Goal: Transaction & Acquisition: Purchase product/service

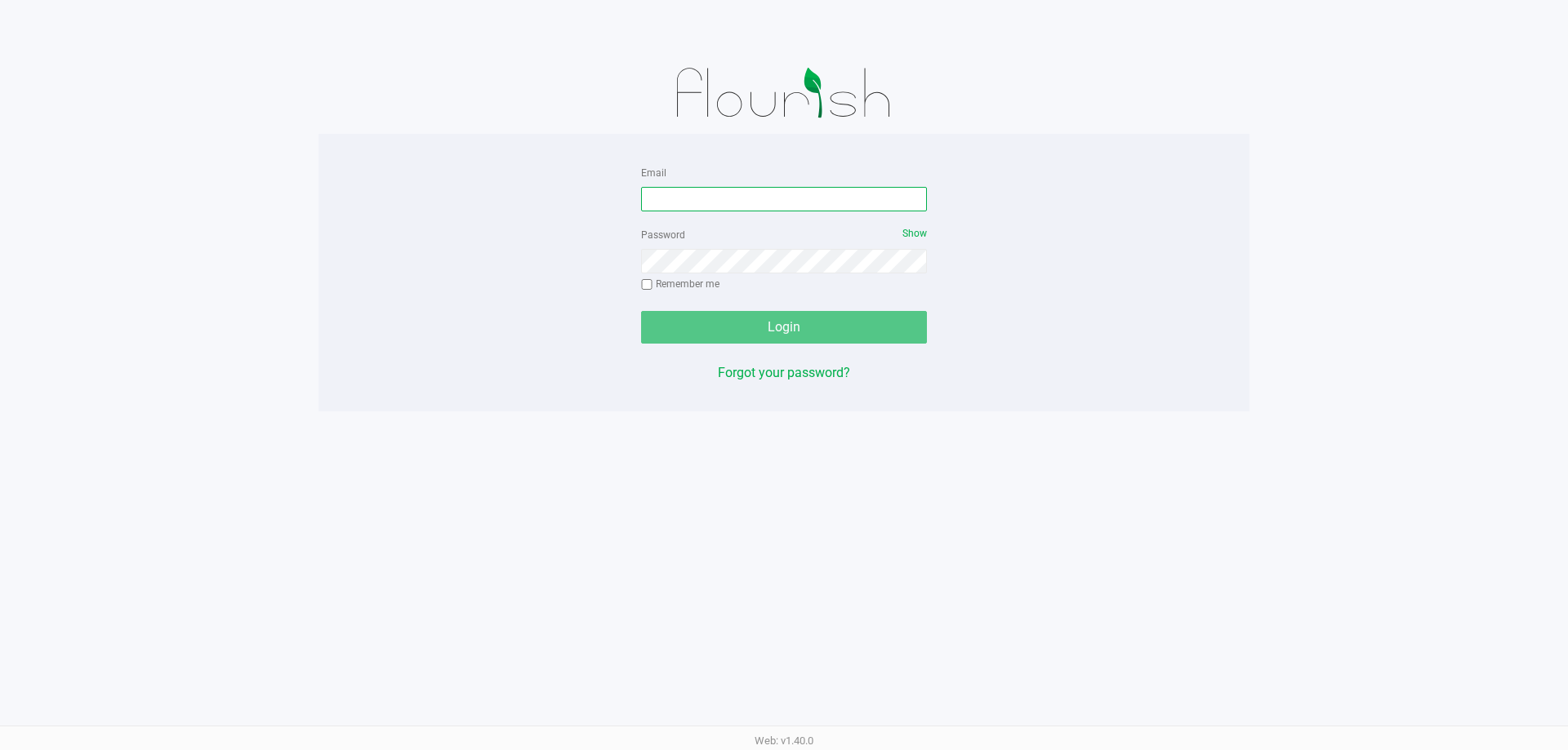
click at [673, 204] on input "Email" at bounding box center [784, 199] width 286 height 24
type input "[EMAIL_ADDRESS][DOMAIN_NAME]"
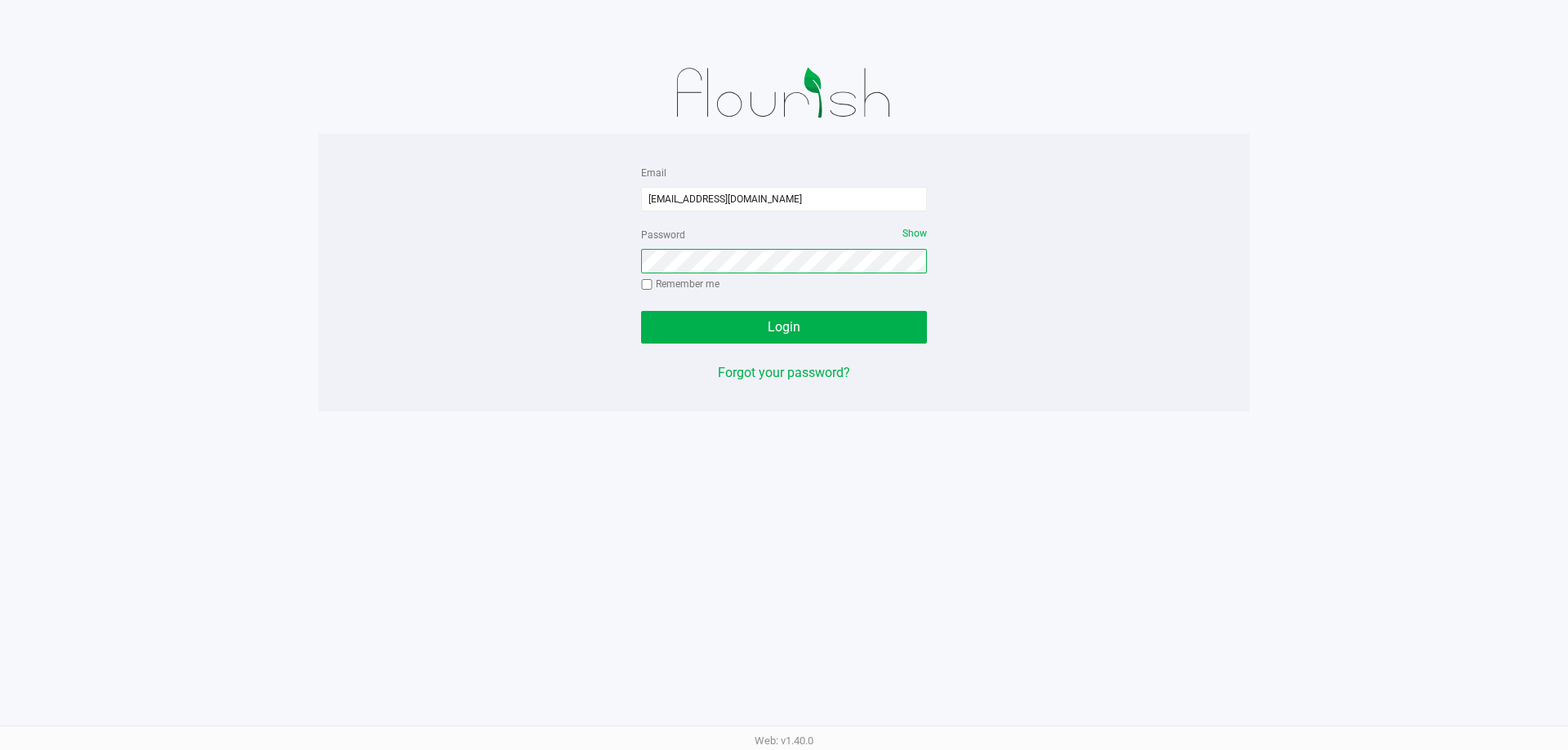
click at [641, 311] on button "Login" at bounding box center [784, 328] width 286 height 33
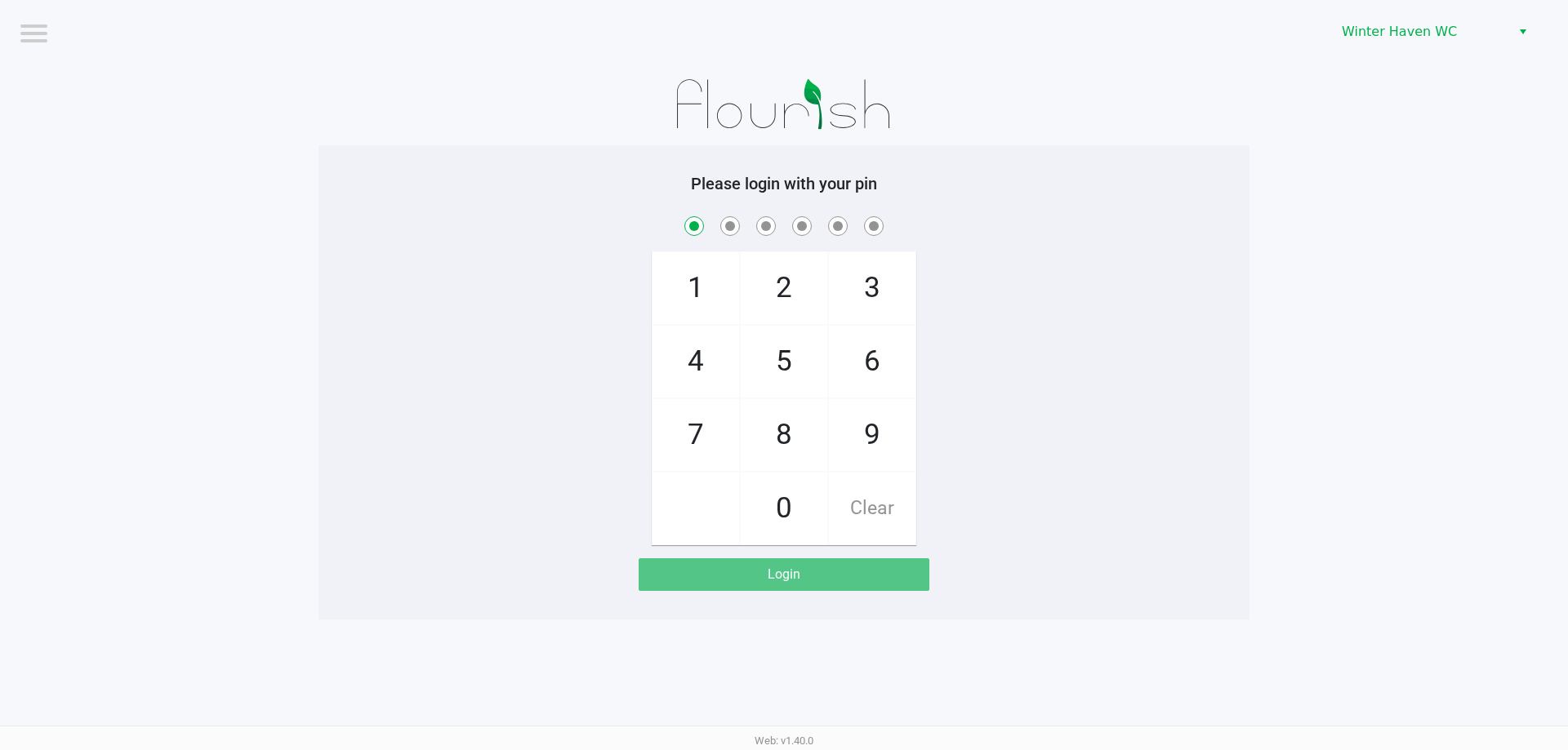
checkbox input "true"
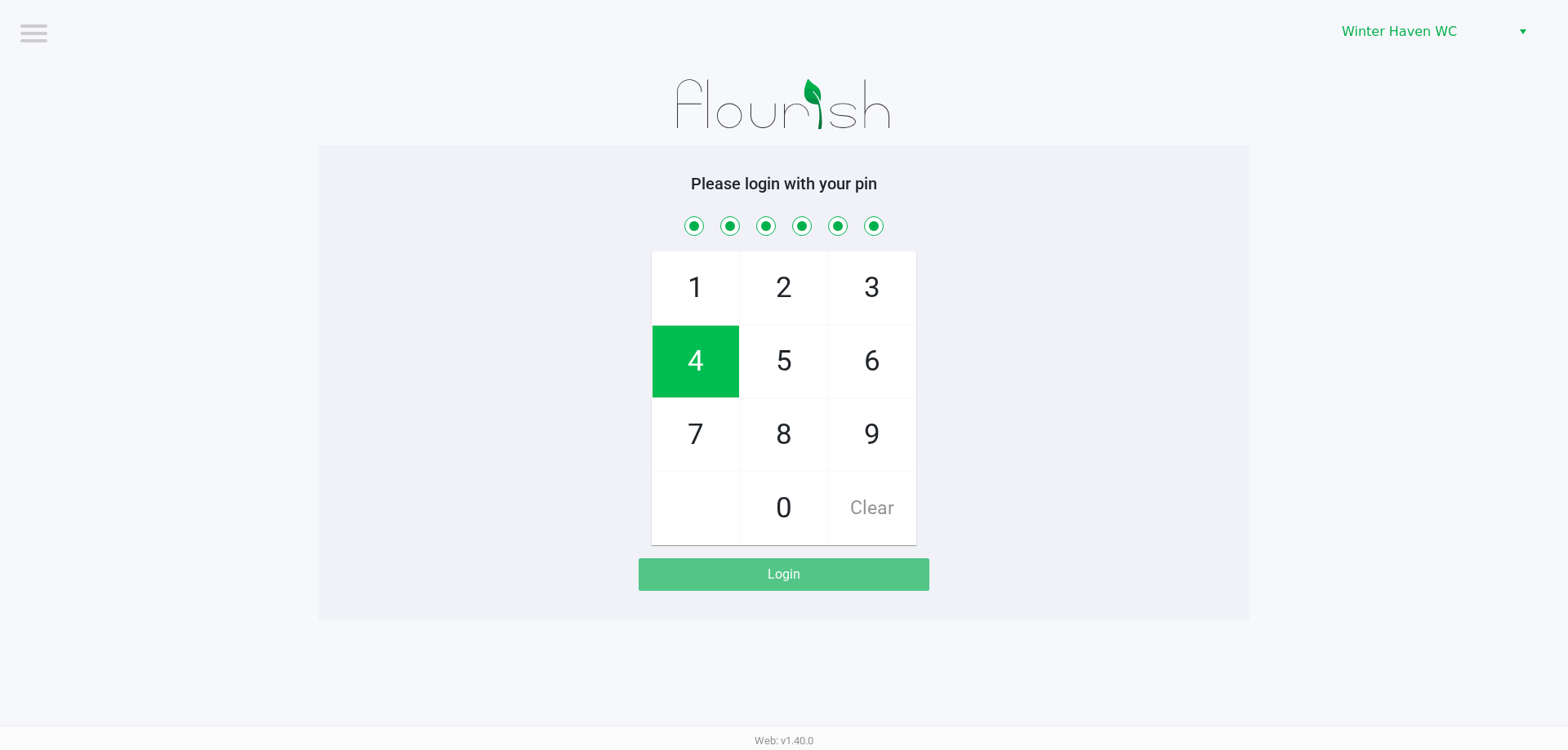
checkbox input "true"
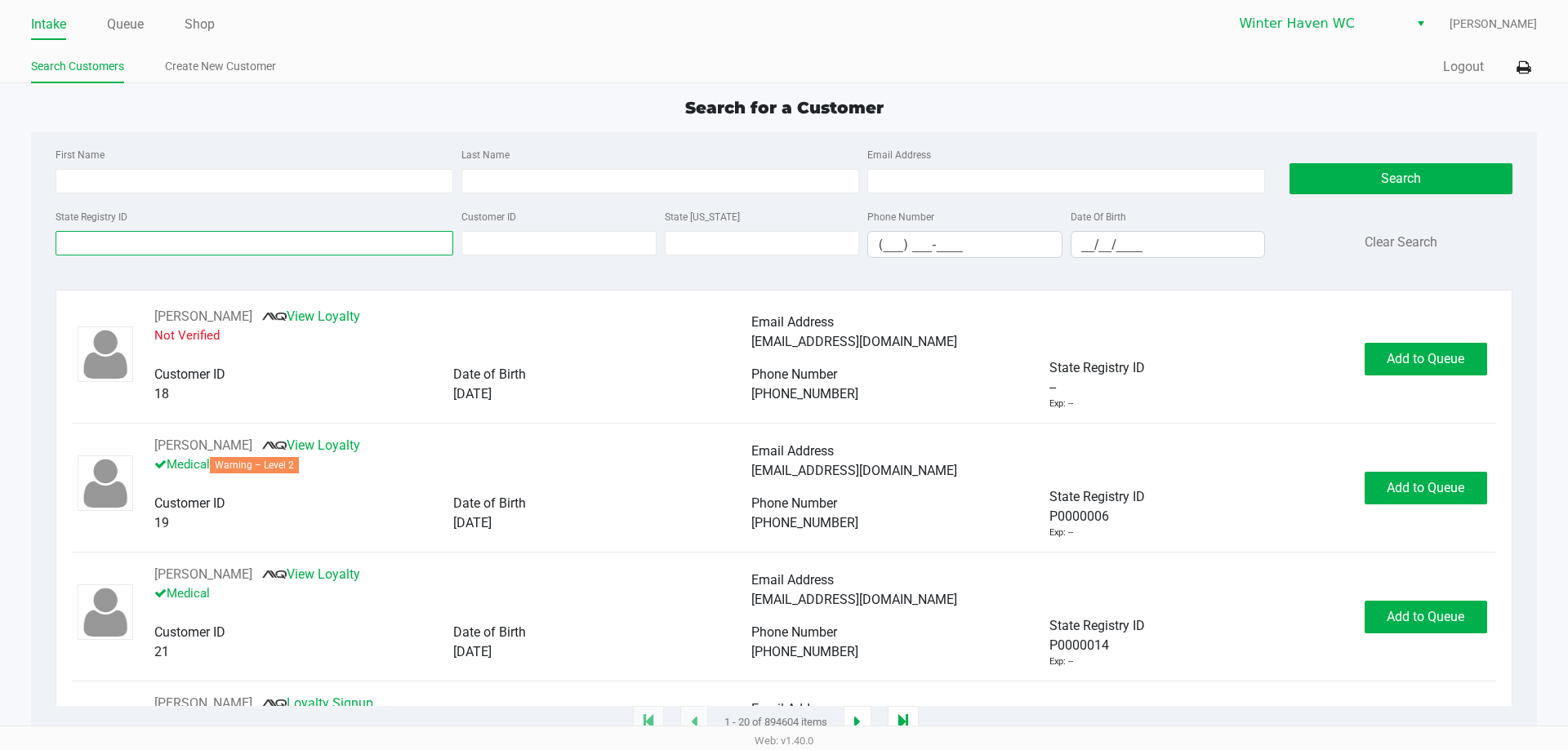
click at [227, 240] on input "State Registry ID" at bounding box center [254, 243] width 398 height 24
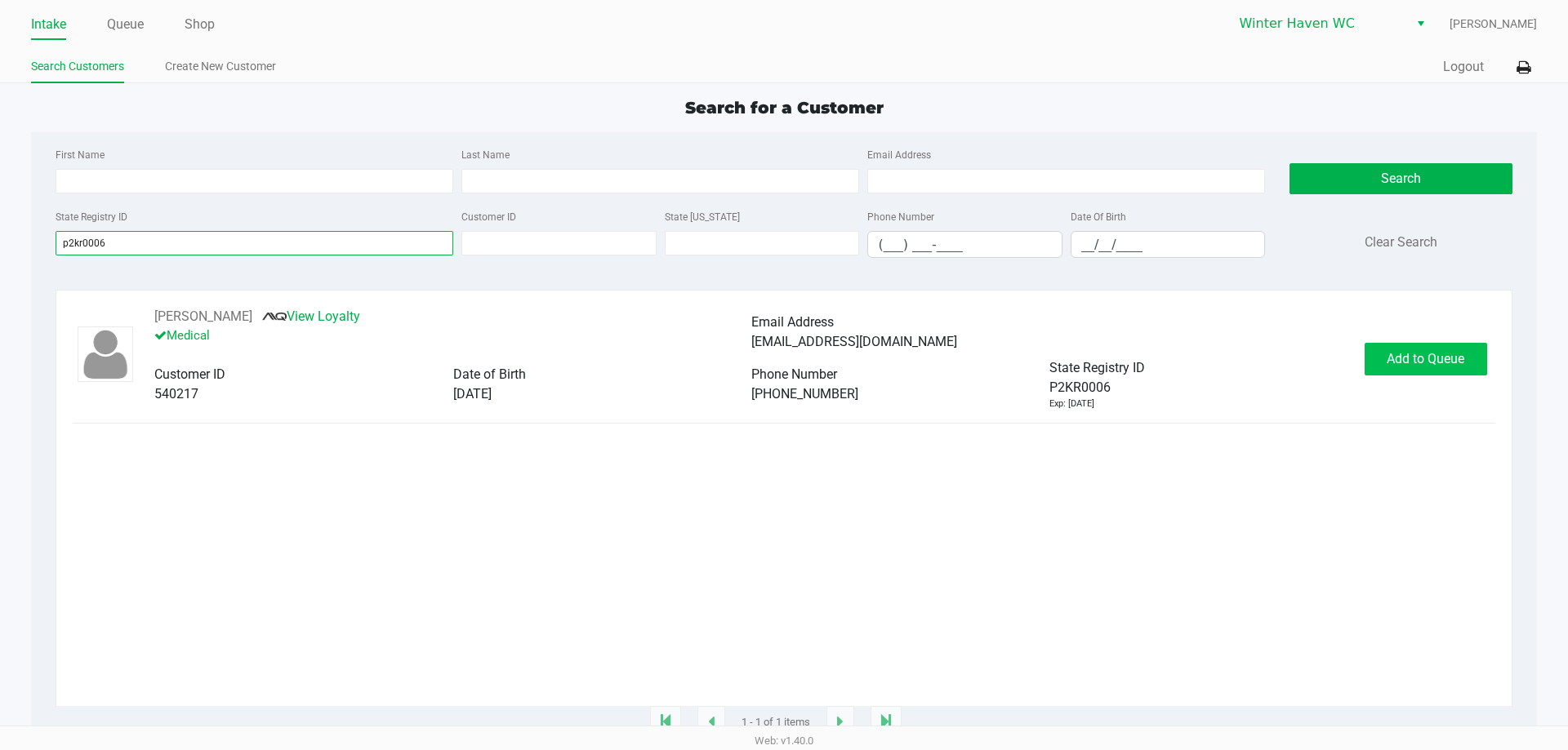
type input "p2kr0006"
click at [1466, 358] on button "Add to Queue" at bounding box center [1425, 359] width 122 height 33
click at [128, 27] on link "Queue" at bounding box center [125, 24] width 37 height 23
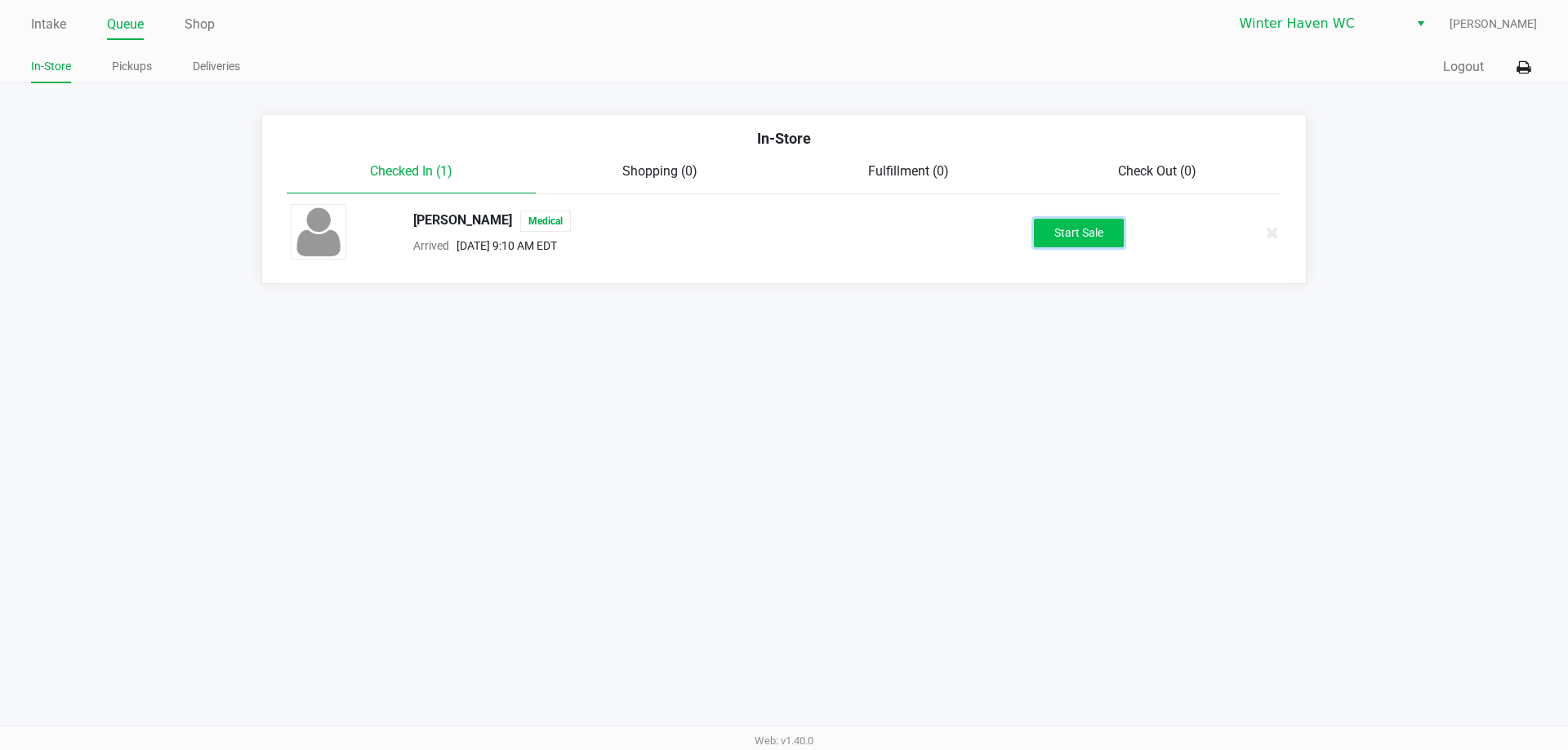
click at [1061, 223] on button "Start Sale" at bounding box center [1079, 233] width 90 height 28
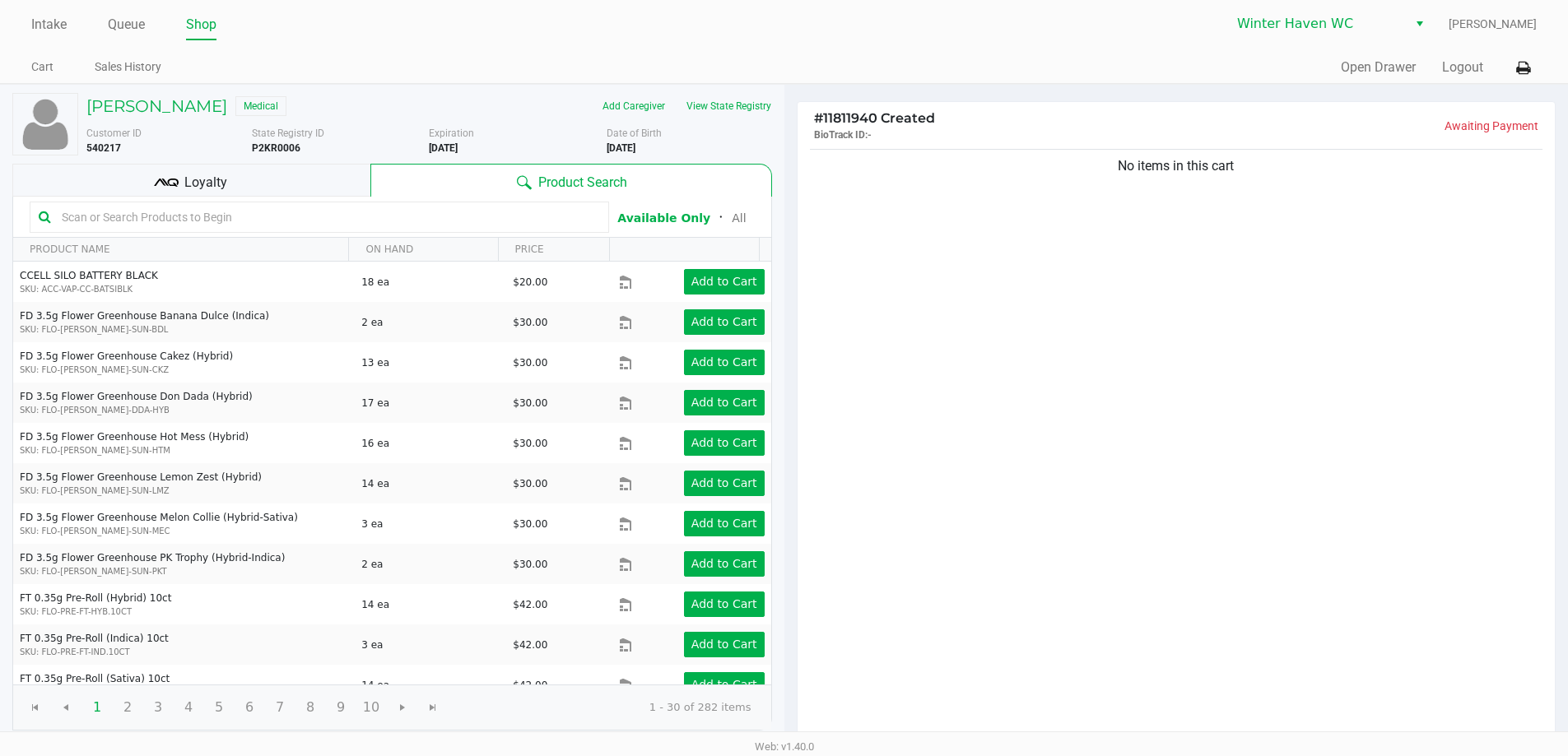
click at [226, 188] on div "Loyalty" at bounding box center [192, 180] width 358 height 33
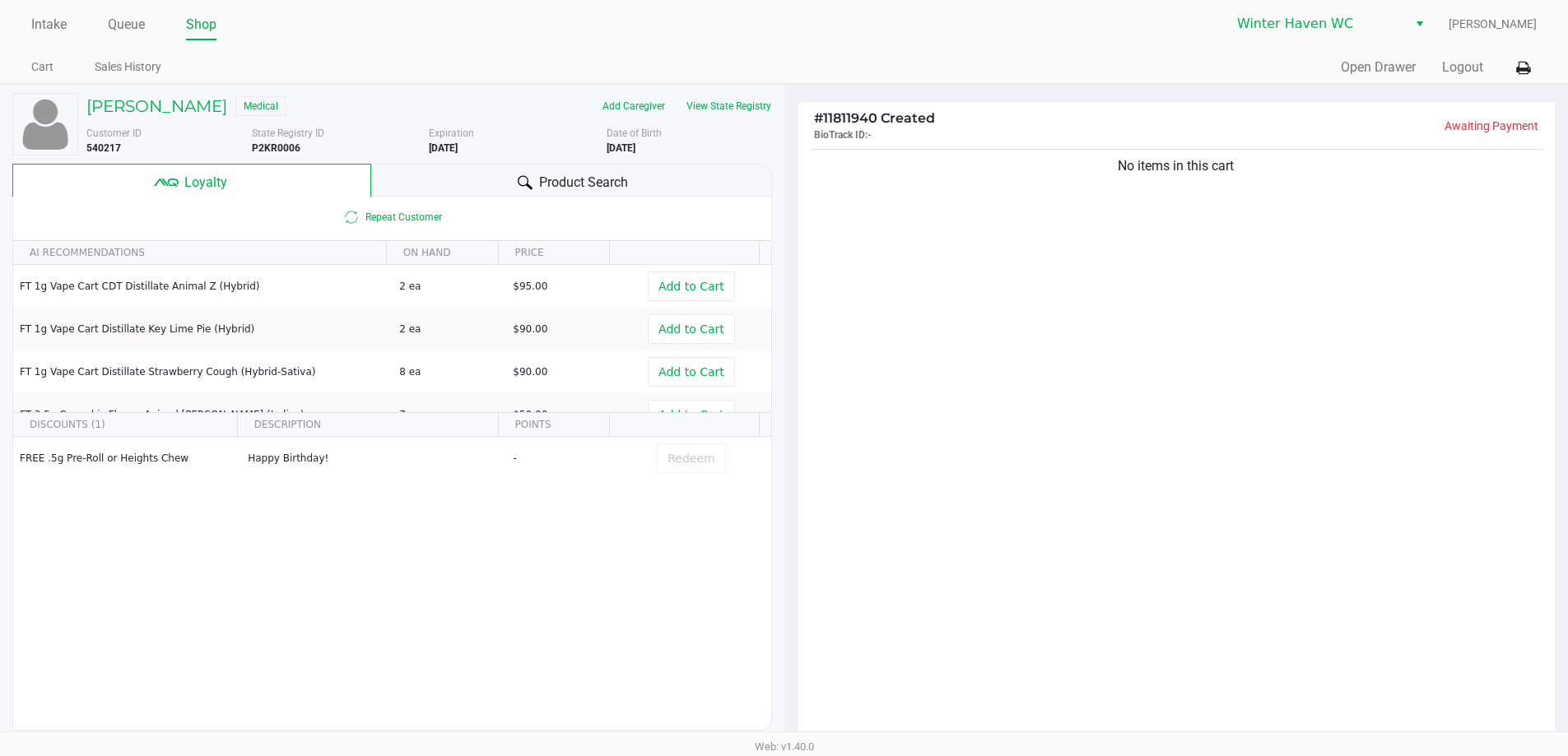
click at [535, 180] on div "Product Search" at bounding box center [572, 180] width 401 height 33
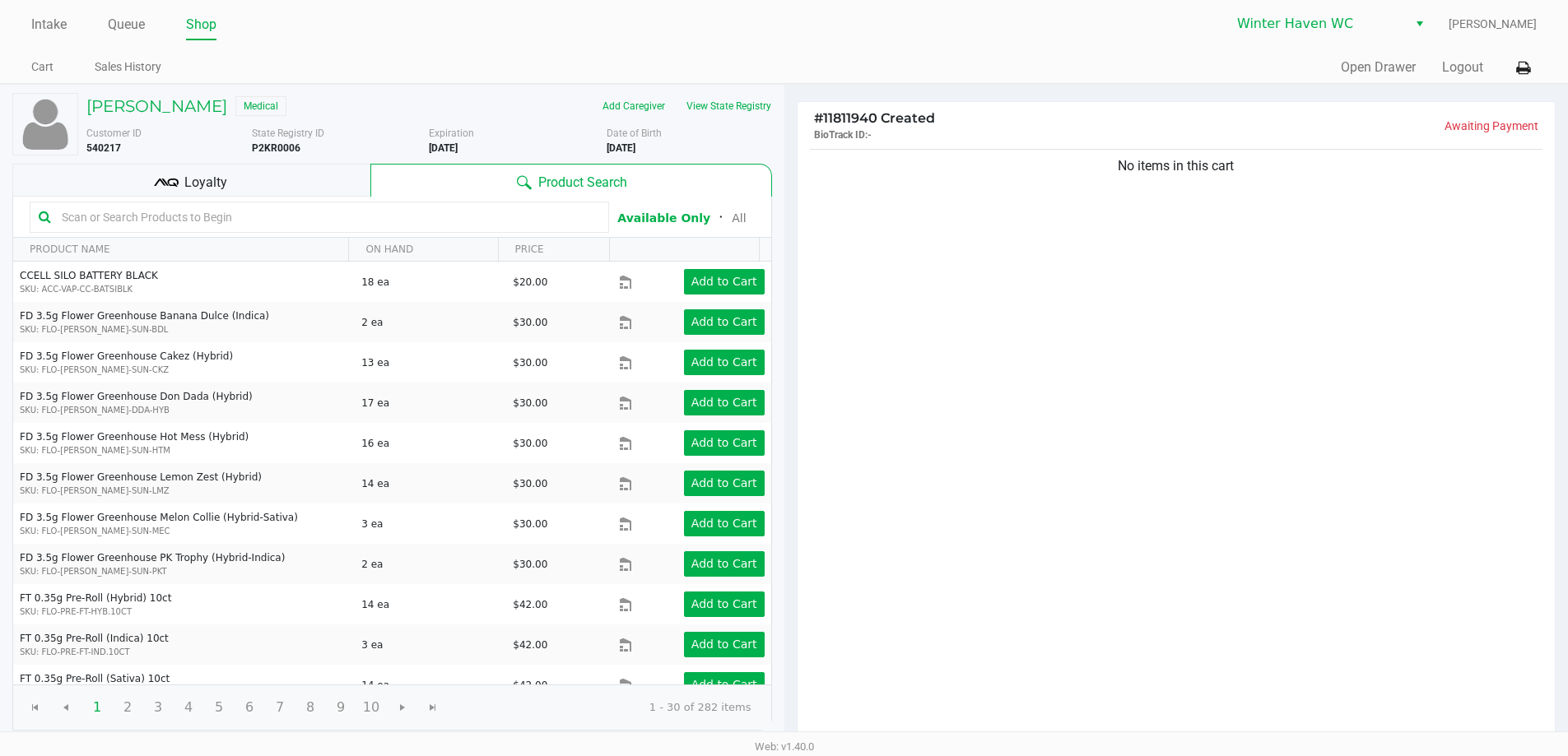
click at [275, 188] on div "Loyalty" at bounding box center [192, 180] width 358 height 33
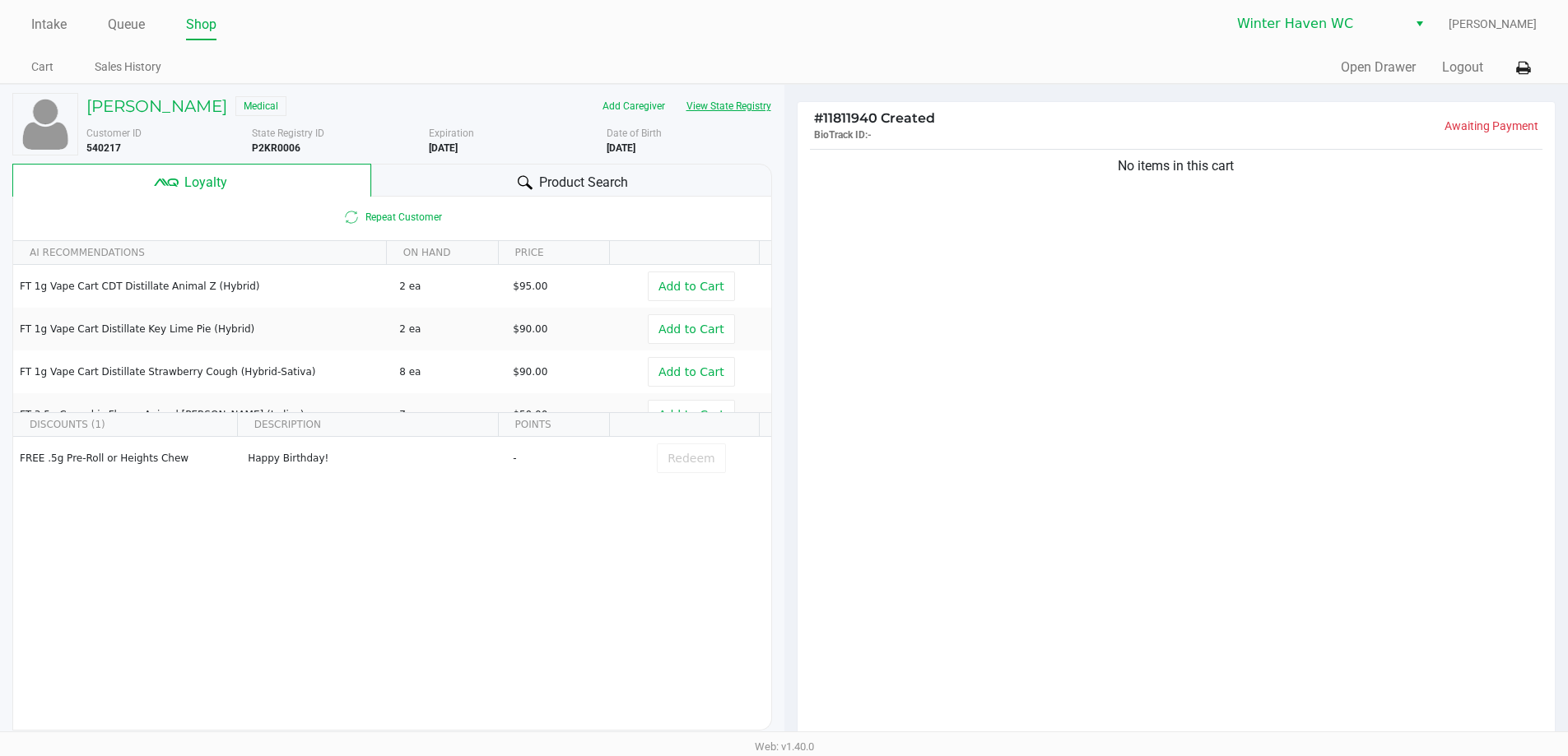
click at [741, 104] on button "View State Registry" at bounding box center [724, 106] width 96 height 26
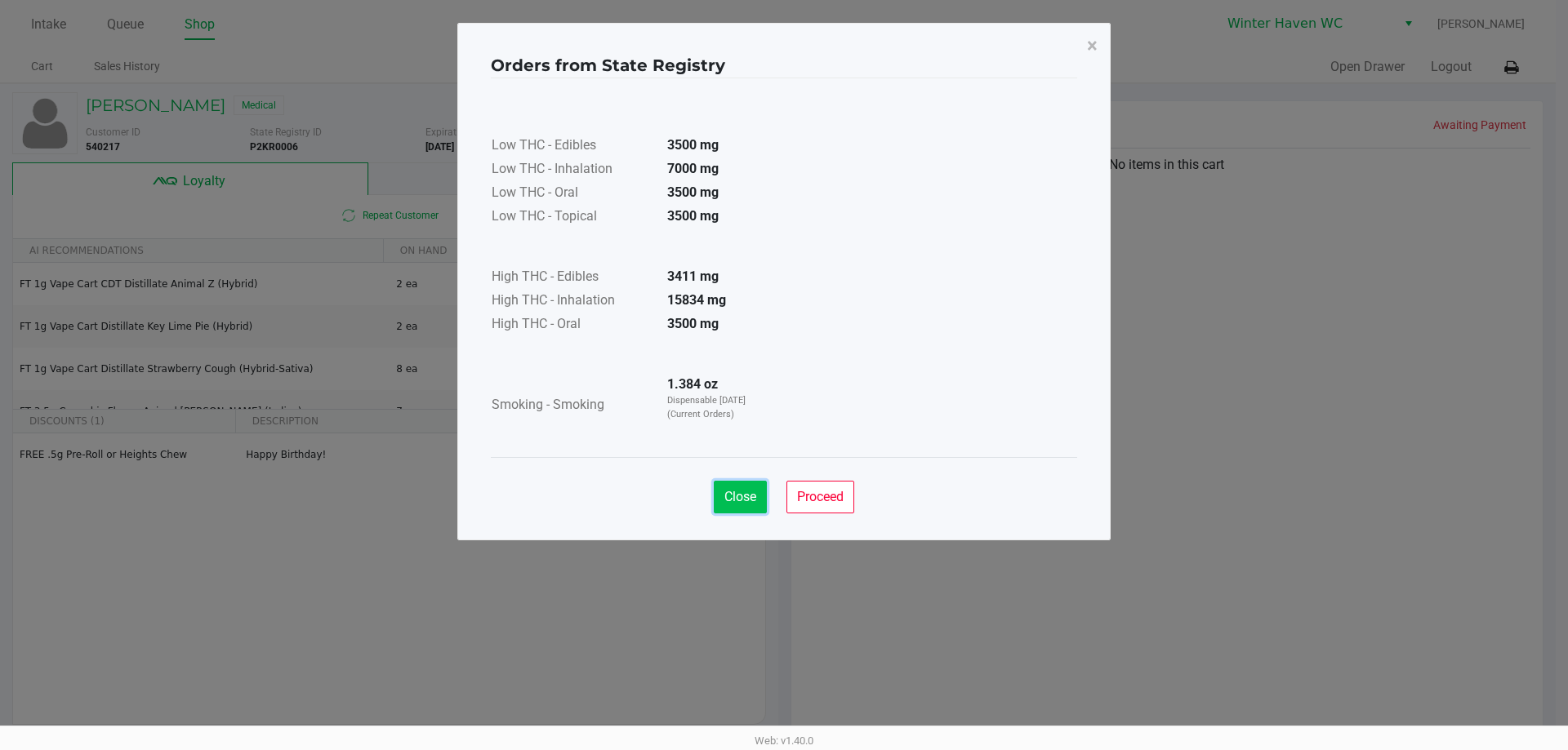
click at [742, 502] on span "Close" at bounding box center [740, 497] width 32 height 16
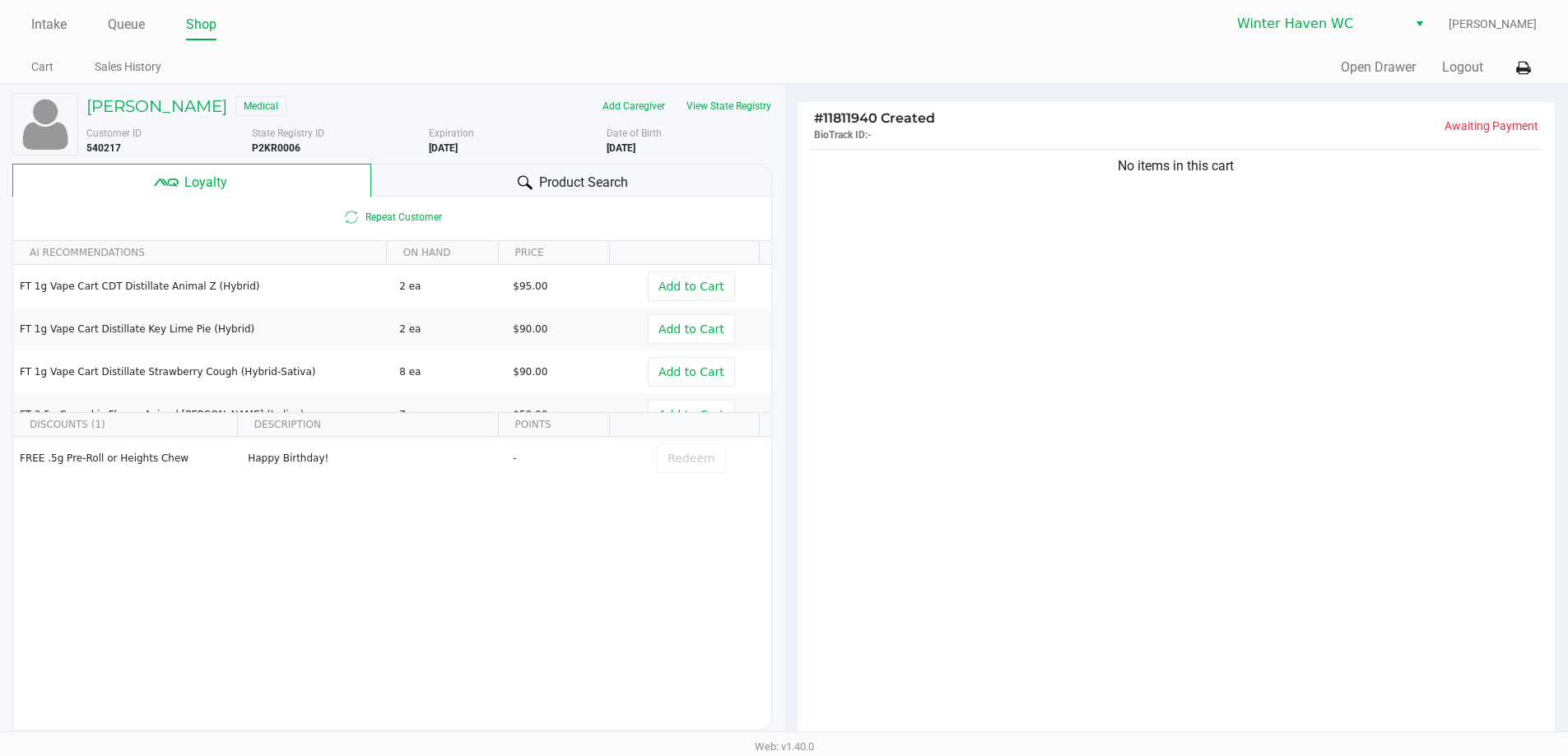
click at [497, 185] on div "Product Search" at bounding box center [572, 180] width 401 height 33
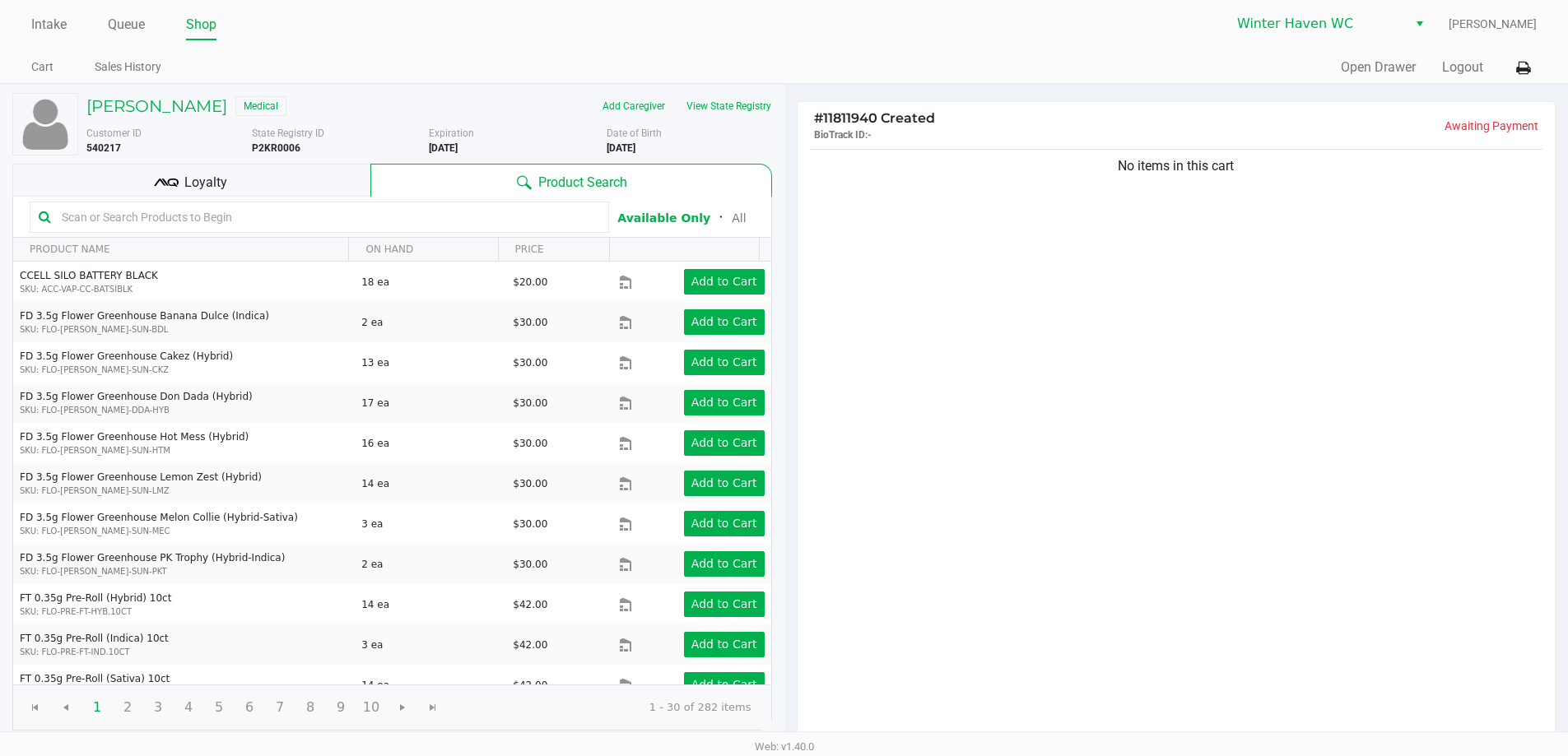
click at [378, 219] on input "text" at bounding box center [327, 217] width 545 height 24
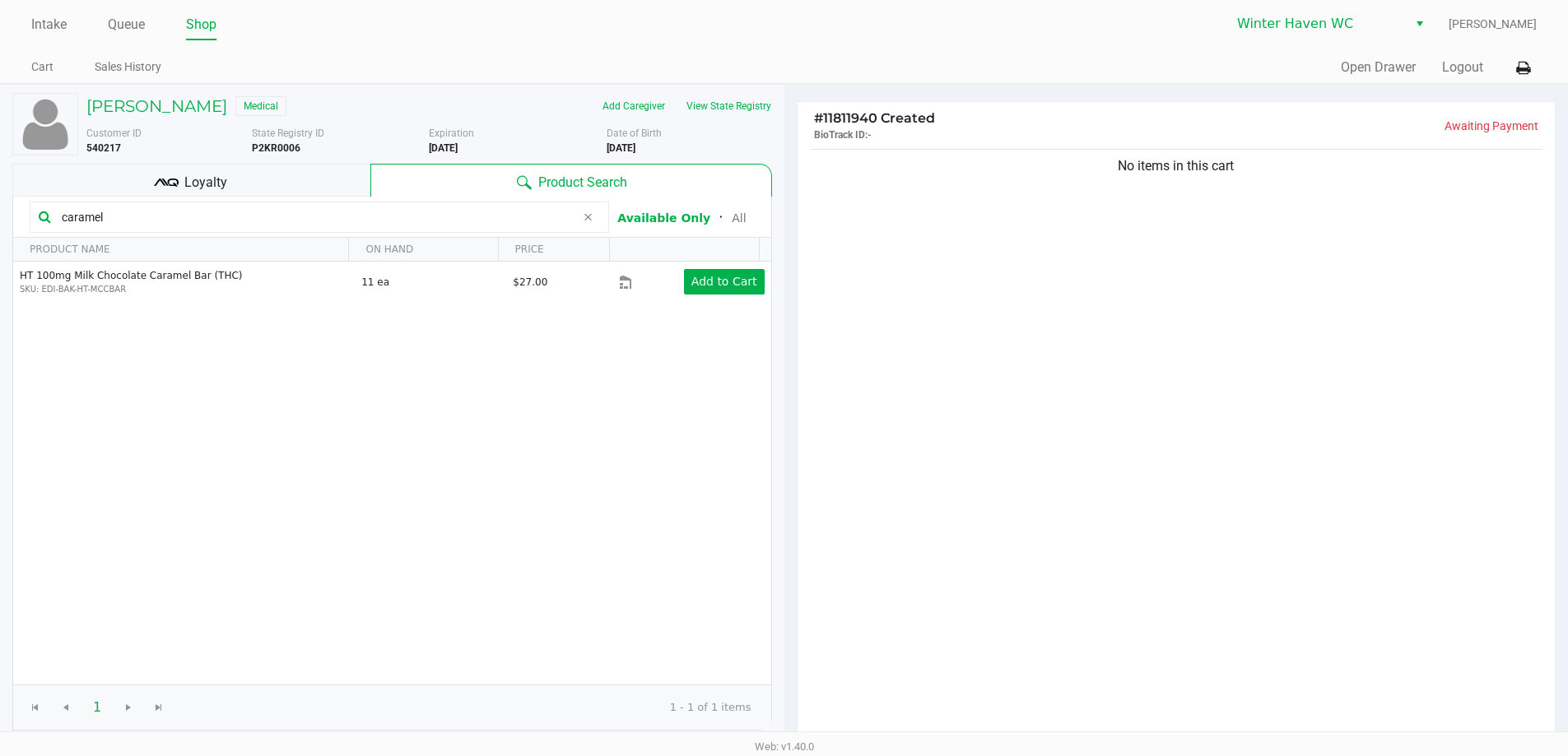
type input "caramel"
click at [1317, 366] on div "No items in this cart" at bounding box center [1177, 444] width 758 height 598
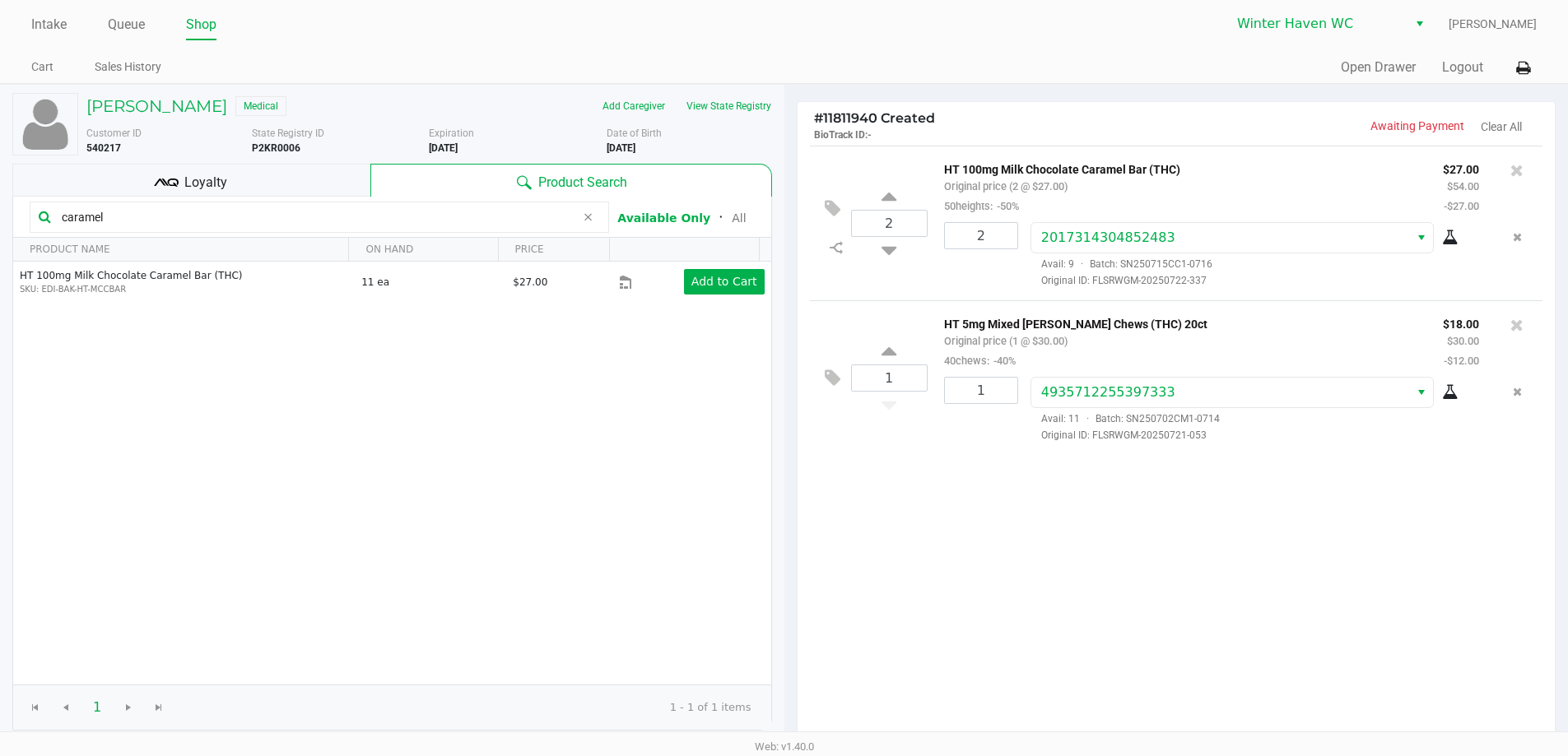
click at [273, 186] on div "Loyalty" at bounding box center [192, 180] width 358 height 33
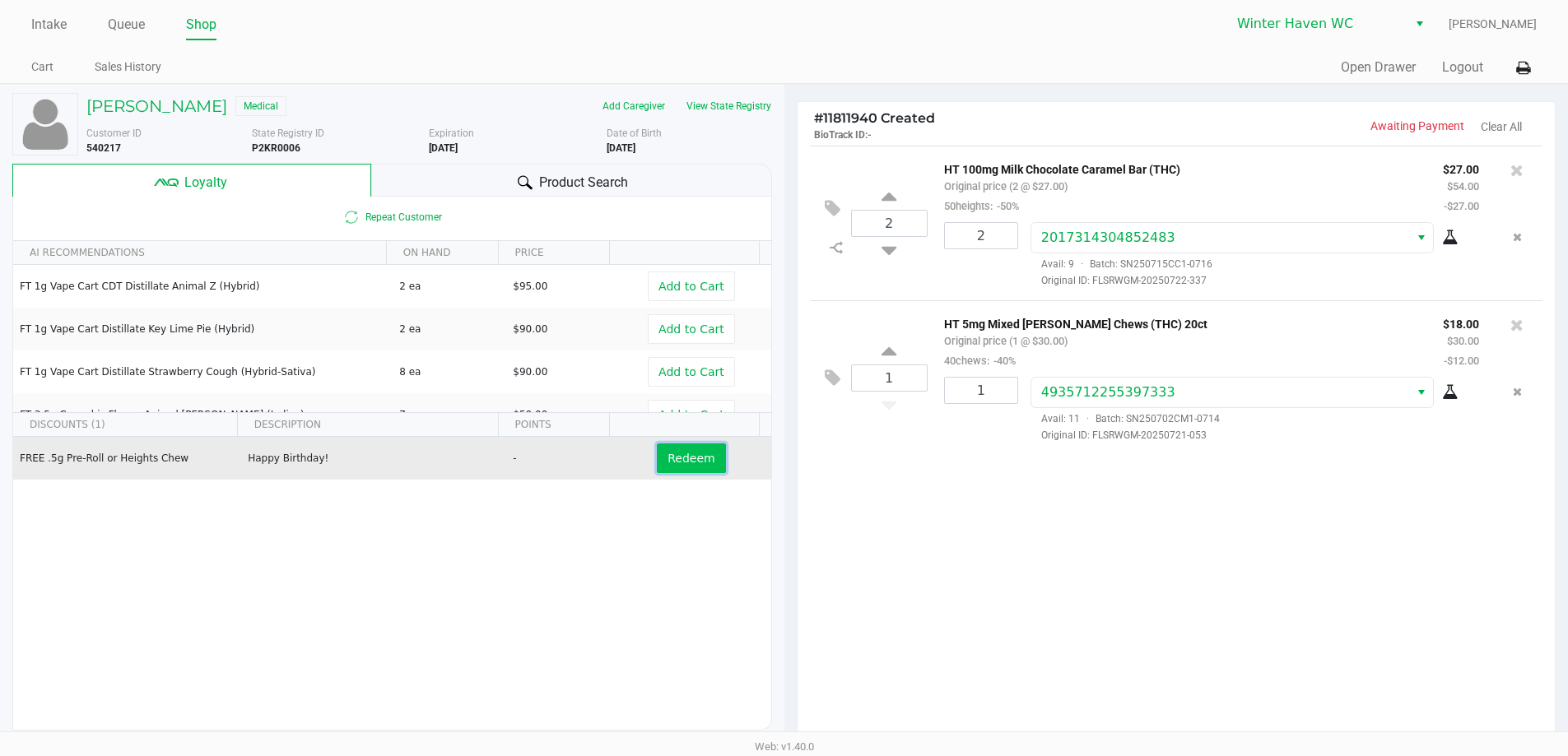
click at [668, 455] on span "Redeem" at bounding box center [692, 458] width 47 height 13
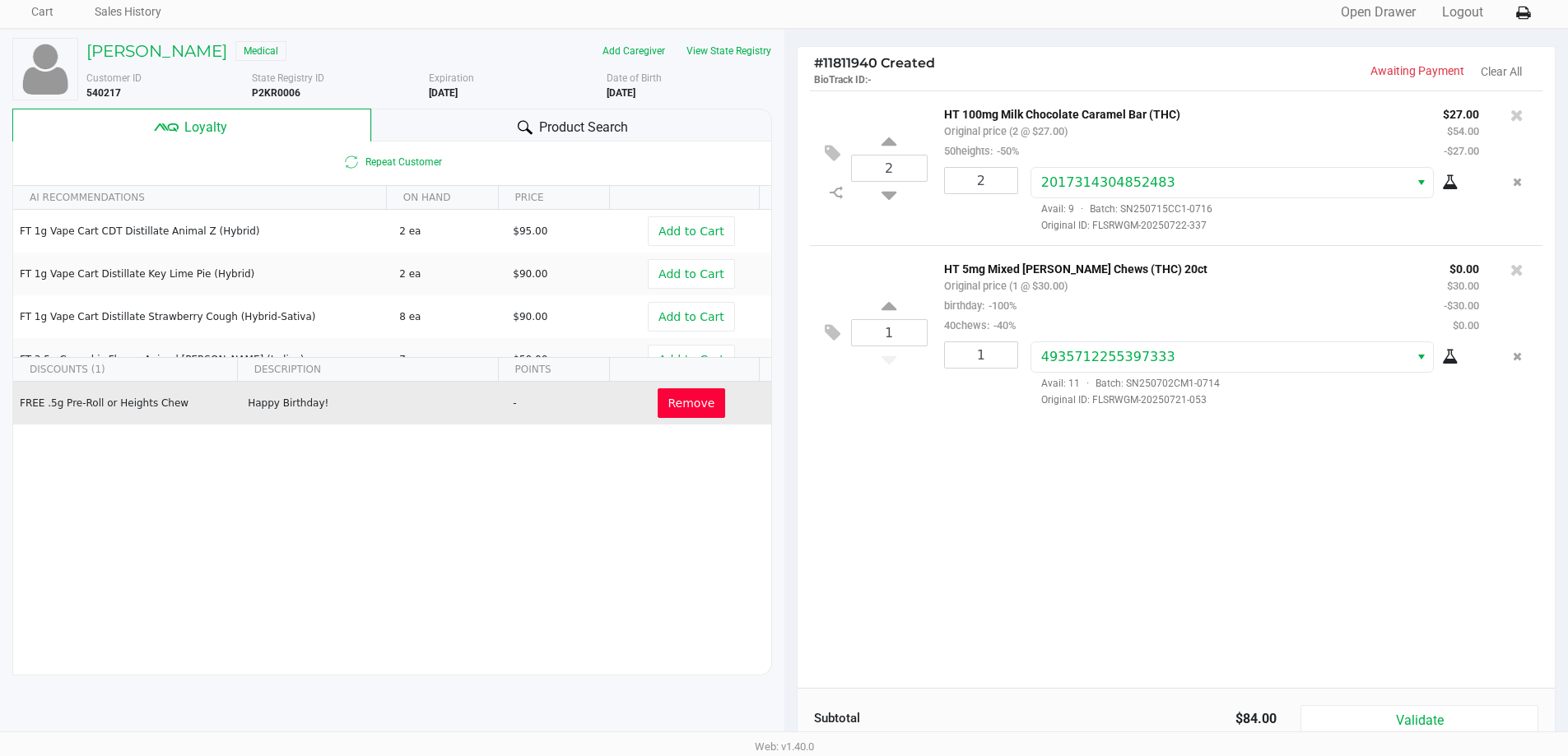
scroll to position [189, 0]
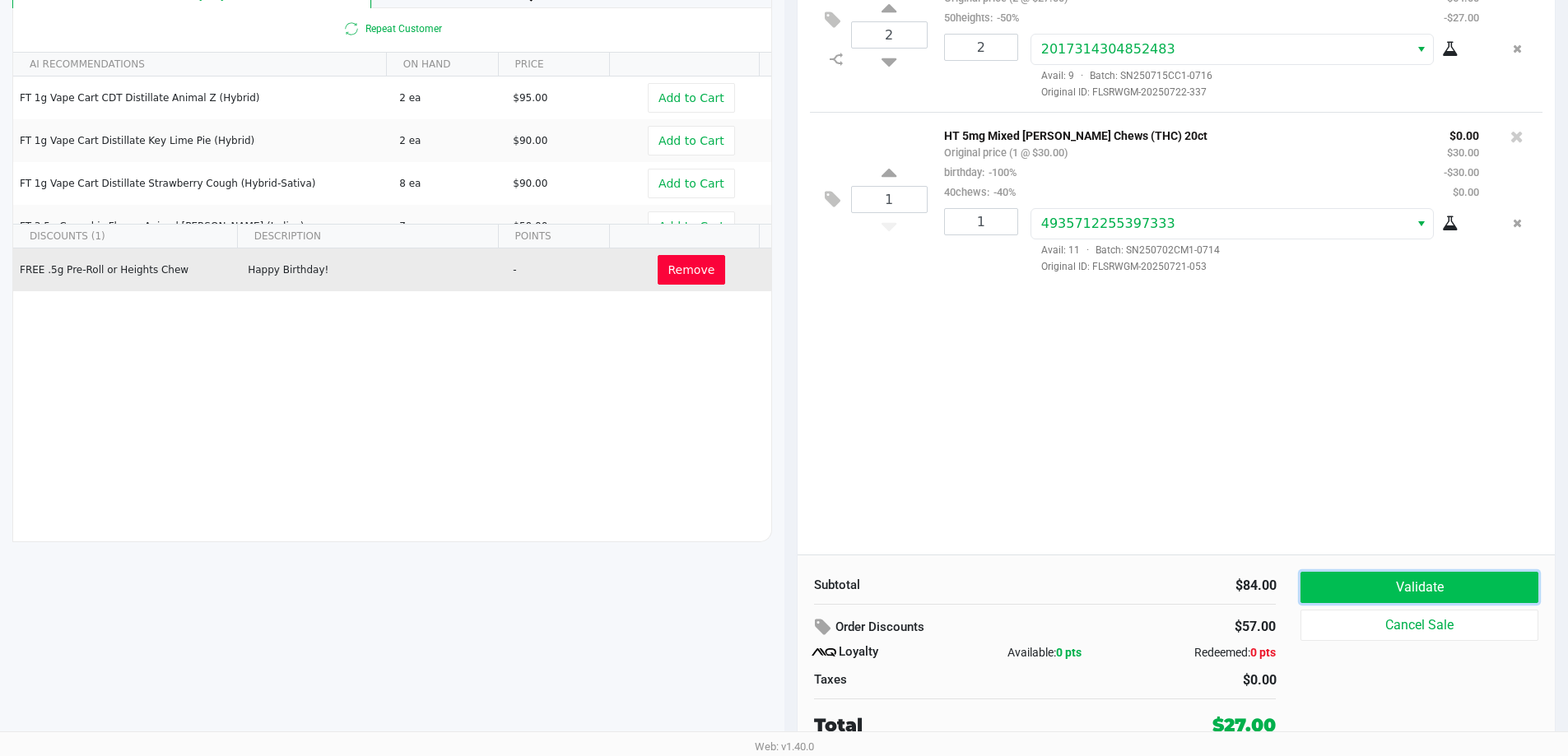
click at [1381, 587] on button "Validate" at bounding box center [1419, 588] width 237 height 31
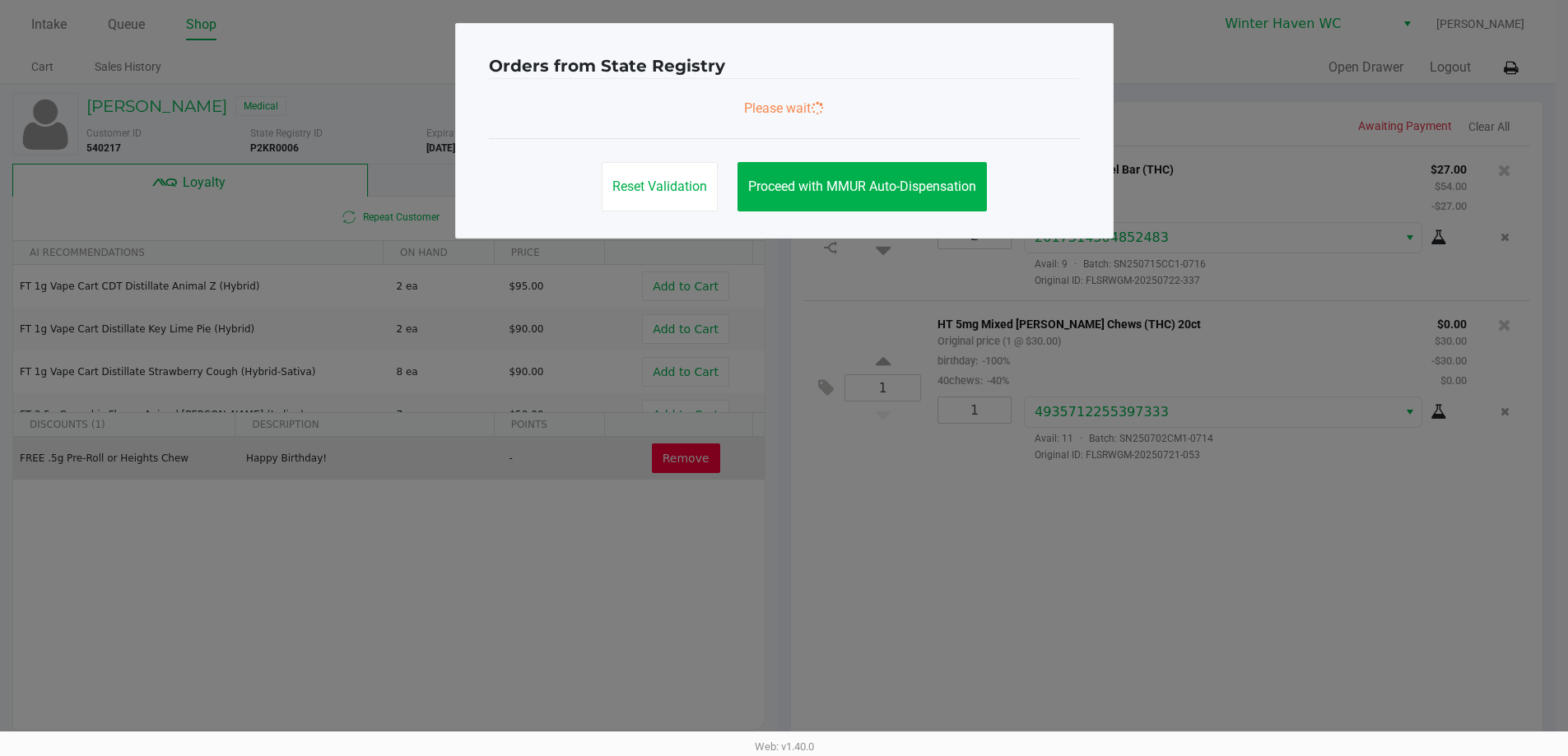
scroll to position [0, 0]
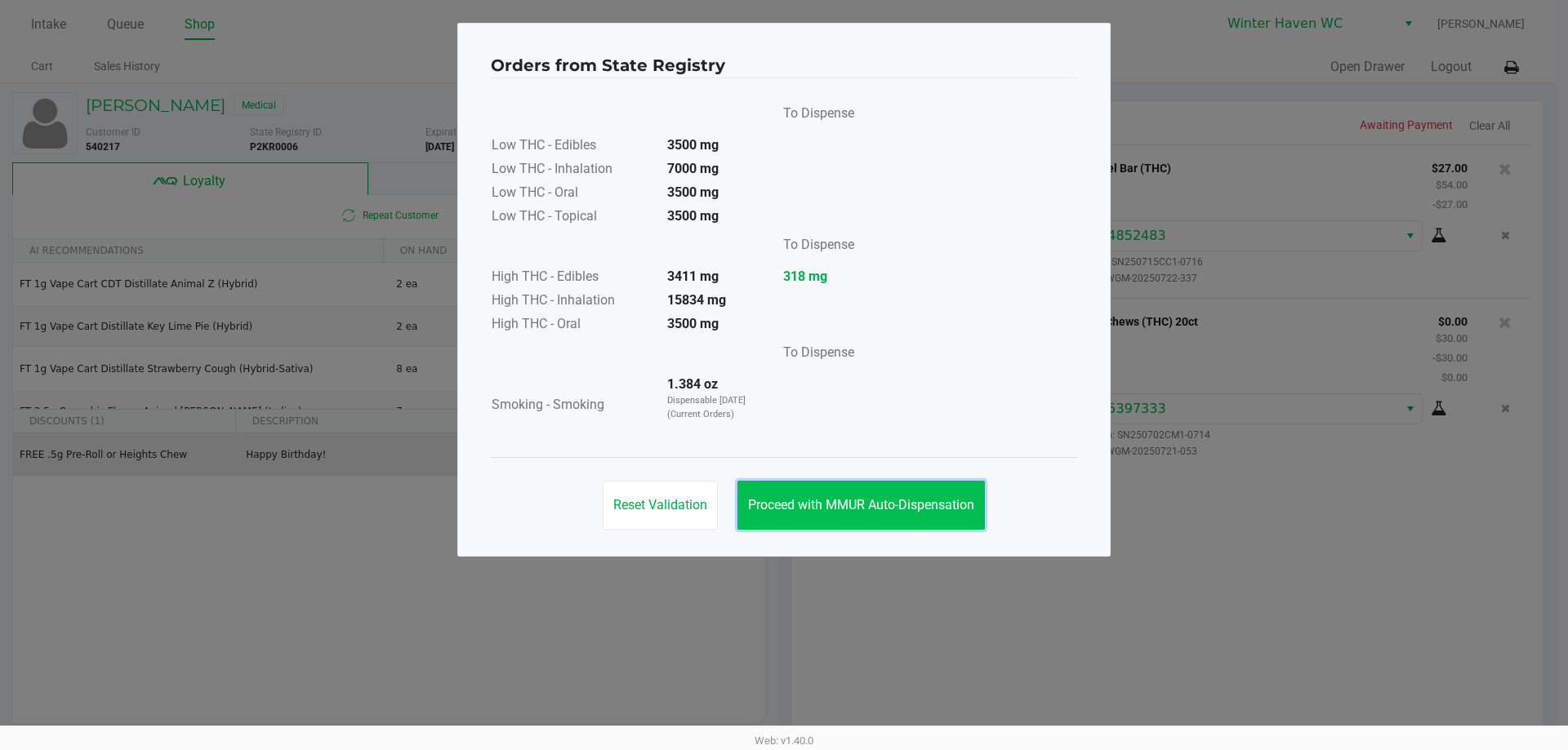
click at [859, 504] on span "Proceed with MMUR Auto-Dispensation" at bounding box center [861, 505] width 226 height 16
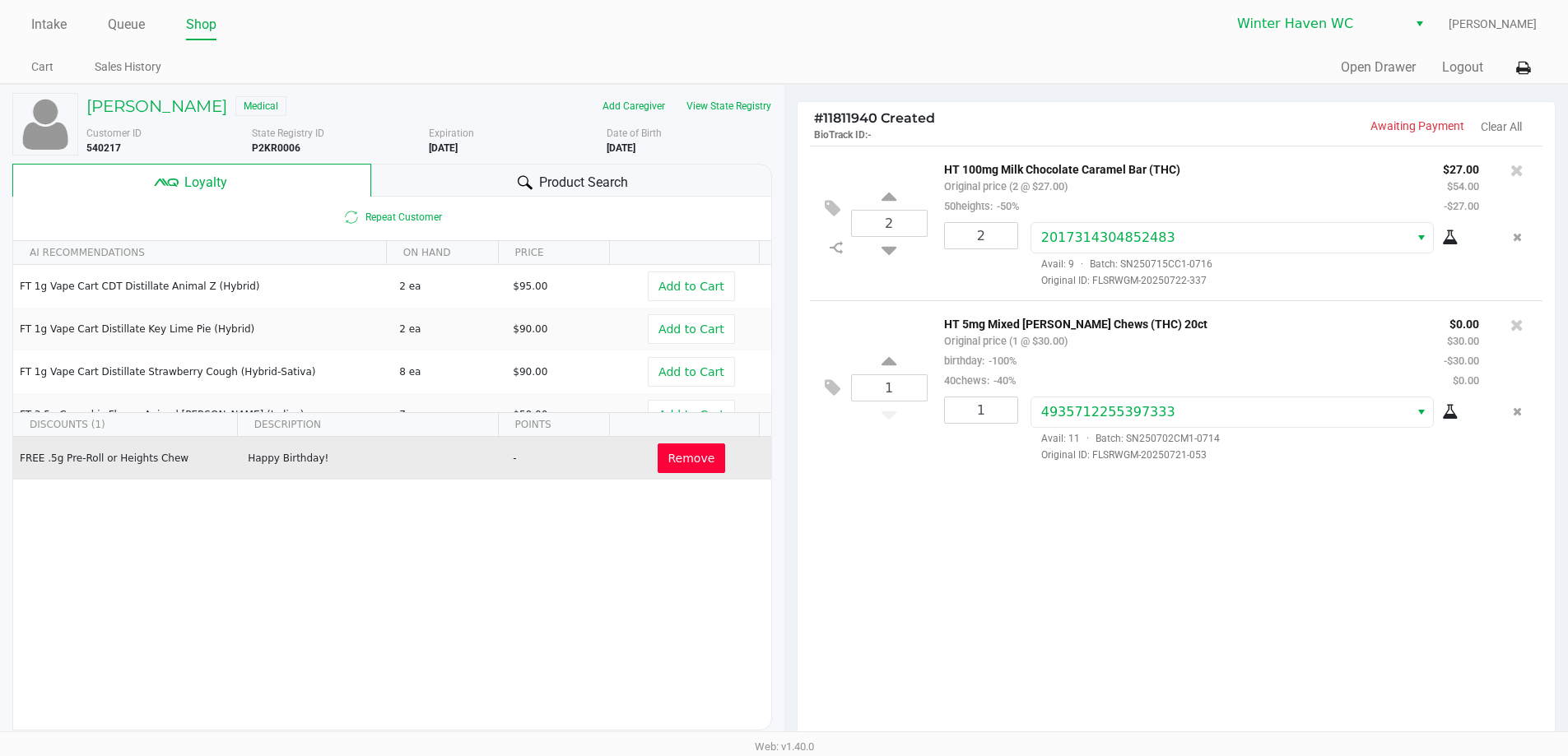
scroll to position [189, 0]
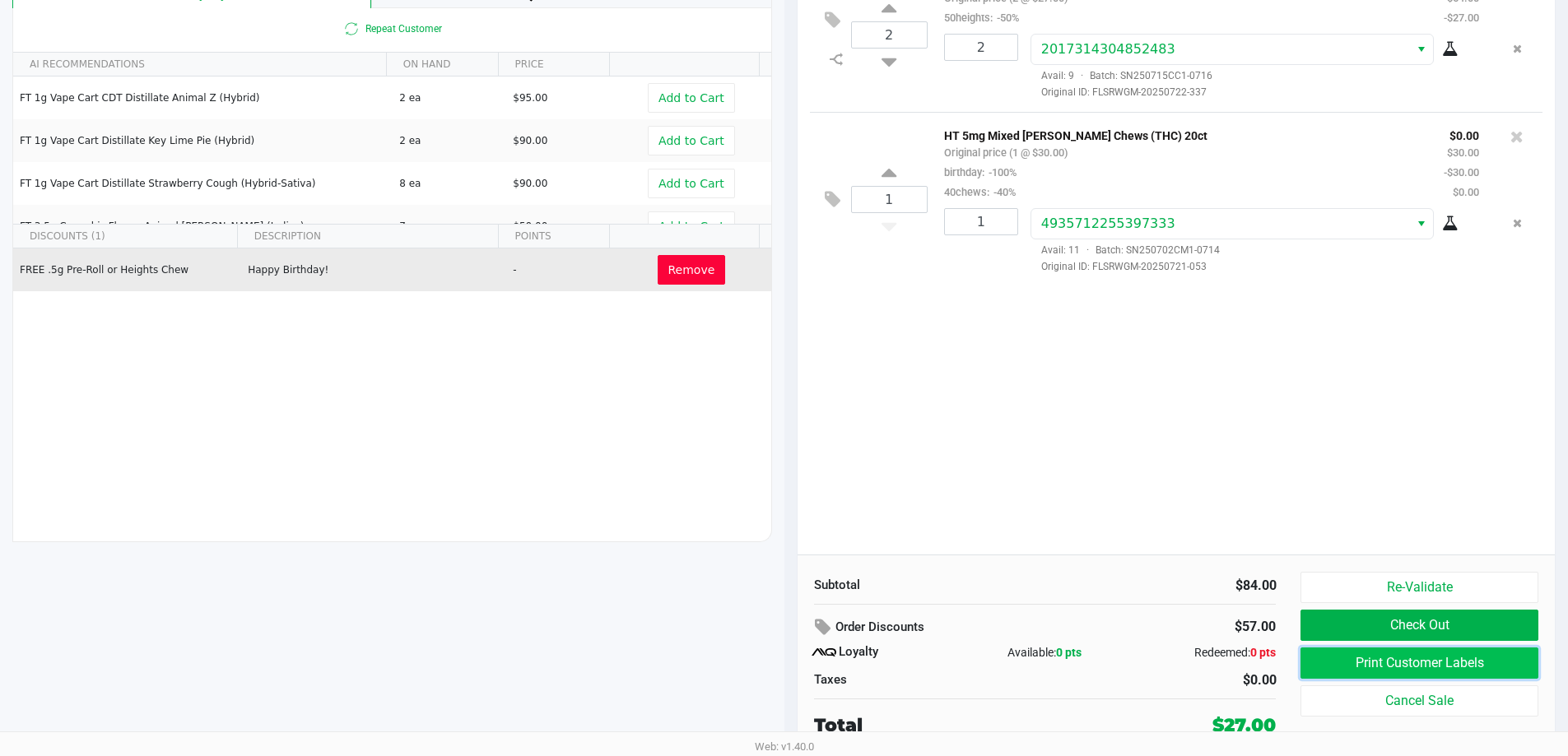
click at [1458, 662] on button "Print Customer Labels" at bounding box center [1419, 663] width 237 height 31
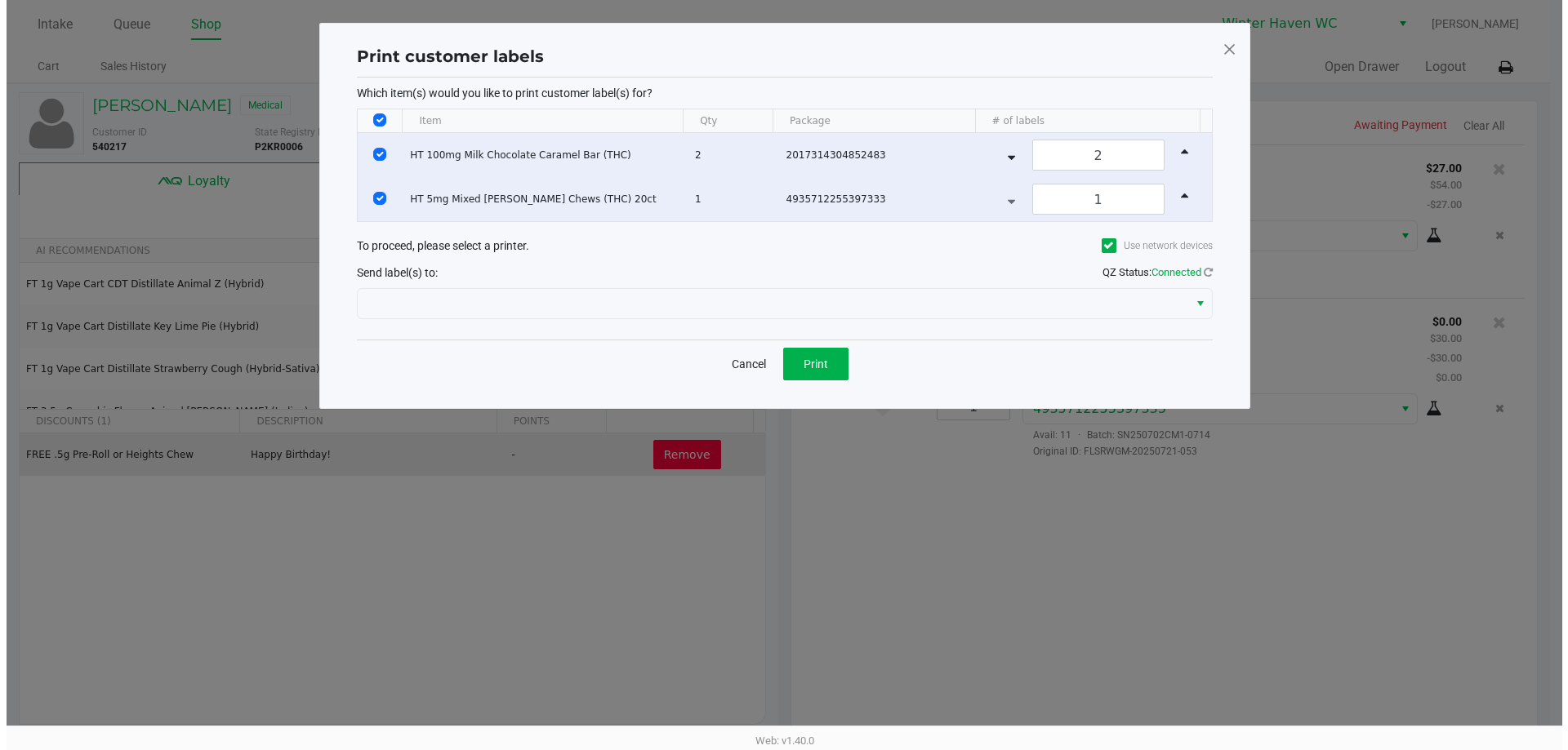
scroll to position [0, 0]
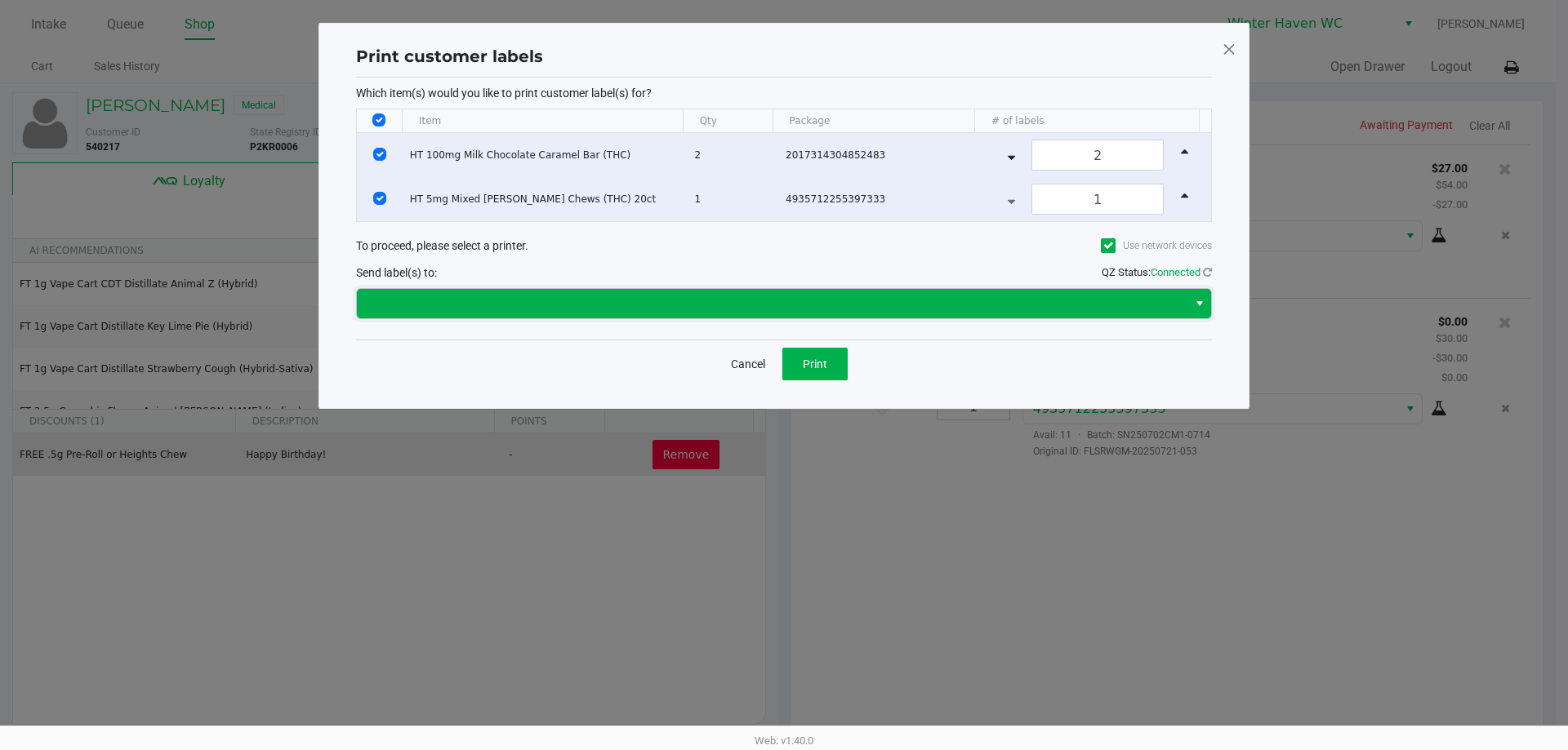
click at [834, 305] on span at bounding box center [772, 304] width 811 height 19
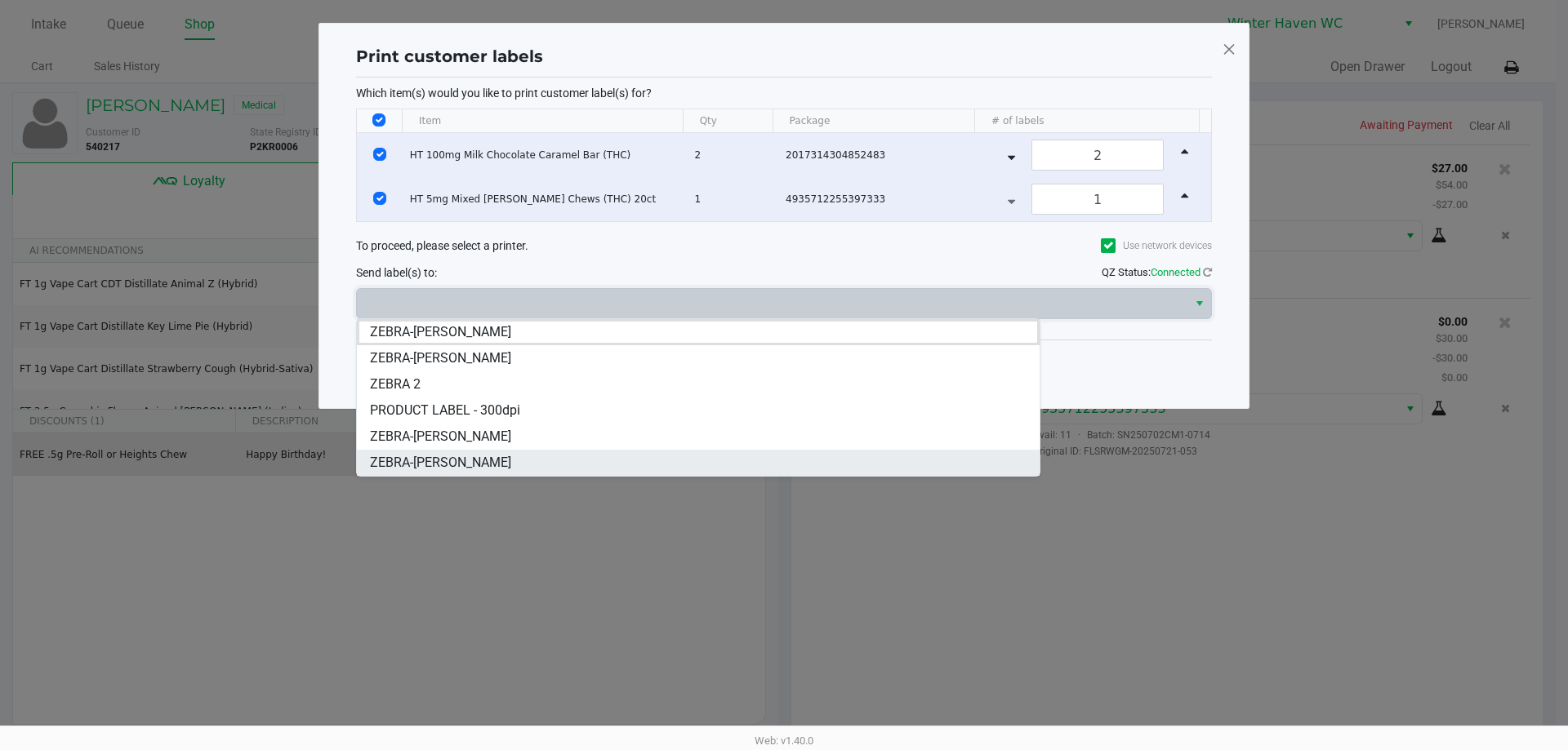
click at [456, 461] on span "ZEBRA-[PERSON_NAME]" at bounding box center [441, 463] width 142 height 19
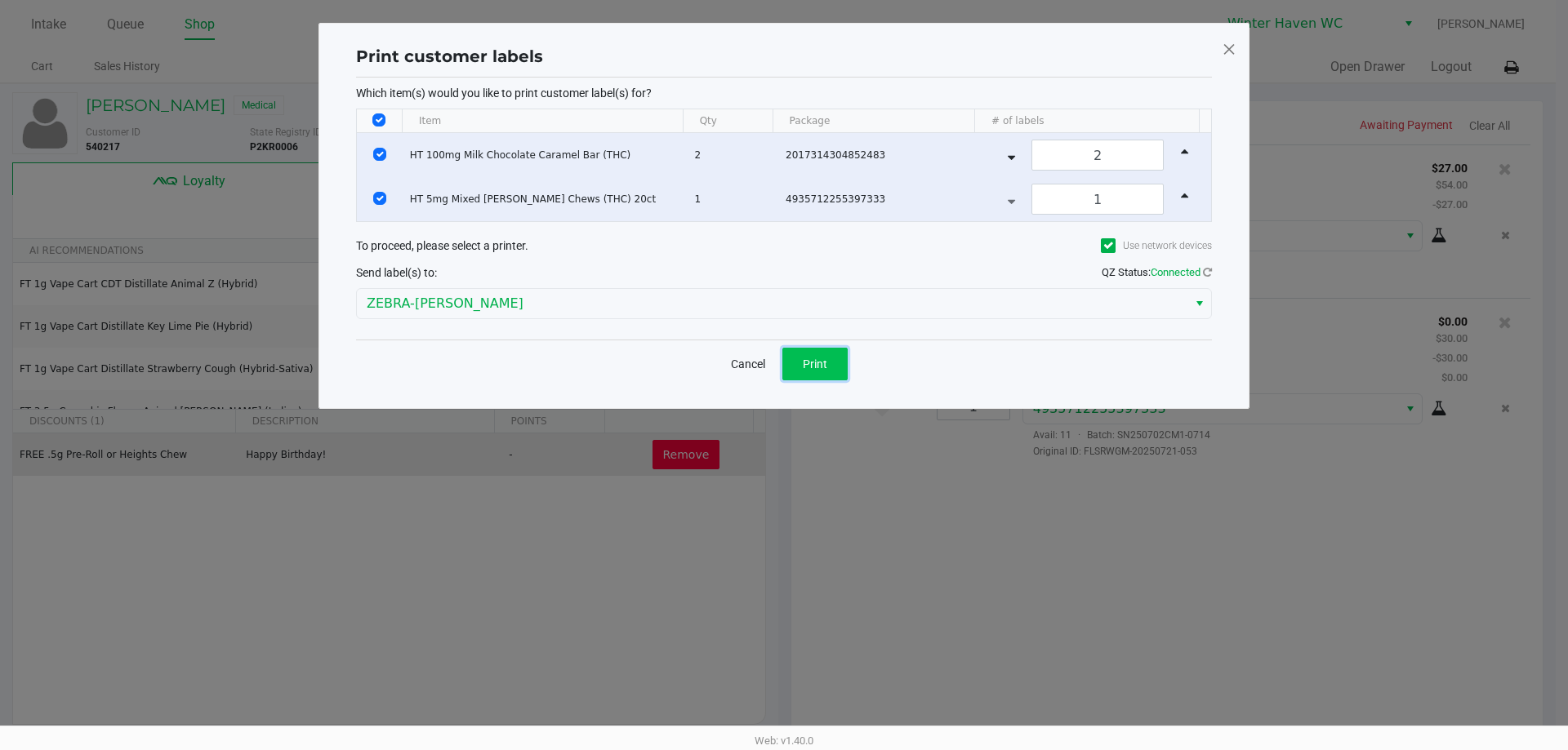
click at [828, 363] on button "Print" at bounding box center [814, 365] width 65 height 33
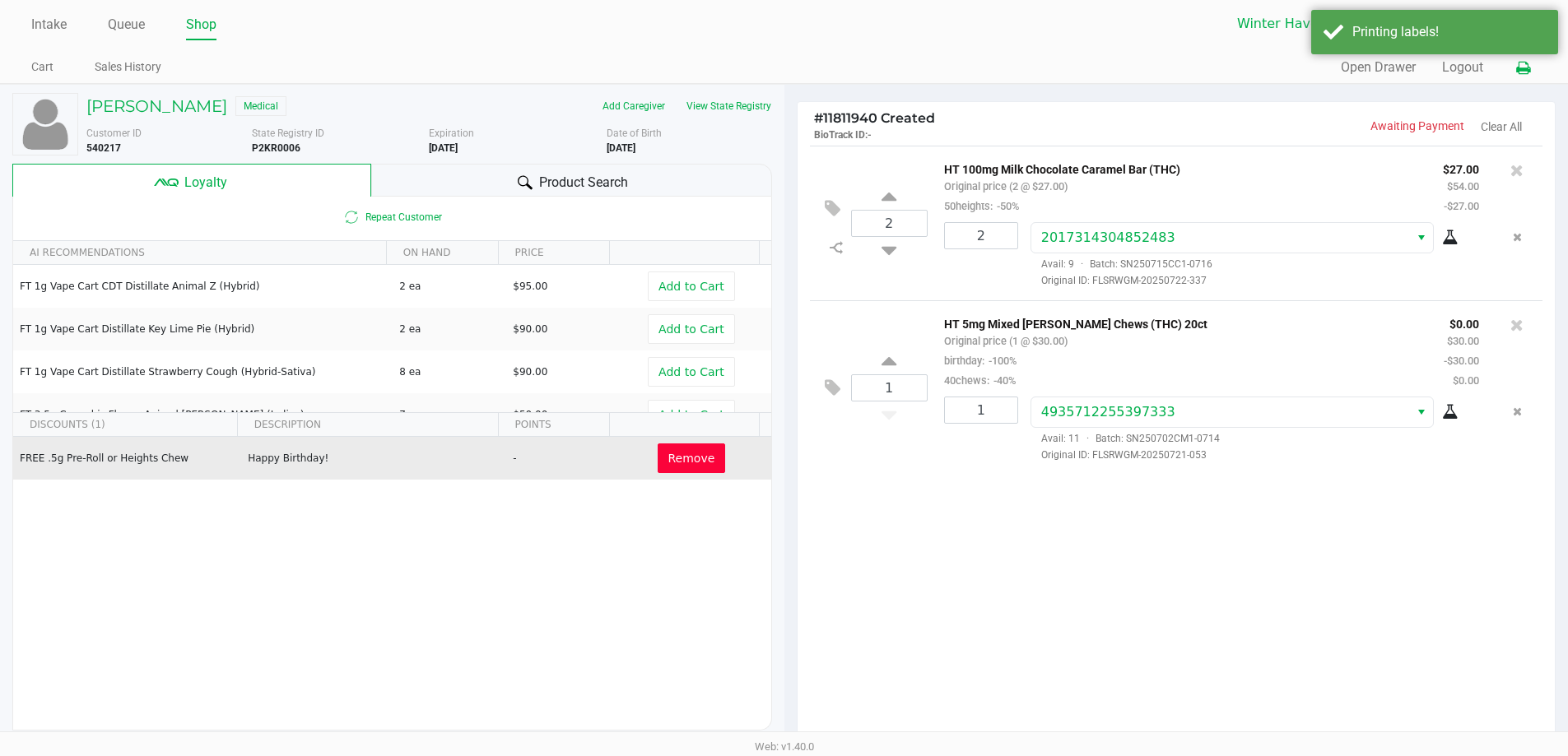
click at [1521, 80] on button at bounding box center [1524, 67] width 27 height 30
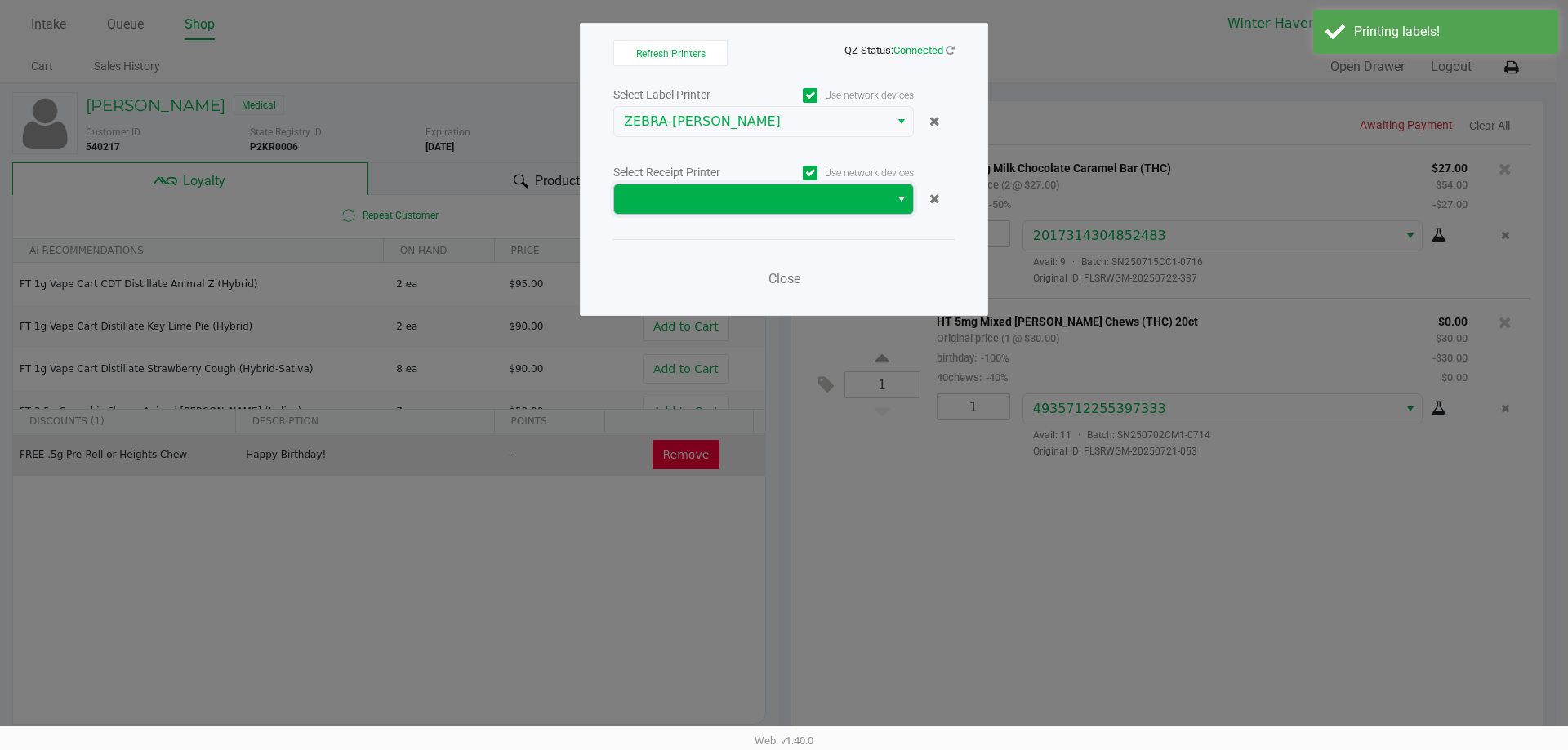
click at [691, 212] on span at bounding box center [752, 199] width 276 height 29
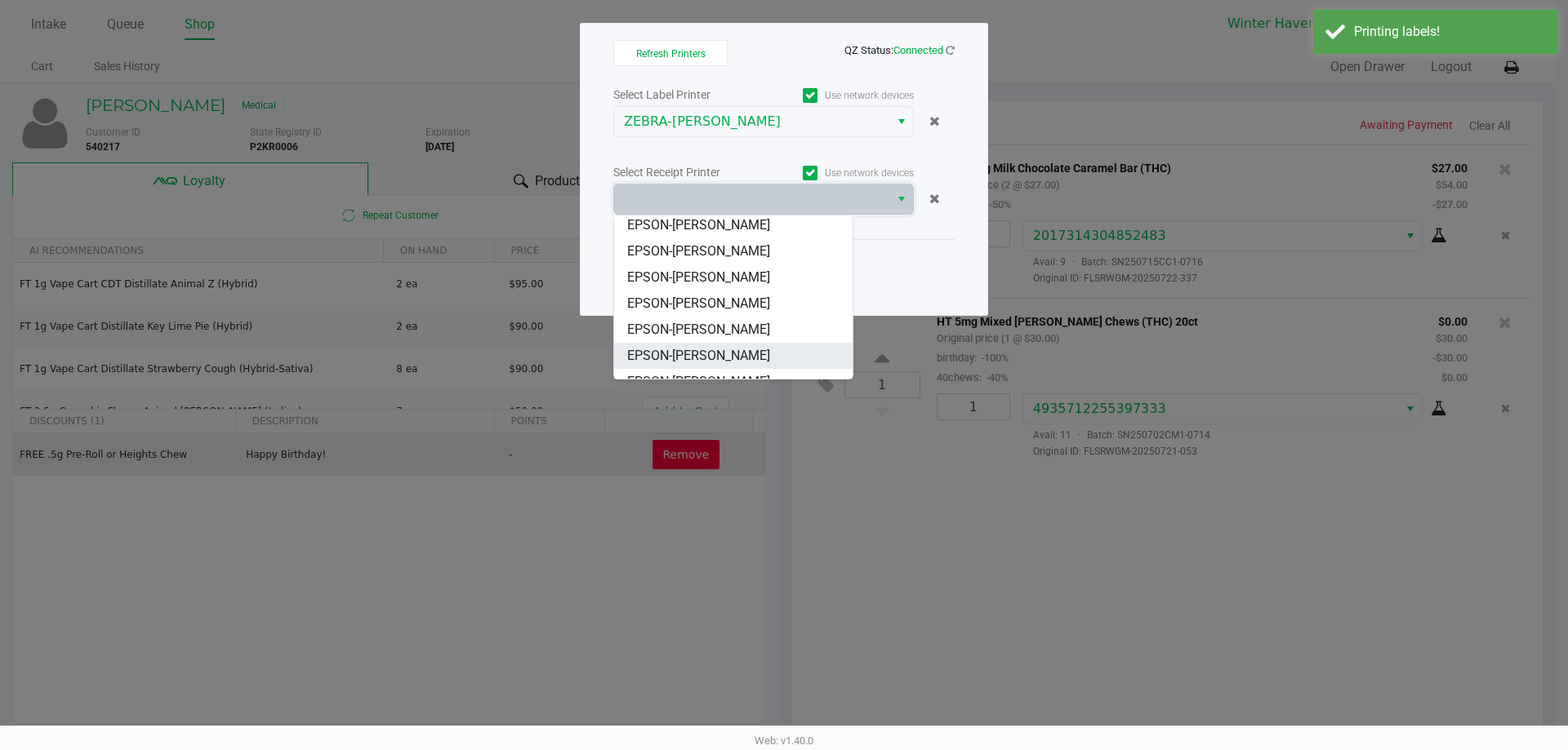
scroll to position [72, 0]
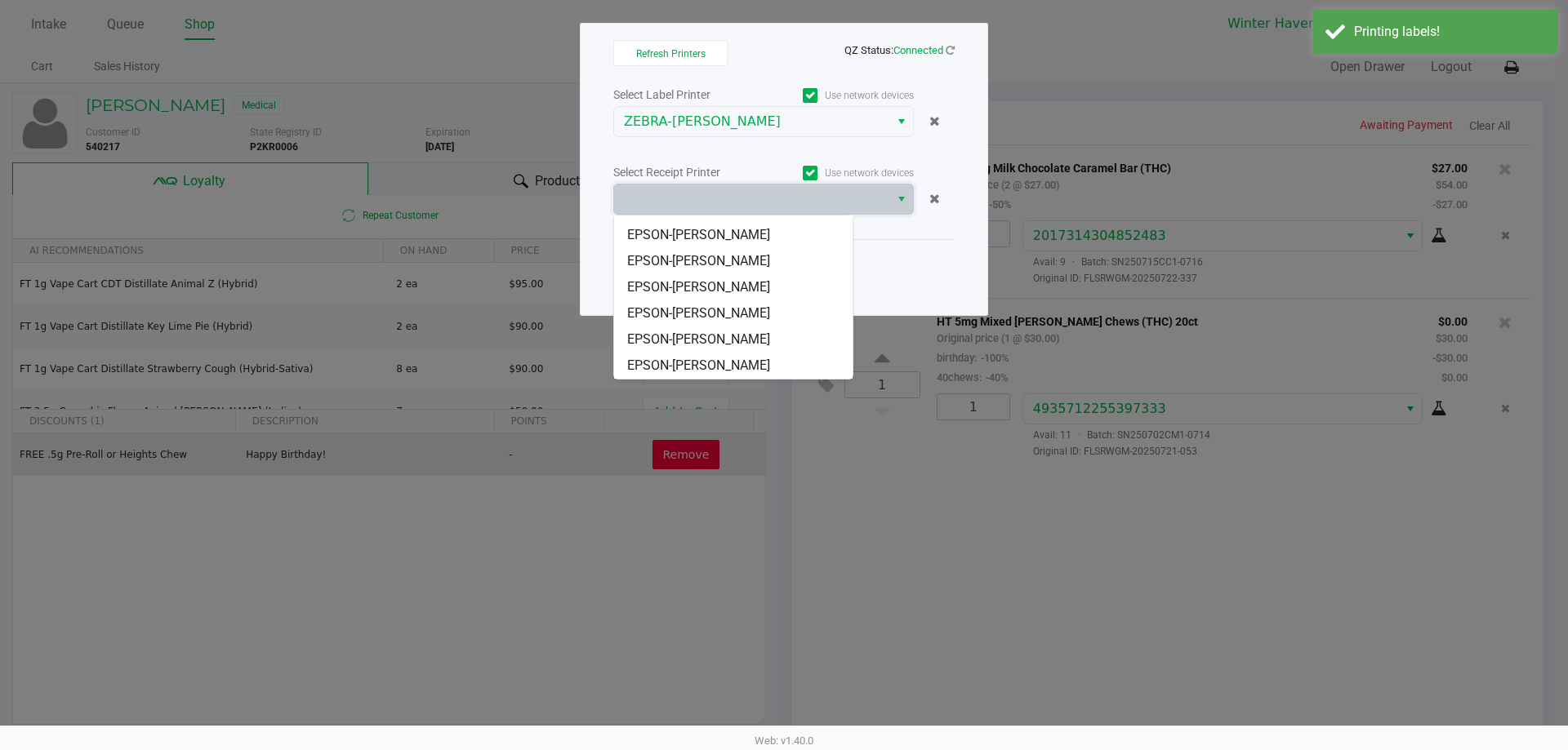
click at [727, 382] on ngb-modal-window "Refresh Printers QZ Status: Connected Select Label Printer Use network devices …" at bounding box center [784, 375] width 1568 height 750
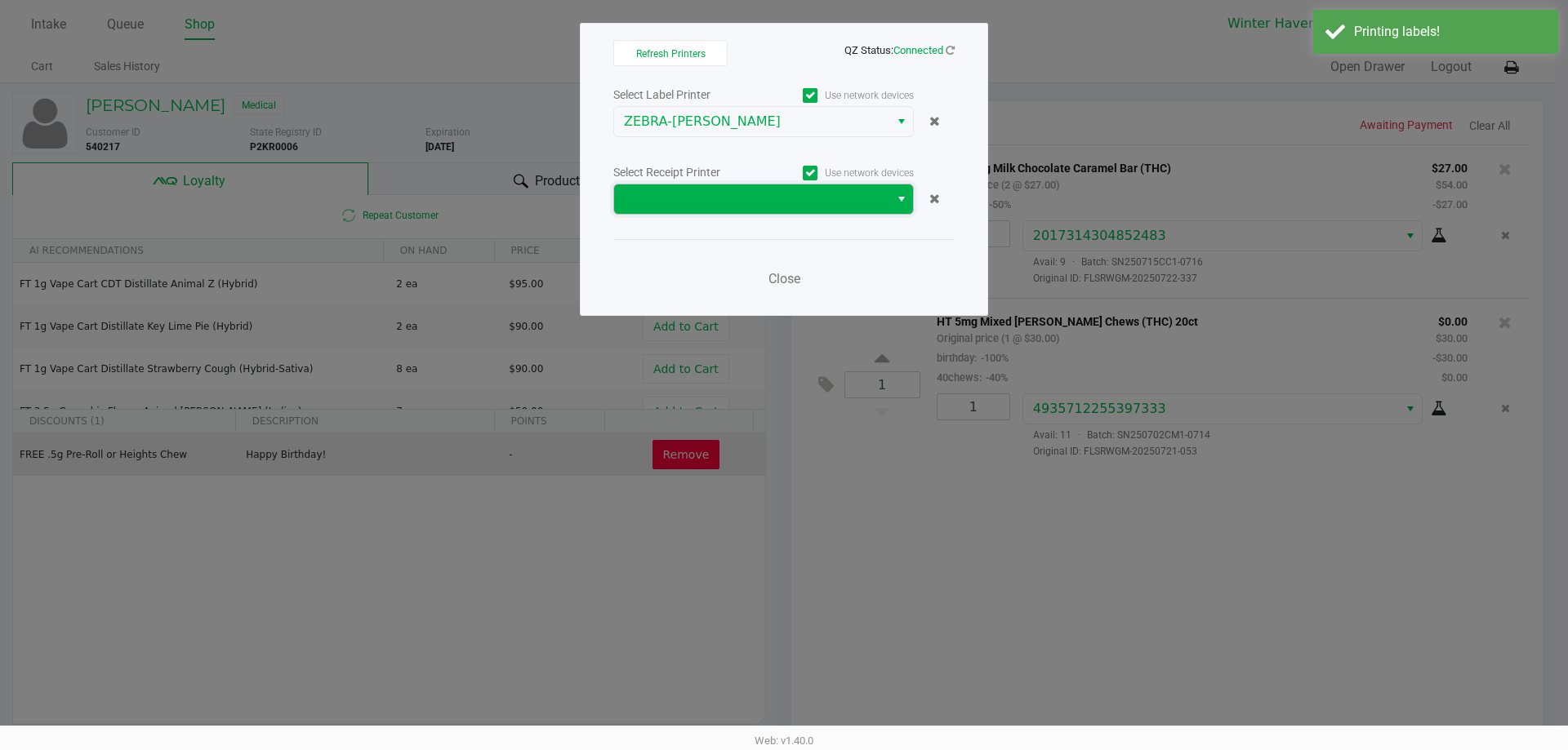
click at [760, 212] on span at bounding box center [752, 199] width 276 height 29
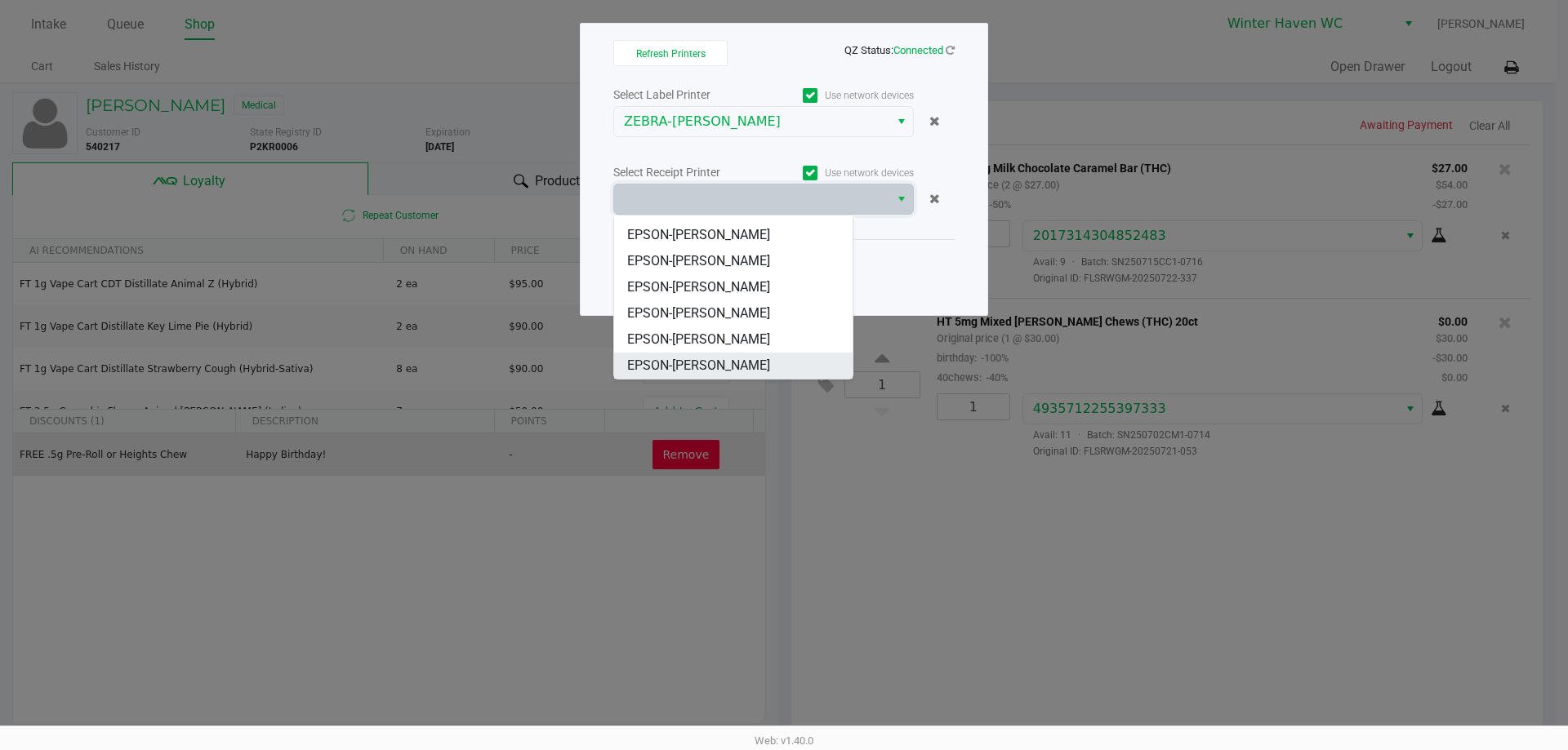
click at [745, 372] on li "EPSON-[PERSON_NAME]" at bounding box center [734, 366] width 239 height 26
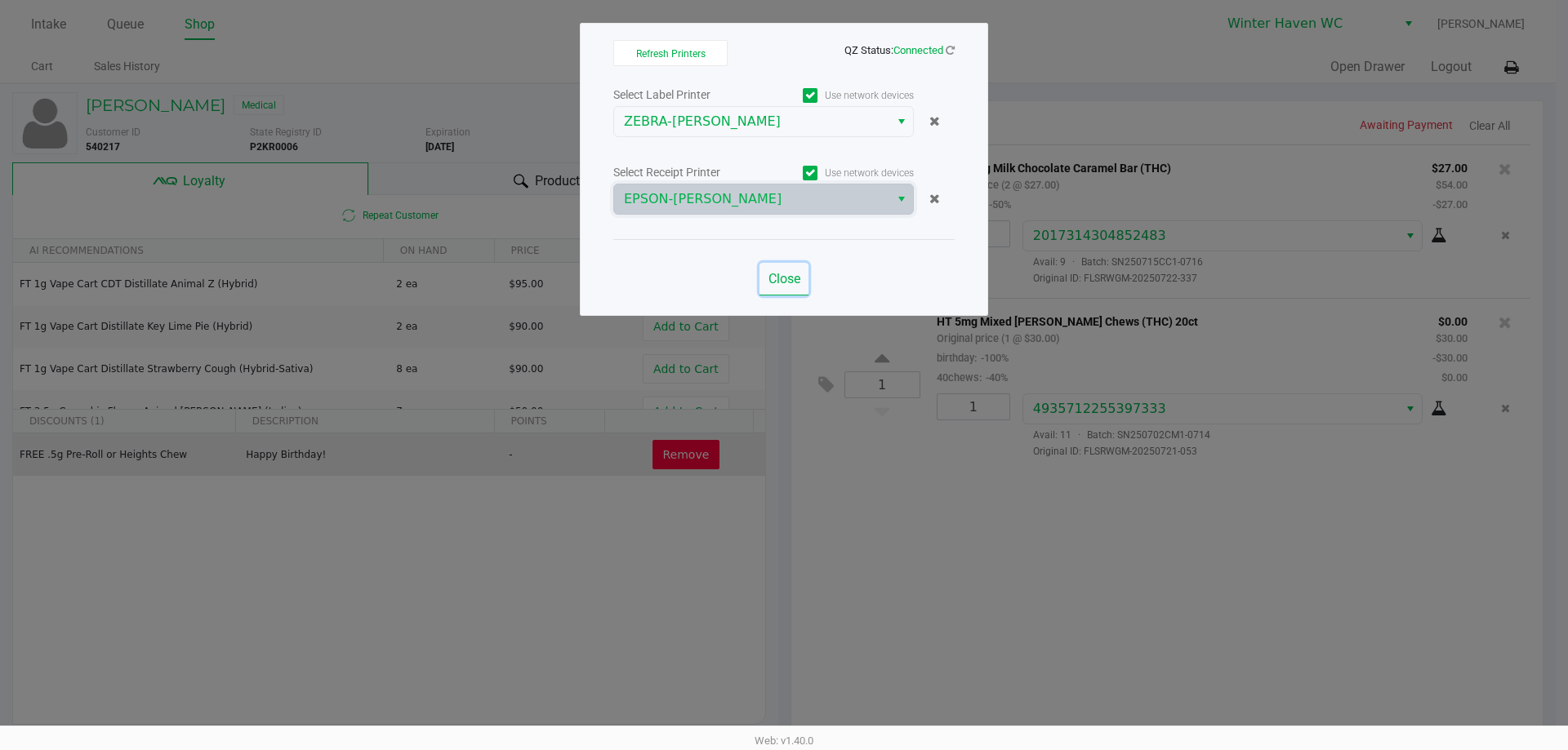
click at [795, 264] on button "Close" at bounding box center [784, 279] width 49 height 33
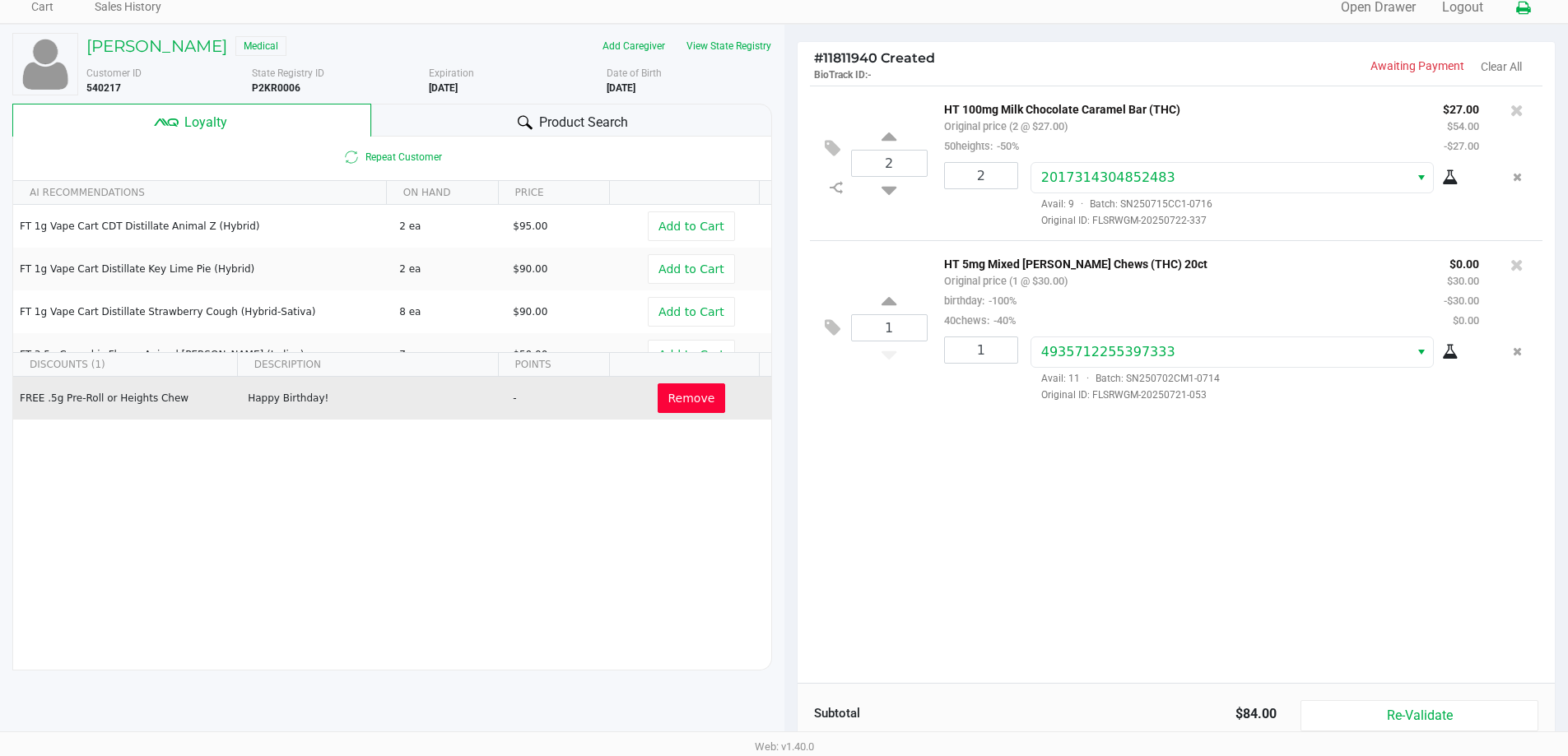
scroll to position [189, 0]
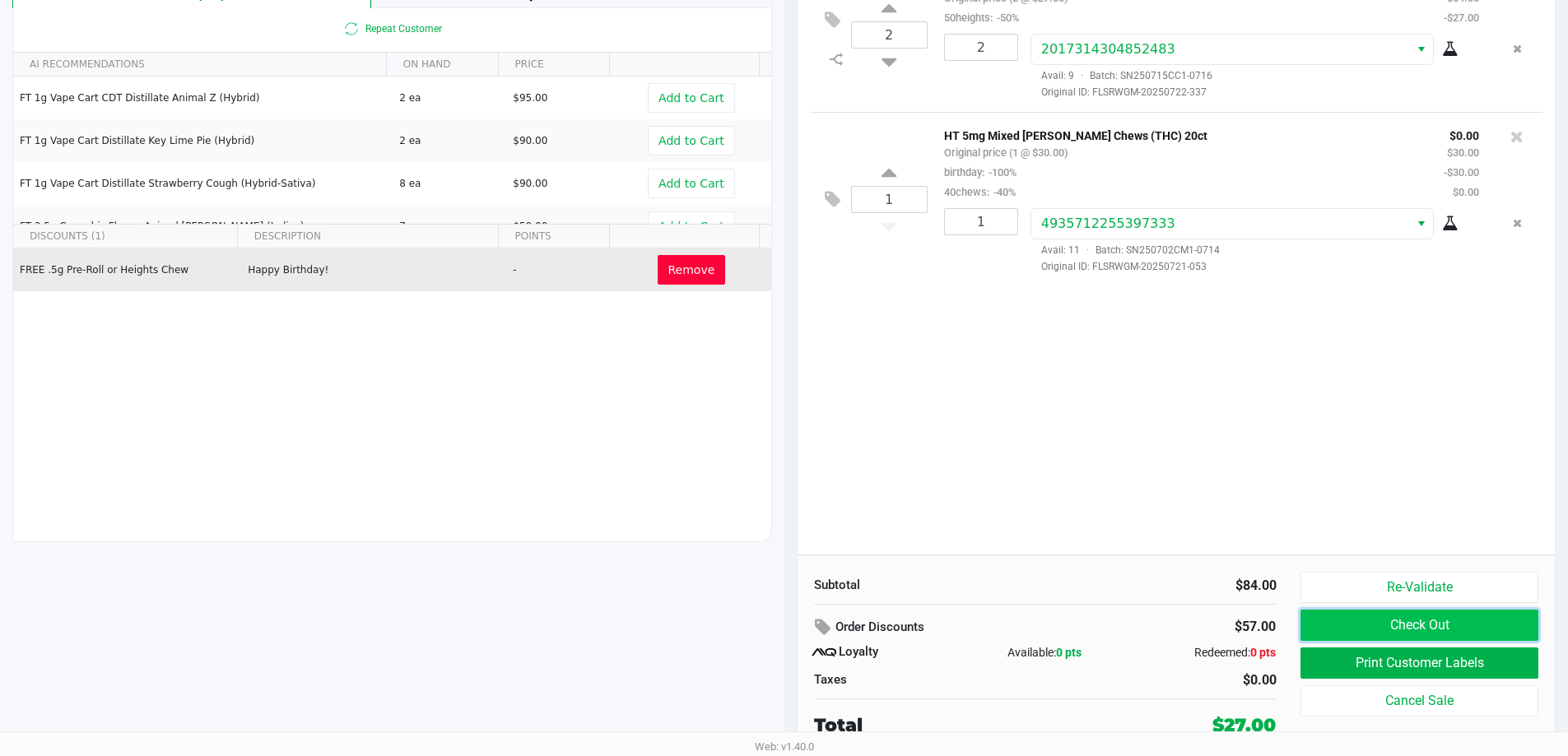
click at [1396, 624] on button "Check Out" at bounding box center [1419, 626] width 237 height 31
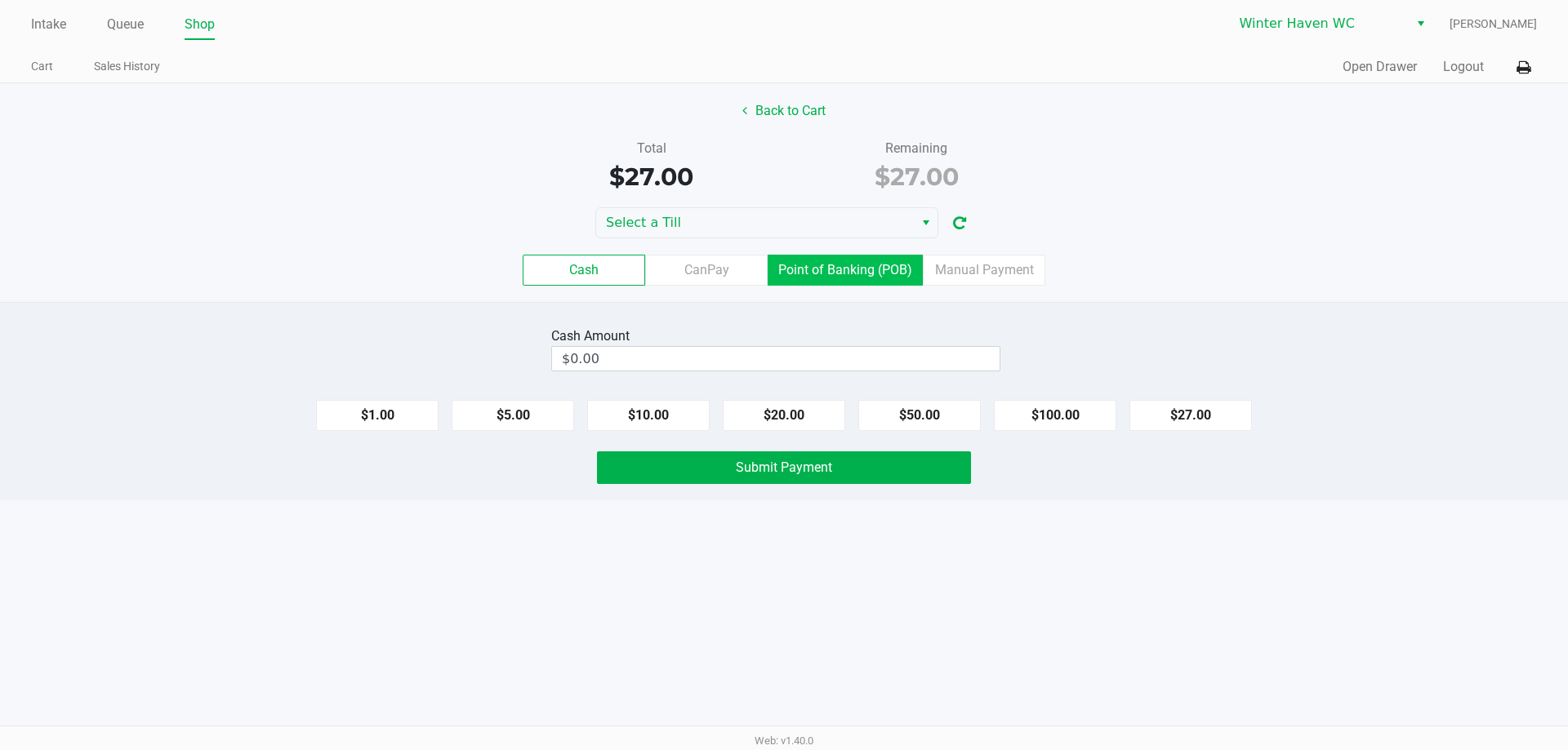
click at [895, 277] on label "Point of Banking (POB)" at bounding box center [845, 271] width 155 height 31
click at [0, 0] on 7 "Point of Banking (POB)" at bounding box center [0, 0] width 0 height 0
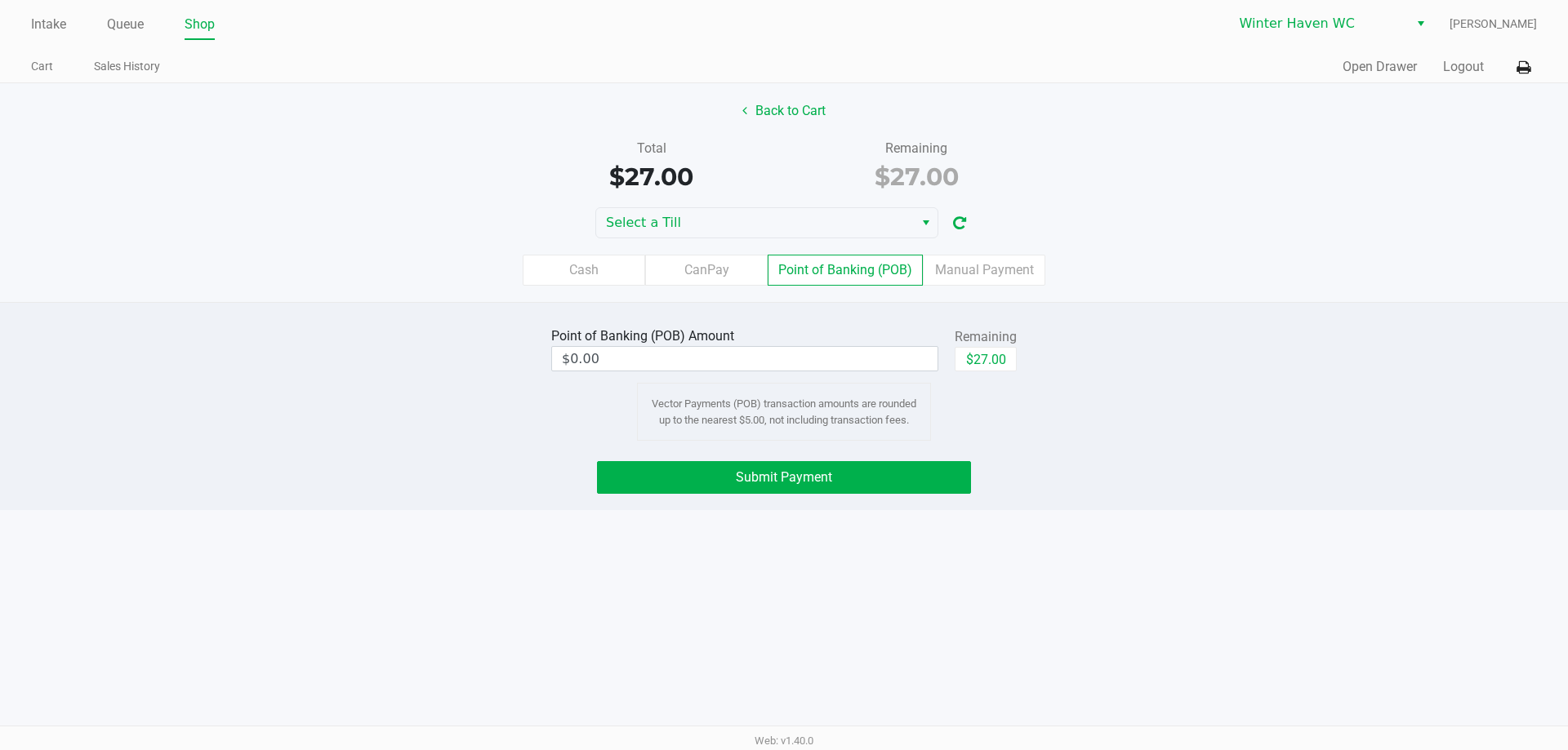
click at [863, 200] on div "Back to Cart Total $27.00 Remaining $27.00 Select a Till Cash CanPay Point of B…" at bounding box center [784, 193] width 1568 height 219
click at [864, 210] on span "Select a Till" at bounding box center [754, 223] width 317 height 29
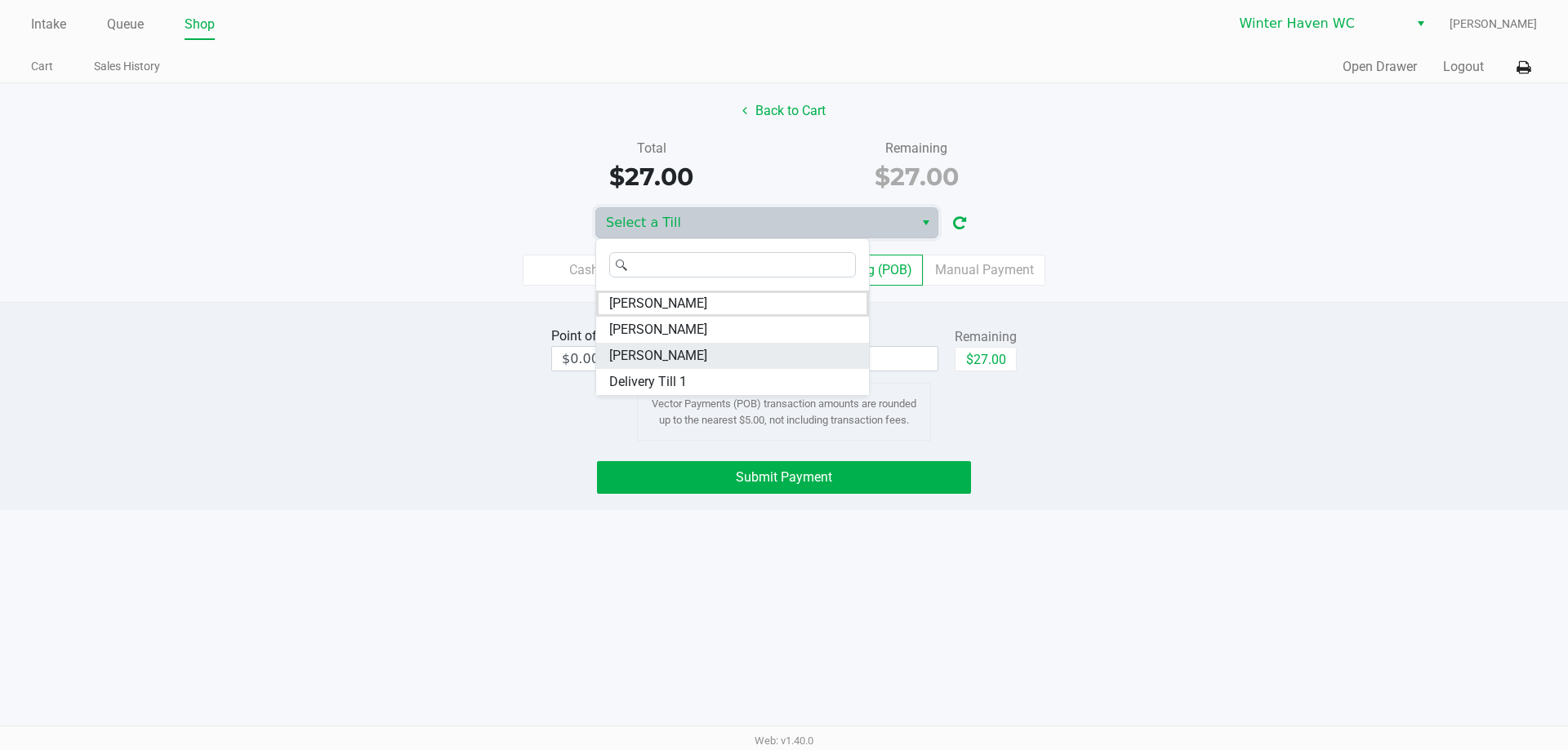
click at [692, 352] on li "[PERSON_NAME]" at bounding box center [732, 355] width 273 height 26
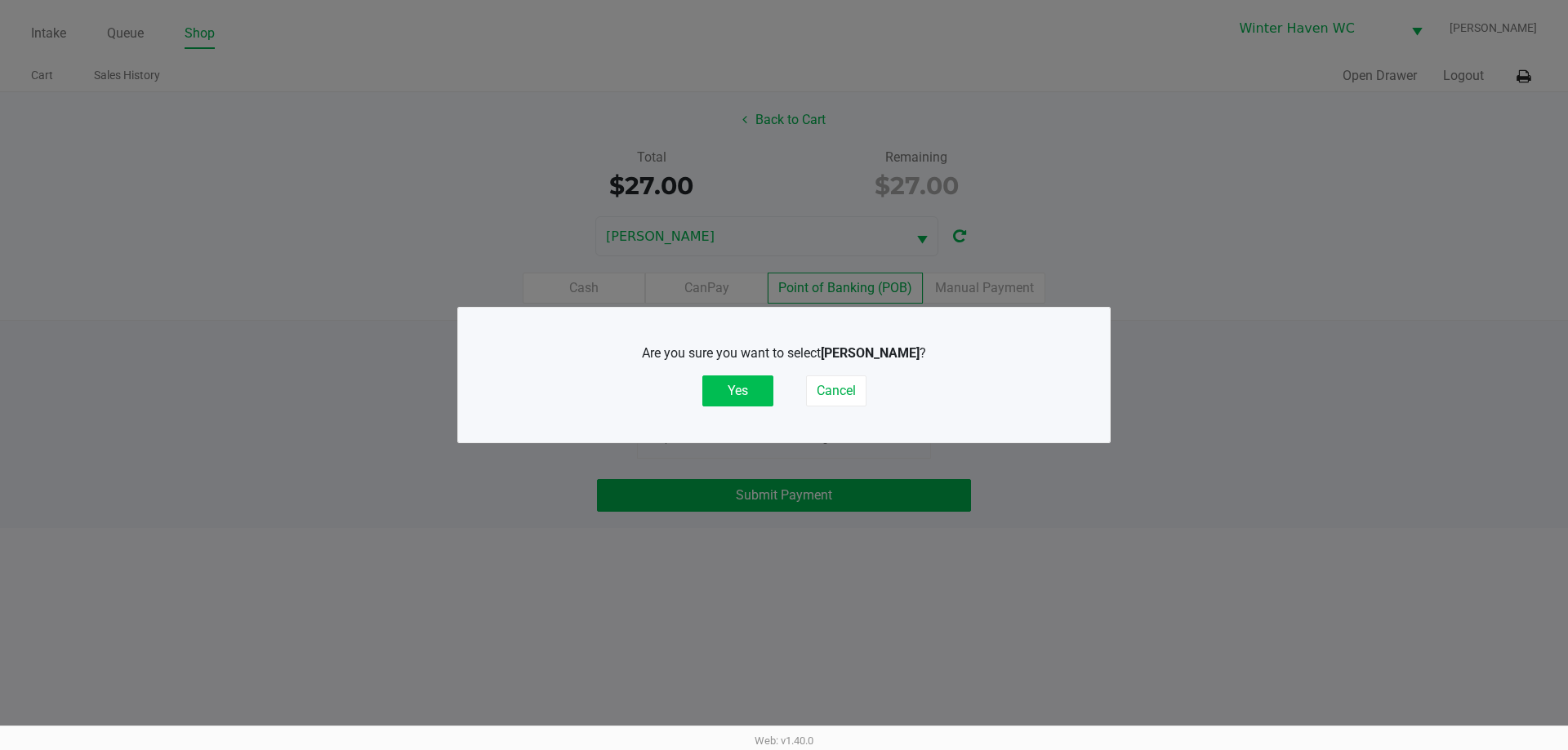
click at [767, 387] on button "Yes" at bounding box center [737, 391] width 71 height 31
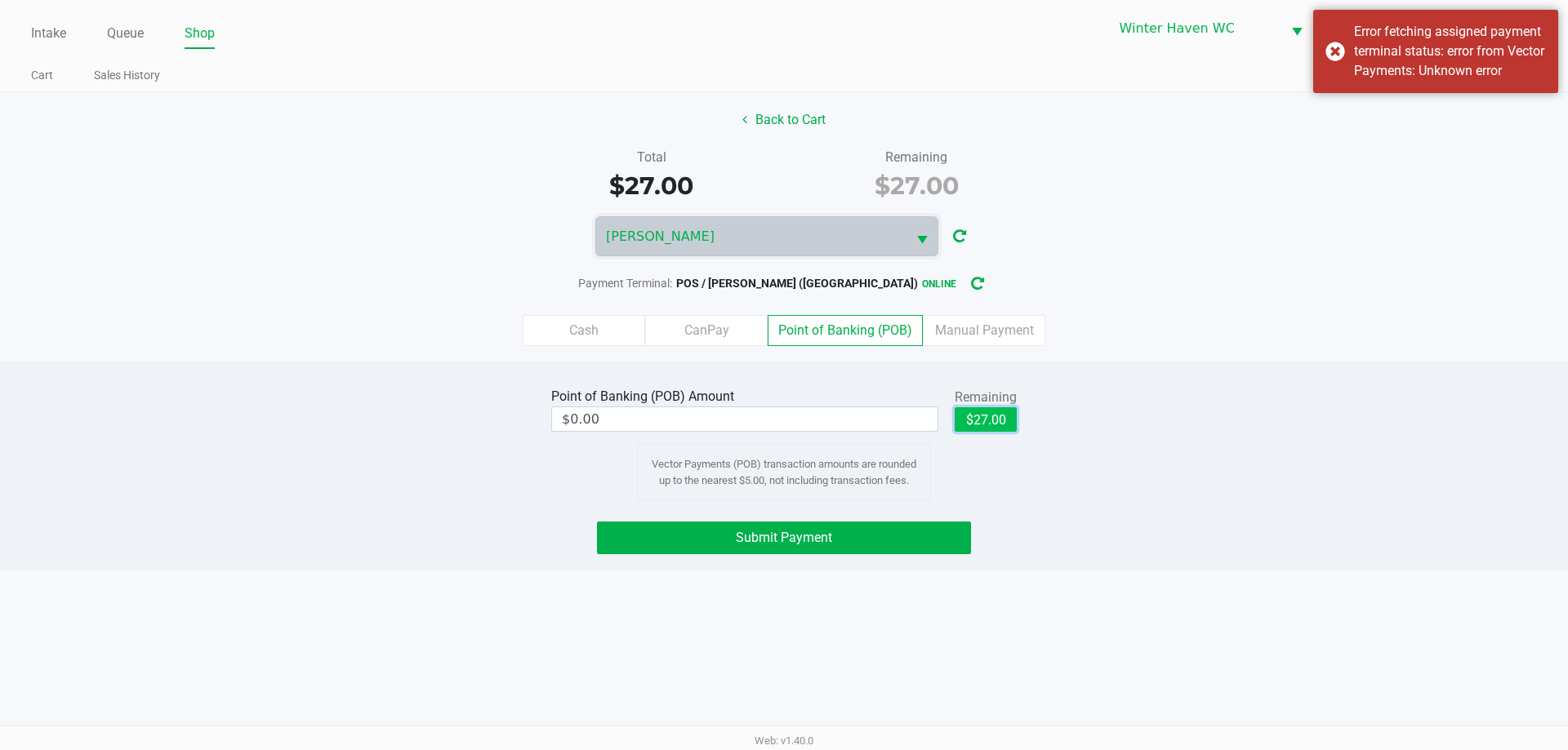
click at [991, 427] on button "$27.00" at bounding box center [986, 419] width 62 height 24
type input "$27.00"
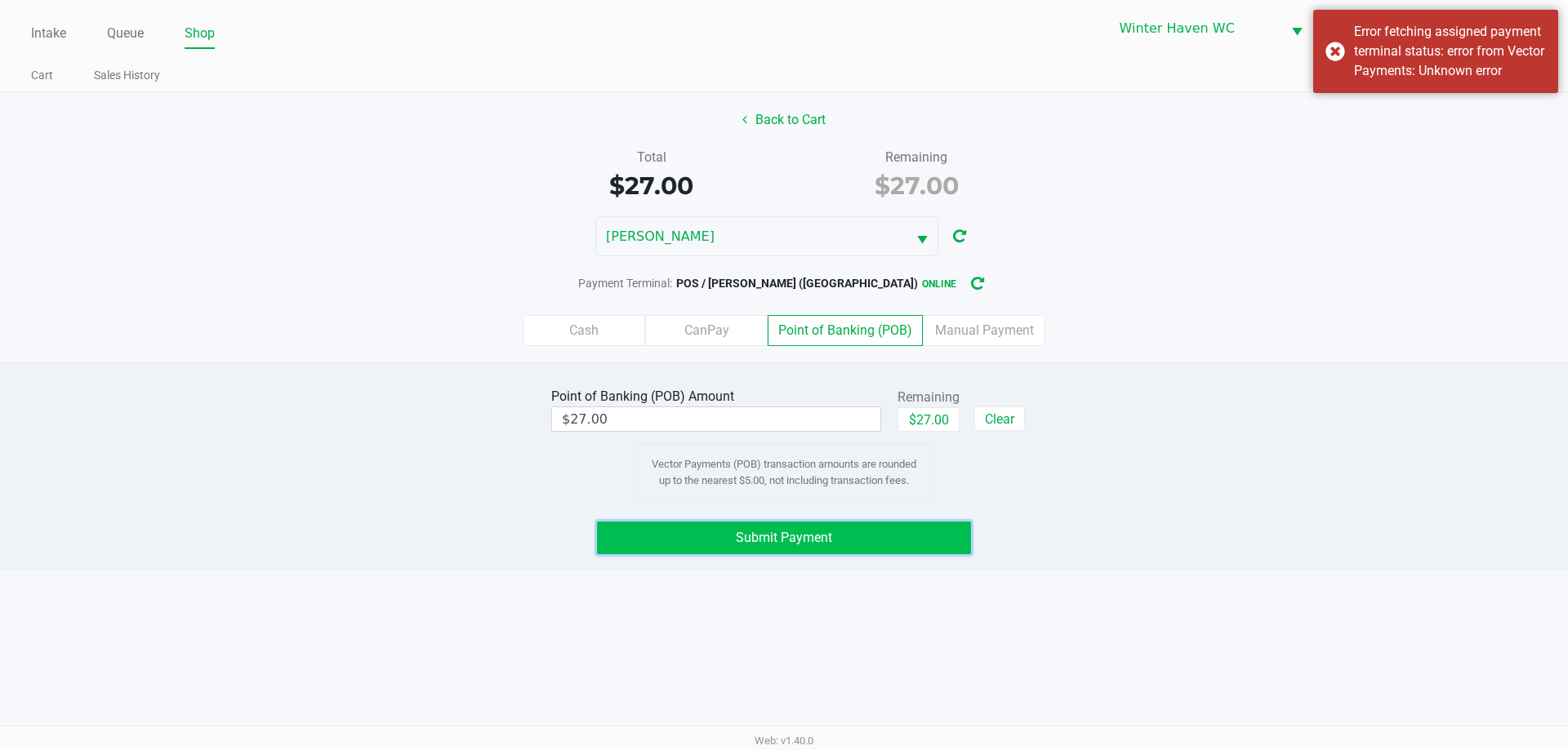
click at [916, 538] on button "Submit Payment" at bounding box center [783, 538] width 374 height 33
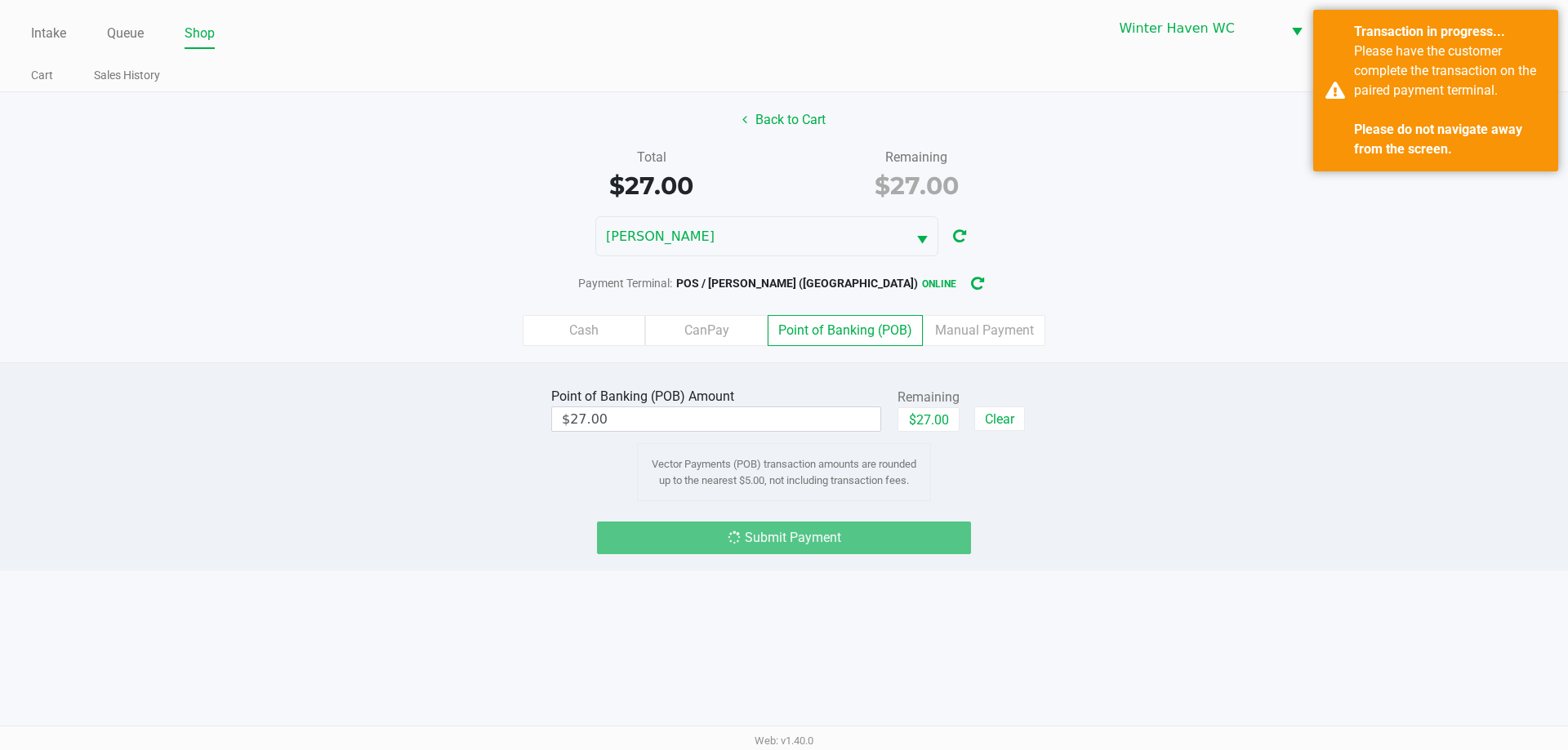
click at [915, 538] on div "Submit Payment" at bounding box center [783, 538] width 374 height 33
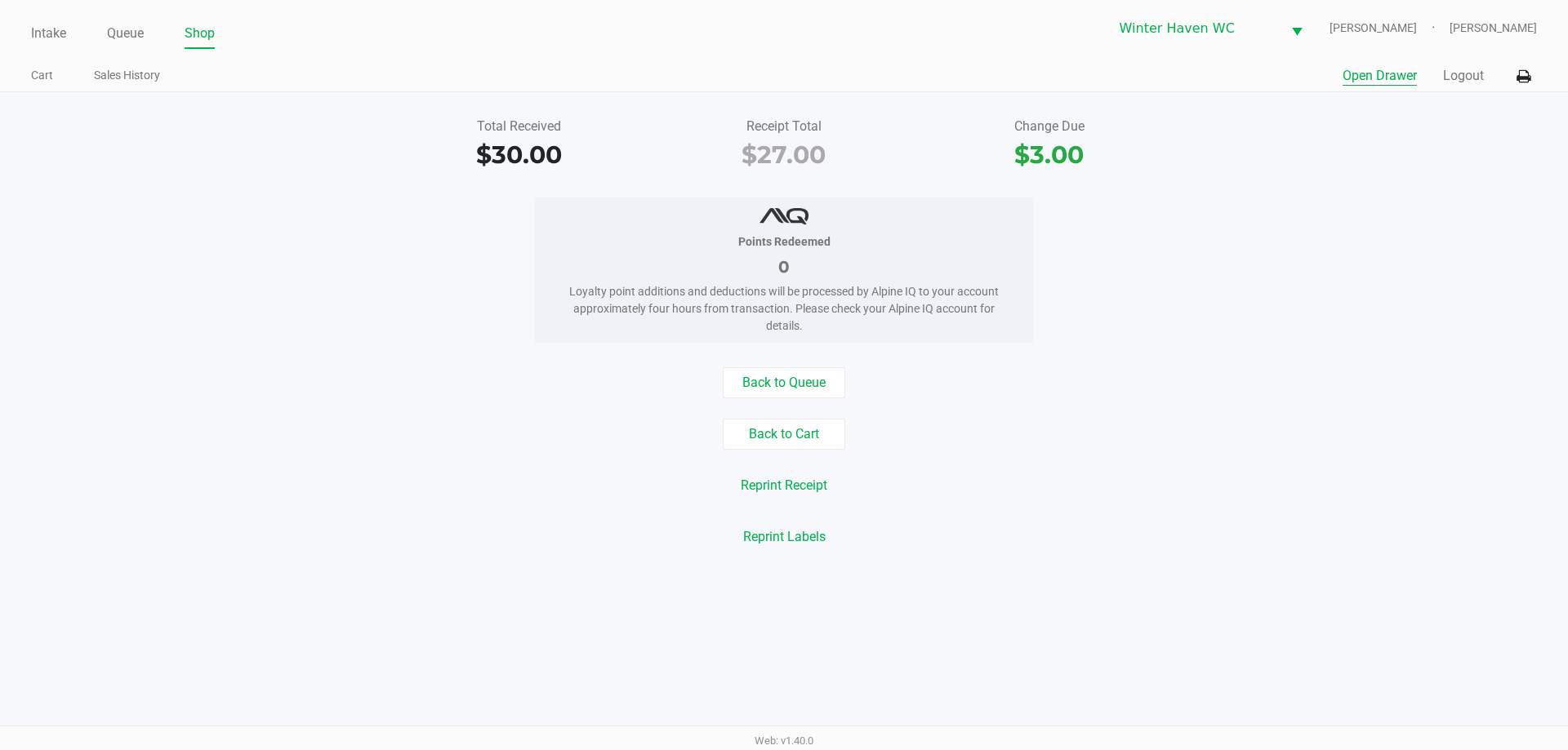
click at [1387, 74] on button "Open Drawer" at bounding box center [1380, 76] width 75 height 19
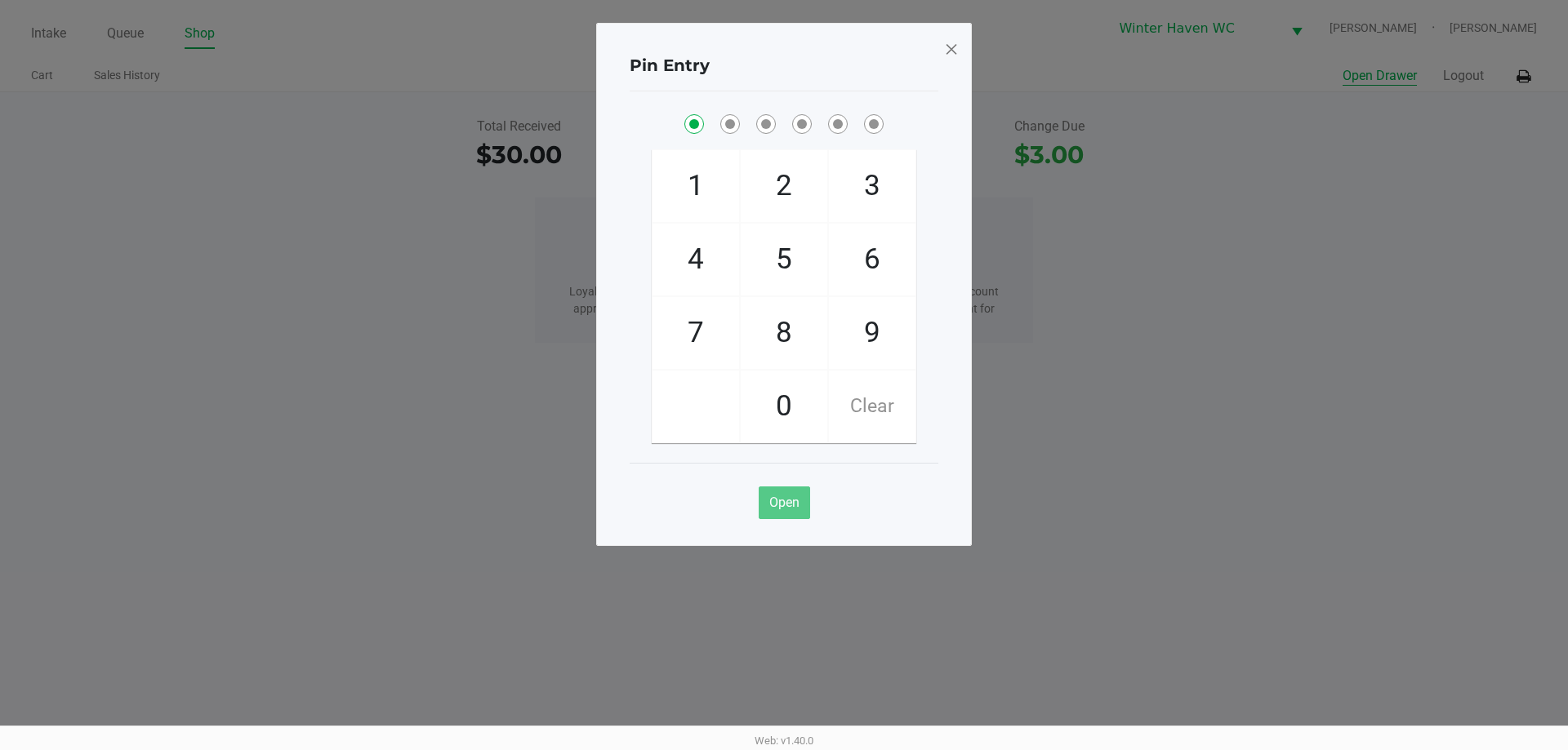
checkbox input "true"
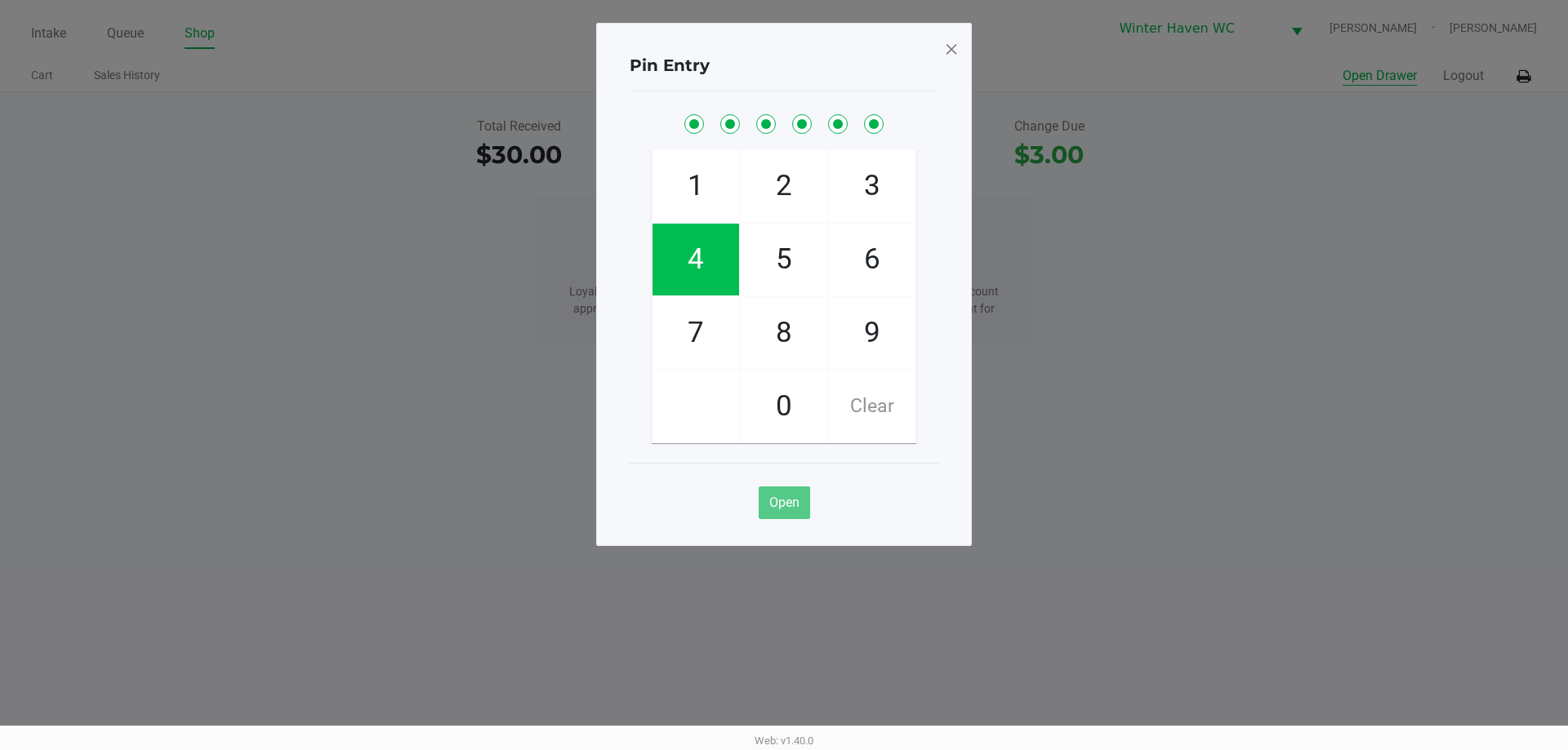
checkbox input "true"
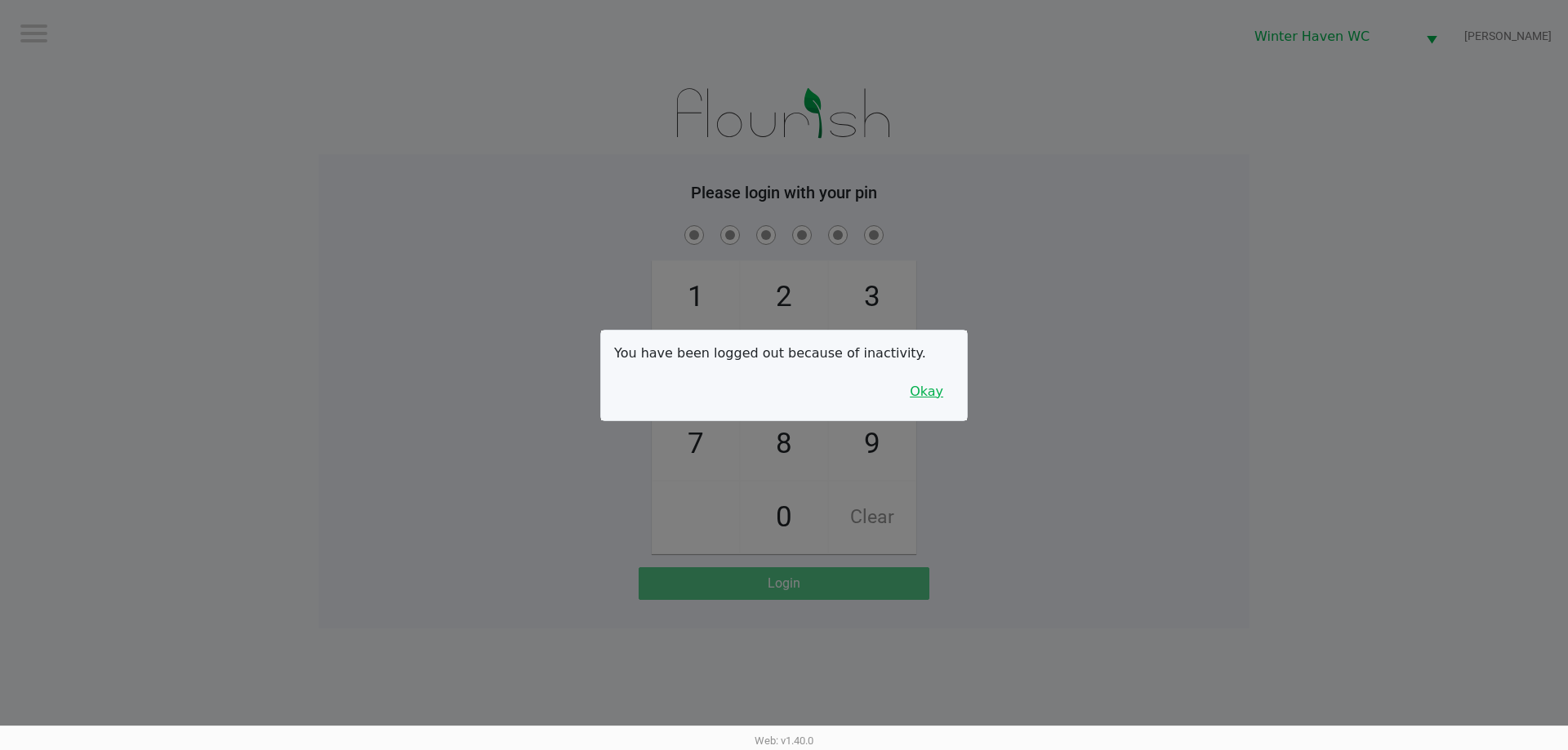
click at [929, 380] on button "Okay" at bounding box center [927, 392] width 54 height 31
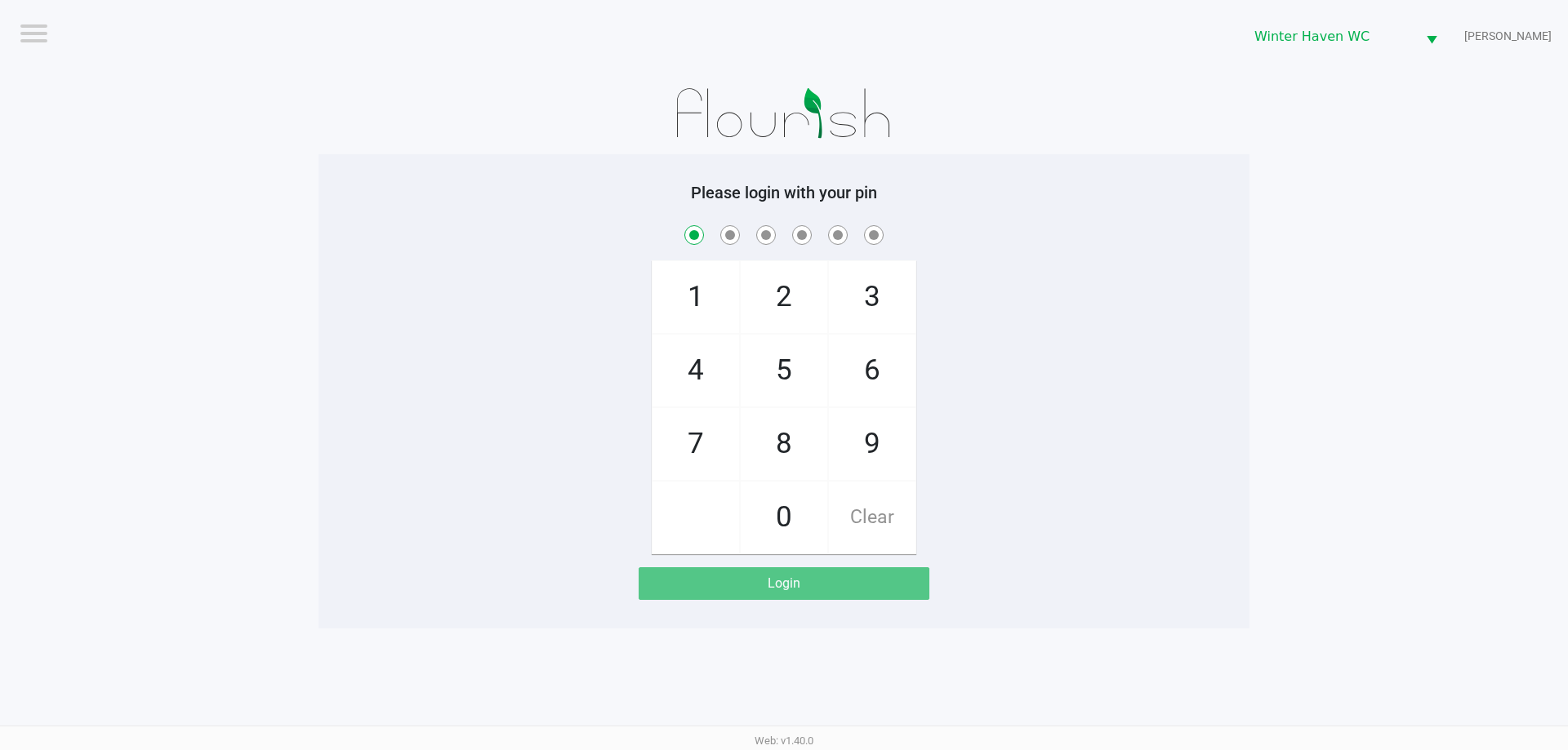
checkbox input "true"
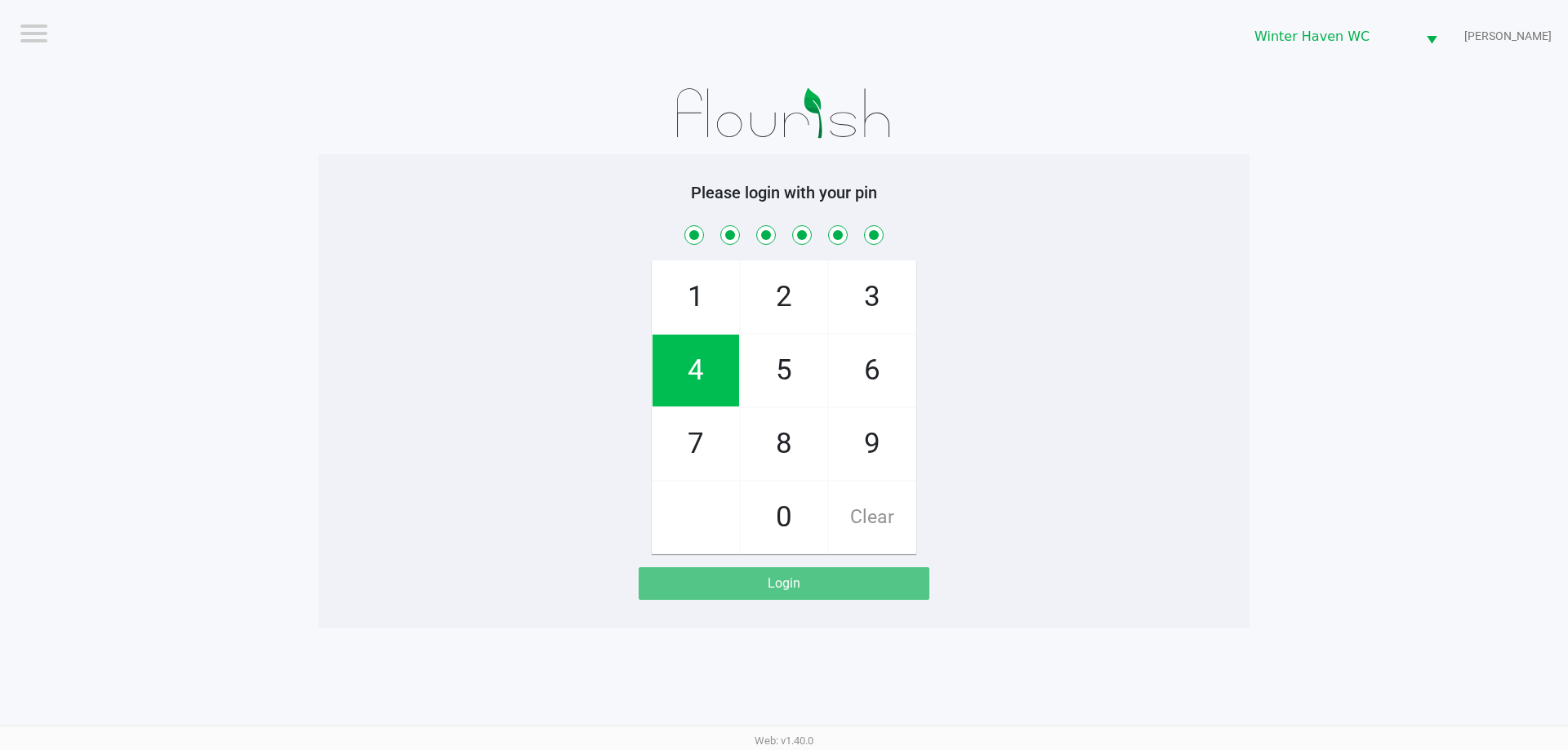
checkbox input "true"
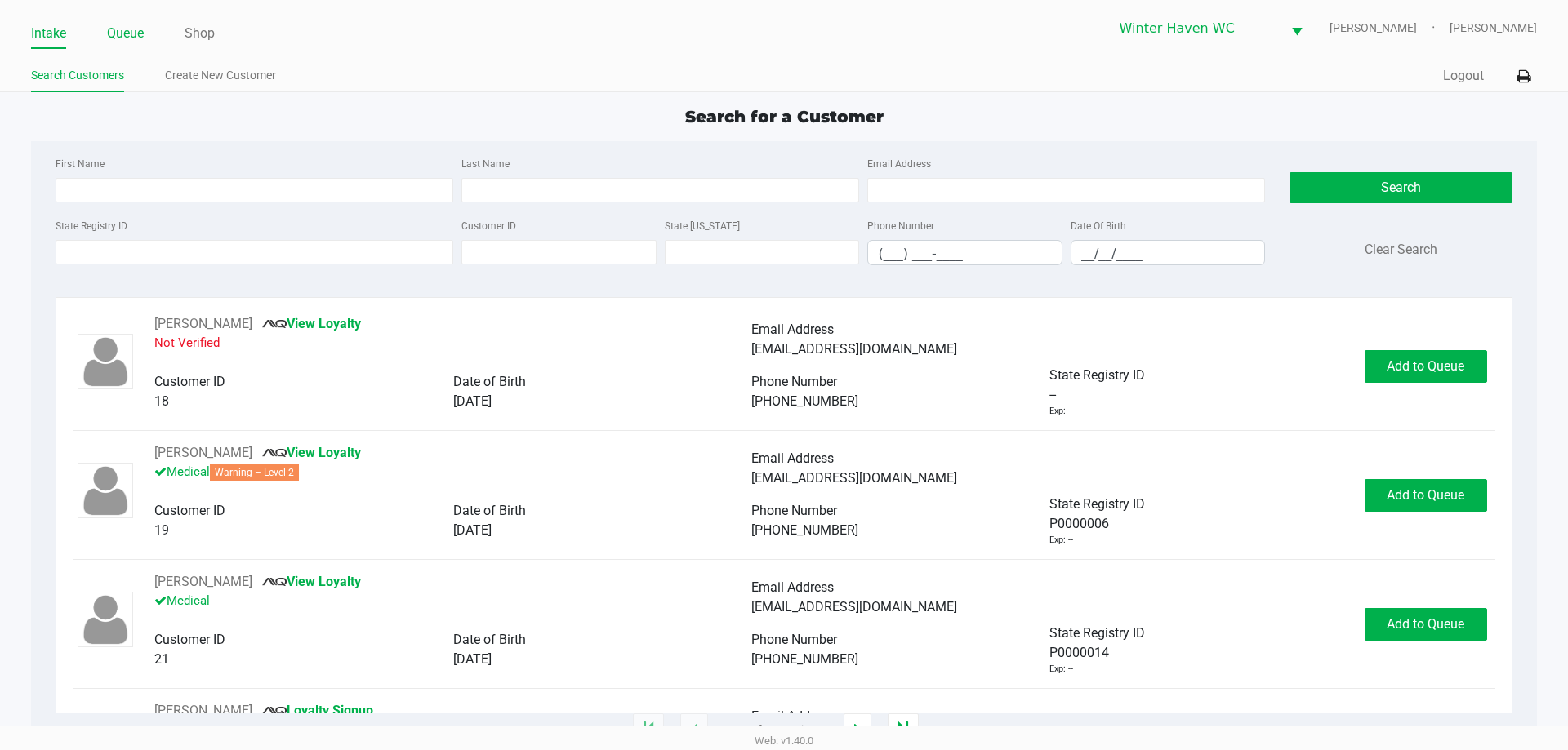
click at [119, 36] on link "Queue" at bounding box center [125, 34] width 37 height 23
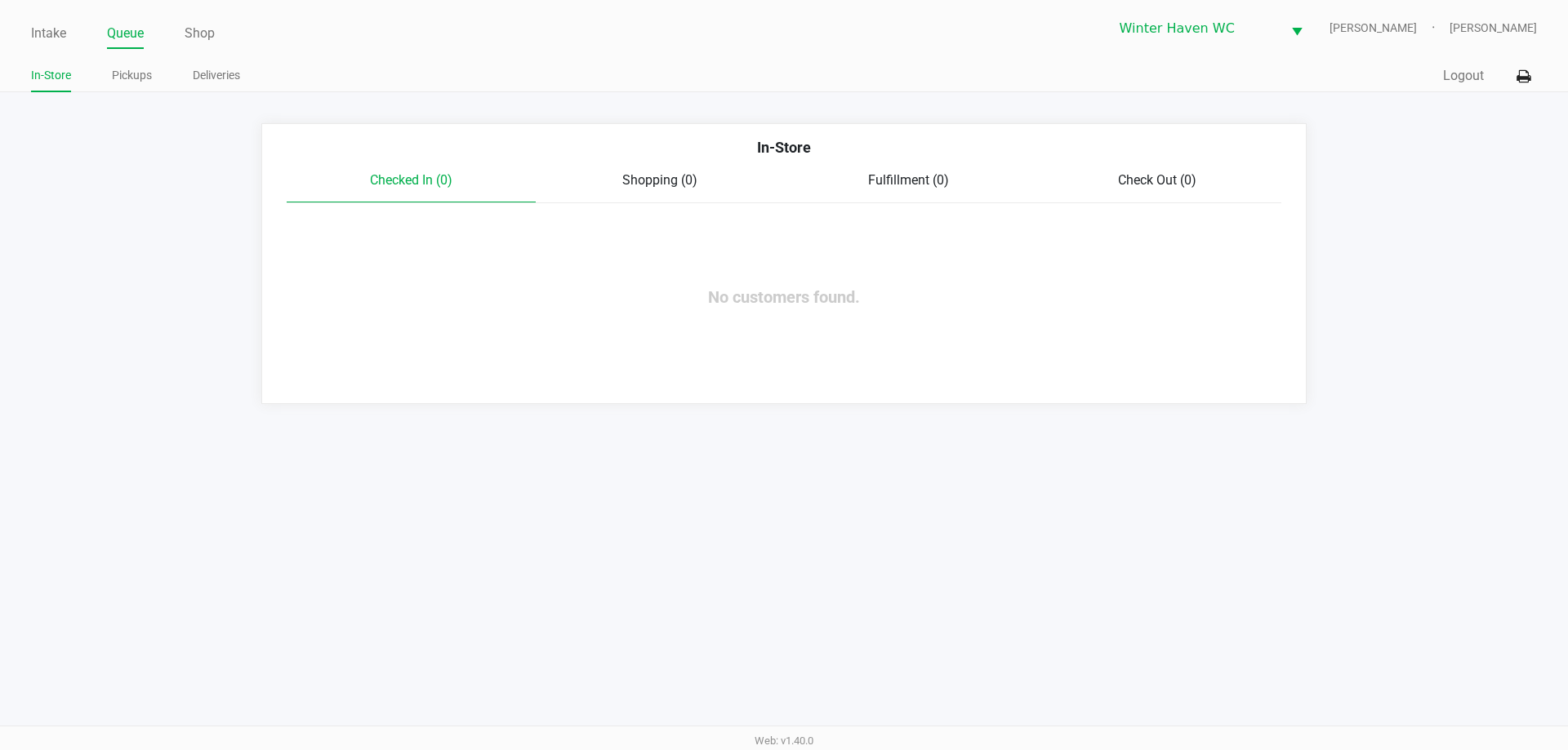
click at [157, 70] on ul "In-Store Pickups Deliveries" at bounding box center [408, 78] width 753 height 28
click at [153, 70] on ul "In-Store Pickups Deliveries" at bounding box center [408, 78] width 753 height 28
click at [143, 83] on link "Pickups" at bounding box center [131, 75] width 40 height 20
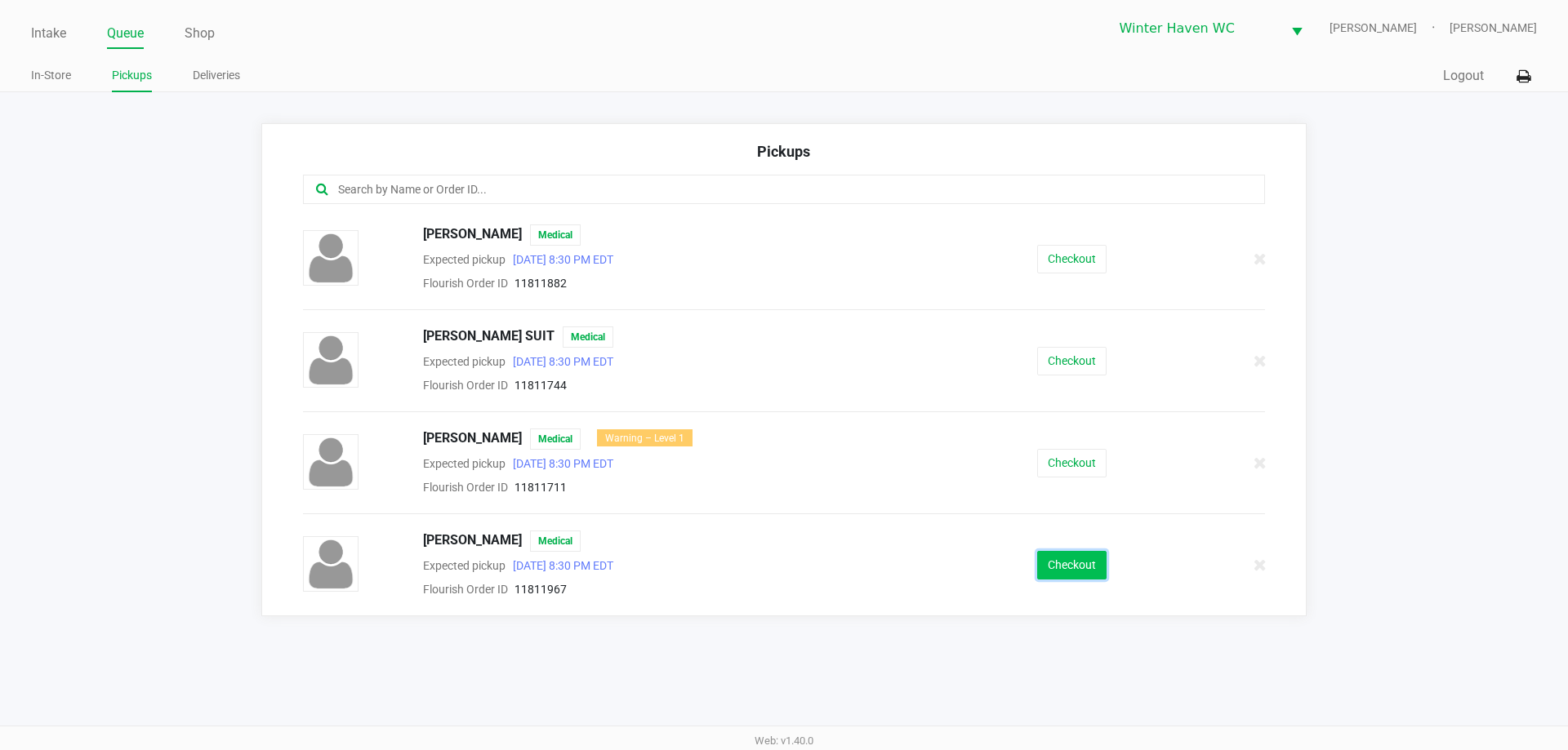
click at [1086, 554] on button "Checkout" at bounding box center [1072, 565] width 70 height 28
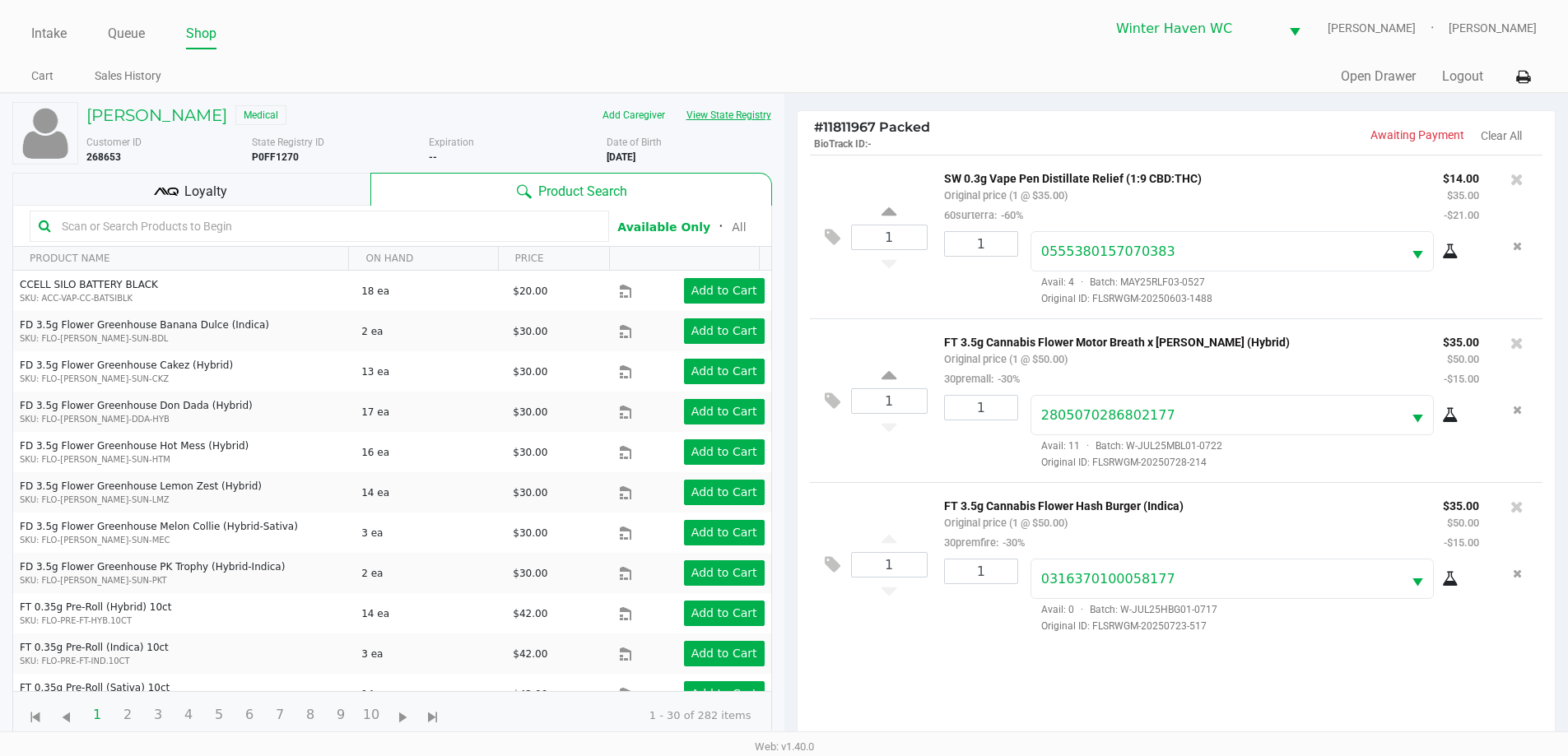
click at [733, 104] on button "View State Registry" at bounding box center [724, 114] width 96 height 26
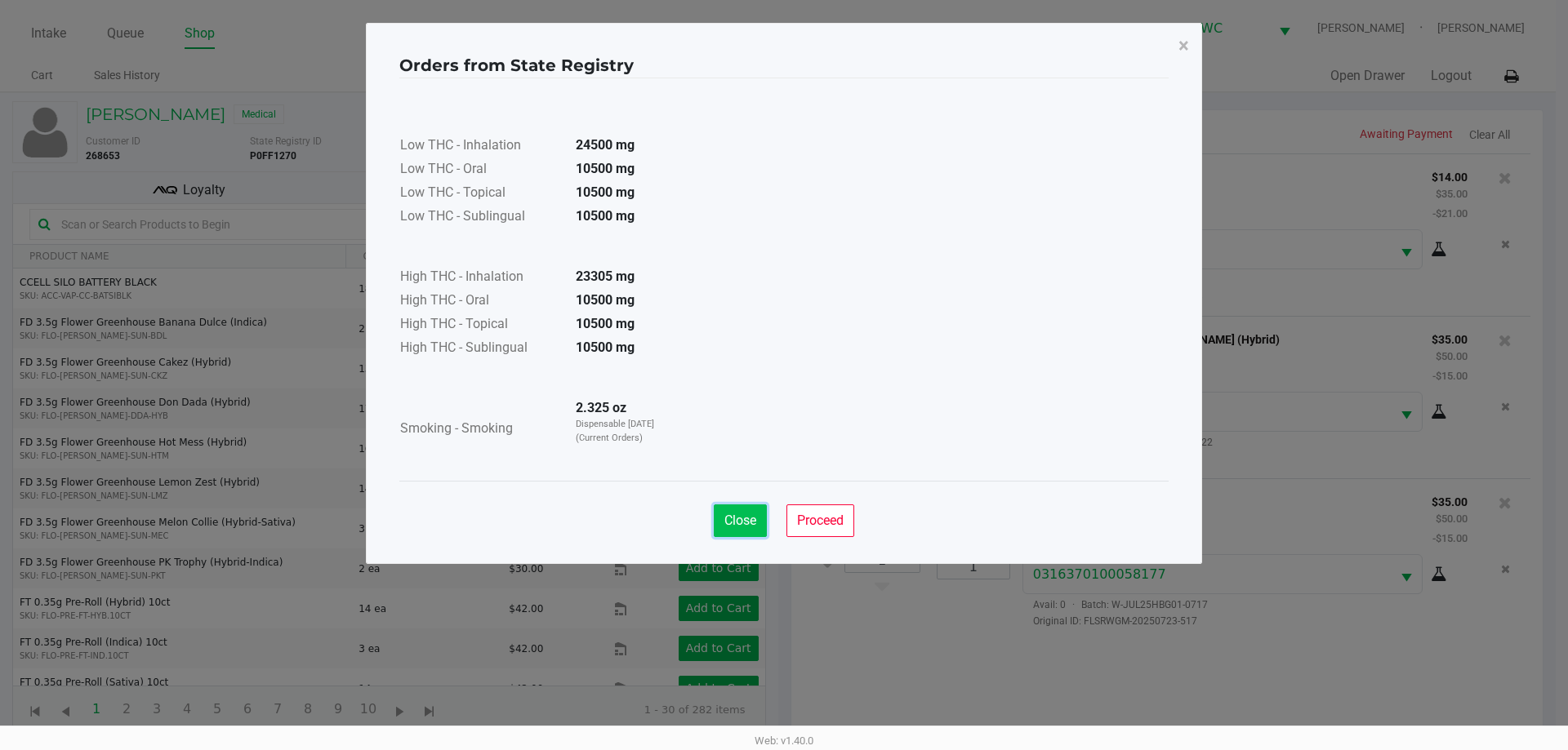
click at [753, 521] on span "Close" at bounding box center [740, 521] width 32 height 16
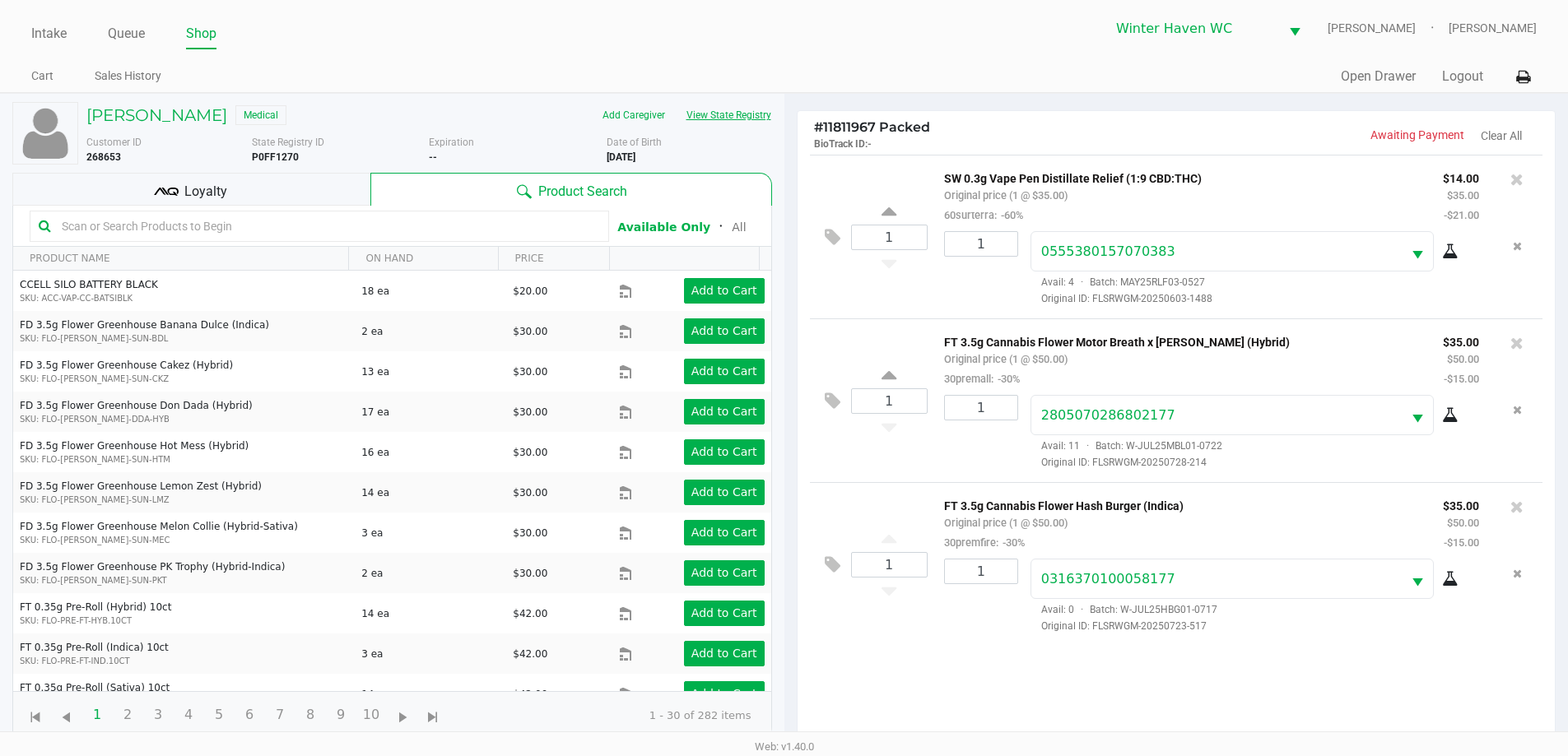
scroll to position [178, 0]
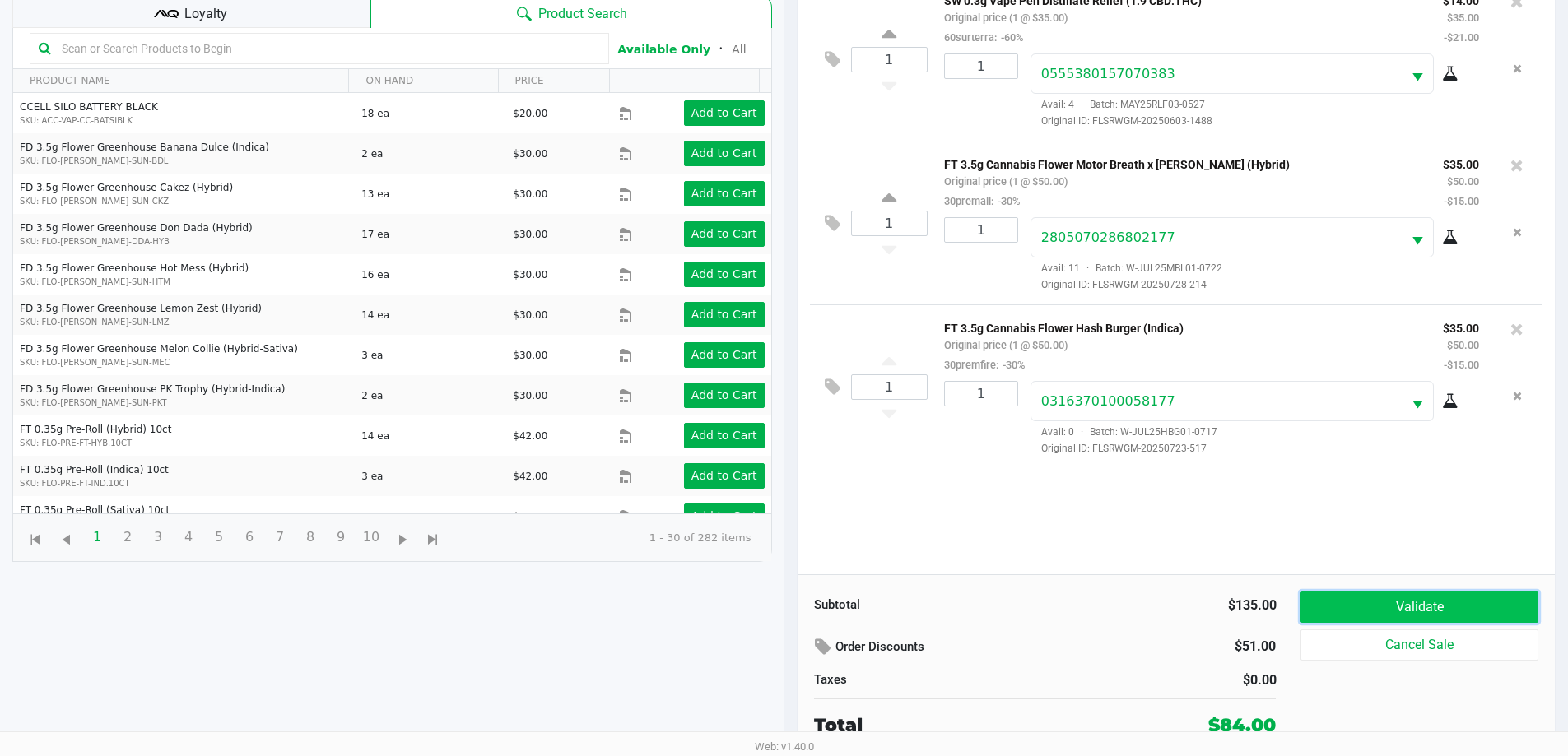
click at [1375, 610] on button "Validate" at bounding box center [1419, 607] width 237 height 31
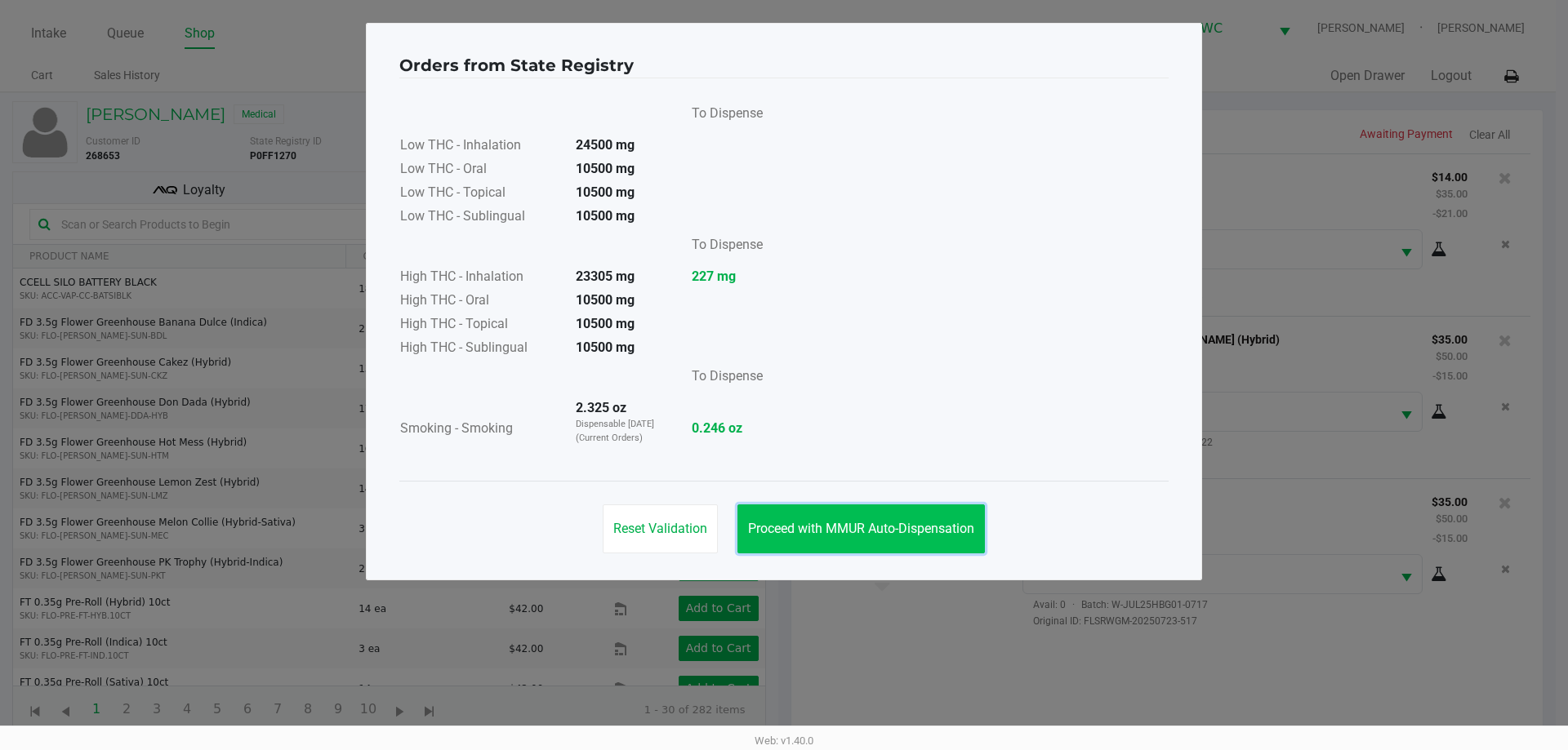
click at [866, 525] on span "Proceed with MMUR Auto-Dispensation" at bounding box center [861, 529] width 226 height 16
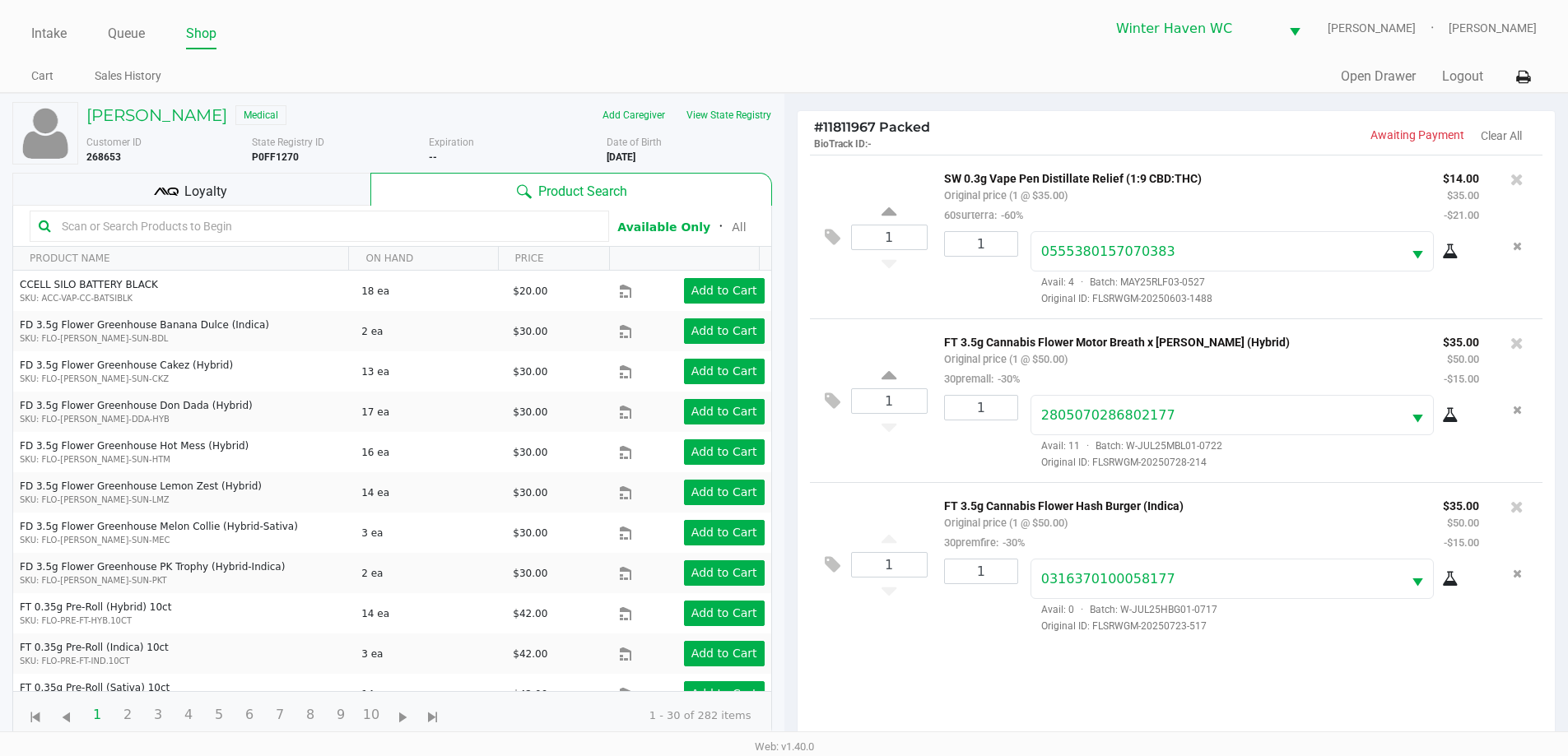
click at [216, 188] on span "Loyalty" at bounding box center [206, 192] width 43 height 20
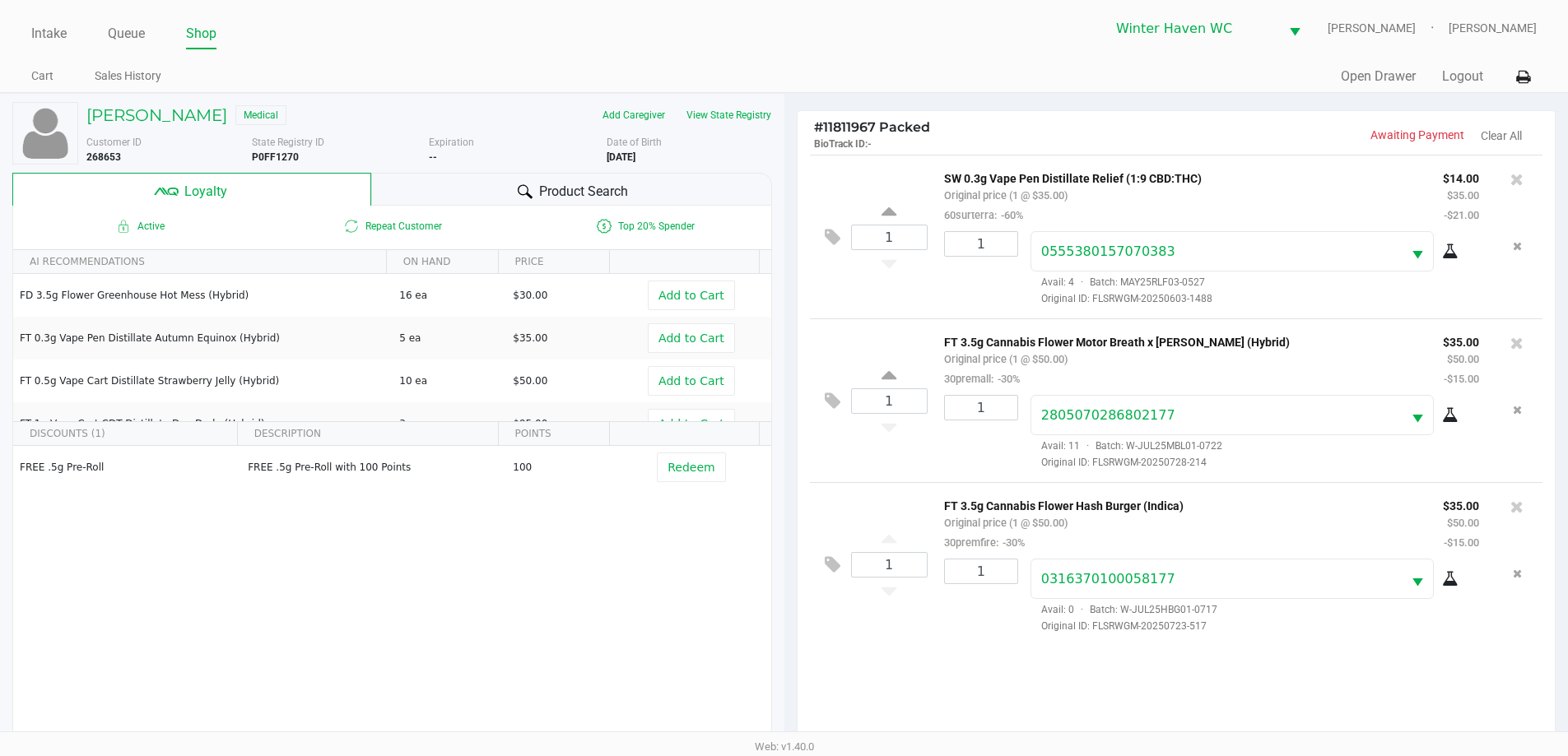
click at [520, 198] on icon at bounding box center [524, 192] width 15 height 15
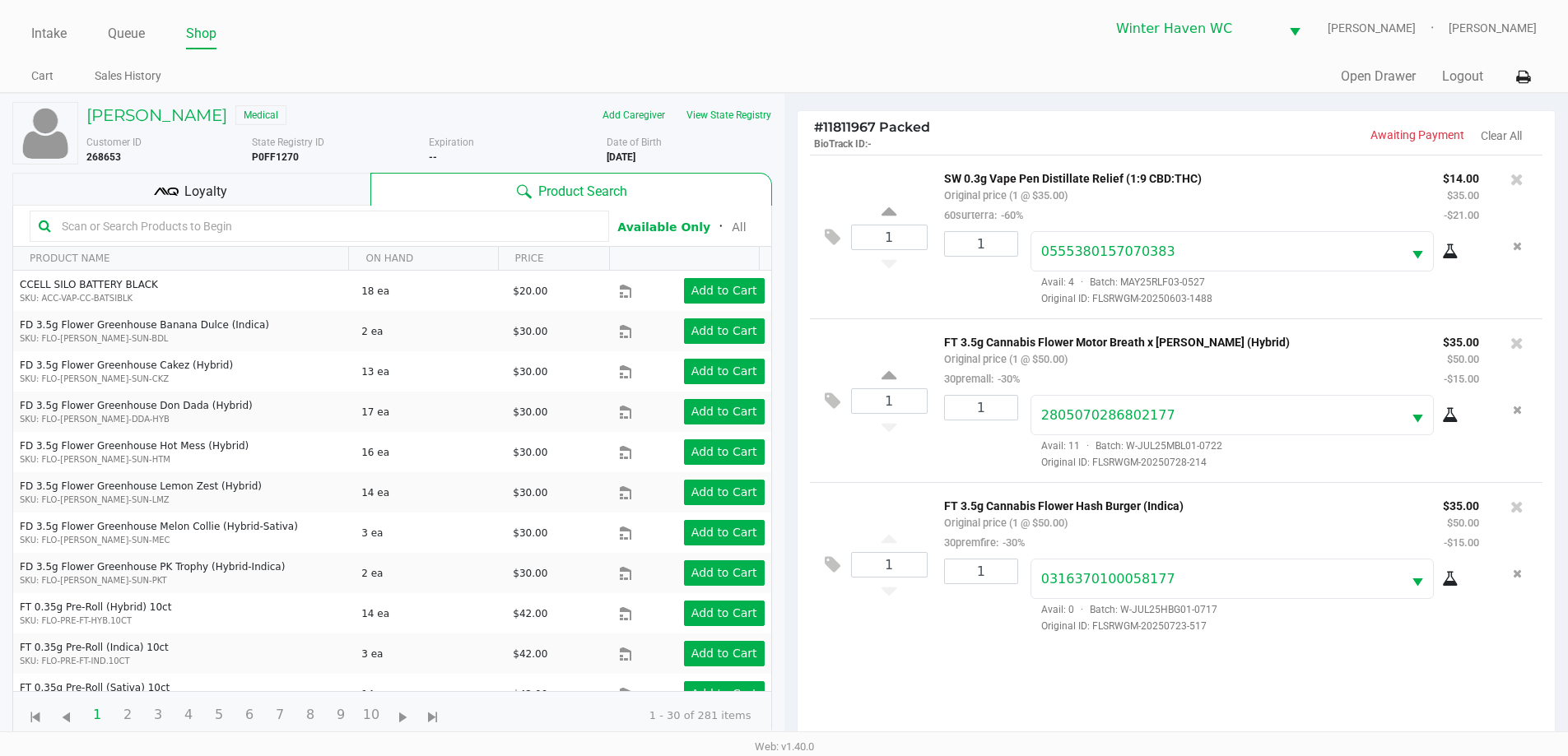
click at [448, 232] on input "text" at bounding box center [327, 226] width 545 height 24
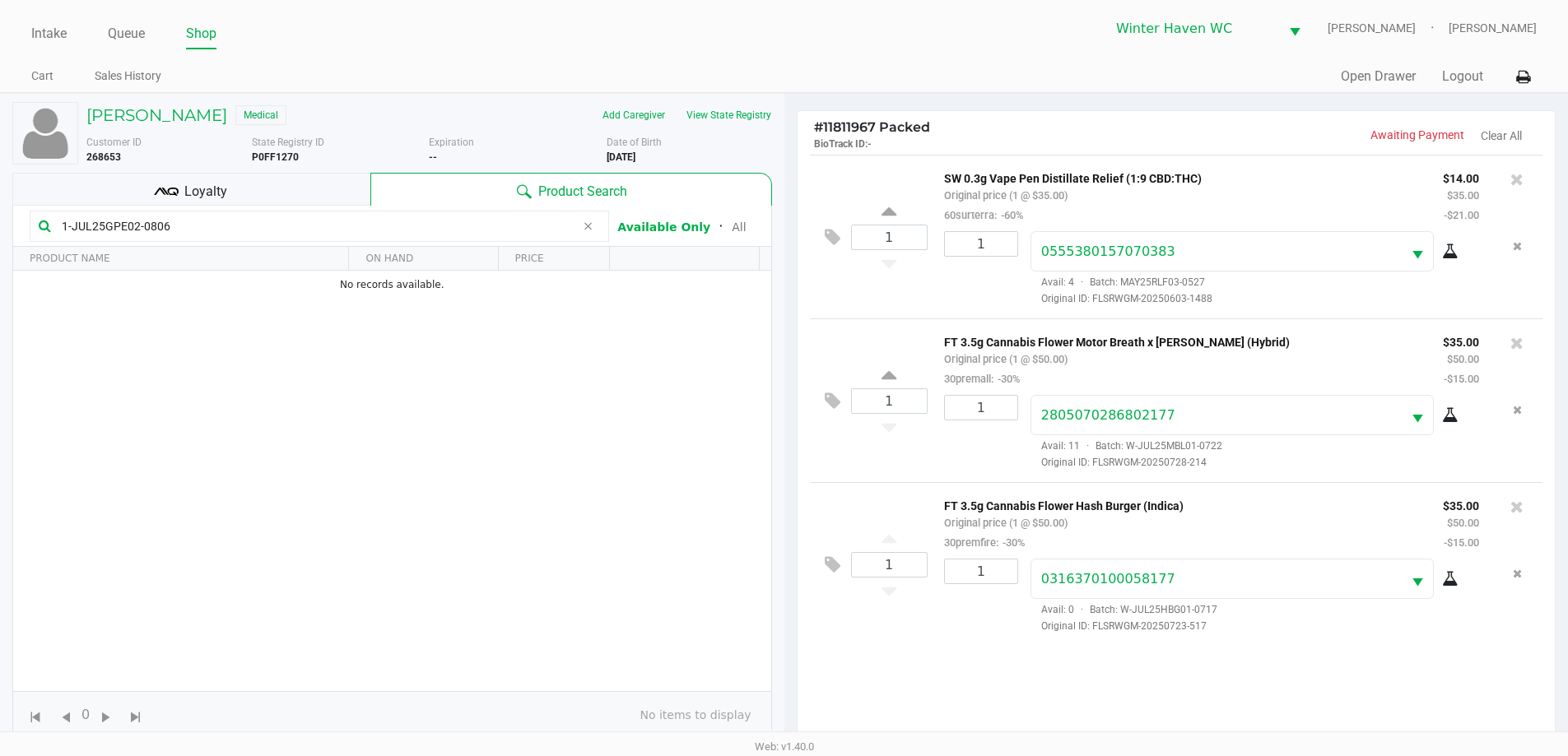
type input "1-JUL25GPE02-0806"
click at [879, 462] on div "1 FT 3.5g Cannabis Flower Motor Breath x [PERSON_NAME] (Hybrid) Original price …" at bounding box center [1177, 400] width 734 height 163
click at [238, 185] on div "Loyalty" at bounding box center [192, 190] width 358 height 33
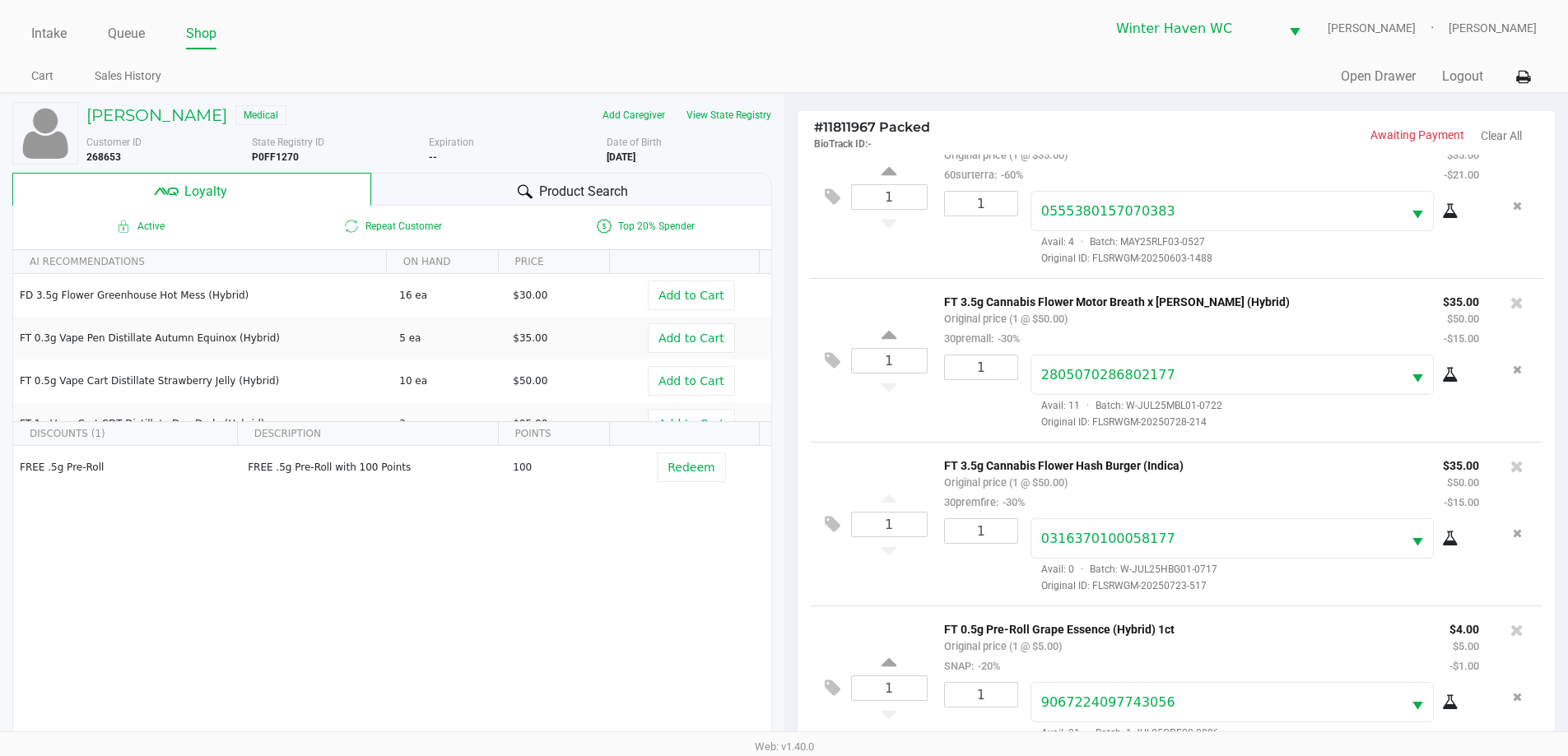
scroll to position [61, 0]
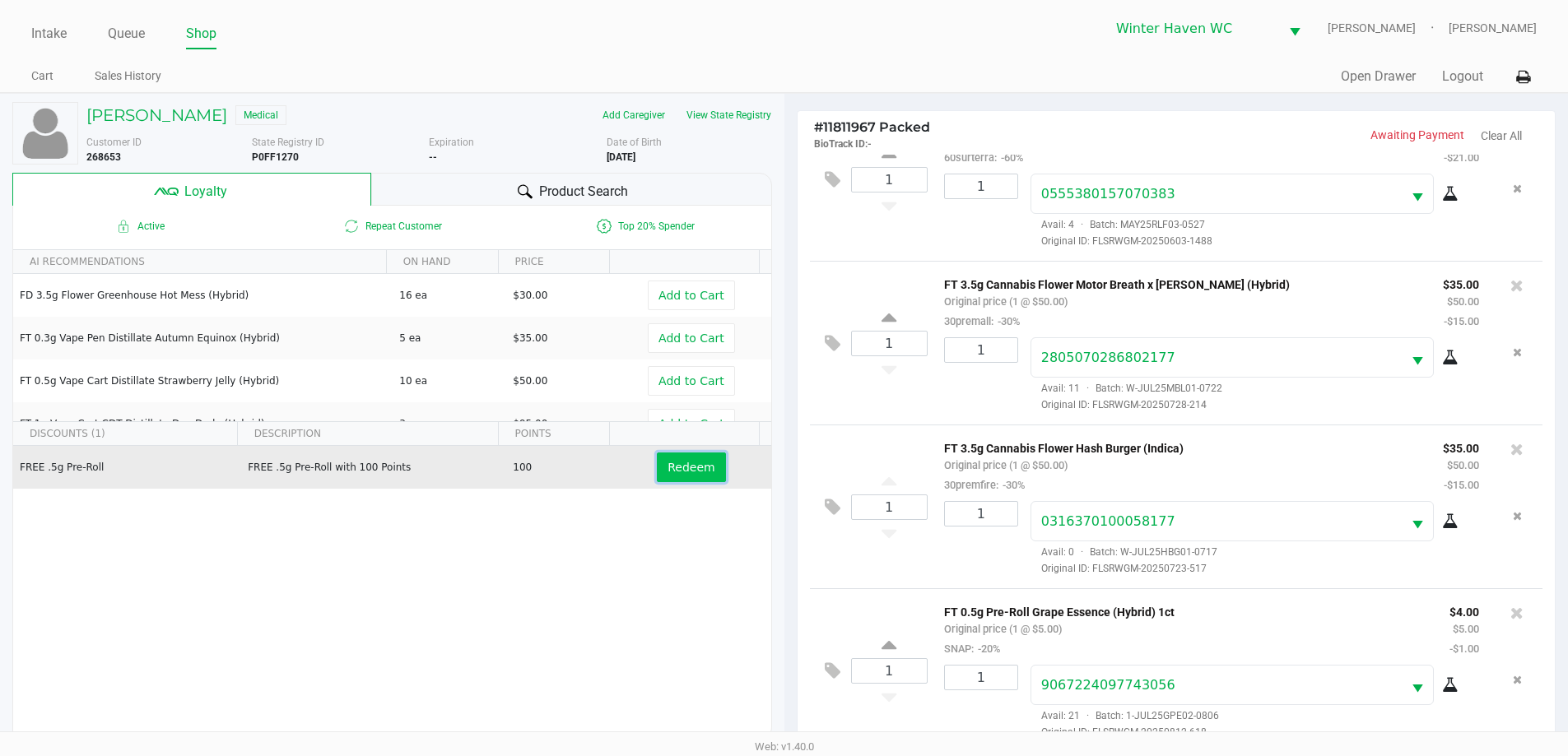
click at [671, 460] on button "Redeem" at bounding box center [692, 467] width 68 height 29
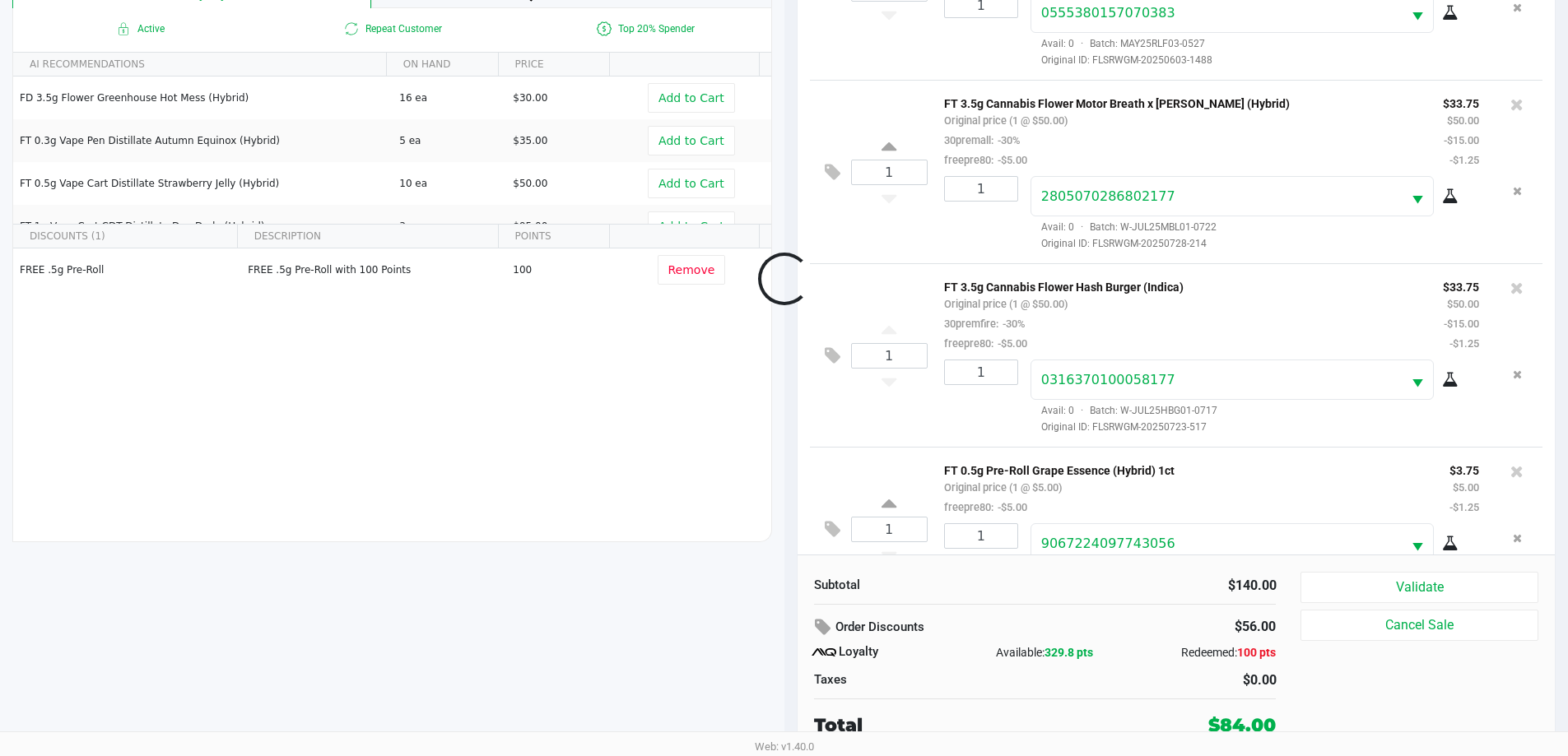
scroll to position [120, 0]
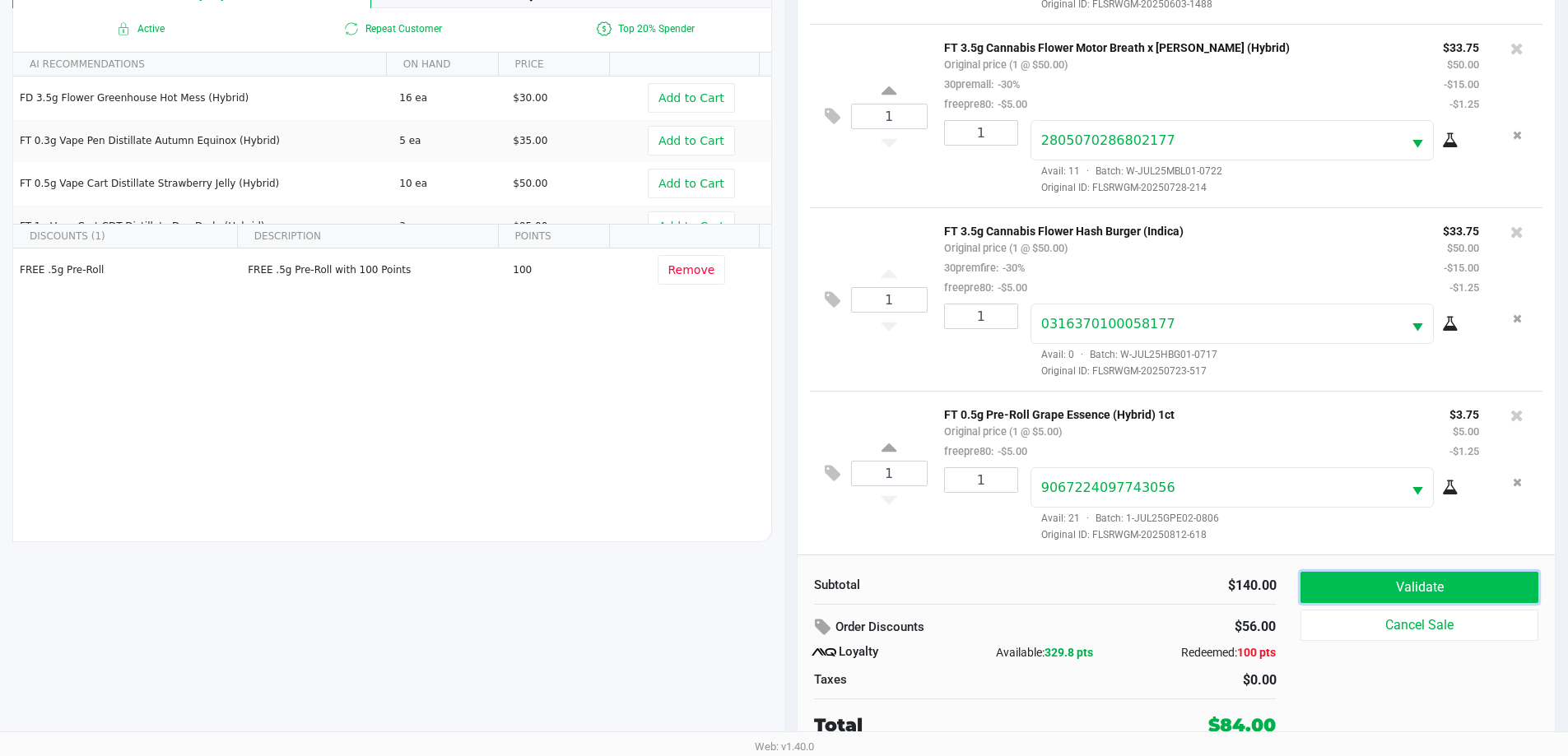
click at [1443, 595] on button "Validate" at bounding box center [1419, 588] width 237 height 31
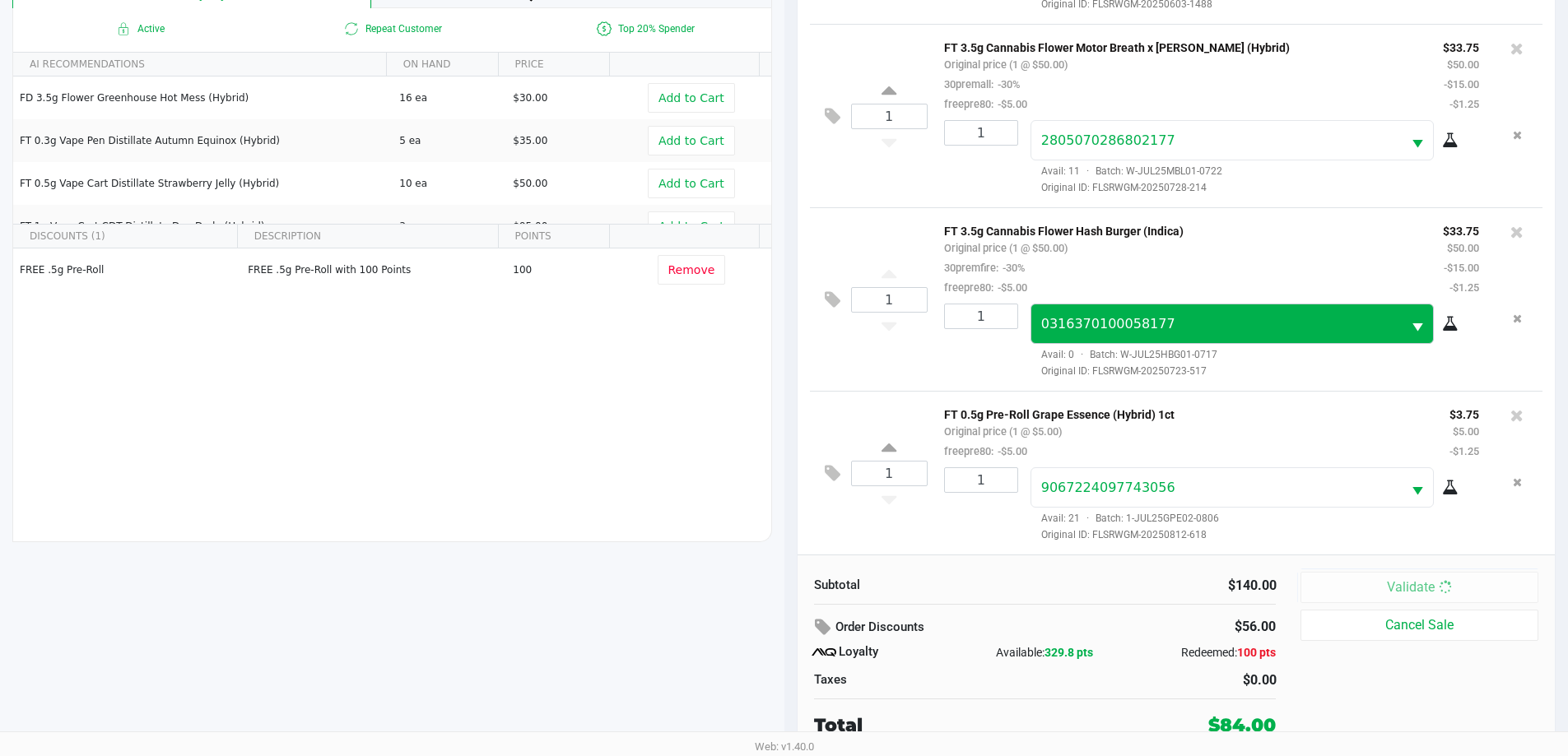
scroll to position [0, 0]
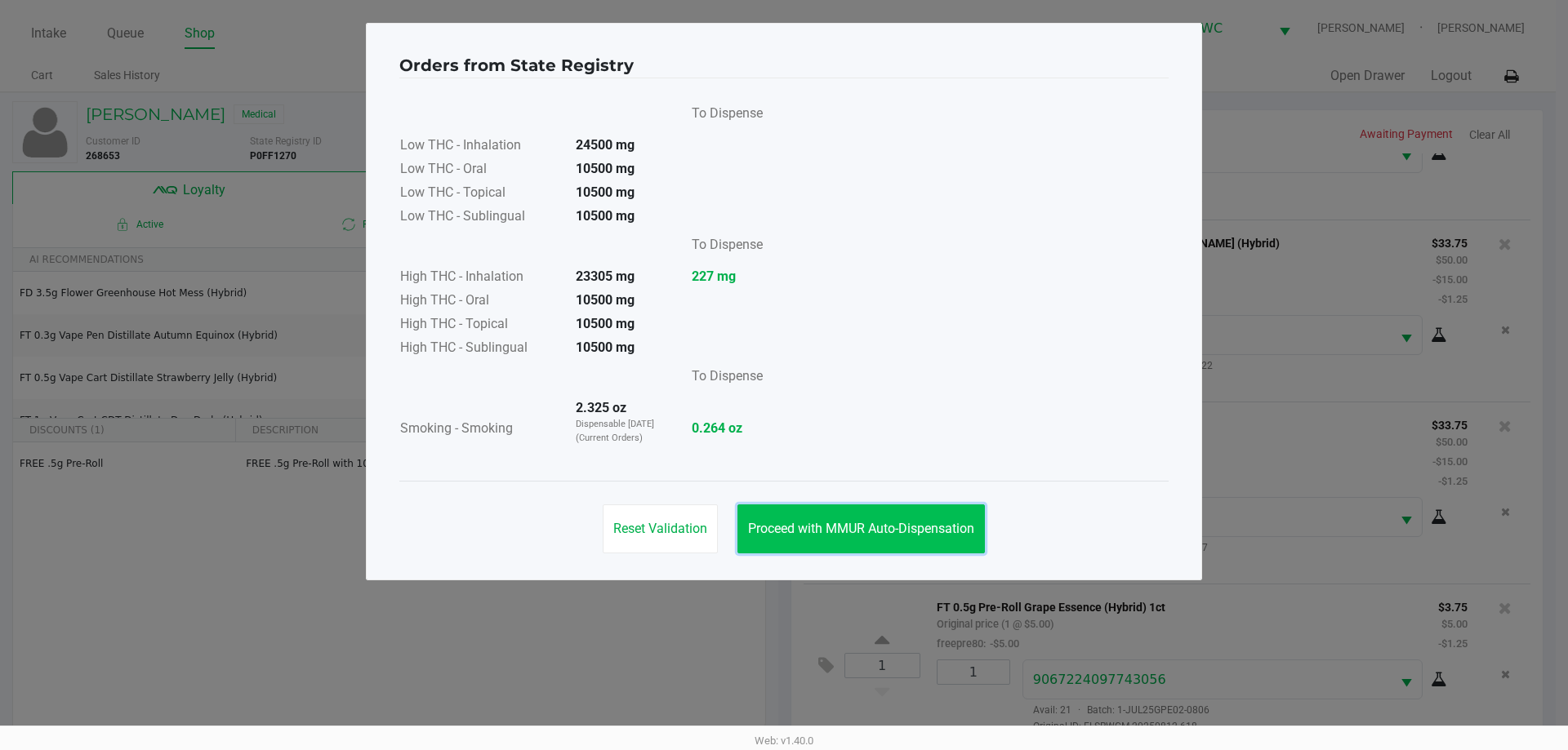
click at [825, 520] on button "Proceed with MMUR Auto-Dispensation" at bounding box center [861, 529] width 247 height 49
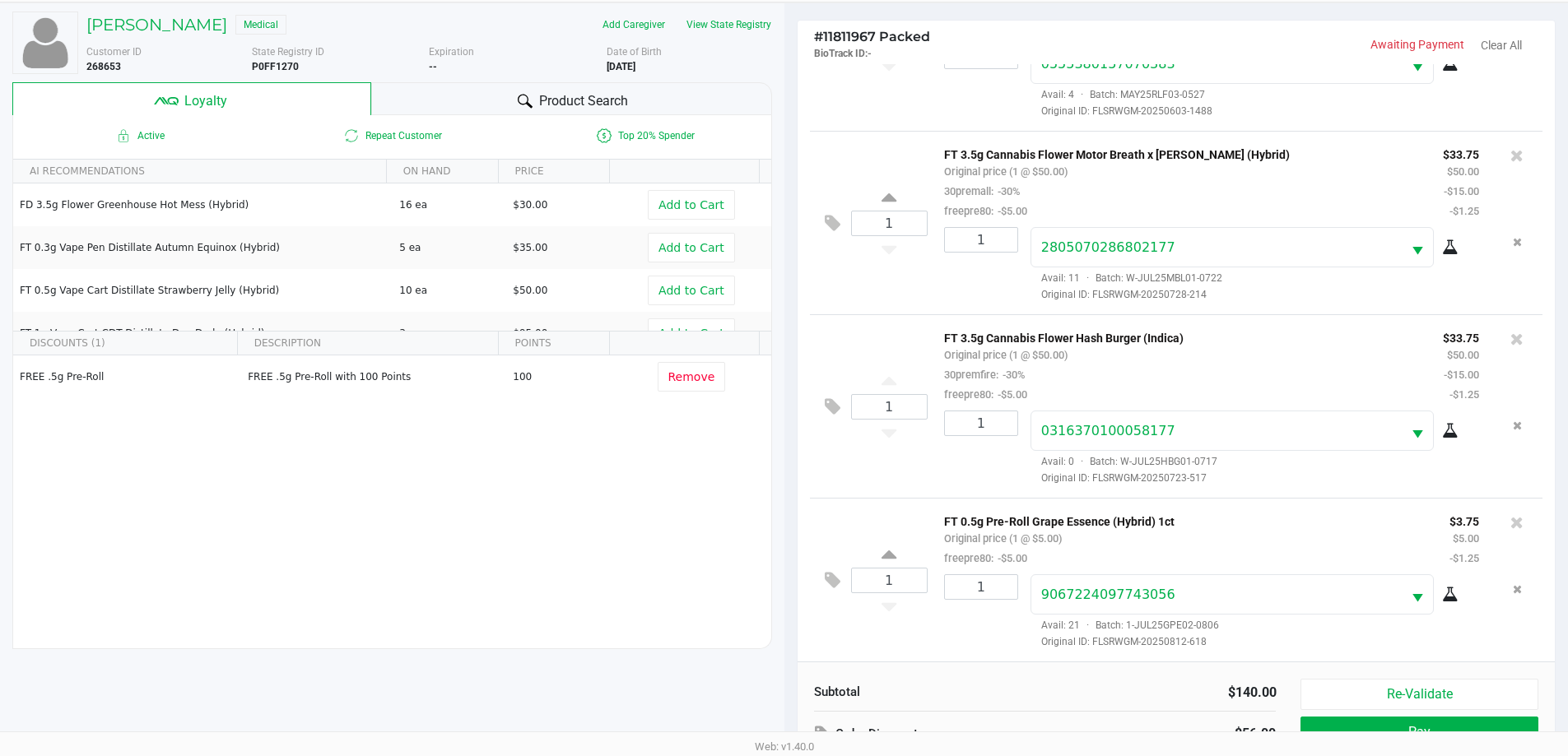
scroll to position [198, 0]
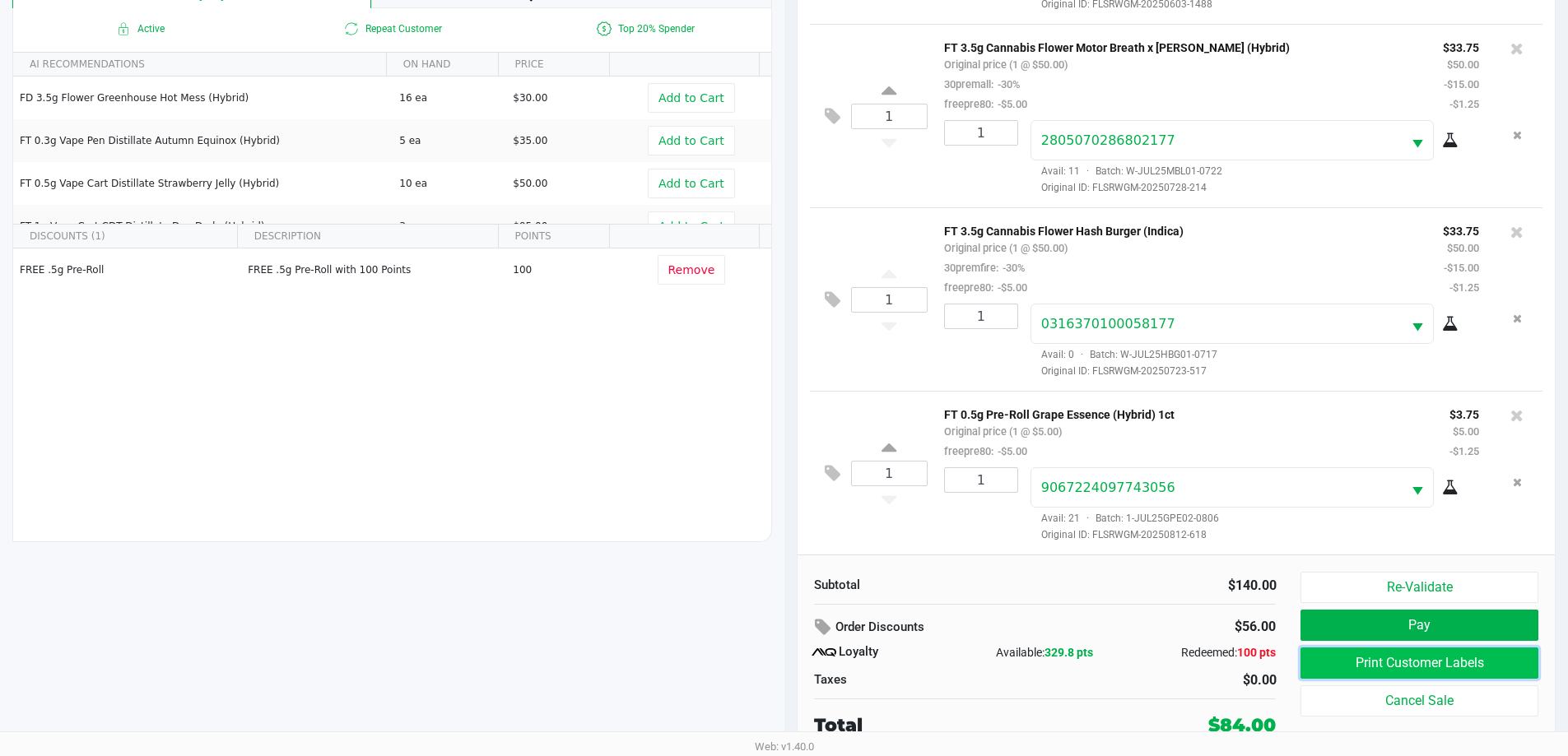
click at [1360, 662] on button "Print Customer Labels" at bounding box center [1419, 663] width 237 height 31
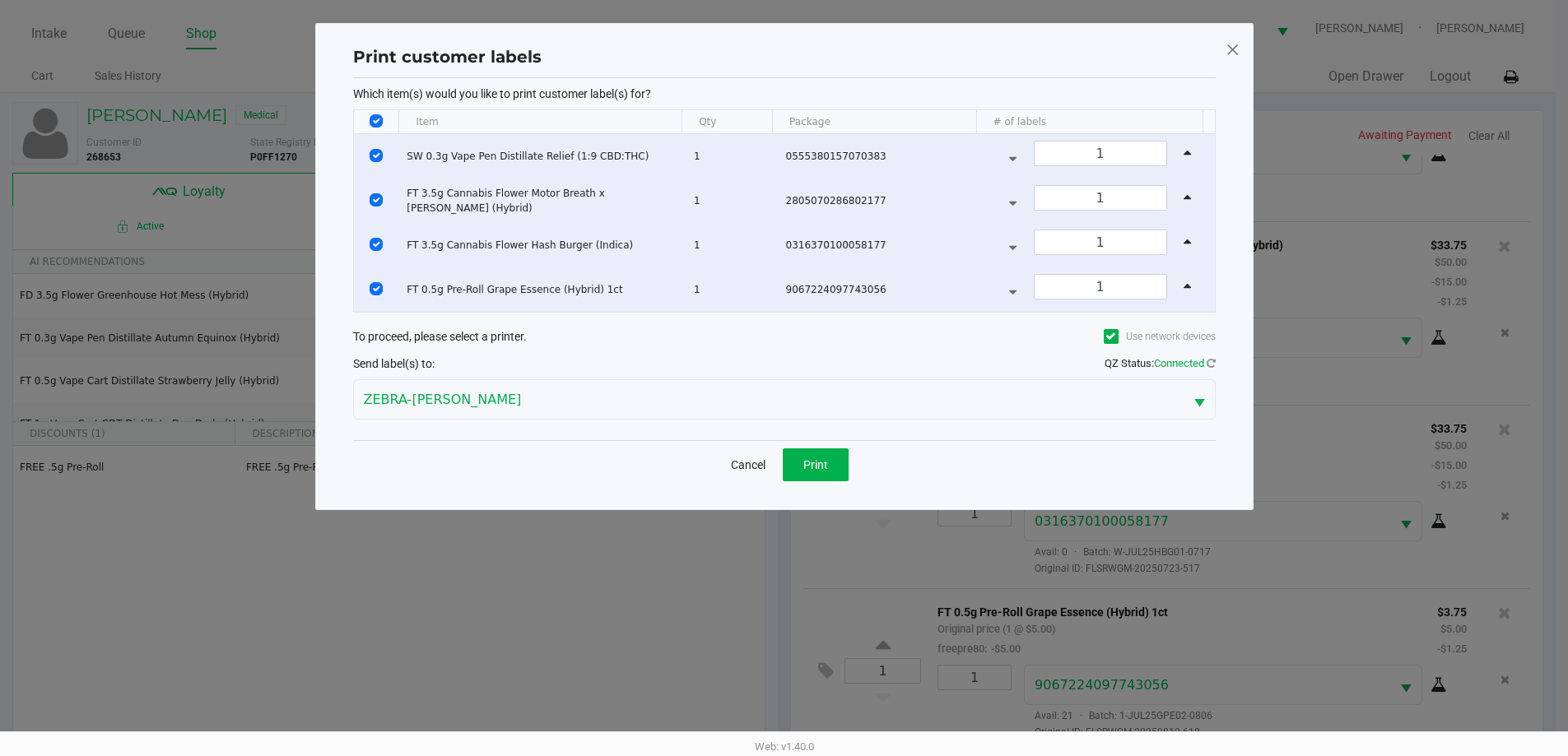
scroll to position [0, 0]
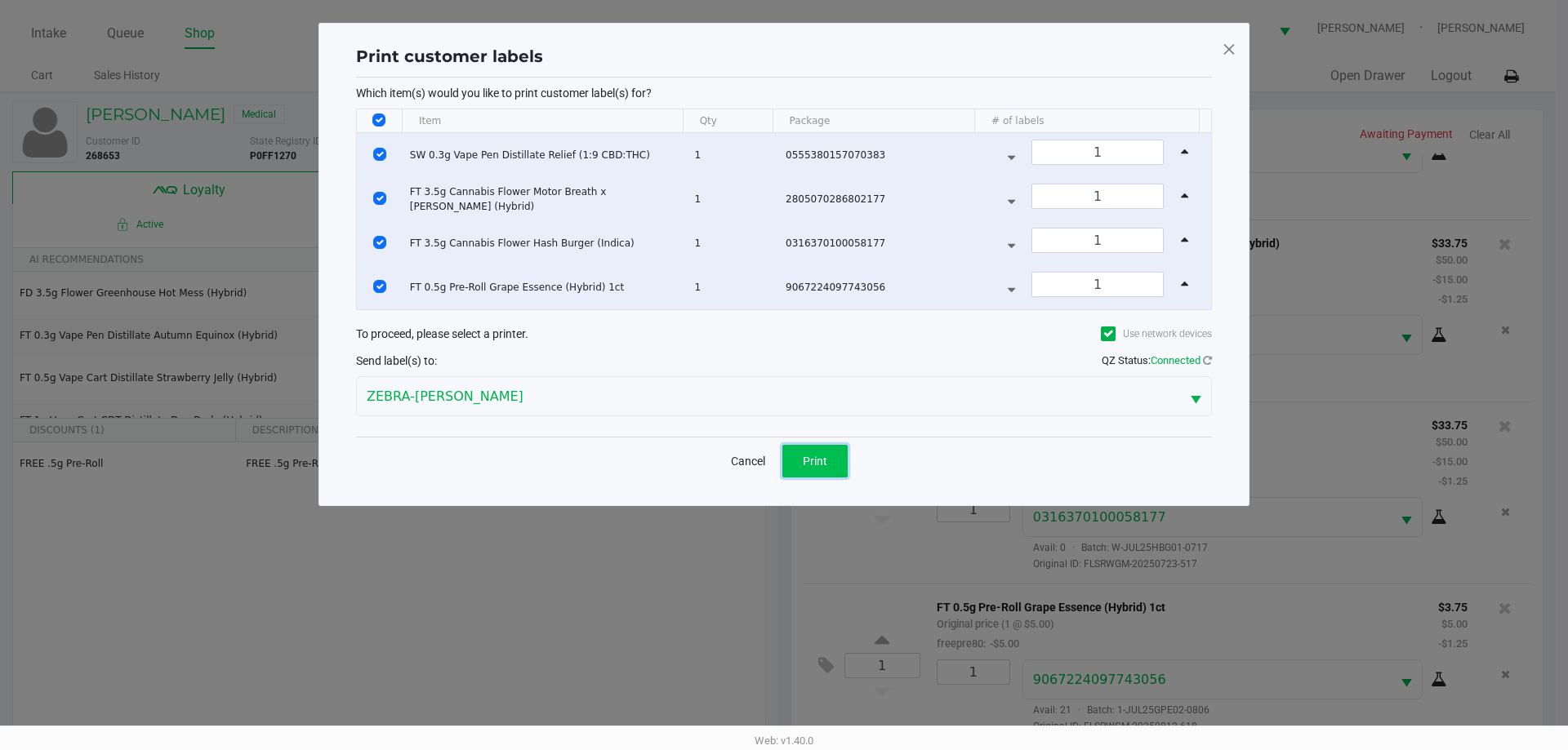
click at [831, 451] on button "Print" at bounding box center [814, 462] width 65 height 33
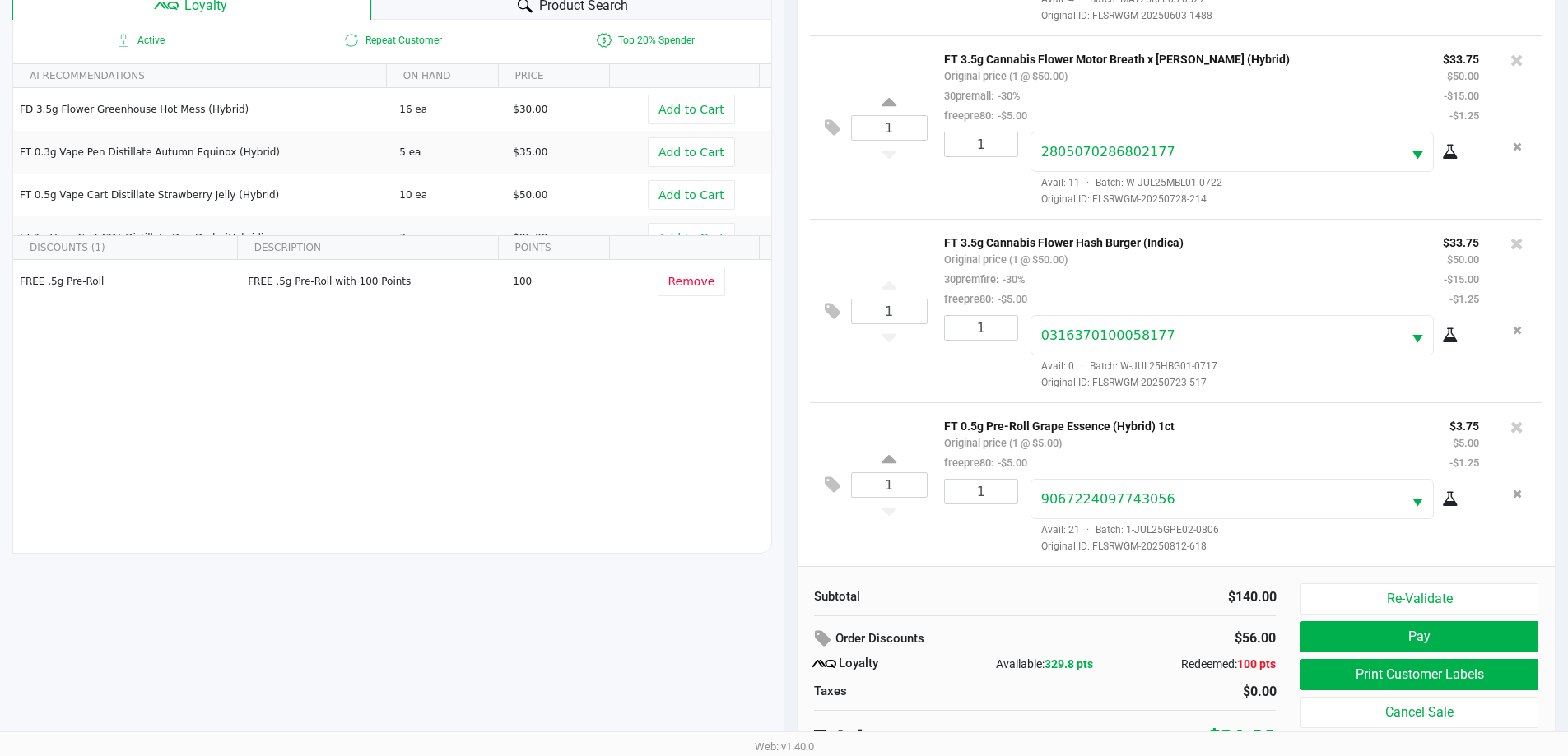
scroll to position [198, 0]
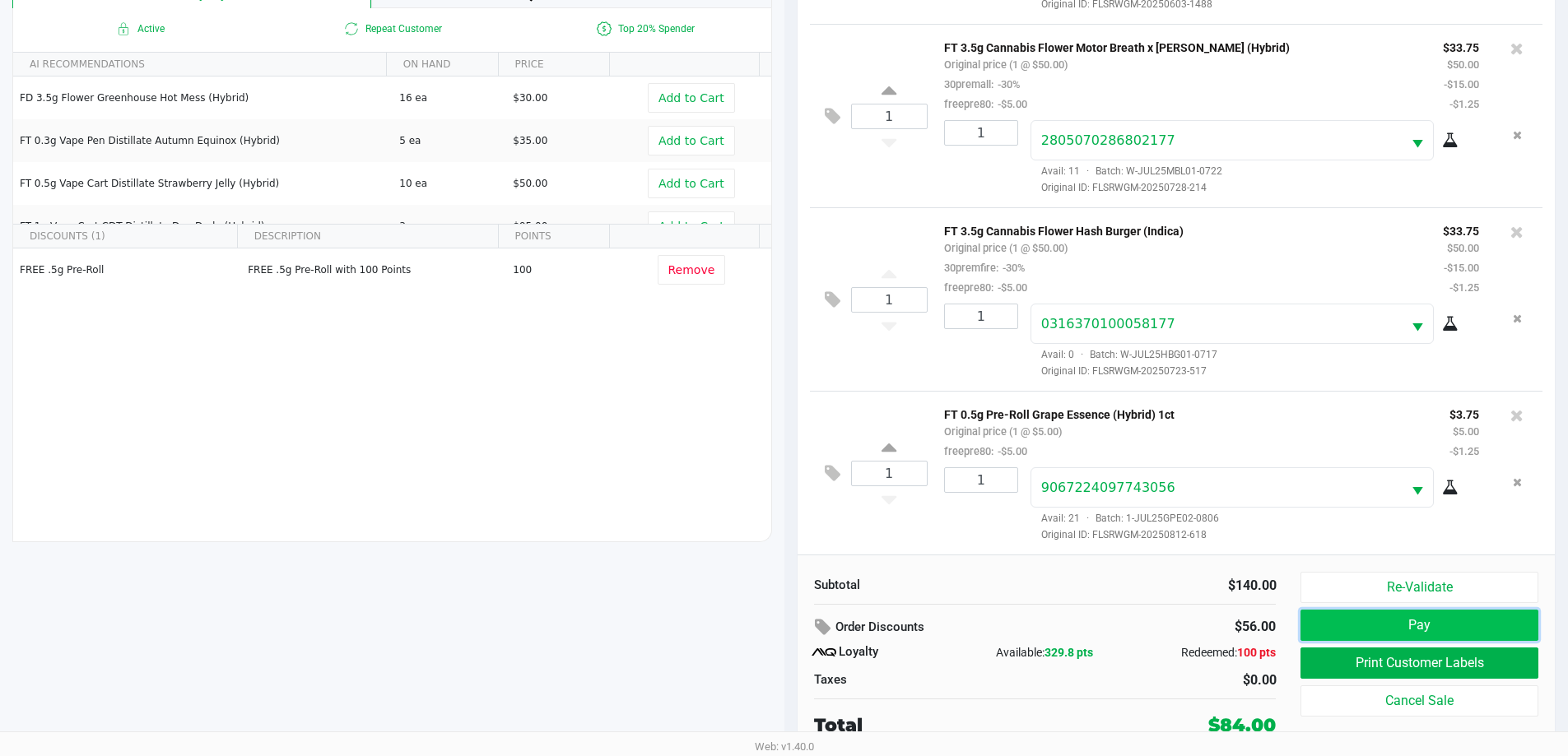
click at [1401, 637] on button "Pay" at bounding box center [1419, 626] width 237 height 31
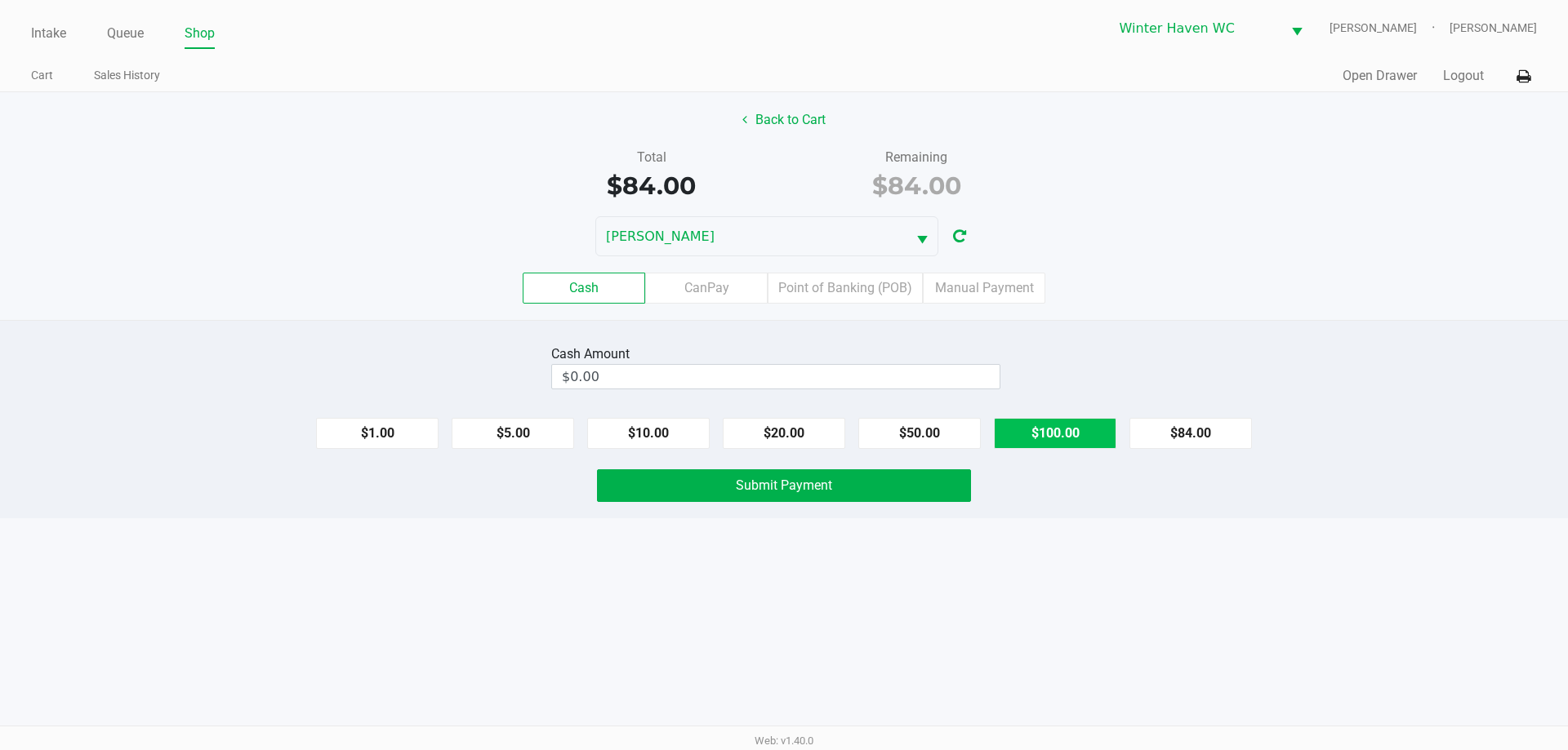
click at [1084, 437] on button "$100.00" at bounding box center [1055, 434] width 122 height 31
type input "$100.00"
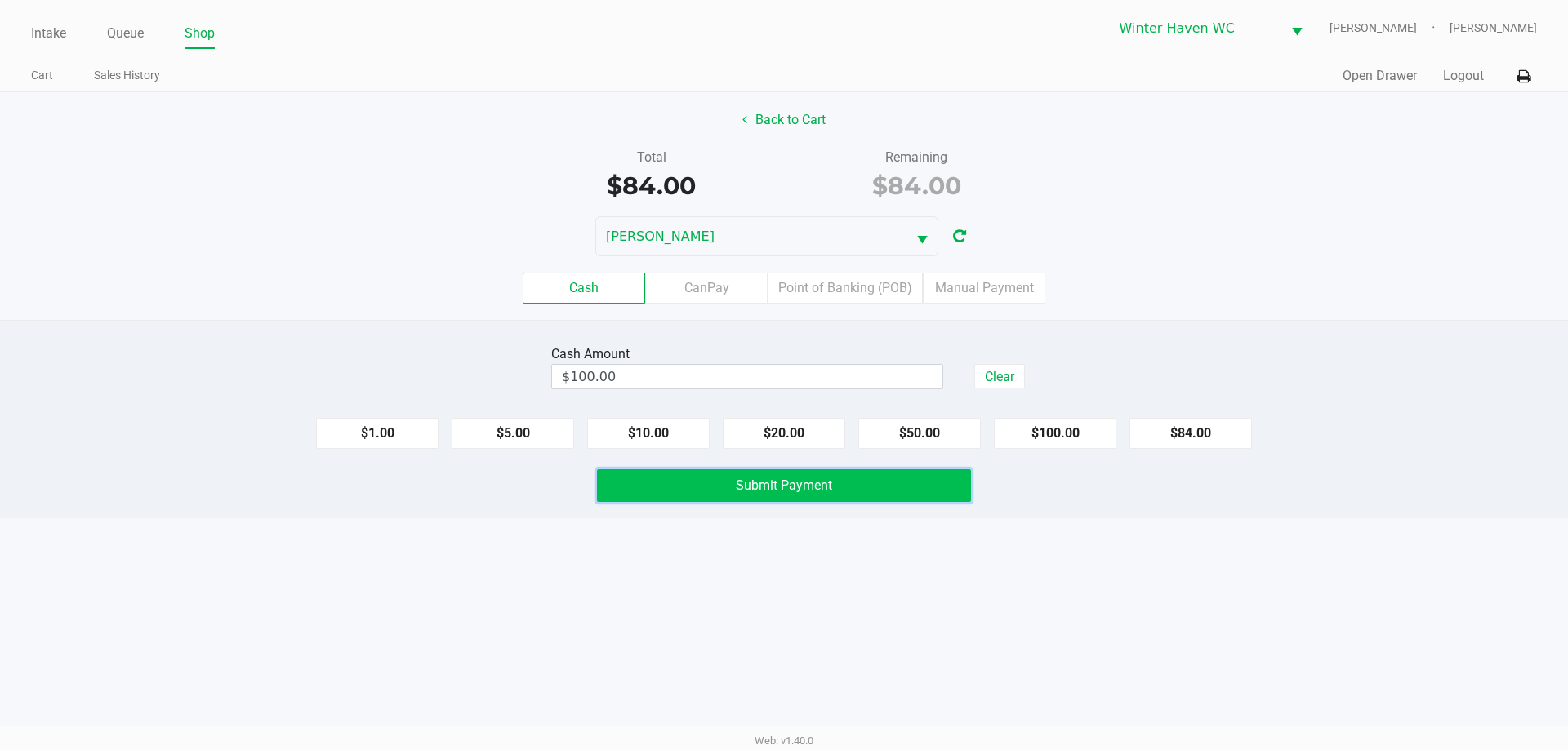
click at [837, 493] on button "Submit Payment" at bounding box center [783, 486] width 374 height 33
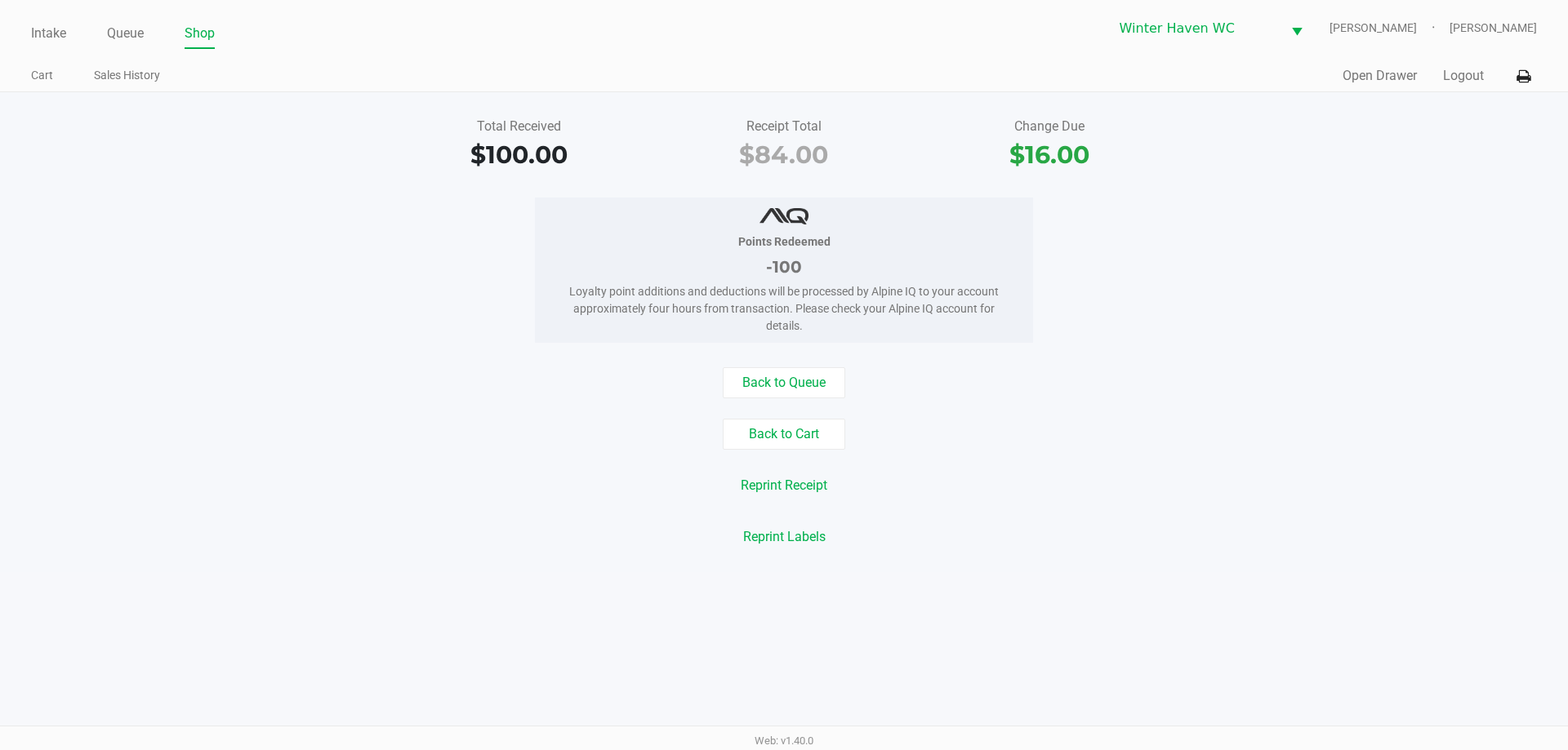
click at [150, 34] on ul "Intake Queue Shop" at bounding box center [408, 34] width 753 height 28
click at [141, 36] on link "Queue" at bounding box center [125, 34] width 37 height 23
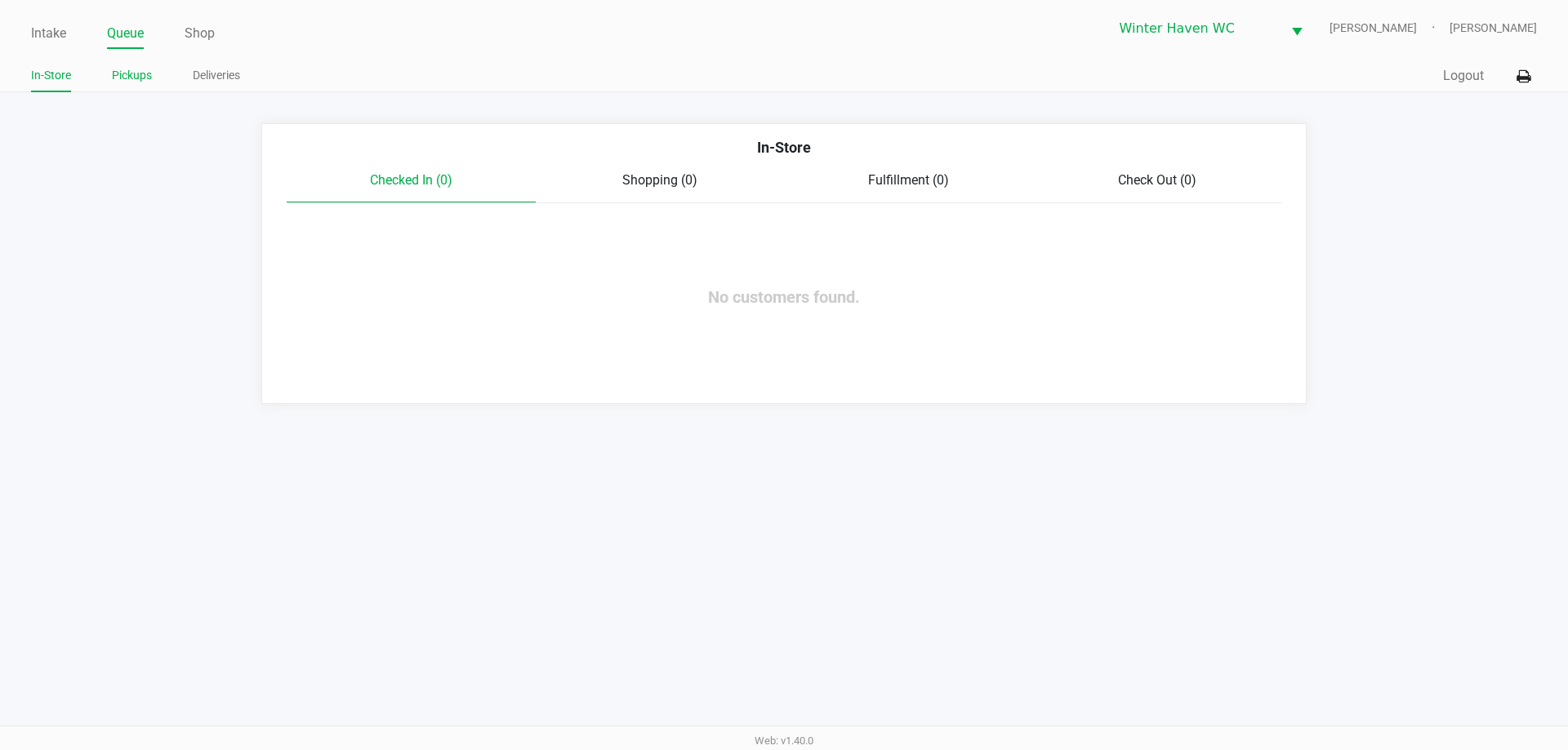
click at [129, 85] on li "Pickups" at bounding box center [131, 78] width 40 height 28
click at [140, 74] on link "Pickups" at bounding box center [131, 75] width 40 height 20
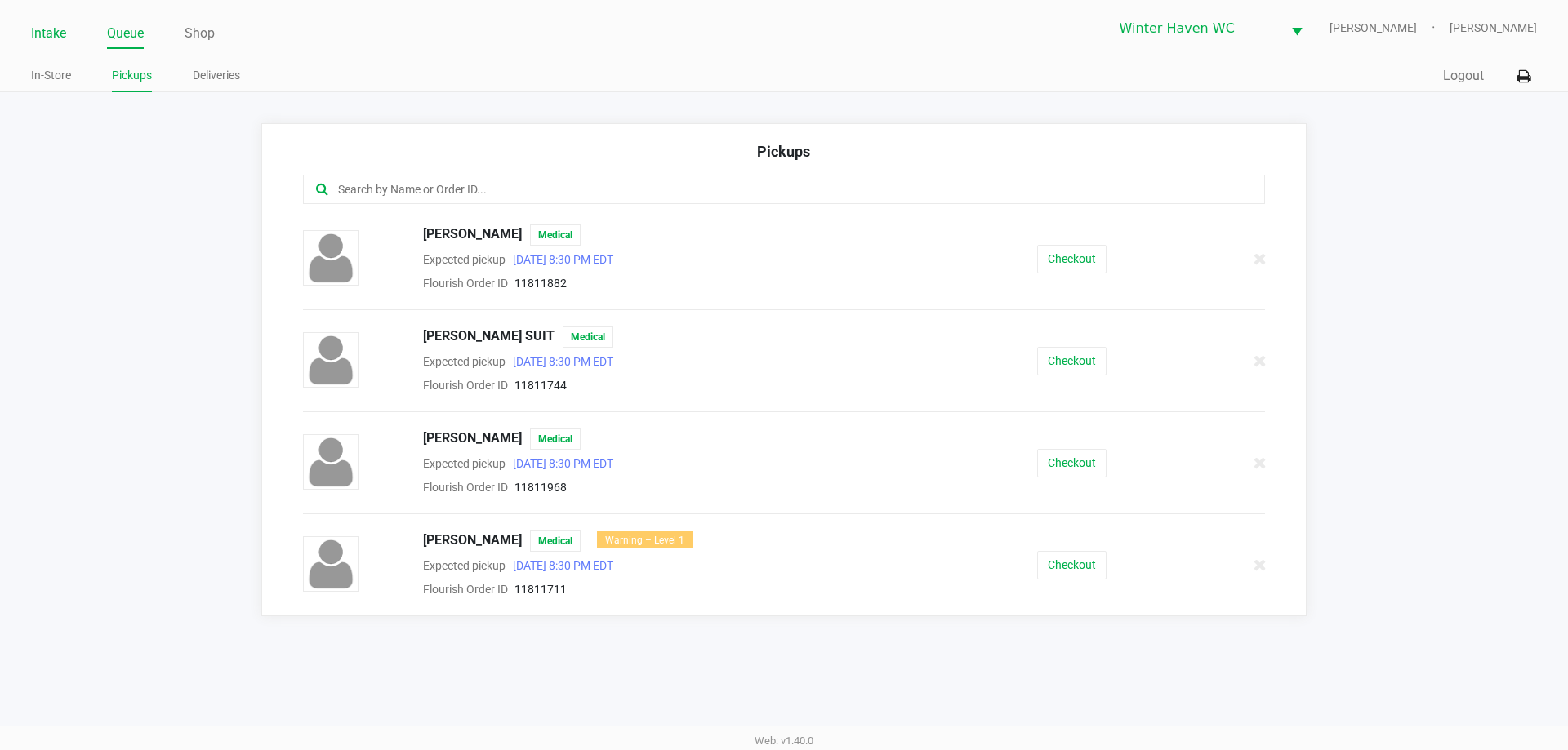
click at [59, 42] on link "Intake" at bounding box center [49, 34] width 35 height 23
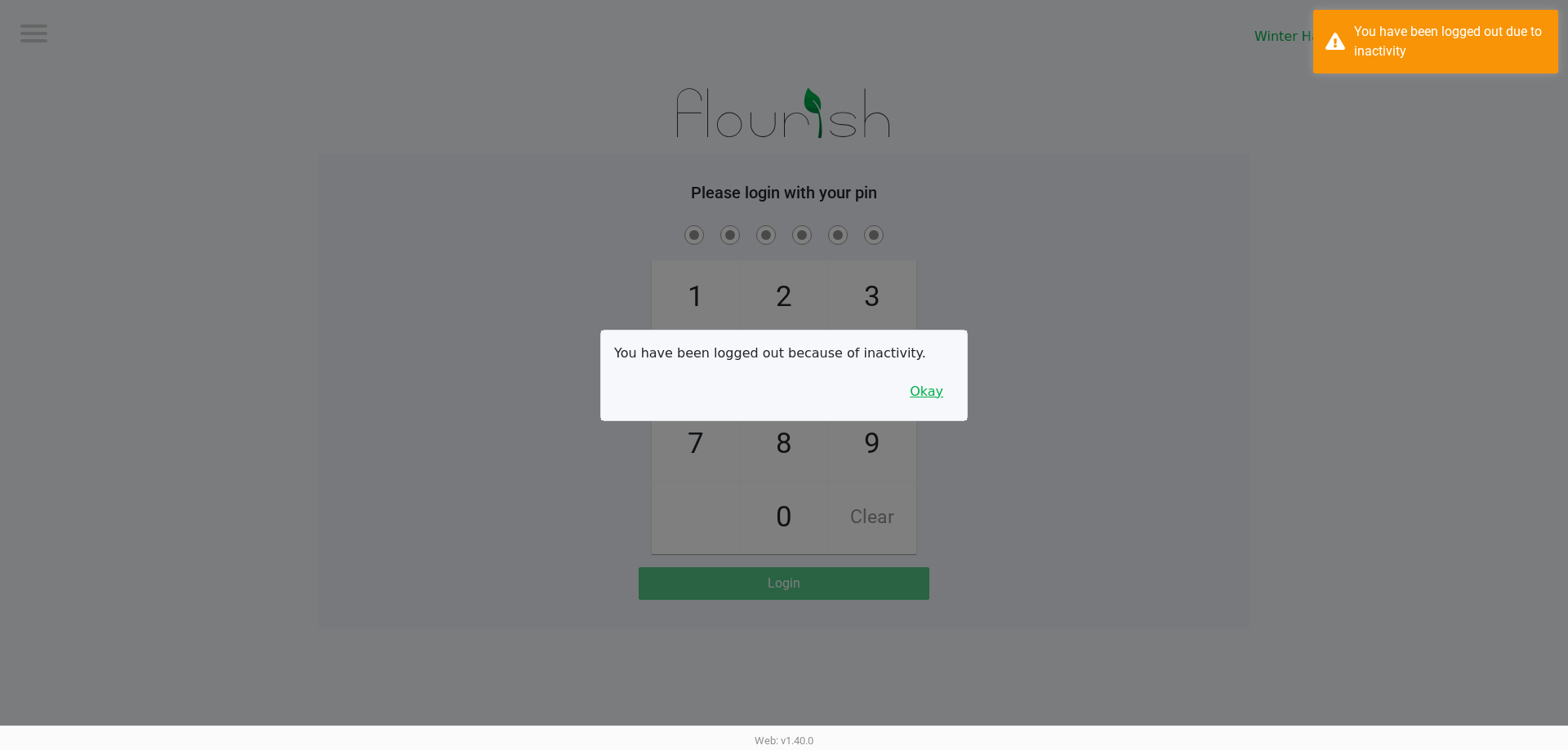
click at [919, 379] on button "Okay" at bounding box center [927, 392] width 54 height 31
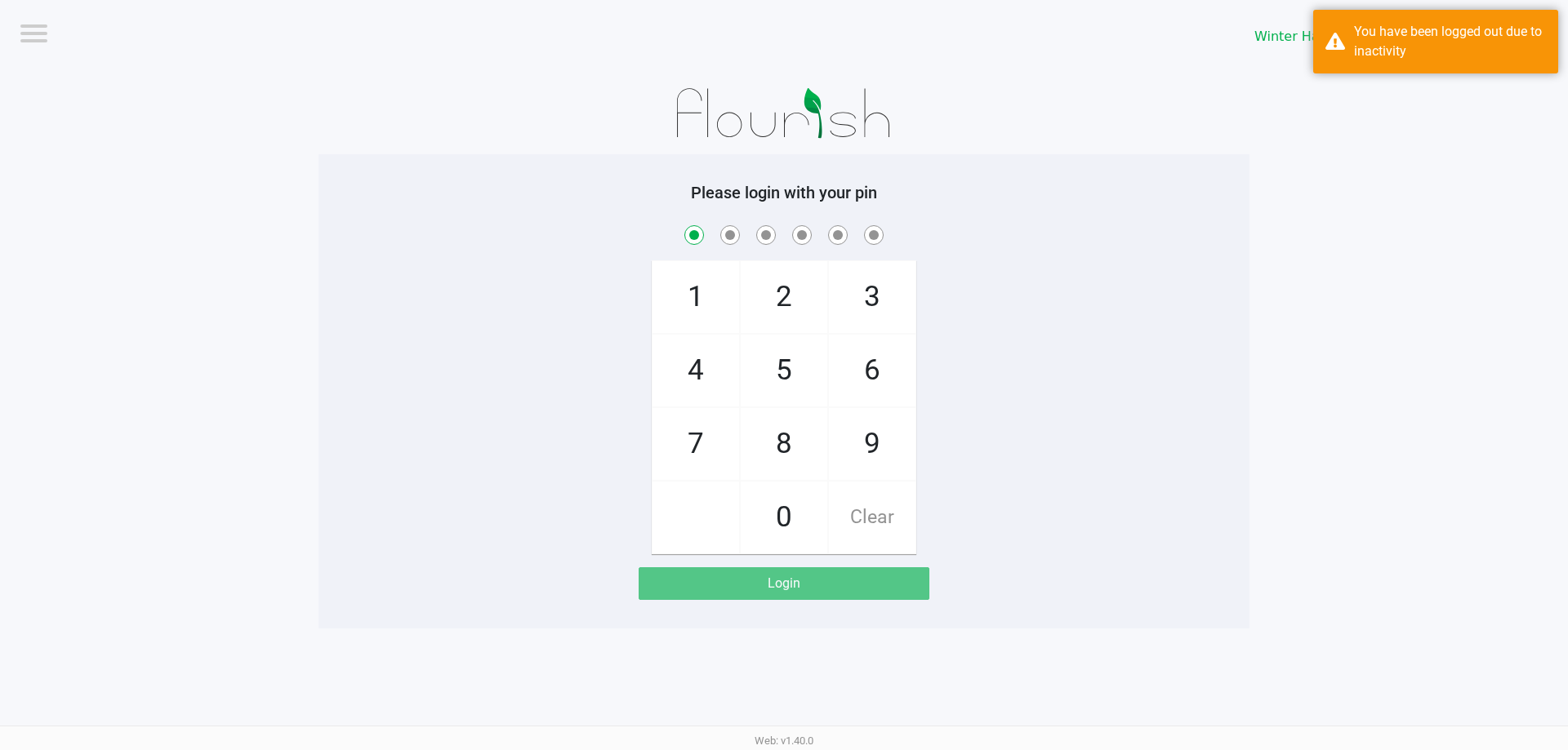
checkbox input "true"
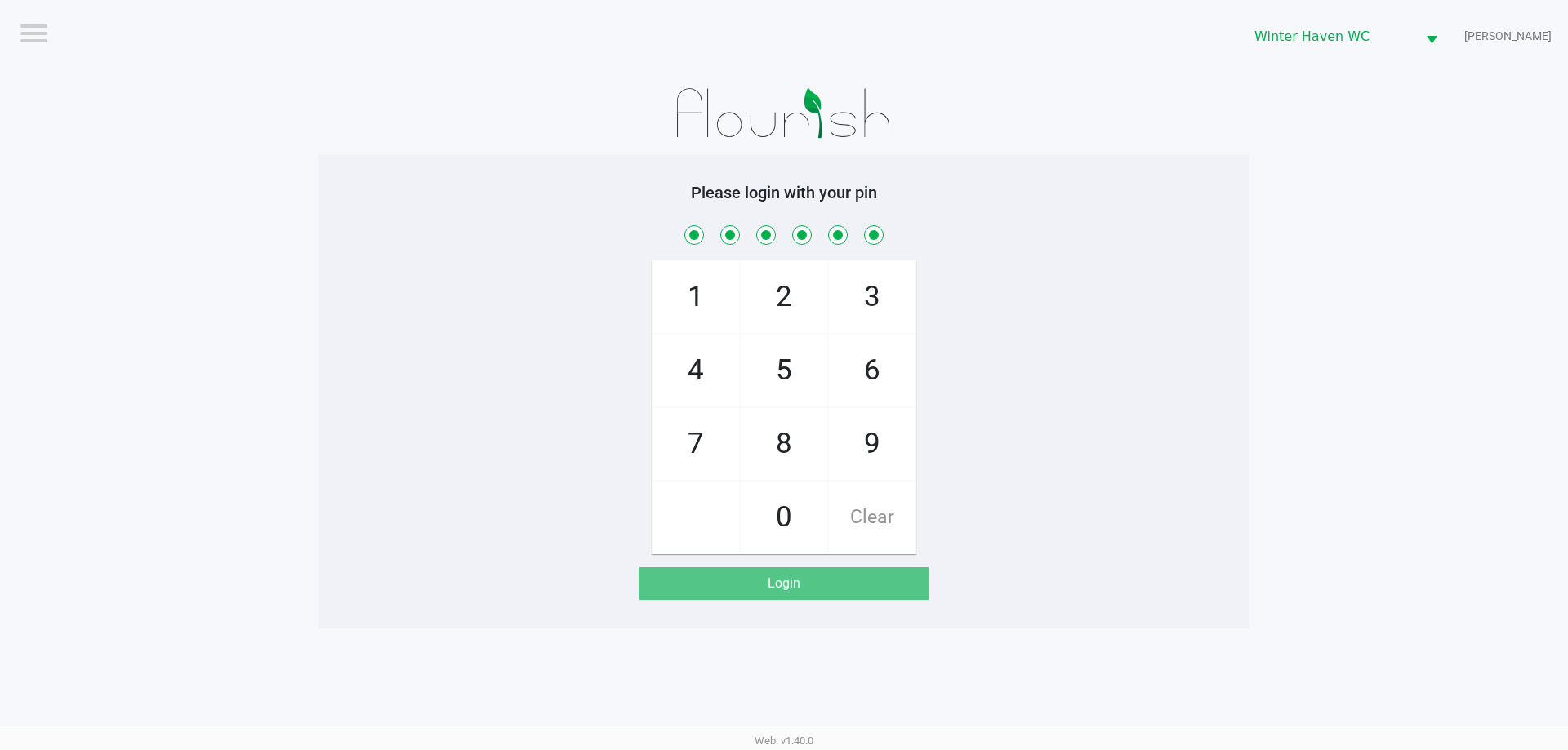
checkbox input "true"
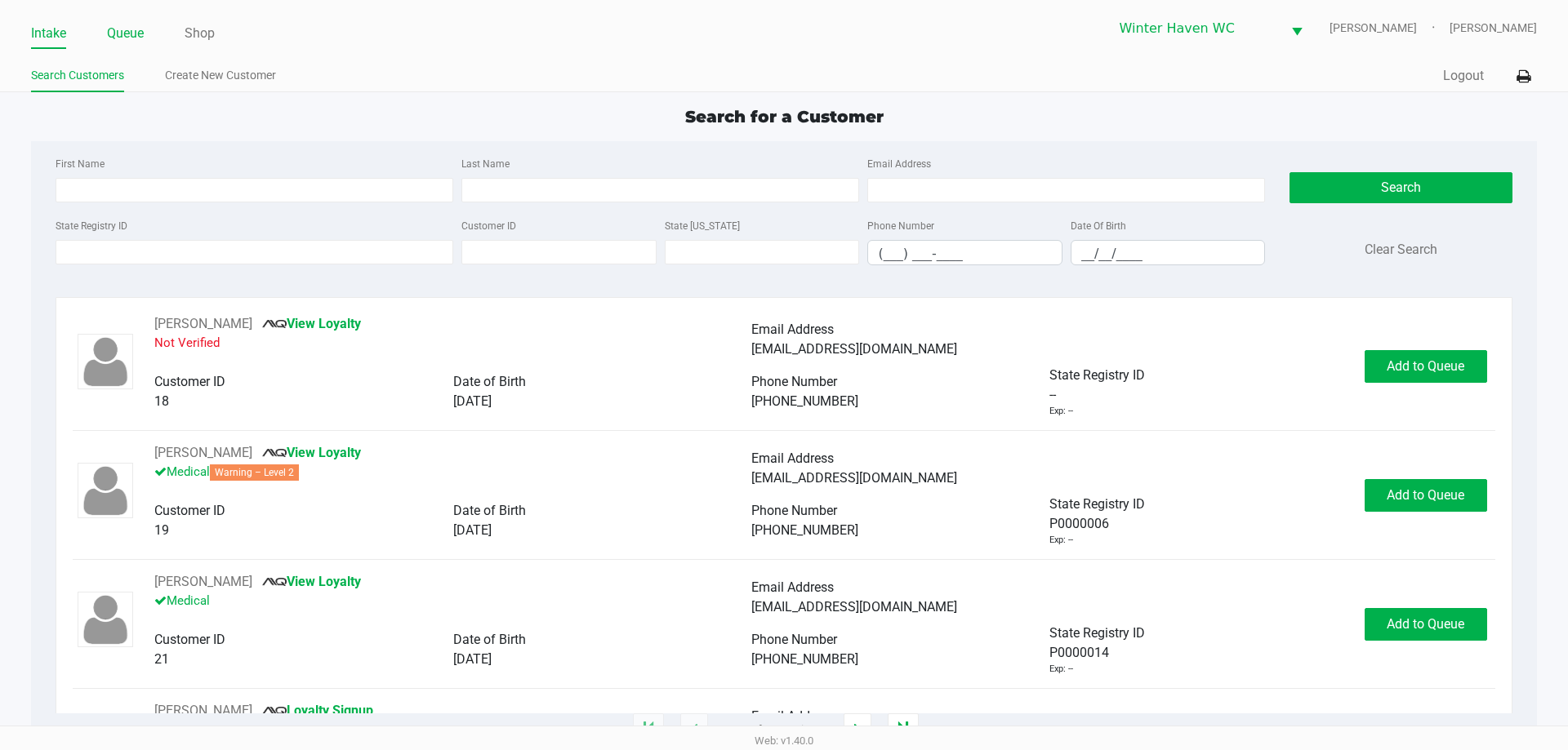
click at [133, 29] on link "Queue" at bounding box center [125, 34] width 37 height 23
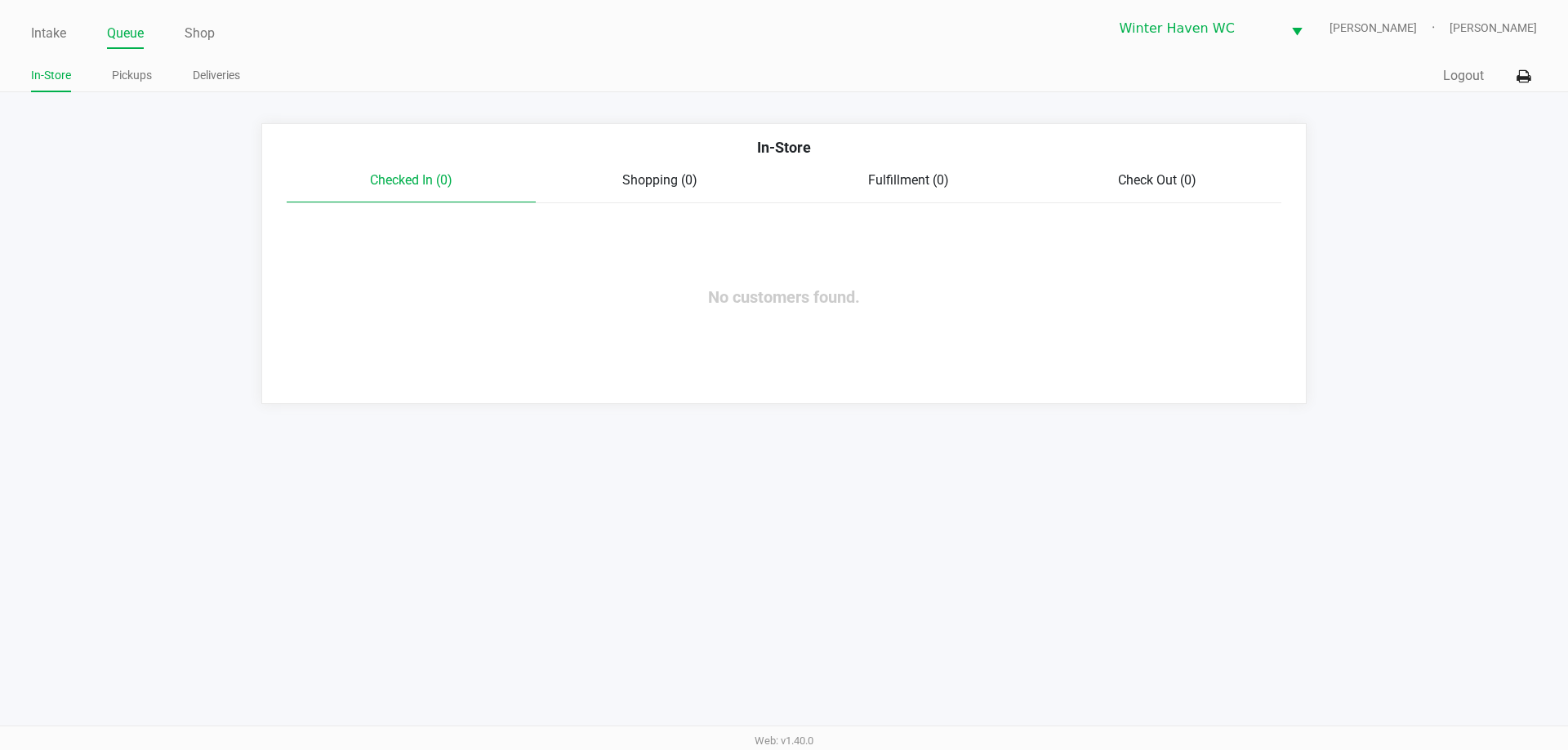
click at [119, 92] on app-point-of-sale "Intake Queue Shop [GEOGRAPHIC_DATA] [PERSON_NAME] [PERSON_NAME] In-Store Pickup…" at bounding box center [784, 202] width 1568 height 405
click at [129, 64] on li "Pickups" at bounding box center [131, 78] width 40 height 28
click at [145, 88] on li "Pickups" at bounding box center [131, 78] width 40 height 28
click at [139, 69] on link "Pickups" at bounding box center [131, 75] width 40 height 20
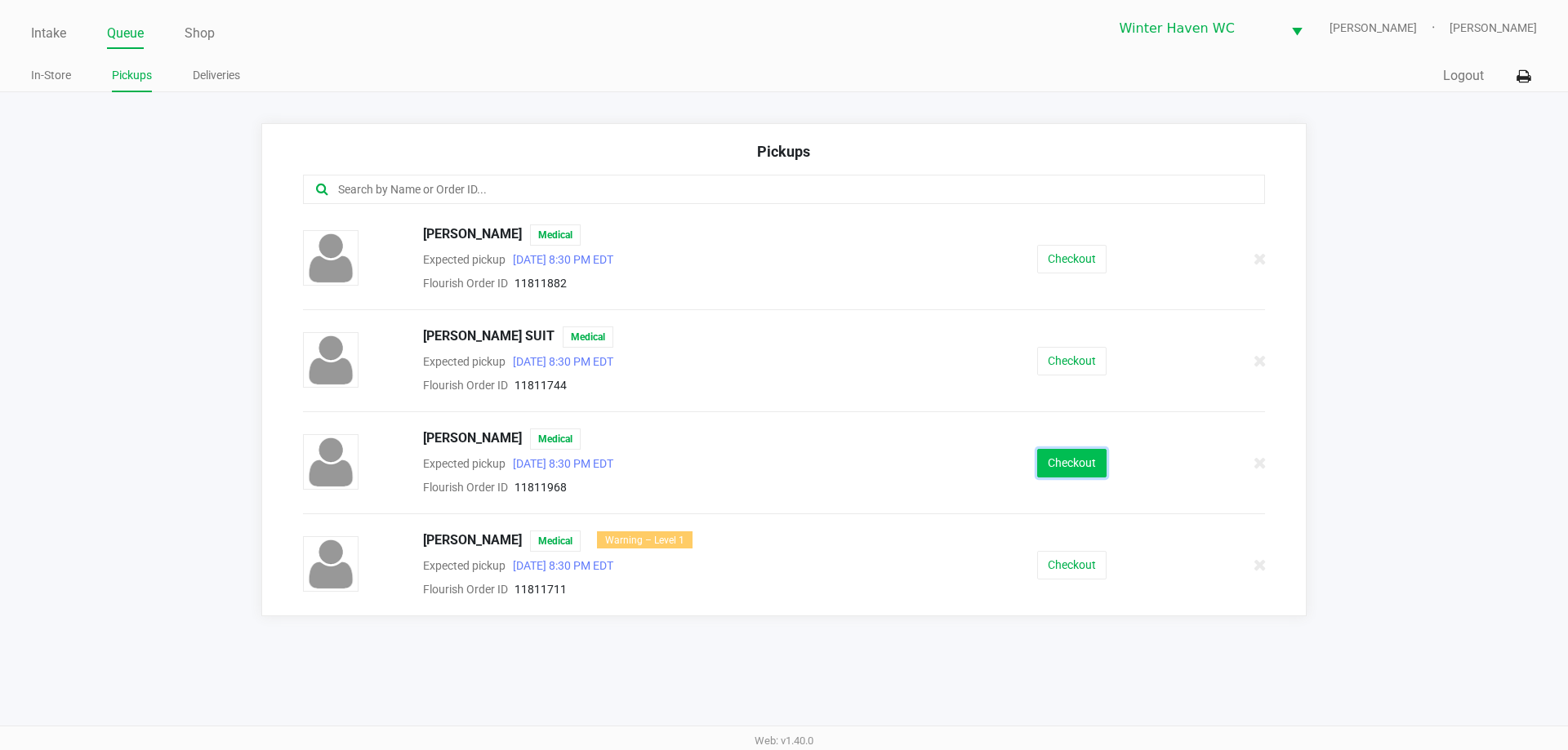
click at [1074, 459] on button "Checkout" at bounding box center [1072, 463] width 70 height 28
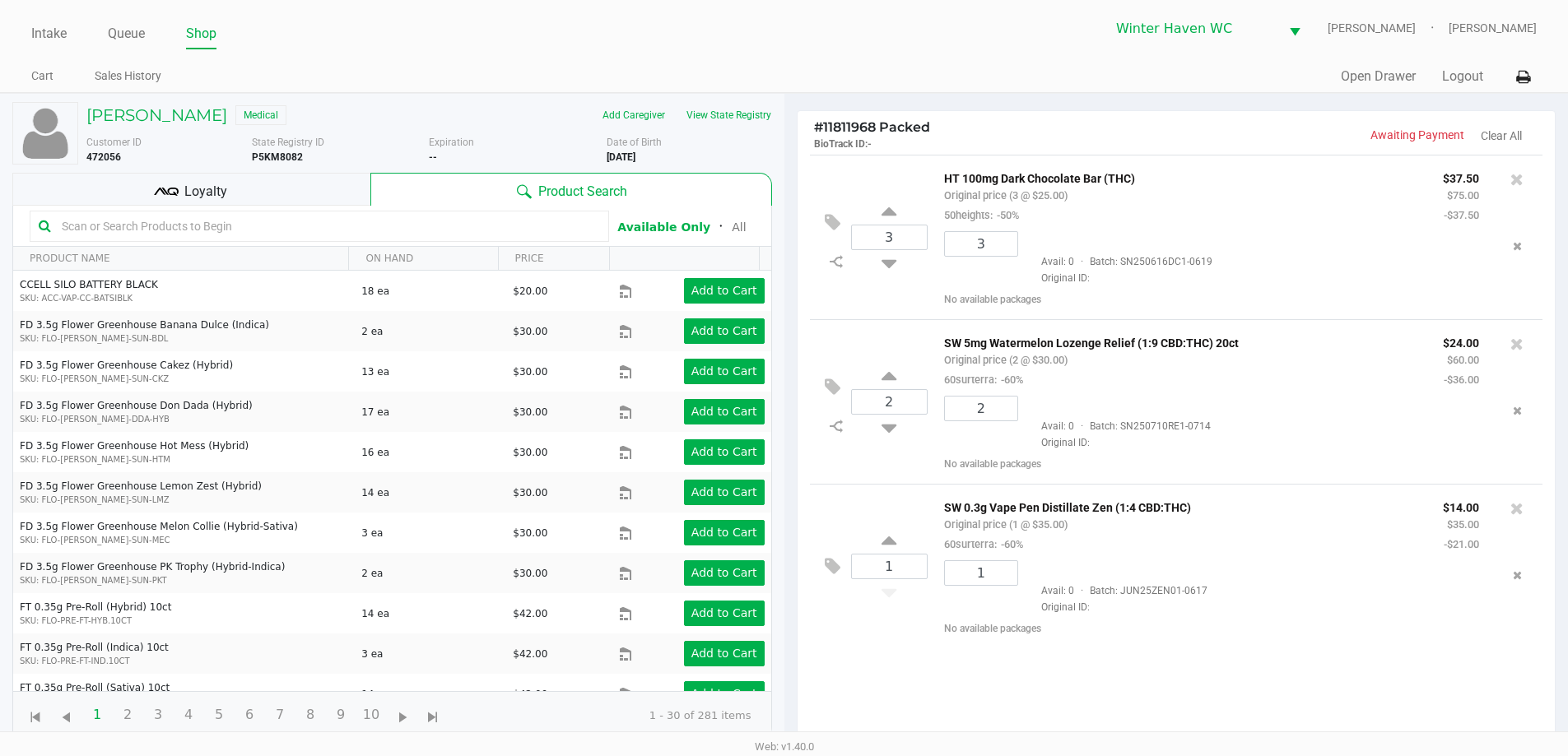
click at [266, 185] on div "Loyalty" at bounding box center [192, 190] width 358 height 33
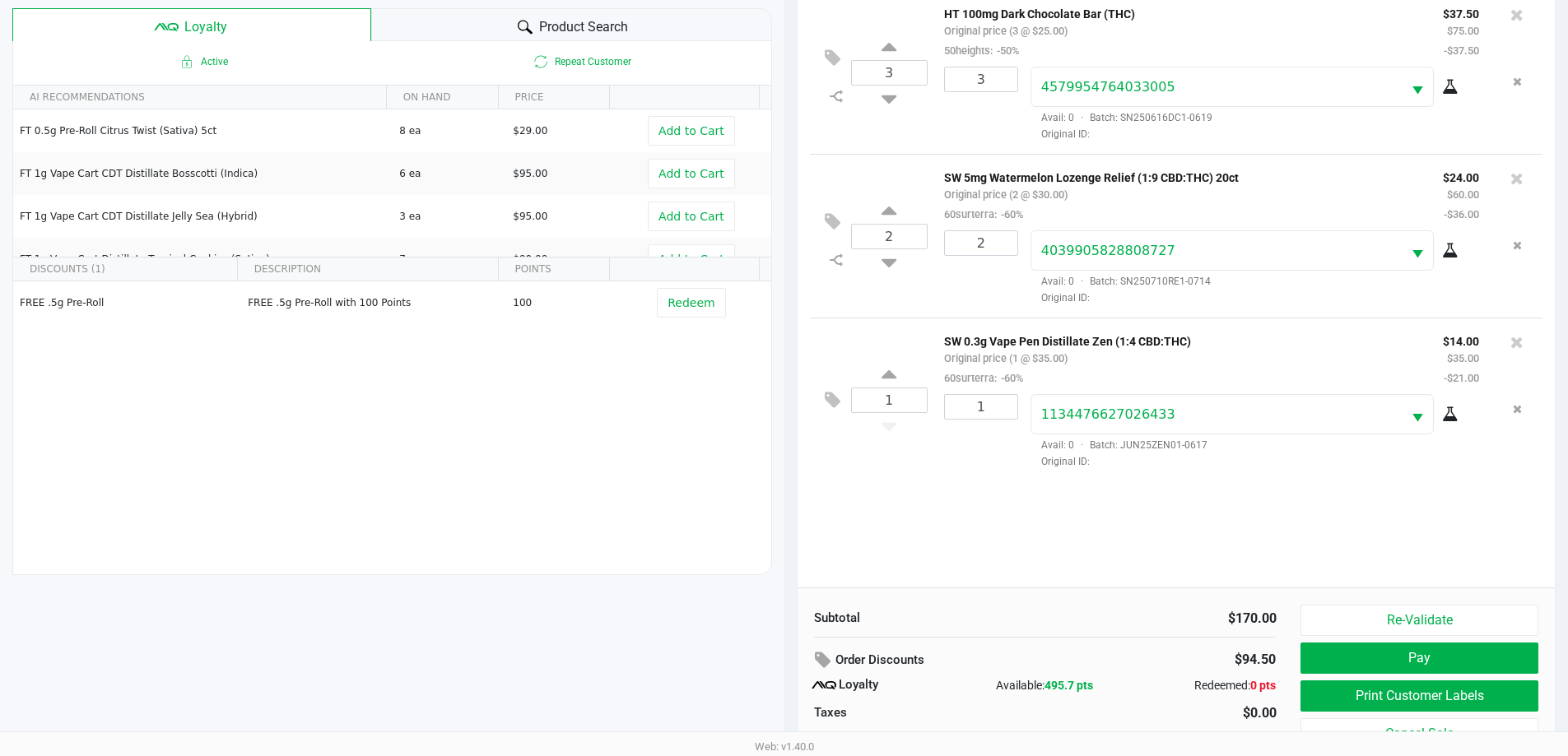
scroll to position [198, 0]
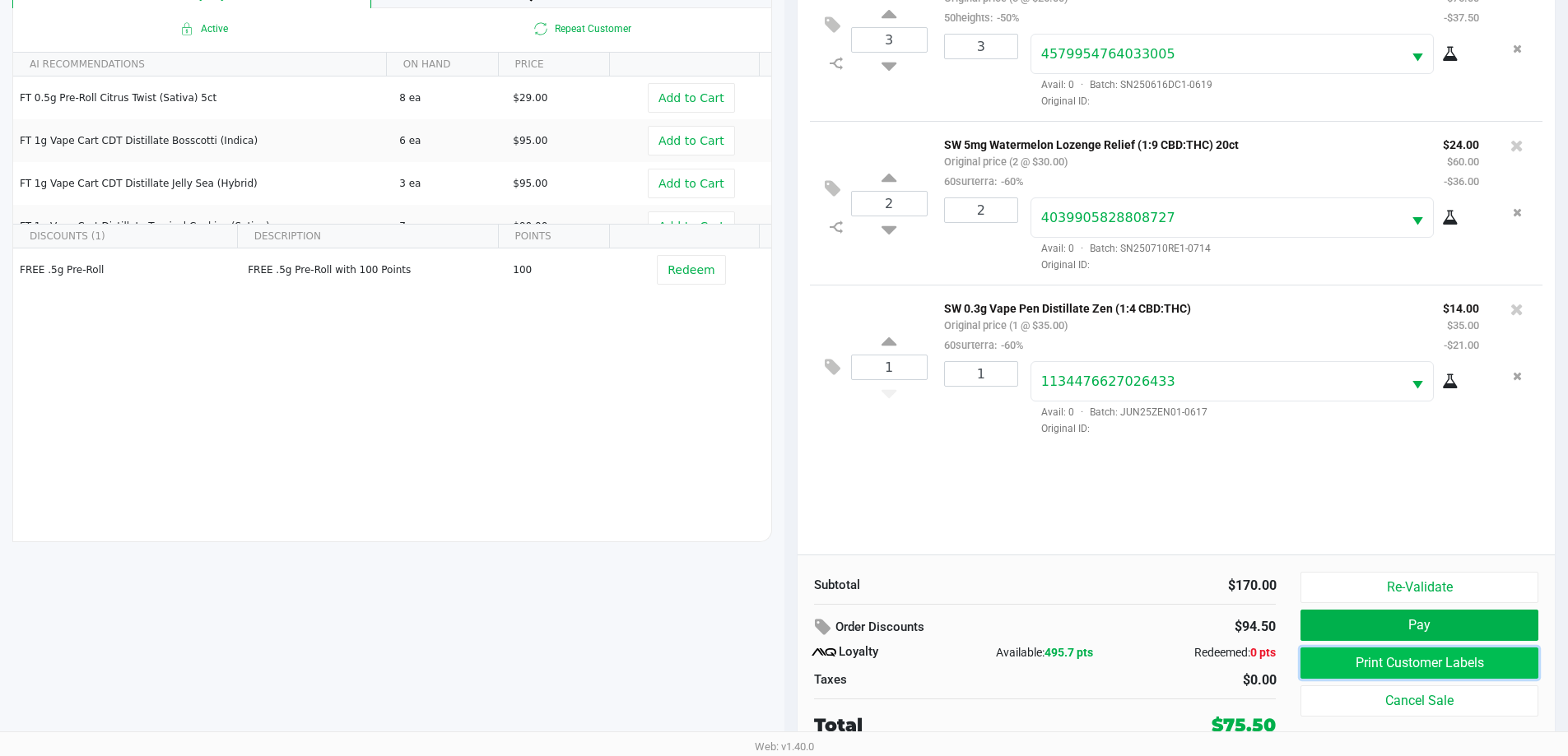
click at [1402, 666] on button "Print Customer Labels" at bounding box center [1419, 663] width 237 height 31
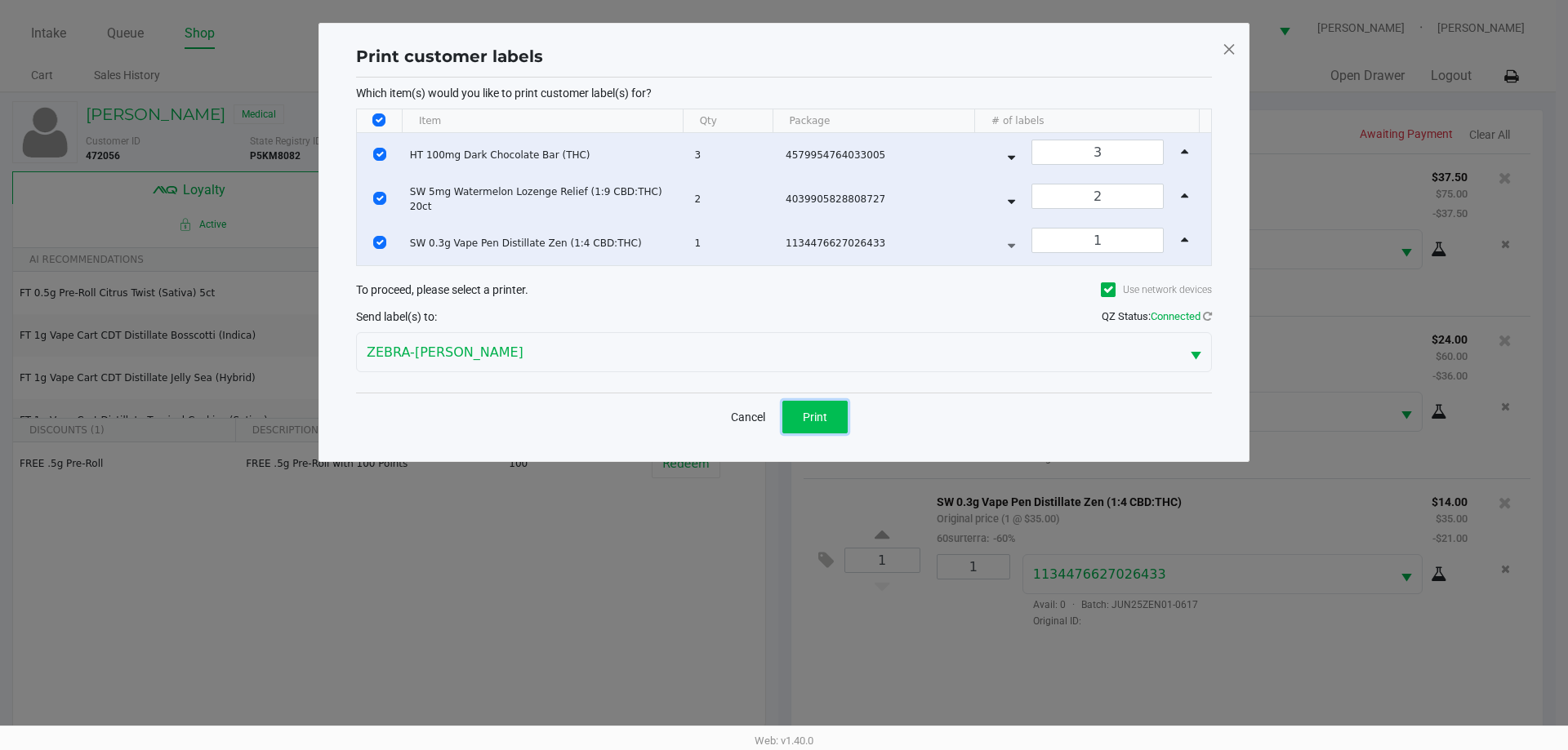
click at [823, 420] on span "Print" at bounding box center [814, 416] width 24 height 13
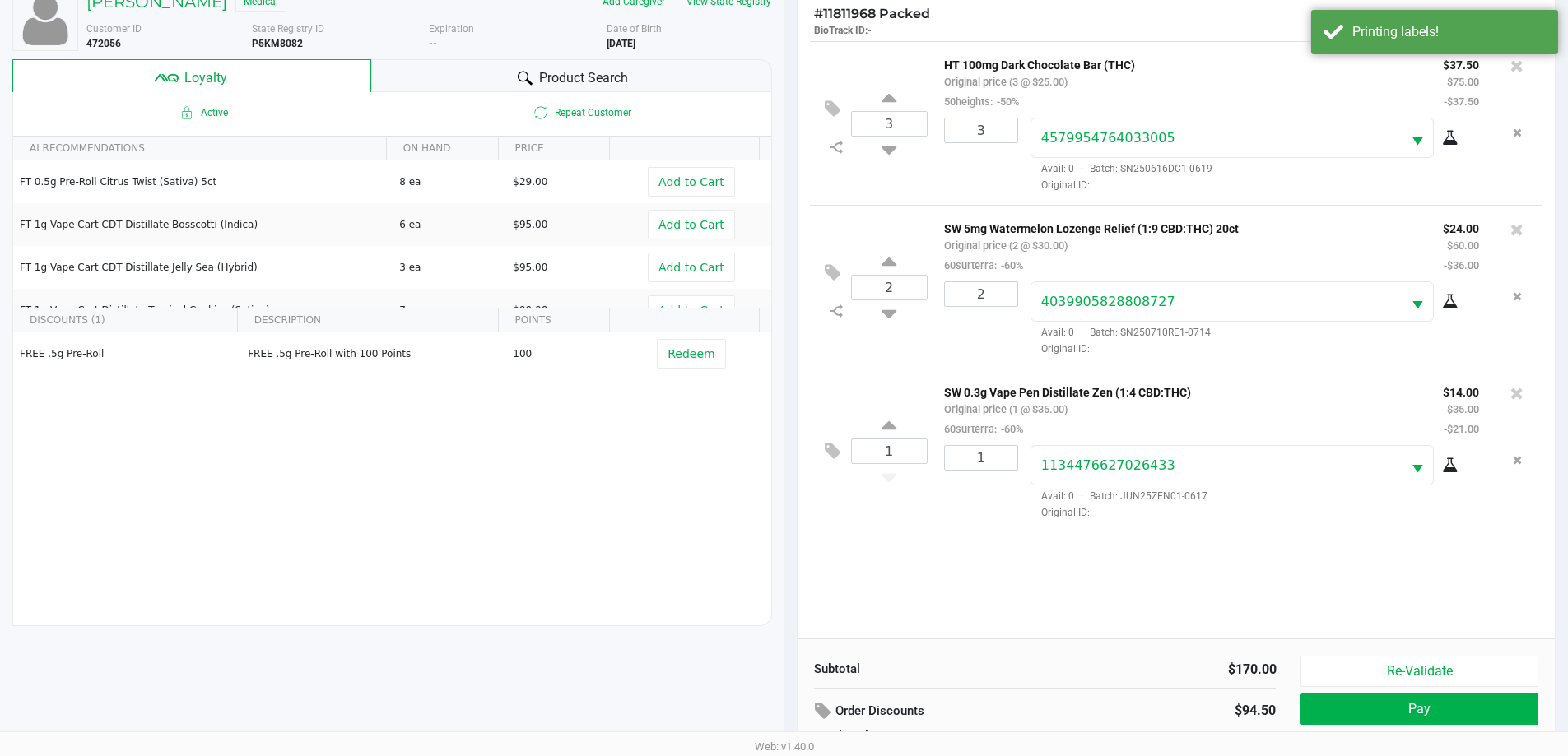
scroll to position [198, 0]
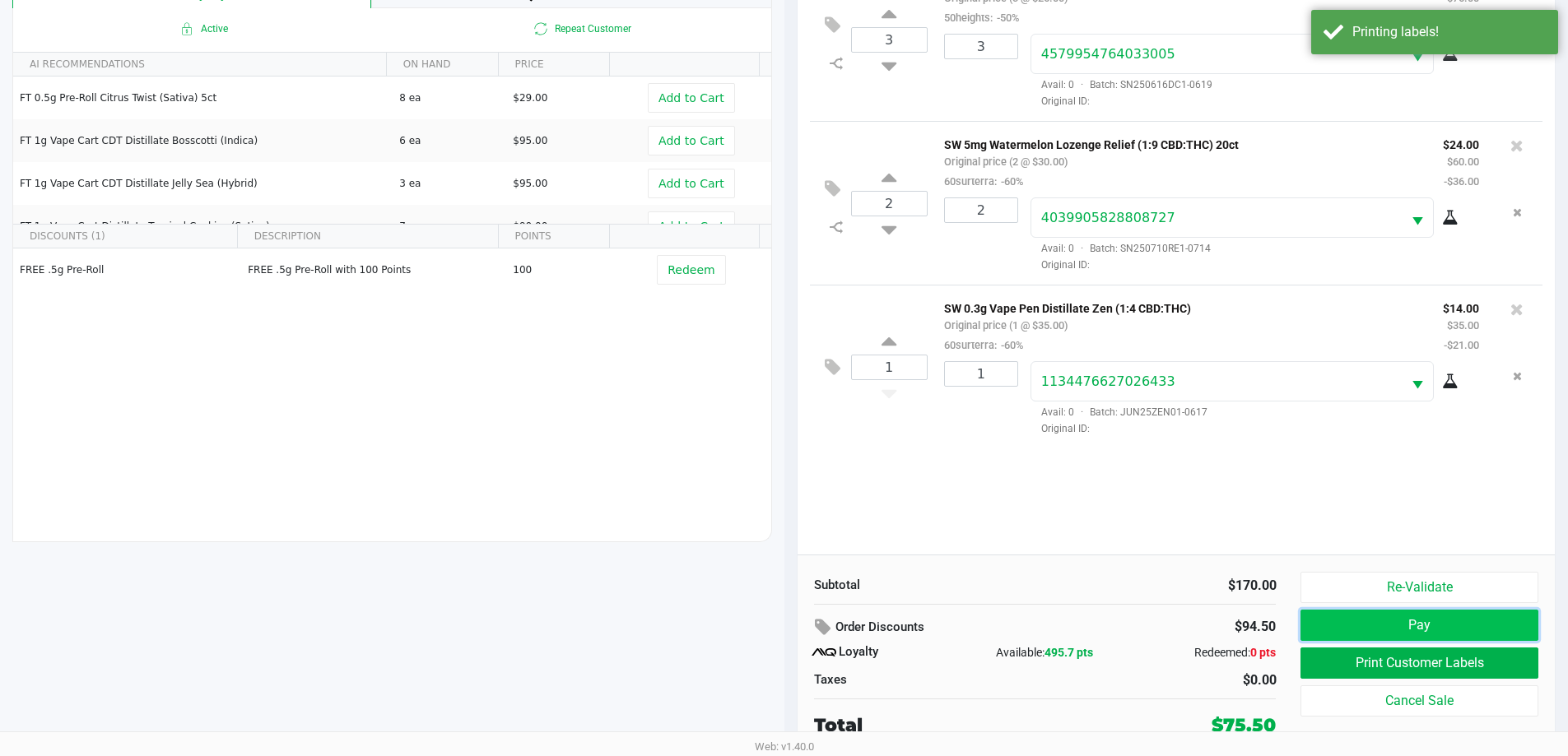
click at [1403, 622] on button "Pay" at bounding box center [1419, 626] width 237 height 31
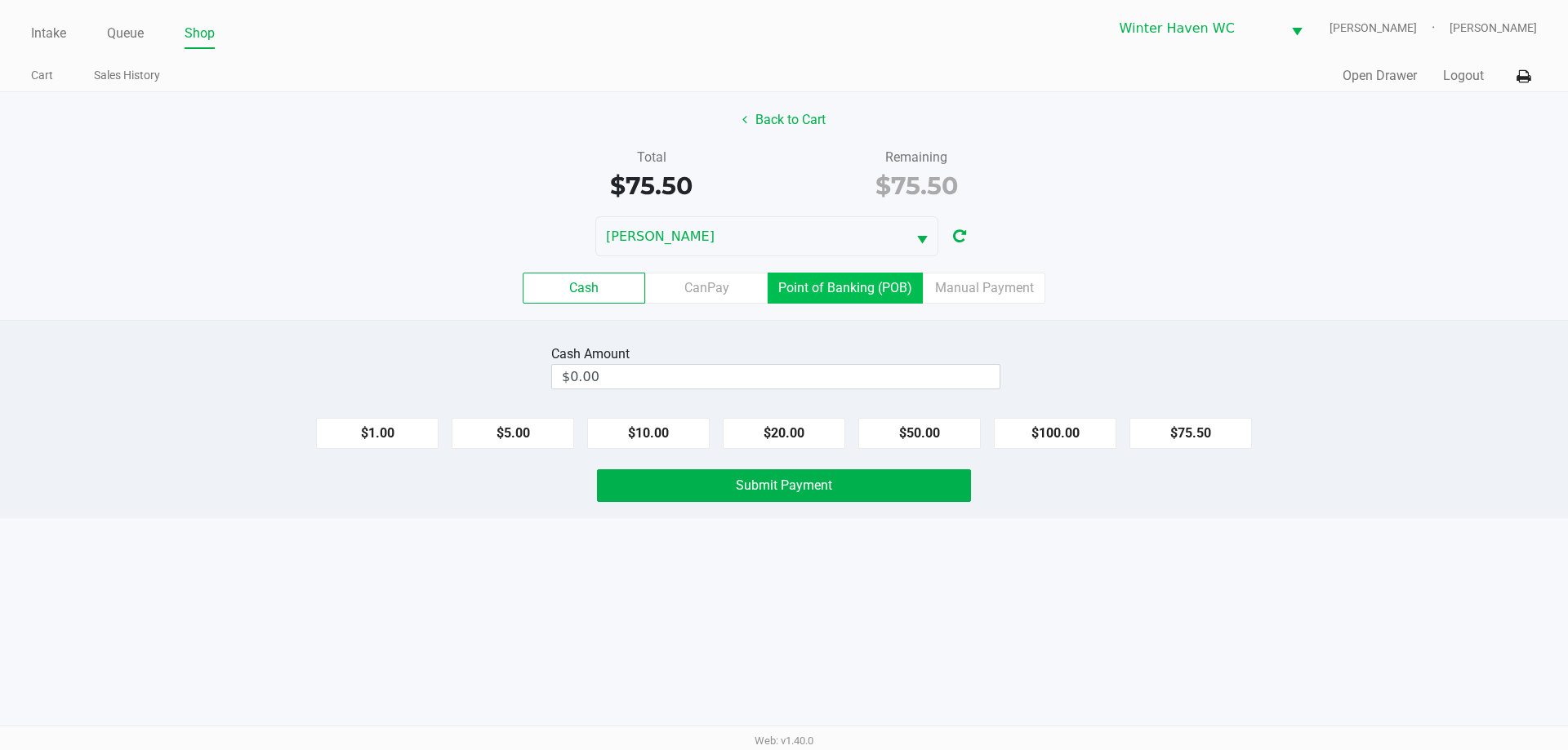
click at [854, 277] on label "Point of Banking (POB)" at bounding box center [845, 288] width 155 height 31
click at [0, 0] on 7 "Point of Banking (POB)" at bounding box center [0, 0] width 0 height 0
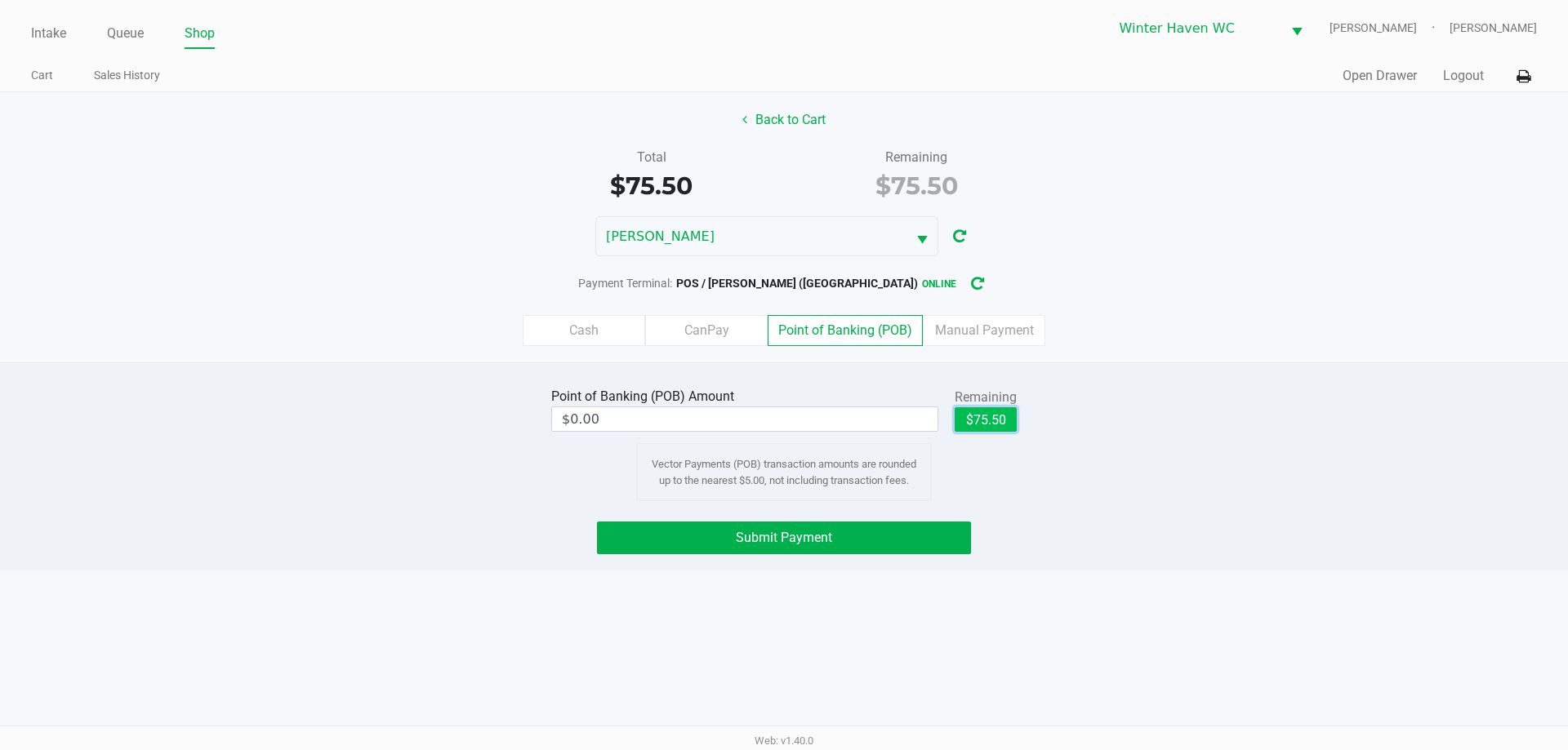
click at [1010, 420] on button "$75.50" at bounding box center [986, 419] width 62 height 24
type input "$75.50"
click at [807, 536] on span "Submit Payment" at bounding box center [783, 538] width 96 height 16
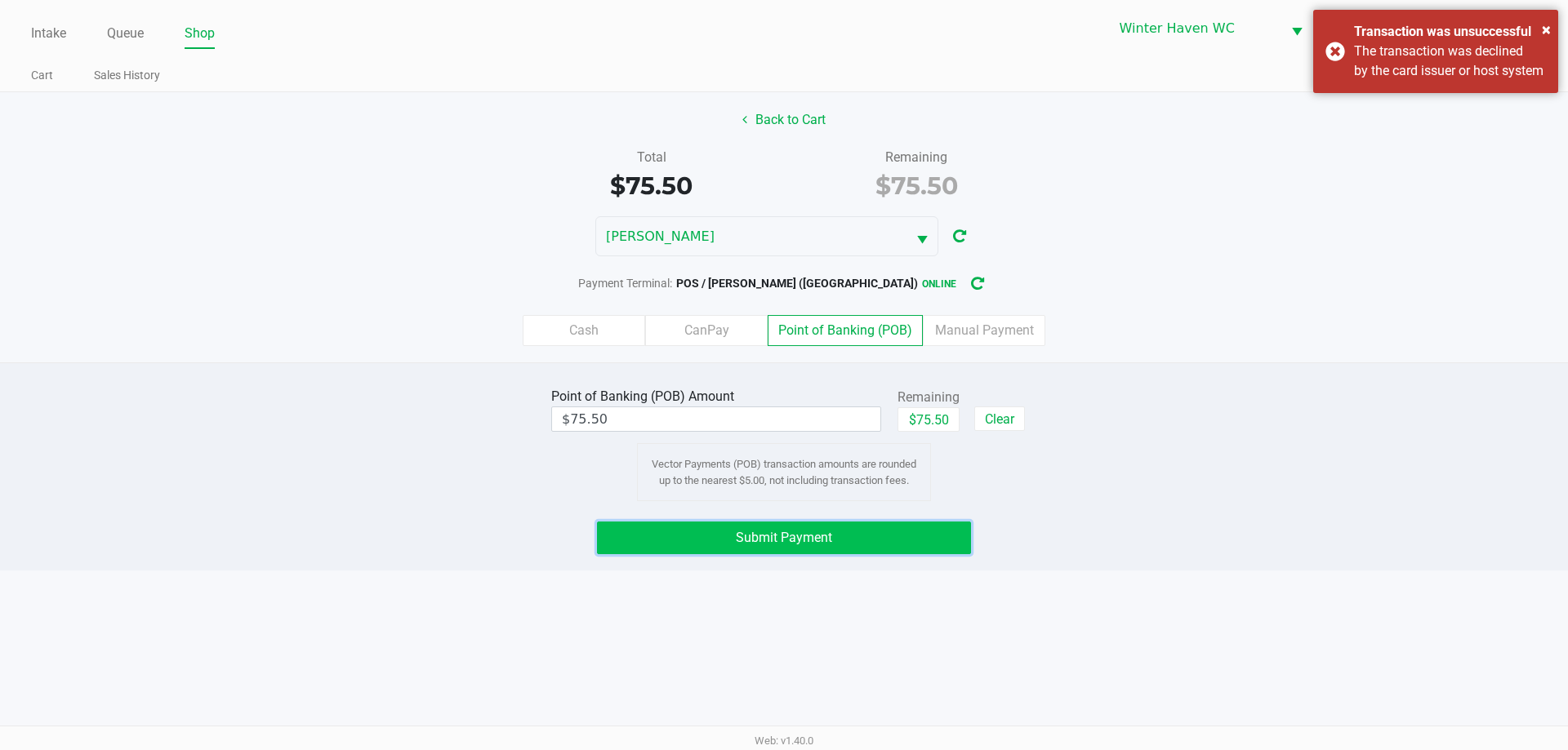
click at [852, 540] on button "Submit Payment" at bounding box center [783, 538] width 374 height 33
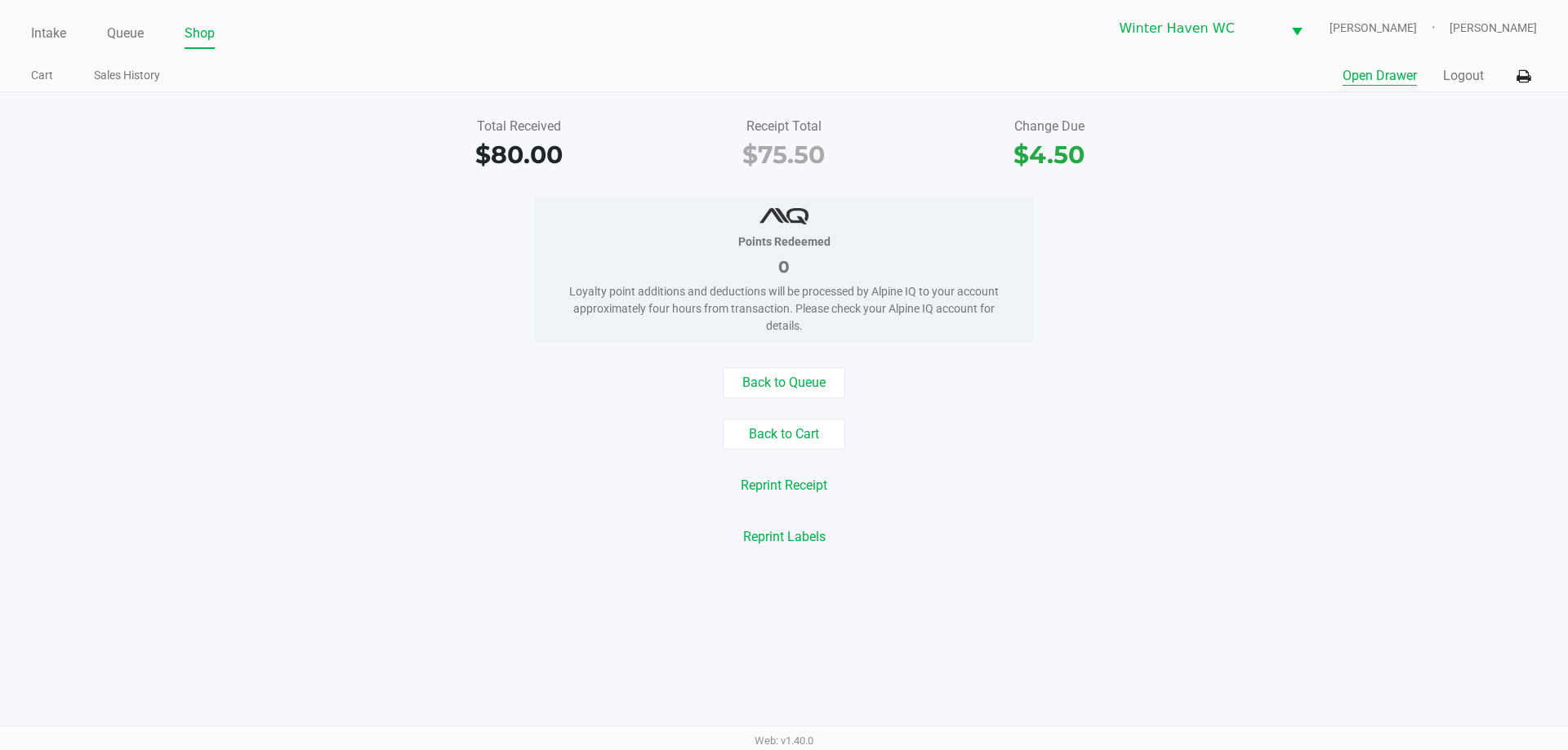
click at [1389, 80] on button "Open Drawer" at bounding box center [1380, 76] width 75 height 19
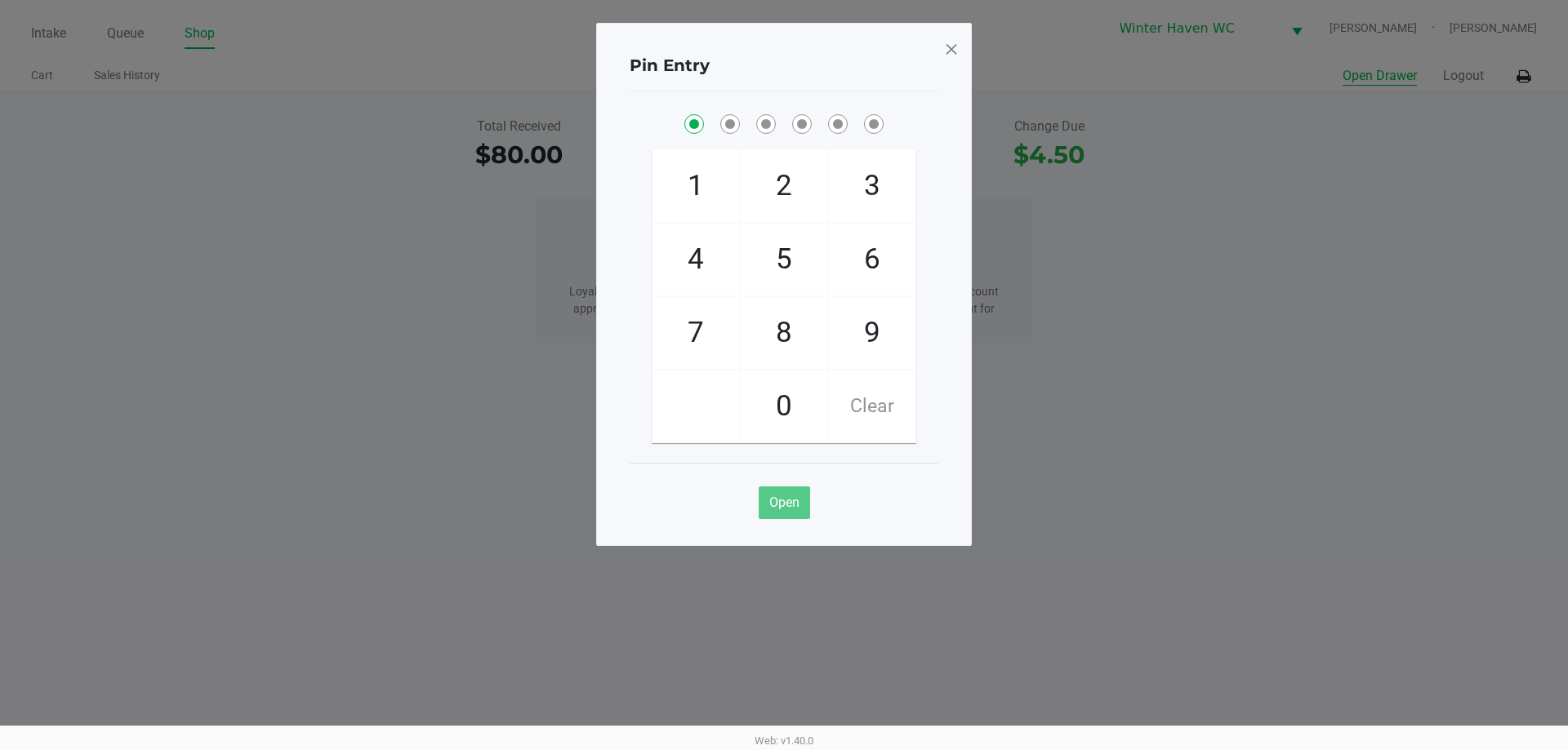
checkbox input "true"
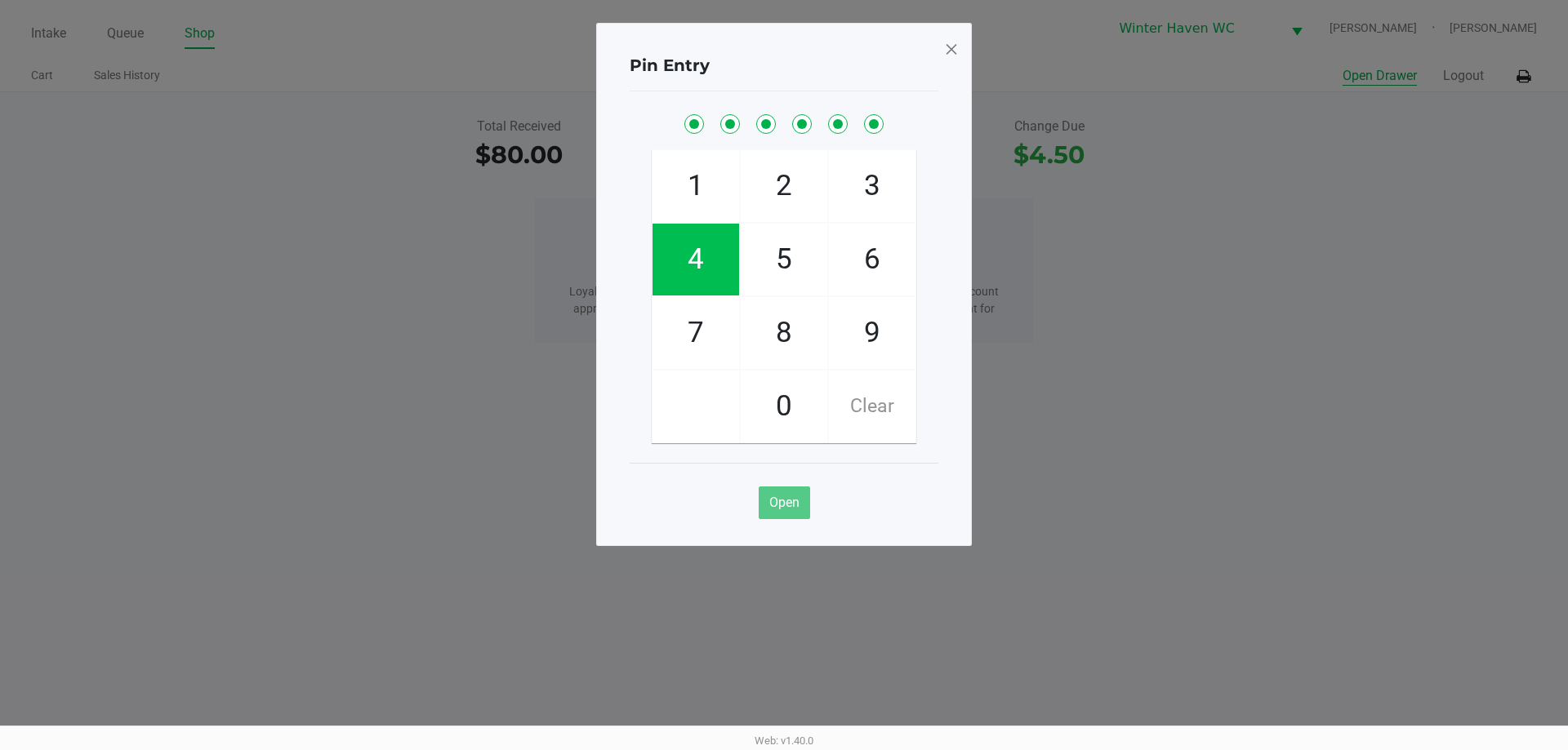
checkbox input "true"
click at [960, 53] on div "Pin Entry 1 4 7 2 5 8 0 3 6 9 Clear Open" at bounding box center [783, 284] width 376 height 523
click at [952, 49] on span at bounding box center [951, 49] width 15 height 26
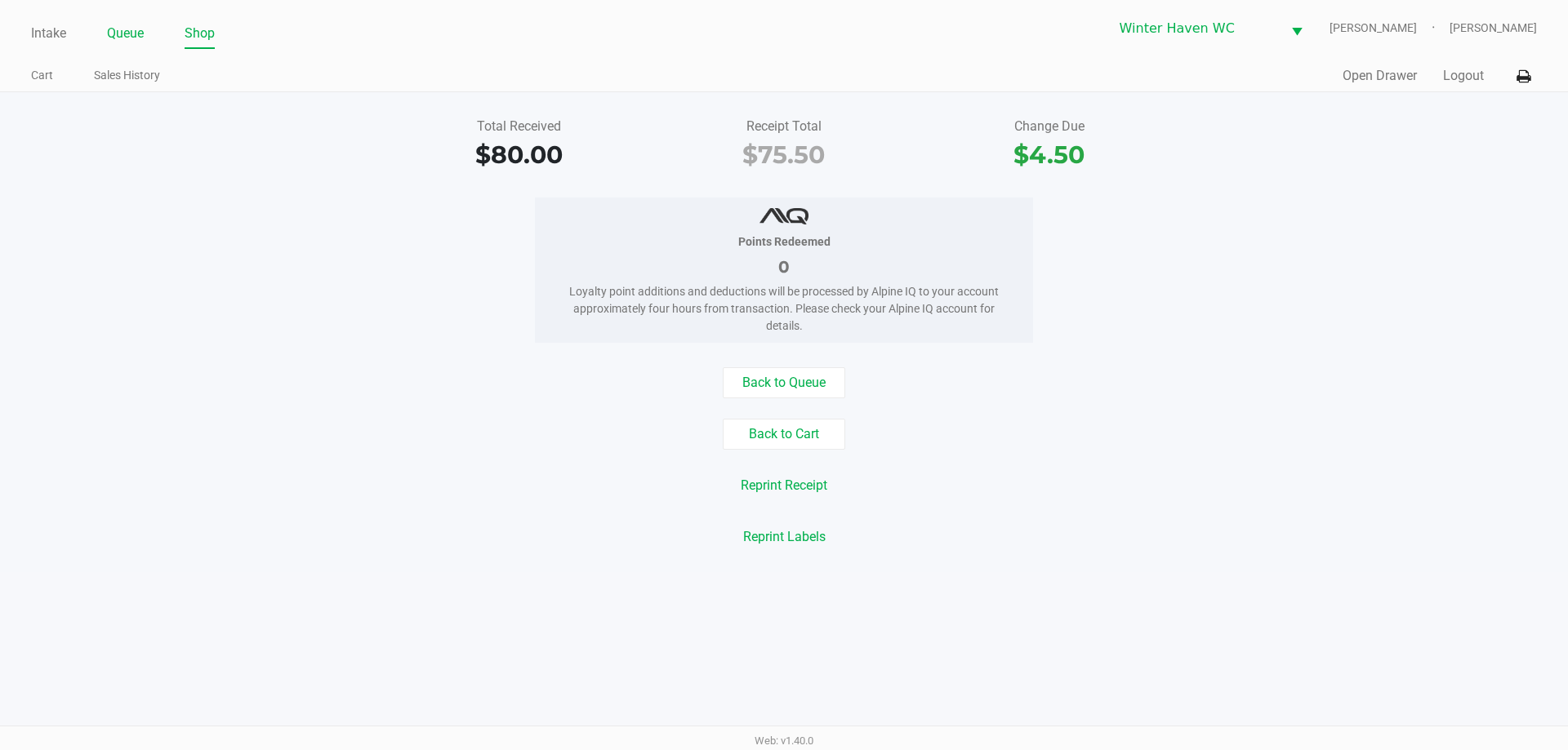
click at [130, 28] on link "Queue" at bounding box center [125, 34] width 37 height 23
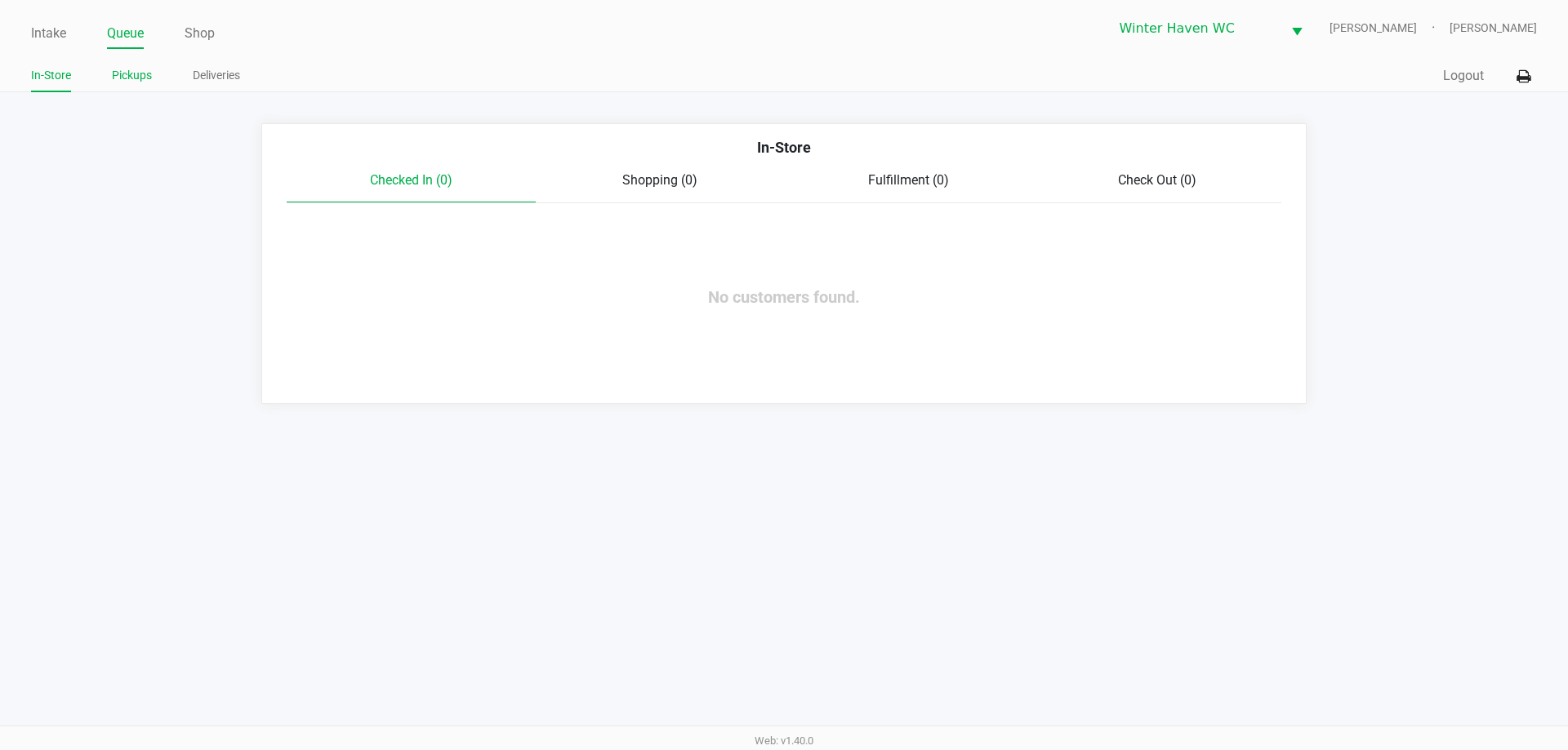
click at [140, 75] on link "Pickups" at bounding box center [131, 75] width 40 height 20
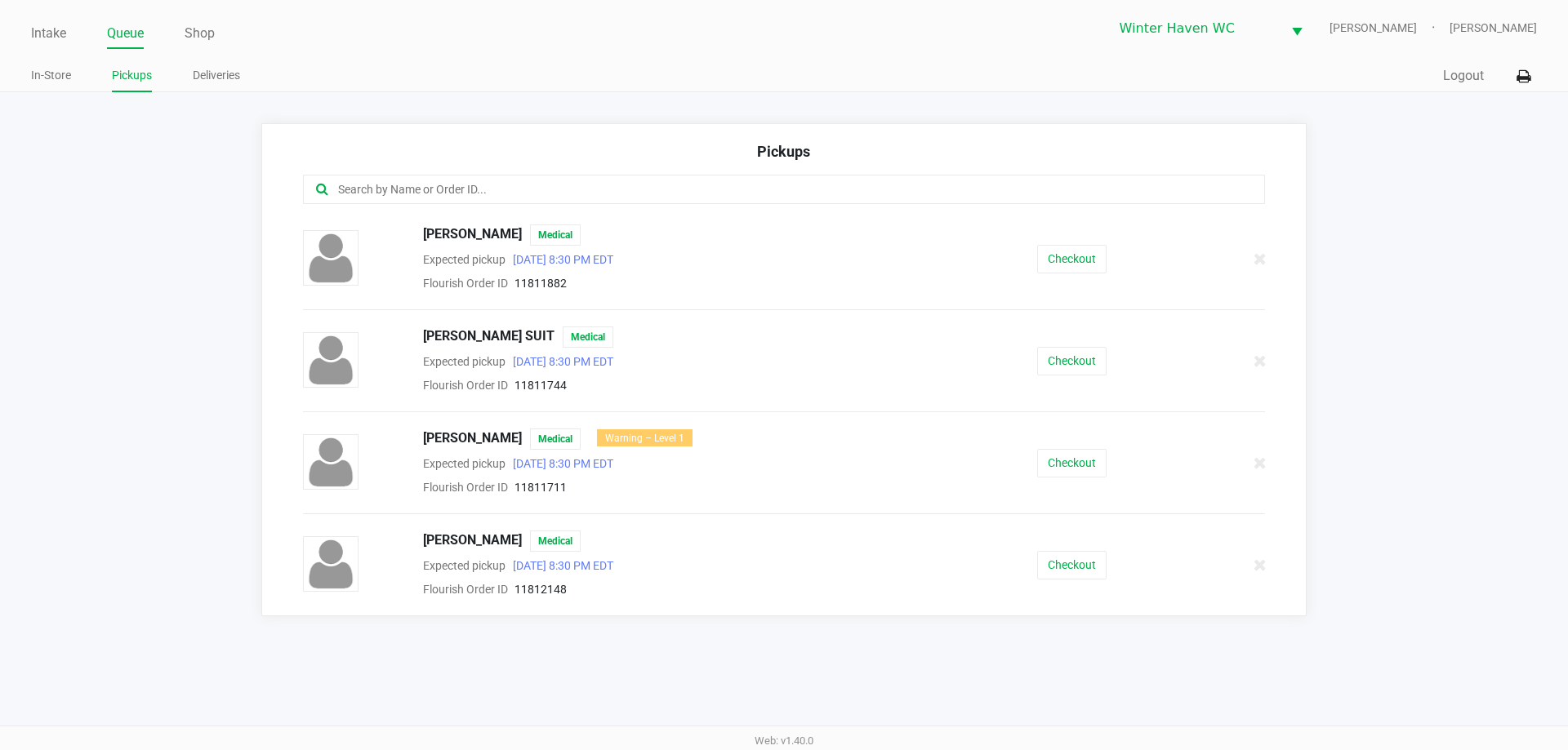
click at [1034, 569] on div "Checkout" at bounding box center [1071, 565] width 246 height 28
click at [1041, 565] on button "Checkout" at bounding box center [1072, 565] width 70 height 28
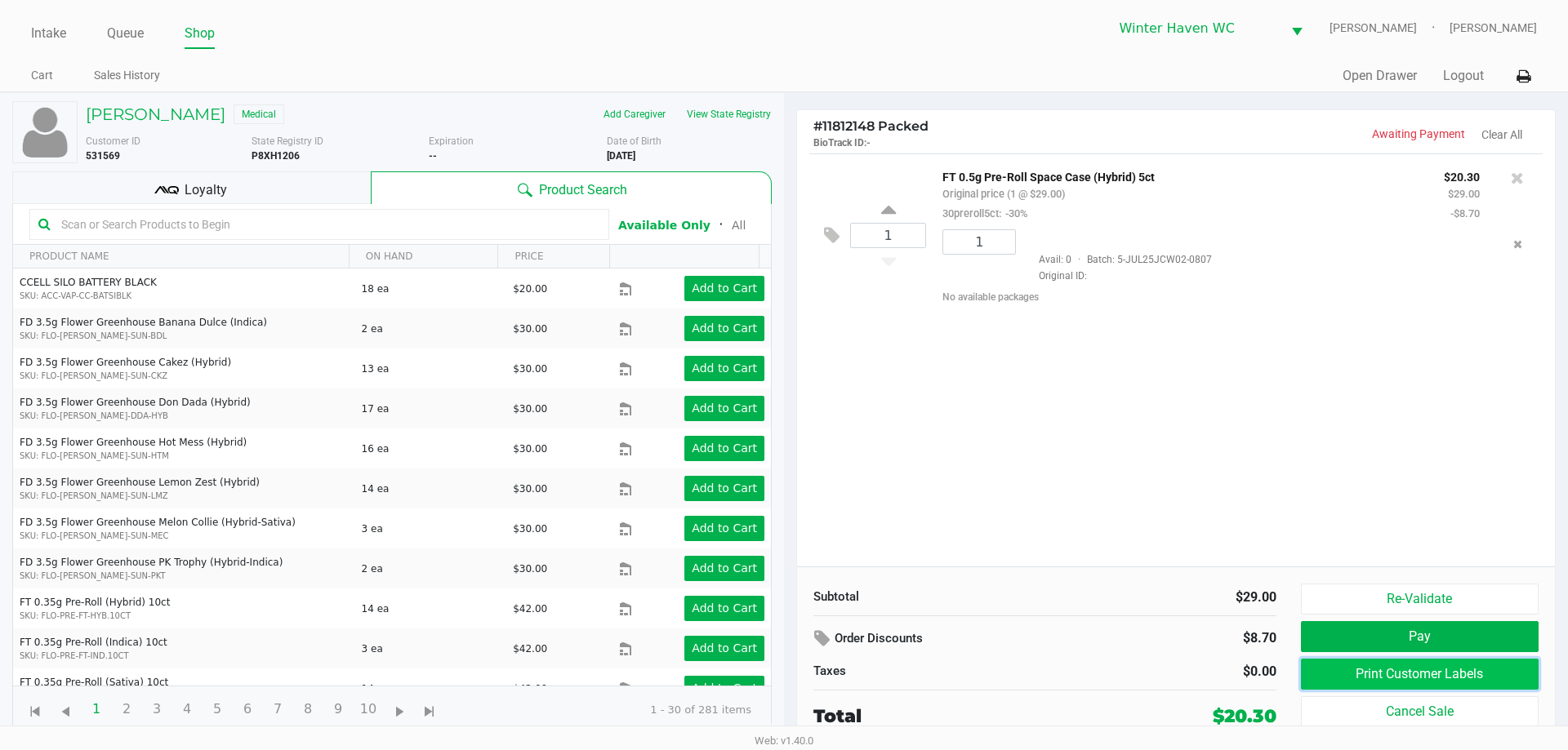
click at [1430, 668] on button "Print Customer Labels" at bounding box center [1420, 674] width 238 height 31
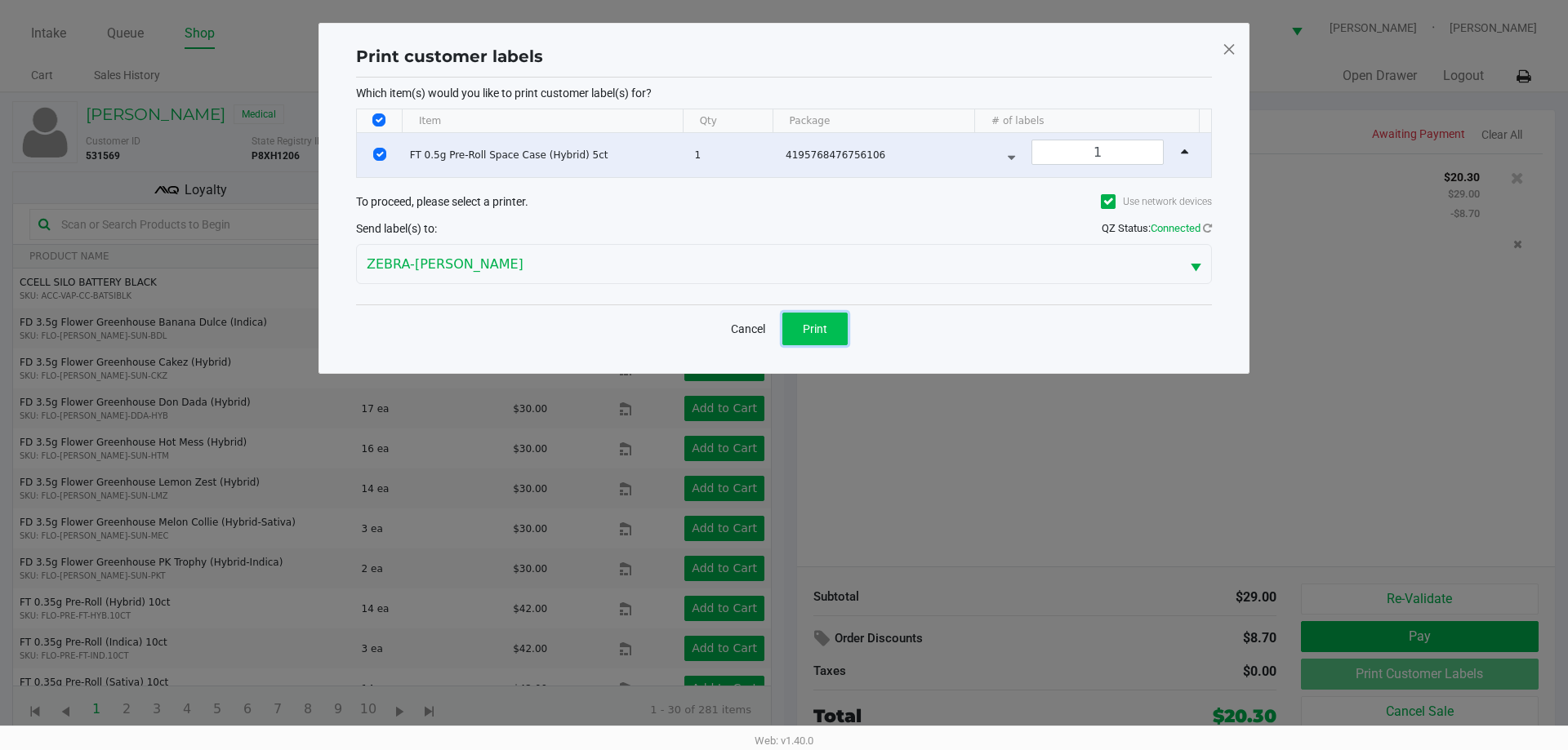
click at [832, 328] on button "Print" at bounding box center [814, 329] width 65 height 33
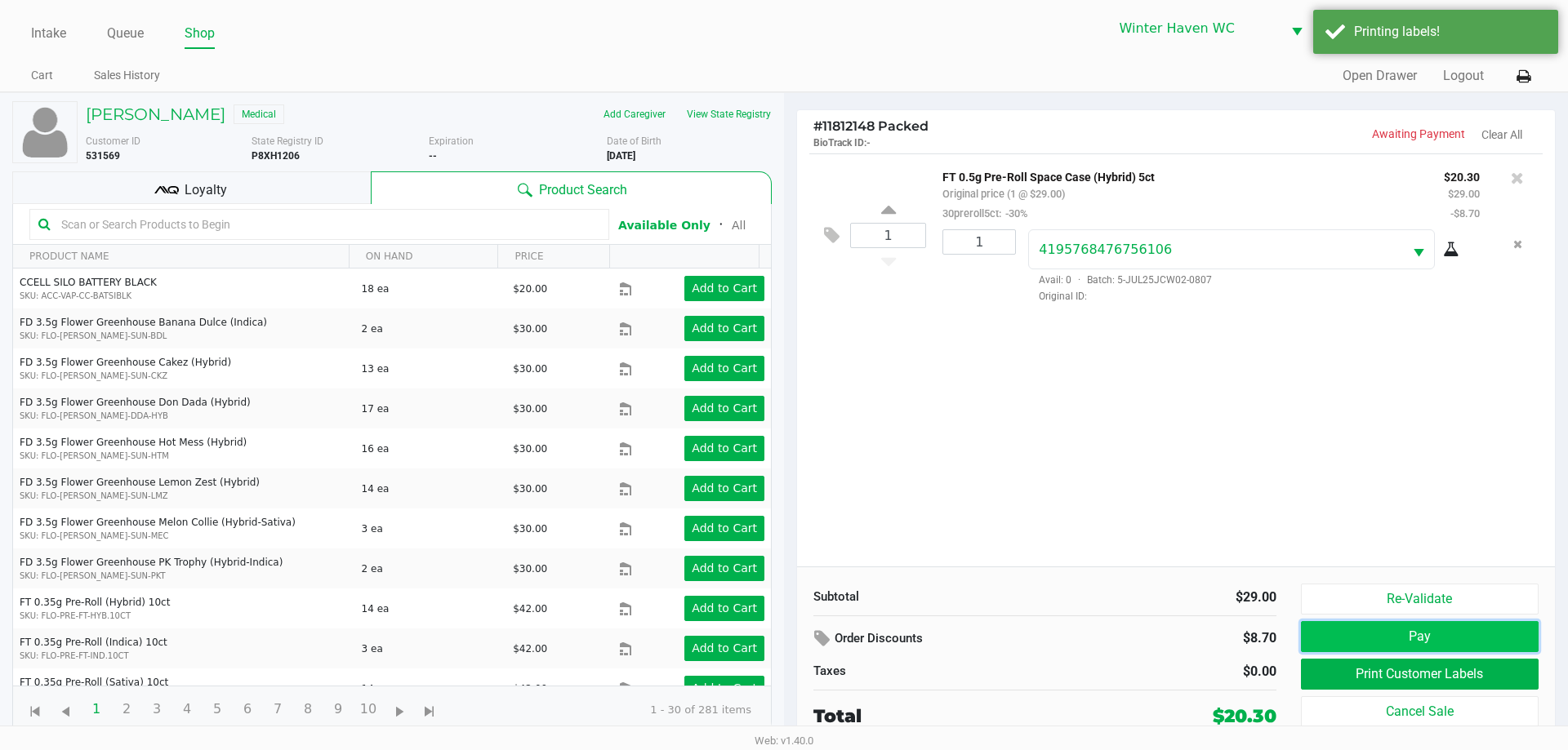
click at [1432, 647] on button "Pay" at bounding box center [1420, 636] width 238 height 31
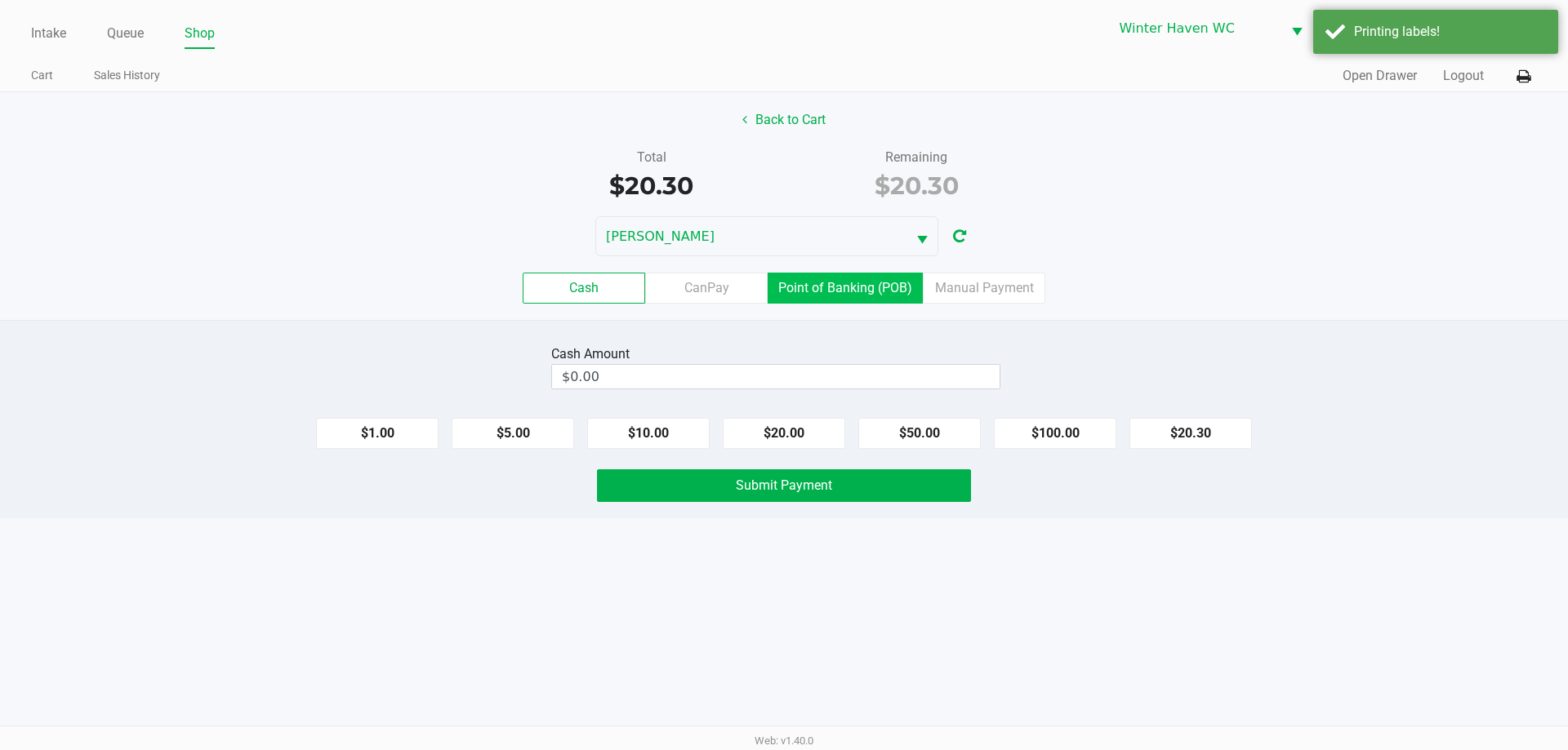
click at [821, 294] on label "Point of Banking (POB)" at bounding box center [845, 288] width 155 height 31
click at [0, 0] on 7 "Point of Banking (POB)" at bounding box center [0, 0] width 0 height 0
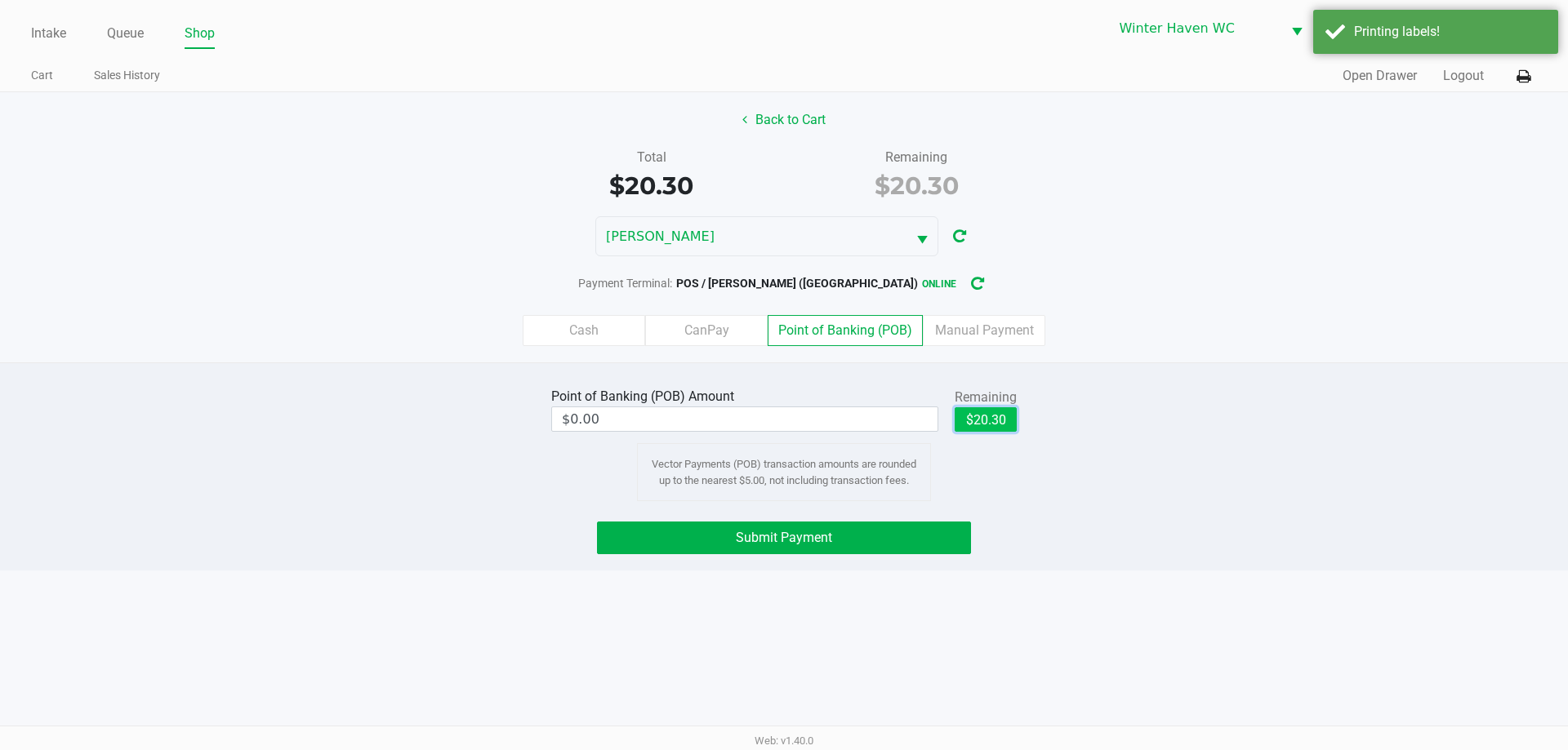
click at [989, 423] on button "$20.30" at bounding box center [986, 419] width 62 height 24
type input "$20.30"
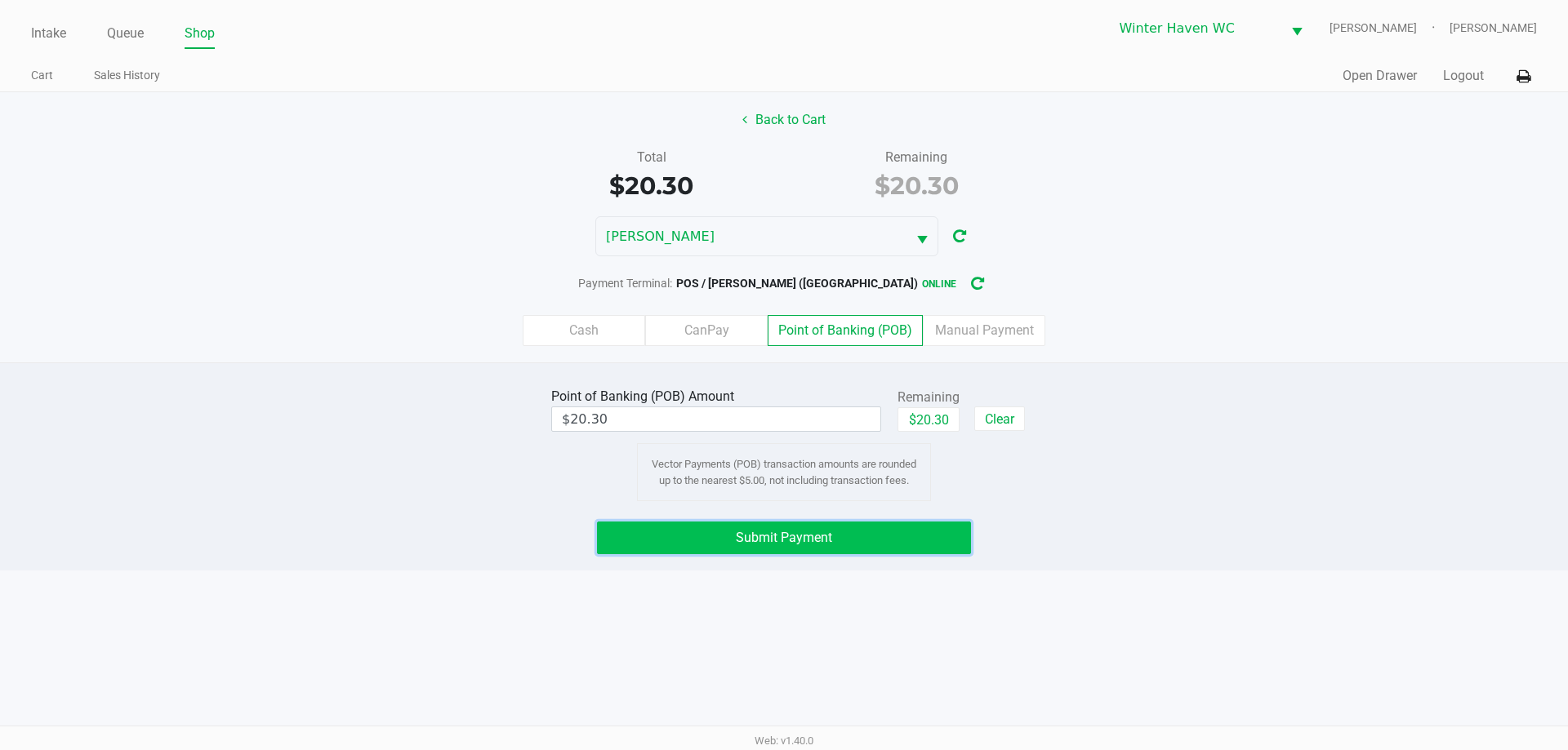
click at [799, 539] on span "Submit Payment" at bounding box center [783, 538] width 96 height 16
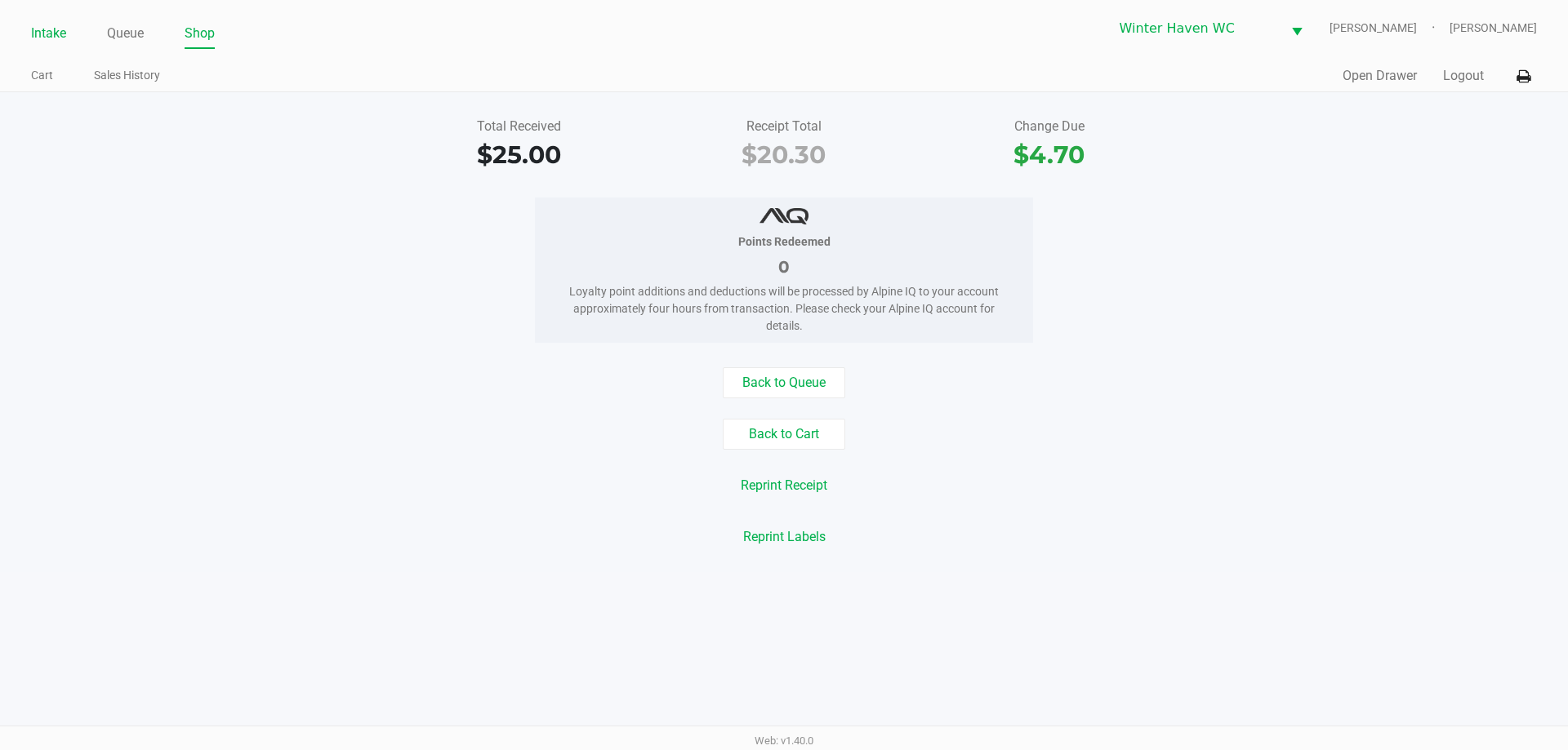
click at [53, 28] on link "Intake" at bounding box center [49, 34] width 35 height 23
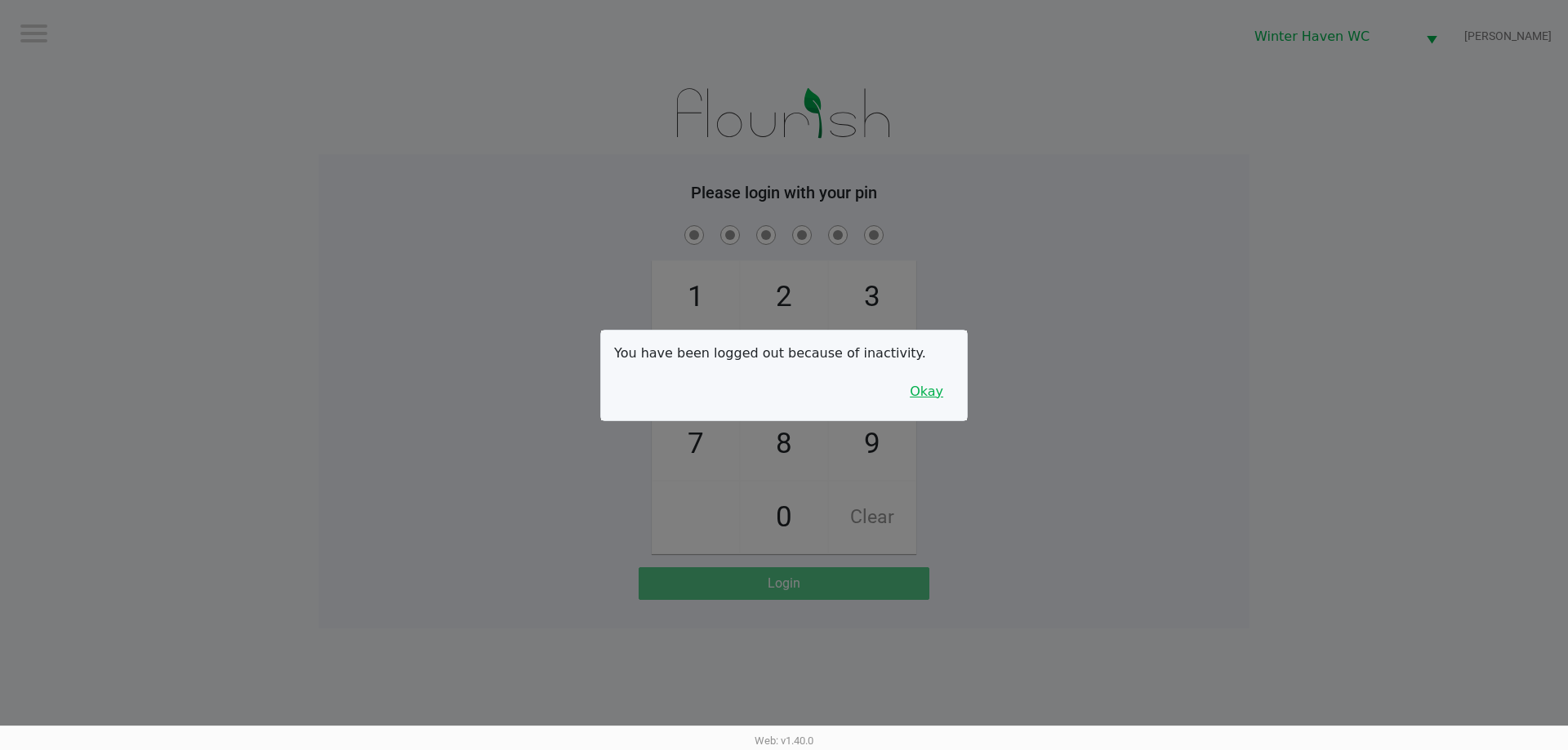
click at [940, 390] on button "Okay" at bounding box center [927, 392] width 54 height 31
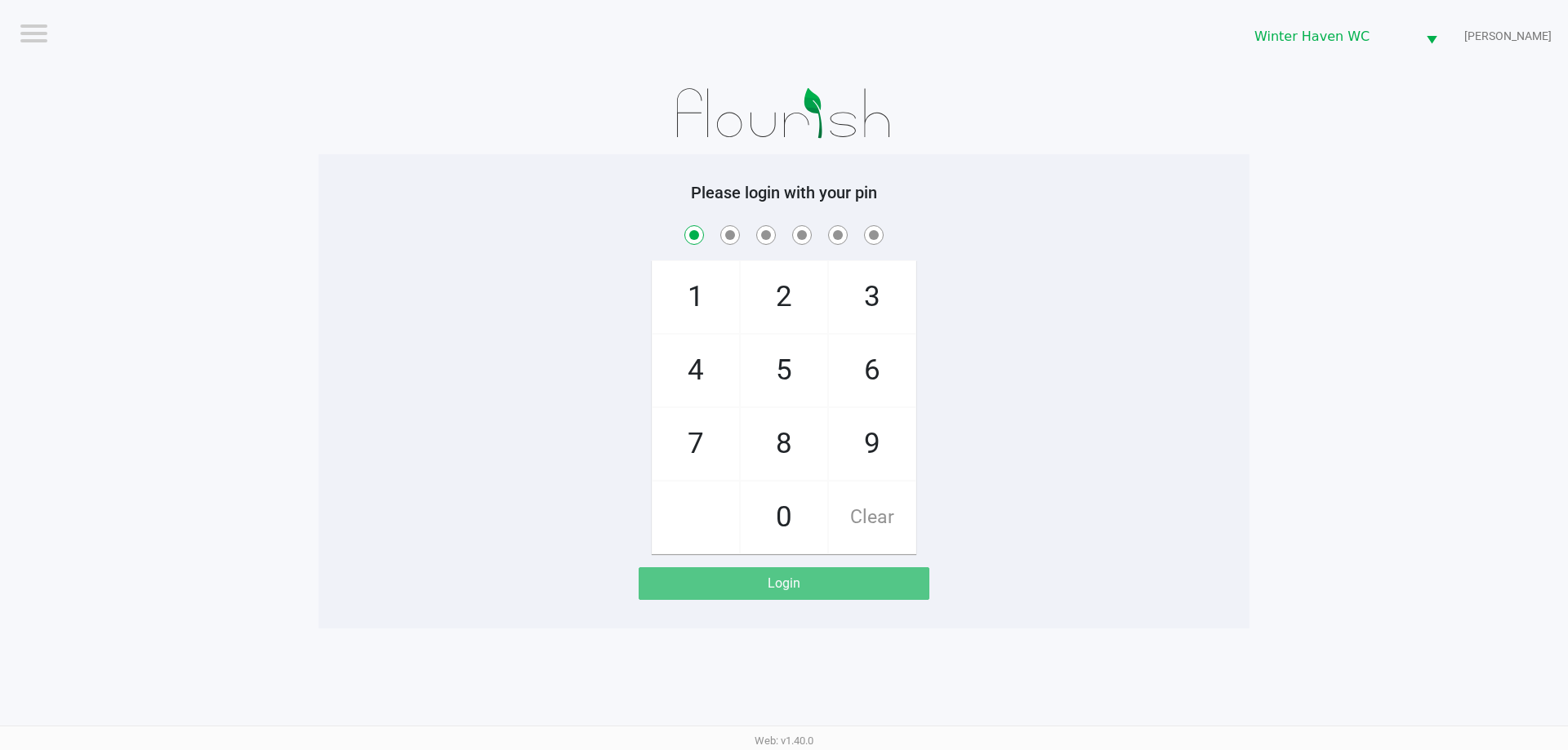
checkbox input "true"
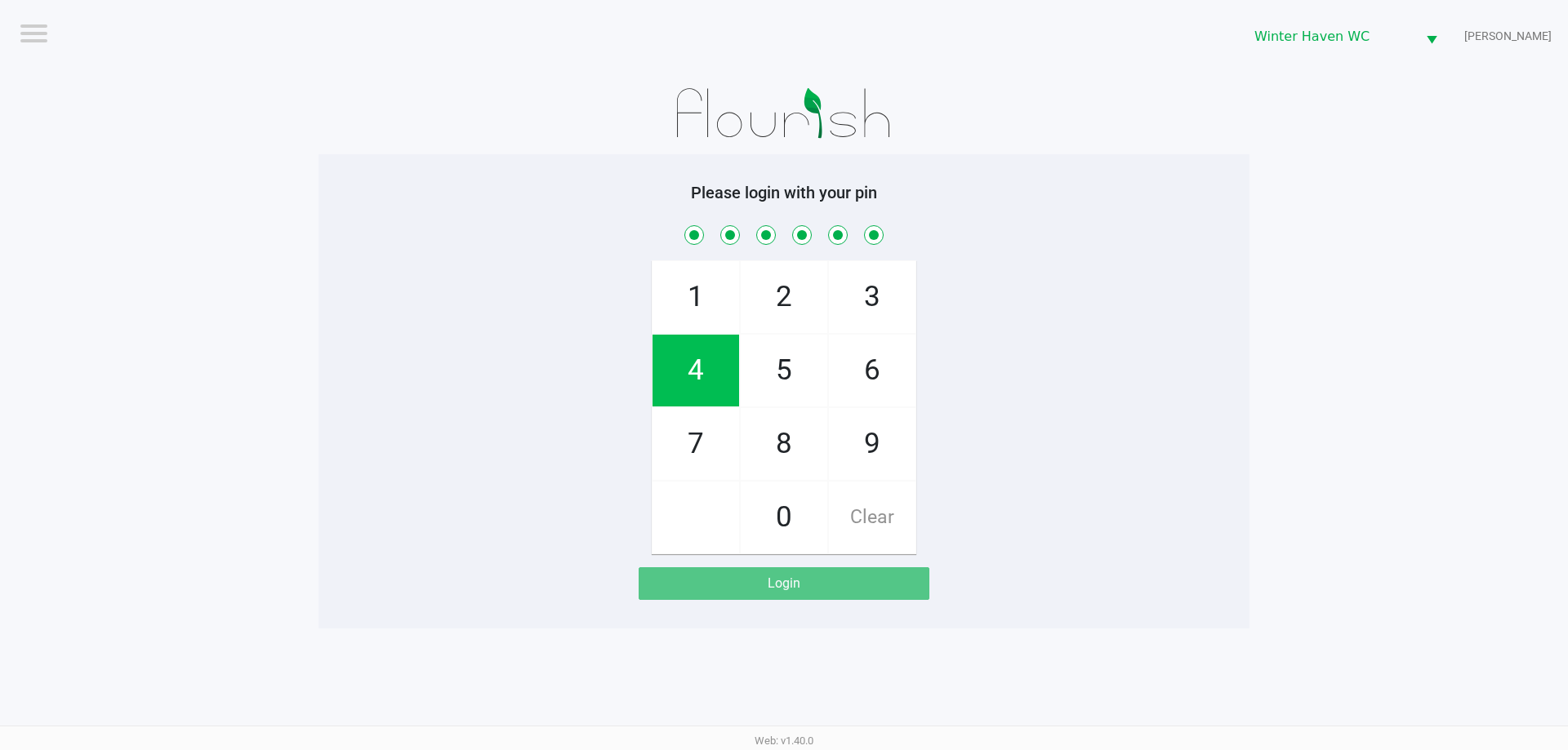
checkbox input "true"
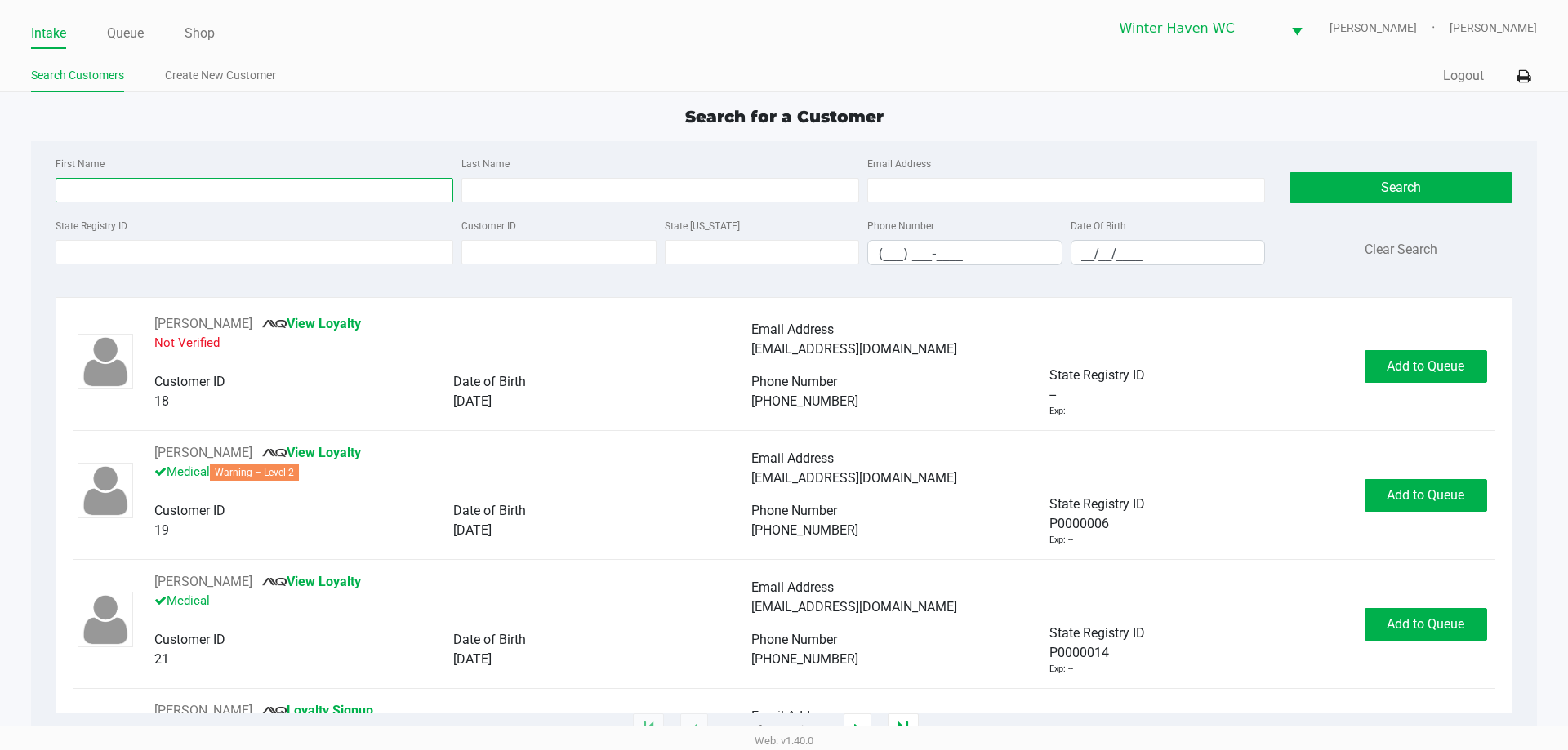
click at [260, 191] on input "First Name" at bounding box center [254, 189] width 398 height 24
click at [142, 34] on link "Queue" at bounding box center [125, 34] width 37 height 23
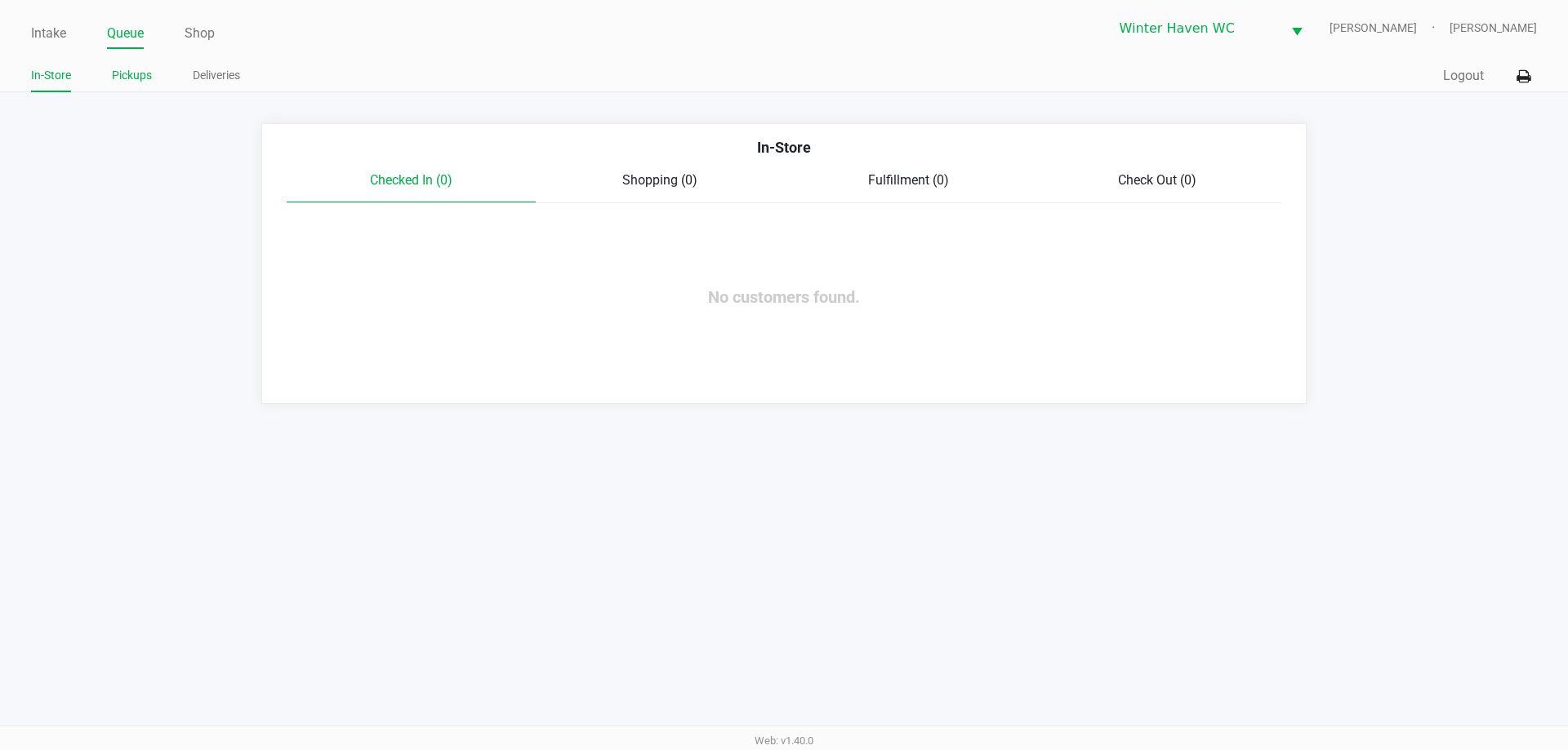
click at [128, 76] on link "Pickups" at bounding box center [131, 75] width 40 height 20
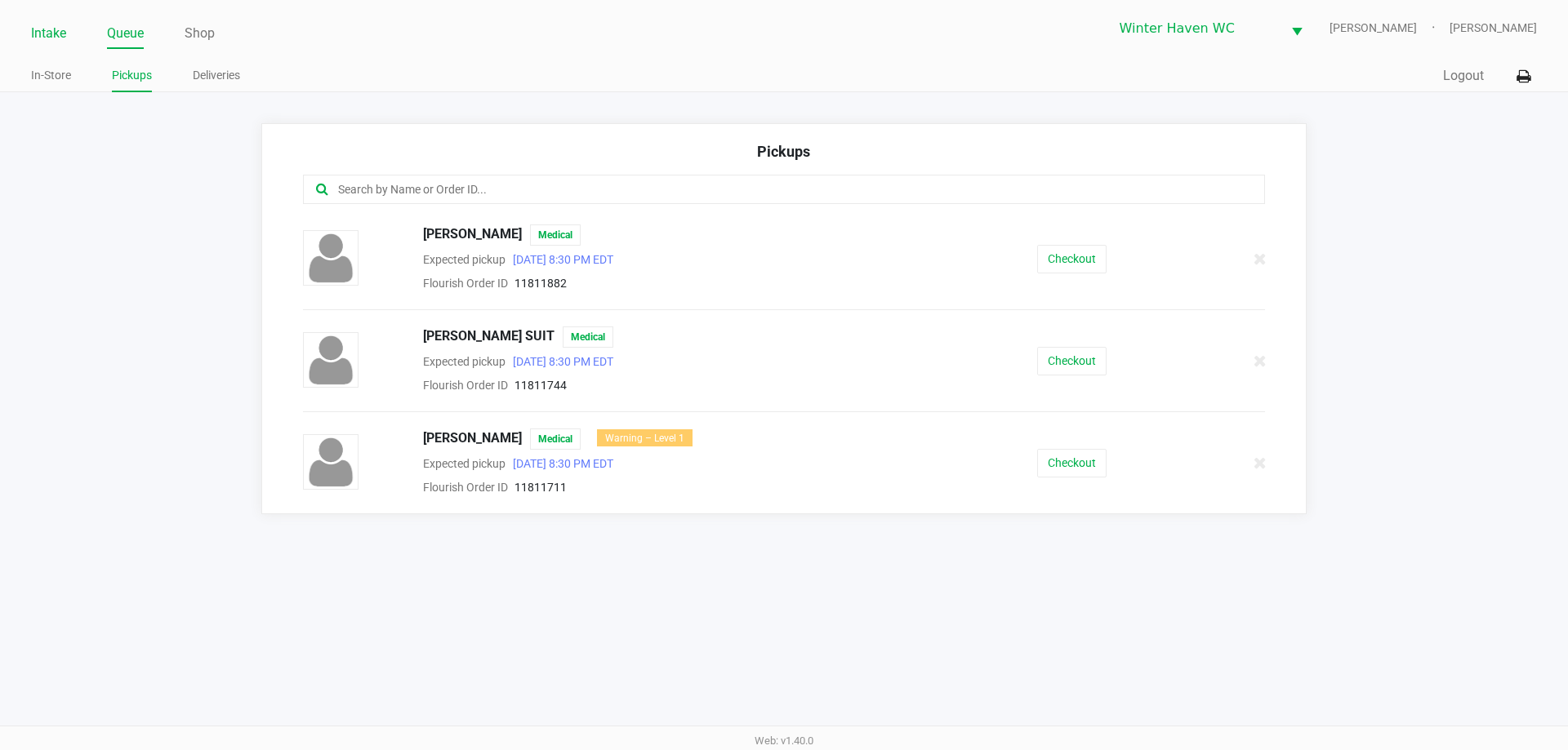
click at [49, 42] on link "Intake" at bounding box center [49, 34] width 35 height 23
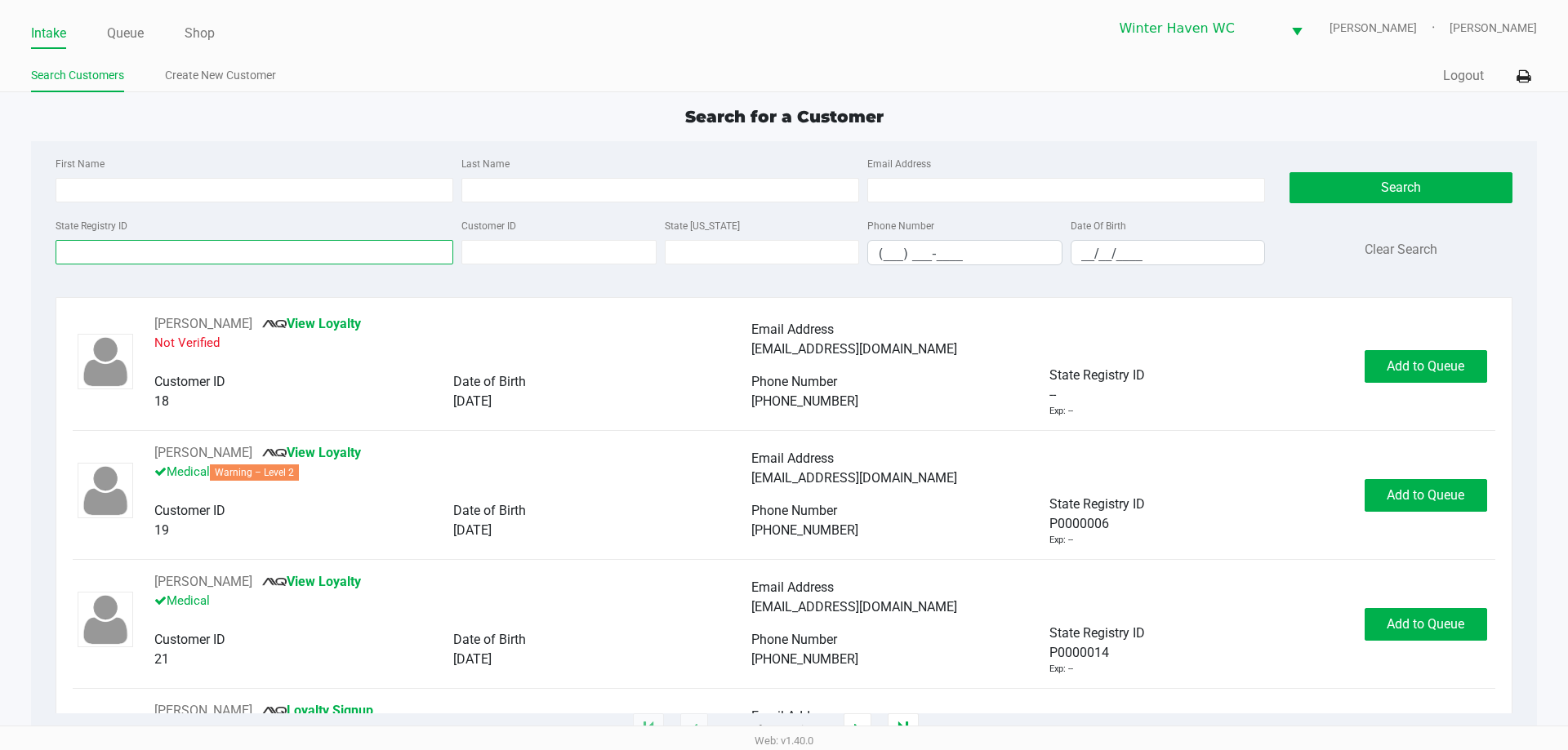
click at [218, 241] on input "State Registry ID" at bounding box center [254, 251] width 398 height 24
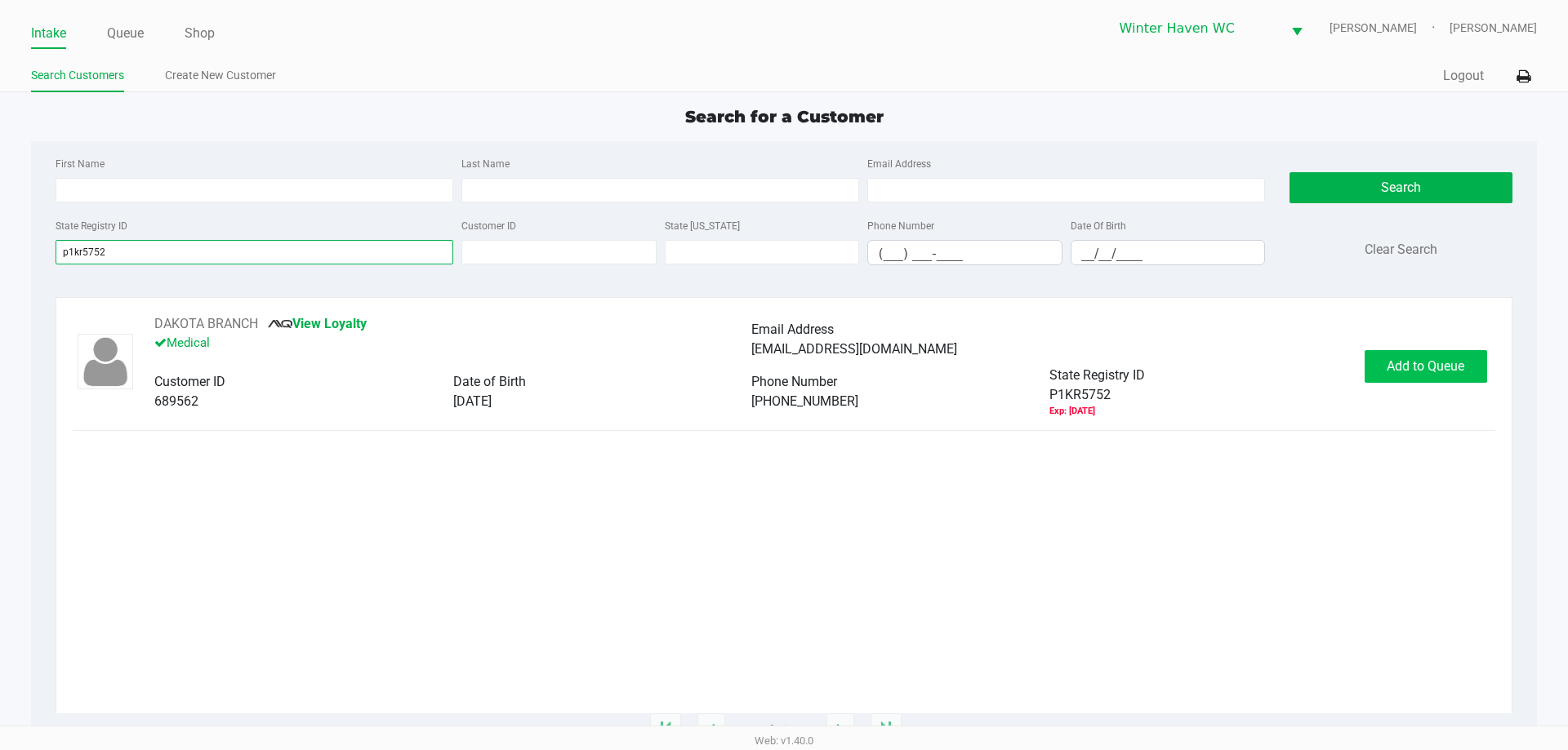
type input "p1kr5752"
click at [1405, 354] on button "Add to Queue" at bounding box center [1425, 367] width 122 height 33
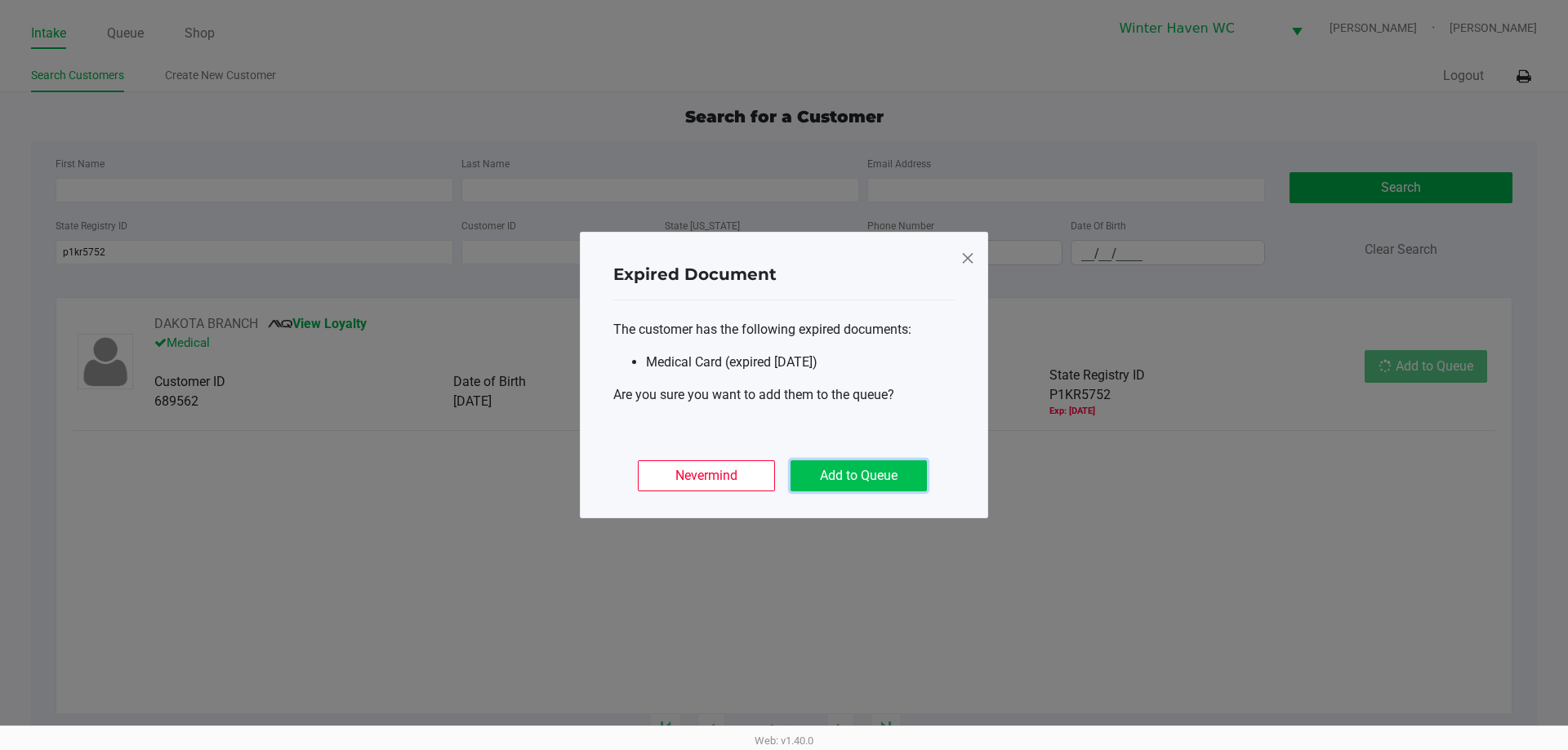
click at [879, 479] on button "Add to Queue" at bounding box center [859, 476] width 137 height 31
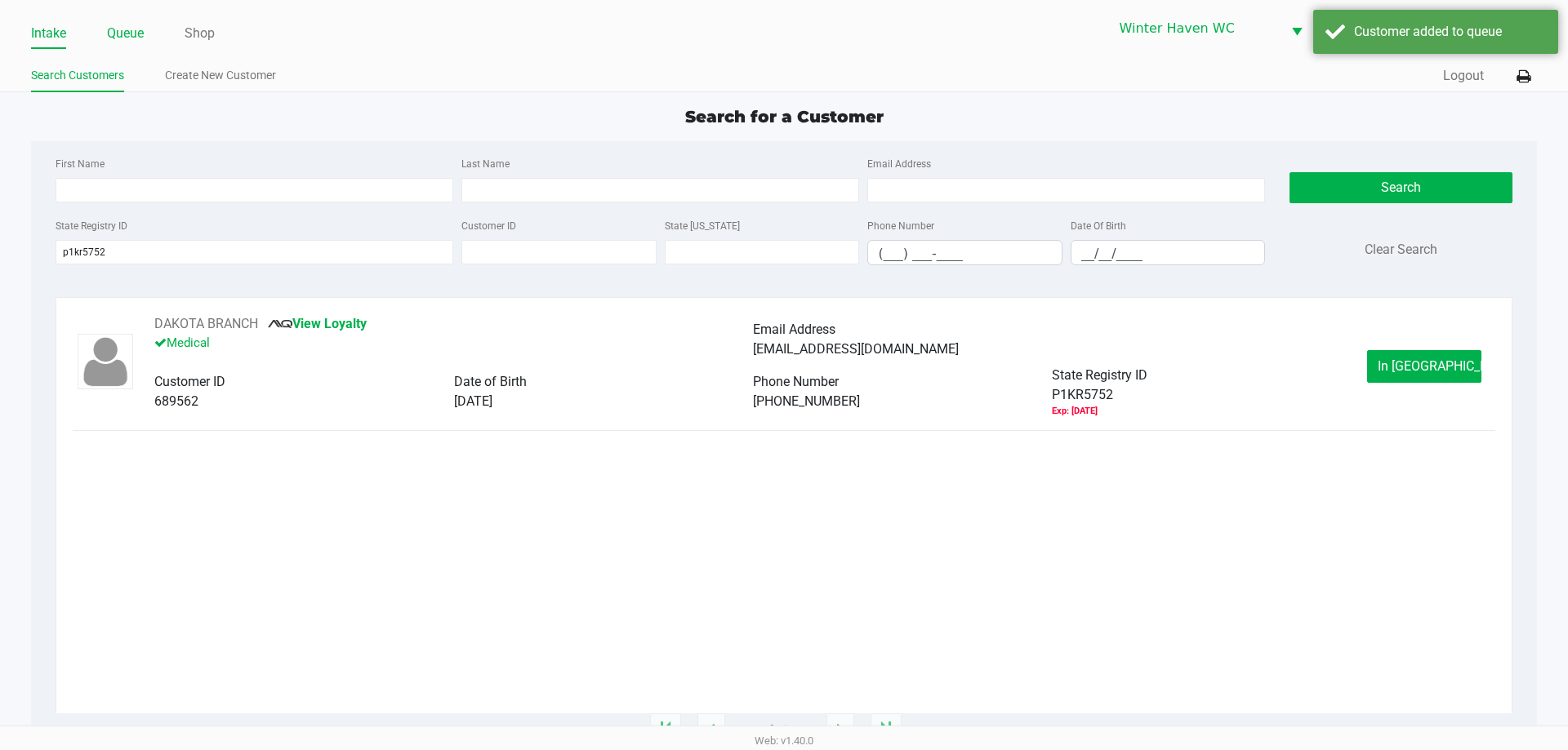
click at [123, 28] on link "Queue" at bounding box center [125, 34] width 37 height 23
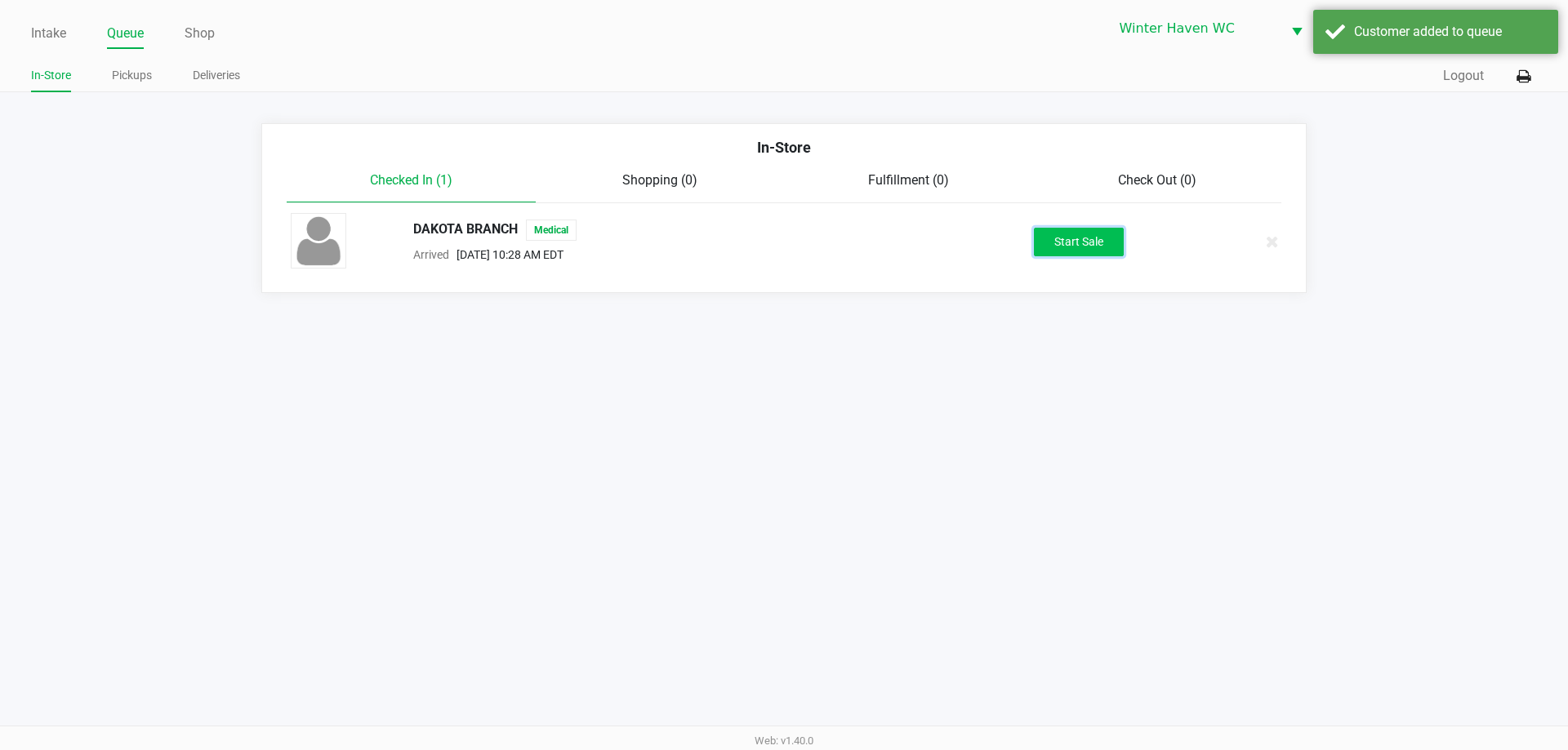
click at [1063, 237] on button "Start Sale" at bounding box center [1079, 242] width 90 height 28
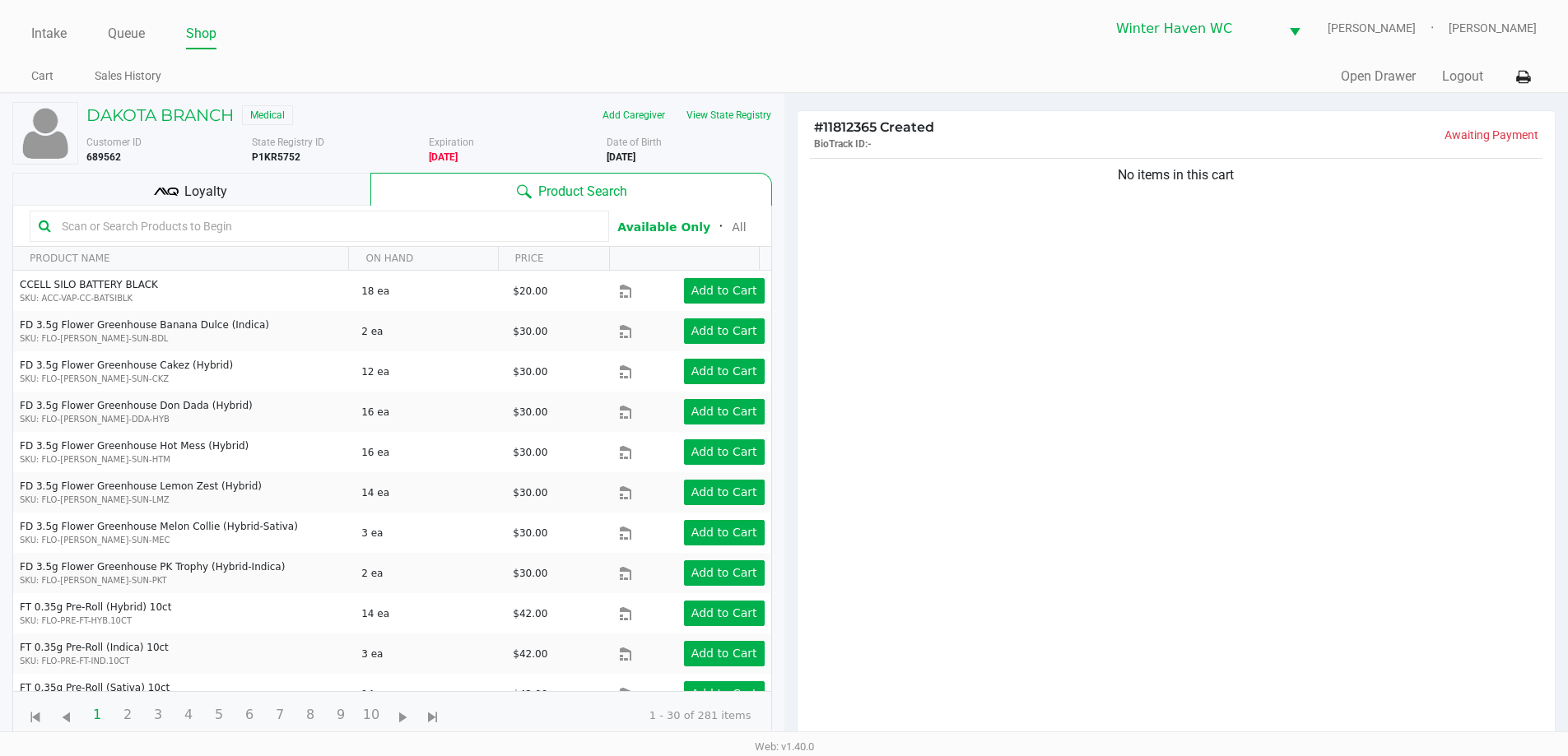
click at [422, 232] on input "text" at bounding box center [327, 226] width 545 height 24
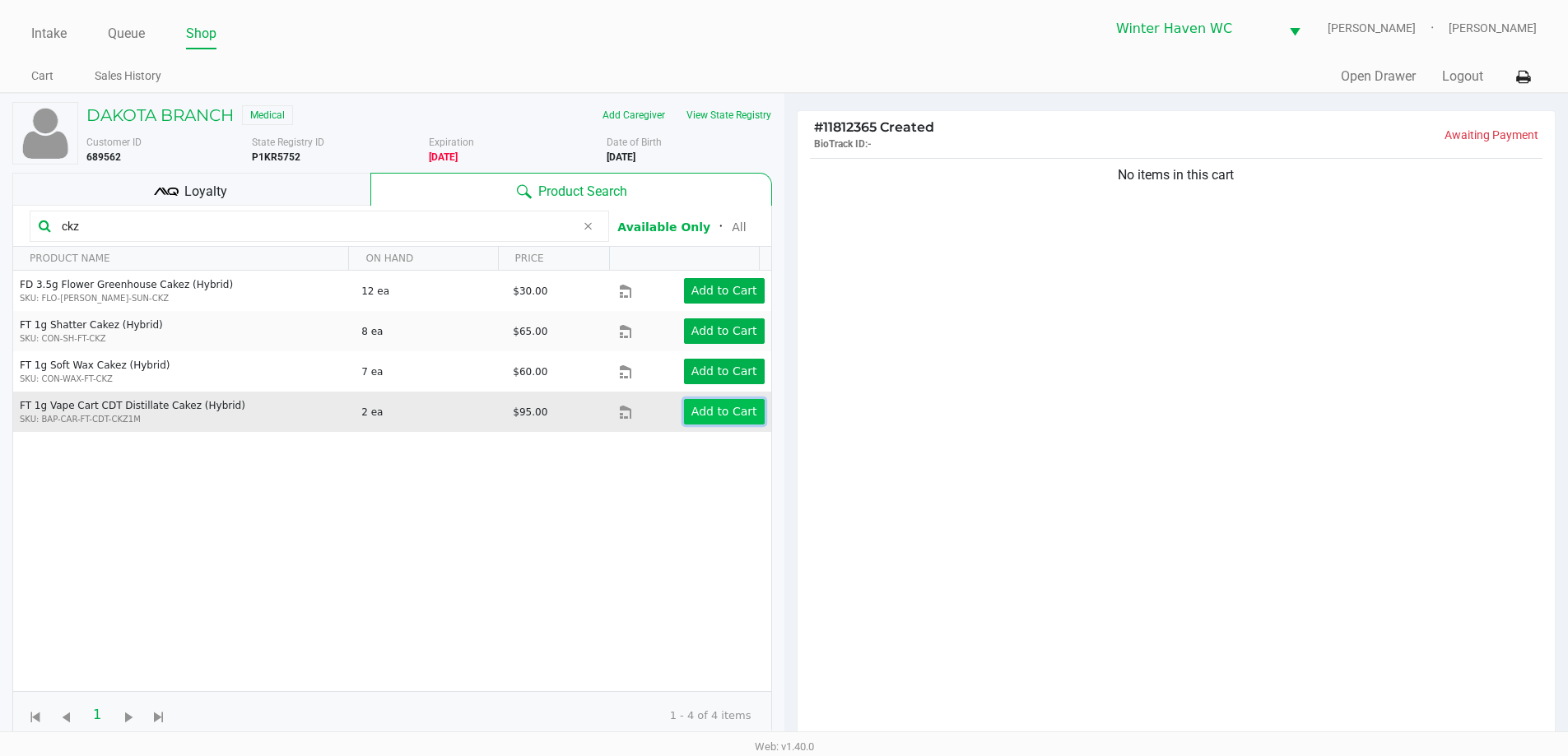
click at [733, 412] on app-button-loader "Add to Cart" at bounding box center [724, 411] width 66 height 13
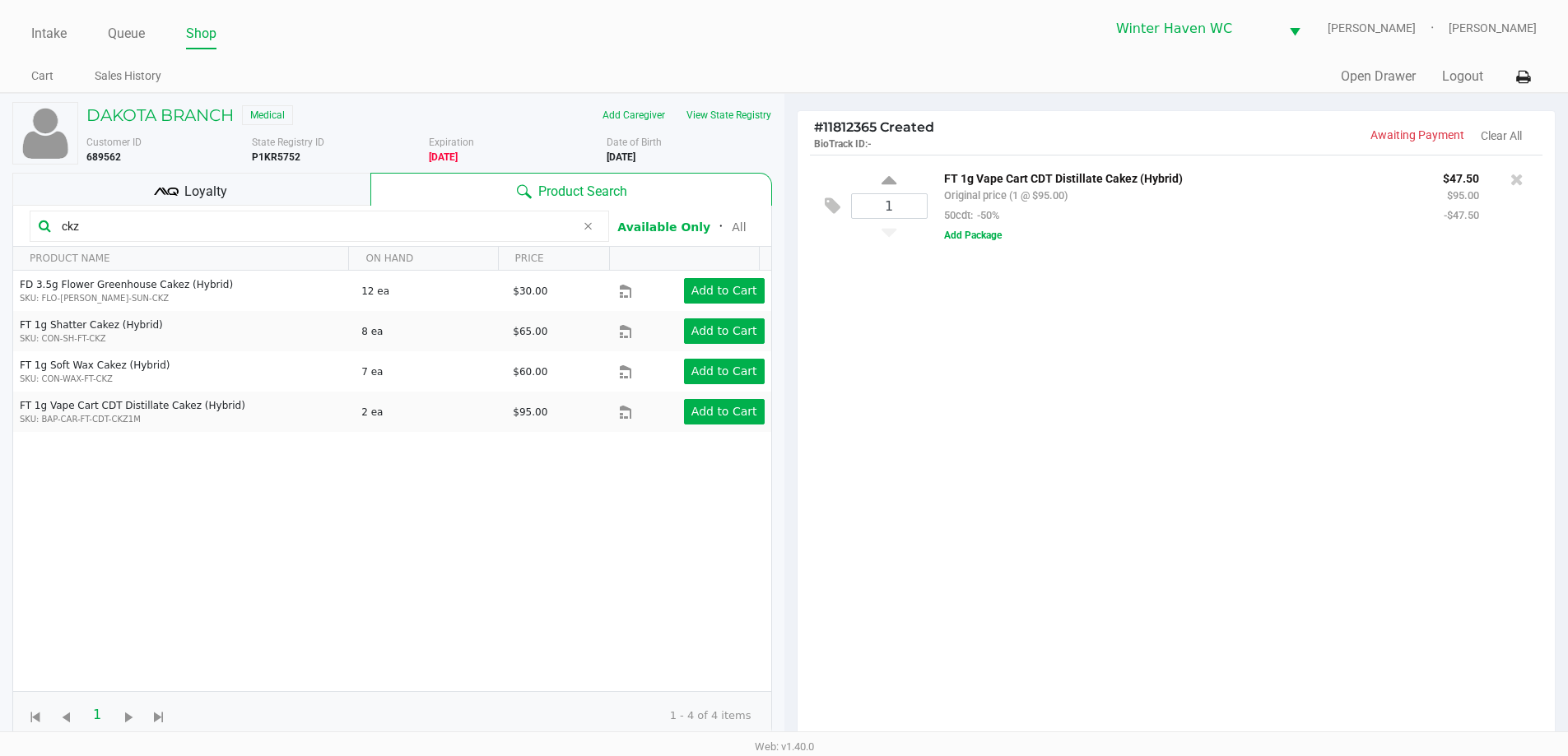
click at [356, 226] on input "ckz" at bounding box center [315, 226] width 520 height 24
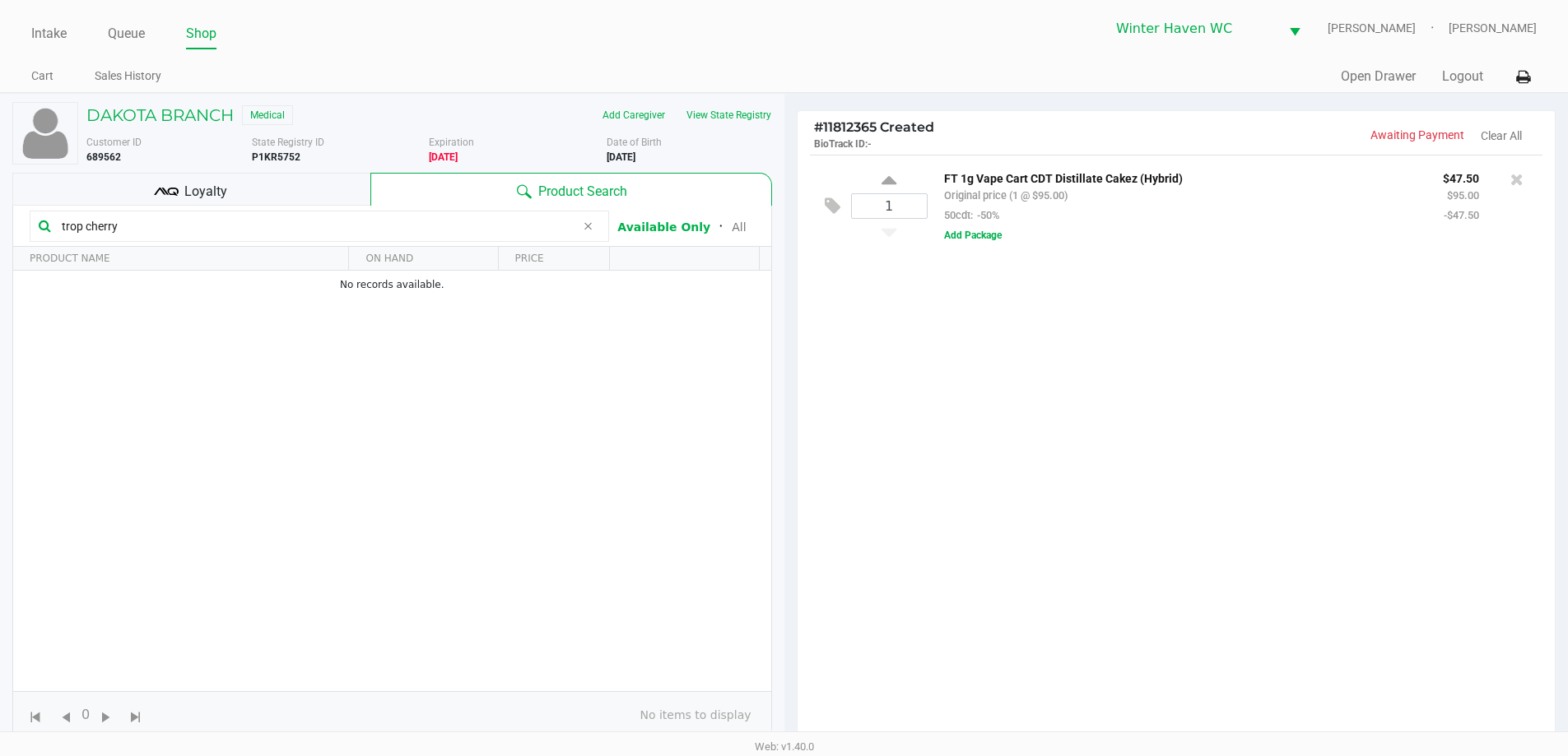
type input "trop cherry"
click at [293, 231] on input "trop cherry" at bounding box center [315, 226] width 520 height 24
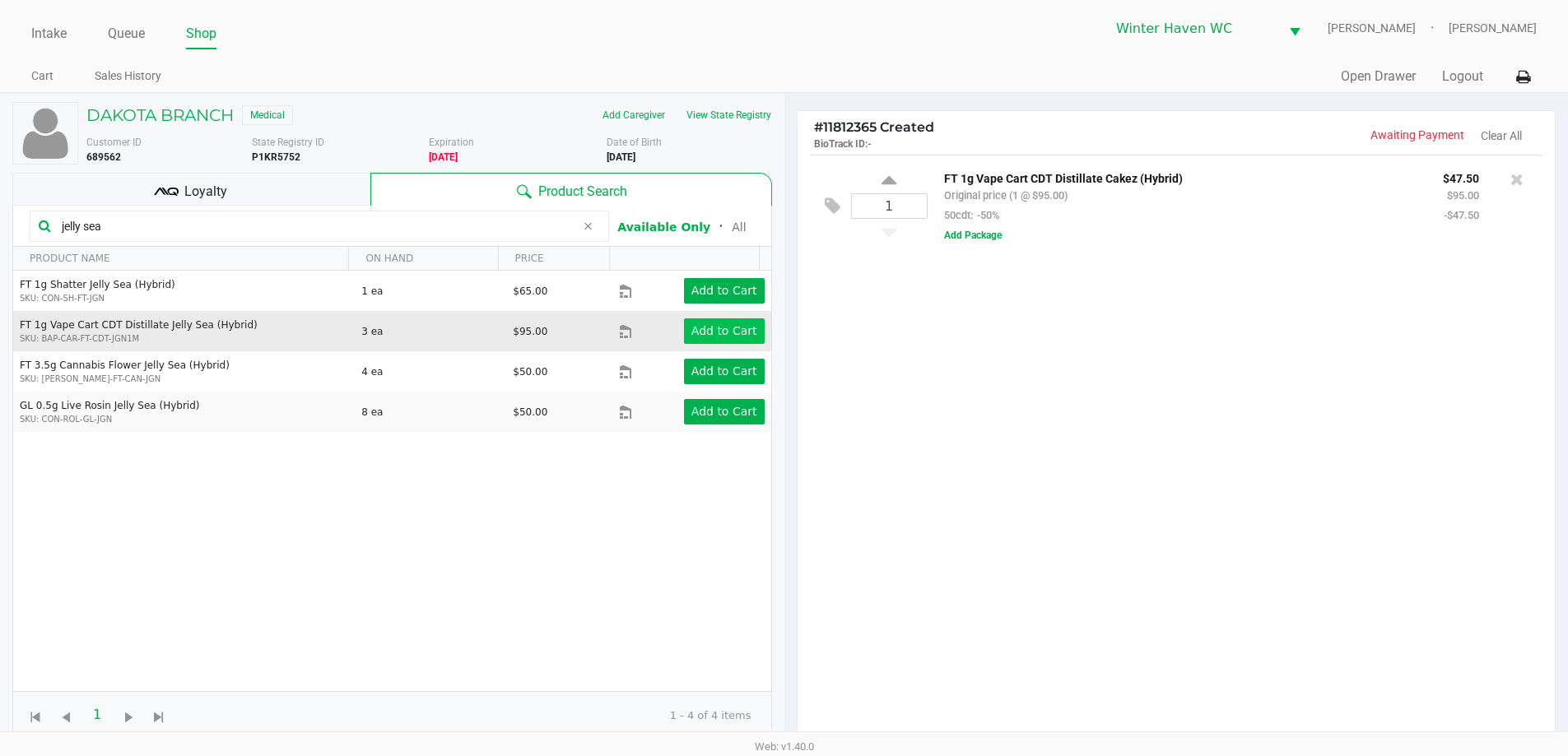
type input "jelly sea"
click at [709, 331] on app-button-loader "Add to Cart" at bounding box center [724, 331] width 66 height 13
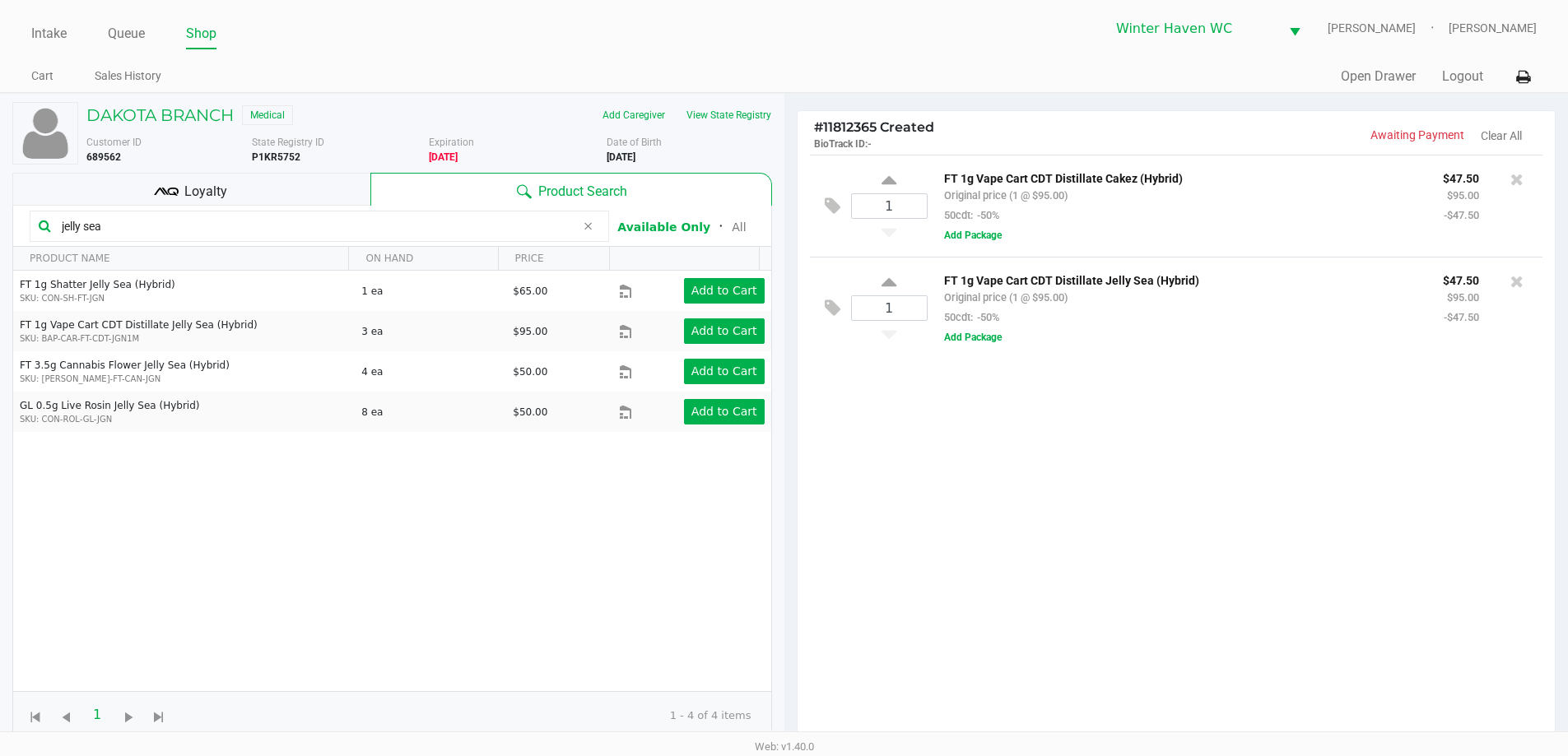
click at [593, 221] on icon at bounding box center [588, 226] width 10 height 13
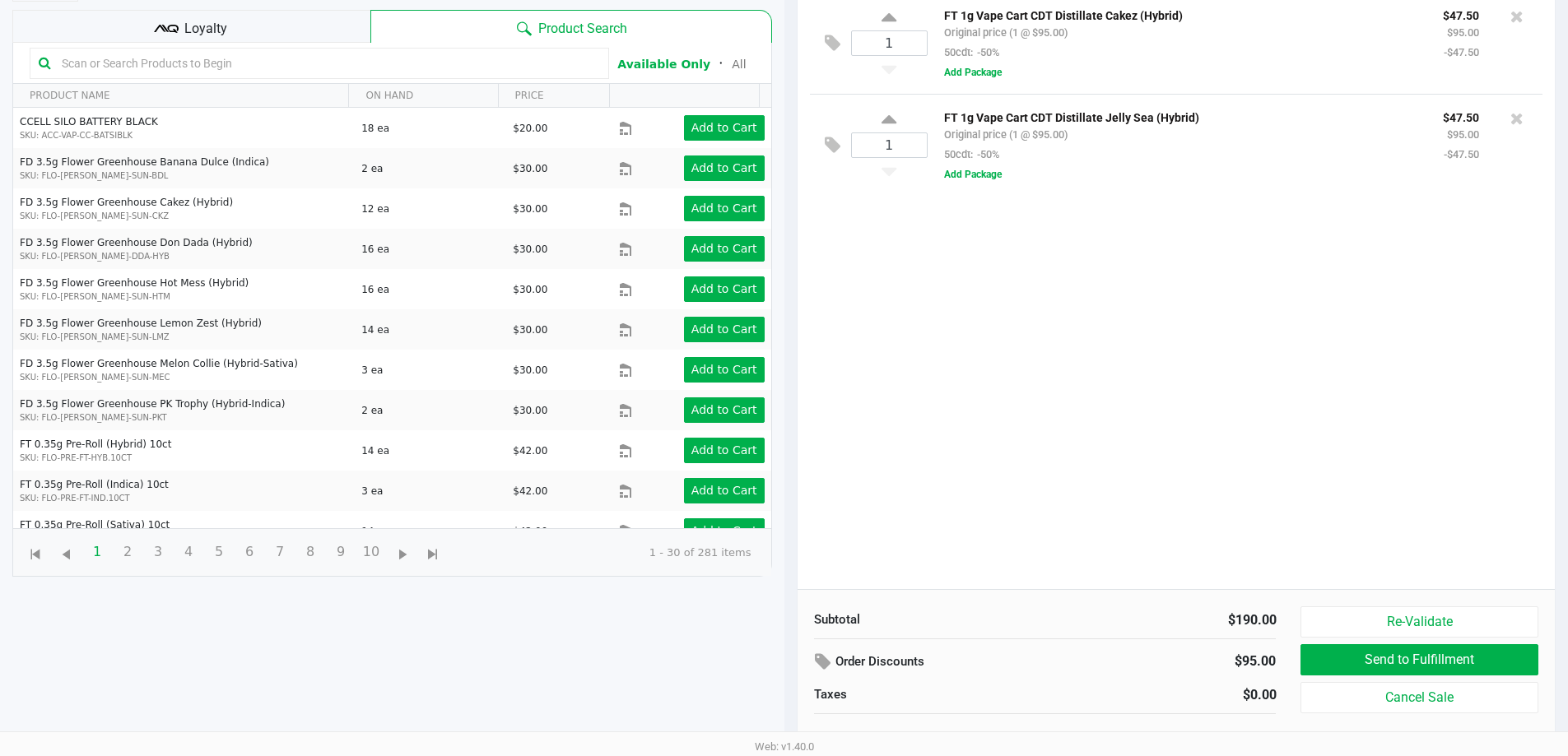
scroll to position [178, 0]
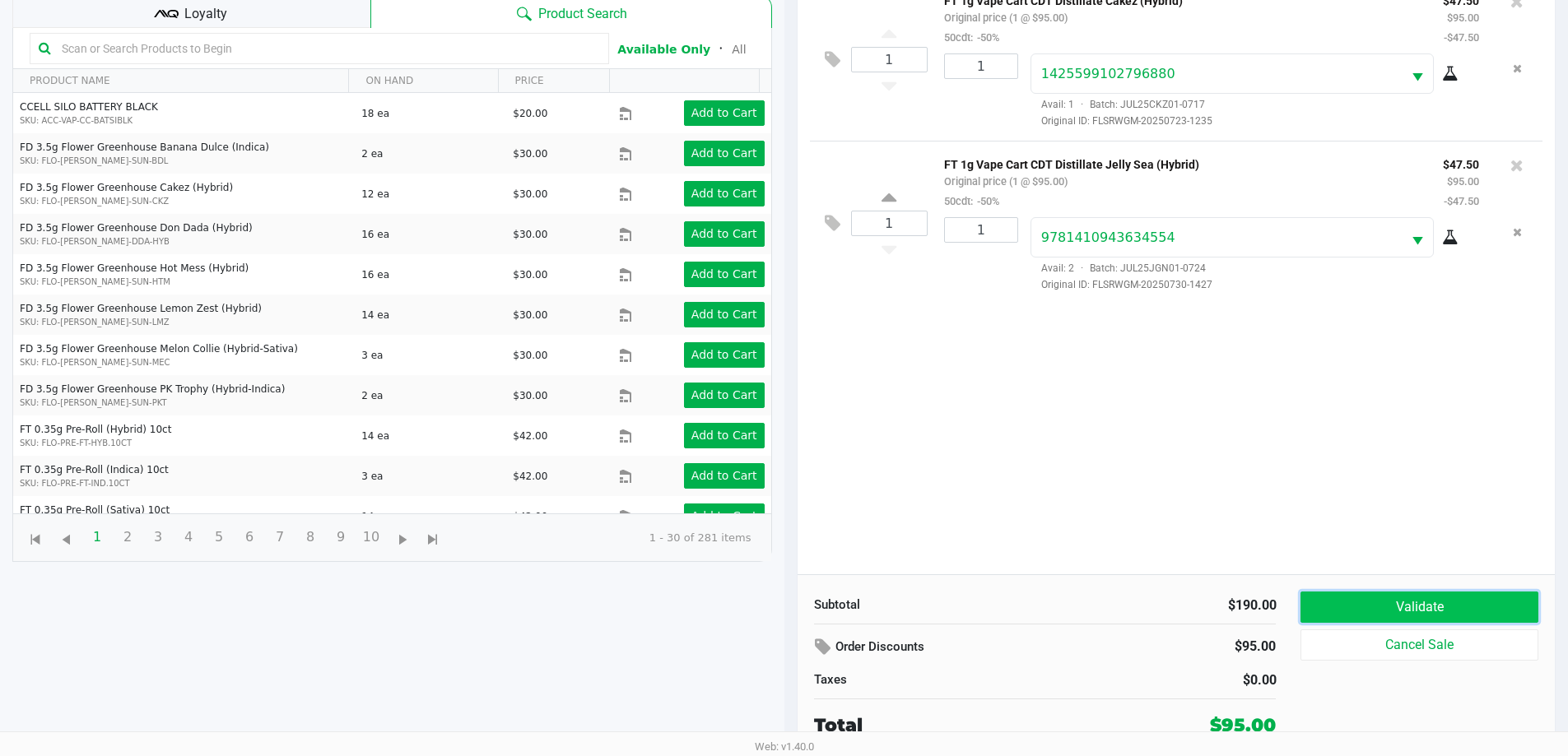
click at [1395, 605] on button "Validate" at bounding box center [1419, 607] width 237 height 31
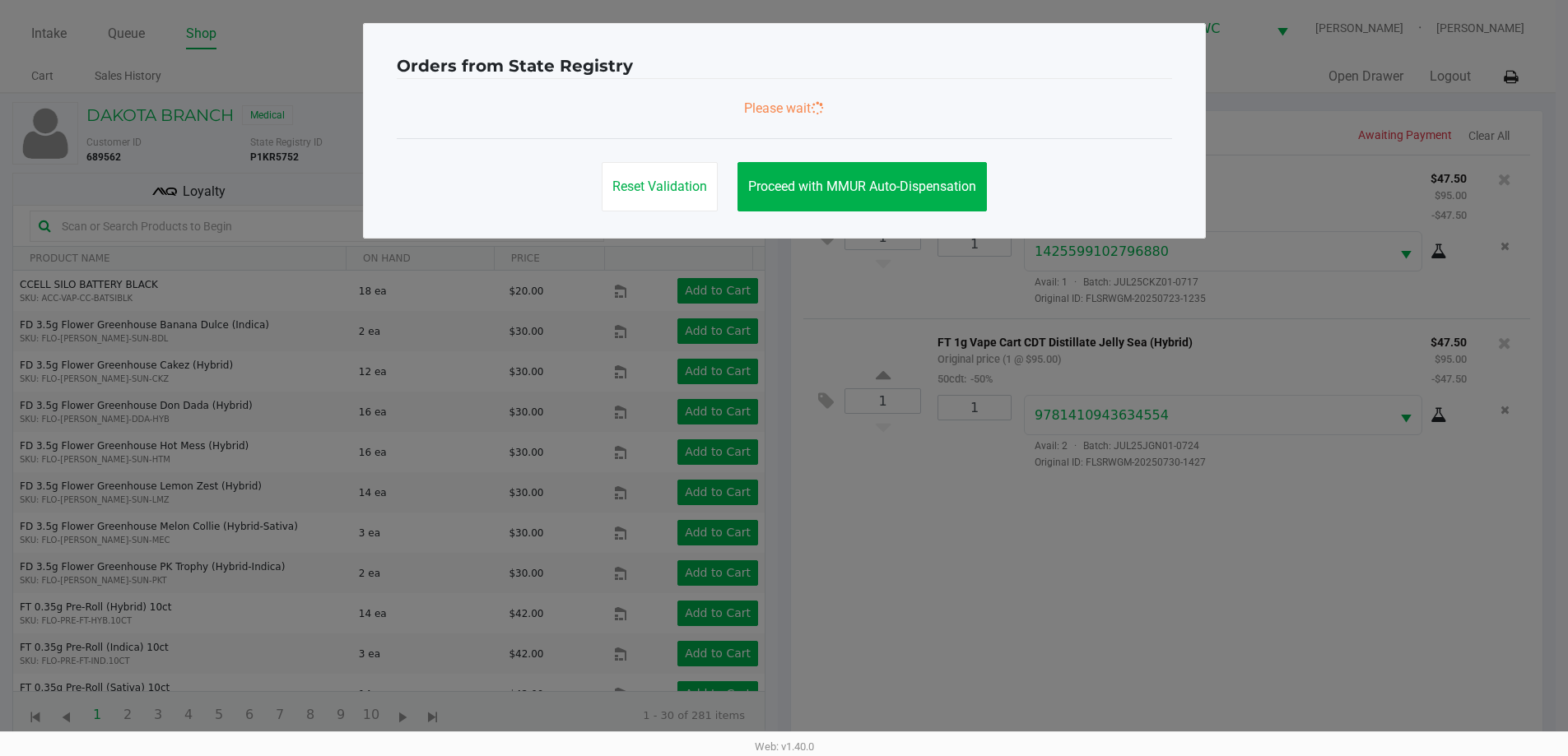
scroll to position [0, 0]
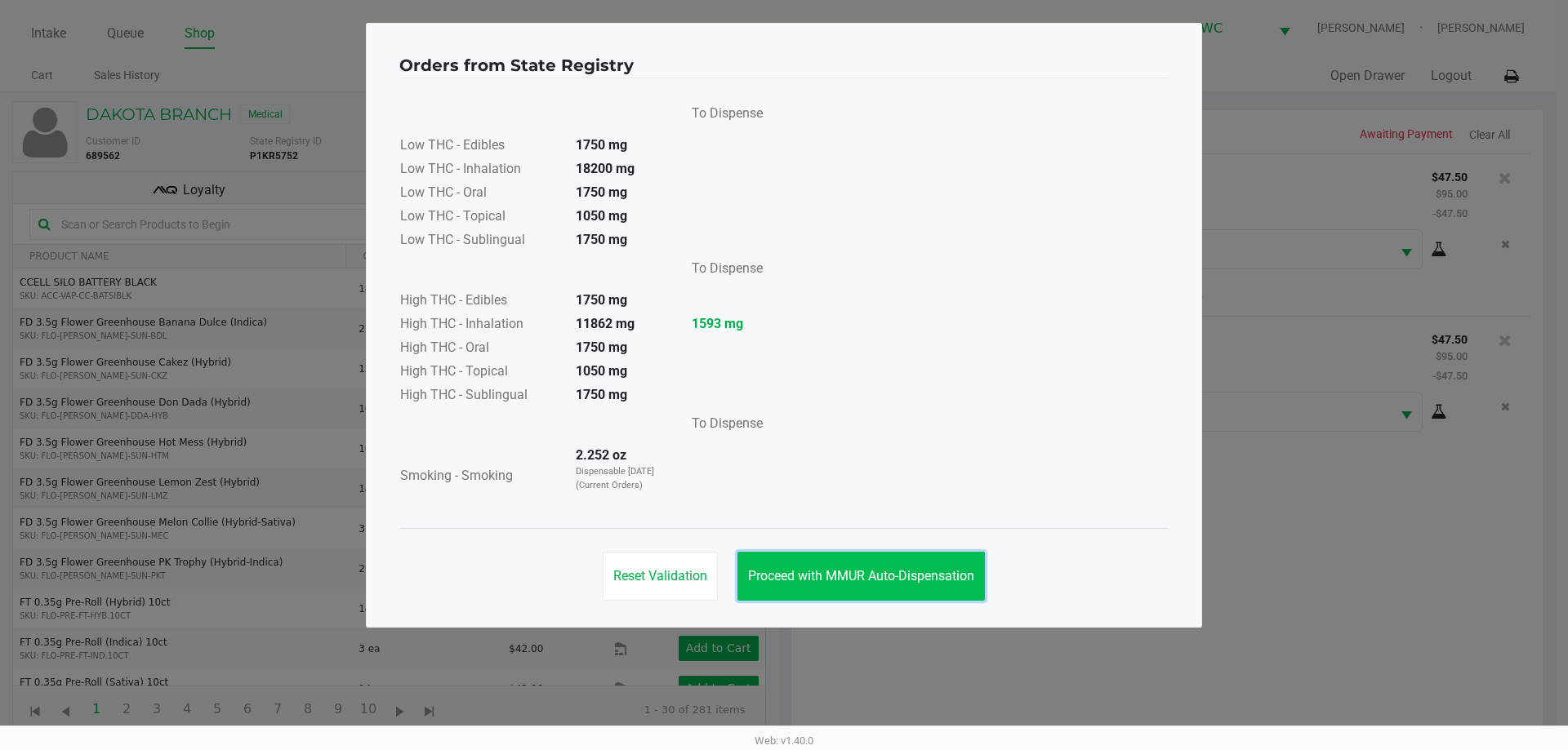
click at [845, 584] on button "Proceed with MMUR Auto-Dispensation" at bounding box center [861, 576] width 247 height 49
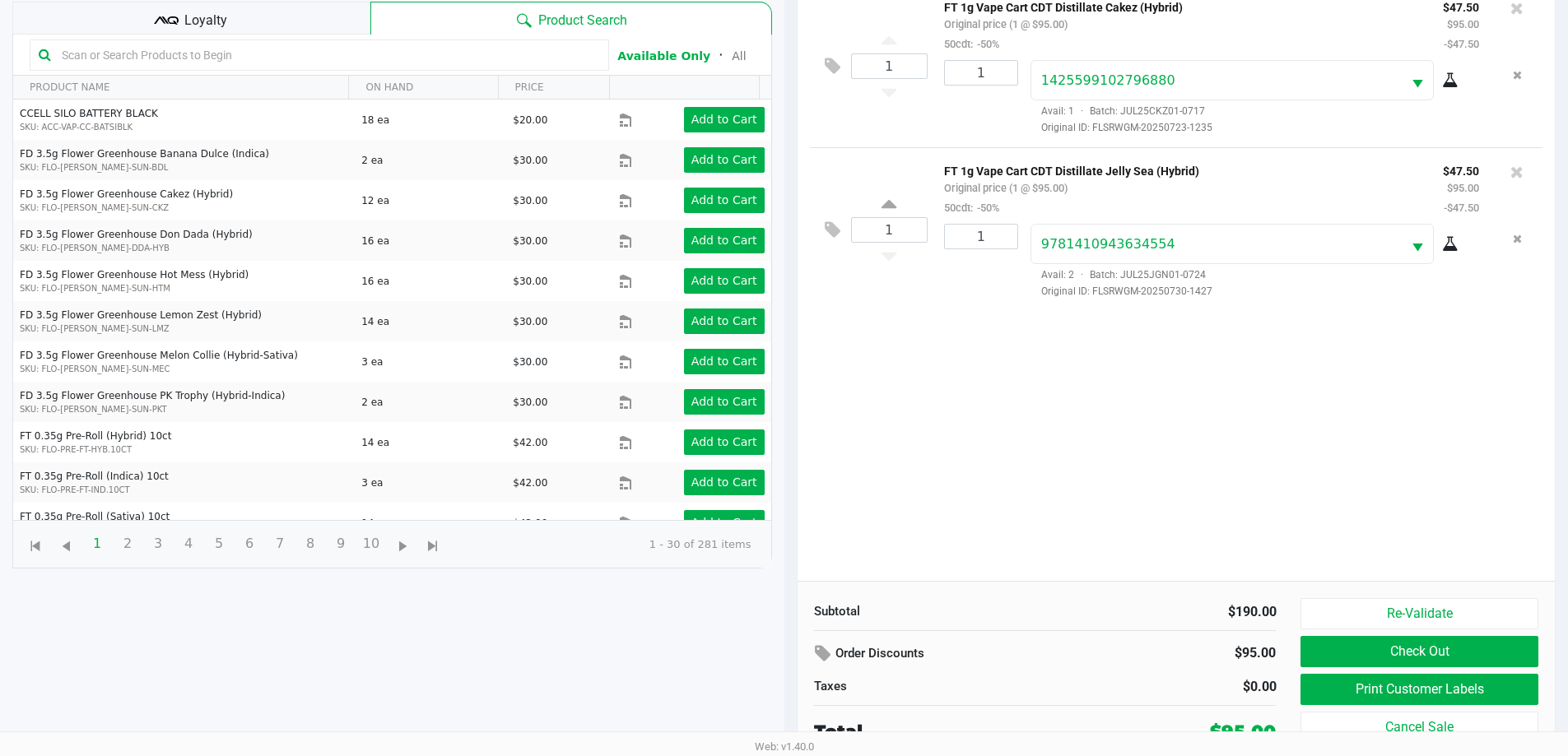
scroll to position [178, 0]
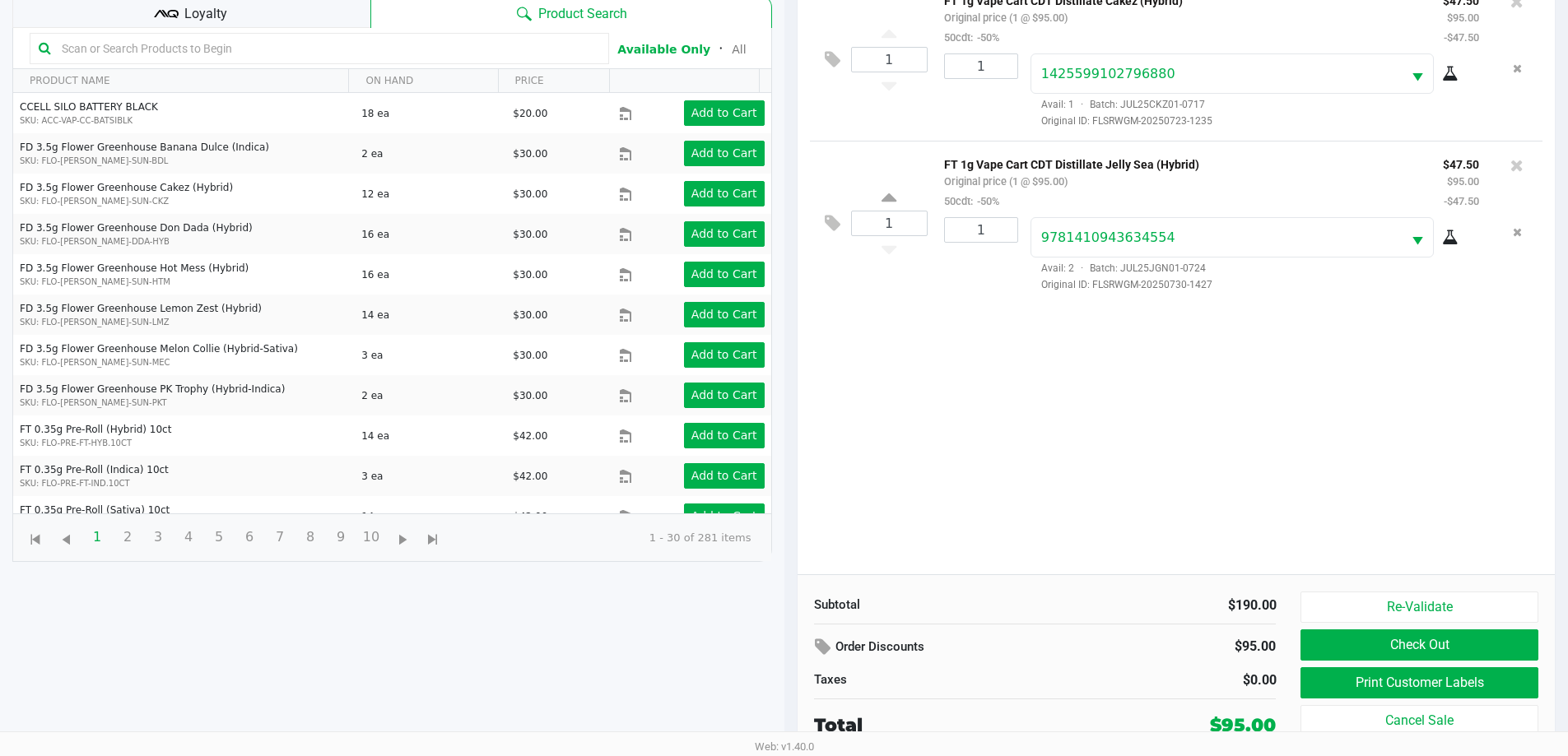
click at [893, 423] on div "1 FT 1g Vape Cart CDT Distillate Cakez (Hybrid) Original price (1 @ $95.00) 50c…" at bounding box center [1177, 275] width 758 height 598
click at [1427, 694] on button "Print Customer Labels" at bounding box center [1419, 684] width 237 height 31
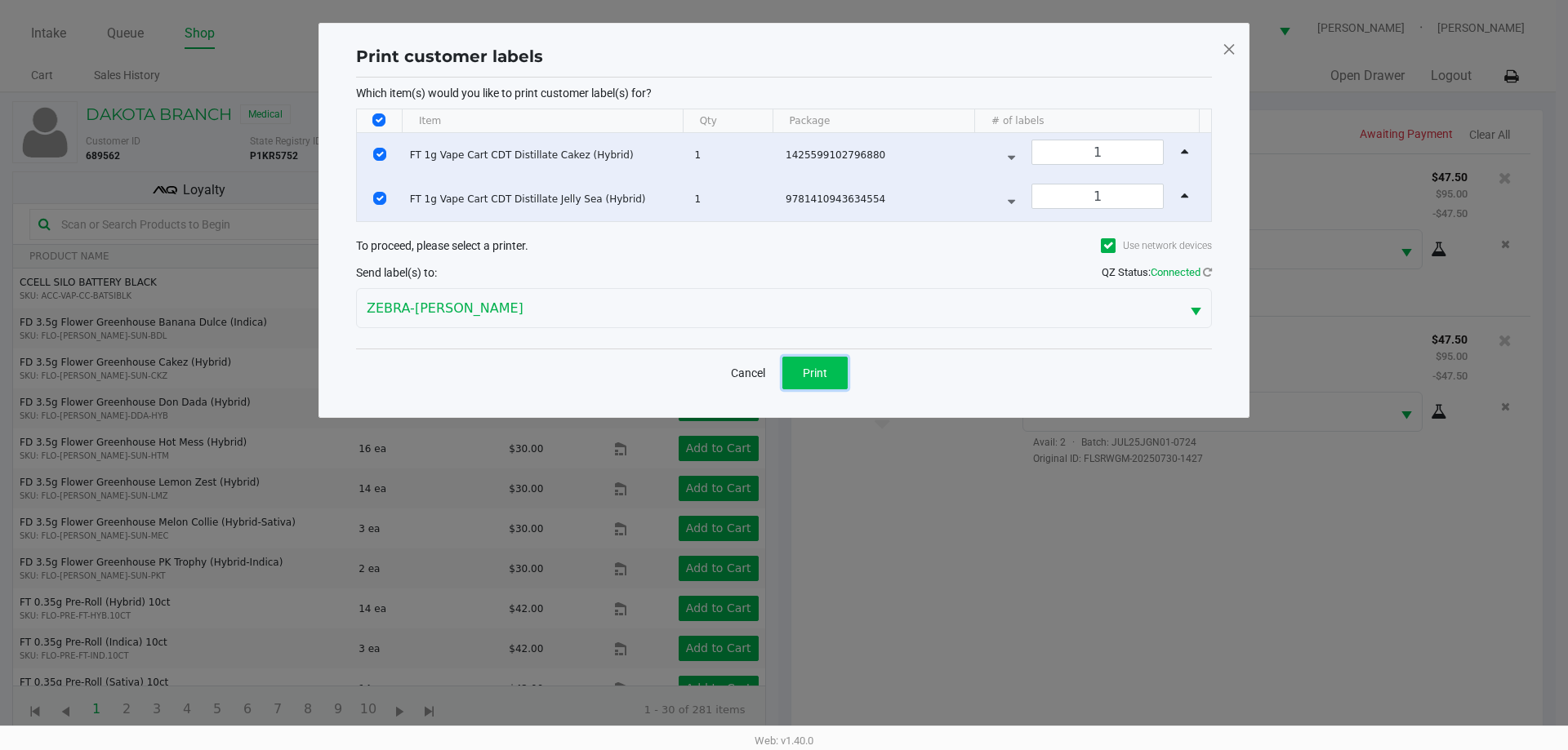
click at [802, 376] on span "Print" at bounding box center [814, 373] width 24 height 13
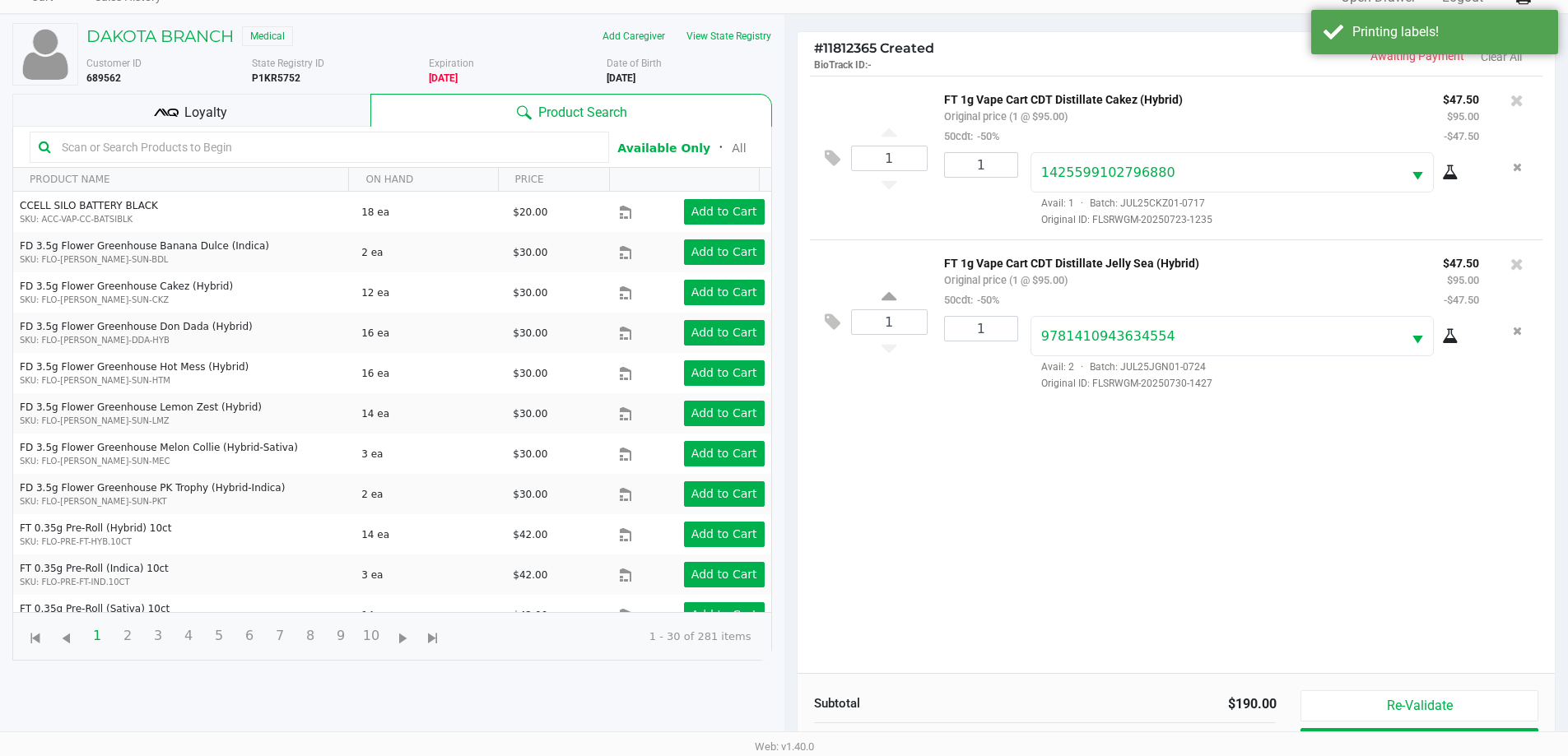
scroll to position [178, 0]
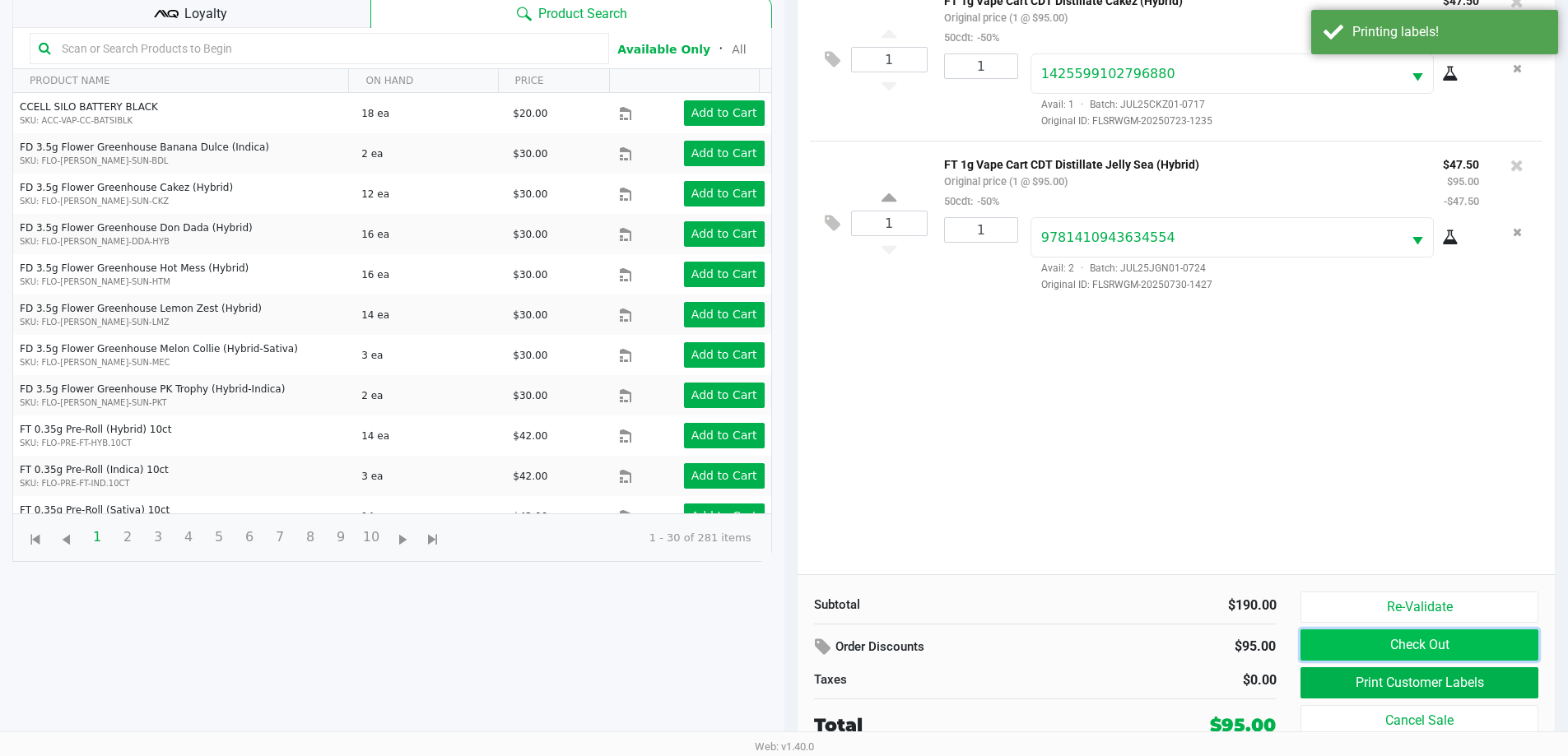
click at [1449, 645] on button "Check Out" at bounding box center [1419, 645] width 237 height 31
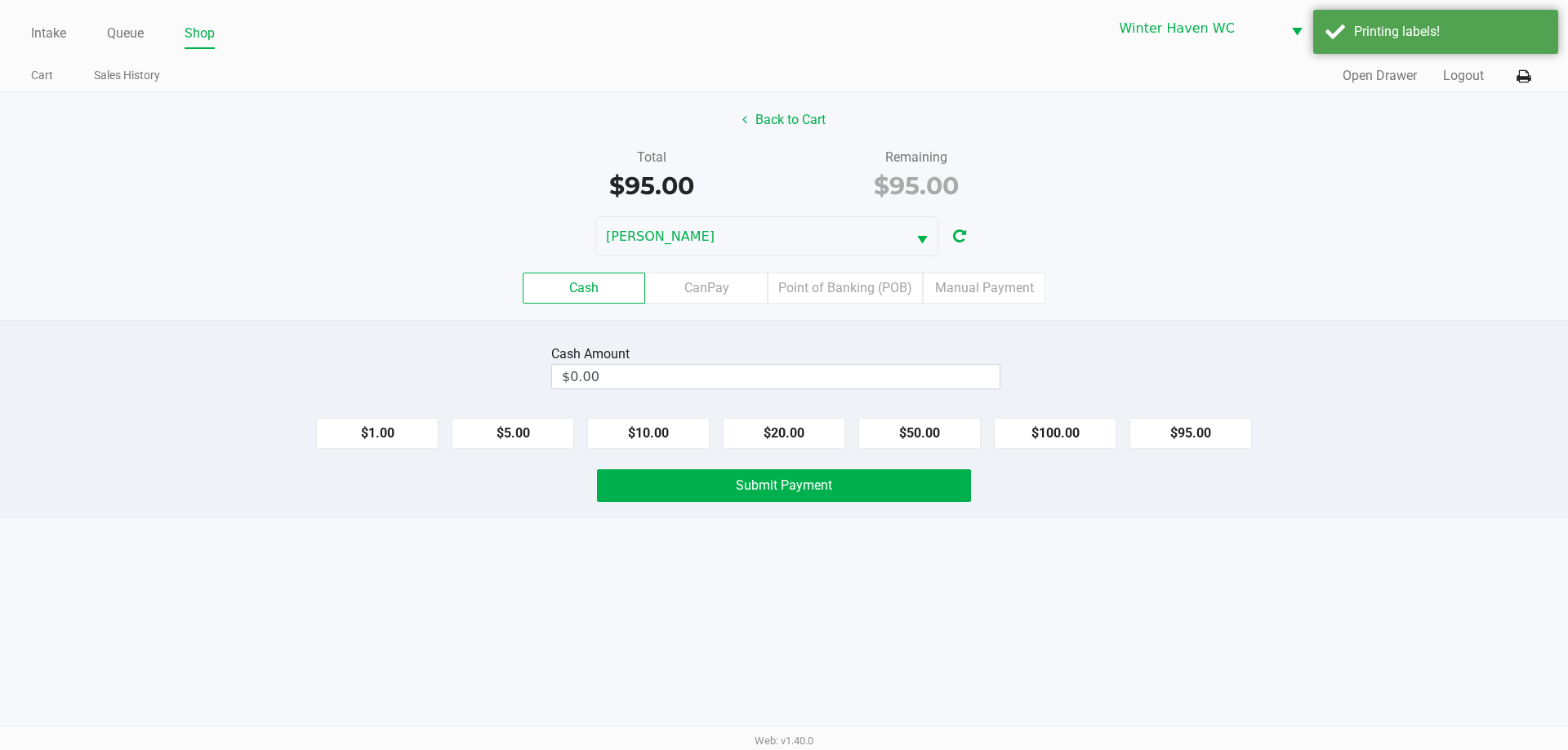
click at [875, 271] on div "Cash CanPay Point of Banking (POB) Manual Payment" at bounding box center [783, 288] width 1592 height 64
click at [867, 291] on label "Point of Banking (POB)" at bounding box center [845, 288] width 155 height 31
click at [0, 0] on 7 "Point of Banking (POB)" at bounding box center [0, 0] width 0 height 0
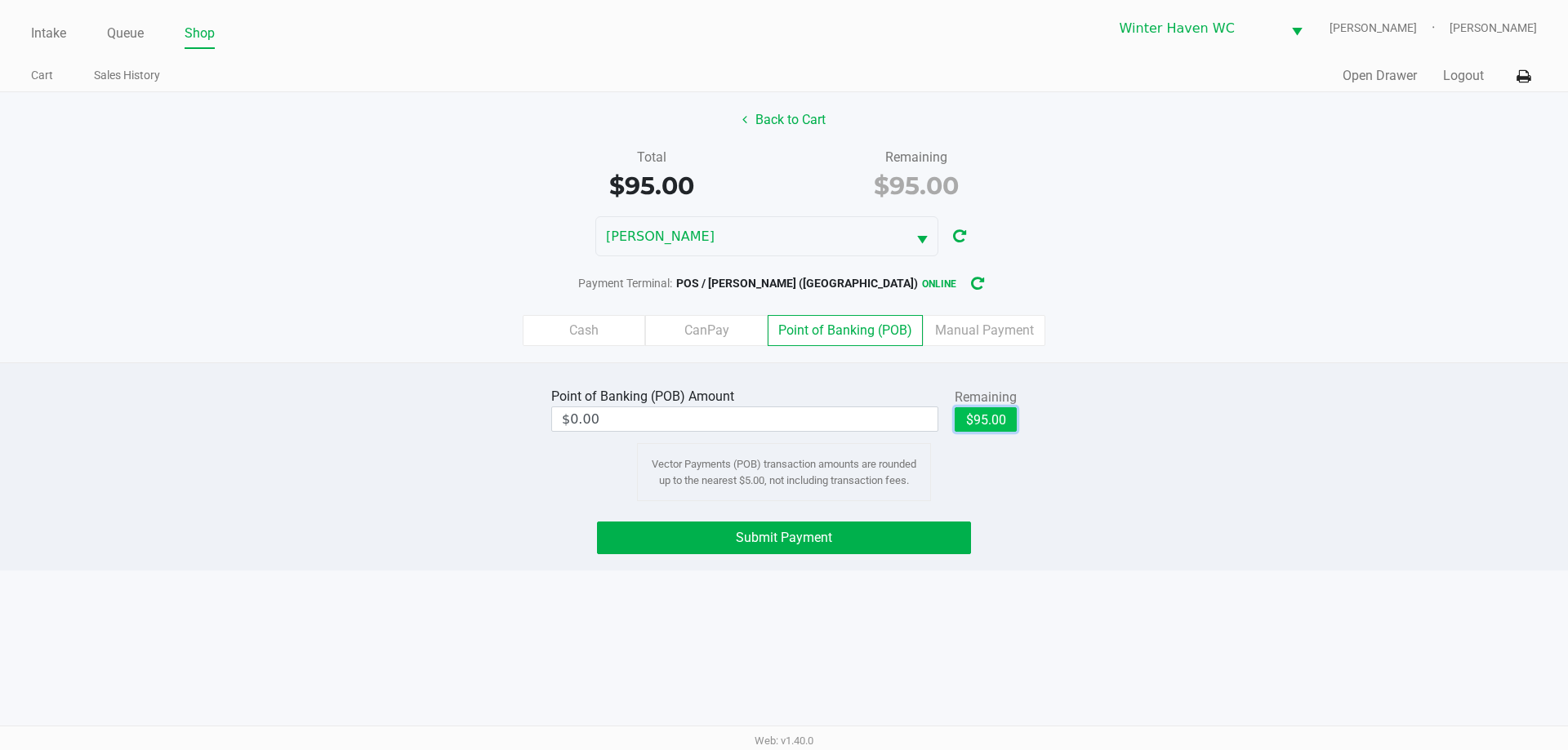
click at [1007, 420] on button "$95.00" at bounding box center [986, 419] width 62 height 24
type input "$95.00"
drag, startPoint x: 752, startPoint y: 548, endPoint x: 768, endPoint y: 544, distance: 16.5
click at [758, 545] on button "Submit Payment" at bounding box center [783, 538] width 374 height 33
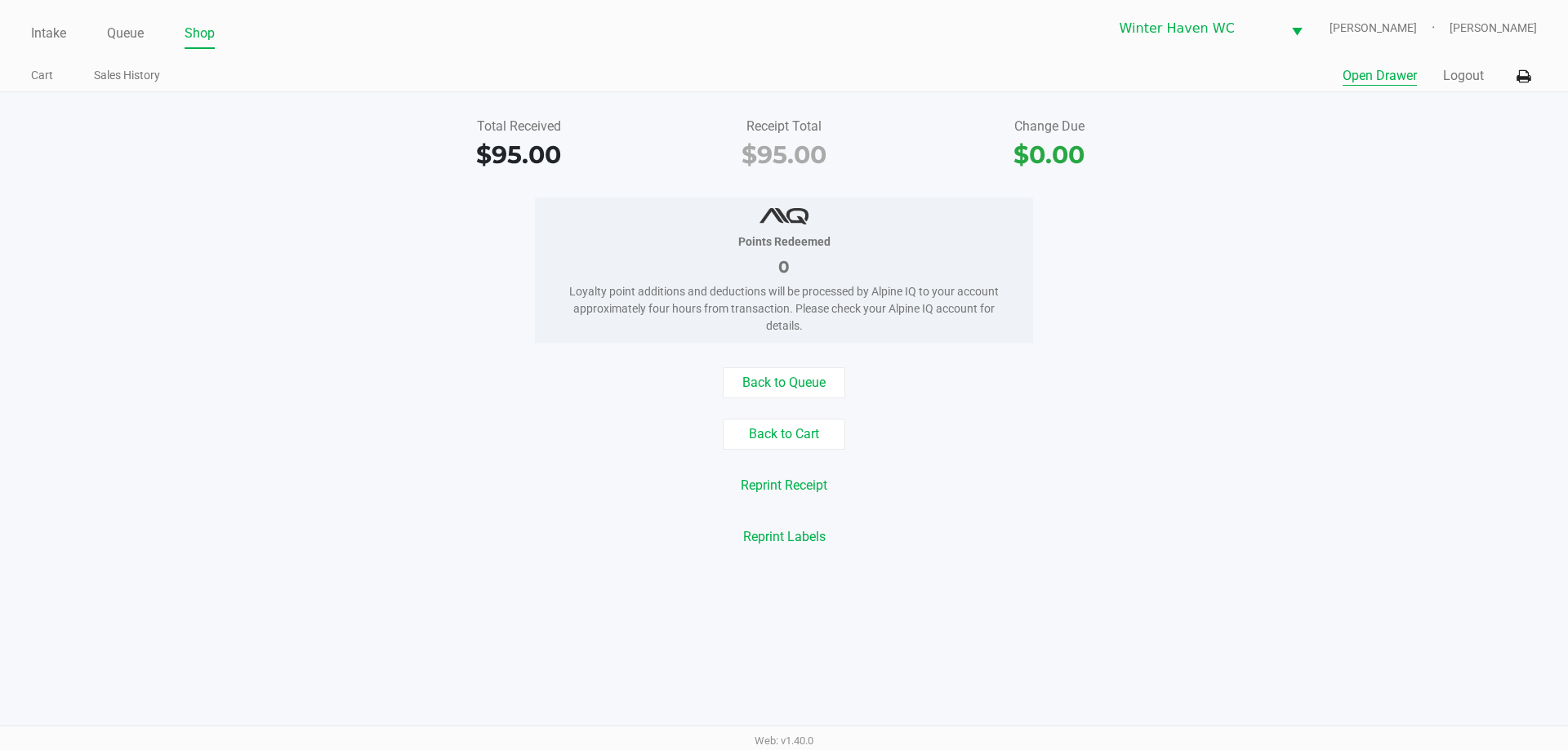
click at [1378, 69] on button "Open Drawer" at bounding box center [1380, 76] width 75 height 19
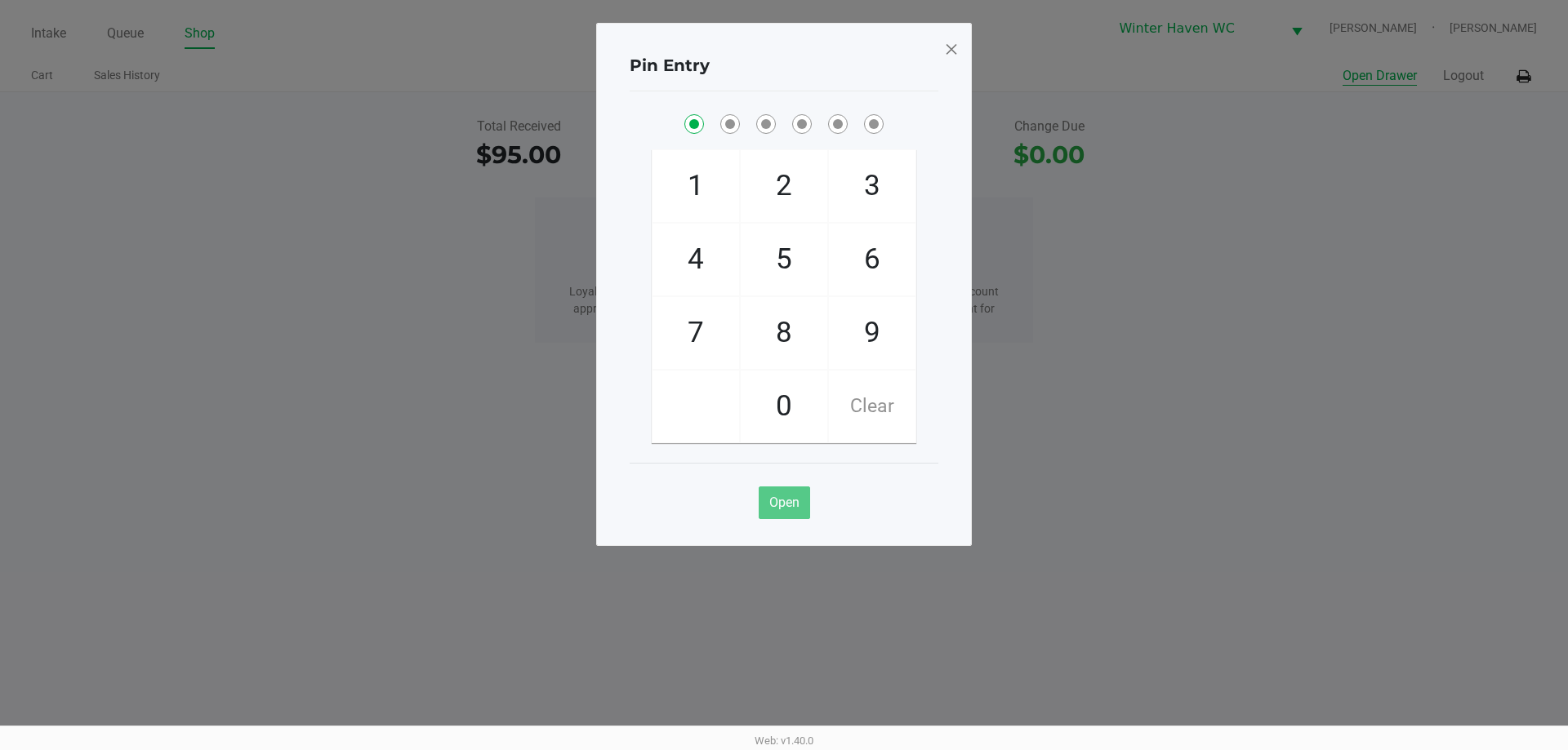
checkbox input "true"
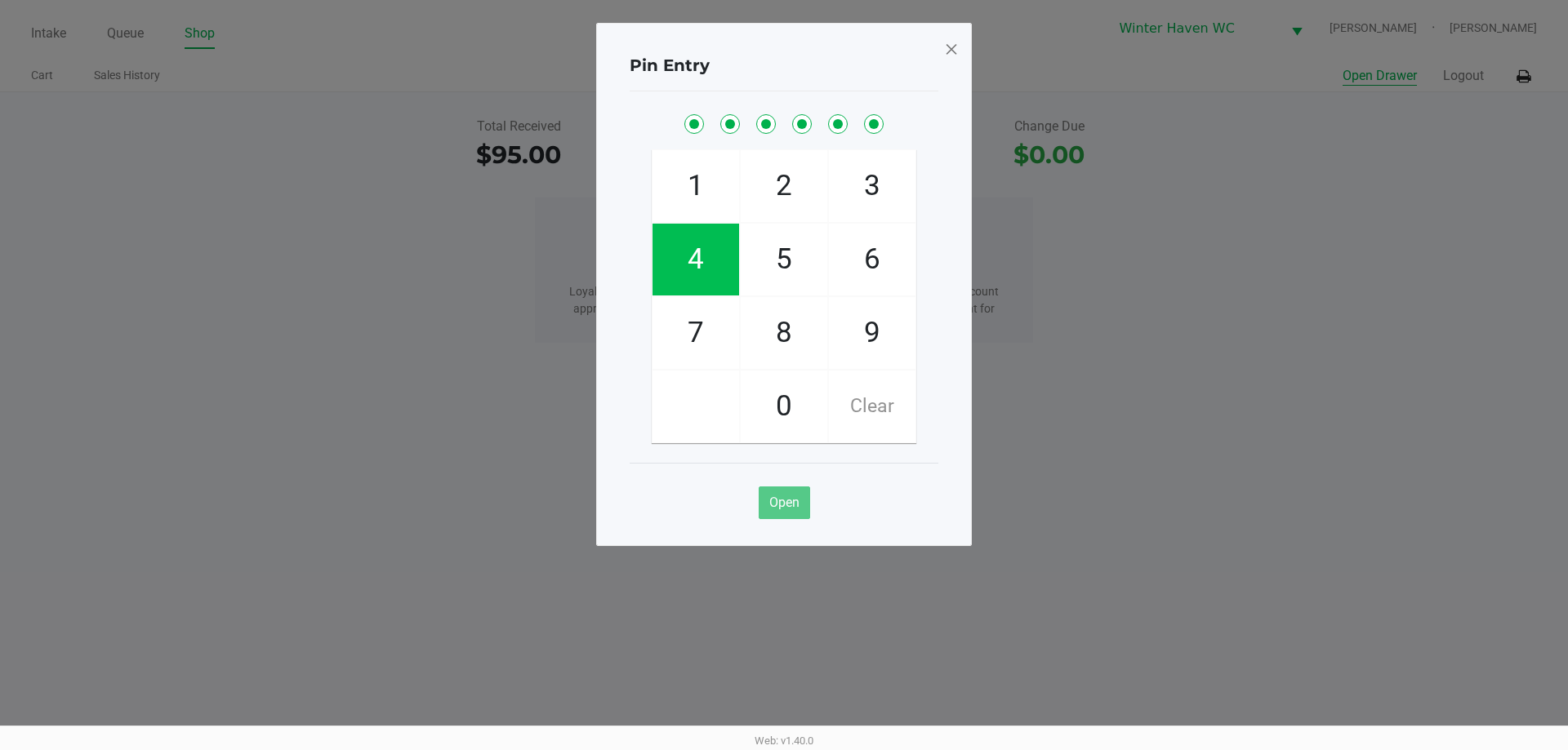
checkbox input "true"
click at [952, 47] on span at bounding box center [951, 49] width 15 height 26
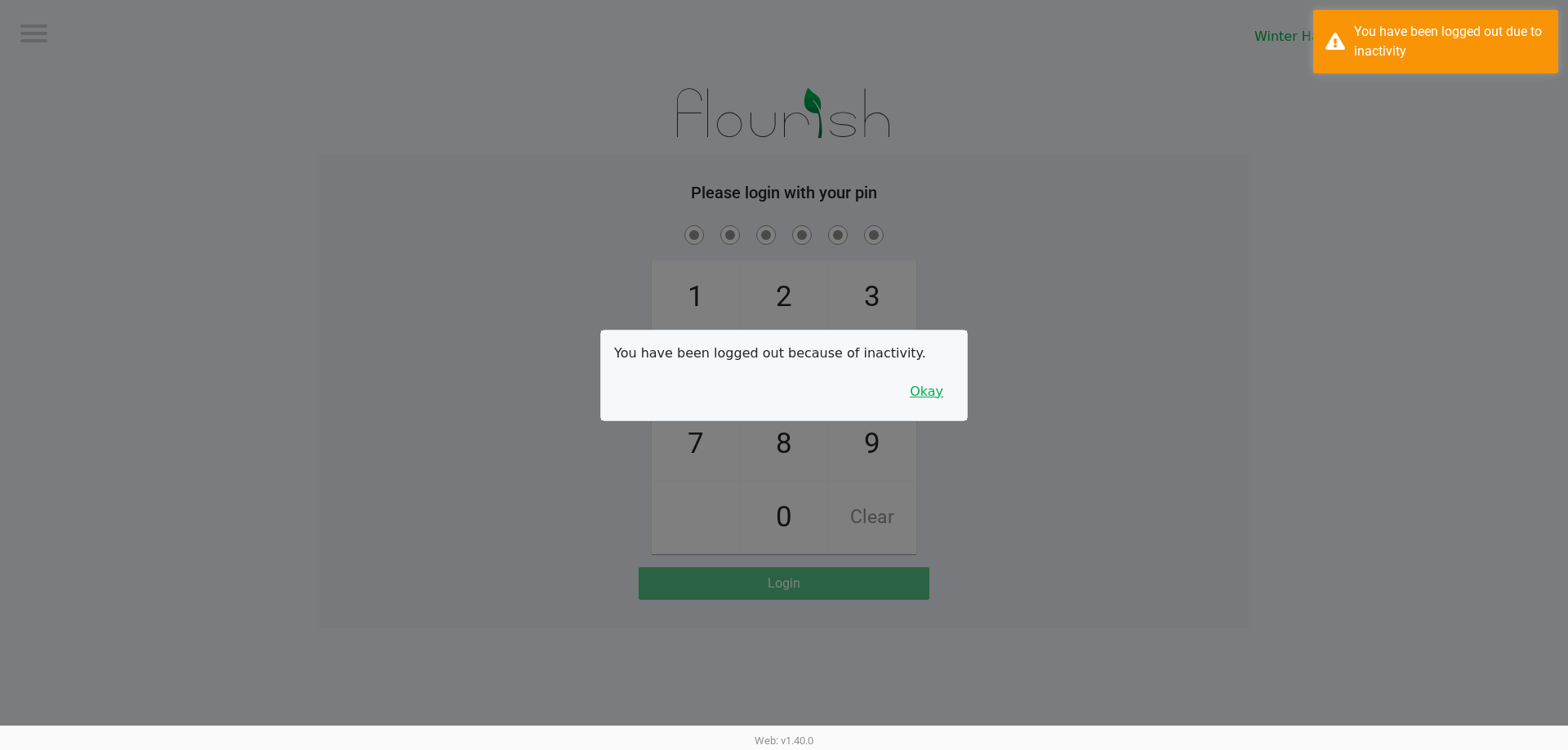
click at [918, 380] on button "Okay" at bounding box center [927, 392] width 54 height 31
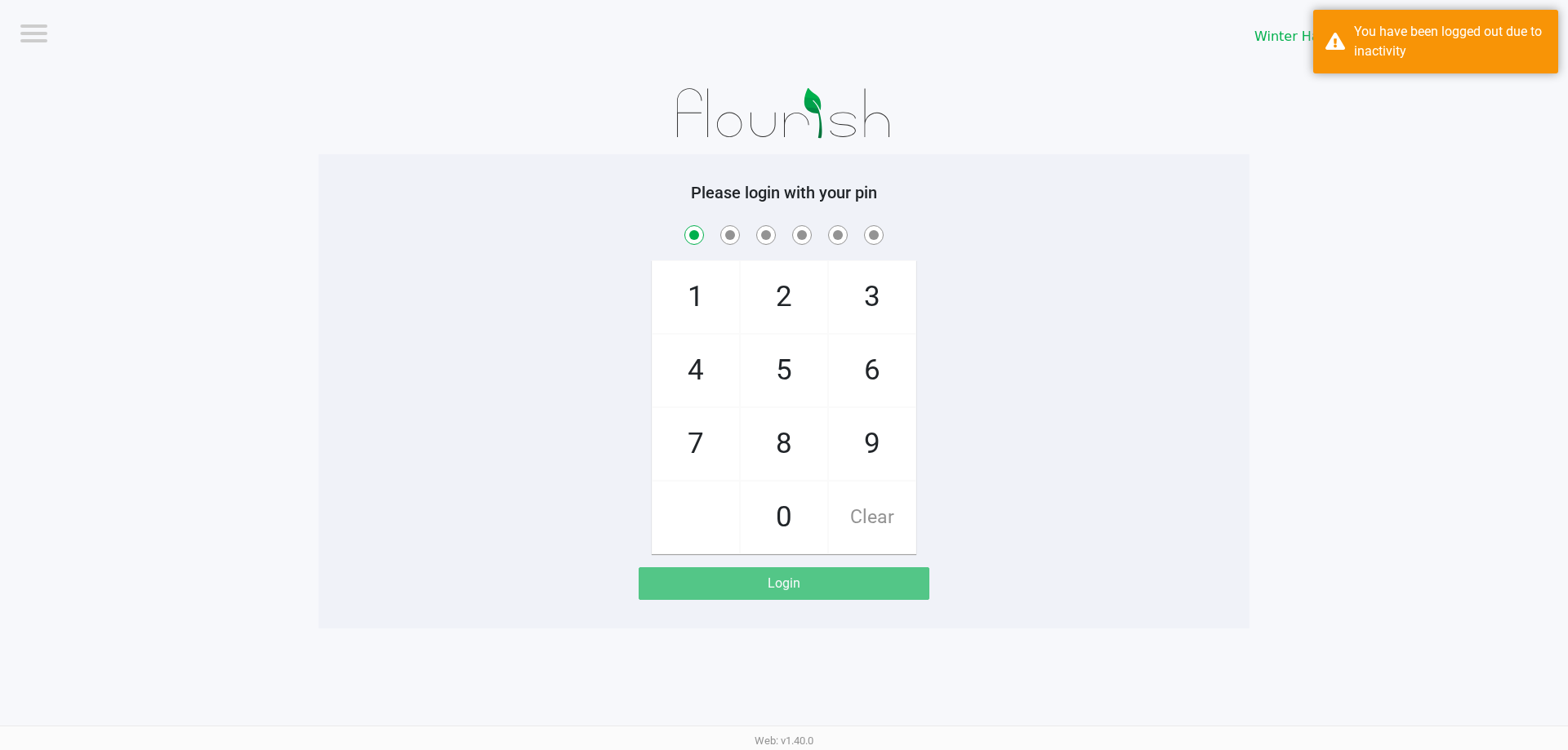
checkbox input "true"
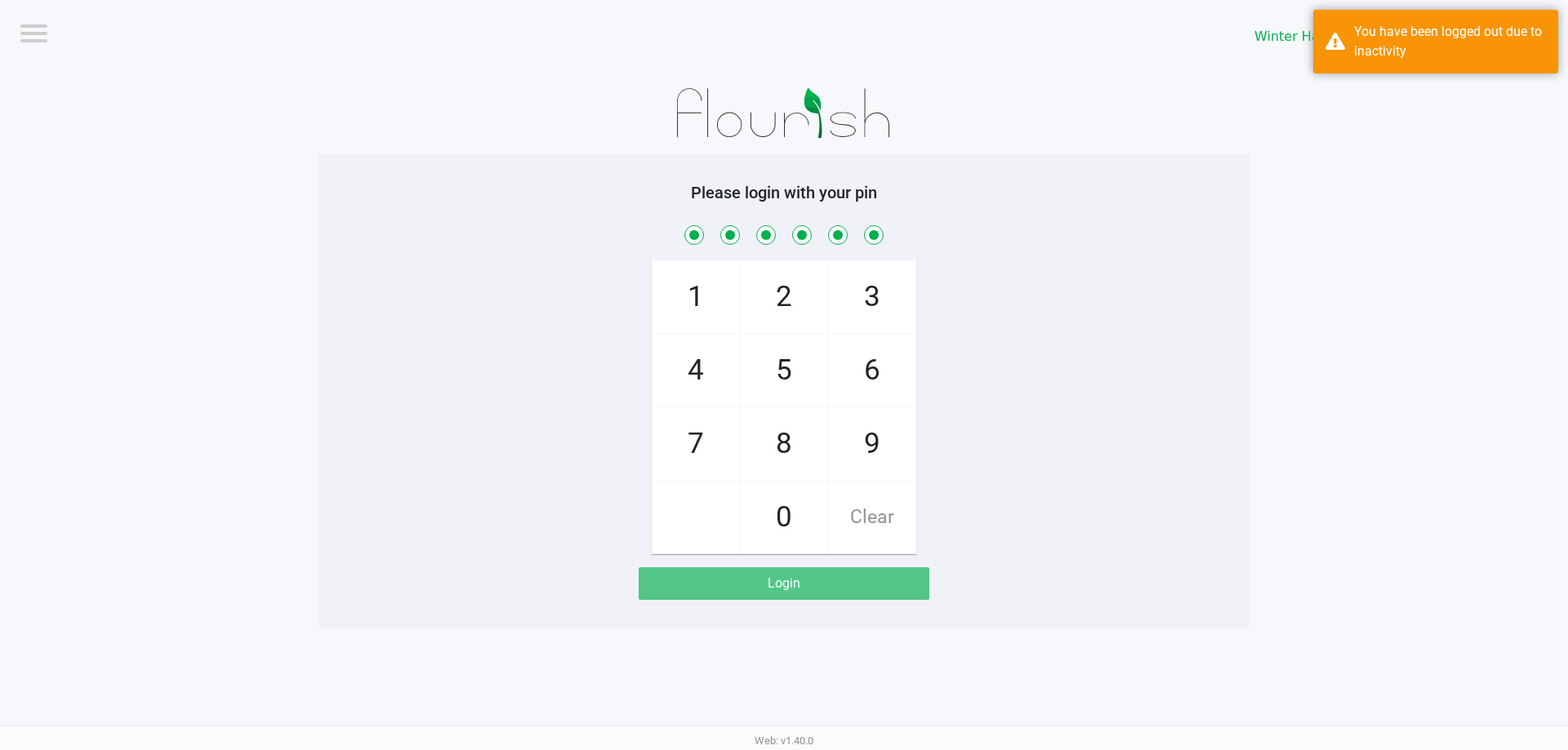
checkbox input "true"
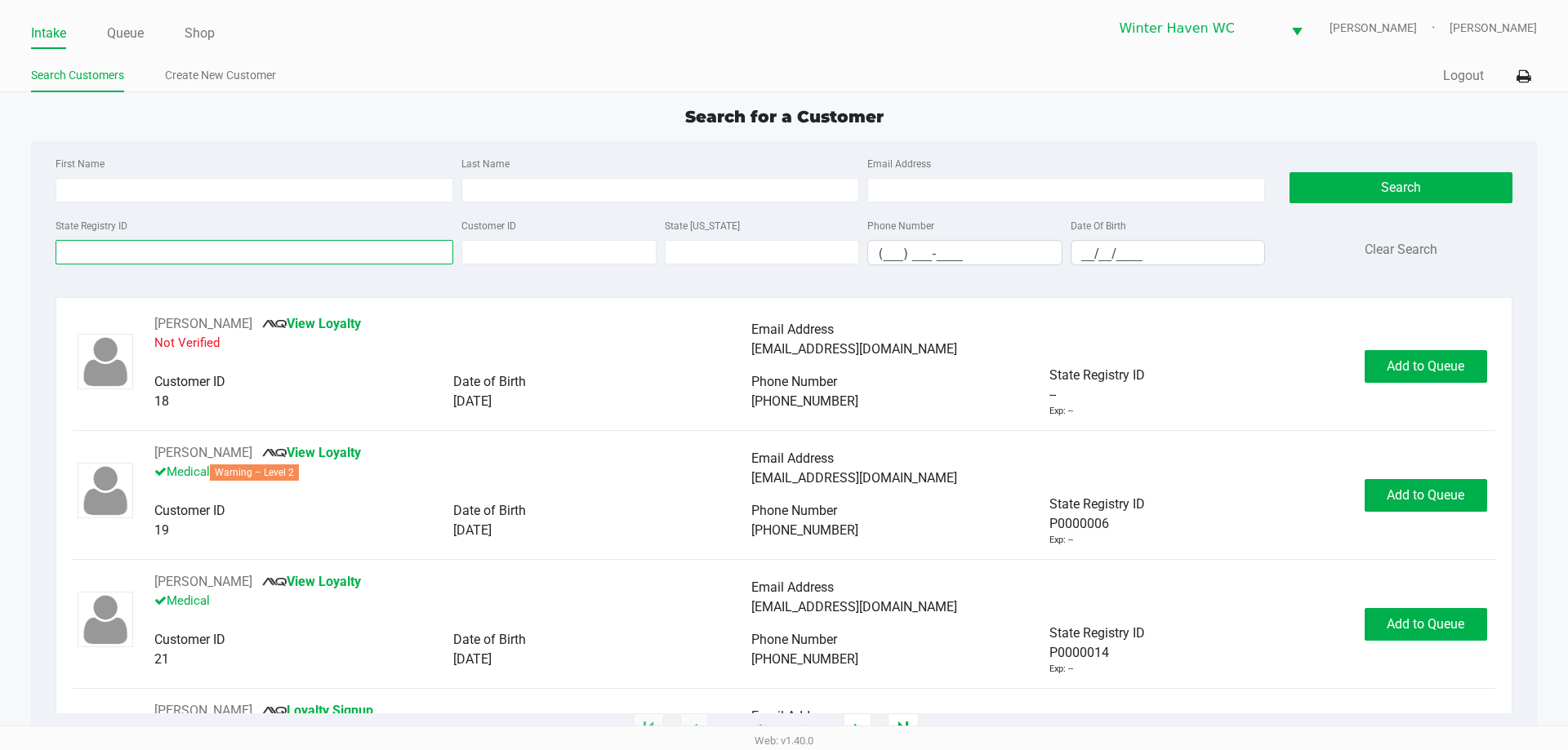
click at [209, 260] on input "State Registry ID" at bounding box center [254, 251] width 398 height 24
click at [209, 248] on input "State Registry ID" at bounding box center [254, 251] width 398 height 24
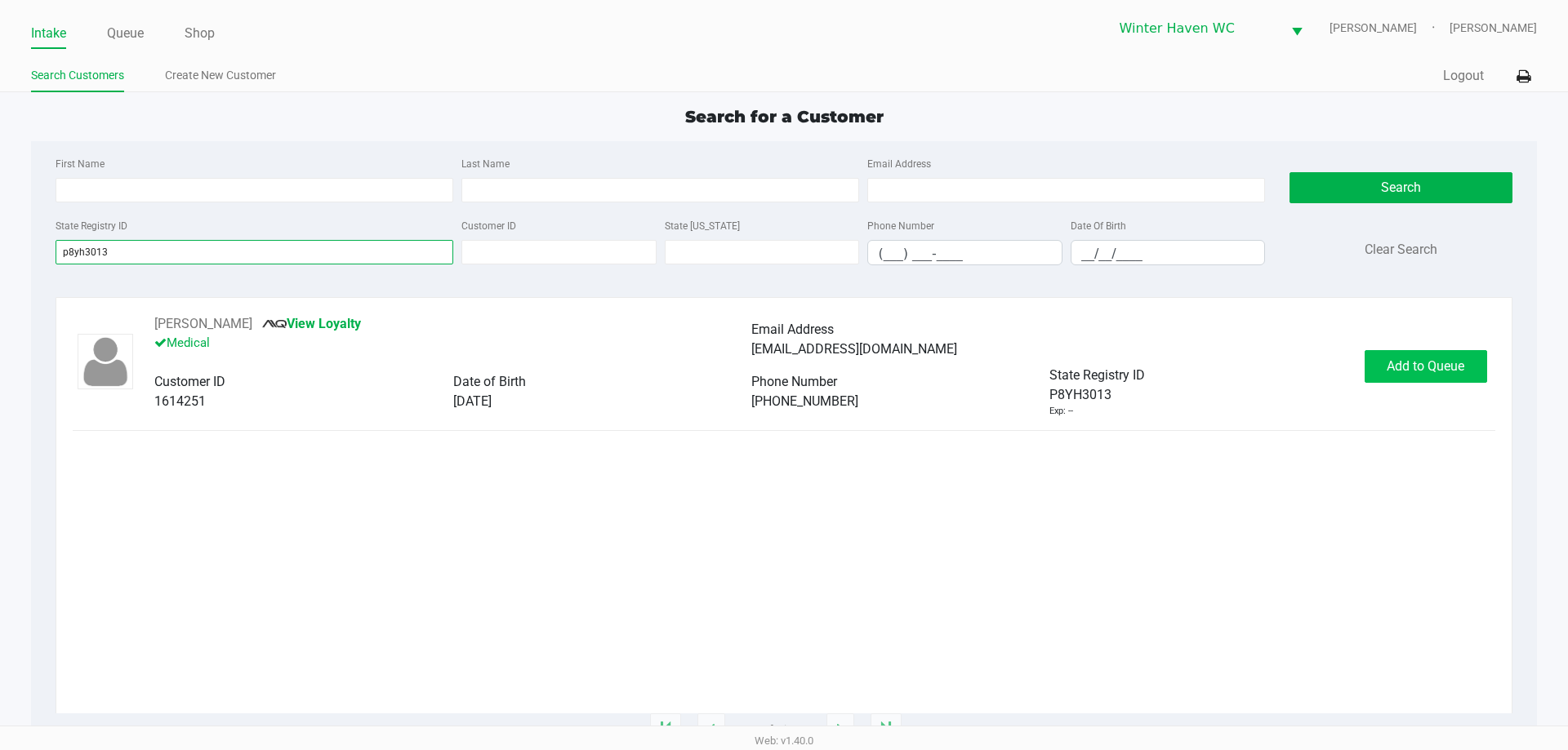
type input "p8yh3013"
click at [1423, 370] on span "Add to Queue" at bounding box center [1425, 366] width 78 height 16
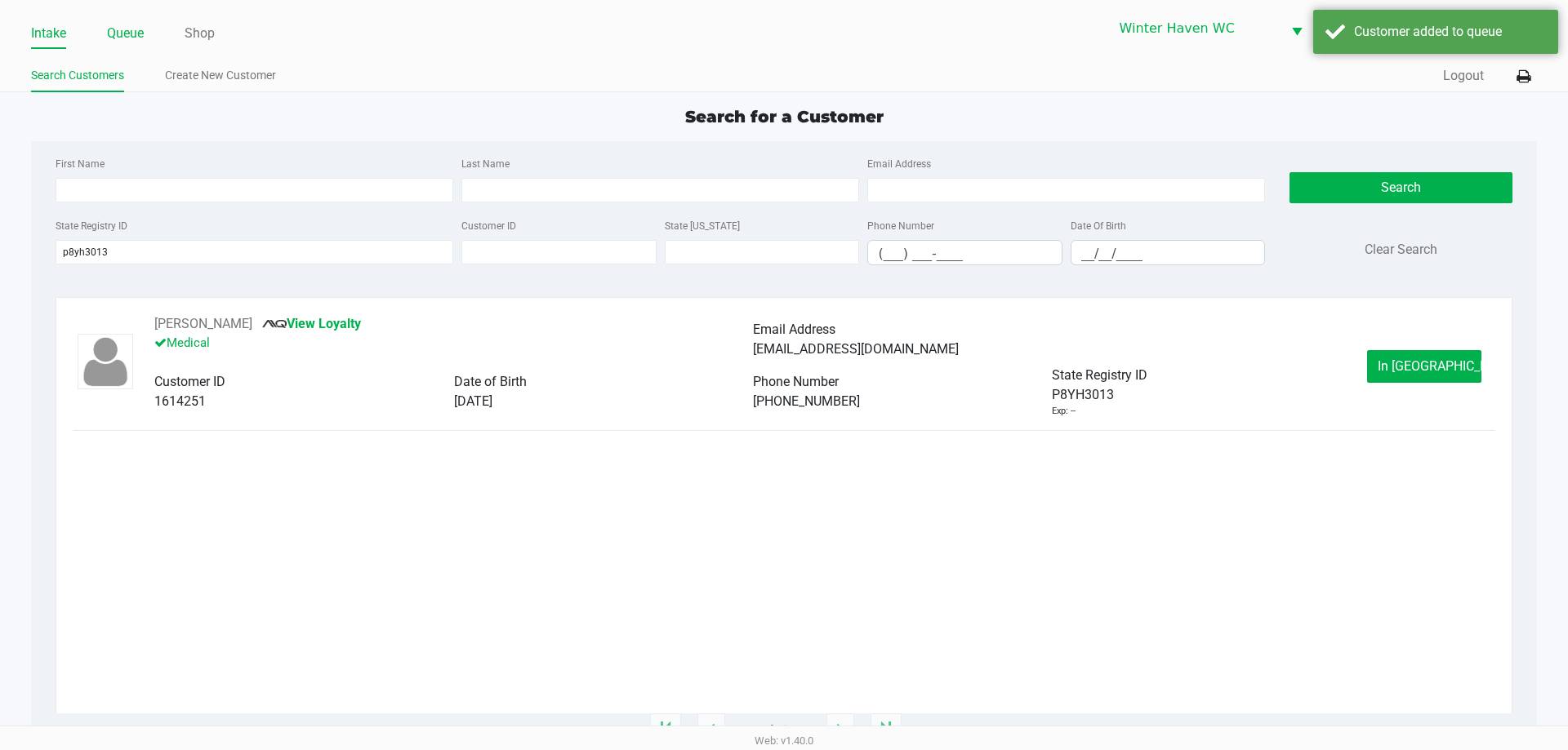
click at [136, 33] on link "Queue" at bounding box center [125, 34] width 37 height 23
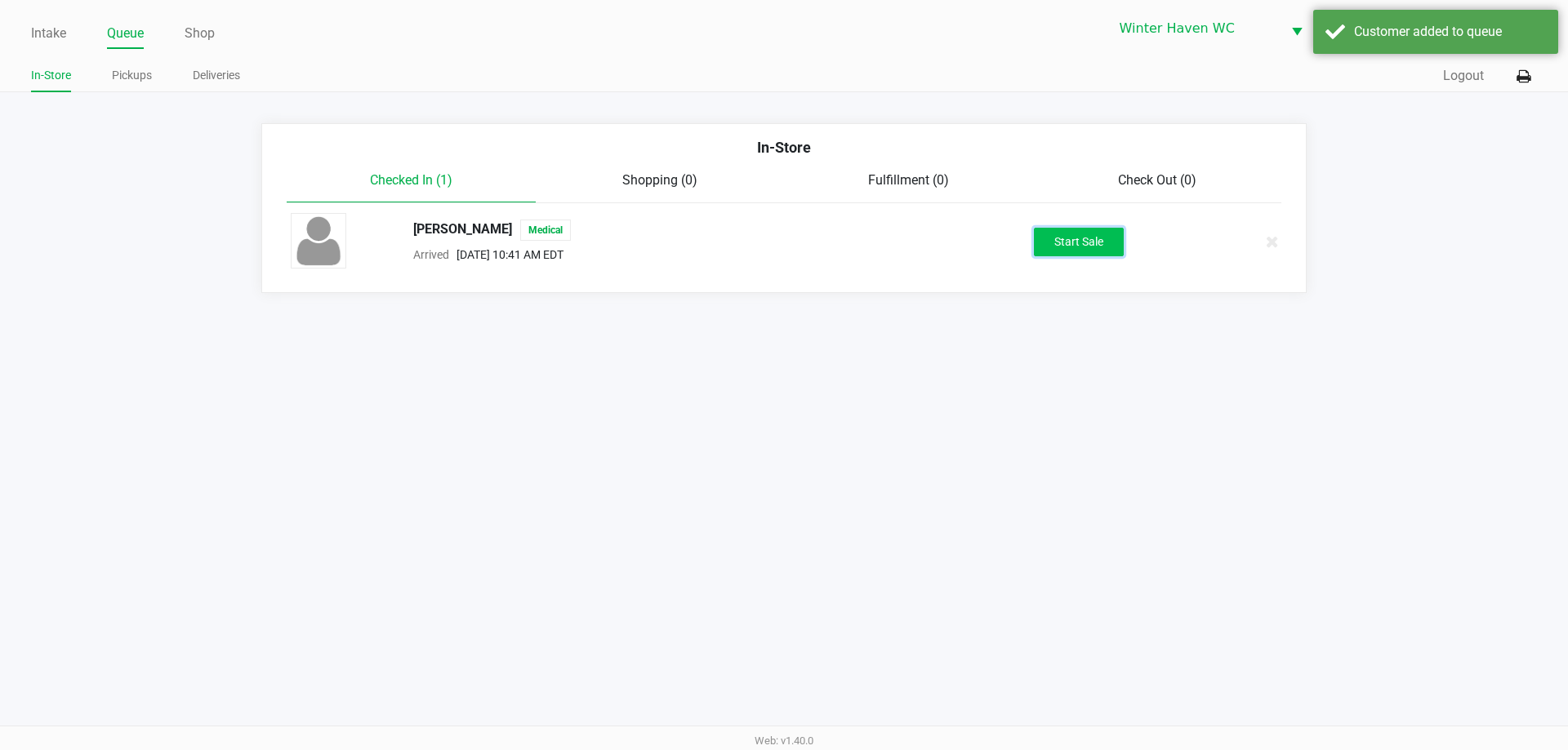
click at [1086, 243] on button "Start Sale" at bounding box center [1079, 242] width 90 height 28
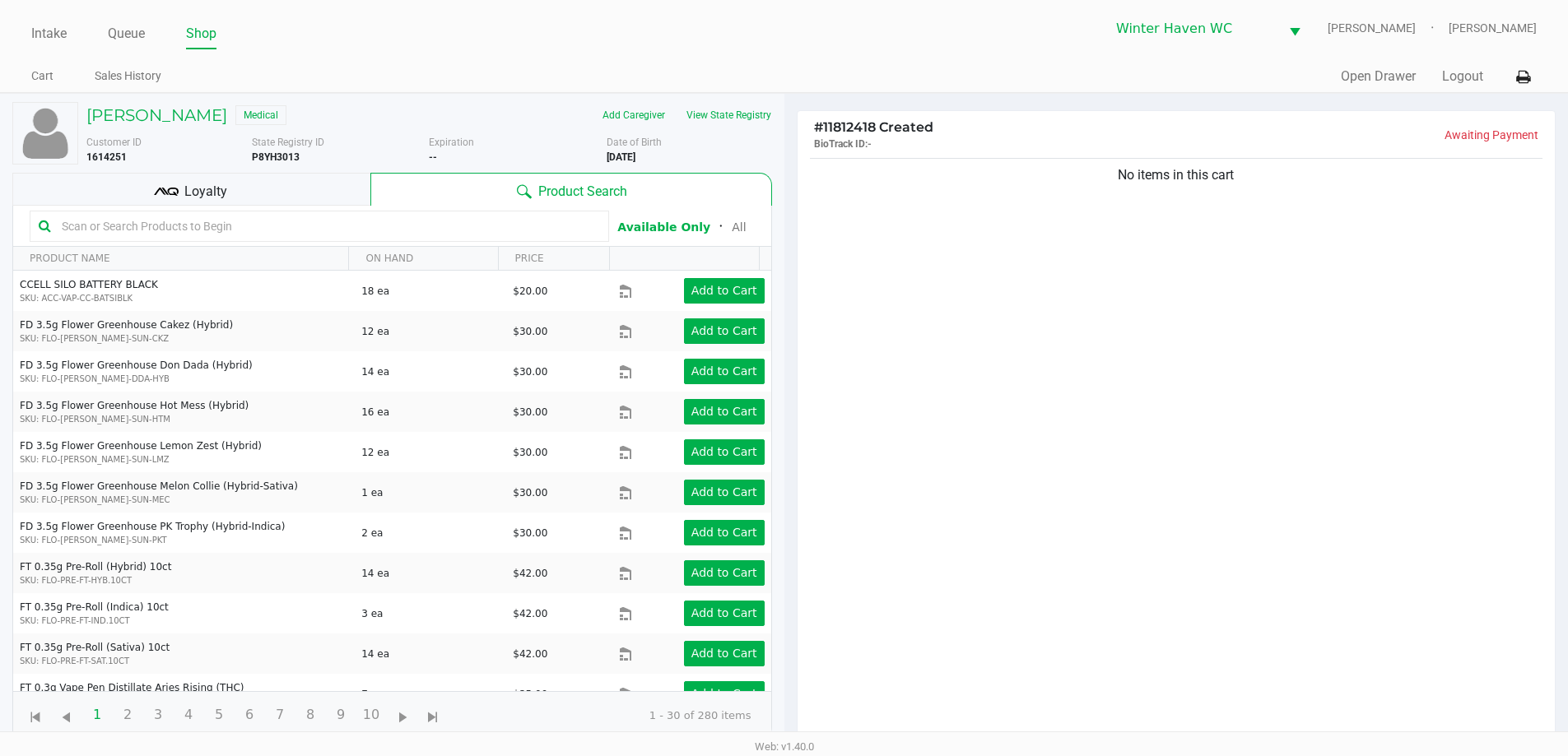
click at [163, 194] on icon at bounding box center [159, 191] width 12 height 8
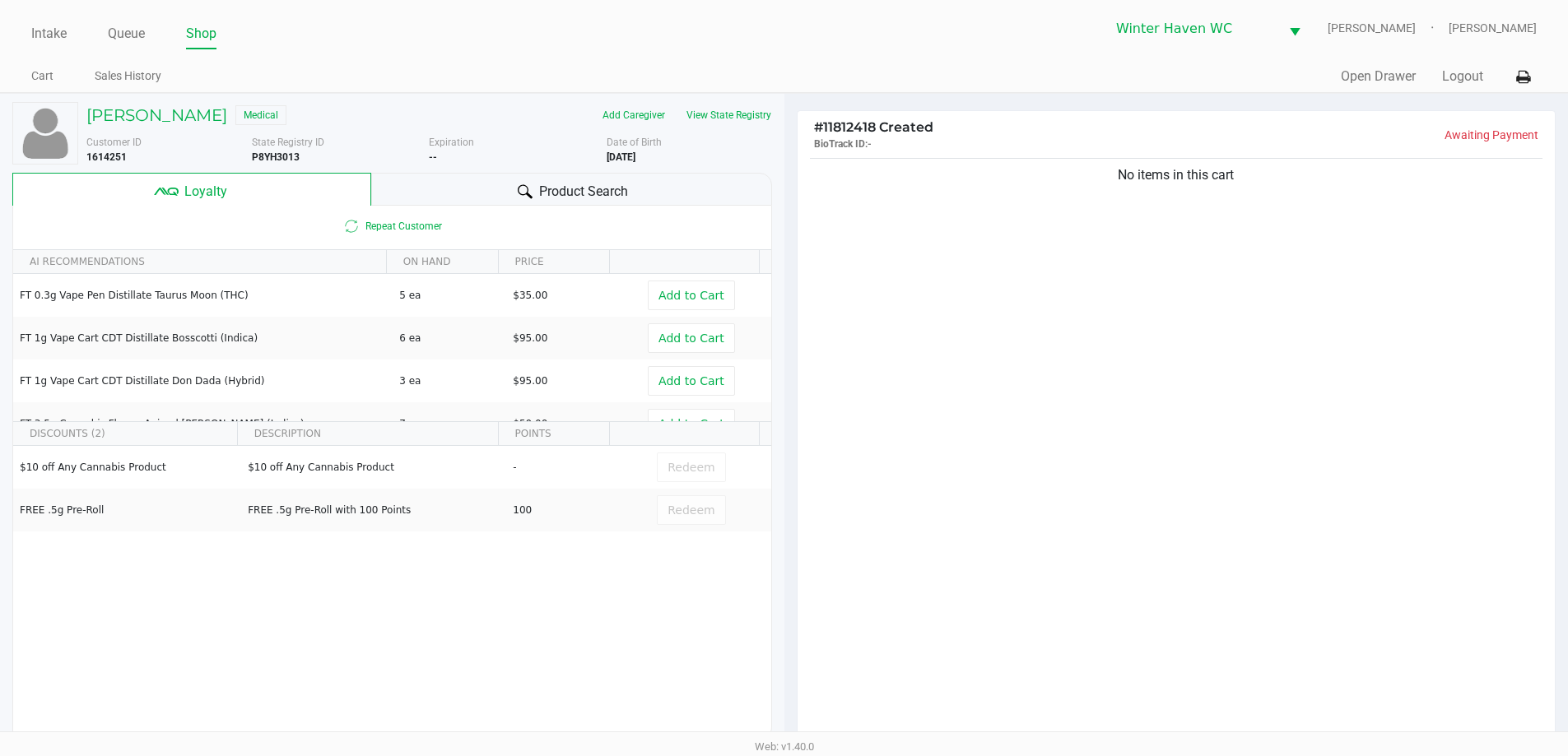
click at [490, 188] on div "Product Search" at bounding box center [572, 190] width 401 height 33
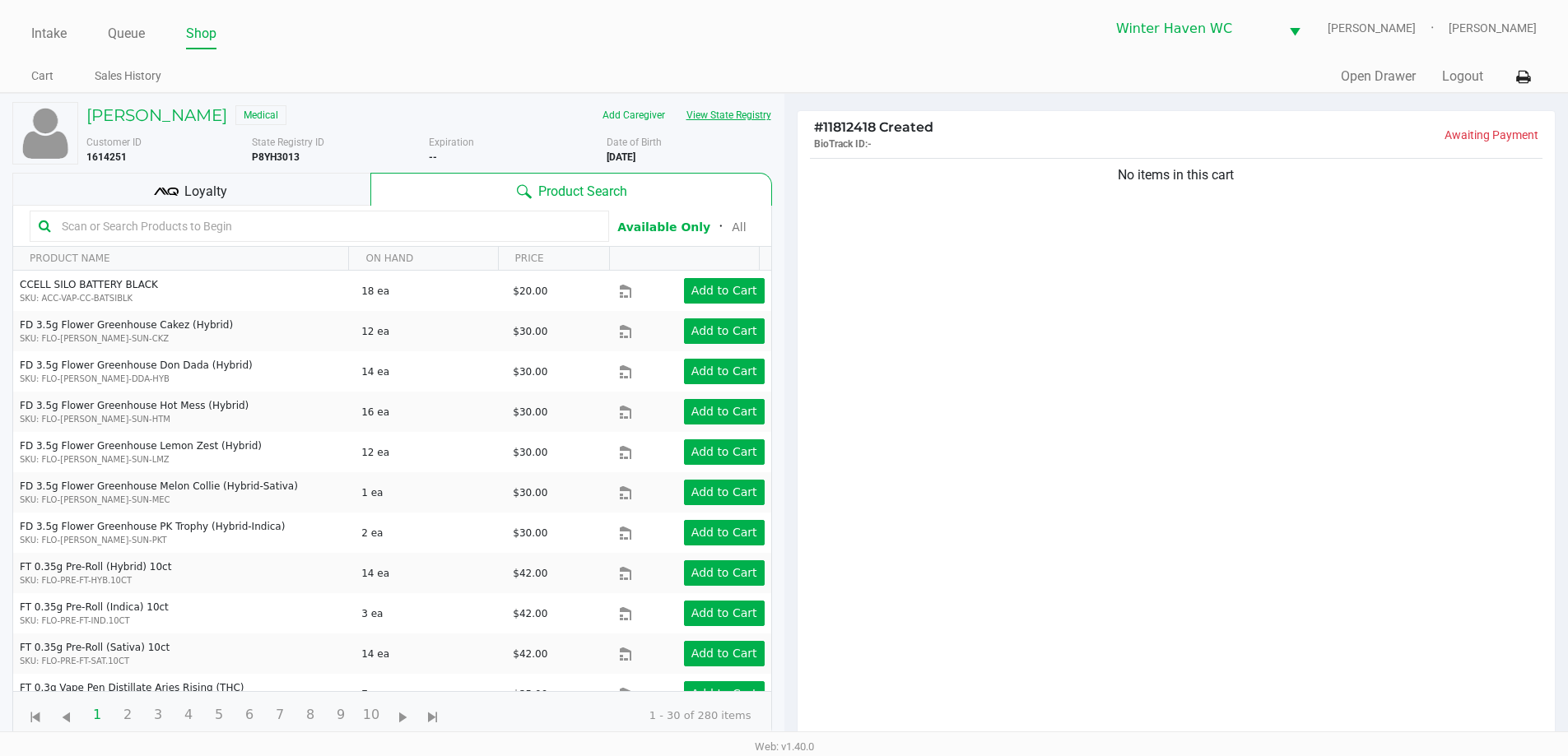
click at [757, 123] on button "View State Registry" at bounding box center [724, 114] width 96 height 26
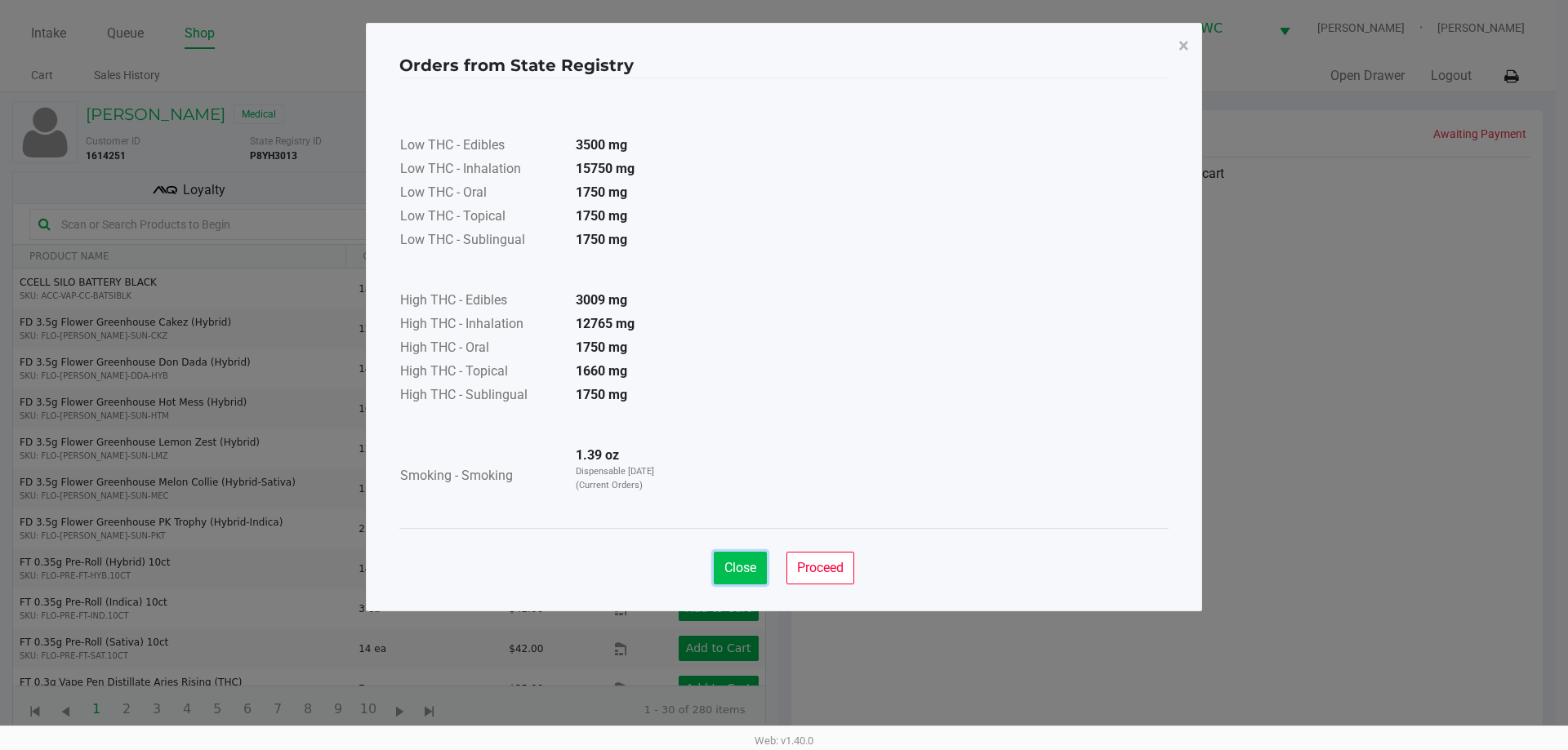
click at [737, 570] on span "Close" at bounding box center [740, 568] width 32 height 16
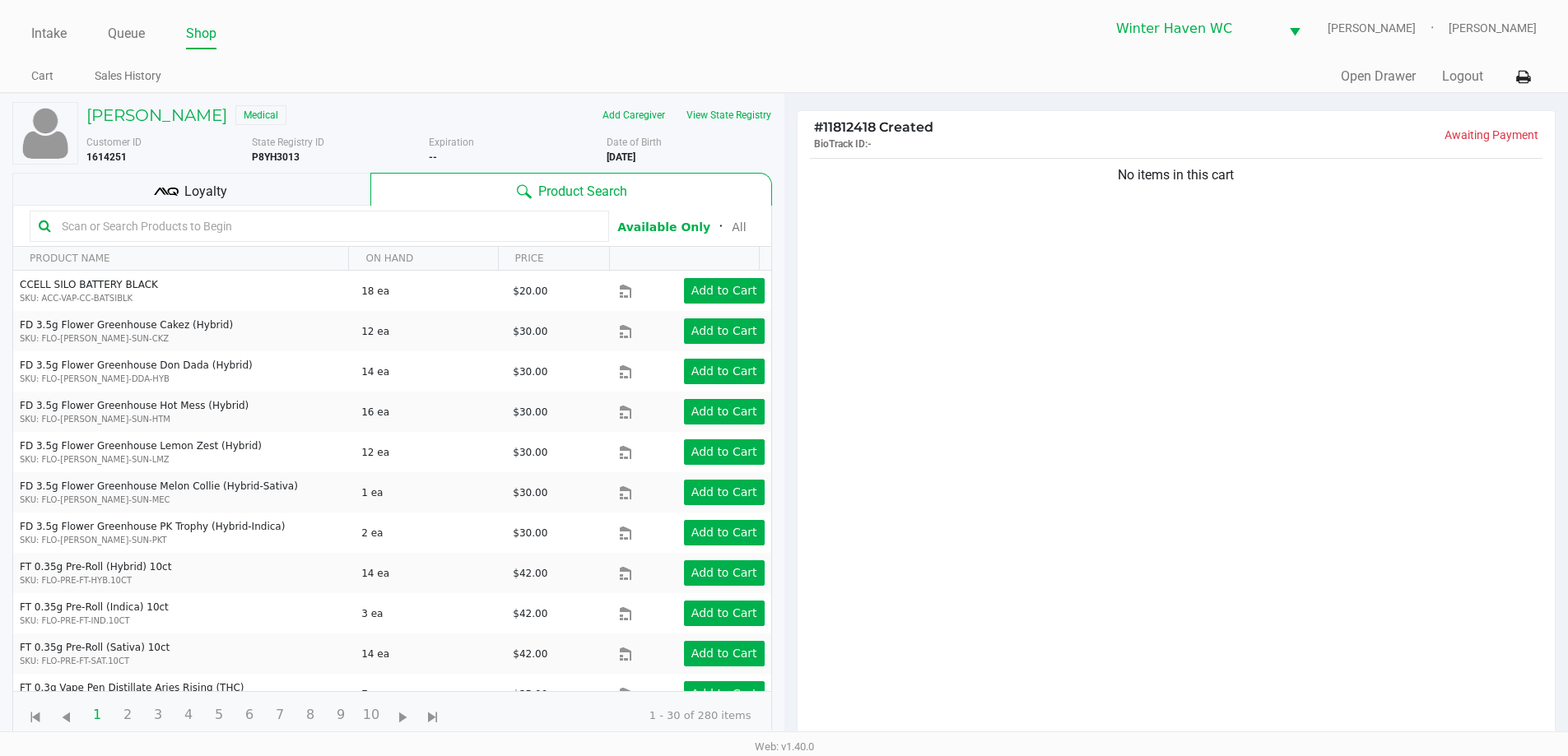
click at [224, 189] on span "Loyalty" at bounding box center [206, 192] width 43 height 20
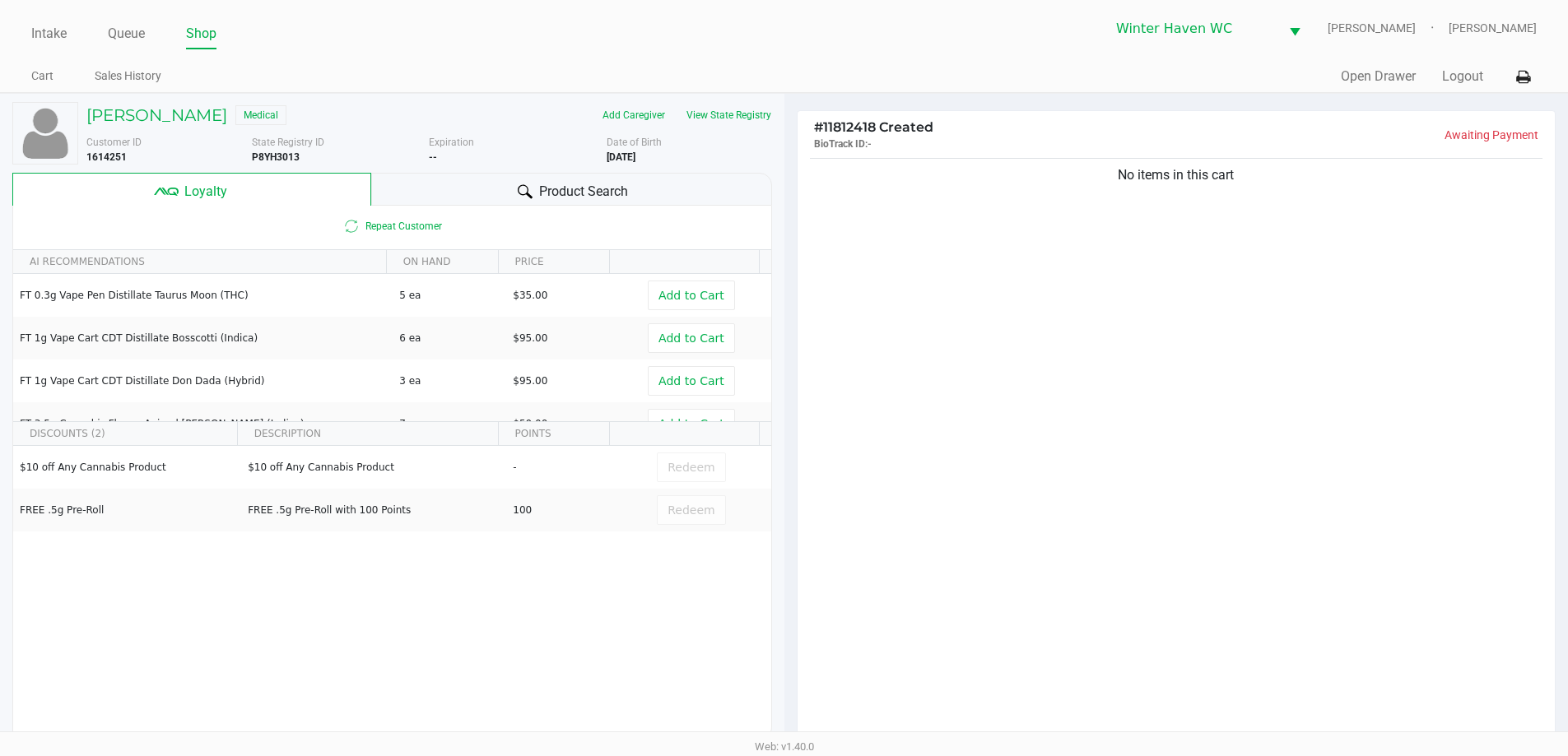
click at [632, 188] on div "Product Search" at bounding box center [572, 190] width 401 height 33
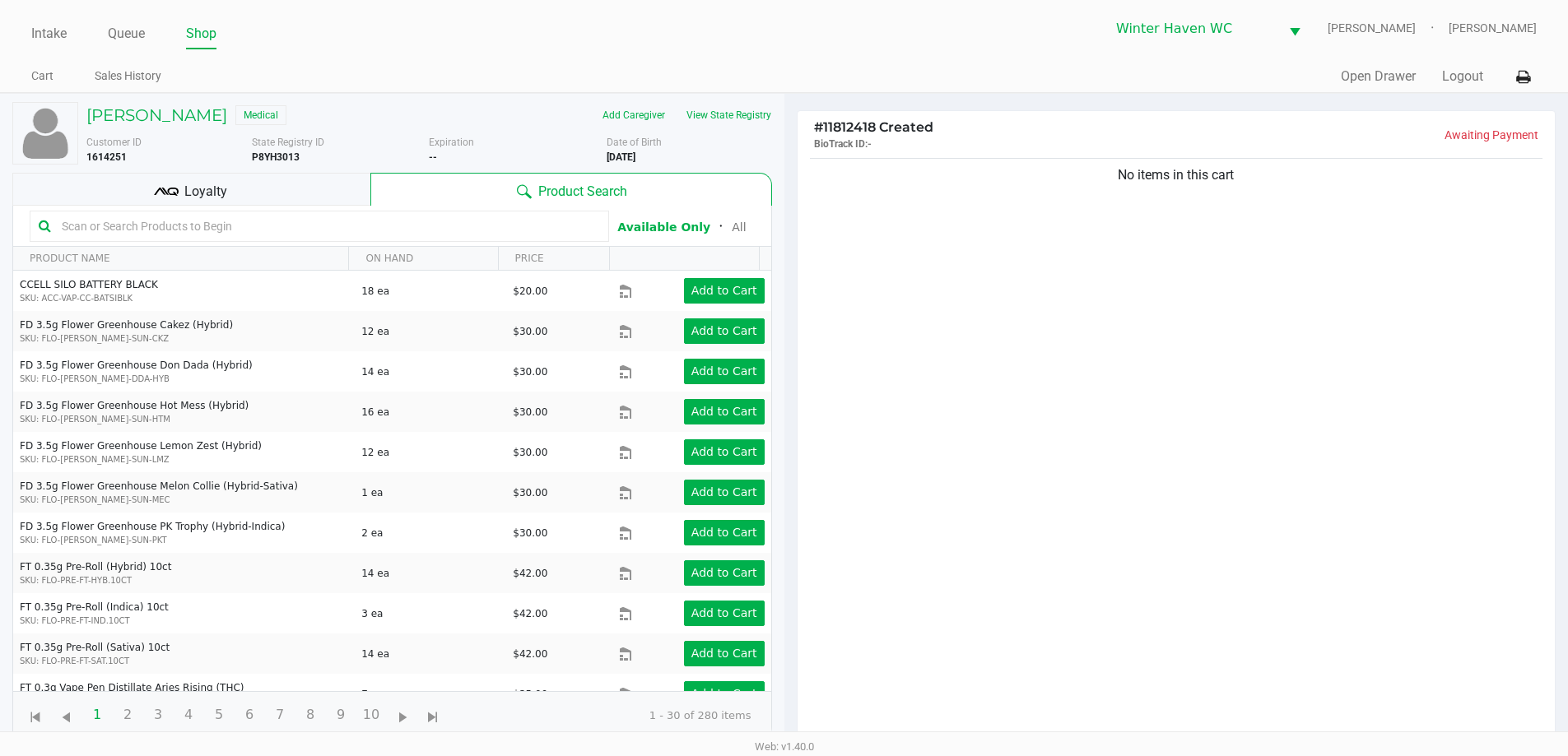
click at [486, 226] on input "text" at bounding box center [327, 226] width 545 height 24
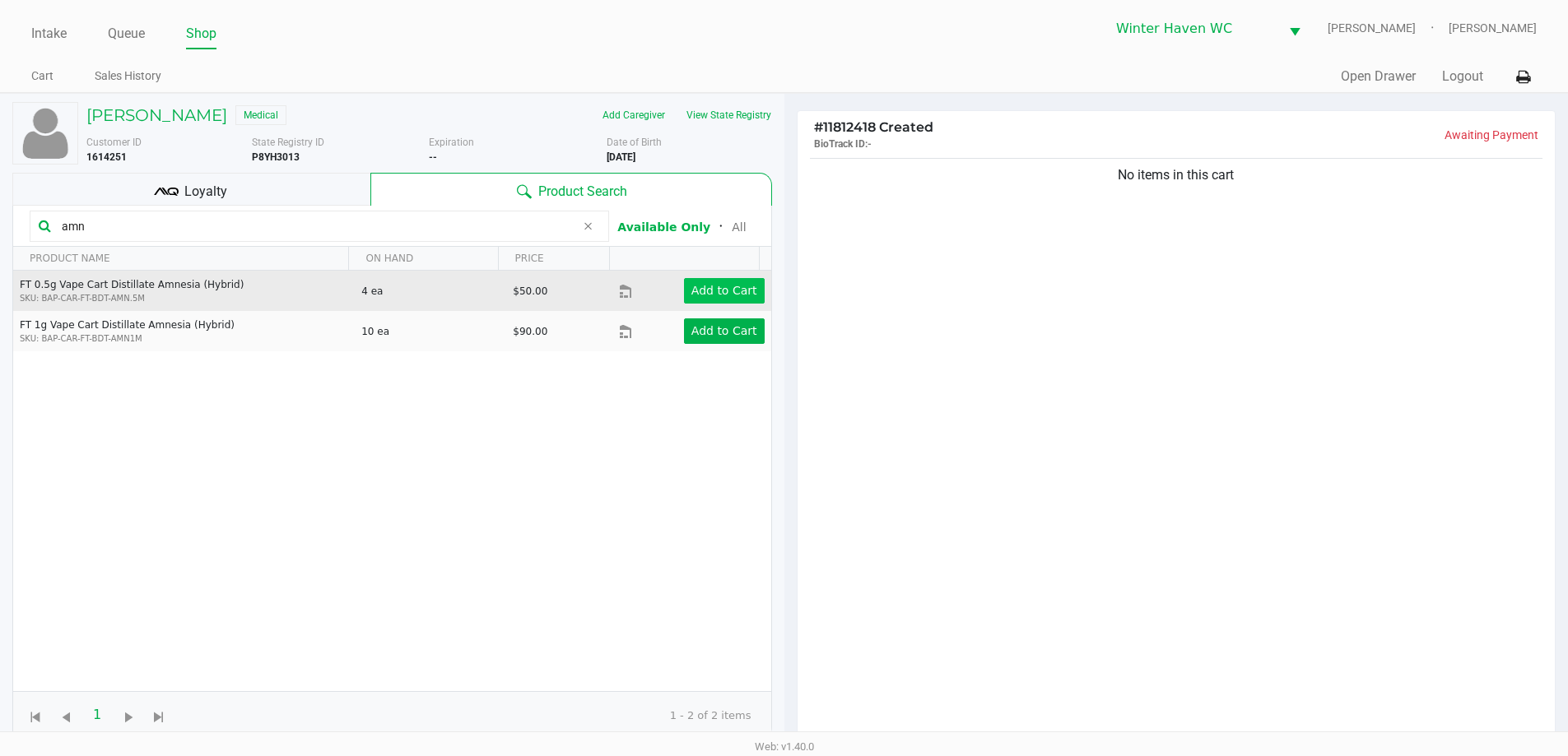
type input "amn"
click at [733, 299] on button "Add to Cart" at bounding box center [724, 290] width 80 height 25
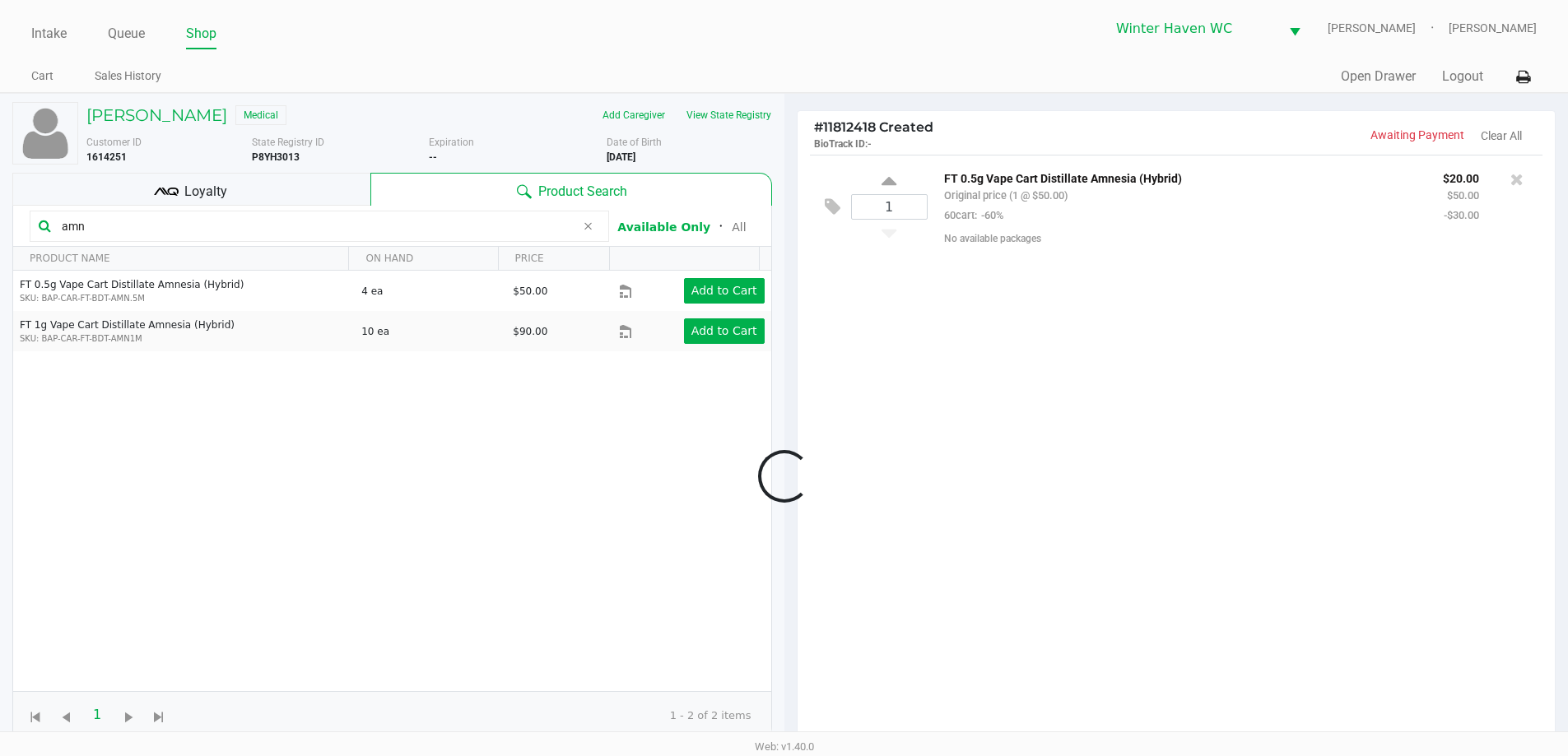
click at [426, 231] on input "amn" at bounding box center [315, 226] width 520 height 24
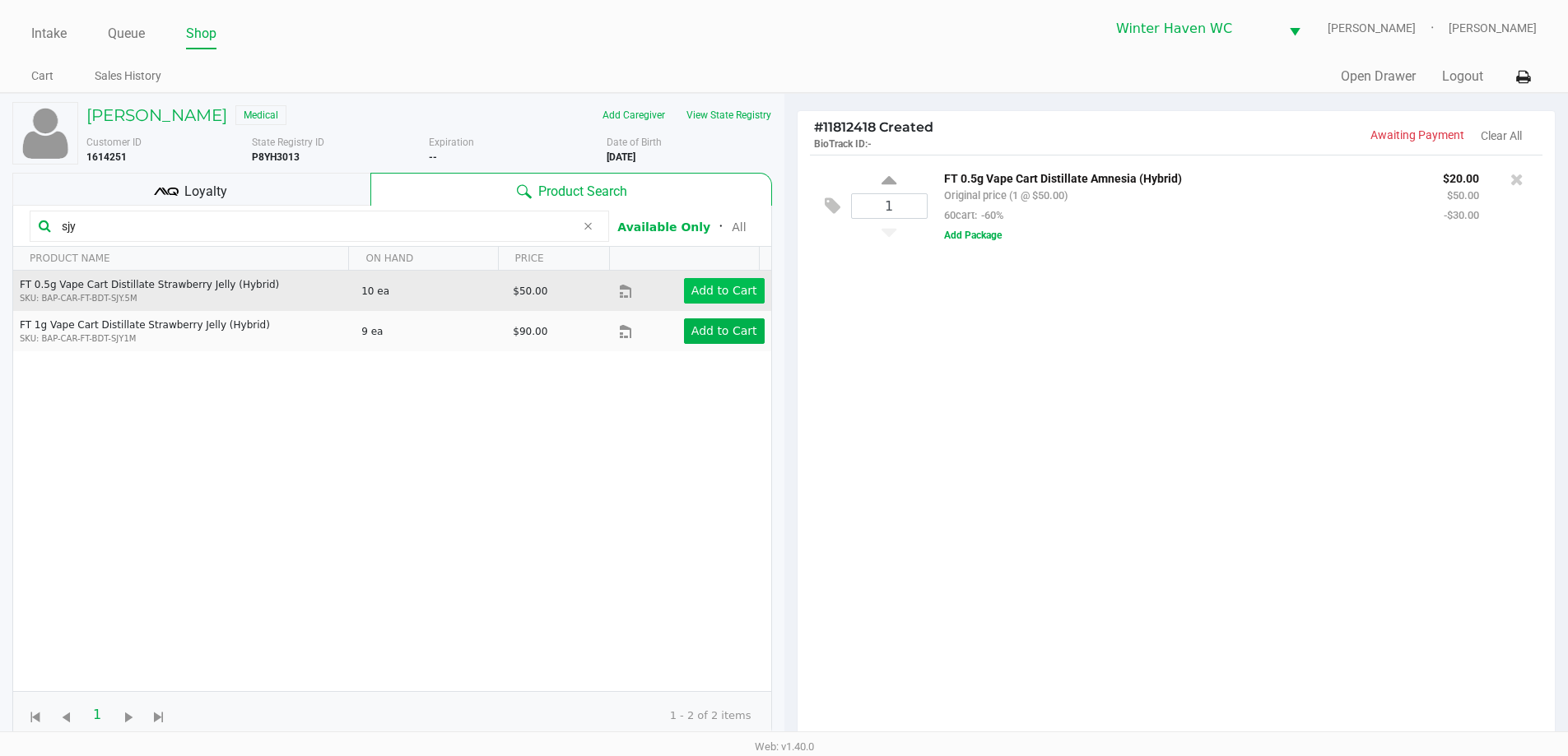
type input "sjy"
click at [734, 289] on app-button-loader "Add to Cart" at bounding box center [724, 289] width 66 height 13
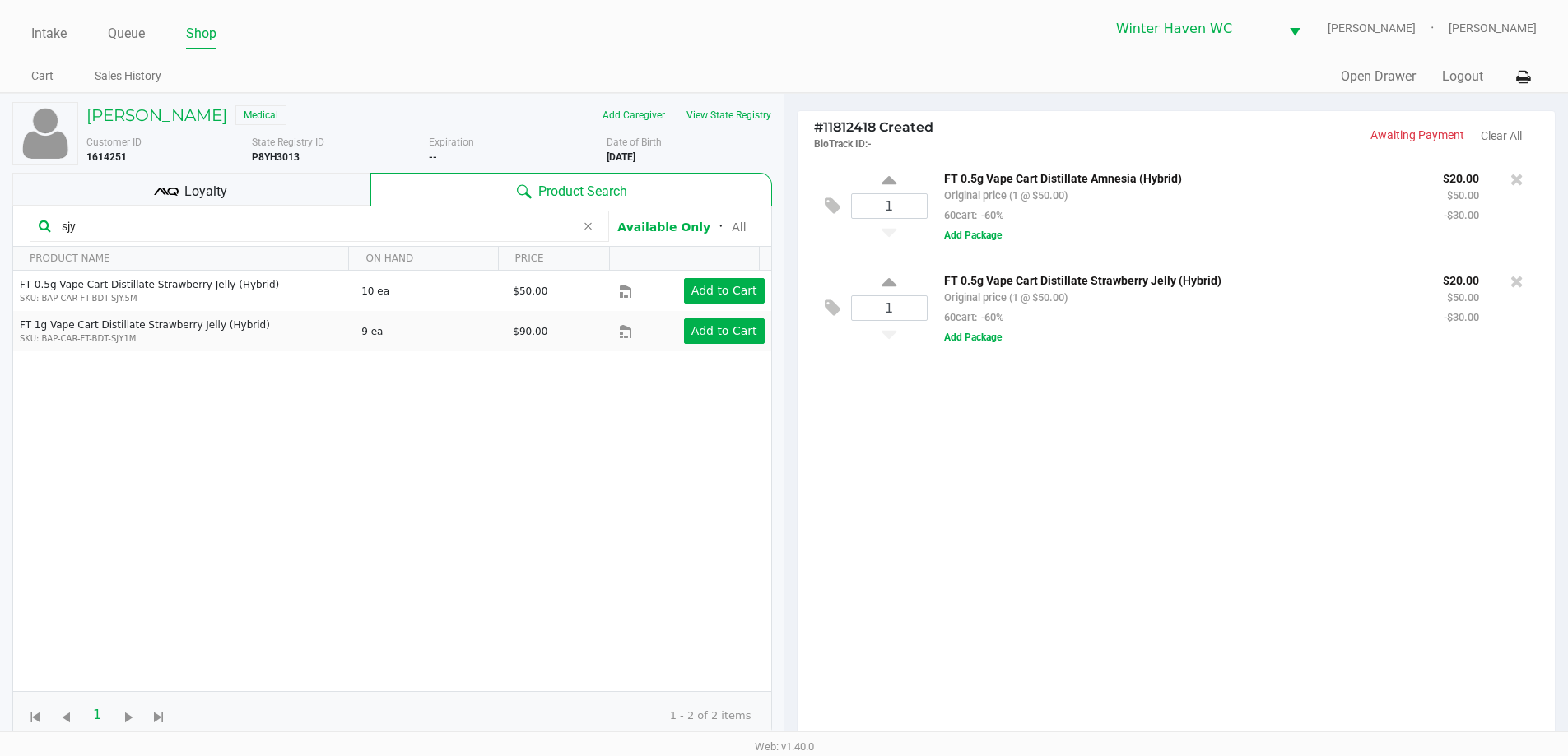
click at [324, 230] on input "sjy" at bounding box center [315, 226] width 520 height 24
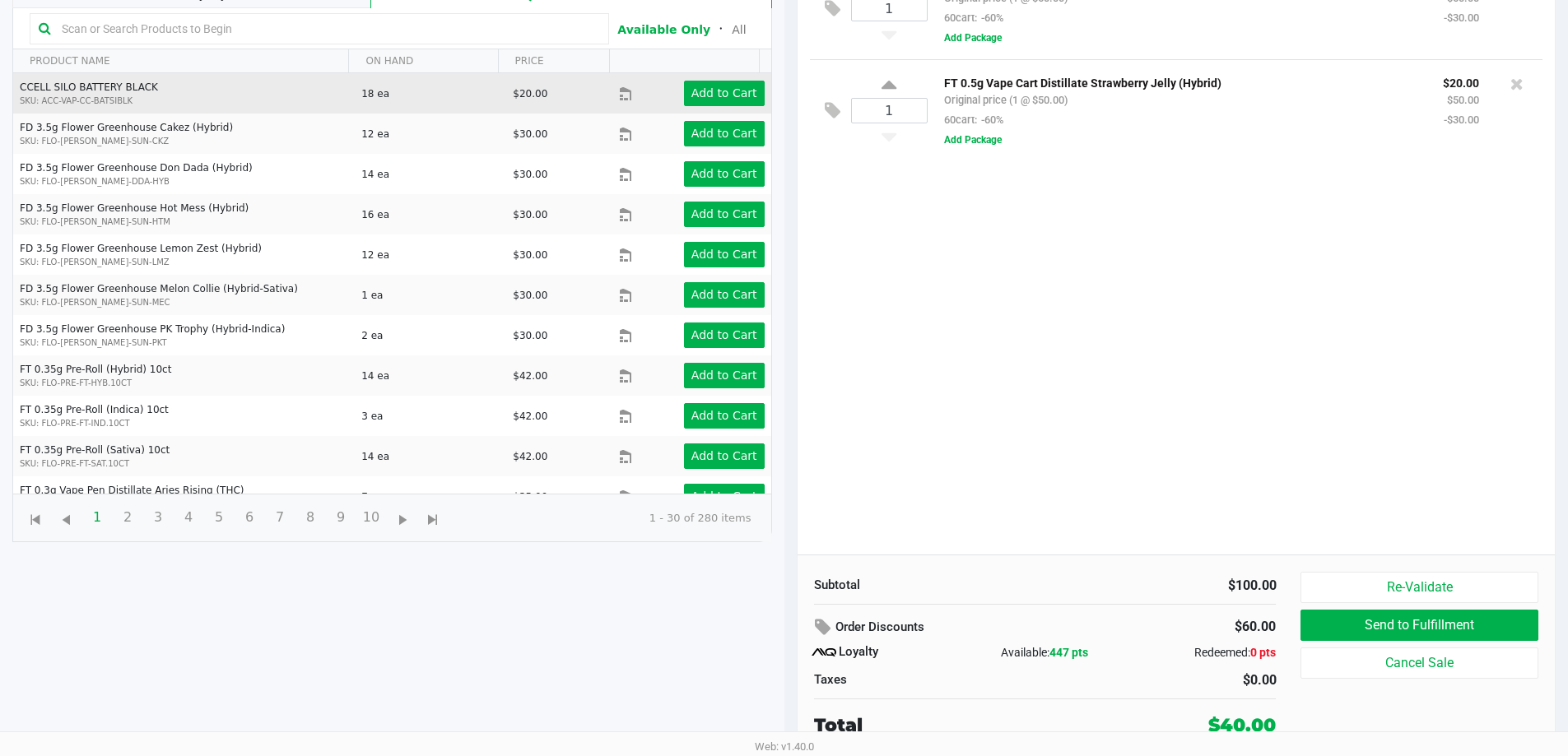
scroll to position [115, 0]
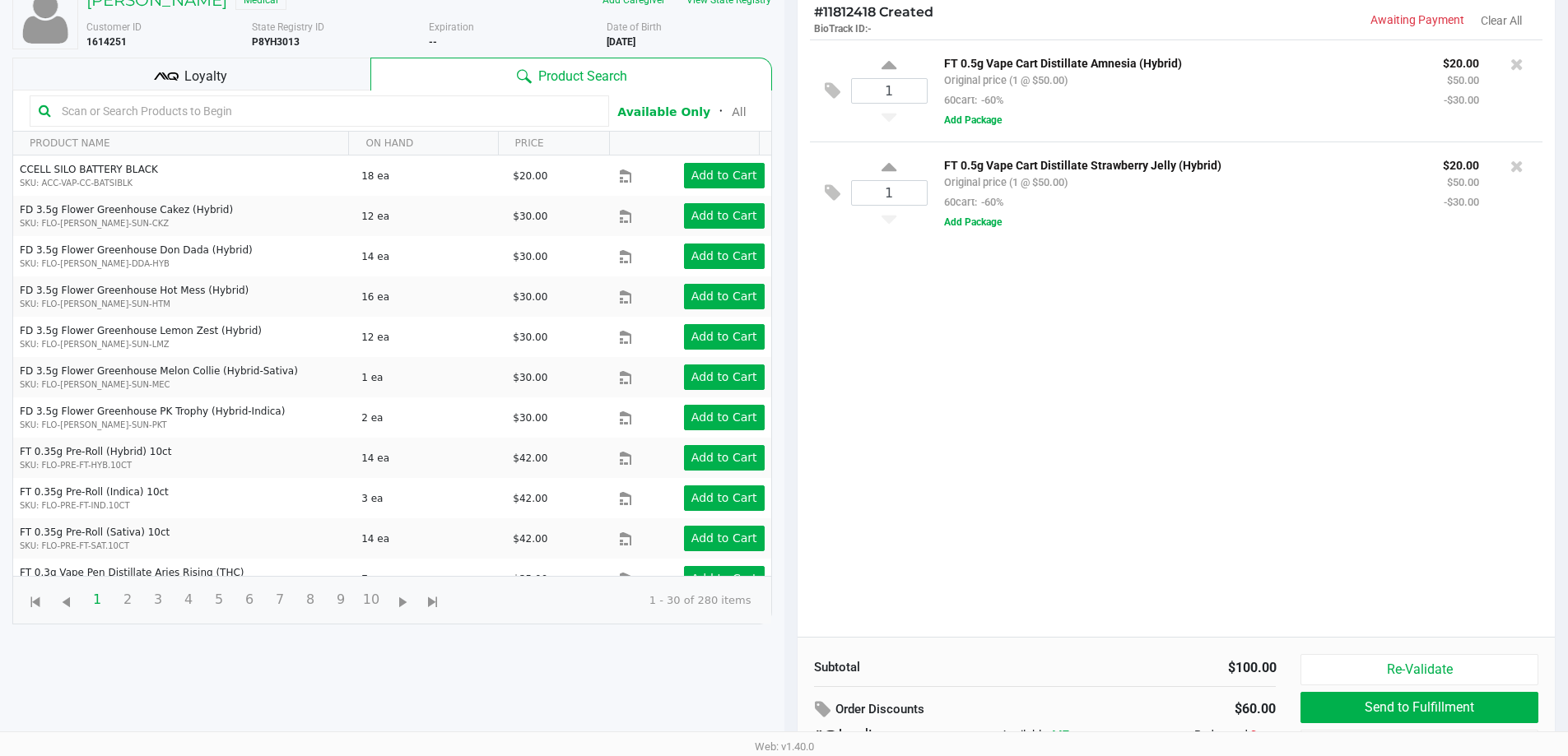
click at [246, 122] on input "text" at bounding box center [327, 111] width 545 height 24
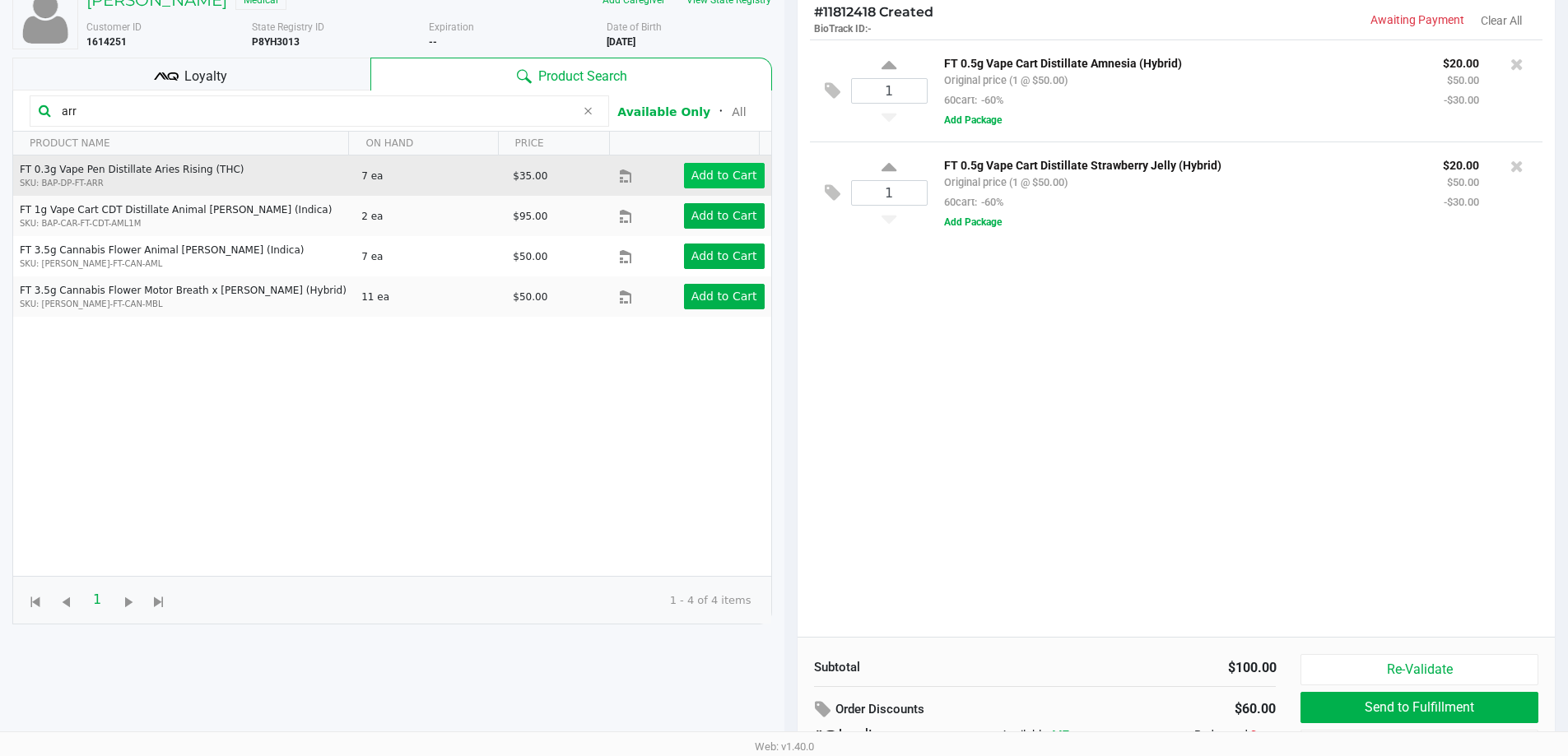
type input "arr"
click at [704, 167] on button "Add to Cart" at bounding box center [724, 176] width 80 height 25
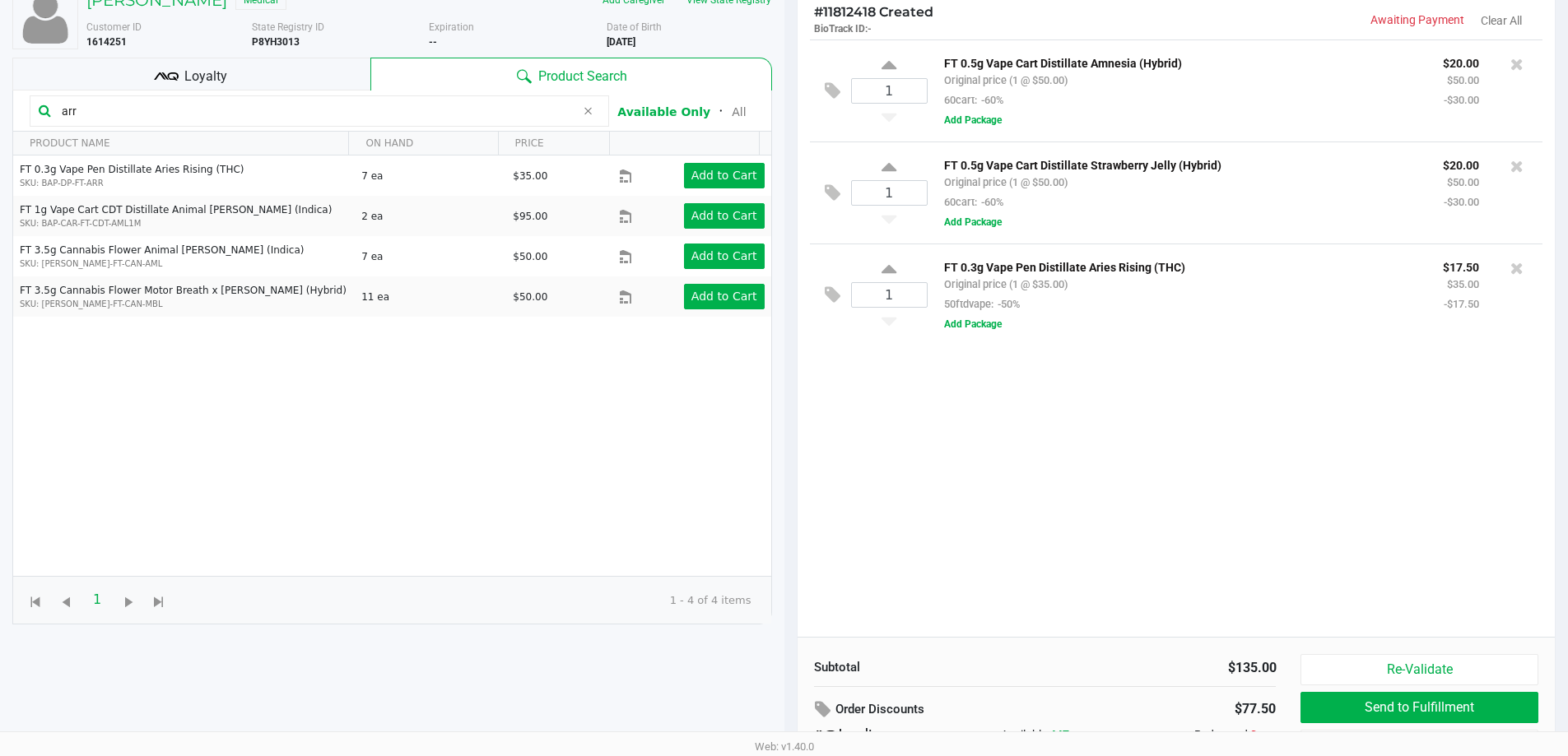
click at [261, 112] on input "arr" at bounding box center [315, 111] width 520 height 24
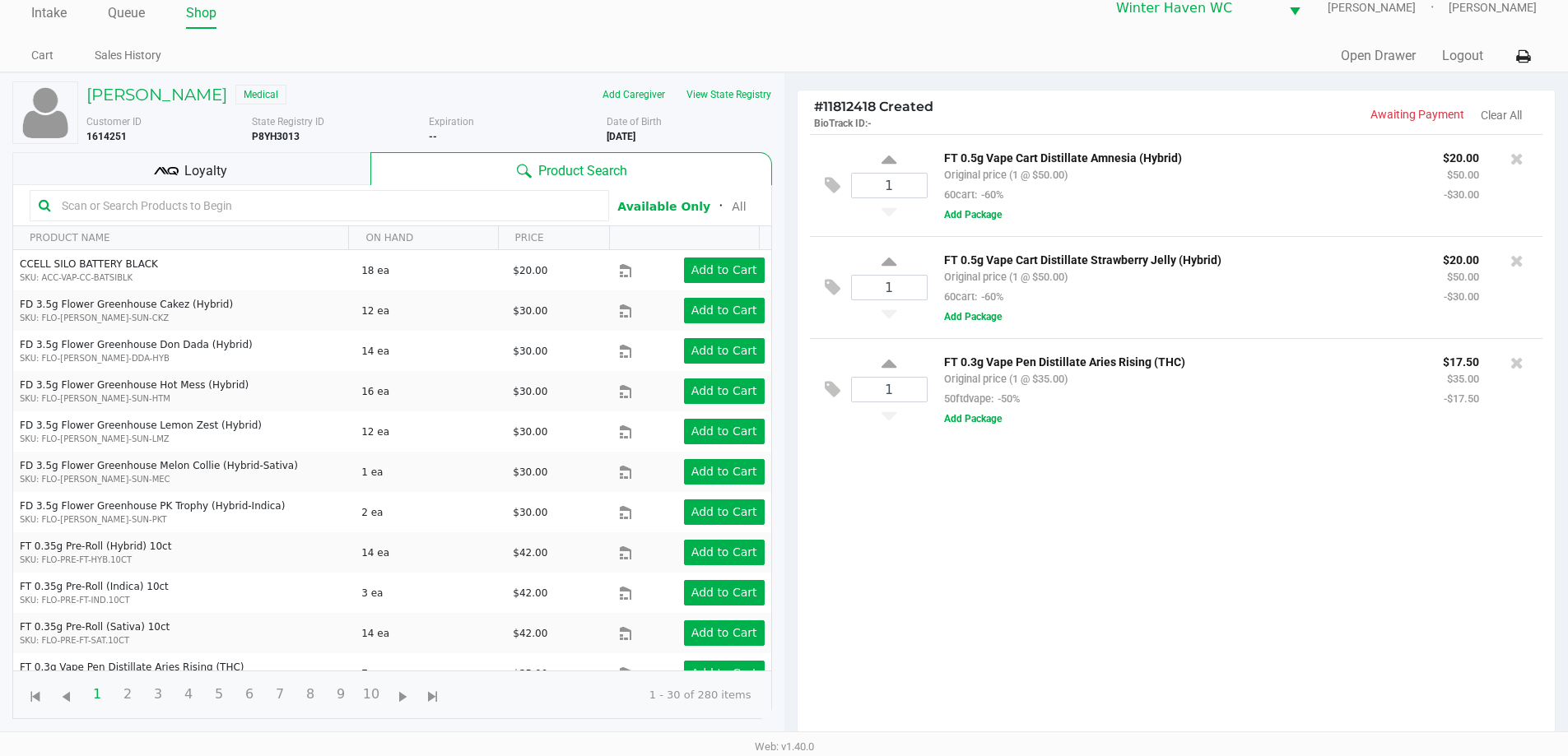
scroll to position [0, 0]
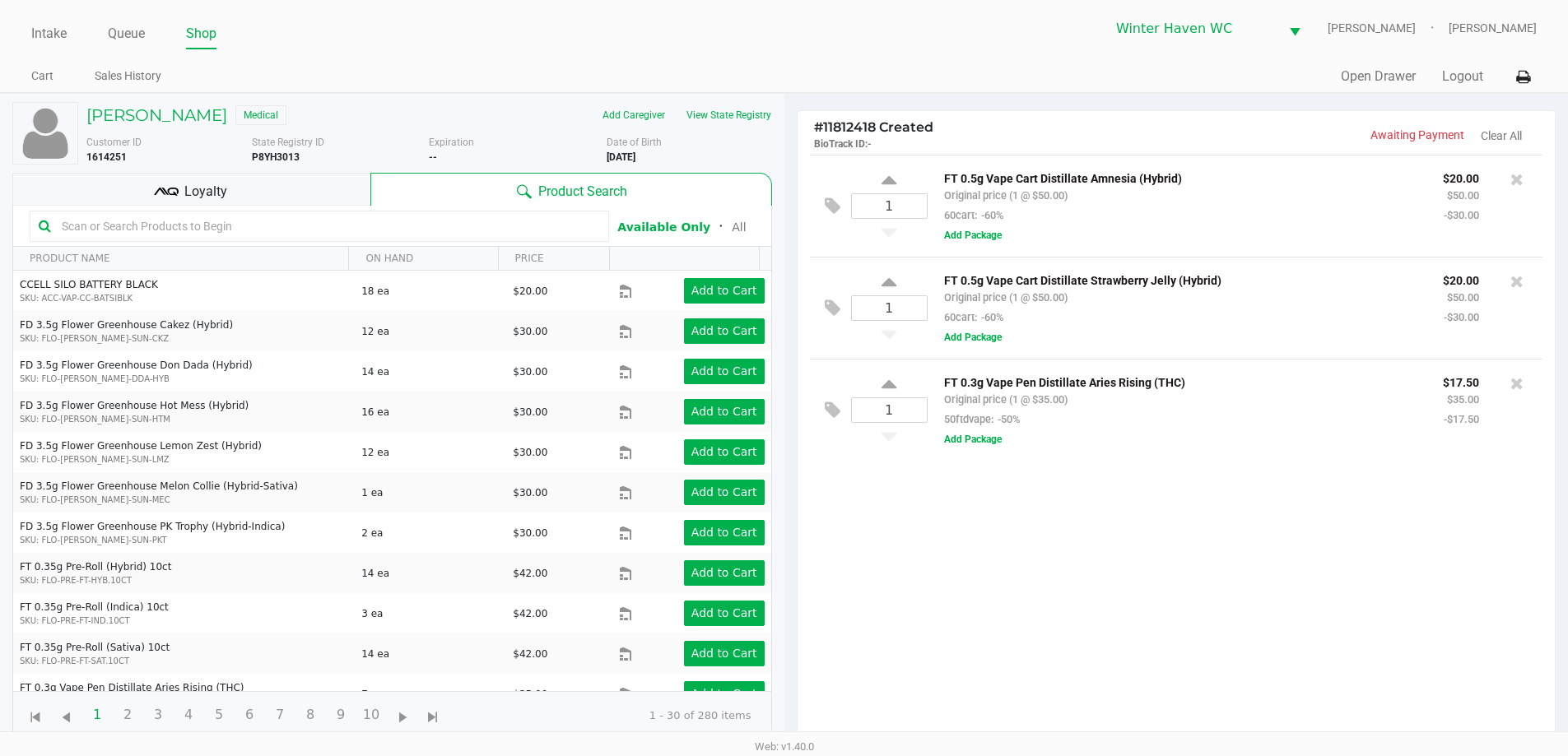
click at [284, 221] on input "text" at bounding box center [327, 226] width 545 height 24
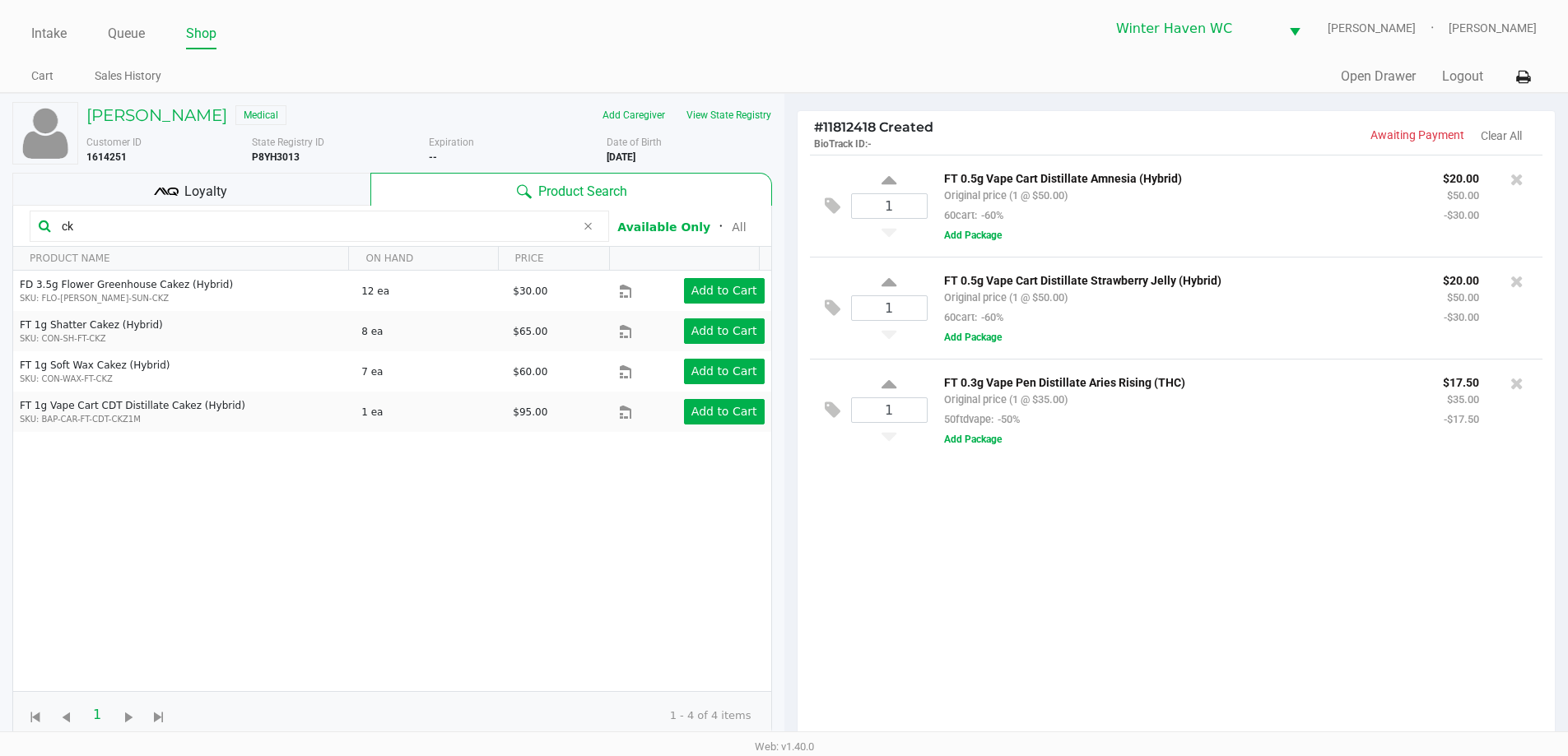
type input "c"
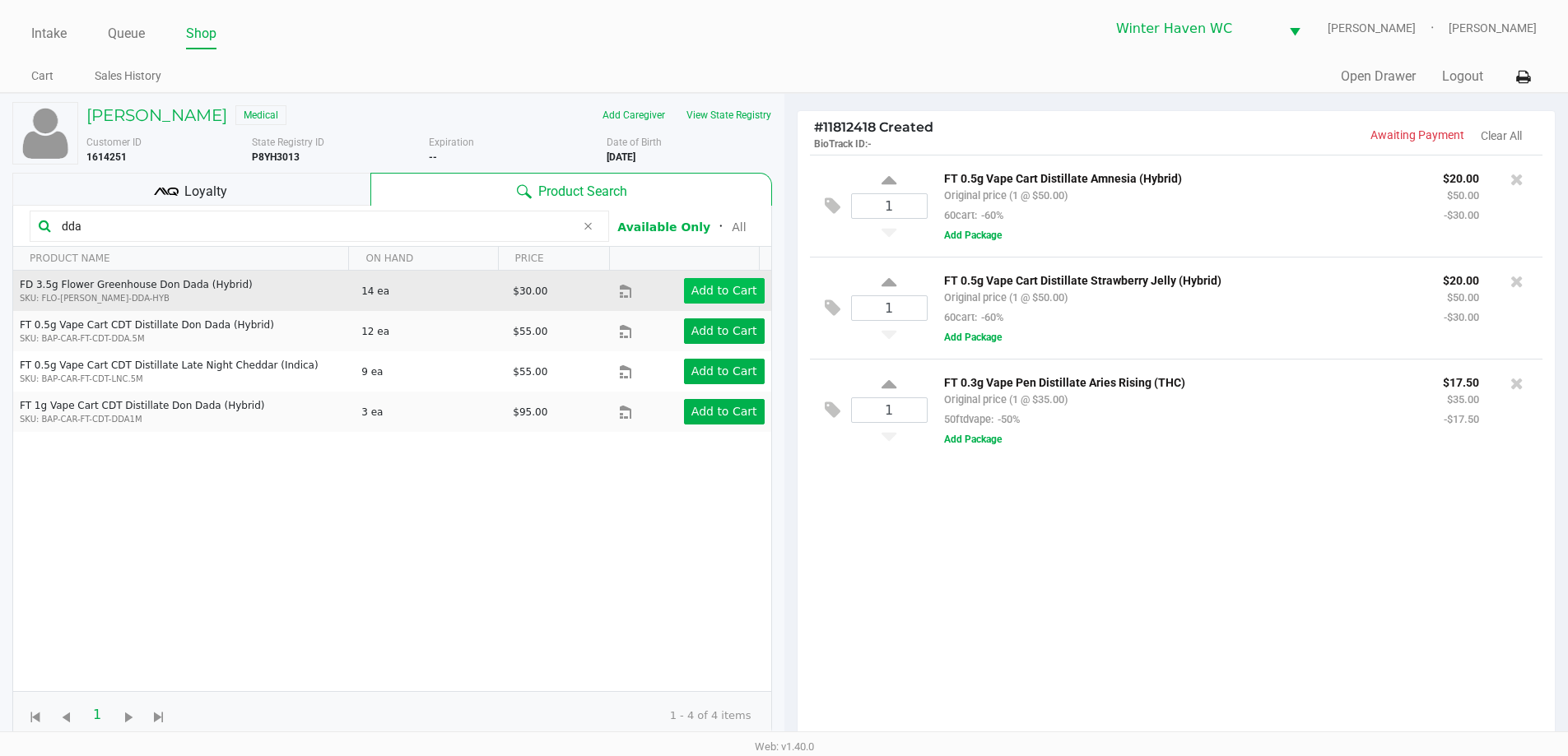
type input "dda"
click at [732, 294] on app-button-loader "Add to Cart" at bounding box center [724, 289] width 66 height 13
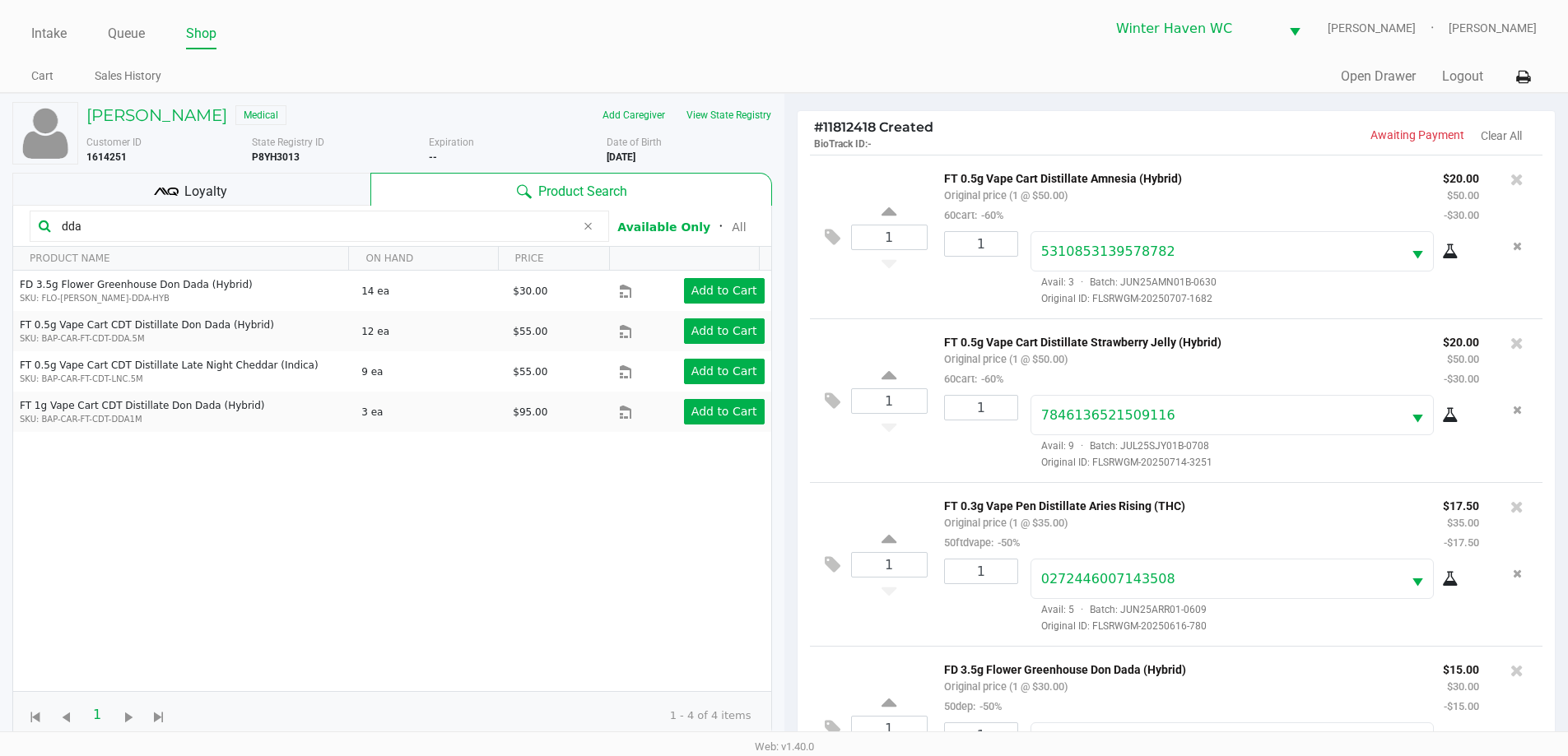
click at [268, 181] on div "Loyalty" at bounding box center [192, 190] width 358 height 33
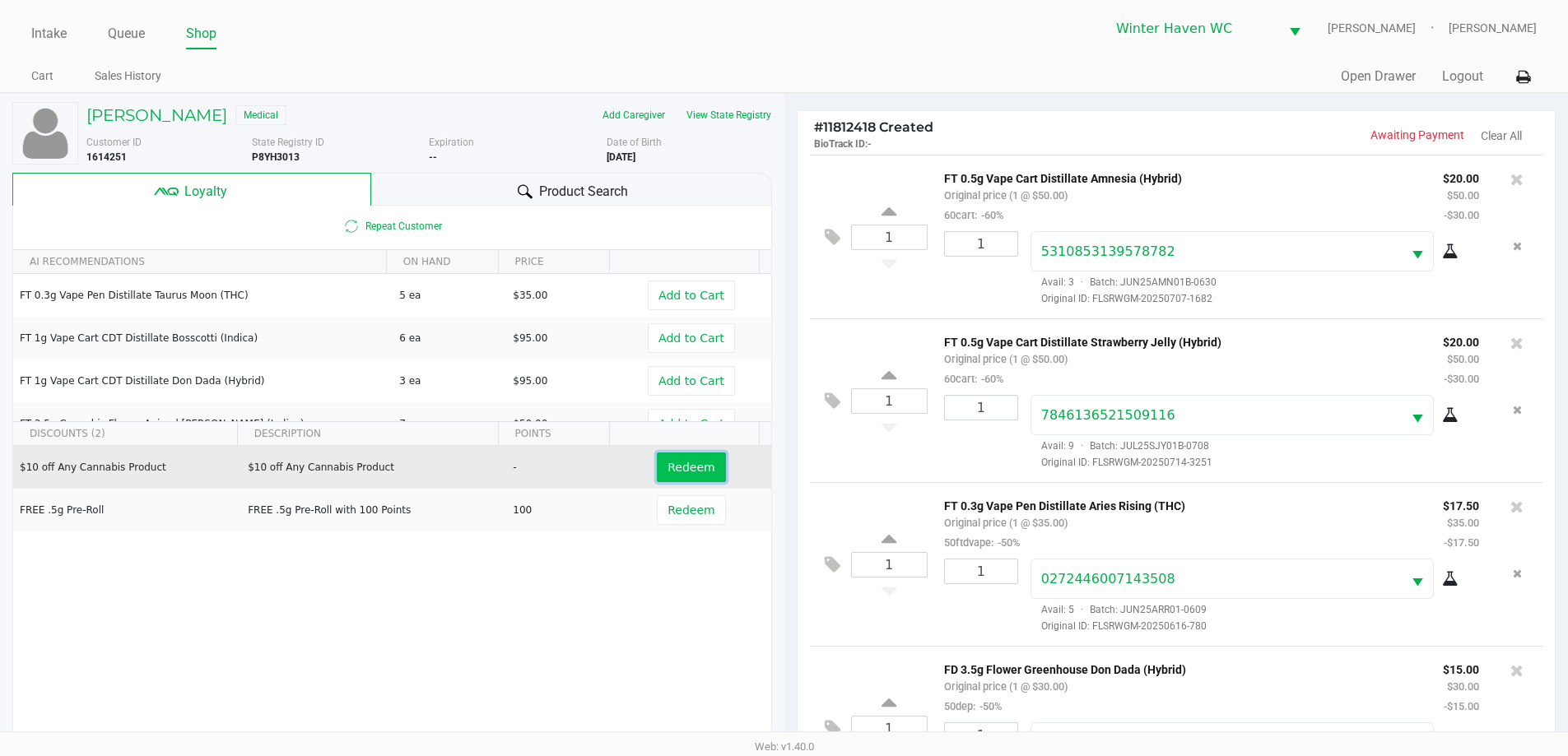
click at [674, 472] on span "Redeem" at bounding box center [692, 467] width 47 height 13
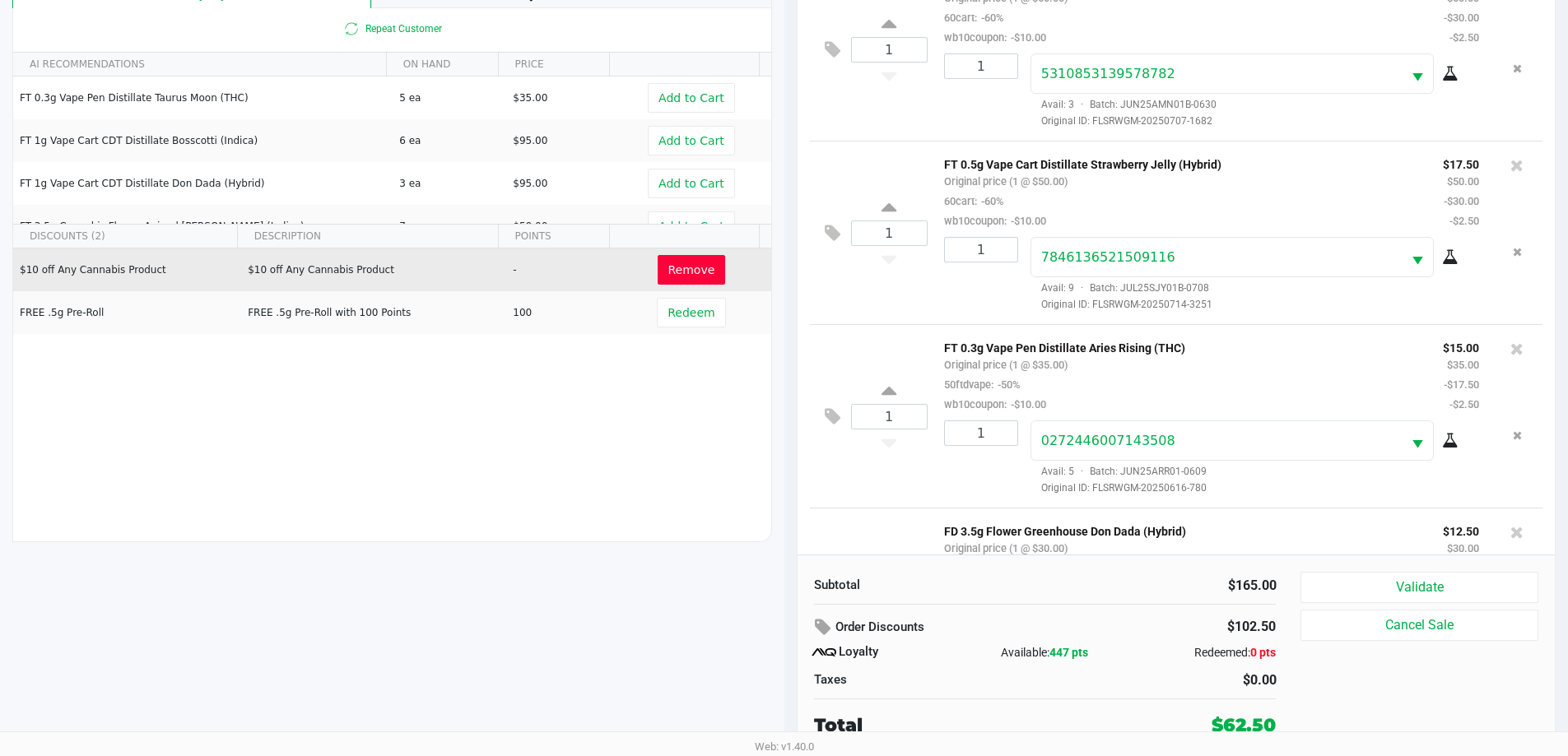
scroll to position [140, 0]
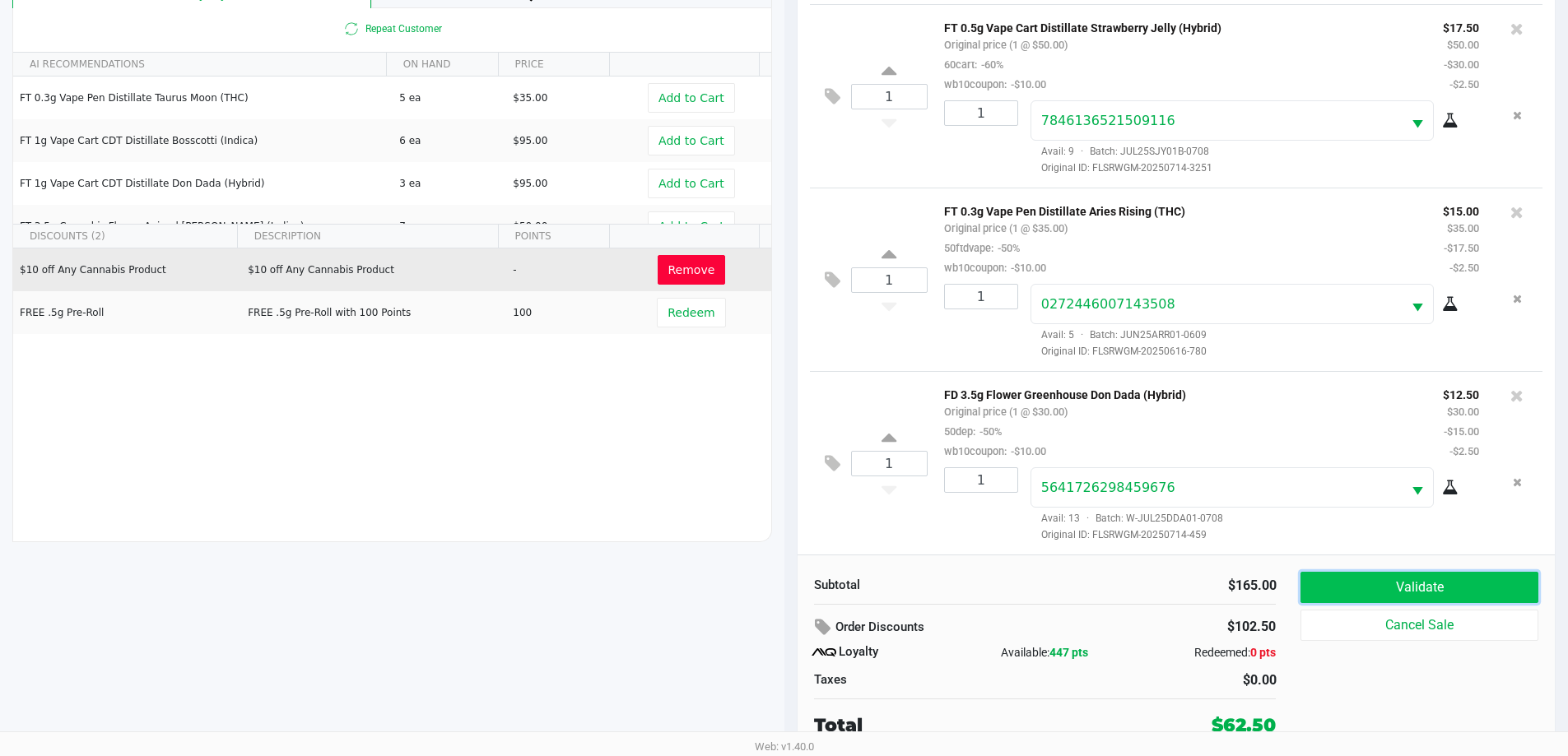
click at [1499, 590] on button "Validate" at bounding box center [1419, 588] width 237 height 31
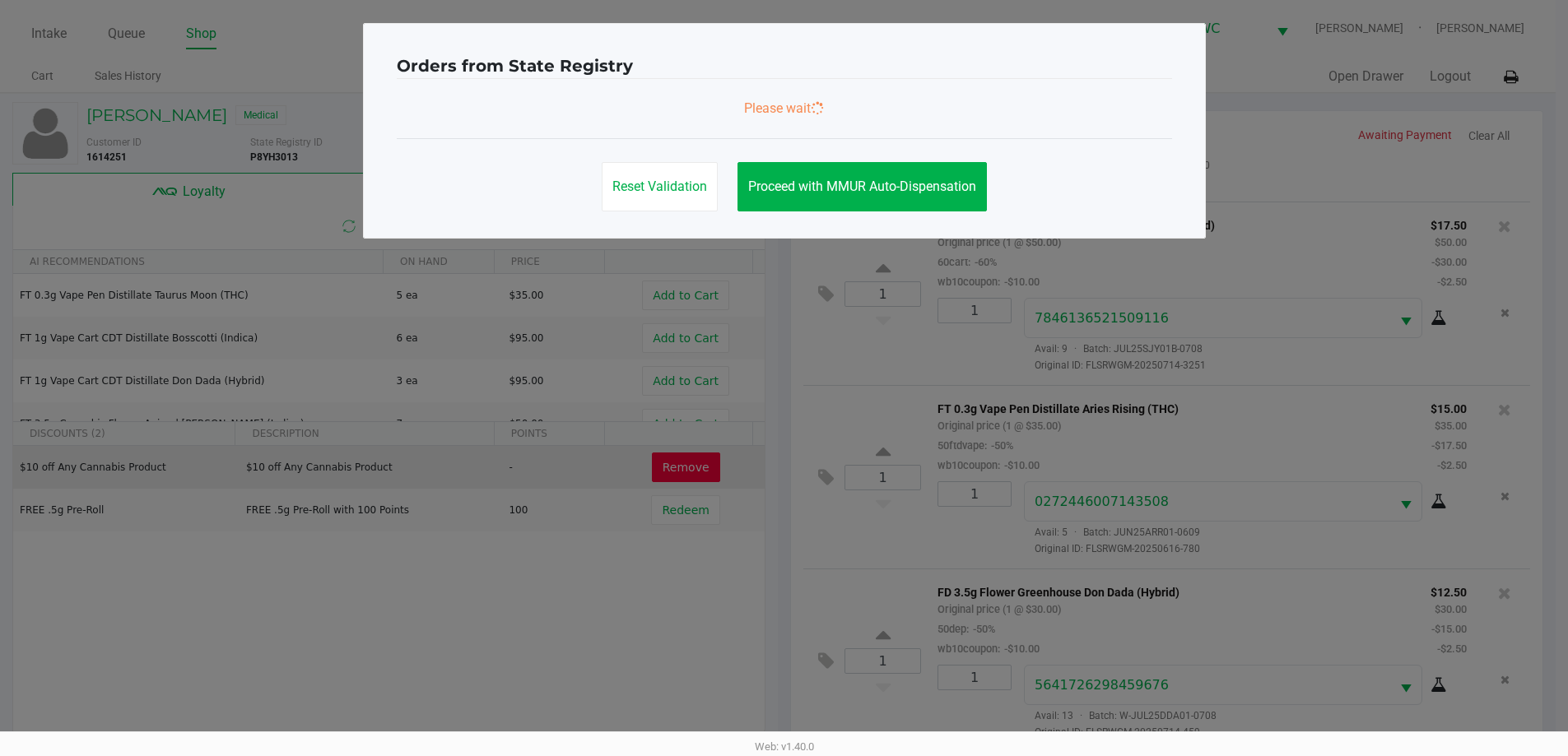
scroll to position [0, 0]
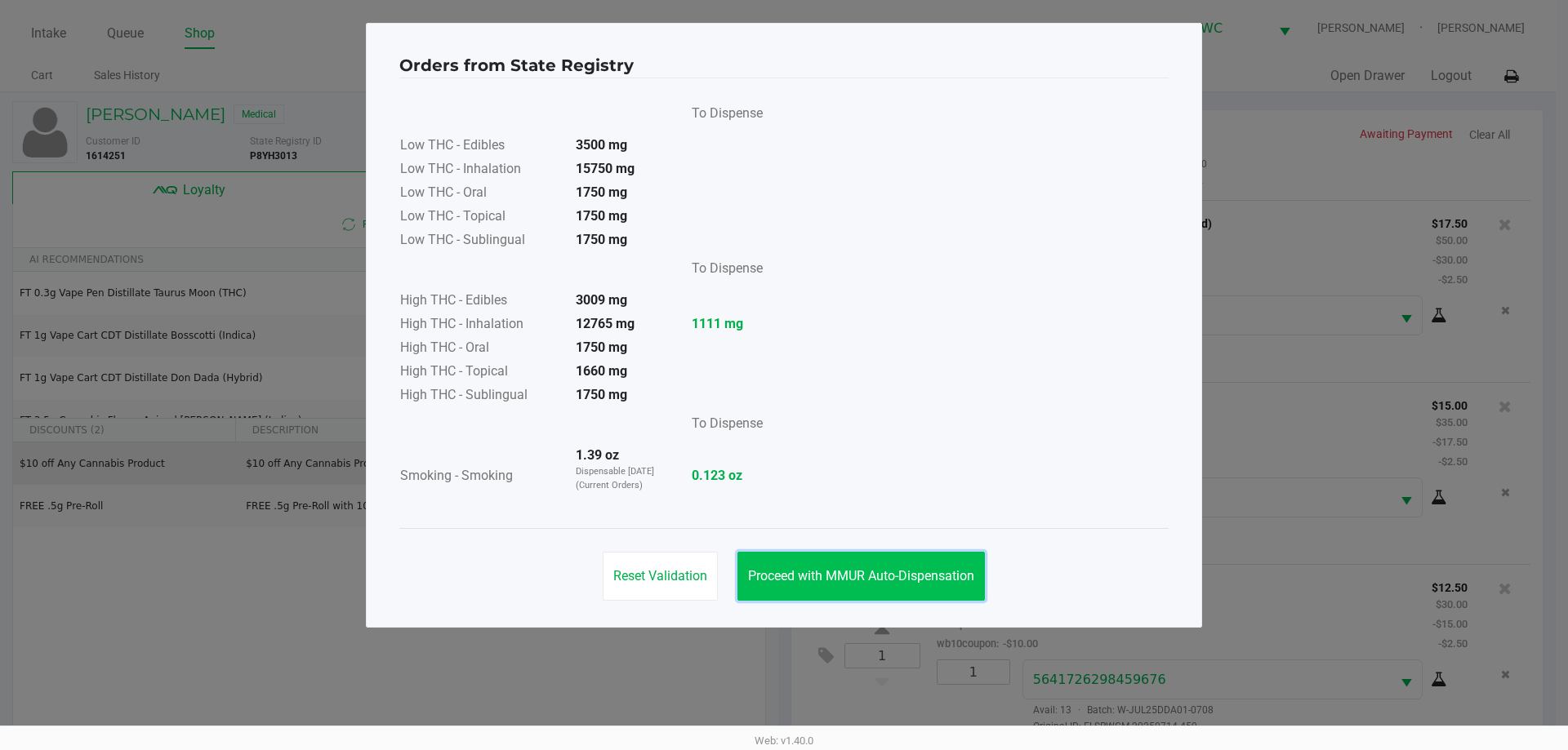
click at [830, 573] on span "Proceed with MMUR Auto-Dispensation" at bounding box center [861, 576] width 226 height 16
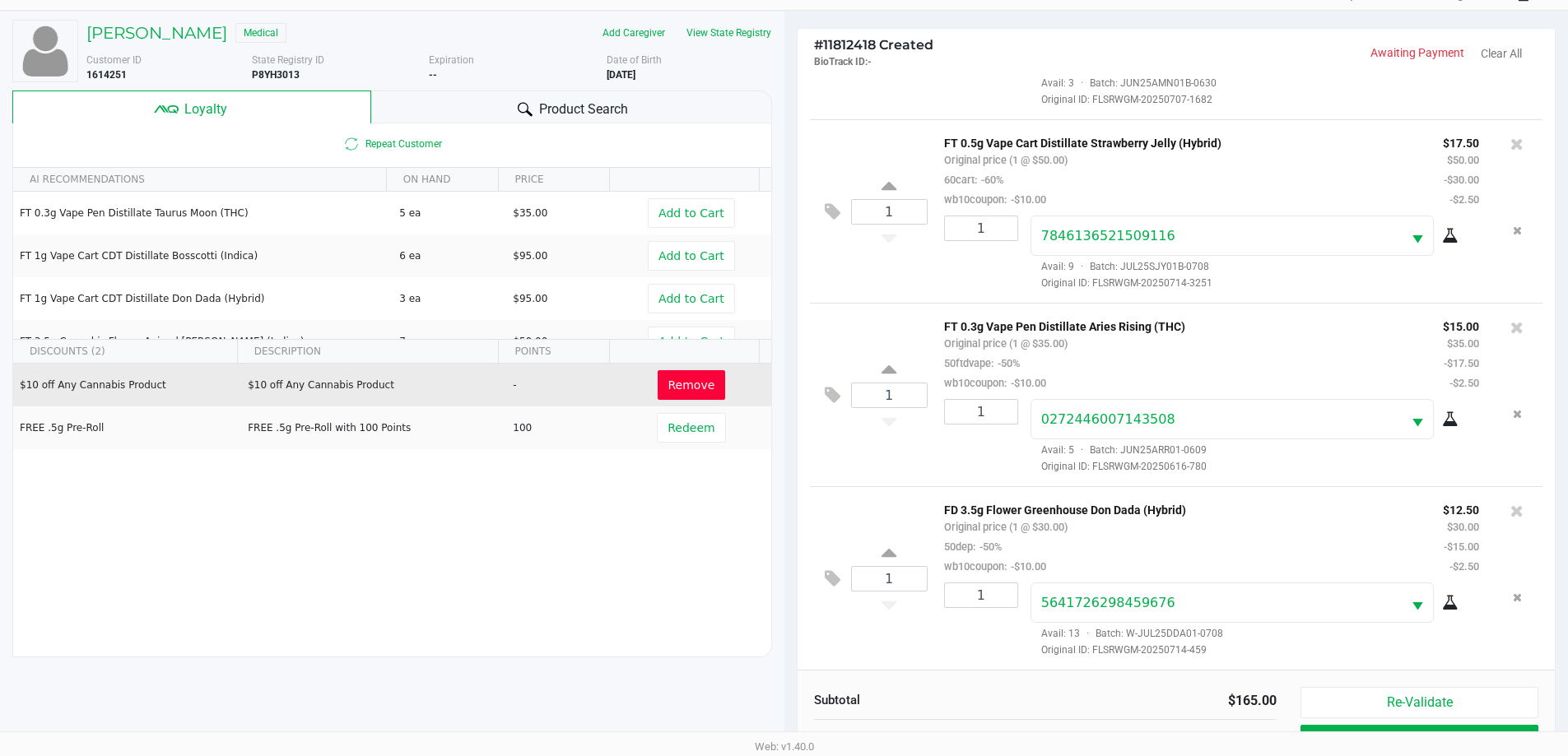
scroll to position [198, 0]
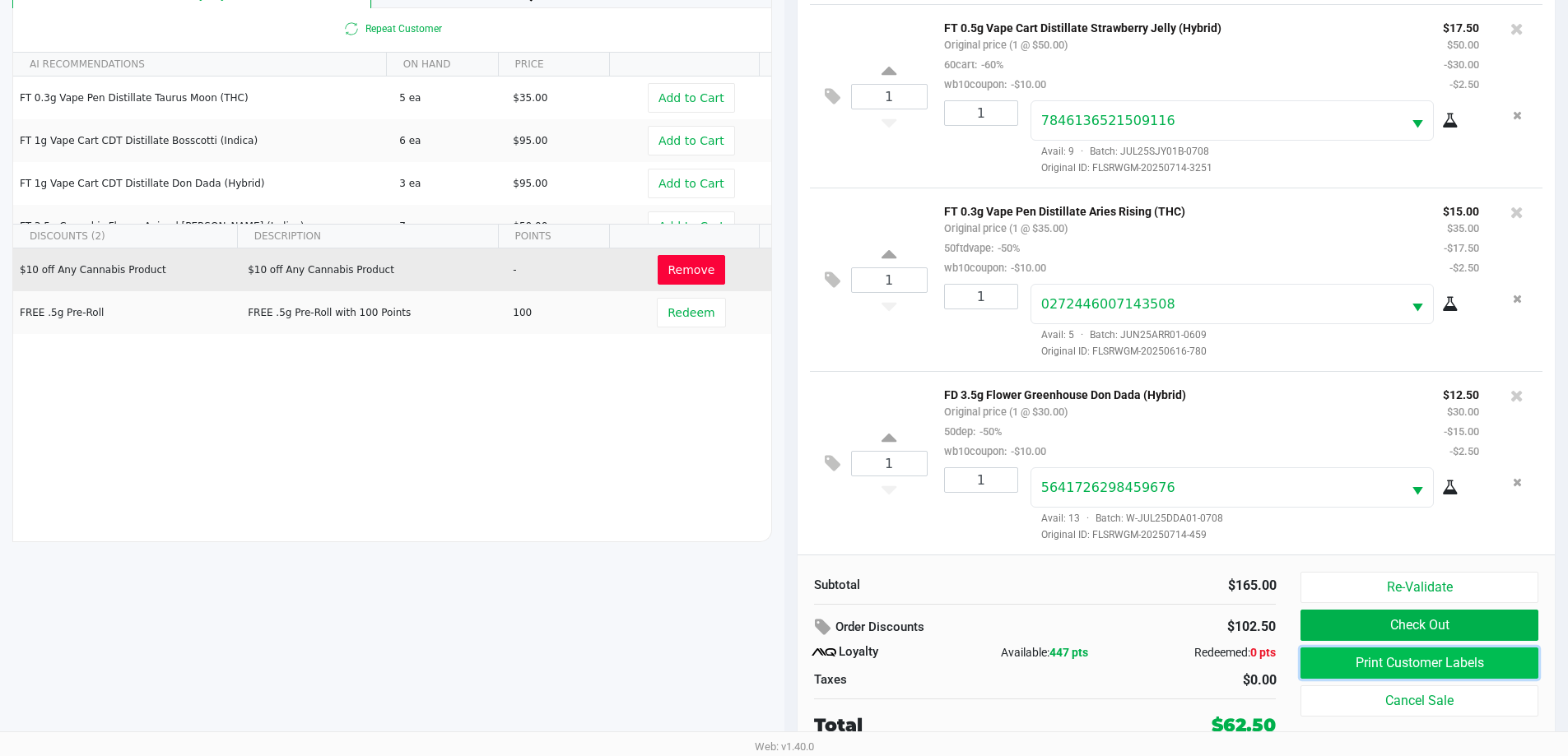
click at [1401, 659] on button "Print Customer Labels" at bounding box center [1419, 663] width 237 height 31
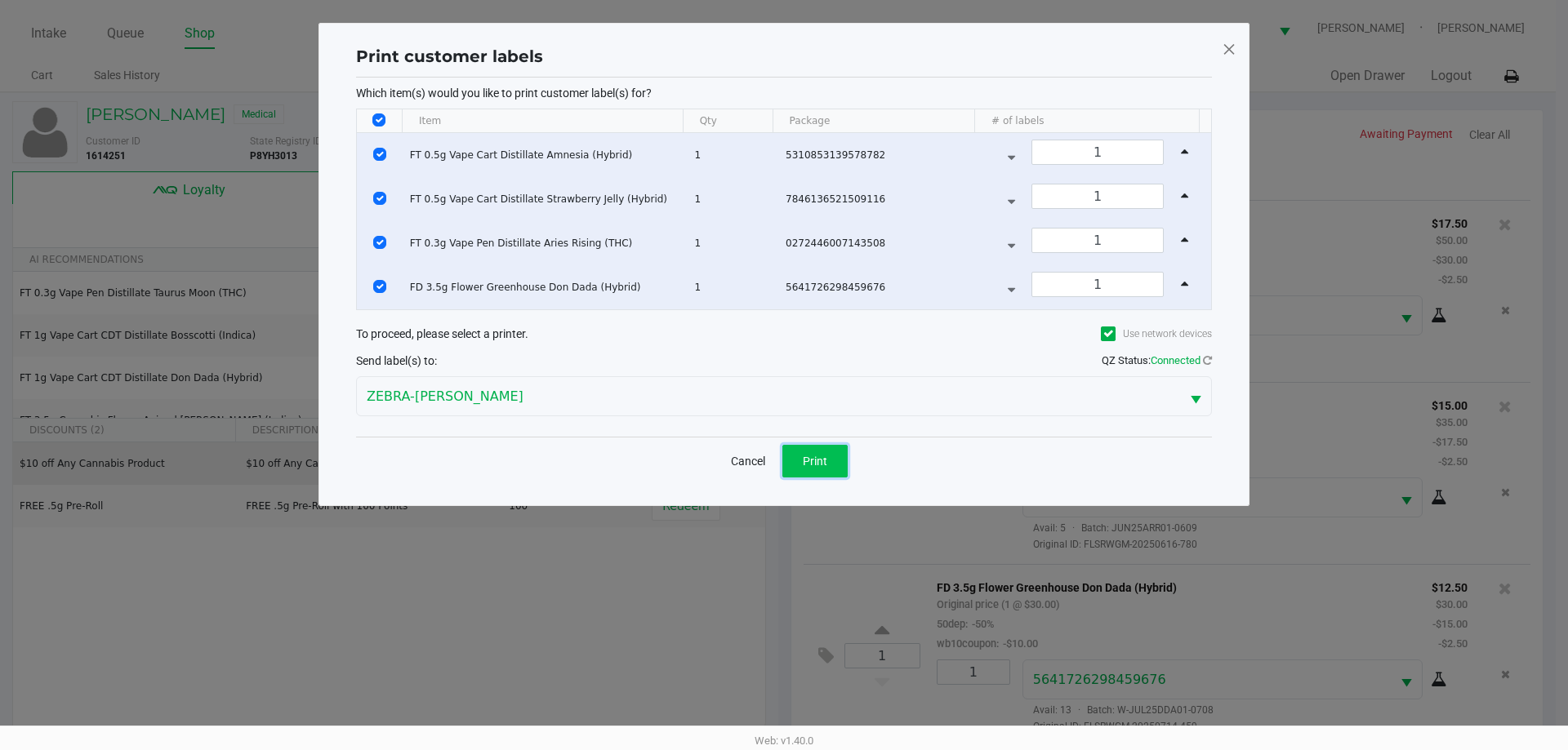
click at [822, 464] on span "Print" at bounding box center [814, 461] width 24 height 13
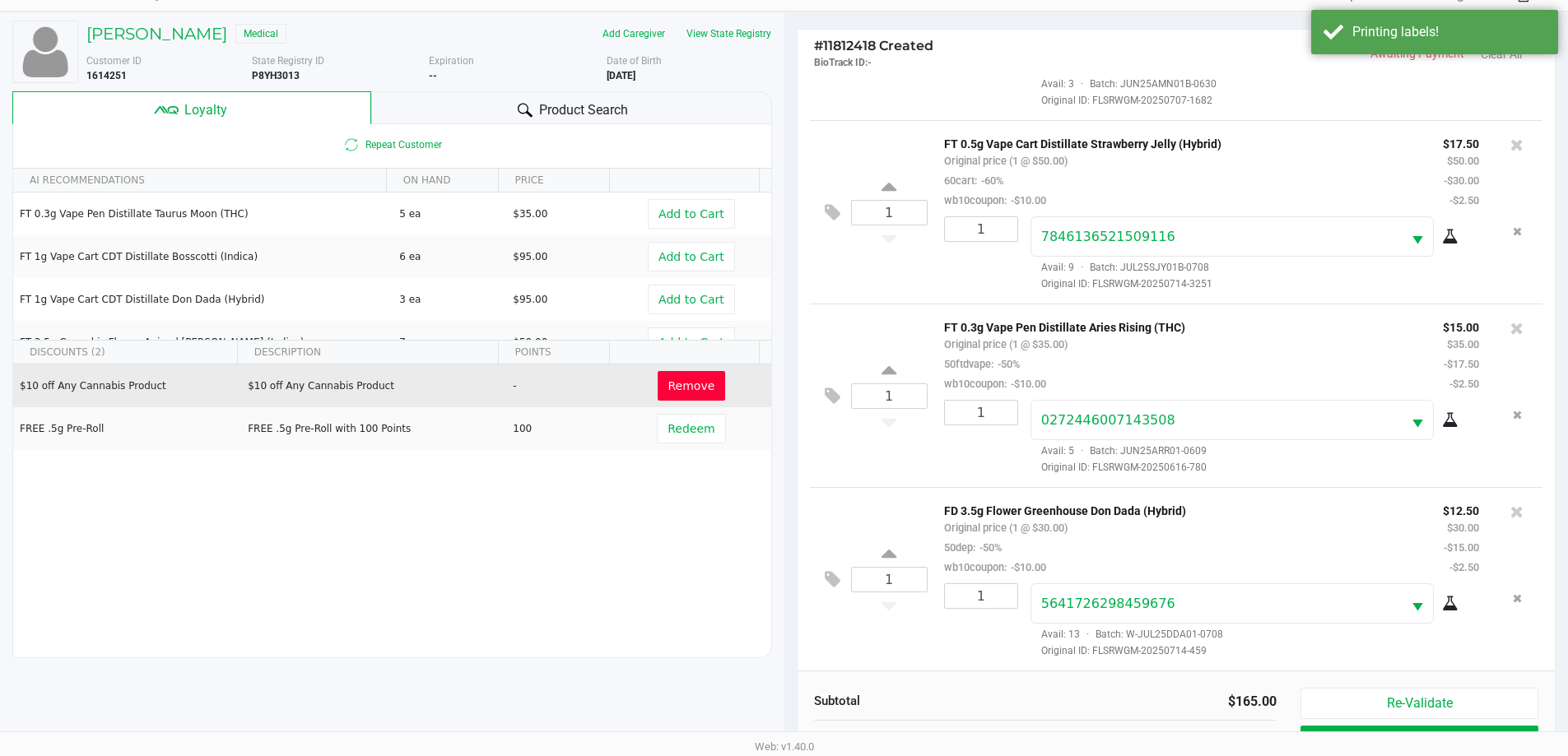
scroll to position [198, 0]
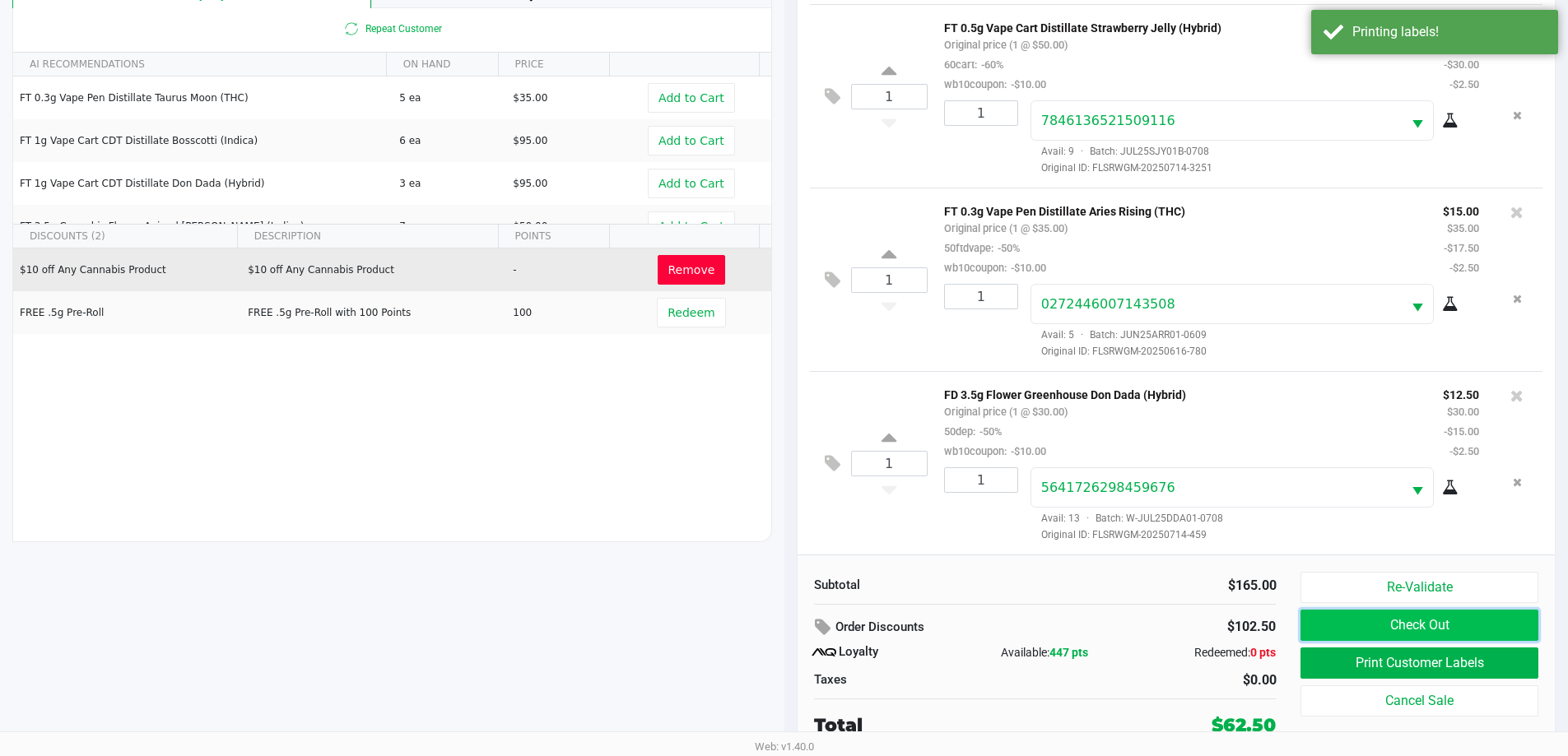
click at [1448, 625] on button "Check Out" at bounding box center [1419, 626] width 237 height 31
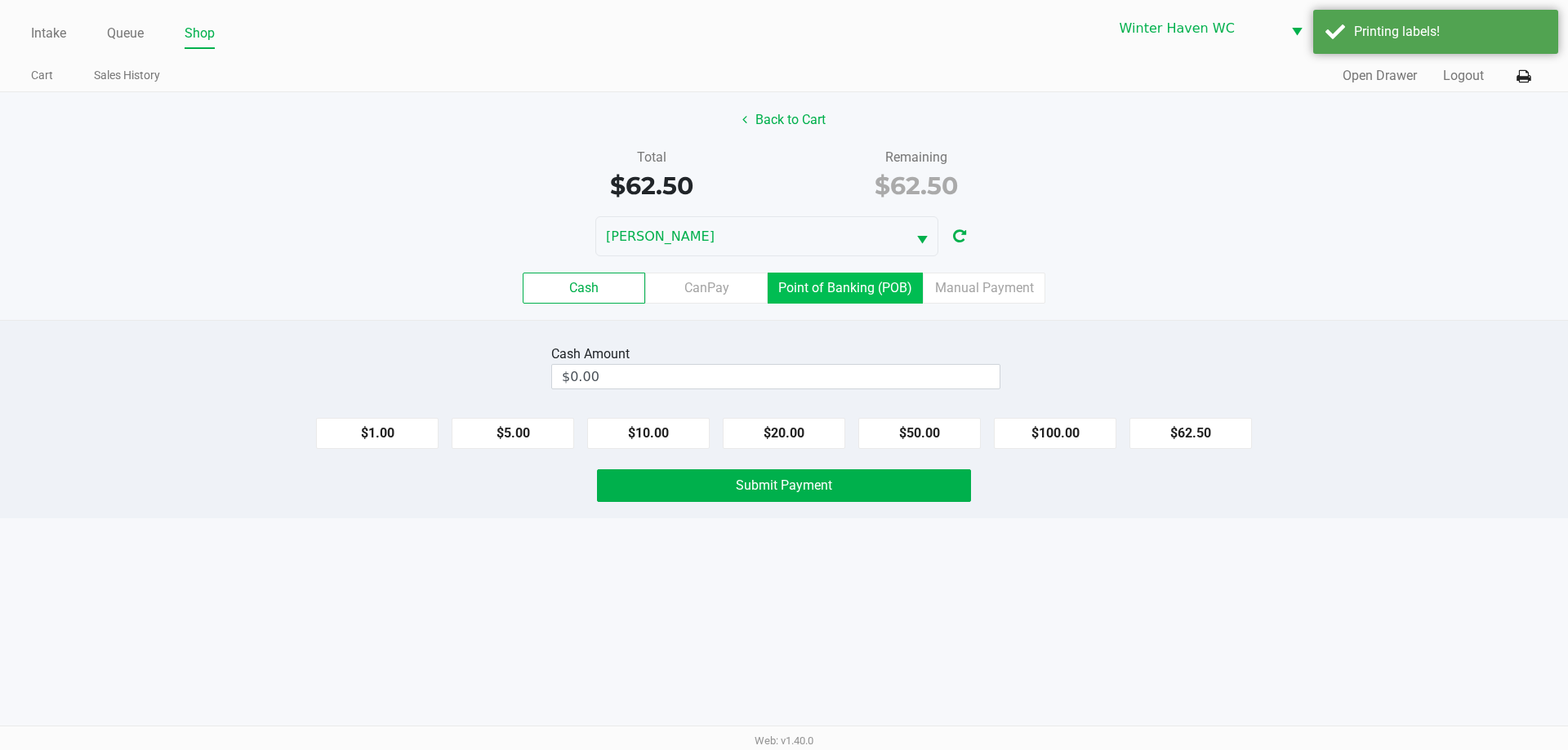
click at [871, 288] on label "Point of Banking (POB)" at bounding box center [845, 288] width 155 height 31
click at [0, 0] on 7 "Point of Banking (POB)" at bounding box center [0, 0] width 0 height 0
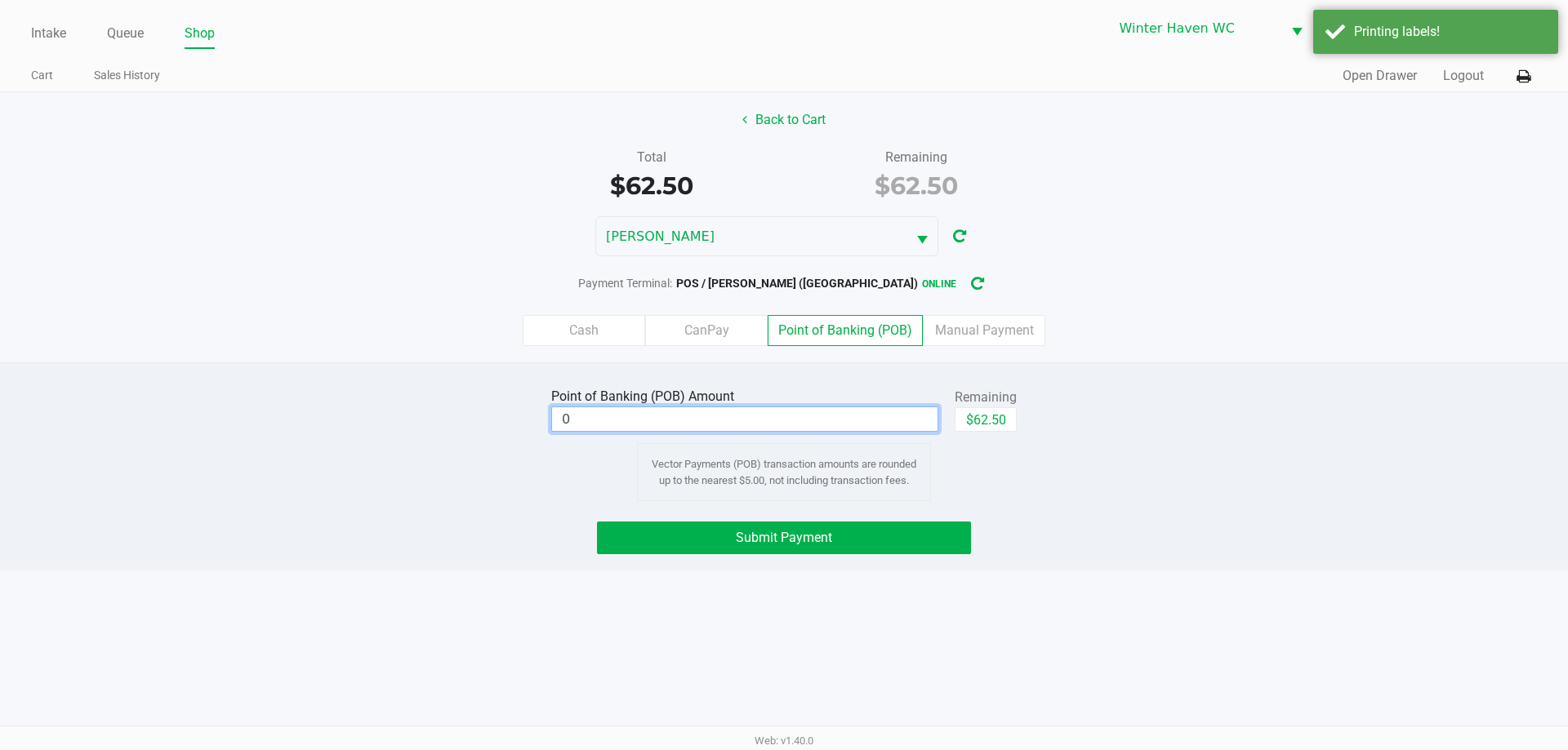
click at [874, 413] on input "0" at bounding box center [744, 419] width 385 height 23
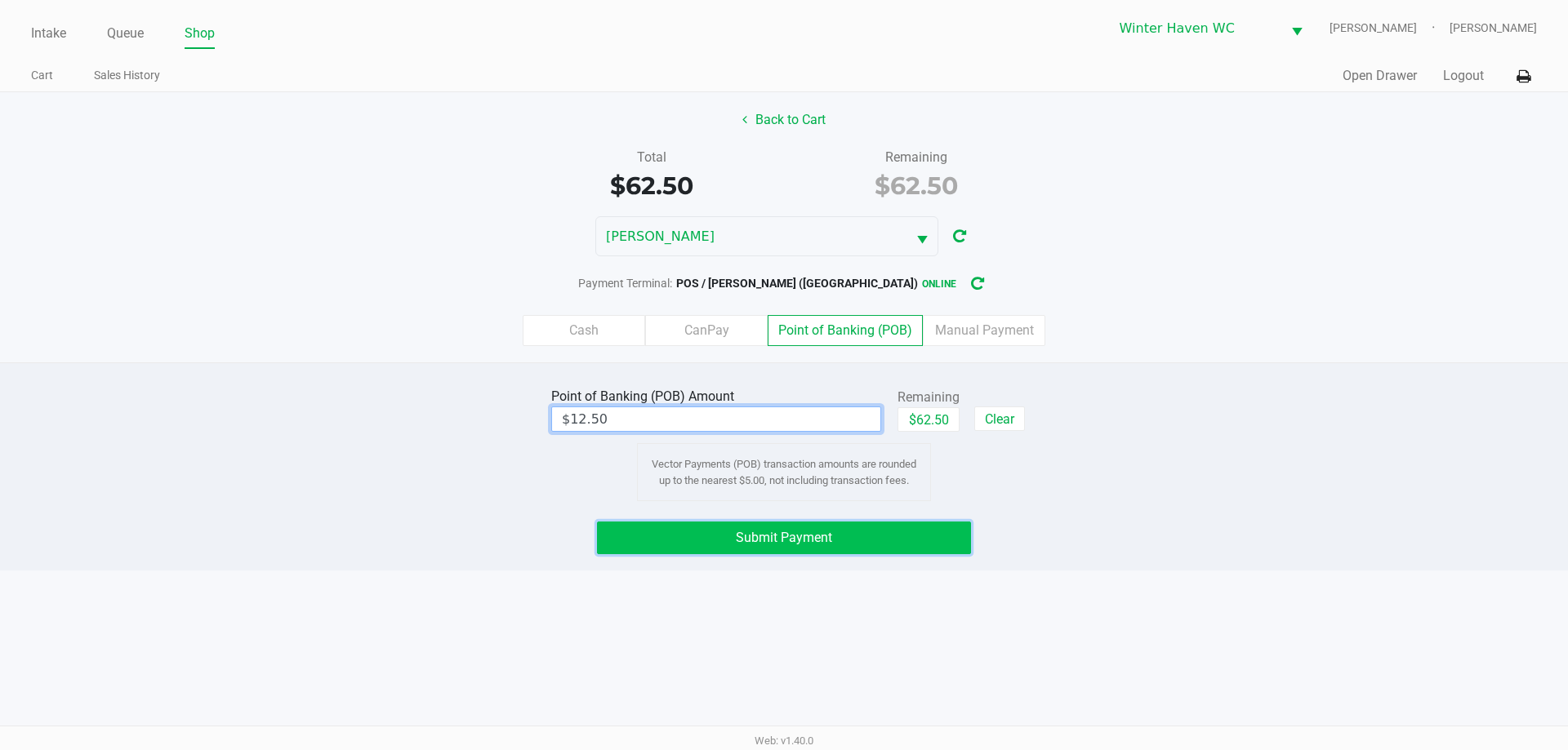
click at [877, 537] on button "Submit Payment" at bounding box center [783, 538] width 374 height 33
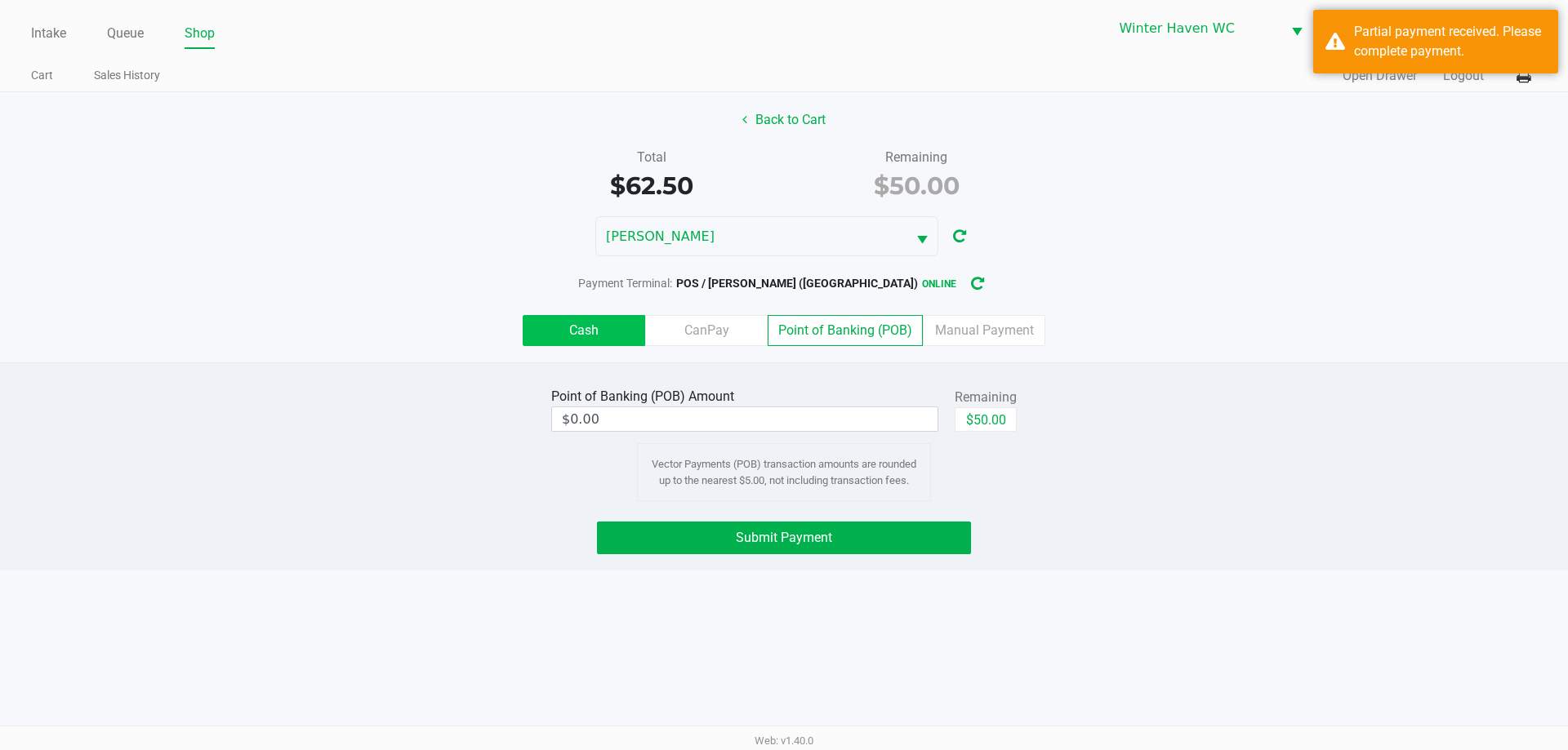
click at [603, 337] on label "Cash" at bounding box center [584, 331] width 122 height 31
click at [0, 0] on 0 "Cash" at bounding box center [0, 0] width 0 height 0
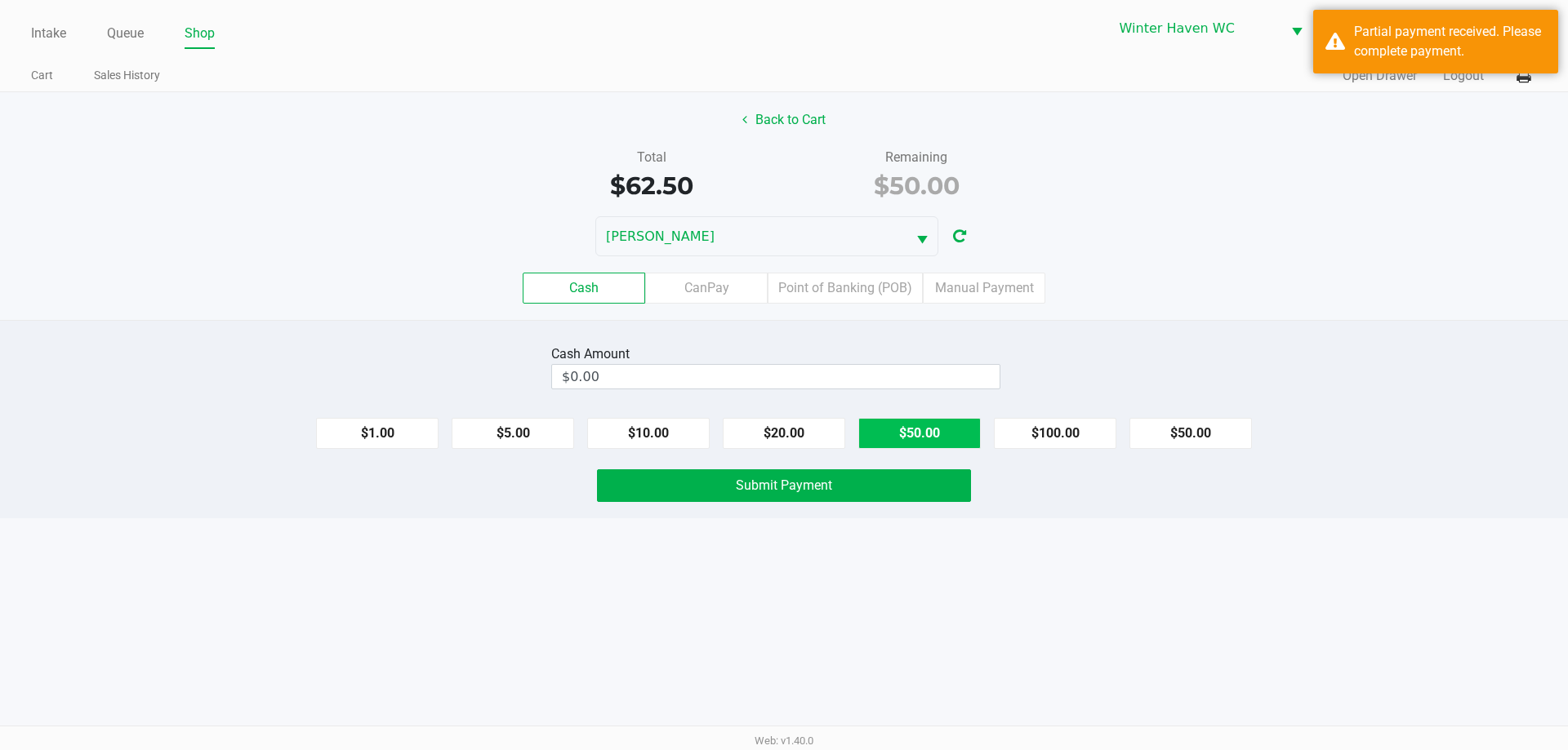
click at [895, 435] on button "$50.00" at bounding box center [920, 434] width 122 height 31
type input "$50.00"
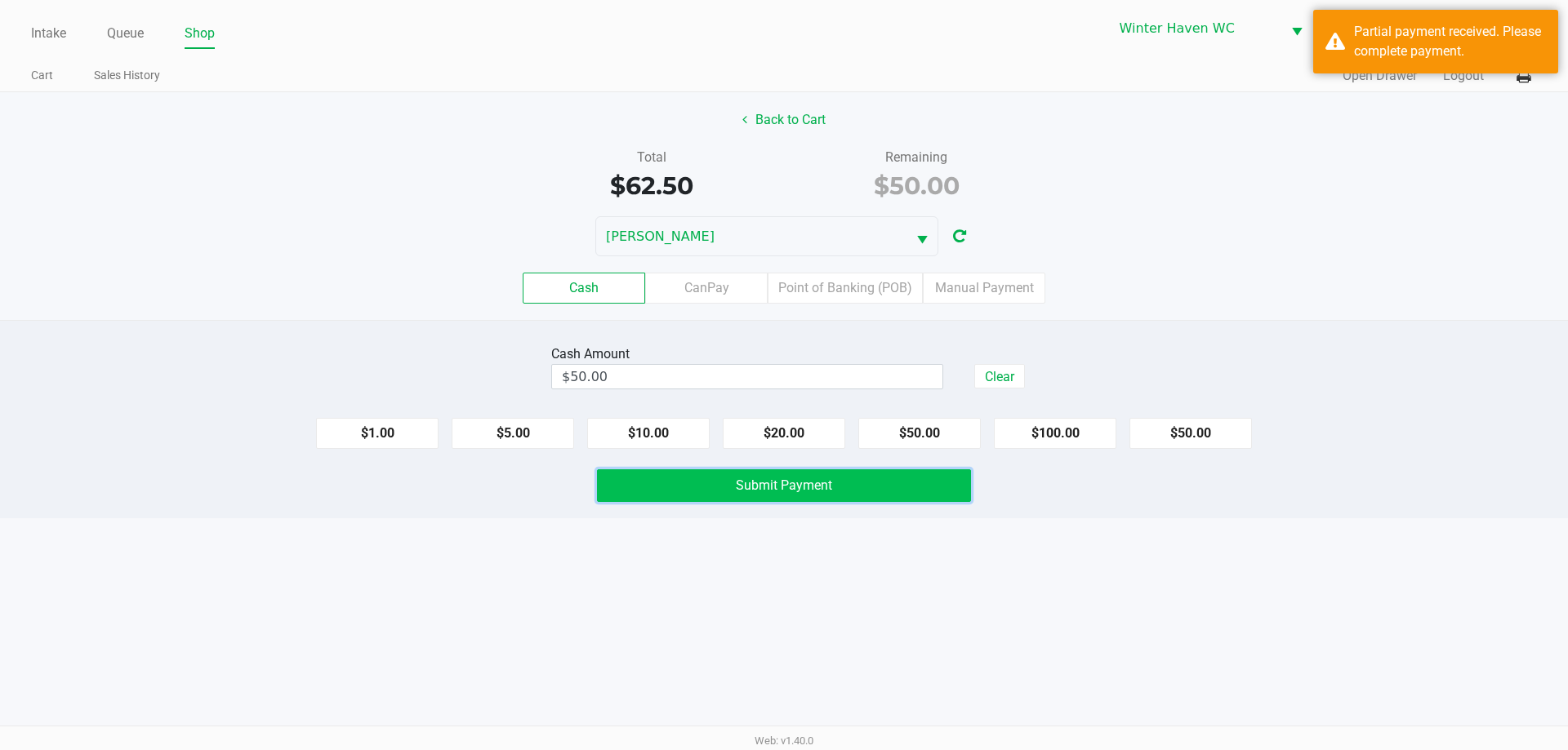
click at [831, 496] on button "Submit Payment" at bounding box center [783, 486] width 374 height 33
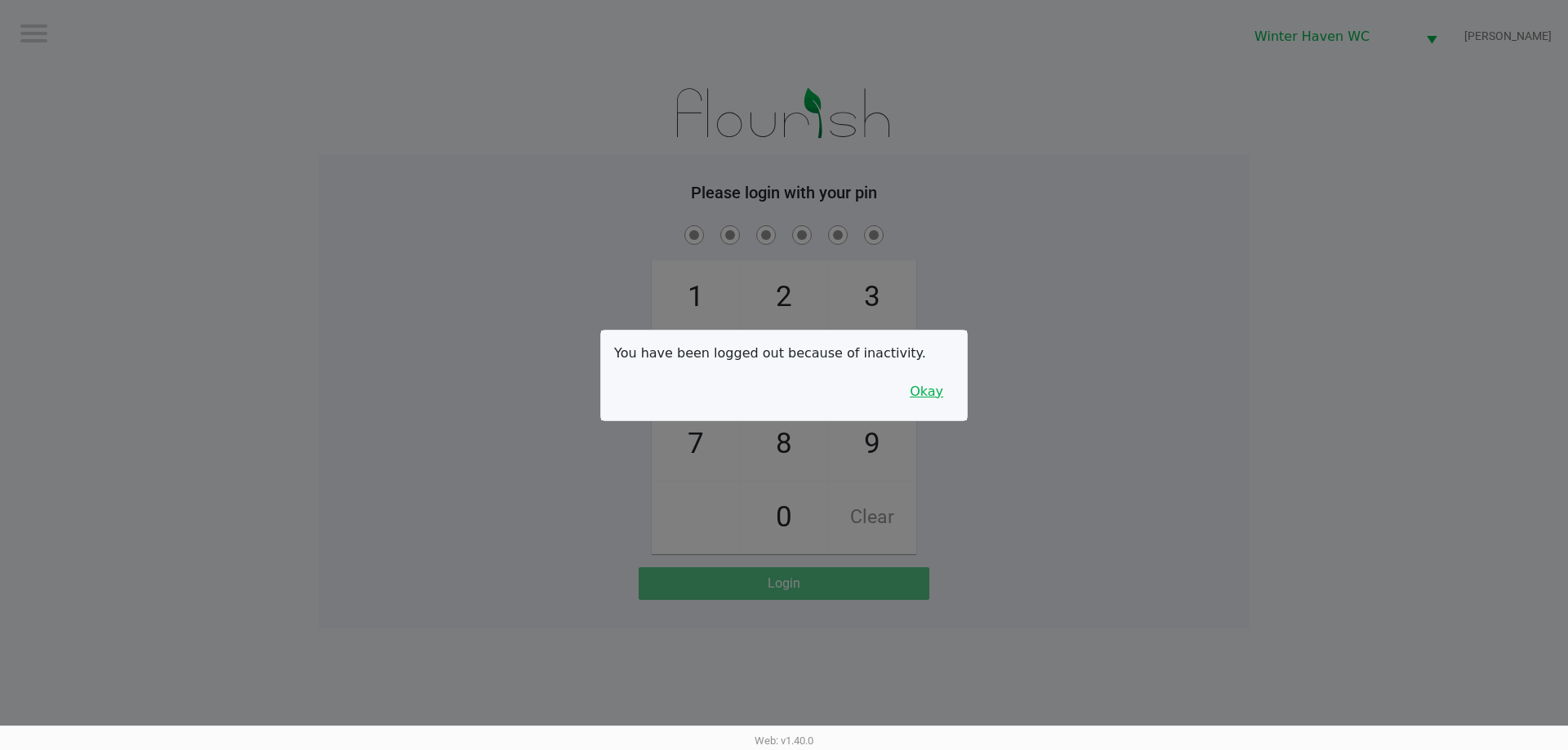
click at [941, 392] on button "Okay" at bounding box center [927, 392] width 54 height 31
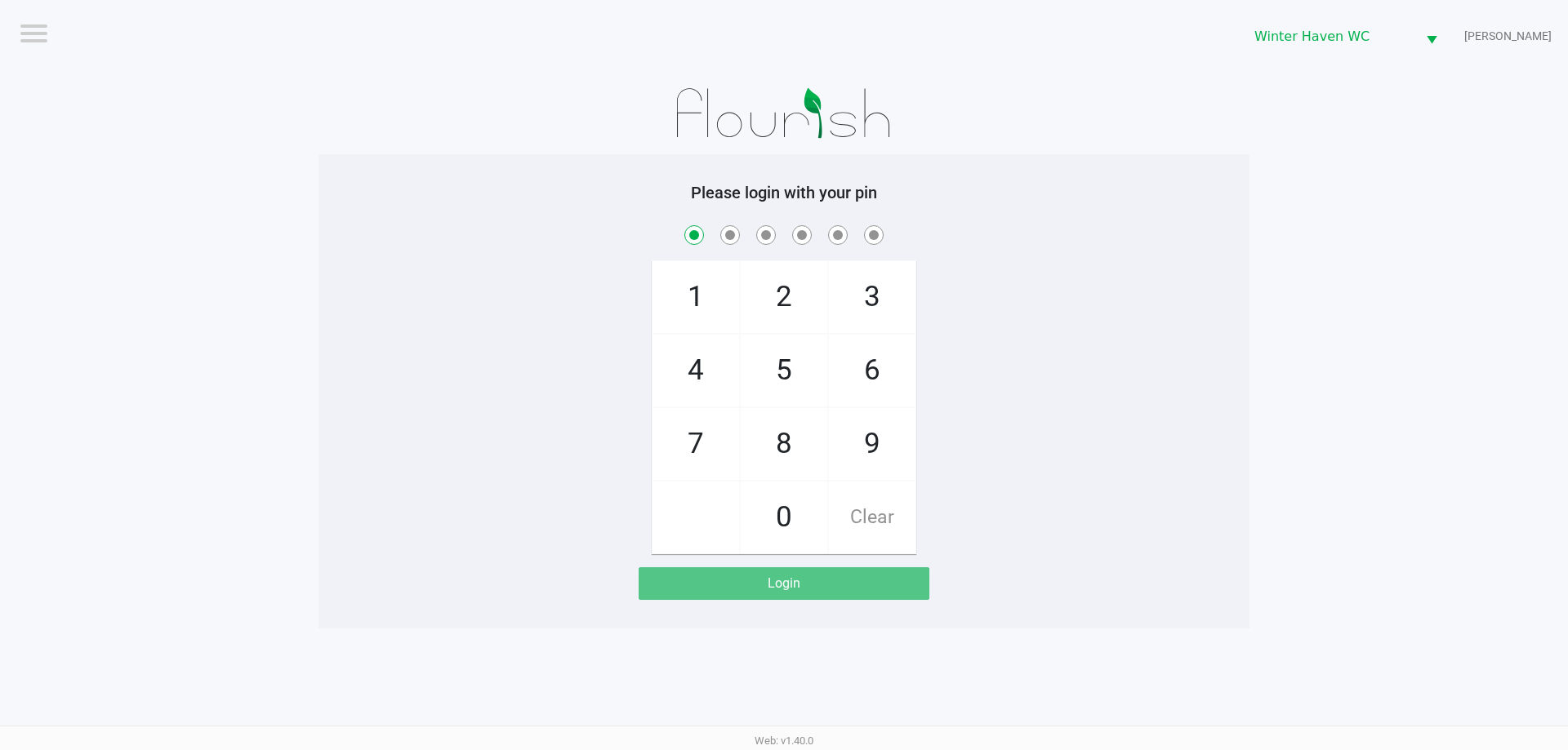
checkbox input "true"
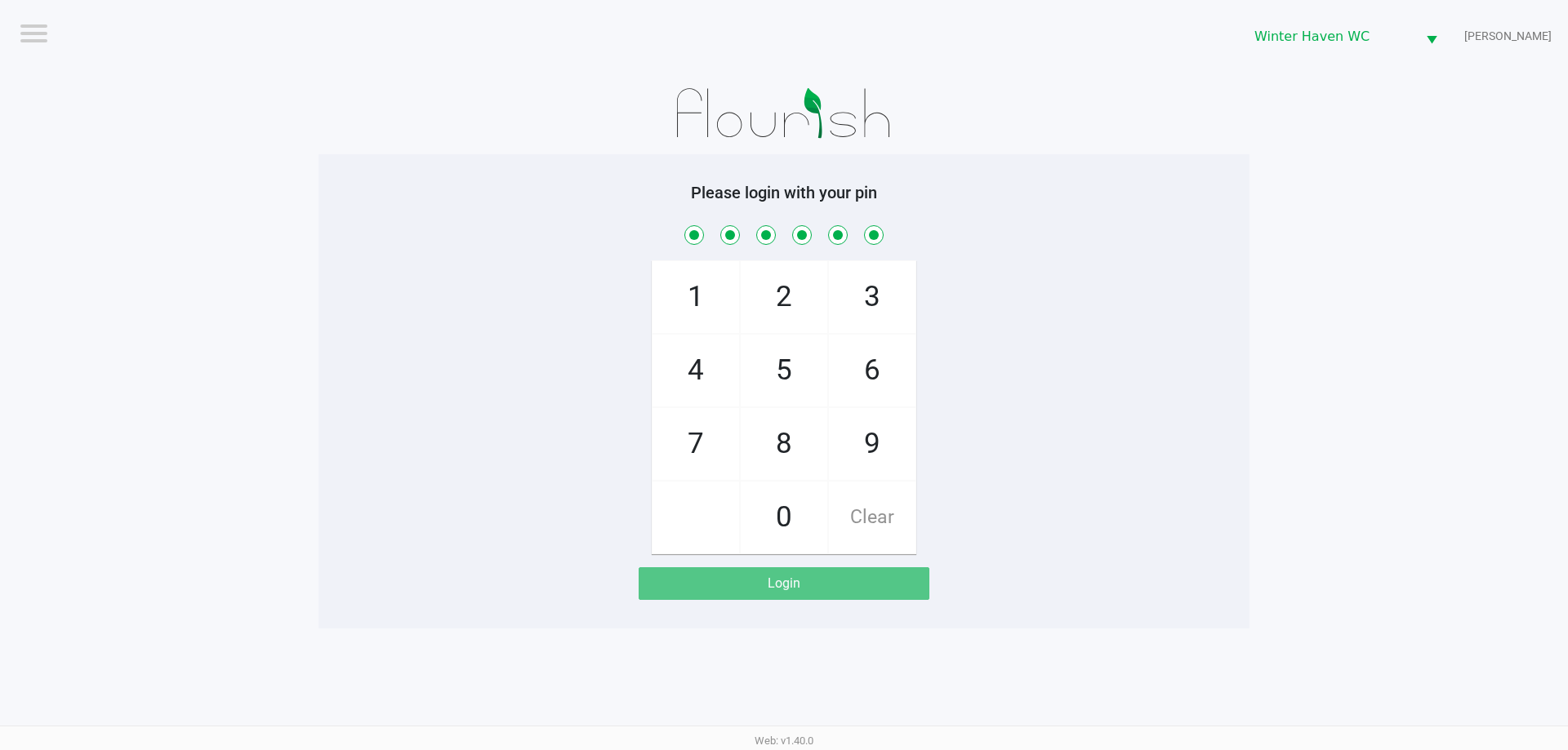
checkbox input "true"
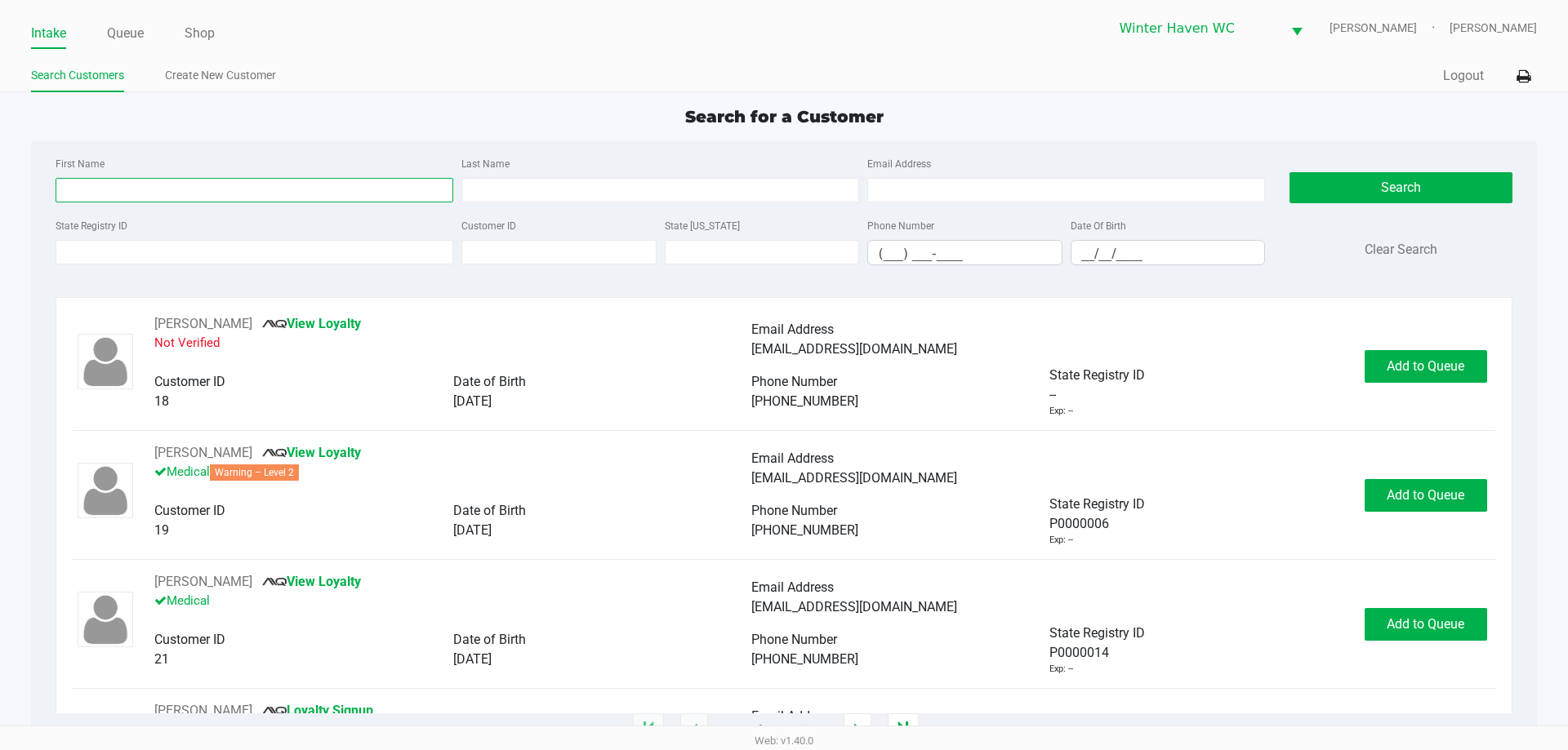
click at [183, 188] on input "First Name" at bounding box center [254, 189] width 398 height 24
click at [230, 77] on link "Create New Customer" at bounding box center [220, 75] width 111 height 20
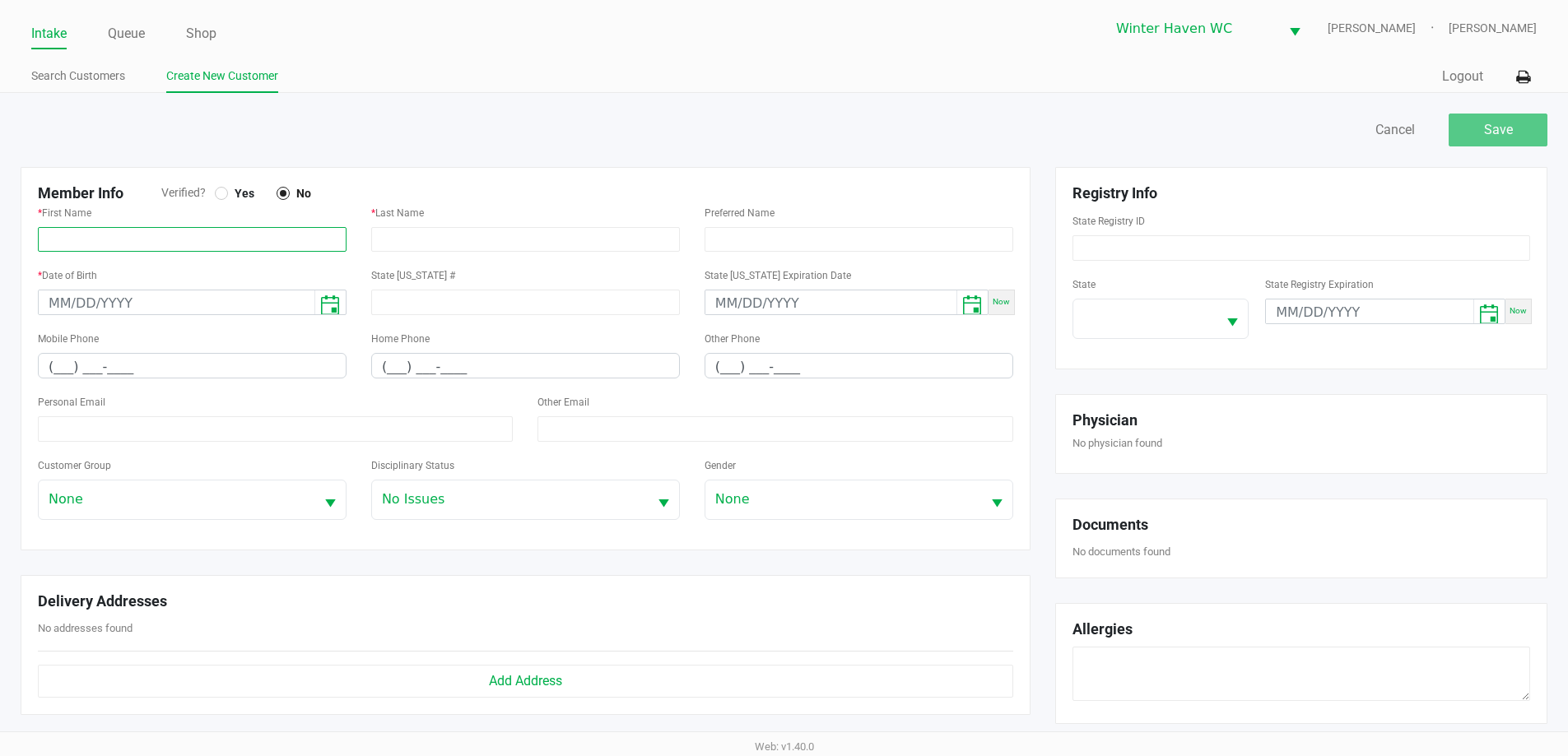
click at [219, 235] on input "text" at bounding box center [193, 239] width 309 height 24
drag, startPoint x: 177, startPoint y: 232, endPoint x: 174, endPoint y: 245, distance: 13.3
click at [177, 241] on input "text" at bounding box center [193, 239] width 309 height 24
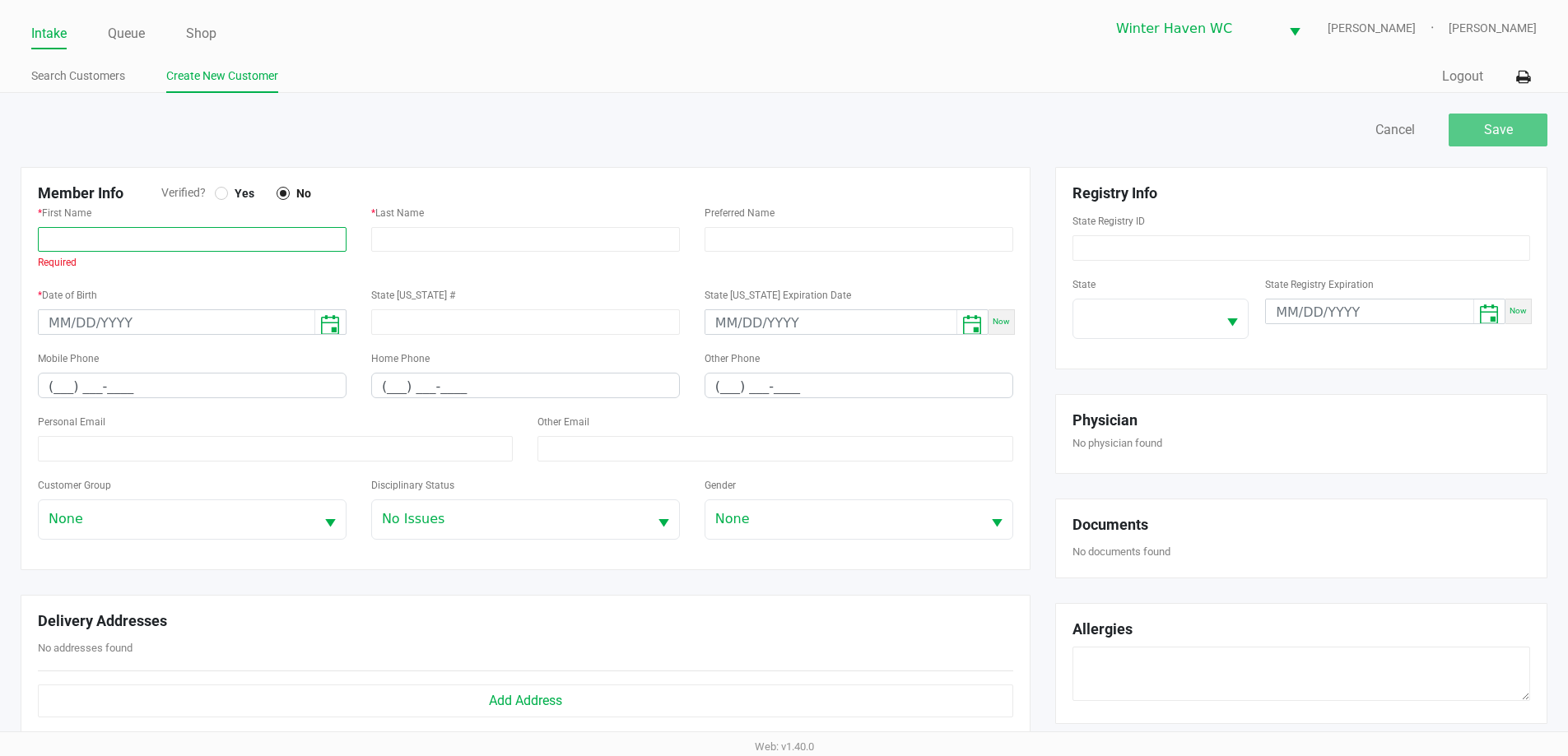
click at [140, 233] on input "text" at bounding box center [193, 239] width 309 height 24
click at [150, 231] on input "text" at bounding box center [193, 239] width 309 height 24
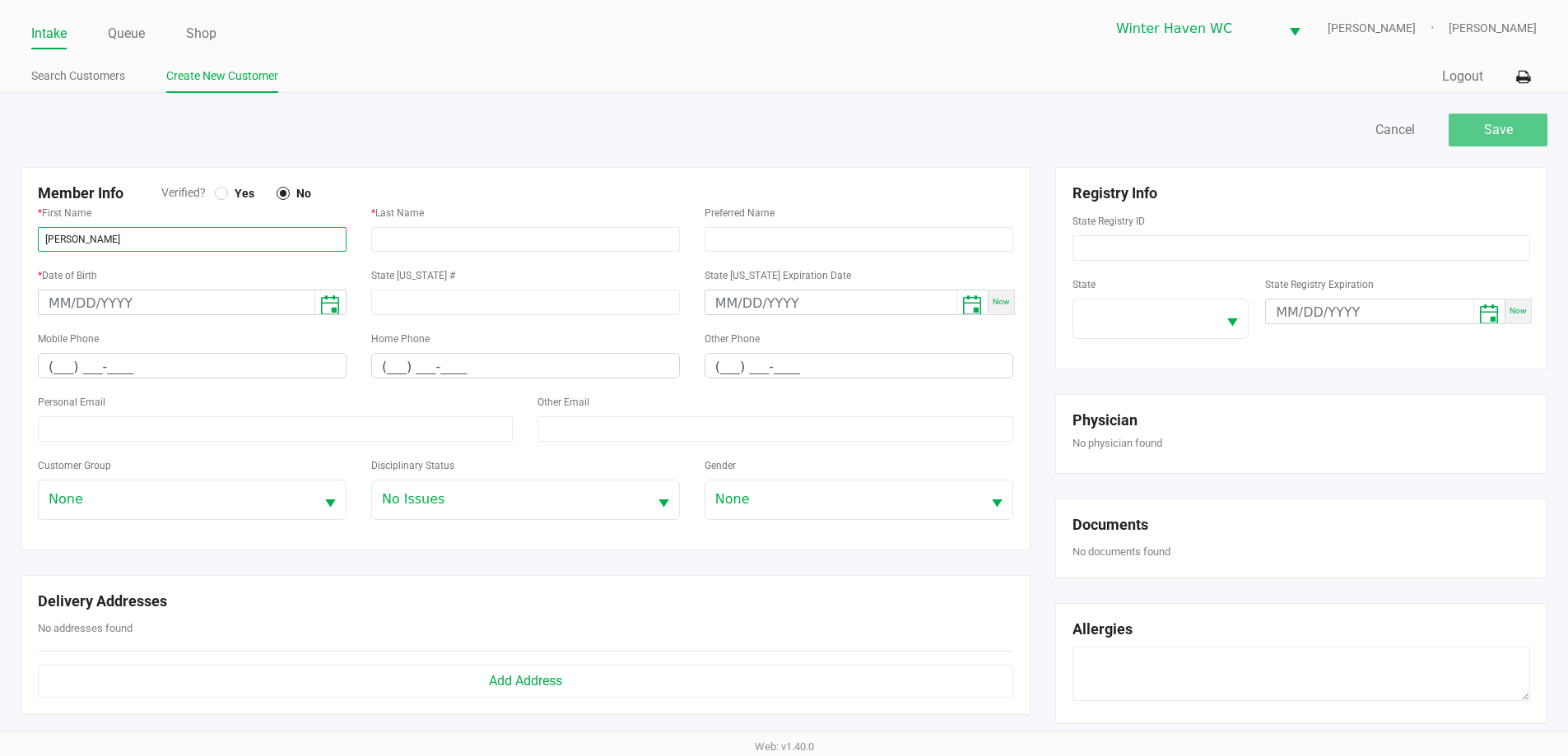
type input "[PERSON_NAME]"
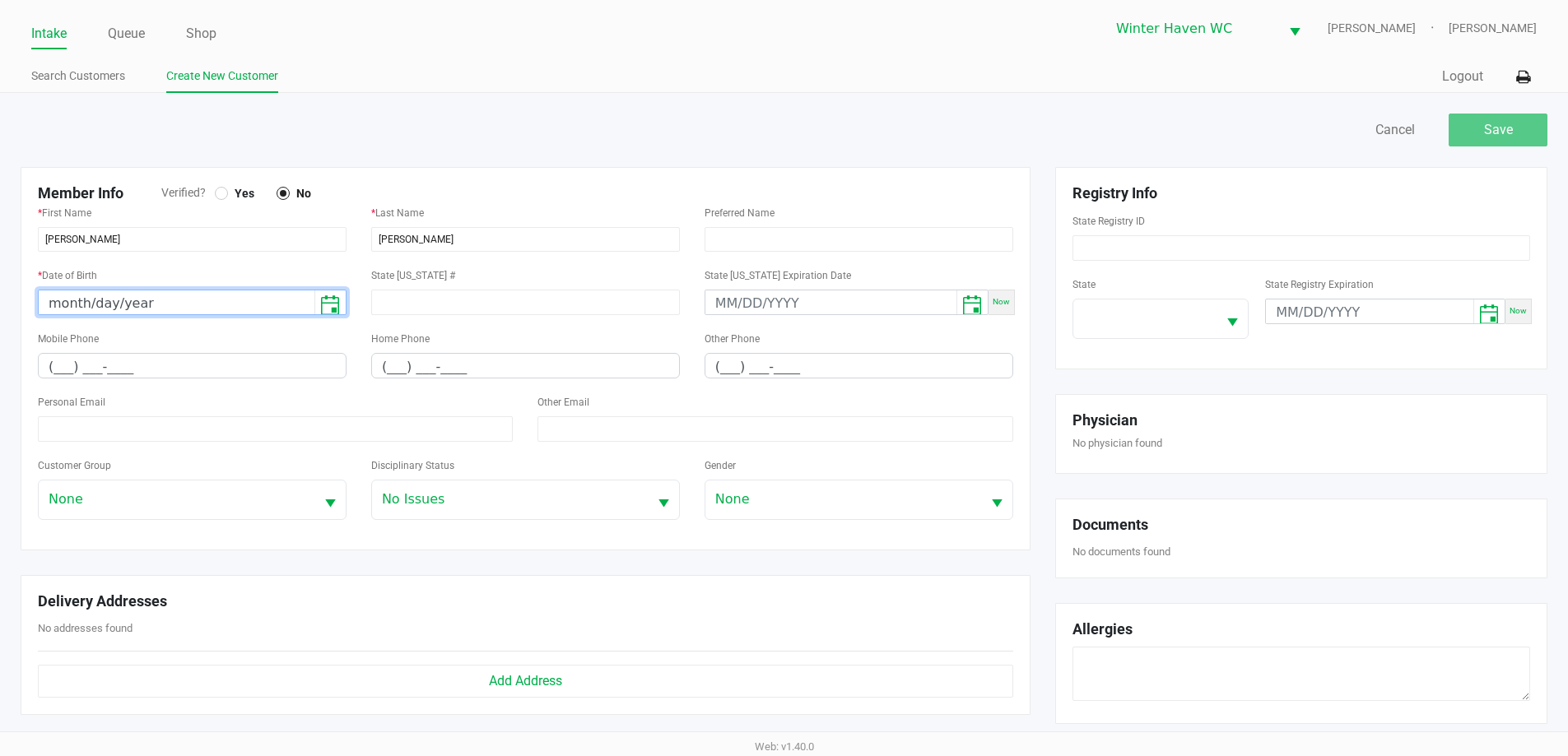
click at [235, 307] on input "month/day/year" at bounding box center [177, 303] width 276 height 25
type input "[DATE]"
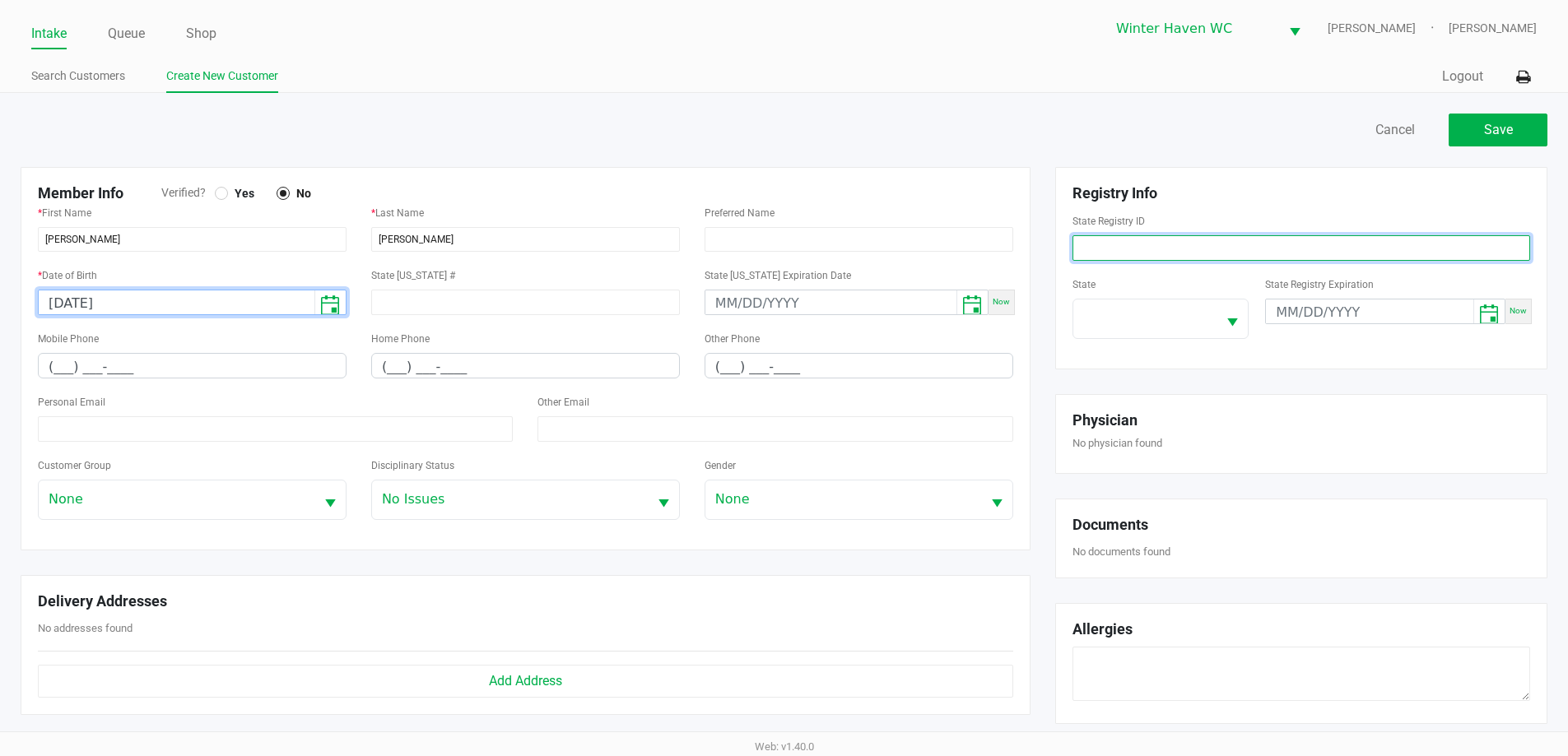
click at [1203, 237] on input at bounding box center [1302, 248] width 458 height 25
paste input "P8XD4617"
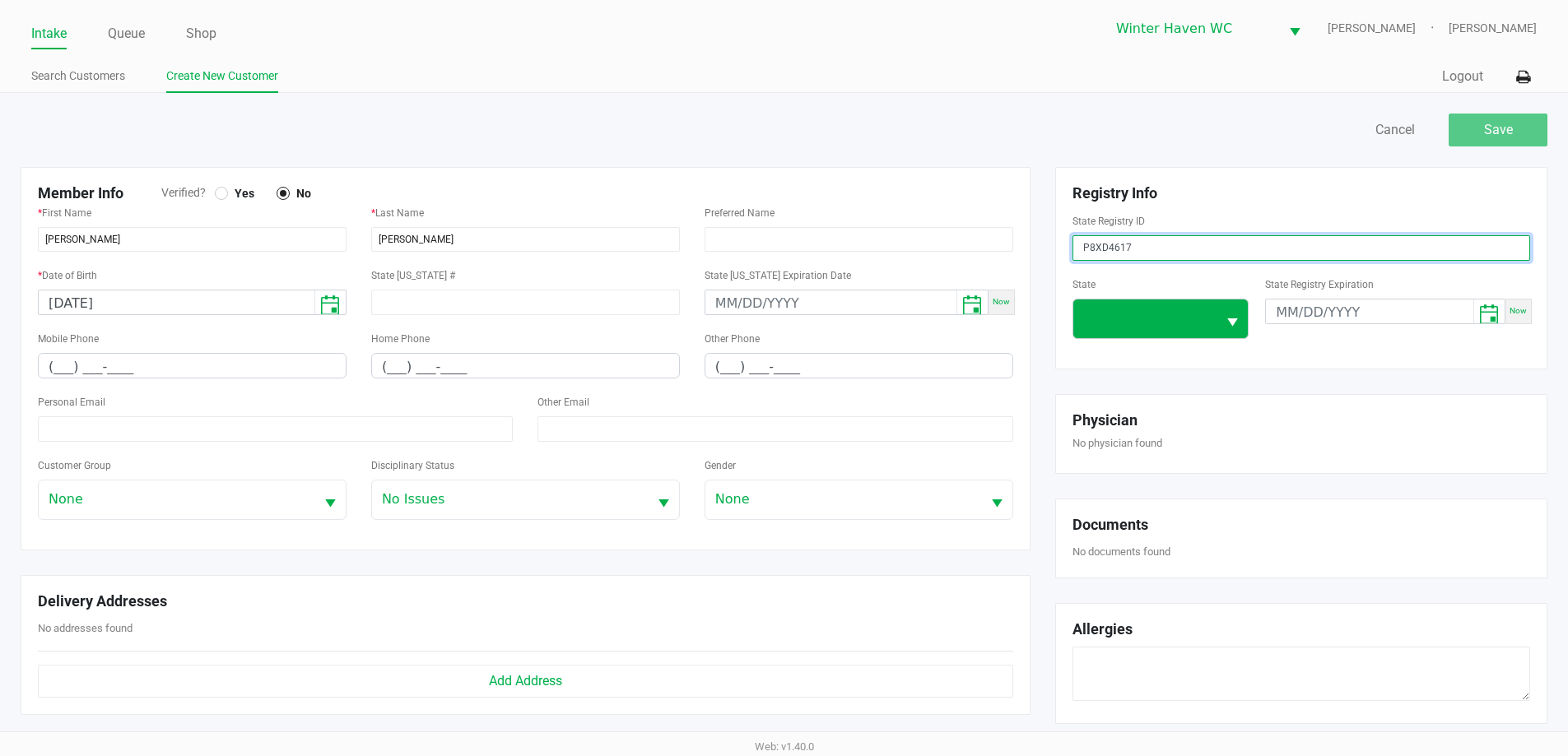
type input "P8XD4617"
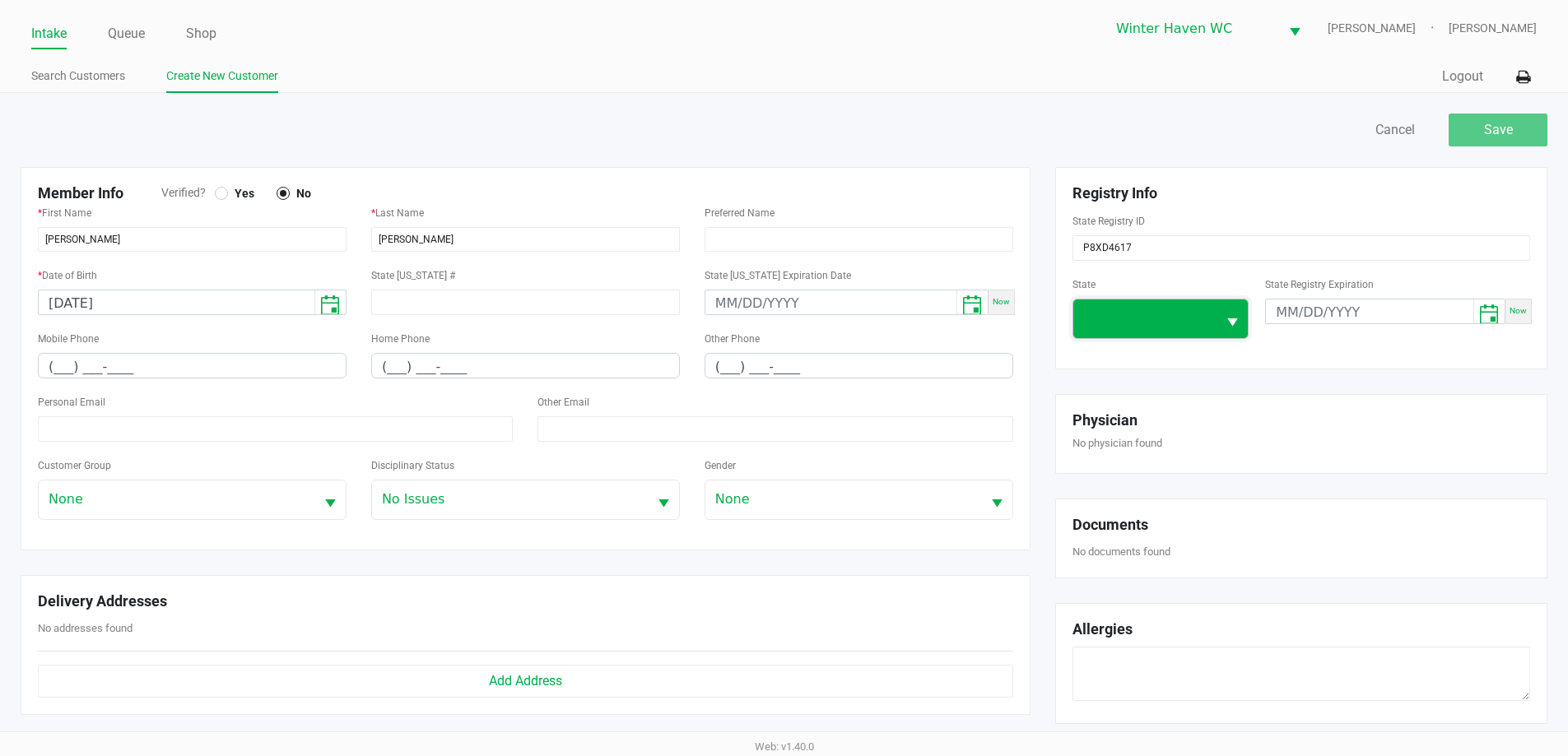
click at [1162, 333] on span at bounding box center [1145, 319] width 144 height 39
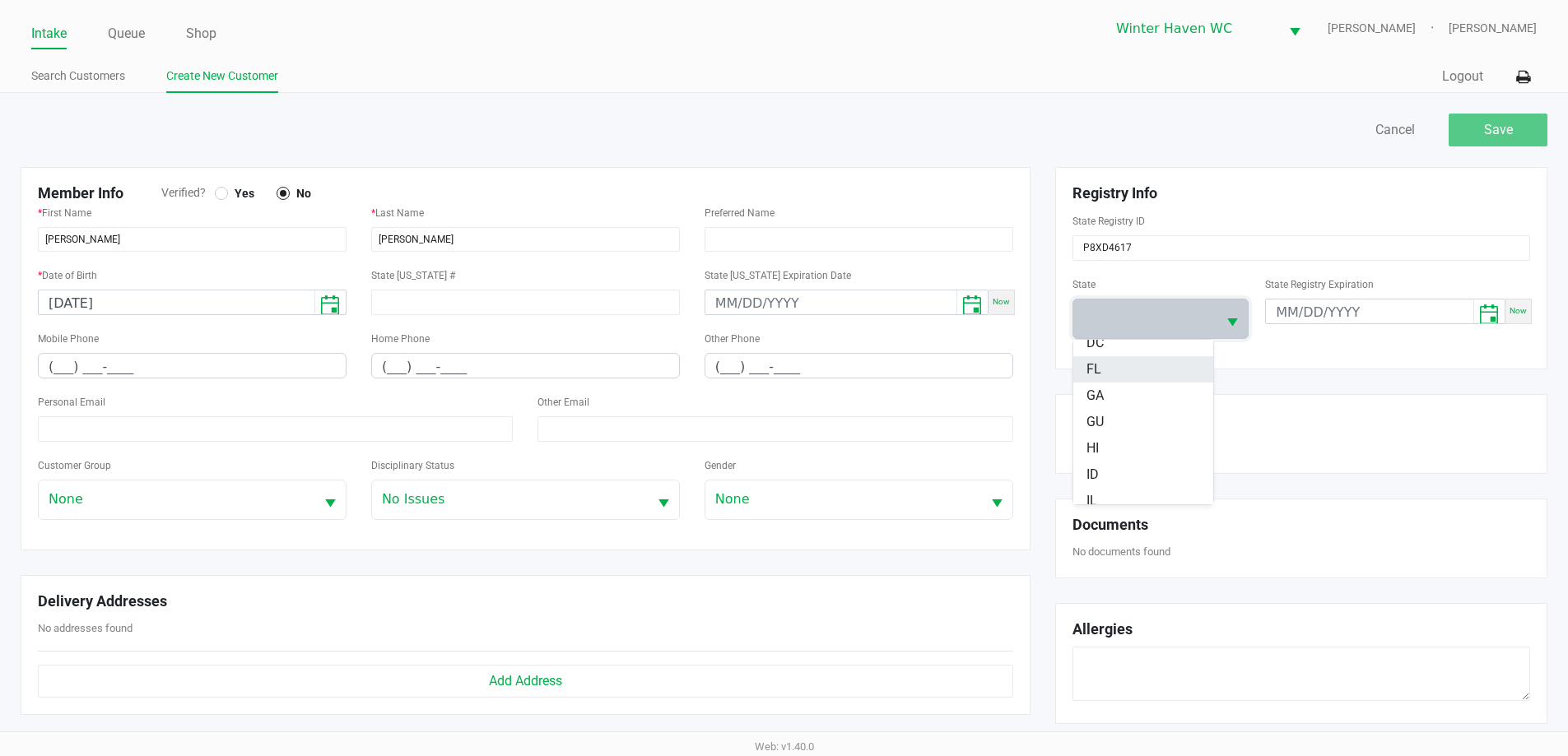
click at [1107, 373] on li "FL" at bounding box center [1143, 369] width 140 height 26
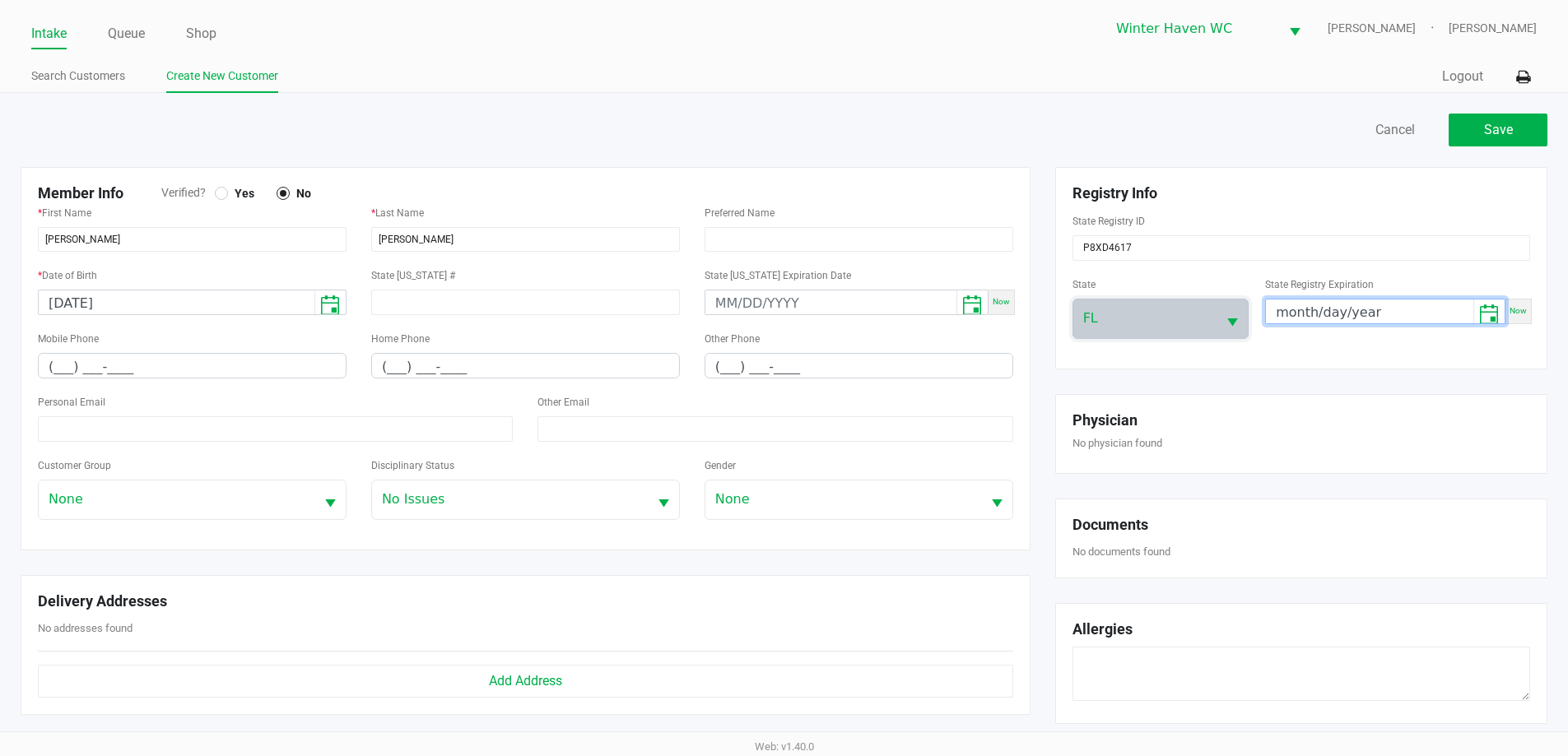
click at [1334, 303] on input "month/day/year" at bounding box center [1369, 312] width 207 height 25
type input "[DATE]"
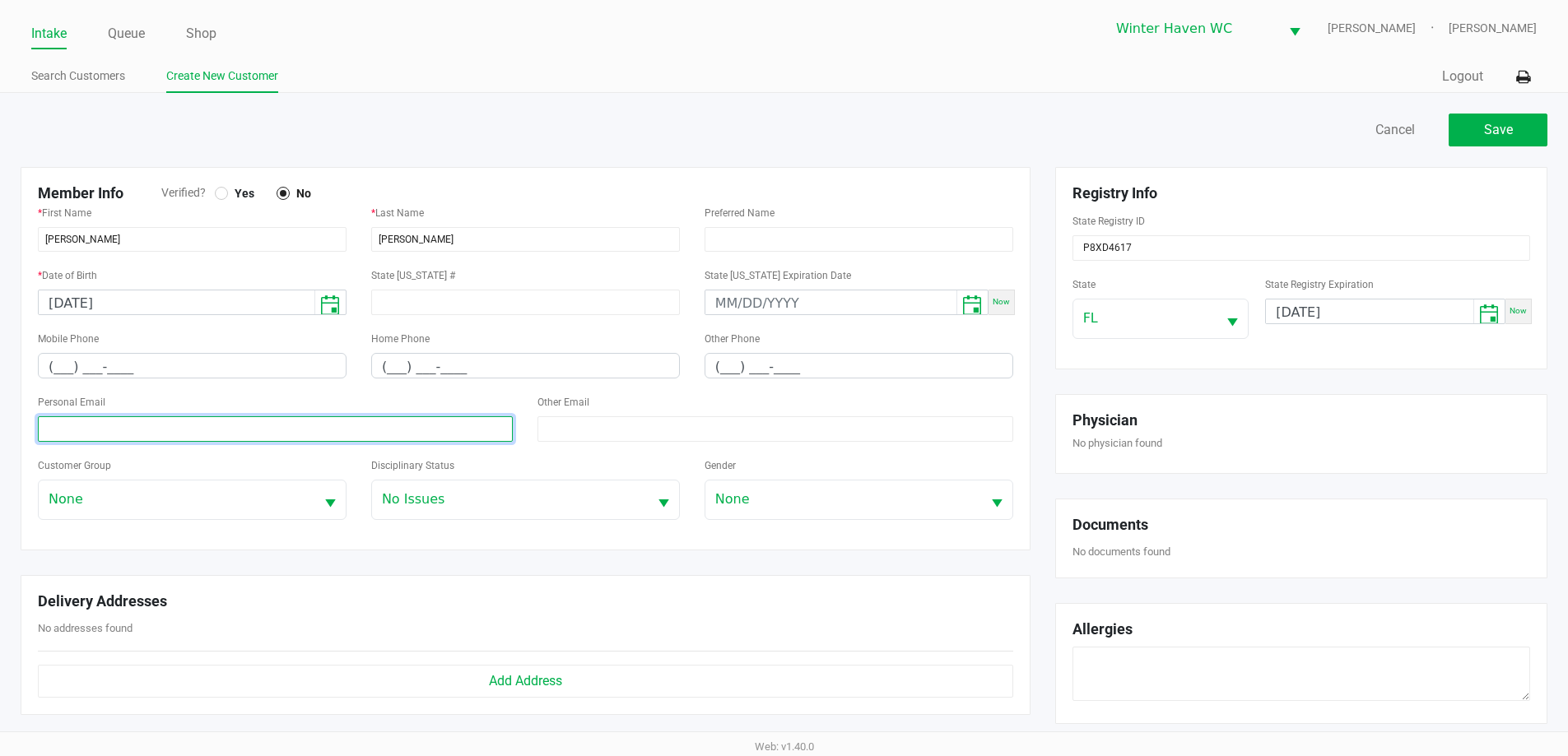
paste input "[EMAIL_ADDRESS][DOMAIN_NAME]"
type input "[EMAIL_ADDRESS][DOMAIN_NAME]"
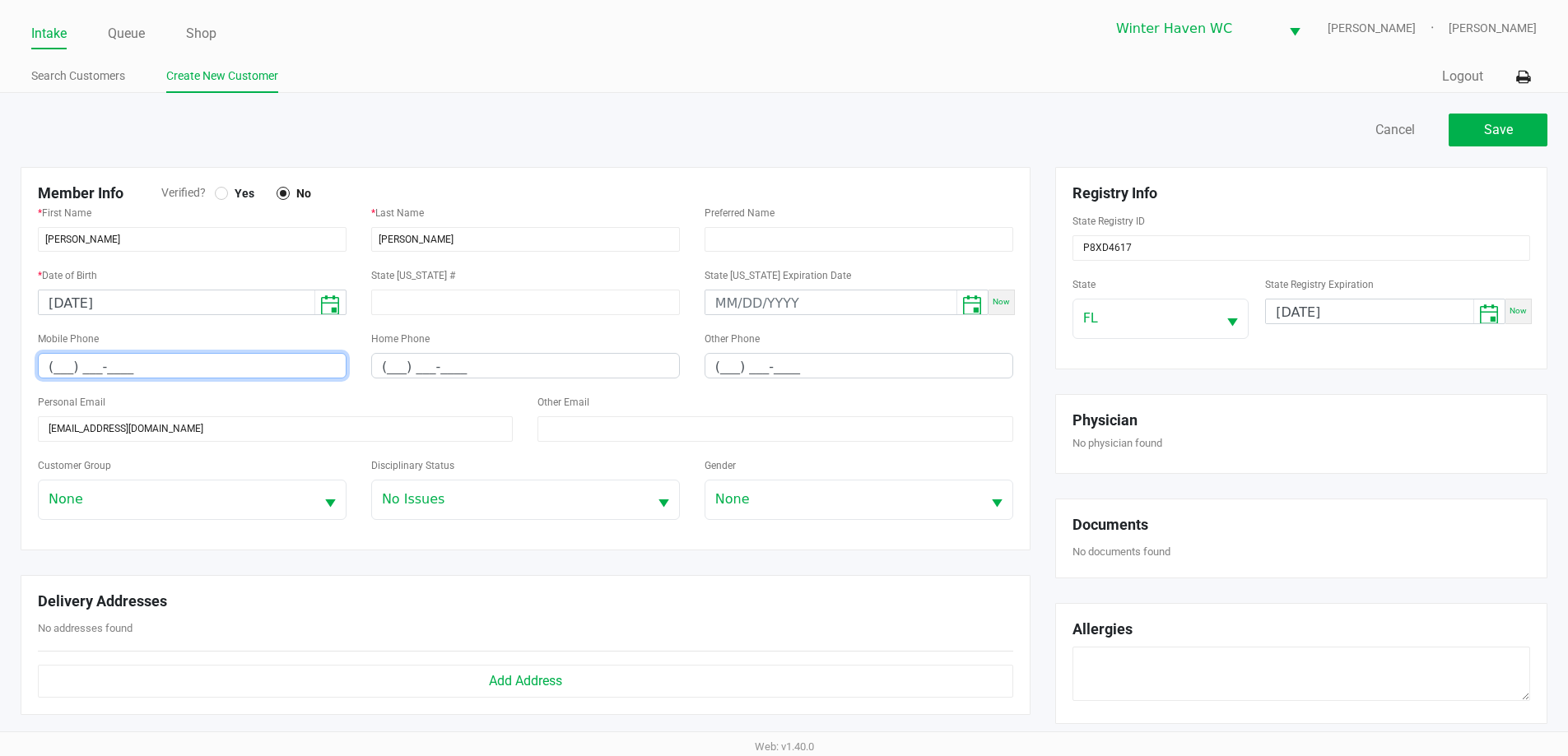
click at [140, 372] on input "(___) ___-____" at bounding box center [193, 367] width 307 height 25
paste input "407) 577-0587"
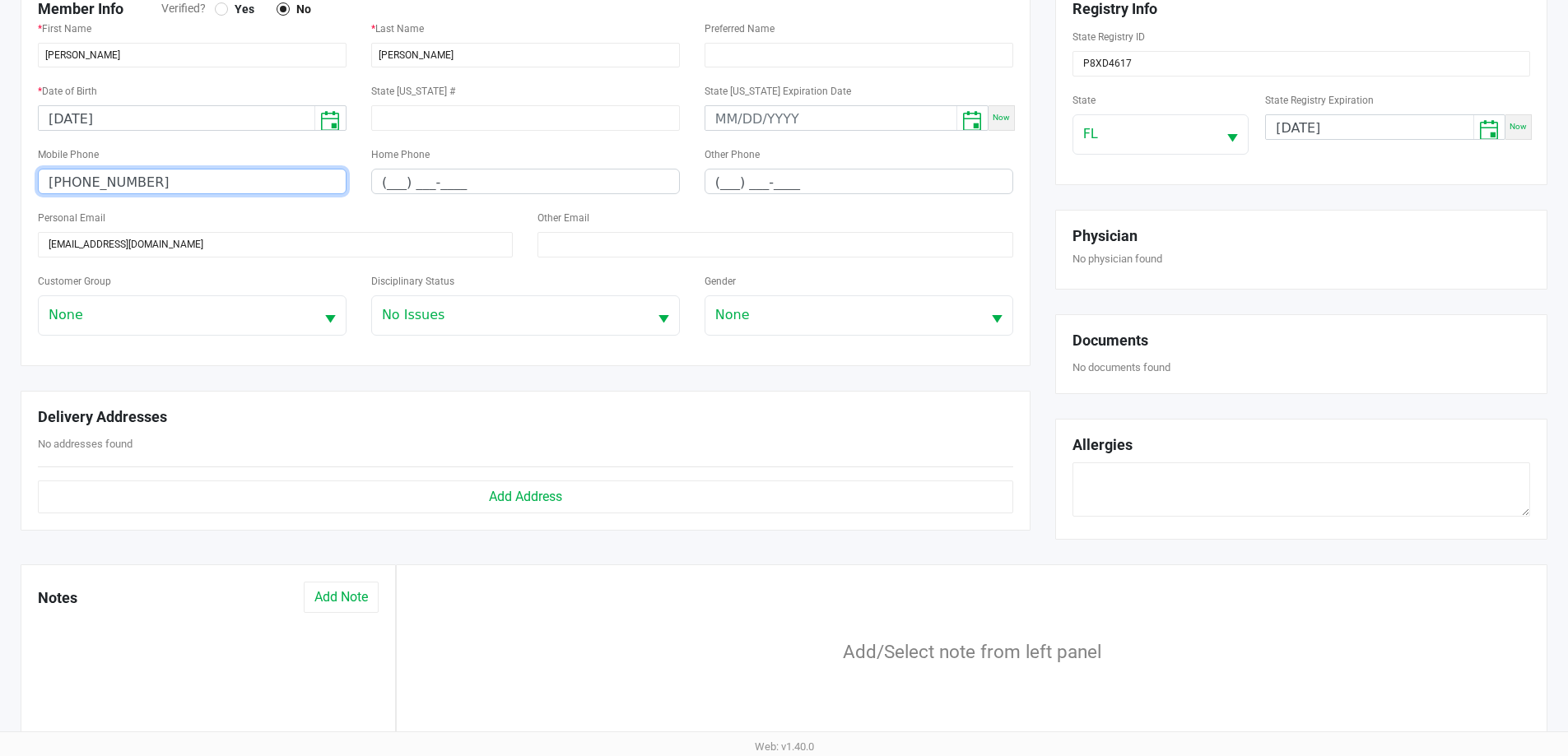
scroll to position [0, 0]
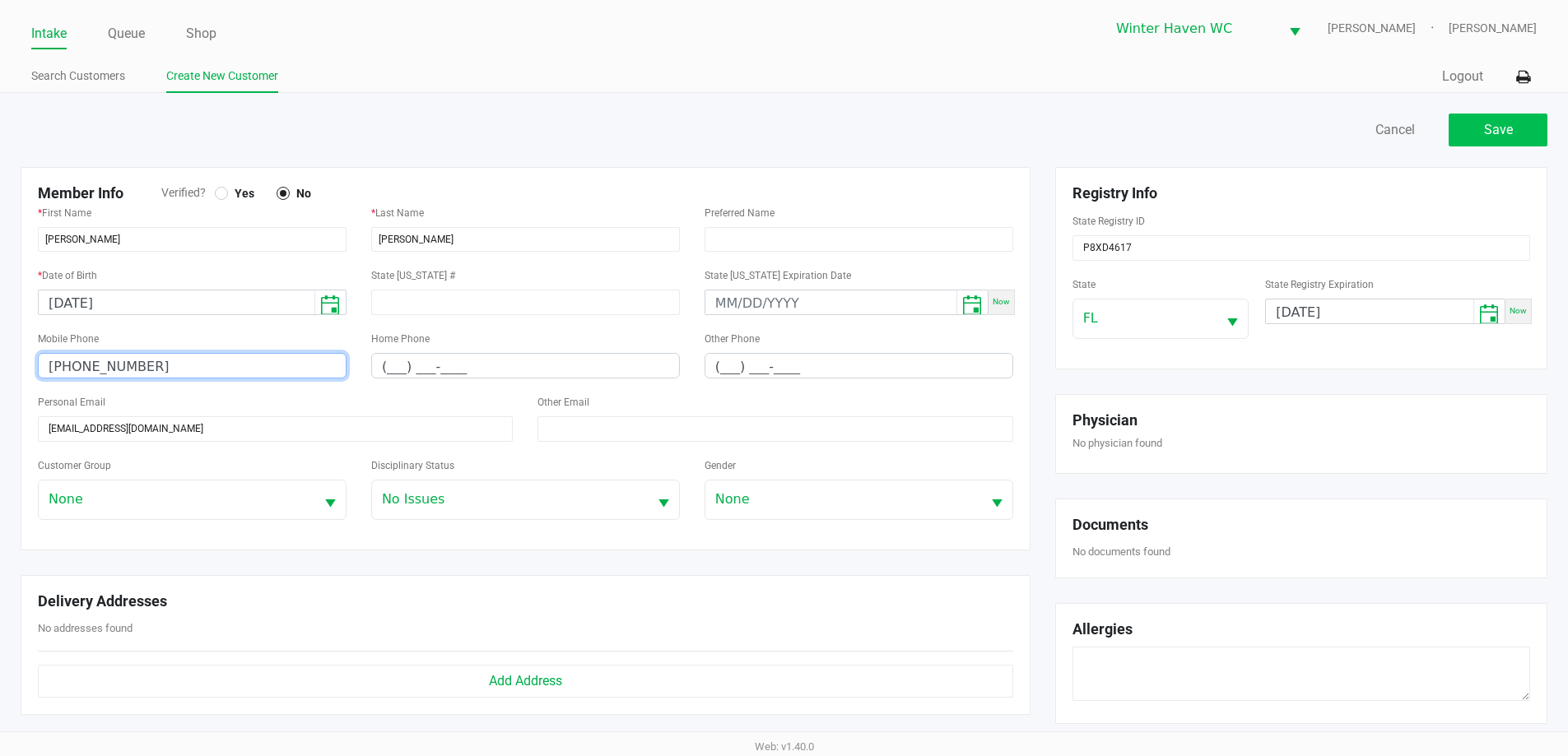
type input "[PHONE_NUMBER]"
click at [1501, 134] on span "Save" at bounding box center [1498, 130] width 28 height 16
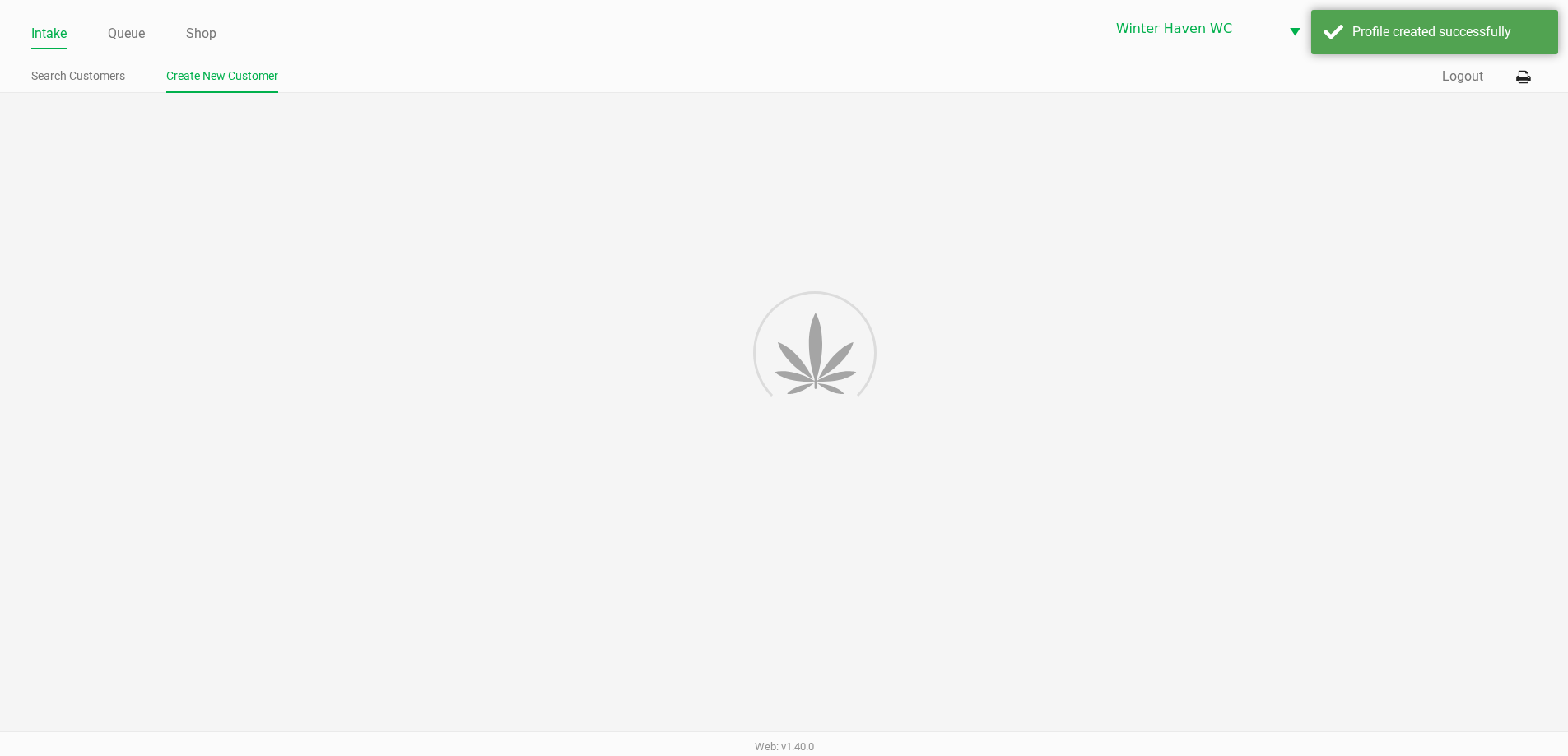
type input "---"
type input "( __) ___-____"
type input "---"
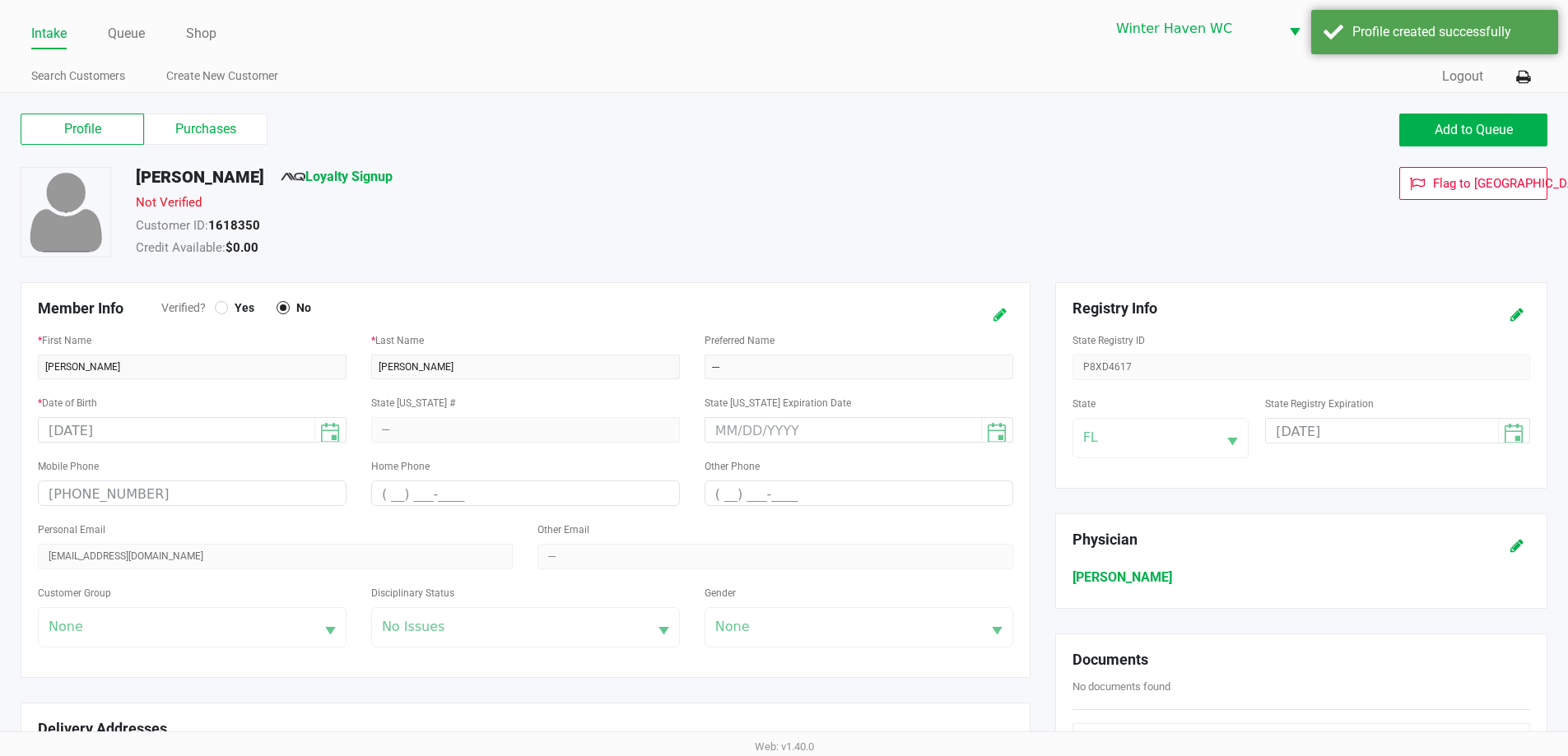
click at [996, 313] on icon at bounding box center [1000, 315] width 13 height 12
click at [214, 309] on span "Verified?" at bounding box center [188, 308] width 54 height 18
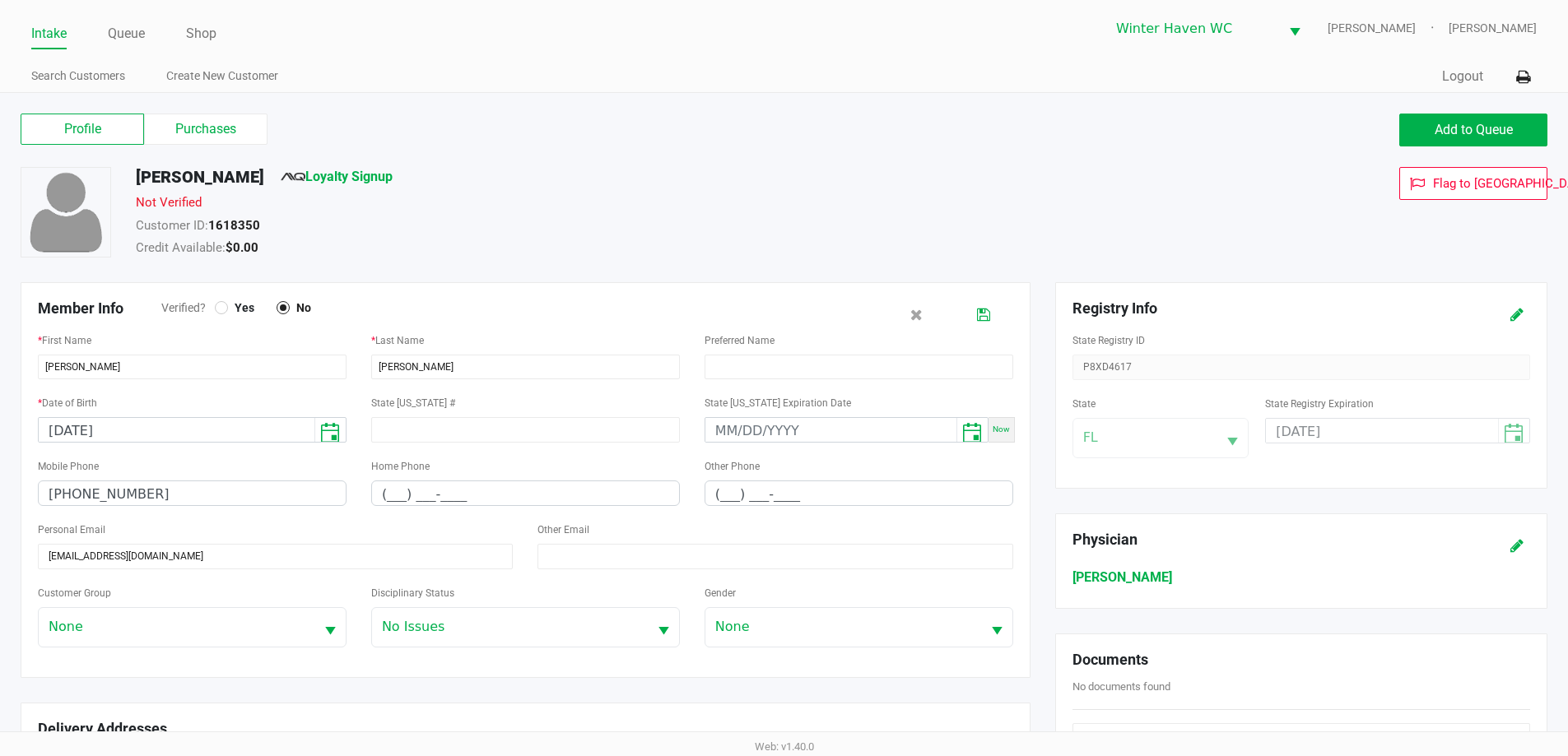
click at [214, 315] on span "Verified?" at bounding box center [188, 308] width 54 height 18
click at [223, 309] on div at bounding box center [221, 307] width 7 height 7
click at [992, 314] on button at bounding box center [983, 314] width 26 height 30
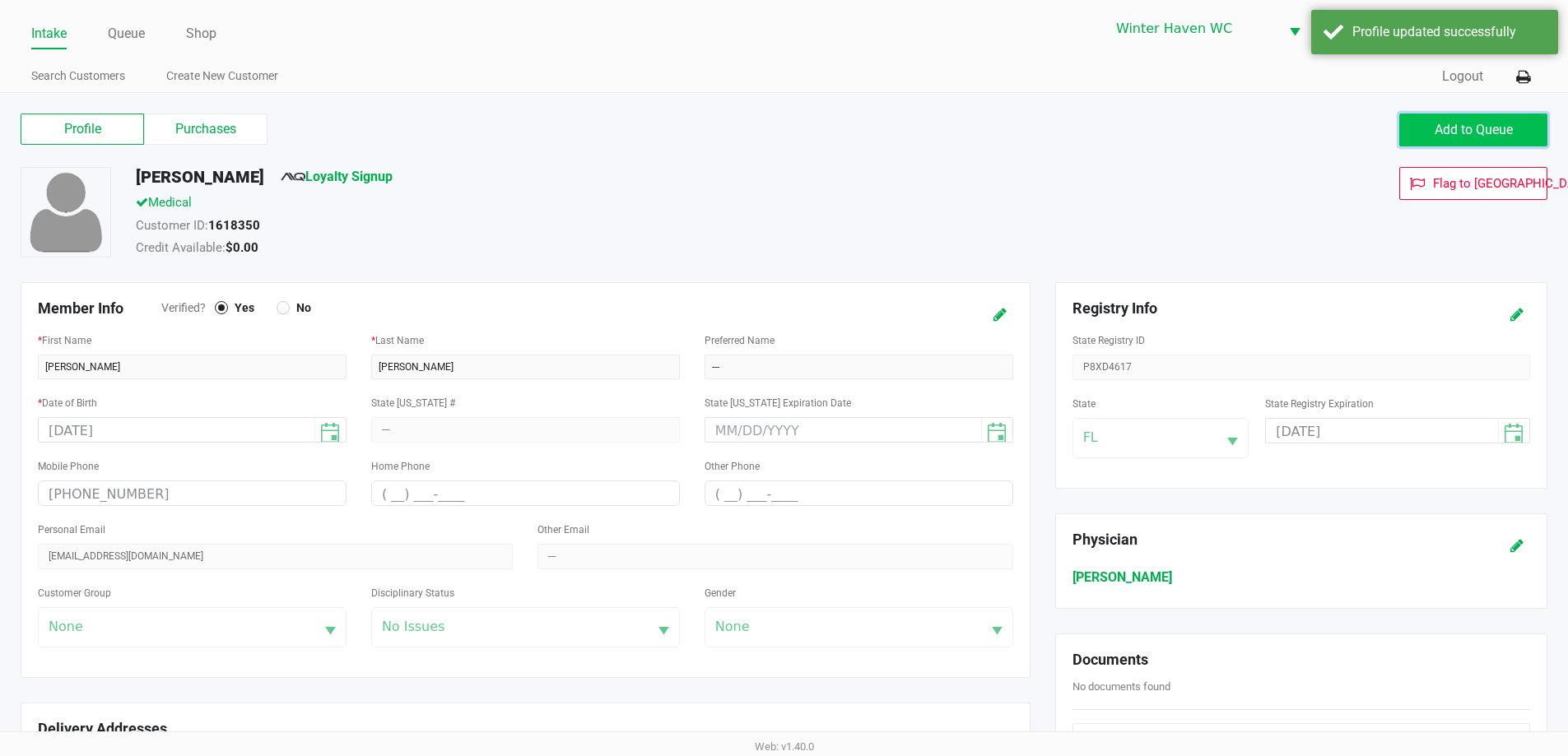
click at [1478, 127] on span "Add to Queue" at bounding box center [1474, 130] width 78 height 16
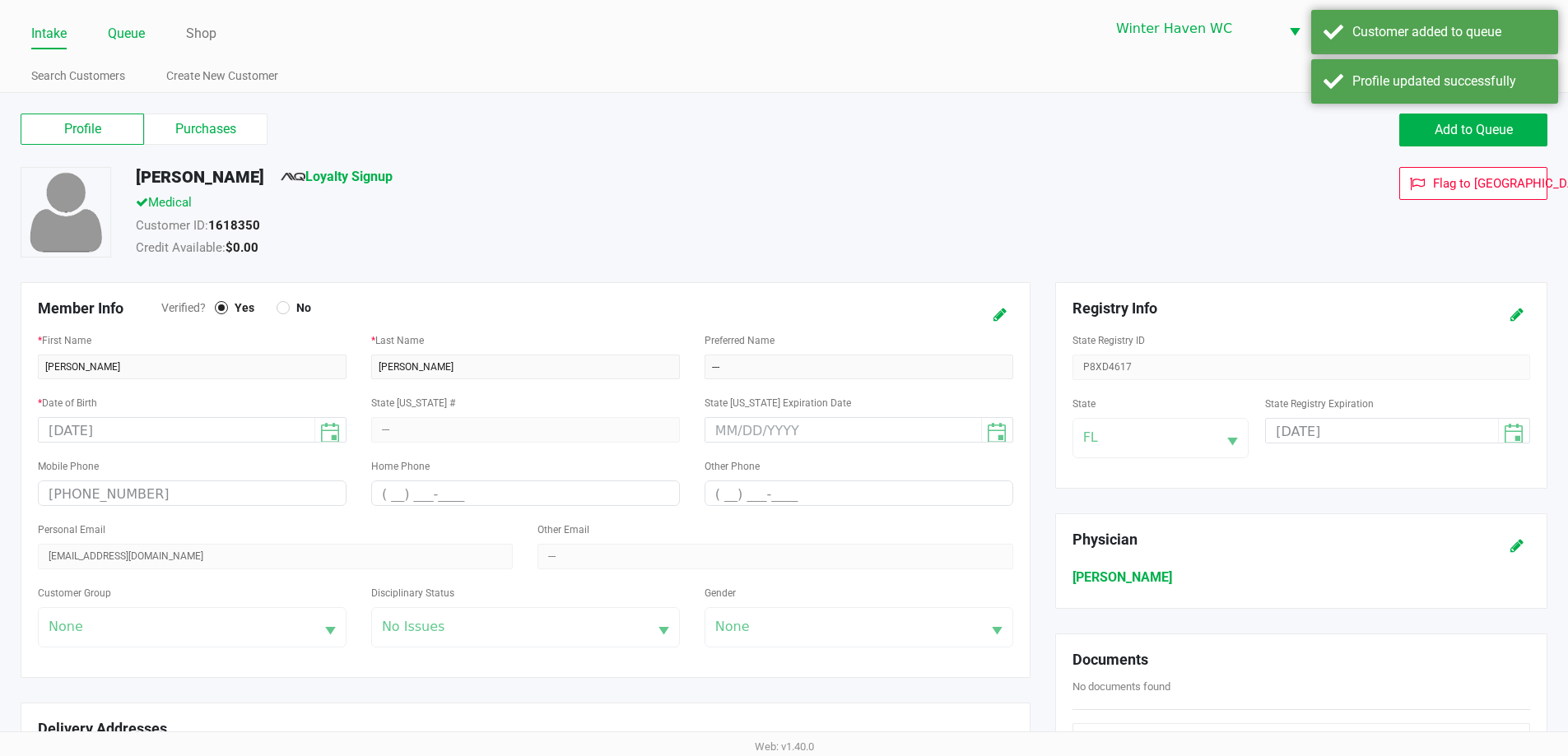
click at [126, 45] on li "Queue" at bounding box center [126, 34] width 37 height 28
click at [126, 41] on link "Queue" at bounding box center [126, 34] width 37 height 23
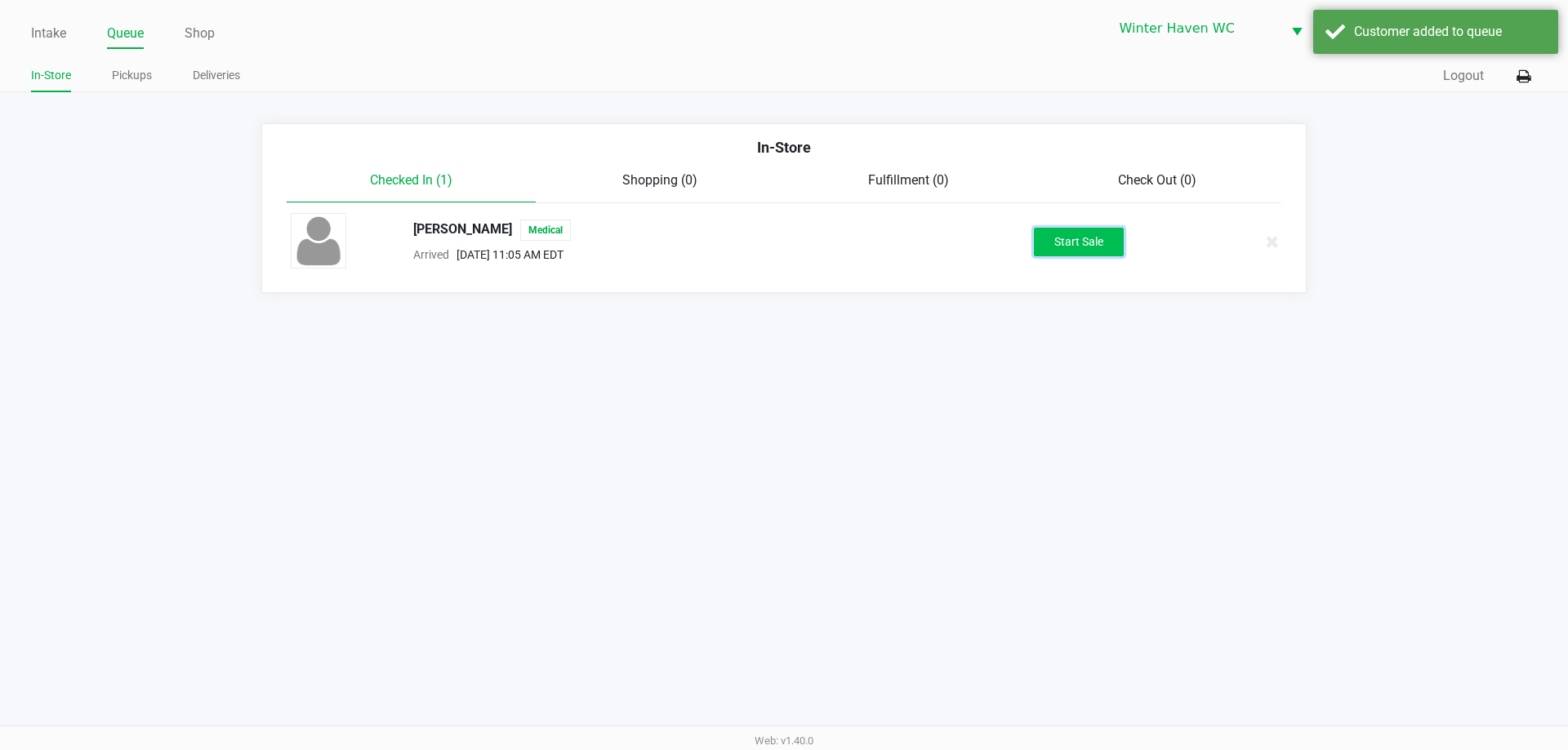
click at [1066, 230] on button "Start Sale" at bounding box center [1079, 242] width 90 height 28
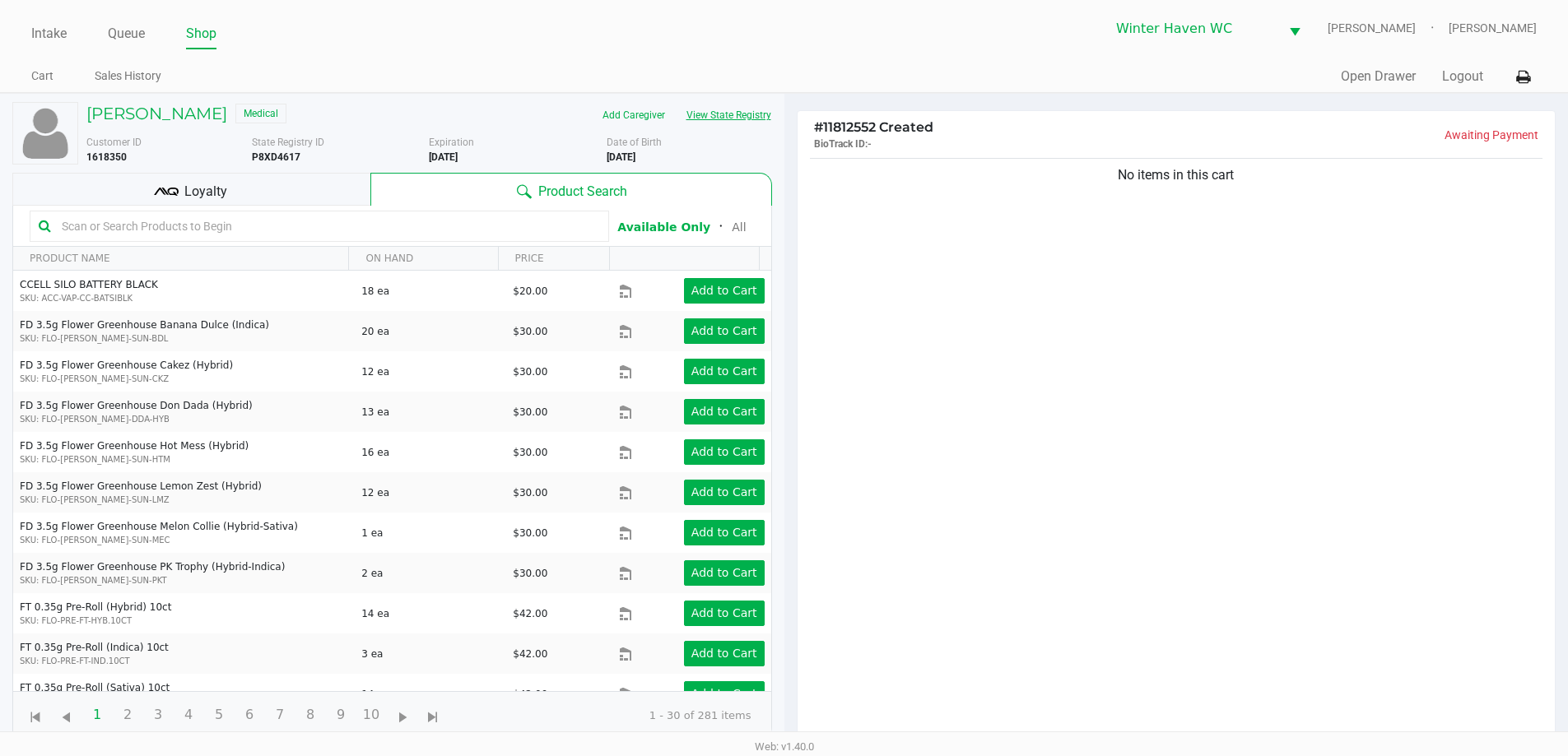
click at [754, 111] on button "View State Registry" at bounding box center [724, 114] width 96 height 26
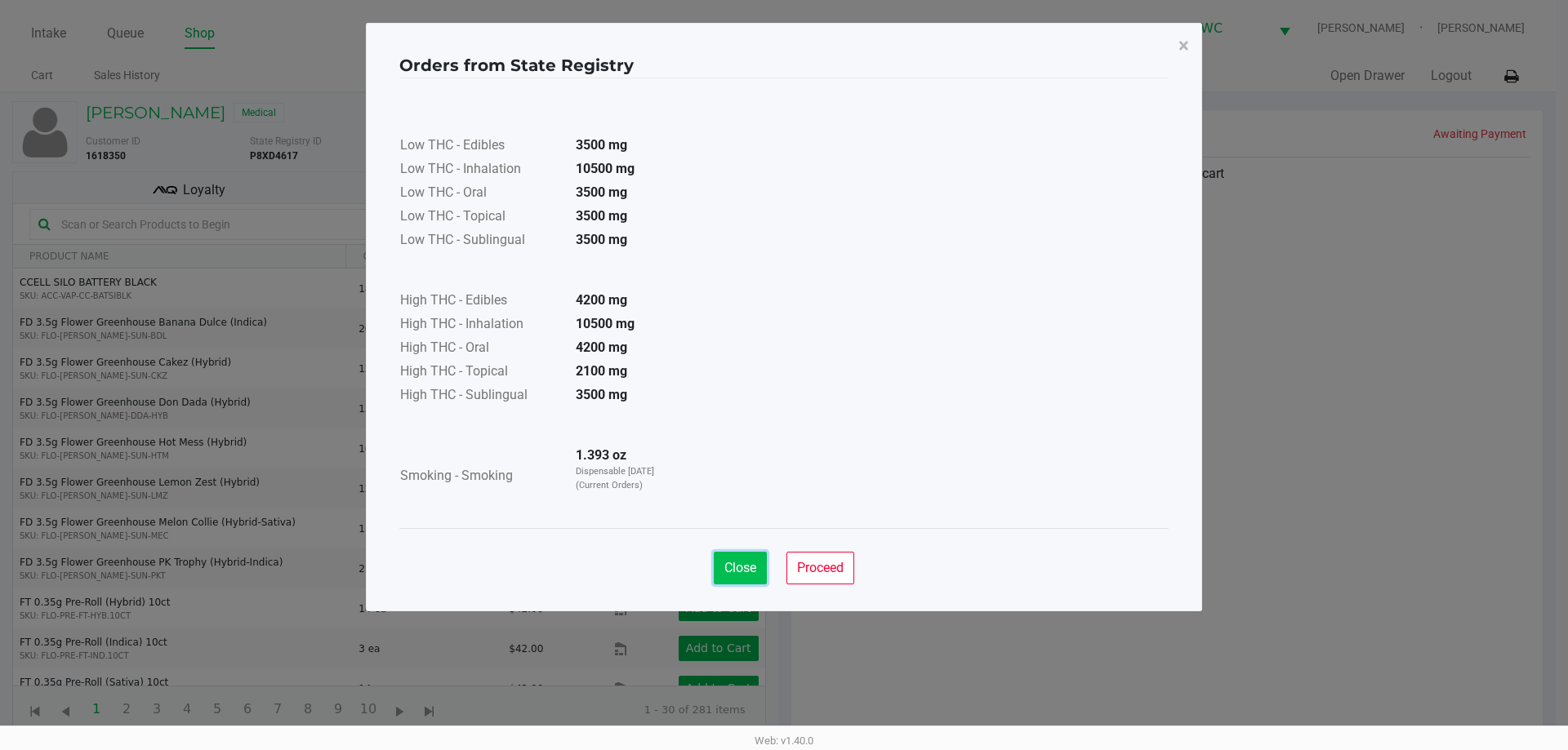
click at [738, 573] on span "Close" at bounding box center [740, 568] width 32 height 16
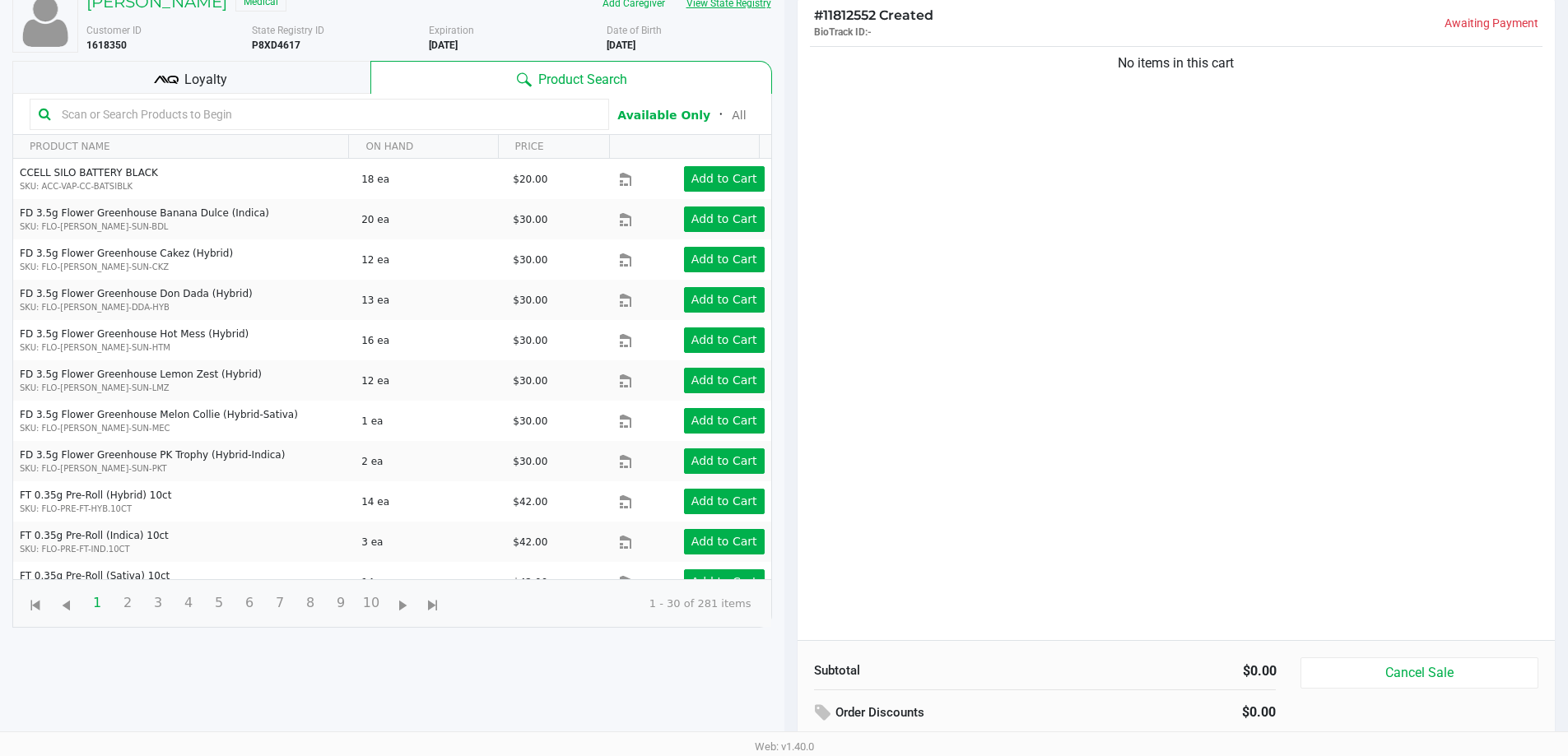
scroll to position [82, 0]
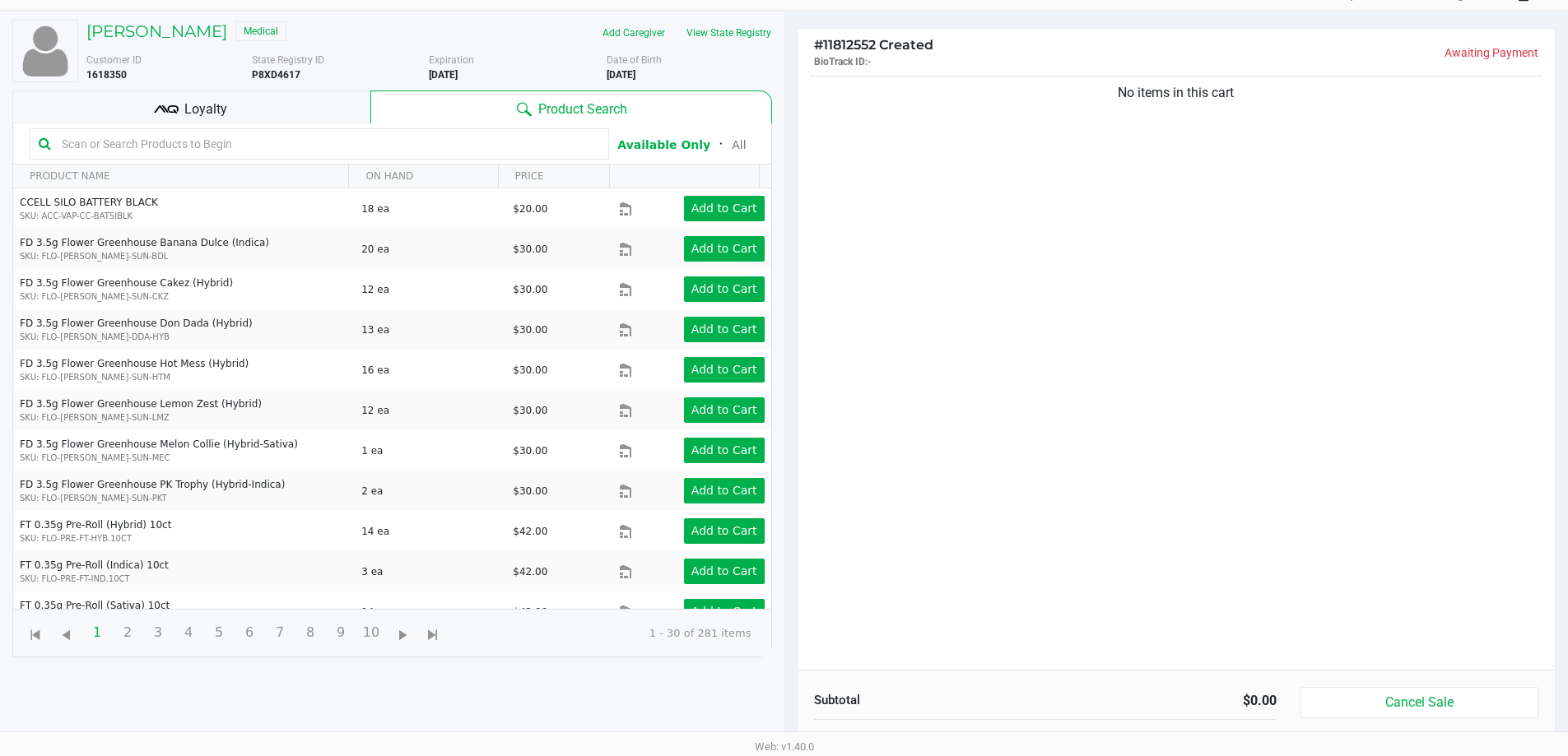
click at [354, 138] on input "text" at bounding box center [327, 144] width 545 height 24
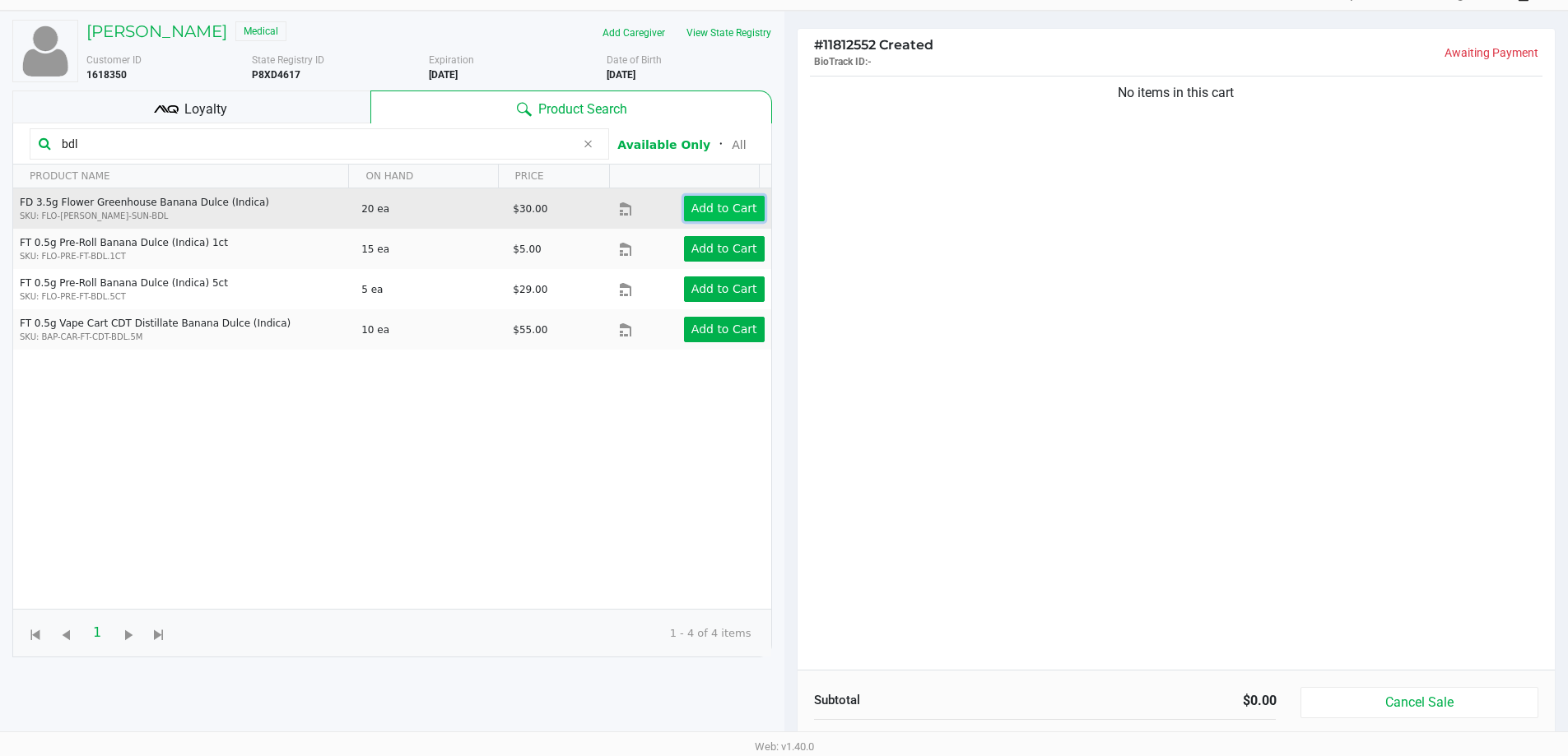
click at [685, 219] on button "Add to Cart" at bounding box center [724, 208] width 80 height 25
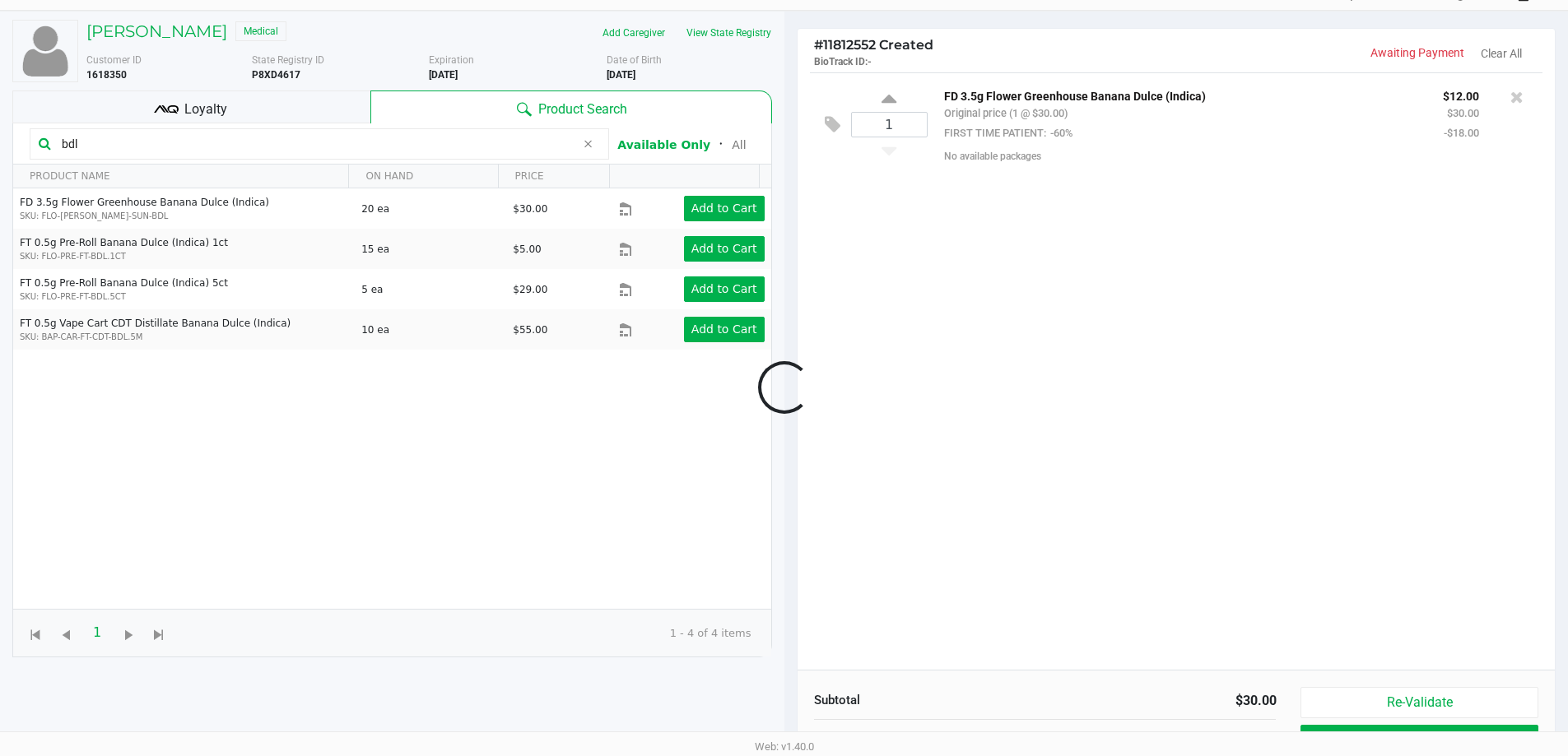
click at [369, 146] on input "bdl" at bounding box center [315, 144] width 520 height 24
click at [364, 146] on input "bdl" at bounding box center [315, 144] width 520 height 24
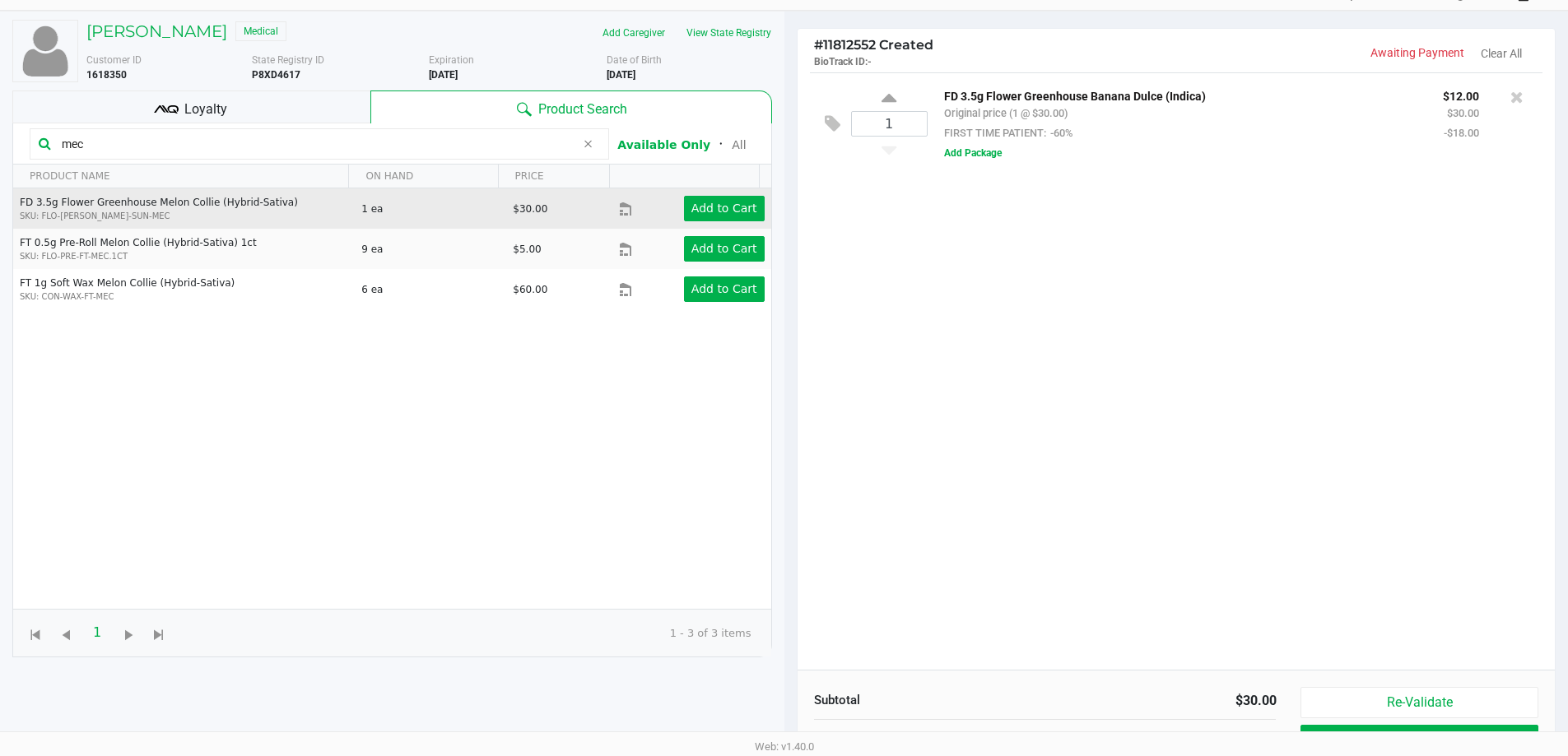
click at [753, 212] on div "Add to Cart" at bounding box center [709, 208] width 135 height 25
click at [741, 210] on app-button-loader "Add to Cart" at bounding box center [724, 207] width 66 height 13
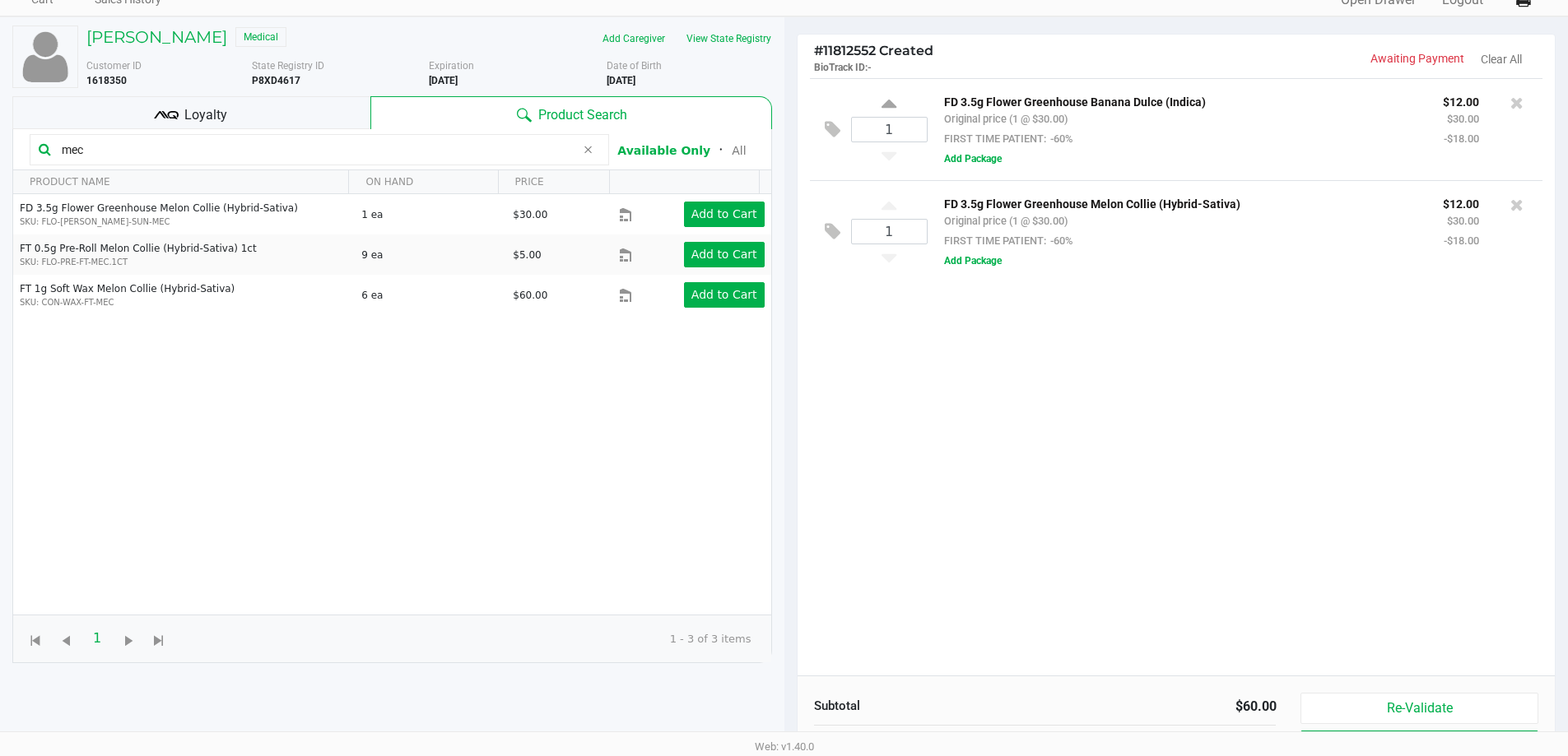
scroll to position [0, 0]
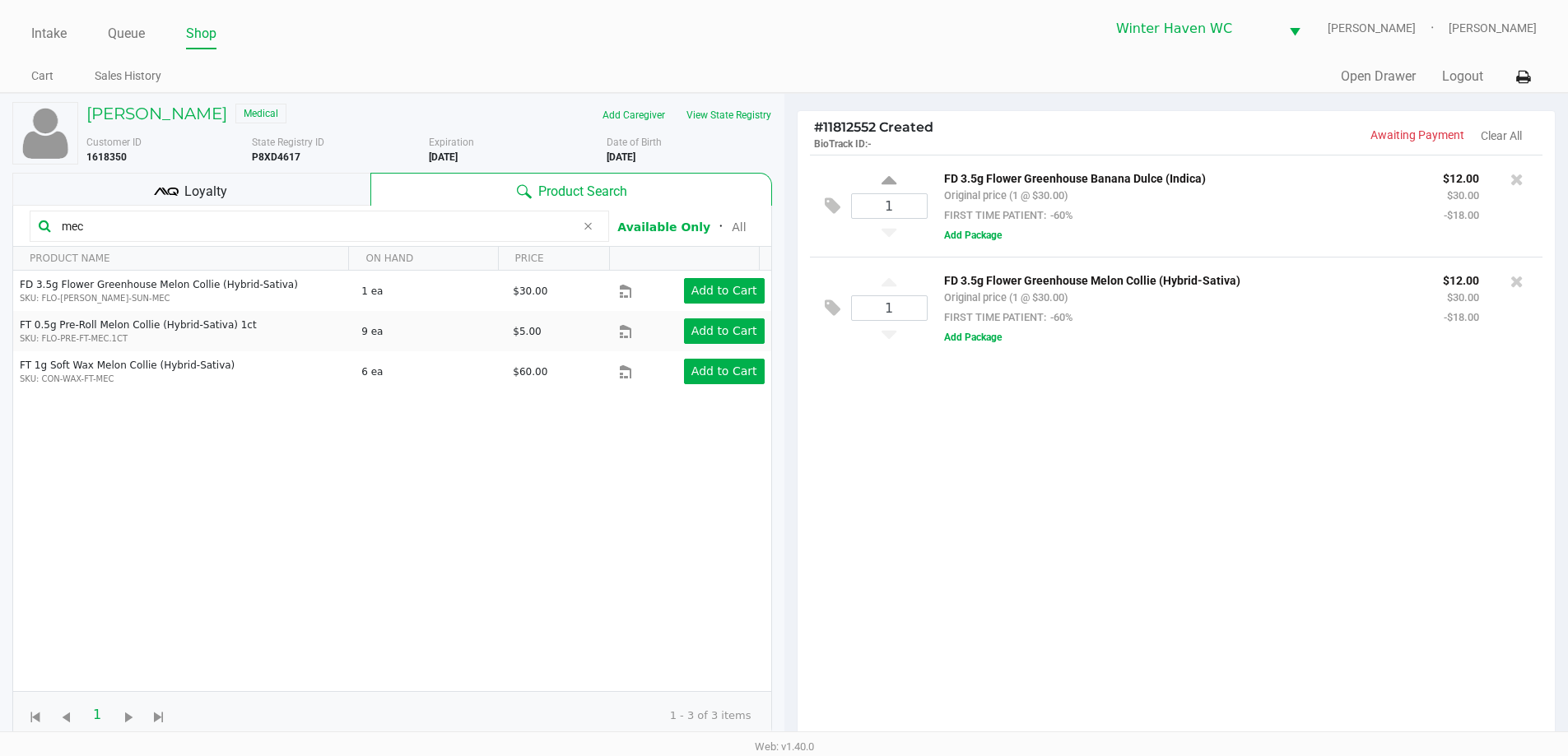
click at [382, 232] on input "mec" at bounding box center [315, 226] width 520 height 24
type input "m"
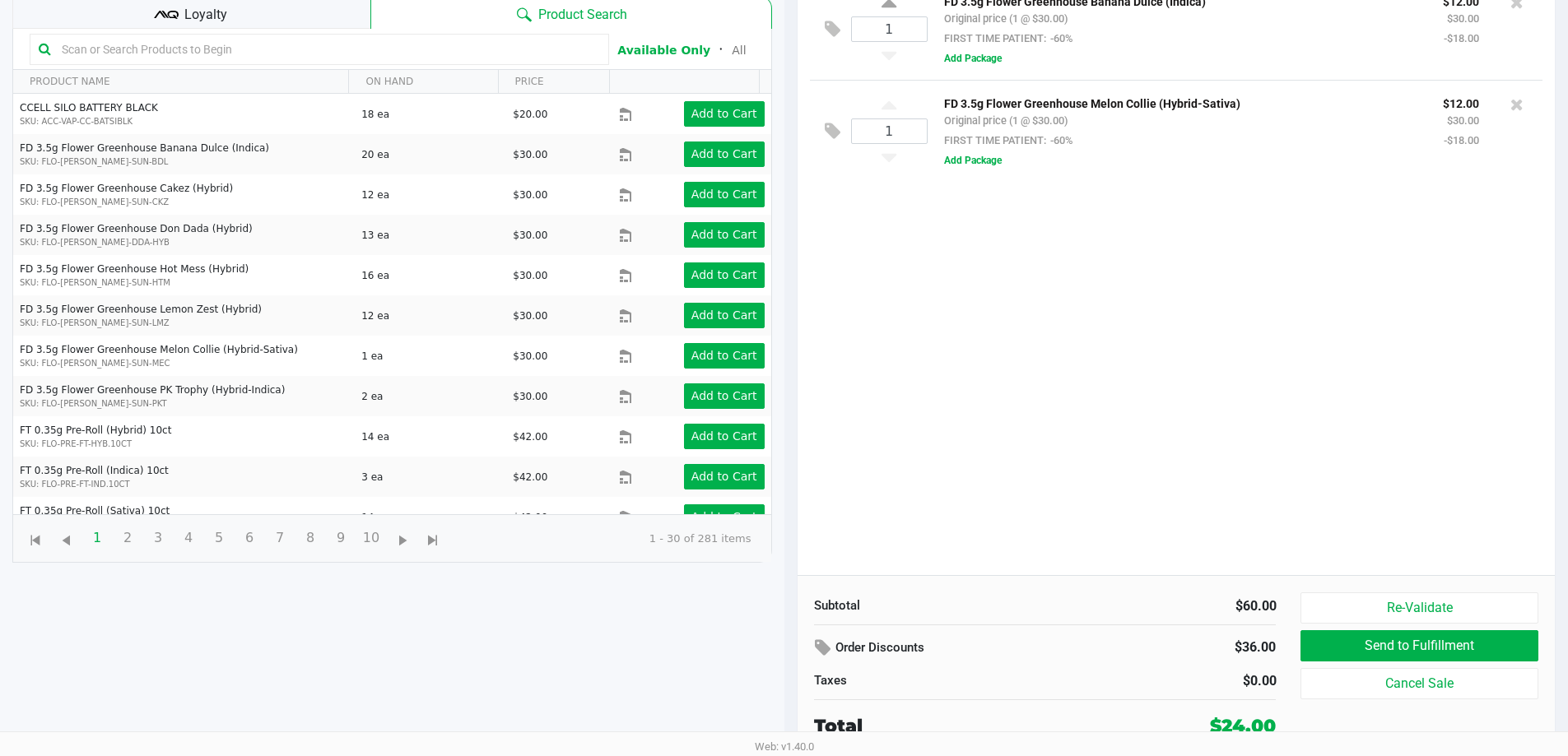
scroll to position [178, 0]
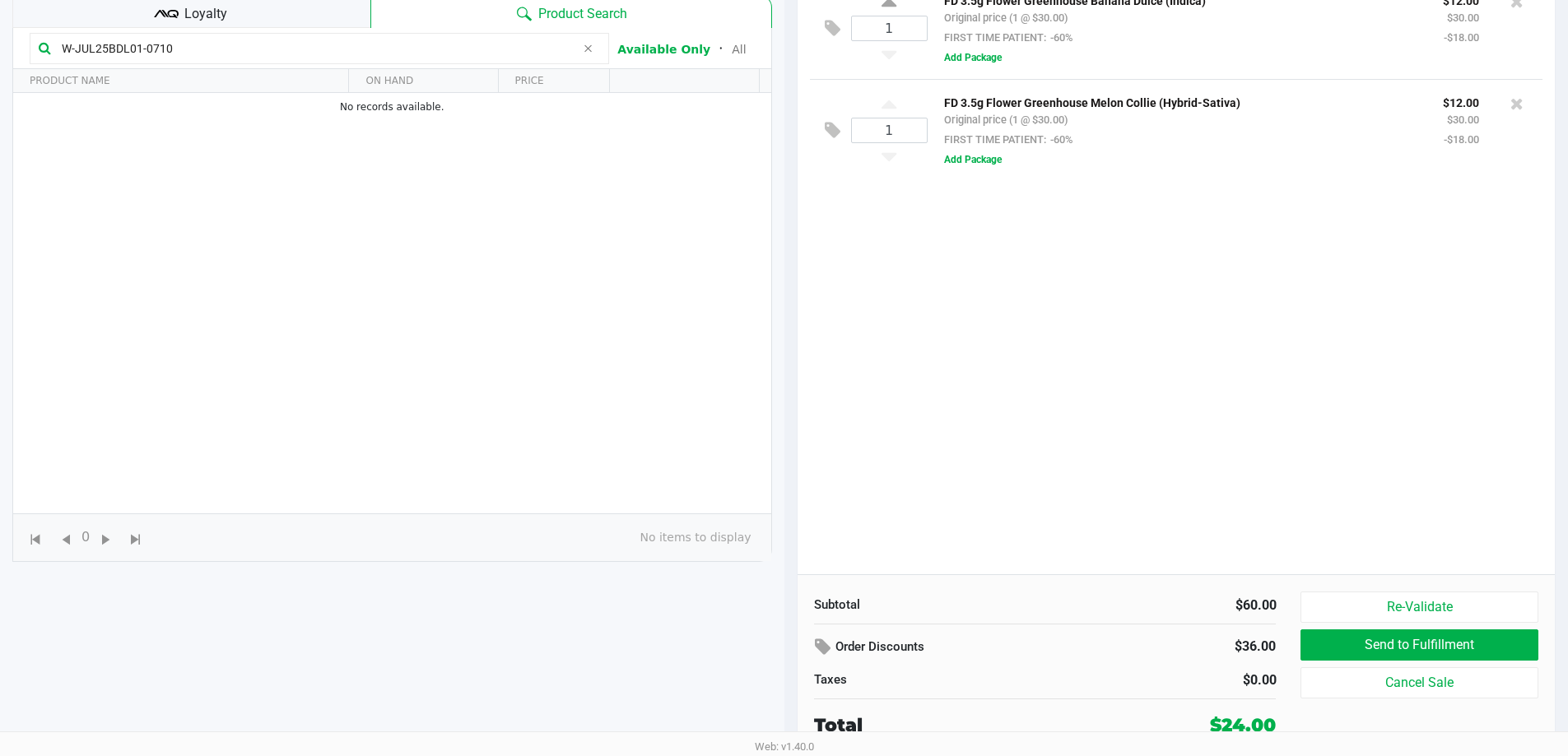
type input "W-JUL25BDL01-0710"
click at [1332, 475] on div "1 FD 3.5g Flower Greenhouse Banana Dulce (Indica) Original price (1 @ $30.00) F…" at bounding box center [1177, 275] width 758 height 598
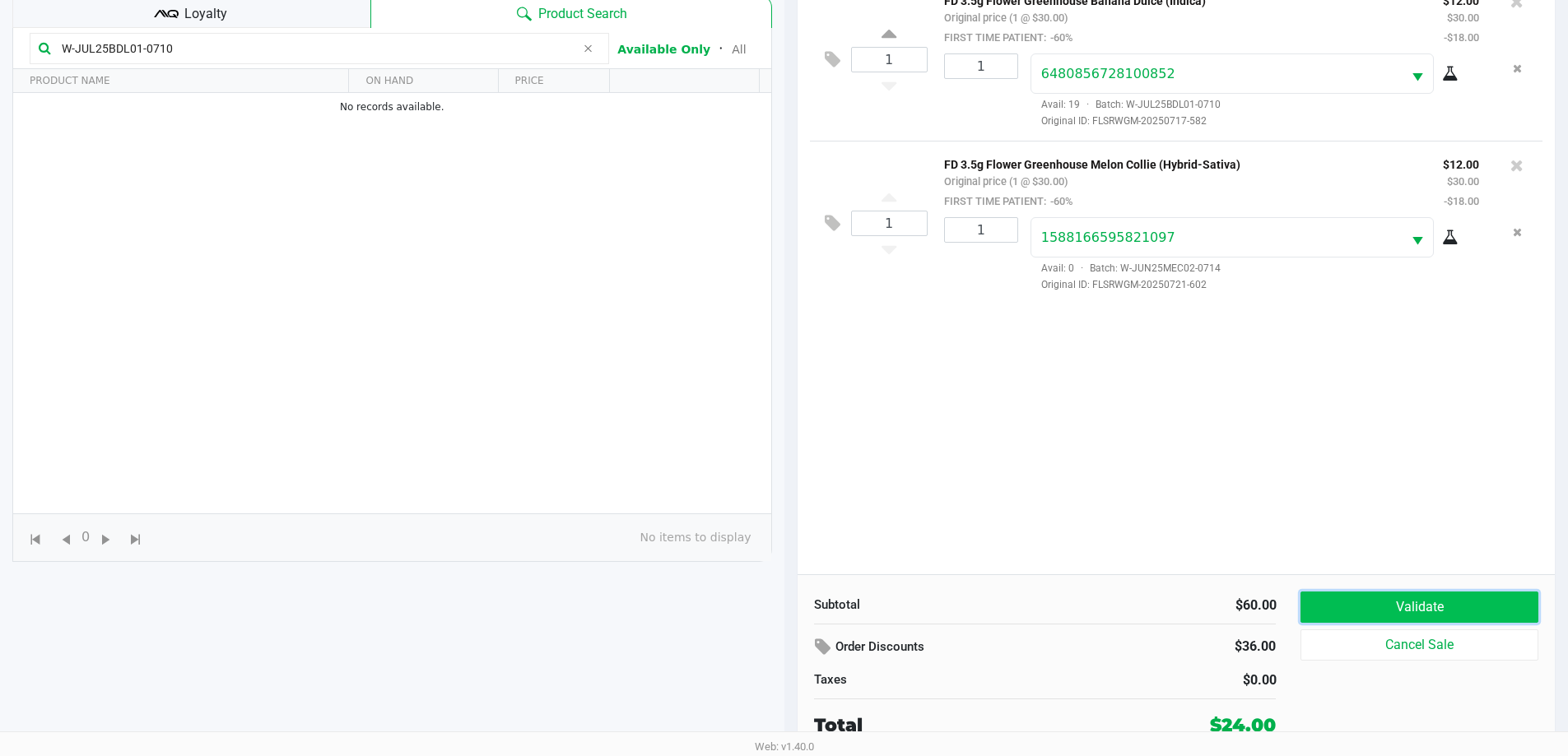
click at [1474, 618] on button "Validate" at bounding box center [1419, 607] width 237 height 31
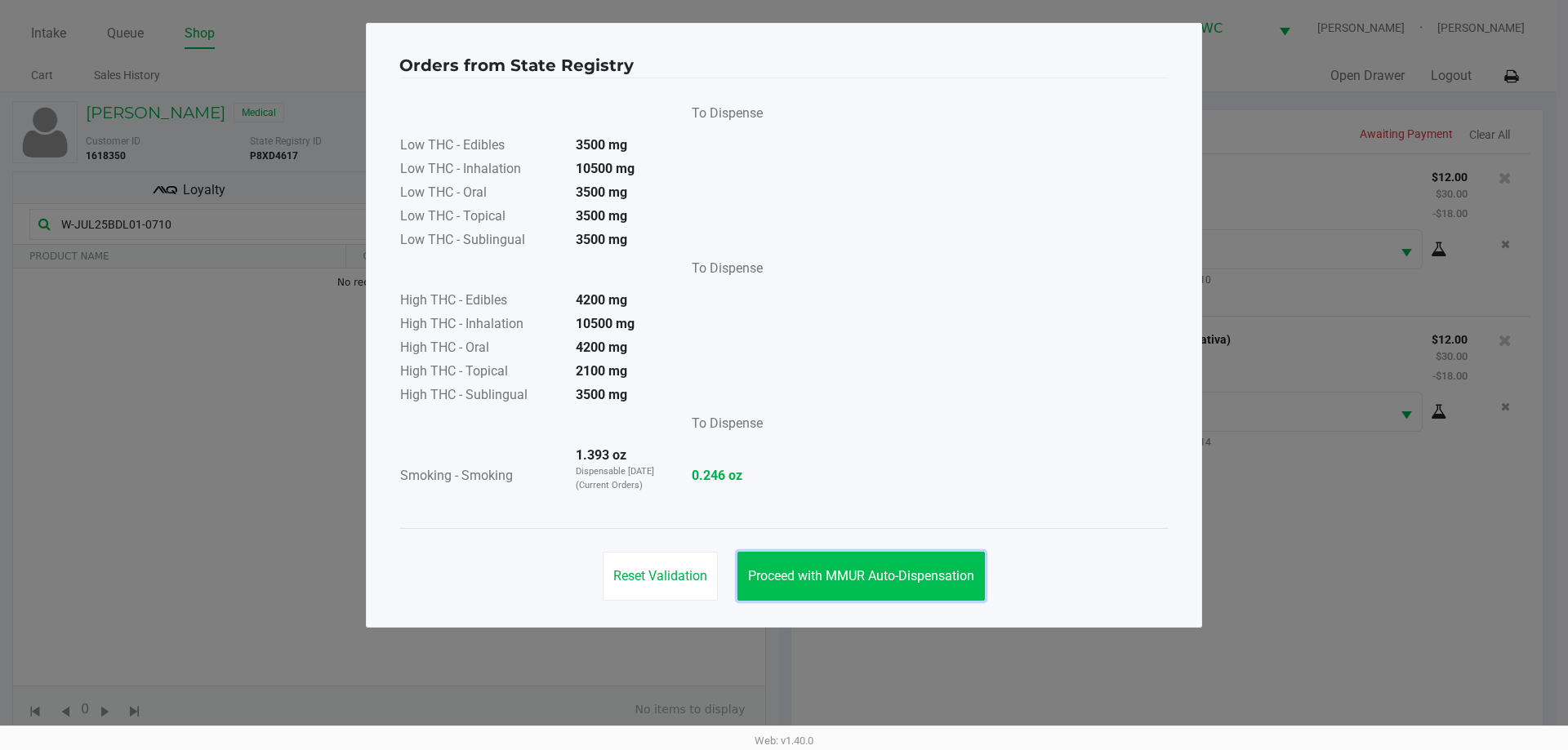
click at [904, 566] on button "Proceed with MMUR Auto-Dispensation" at bounding box center [861, 576] width 247 height 49
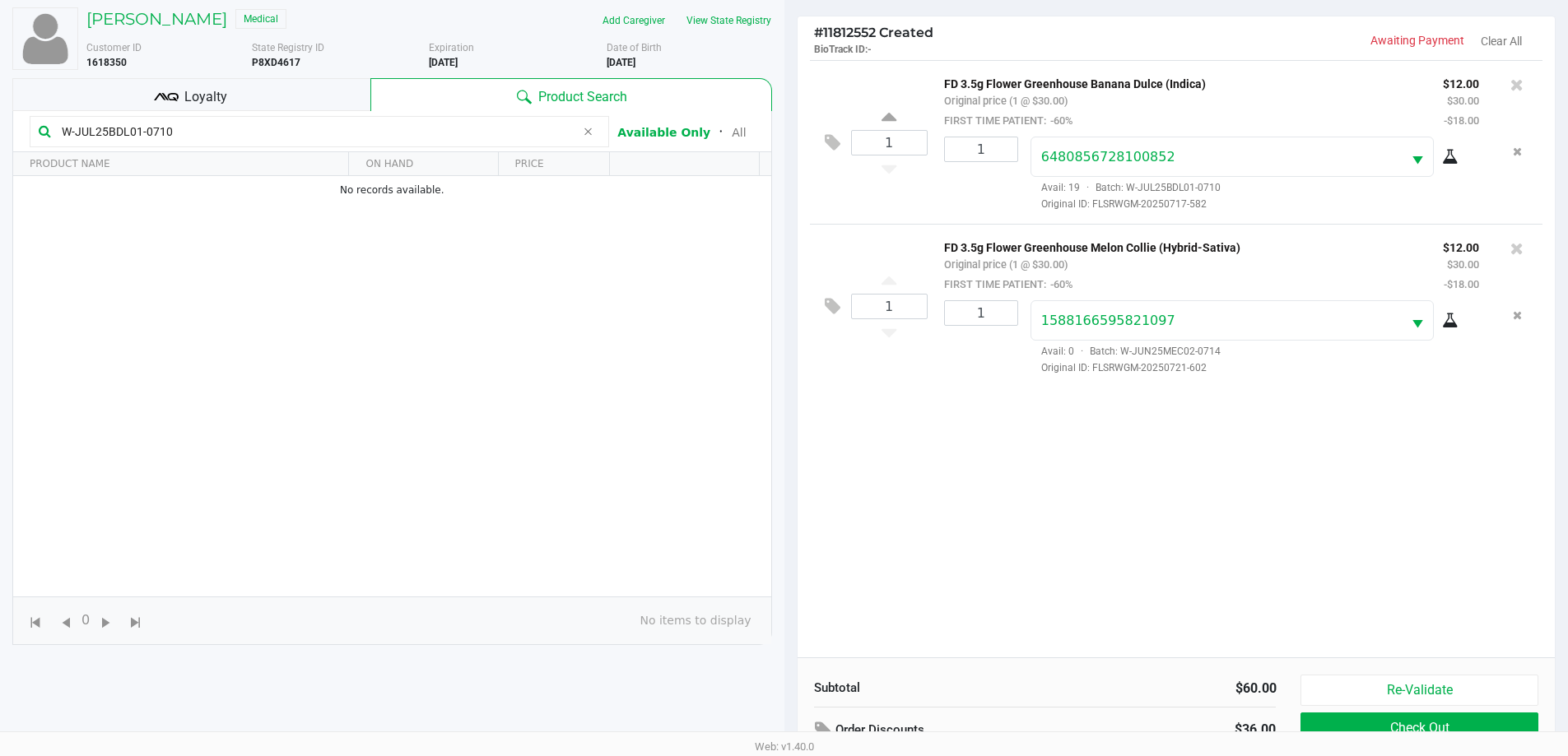
scroll to position [178, 0]
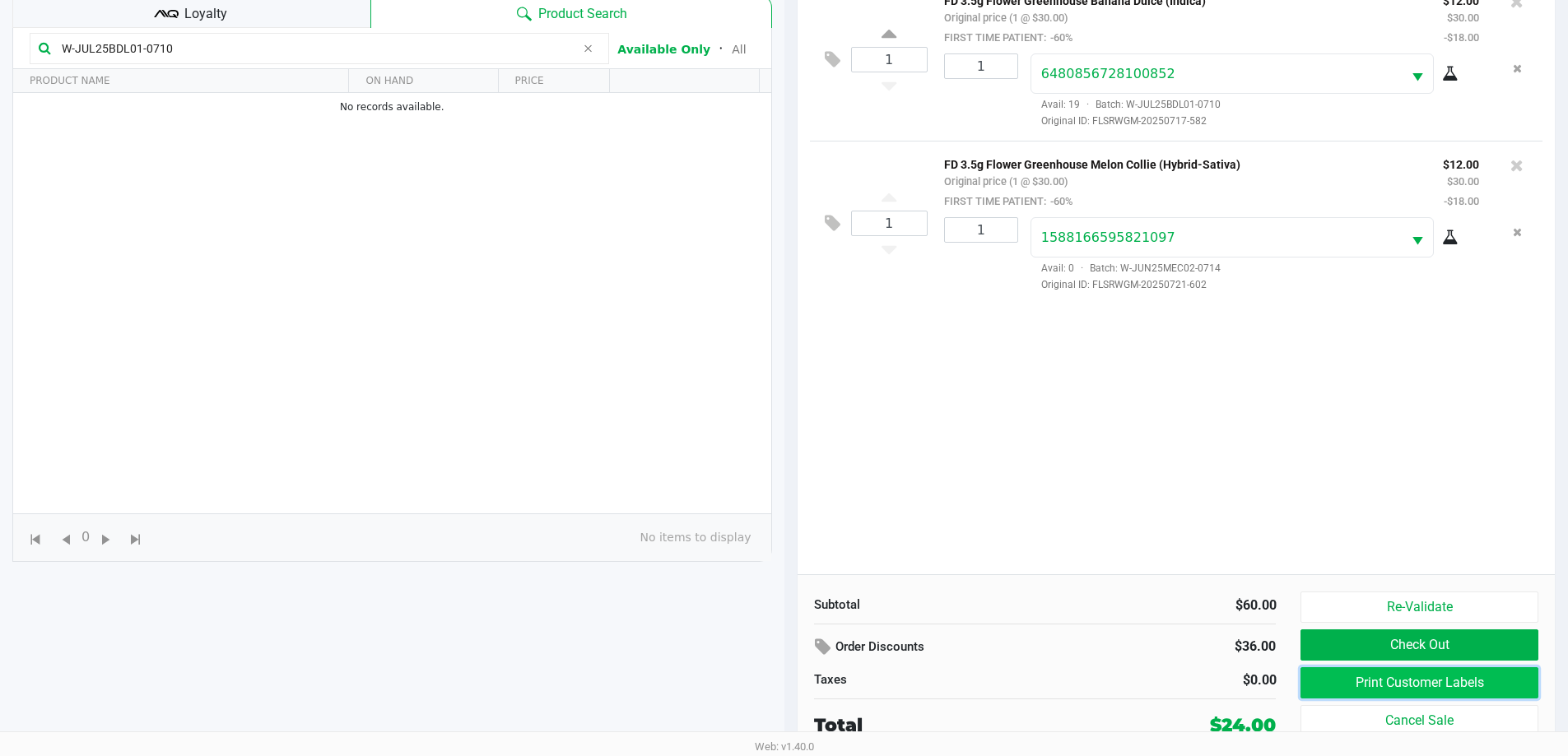
click at [1366, 679] on button "Print Customer Labels" at bounding box center [1419, 684] width 237 height 31
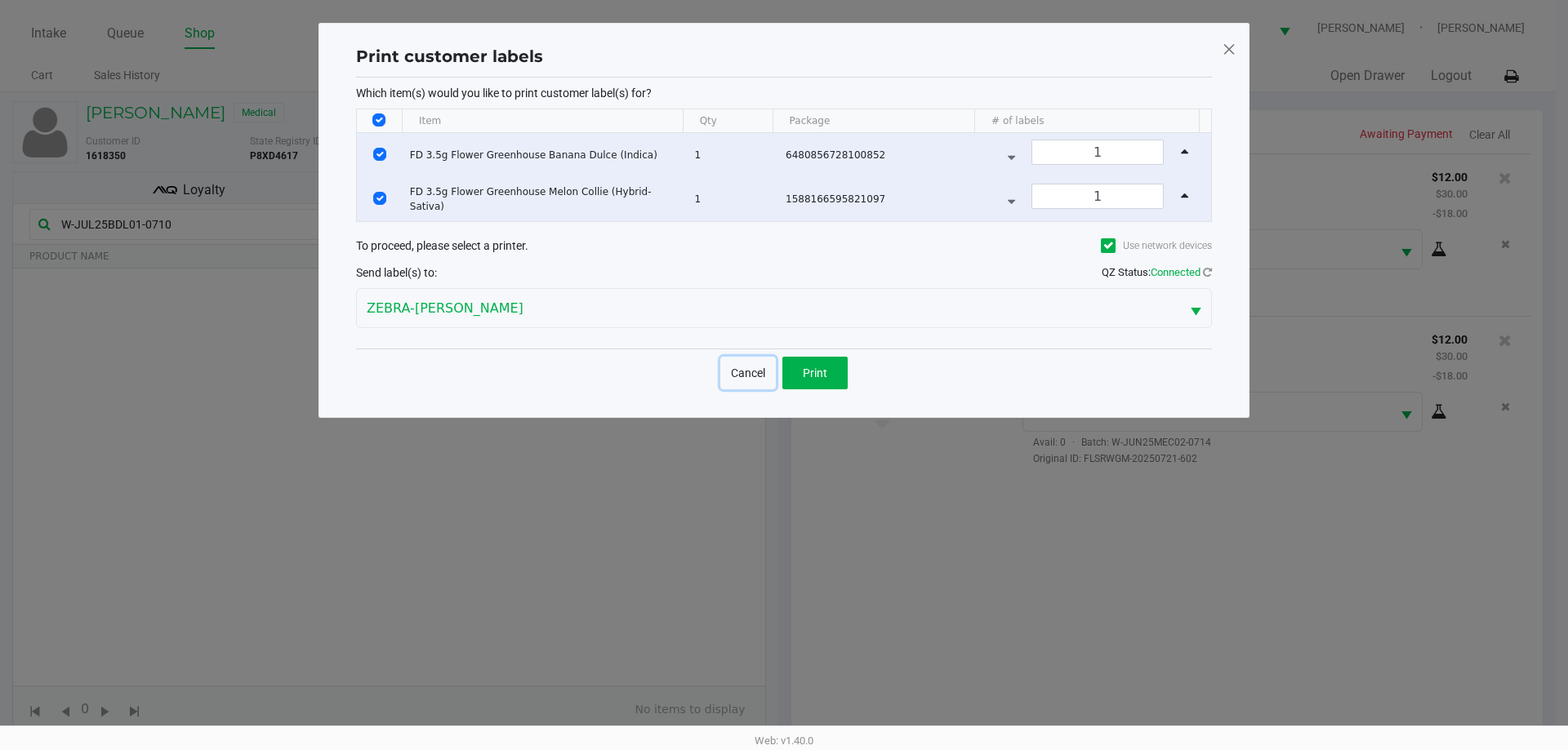
click at [734, 377] on button "Cancel" at bounding box center [747, 374] width 55 height 33
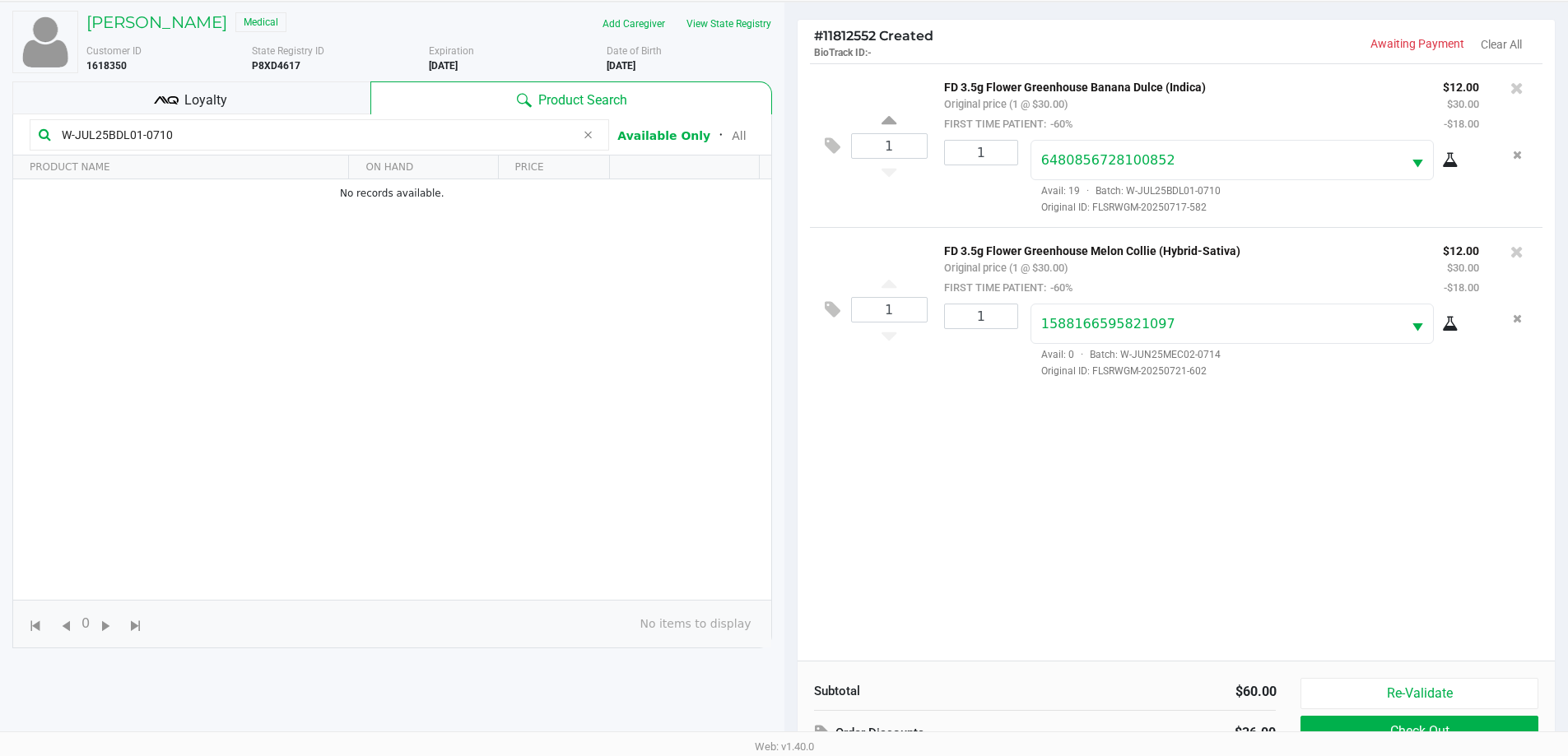
scroll to position [178, 0]
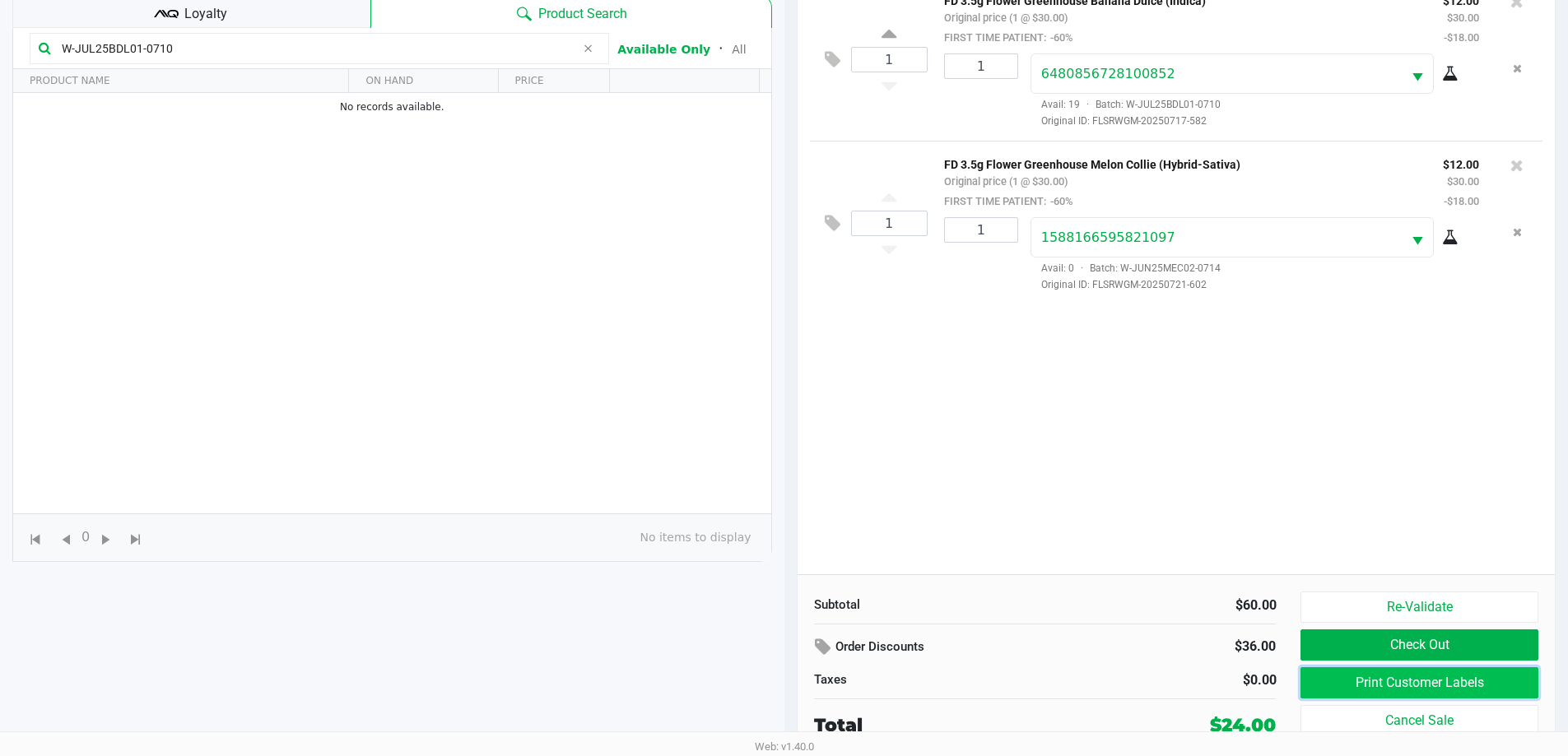
click at [1391, 684] on button "Print Customer Labels" at bounding box center [1419, 684] width 237 height 31
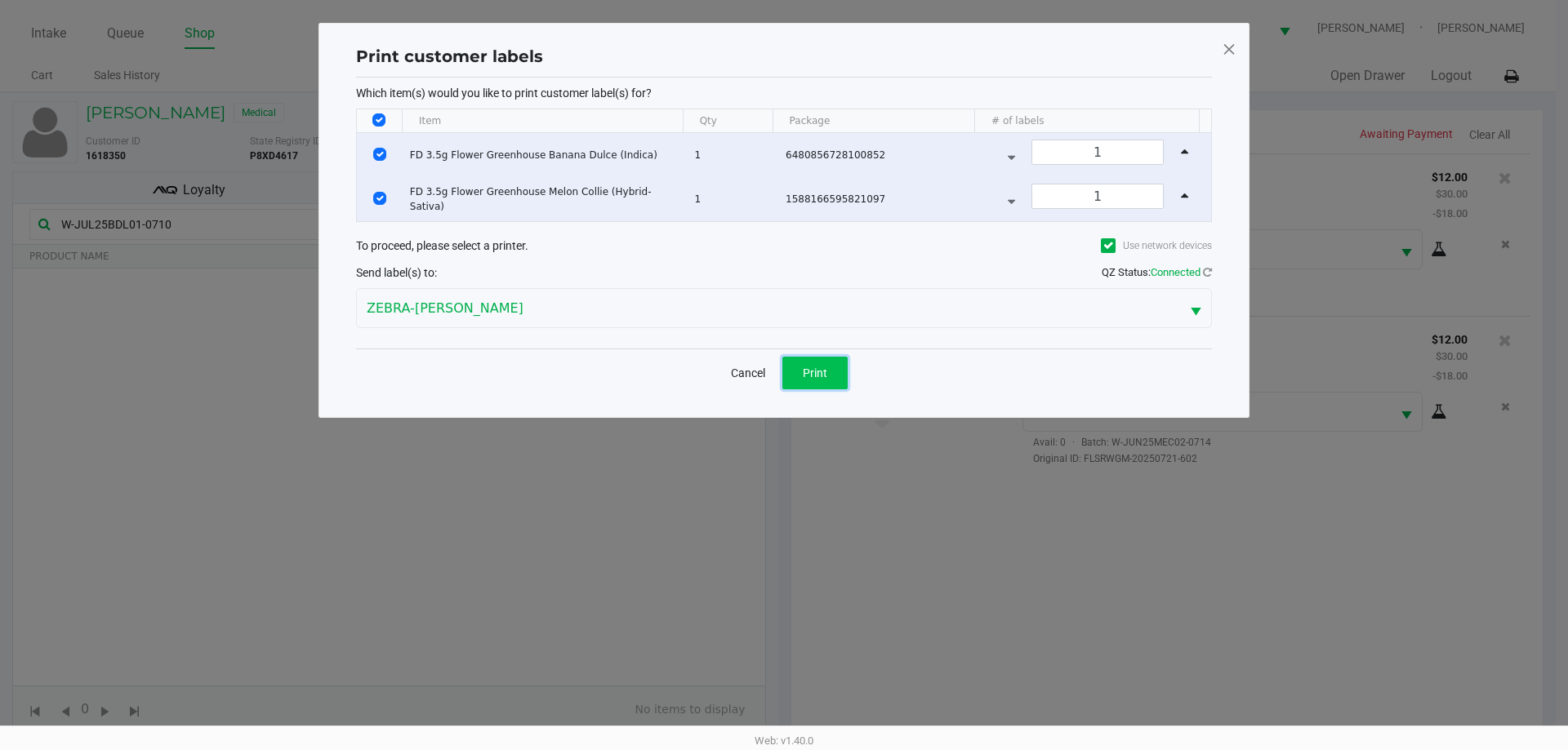
click at [811, 367] on span "Print" at bounding box center [814, 373] width 24 height 13
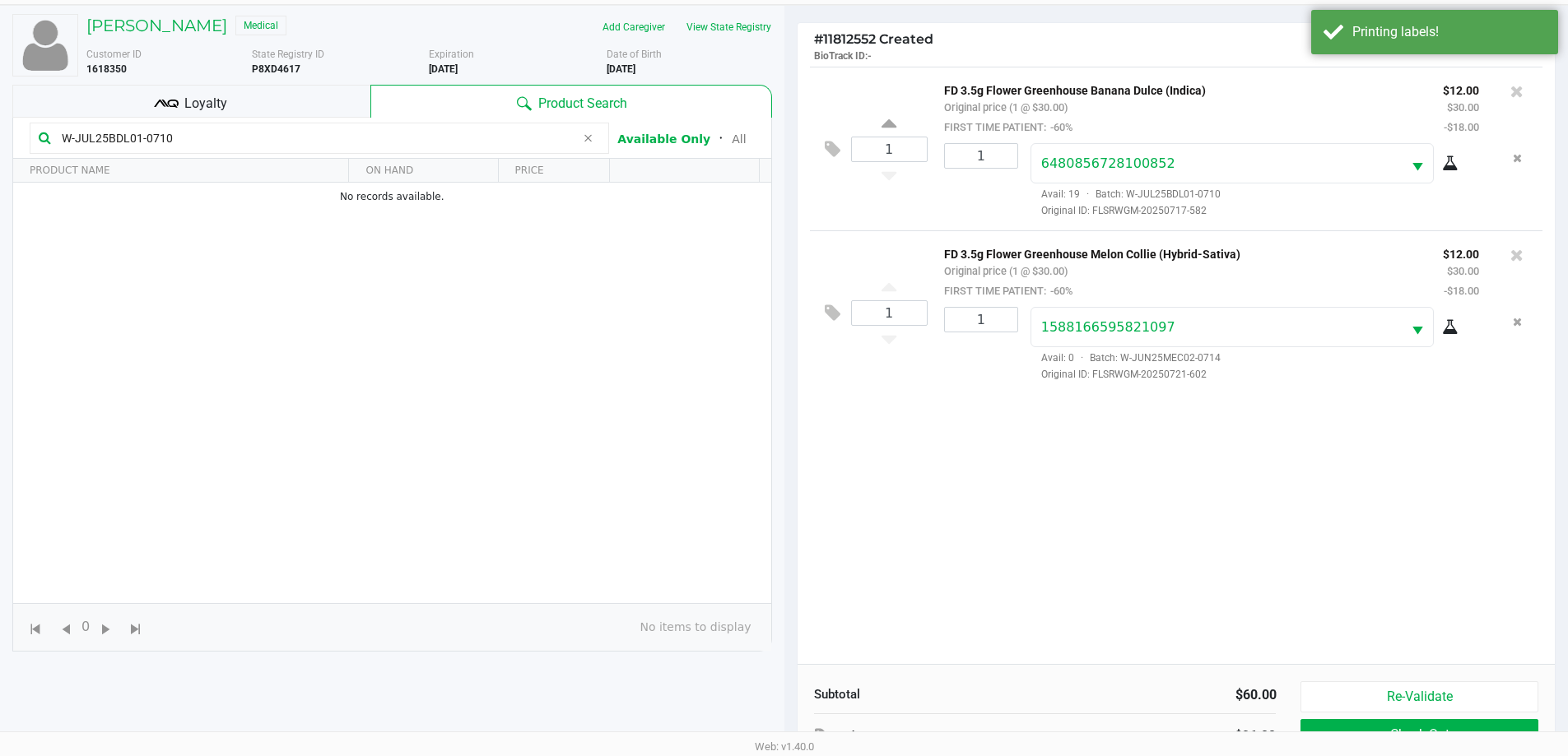
scroll to position [178, 0]
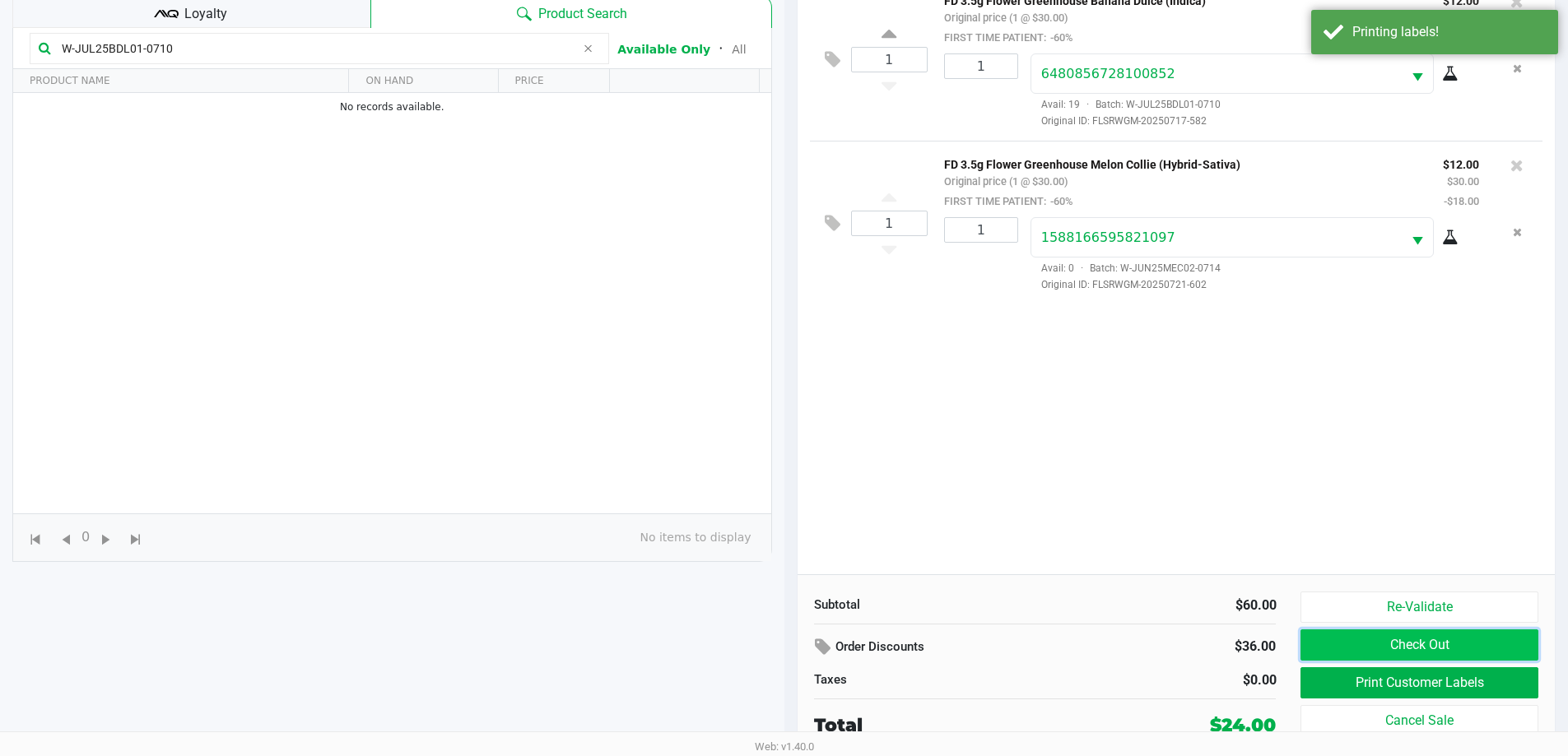
click at [1471, 650] on button "Check Out" at bounding box center [1419, 645] width 237 height 31
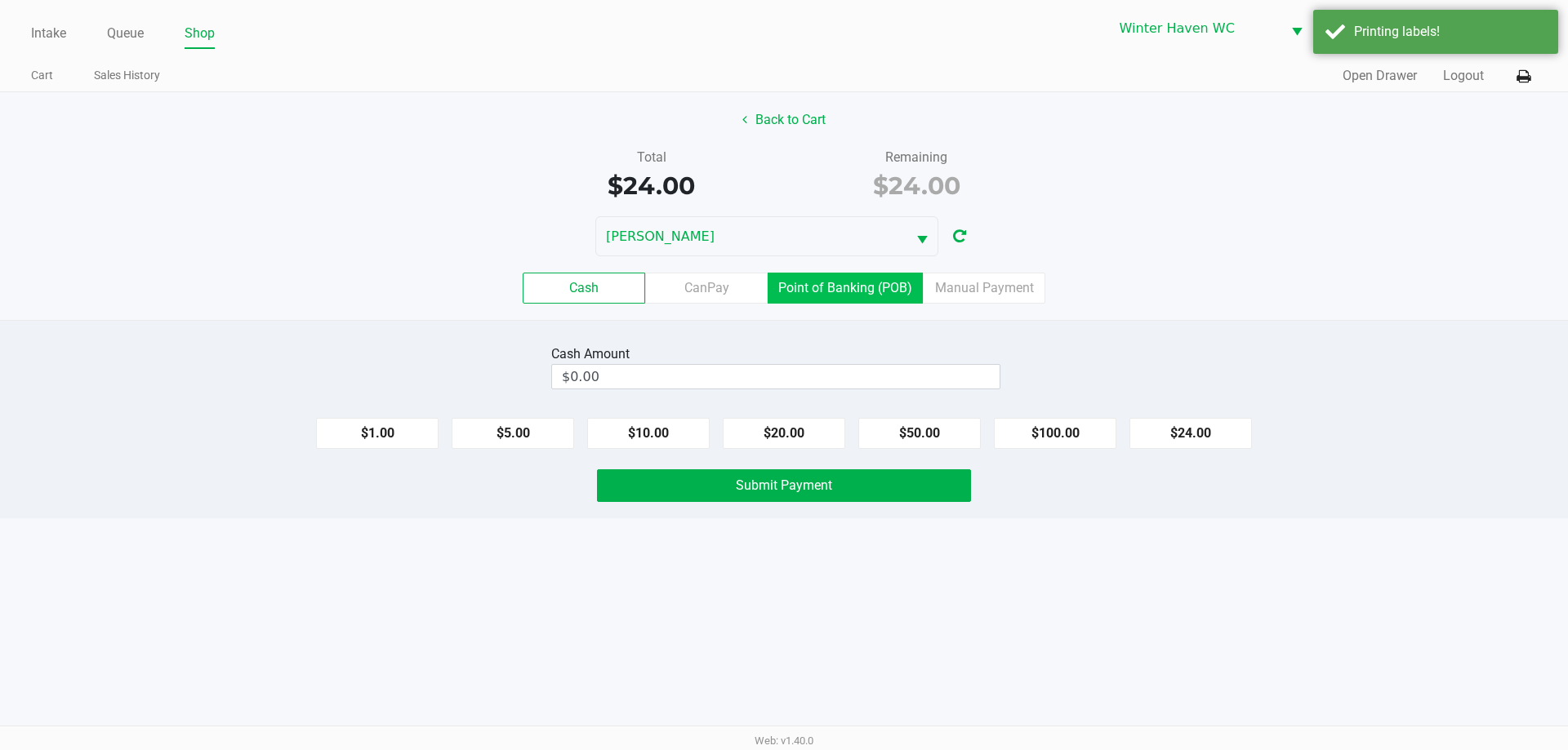
click at [872, 291] on label "Point of Banking (POB)" at bounding box center [845, 288] width 155 height 31
click at [0, 0] on 7 "Point of Banking (POB)" at bounding box center [0, 0] width 0 height 0
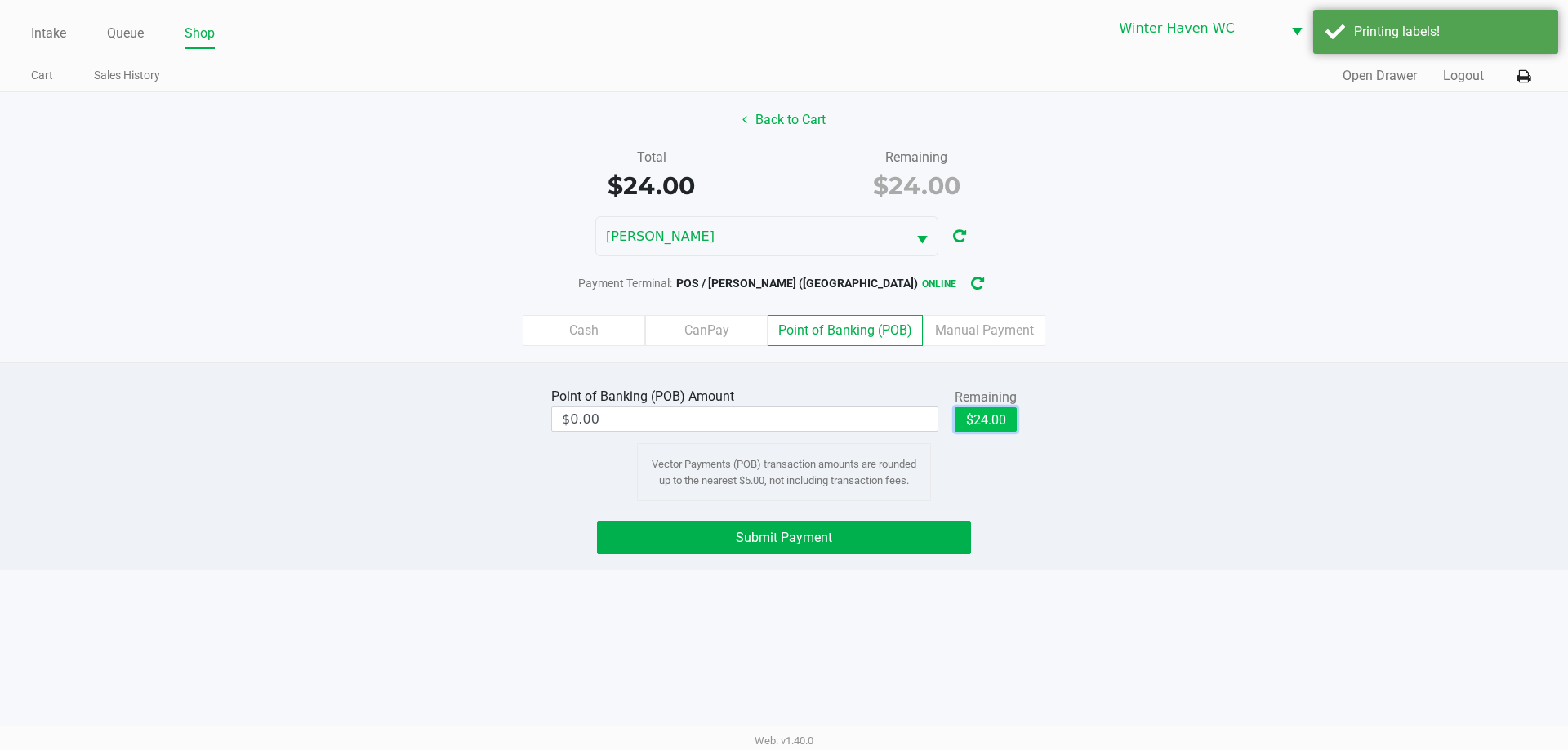
click at [994, 415] on button "$24.00" at bounding box center [986, 419] width 62 height 24
type input "$24.00"
click at [896, 531] on button "Submit Payment" at bounding box center [783, 538] width 374 height 33
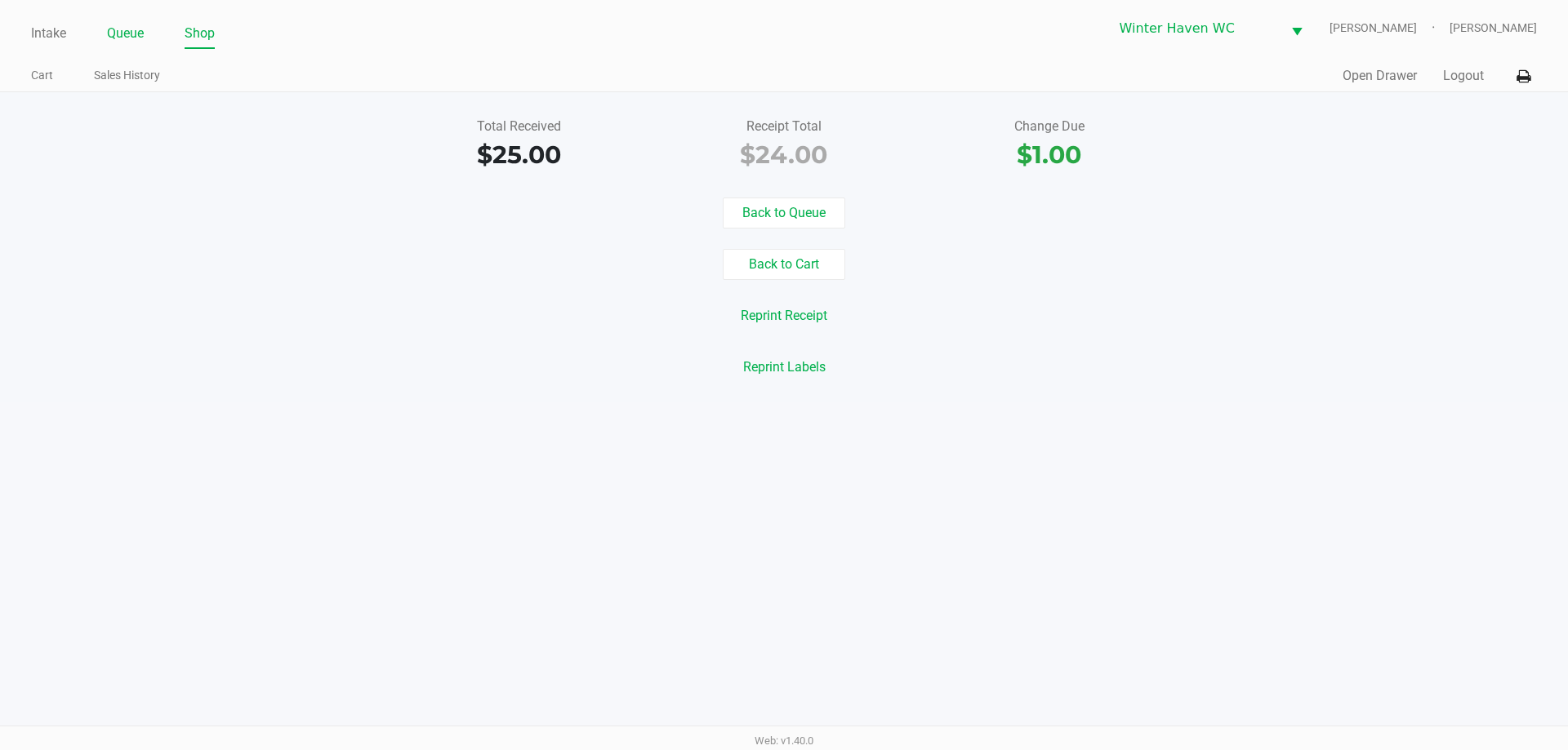
click at [114, 40] on link "Queue" at bounding box center [125, 34] width 37 height 23
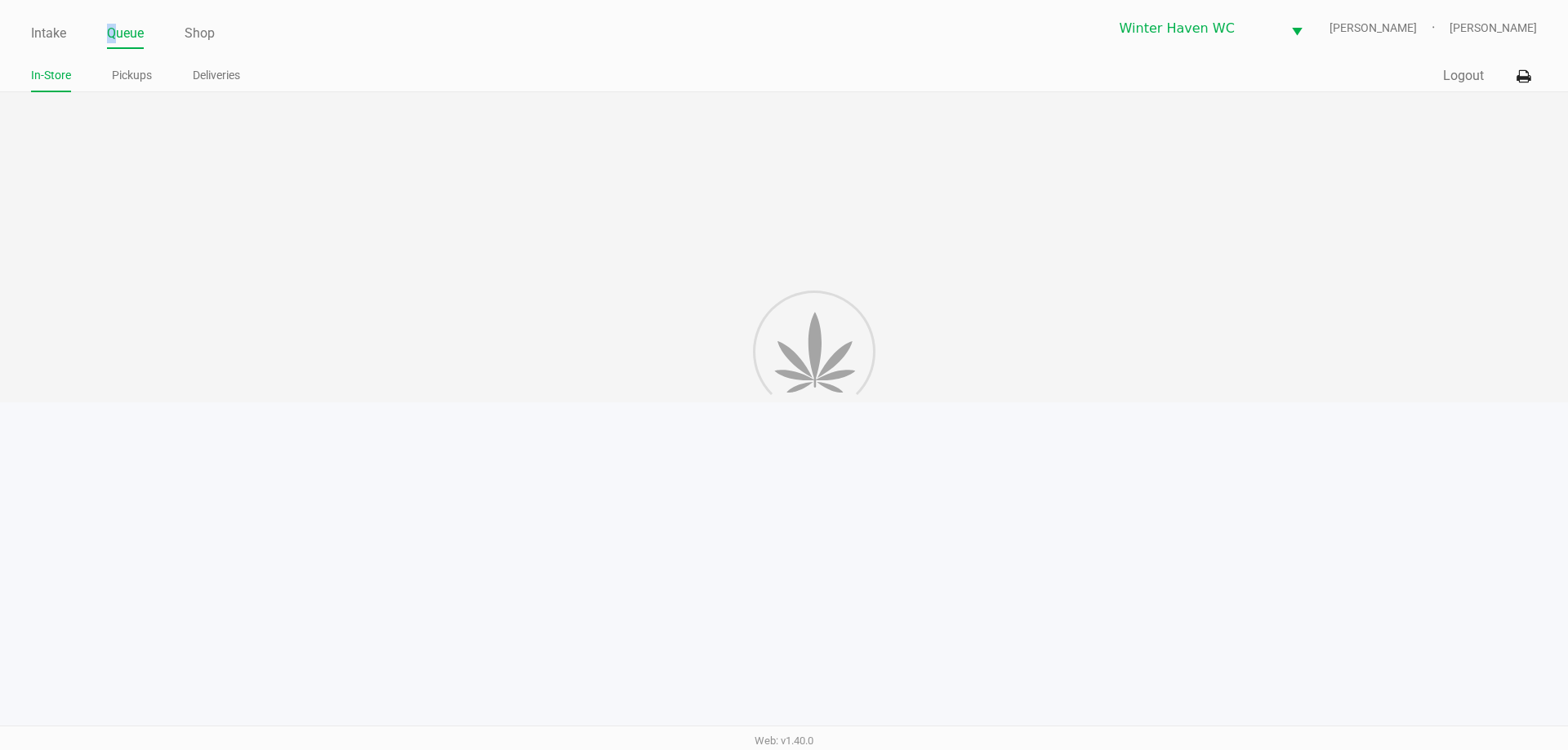
click at [116, 41] on link "Queue" at bounding box center [125, 34] width 37 height 23
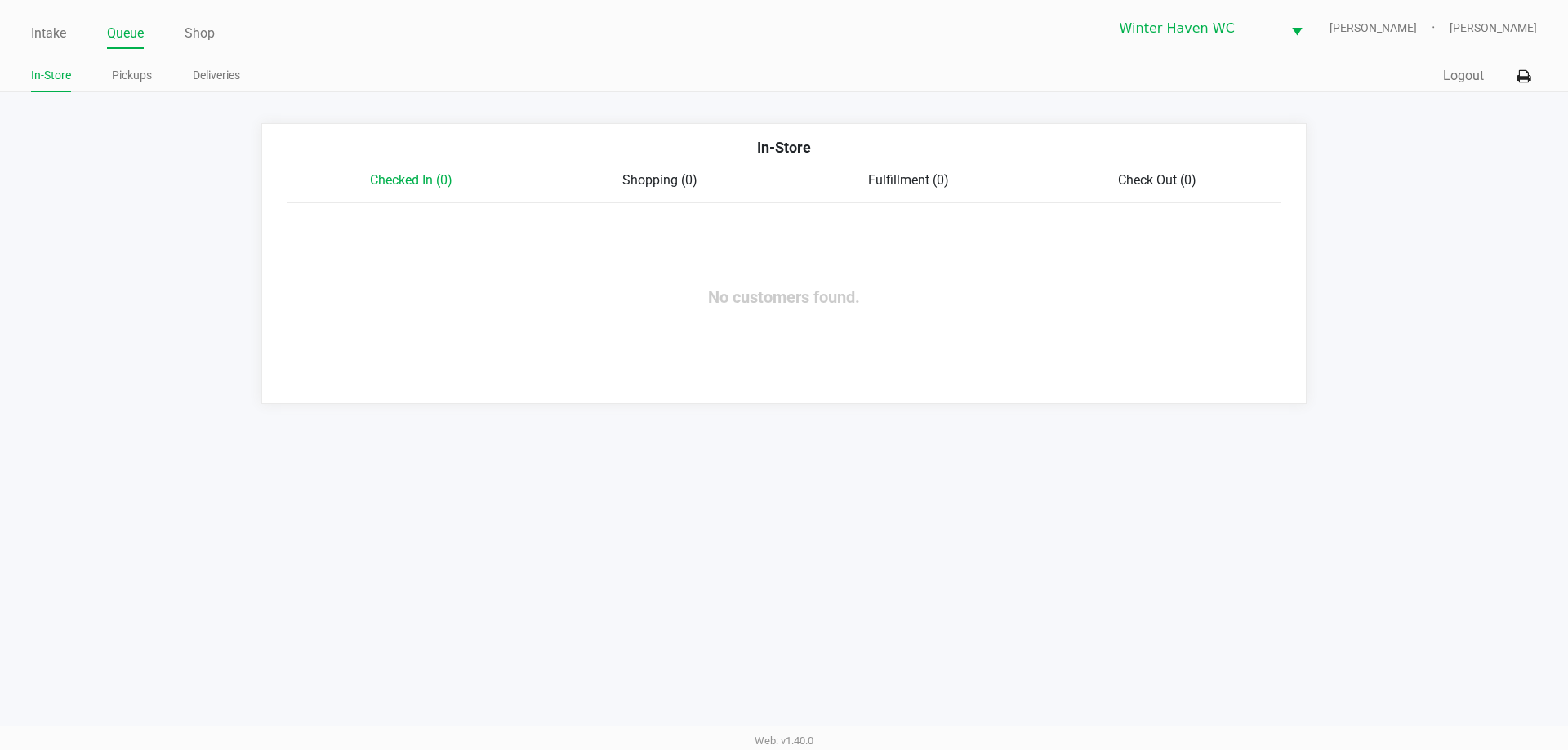
click at [40, 19] on div "Intake Queue Shop" at bounding box center [408, 33] width 753 height 30
click at [43, 25] on link "Intake" at bounding box center [49, 34] width 35 height 23
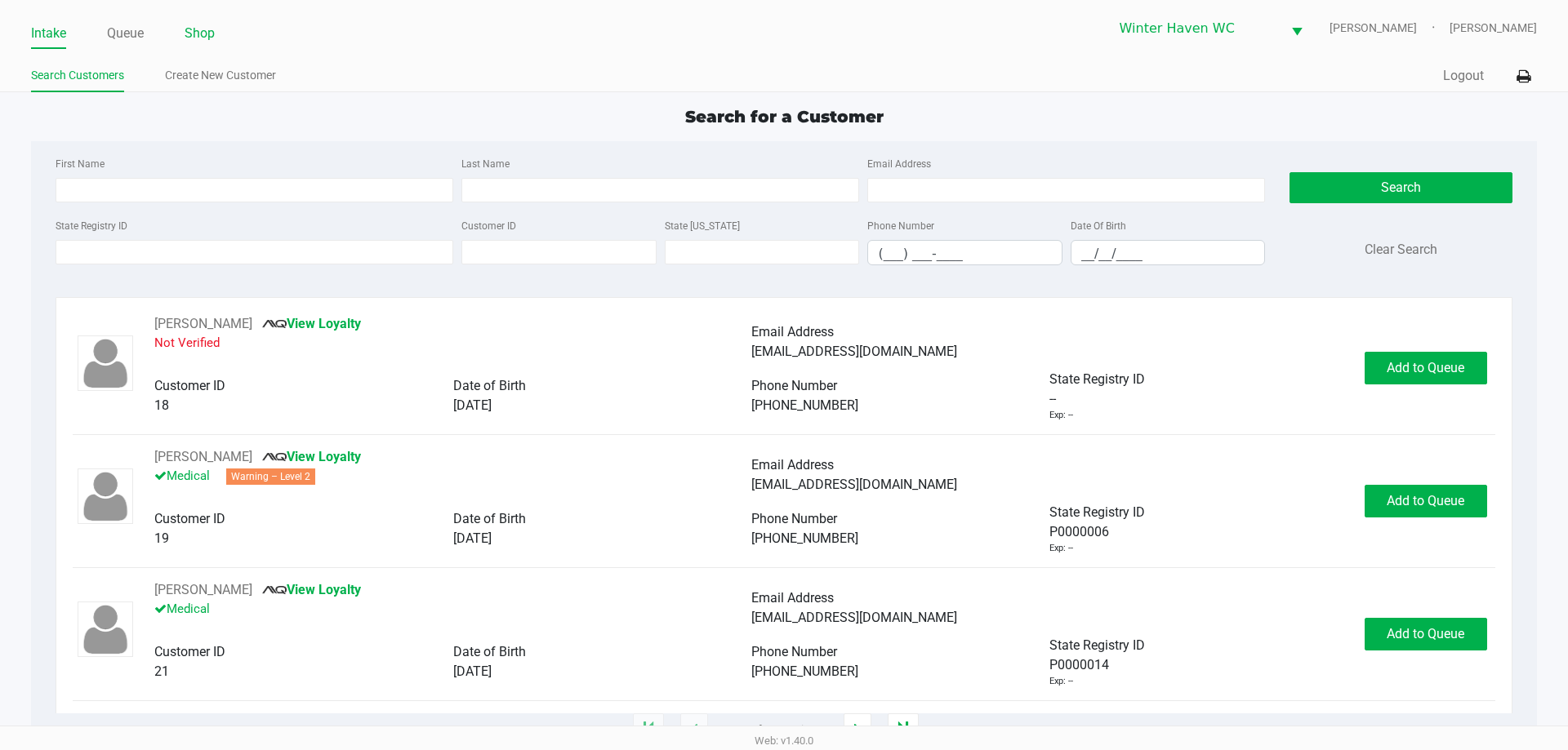
click at [208, 28] on link "Shop" at bounding box center [199, 34] width 30 height 23
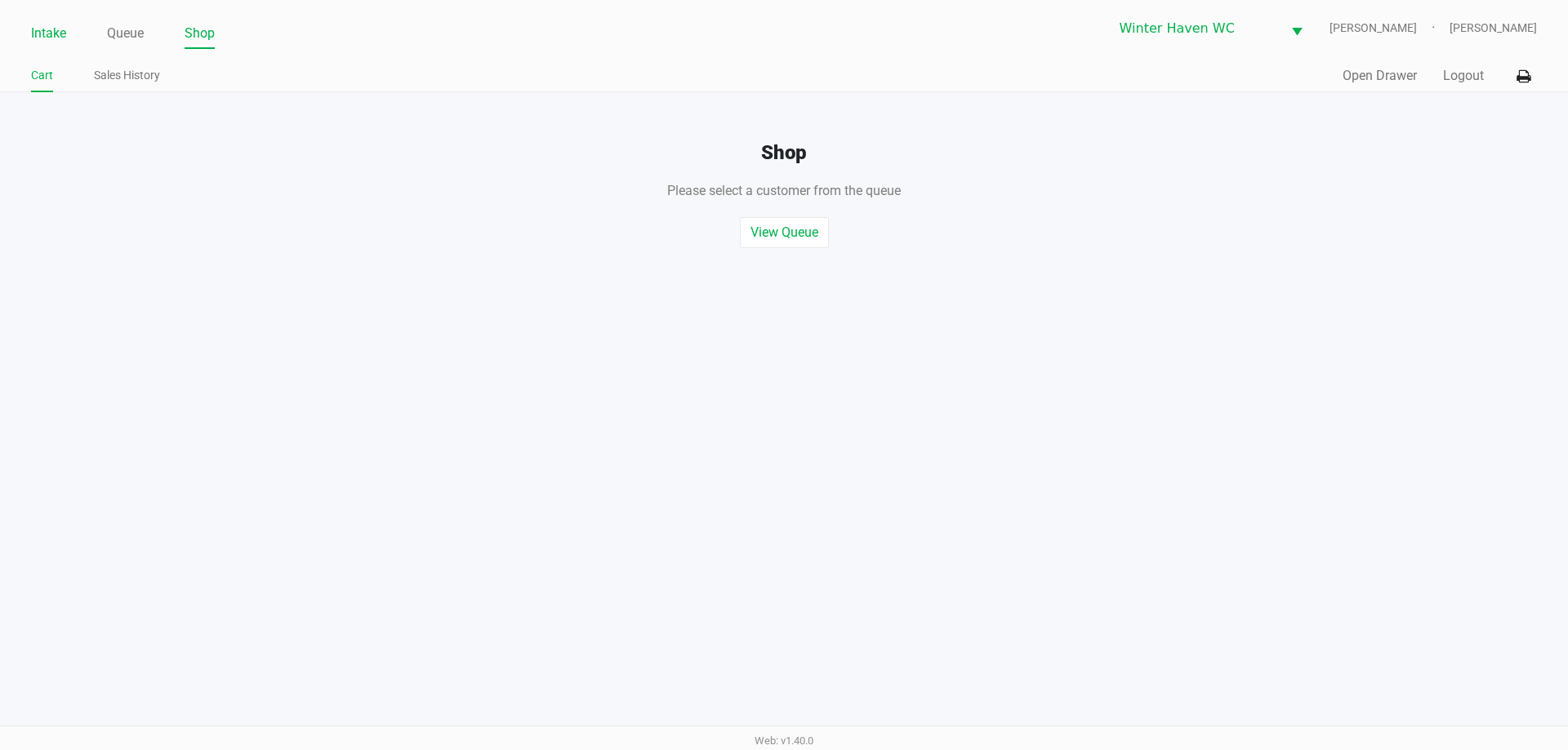
click at [58, 33] on link "Intake" at bounding box center [49, 34] width 35 height 23
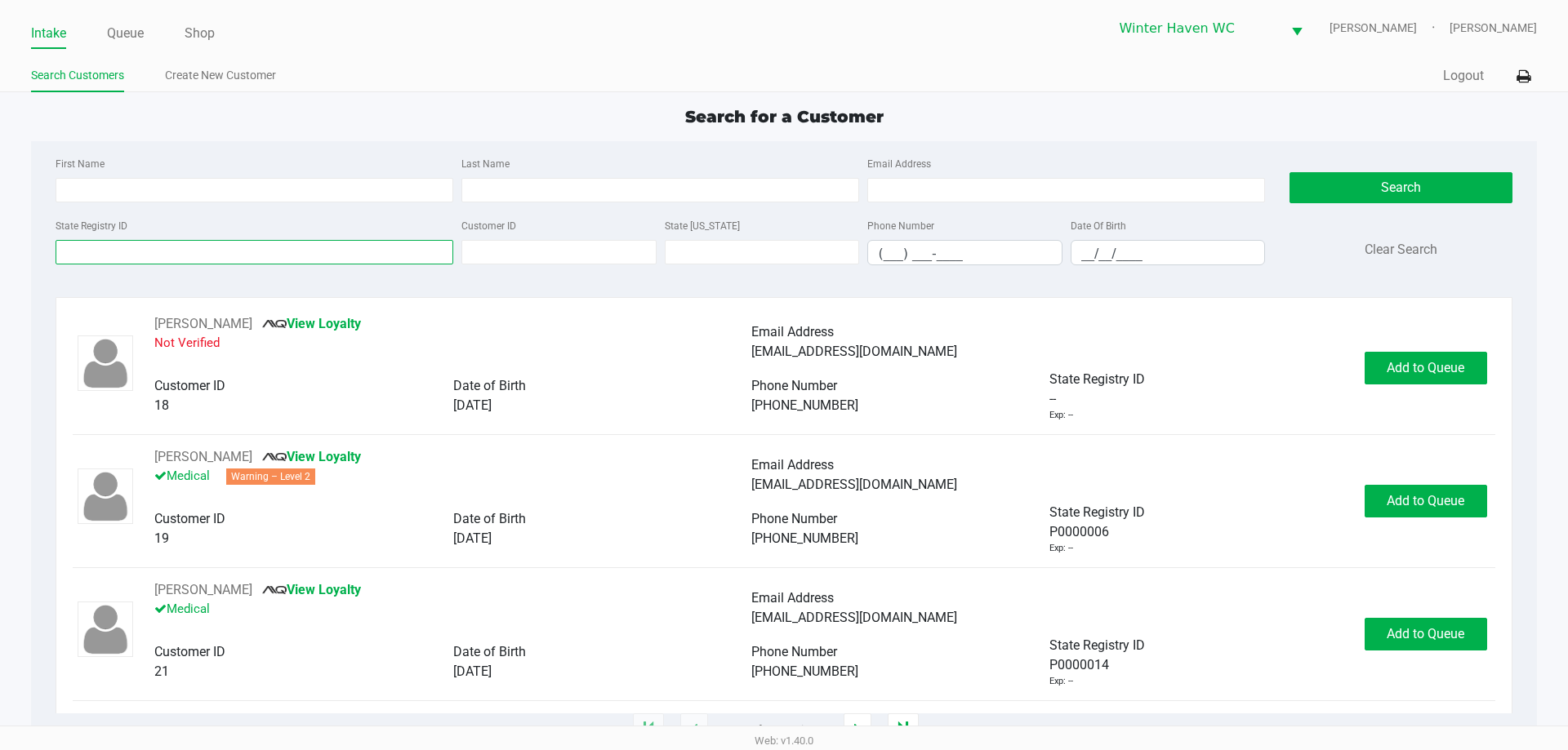
click at [226, 255] on input "State Registry ID" at bounding box center [254, 251] width 398 height 24
click at [306, 218] on div "State Registry ID" at bounding box center [254, 240] width 406 height 49
click at [124, 33] on link "Queue" at bounding box center [125, 34] width 37 height 23
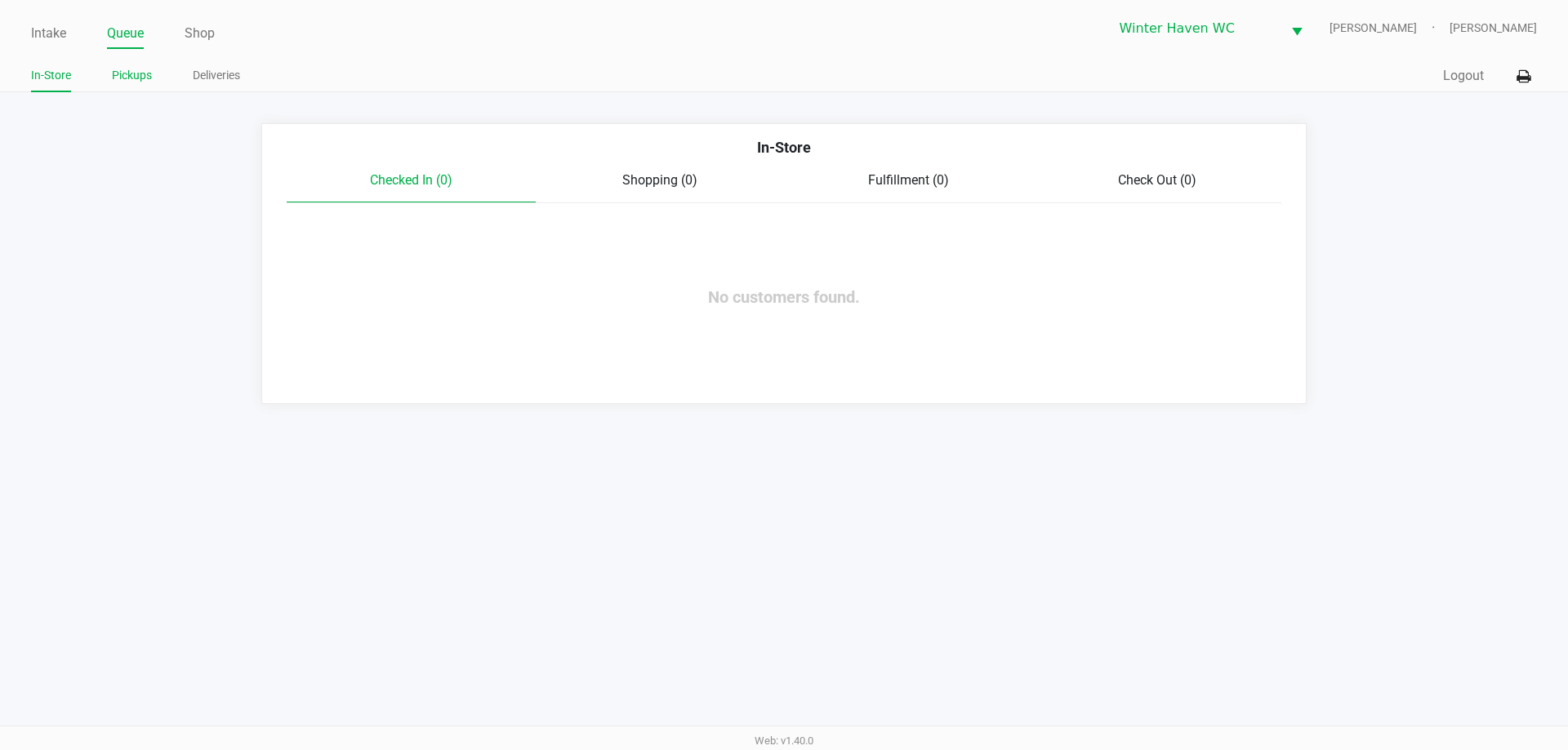
click at [126, 80] on link "Pickups" at bounding box center [131, 75] width 40 height 20
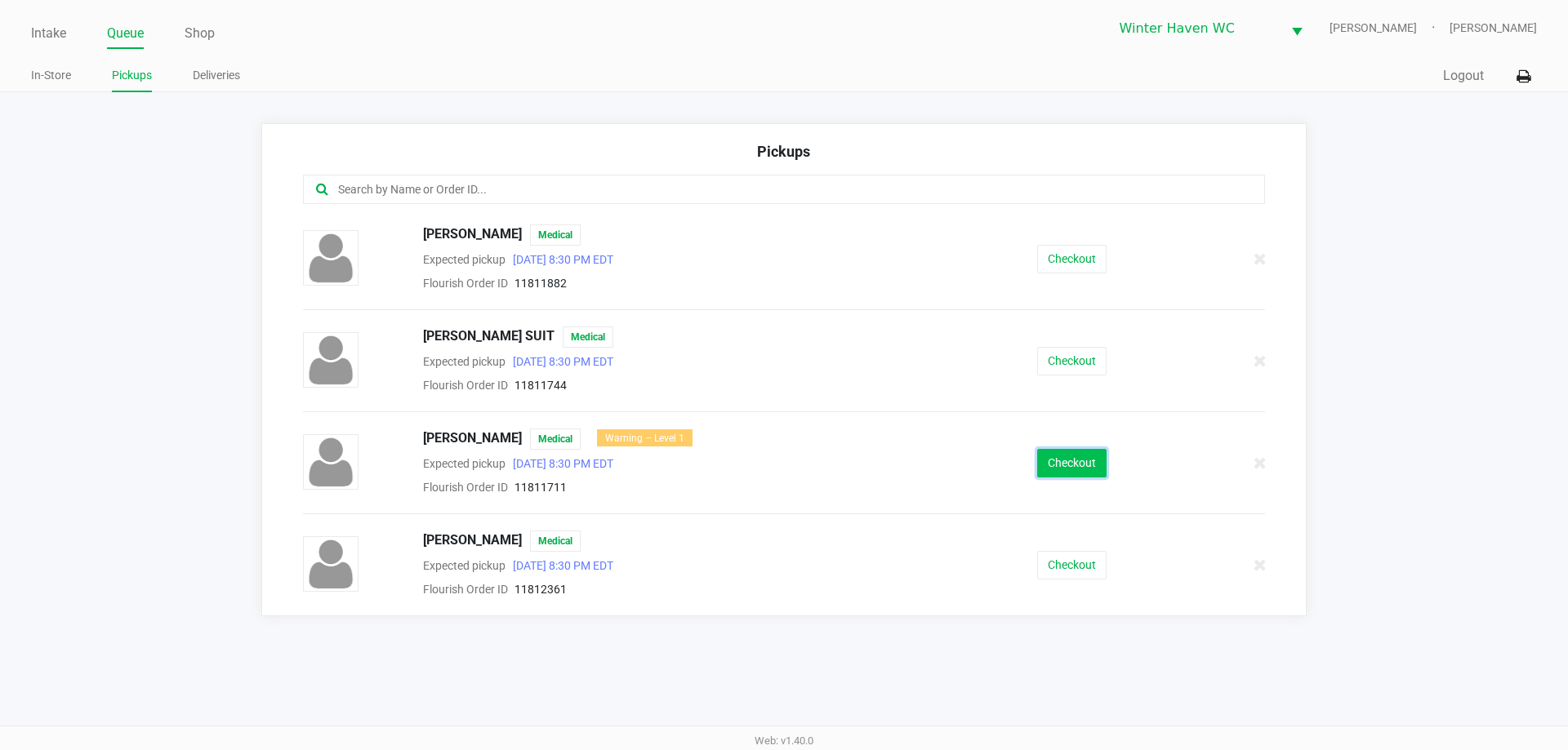
click at [1061, 460] on button "Checkout" at bounding box center [1072, 463] width 70 height 28
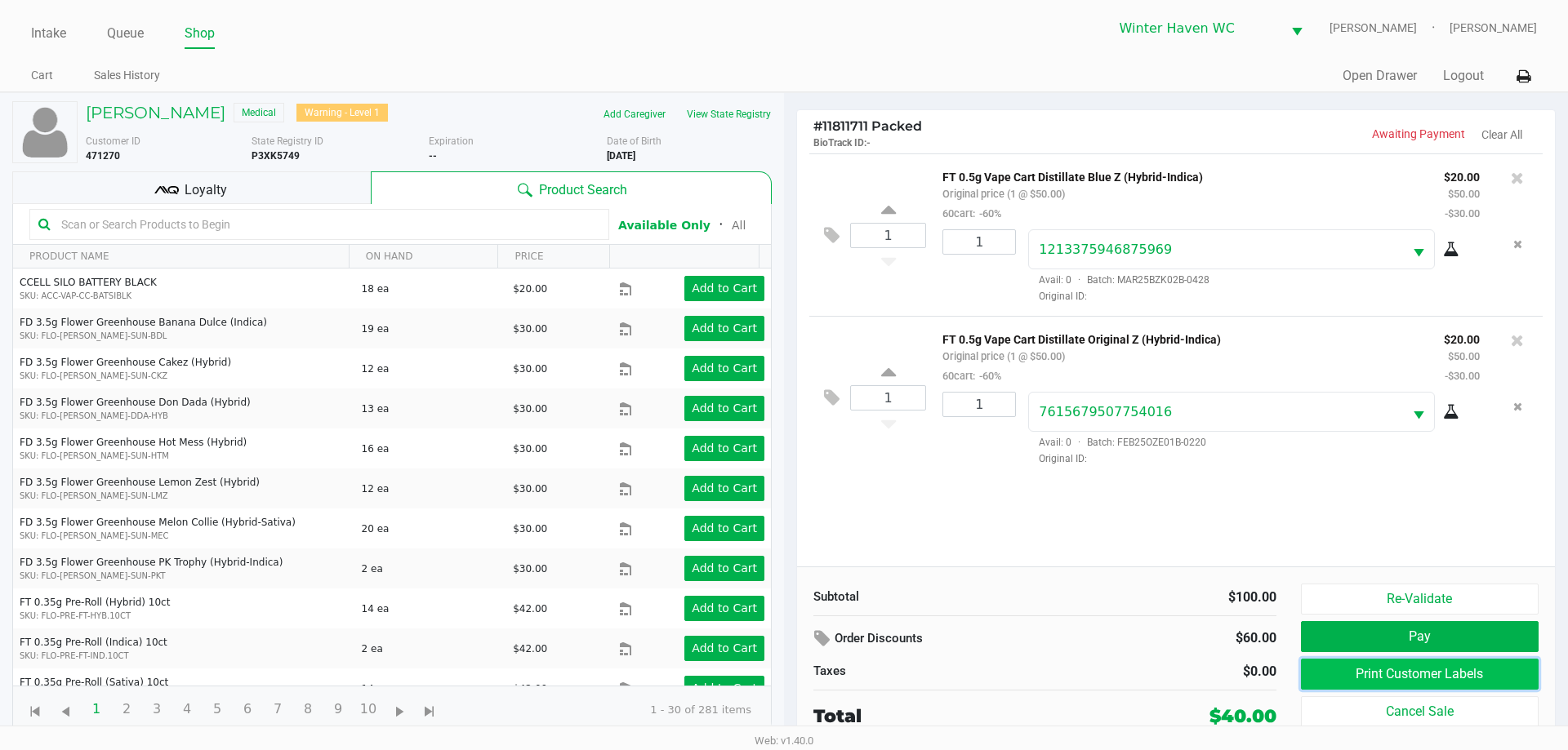
click at [1471, 668] on button "Print Customer Labels" at bounding box center [1420, 674] width 238 height 31
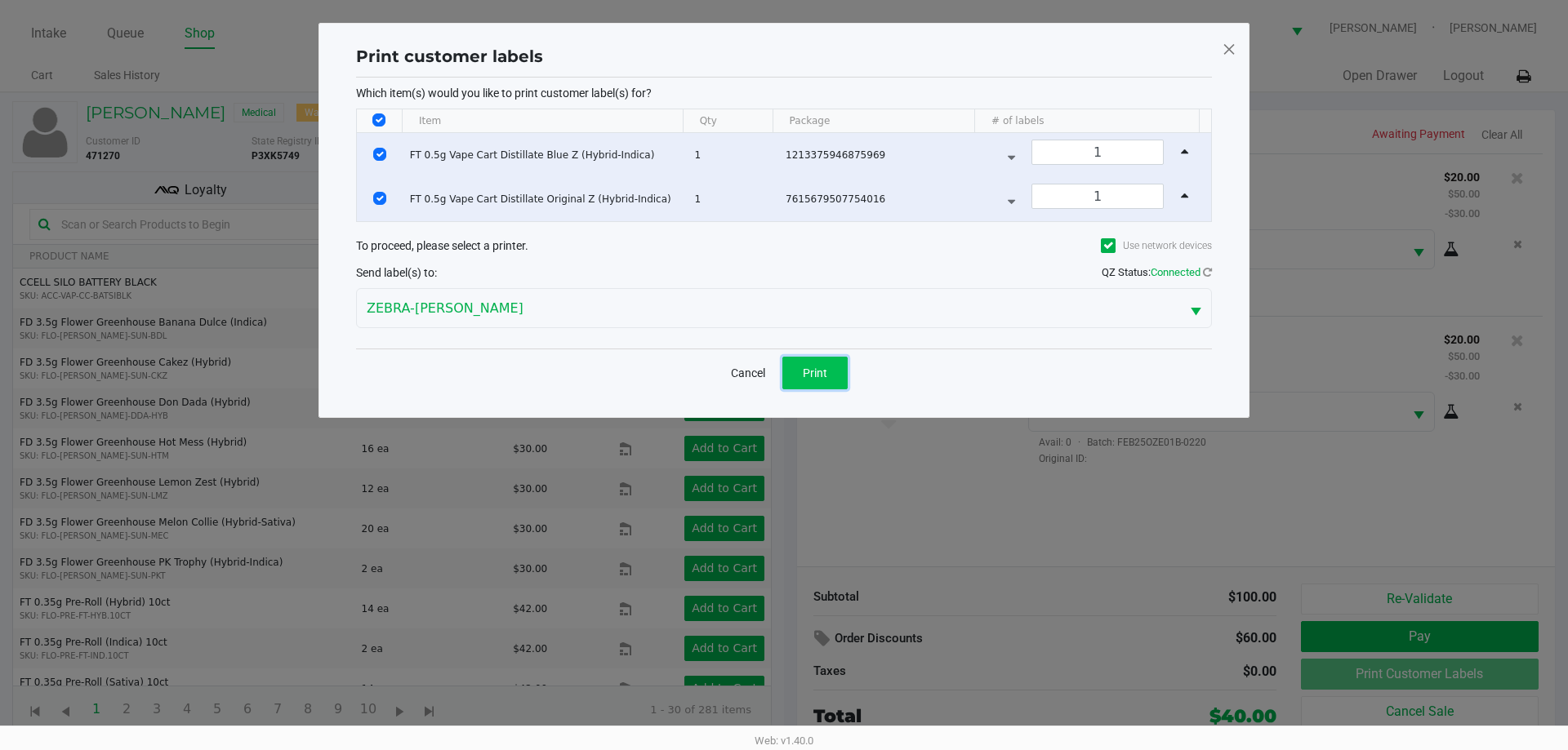
click at [828, 363] on button "Print" at bounding box center [814, 374] width 65 height 33
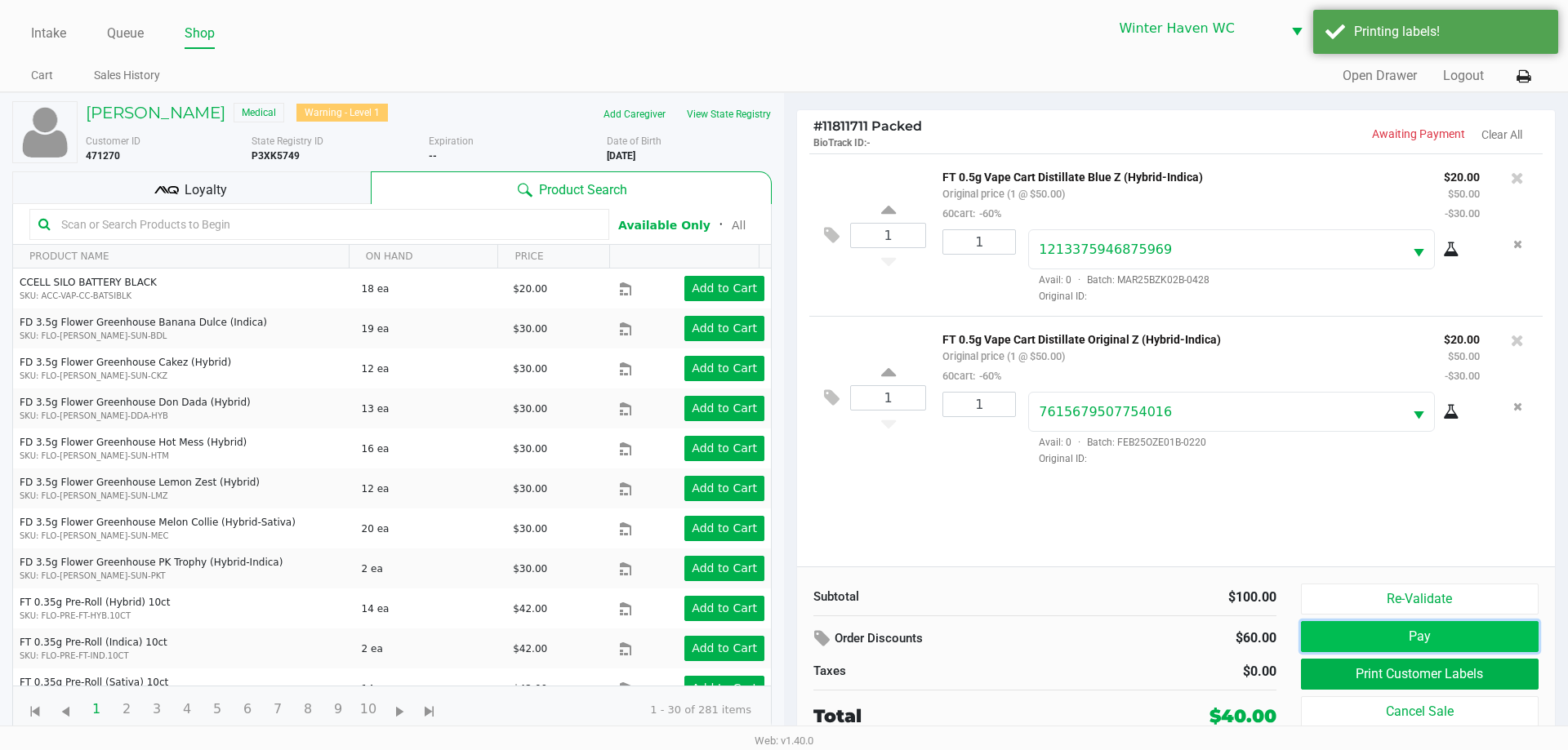
click at [1482, 621] on button "Pay" at bounding box center [1420, 636] width 238 height 31
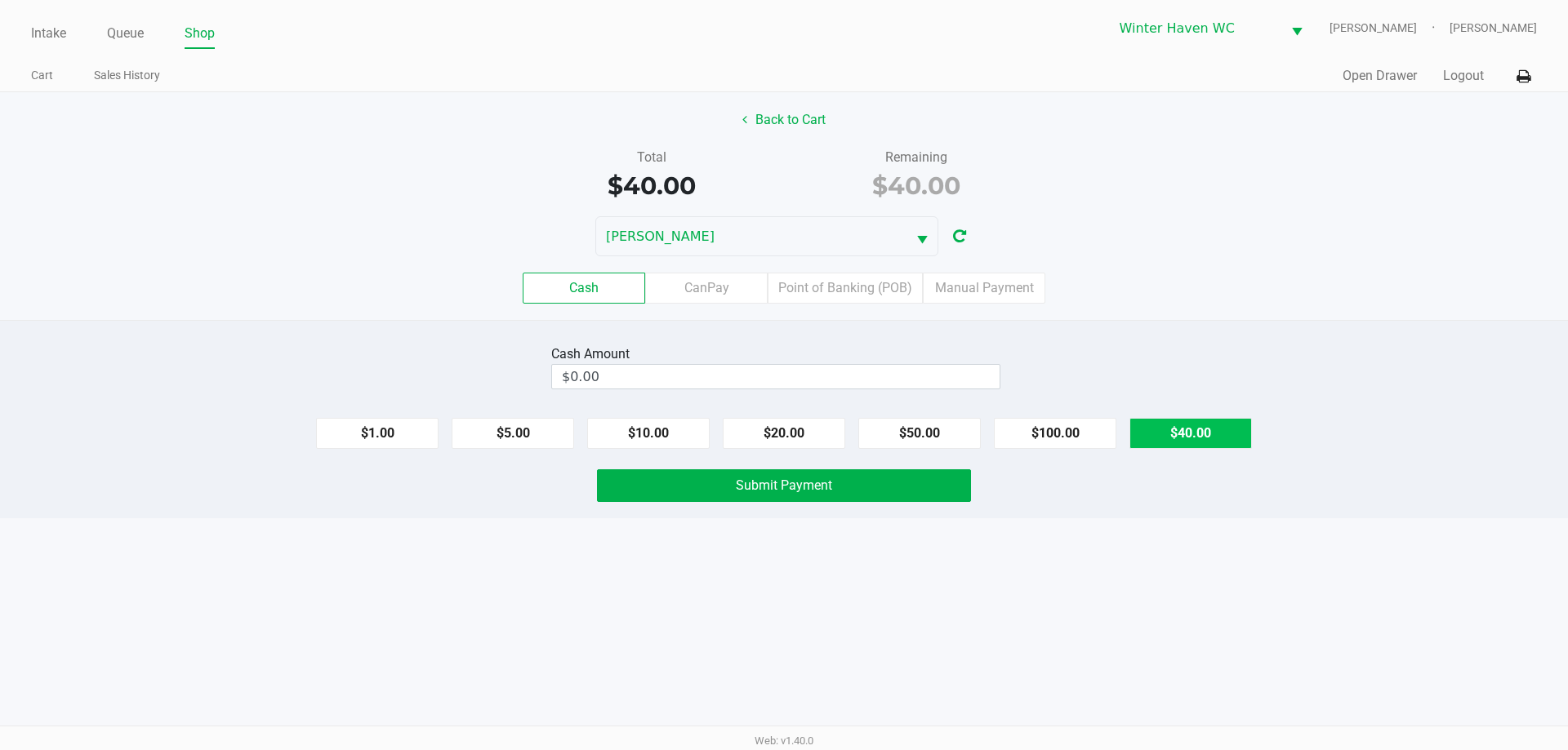
click at [1187, 437] on button "$40.00" at bounding box center [1191, 434] width 122 height 31
type input "$40.00"
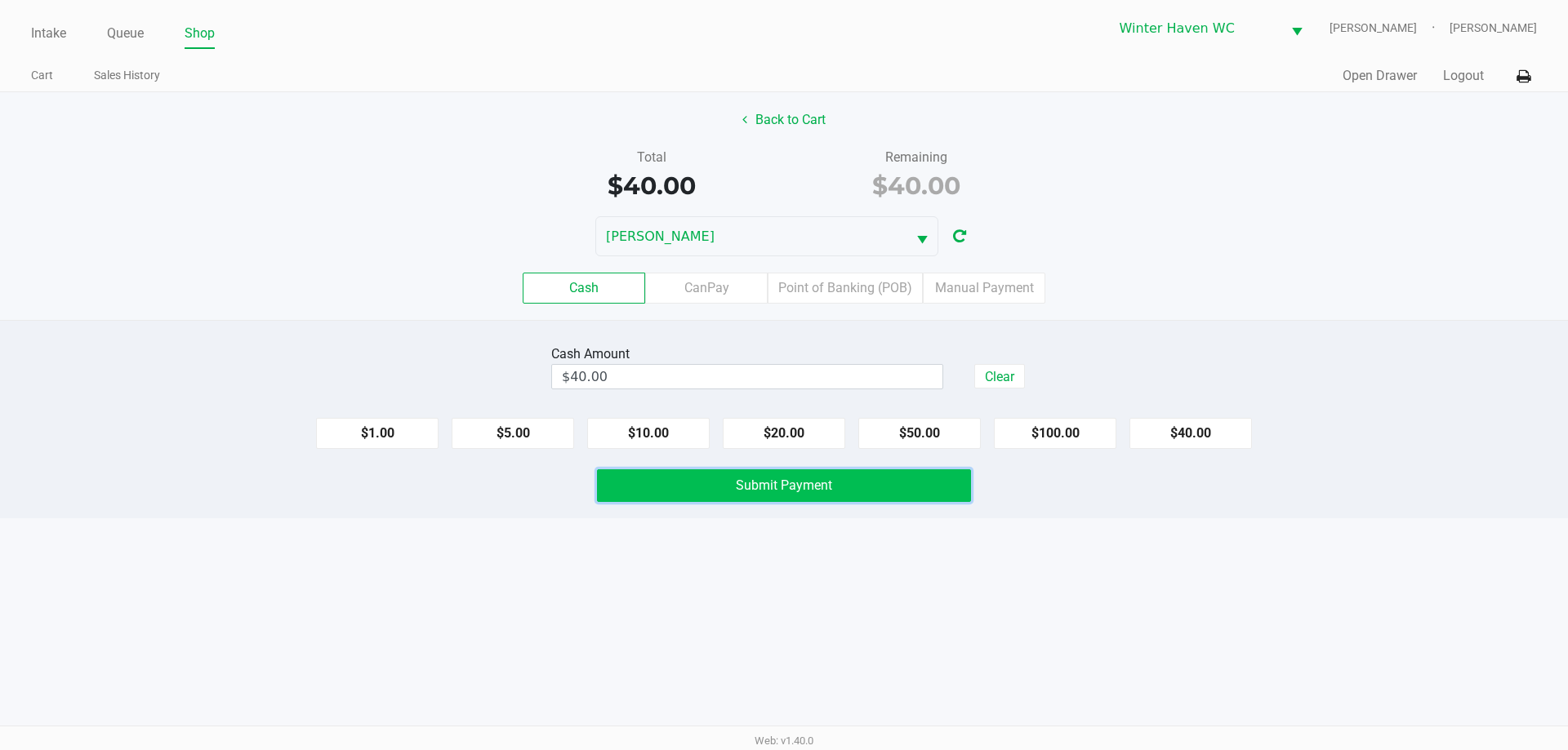
click at [710, 489] on button "Submit Payment" at bounding box center [783, 486] width 374 height 33
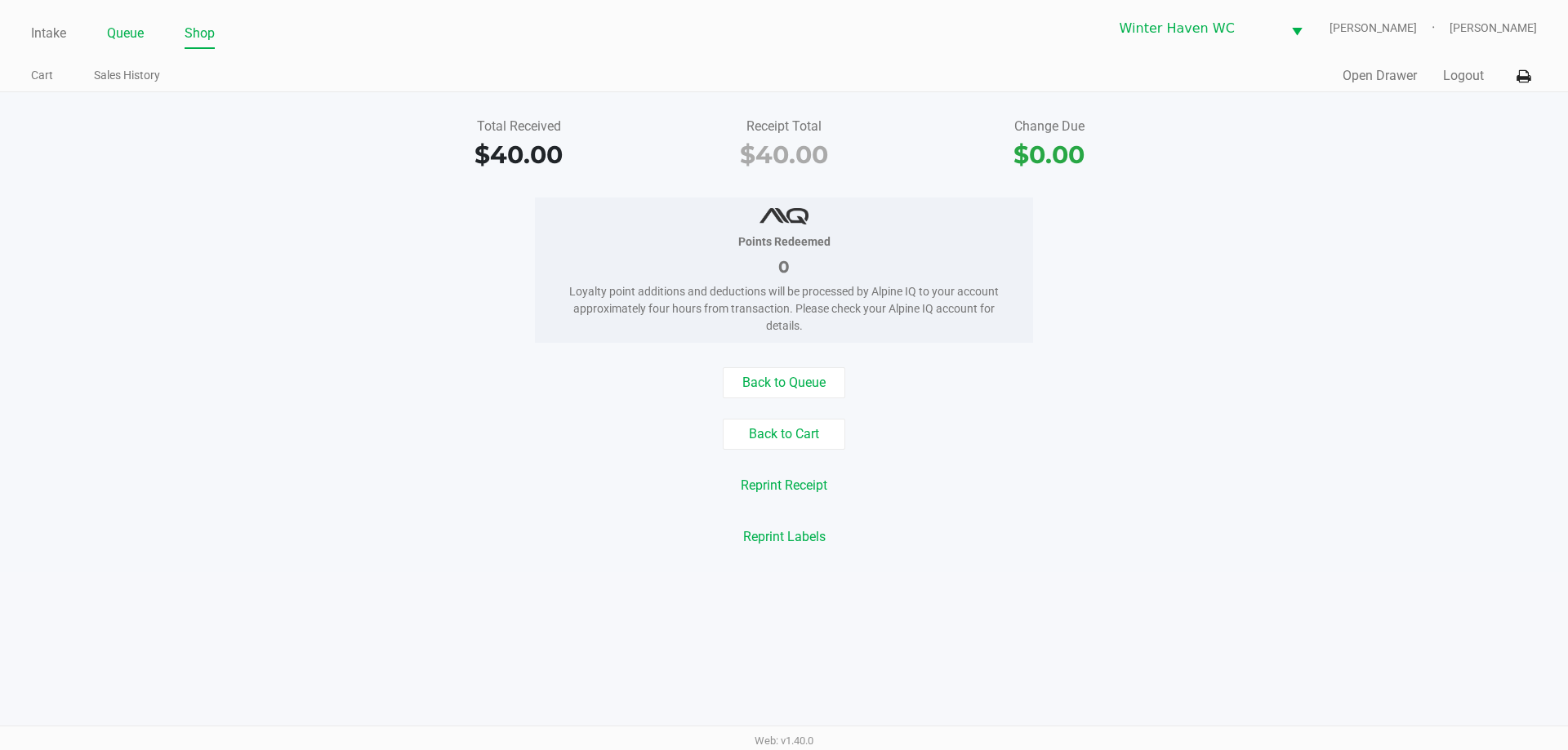
click at [122, 31] on link "Queue" at bounding box center [125, 34] width 37 height 23
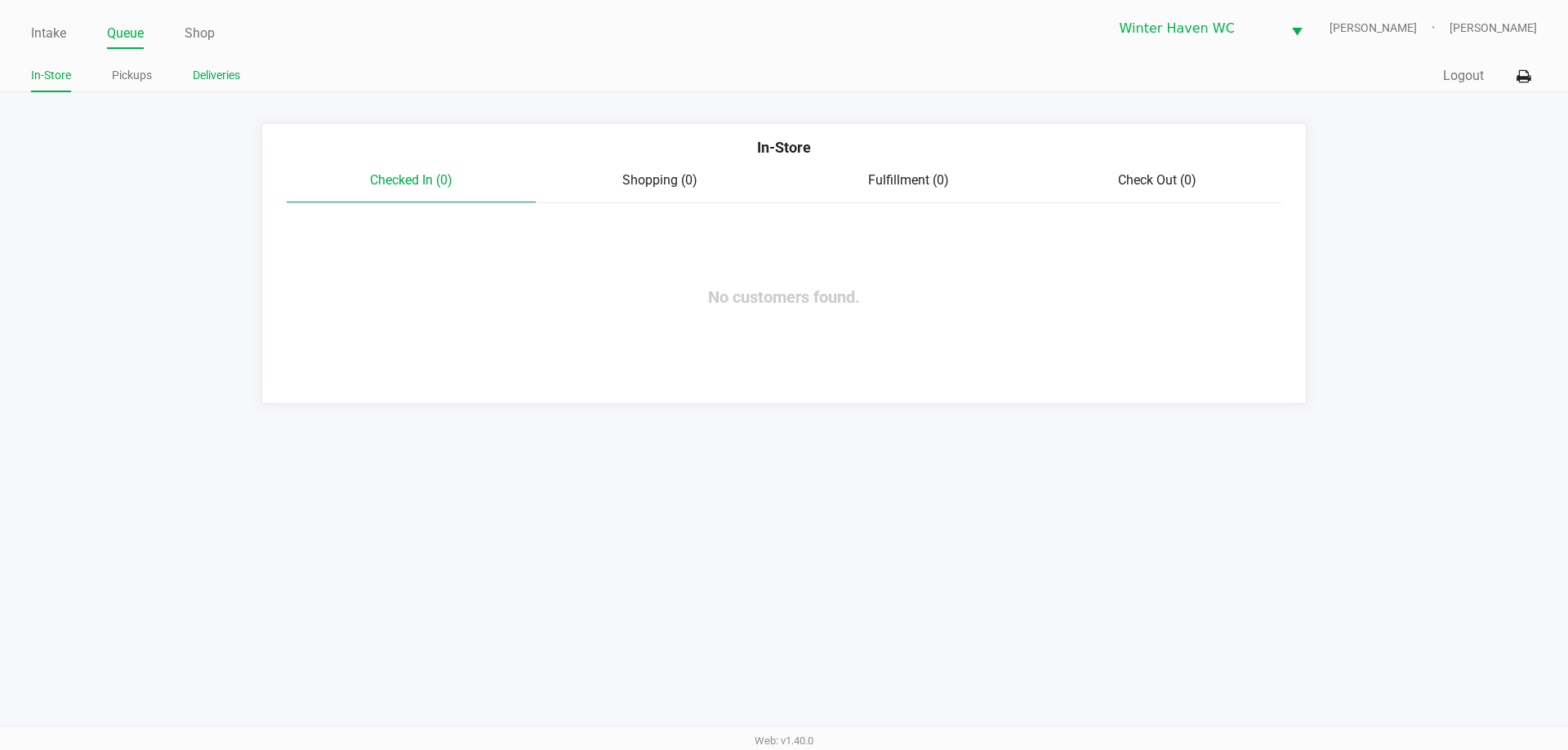
click at [224, 72] on link "Deliveries" at bounding box center [216, 75] width 48 height 20
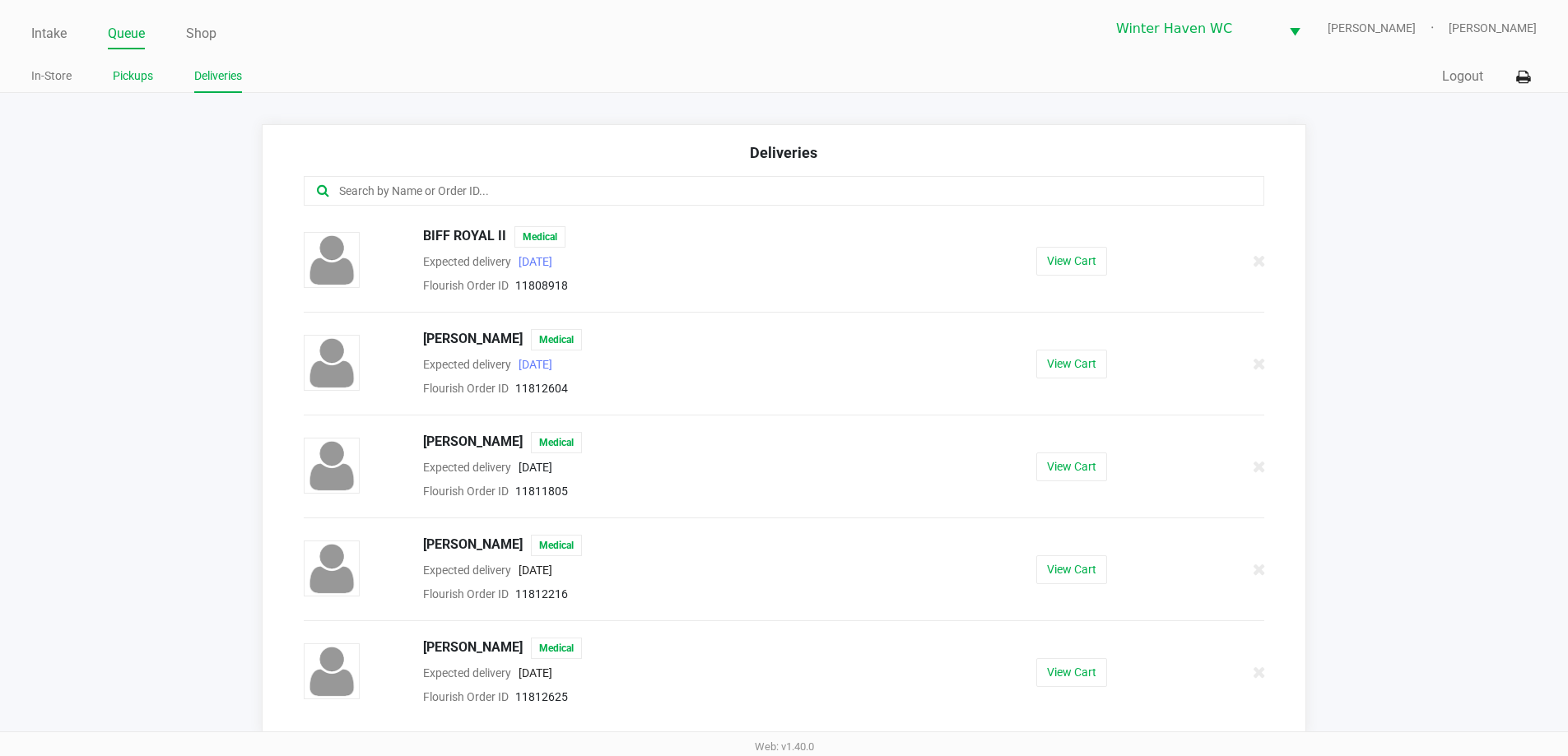
click at [132, 74] on link "Pickups" at bounding box center [132, 75] width 40 height 21
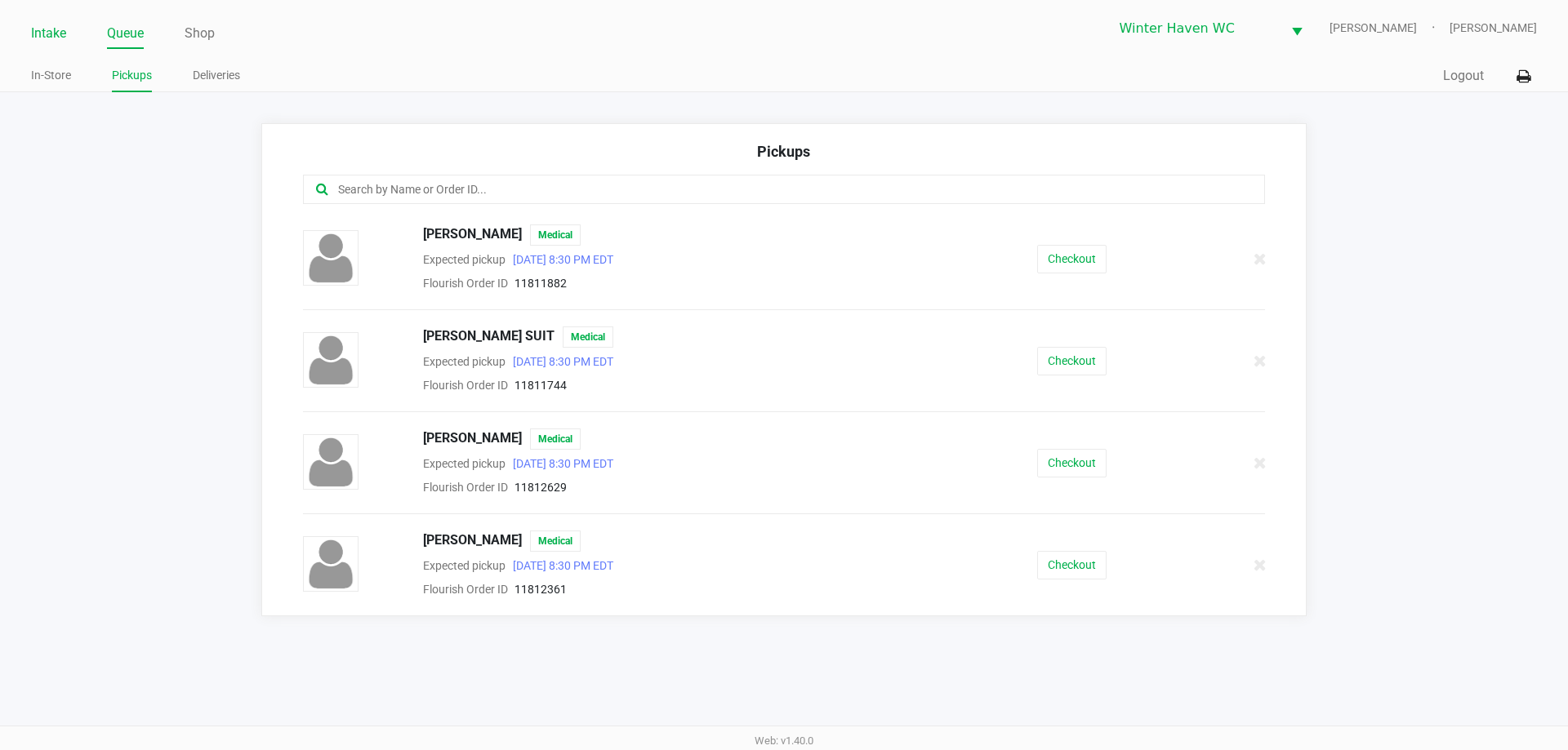
click at [46, 36] on link "Intake" at bounding box center [49, 34] width 35 height 23
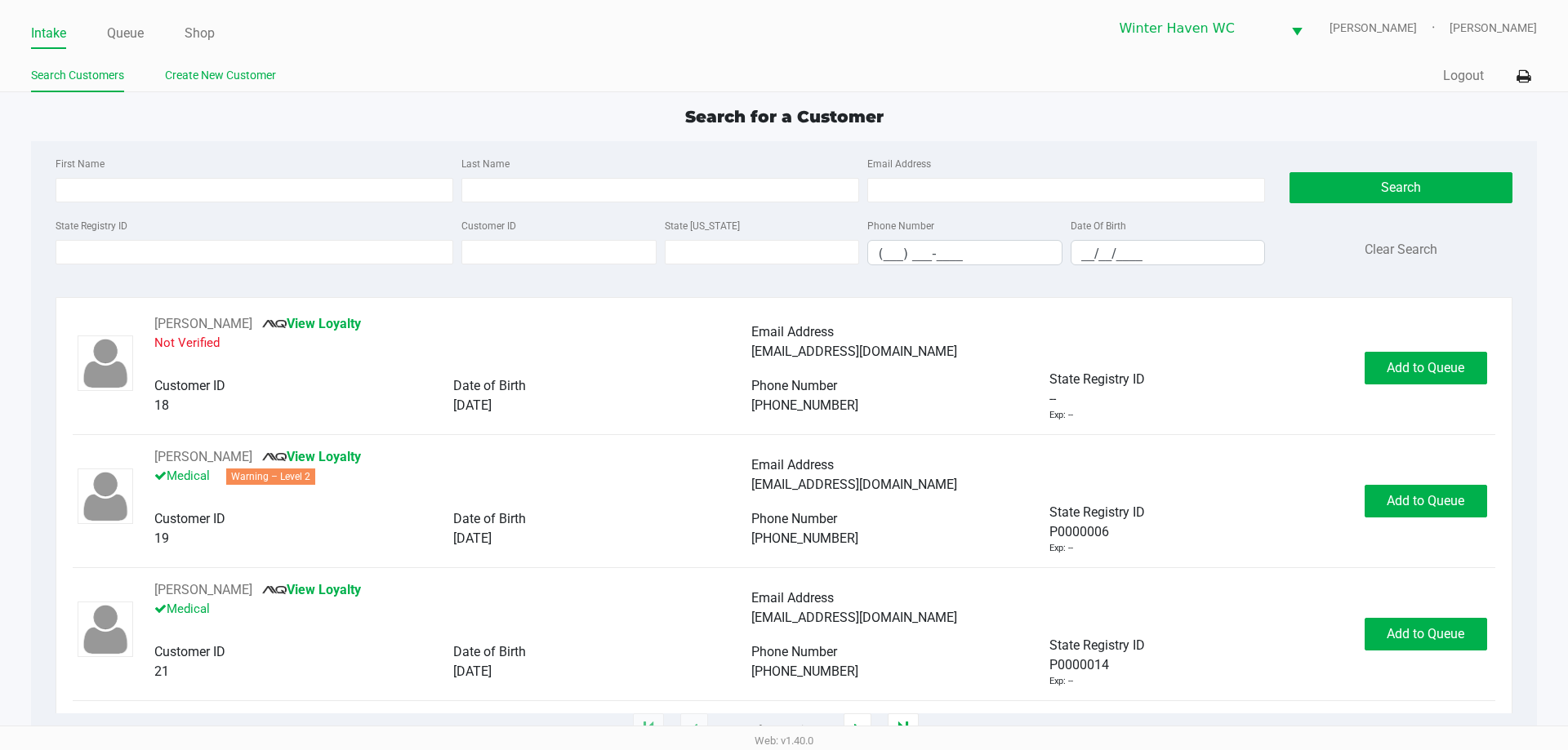
click at [206, 75] on link "Create New Customer" at bounding box center [220, 75] width 111 height 20
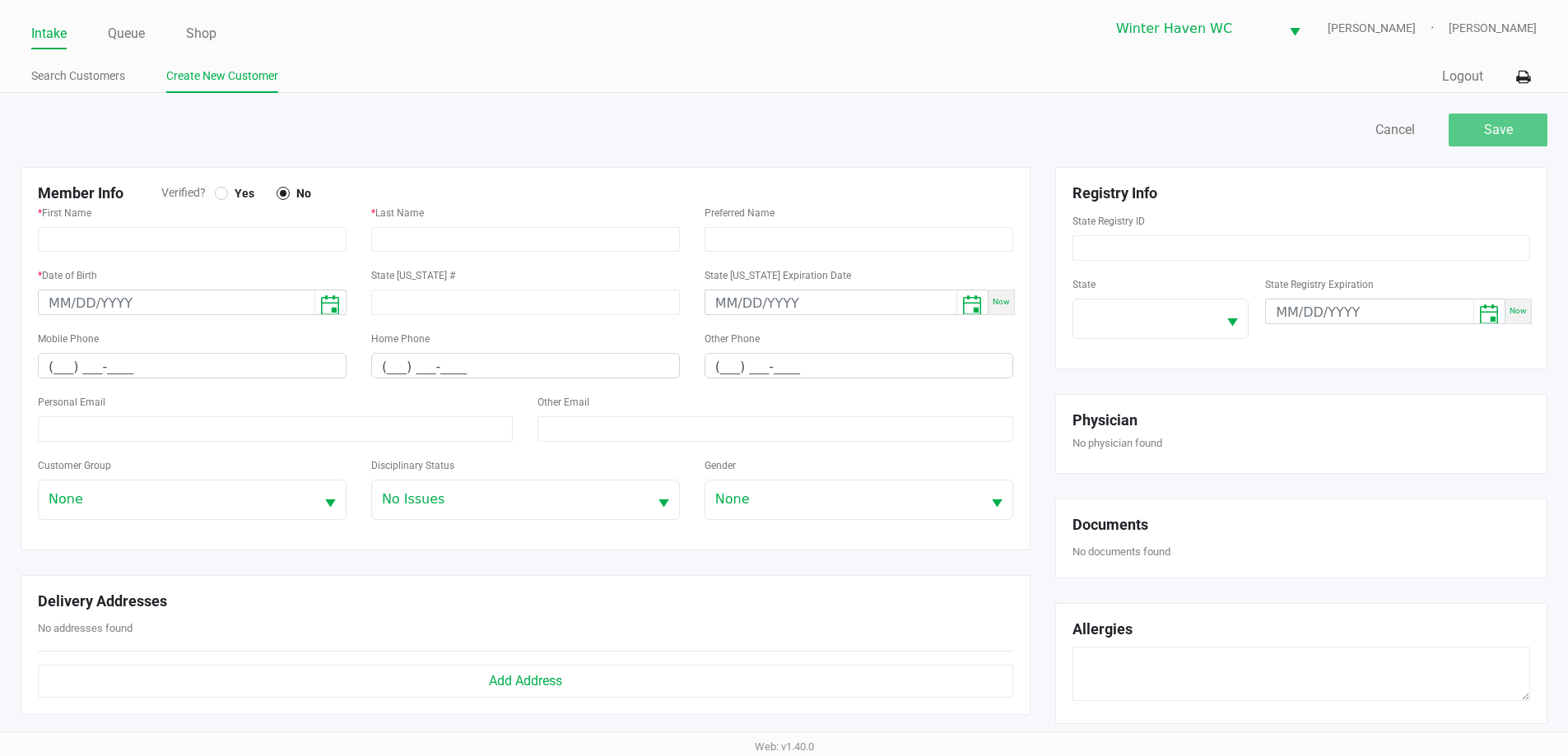
click at [221, 190] on div at bounding box center [221, 193] width 7 height 7
click at [486, 197] on div "Verified? Yes No" at bounding box center [504, 194] width 685 height 18
click at [403, 206] on label "* Last Name" at bounding box center [398, 212] width 53 height 15
click at [187, 242] on input "text" at bounding box center [193, 239] width 309 height 24
type input "[PERSON_NAME]"
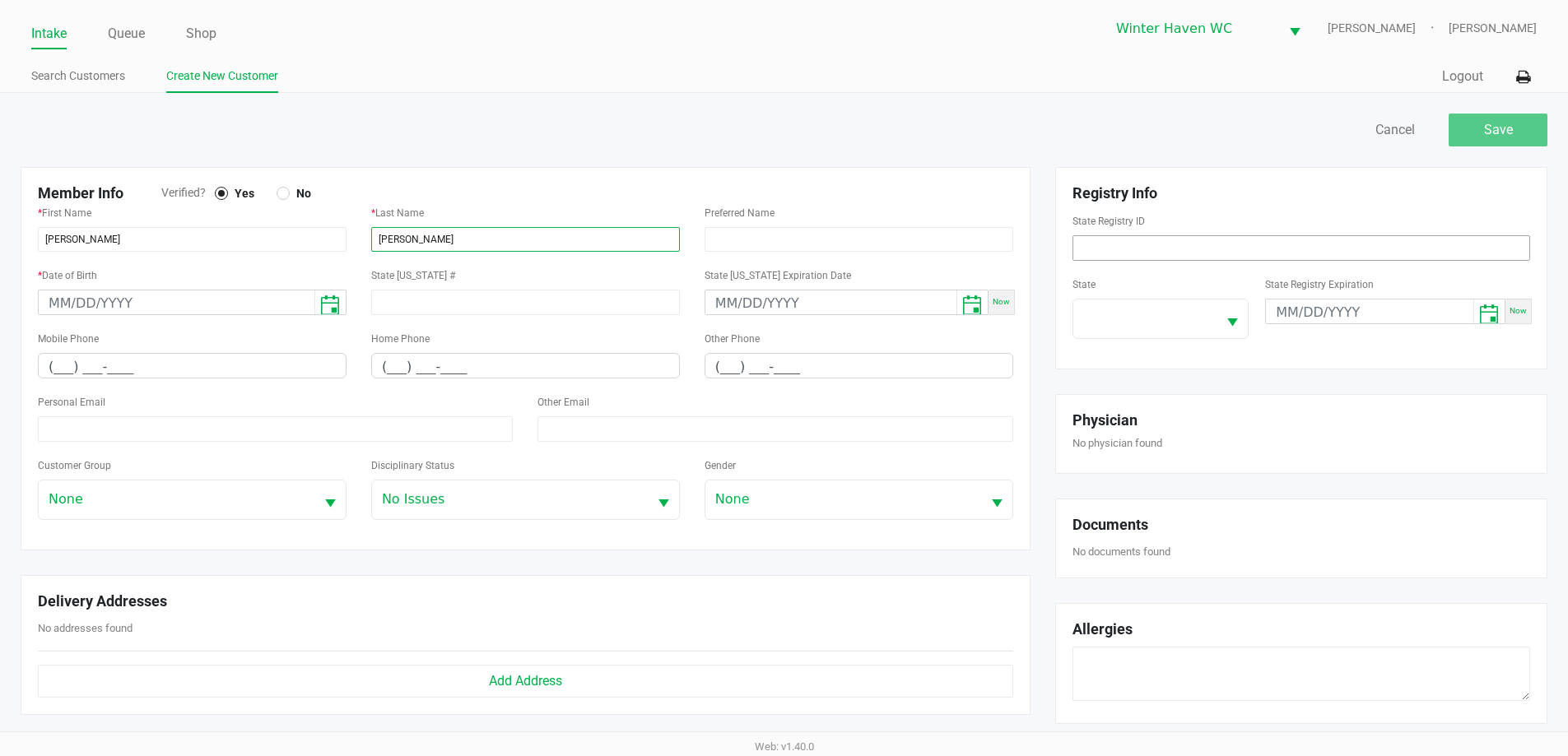
type input "[PERSON_NAME]"
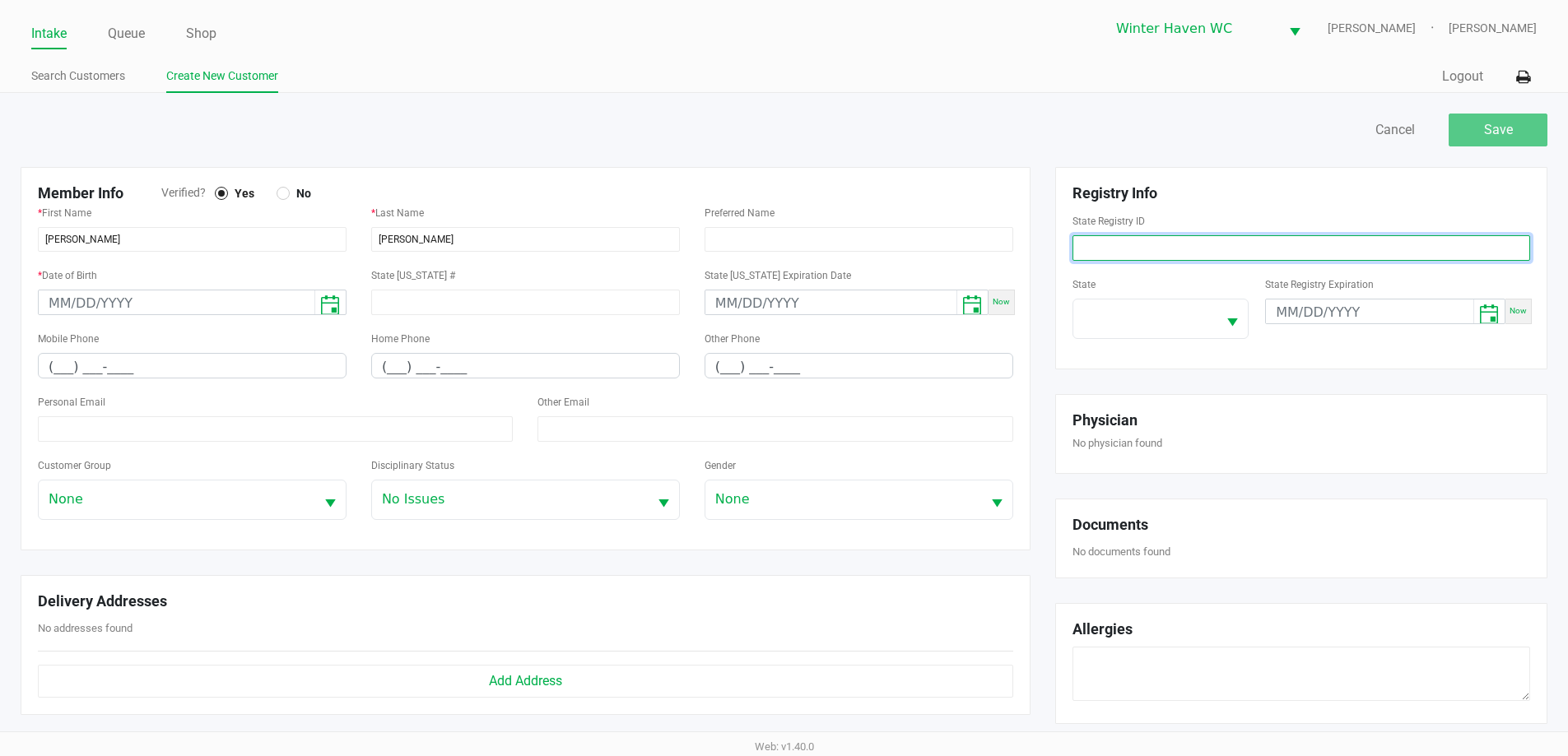
click at [1249, 252] on input at bounding box center [1302, 248] width 458 height 25
type input "P0HM0397"
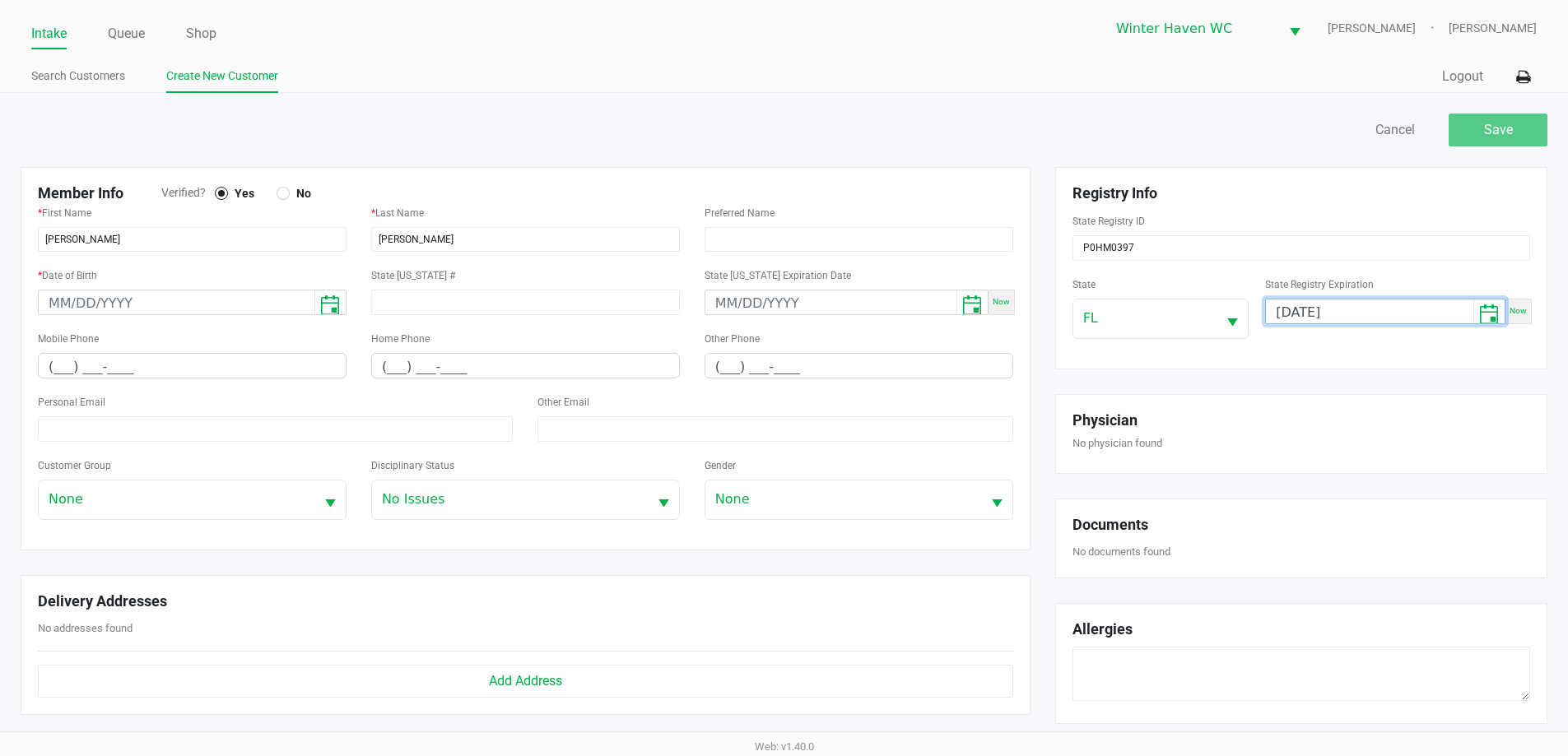
type input "[DATE]"
click at [1229, 366] on div "Registry Info State Registry ID P0HM0397 State [US_STATE] State Registry Expira…" at bounding box center [1301, 268] width 492 height 202
click at [1229, 372] on div "Registry Info State Registry ID P0HM0397 State [US_STATE] State Registry Expira…" at bounding box center [1301, 458] width 517 height 582
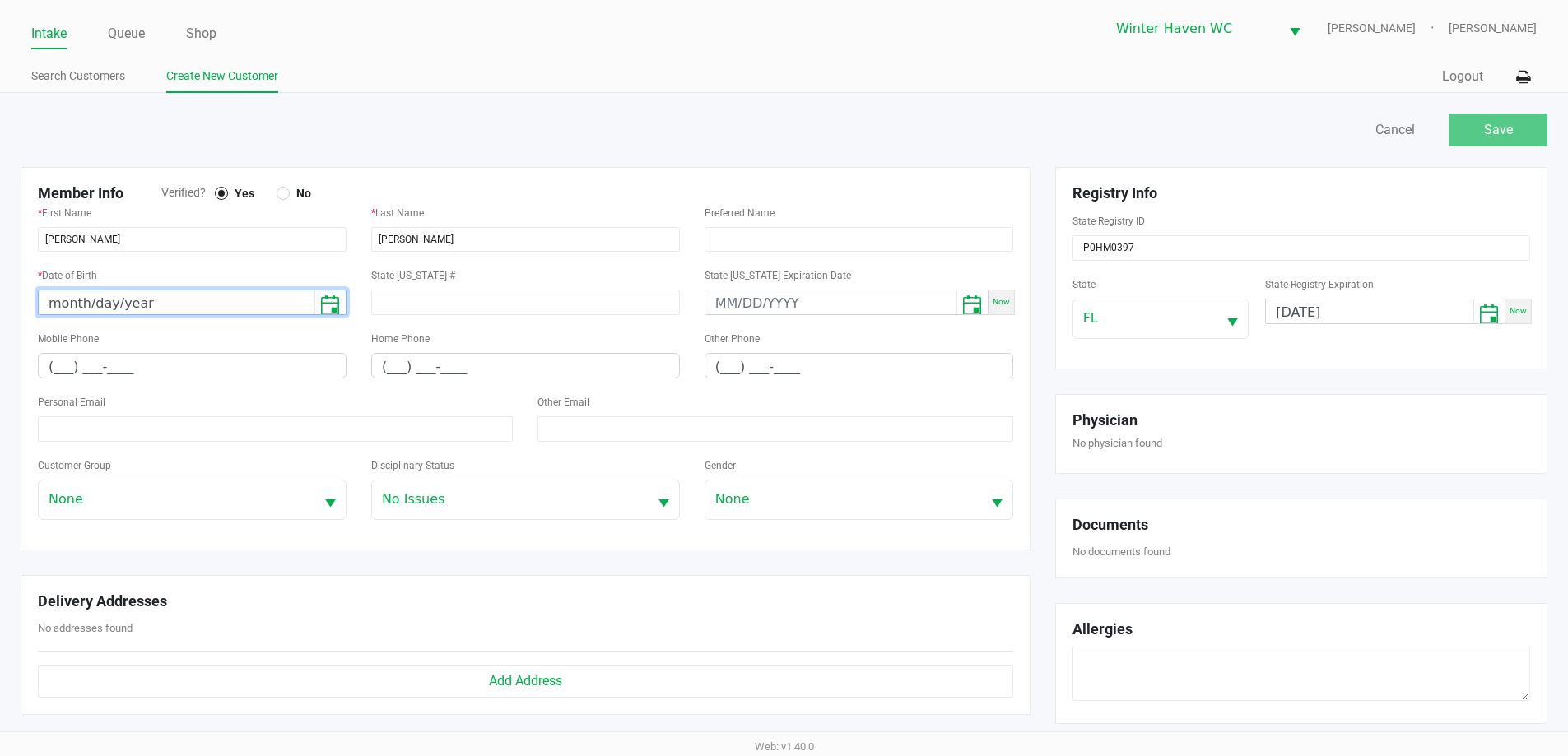
click at [200, 309] on input "month/day/year" at bounding box center [177, 303] width 276 height 25
type input "[DATE]"
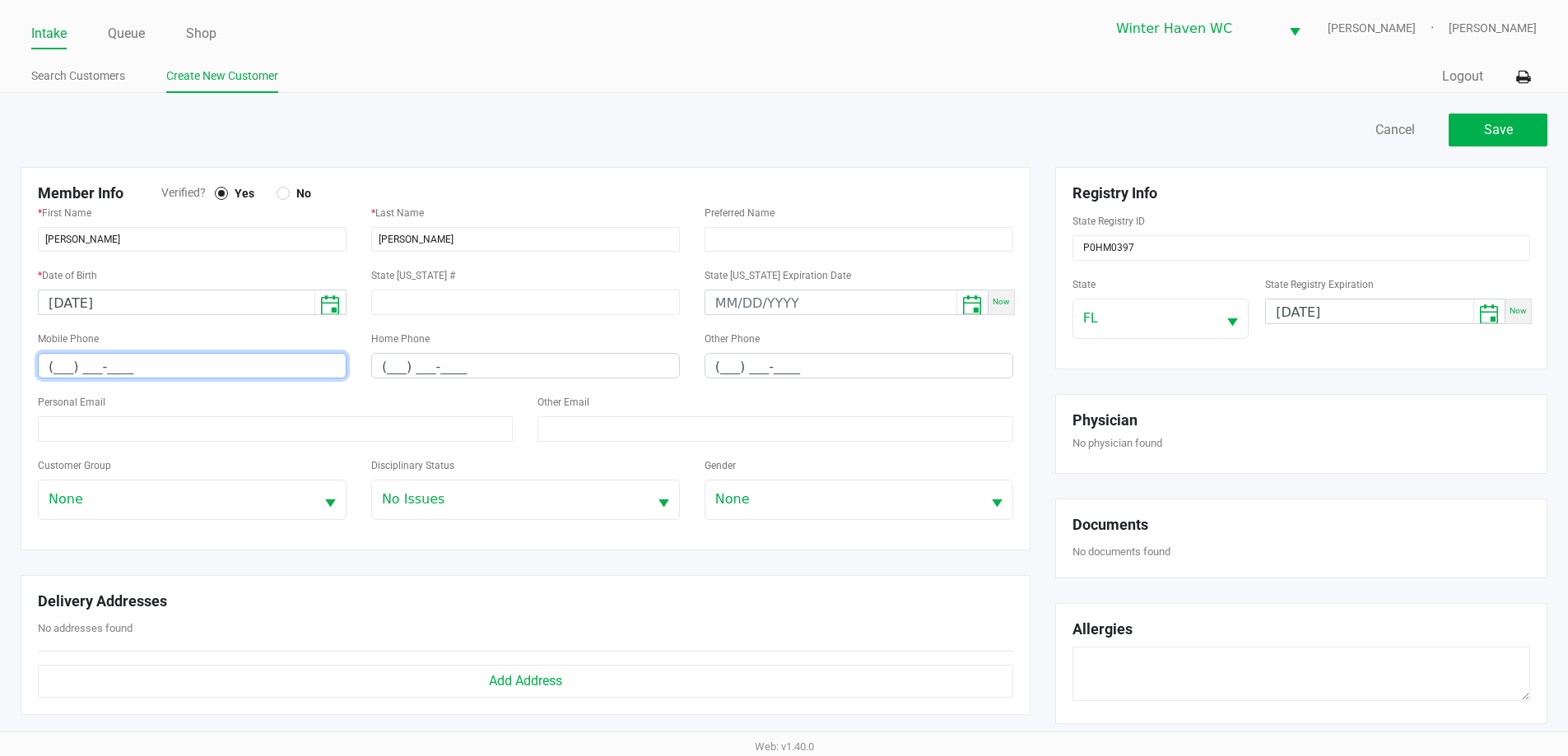
click at [108, 367] on input "(___) ___-____" at bounding box center [193, 367] width 307 height 25
type input "[PHONE_NUMBER]"
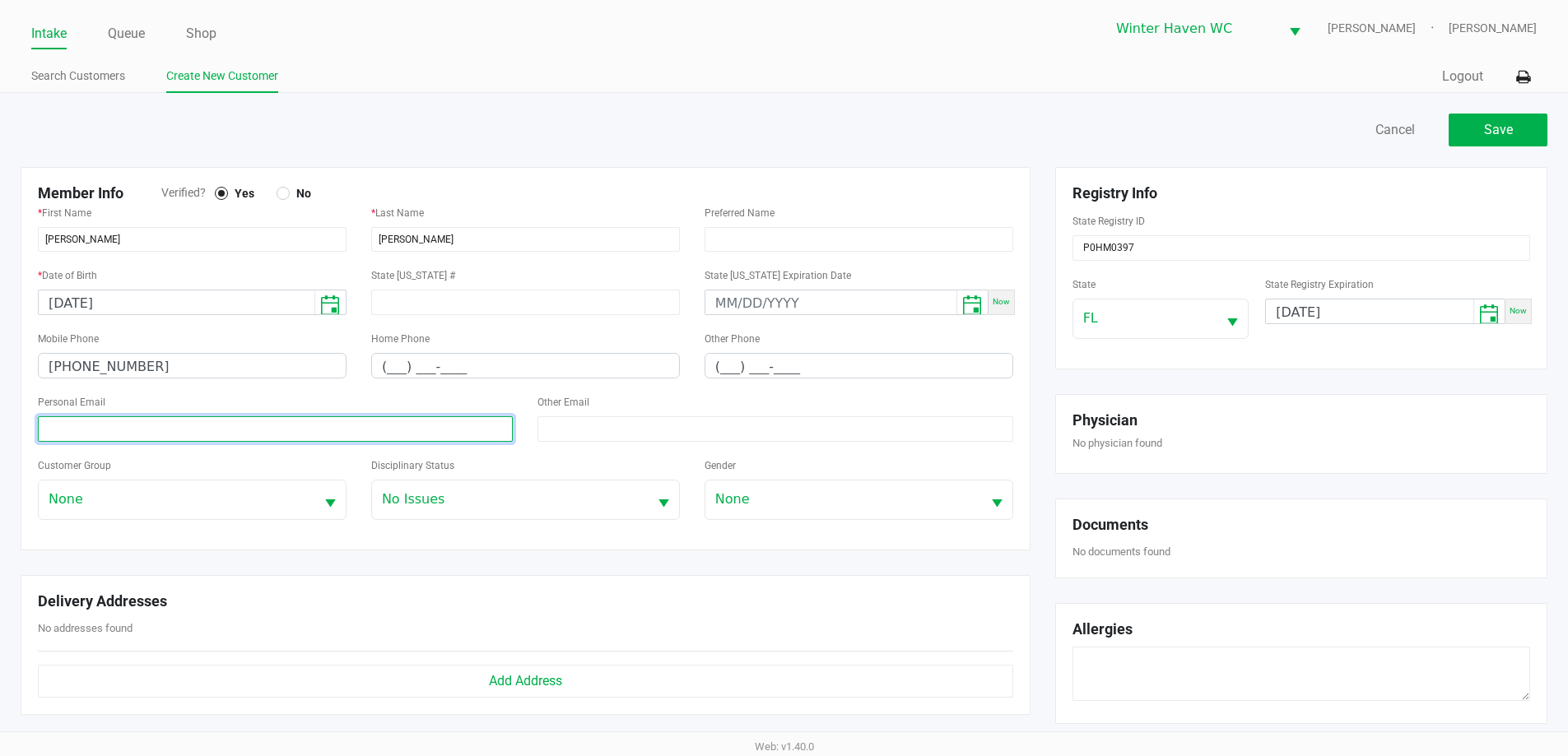
click at [191, 417] on input at bounding box center [276, 429] width 475 height 25
click at [248, 425] on input at bounding box center [276, 429] width 475 height 25
click at [221, 432] on input at bounding box center [276, 429] width 475 height 25
paste input "[EMAIL_ADDRESS][DOMAIN_NAME]"
type input "[EMAIL_ADDRESS][DOMAIN_NAME]"
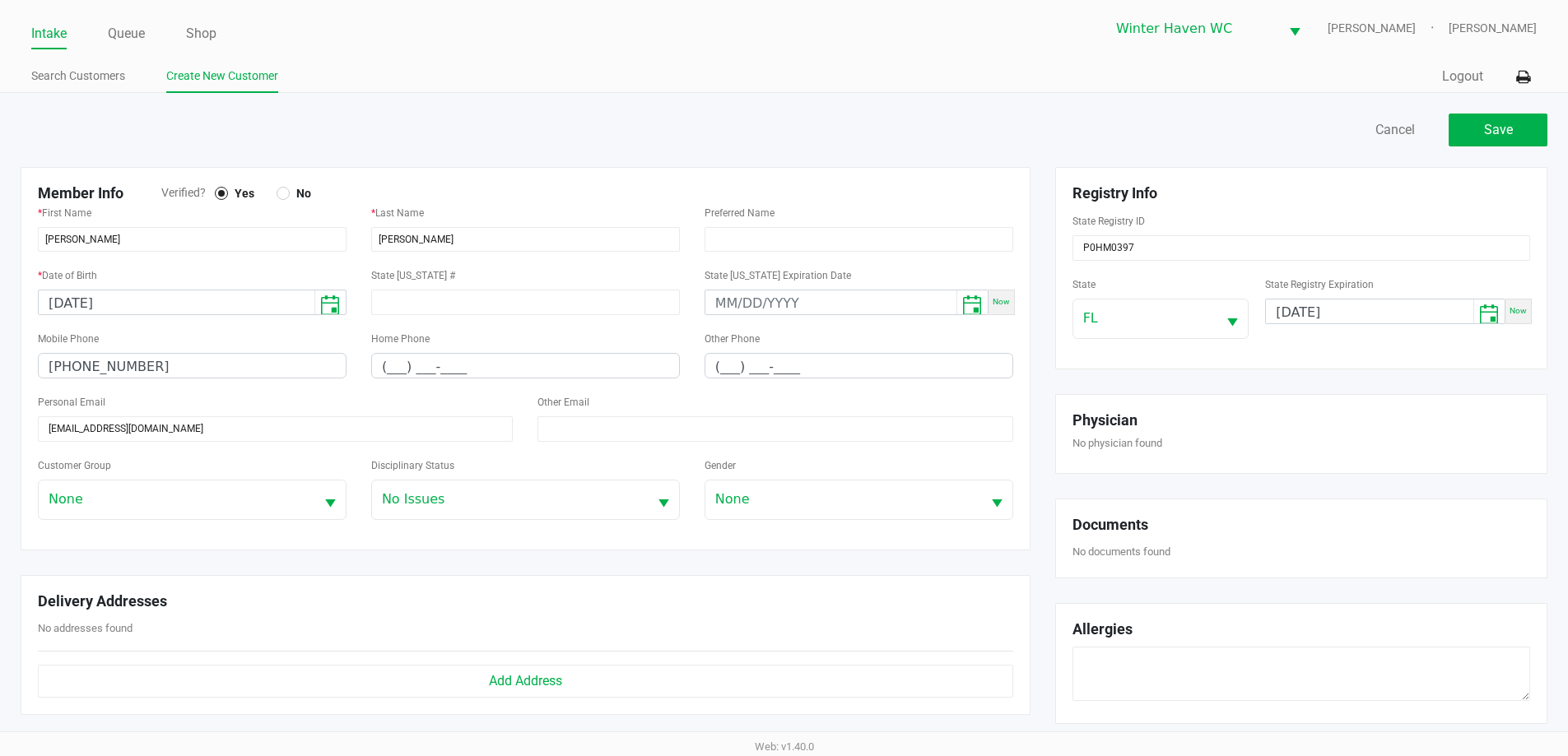
click at [684, 280] on div "State [US_STATE] #" at bounding box center [525, 296] width 334 height 64
click at [1510, 132] on span "Save" at bounding box center [1498, 130] width 28 height 16
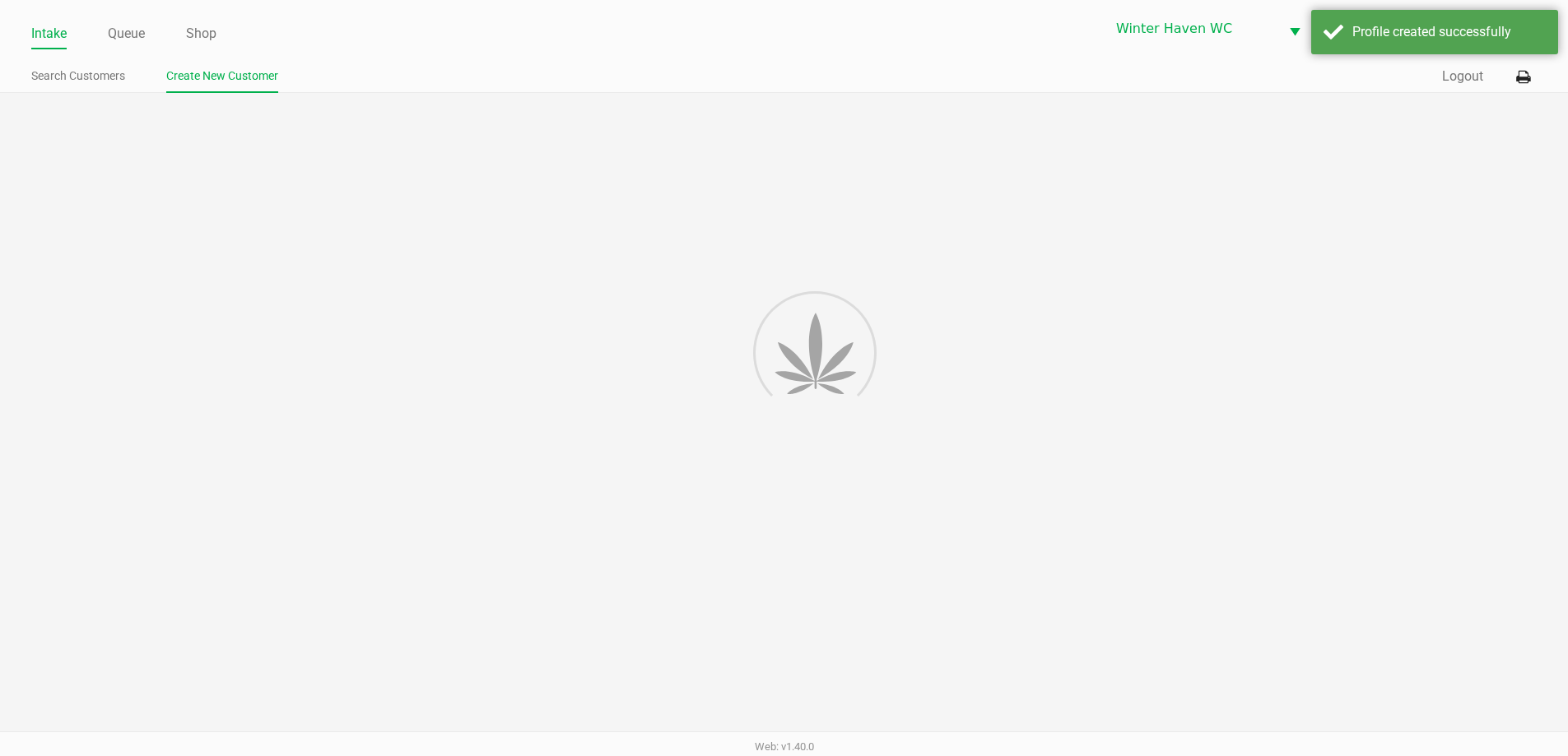
type input "---"
type input "( __) ___-____"
type input "---"
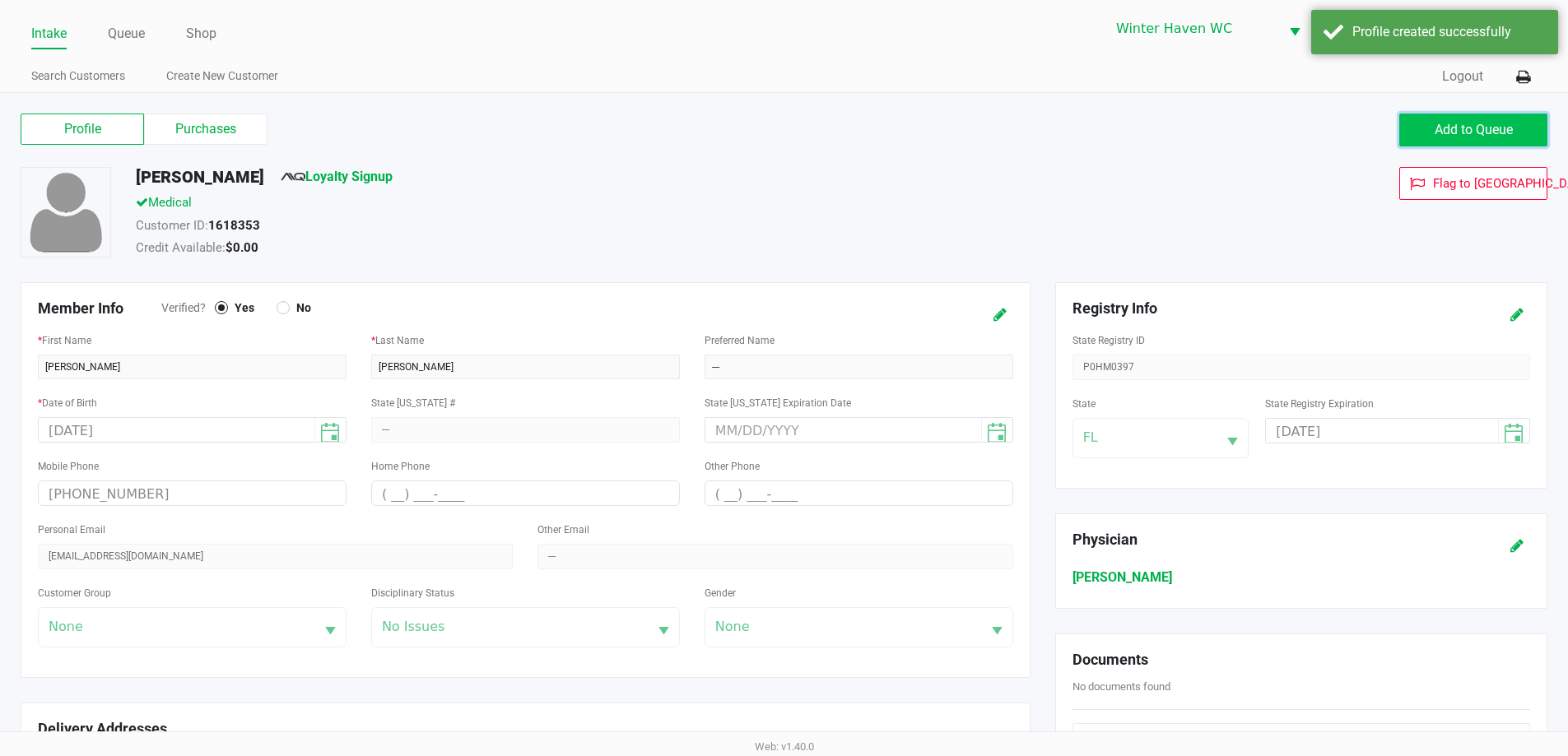
click at [1510, 132] on span "Add to Queue" at bounding box center [1474, 130] width 78 height 16
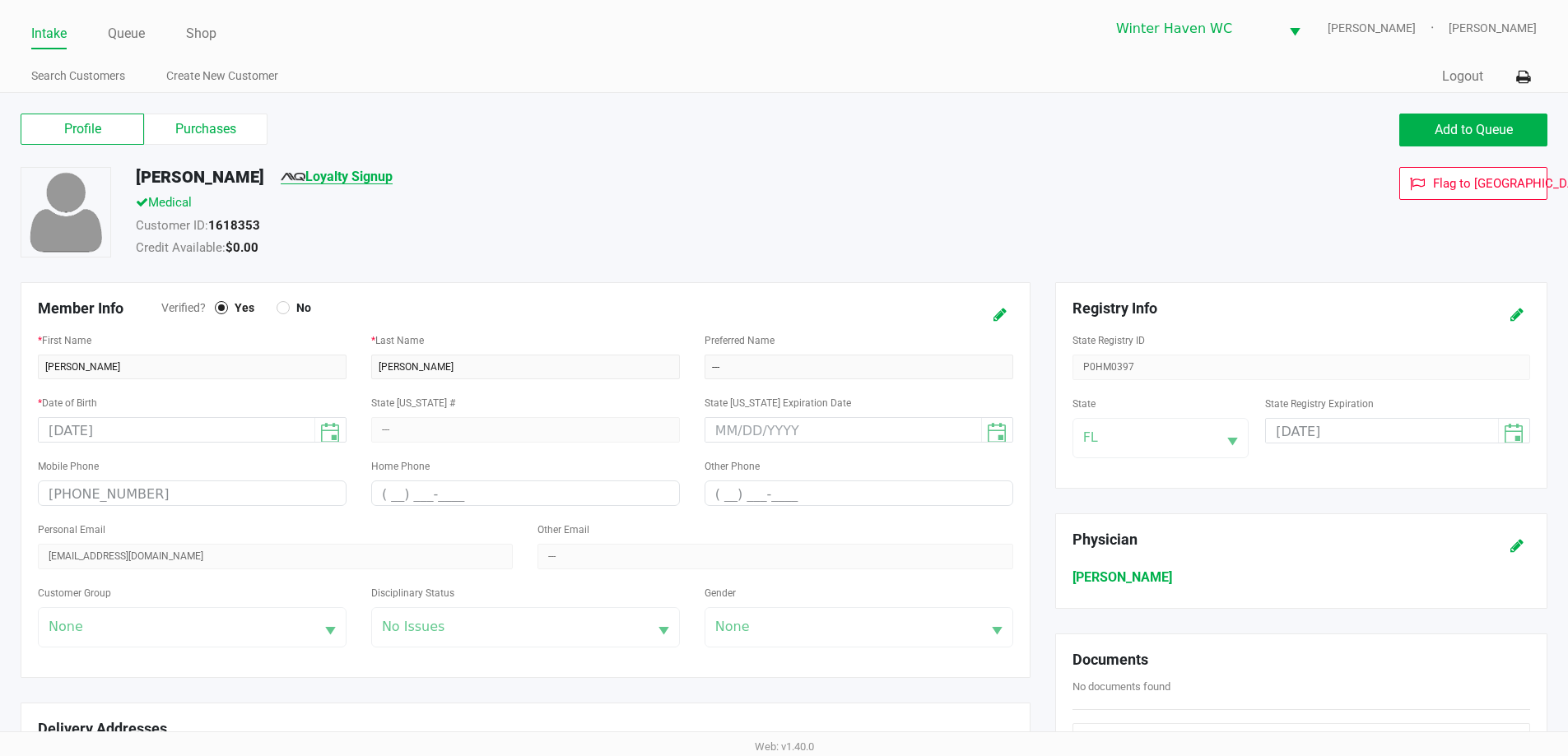
click at [344, 183] on link "Loyalty Signup" at bounding box center [336, 177] width 112 height 16
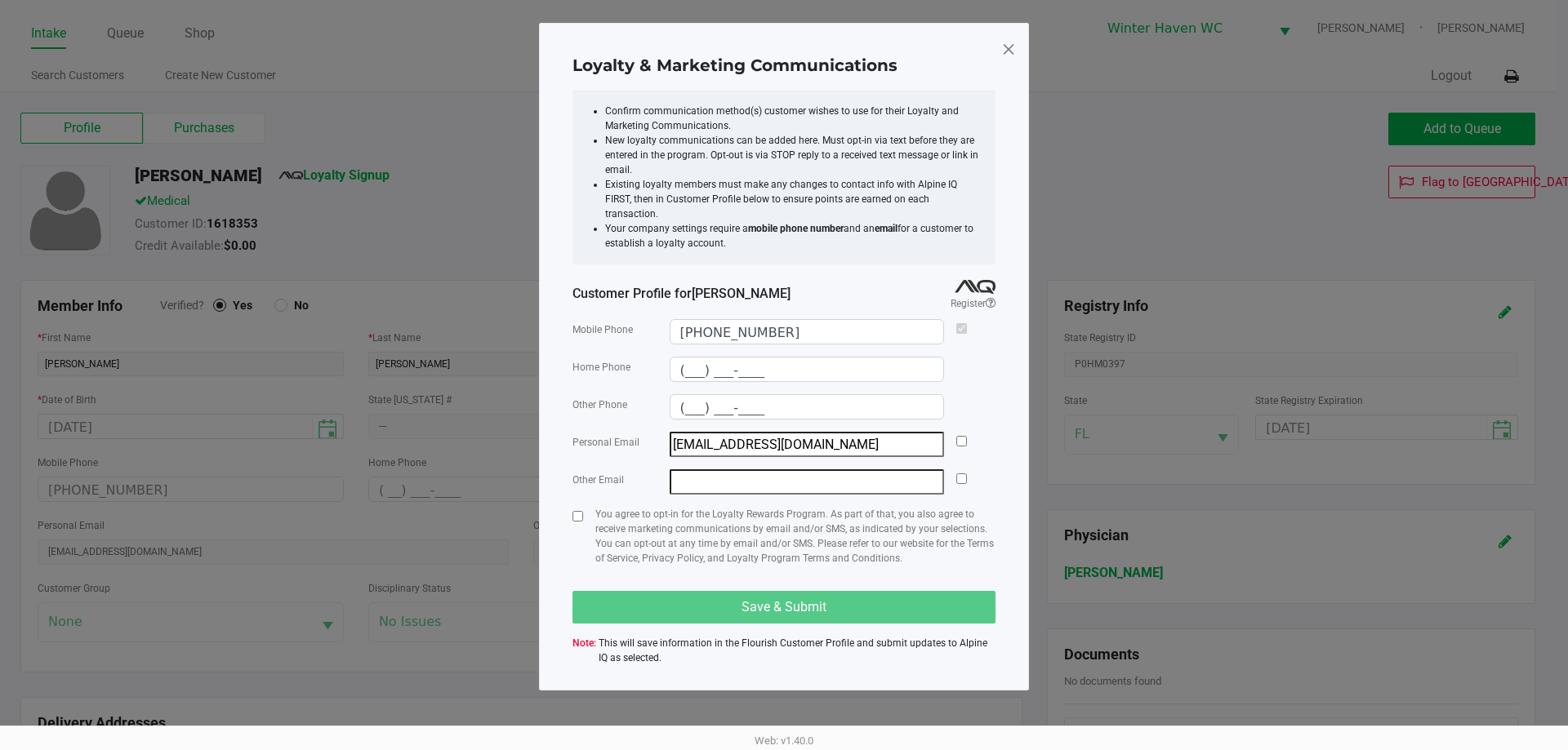
click at [961, 432] on div at bounding box center [962, 444] width 11 height 25
click at [962, 432] on div at bounding box center [962, 444] width 11 height 25
click at [960, 436] on input "checkbox" at bounding box center [962, 440] width 11 height 11
checkbox input "true"
click at [580, 511] on input "checkbox" at bounding box center [577, 516] width 11 height 11
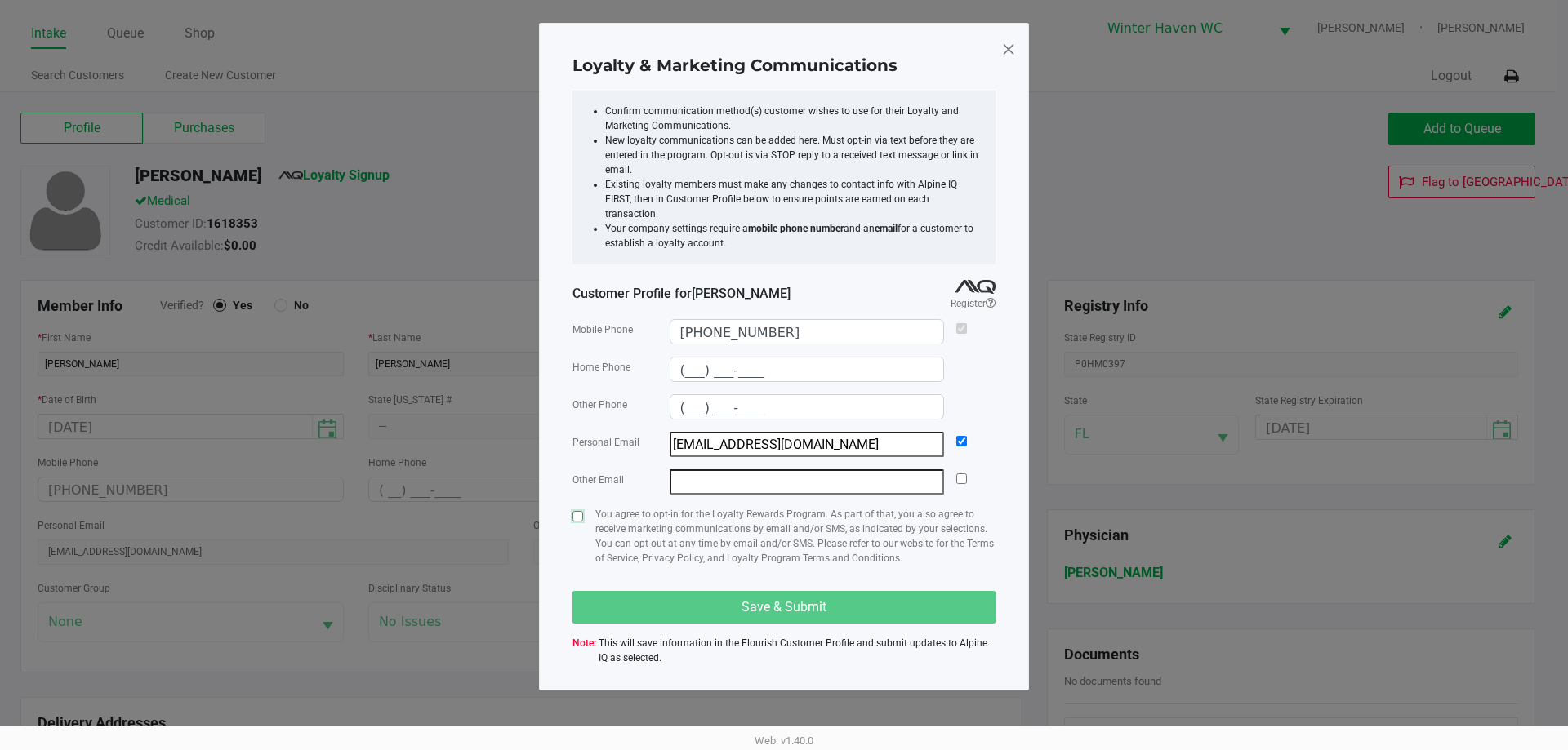
checkbox input "true"
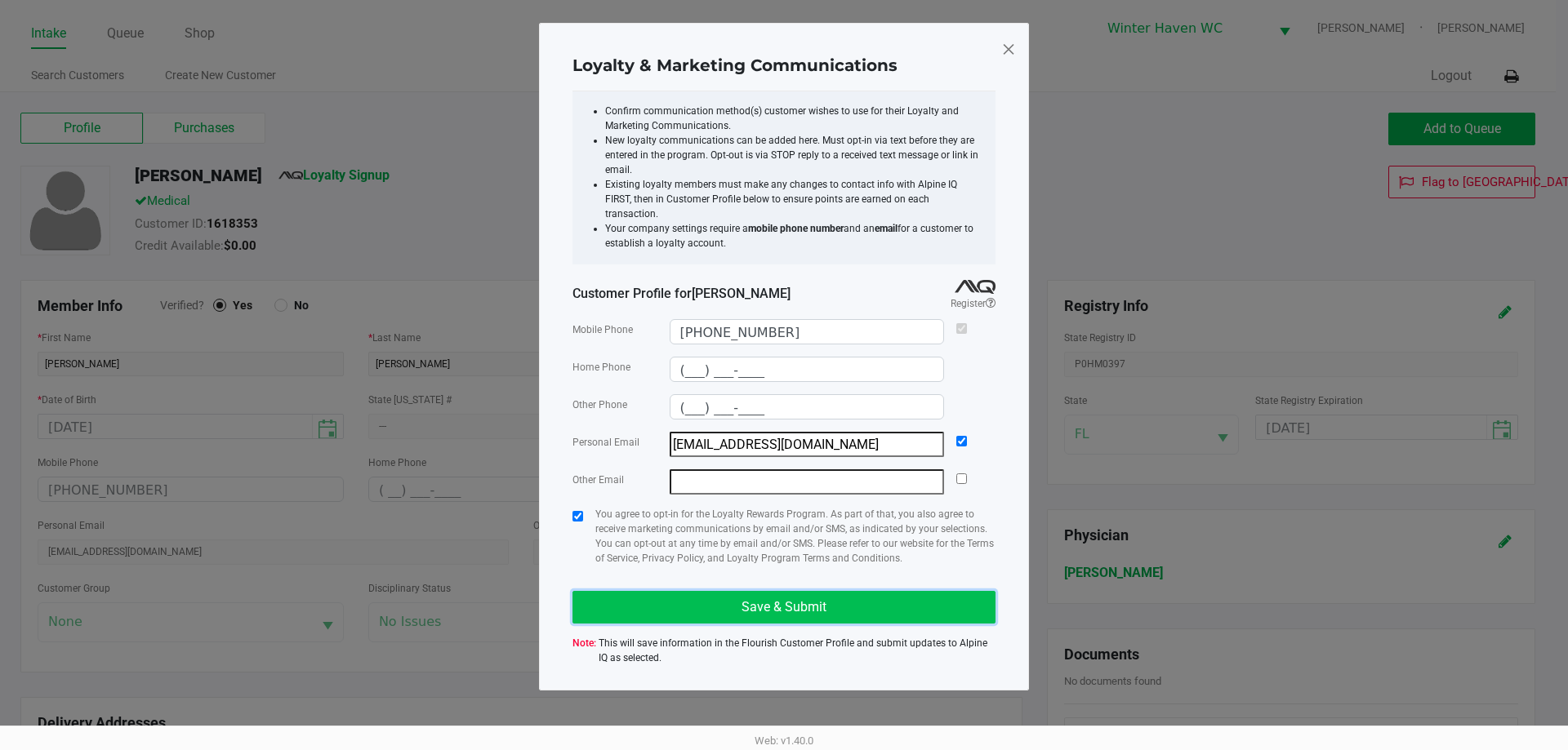
click at [750, 600] on span "Save & Submit" at bounding box center [784, 607] width 85 height 16
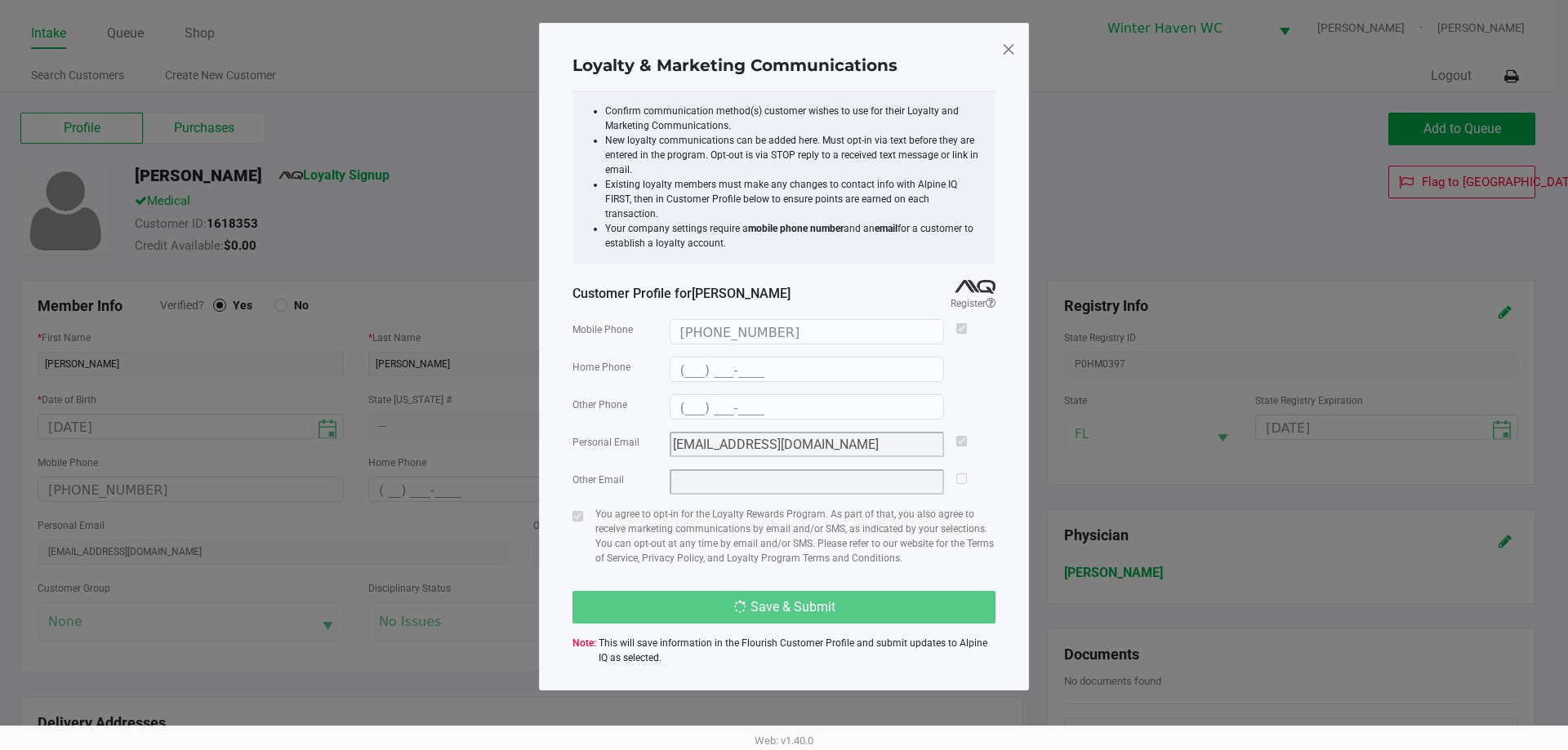
type input "(___) ___-____"
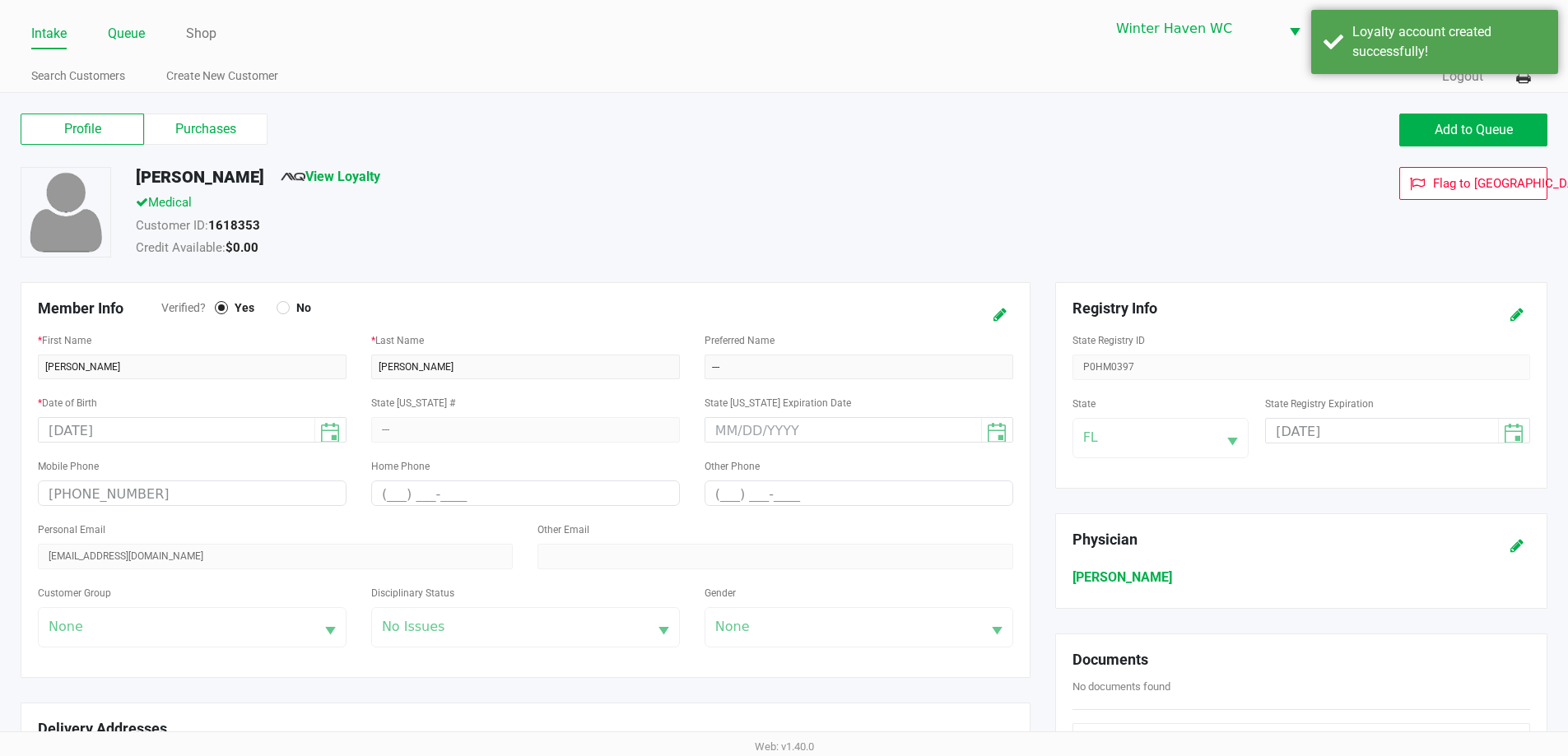
click at [125, 34] on link "Queue" at bounding box center [126, 34] width 37 height 23
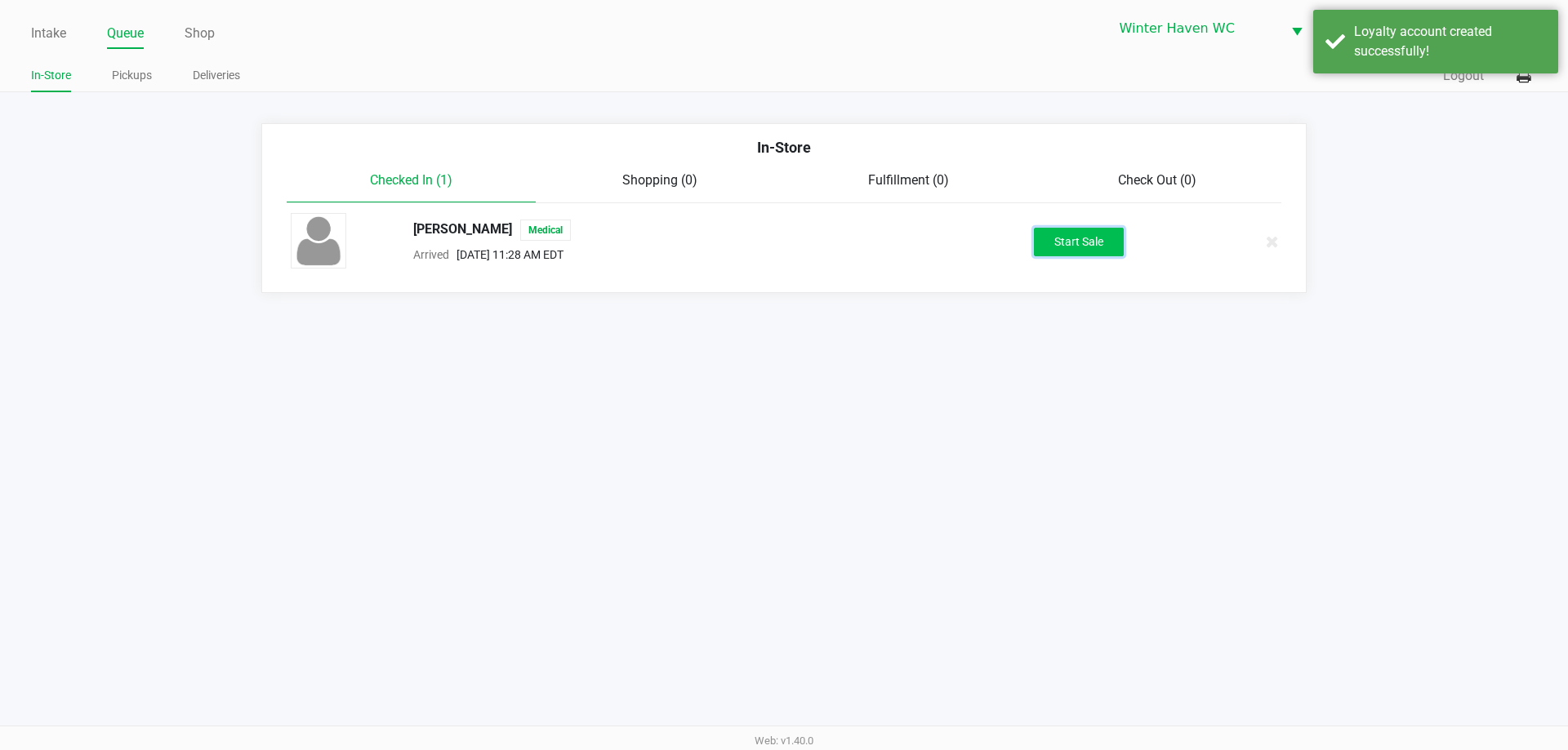
click at [1054, 239] on button "Start Sale" at bounding box center [1079, 242] width 90 height 28
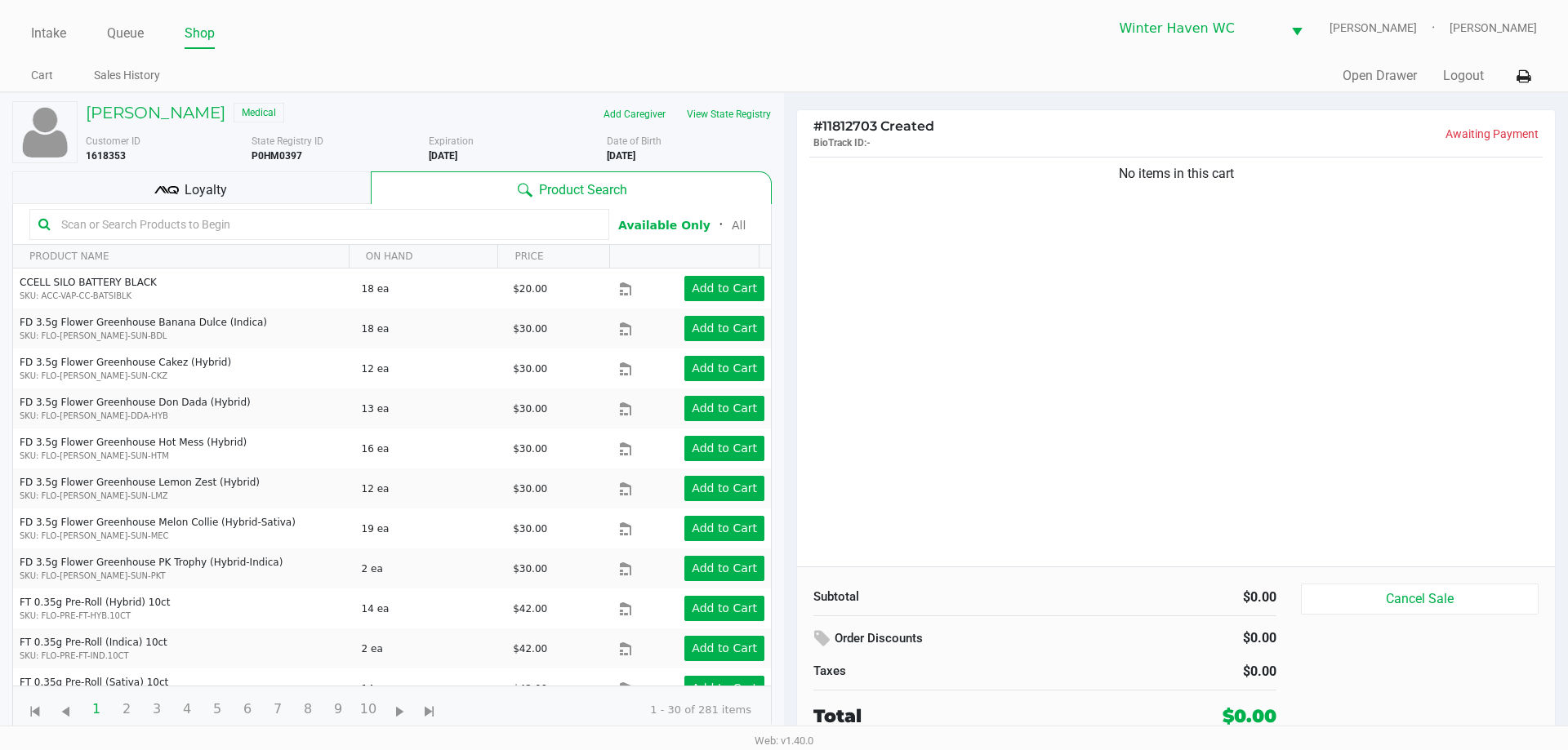
click at [431, 220] on input "text" at bounding box center [327, 224] width 545 height 24
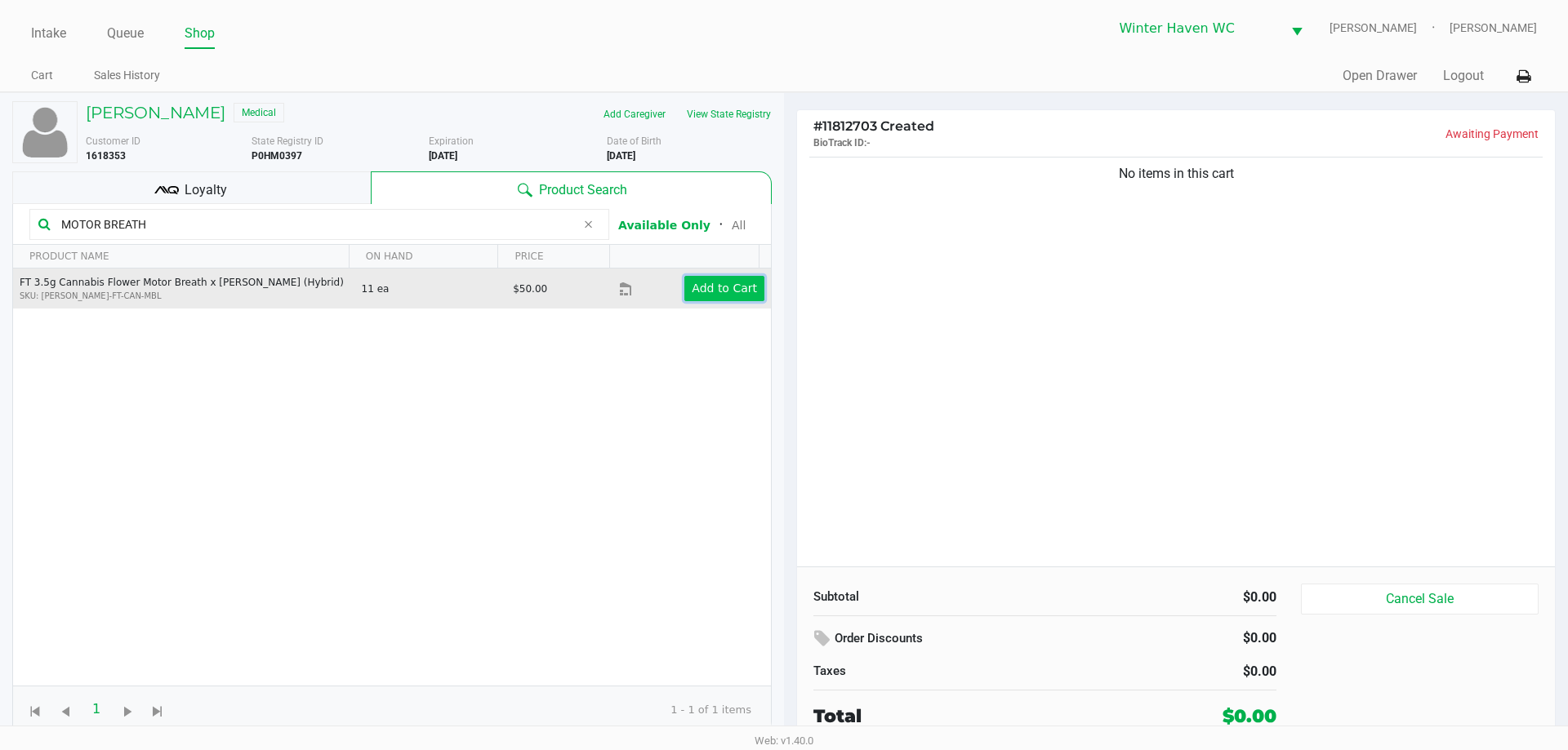
click at [745, 295] on button "Add to Cart" at bounding box center [724, 288] width 80 height 25
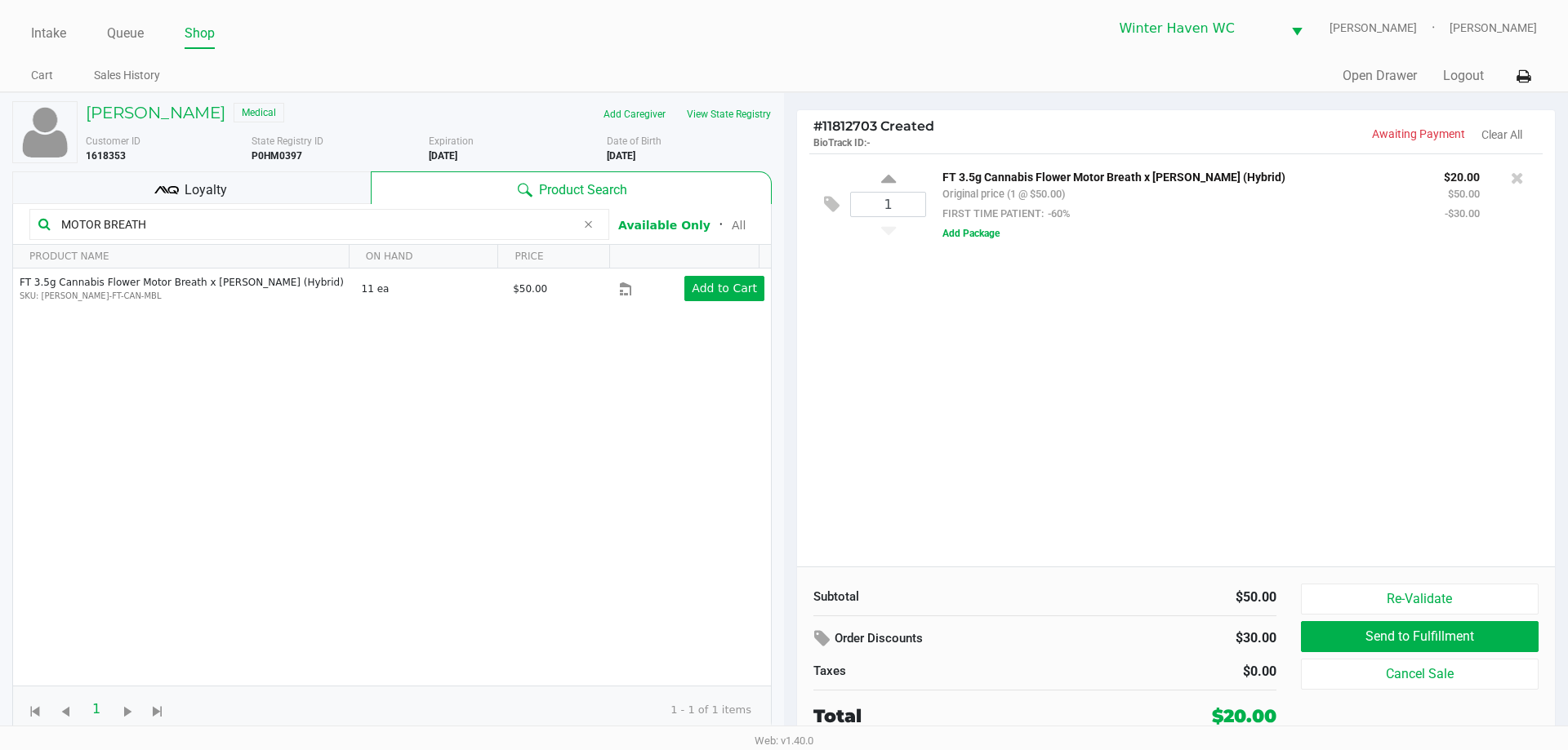
click at [442, 230] on input "MOTOR BREATH" at bounding box center [314, 224] width 521 height 24
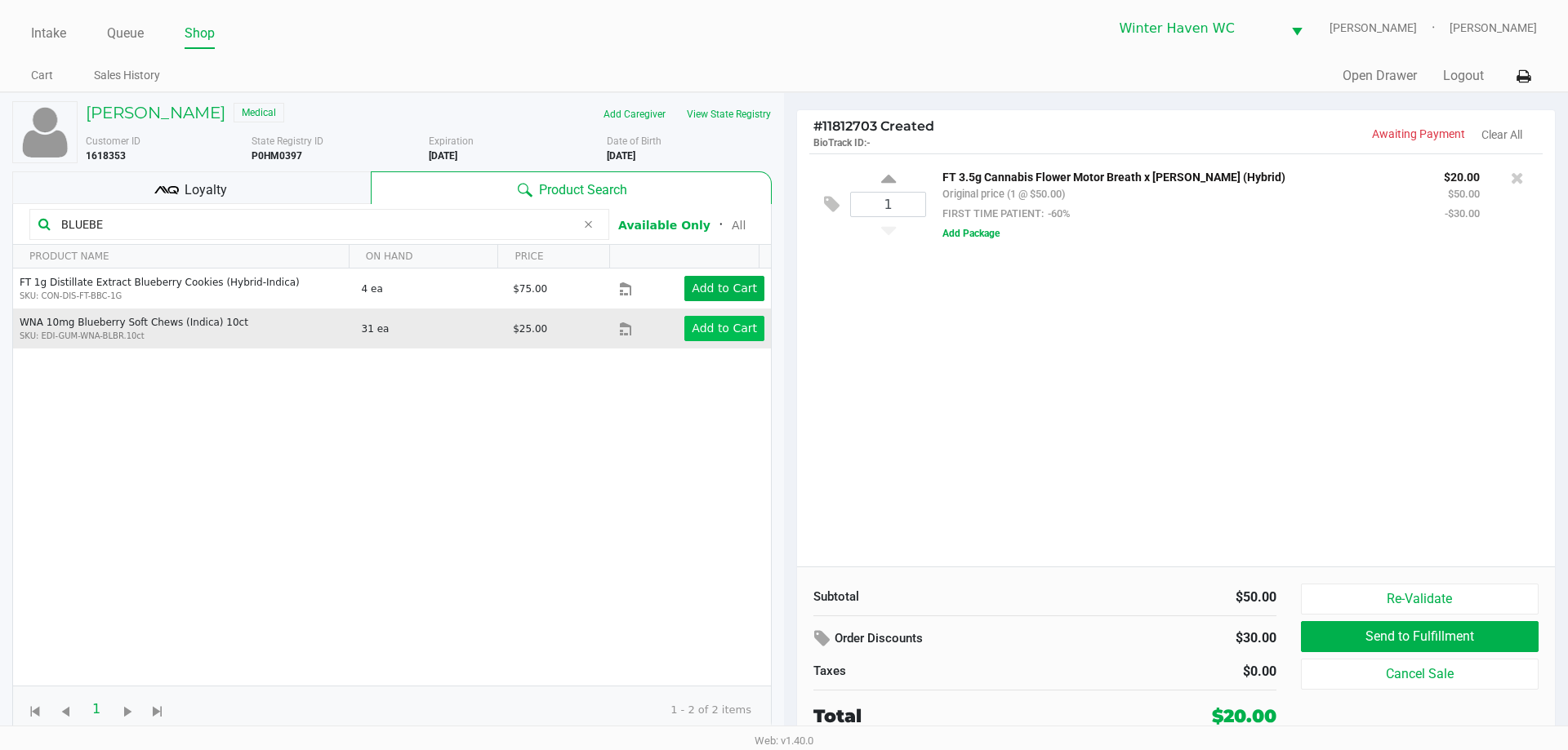
type input "BLUEBE"
click at [709, 325] on app-button-loader "Add to Cart" at bounding box center [724, 328] width 65 height 13
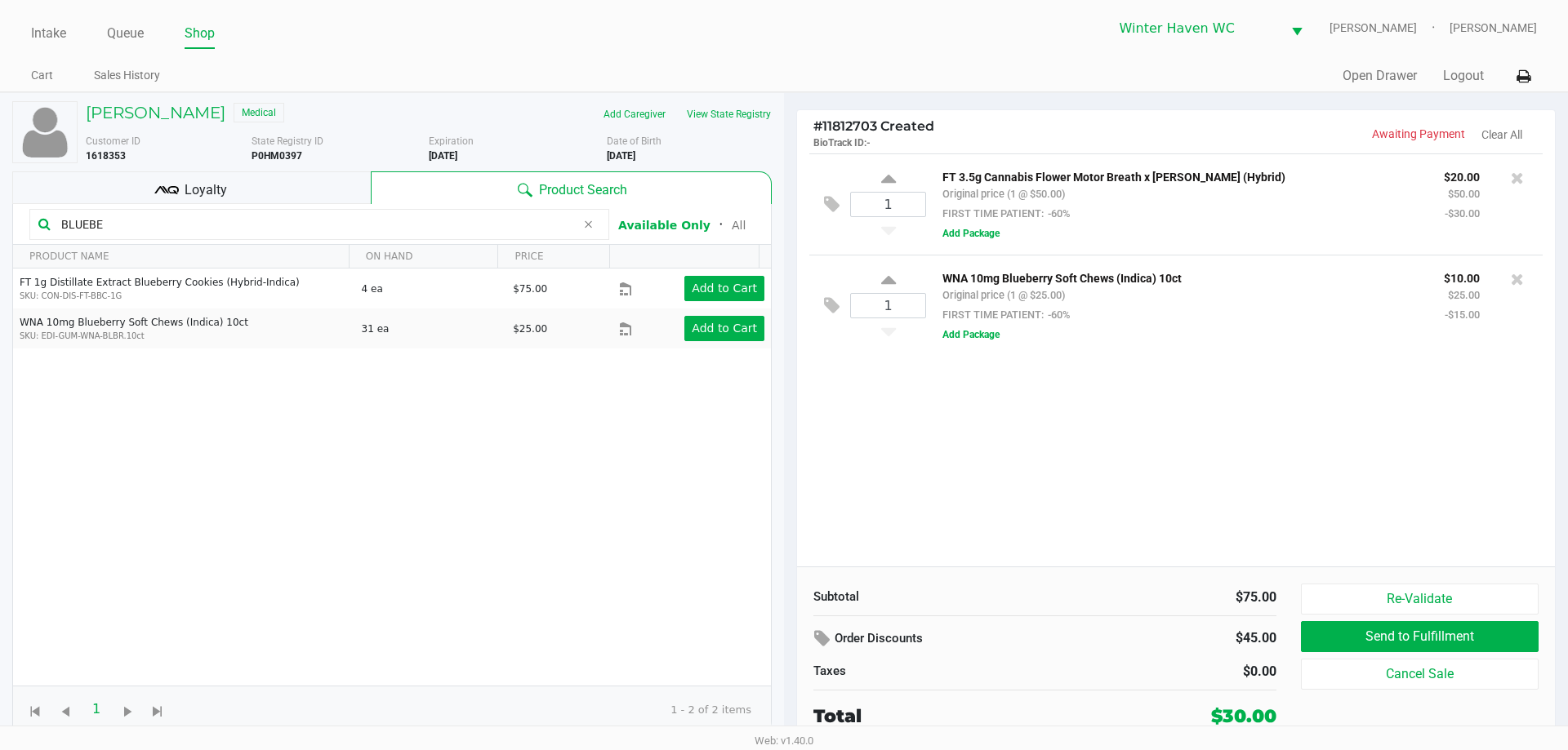
click at [591, 226] on icon at bounding box center [588, 224] width 10 height 13
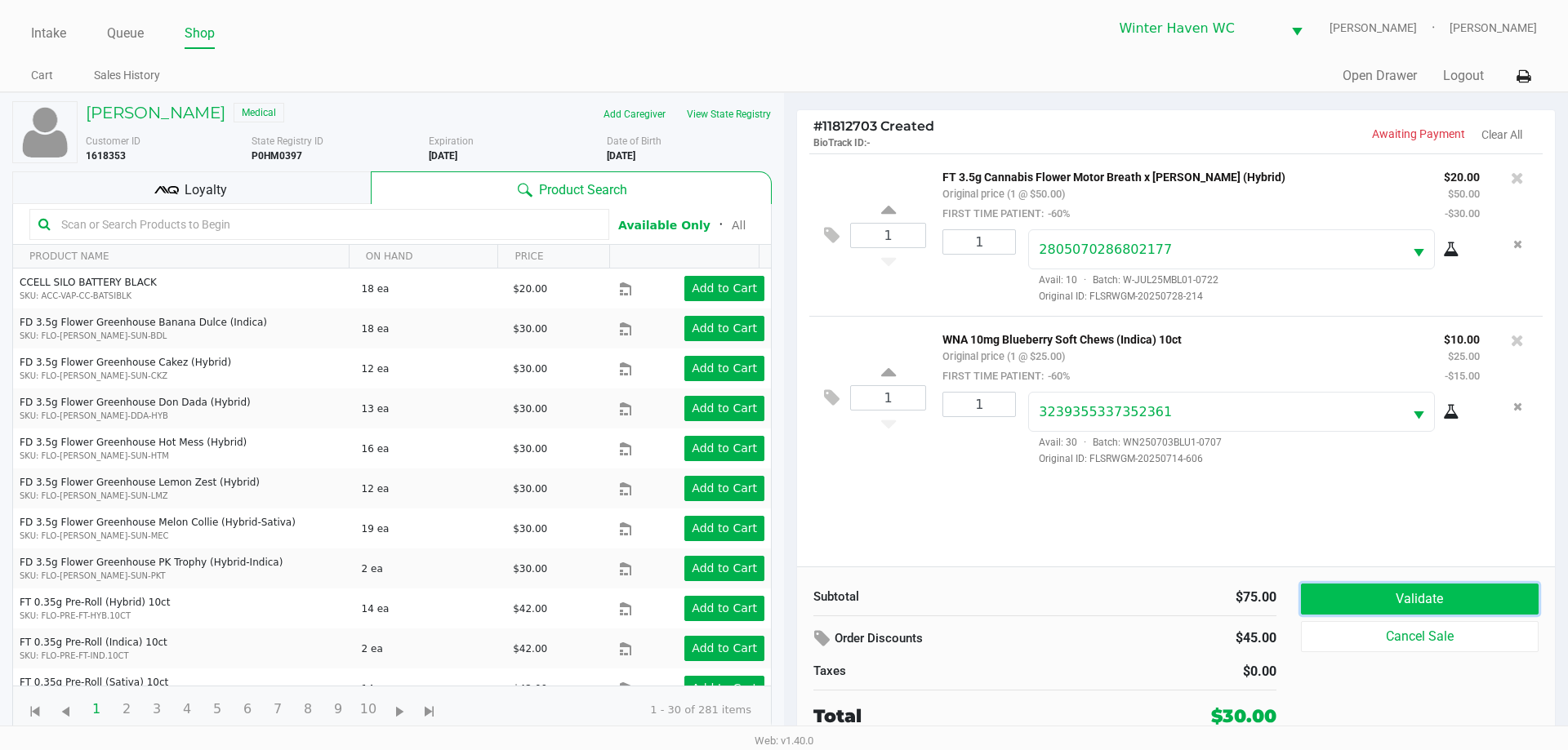
click at [1497, 604] on button "Validate" at bounding box center [1420, 600] width 238 height 31
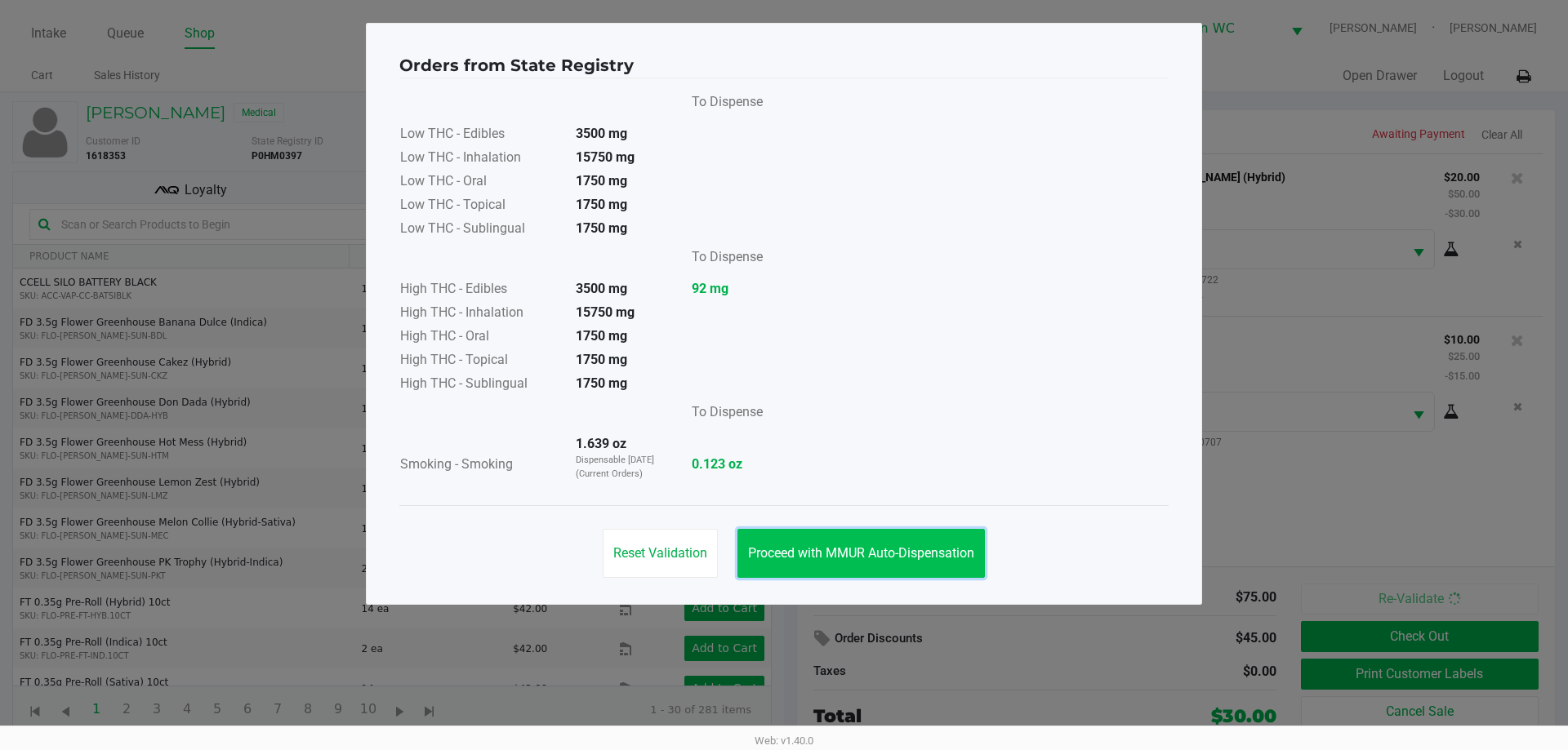
click at [862, 560] on span "Proceed with MMUR Auto-Dispensation" at bounding box center [861, 553] width 226 height 16
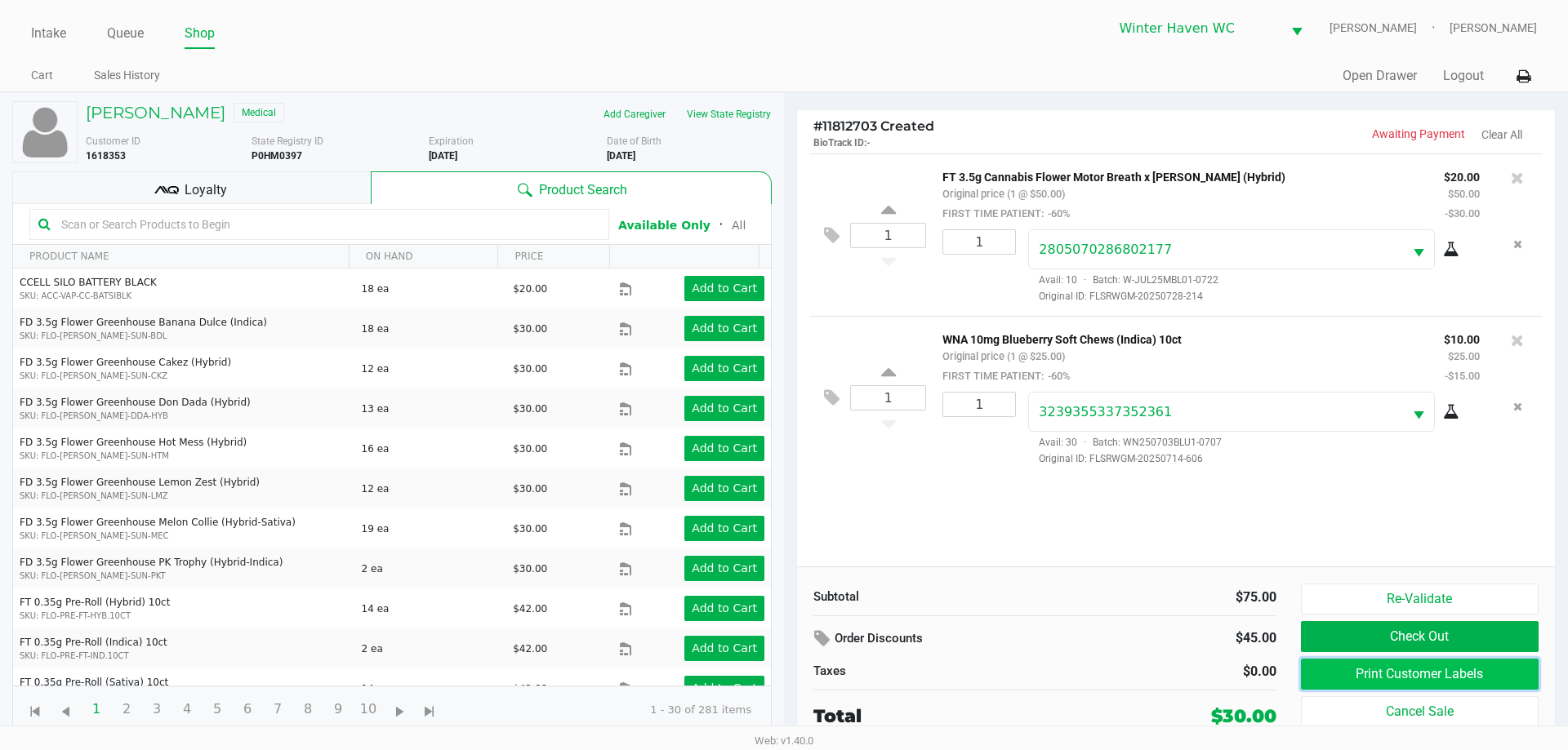
click at [1397, 679] on button "Print Customer Labels" at bounding box center [1420, 674] width 238 height 31
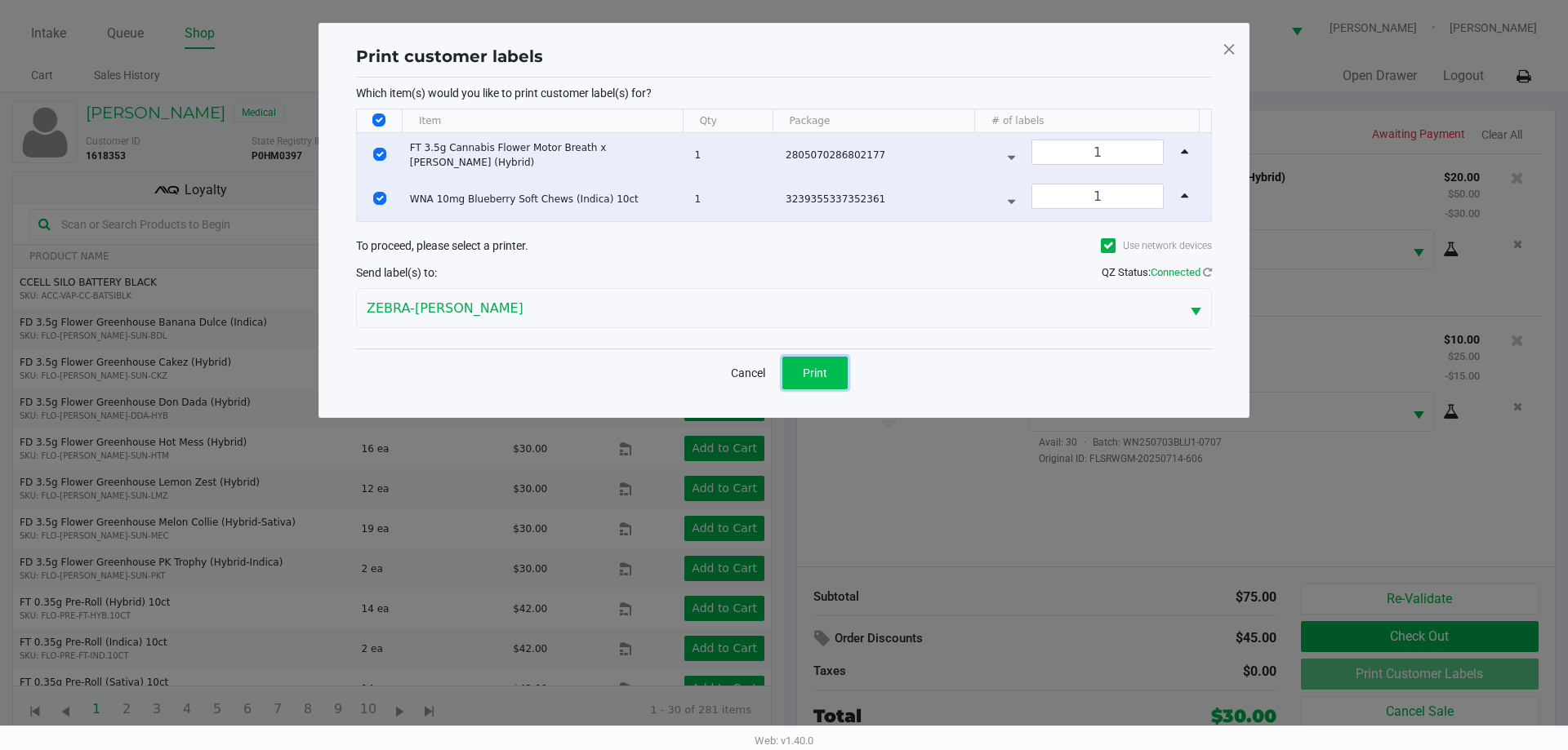
click at [837, 377] on button "Print" at bounding box center [814, 374] width 65 height 33
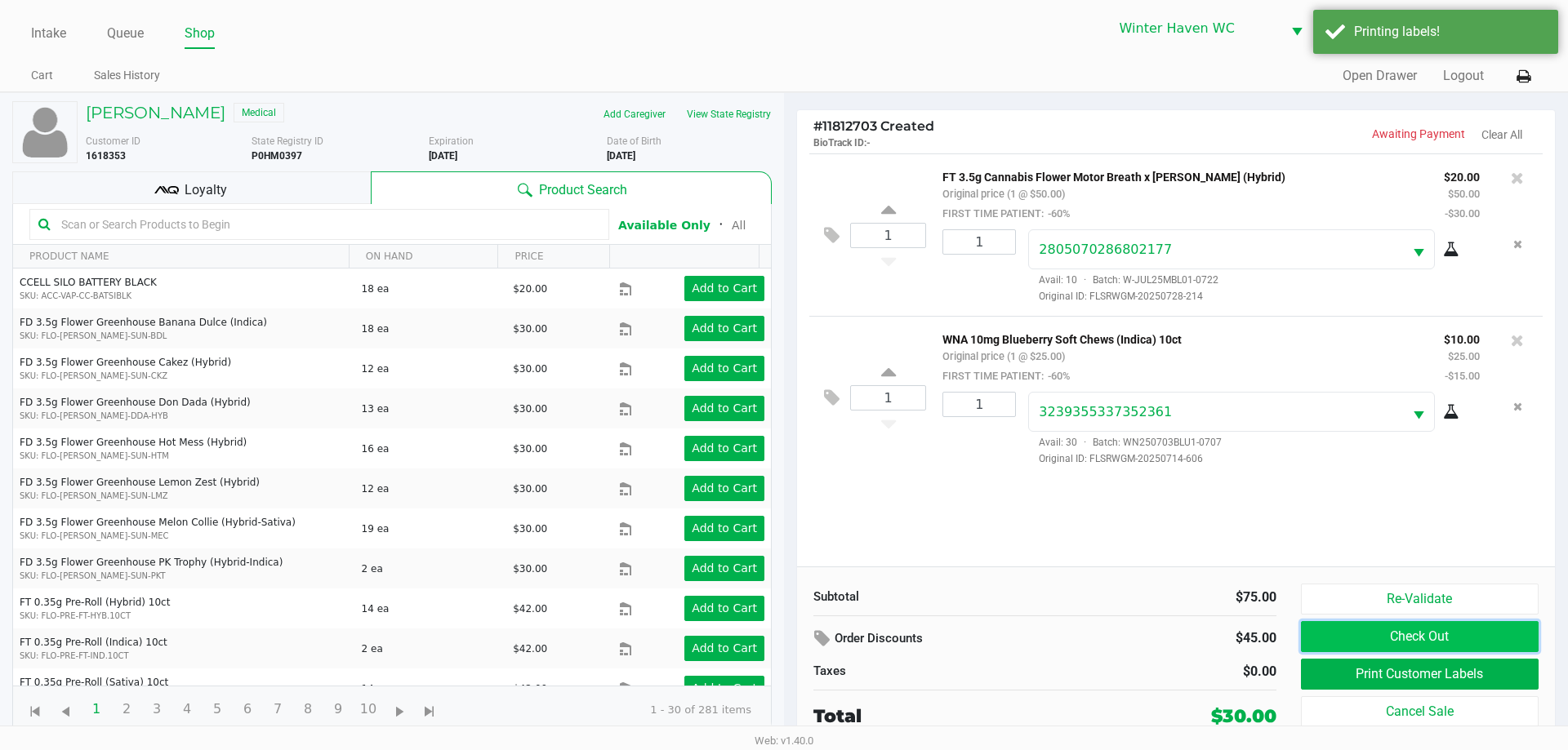
click at [1440, 636] on button "Check Out" at bounding box center [1420, 636] width 238 height 31
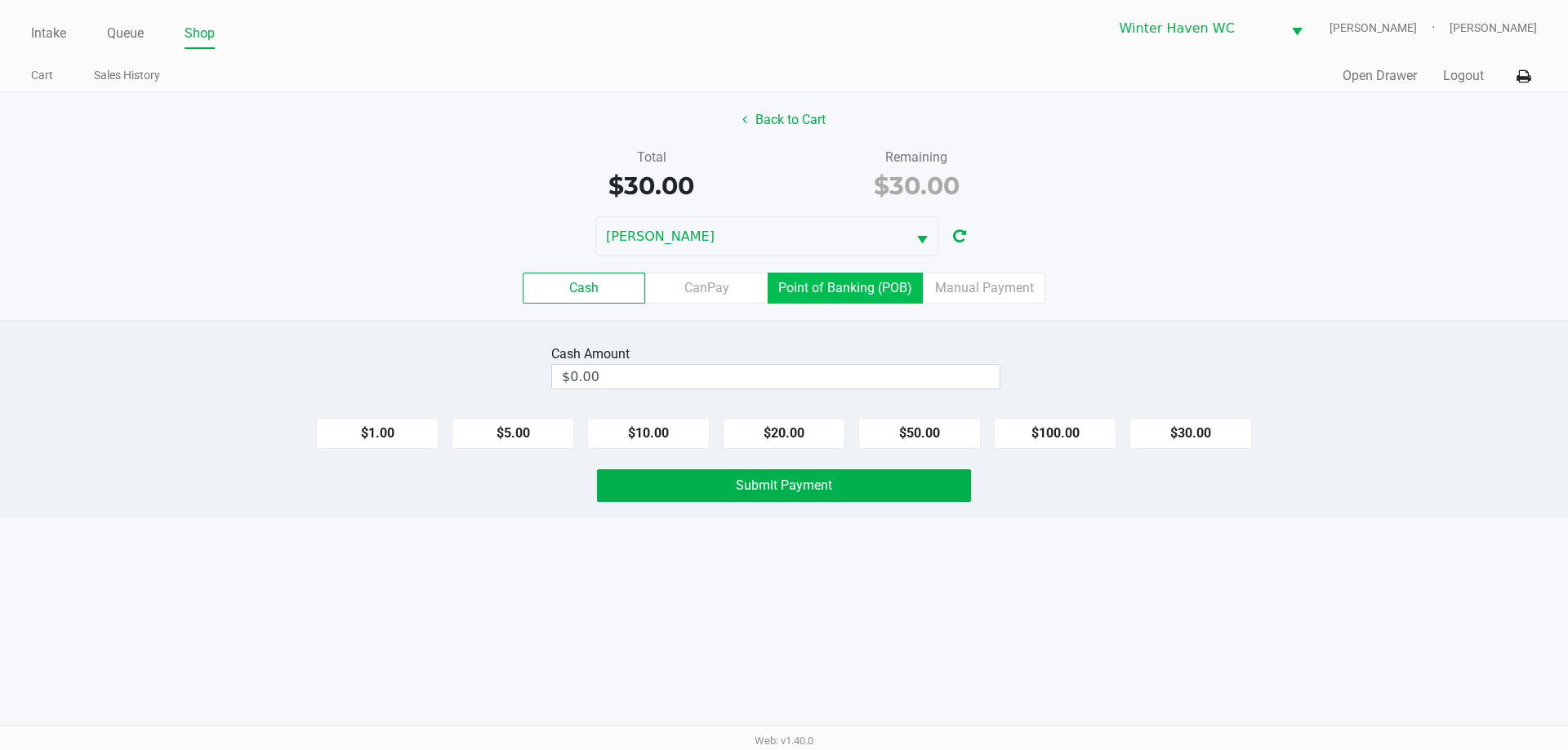
click at [855, 281] on label "Point of Banking (POB)" at bounding box center [845, 288] width 155 height 31
click at [0, 0] on 7 "Point of Banking (POB)" at bounding box center [0, 0] width 0 height 0
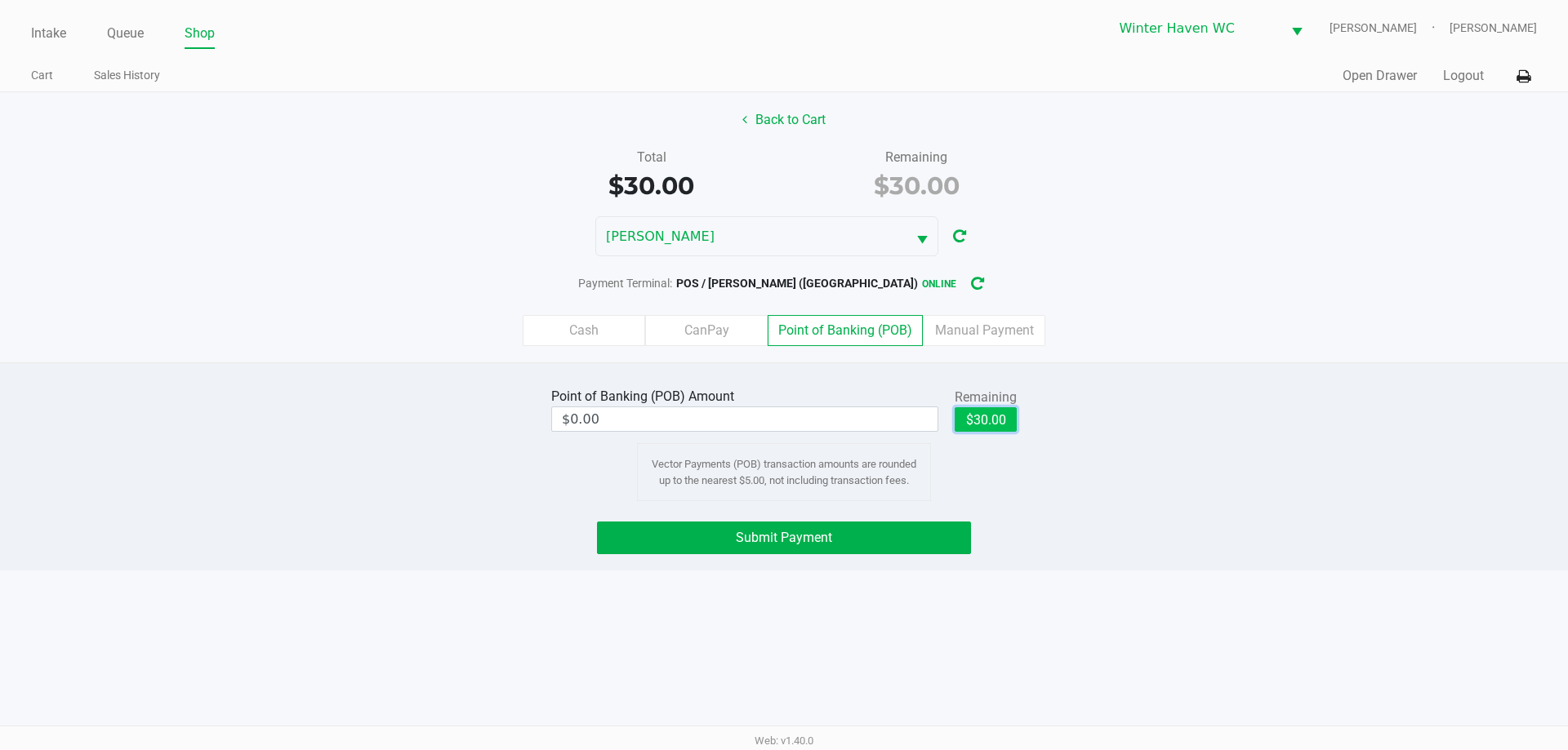
click at [993, 431] on button "$30.00" at bounding box center [986, 419] width 62 height 24
type input "$30.00"
click at [833, 538] on button "Submit Payment" at bounding box center [783, 538] width 374 height 33
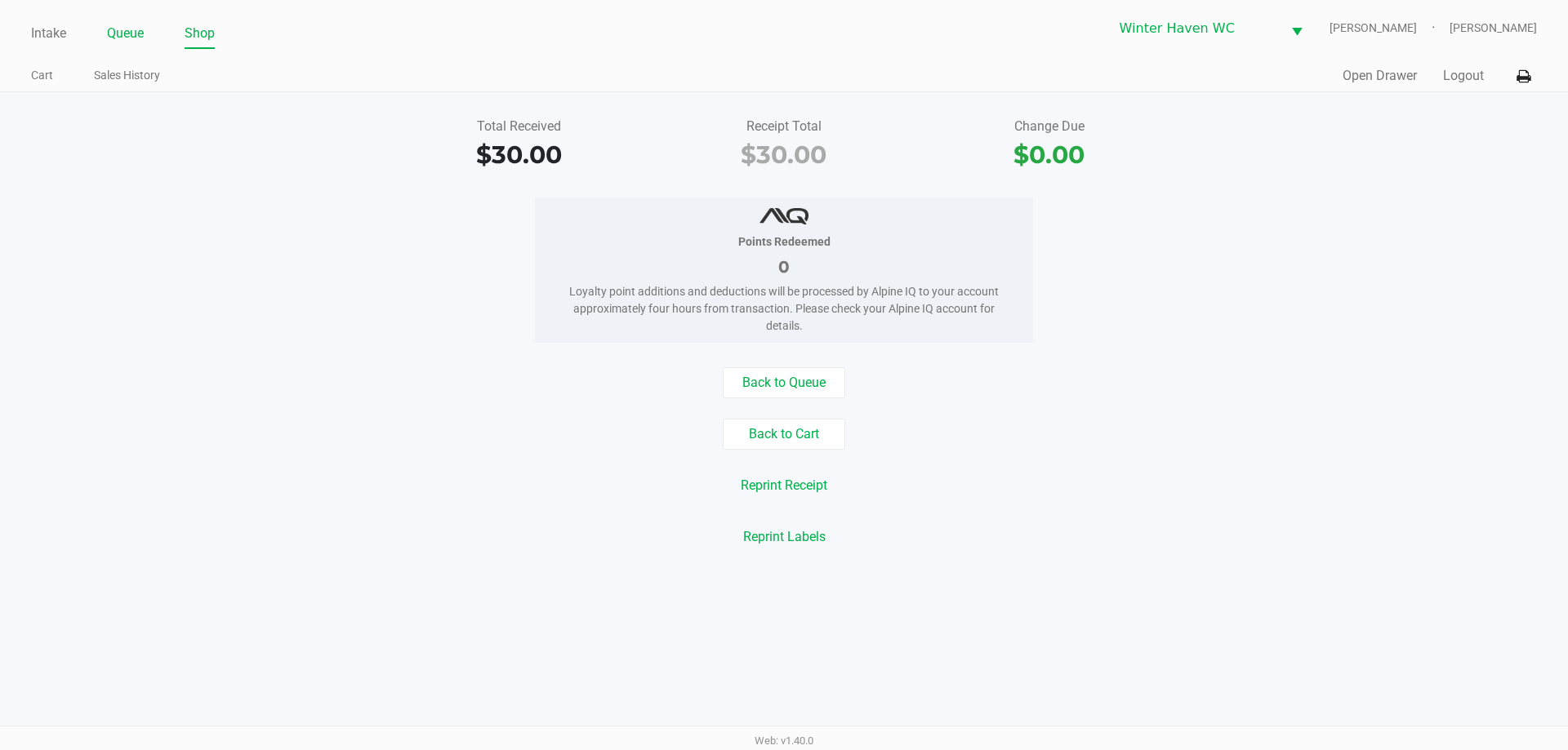
click at [135, 24] on link "Queue" at bounding box center [125, 34] width 37 height 23
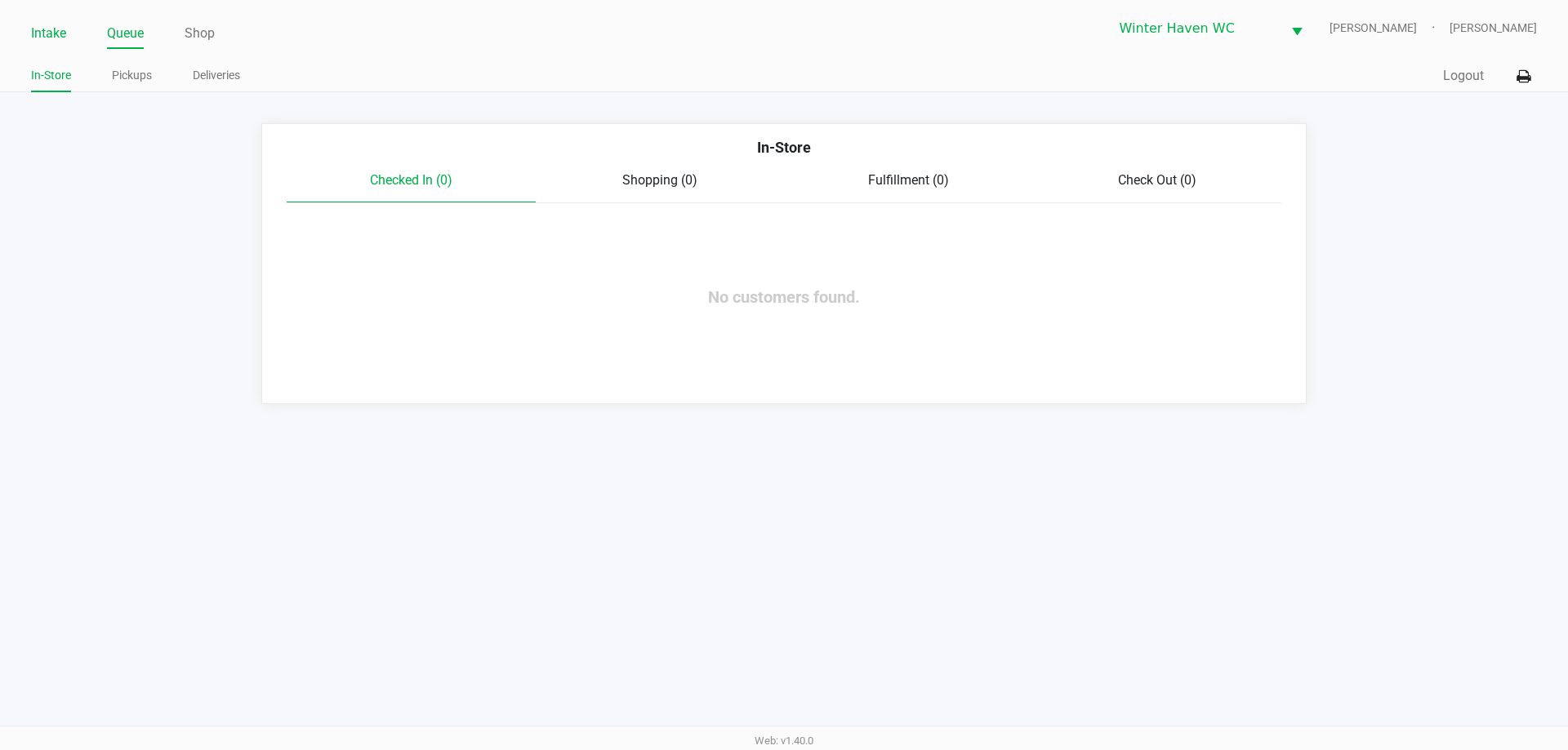
click at [45, 20] on li "Intake" at bounding box center [49, 34] width 35 height 28
click at [42, 44] on link "Intake" at bounding box center [49, 34] width 35 height 23
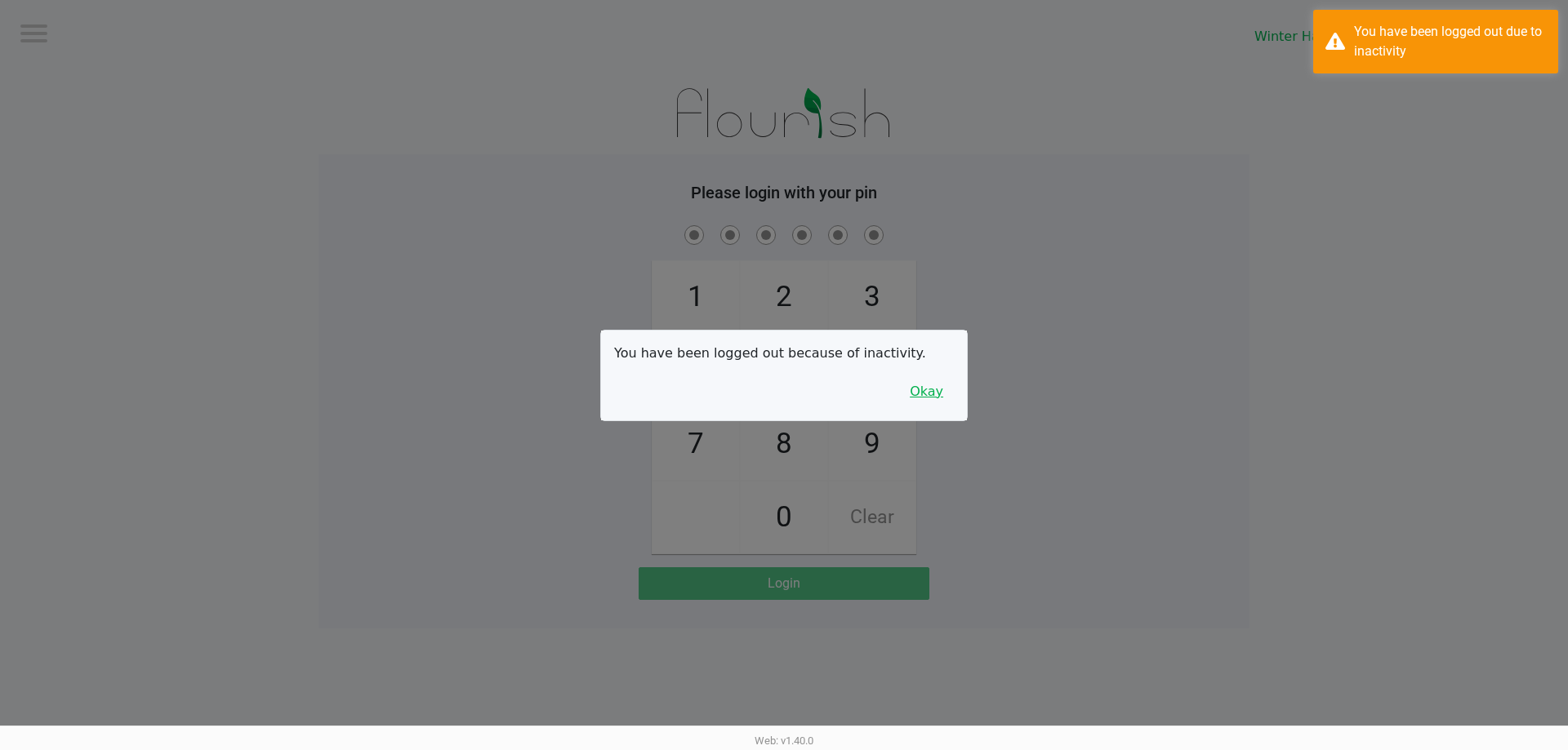
click at [915, 398] on button "Okay" at bounding box center [927, 392] width 54 height 31
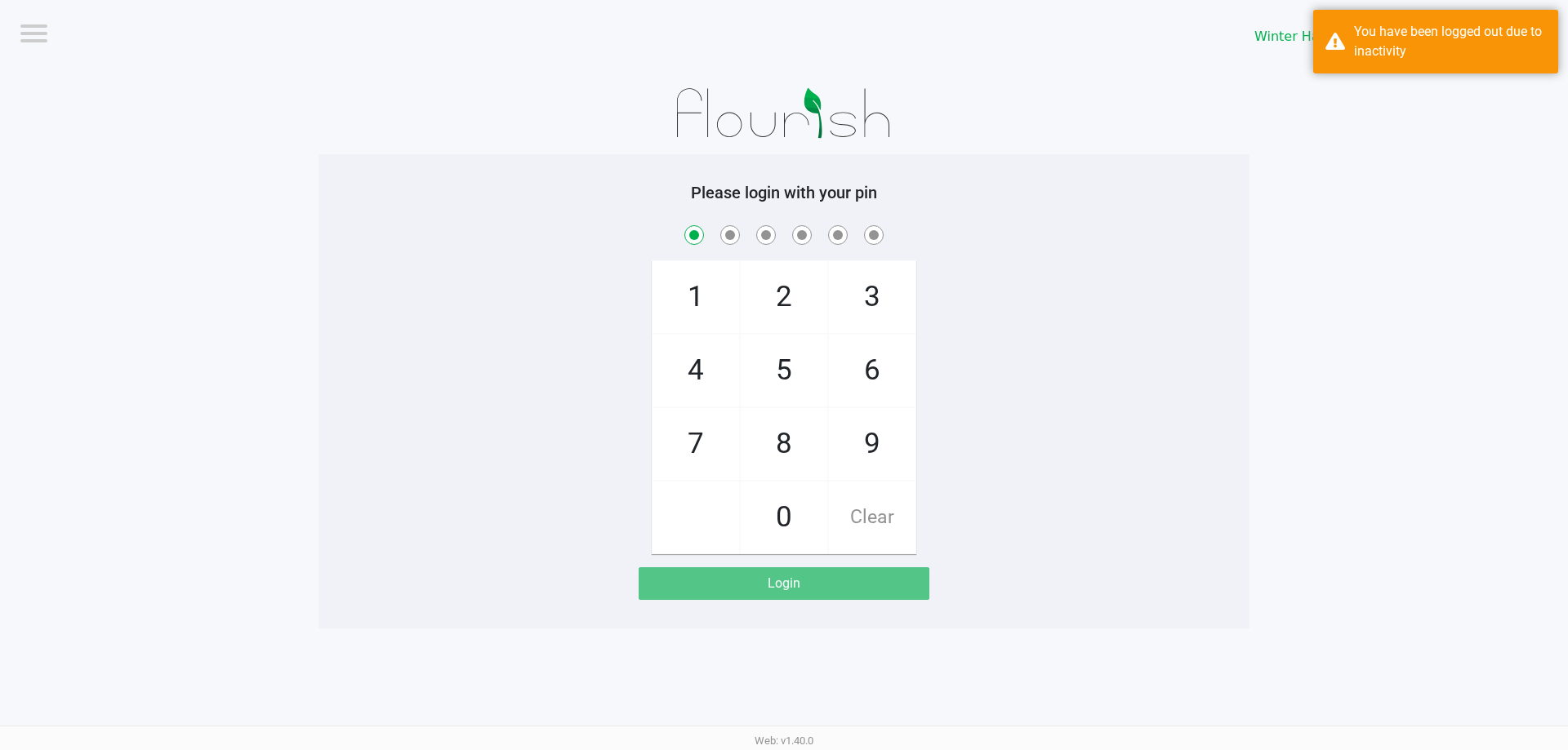
checkbox input "true"
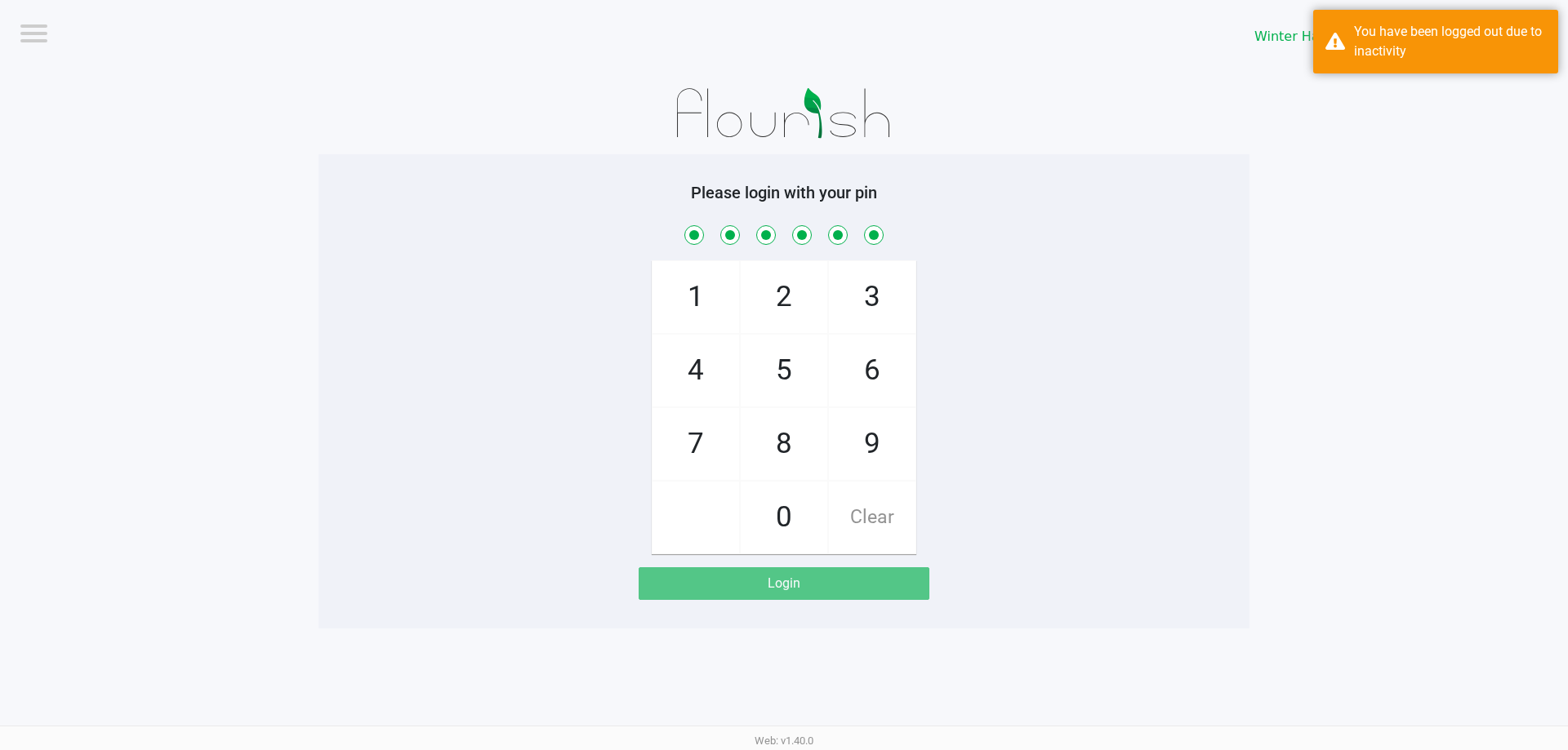
checkbox input "true"
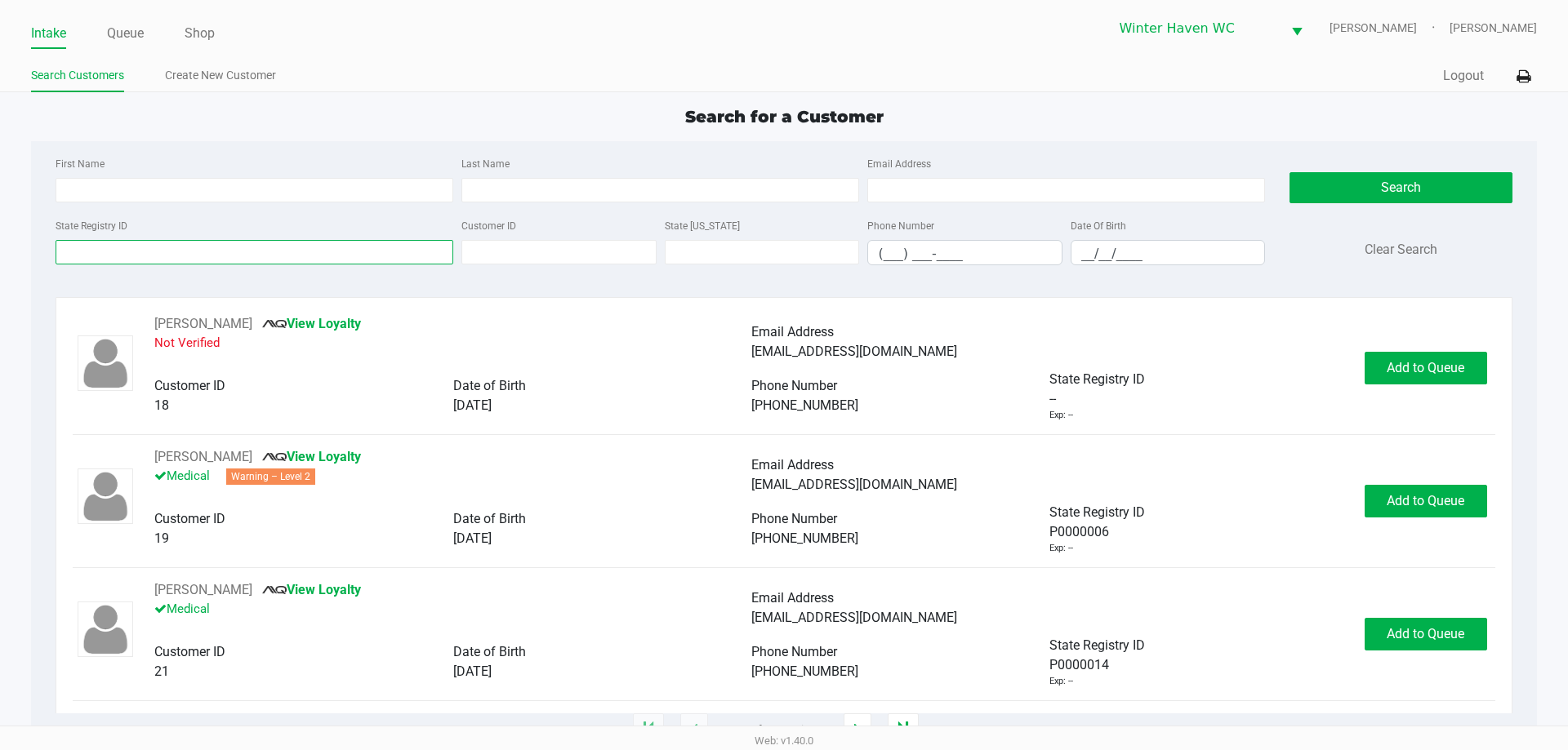
click at [329, 258] on input "State Registry ID" at bounding box center [254, 251] width 398 height 24
click at [322, 252] on input "State Registry ID" at bounding box center [254, 251] width 398 height 24
click at [149, 250] on input "State Registry ID" at bounding box center [254, 251] width 398 height 24
click at [156, 252] on input "P9" at bounding box center [254, 251] width 398 height 24
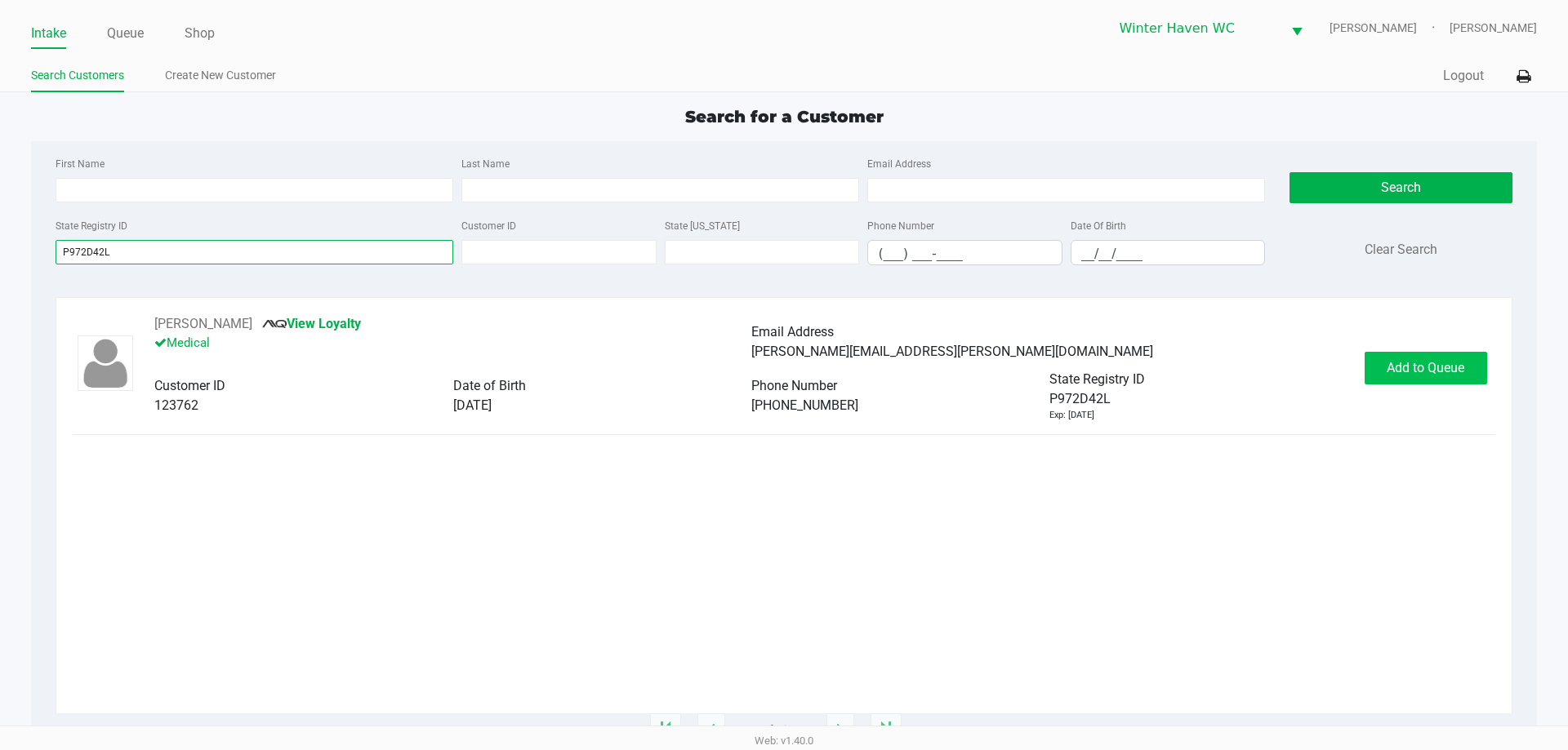
type input "P972D42L"
click at [1416, 376] on button "Add to Queue" at bounding box center [1425, 369] width 122 height 33
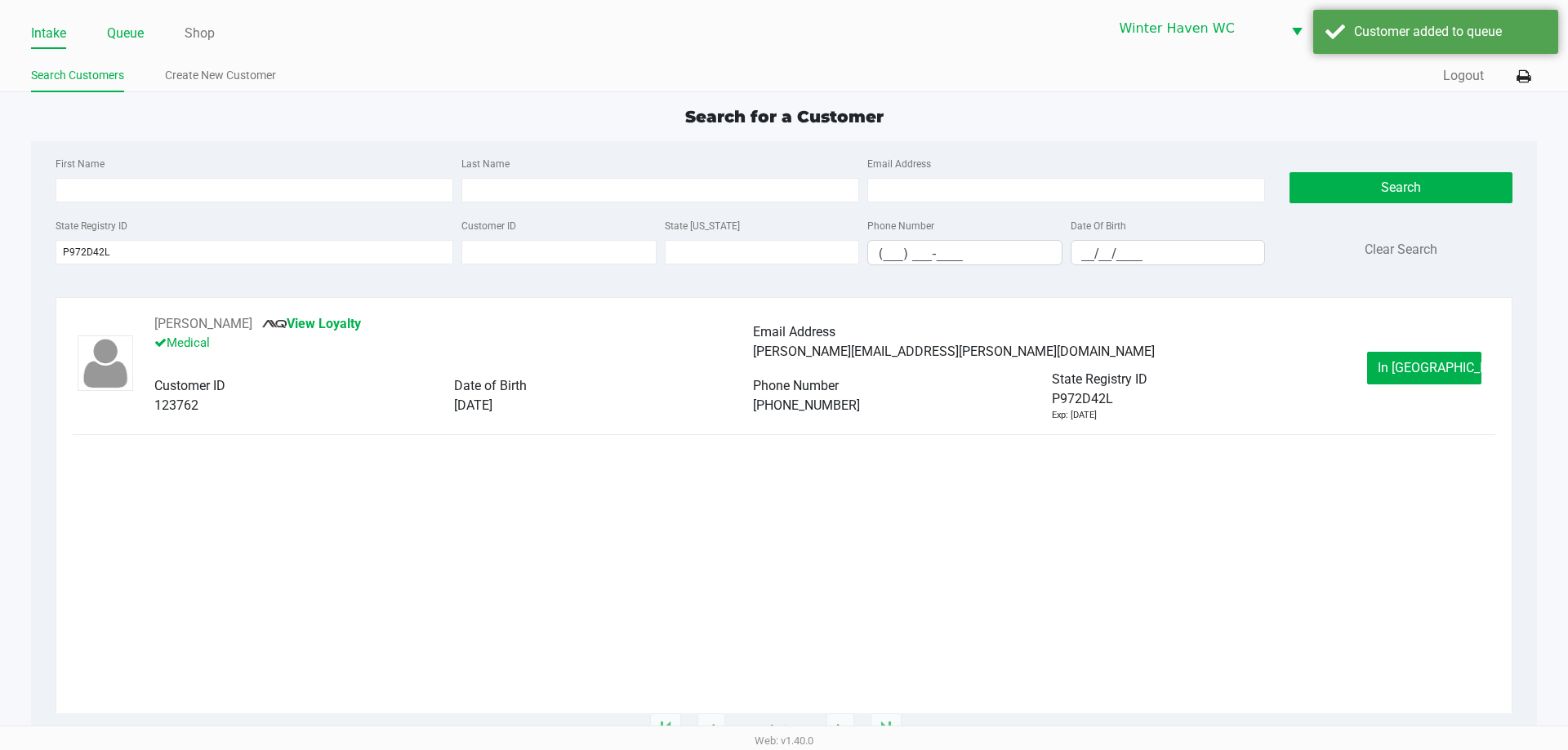
click at [142, 39] on link "Queue" at bounding box center [125, 34] width 37 height 23
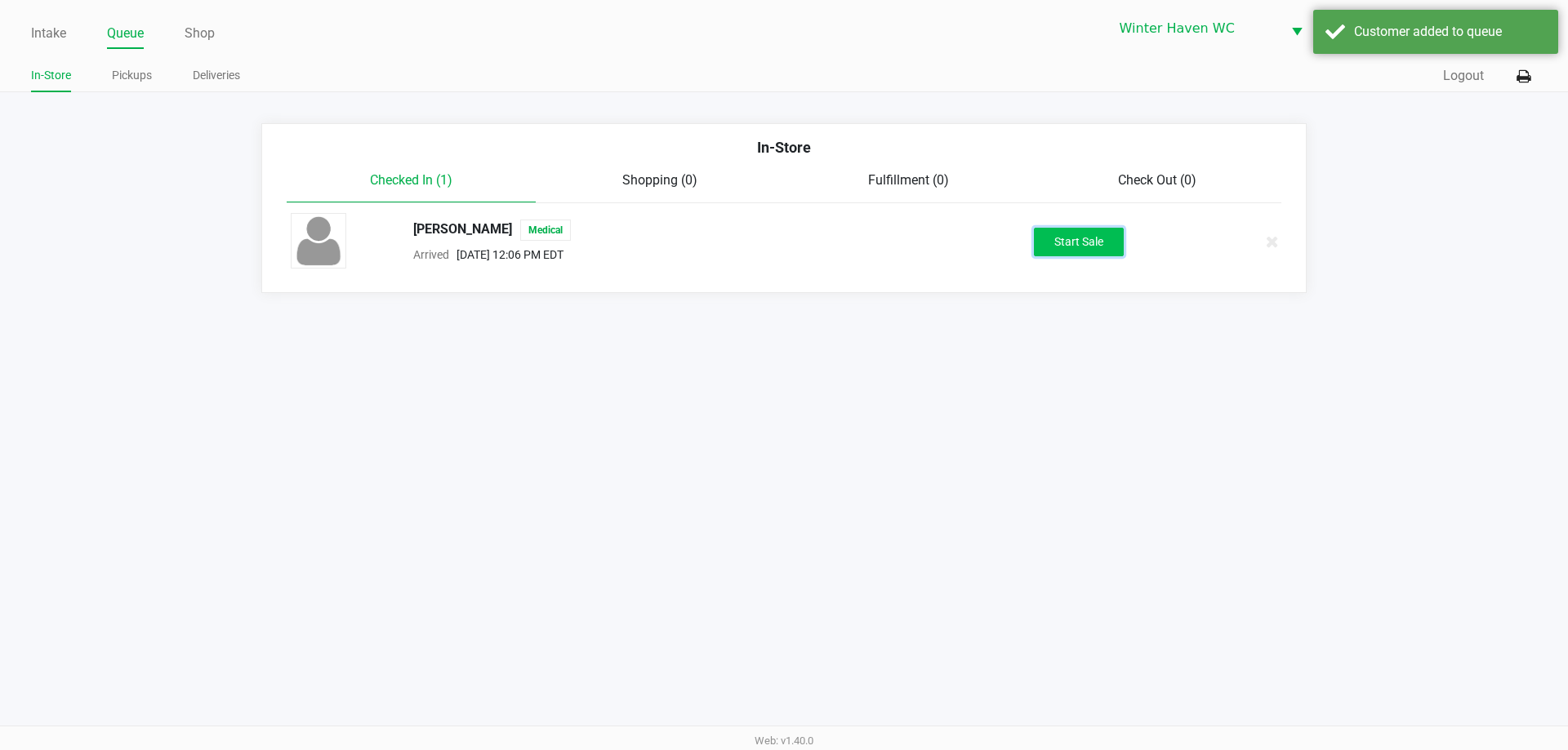
click at [1070, 242] on button "Start Sale" at bounding box center [1079, 242] width 90 height 28
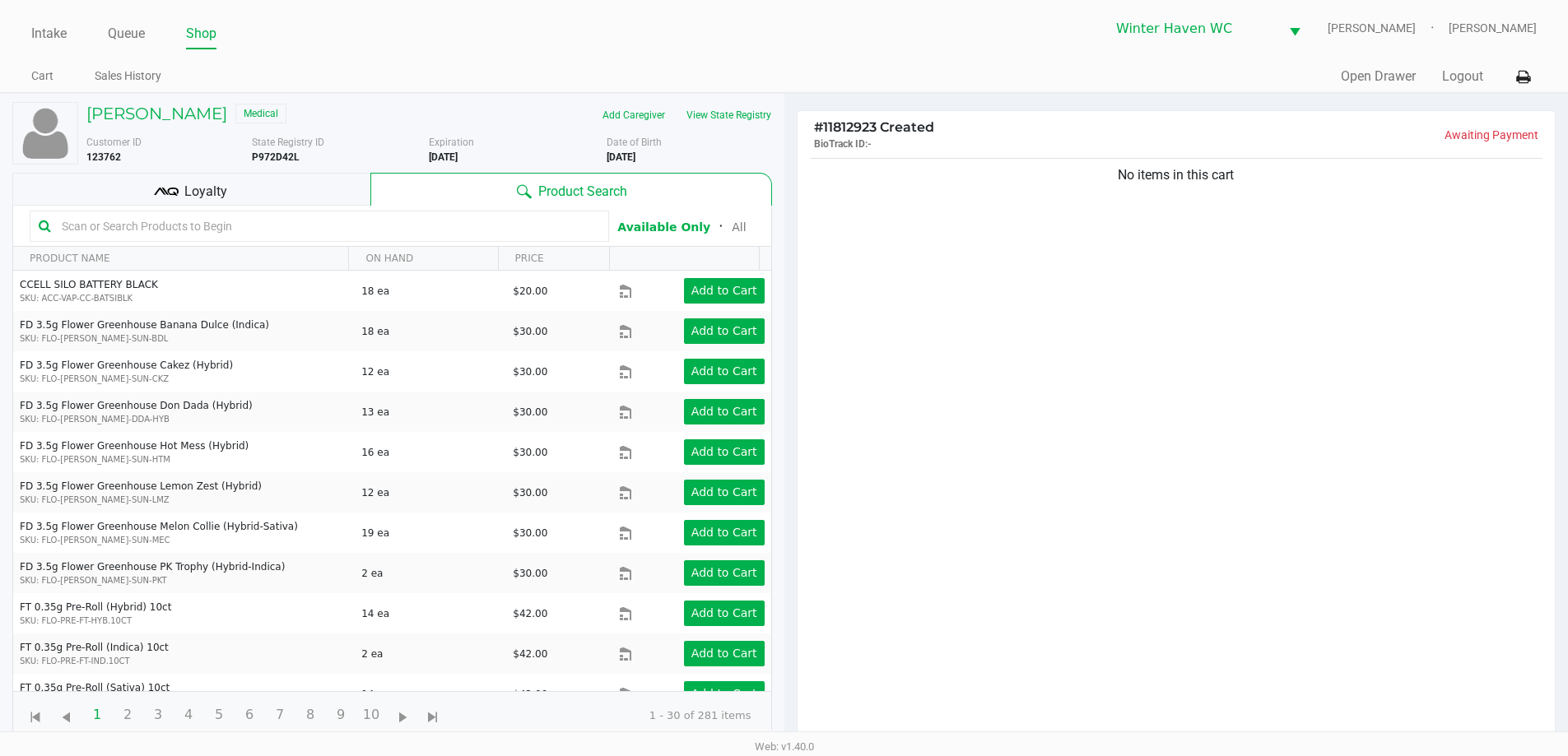
click at [751, 130] on div "Customer ID 123762 State Registry ID P972D42L Expiration [DEMOGRAPHIC_DATA] Mor…" at bounding box center [429, 146] width 710 height 36
click at [751, 121] on button "View State Registry" at bounding box center [724, 114] width 96 height 26
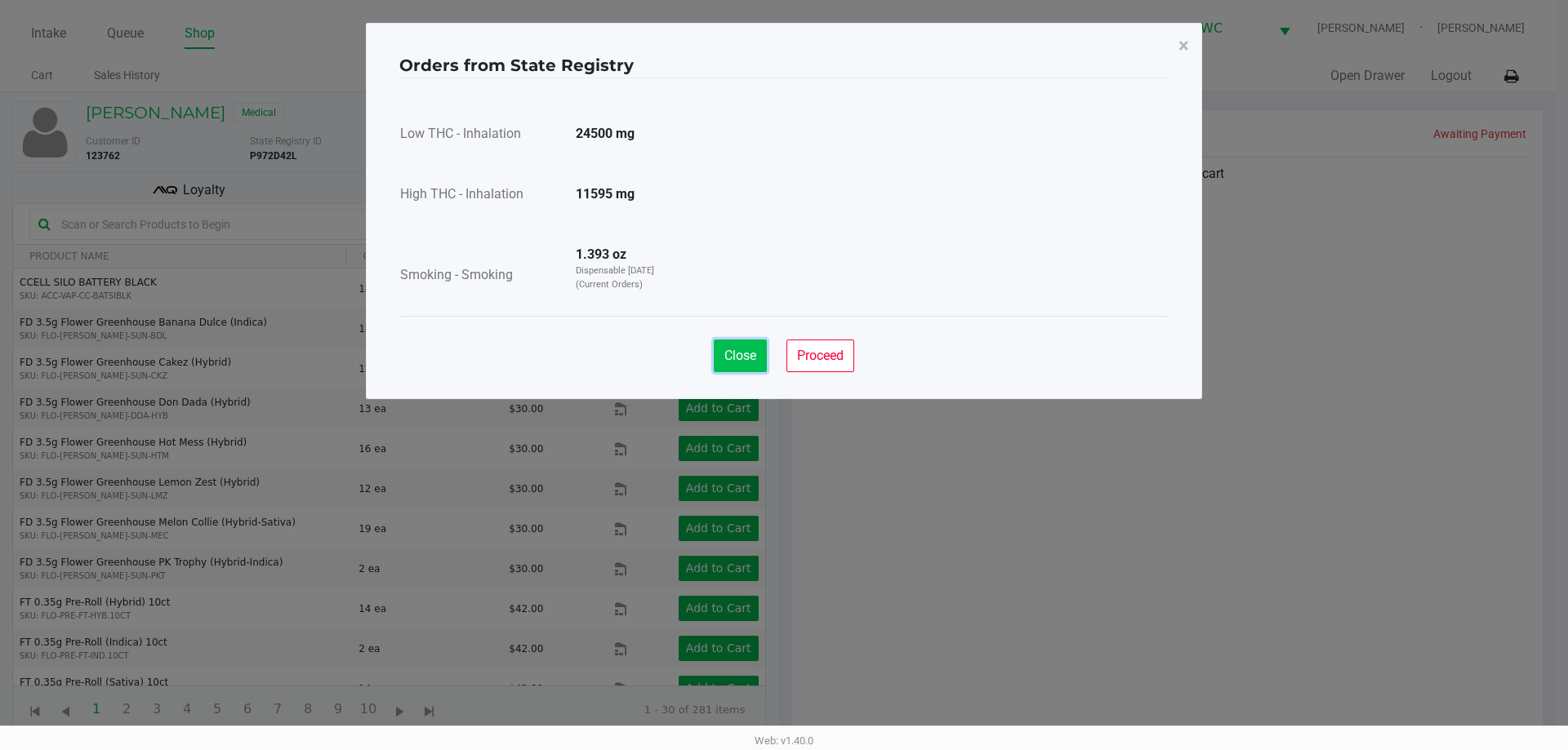
click at [728, 352] on span "Close" at bounding box center [740, 356] width 32 height 16
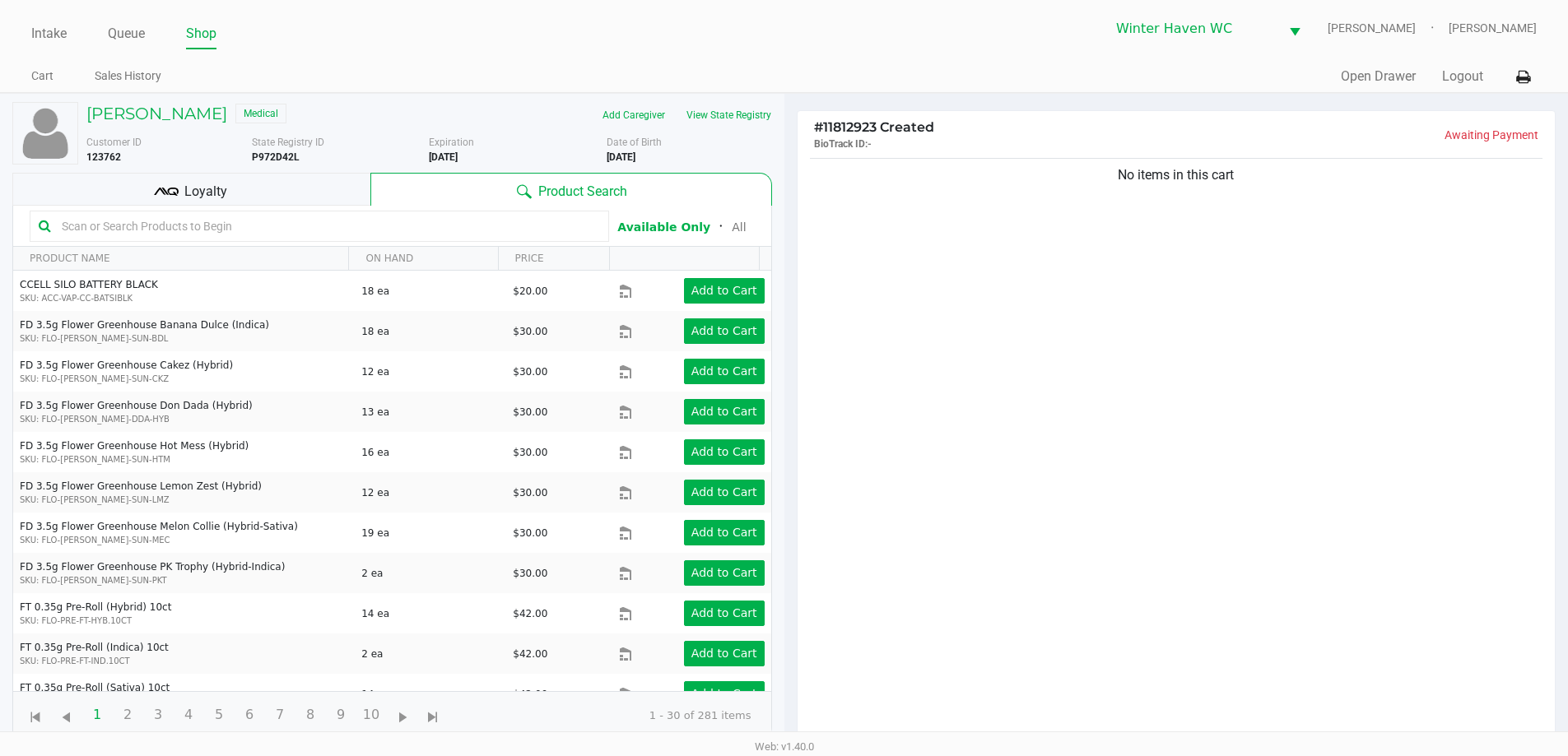
click at [324, 234] on input "text" at bounding box center [327, 226] width 545 height 24
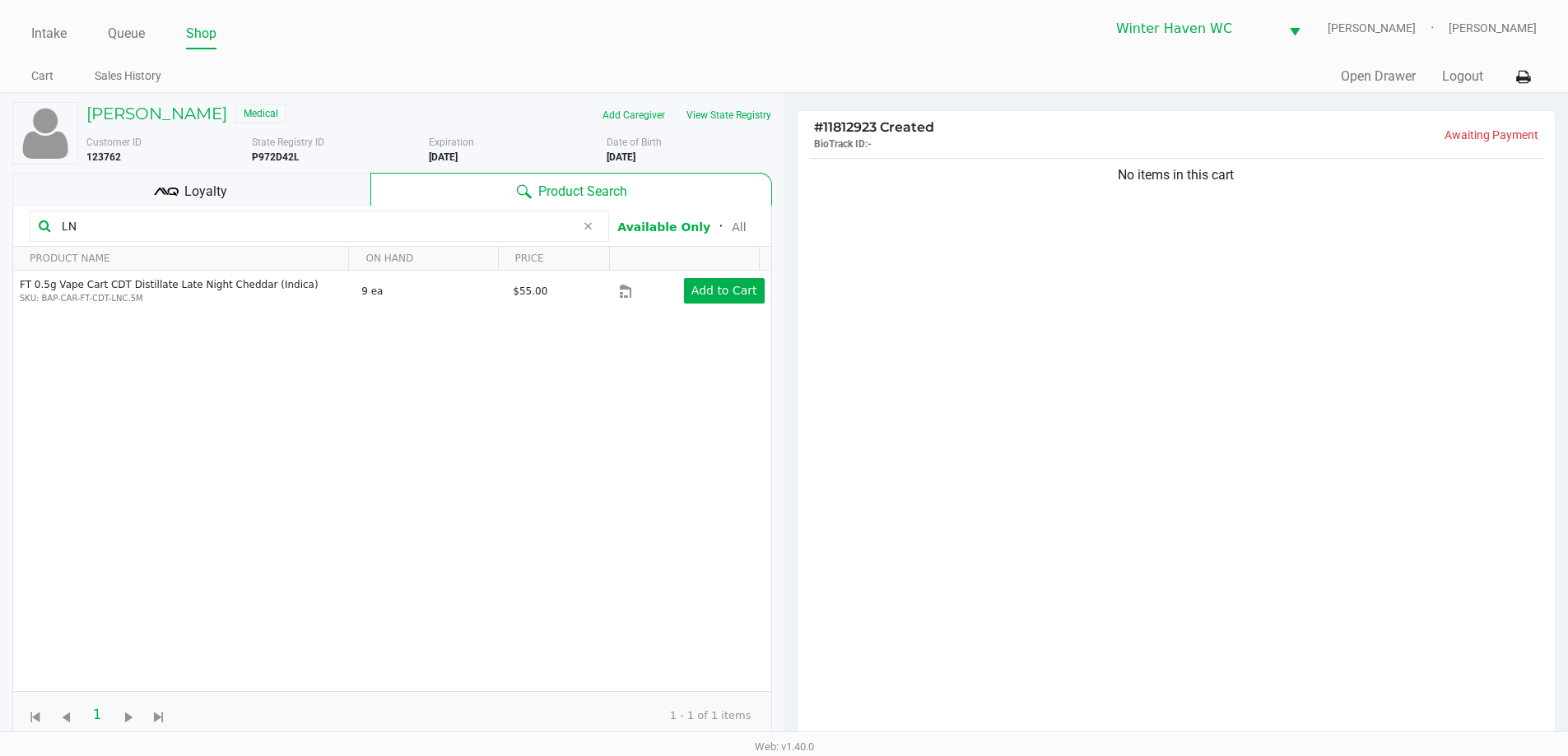
type input "L"
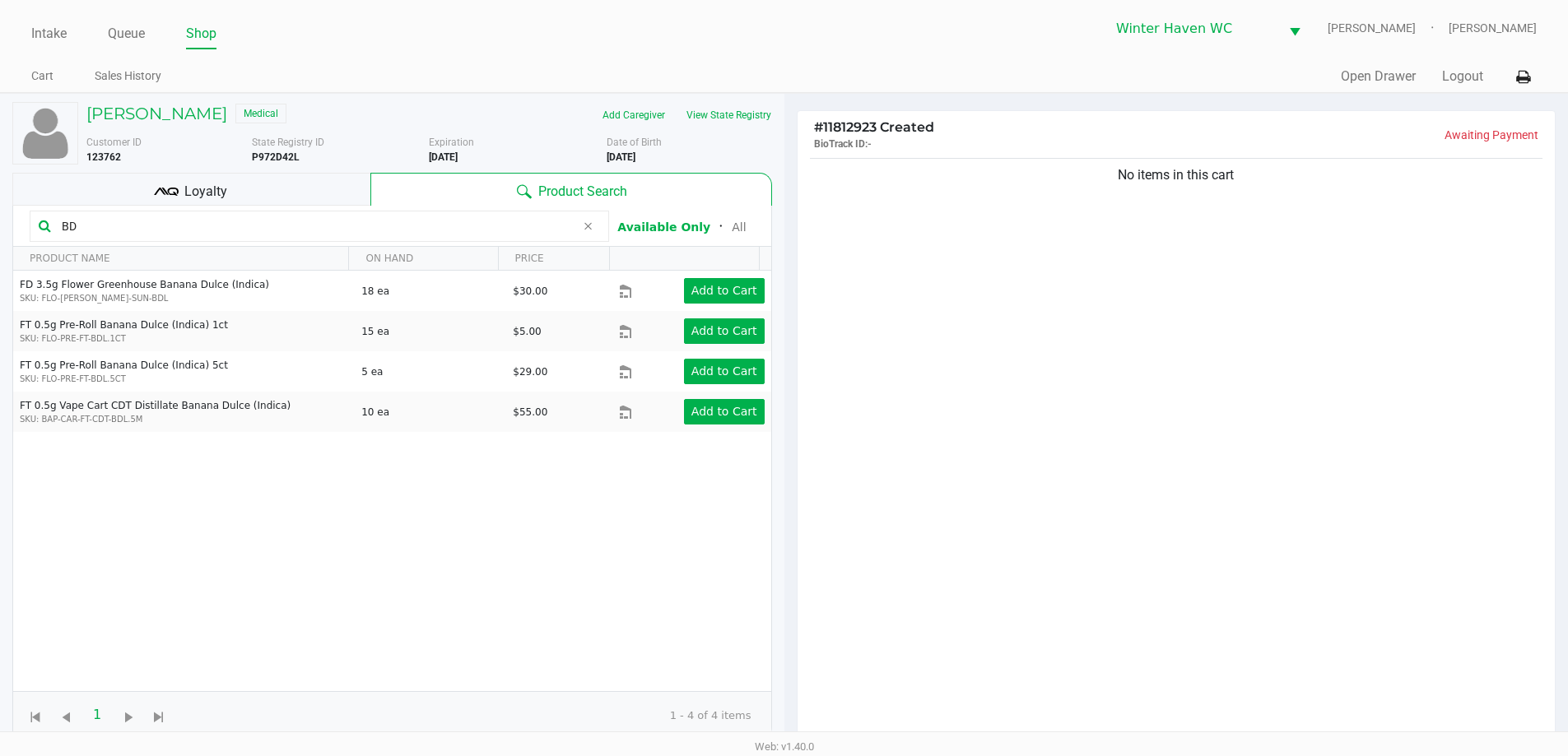
type input "B"
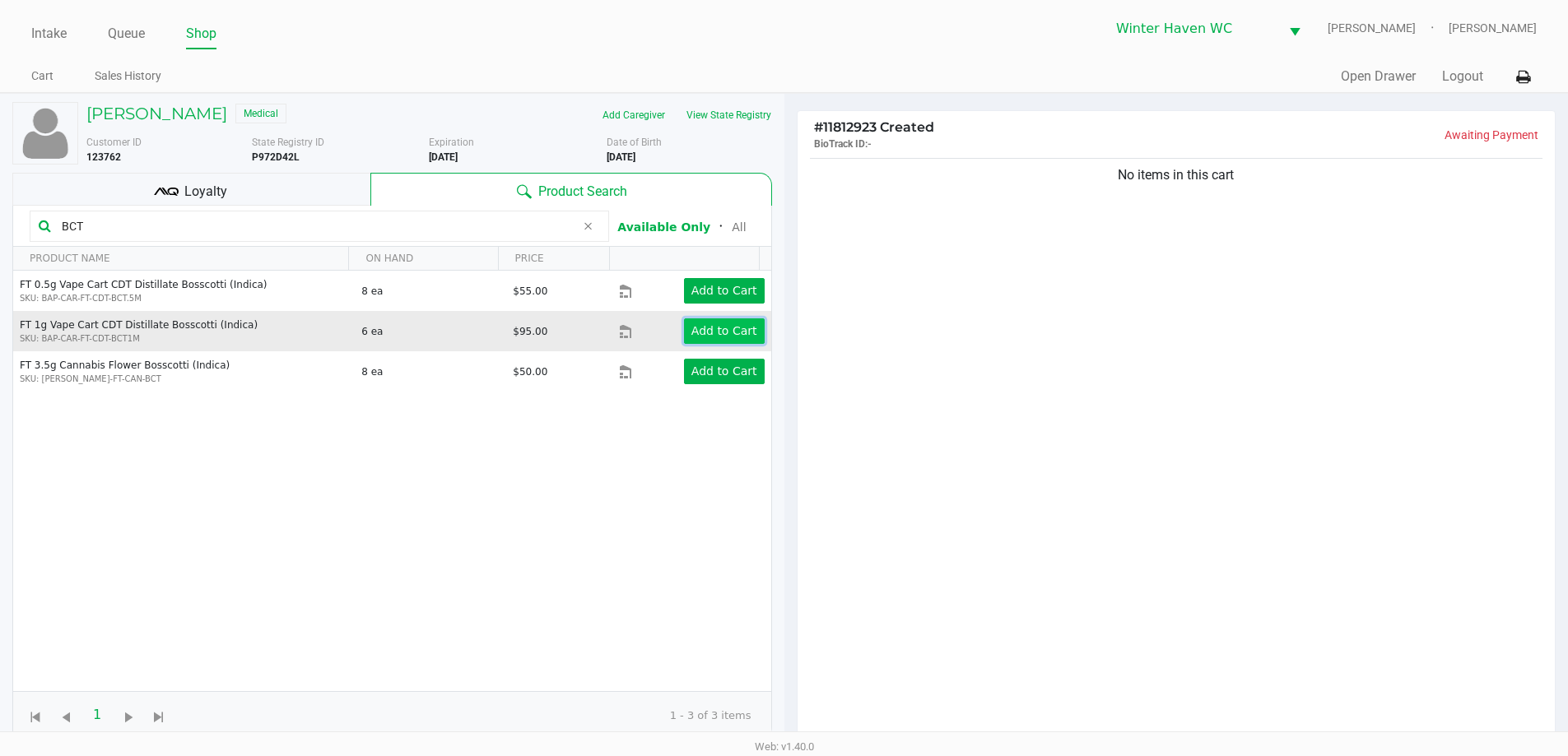
click at [698, 335] on app-button-loader "Add to Cart" at bounding box center [724, 331] width 66 height 13
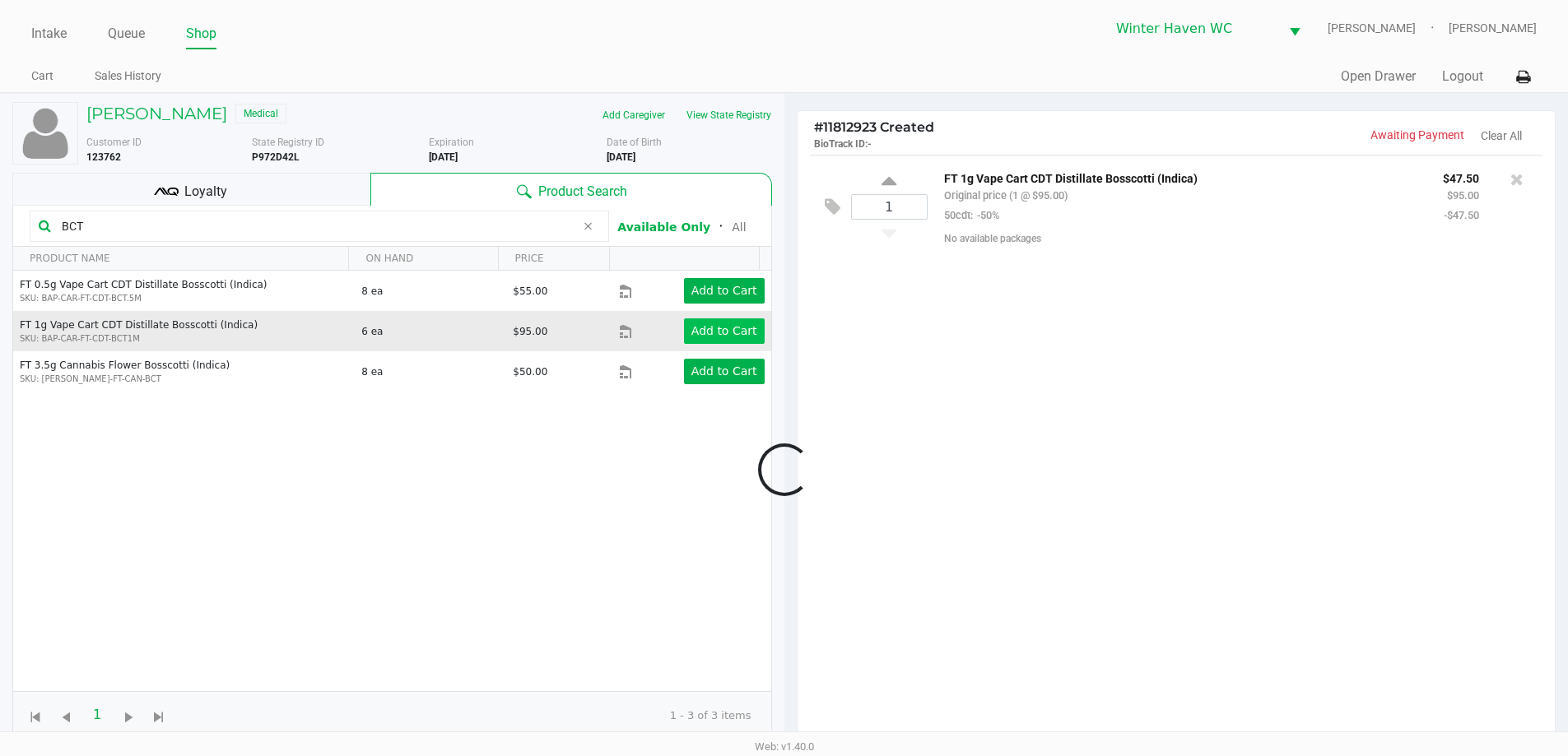
click at [698, 335] on div at bounding box center [784, 469] width 1568 height 589
click at [715, 330] on app-button-loader "Add to Cart" at bounding box center [724, 331] width 66 height 13
click at [716, 335] on app-button-loader "Add to Cart" at bounding box center [724, 331] width 66 height 13
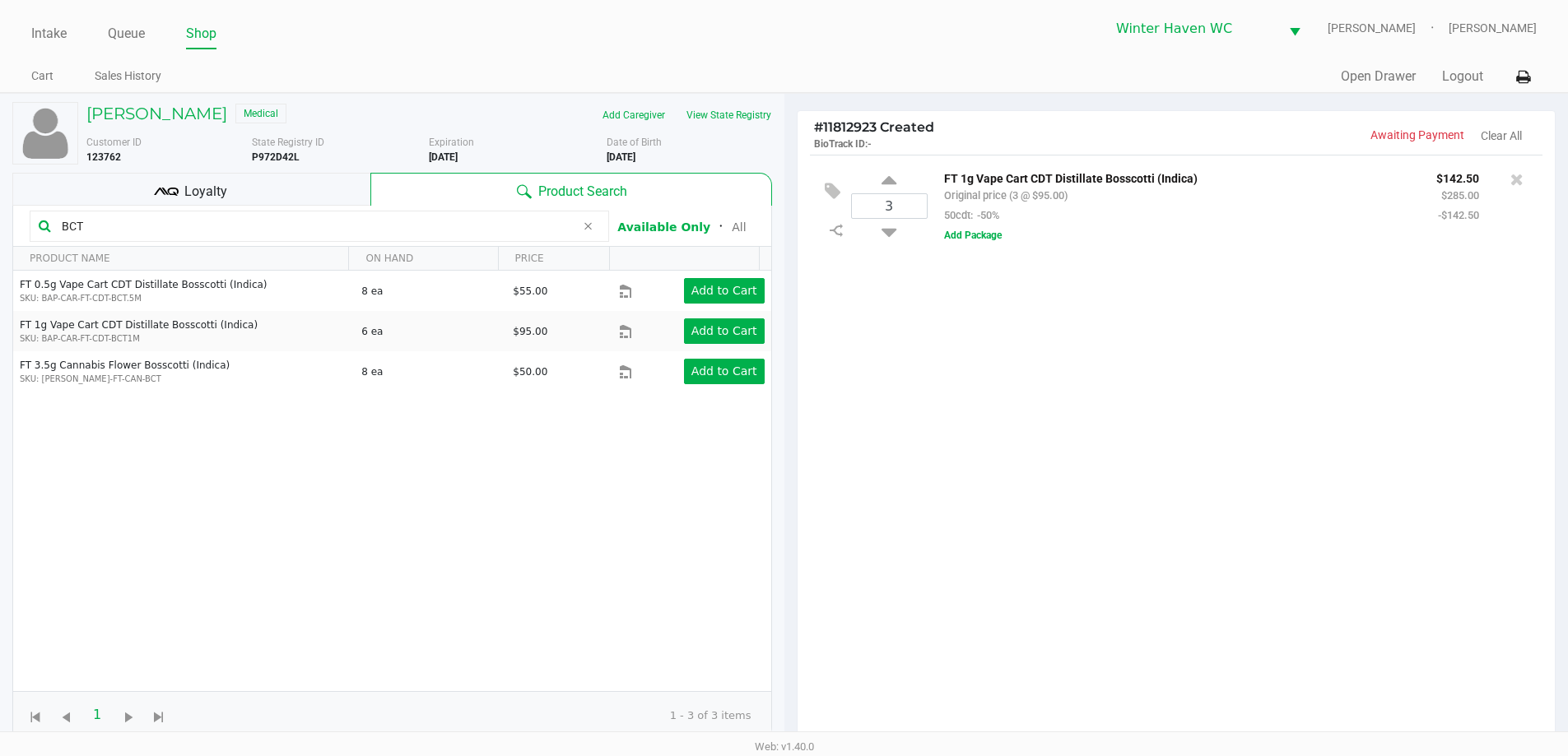
click at [220, 226] on input "BCT" at bounding box center [315, 226] width 520 height 24
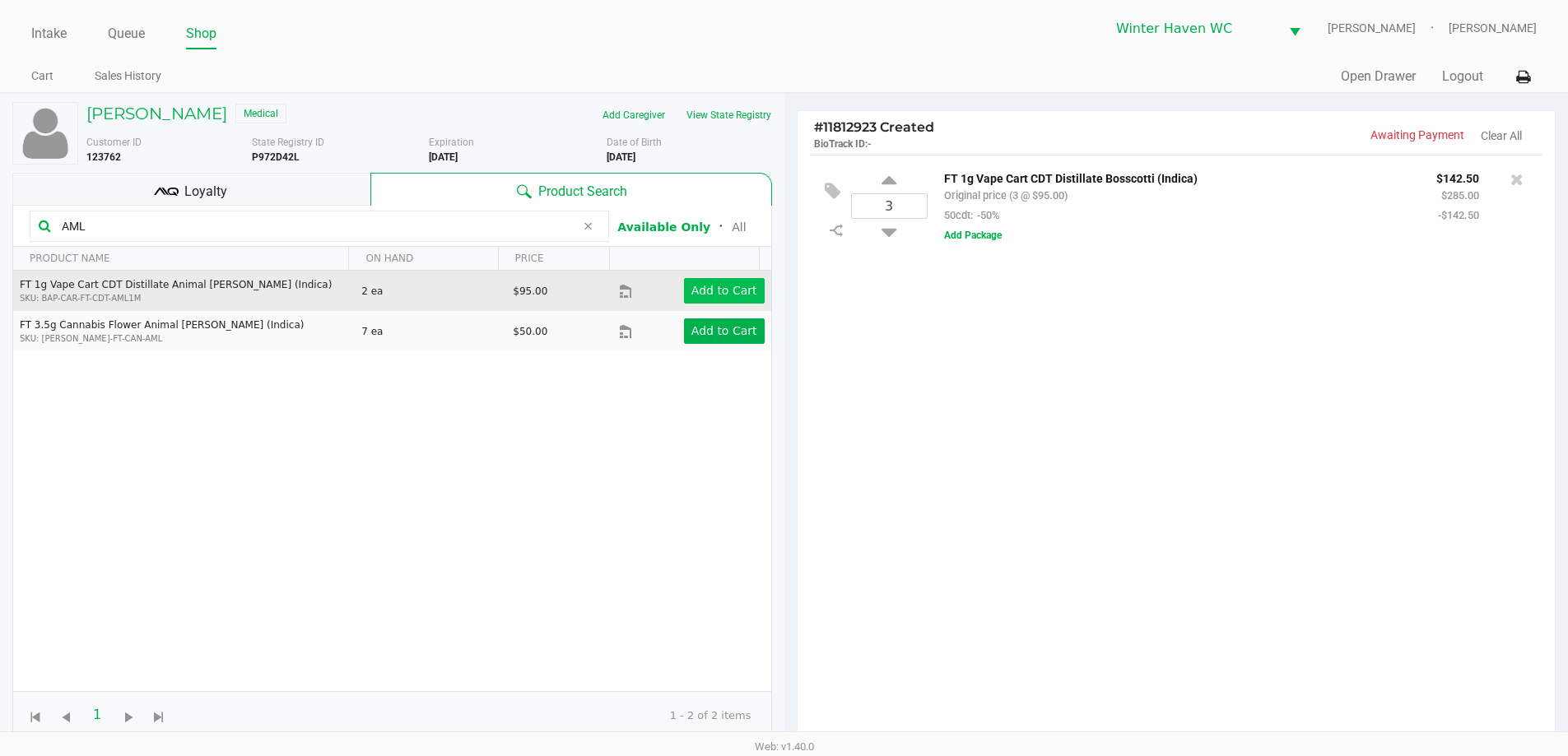
type input "AML"
click at [720, 300] on button "Add to Cart" at bounding box center [724, 290] width 80 height 25
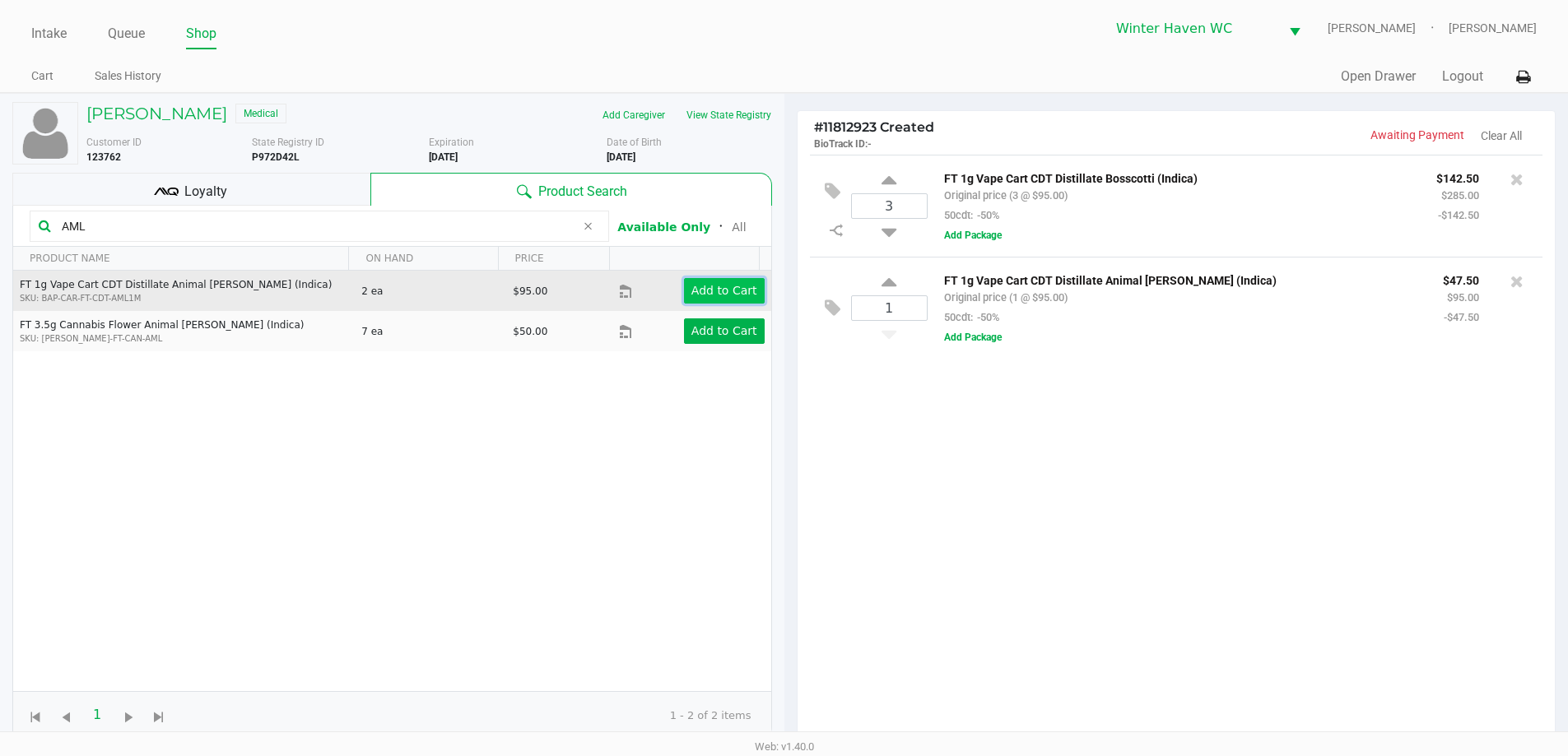
click at [718, 291] on app-button-loader "Add to Cart" at bounding box center [724, 289] width 66 height 13
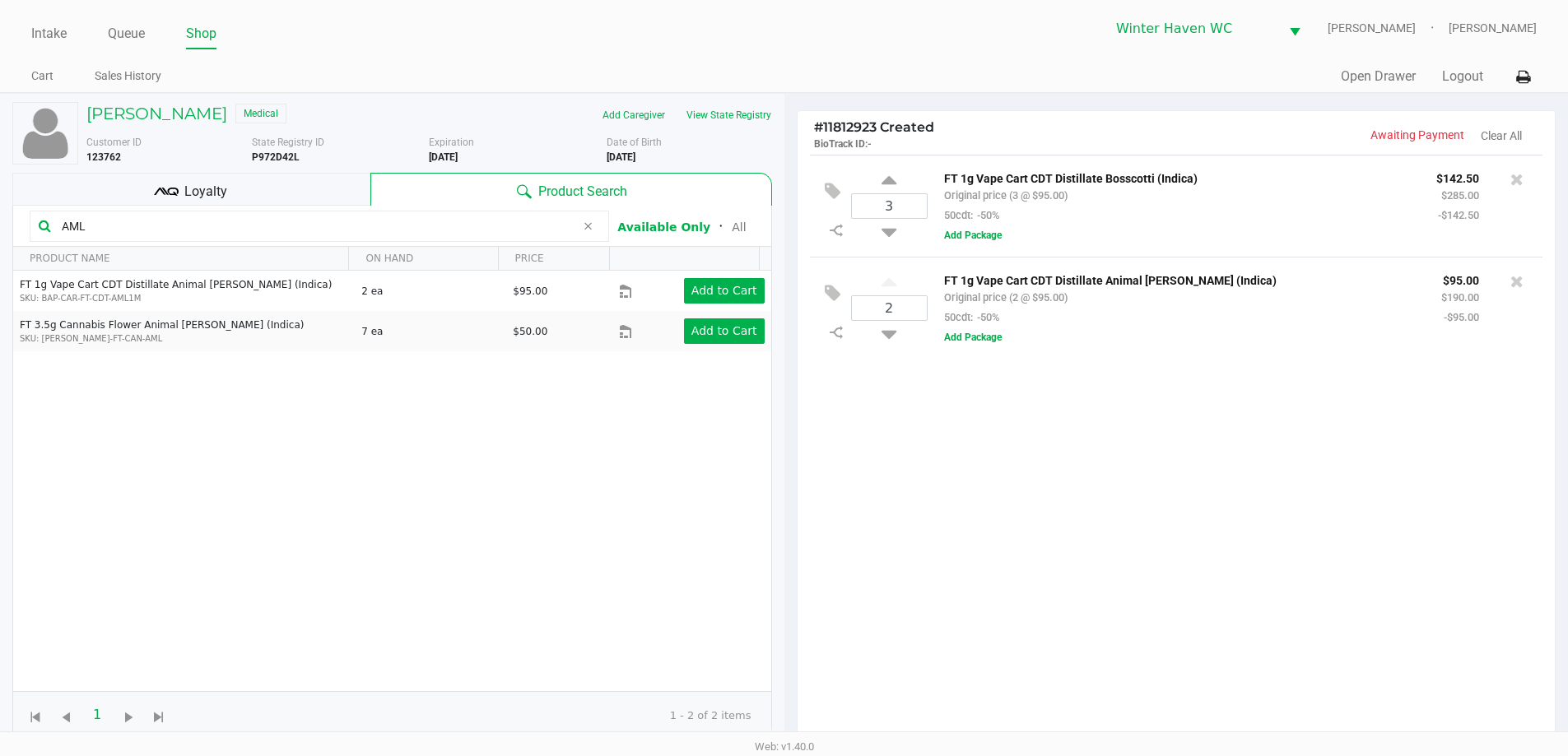
click at [190, 226] on input "AML" at bounding box center [315, 226] width 520 height 24
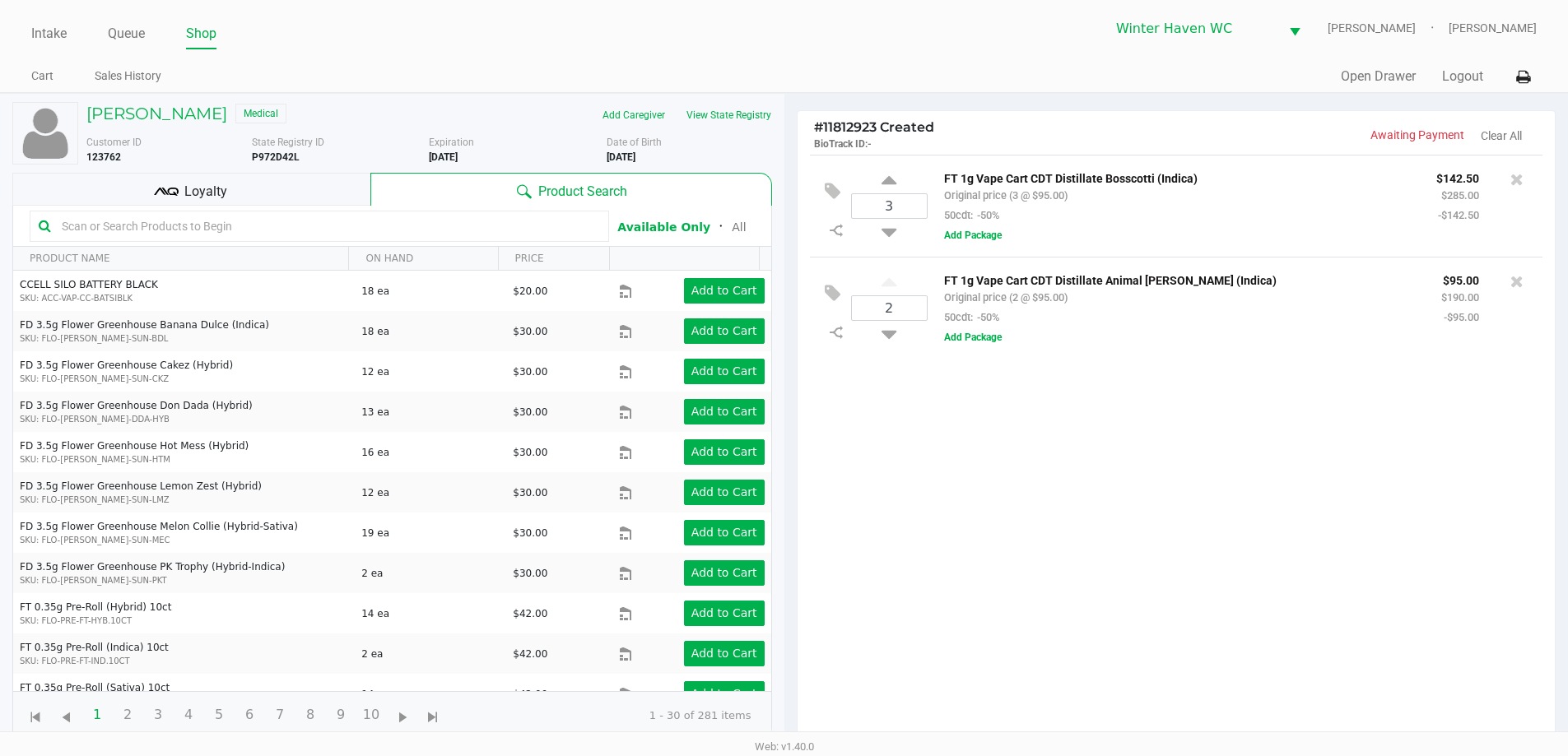
click at [436, 235] on input "text" at bounding box center [327, 226] width 545 height 24
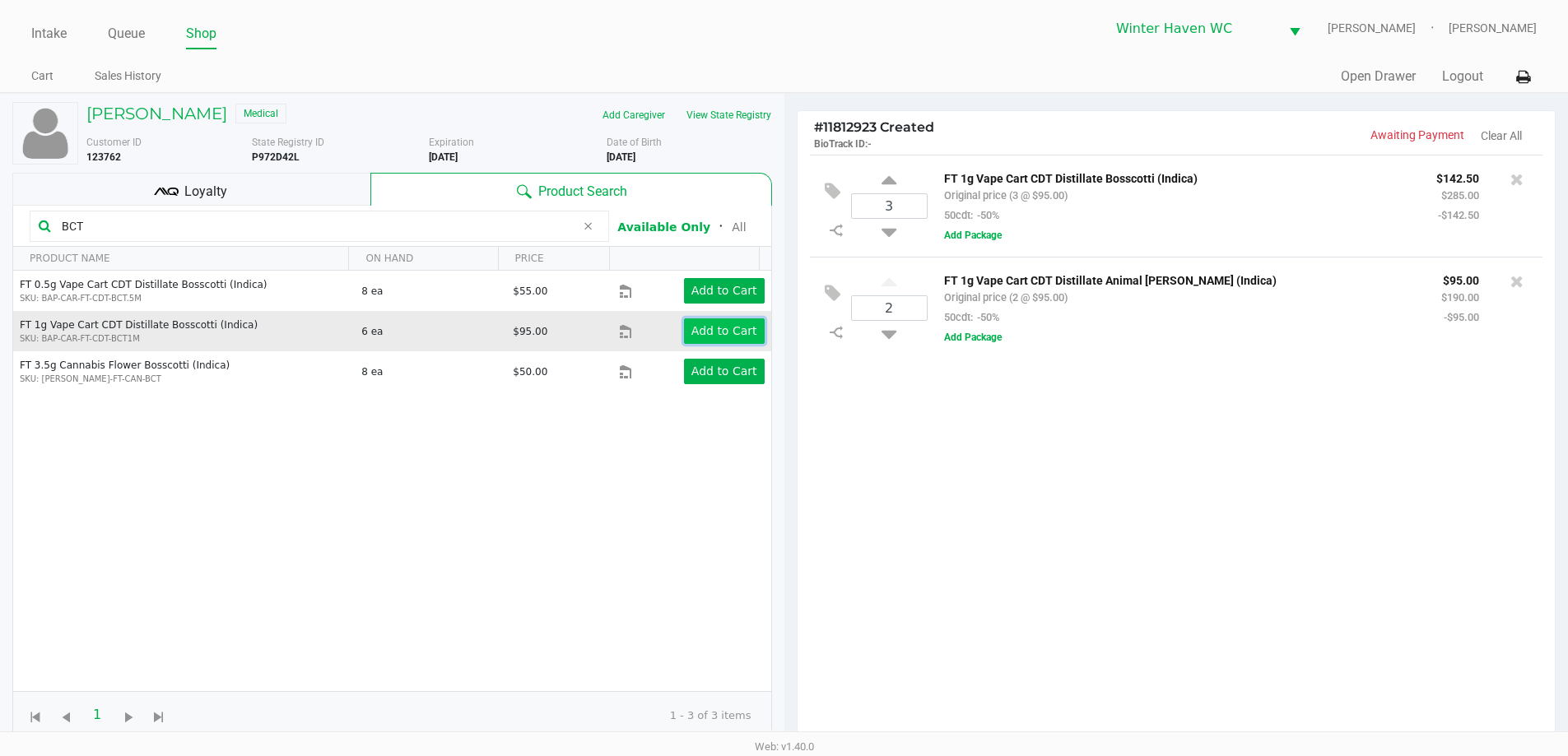
click at [714, 335] on app-button-loader "Add to Cart" at bounding box center [724, 331] width 66 height 13
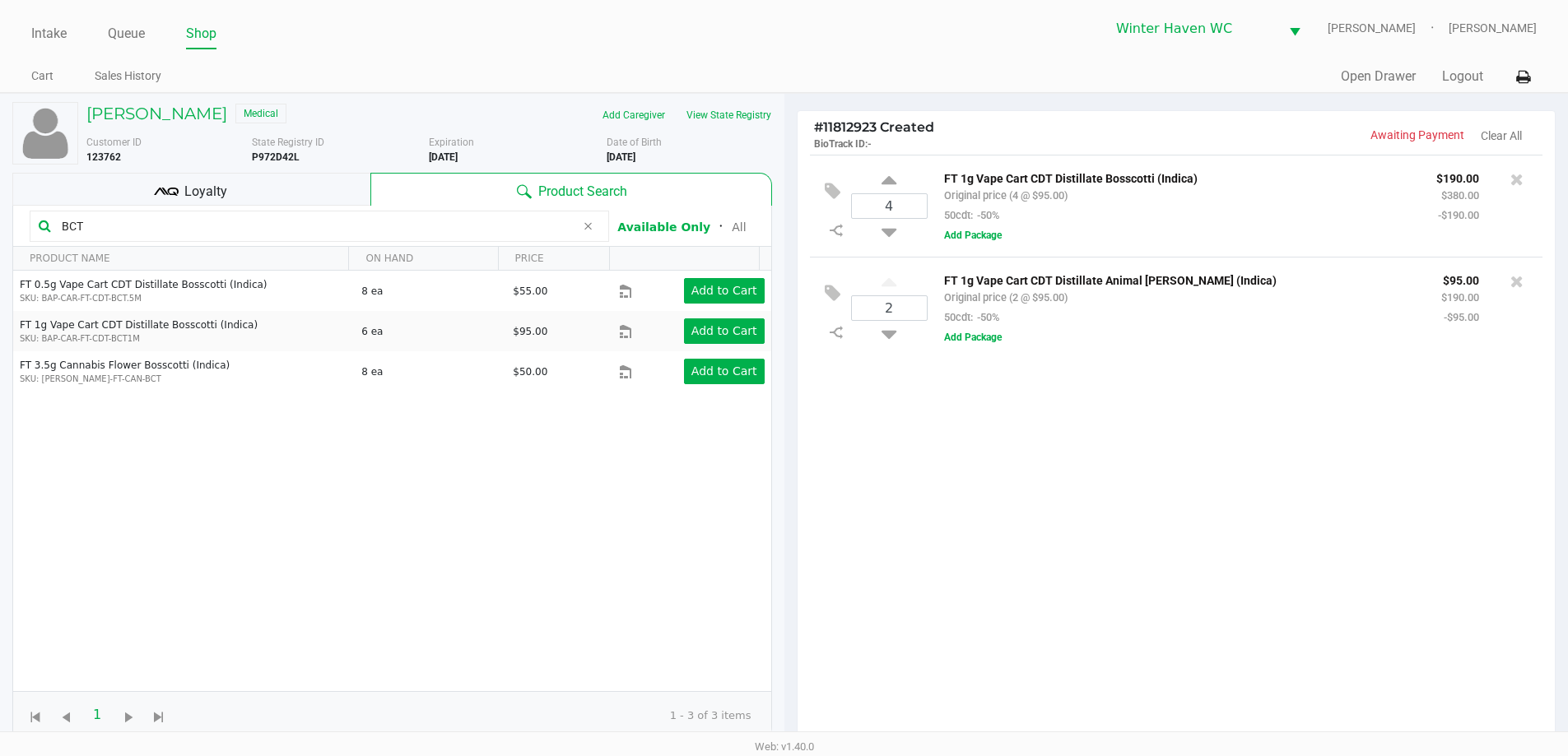
click at [285, 226] on input "BCT" at bounding box center [315, 226] width 520 height 24
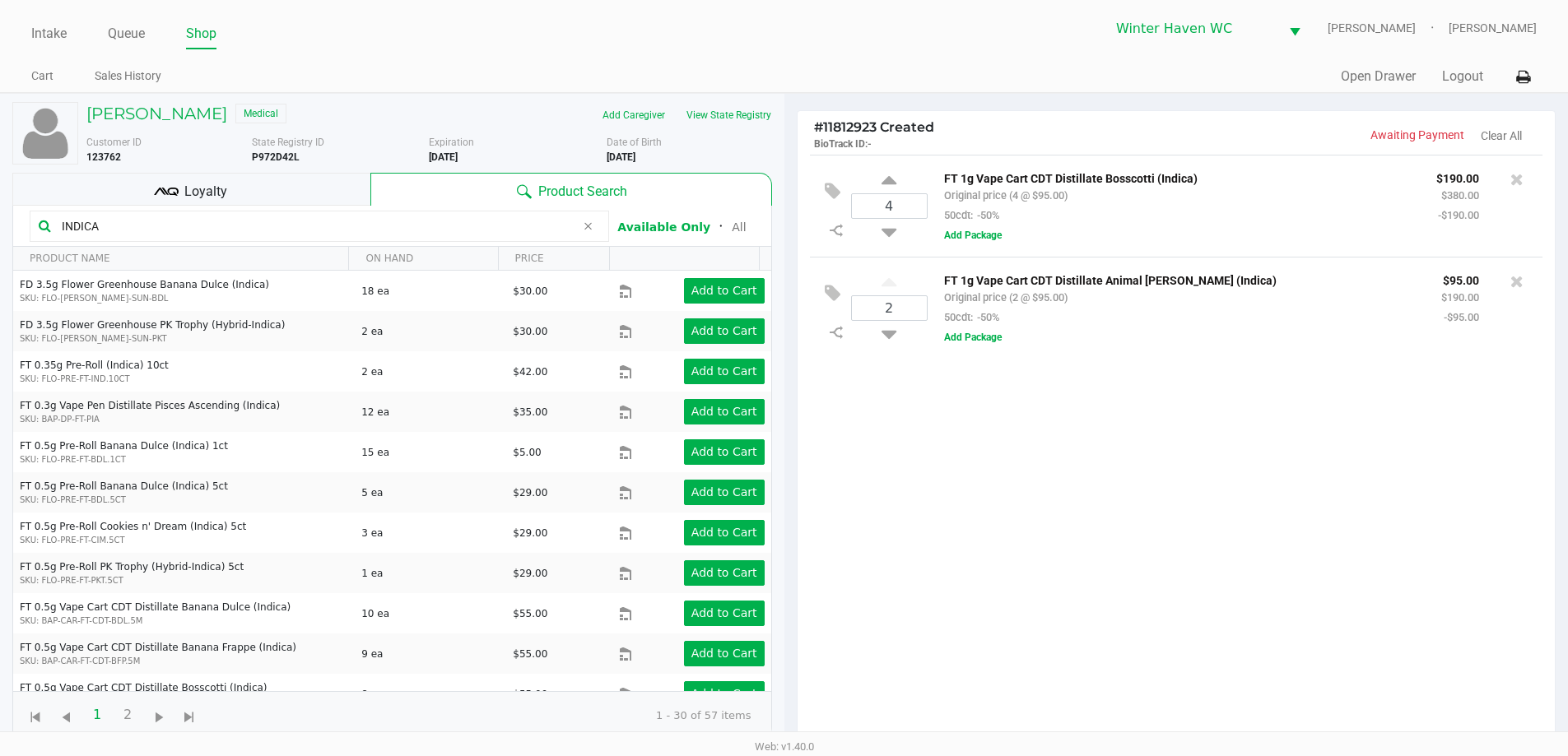
type input "INDICA"
click at [1024, 422] on div "4 FT 1g Vape Cart CDT Distillate Bosscotti (Indica) Original price (4 @ $95.00)…" at bounding box center [1177, 453] width 758 height 598
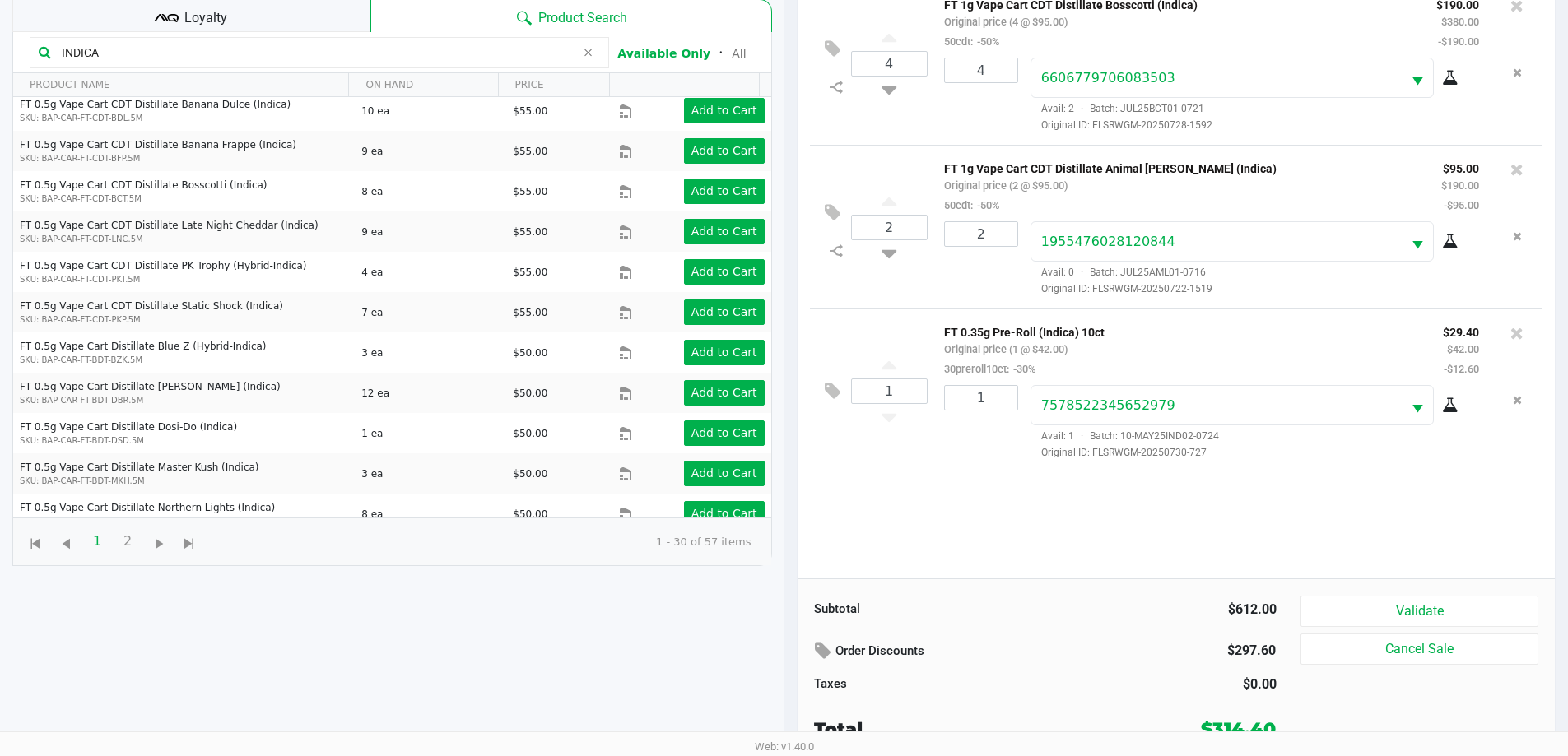
scroll to position [178, 0]
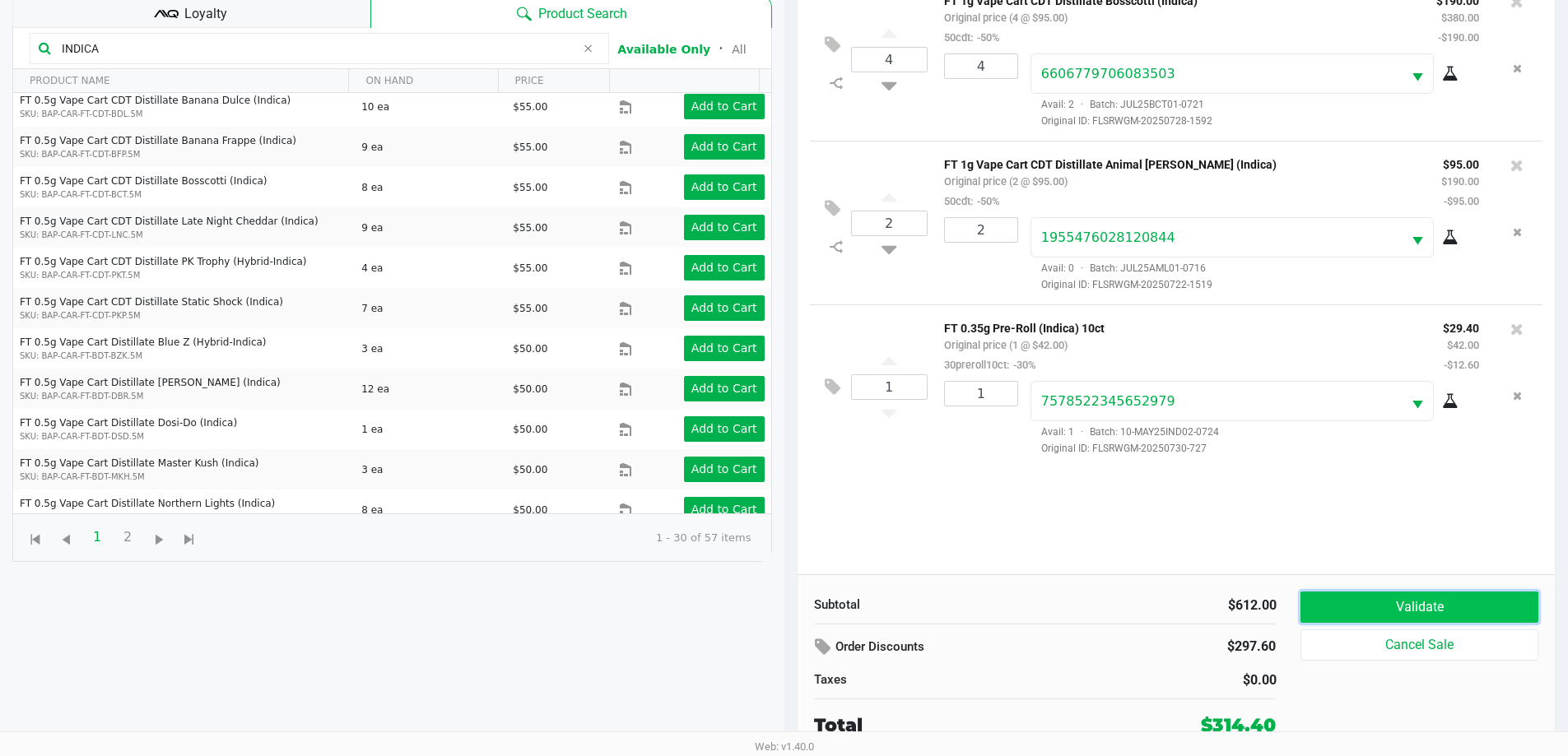
click at [1508, 609] on button "Validate" at bounding box center [1419, 607] width 237 height 31
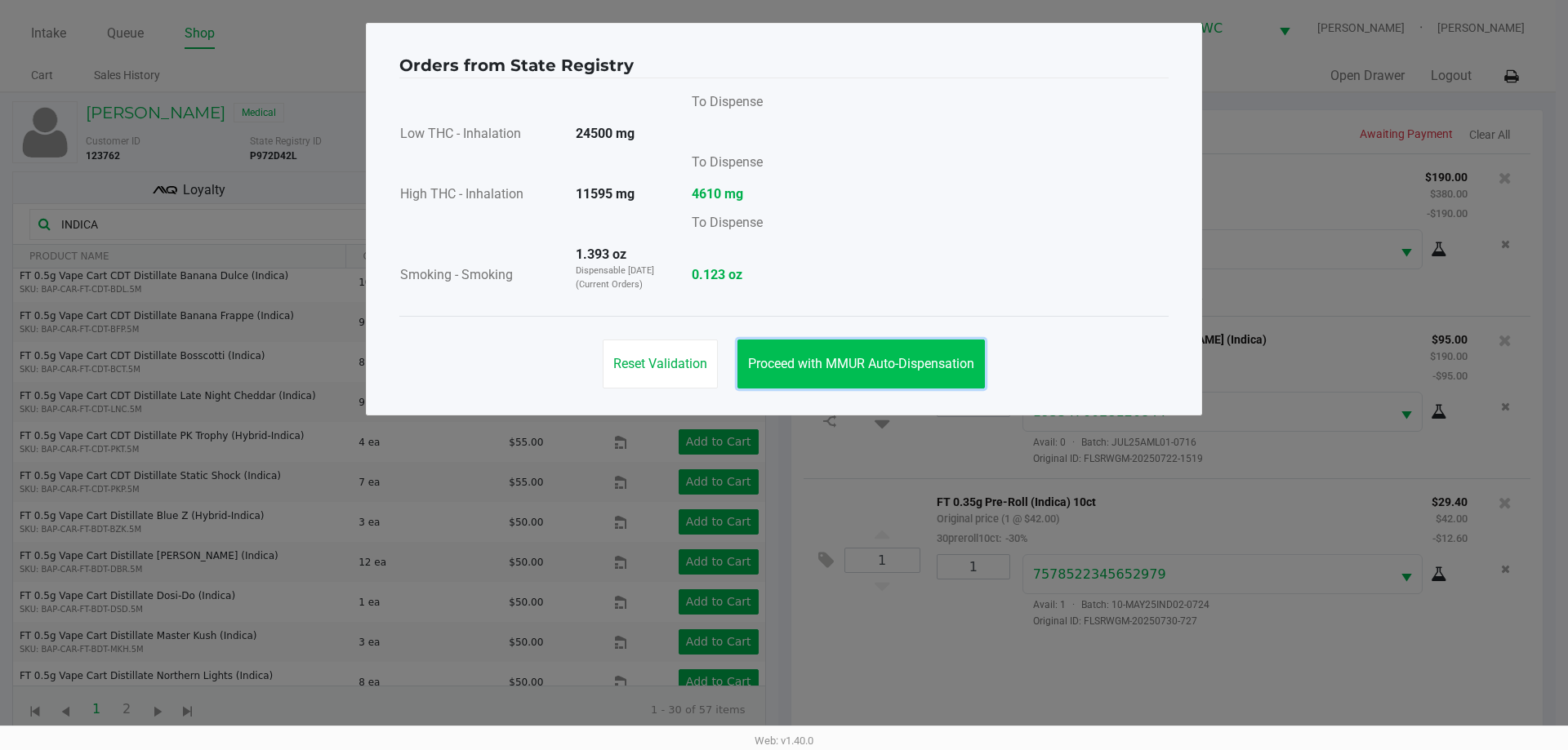
click at [898, 381] on button "Proceed with MMUR Auto-Dispensation" at bounding box center [861, 364] width 247 height 49
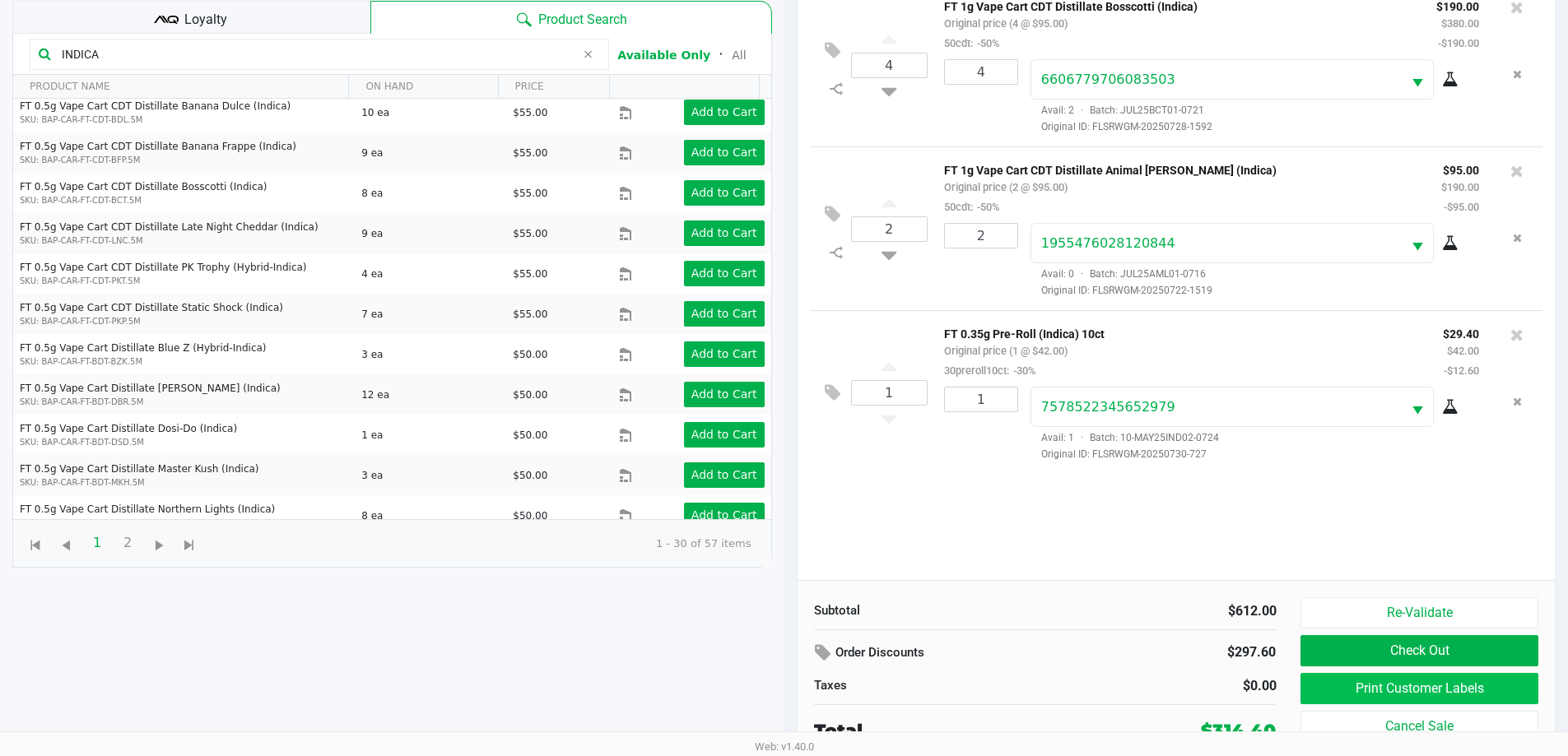
scroll to position [178, 0]
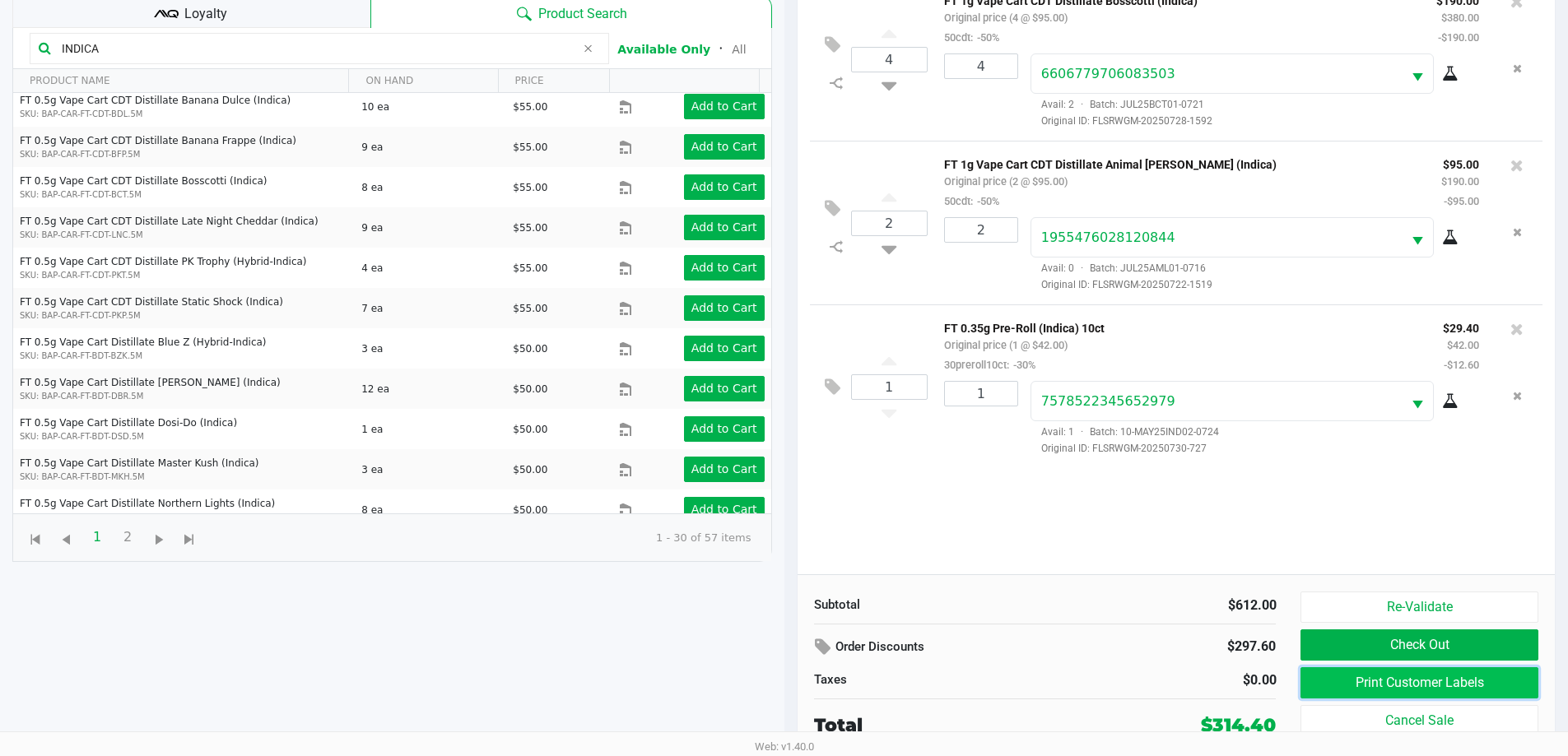
click at [1426, 681] on button "Print Customer Labels" at bounding box center [1419, 684] width 237 height 31
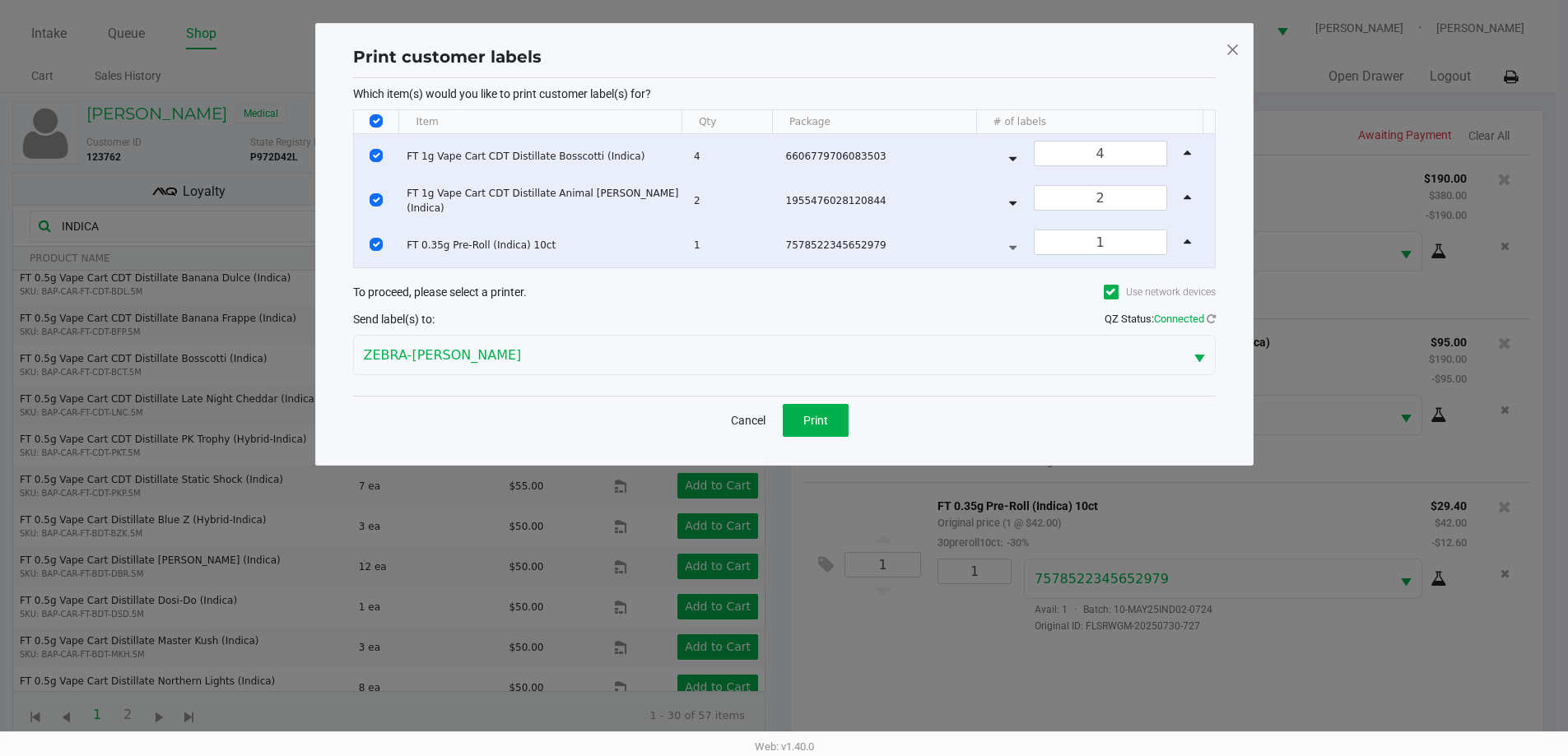
scroll to position [0, 0]
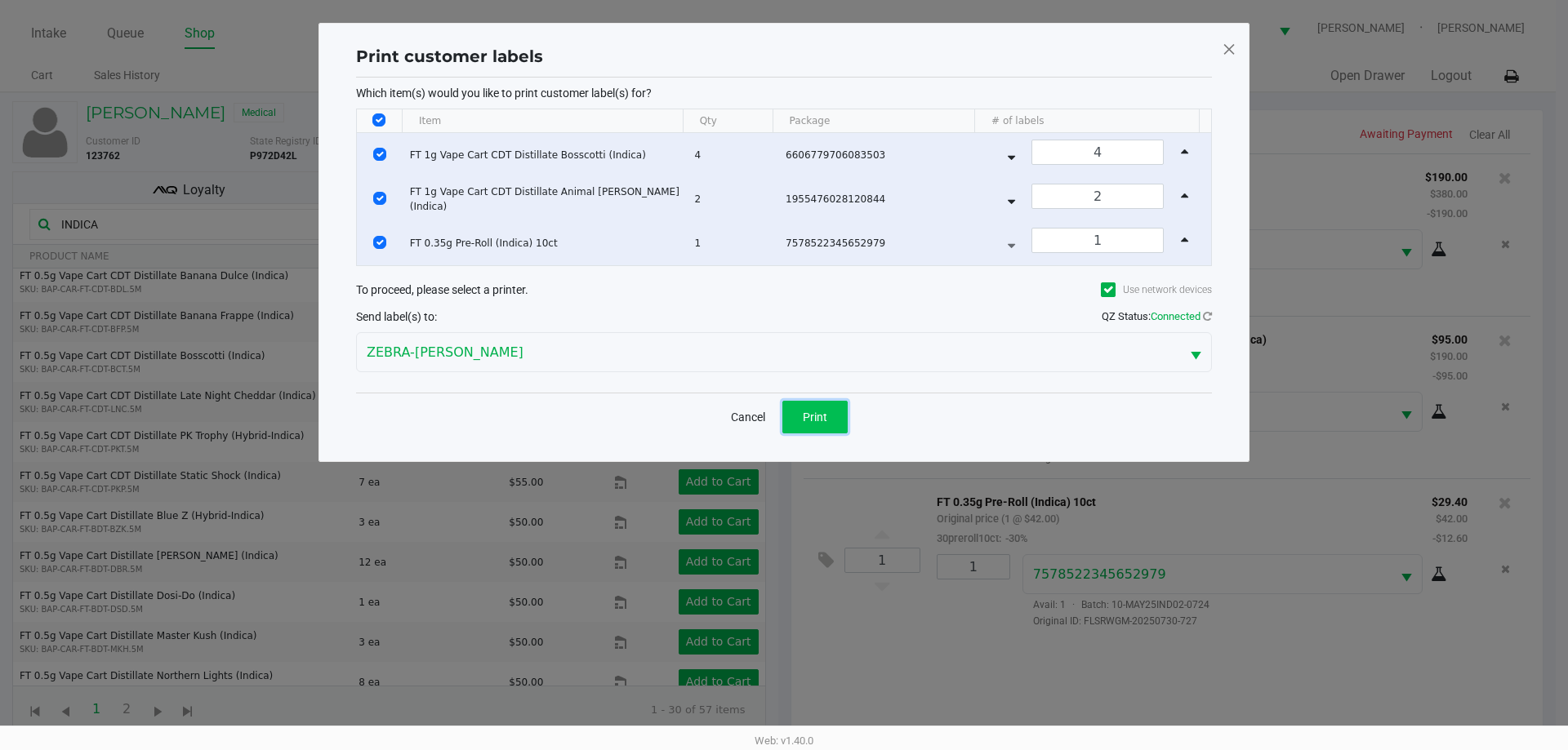
click at [818, 410] on span "Print" at bounding box center [814, 416] width 24 height 13
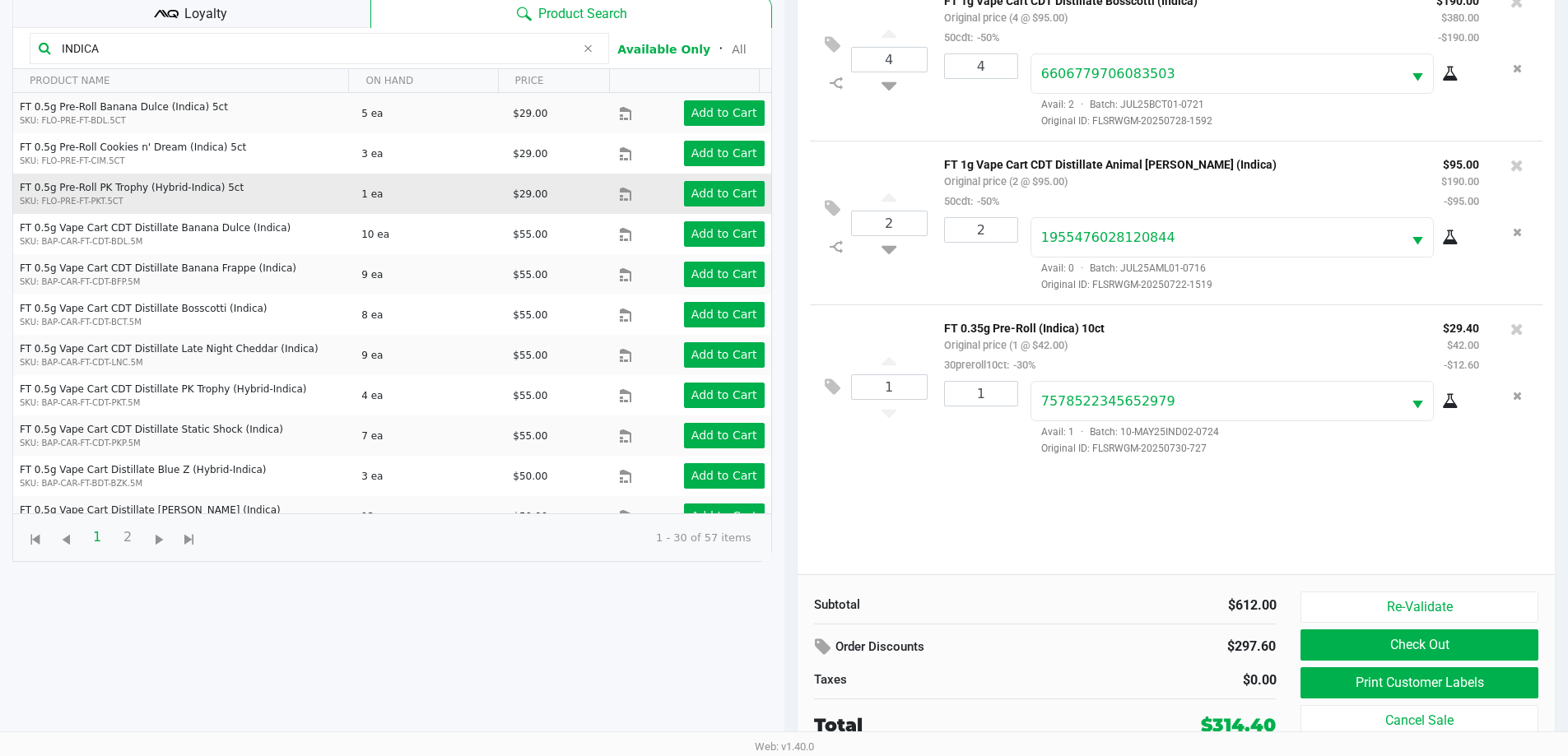
scroll to position [82, 0]
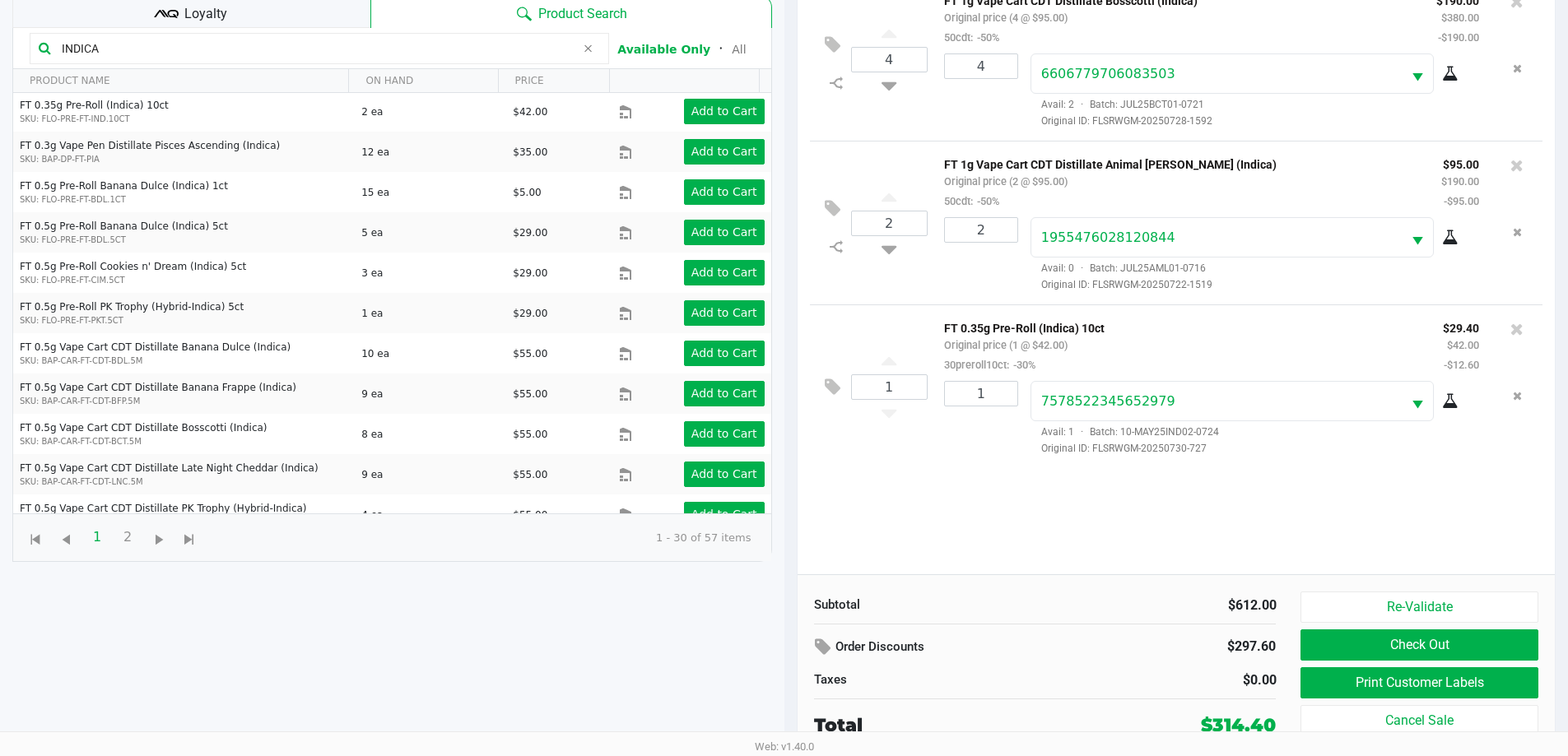
click at [191, 20] on span "Loyalty" at bounding box center [206, 14] width 43 height 20
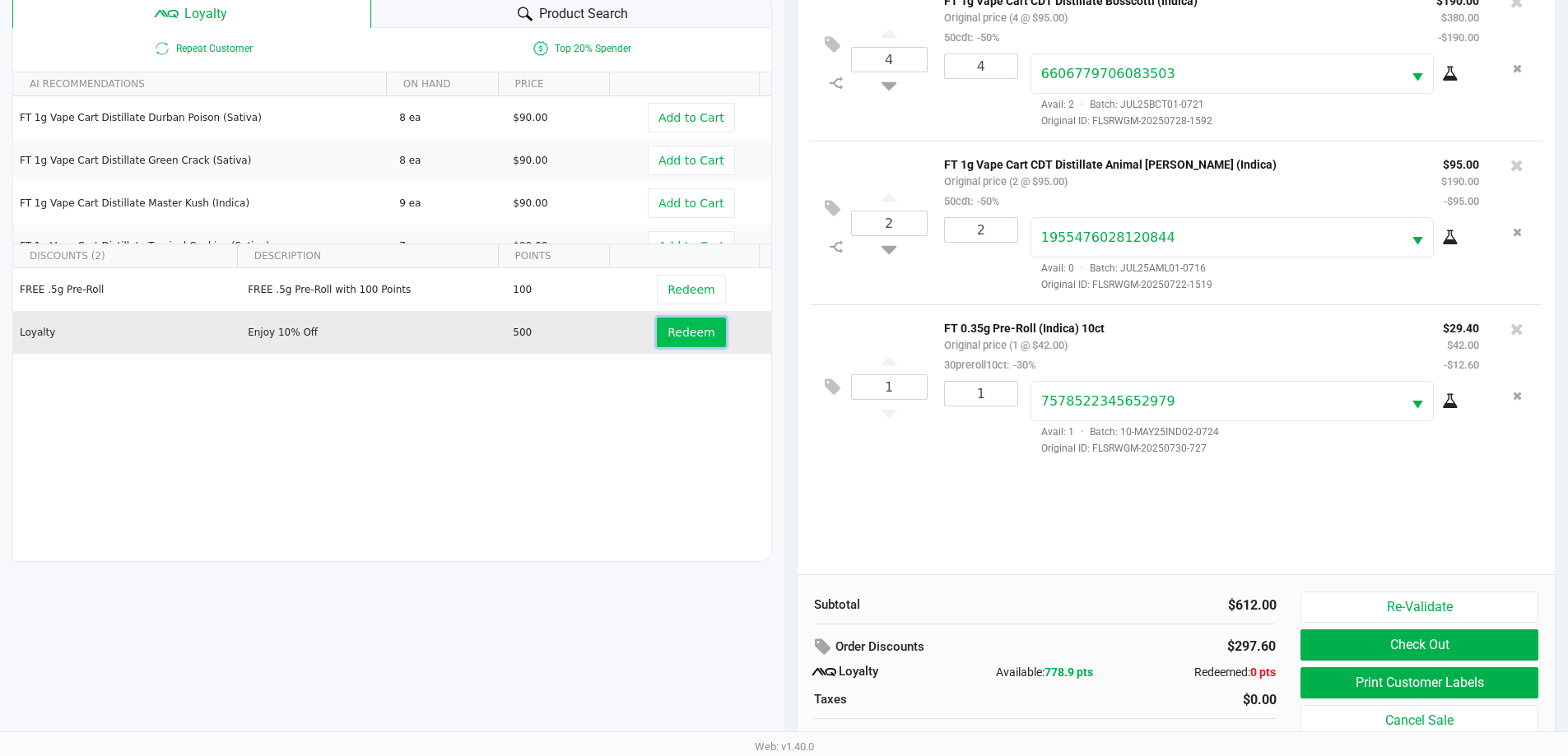
click at [684, 330] on span "Redeem" at bounding box center [692, 332] width 47 height 13
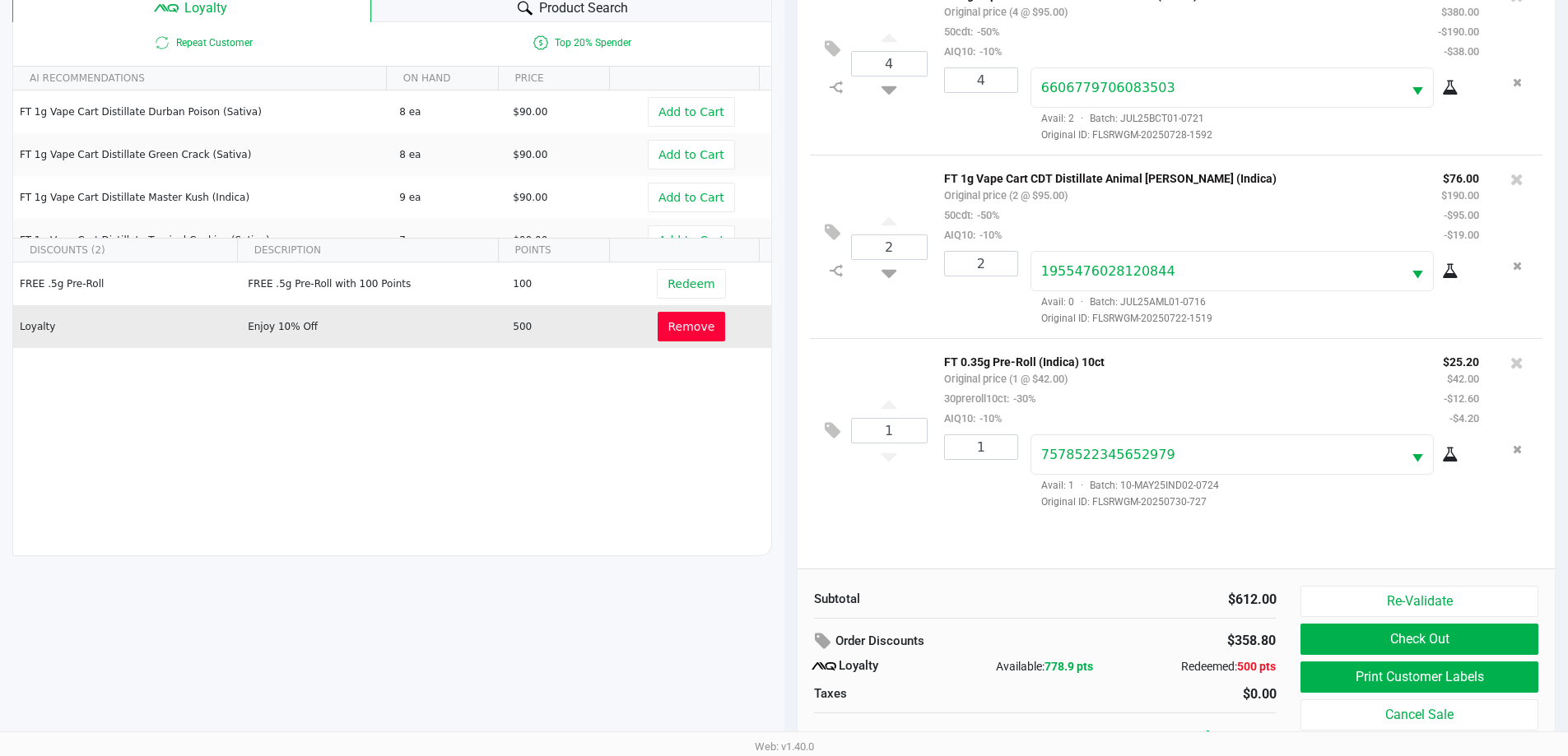
scroll to position [198, 0]
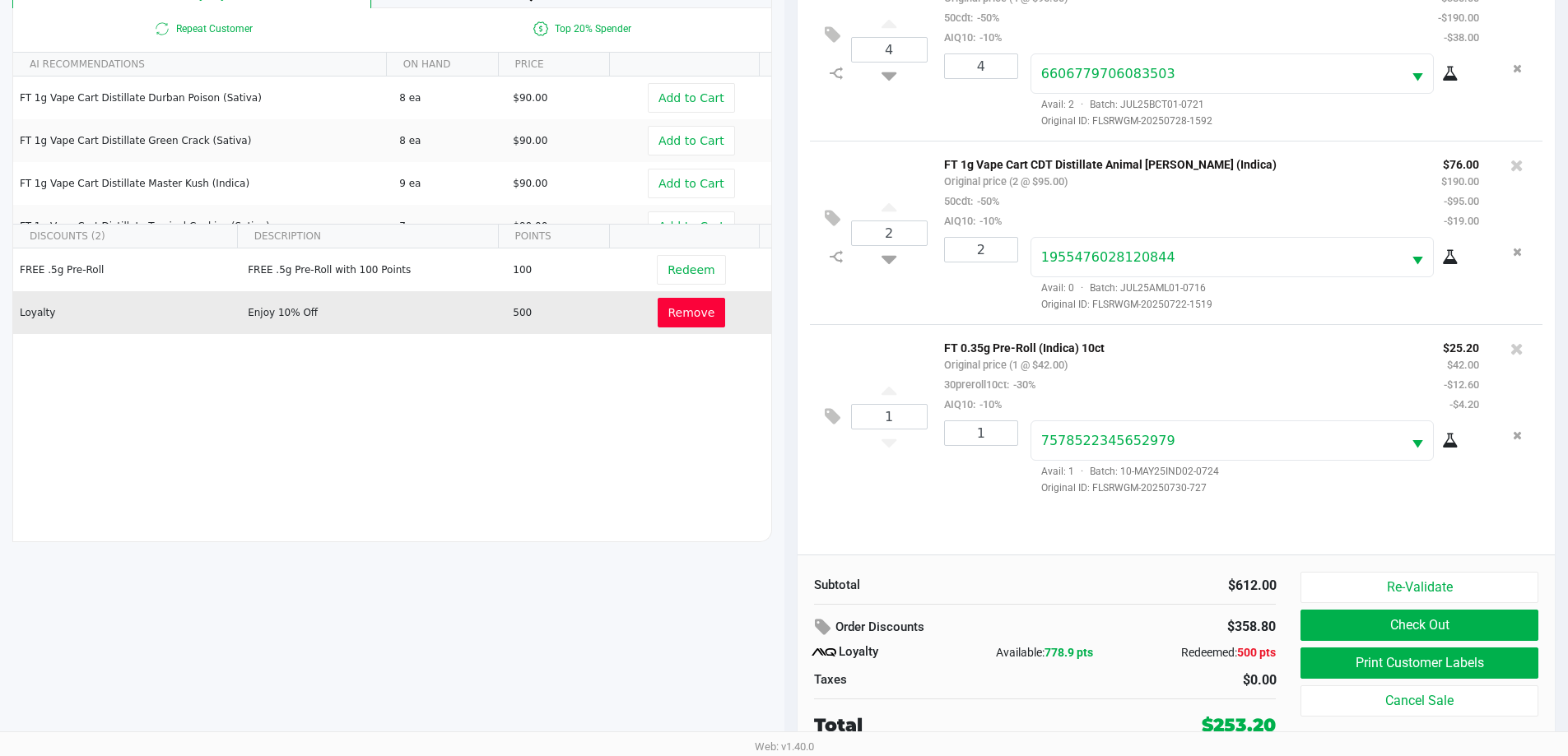
click at [682, 320] on span "Remove" at bounding box center [692, 312] width 47 height 13
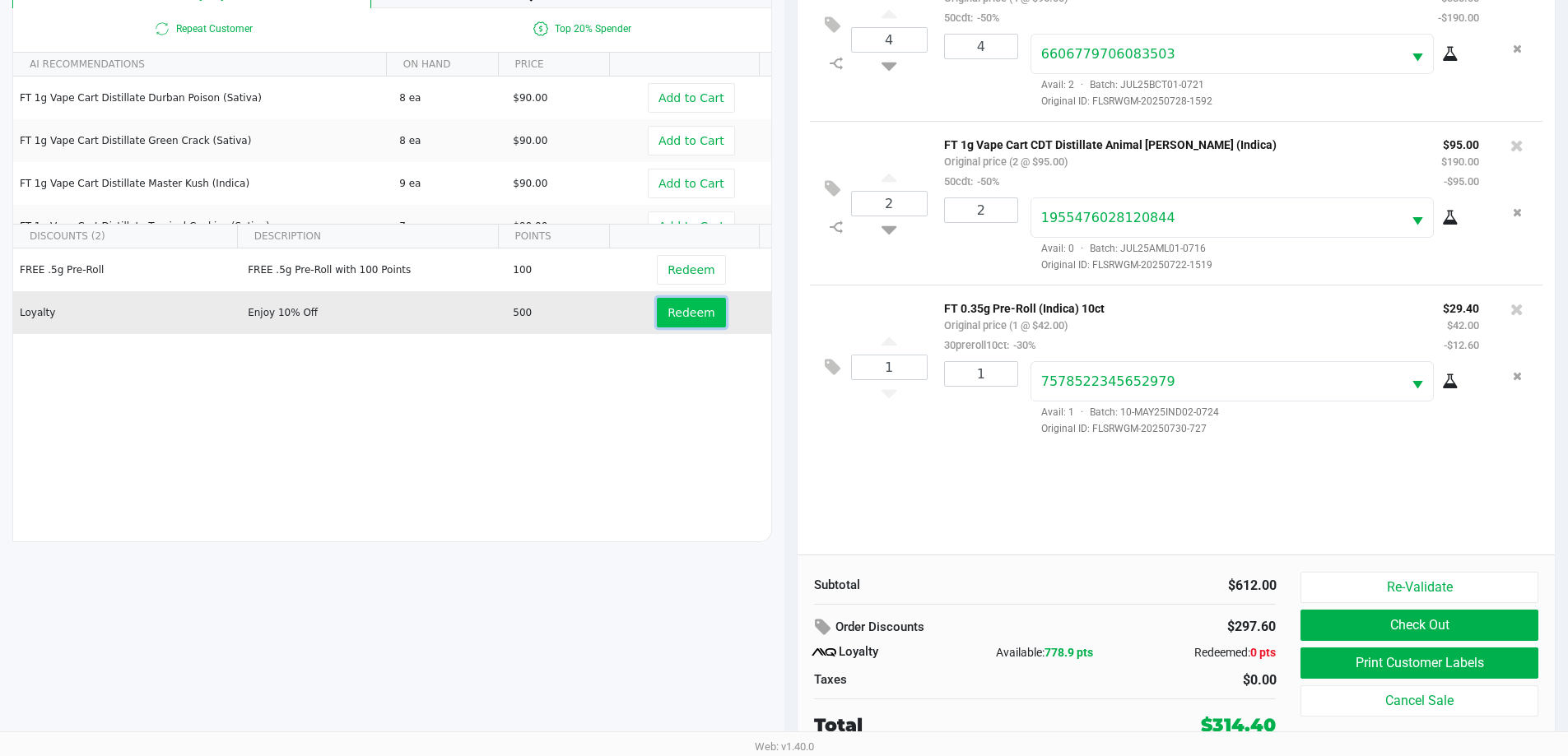
click at [687, 311] on span "Redeem" at bounding box center [692, 312] width 47 height 13
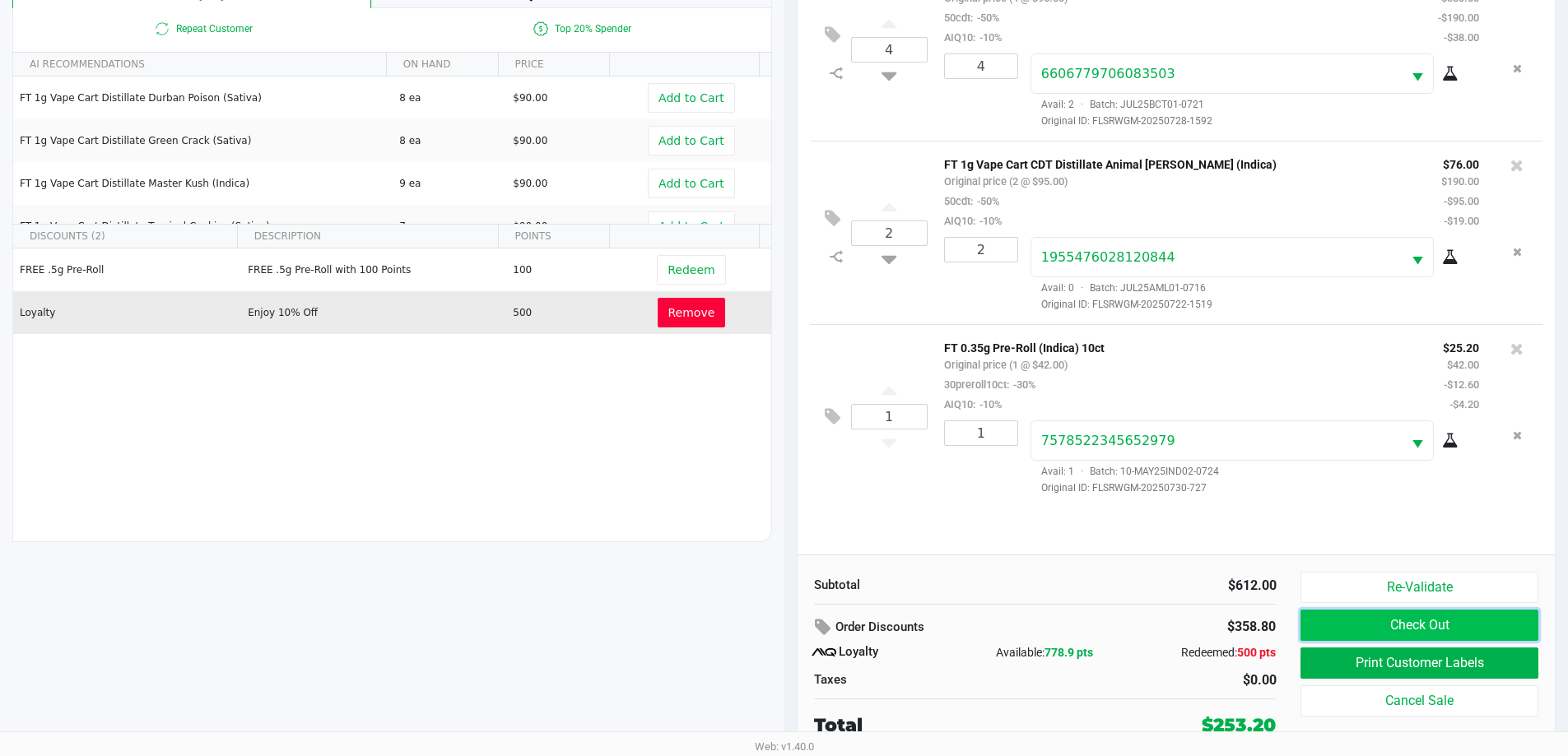
click at [1363, 622] on button "Check Out" at bounding box center [1419, 626] width 237 height 31
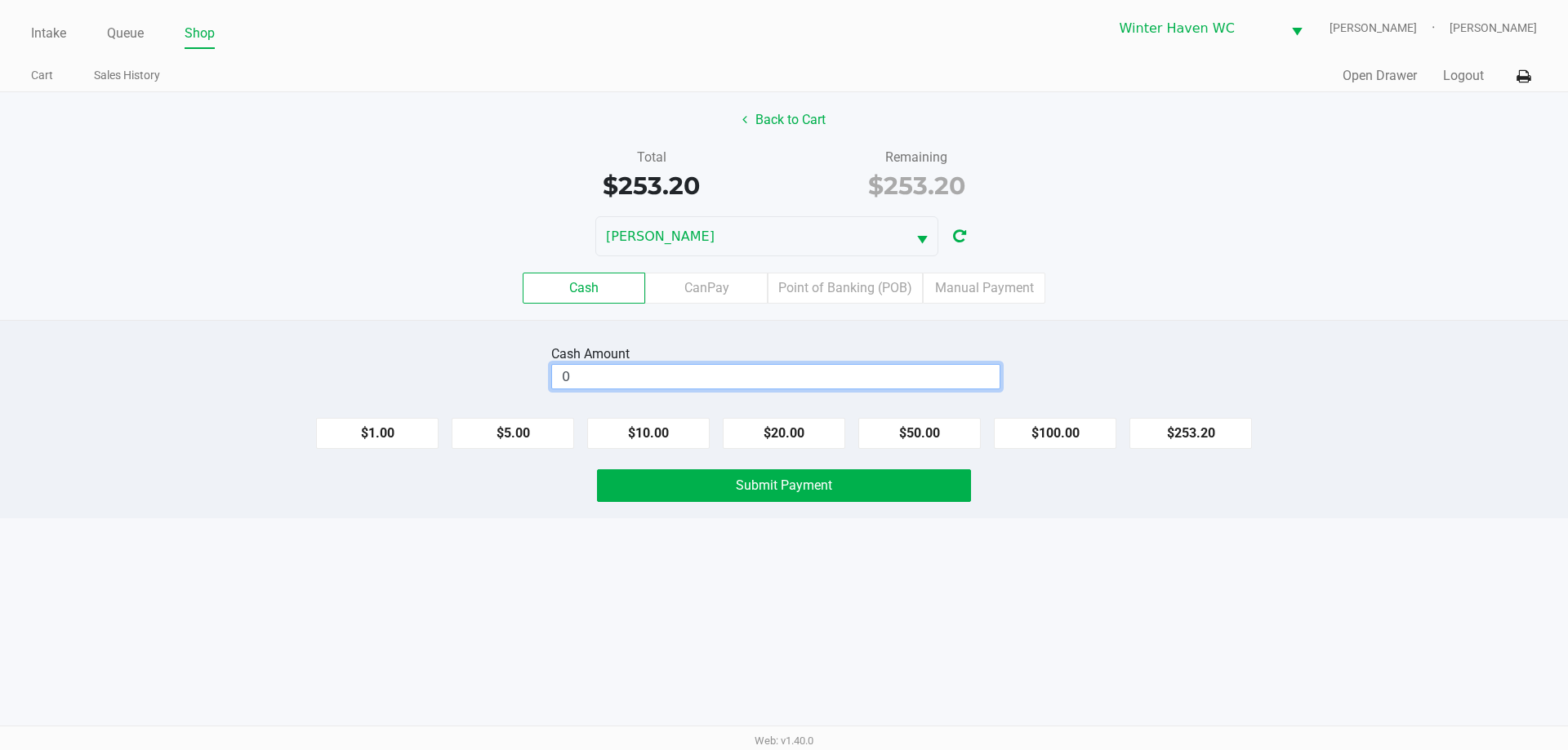
click at [975, 378] on input "0" at bounding box center [775, 376] width 447 height 23
type input "$260.00"
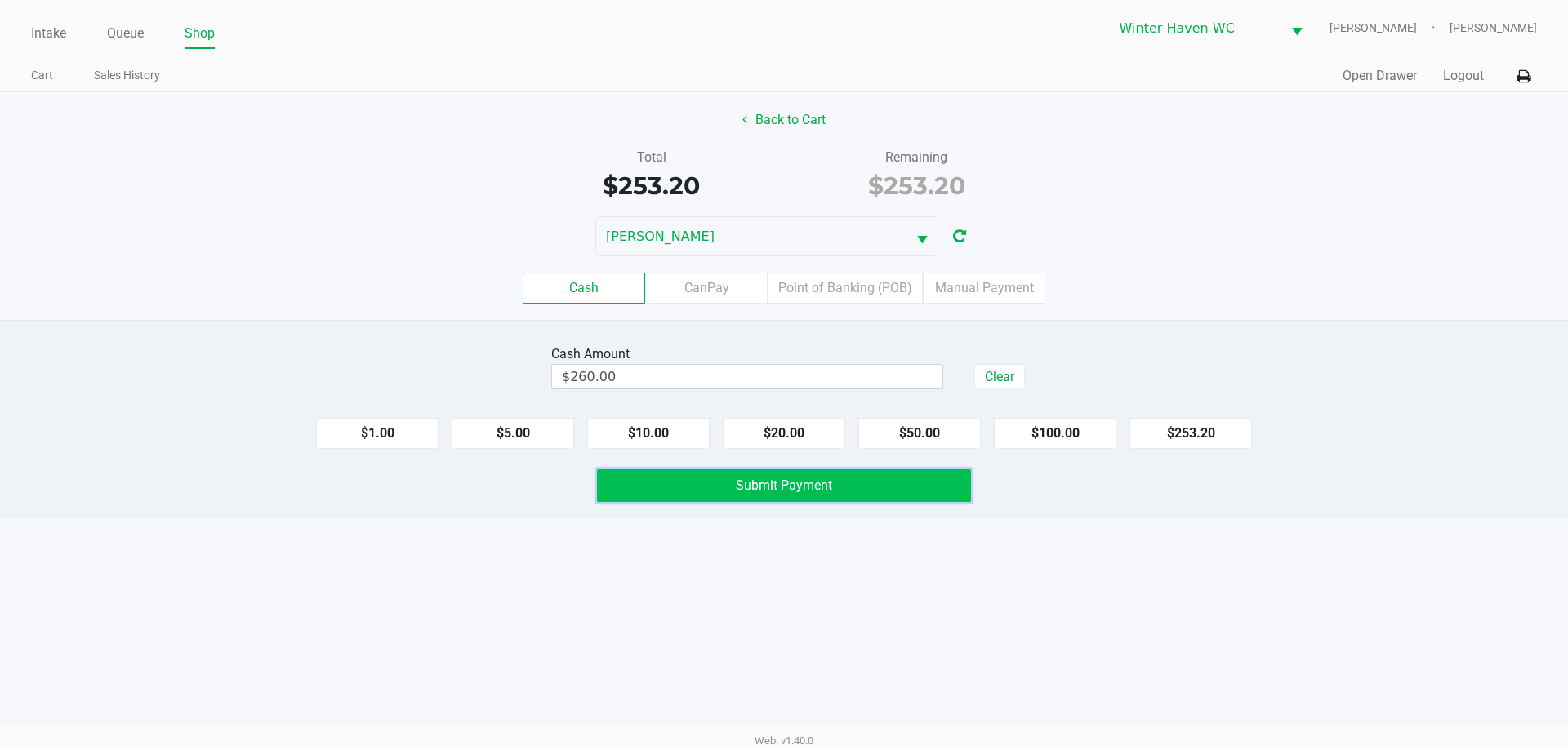
click at [889, 482] on button "Submit Payment" at bounding box center [783, 486] width 374 height 33
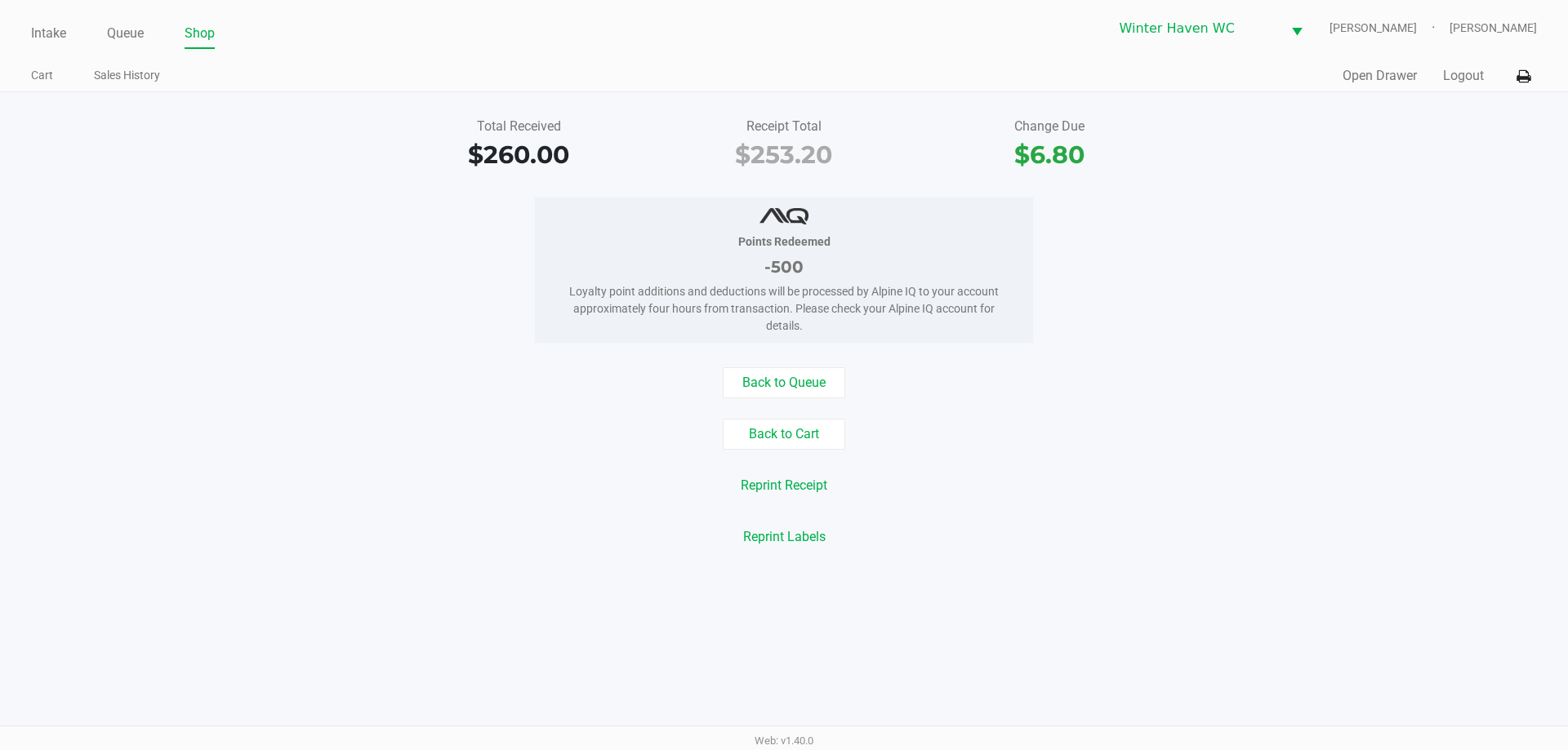
click at [104, 33] on ul "Intake Queue Shop" at bounding box center [408, 34] width 753 height 28
click at [121, 37] on link "Queue" at bounding box center [125, 34] width 37 height 23
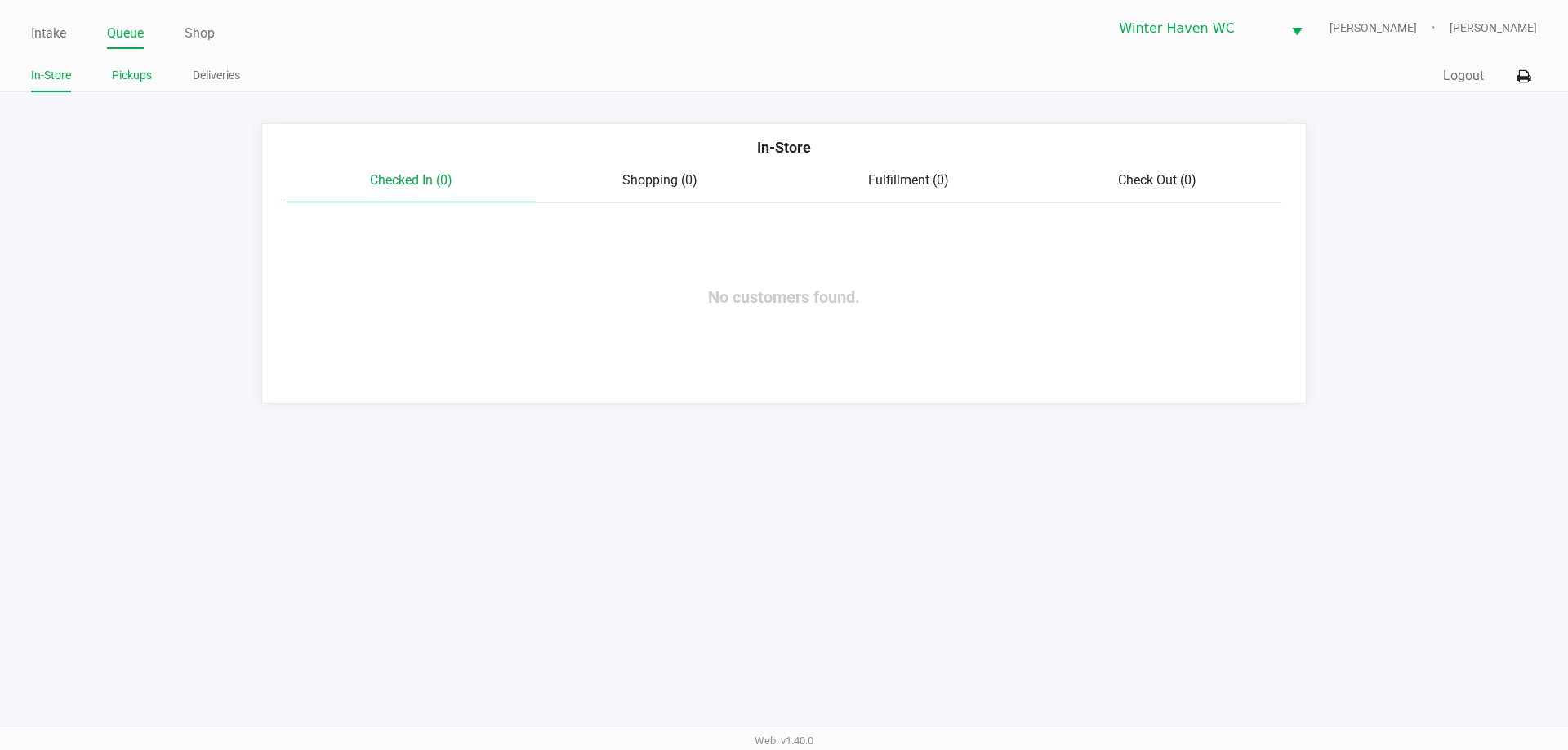
click at [134, 88] on li "Pickups" at bounding box center [131, 78] width 40 height 28
click at [135, 85] on li "Pickups" at bounding box center [131, 78] width 40 height 28
click at [136, 75] on link "Pickups" at bounding box center [131, 75] width 40 height 20
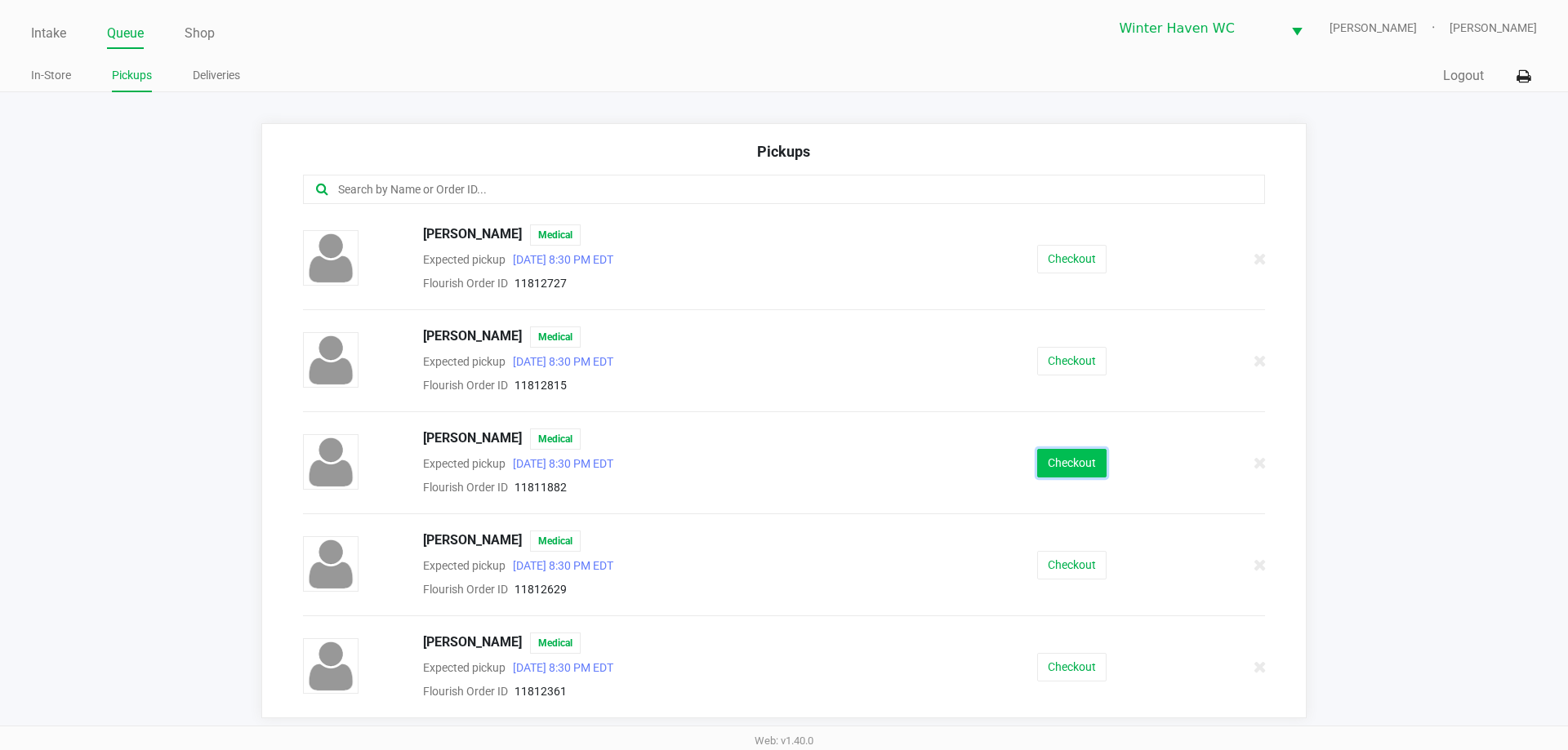
click at [1062, 454] on button "Checkout" at bounding box center [1072, 463] width 70 height 28
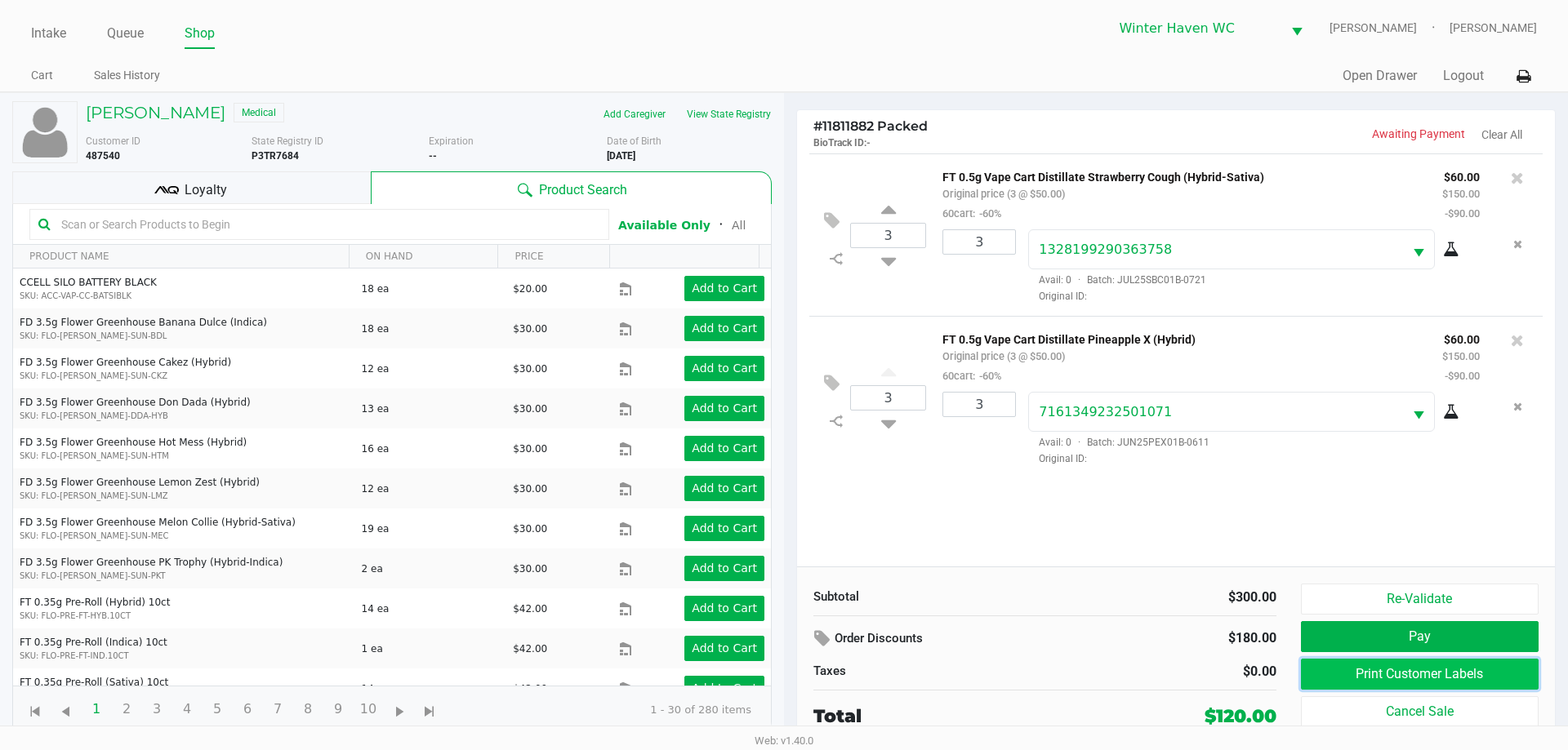
click at [1411, 676] on button "Print Customer Labels" at bounding box center [1420, 674] width 238 height 31
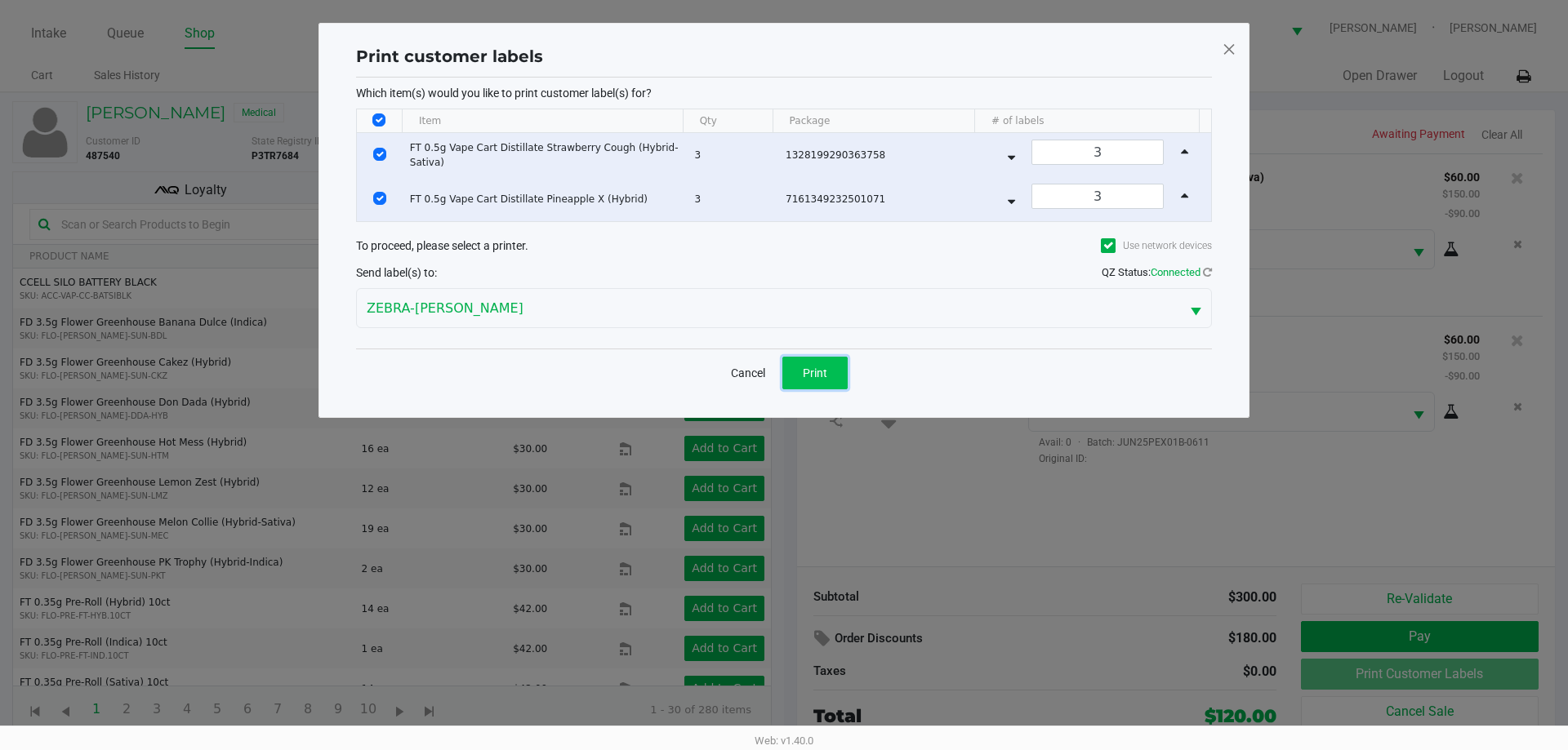
click at [801, 384] on button "Print" at bounding box center [814, 374] width 65 height 33
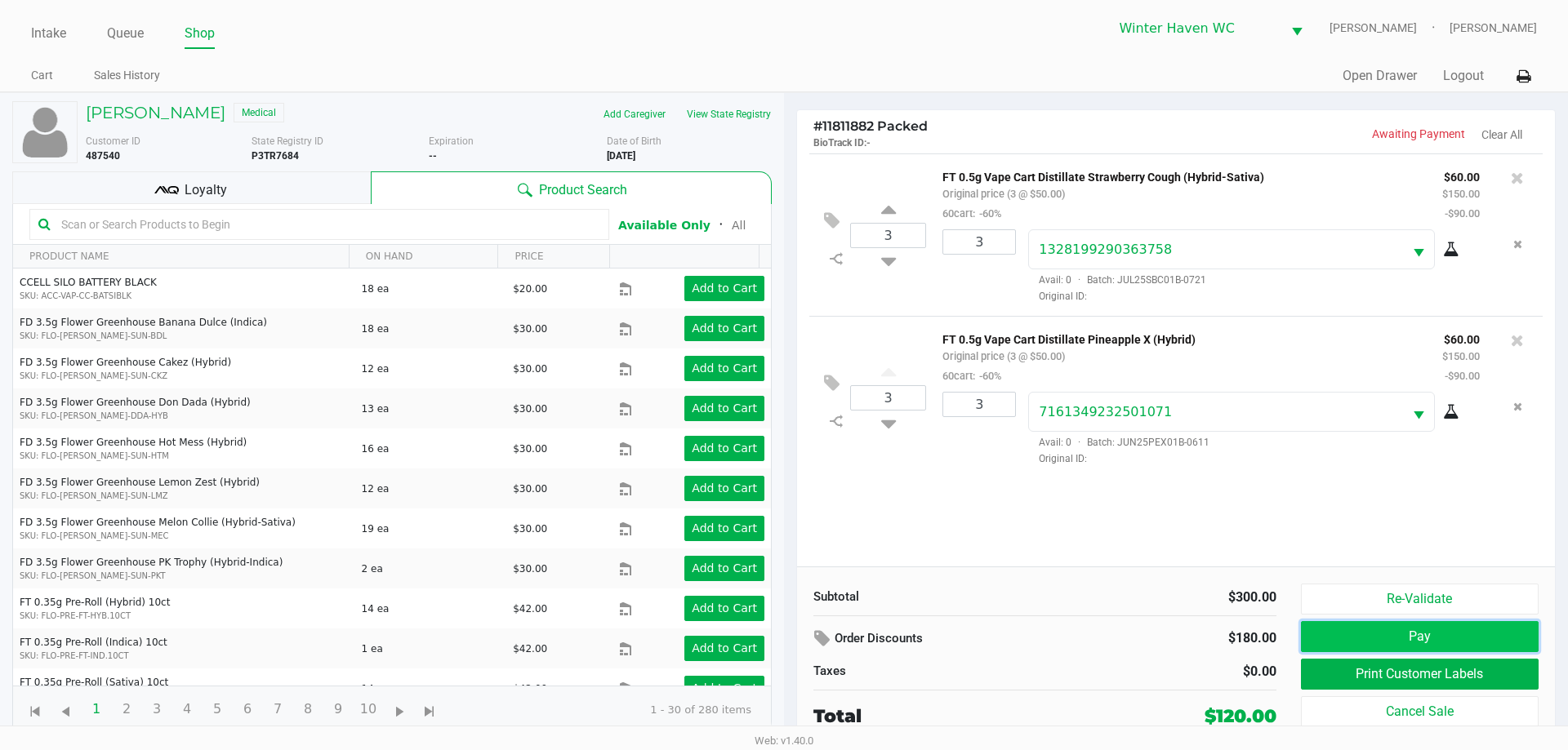
click at [1507, 641] on button "Pay" at bounding box center [1420, 636] width 238 height 31
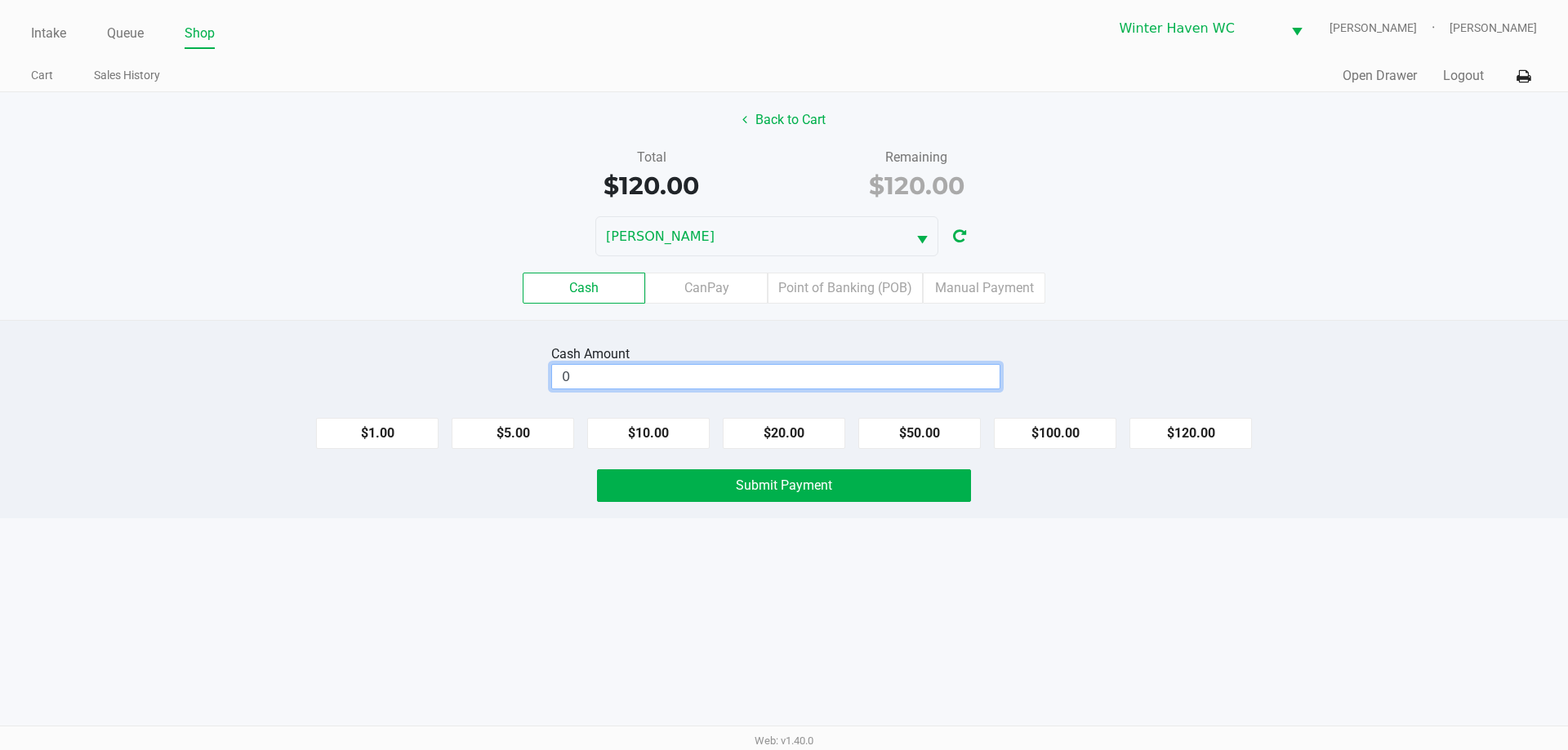
click at [926, 380] on input "0" at bounding box center [775, 376] width 447 height 23
click at [1297, 450] on div "Cash Amount $0.00 $1.00 $5.00 $10.00 $20.00 $50.00 $100.00 $120.00 Submit Payme…" at bounding box center [784, 419] width 1568 height 199
click at [1230, 442] on button "$120.00" at bounding box center [1191, 434] width 122 height 31
type input "$120.00"
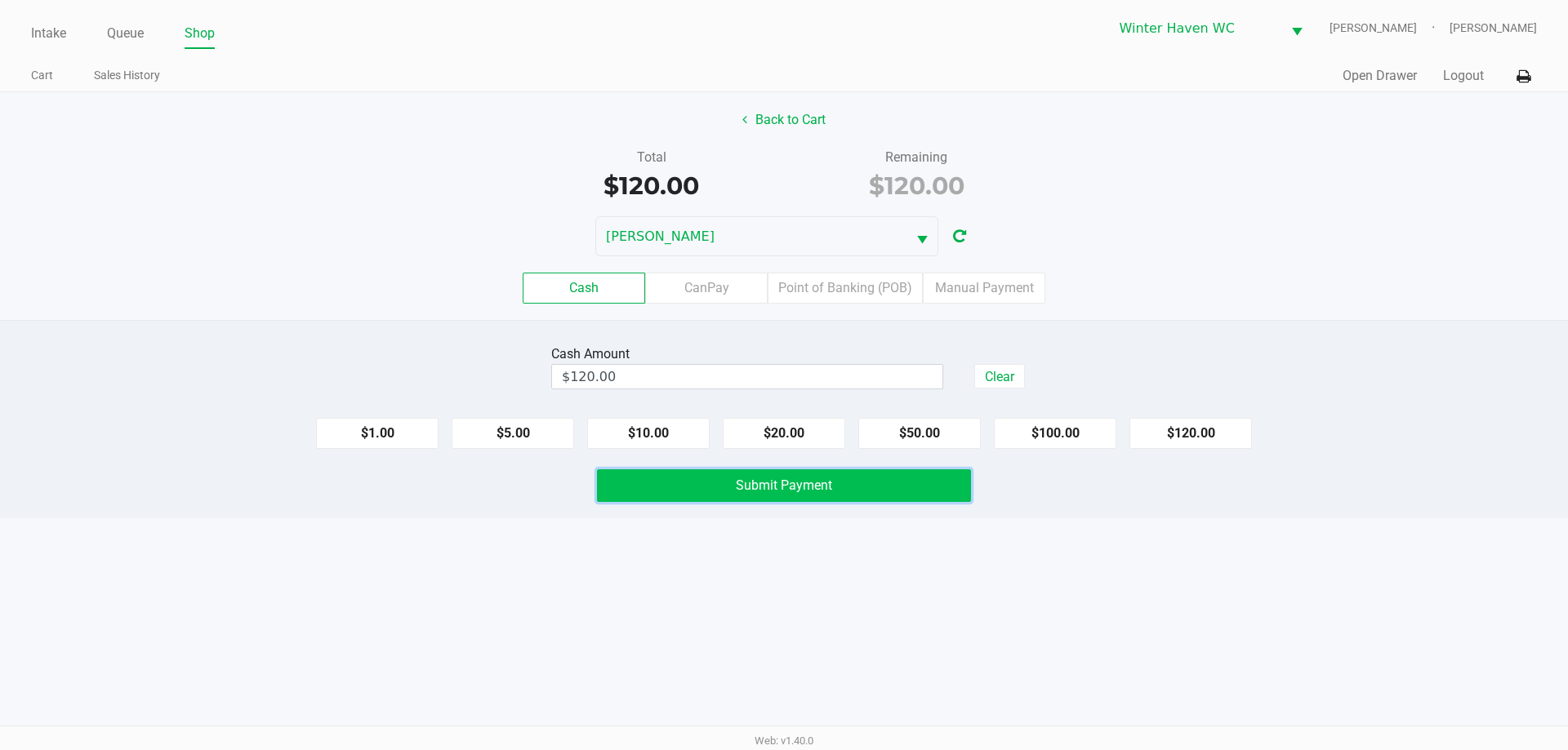
click at [838, 477] on button "Submit Payment" at bounding box center [783, 486] width 374 height 33
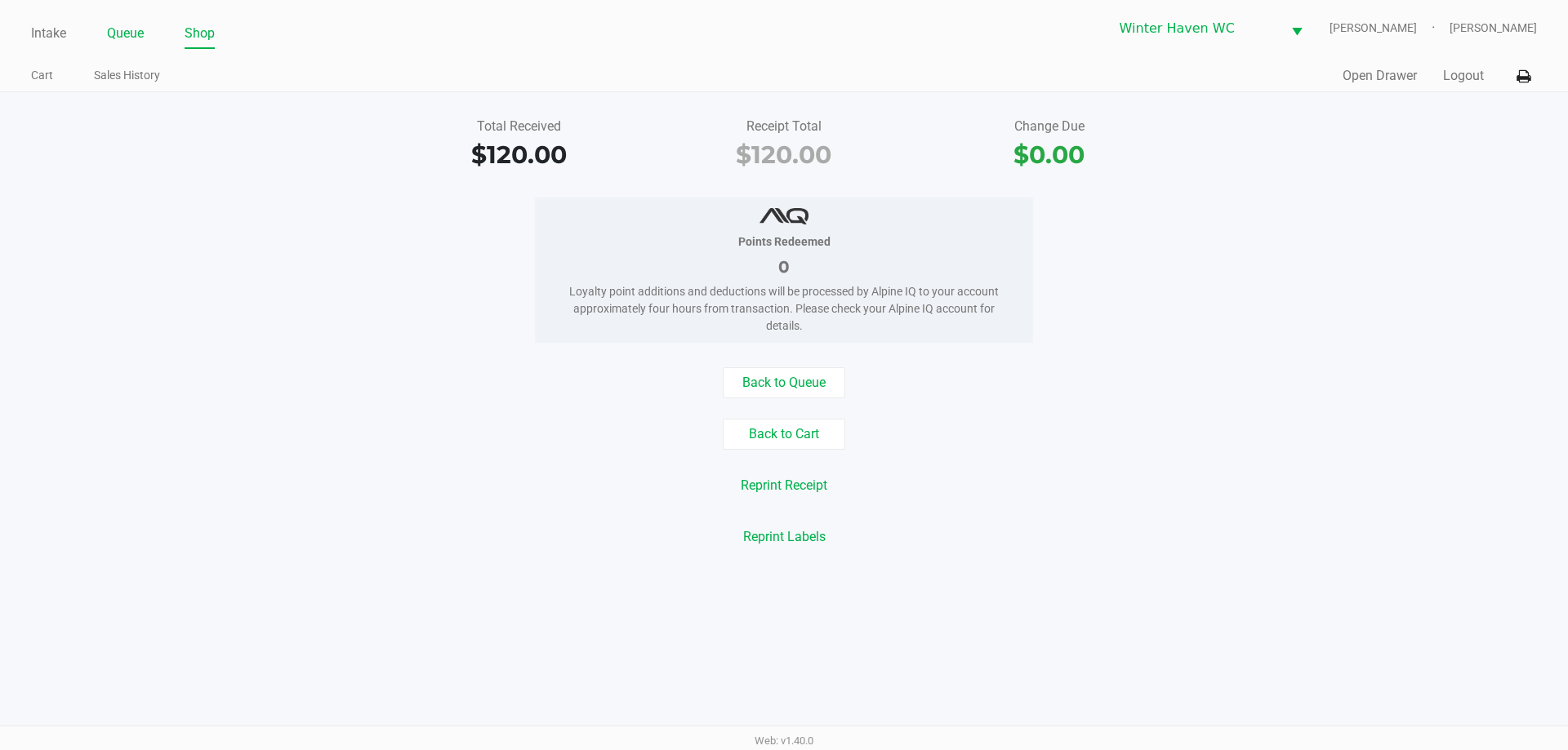
click at [121, 30] on link "Queue" at bounding box center [125, 34] width 37 height 23
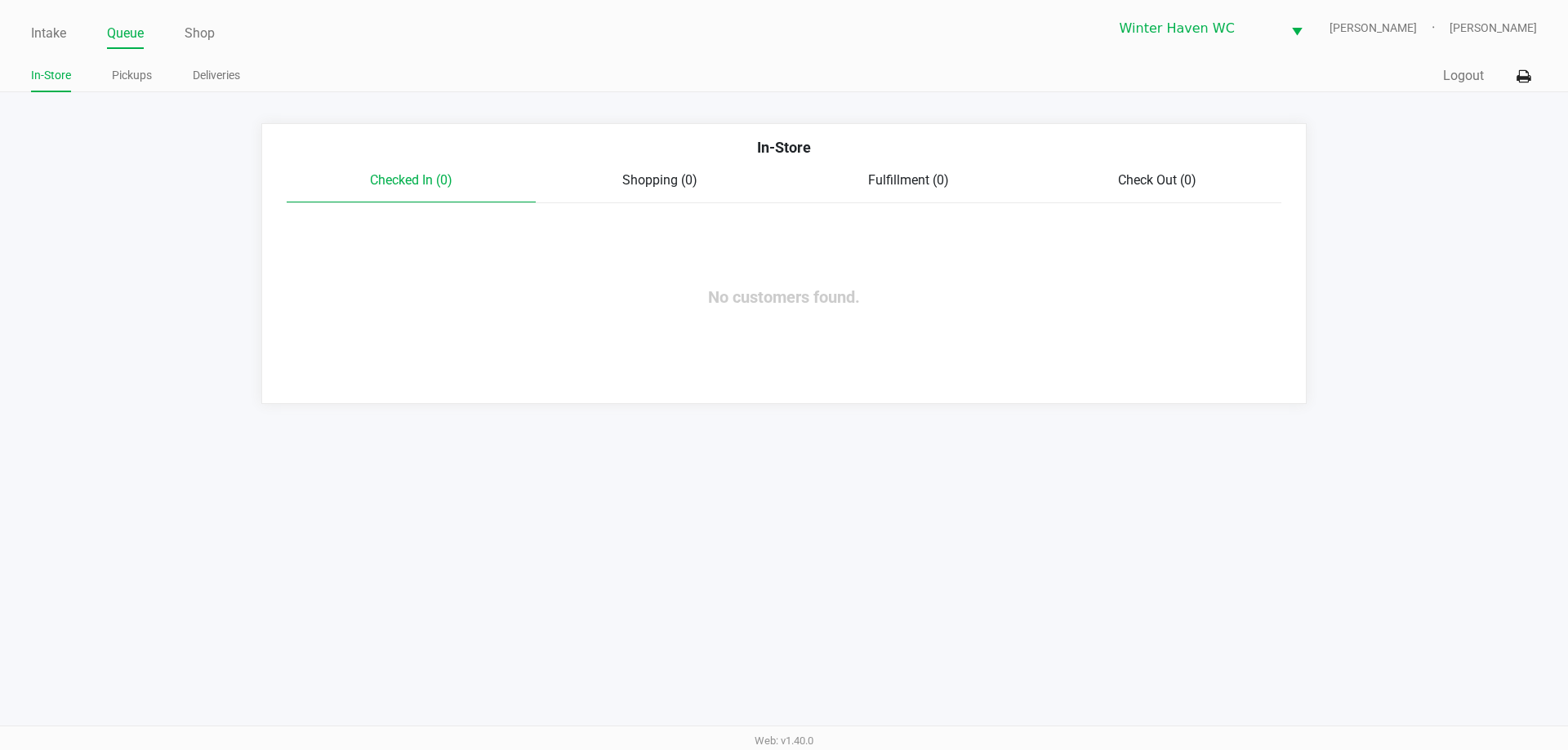
click at [67, 39] on ul "Intake Queue Shop" at bounding box center [408, 34] width 753 height 28
click at [60, 36] on link "Intake" at bounding box center [49, 34] width 35 height 23
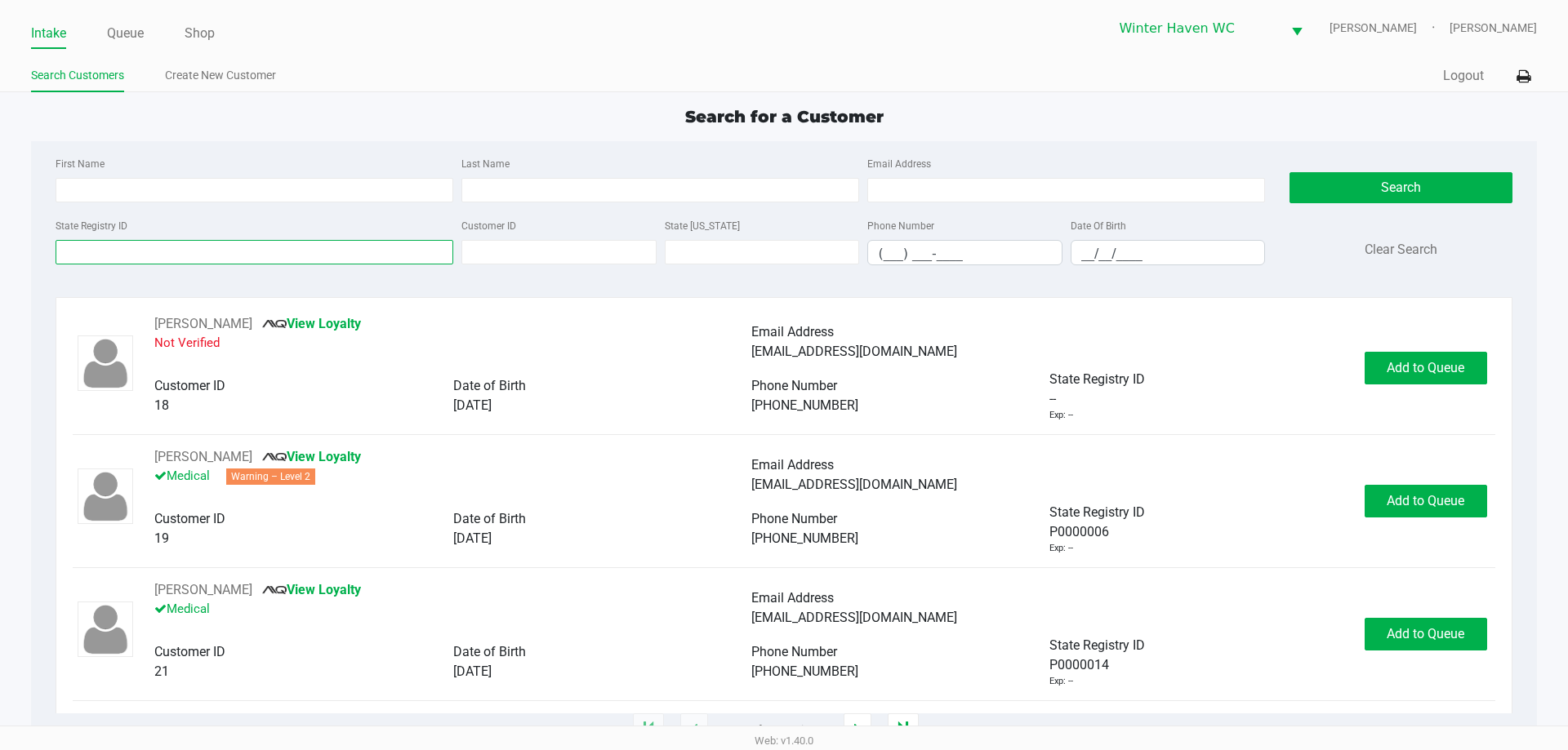
click at [180, 256] on input "State Registry ID" at bounding box center [254, 251] width 398 height 24
click at [170, 246] on input "State Registry ID" at bounding box center [254, 251] width 398 height 24
click at [218, 187] on input "First Name" at bounding box center [254, 189] width 398 height 24
type input "RHIANNON"
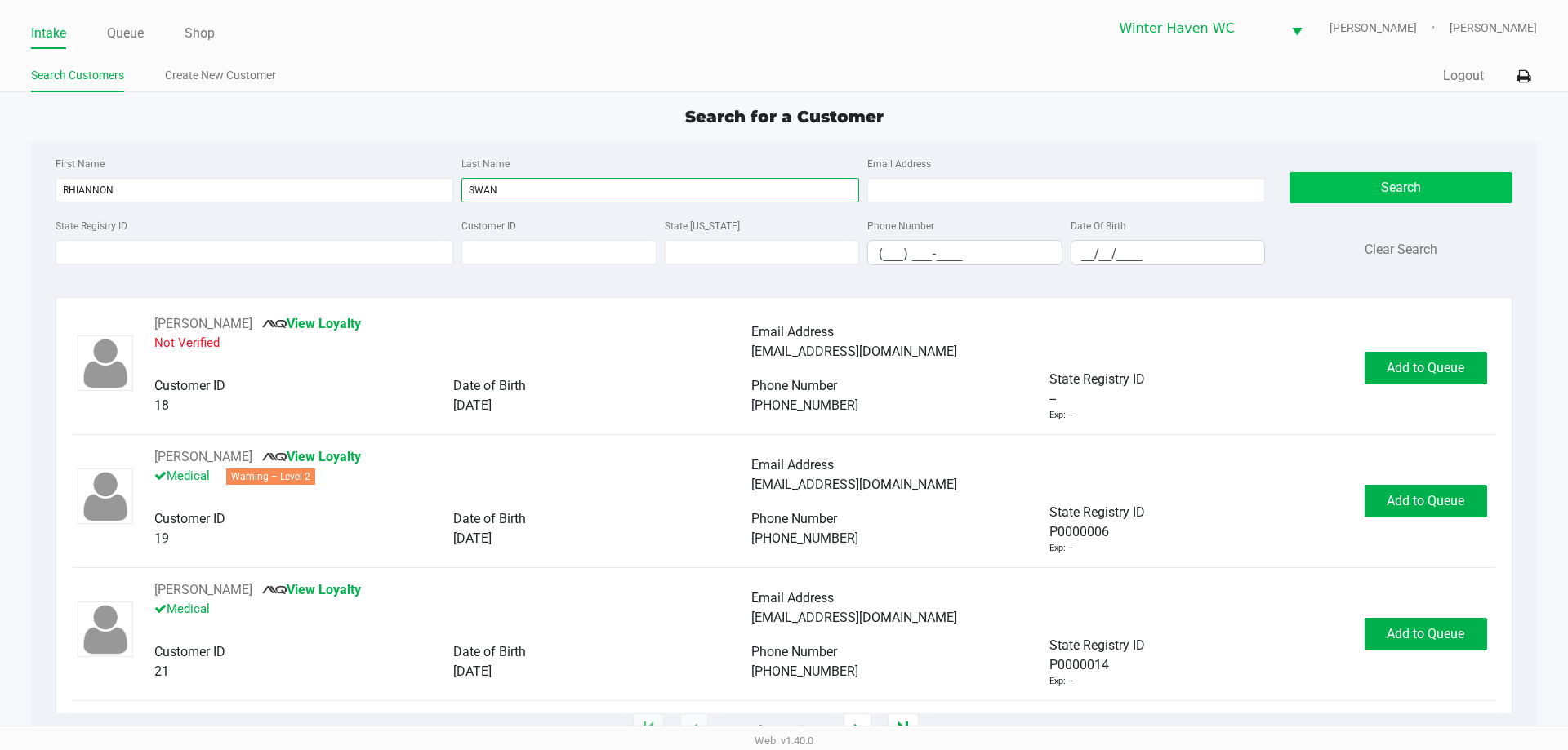
type input "SWAN"
click at [1304, 184] on button "Search" at bounding box center [1400, 188] width 222 height 31
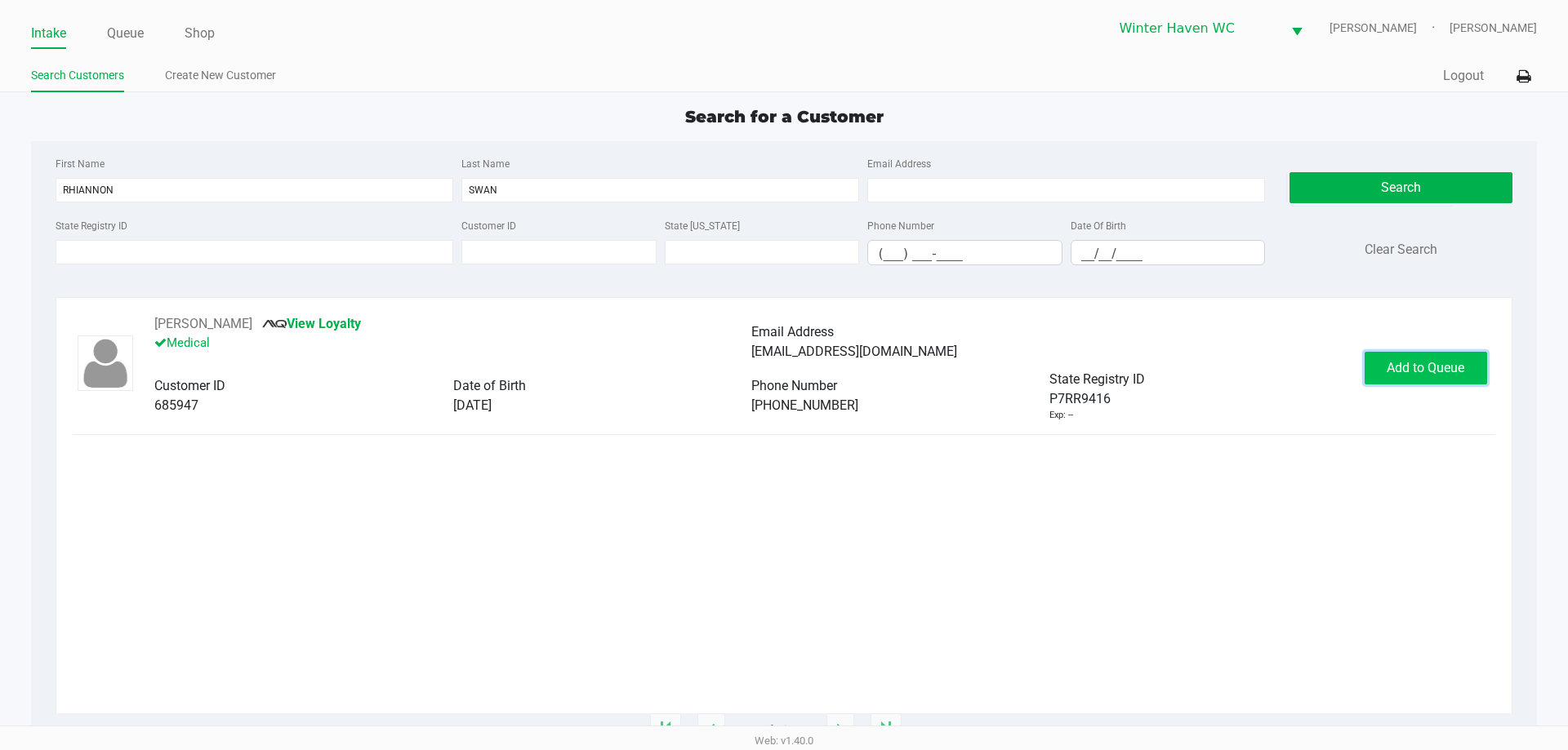
click at [1439, 369] on span "Add to Queue" at bounding box center [1425, 368] width 78 height 16
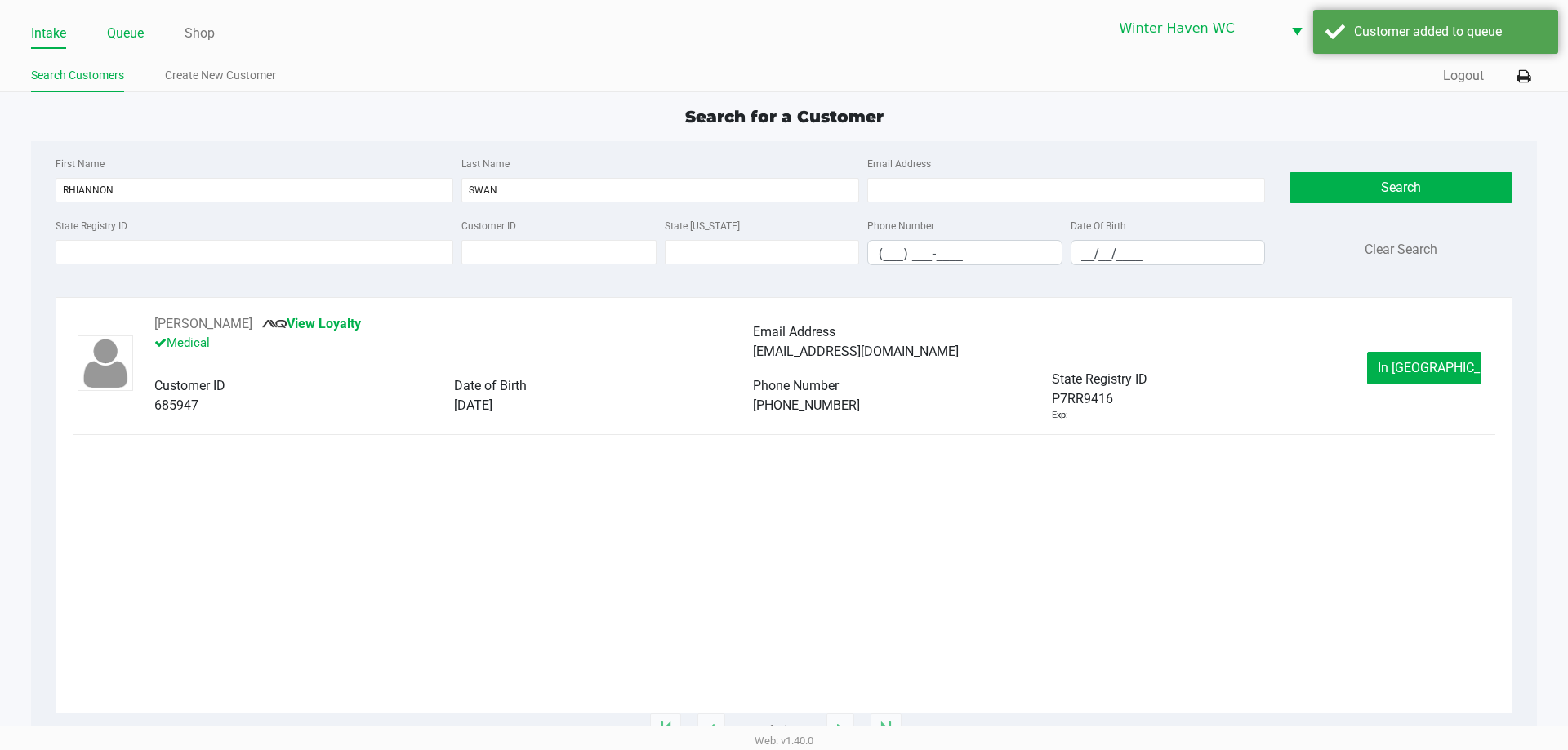
click at [119, 33] on link "Queue" at bounding box center [125, 34] width 37 height 23
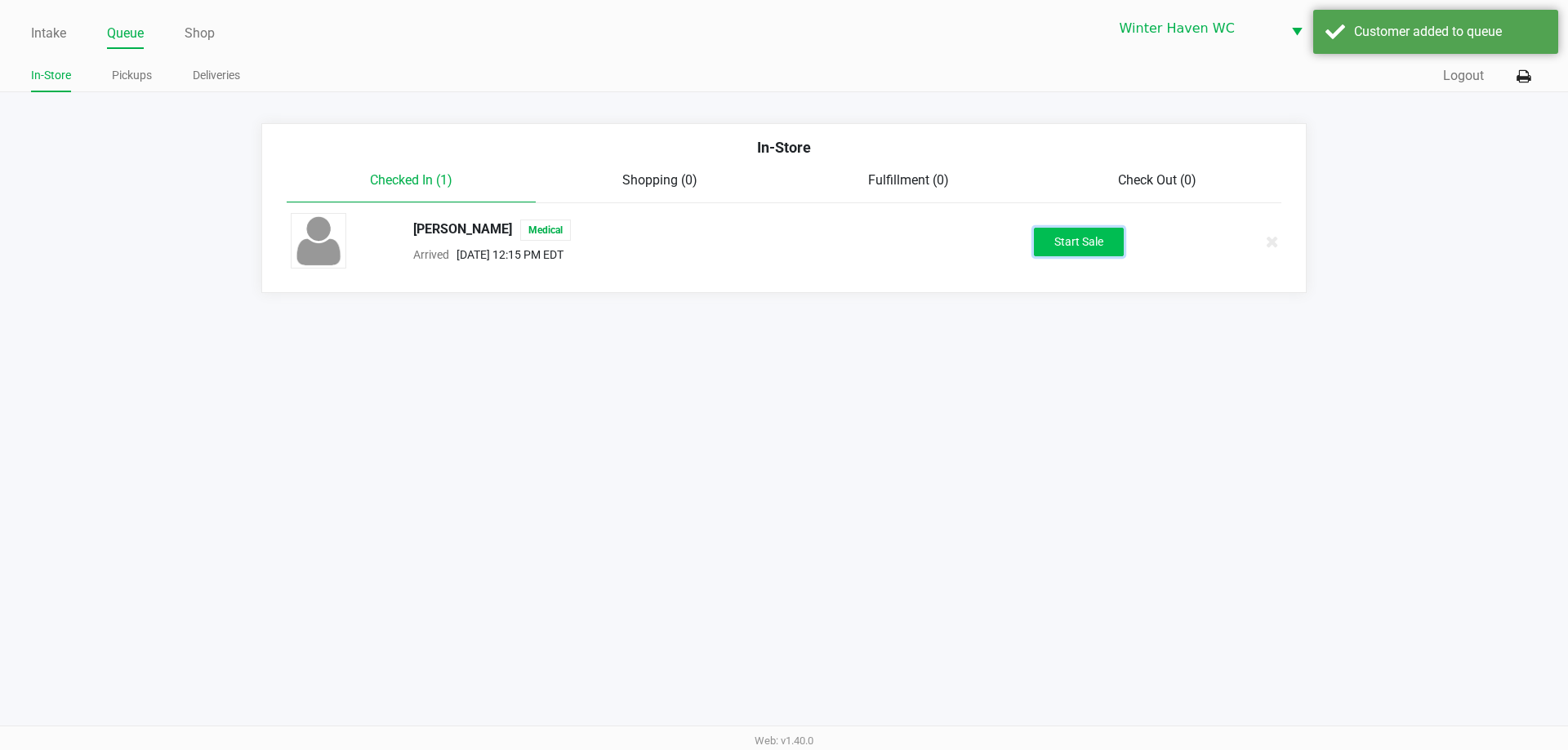
click at [1043, 247] on button "Start Sale" at bounding box center [1079, 242] width 90 height 28
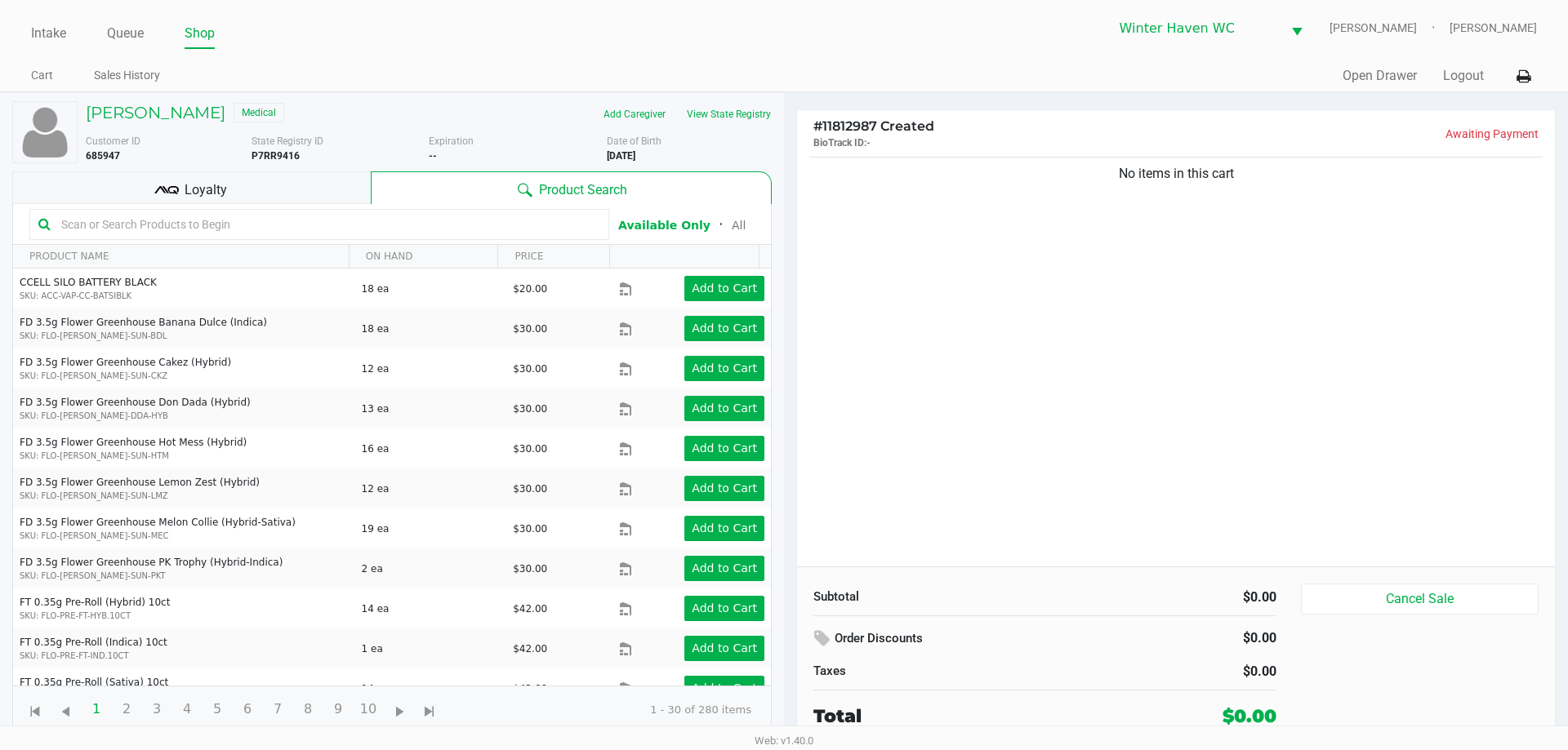
click at [269, 221] on input "text" at bounding box center [327, 224] width 545 height 24
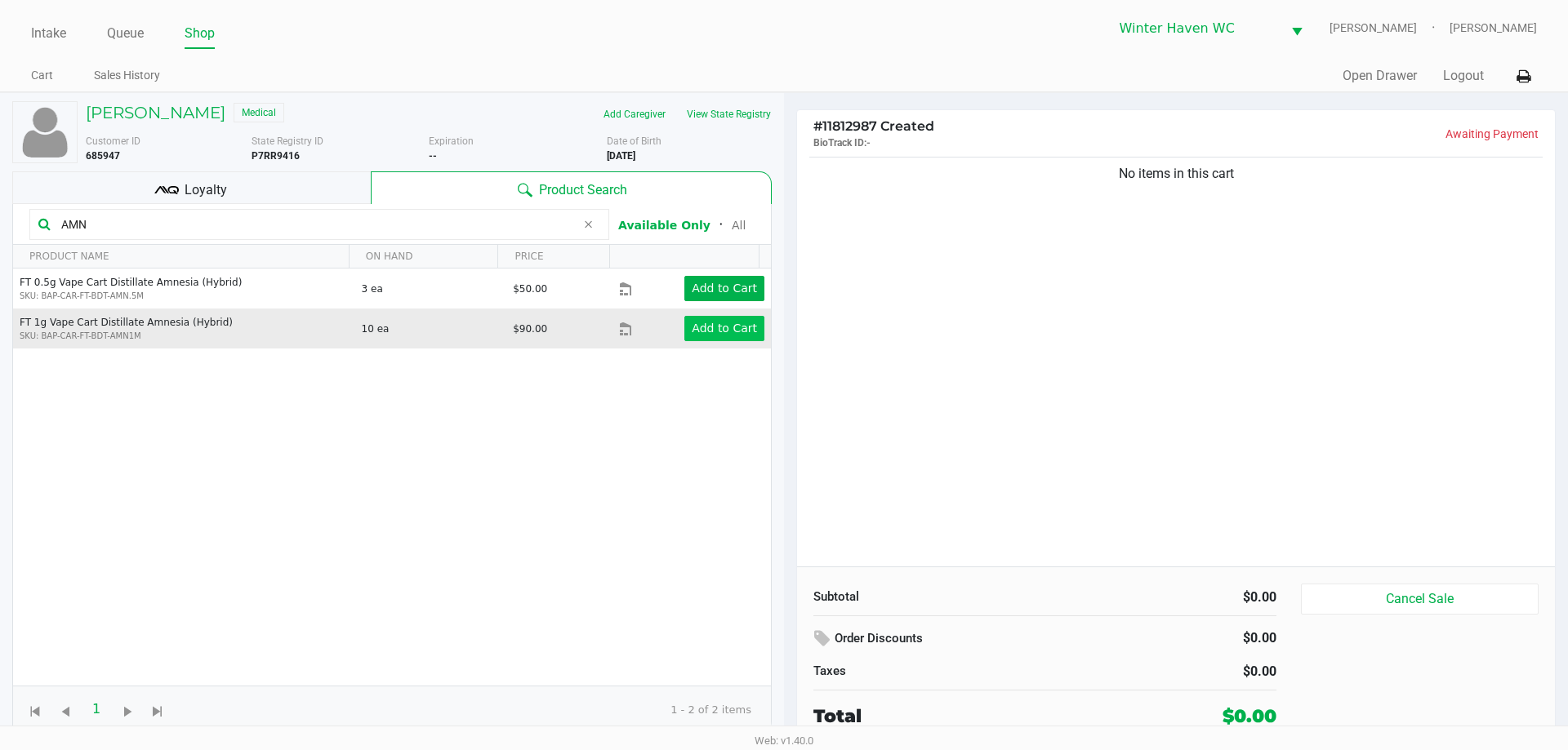
type input "AMN"
click at [698, 329] on app-button-loader "Add to Cart" at bounding box center [724, 328] width 65 height 13
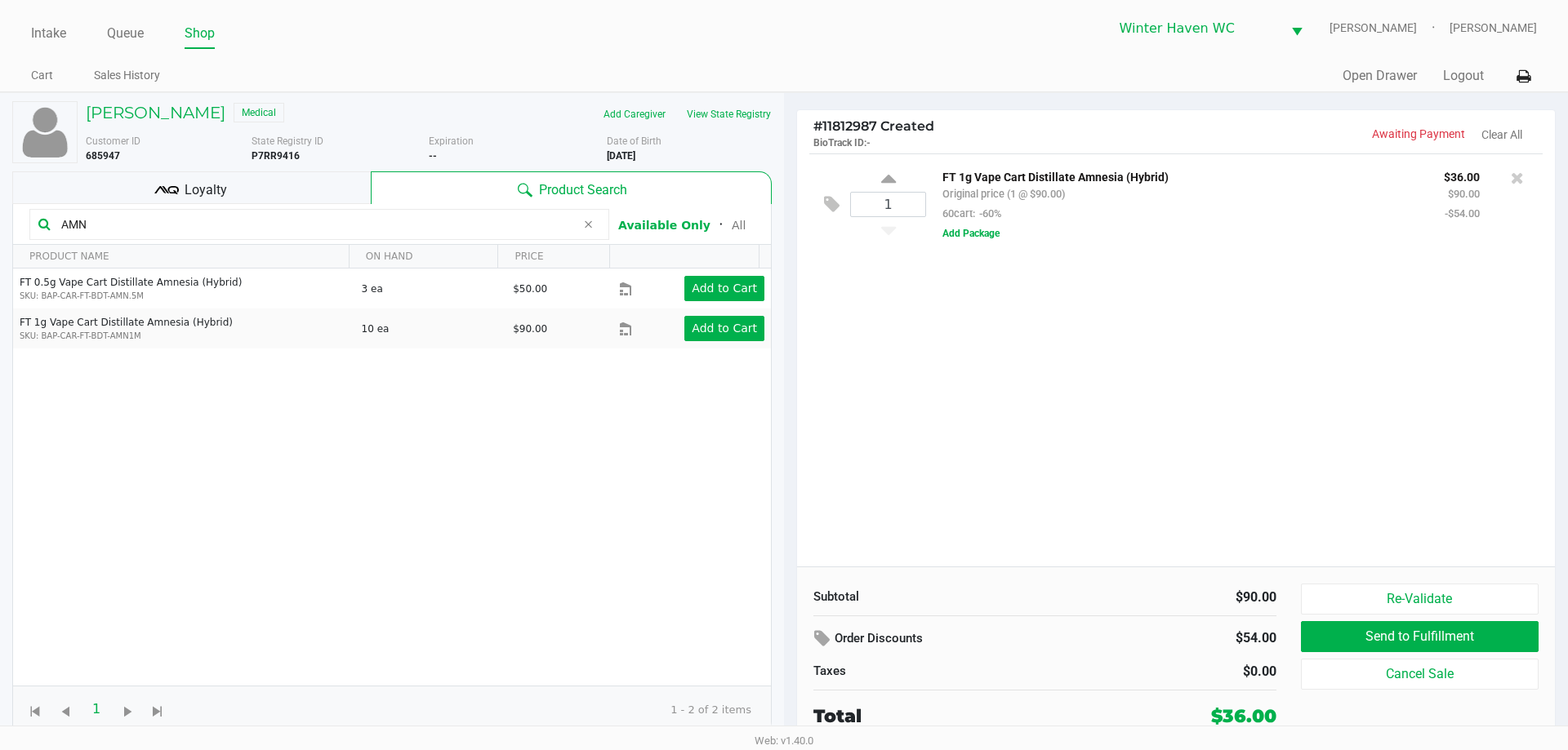
click at [590, 224] on icon at bounding box center [588, 224] width 10 height 13
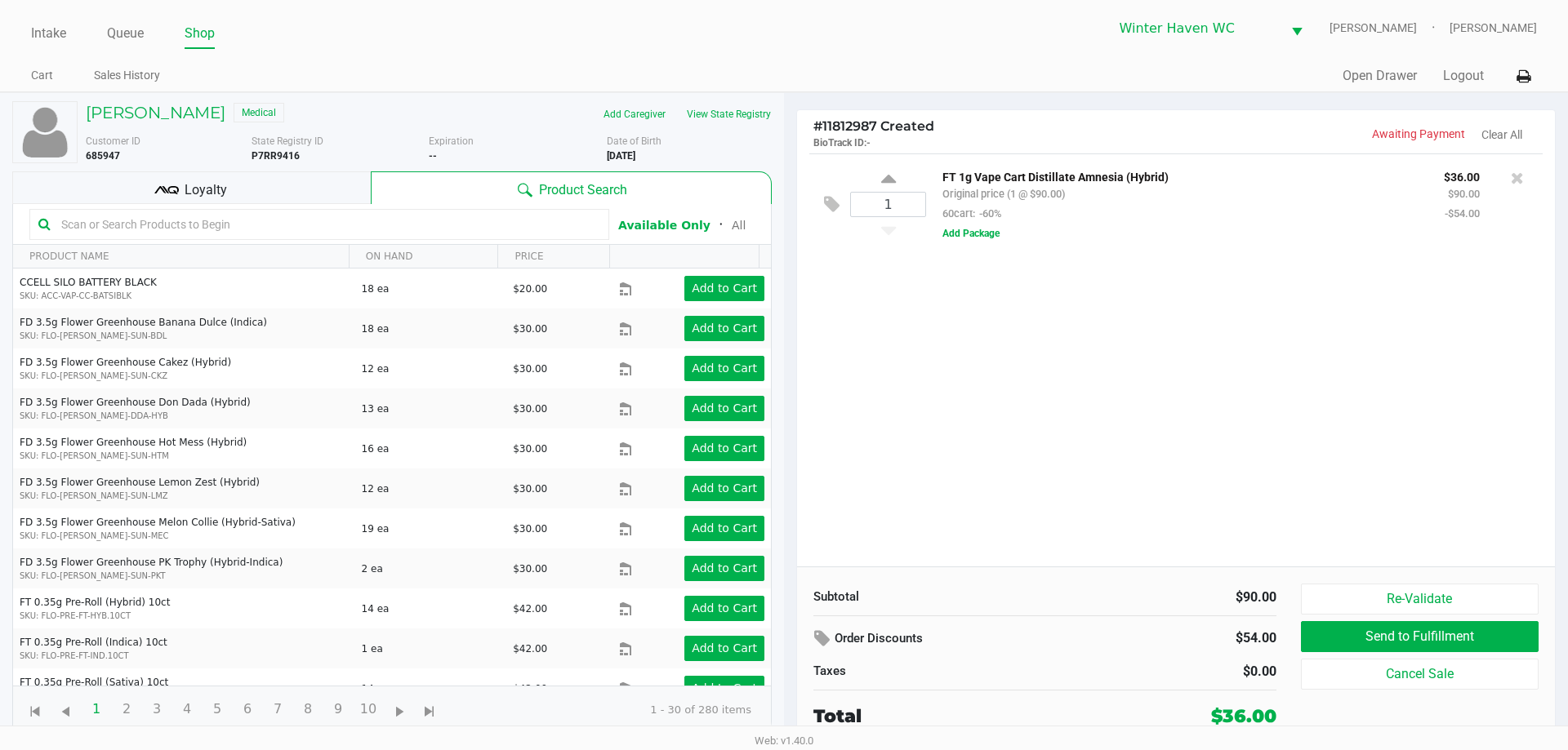
click at [952, 389] on div "1 FT 1g Vape Cart Distillate Amnesia (Hybrid) Original price (1 @ $90.00) 60car…" at bounding box center [1175, 360] width 758 height 413
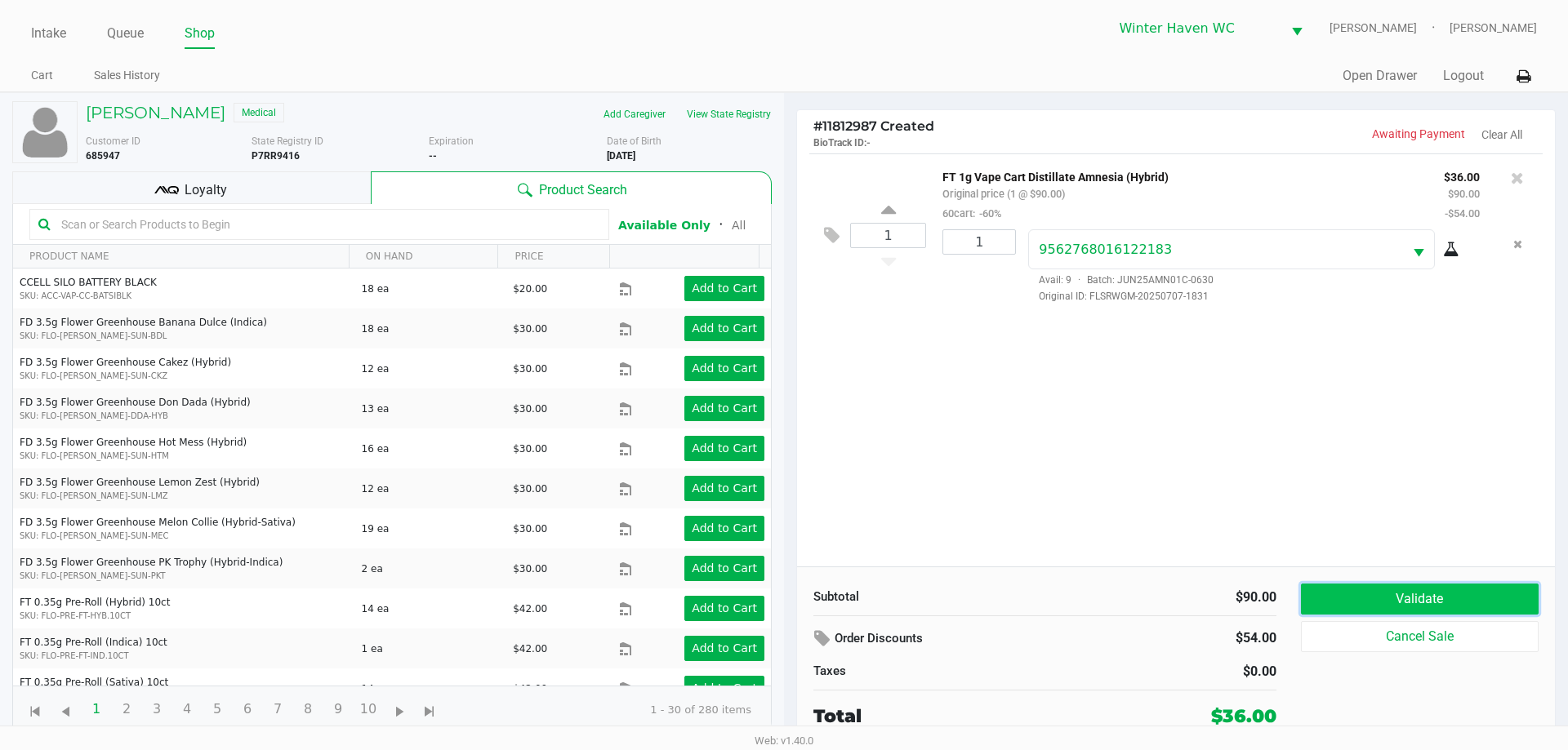
click at [1421, 605] on button "Validate" at bounding box center [1420, 600] width 238 height 31
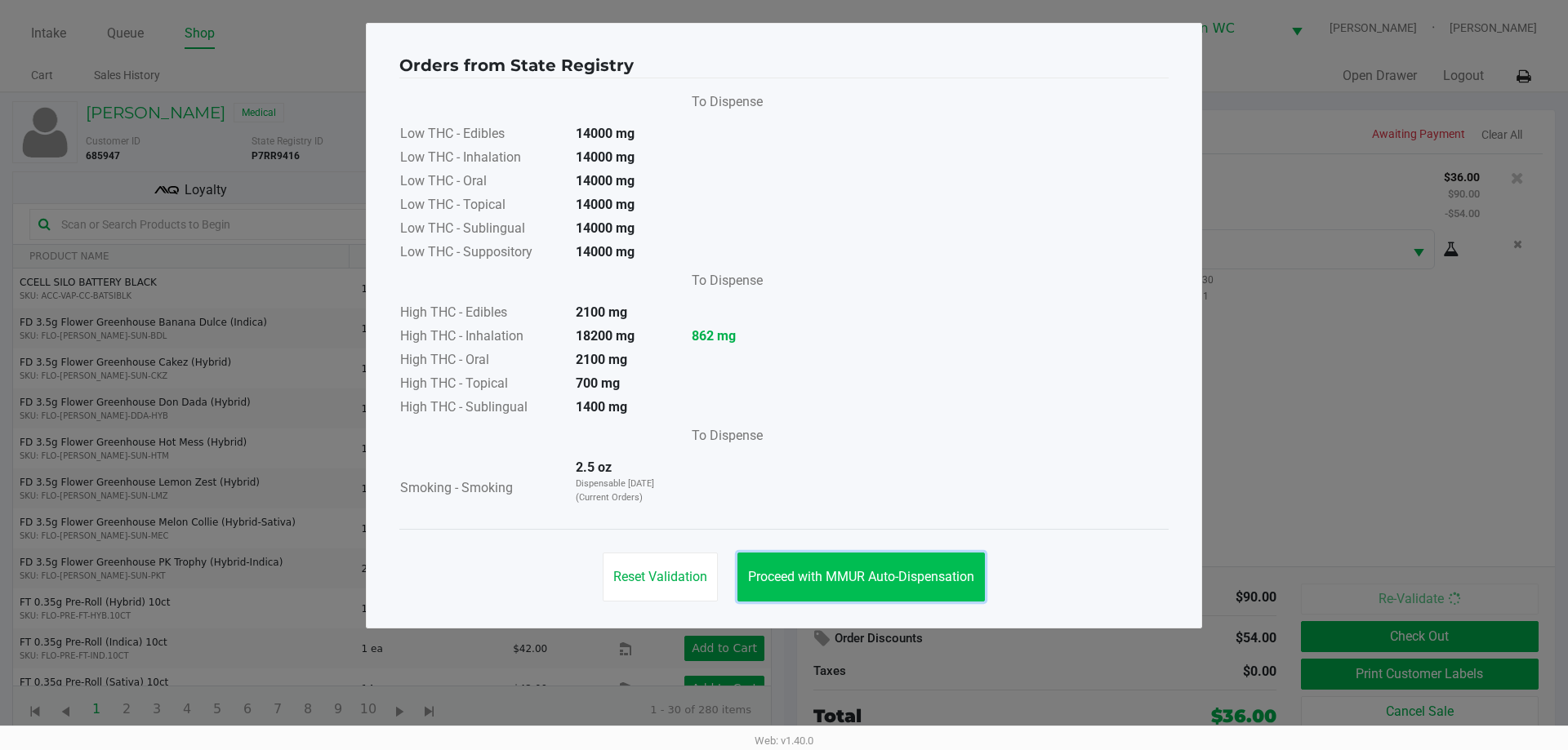
click at [899, 570] on span "Proceed with MMUR Auto-Dispensation" at bounding box center [861, 577] width 226 height 16
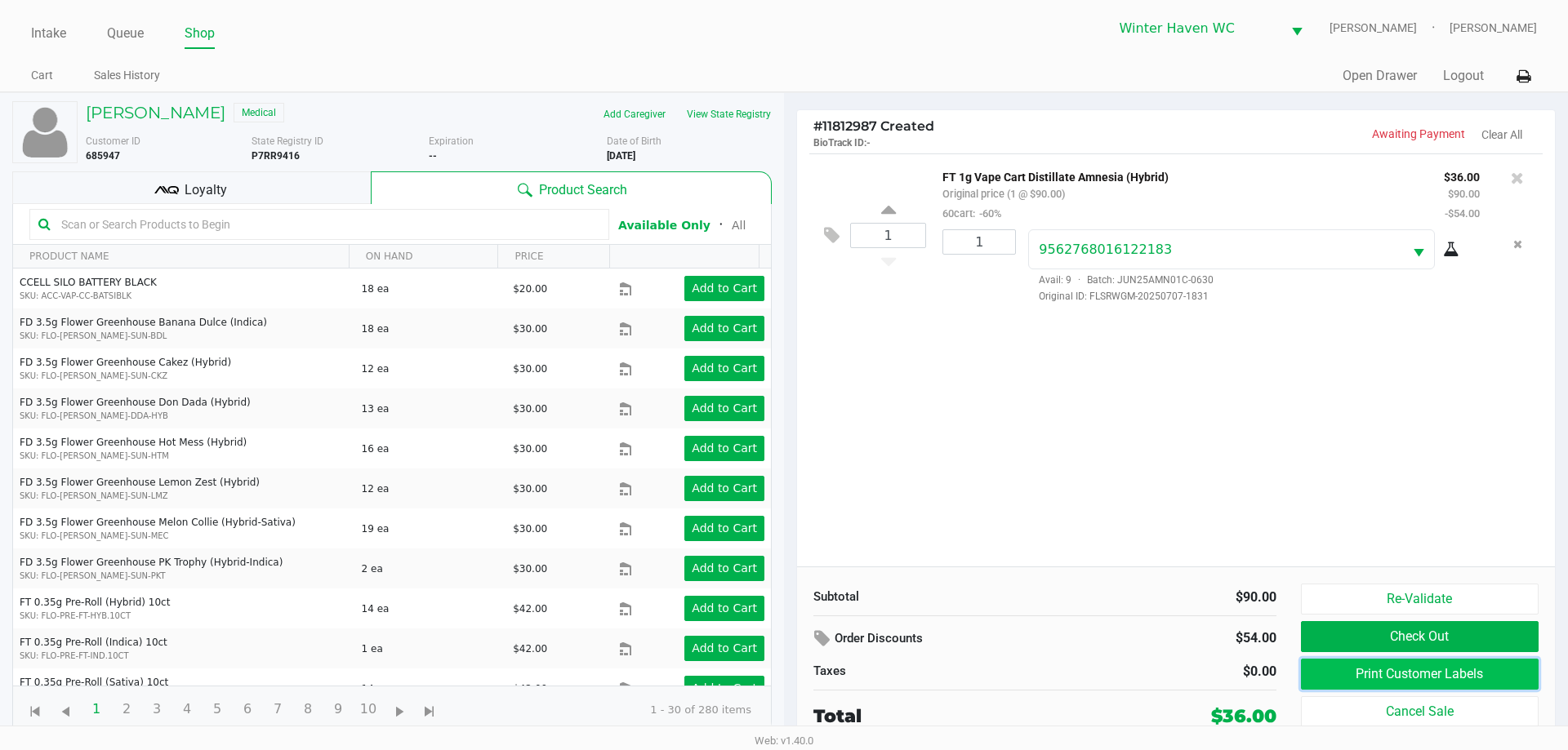
click at [1408, 673] on button "Print Customer Labels" at bounding box center [1420, 674] width 238 height 31
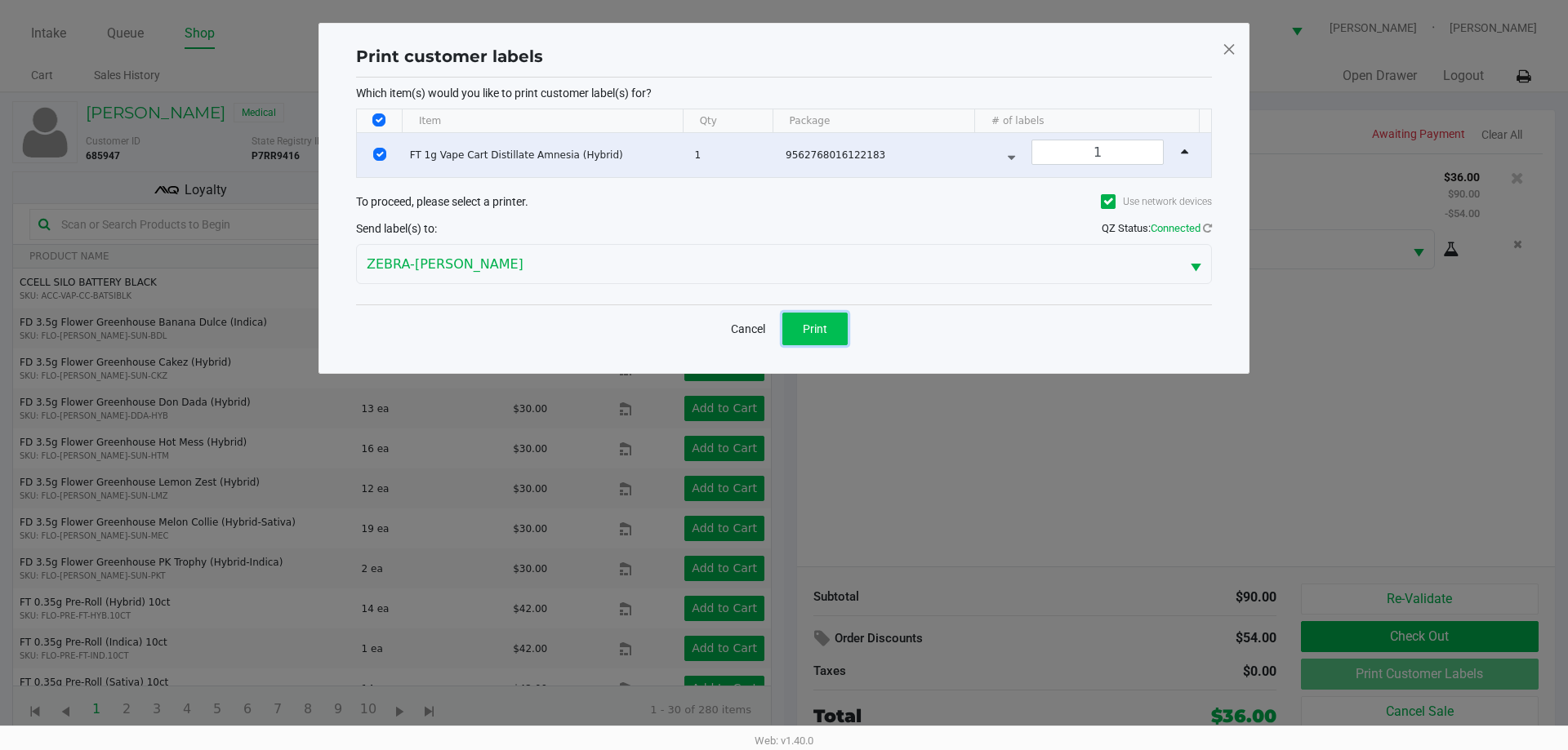
click at [833, 327] on button "Print" at bounding box center [814, 329] width 65 height 33
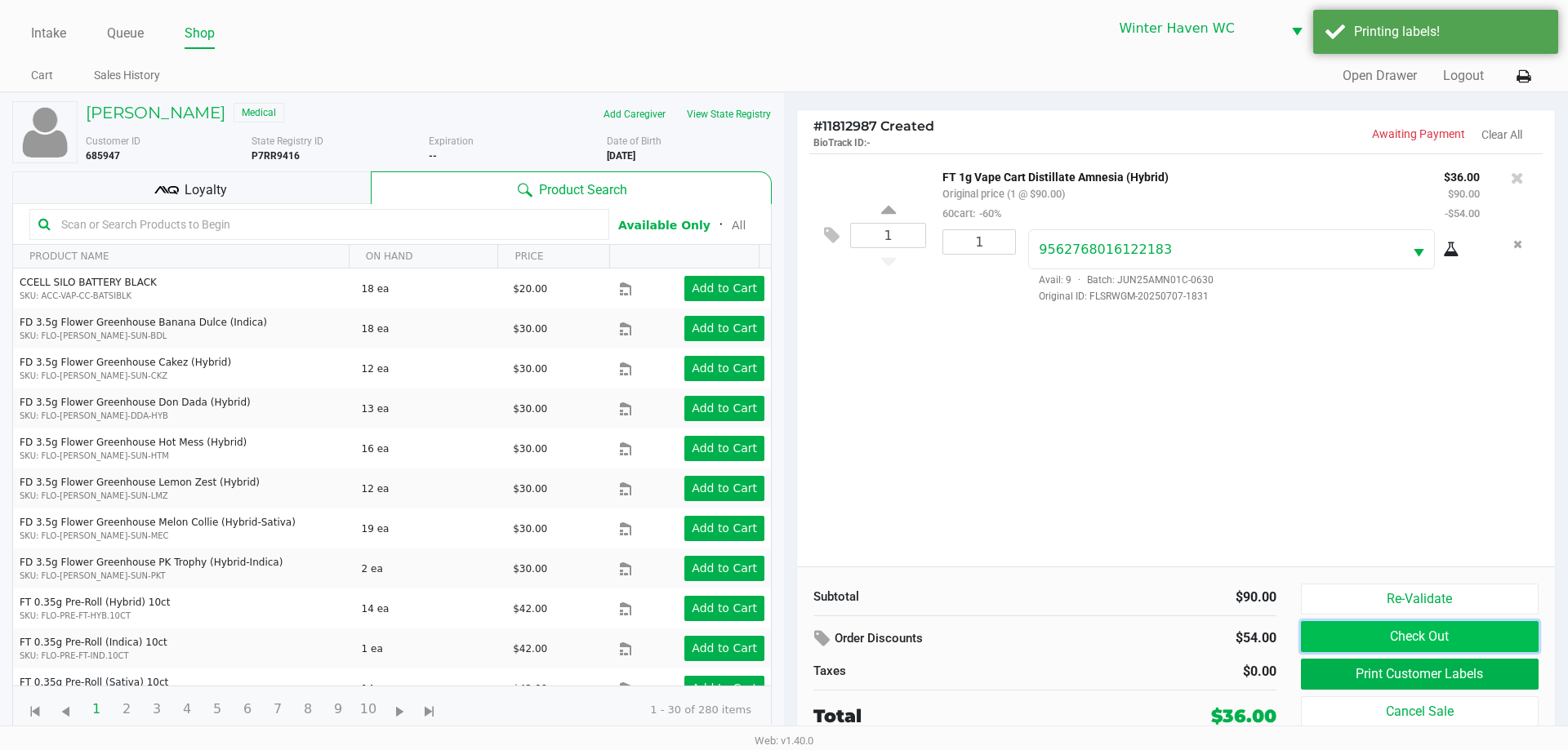
click at [1446, 642] on button "Check Out" at bounding box center [1420, 636] width 238 height 31
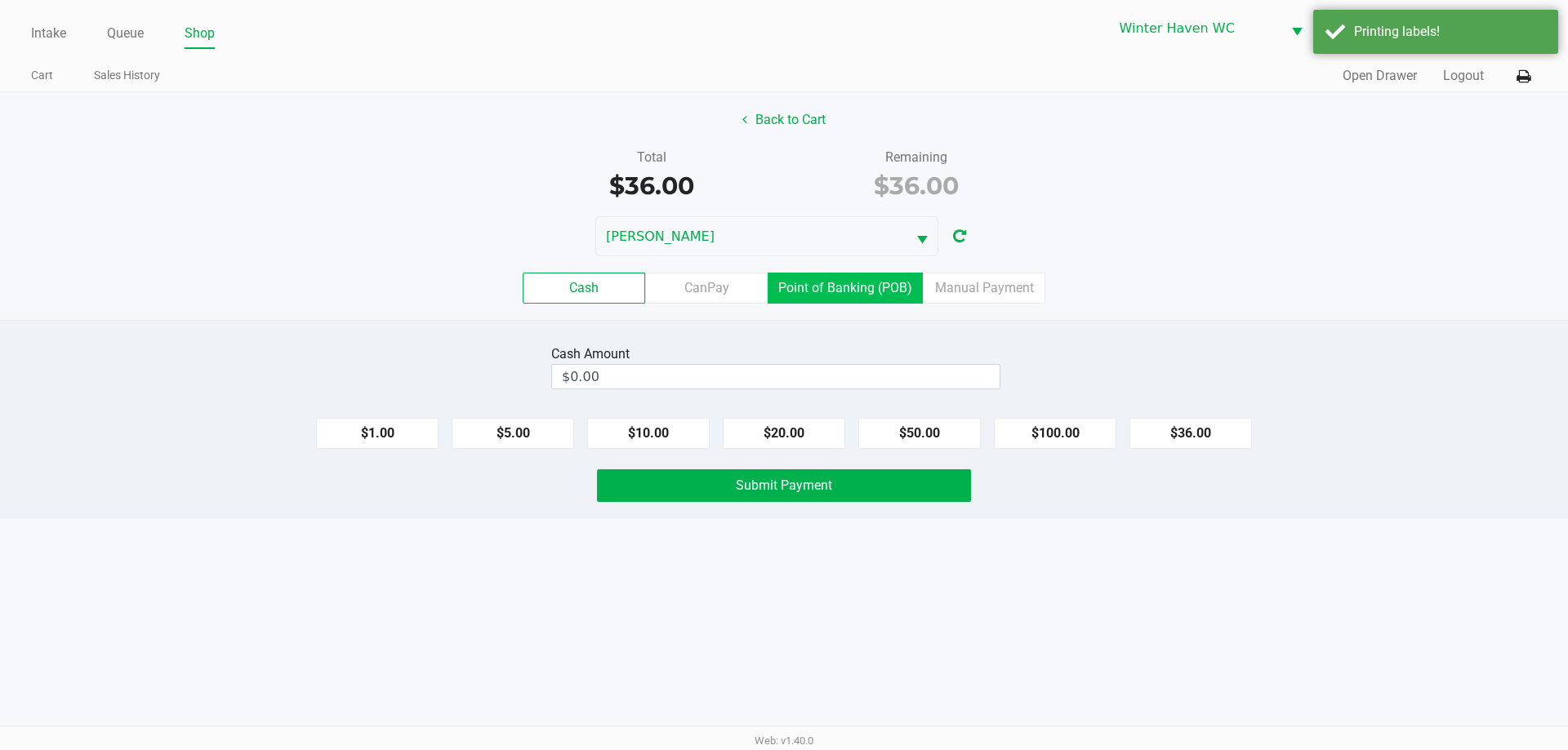
click at [864, 298] on label "Point of Banking (POB)" at bounding box center [845, 288] width 155 height 31
click at [0, 0] on 7 "Point of Banking (POB)" at bounding box center [0, 0] width 0 height 0
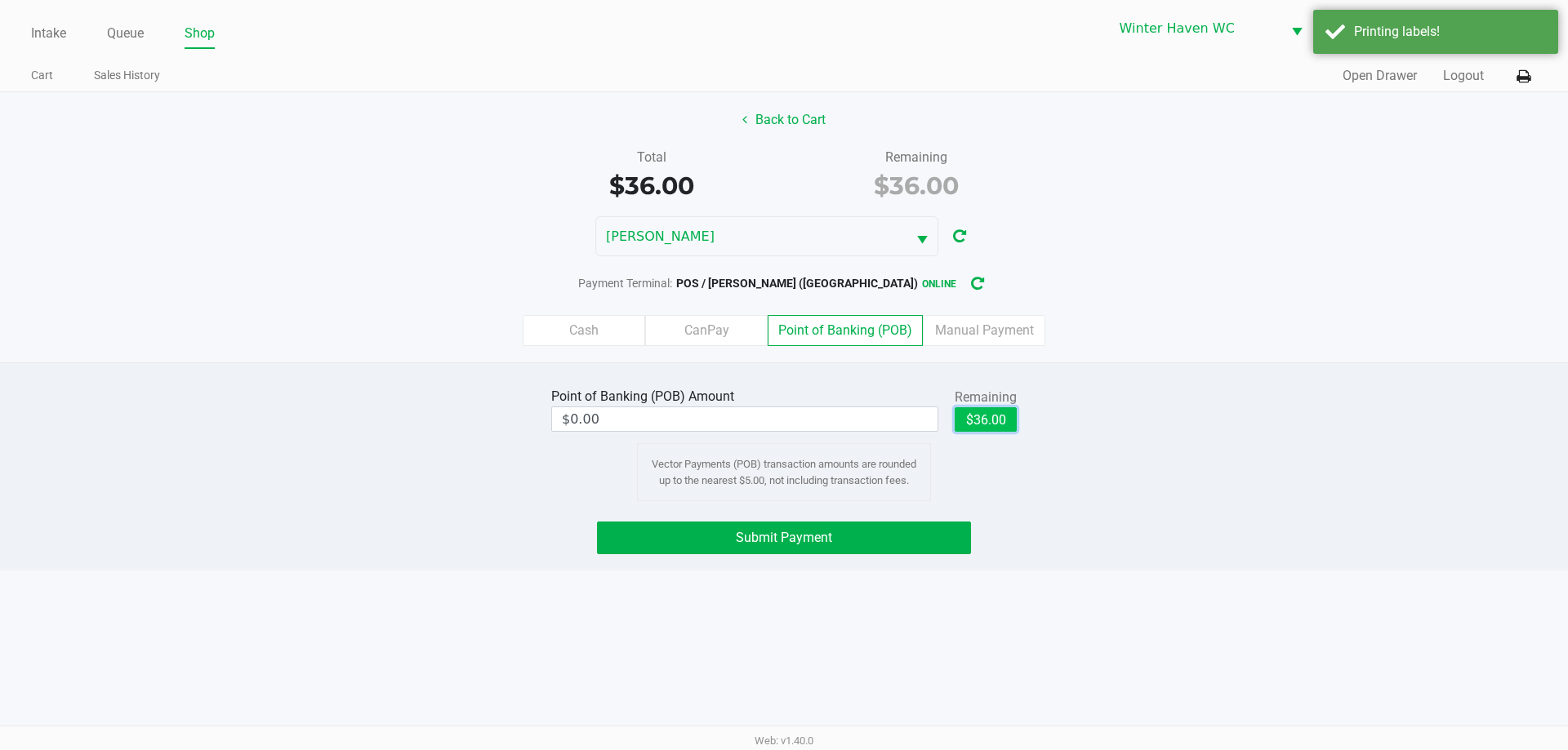
click at [1000, 419] on button "$36.00" at bounding box center [986, 419] width 62 height 24
type input "$36.00"
click at [928, 530] on button "Submit Payment" at bounding box center [783, 538] width 374 height 33
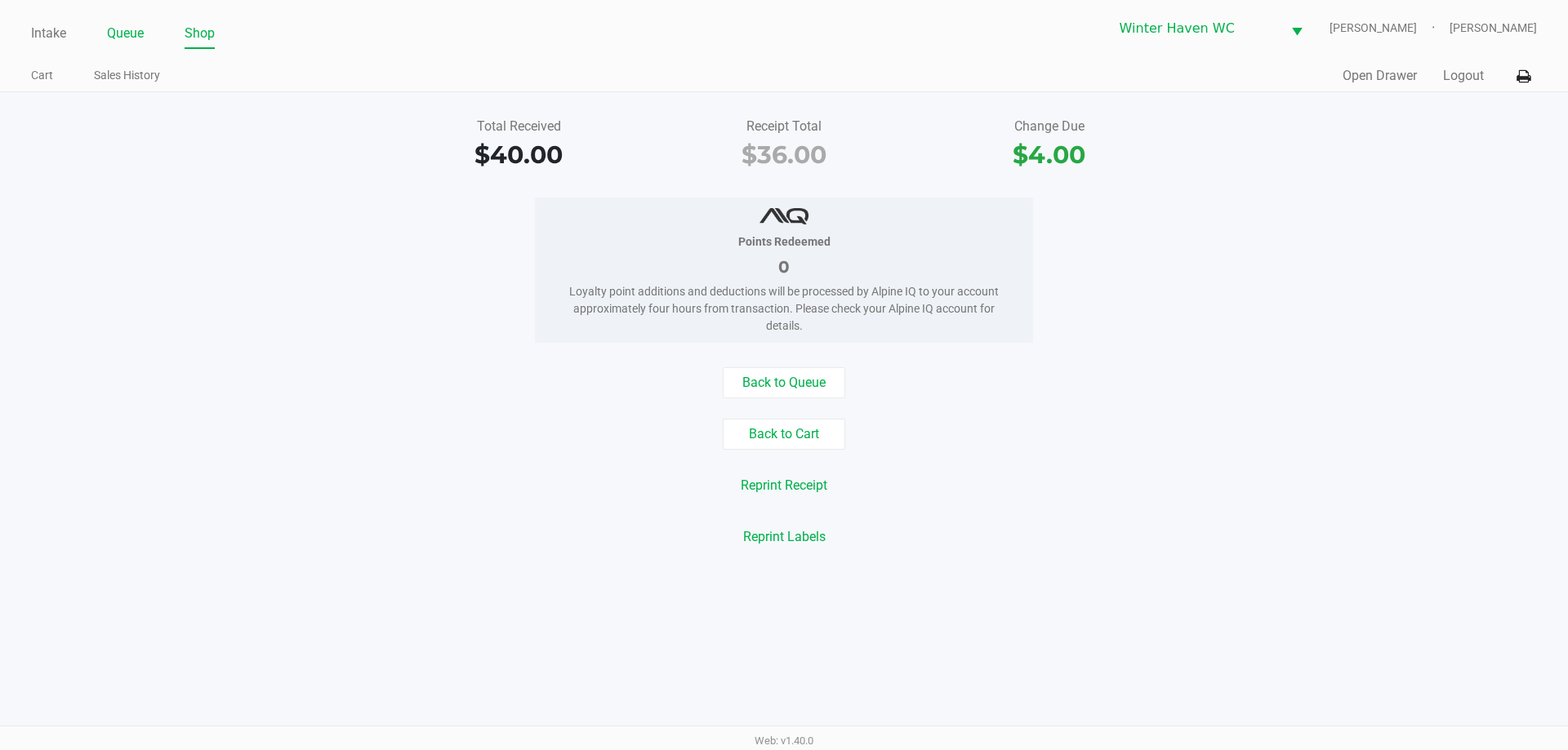
click at [131, 28] on link "Queue" at bounding box center [125, 34] width 37 height 23
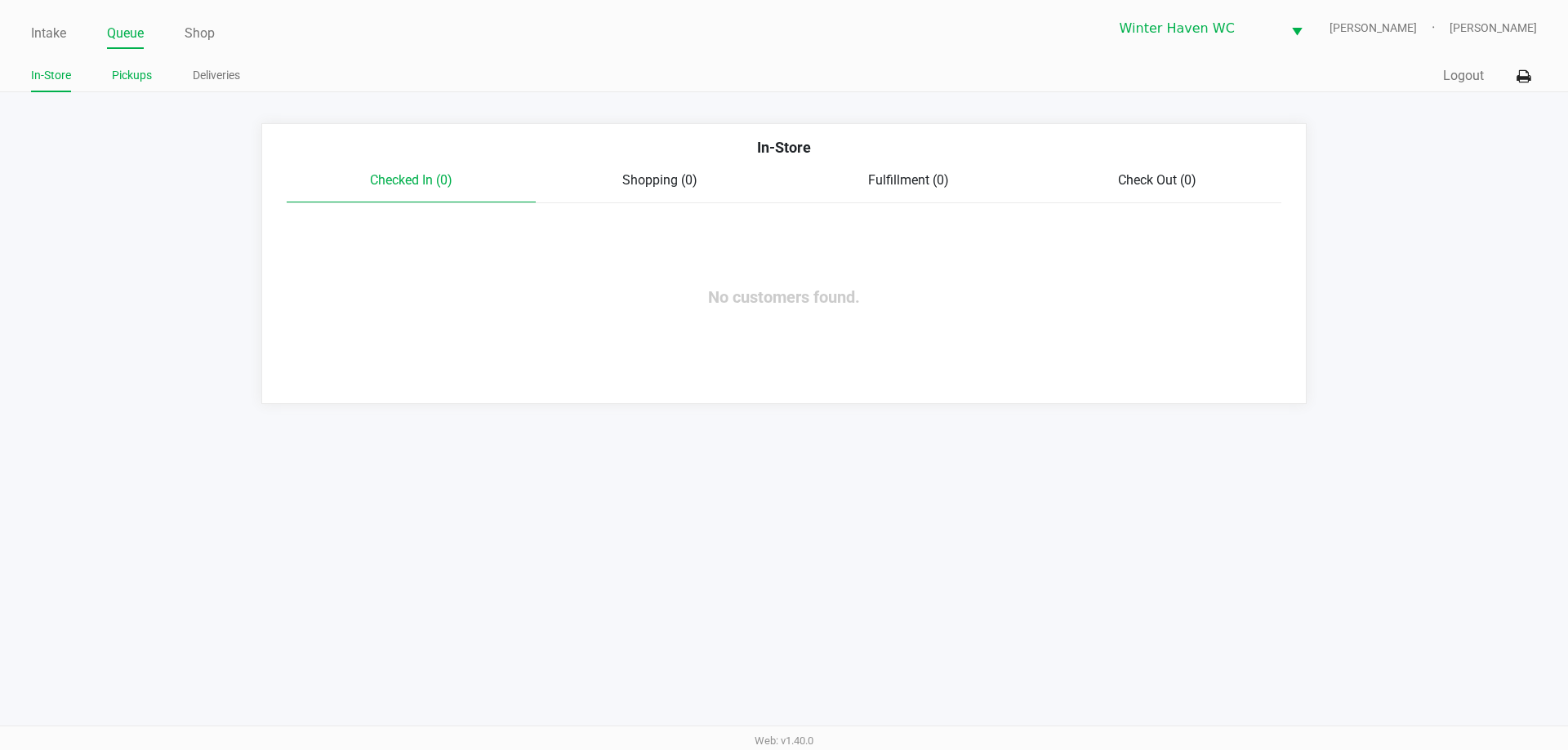
click at [128, 79] on link "Pickups" at bounding box center [131, 75] width 40 height 20
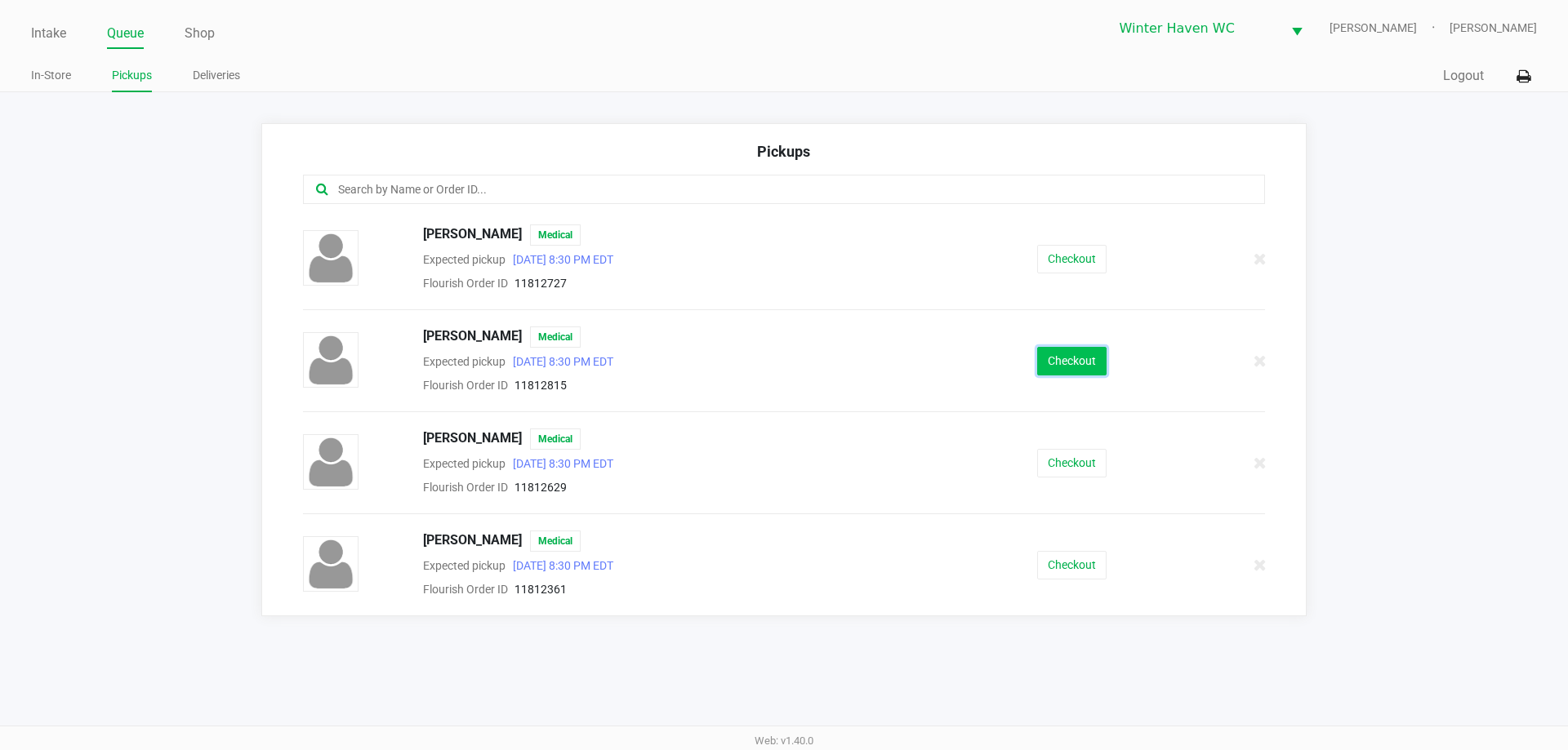
click at [1060, 374] on button "Checkout" at bounding box center [1072, 361] width 70 height 28
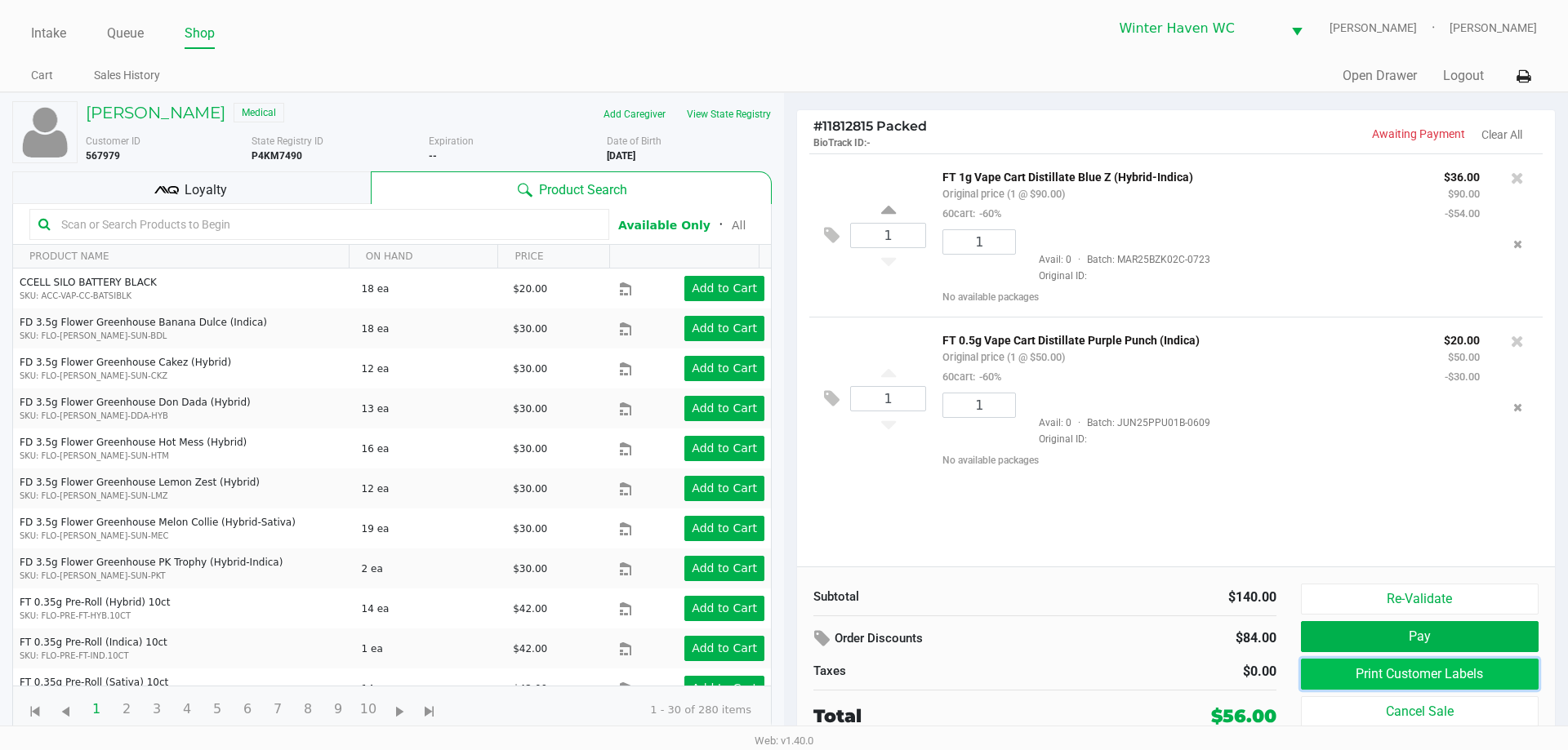
click at [1389, 673] on button "Print Customer Labels" at bounding box center [1420, 674] width 238 height 31
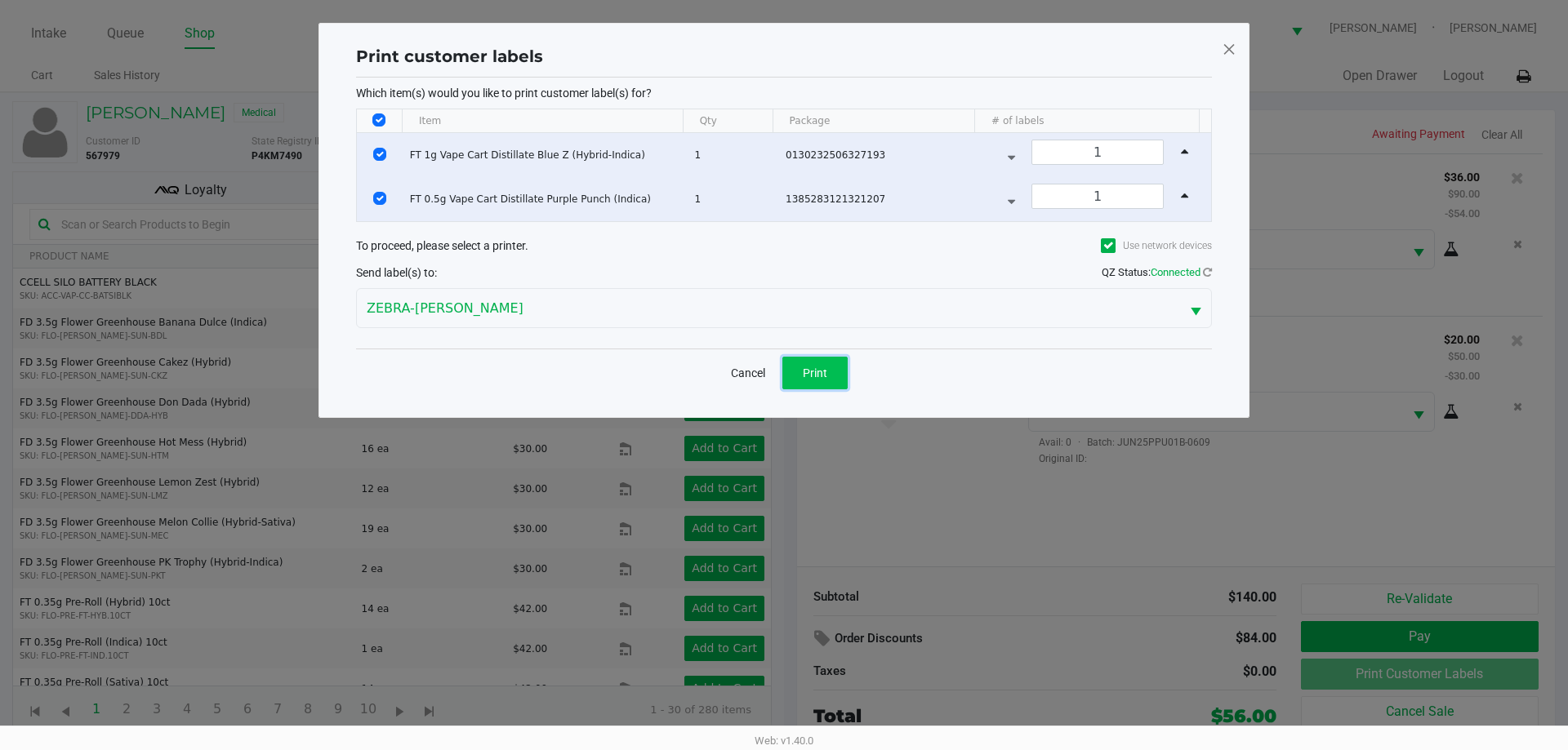
click at [823, 382] on button "Print" at bounding box center [814, 374] width 65 height 33
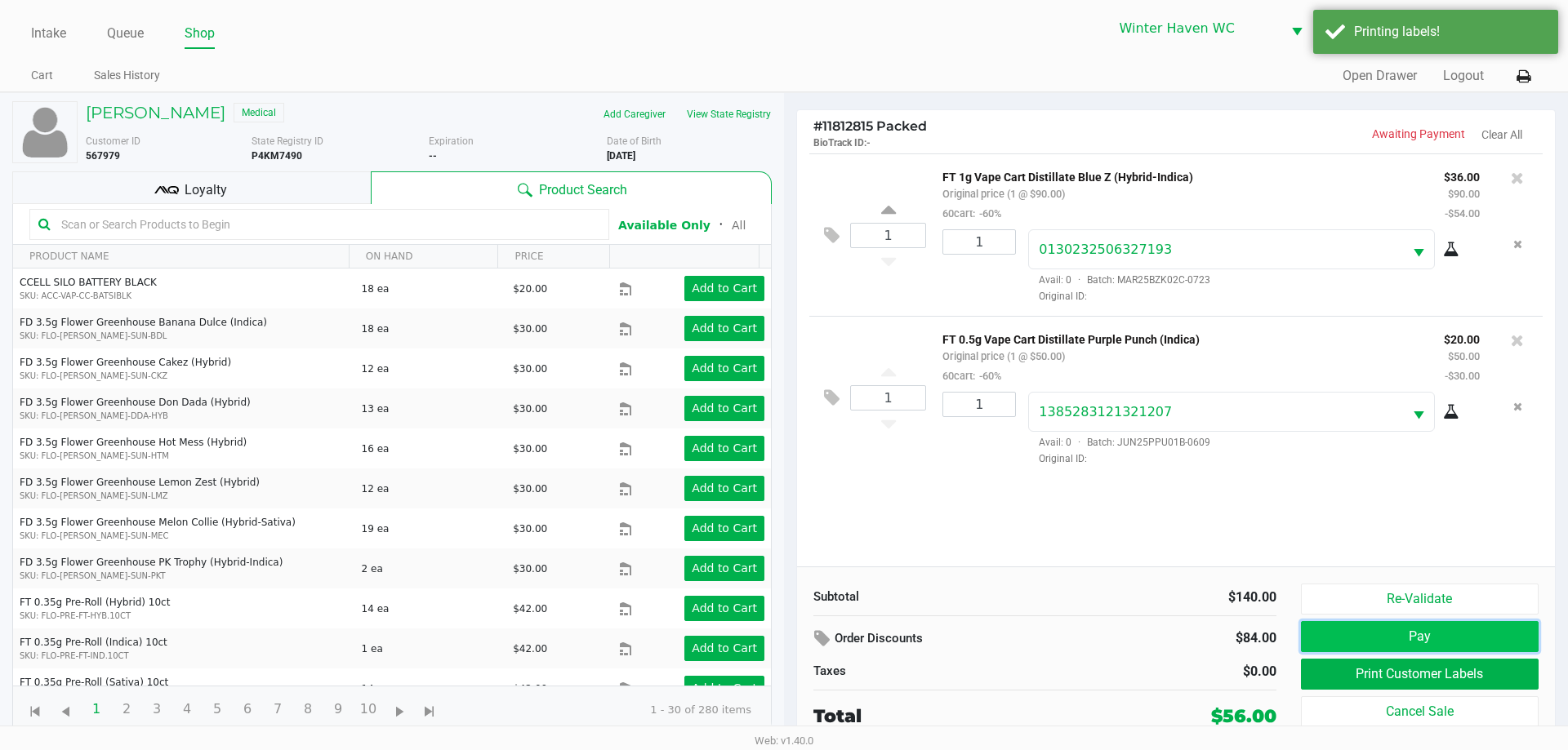
click at [1394, 641] on button "Pay" at bounding box center [1420, 636] width 238 height 31
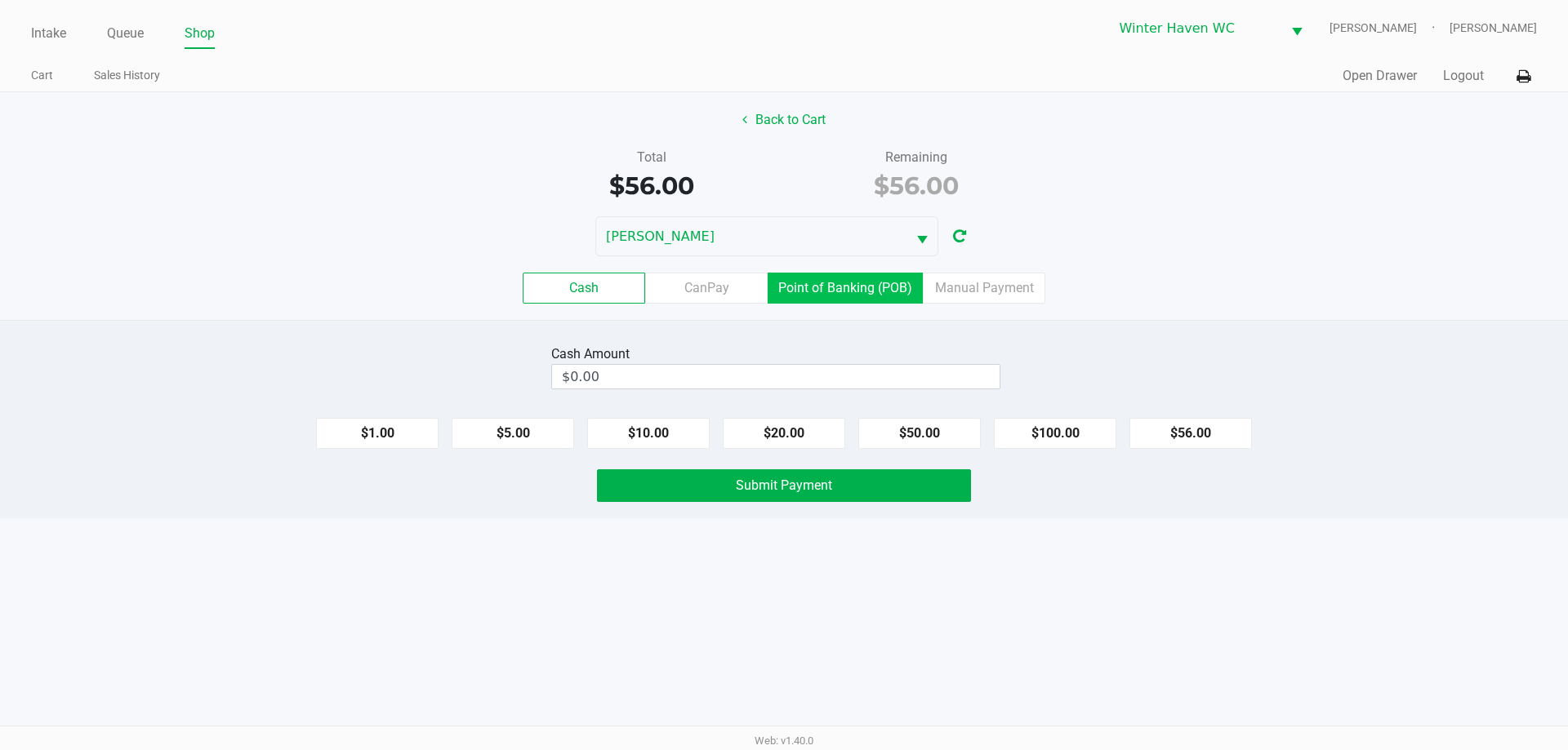
click at [858, 291] on label "Point of Banking (POB)" at bounding box center [845, 288] width 155 height 31
click at [0, 0] on 7 "Point of Banking (POB)" at bounding box center [0, 0] width 0 height 0
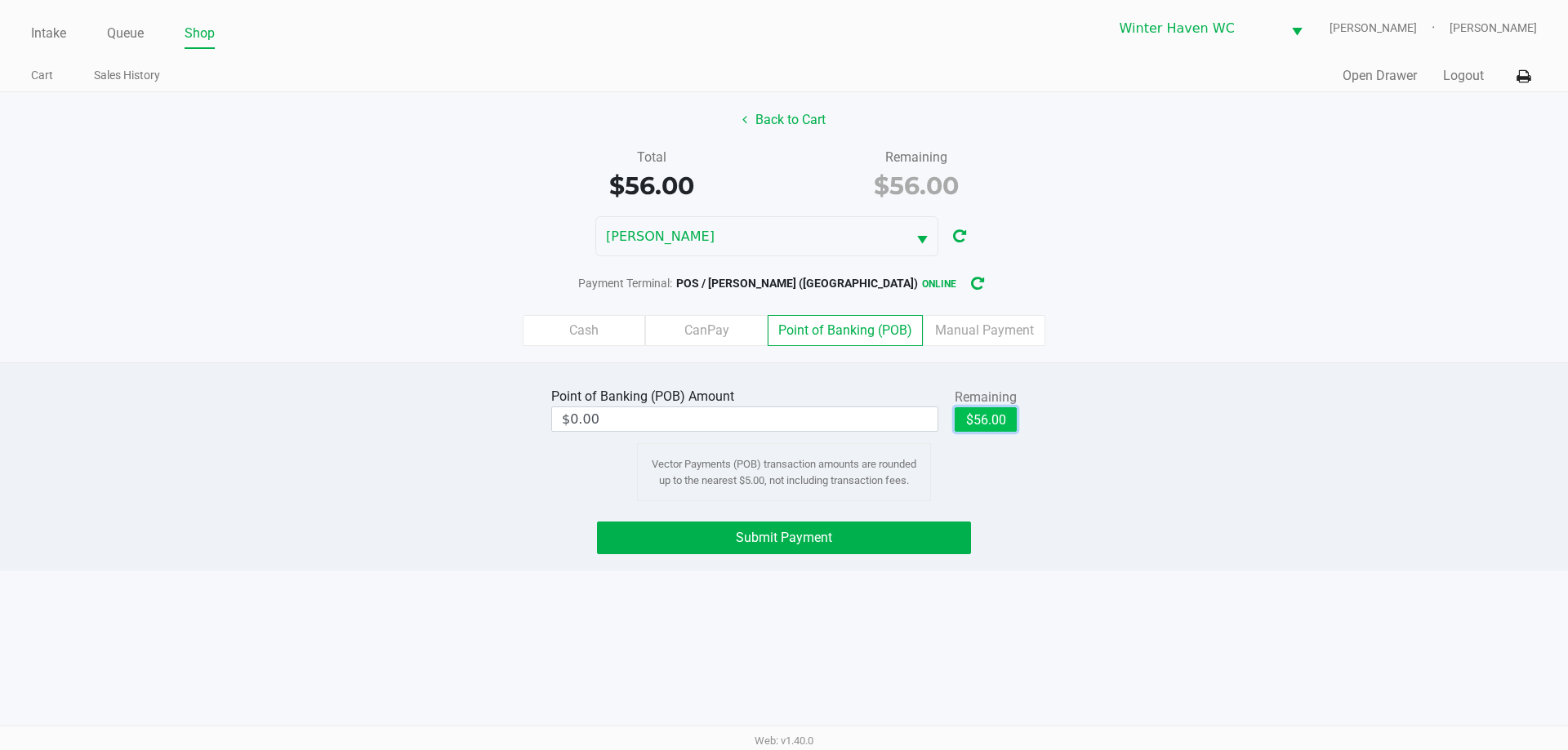
click at [969, 410] on button "$56.00" at bounding box center [986, 419] width 62 height 24
type input "$56.00"
click at [910, 541] on button "Submit Payment" at bounding box center [783, 538] width 374 height 33
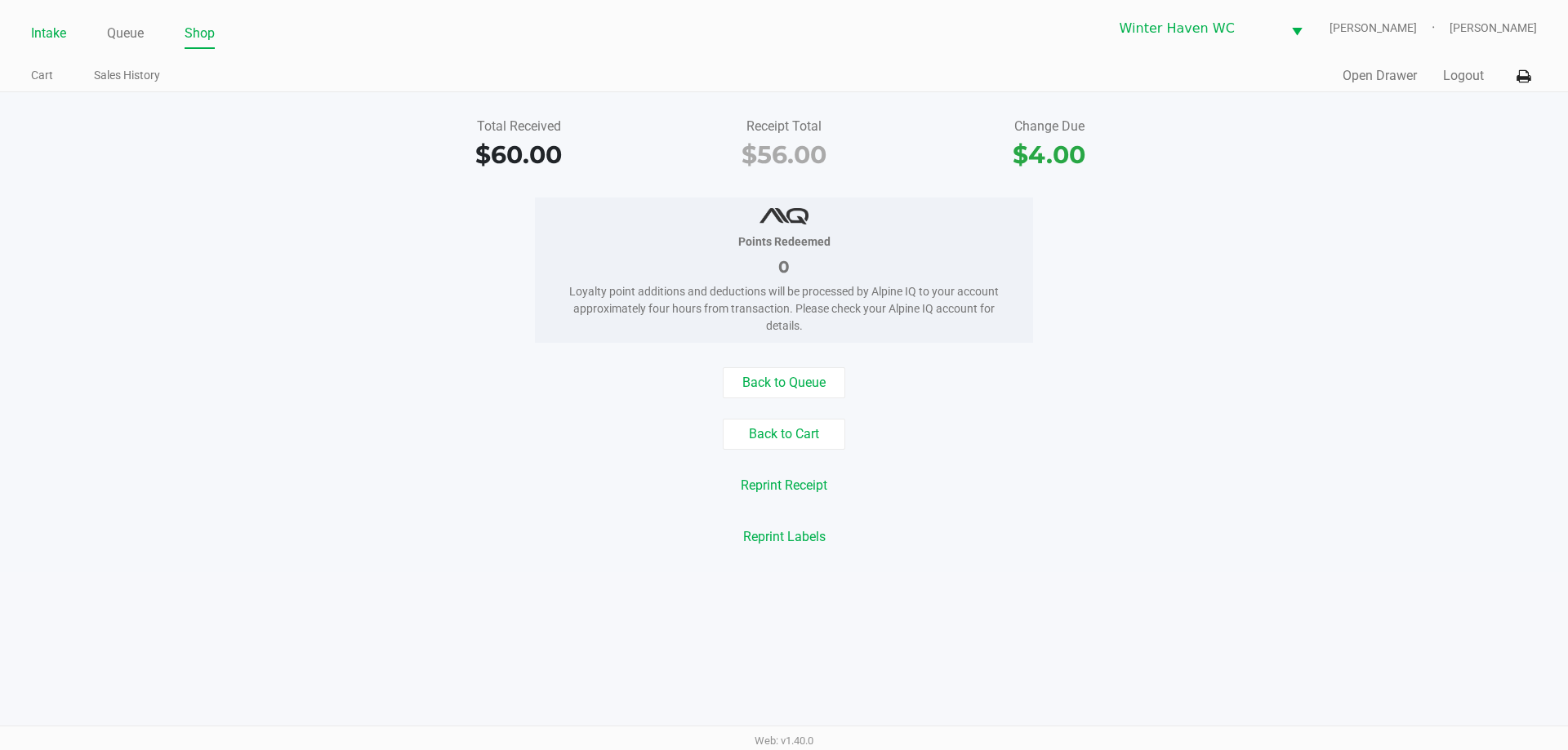
click at [57, 28] on link "Intake" at bounding box center [49, 34] width 35 height 23
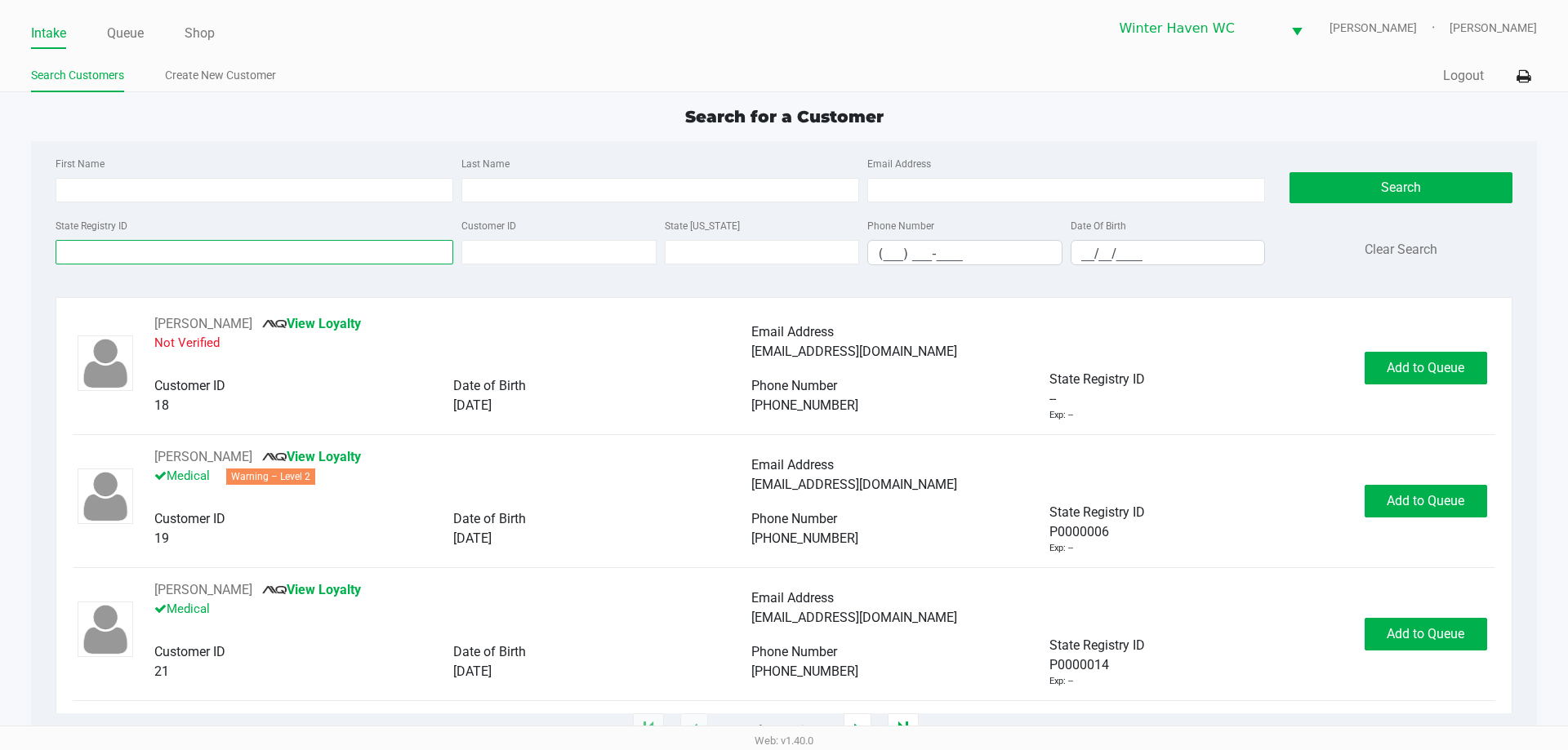
click at [200, 262] on input "State Registry ID" at bounding box center [254, 251] width 398 height 24
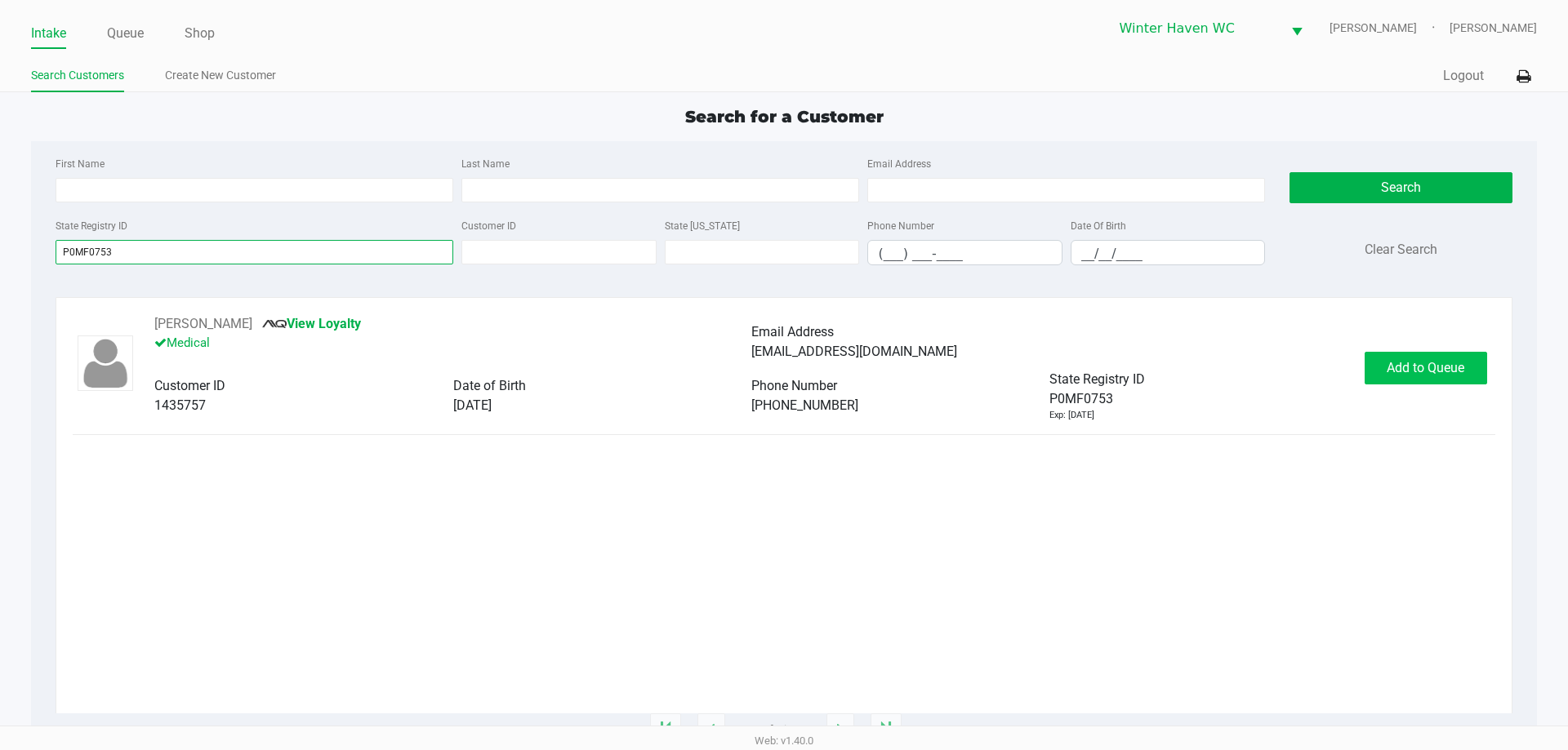
type input "P0MF0753"
click at [1407, 361] on span "Add to Queue" at bounding box center [1425, 368] width 78 height 16
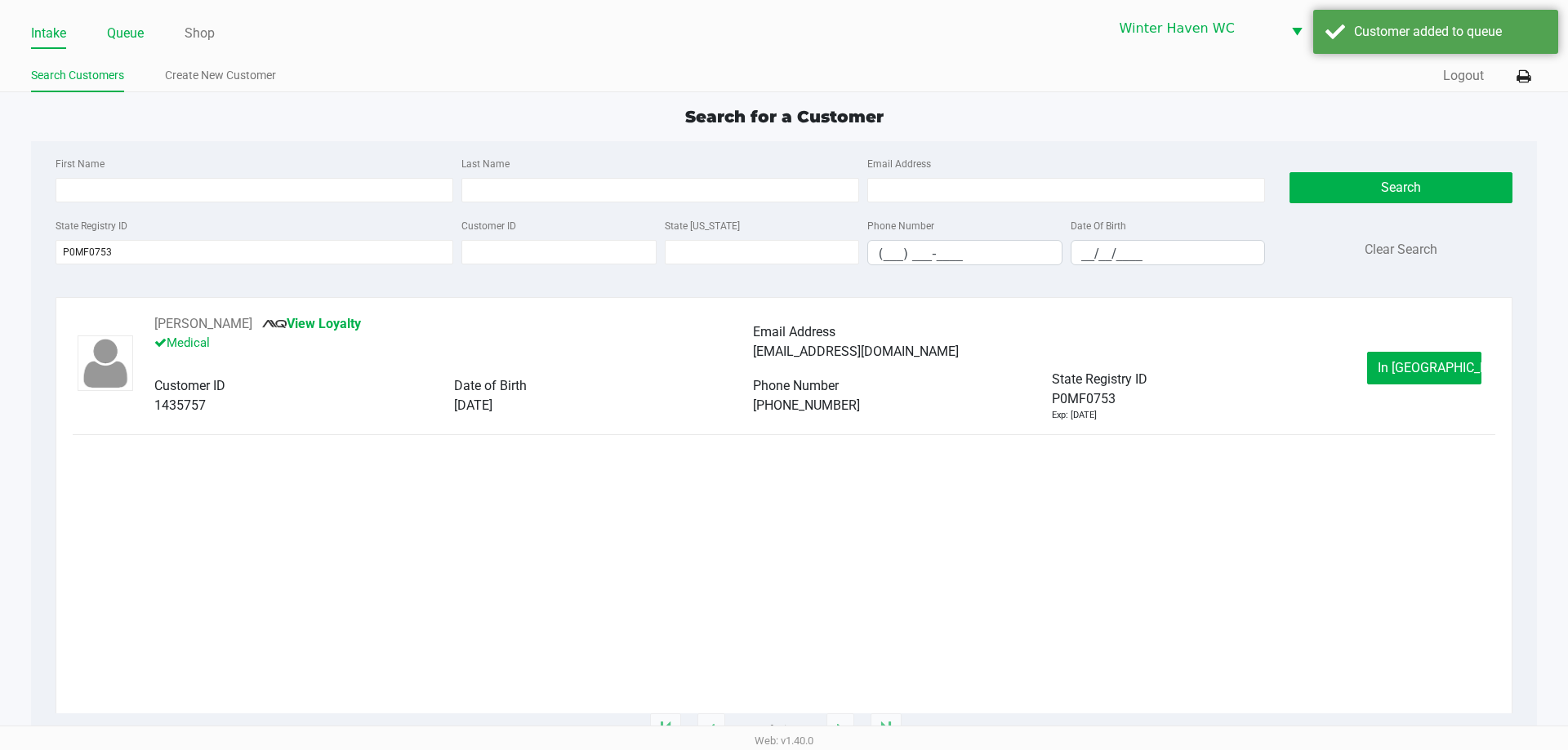
click at [137, 39] on link "Queue" at bounding box center [125, 34] width 37 height 23
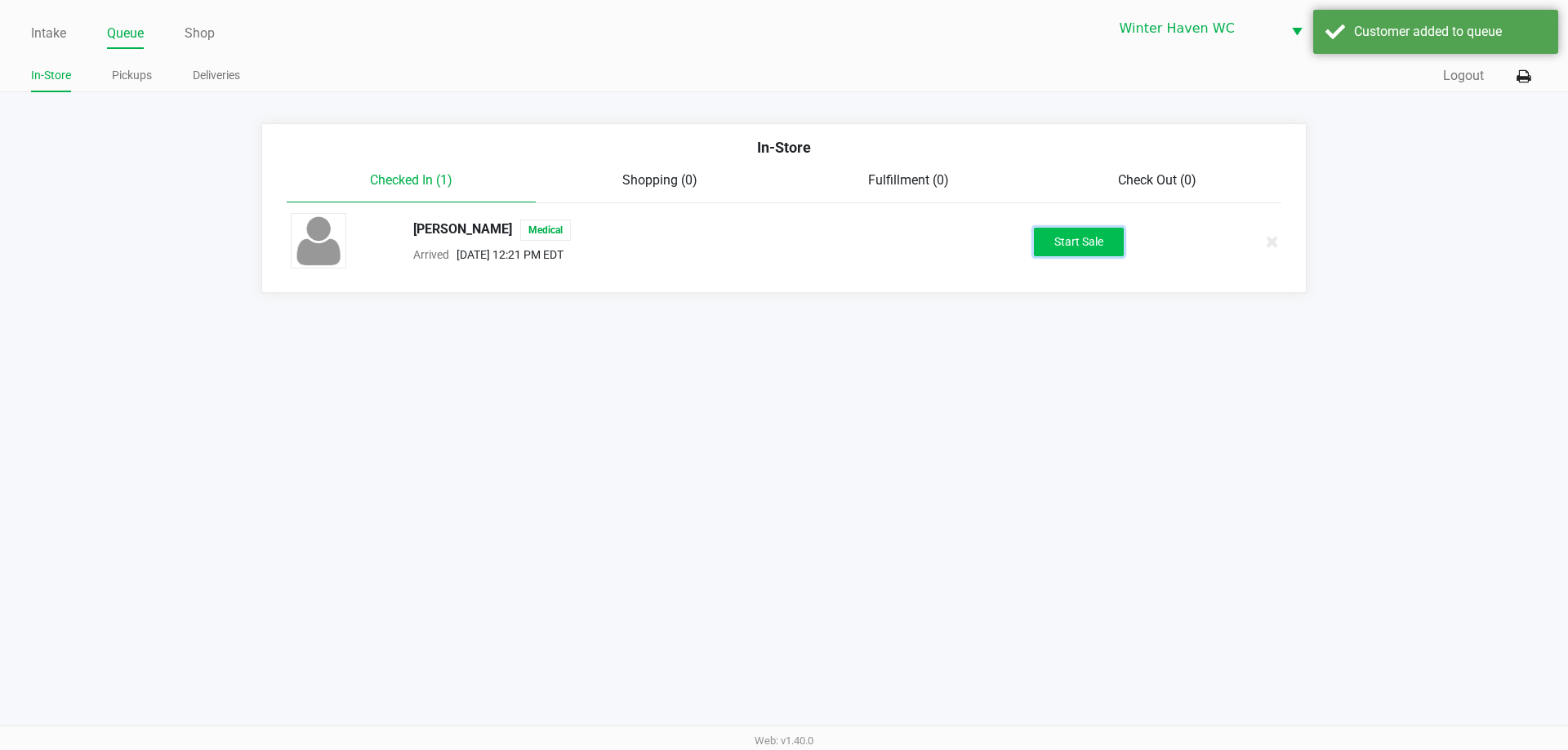
click at [1073, 238] on button "Start Sale" at bounding box center [1079, 242] width 90 height 28
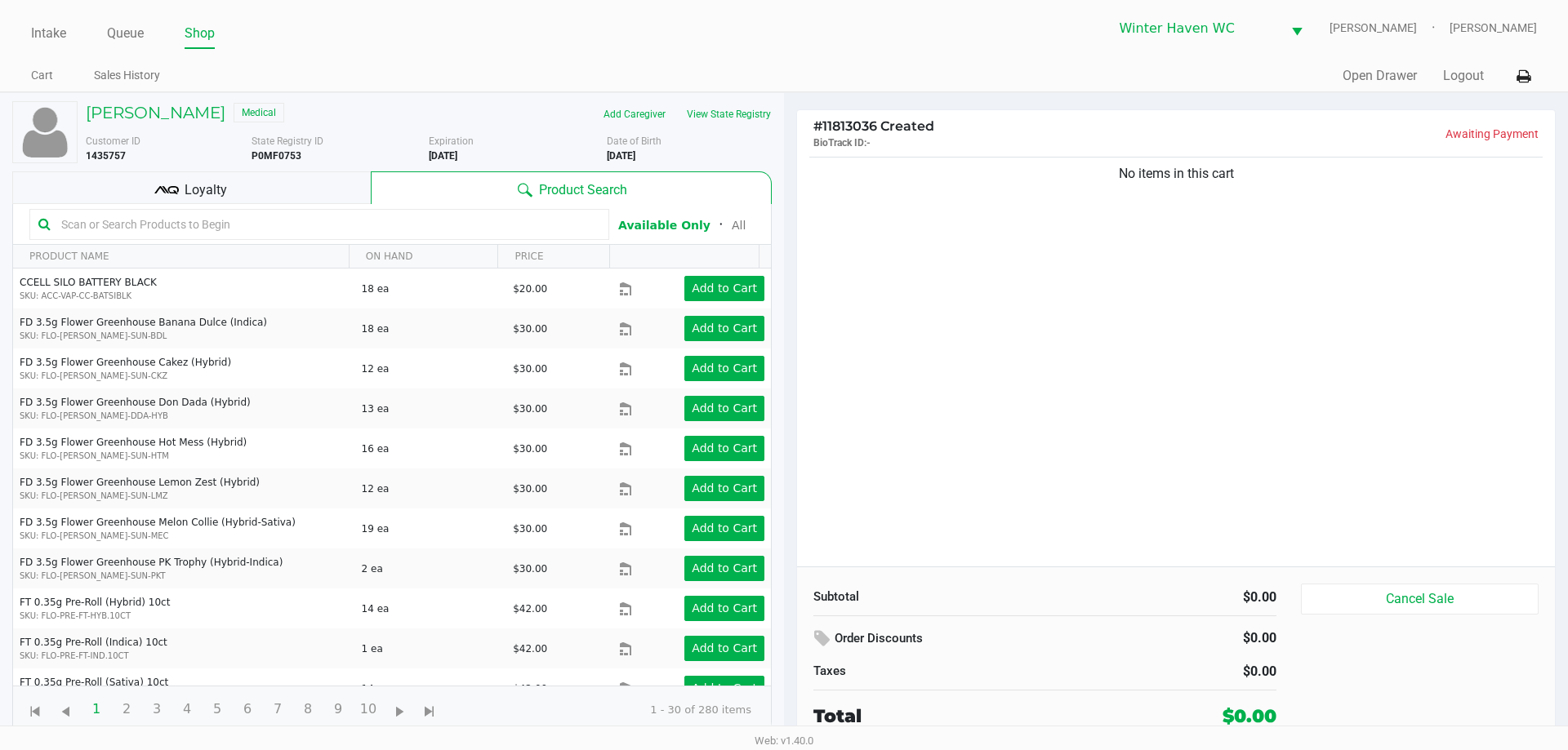
click at [387, 219] on input "text" at bounding box center [327, 224] width 545 height 24
click at [286, 226] on input "text" at bounding box center [327, 224] width 545 height 24
click at [369, 226] on input "text" at bounding box center [327, 224] width 545 height 24
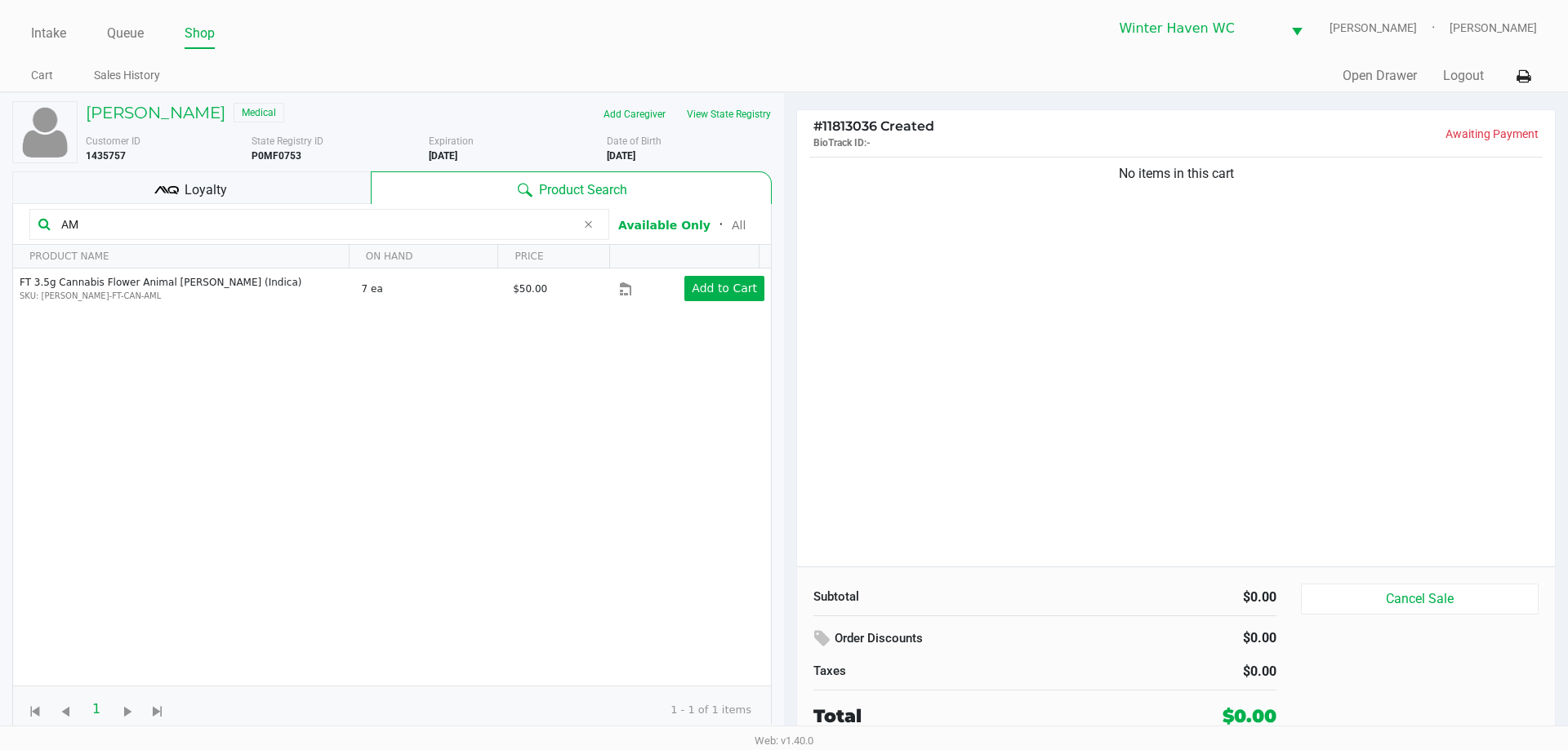
type input "A"
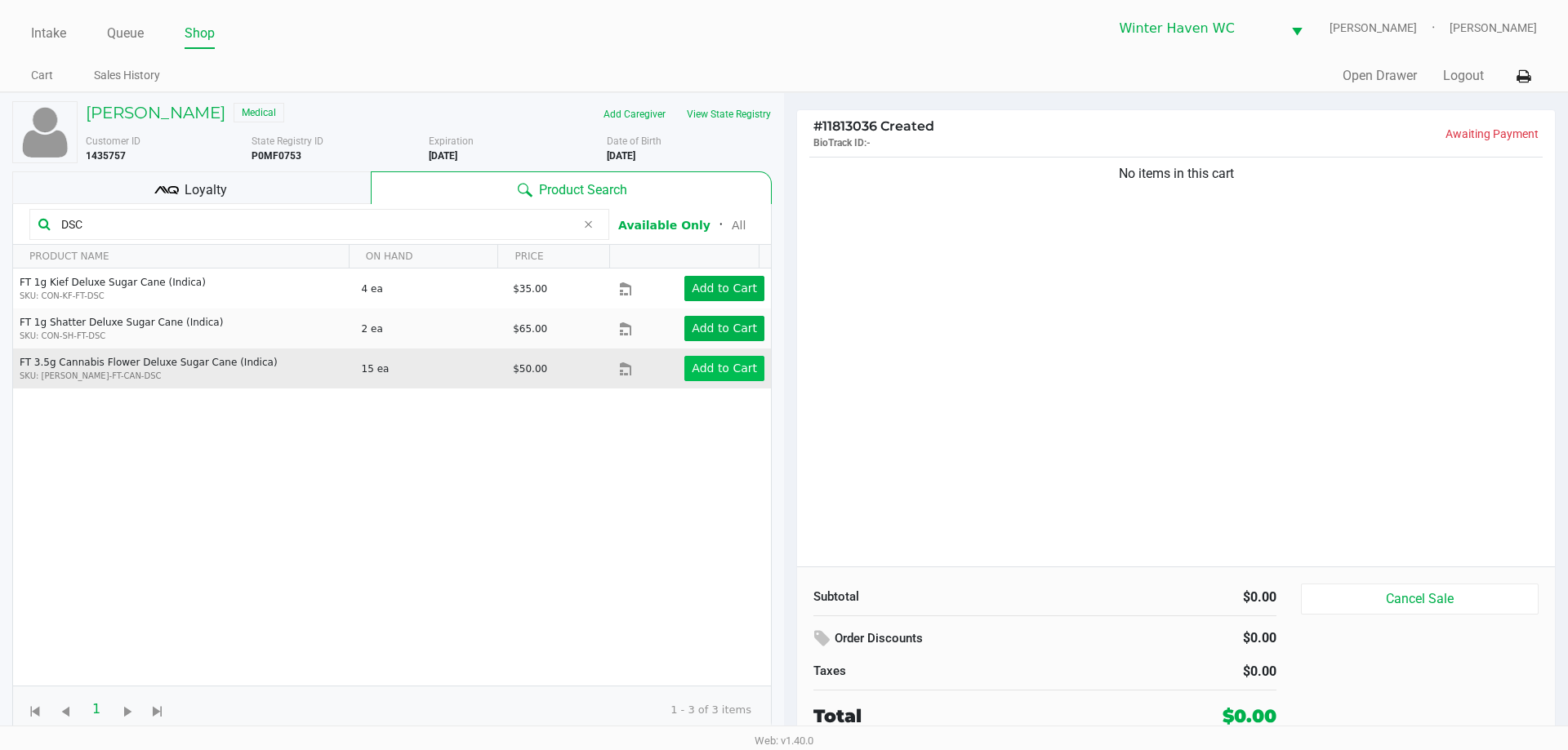
type input "DSC"
click at [709, 379] on button "Add to Cart" at bounding box center [724, 369] width 80 height 25
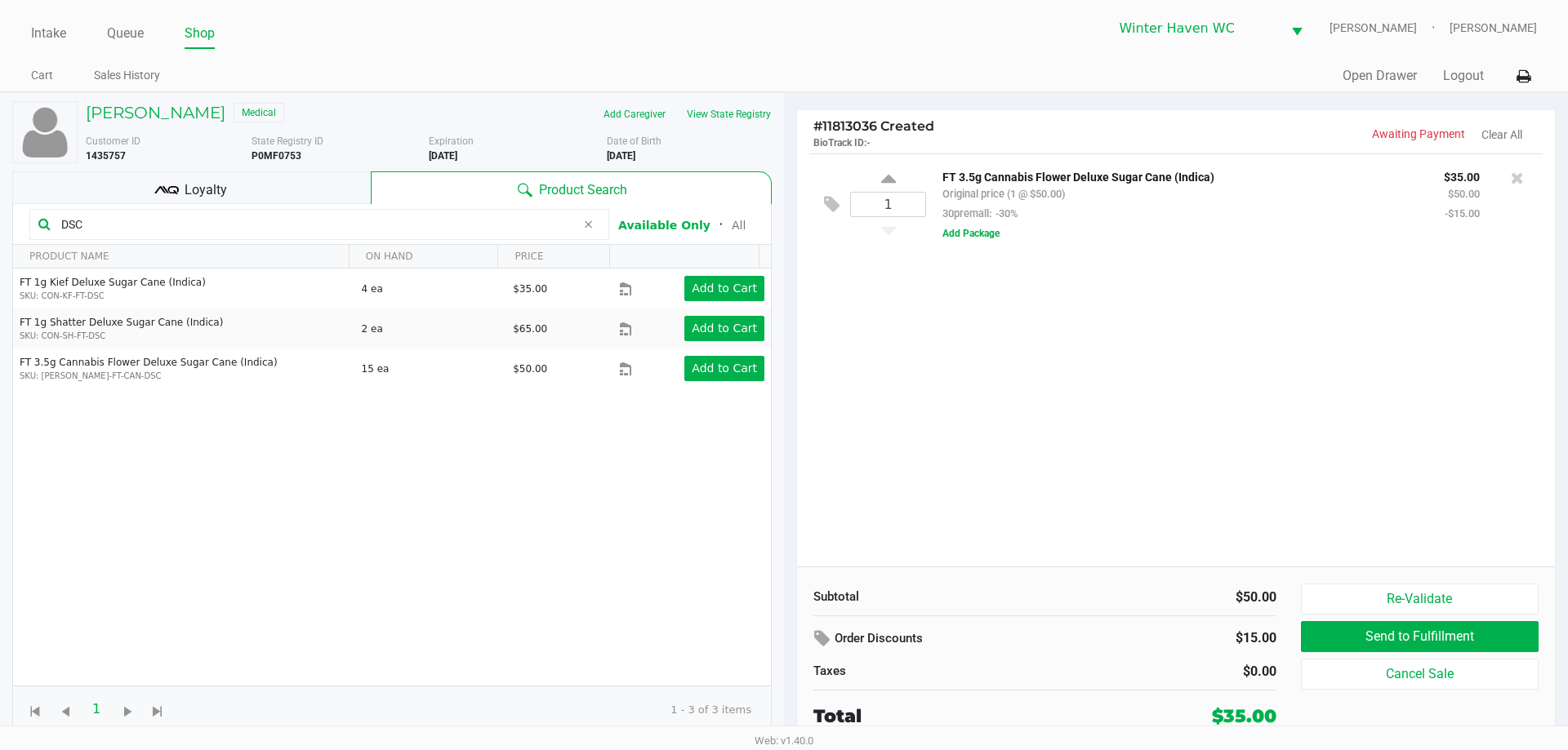
click at [1030, 292] on div "1 FT 3.5g Cannabis Flower Deluxe Sugar Cane (Indica) Original price (1 @ $50.00…" at bounding box center [1175, 360] width 758 height 413
click at [588, 226] on icon at bounding box center [588, 224] width 10 height 13
click at [1082, 353] on div "1 FT 3.5g Cannabis Flower Deluxe Sugar Cane (Indica) Original price (1 @ $50.00…" at bounding box center [1175, 360] width 758 height 413
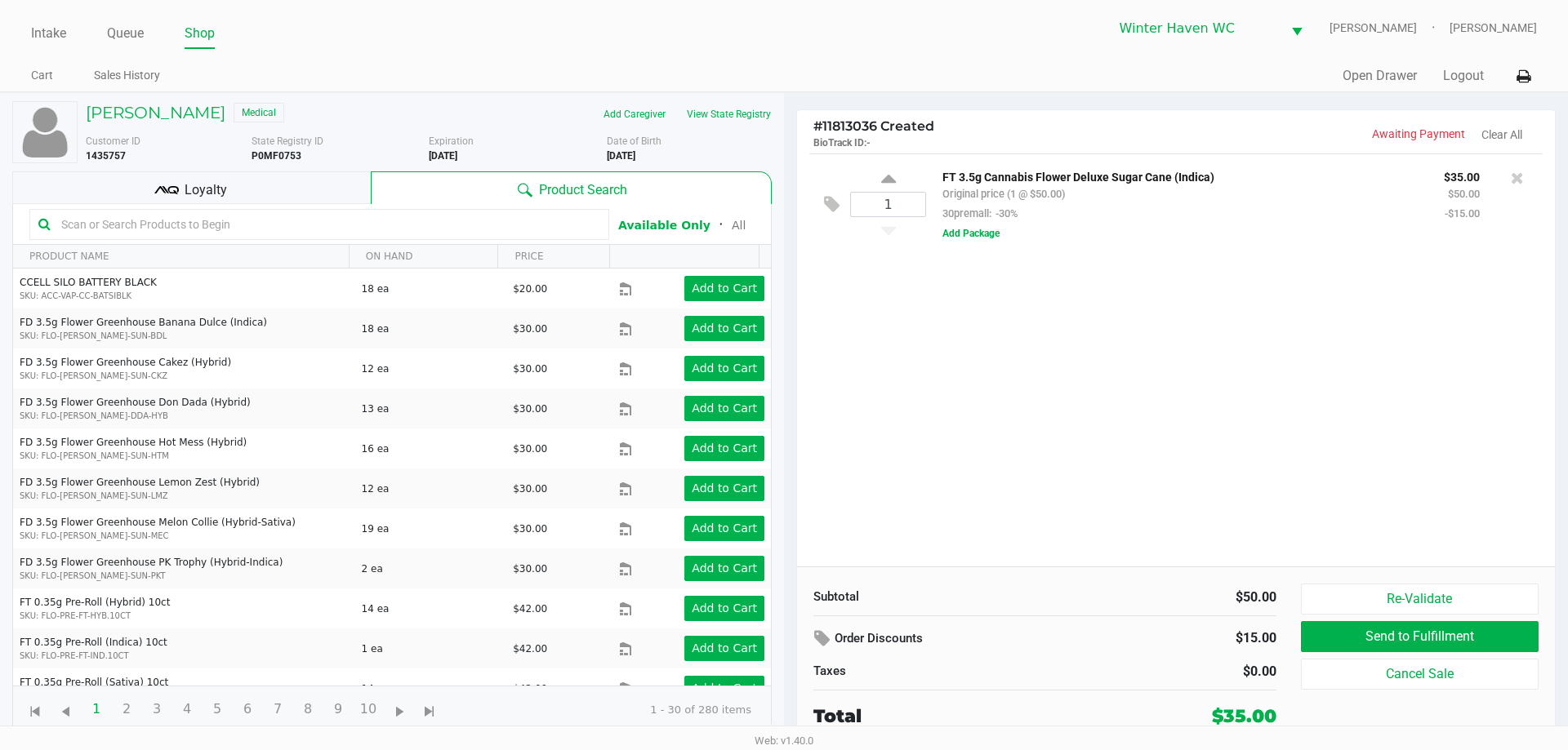
click at [854, 277] on div "1 FT 3.5g Cannabis Flower Deluxe Sugar Cane (Indica) Original price (1 @ $50.00…" at bounding box center [1175, 360] width 758 height 413
click at [230, 179] on div "Loyalty" at bounding box center [191, 188] width 358 height 33
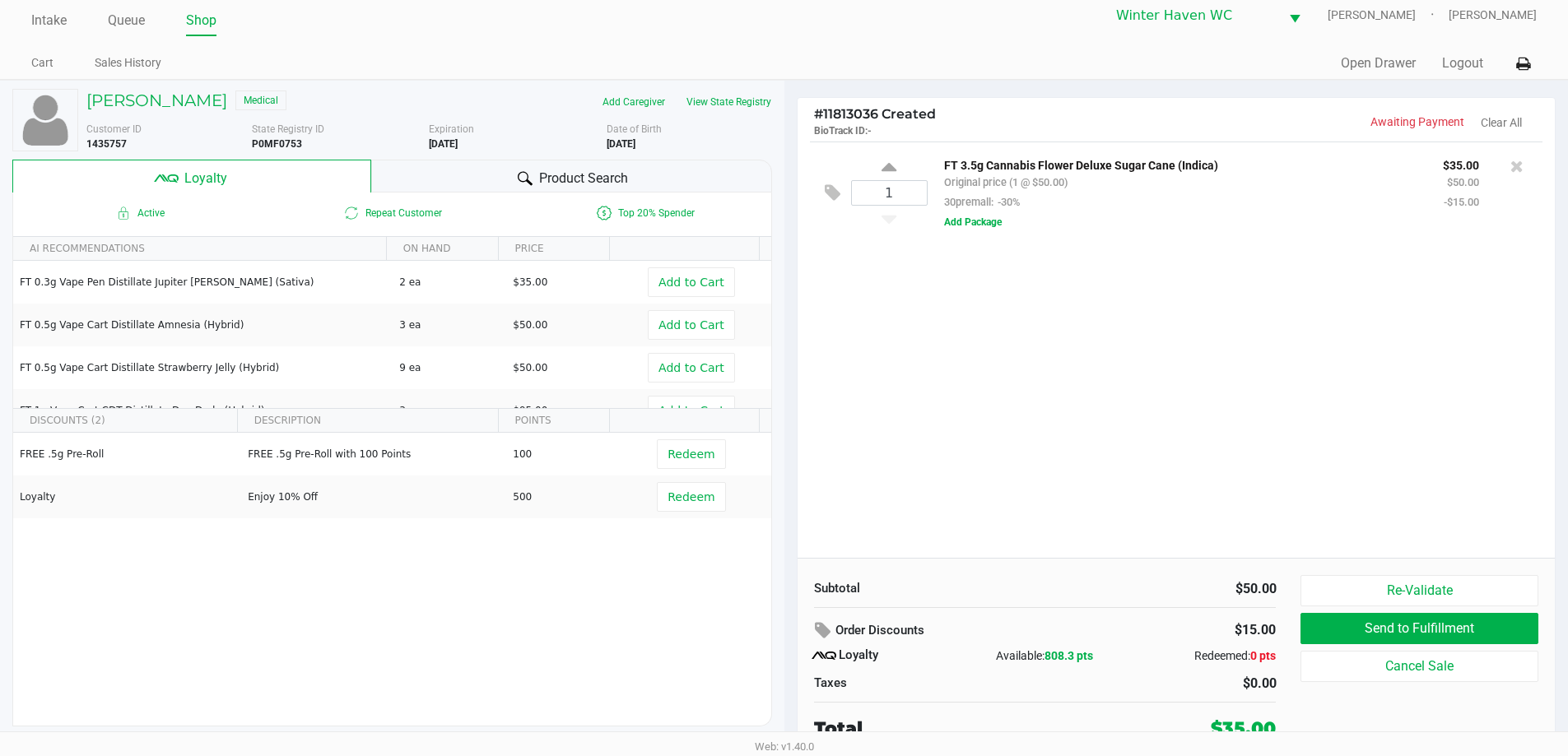
scroll to position [17, 0]
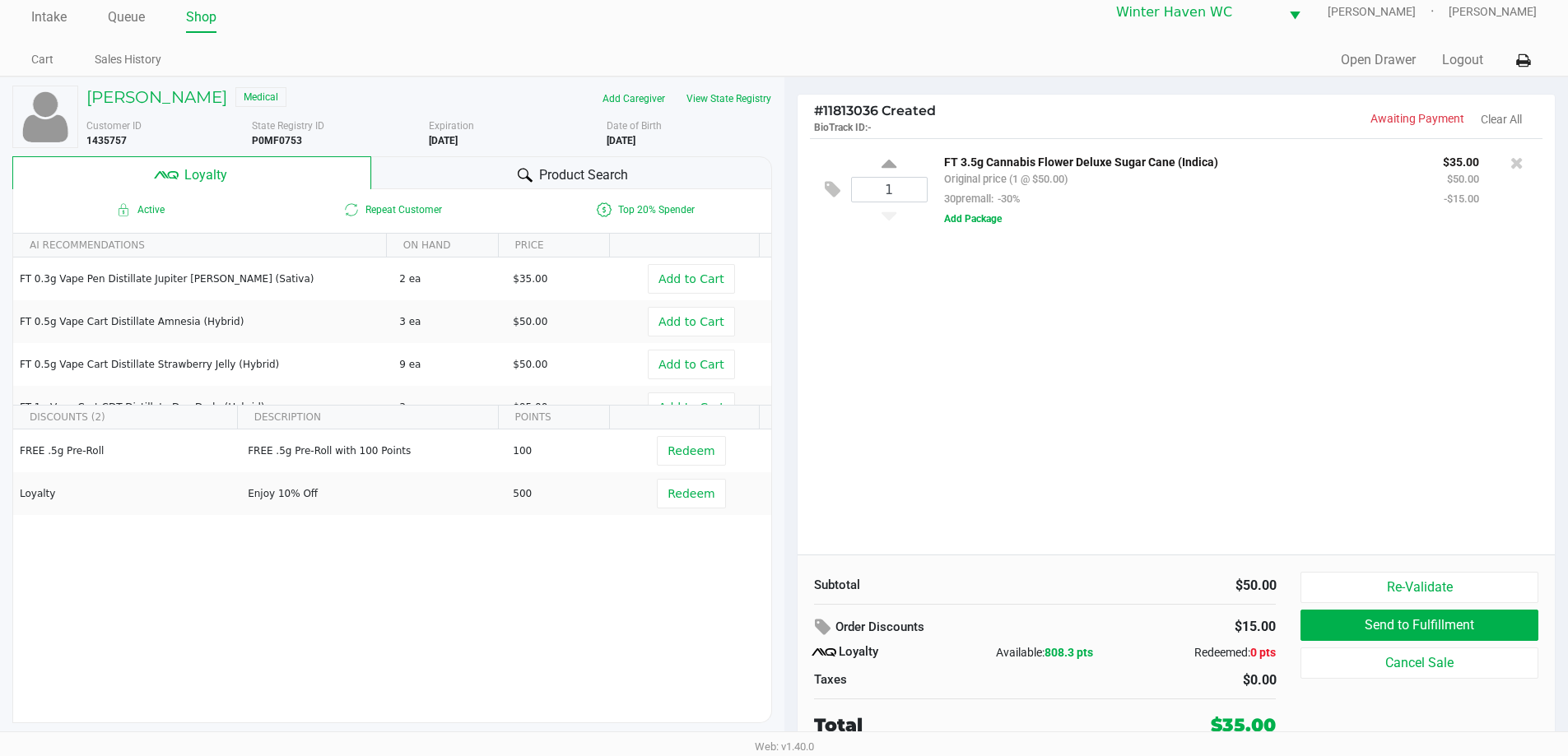
click at [980, 412] on div "1 FT 3.5g Cannabis Flower Deluxe Sugar Cane (Indica) Original price (1 @ $50.00…" at bounding box center [1177, 346] width 758 height 417
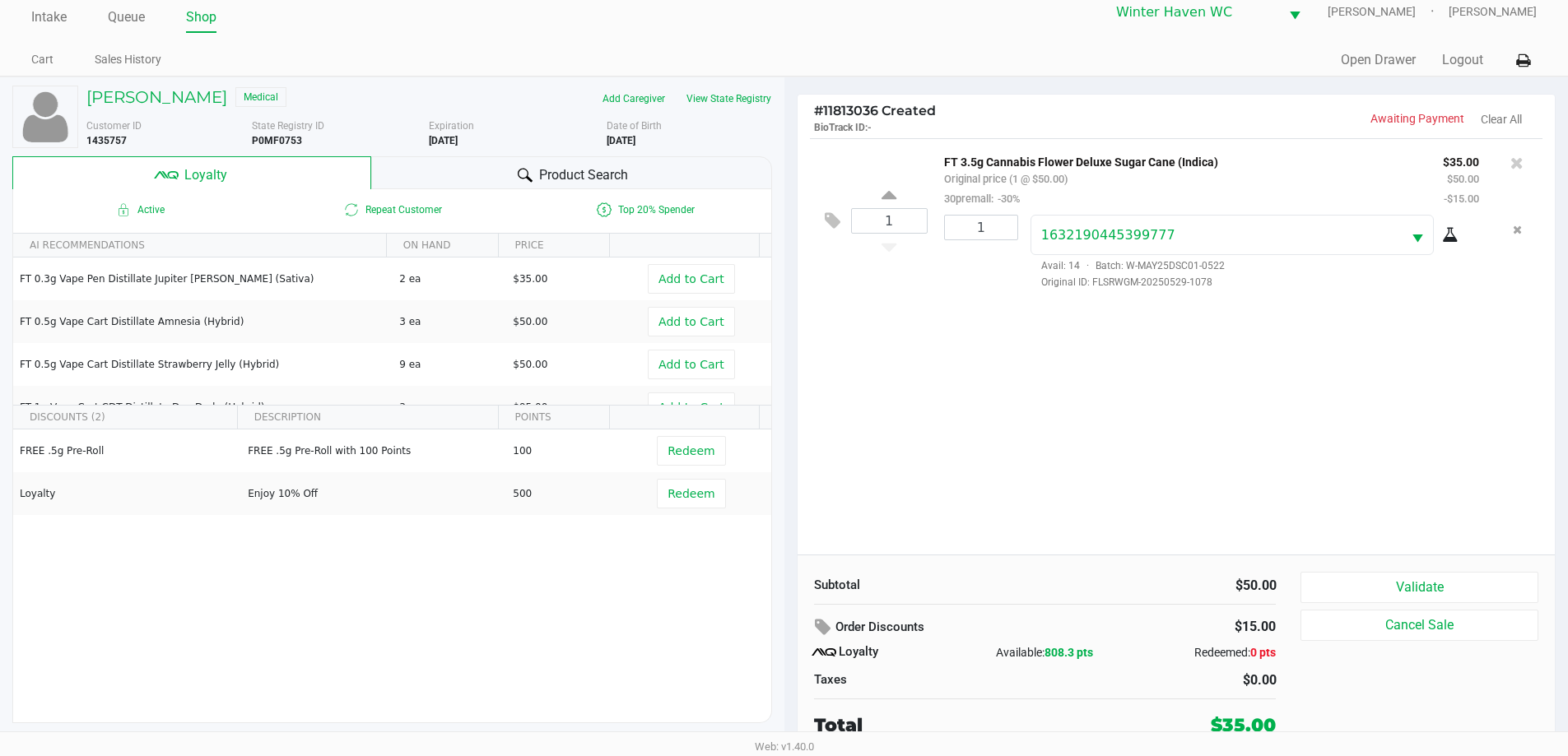
click at [958, 437] on div "1 FT 3.5g Cannabis Flower Deluxe Sugar Cane (Indica) Original price (1 @ $50.00…" at bounding box center [1177, 346] width 758 height 417
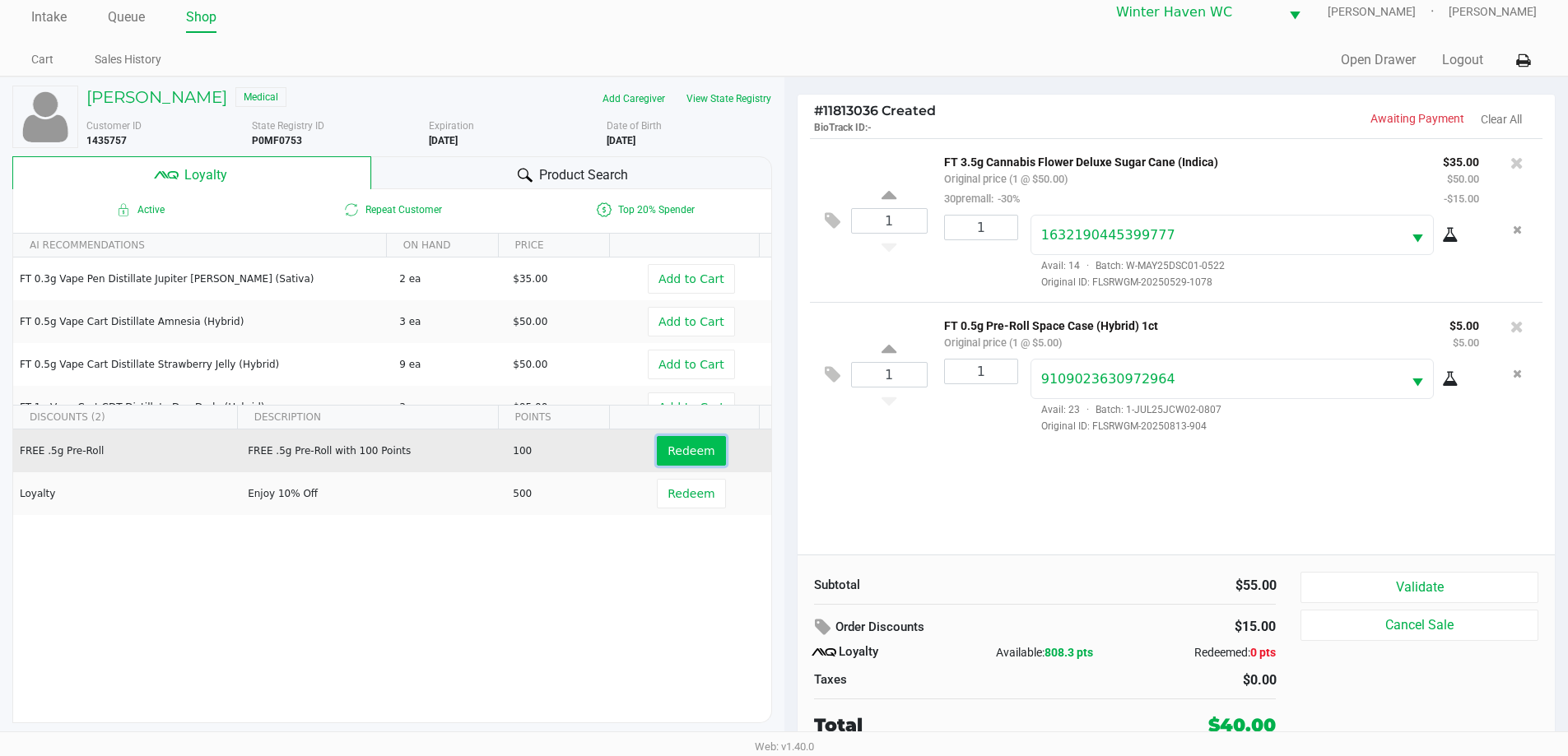
click at [681, 458] on span "Redeem" at bounding box center [692, 450] width 47 height 13
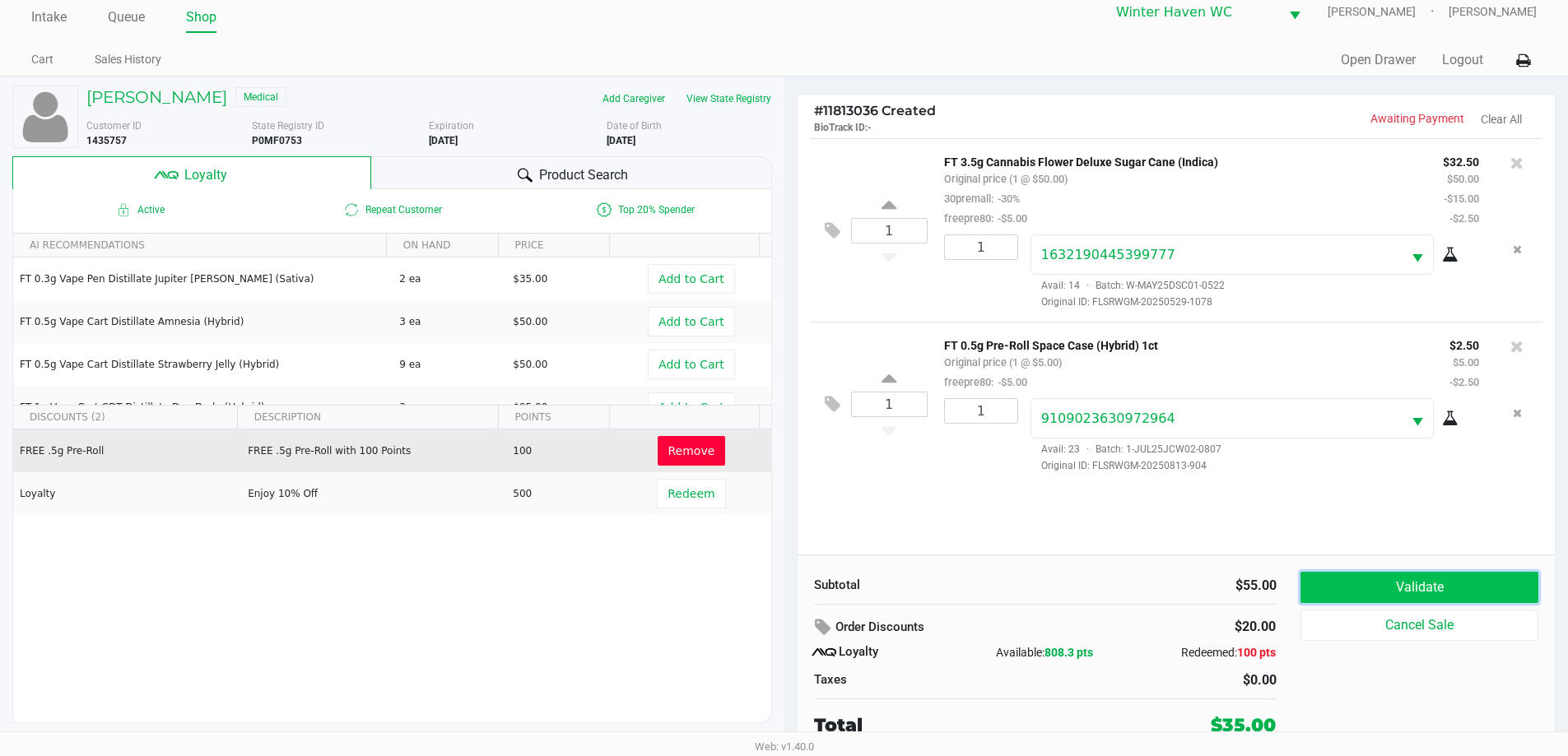
click at [1445, 592] on button "Validate" at bounding box center [1419, 588] width 237 height 31
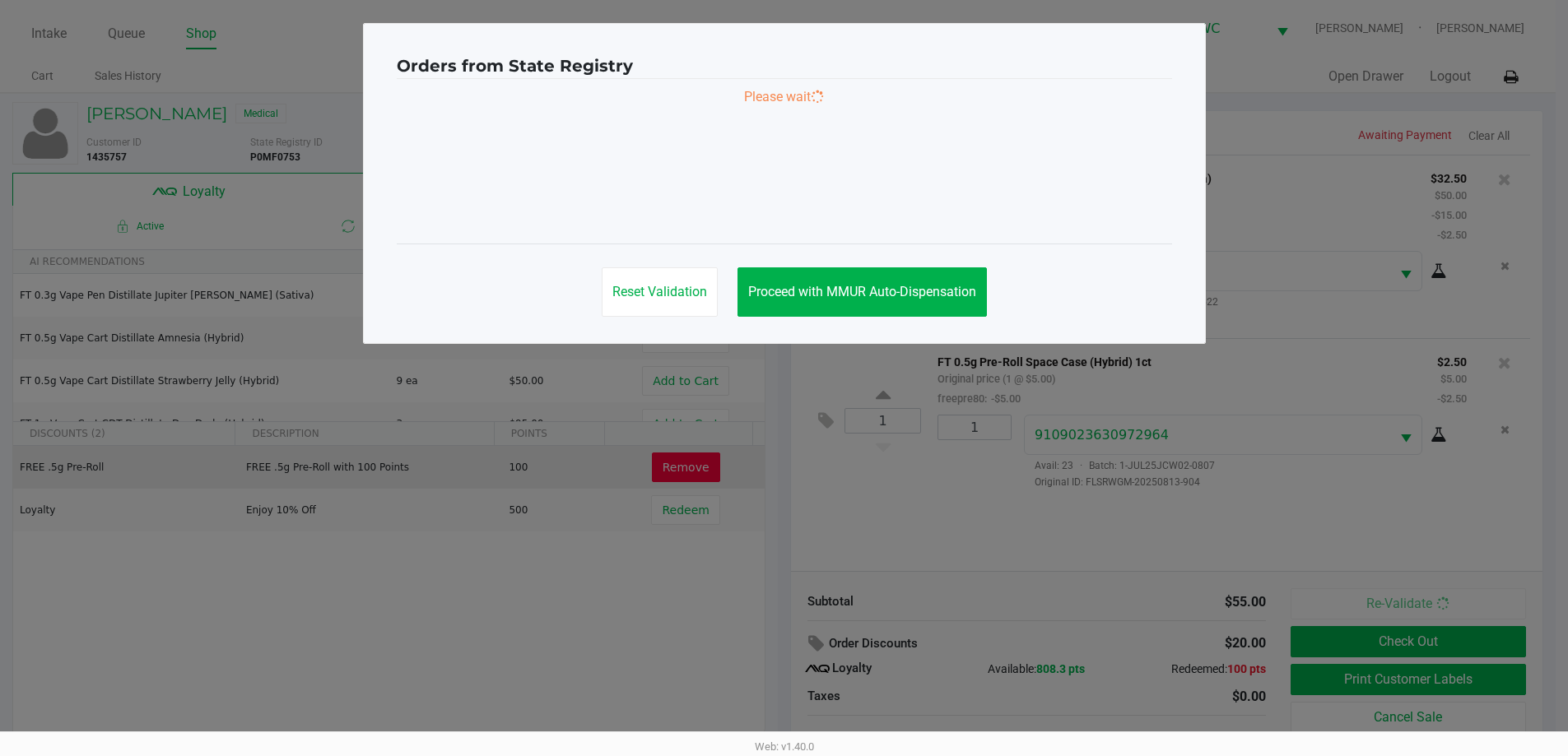
scroll to position [0, 0]
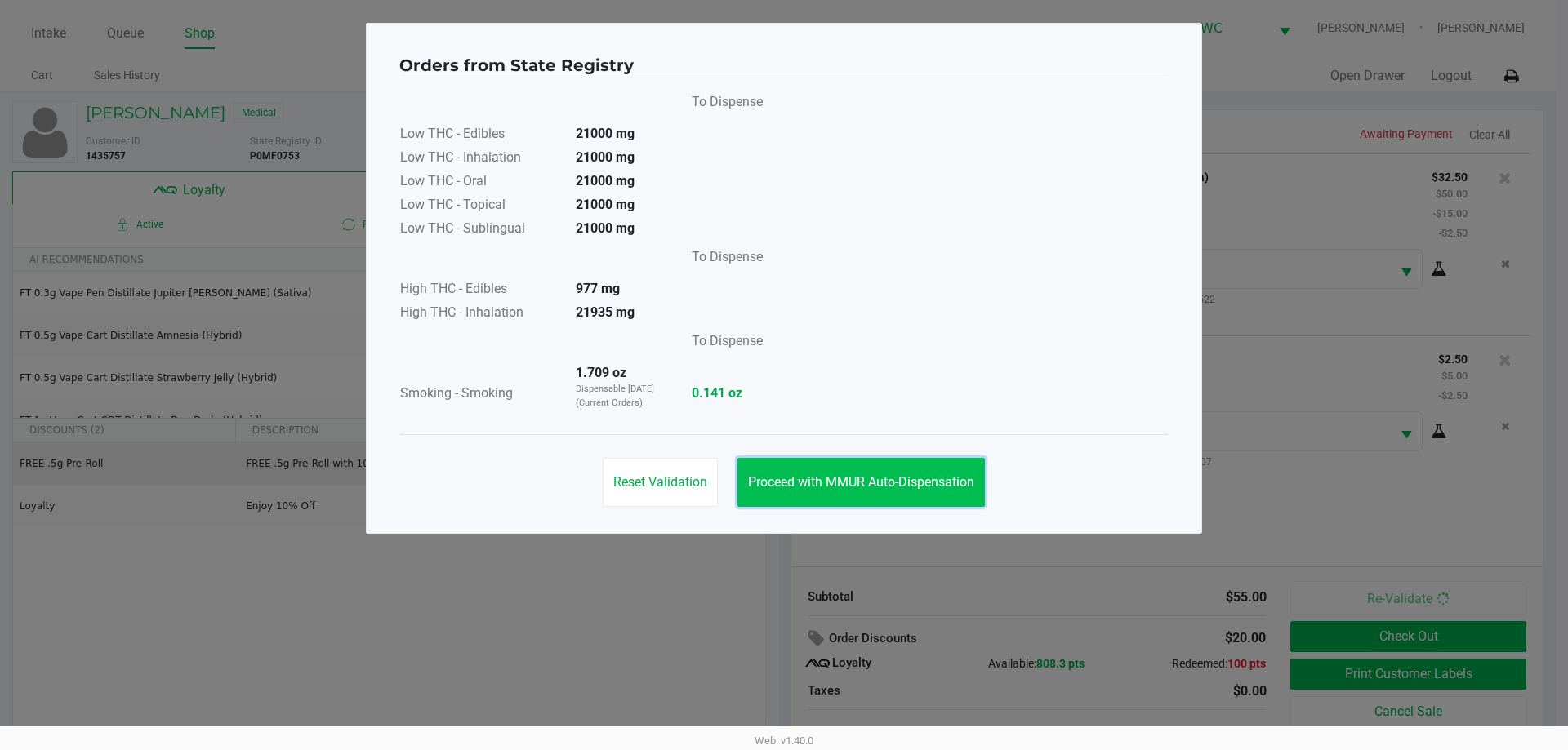
click at [838, 469] on button "Proceed with MMUR Auto-Dispensation" at bounding box center [861, 482] width 247 height 49
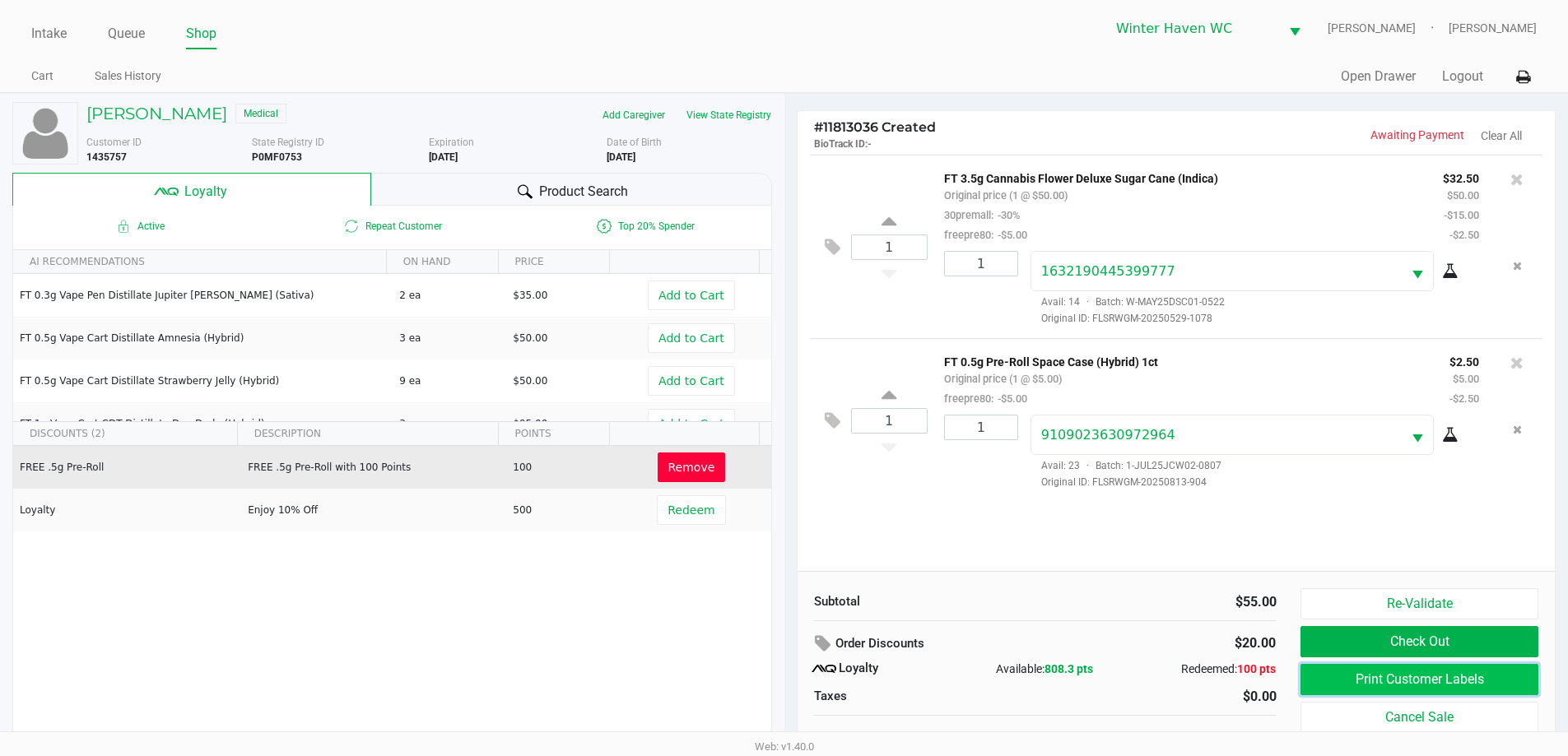
click at [1492, 683] on button "Print Customer Labels" at bounding box center [1419, 680] width 237 height 31
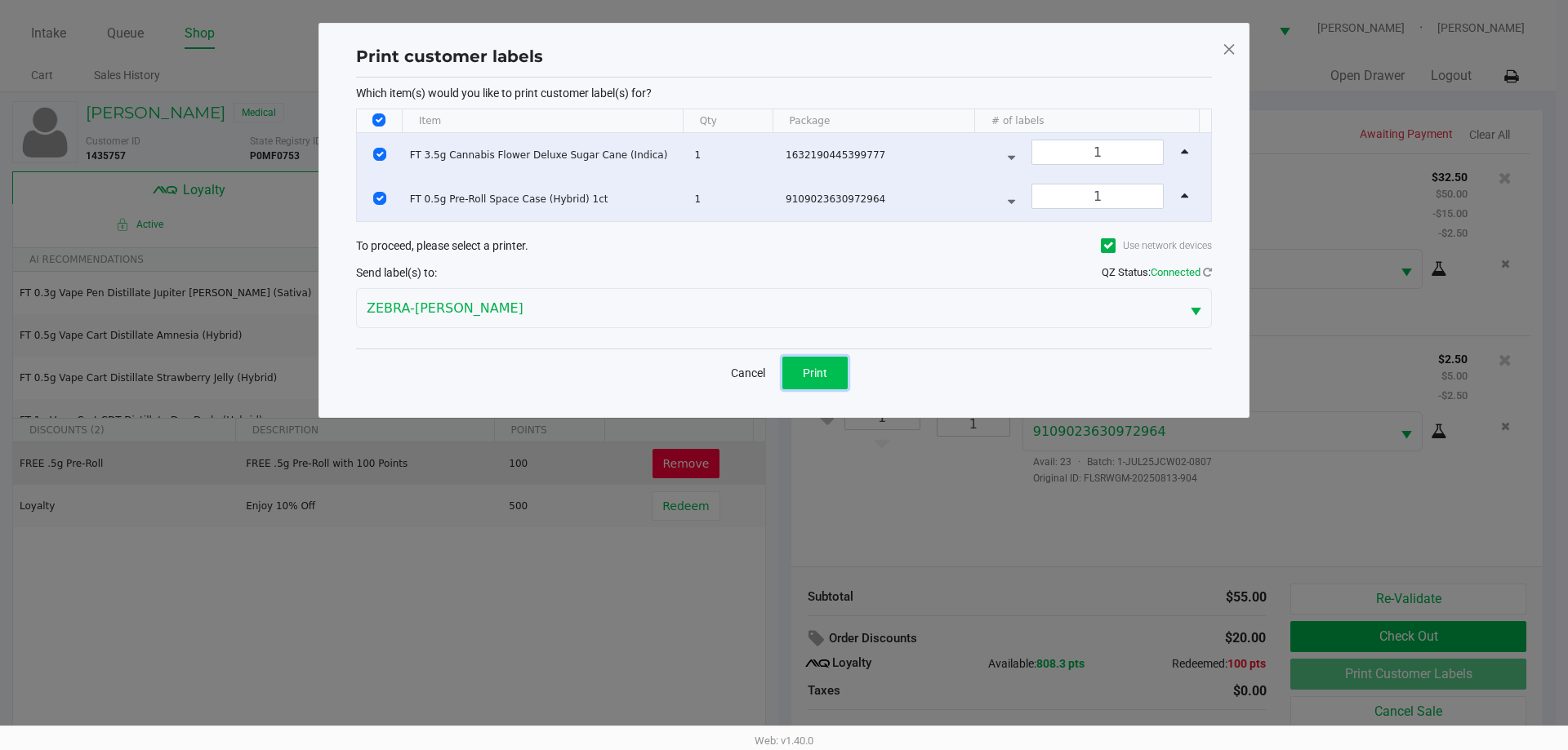
click at [825, 375] on span "Print" at bounding box center [814, 373] width 24 height 13
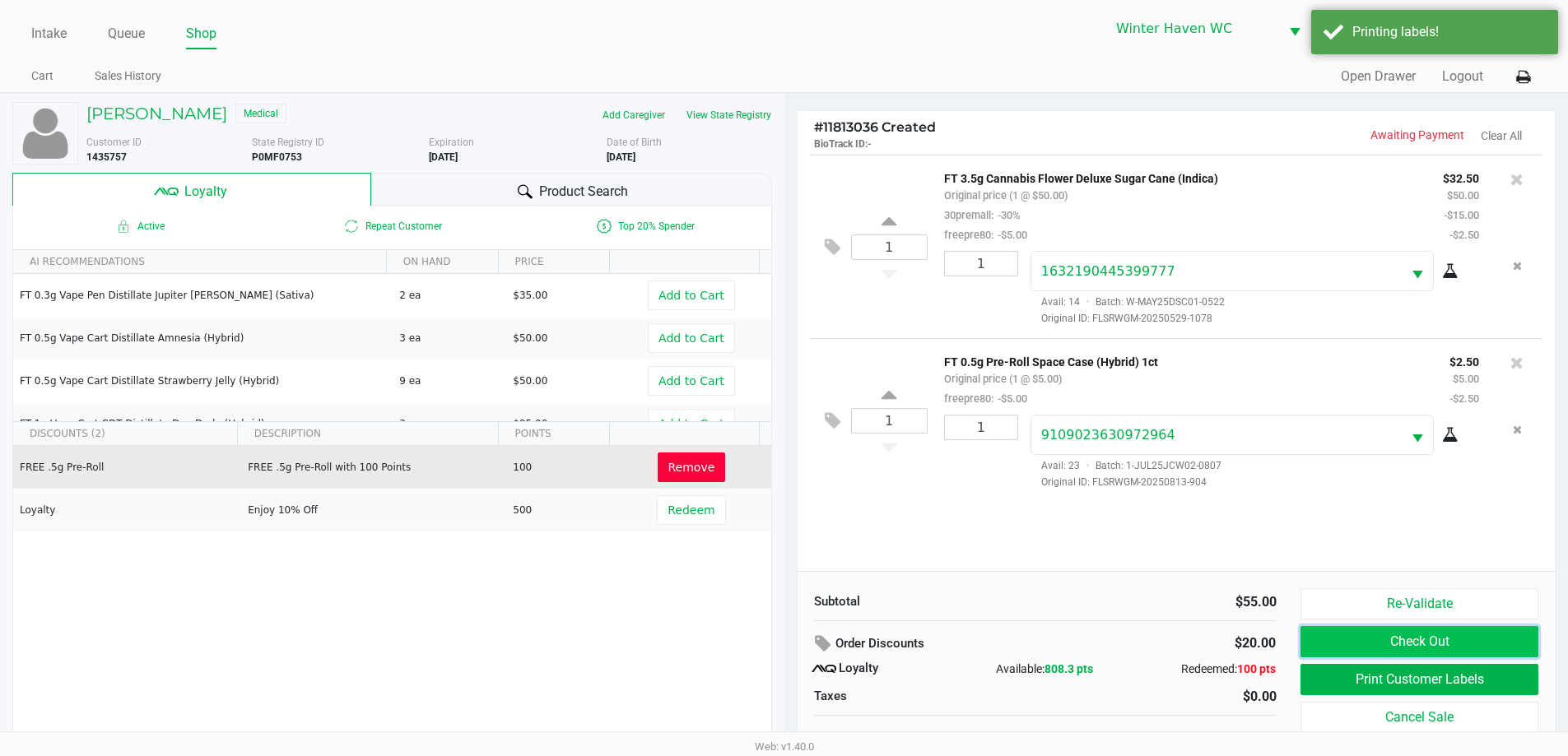
click at [1328, 637] on button "Check Out" at bounding box center [1419, 642] width 237 height 31
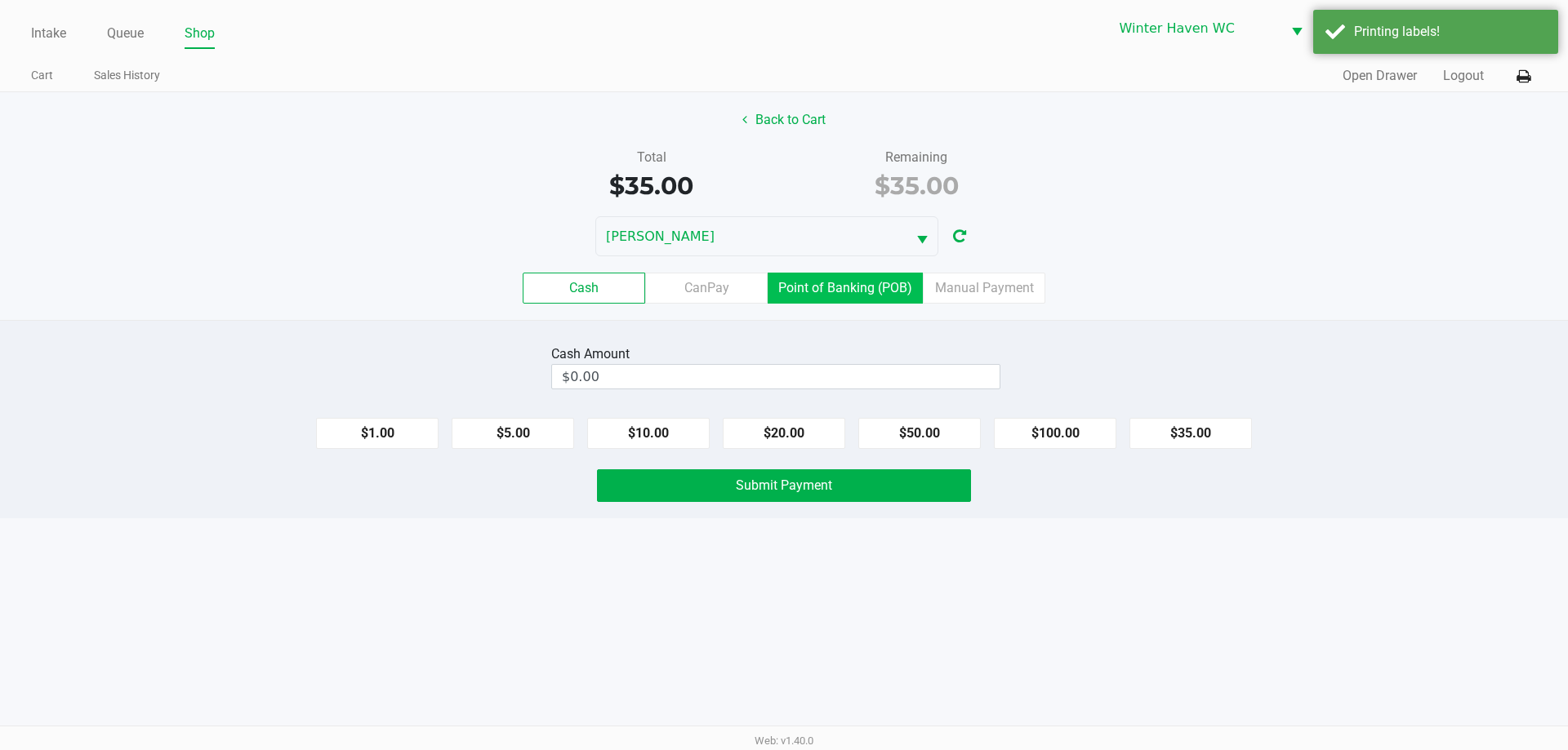
click at [817, 286] on label "Point of Banking (POB)" at bounding box center [845, 288] width 155 height 31
click at [0, 0] on 7 "Point of Banking (POB)" at bounding box center [0, 0] width 0 height 0
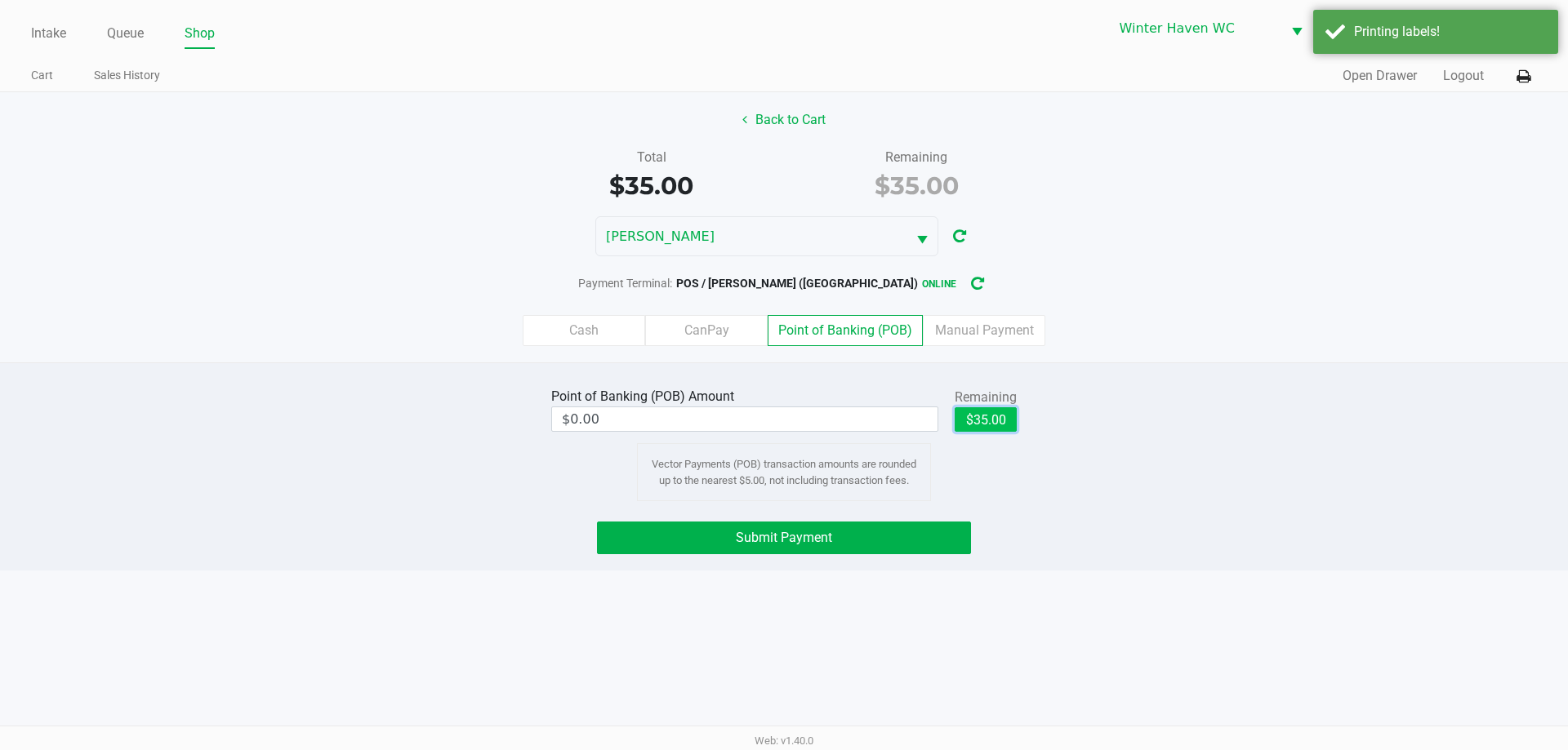
click at [985, 425] on button "$35.00" at bounding box center [986, 419] width 62 height 24
type input "$35.00"
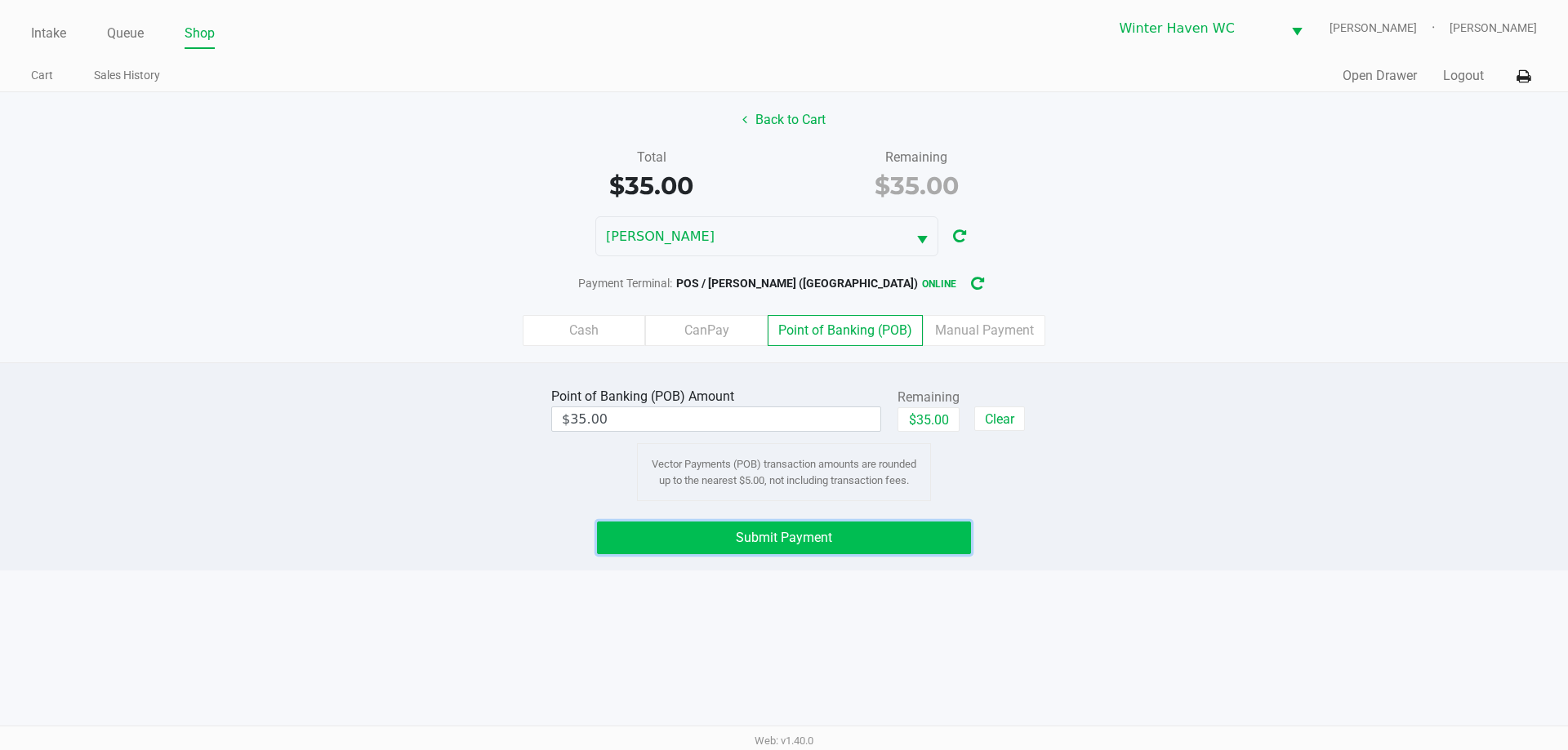
click at [823, 537] on span "Submit Payment" at bounding box center [783, 538] width 96 height 16
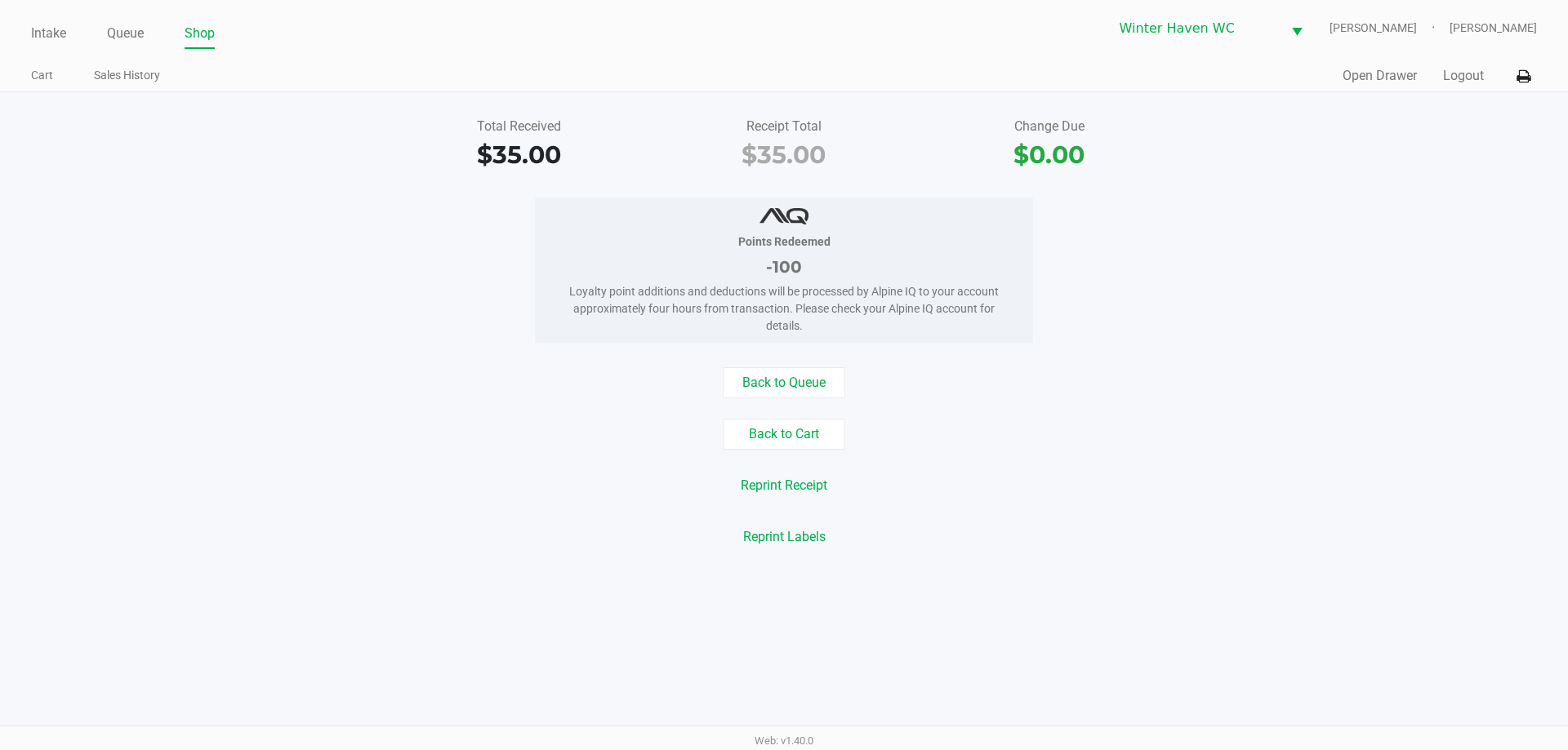
click at [1390, 87] on div "Quick Sale Open Drawer Logout" at bounding box center [1160, 76] width 753 height 30
click at [1389, 82] on button "Open Drawer" at bounding box center [1380, 76] width 75 height 19
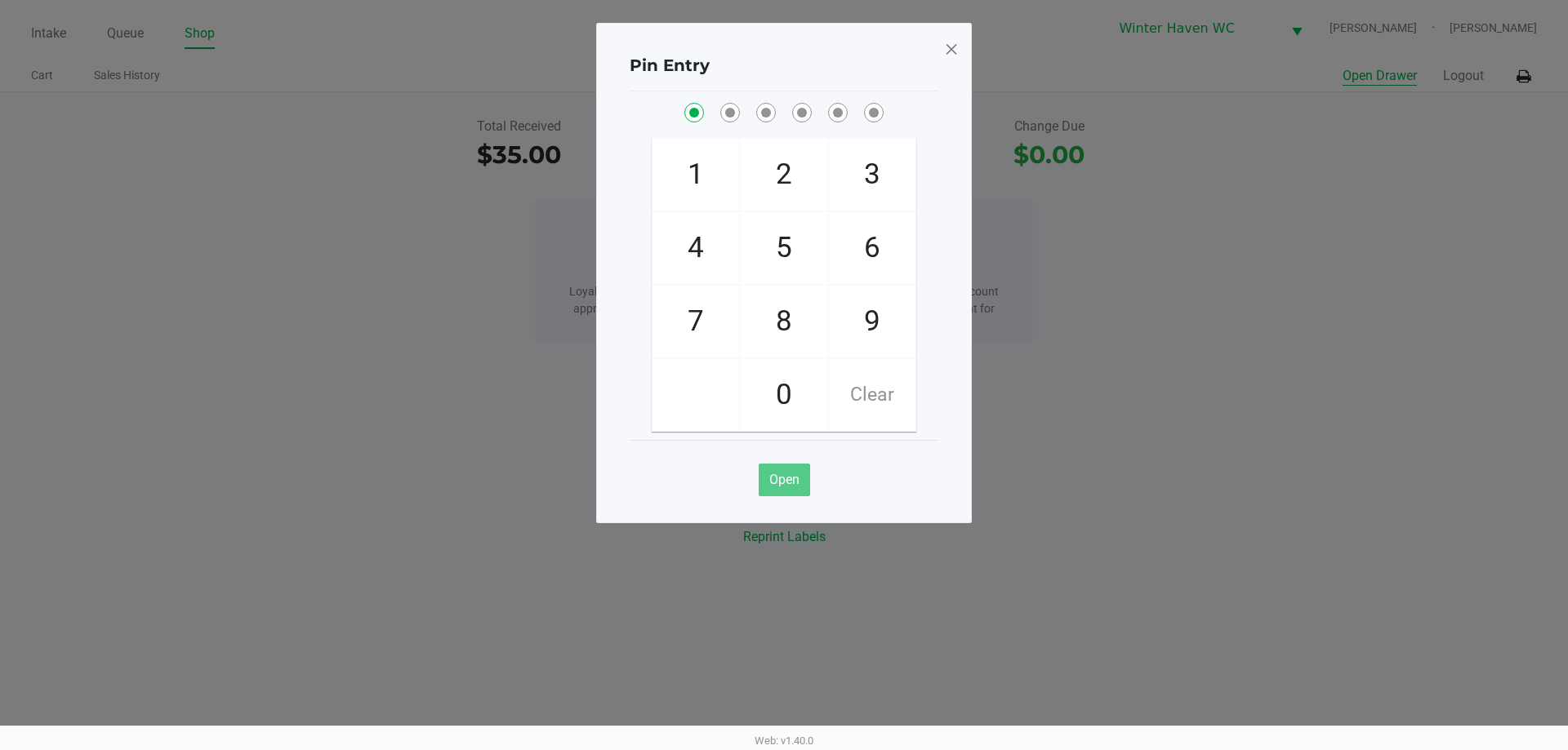
checkbox input "true"
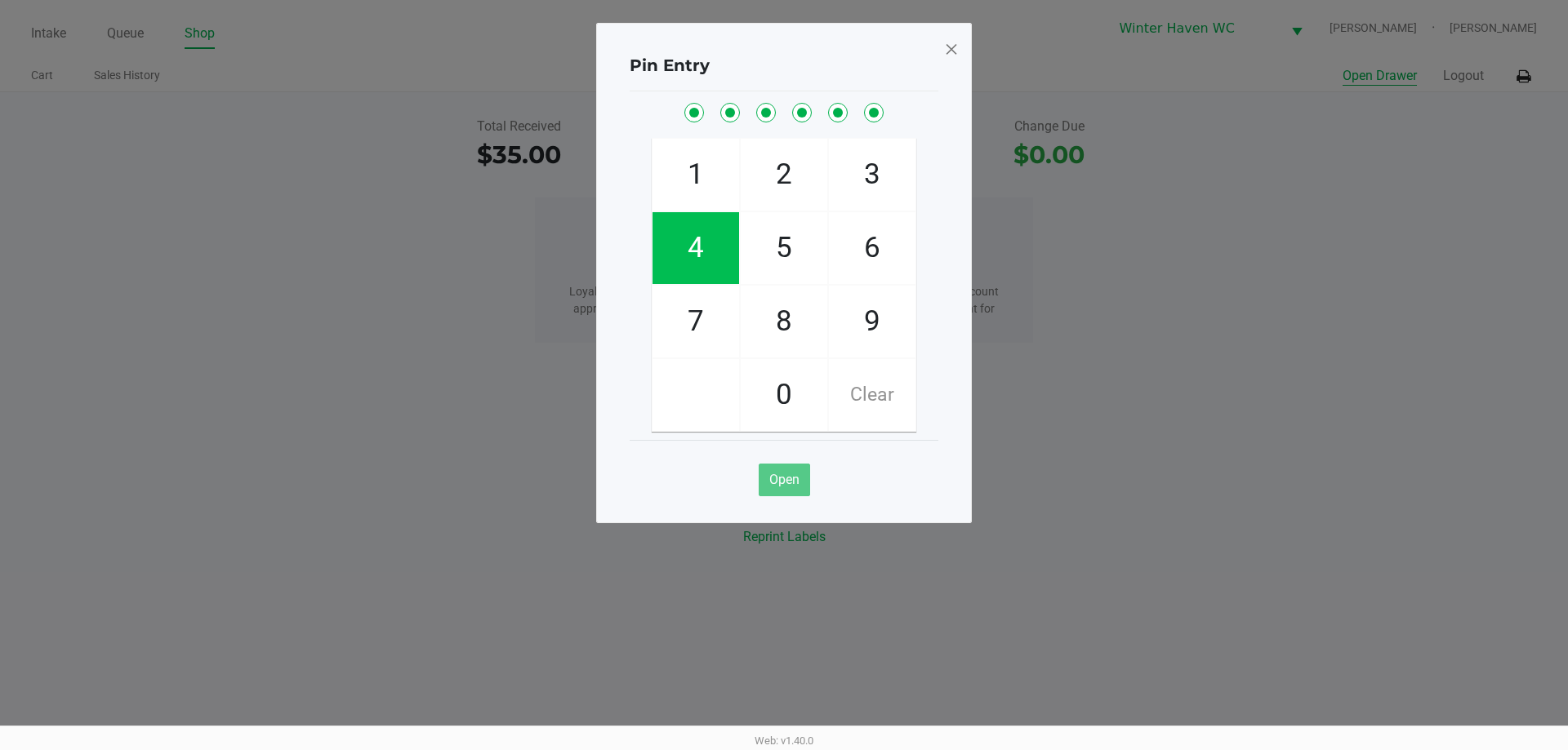
checkbox input "true"
click at [948, 51] on span at bounding box center [951, 49] width 15 height 26
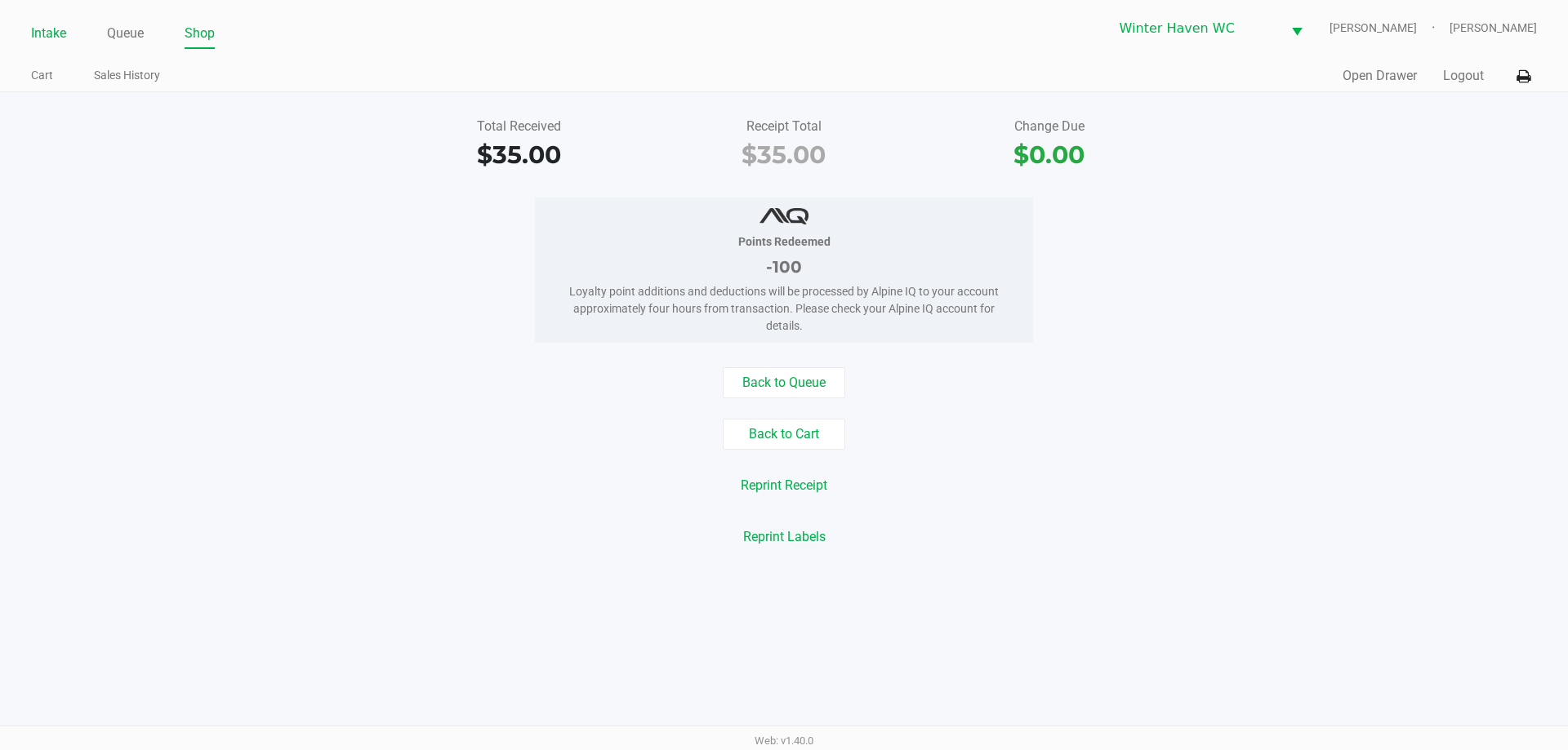
click at [52, 28] on link "Intake" at bounding box center [49, 34] width 35 height 23
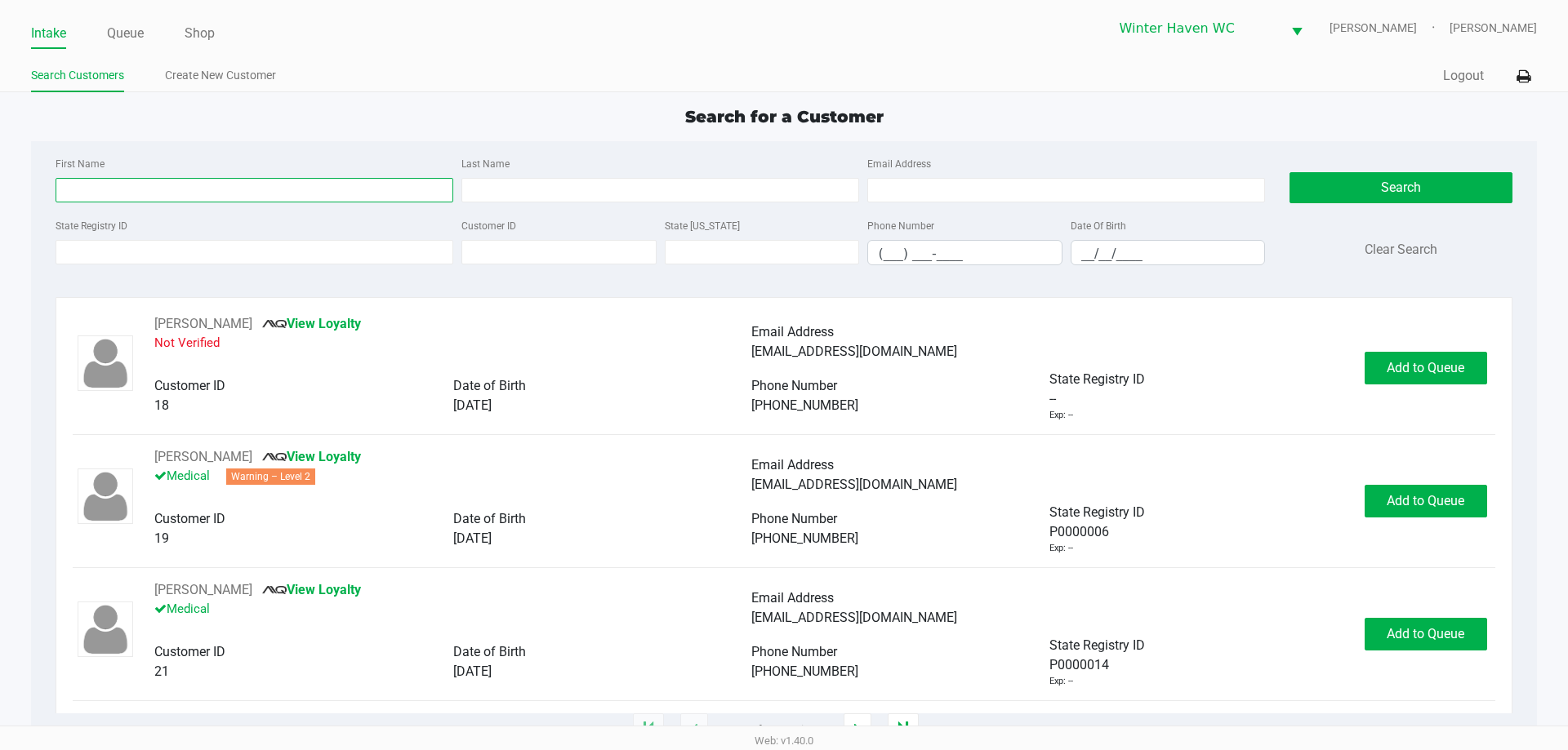
click at [393, 179] on input "First Name" at bounding box center [254, 189] width 398 height 24
type input "JORDAN"
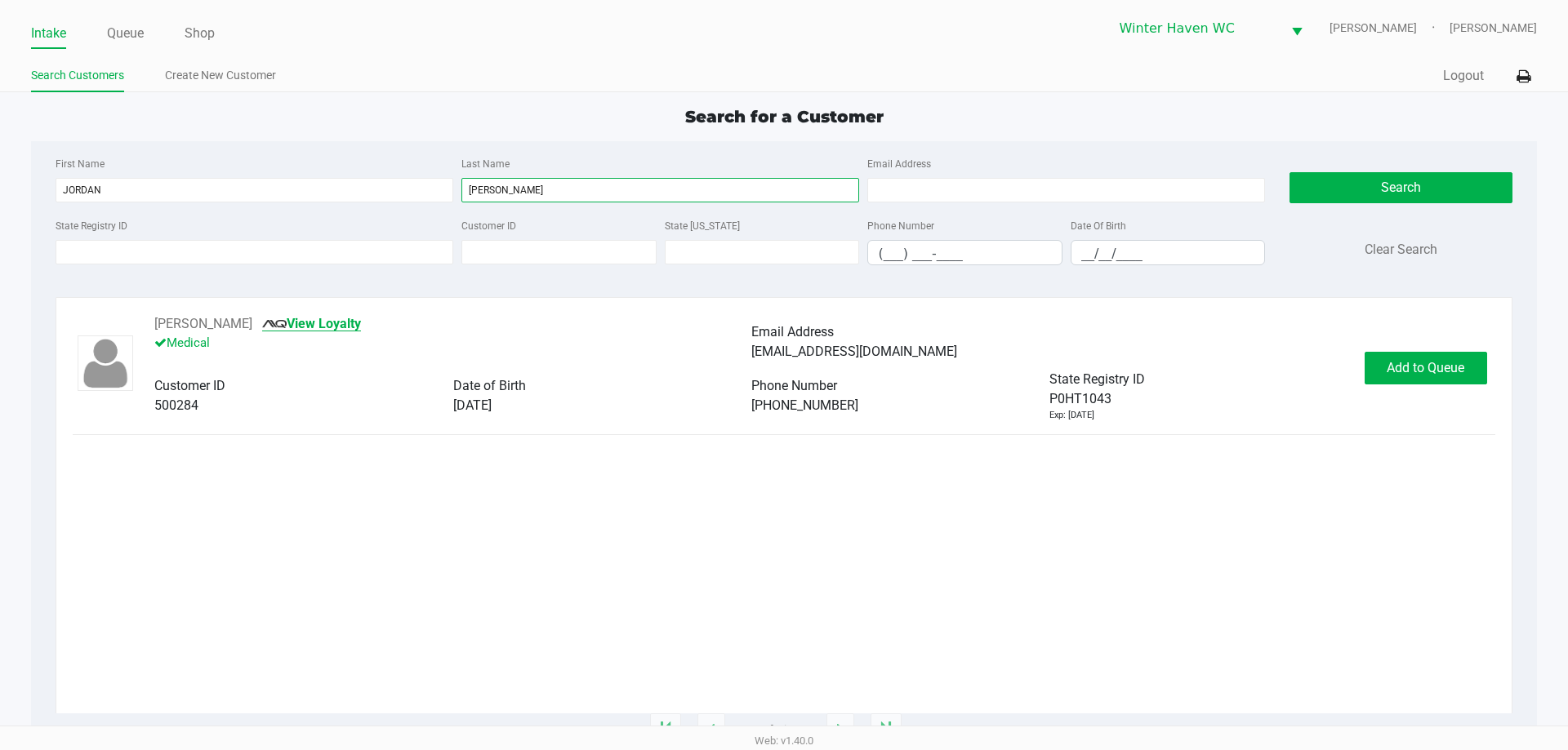
type input "[PERSON_NAME]"
click at [295, 324] on link "View Loyalty" at bounding box center [311, 324] width 99 height 16
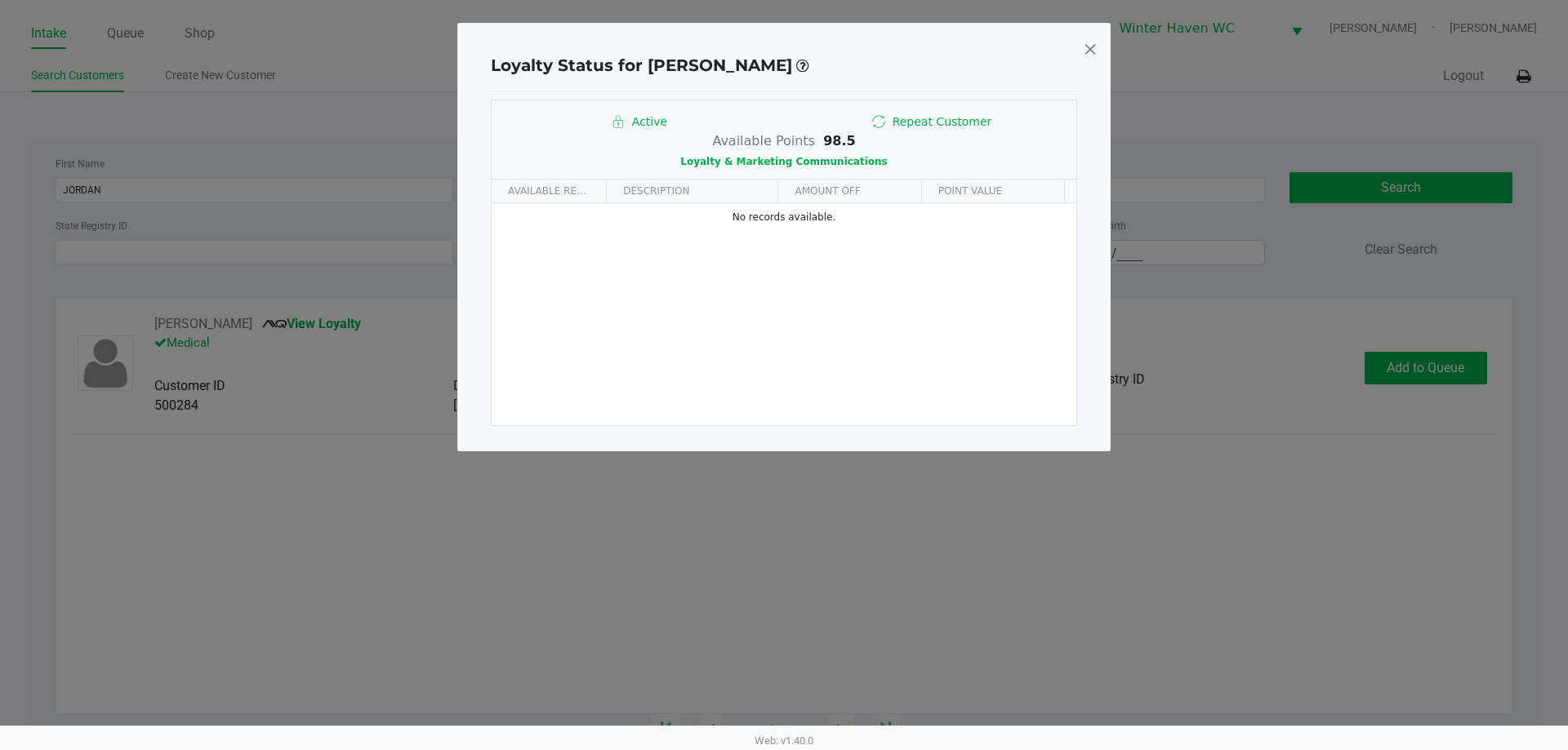
click at [1091, 48] on span at bounding box center [1090, 49] width 15 height 26
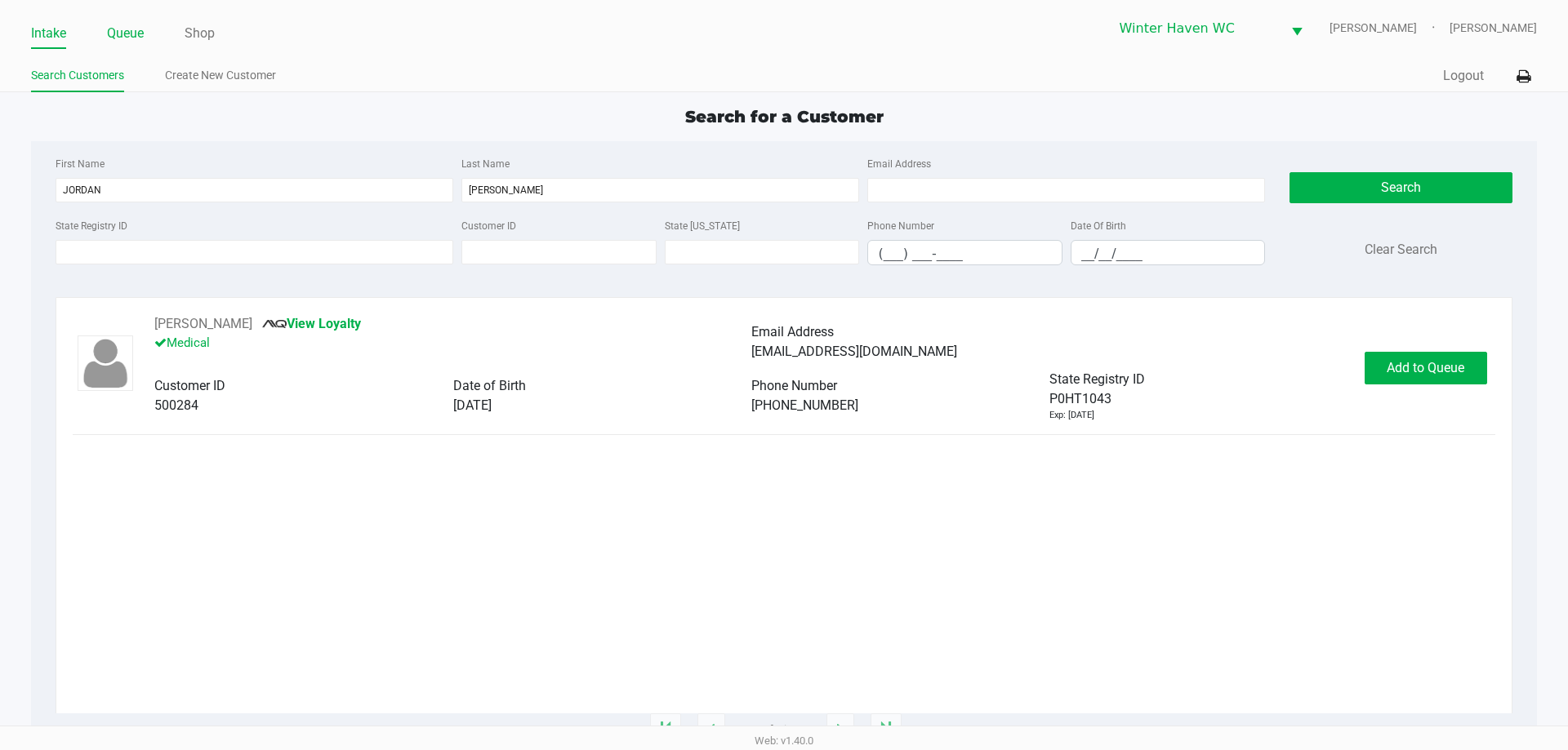
click at [121, 34] on link "Queue" at bounding box center [125, 34] width 37 height 23
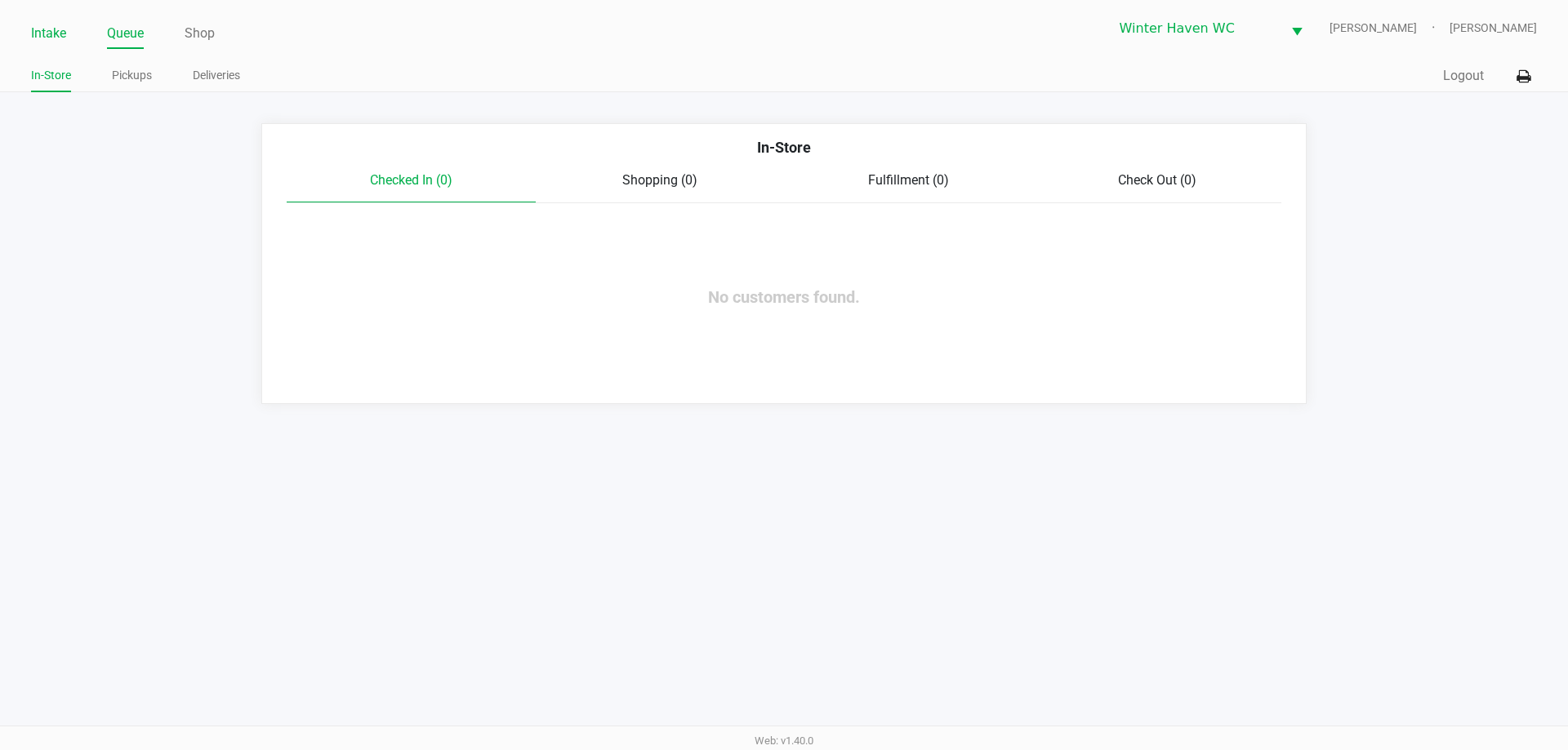
click at [53, 28] on link "Intake" at bounding box center [49, 34] width 35 height 23
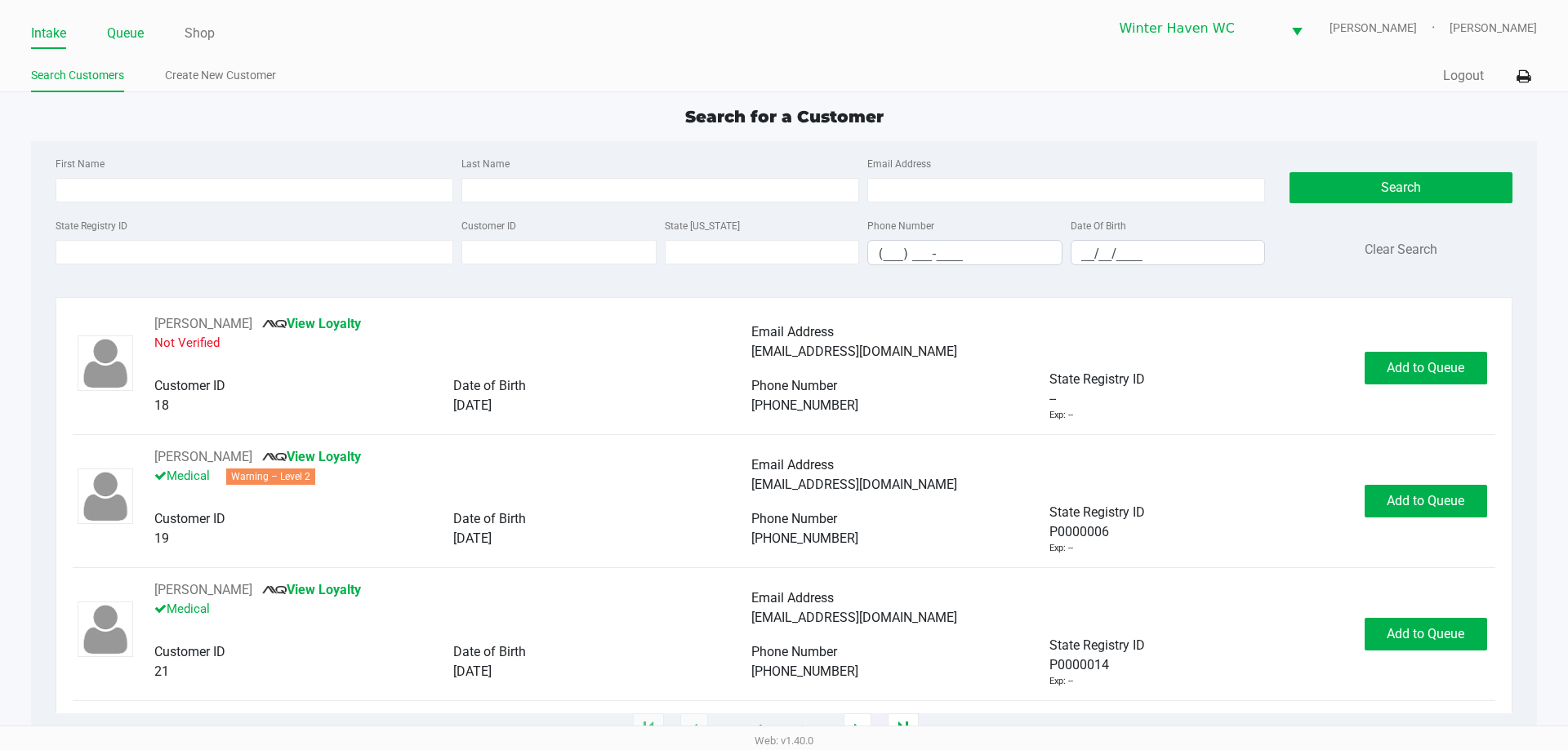
click at [141, 28] on link "Queue" at bounding box center [125, 34] width 37 height 23
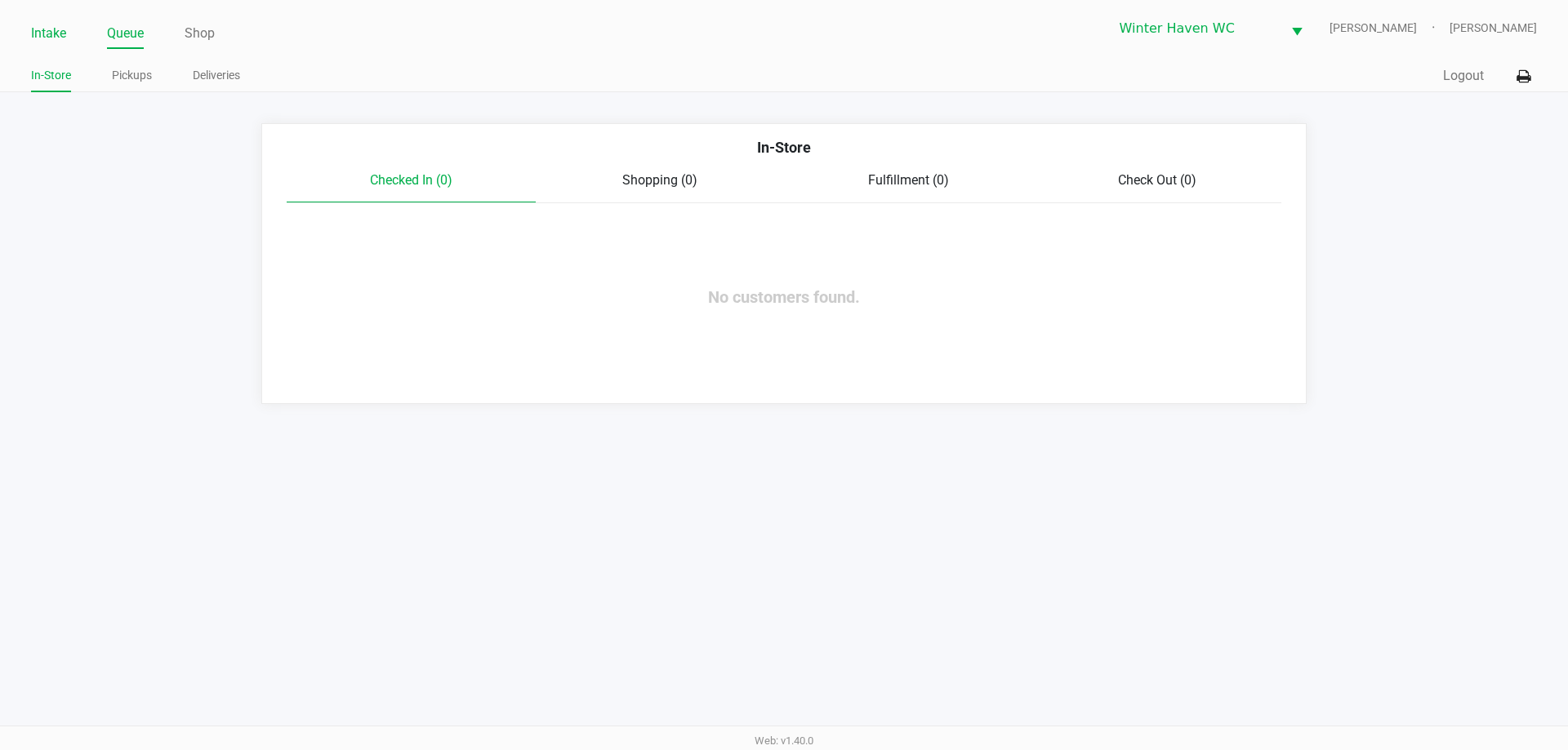
click at [49, 34] on link "Intake" at bounding box center [49, 34] width 35 height 23
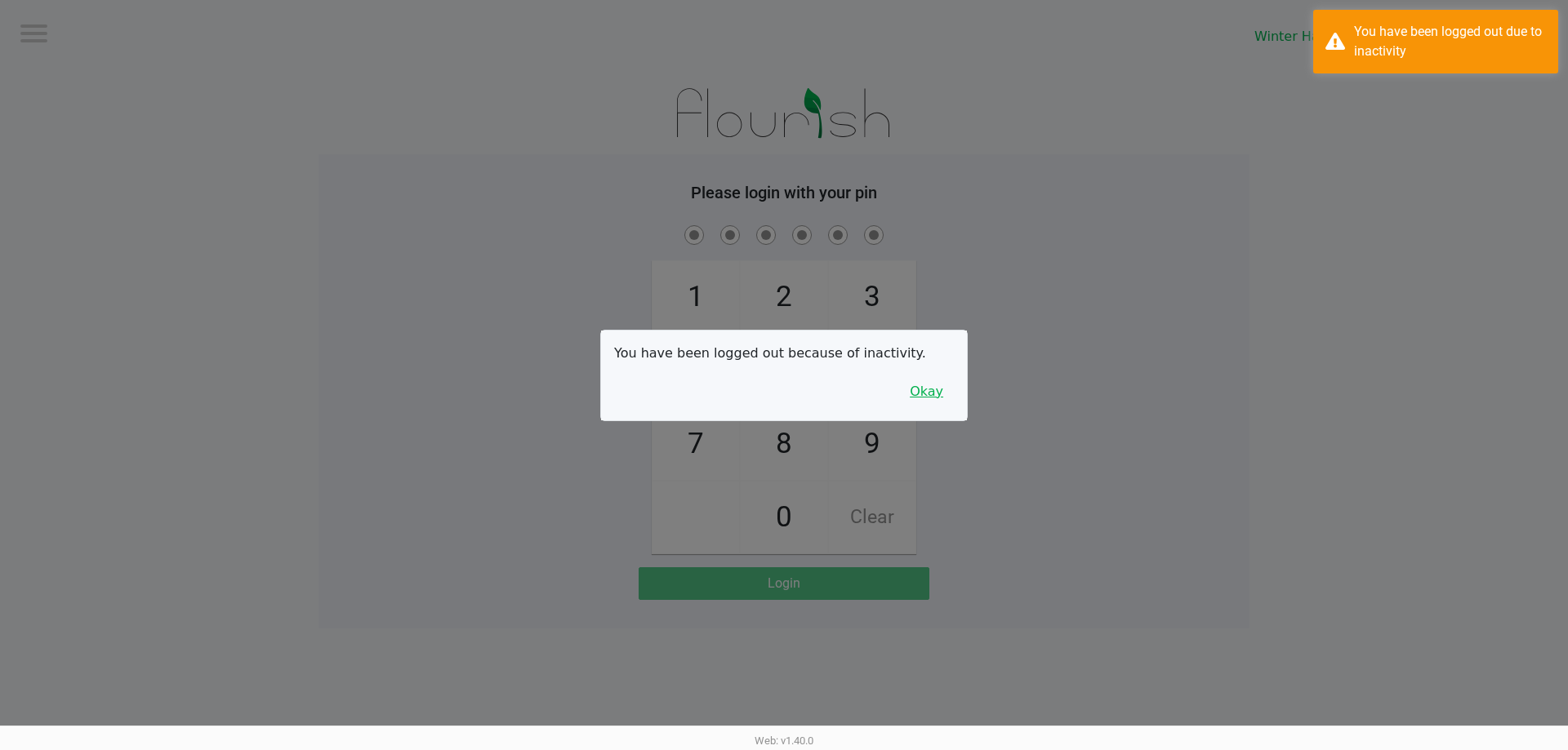
click at [933, 383] on button "Okay" at bounding box center [927, 392] width 54 height 31
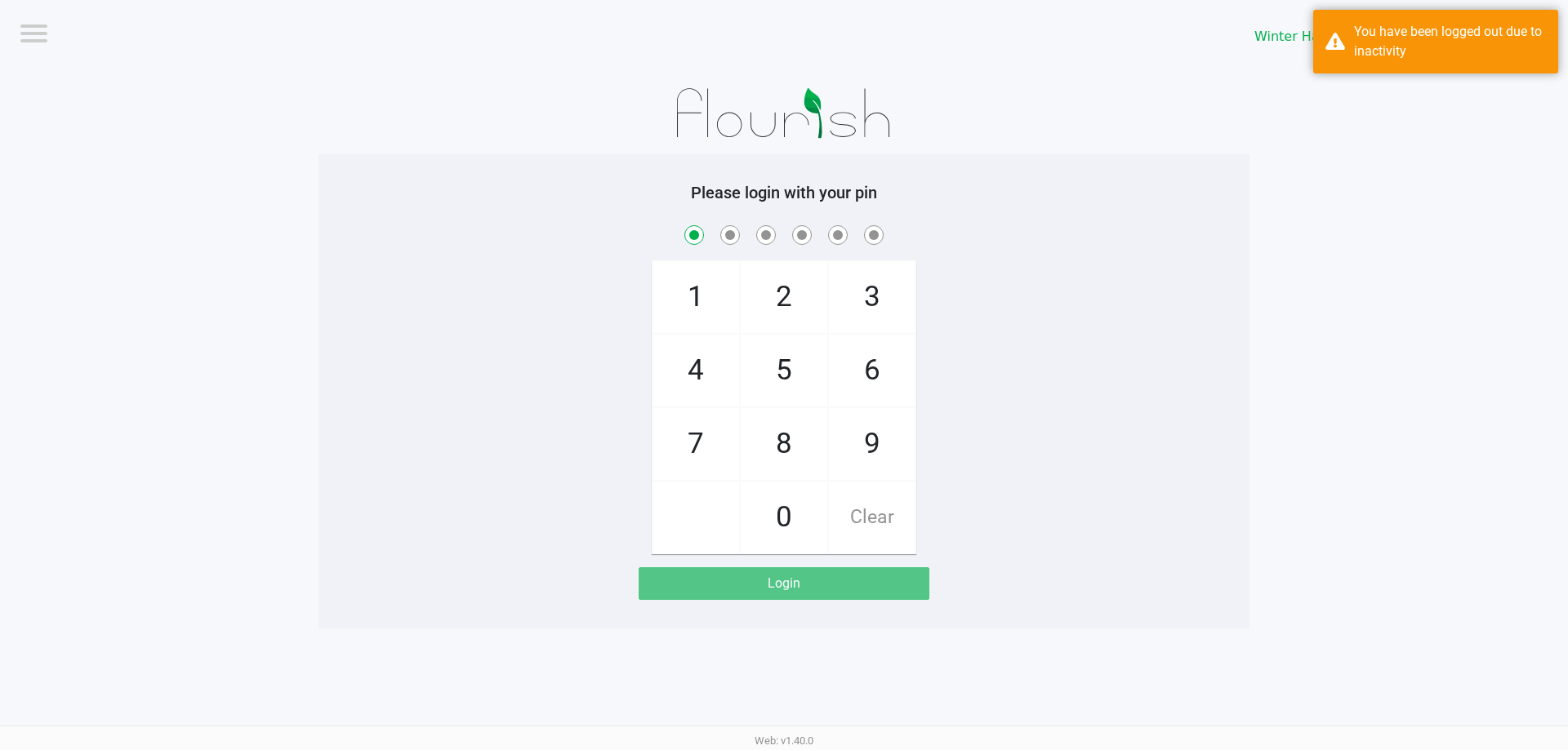
checkbox input "true"
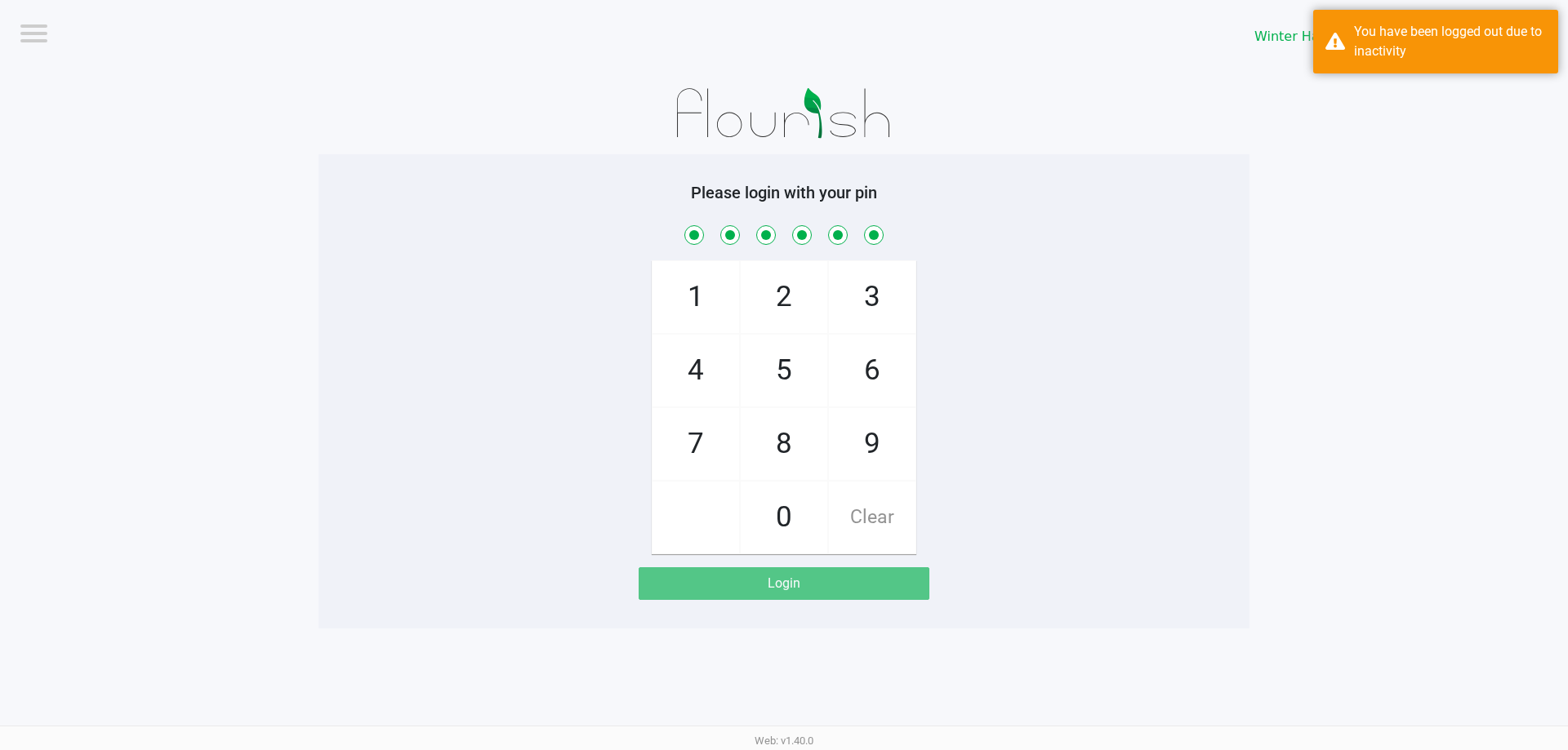
checkbox input "true"
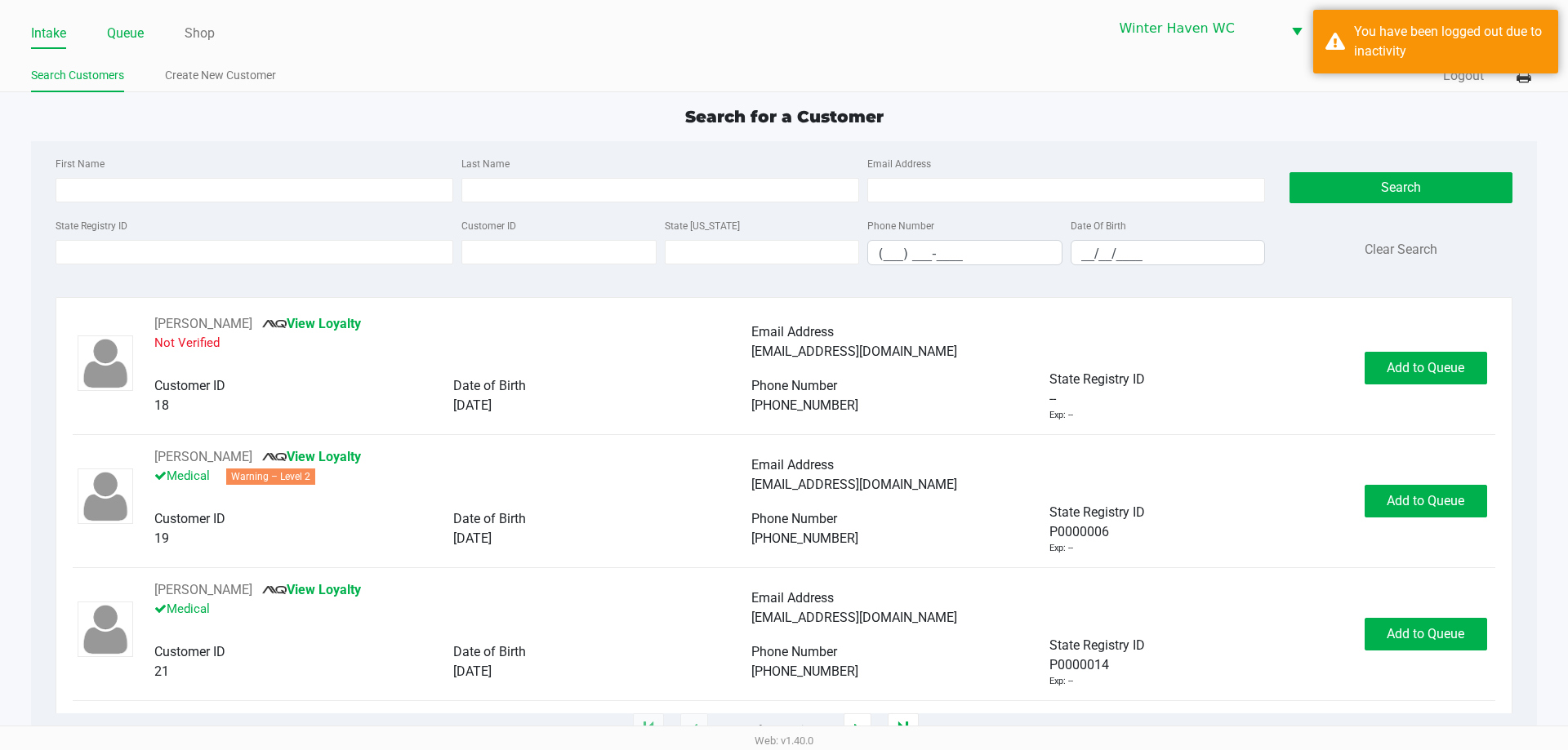
click at [131, 39] on link "Queue" at bounding box center [125, 34] width 37 height 23
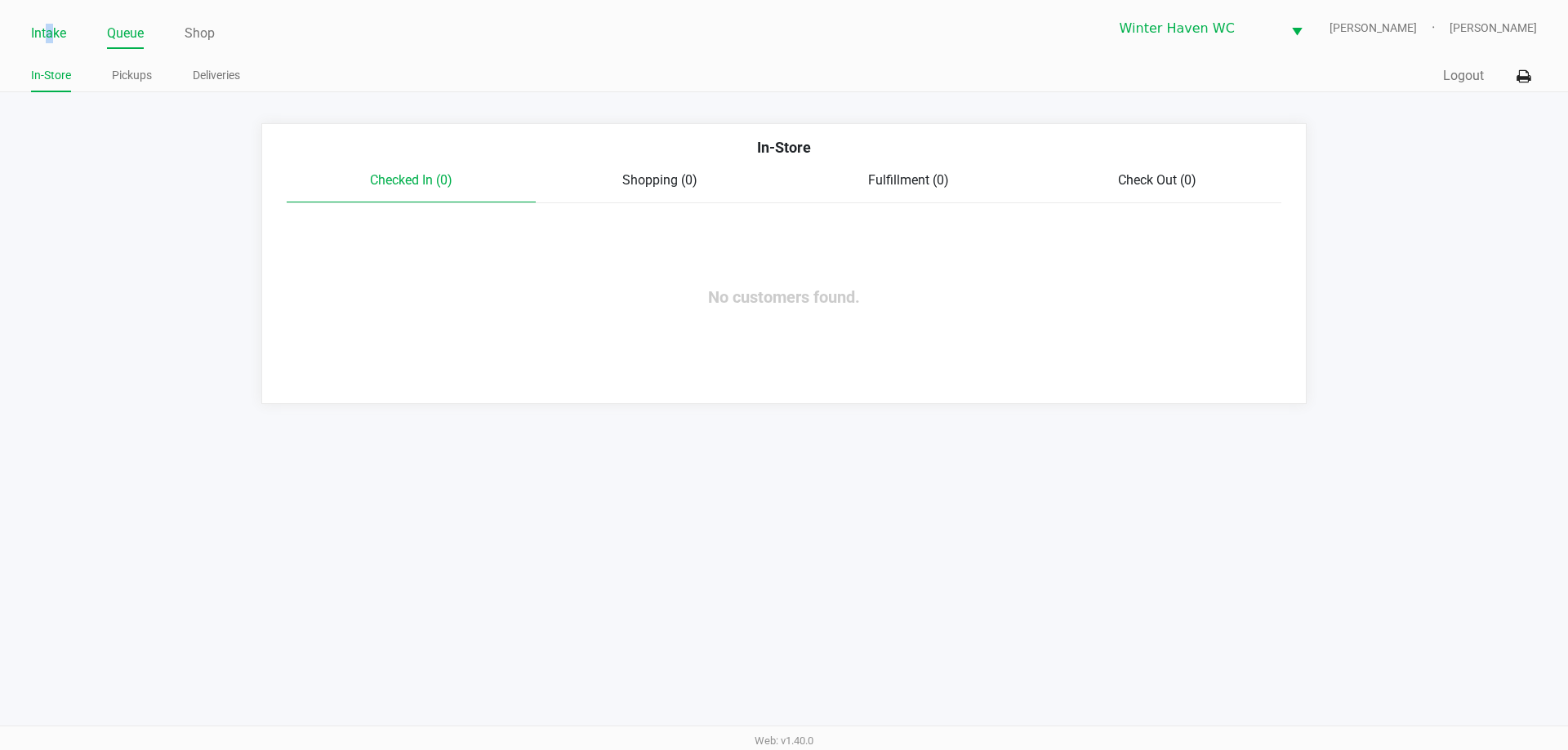
drag, startPoint x: 49, startPoint y: 23, endPoint x: 54, endPoint y: 34, distance: 12.1
click at [55, 30] on link "Intake" at bounding box center [49, 34] width 35 height 23
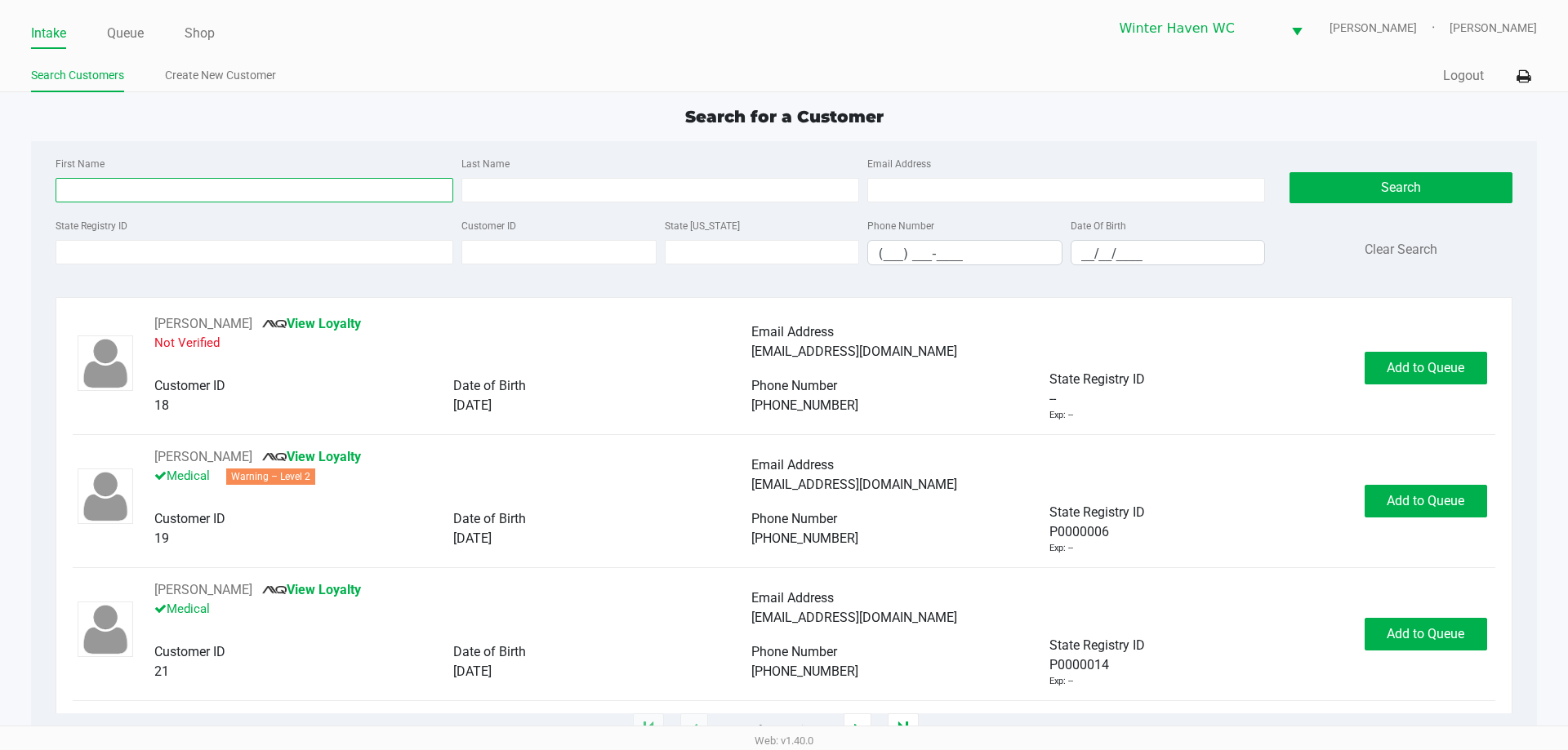
click at [237, 186] on input "First Name" at bounding box center [254, 189] width 398 height 24
click at [204, 251] on input "State Registry ID" at bounding box center [254, 251] width 398 height 24
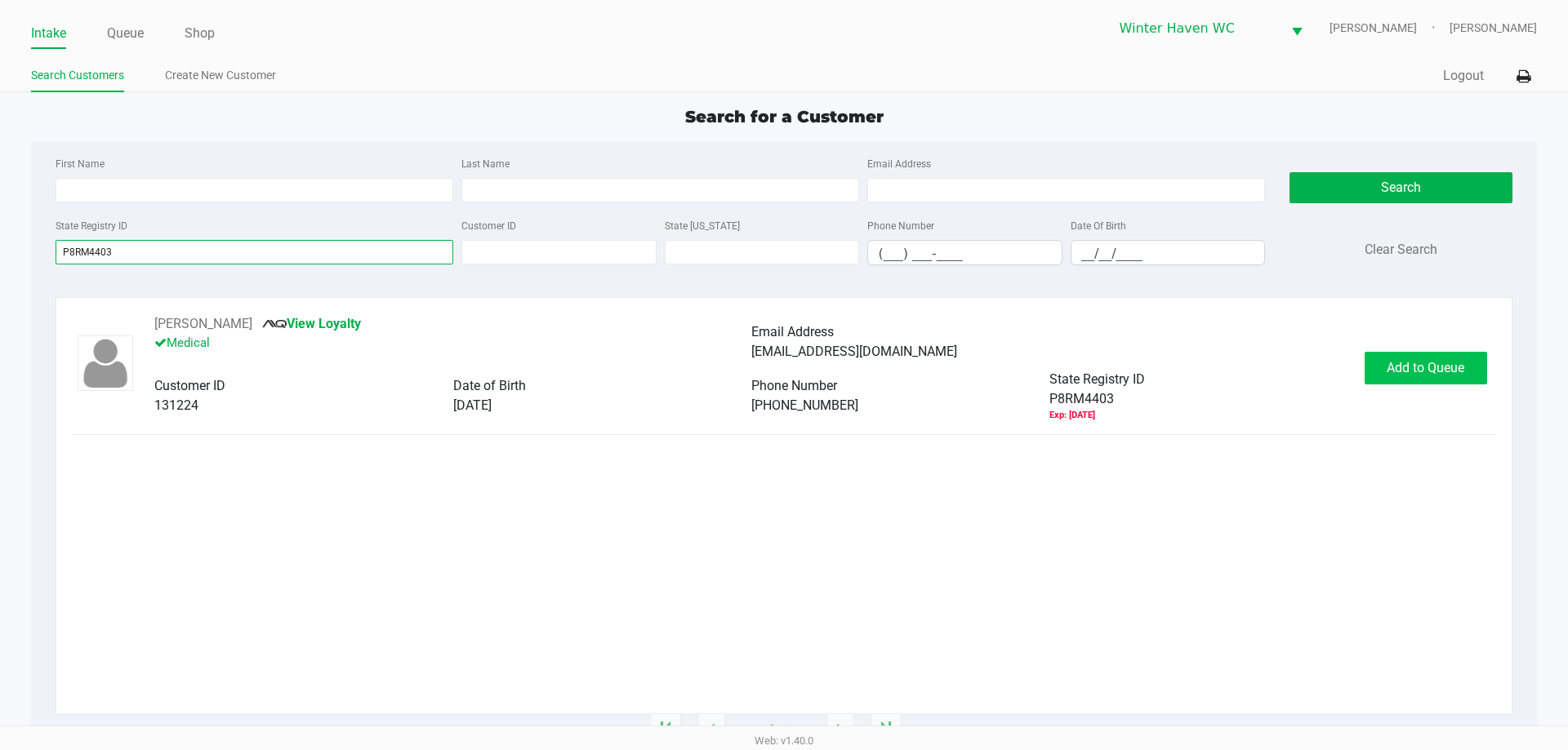
type input "P8RM4403"
click at [1421, 368] on span "Add to Queue" at bounding box center [1425, 368] width 78 height 16
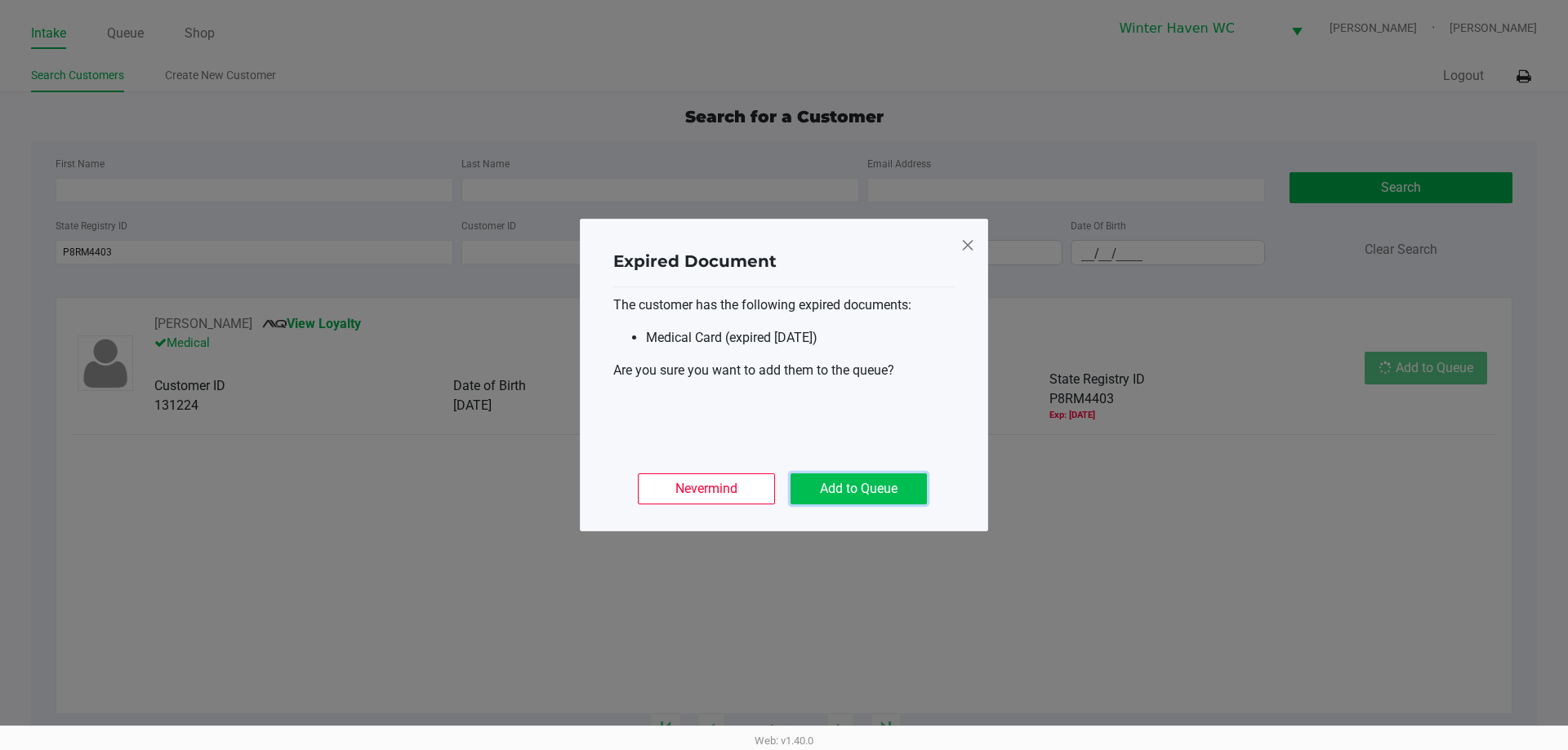
click at [857, 496] on button "Add to Queue" at bounding box center [859, 489] width 137 height 31
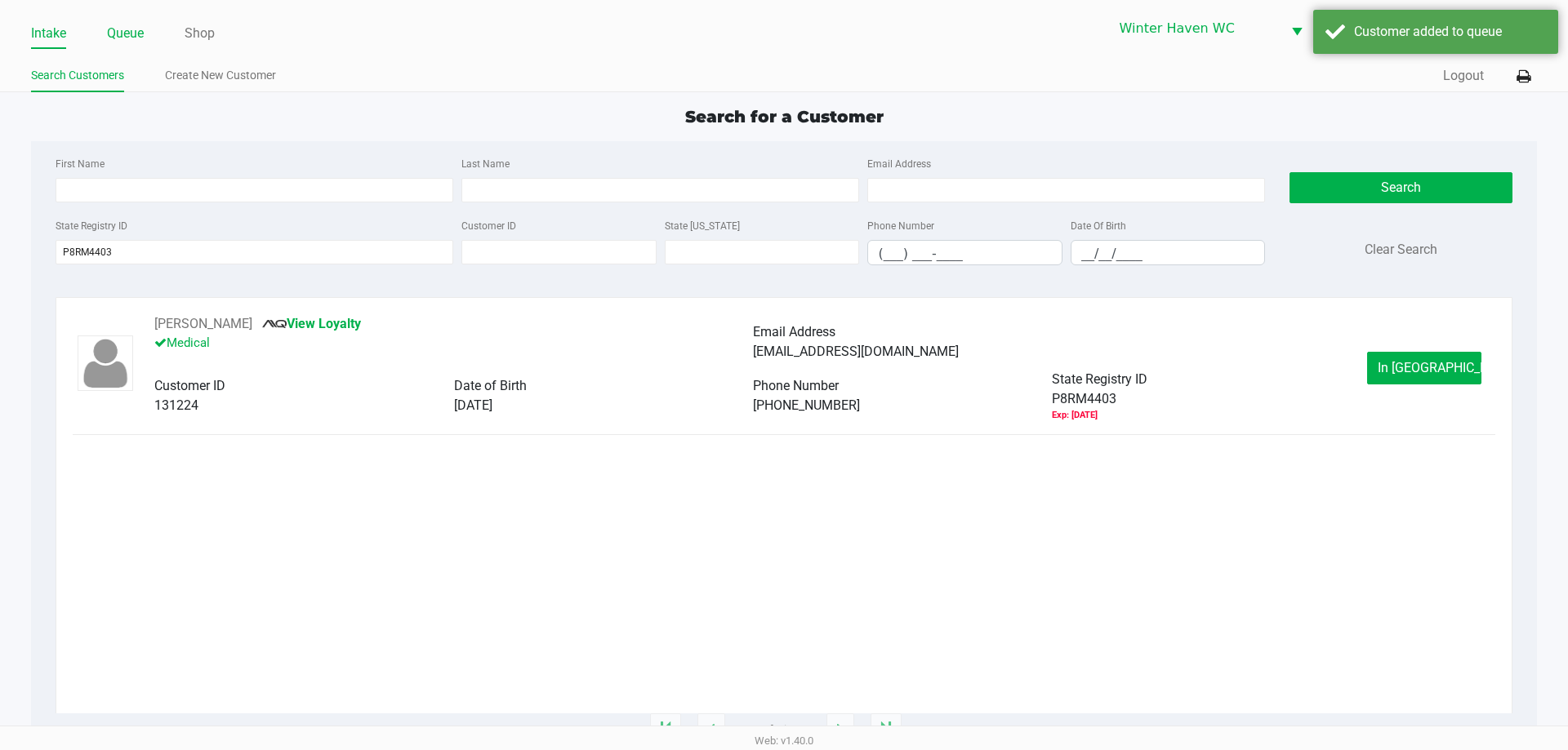
click at [131, 24] on link "Queue" at bounding box center [125, 34] width 37 height 23
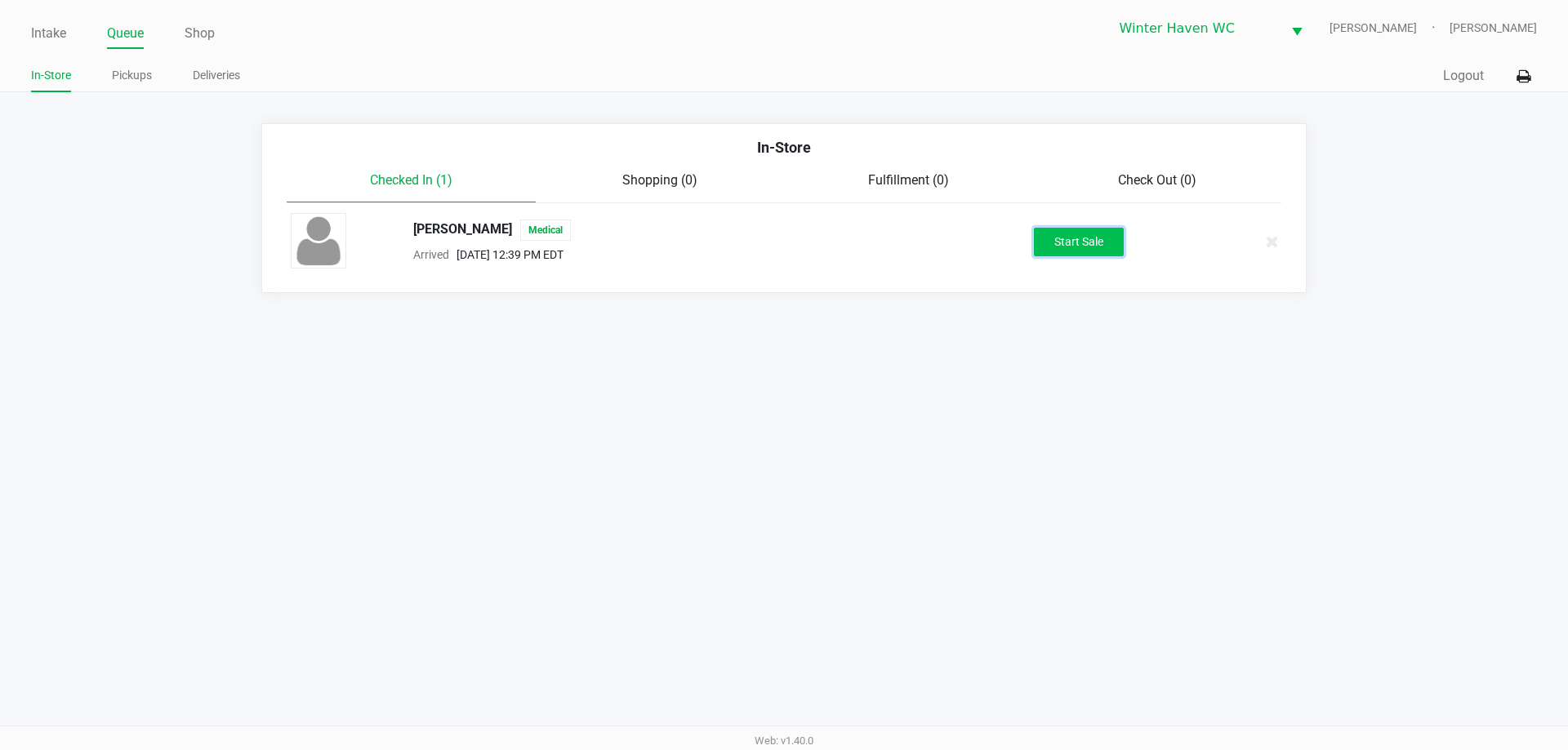
click at [1103, 236] on button "Start Sale" at bounding box center [1079, 242] width 90 height 28
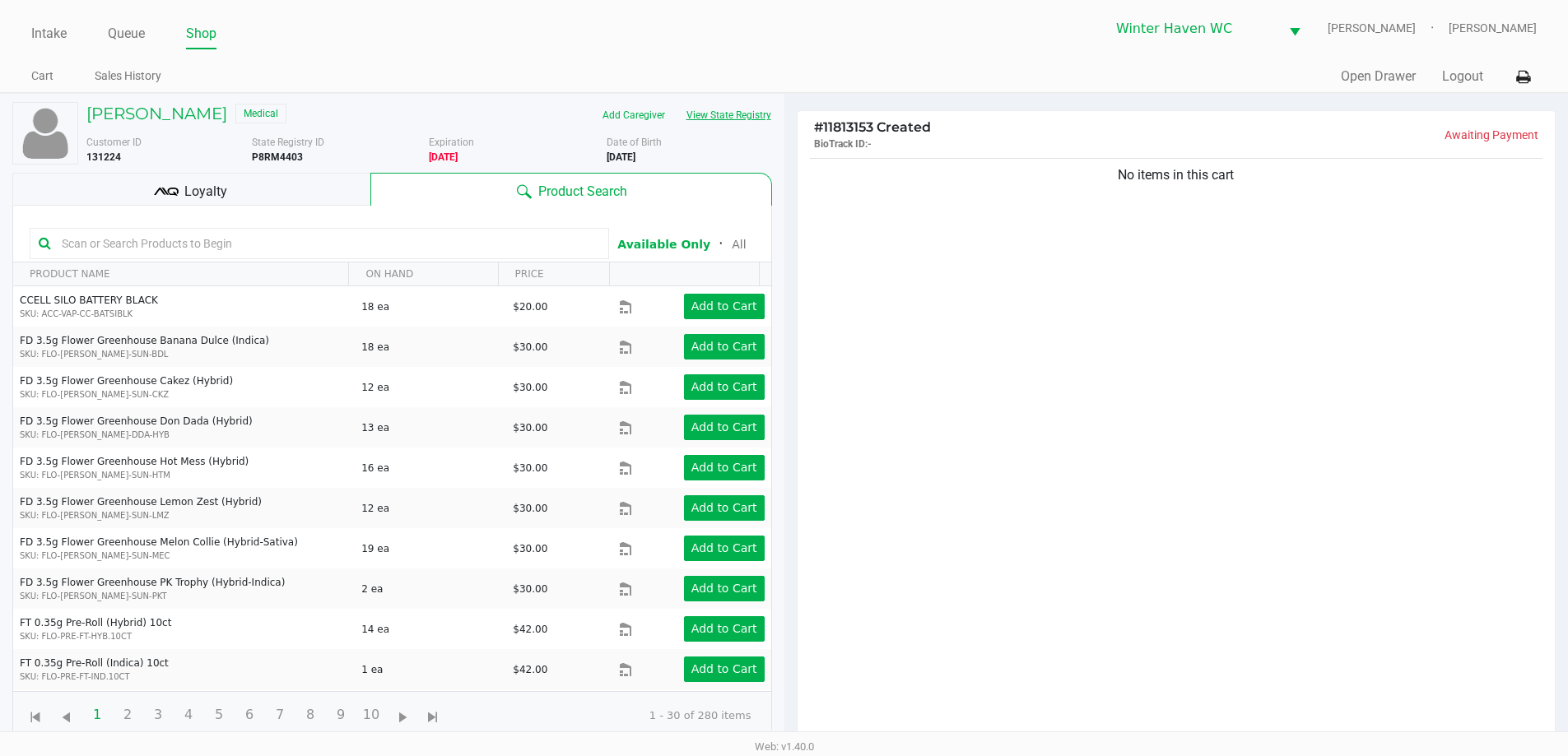
click at [710, 111] on button "View State Registry" at bounding box center [724, 114] width 96 height 26
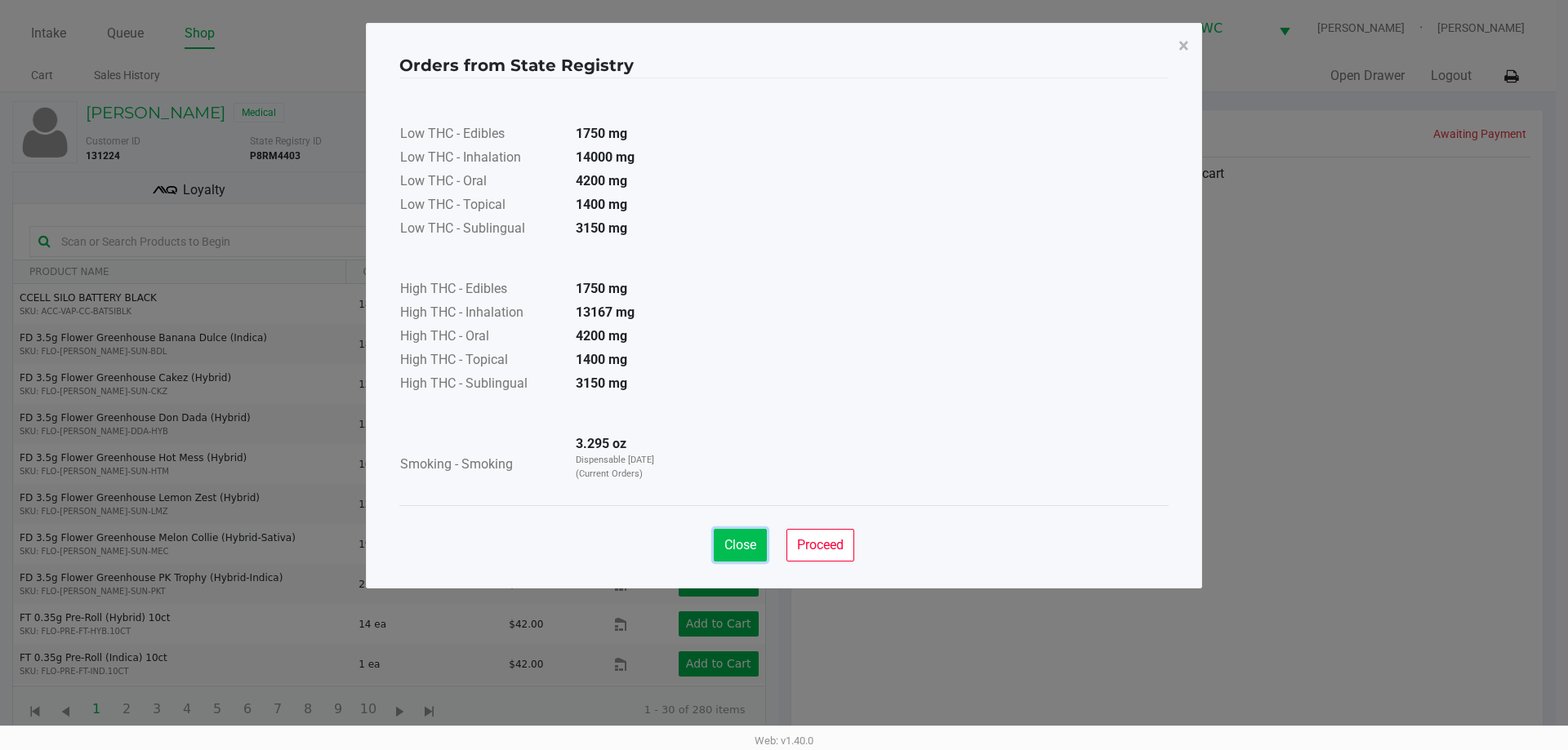
click at [736, 542] on span "Close" at bounding box center [740, 545] width 32 height 16
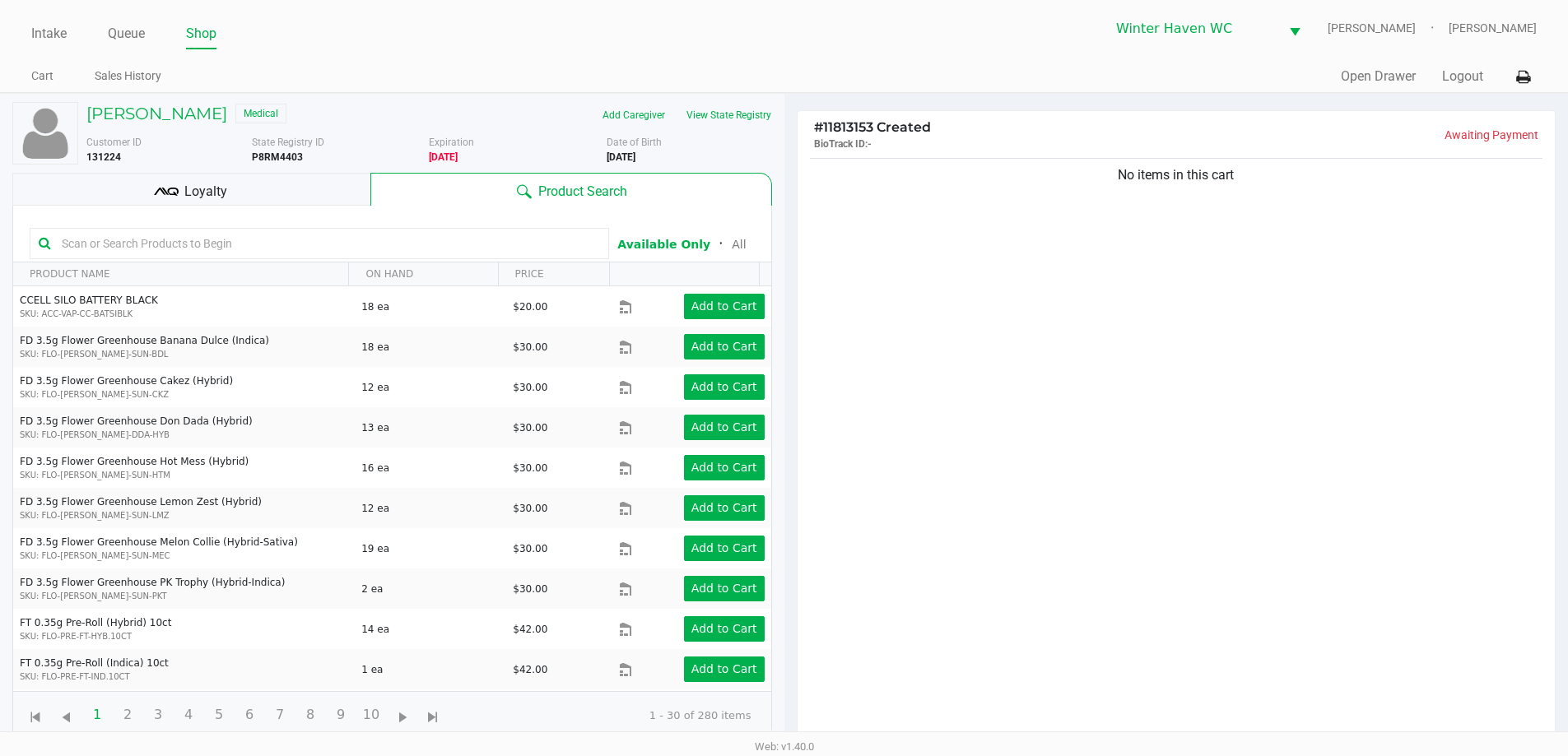
click at [890, 351] on div "No items in this cart" at bounding box center [1177, 453] width 758 height 598
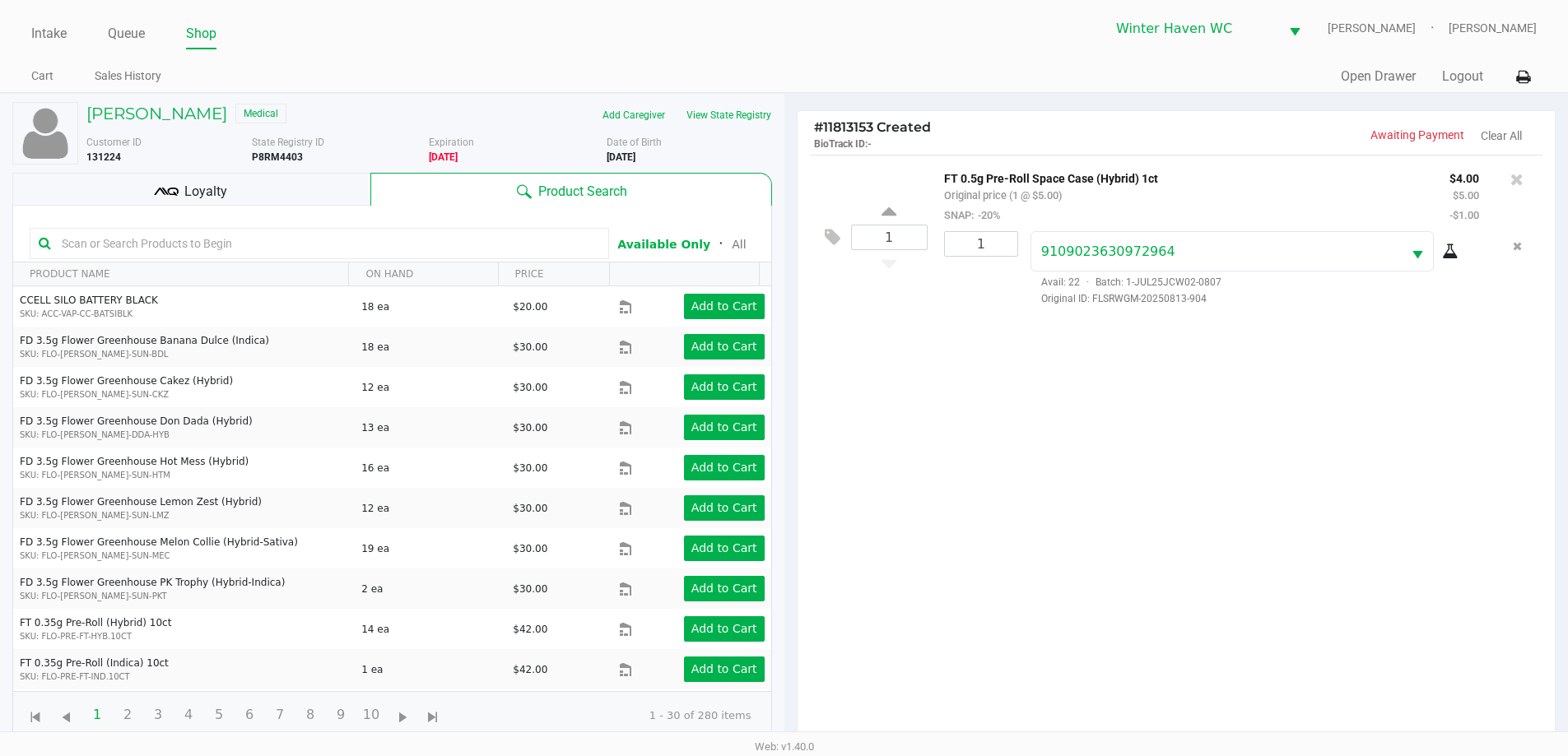
click at [191, 200] on span "Loyalty" at bounding box center [206, 192] width 43 height 20
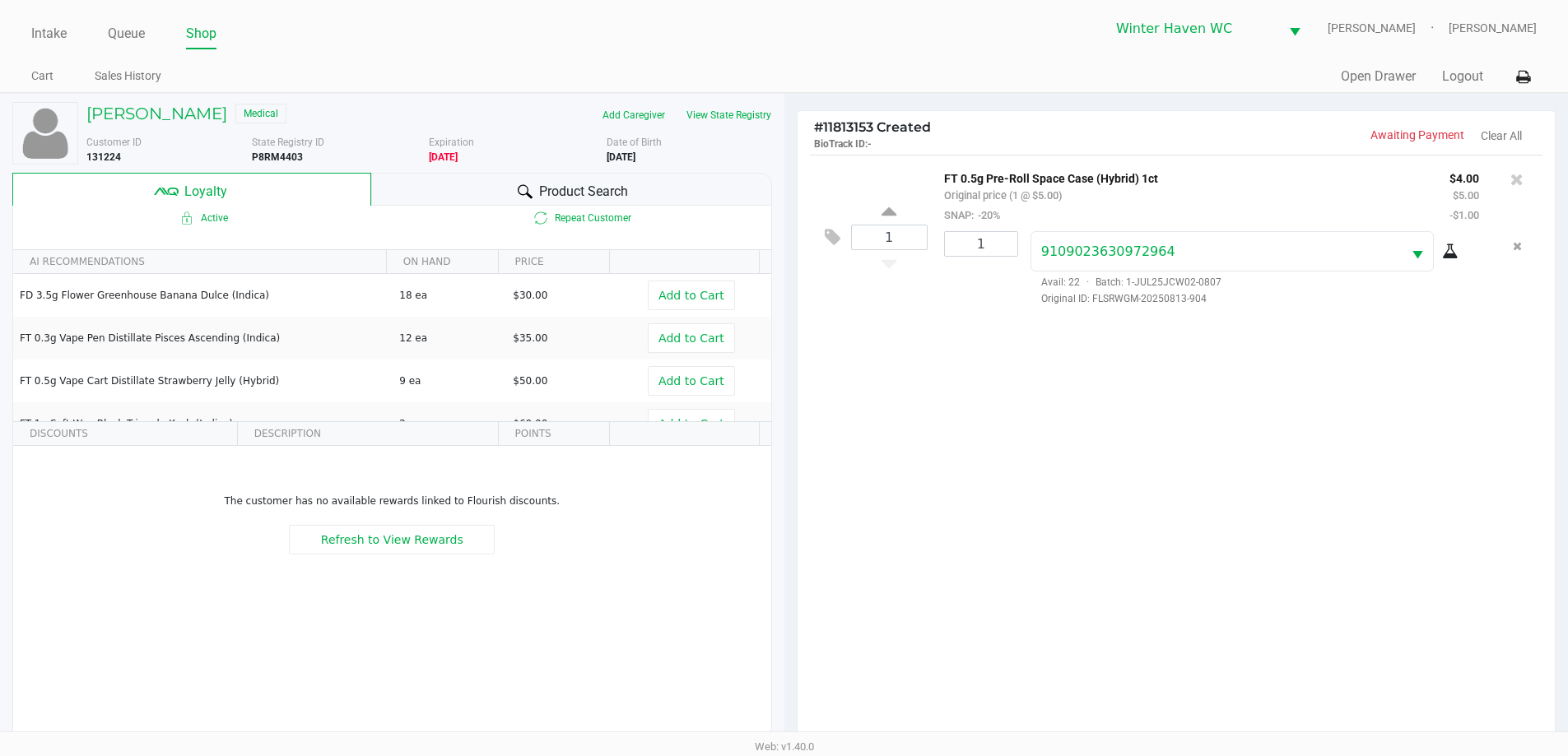
click at [593, 191] on span "Product Search" at bounding box center [583, 192] width 89 height 20
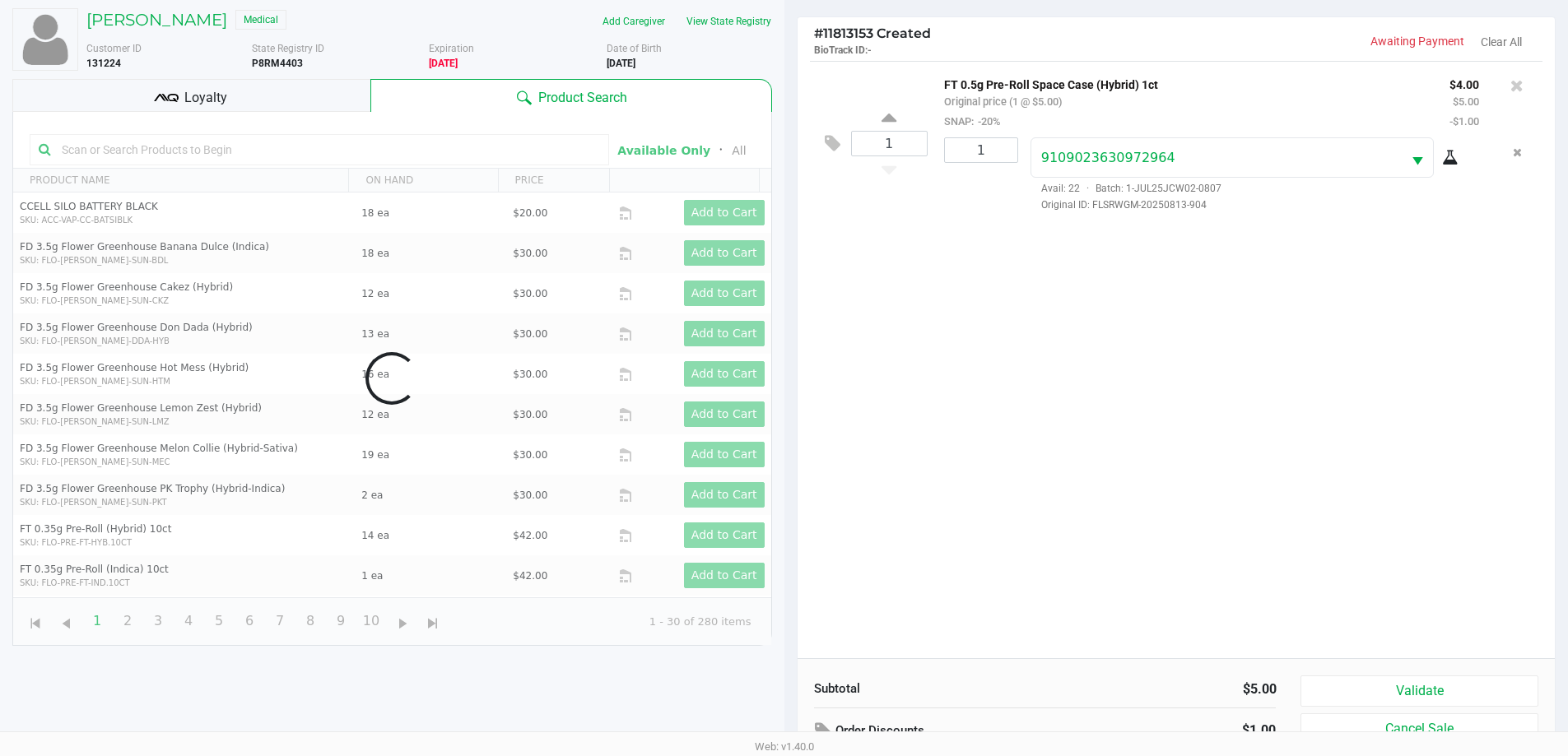
scroll to position [198, 0]
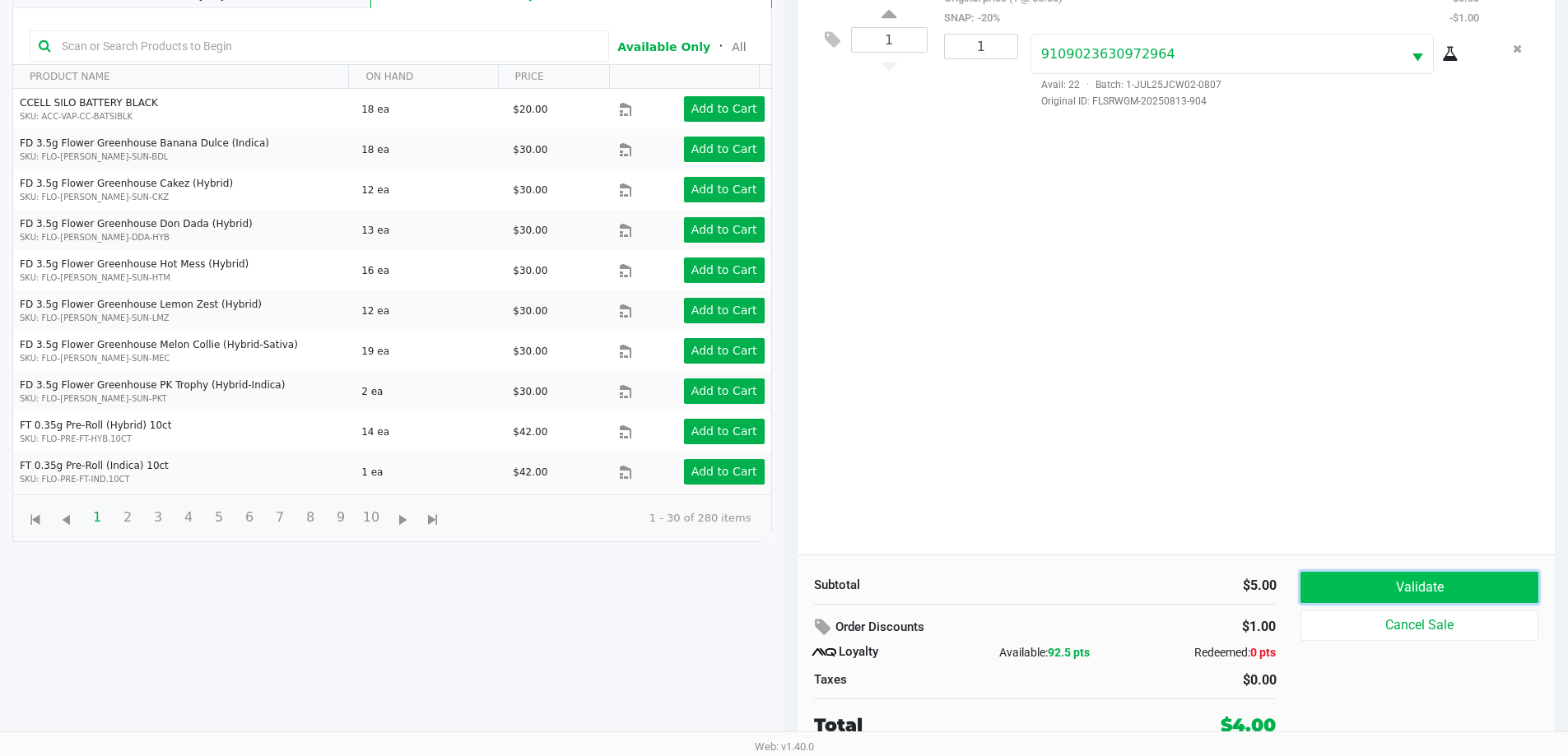
click at [1411, 578] on button "Validate" at bounding box center [1419, 588] width 237 height 31
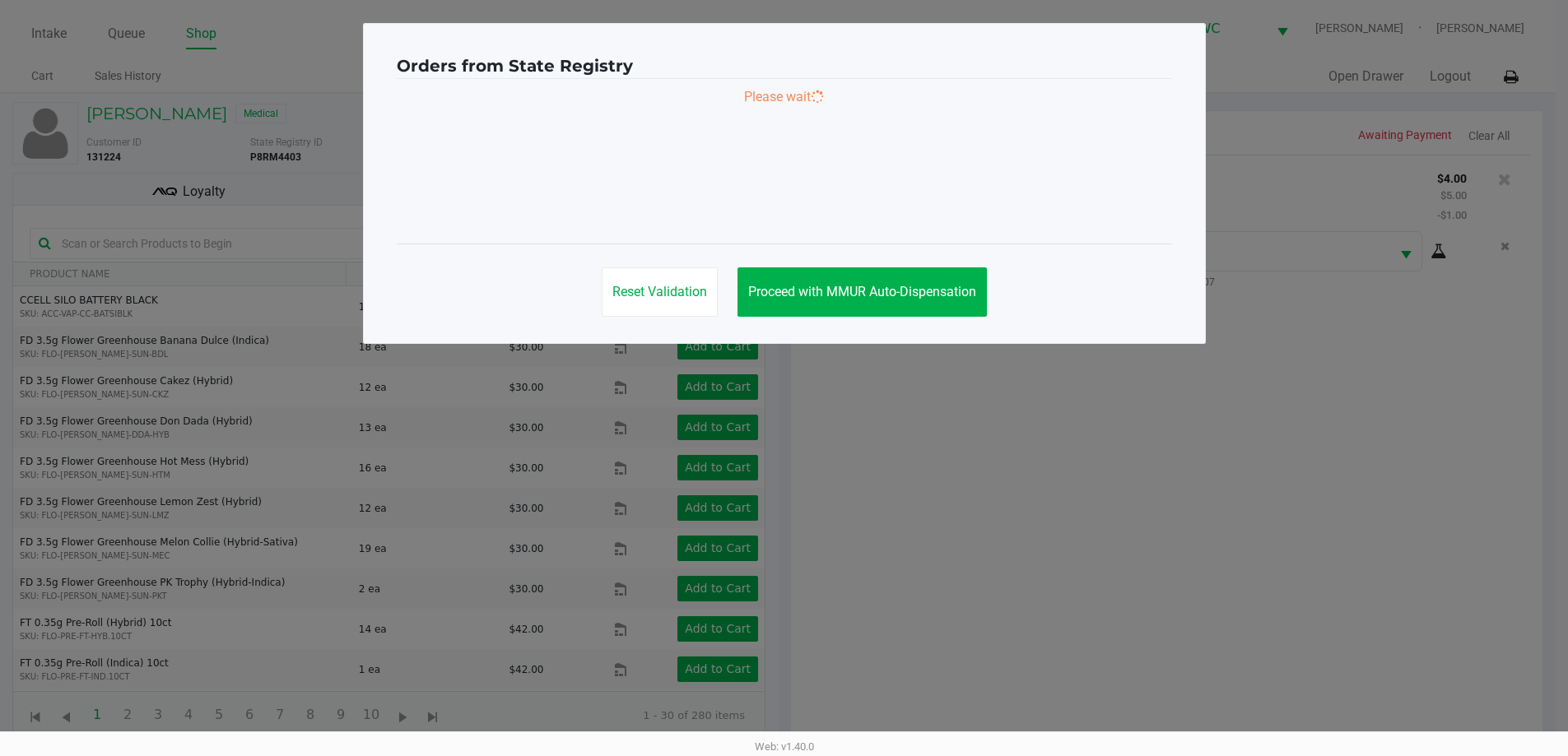
scroll to position [0, 0]
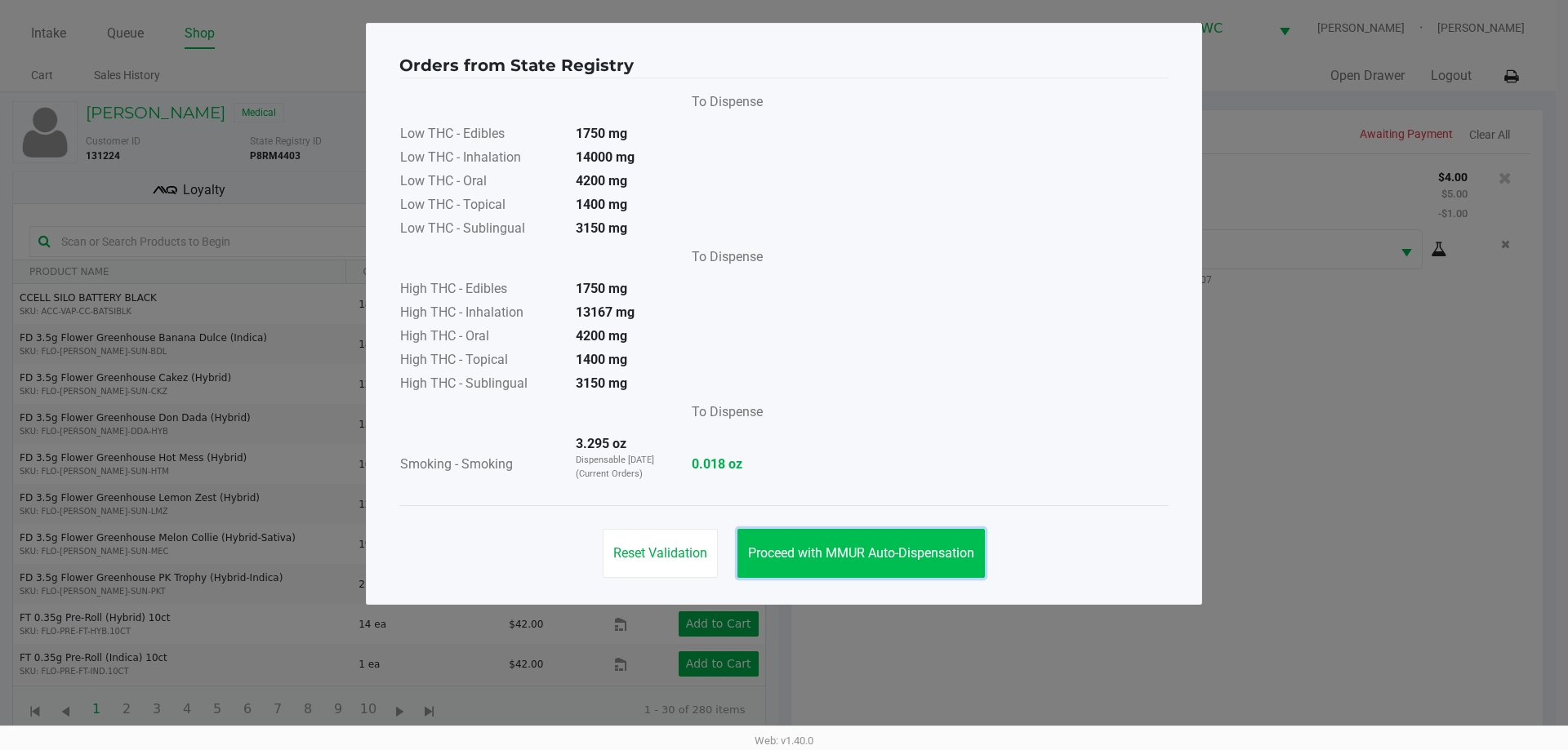
click at [865, 566] on button "Proceed with MMUR Auto-Dispensation" at bounding box center [861, 553] width 247 height 49
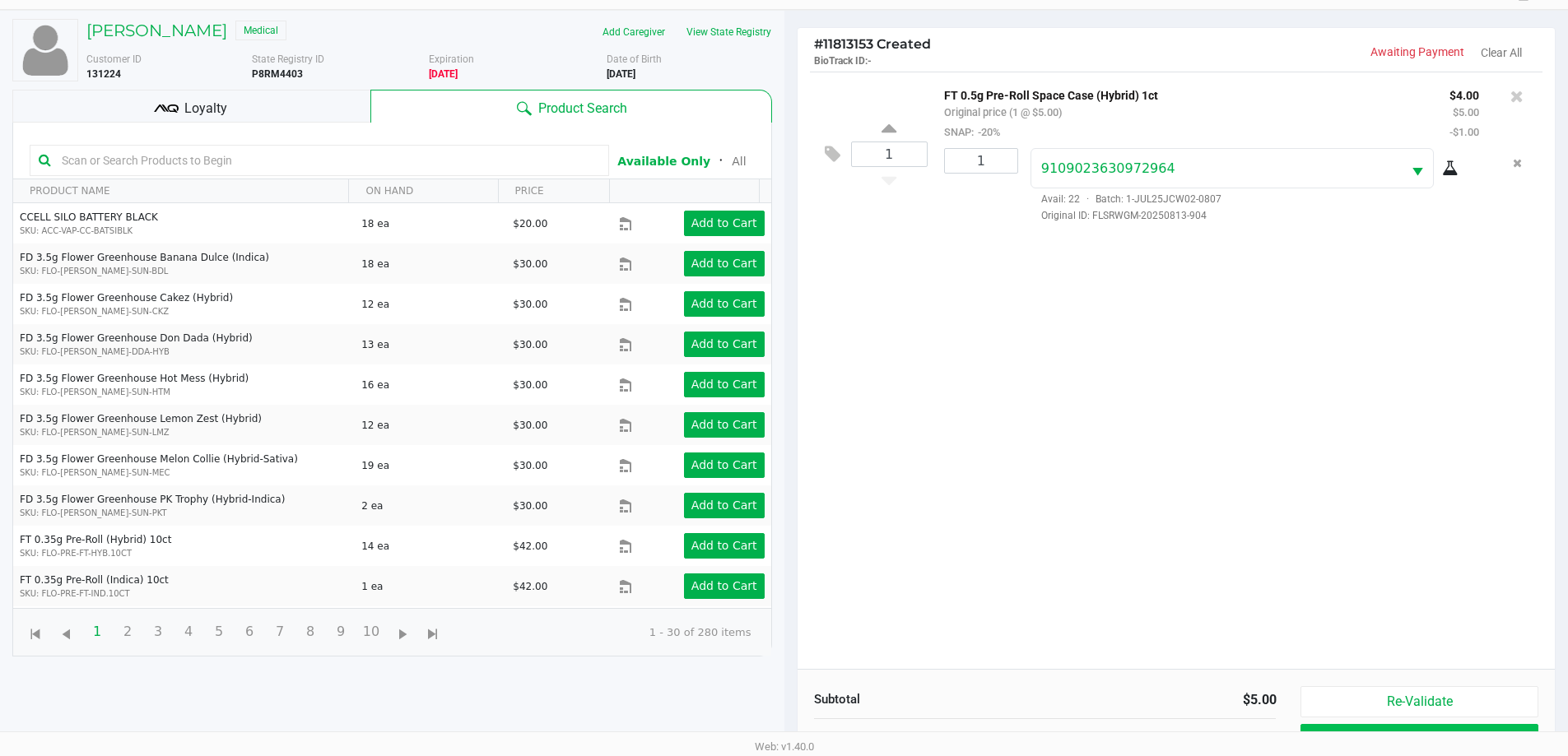
scroll to position [198, 0]
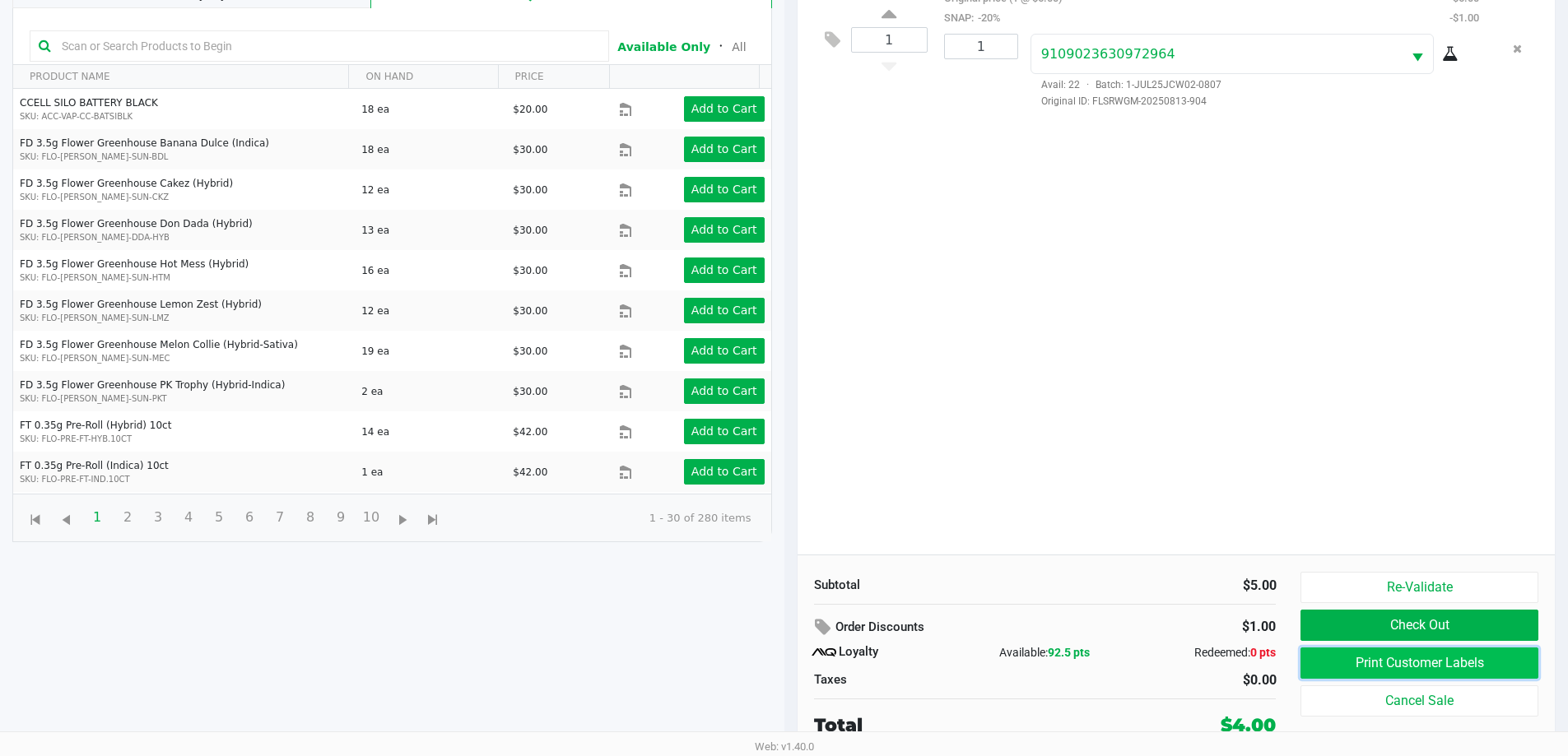
click at [1399, 668] on button "Print Customer Labels" at bounding box center [1419, 663] width 237 height 31
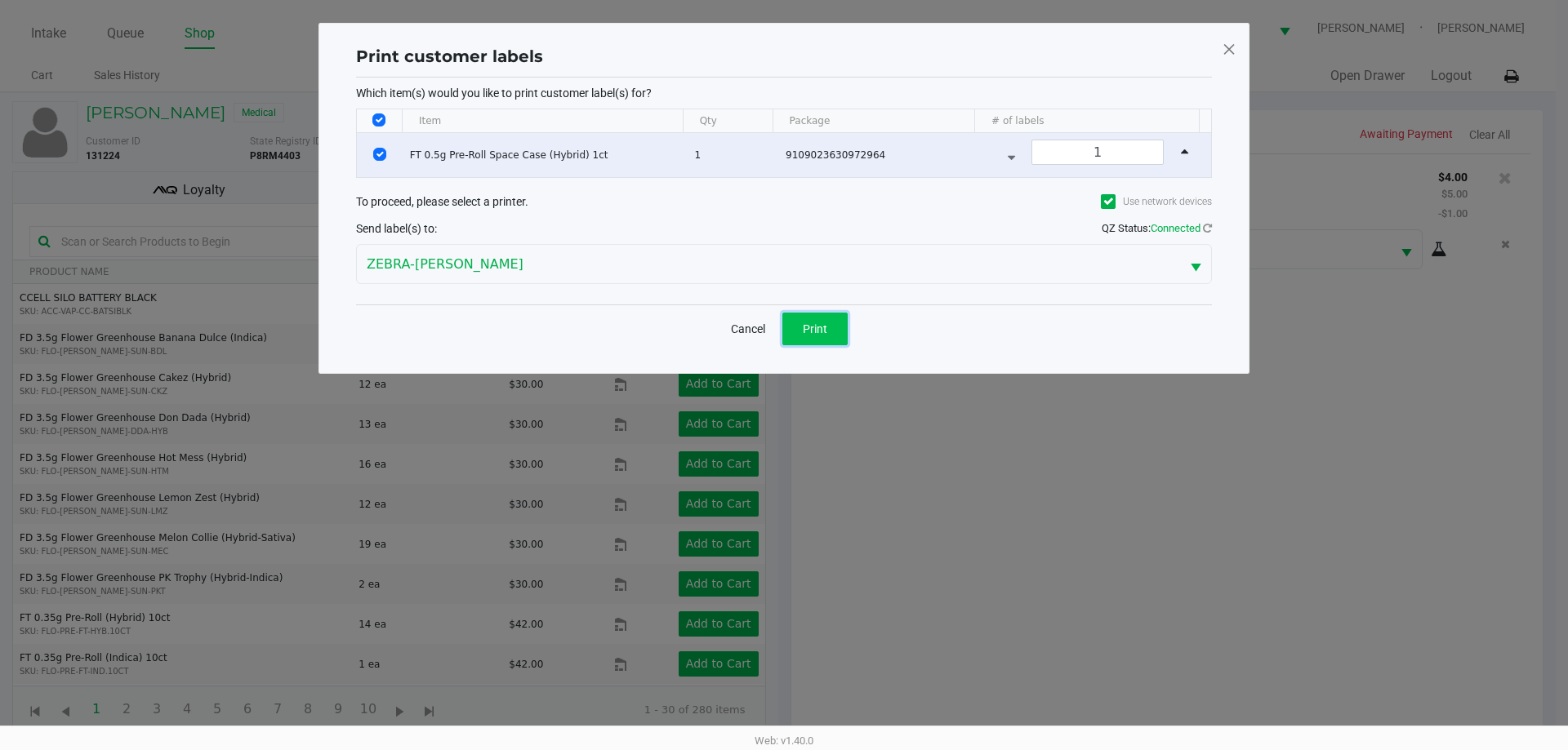
click at [838, 333] on button "Print" at bounding box center [814, 329] width 65 height 33
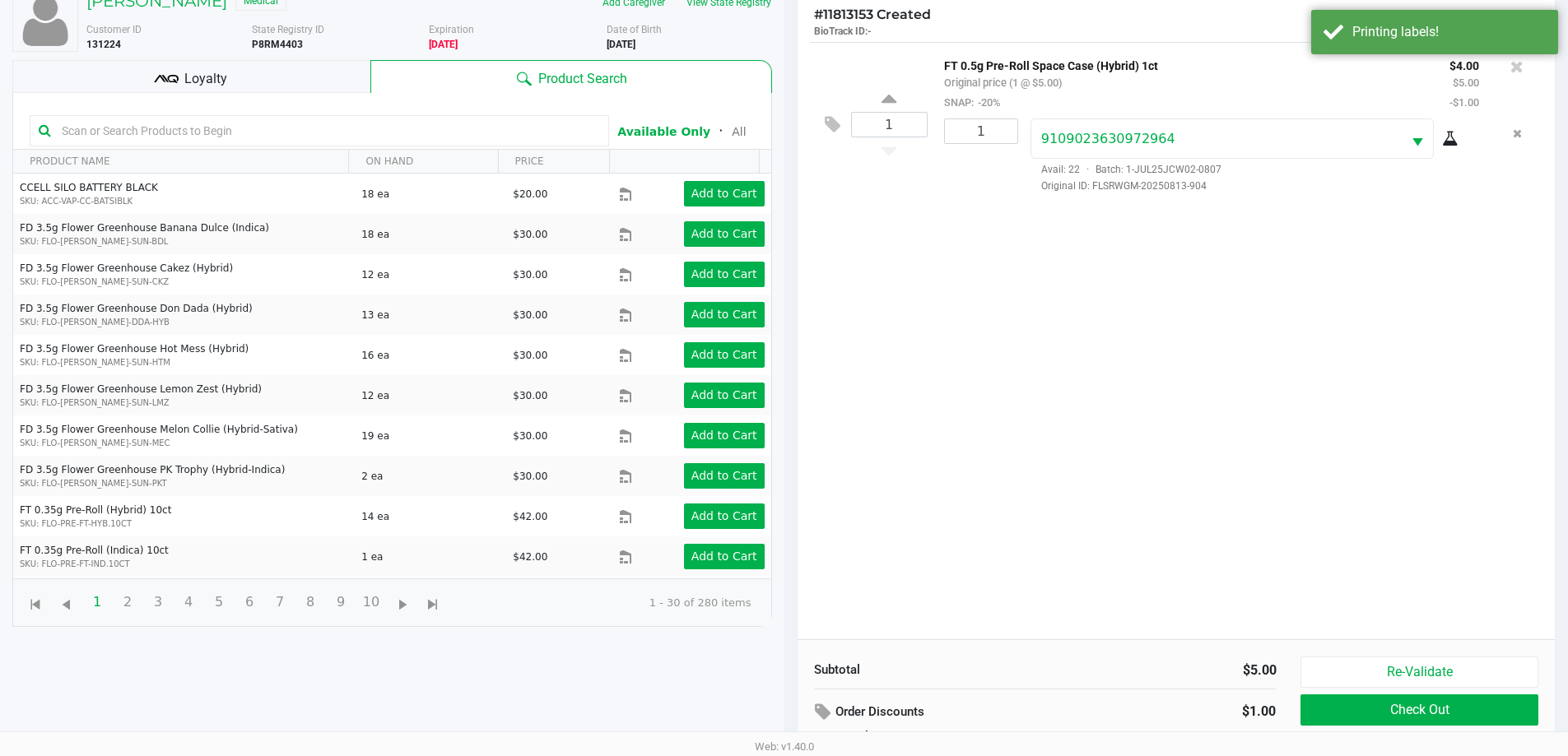
scroll to position [198, 0]
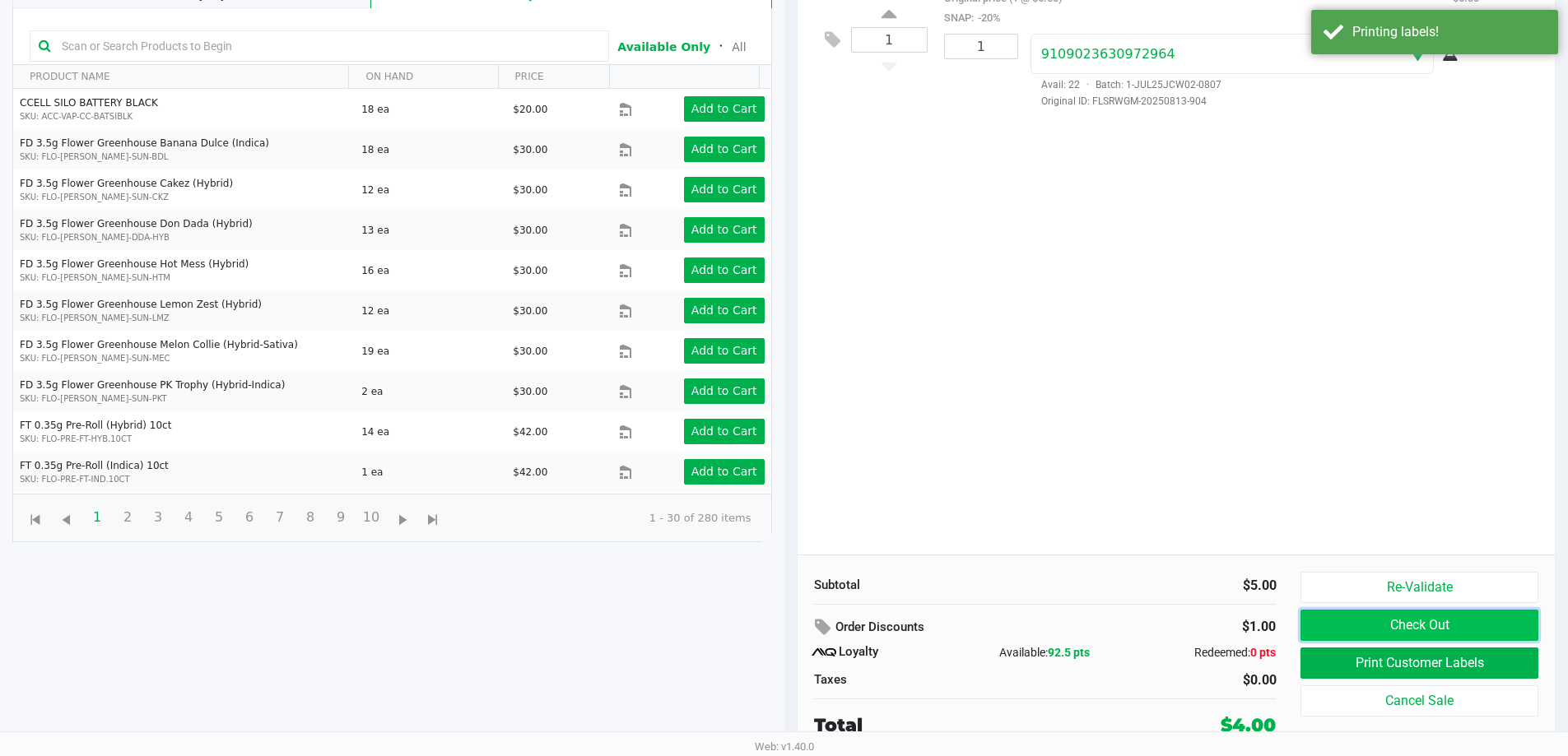
click at [1420, 632] on button "Check Out" at bounding box center [1419, 626] width 237 height 31
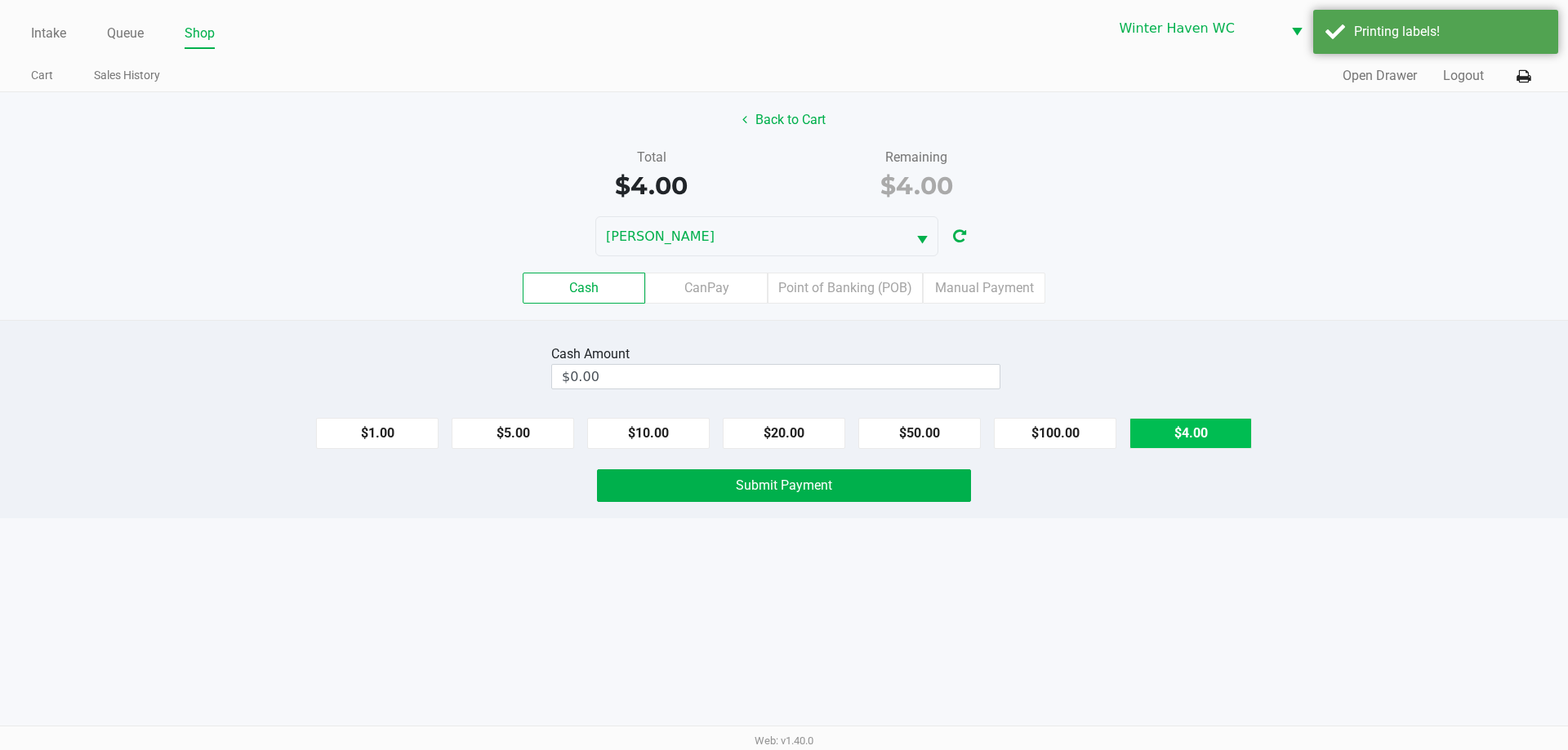
click at [1189, 428] on button "$4.00" at bounding box center [1191, 434] width 122 height 31
type input "$4.00"
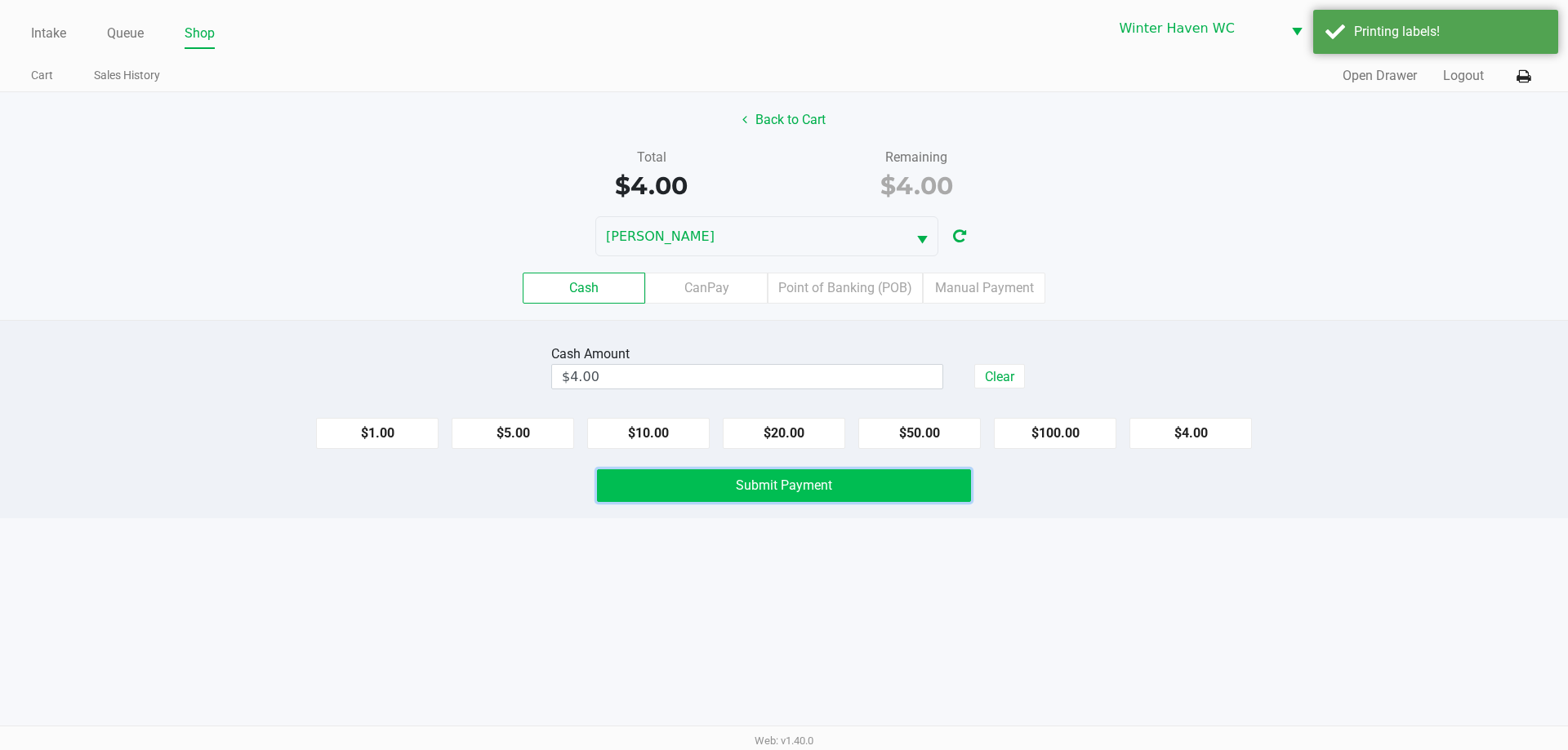
click at [820, 488] on span "Submit Payment" at bounding box center [783, 485] width 96 height 16
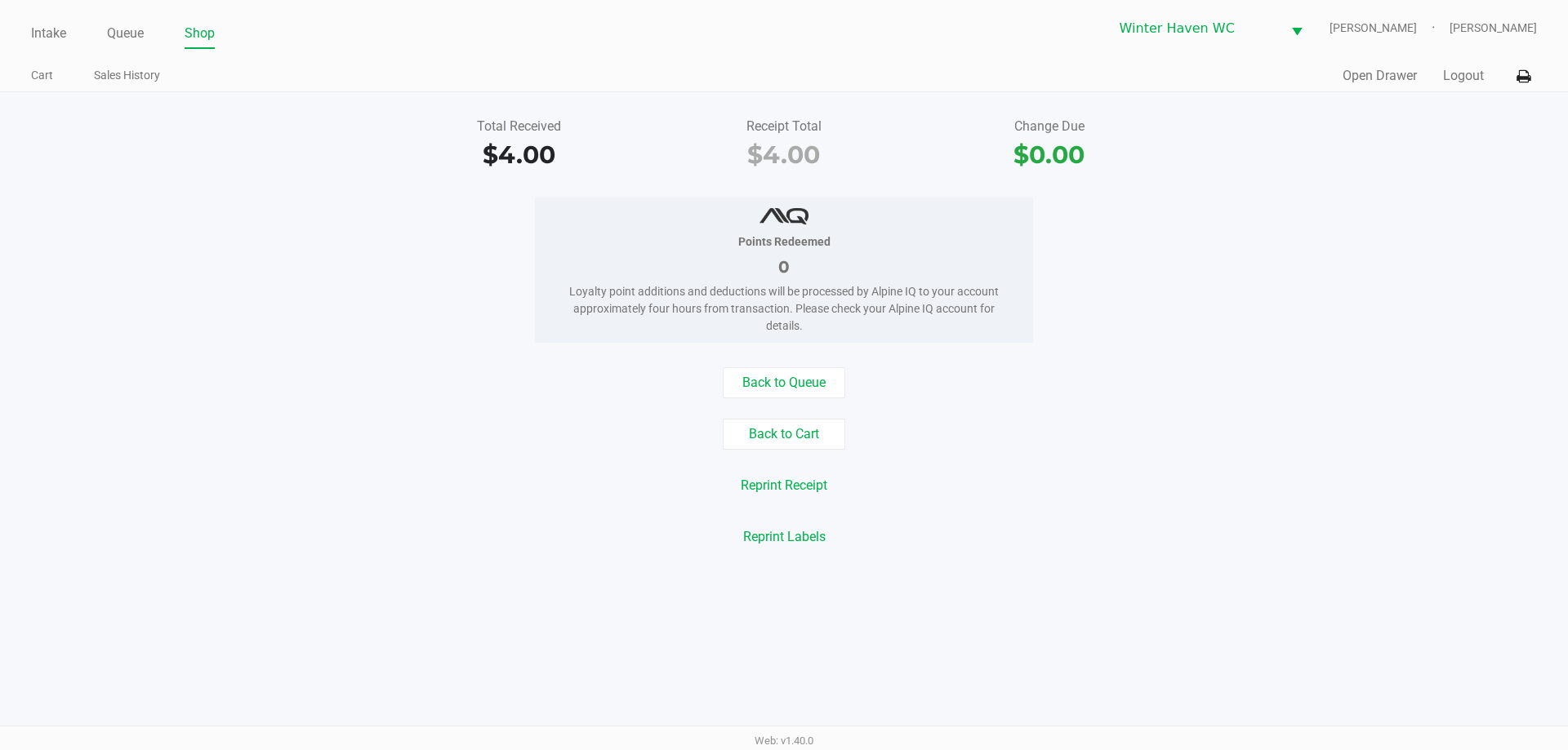
click at [465, 536] on div "Reprint Labels" at bounding box center [783, 538] width 1592 height 31
click at [137, 26] on link "Queue" at bounding box center [125, 34] width 37 height 23
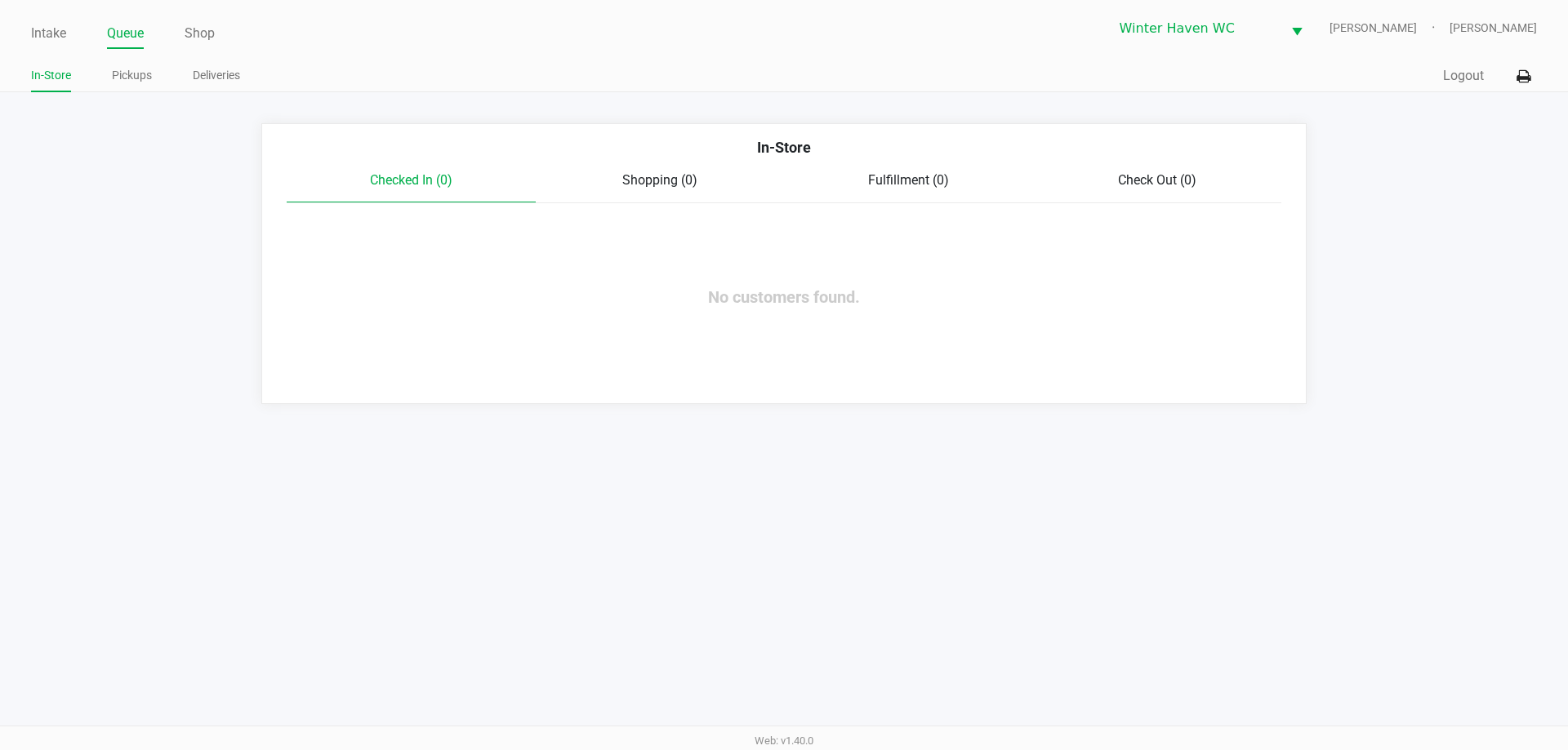
click at [269, 505] on div "Intake Queue Shop [GEOGRAPHIC_DATA] [PERSON_NAME] [PERSON_NAME] In-Store Pickup…" at bounding box center [784, 375] width 1568 height 750
click at [51, 36] on link "Intake" at bounding box center [49, 34] width 35 height 23
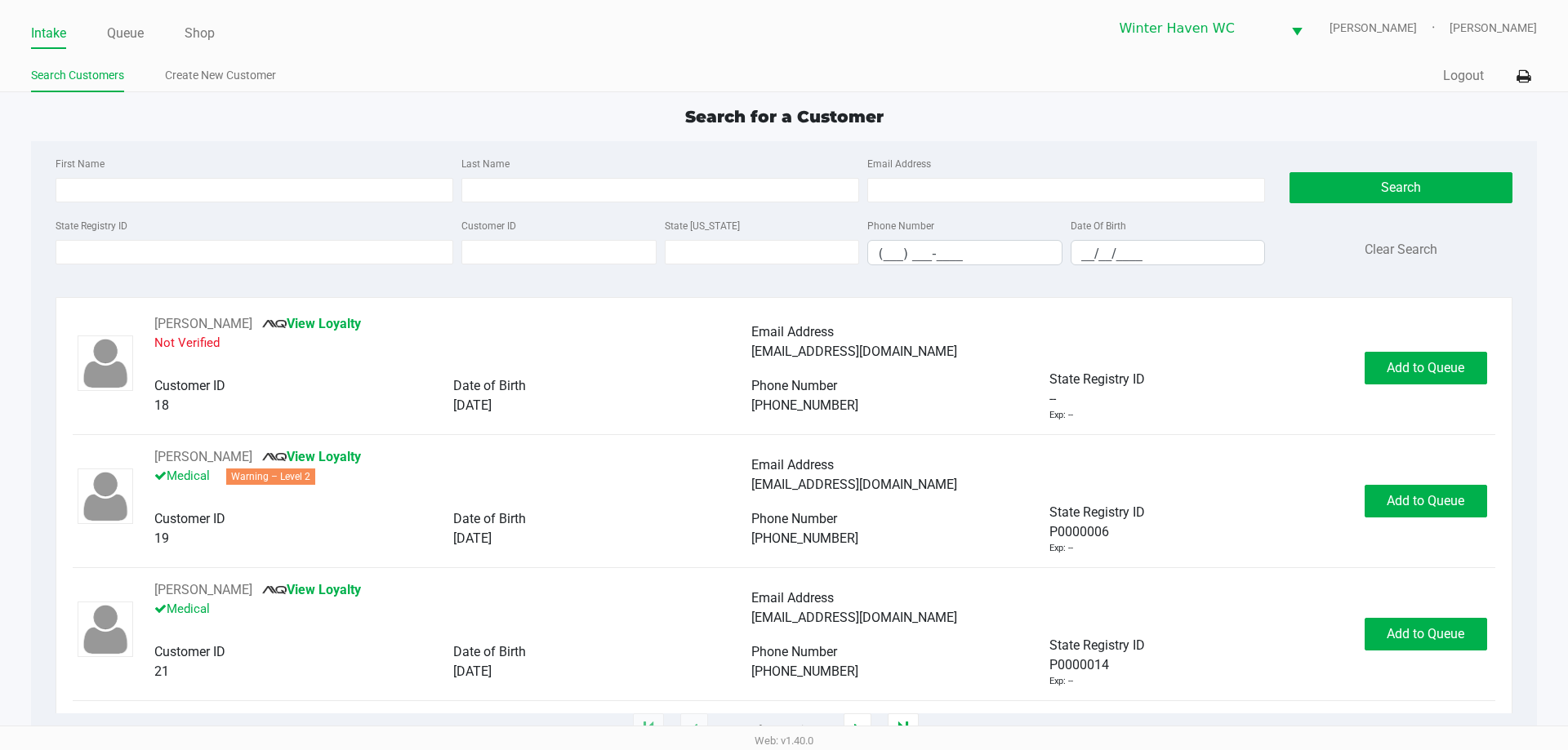
click at [313, 162] on div "First Name" at bounding box center [254, 178] width 406 height 49
click at [294, 257] on input "State Registry ID" at bounding box center [254, 251] width 398 height 24
click at [245, 249] on input "State Registry ID" at bounding box center [254, 251] width 398 height 24
click at [234, 255] on input "State Registry ID" at bounding box center [254, 251] width 398 height 24
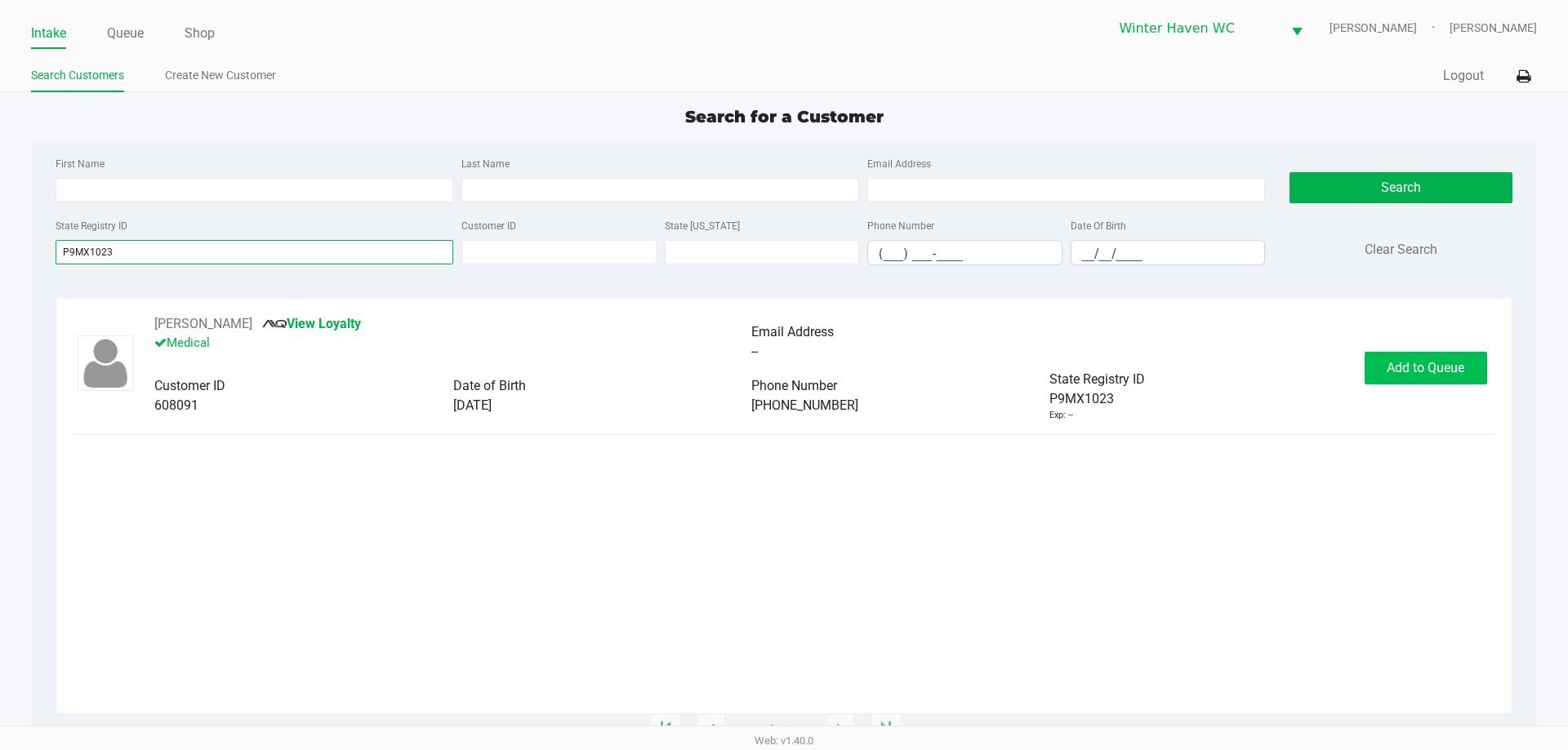
type input "P9MX1023"
click at [1420, 384] on button "Add to Queue" at bounding box center [1425, 369] width 122 height 33
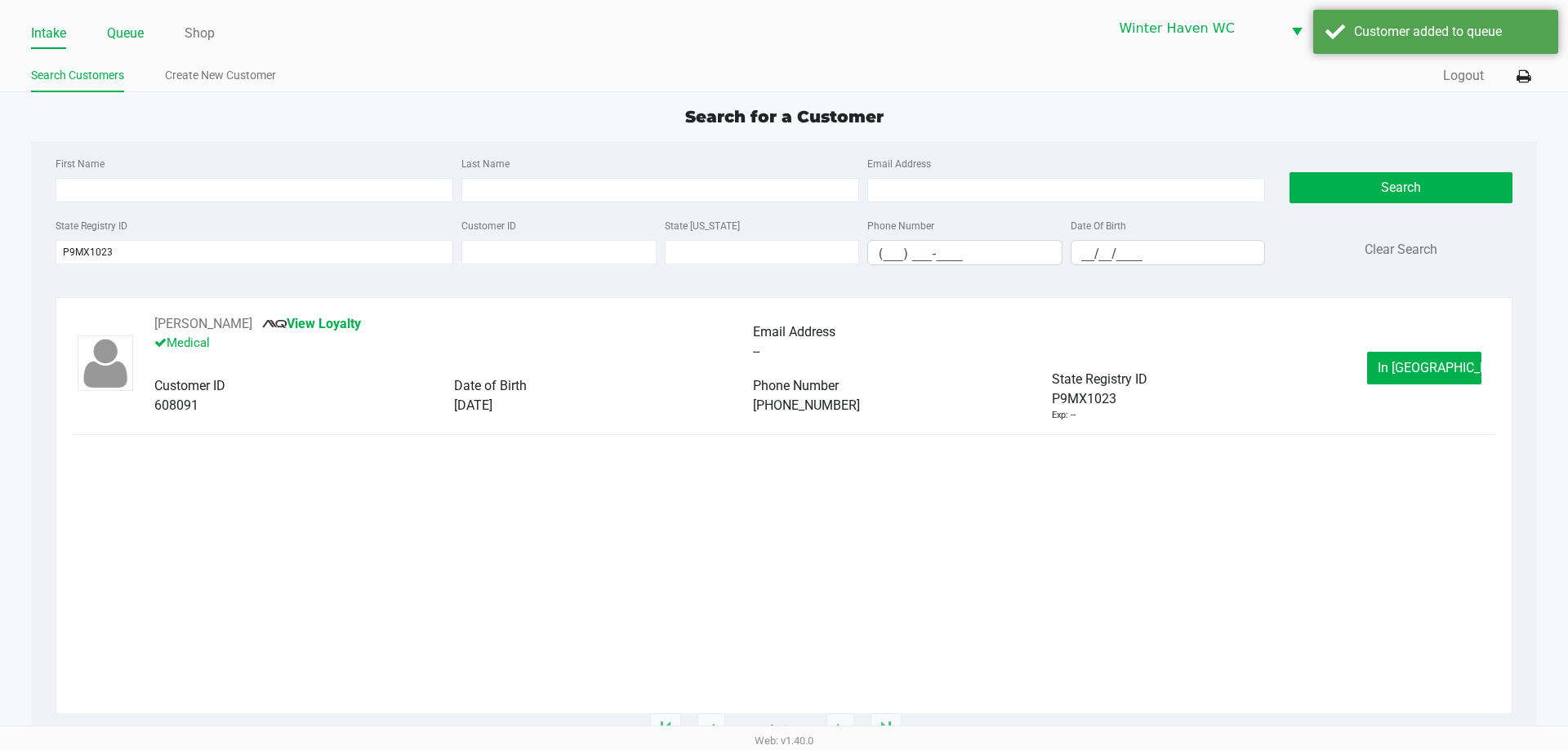
click at [121, 38] on link "Queue" at bounding box center [125, 34] width 37 height 23
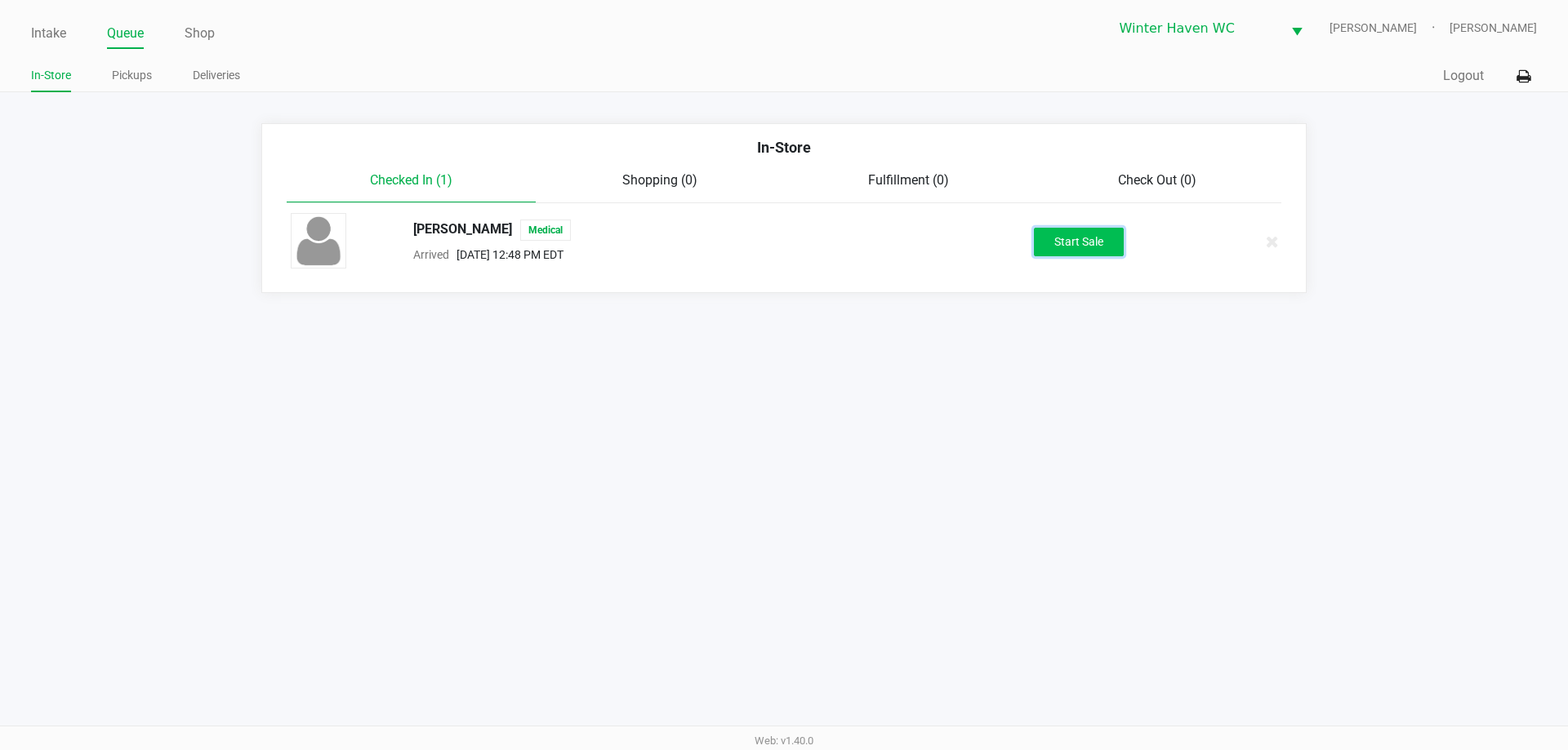
click at [1096, 255] on button "Start Sale" at bounding box center [1079, 242] width 90 height 28
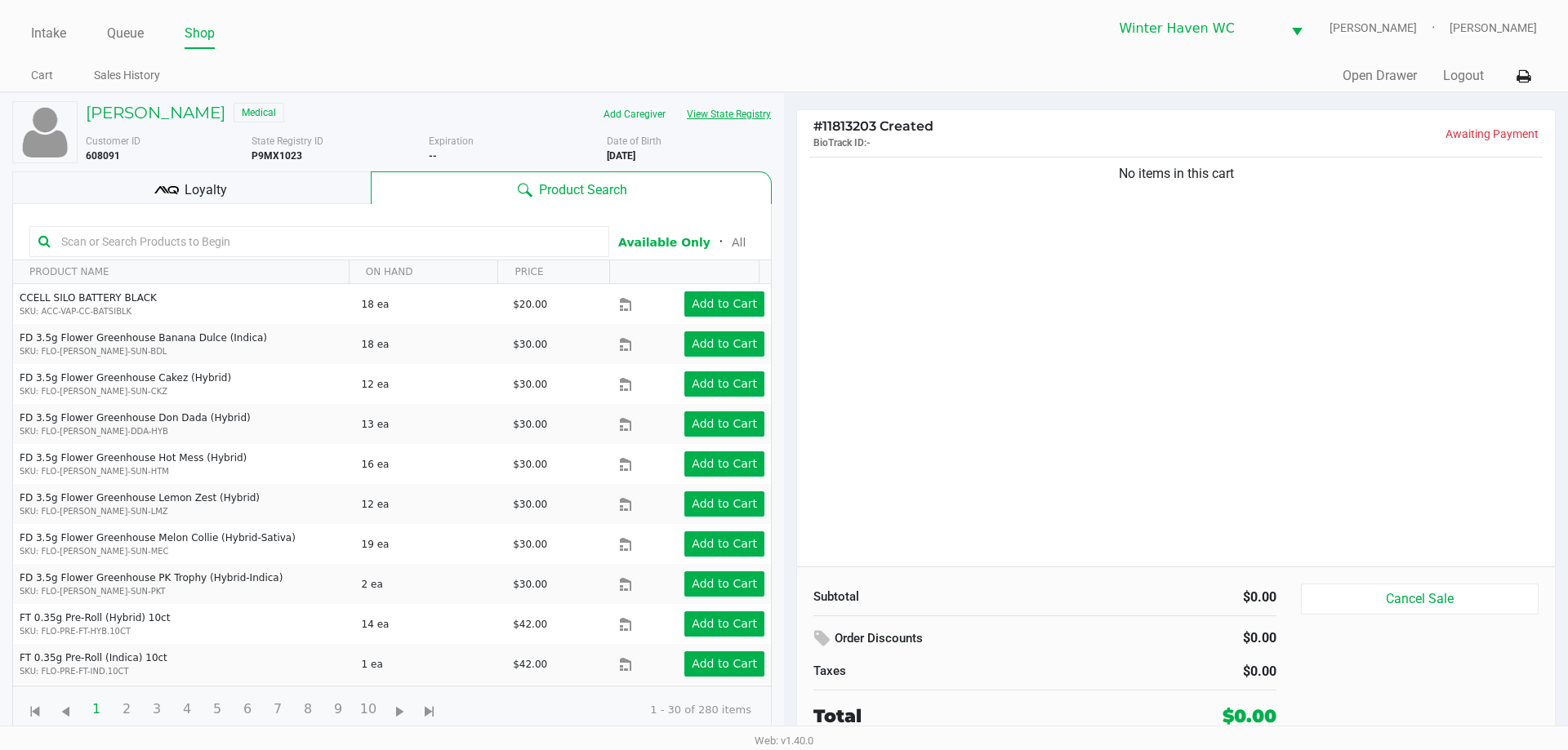
click at [744, 103] on button "View State Registry" at bounding box center [724, 114] width 95 height 26
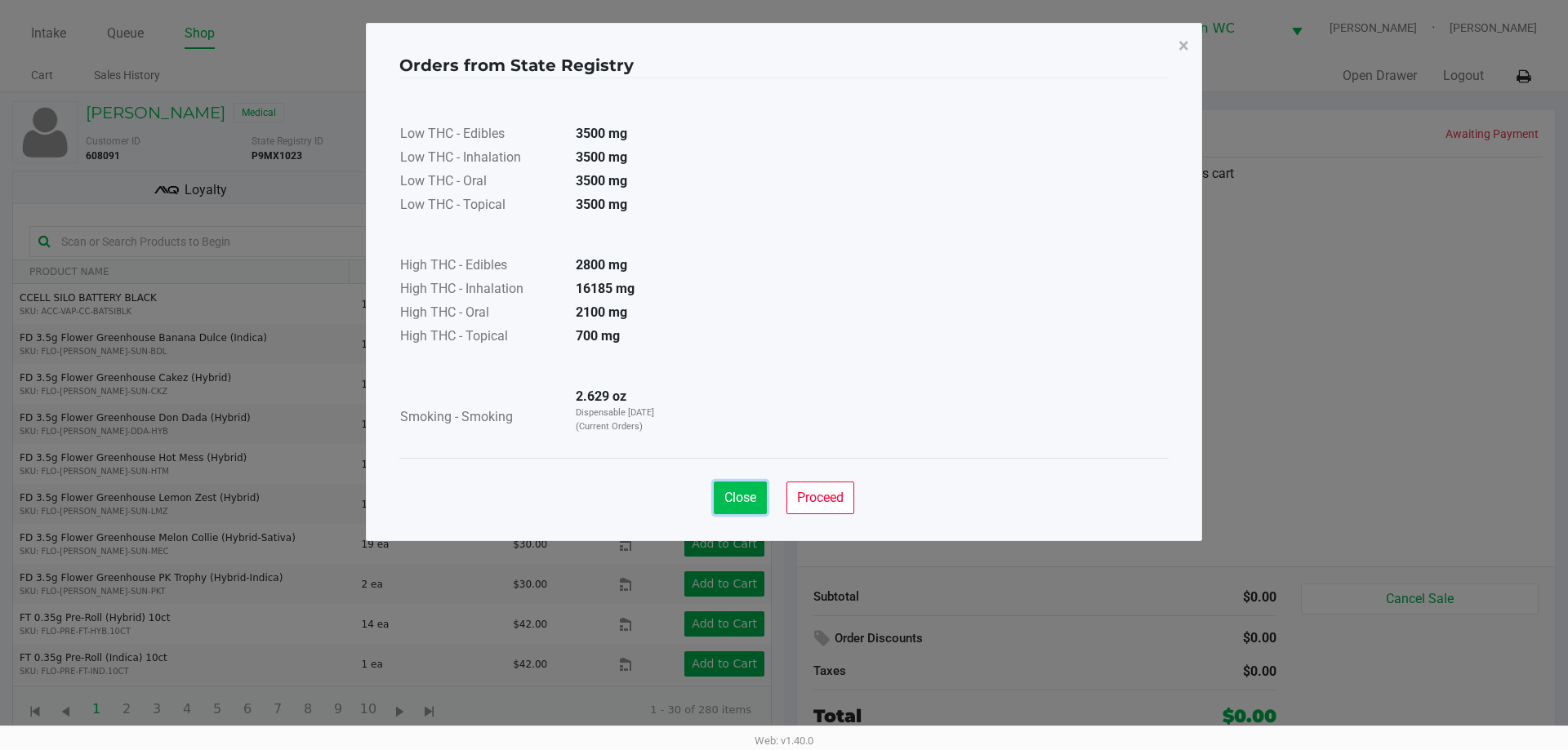
click at [719, 502] on button "Close" at bounding box center [740, 499] width 53 height 33
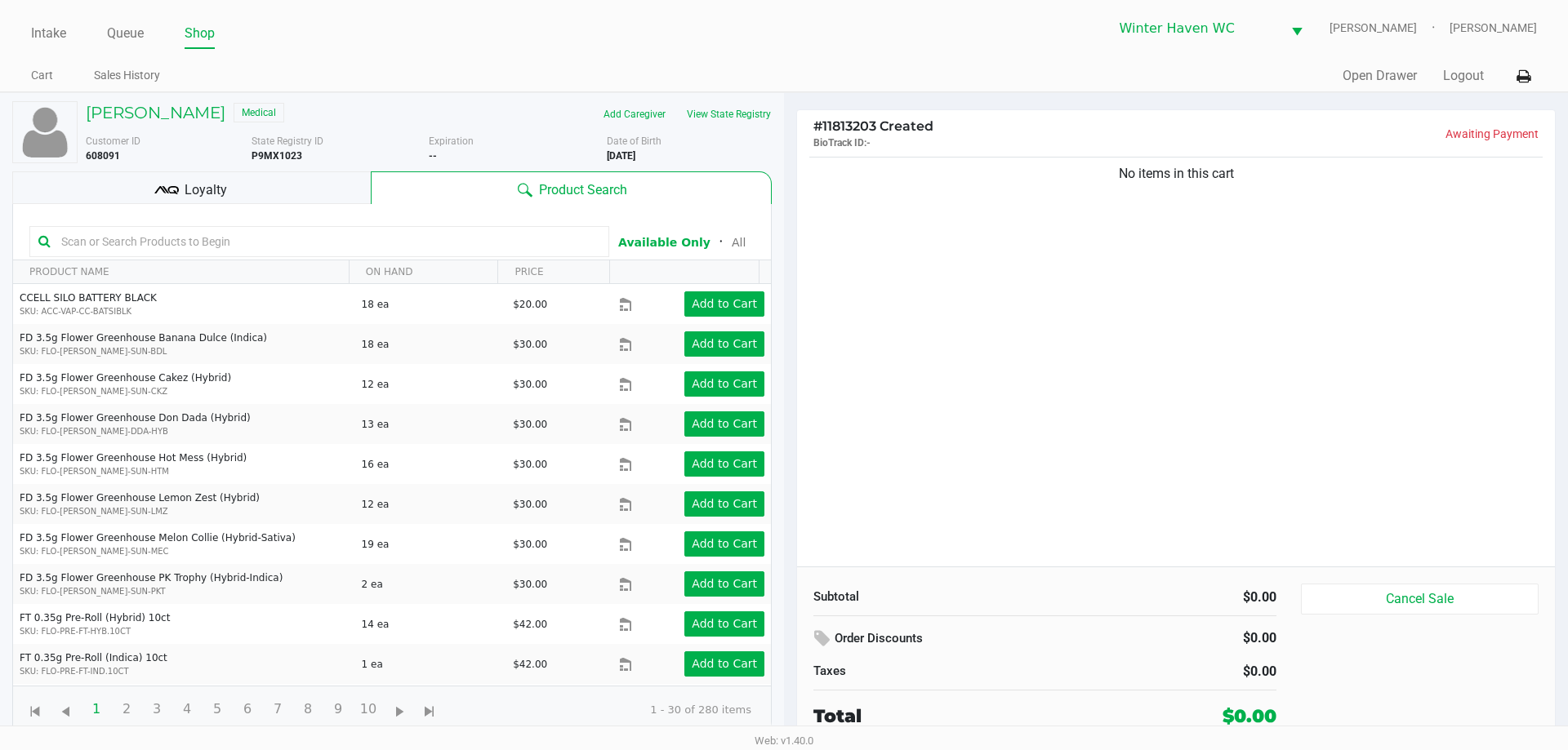
click at [498, 245] on input "text" at bounding box center [327, 242] width 545 height 24
click at [304, 240] on input "text" at bounding box center [327, 242] width 545 height 24
click at [231, 186] on div "Loyalty" at bounding box center [191, 188] width 358 height 33
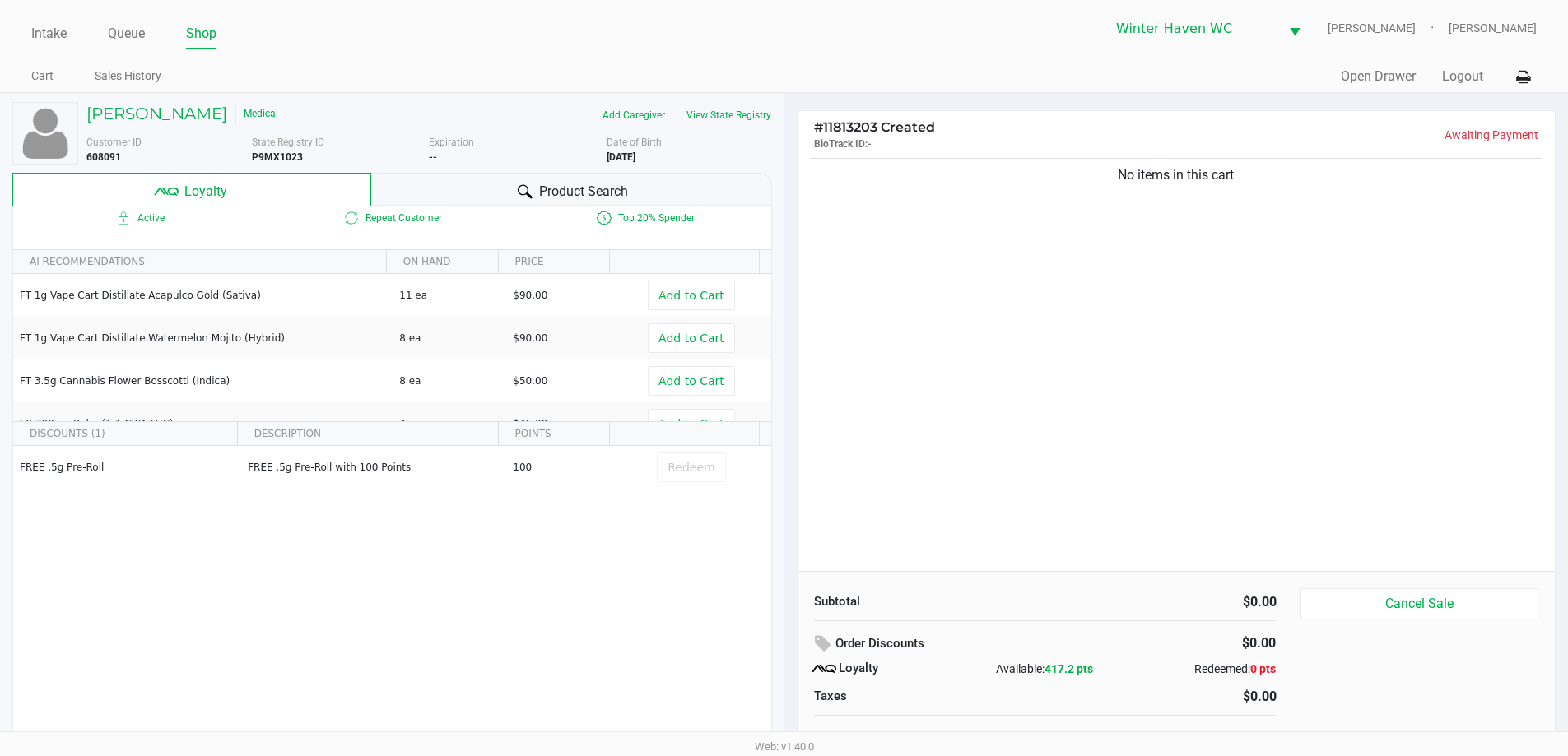
click at [529, 182] on div at bounding box center [525, 192] width 20 height 20
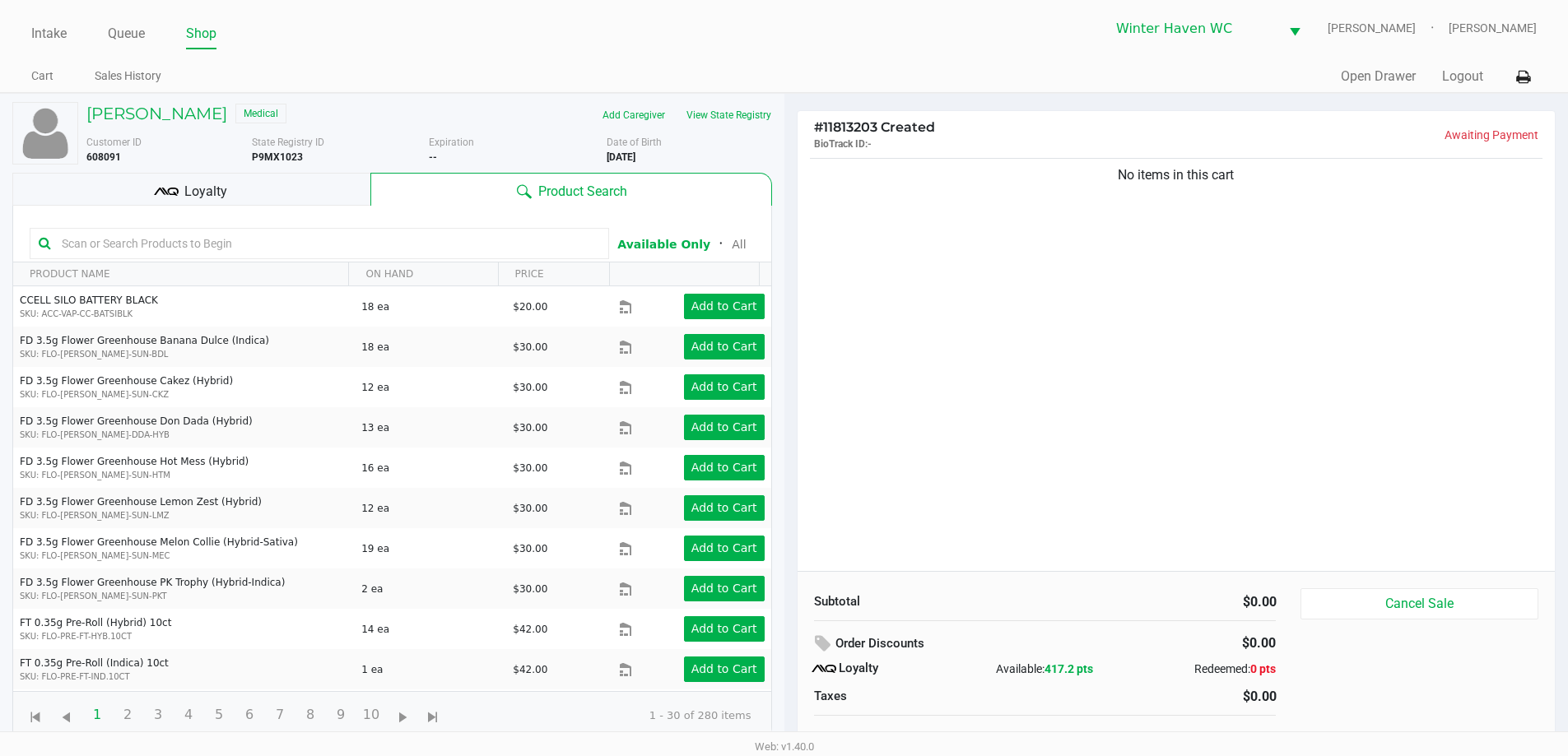
click at [282, 200] on div "Loyalty" at bounding box center [192, 190] width 358 height 33
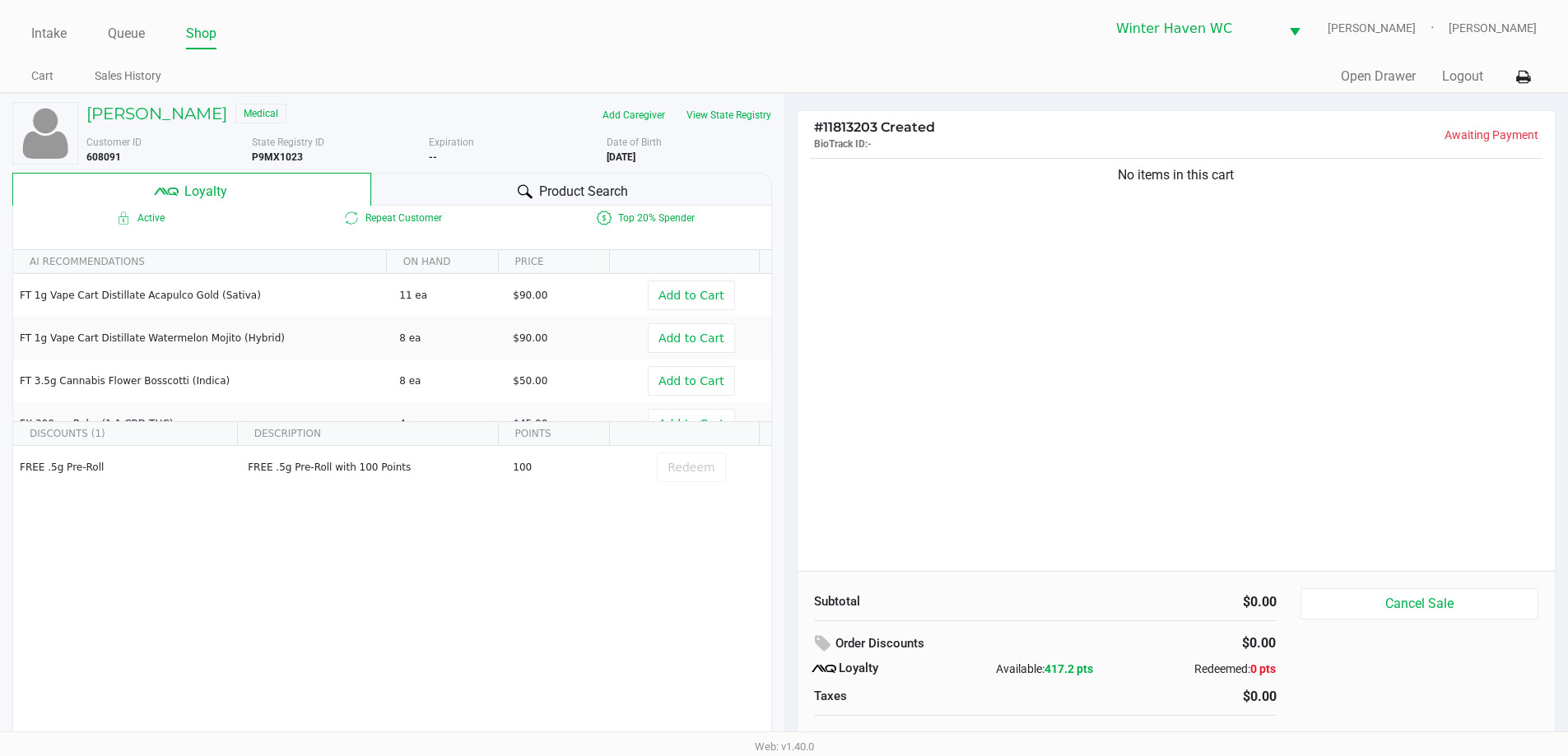
click at [437, 190] on div "Product Search" at bounding box center [572, 190] width 401 height 33
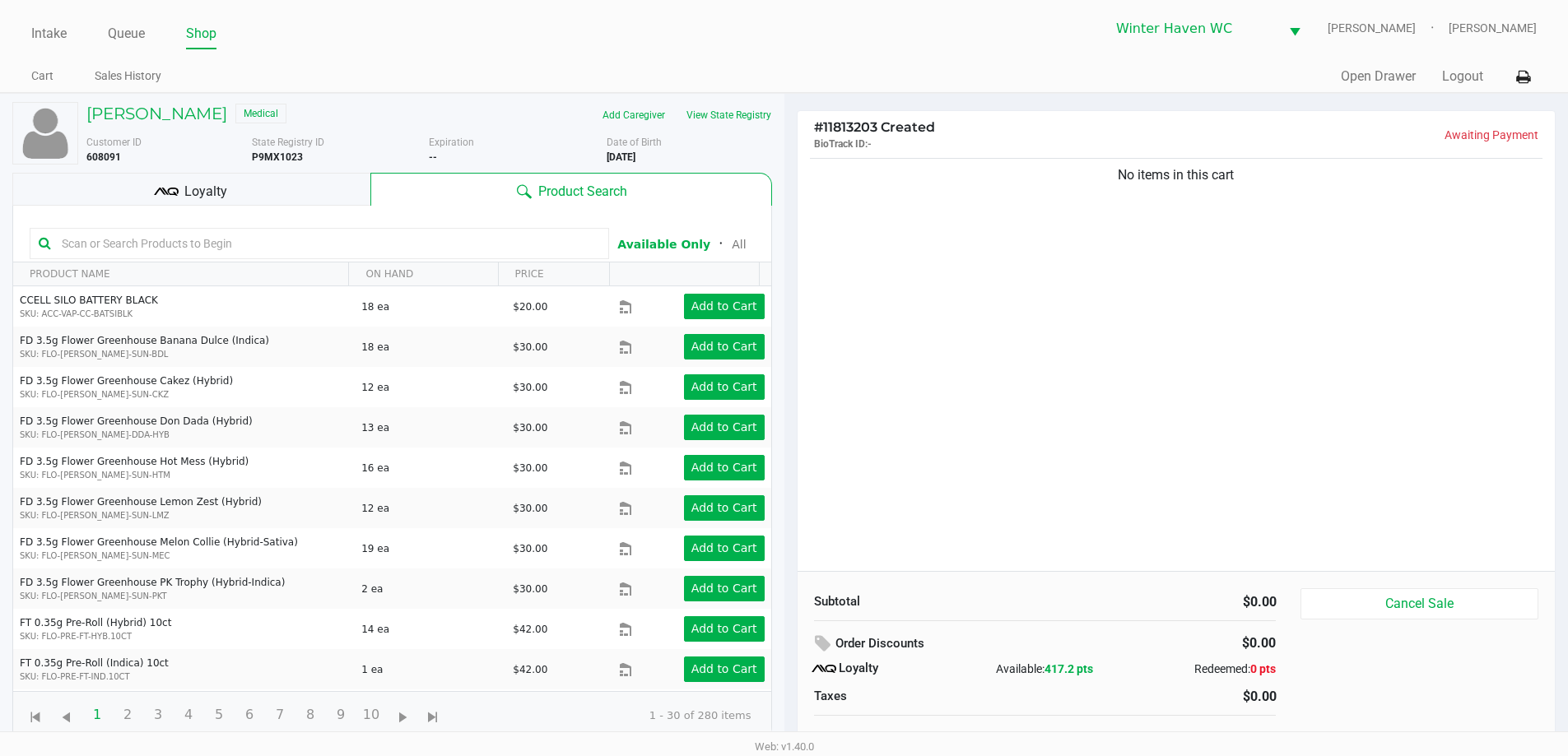
click at [341, 245] on input "text" at bounding box center [327, 244] width 545 height 24
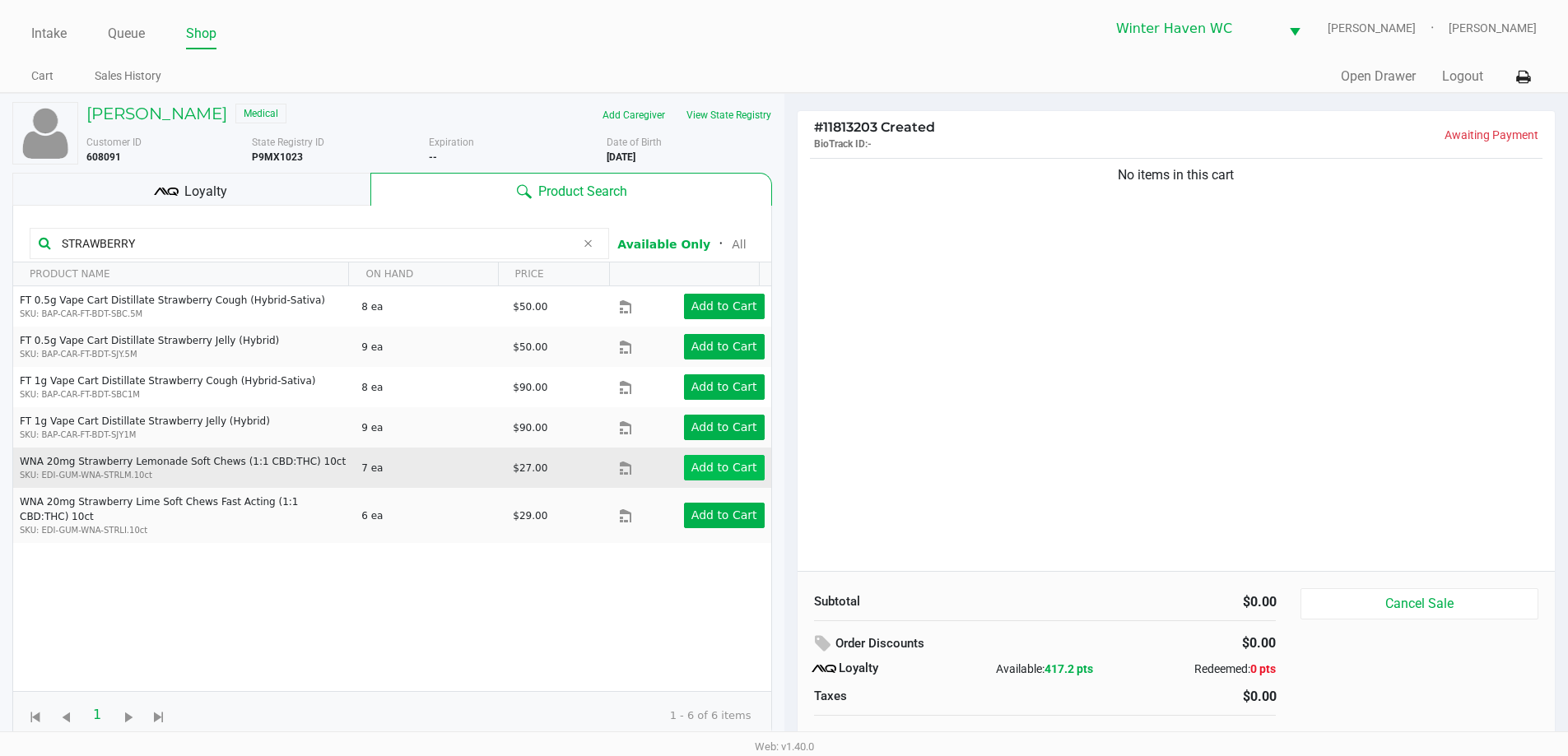
type input "STRAWBERRY"
click at [711, 467] on app-button-loader "Add to Cart" at bounding box center [724, 467] width 66 height 13
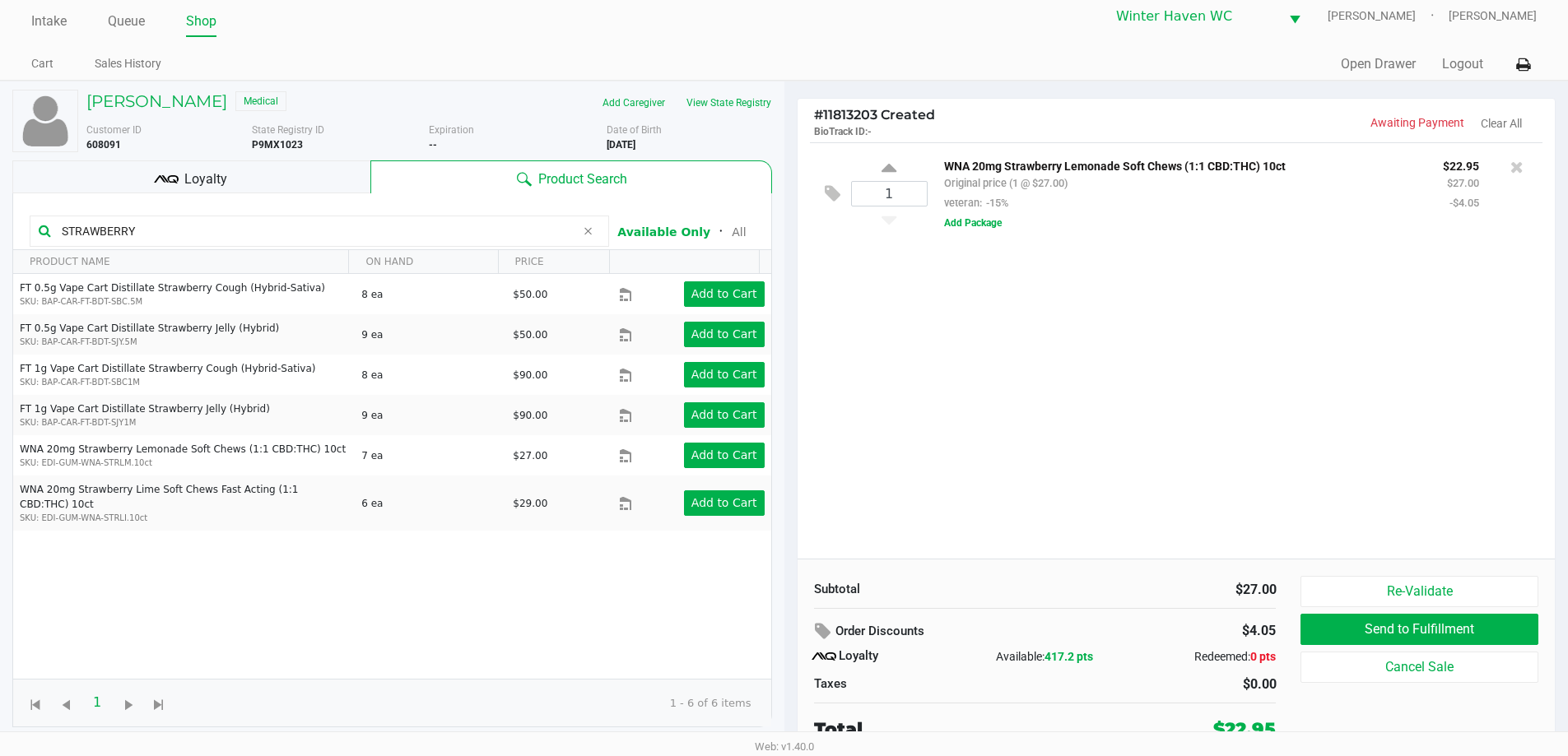
scroll to position [17, 0]
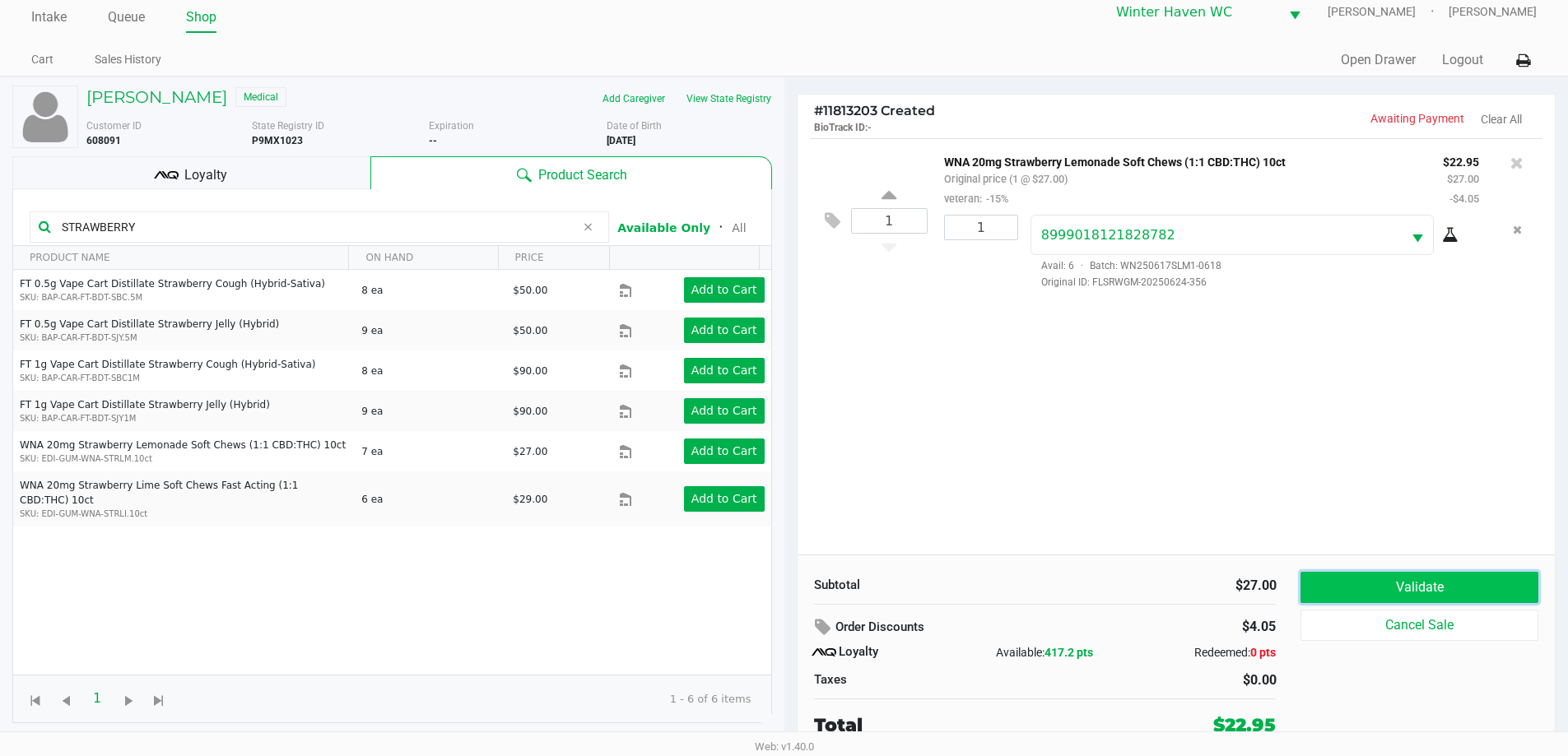
click at [1429, 603] on button "Validate" at bounding box center [1419, 588] width 237 height 31
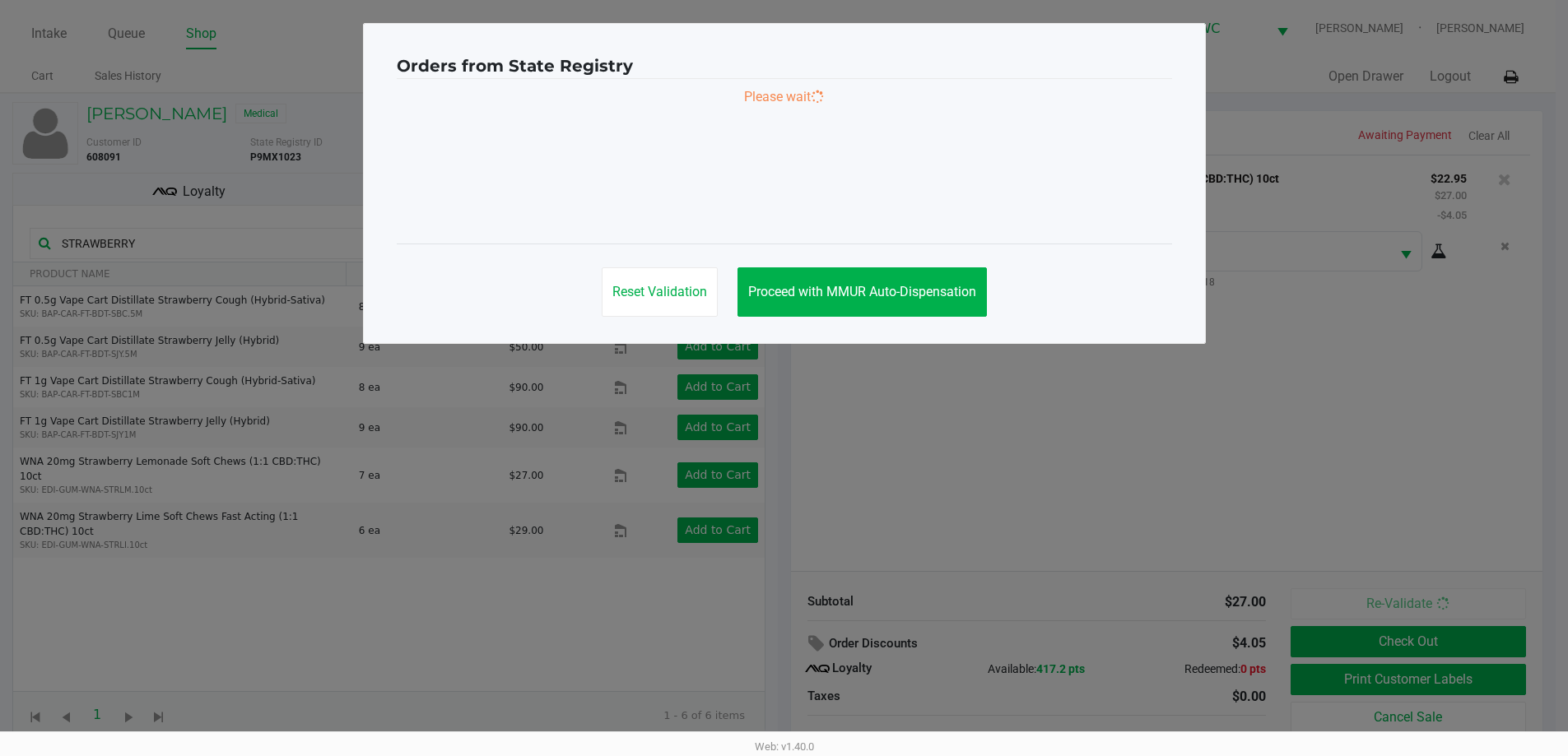
scroll to position [0, 0]
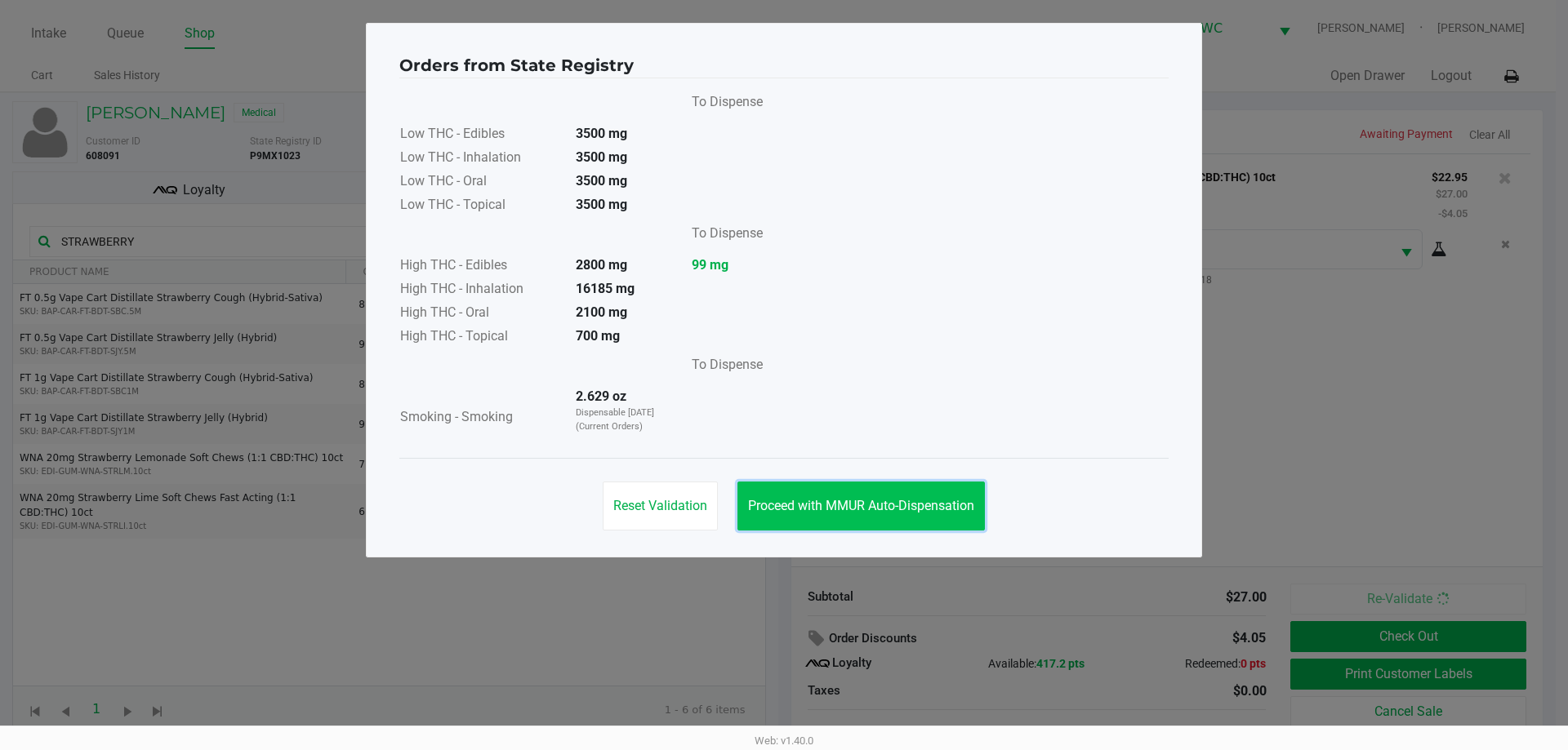
click at [918, 486] on button "Proceed with MMUR Auto-Dispensation" at bounding box center [861, 506] width 247 height 49
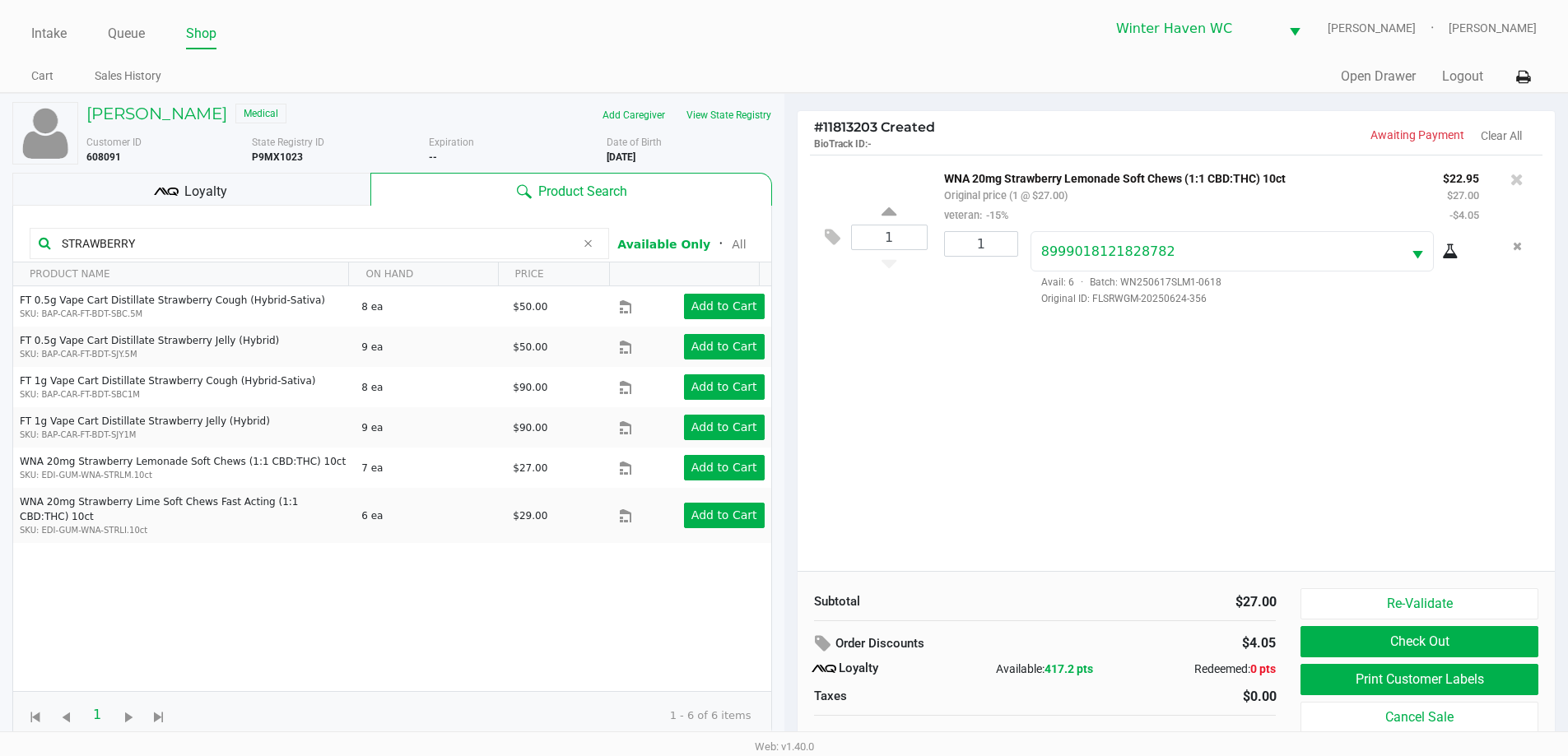
scroll to position [17, 0]
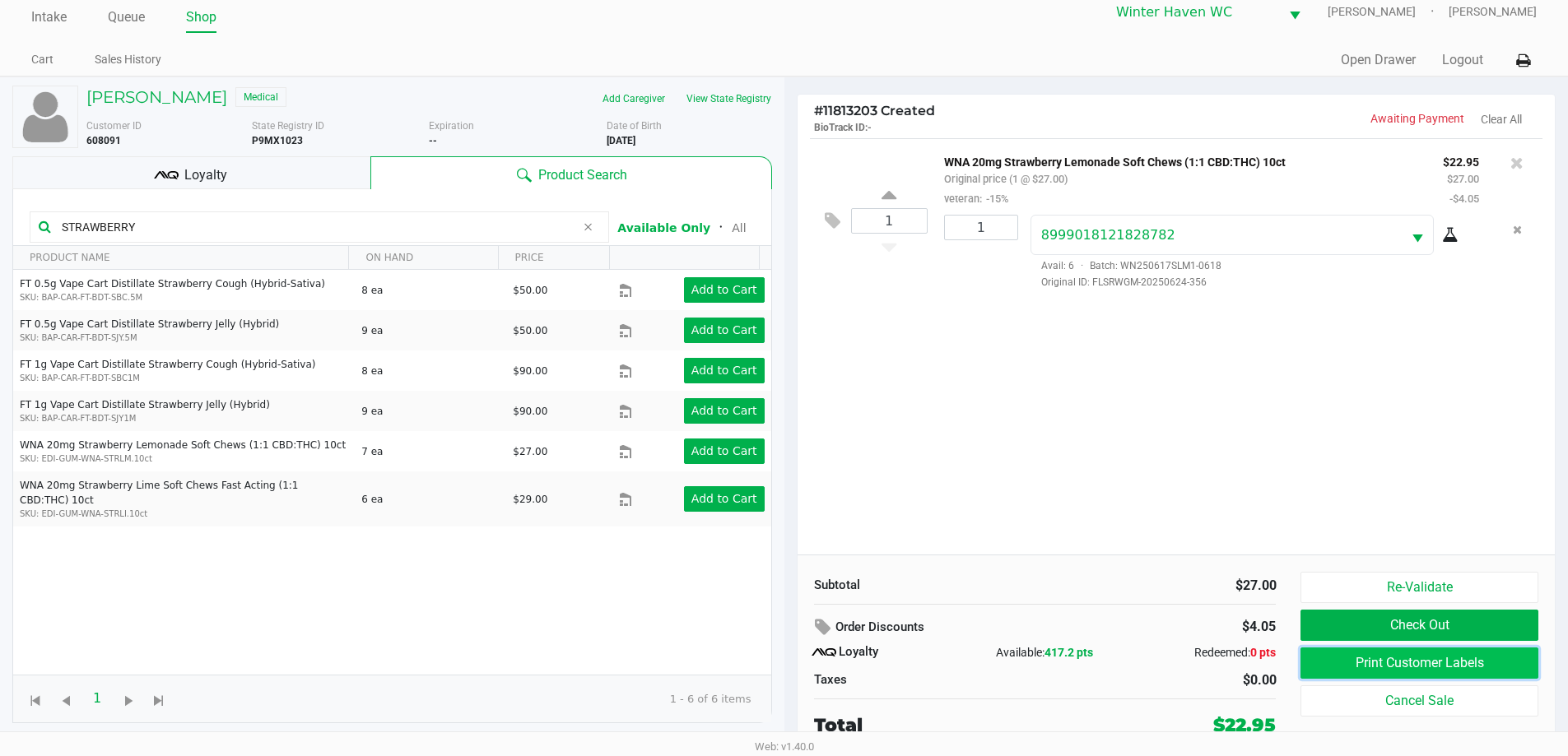
click at [1412, 658] on button "Print Customer Labels" at bounding box center [1419, 663] width 237 height 31
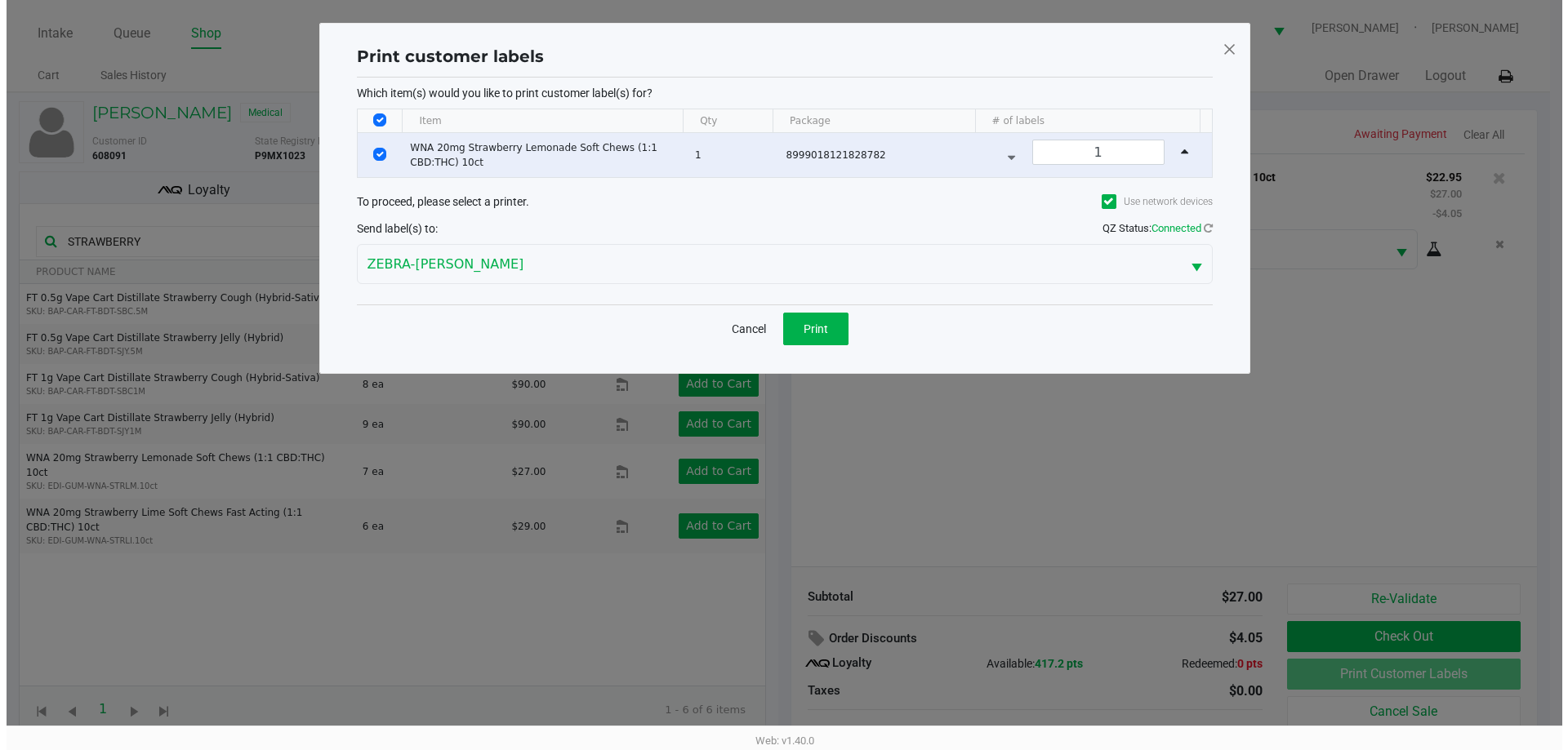
scroll to position [0, 0]
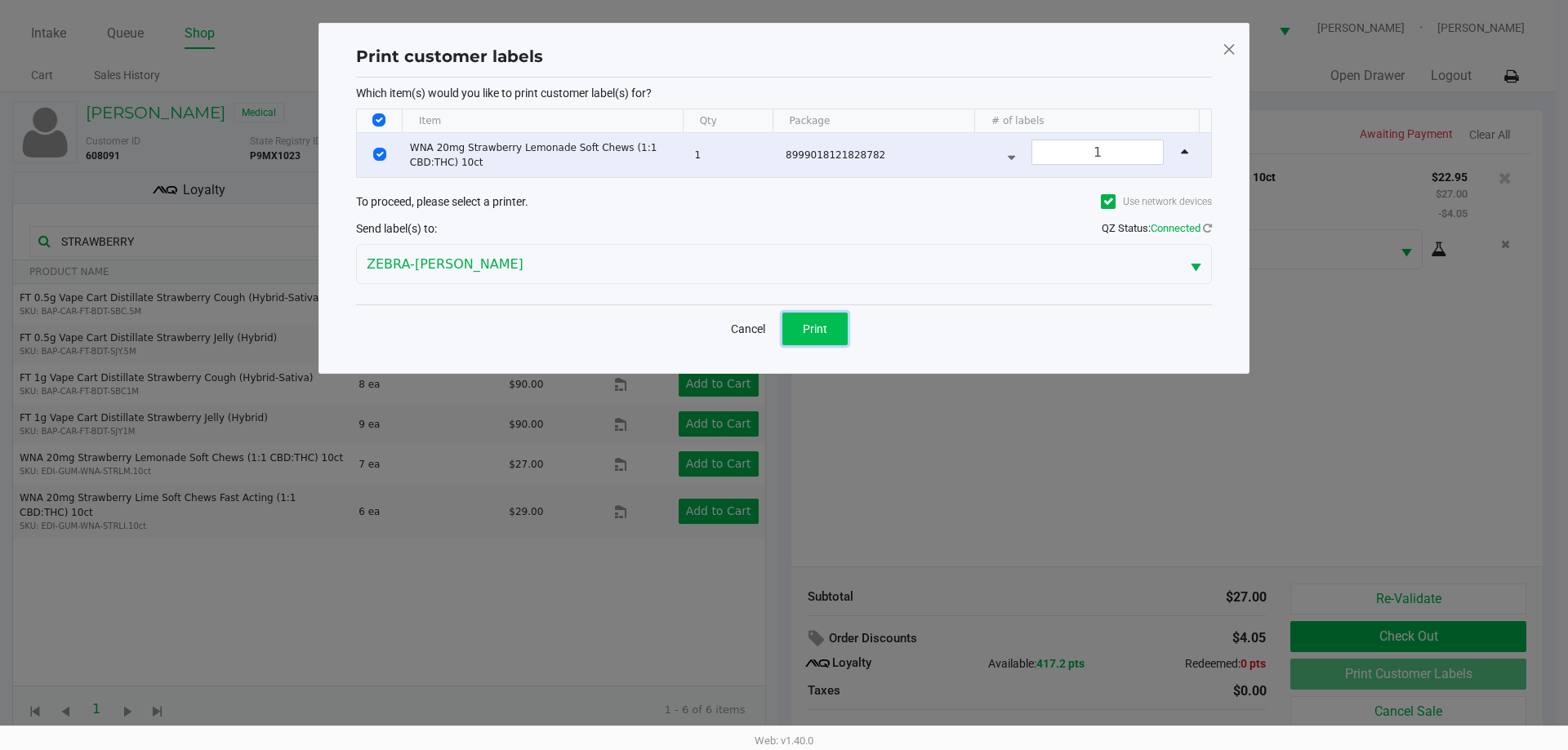
click at [833, 337] on button "Print" at bounding box center [814, 329] width 65 height 33
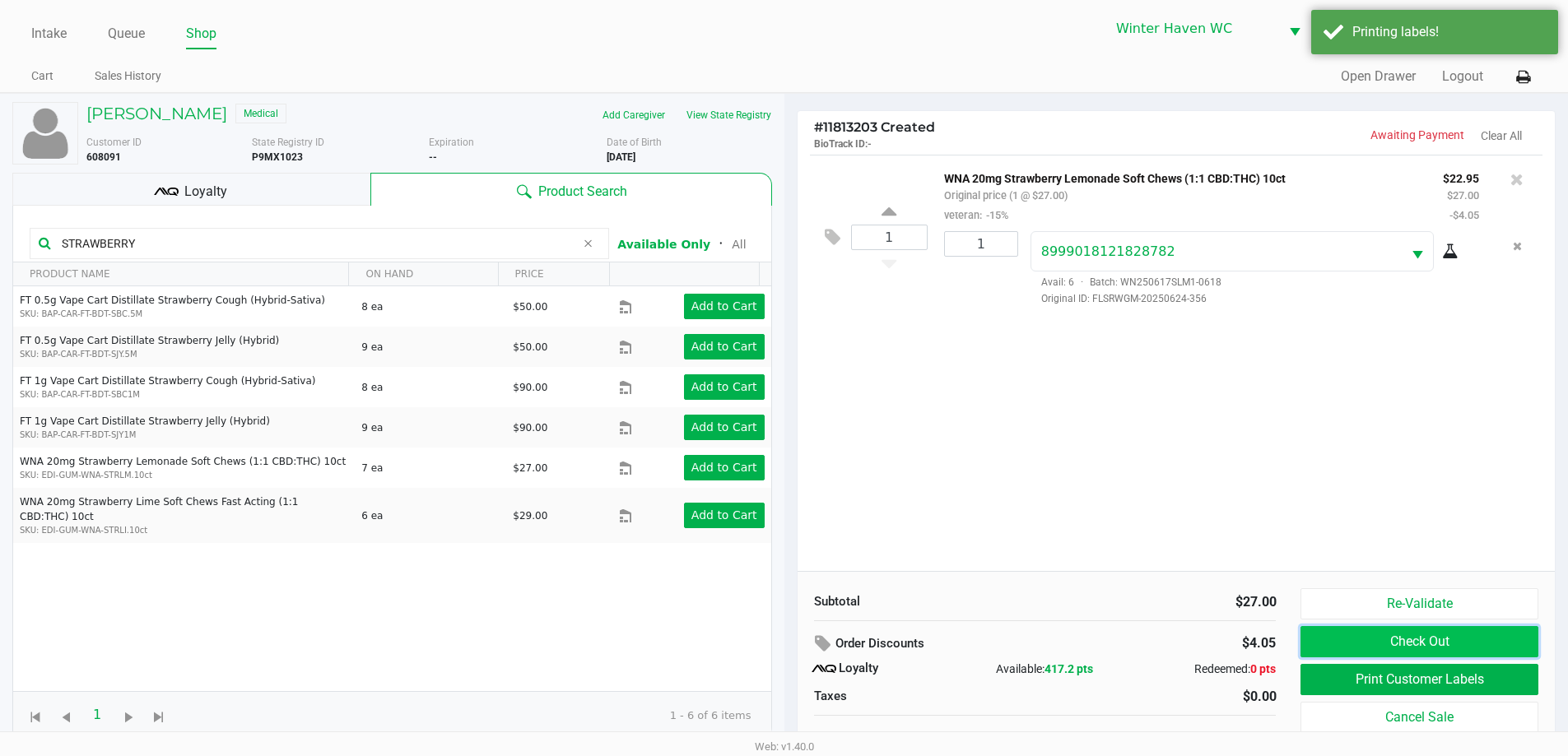
click at [1351, 637] on button "Check Out" at bounding box center [1419, 642] width 237 height 31
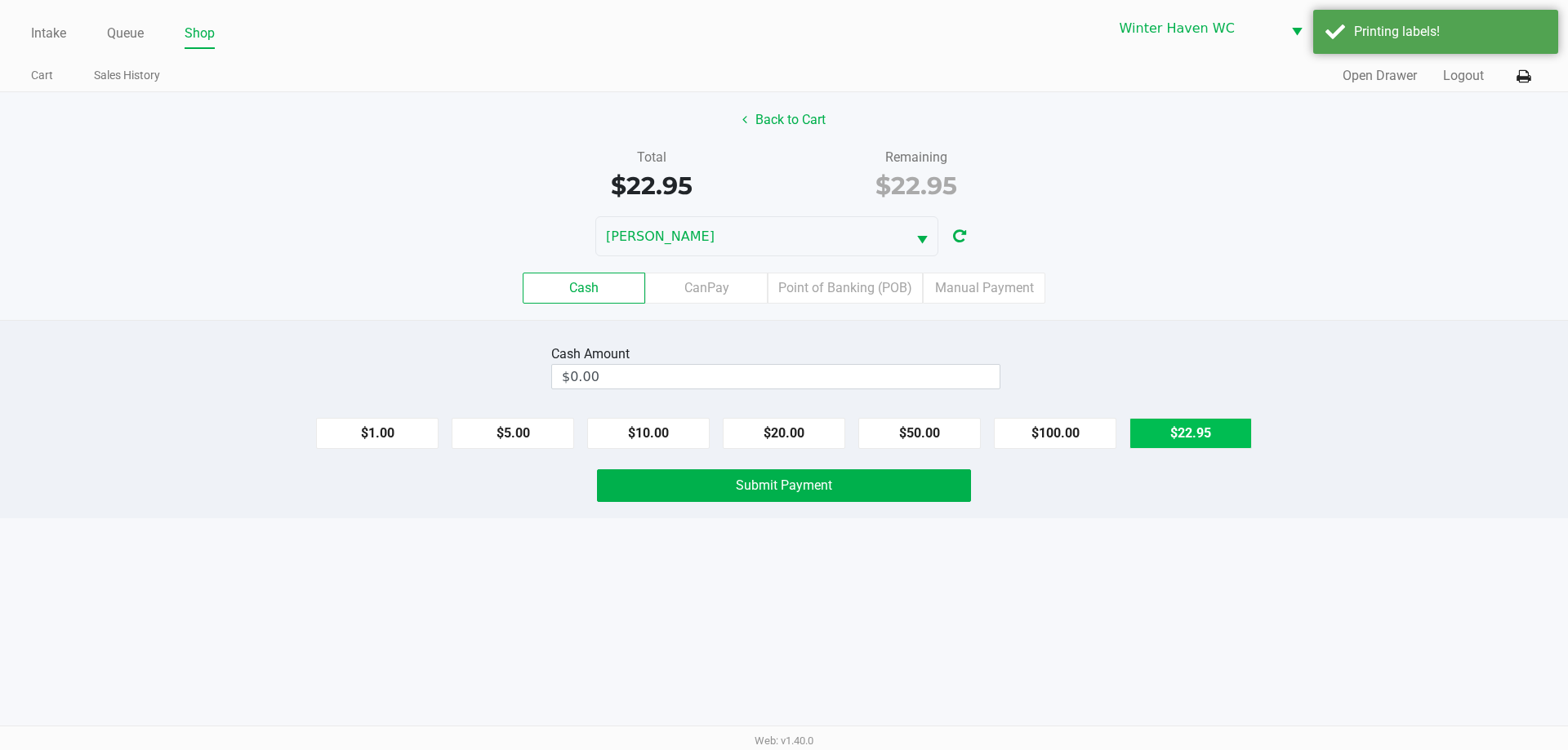
click at [1225, 445] on button "$22.95" at bounding box center [1191, 434] width 122 height 31
type input "$22.95"
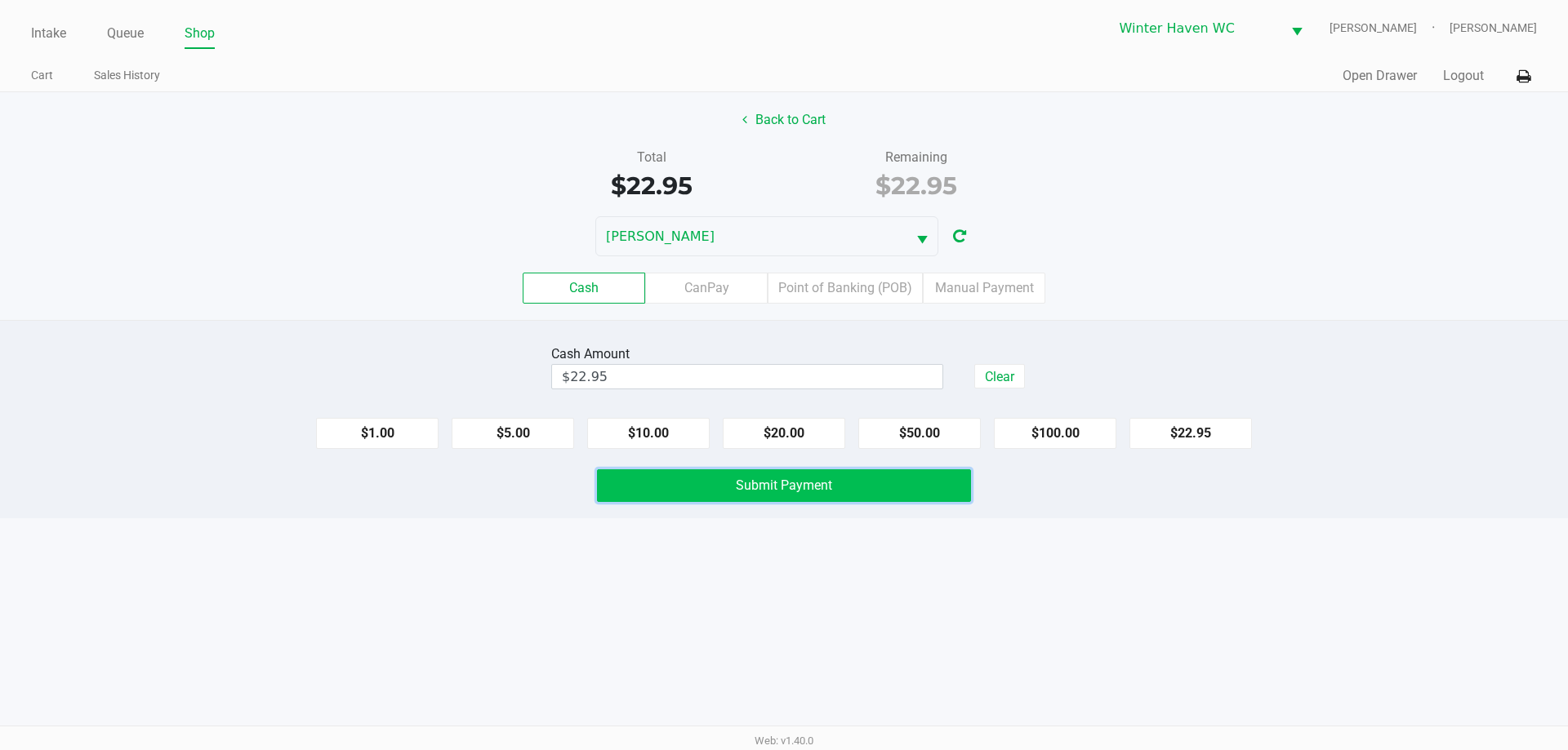
click at [799, 491] on span "Submit Payment" at bounding box center [783, 485] width 96 height 16
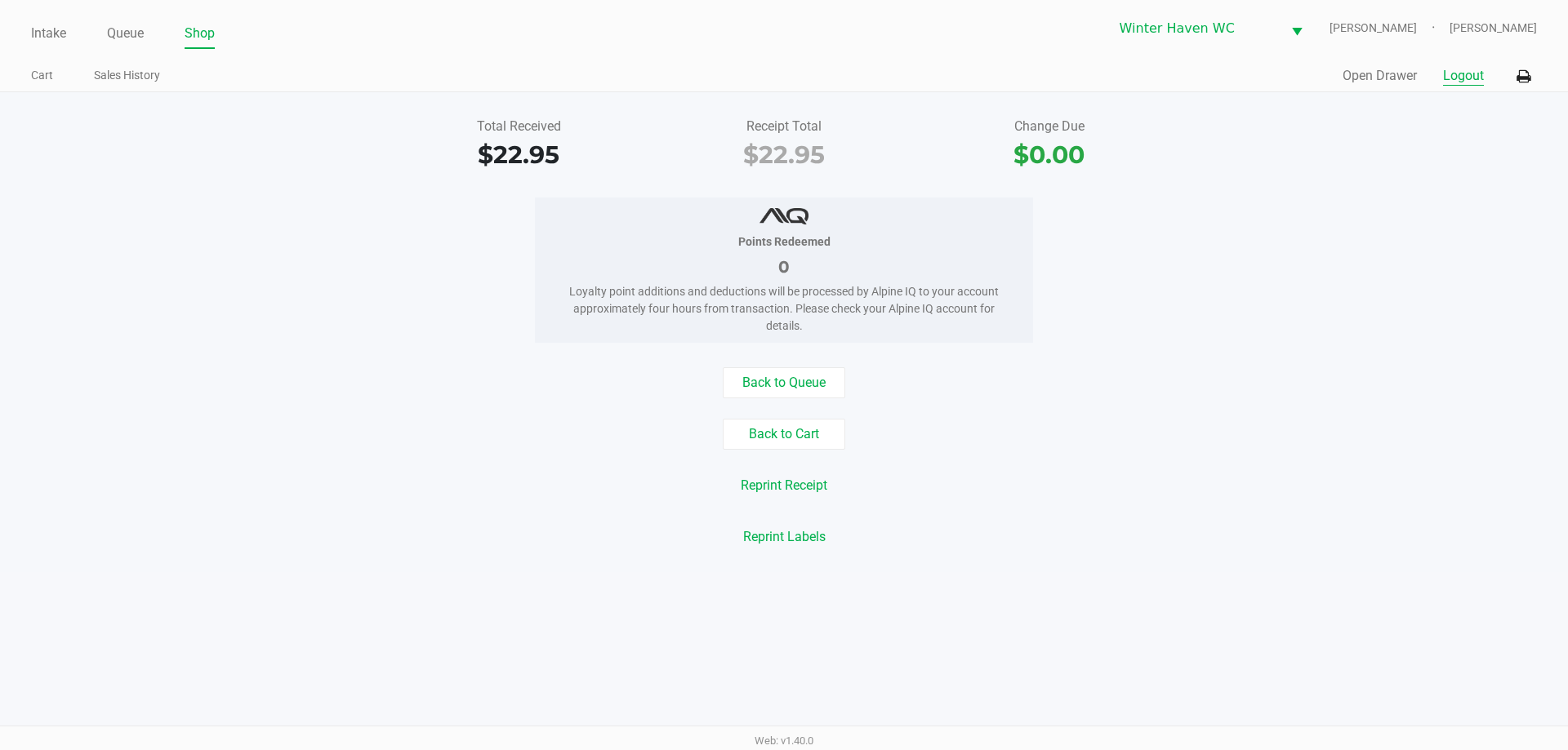
click at [1452, 76] on button "Logout" at bounding box center [1463, 76] width 41 height 19
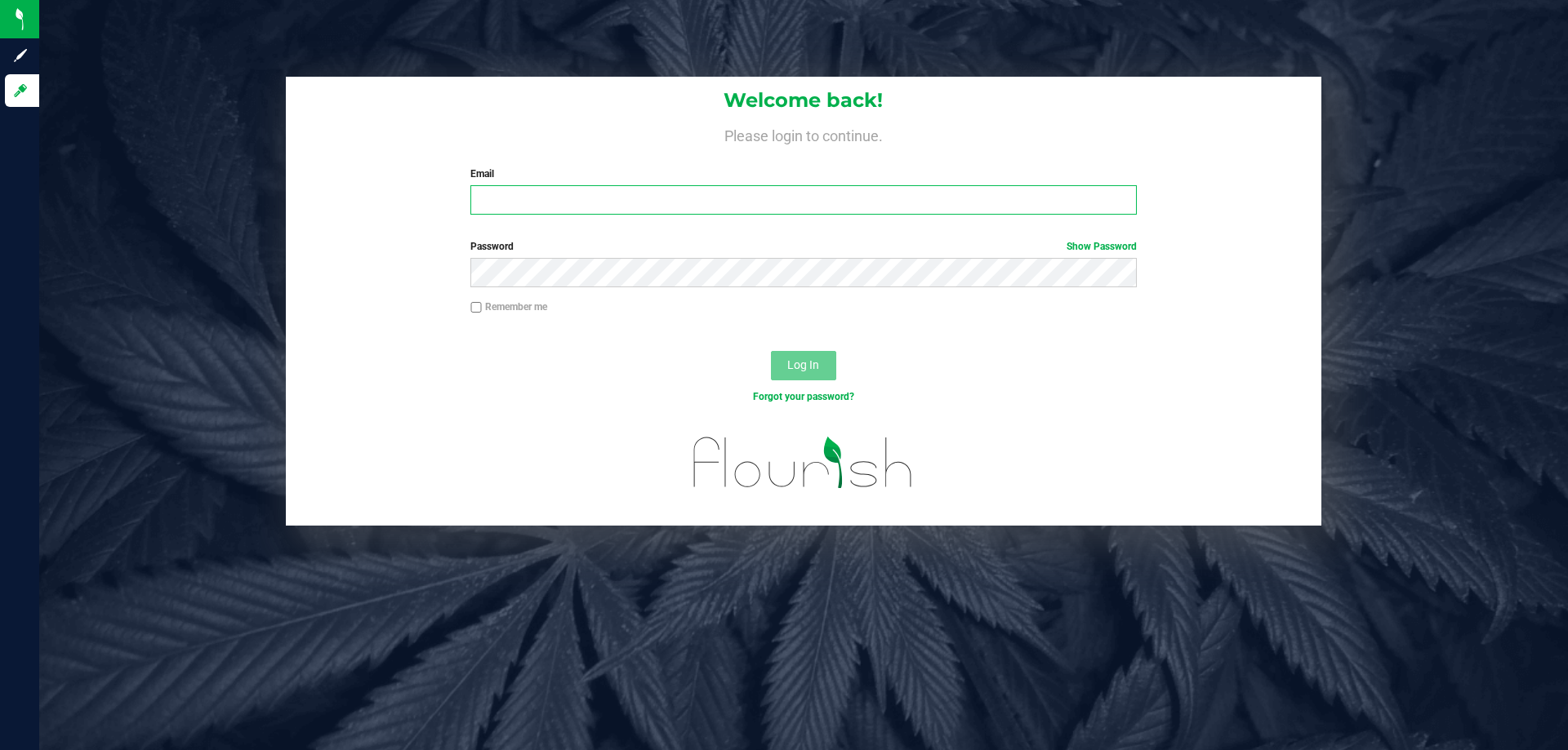
click at [699, 201] on input "Email" at bounding box center [803, 200] width 666 height 29
type input "[EMAIL_ADDRESS][DOMAIN_NAME]"
click at [771, 351] on button "Log In" at bounding box center [803, 366] width 65 height 29
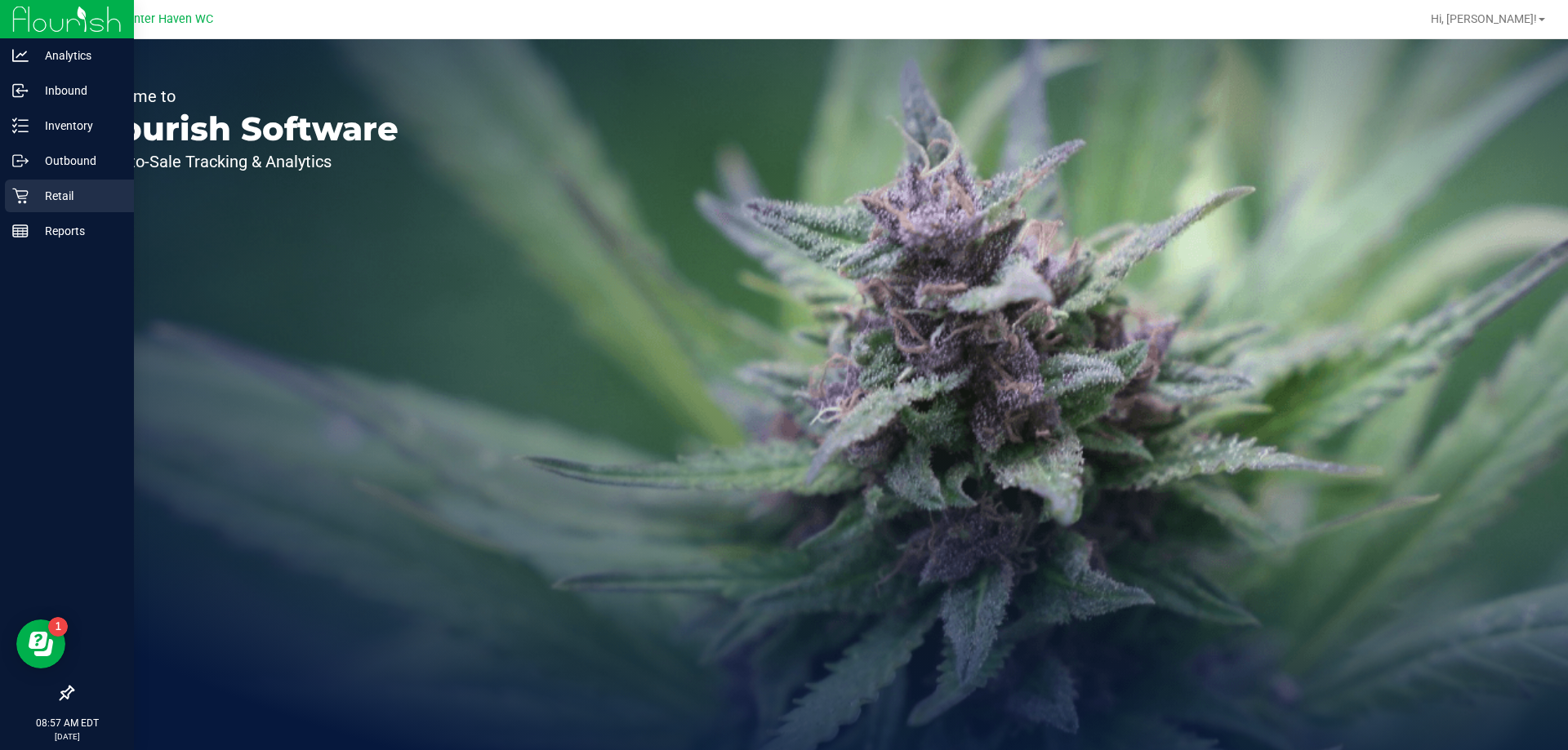
click at [18, 194] on icon at bounding box center [20, 196] width 16 height 16
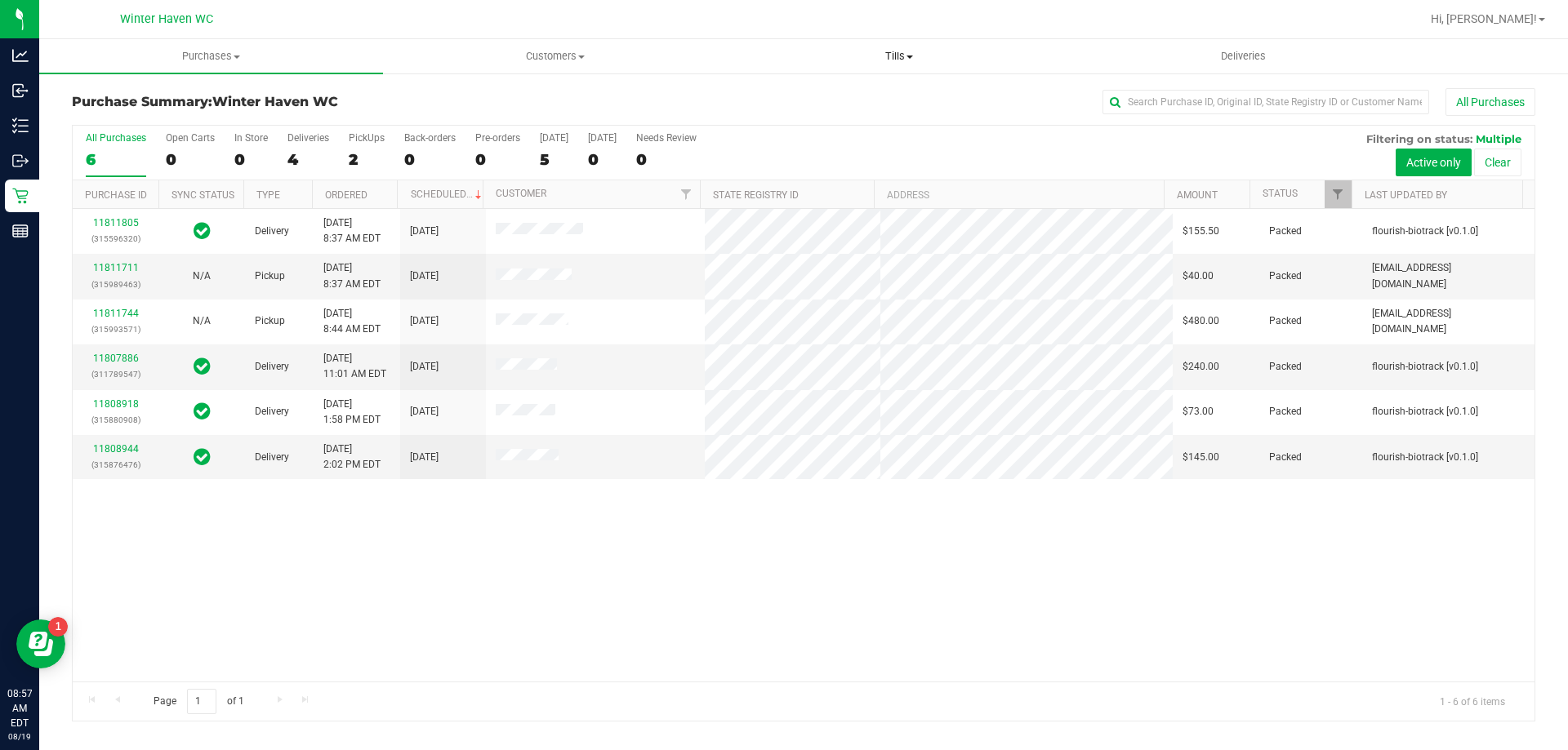
click at [867, 49] on uib-tab-heading "Tills Manage tills Reconcile e-payments" at bounding box center [898, 56] width 343 height 33
click at [793, 103] on span "Manage tills" at bounding box center [782, 98] width 111 height 14
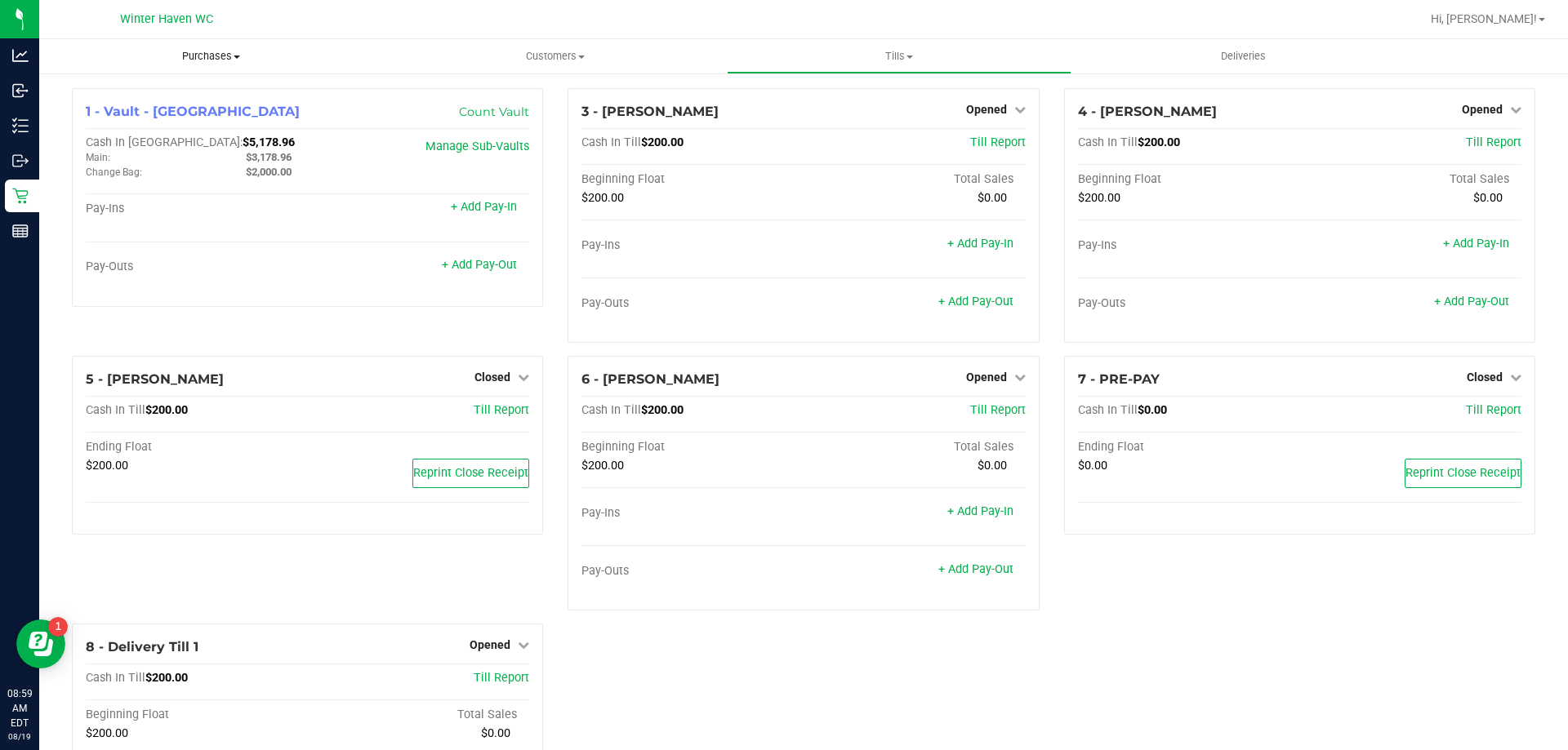
click at [199, 57] on span "Purchases" at bounding box center [211, 55] width 343 height 15
click at [157, 114] on li "Fulfillment" at bounding box center [211, 118] width 343 height 19
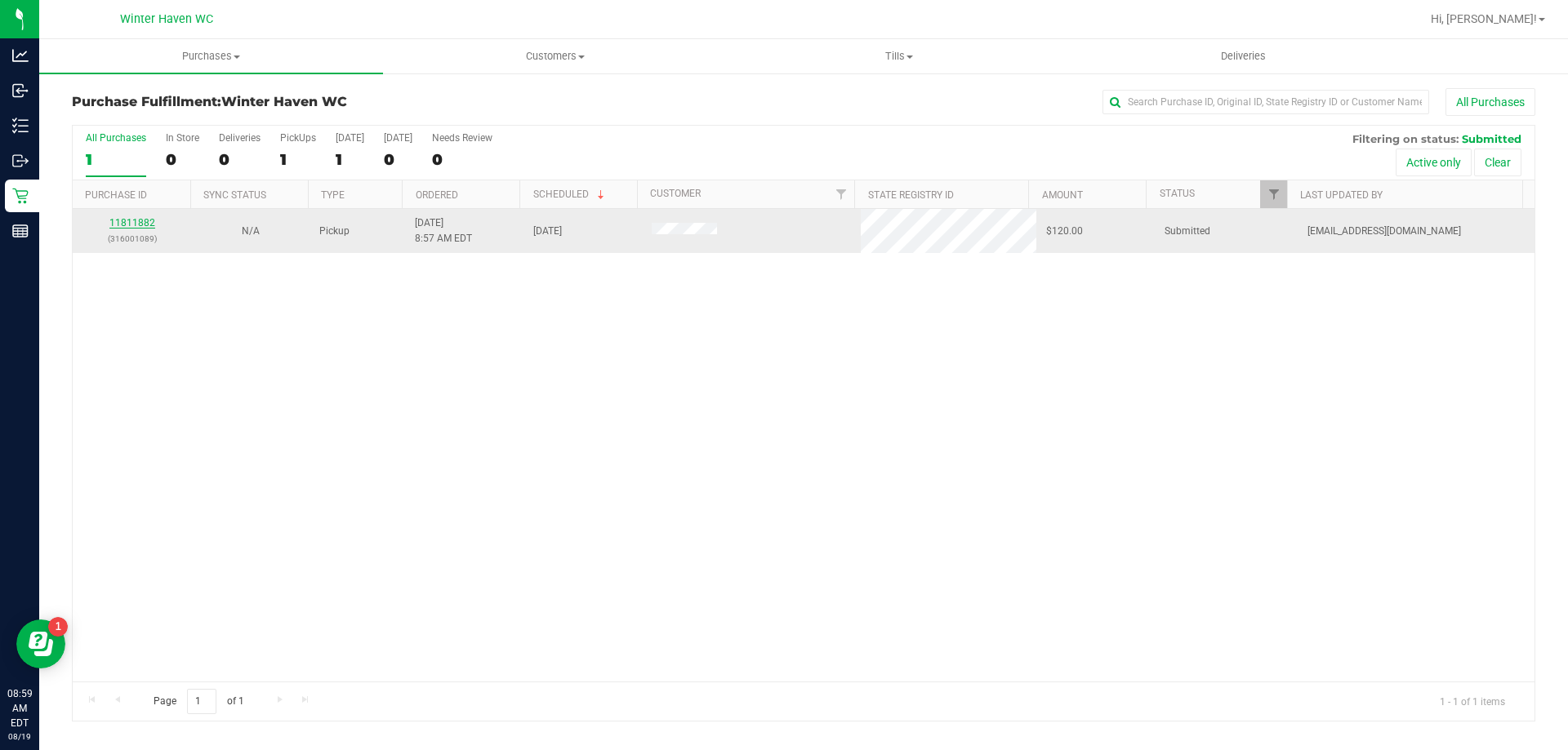
click at [142, 228] on link "11811882" at bounding box center [132, 223] width 46 height 12
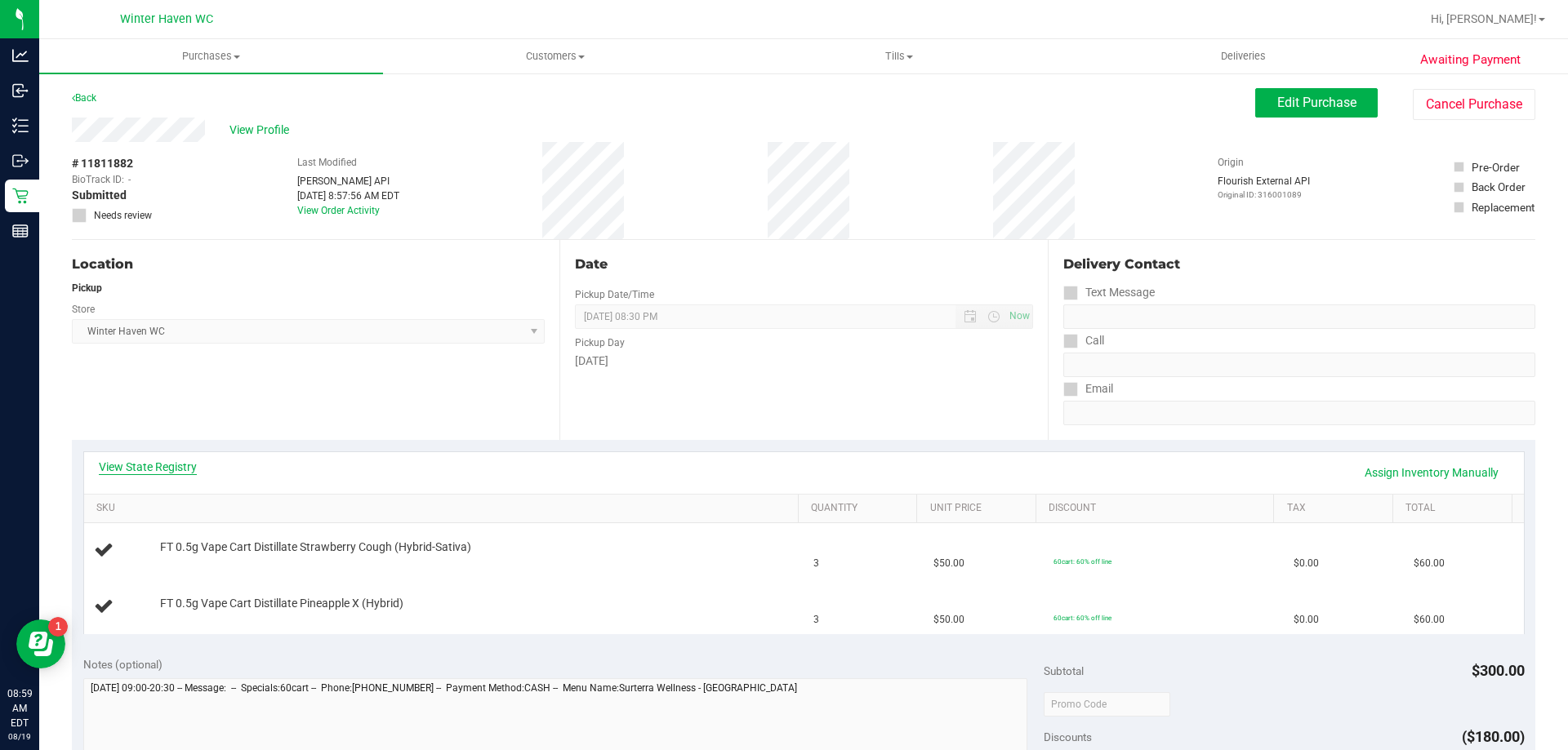
click at [168, 467] on link "View State Registry" at bounding box center [147, 467] width 98 height 16
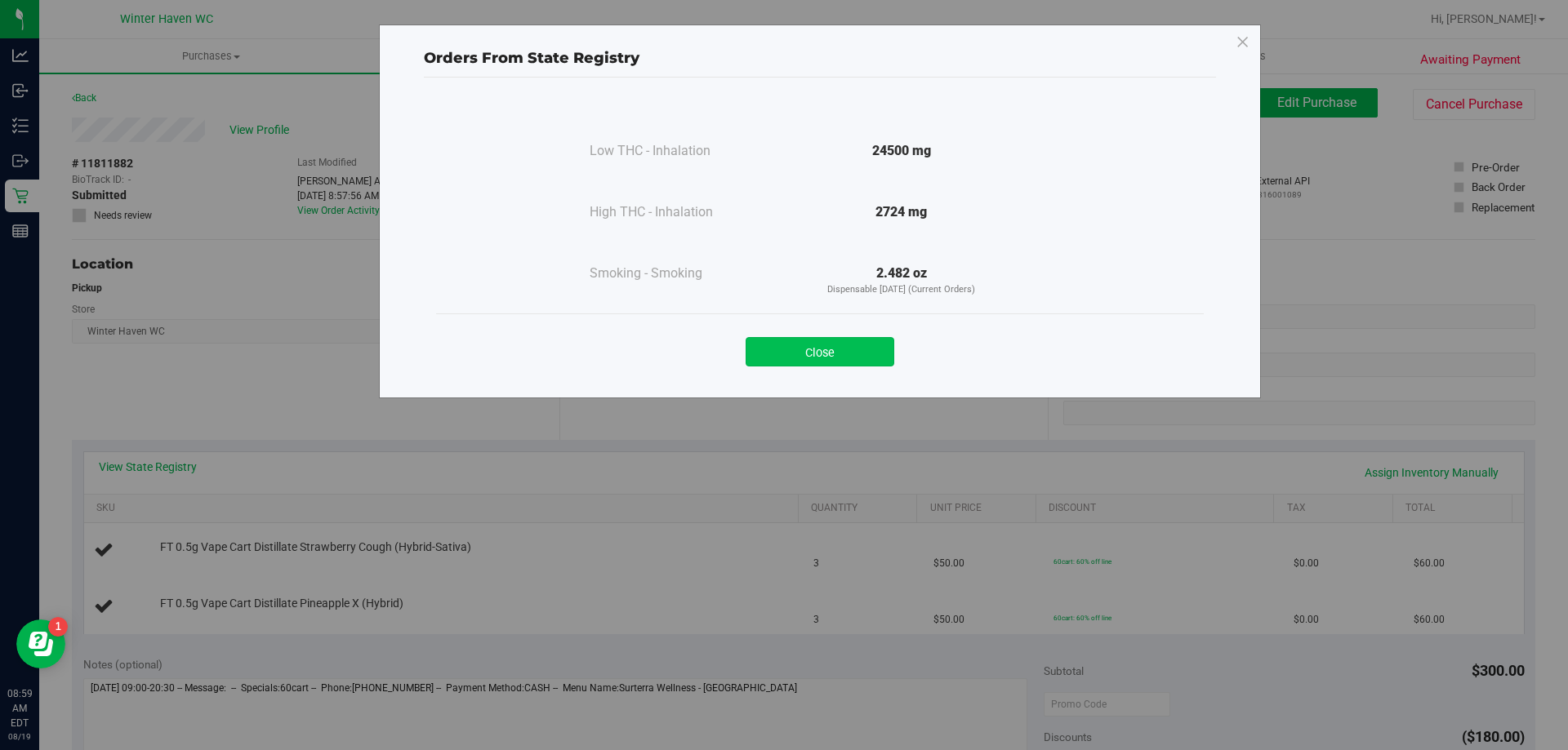
click at [760, 350] on button "Close" at bounding box center [819, 352] width 148 height 29
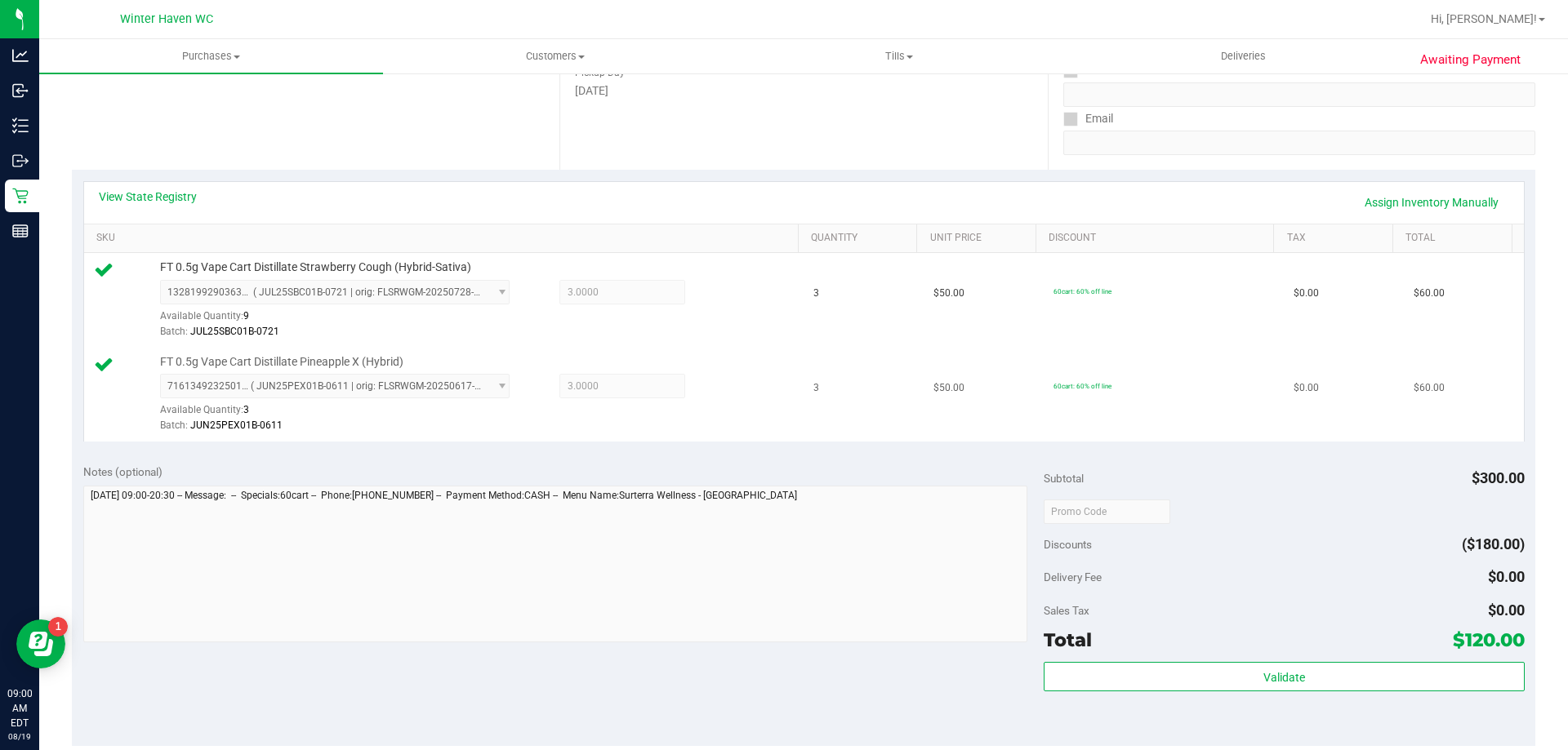
scroll to position [327, 0]
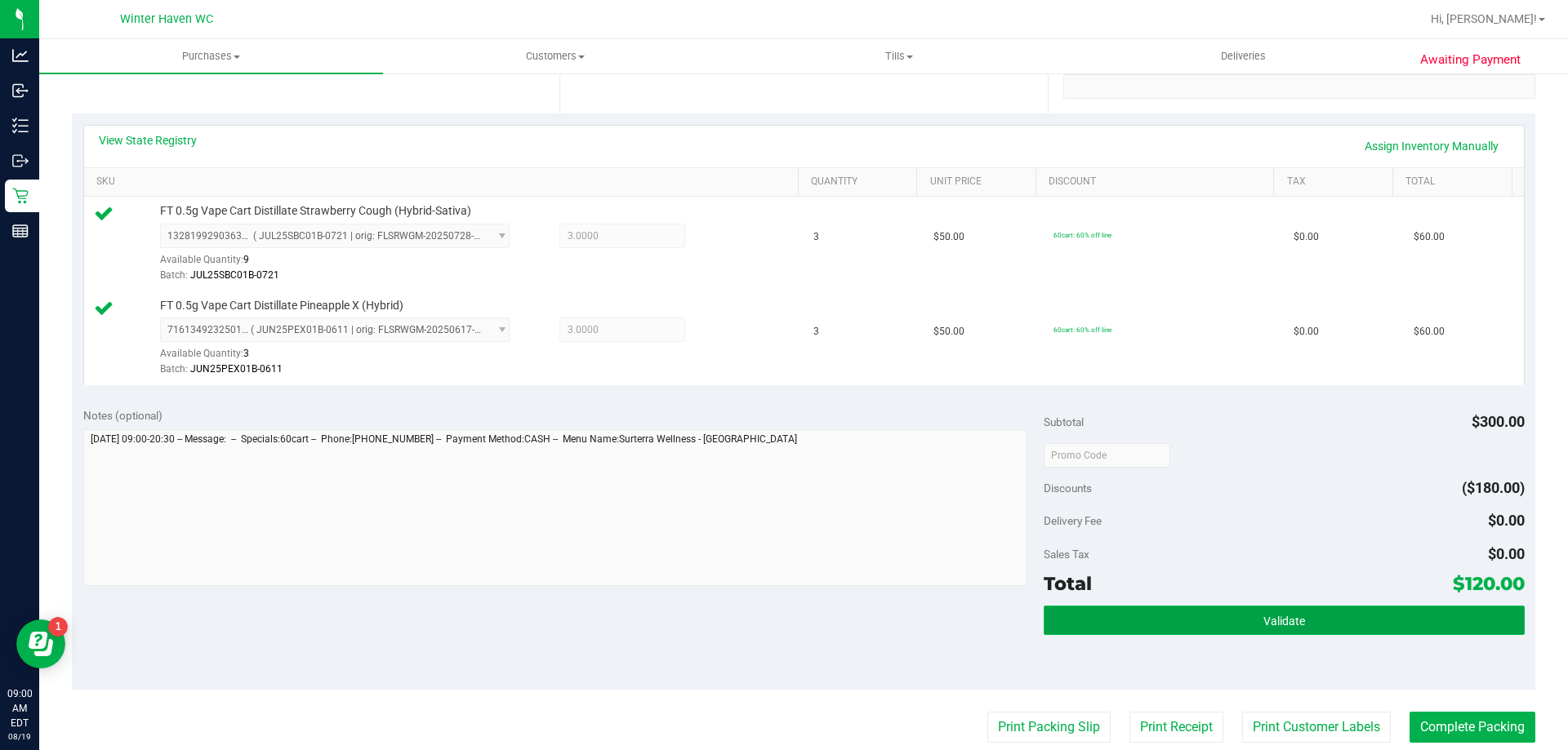
click at [1195, 621] on button "Validate" at bounding box center [1284, 621] width 480 height 29
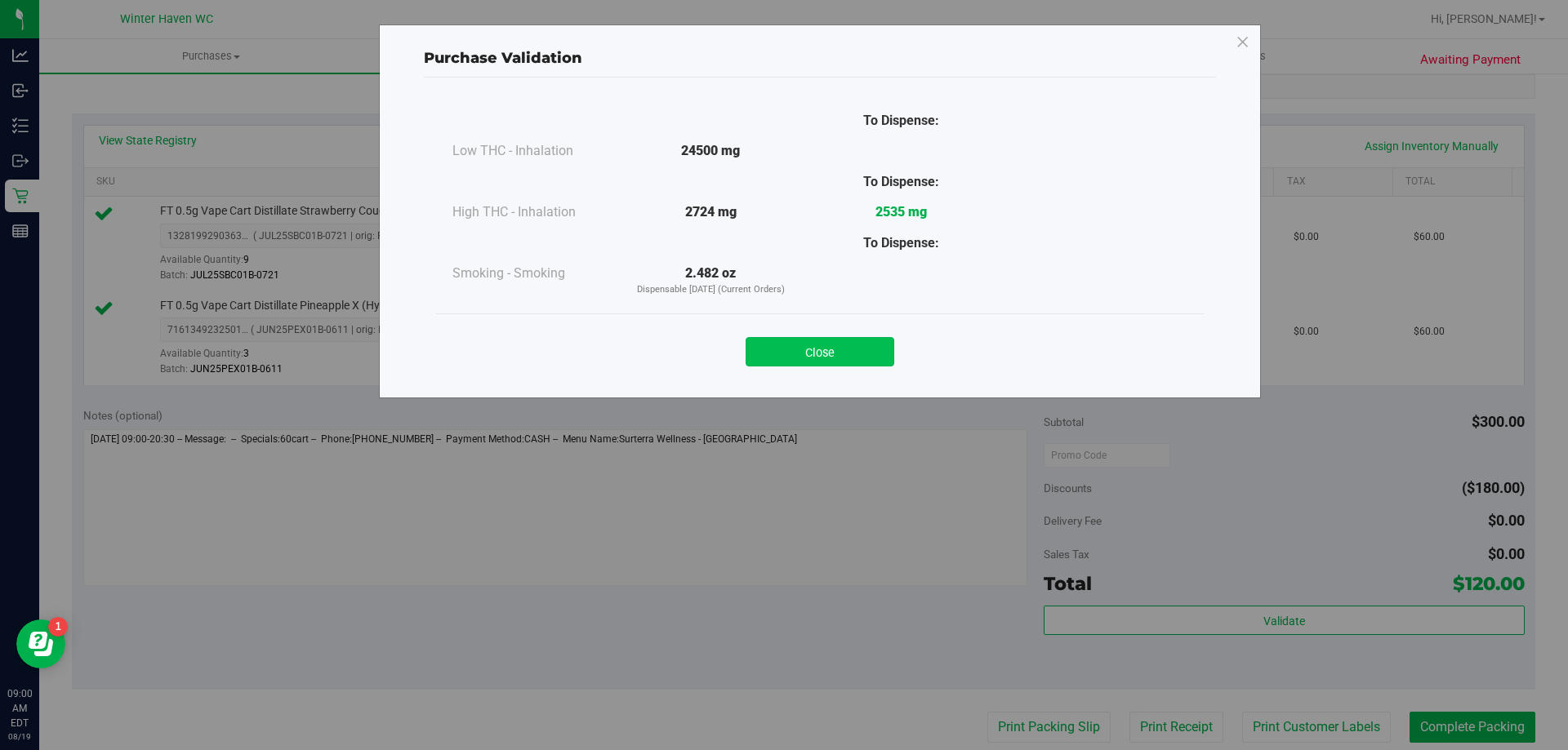
click at [869, 358] on button "Close" at bounding box center [819, 352] width 148 height 29
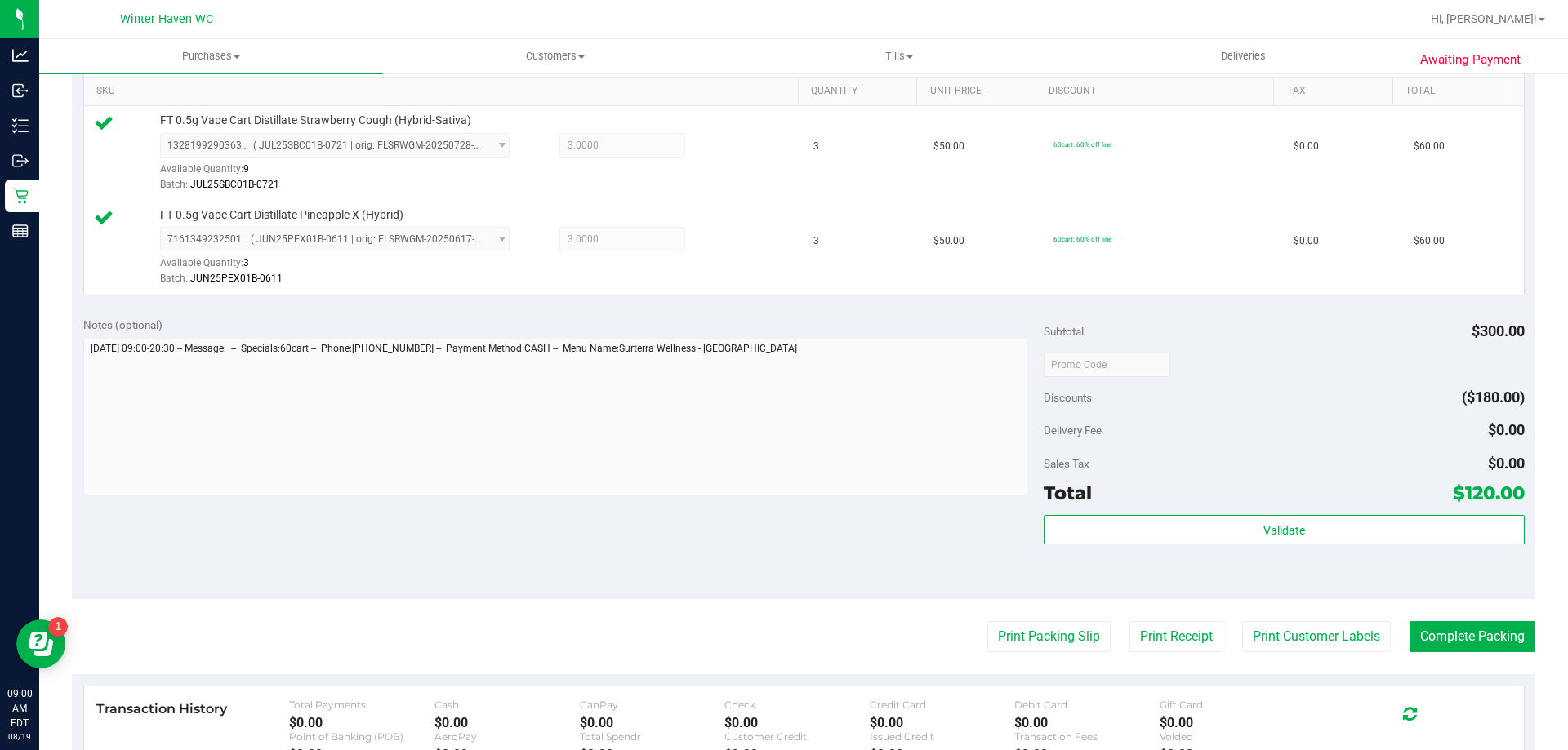
scroll to position [490, 0]
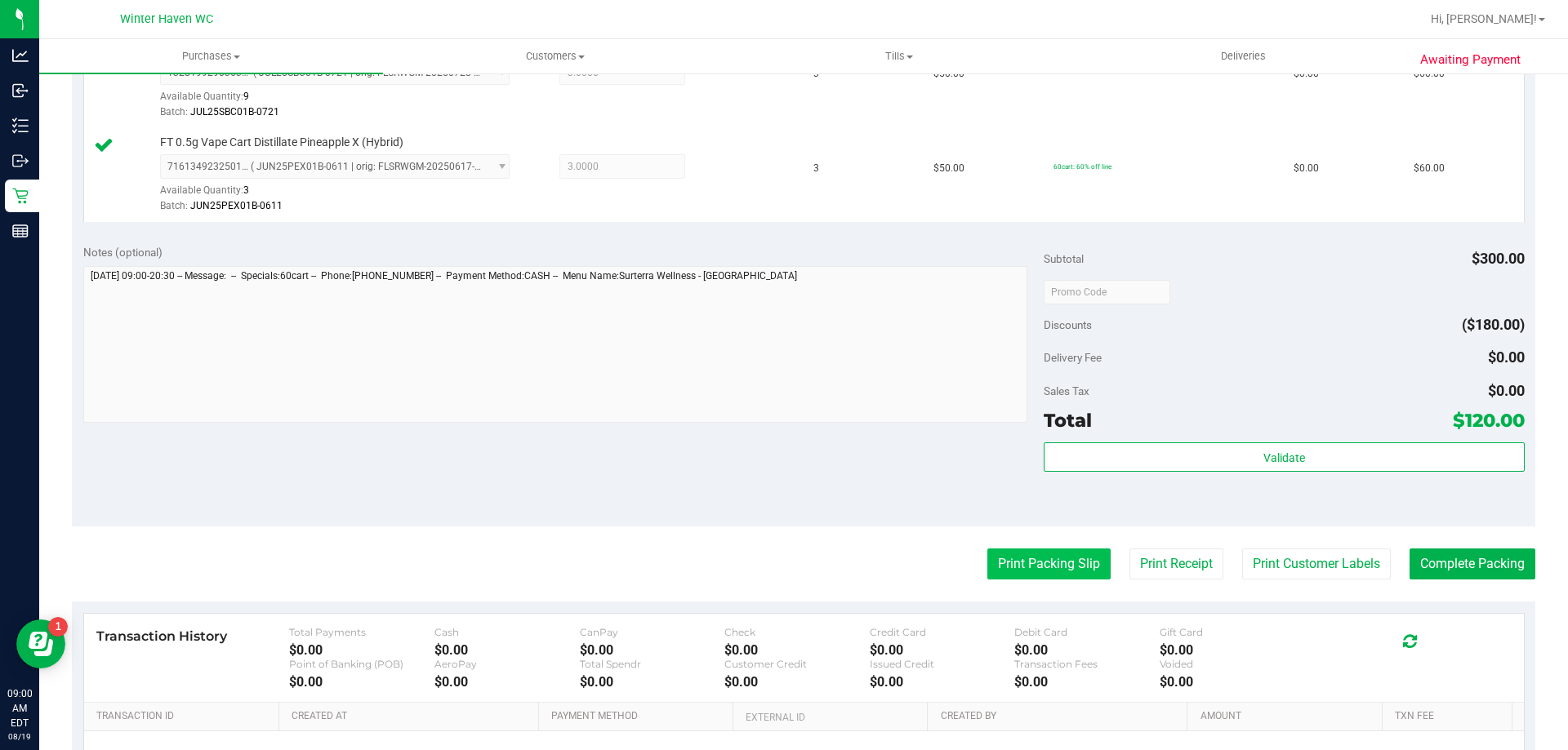
click at [1034, 567] on button "Print Packing Slip" at bounding box center [1049, 565] width 123 height 31
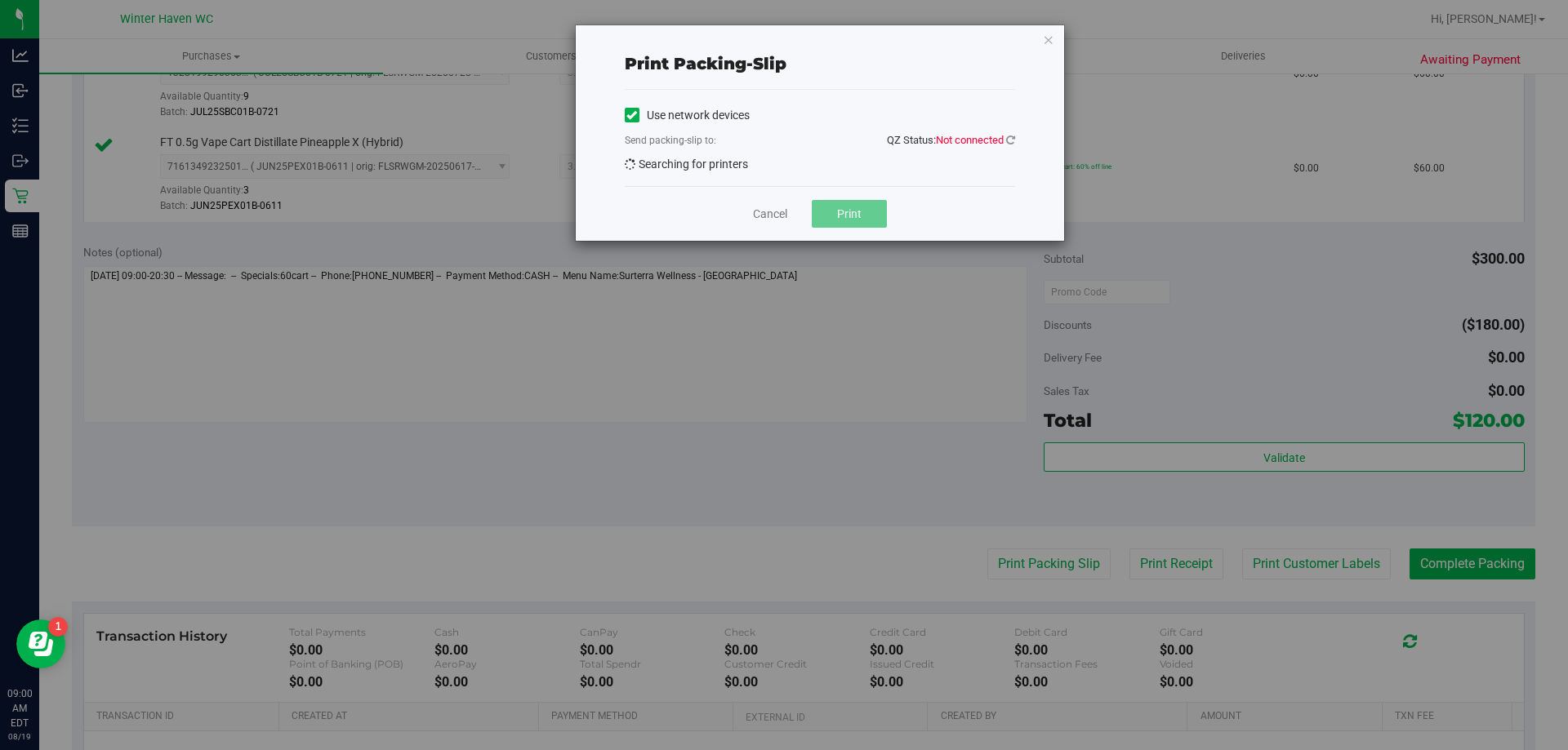
click at [1007, 133] on qz-status "QZ Status: Not connected" at bounding box center [951, 139] width 128 height 13
click at [1013, 142] on icon at bounding box center [1010, 140] width 9 height 11
click at [1013, 145] on icon at bounding box center [1010, 140] width 9 height 11
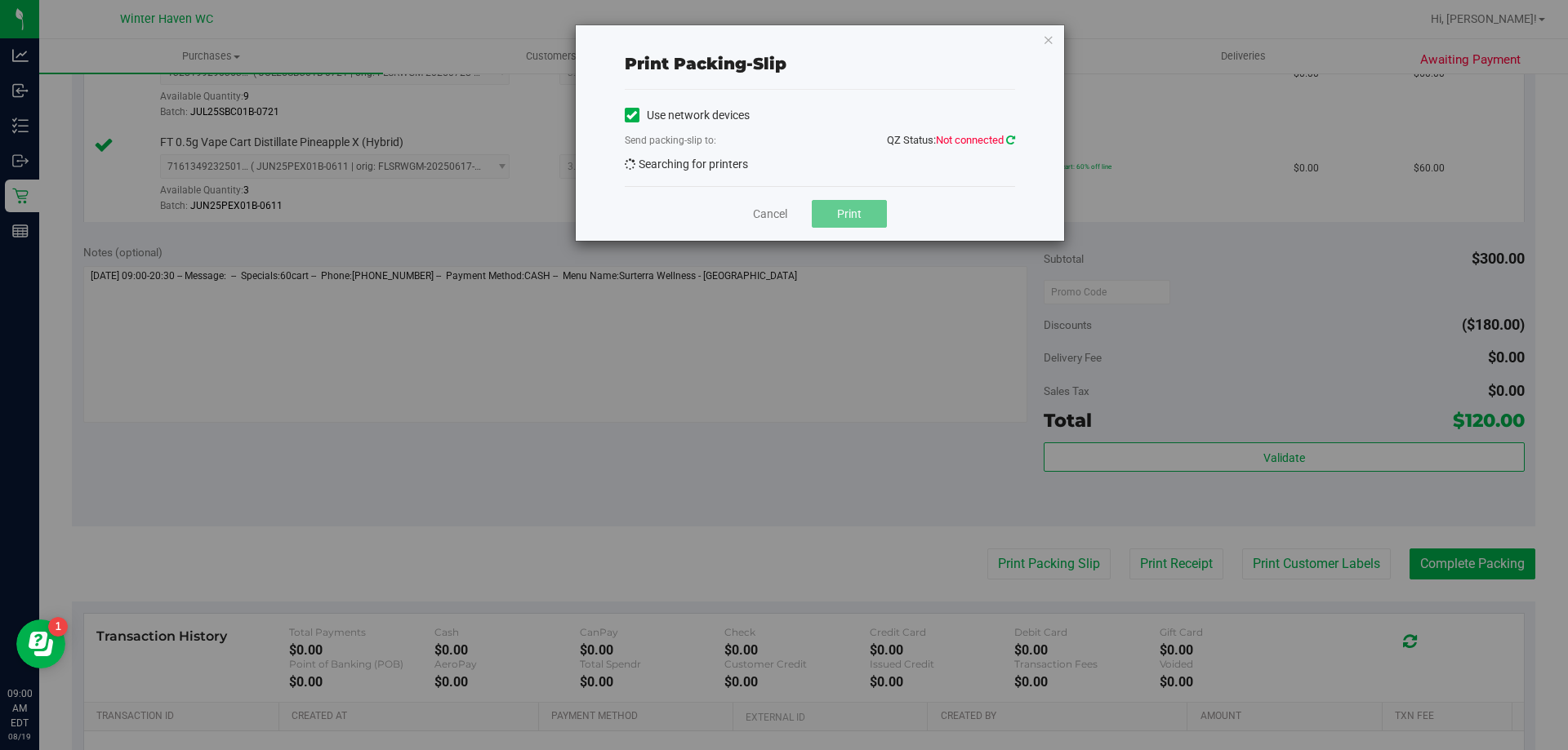
click at [1013, 145] on icon at bounding box center [1010, 140] width 9 height 11
click at [1055, 39] on div "Print packing-slip Use network devices Send packing-slip to: QZ Status: Not con…" at bounding box center [819, 133] width 488 height 215
click at [1044, 43] on icon "button" at bounding box center [1049, 39] width 12 height 19
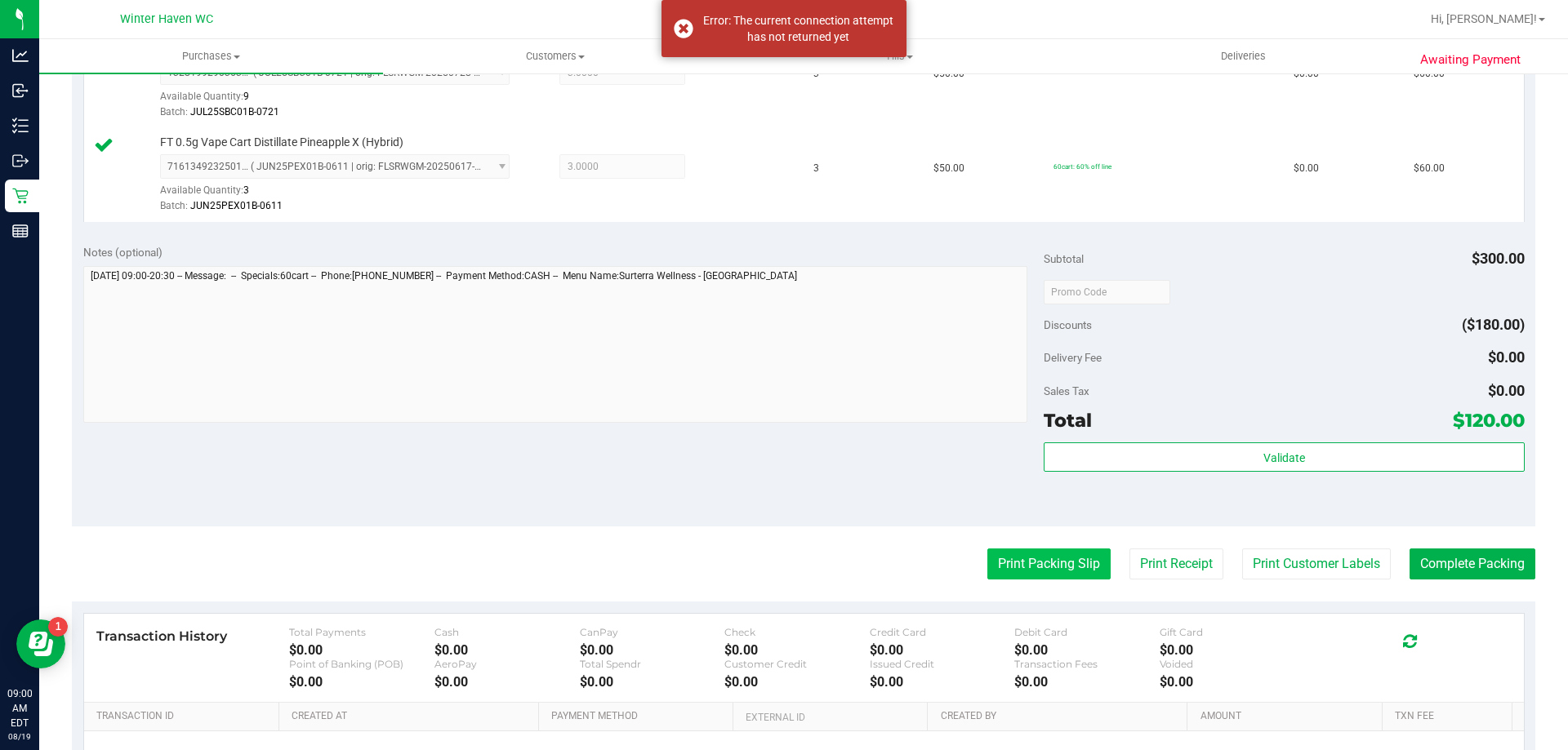
click at [1085, 550] on button "Print Packing Slip" at bounding box center [1049, 565] width 123 height 31
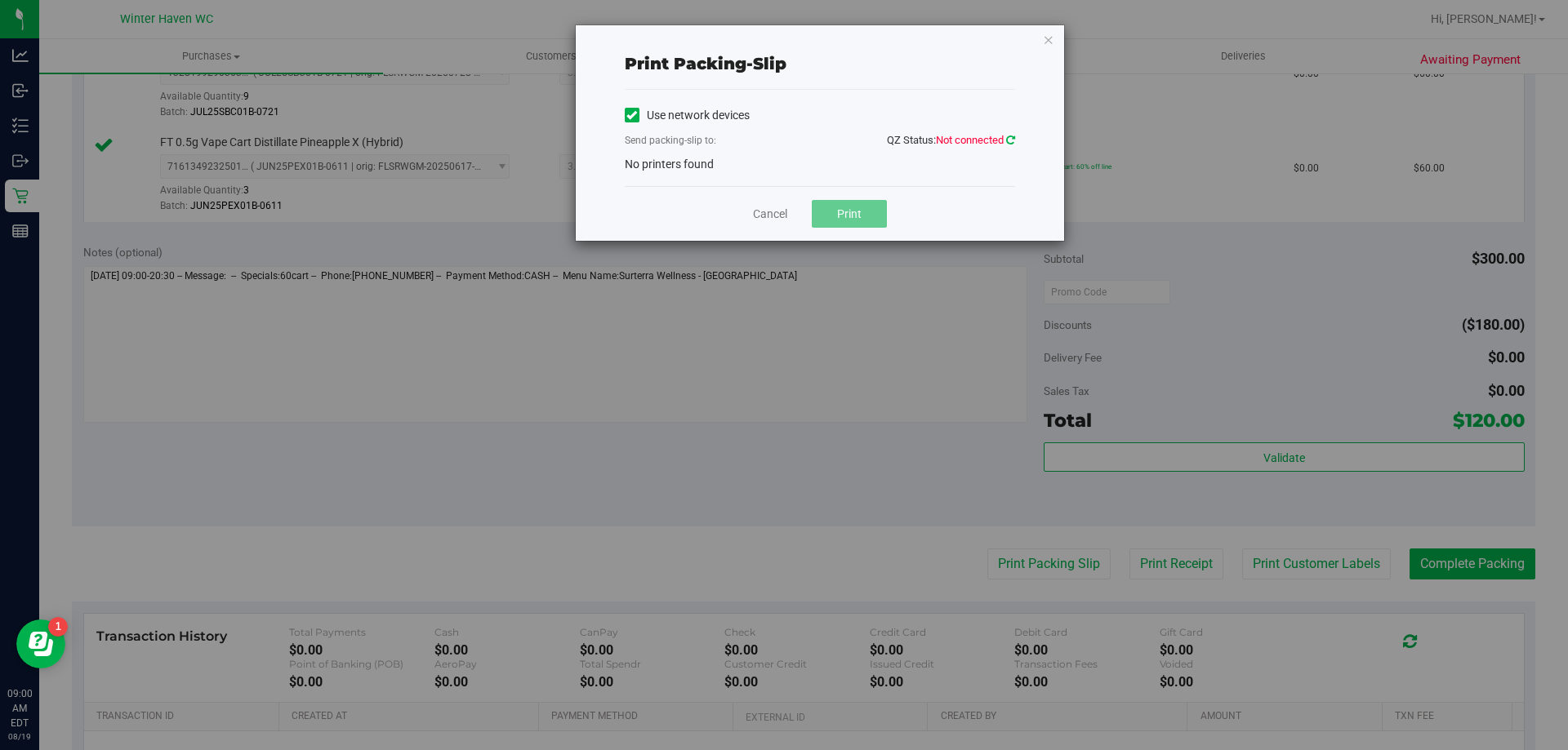
click at [1012, 140] on icon at bounding box center [1010, 140] width 9 height 11
click at [1009, 142] on icon at bounding box center [1010, 140] width 9 height 11
click at [1010, 142] on icon at bounding box center [1010, 140] width 9 height 11
click at [965, 172] on div "Use network devices Send packing-slip to: QZ Status: Connected No printers found" at bounding box center [820, 138] width 390 height 70
click at [1013, 144] on icon at bounding box center [1010, 140] width 9 height 11
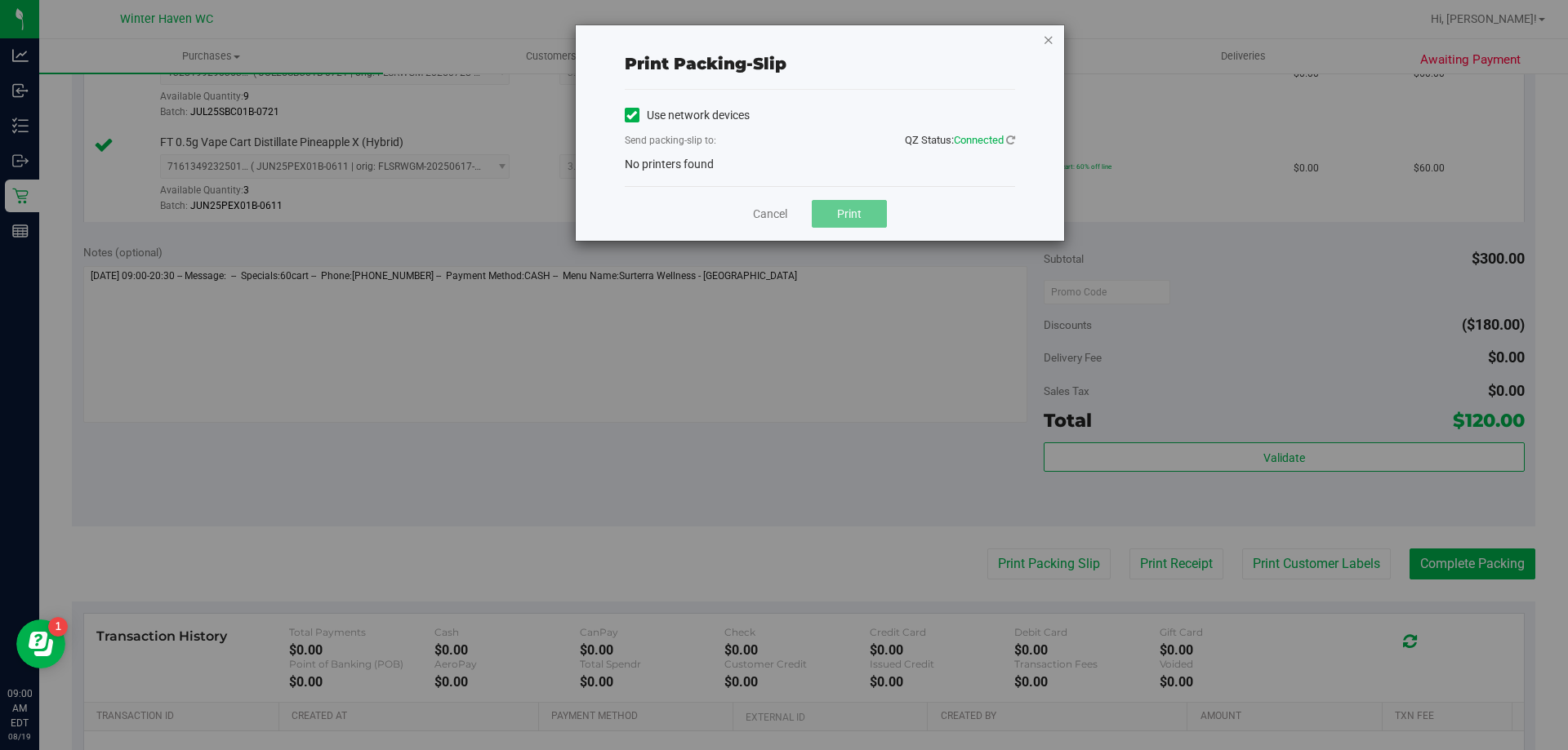
click at [1045, 44] on icon "button" at bounding box center [1049, 39] width 12 height 19
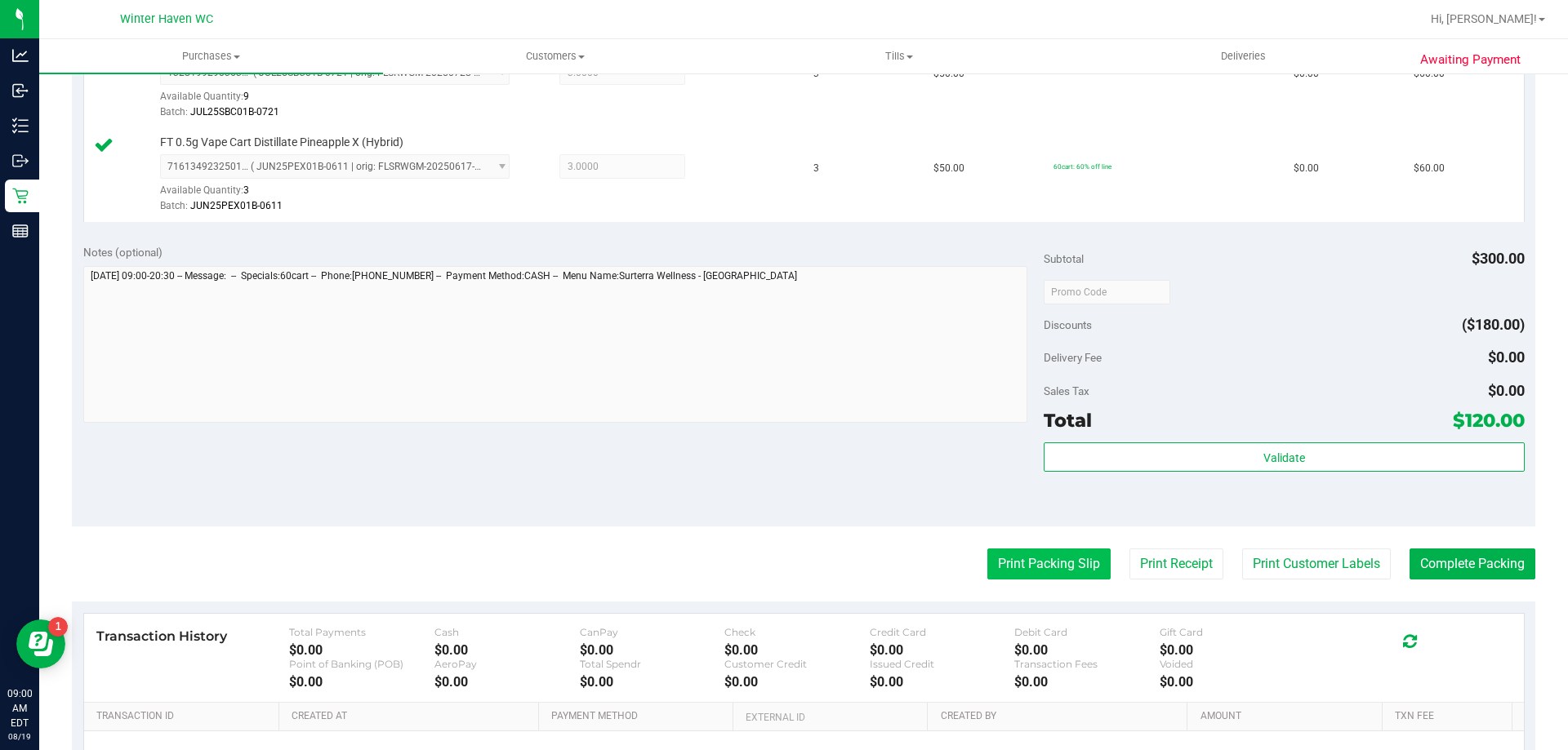
click at [1010, 553] on button "Print Packing Slip" at bounding box center [1049, 565] width 123 height 31
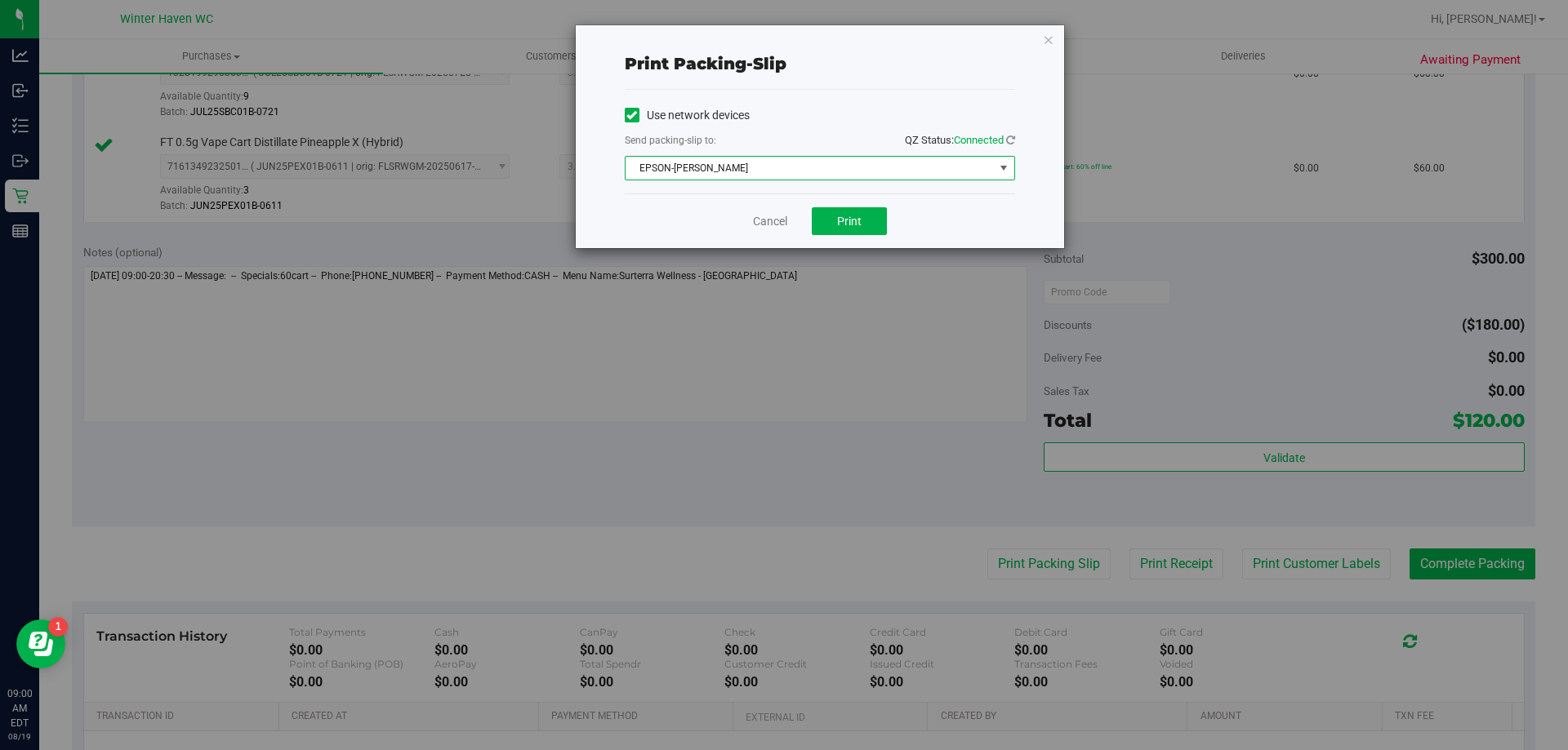
click at [855, 168] on span "EPSON-[PERSON_NAME]" at bounding box center [810, 169] width 369 height 23
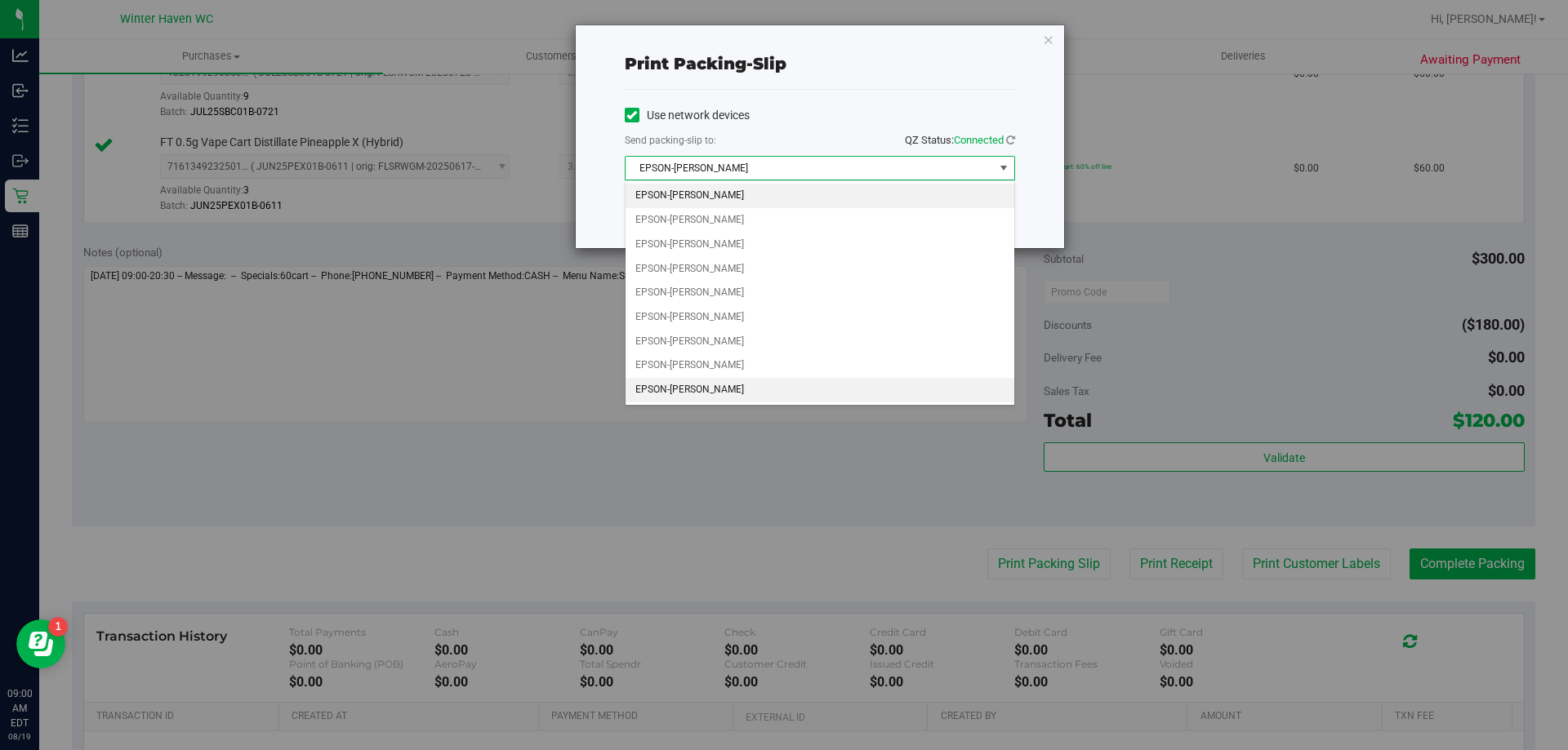
click at [753, 400] on li "EPSON-[PERSON_NAME]" at bounding box center [820, 390] width 389 height 24
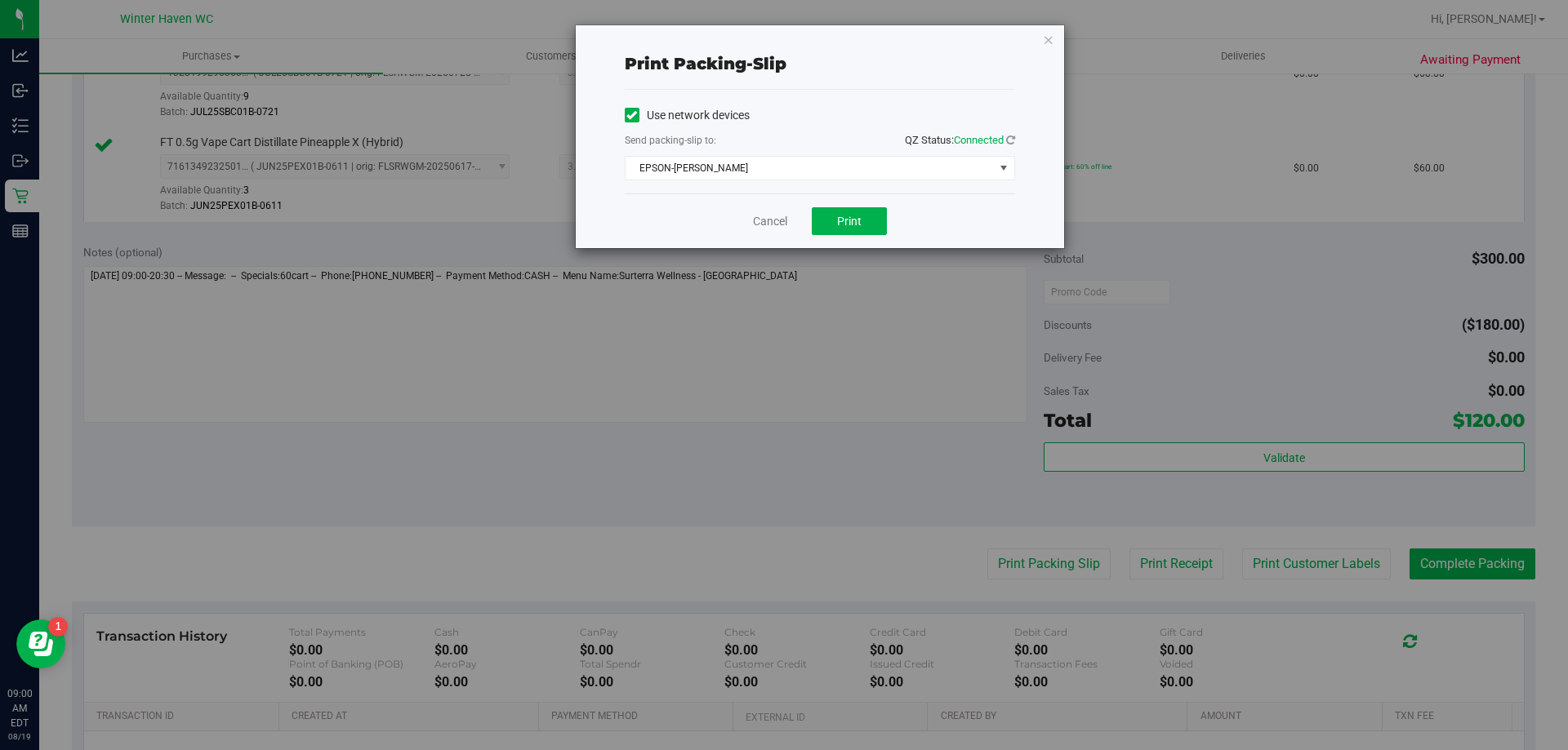
click at [851, 236] on div "Cancel Print" at bounding box center [820, 220] width 390 height 54
click at [851, 222] on span "Print" at bounding box center [849, 220] width 24 height 13
click at [780, 221] on link "Cancel" at bounding box center [769, 222] width 34 height 17
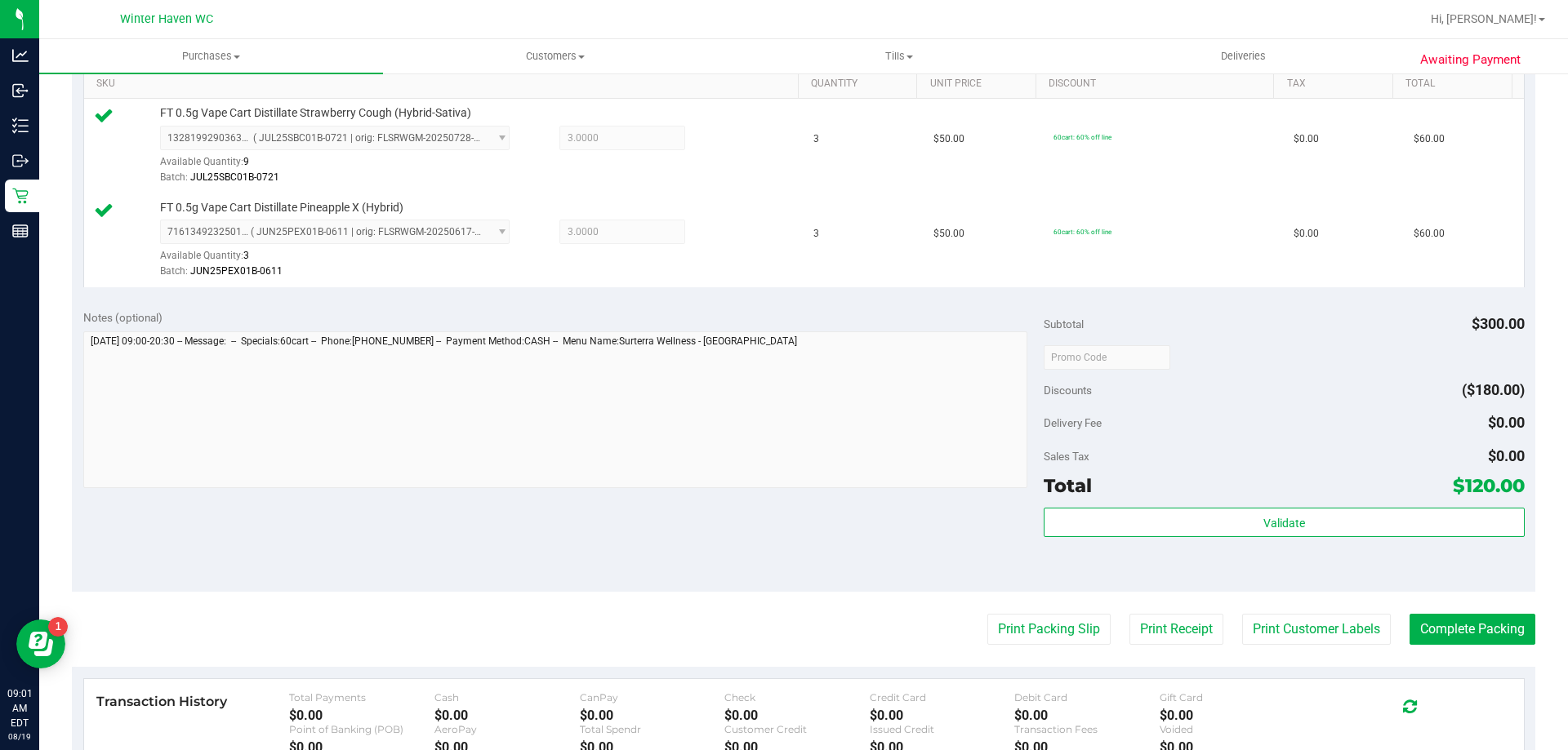
scroll to position [653, 0]
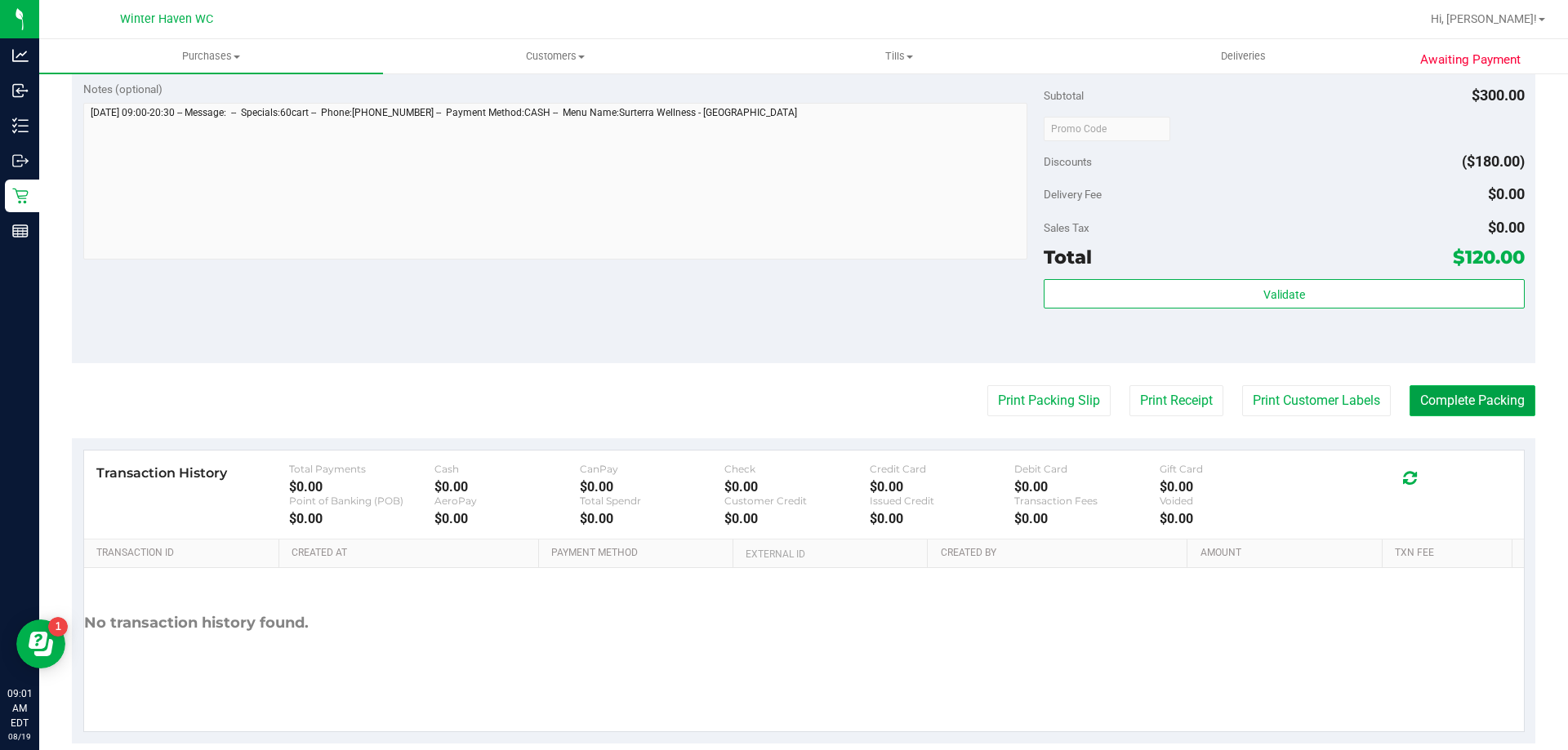
click at [1437, 411] on button "Complete Packing" at bounding box center [1473, 401] width 126 height 31
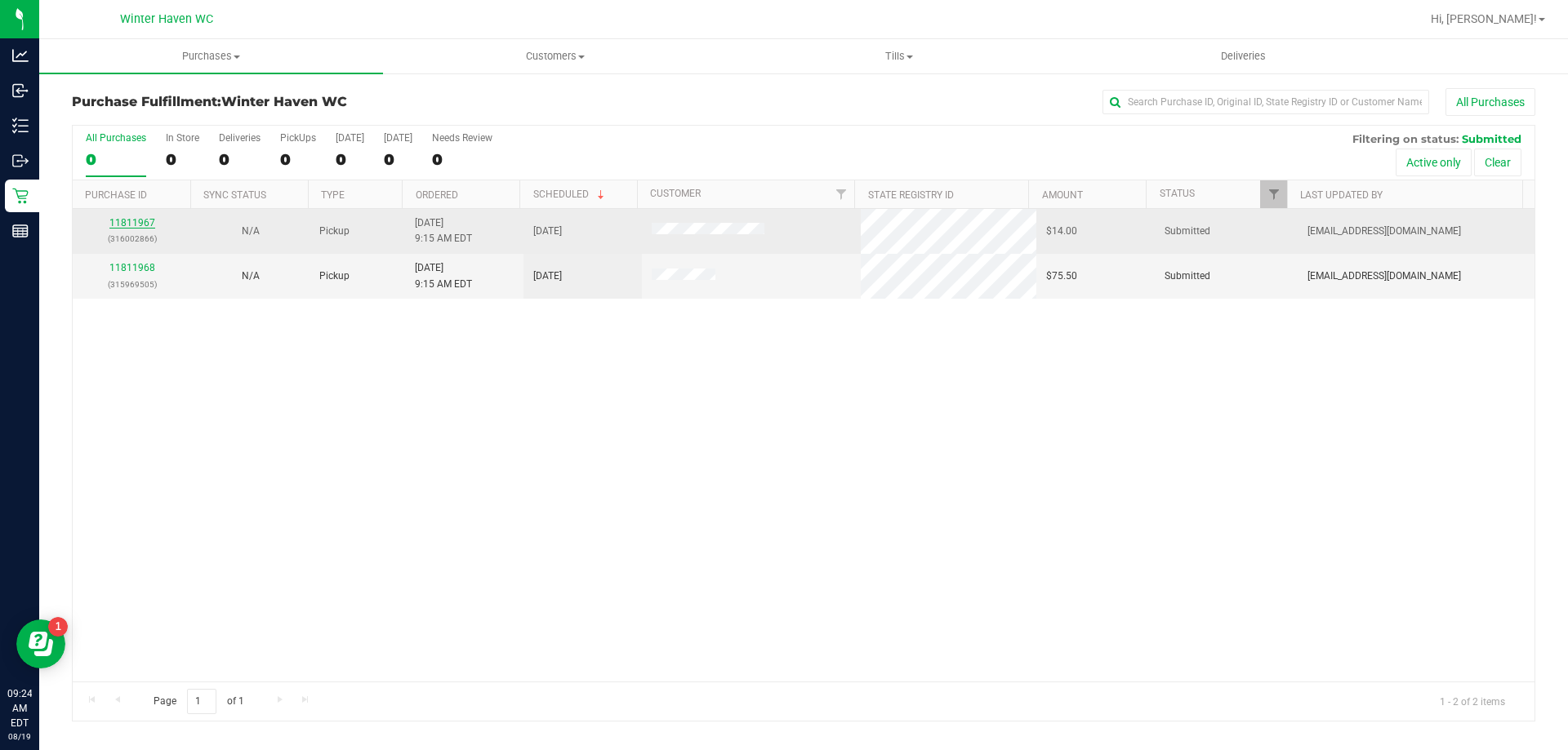
click at [142, 222] on link "11811967" at bounding box center [132, 223] width 46 height 12
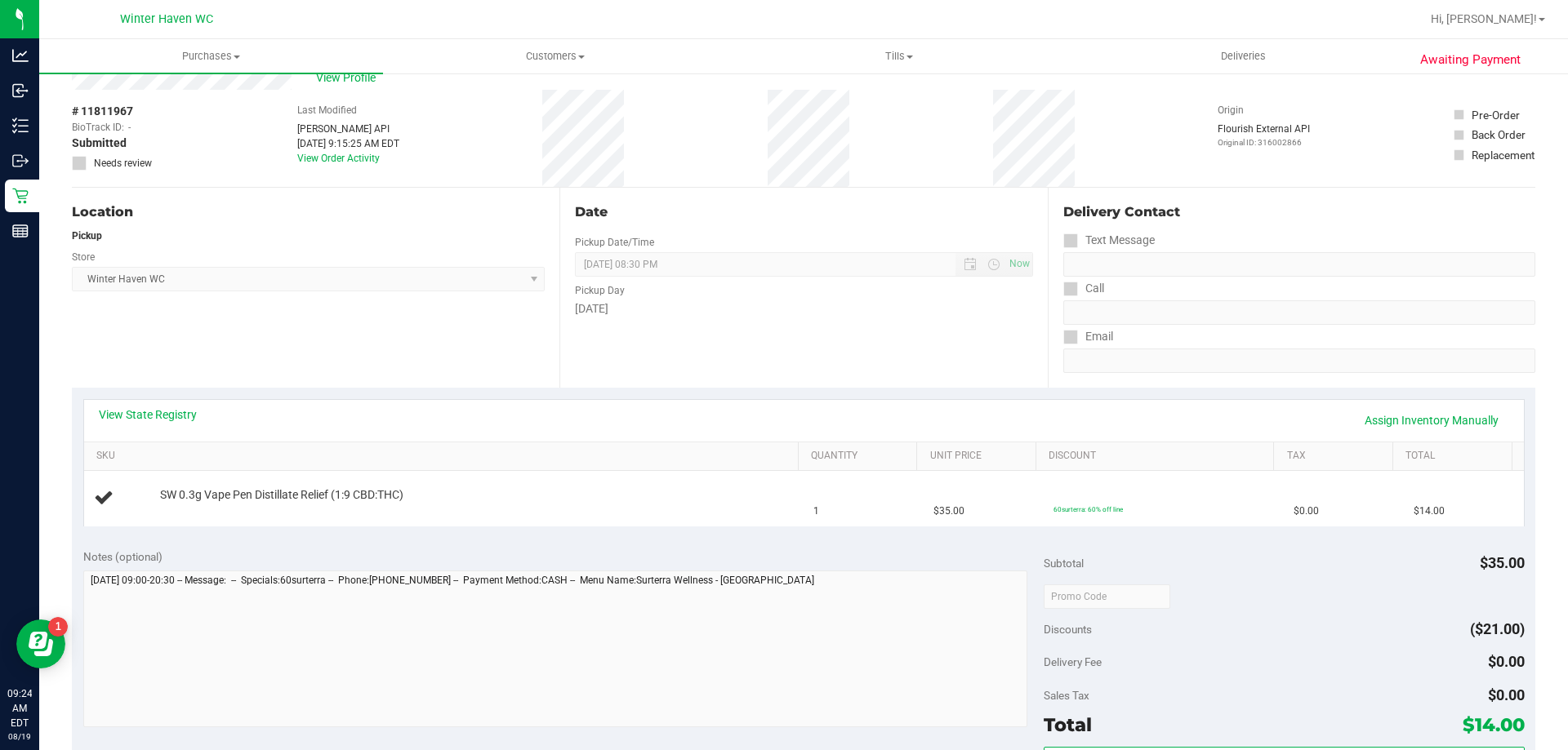
scroll to position [82, 0]
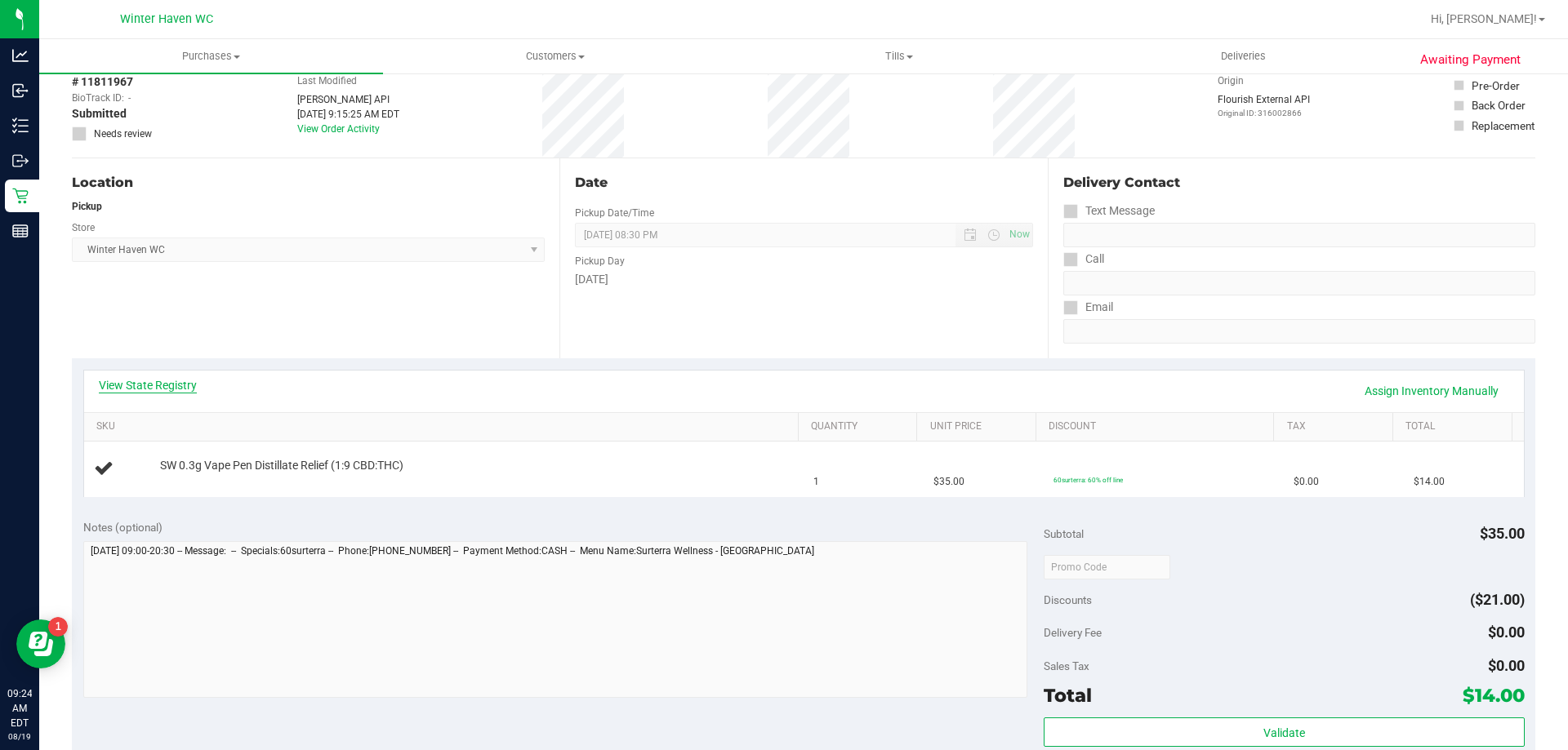
click at [181, 379] on link "View State Registry" at bounding box center [147, 385] width 98 height 16
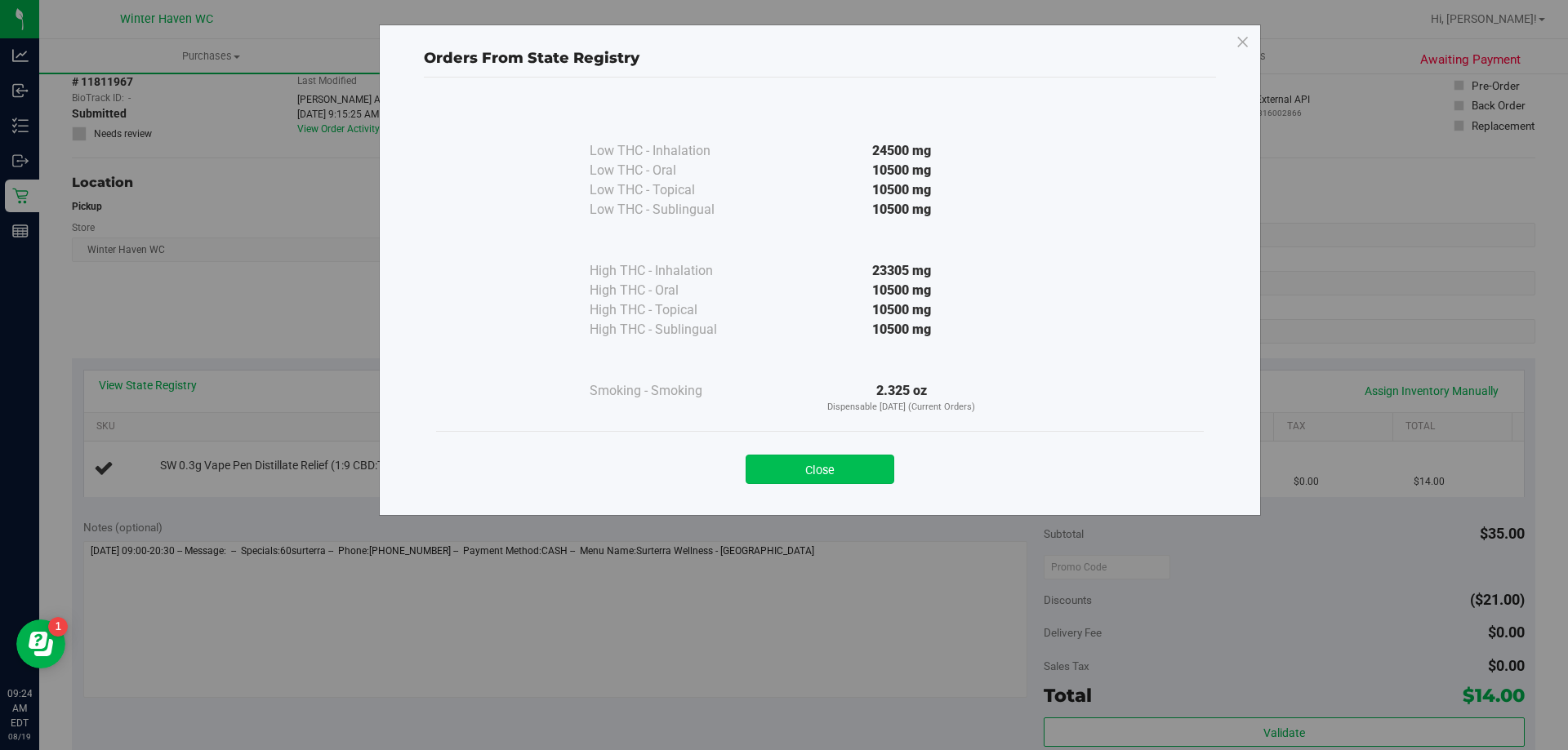
click at [833, 476] on button "Close" at bounding box center [819, 470] width 148 height 29
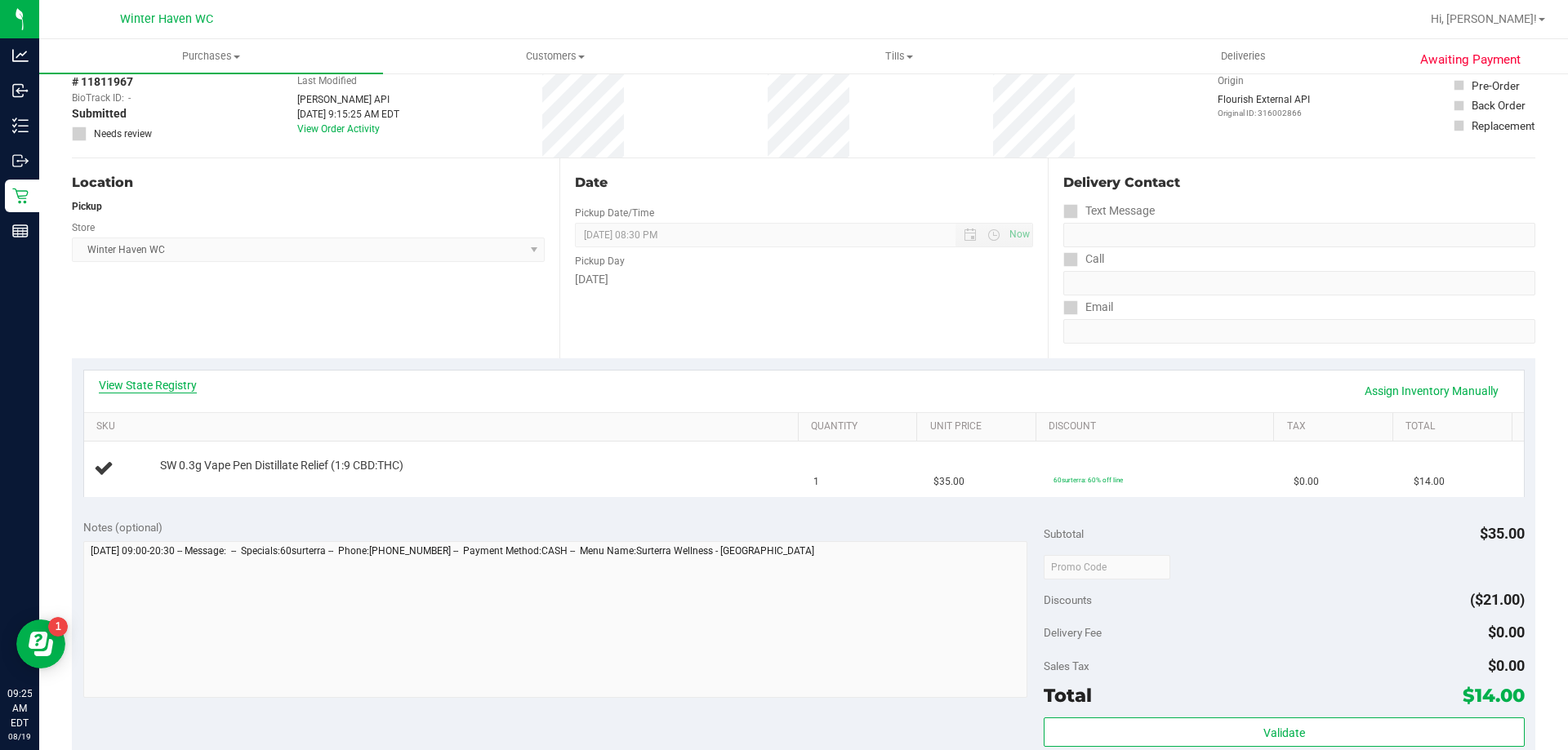
click at [139, 387] on link "View State Registry" at bounding box center [147, 385] width 98 height 16
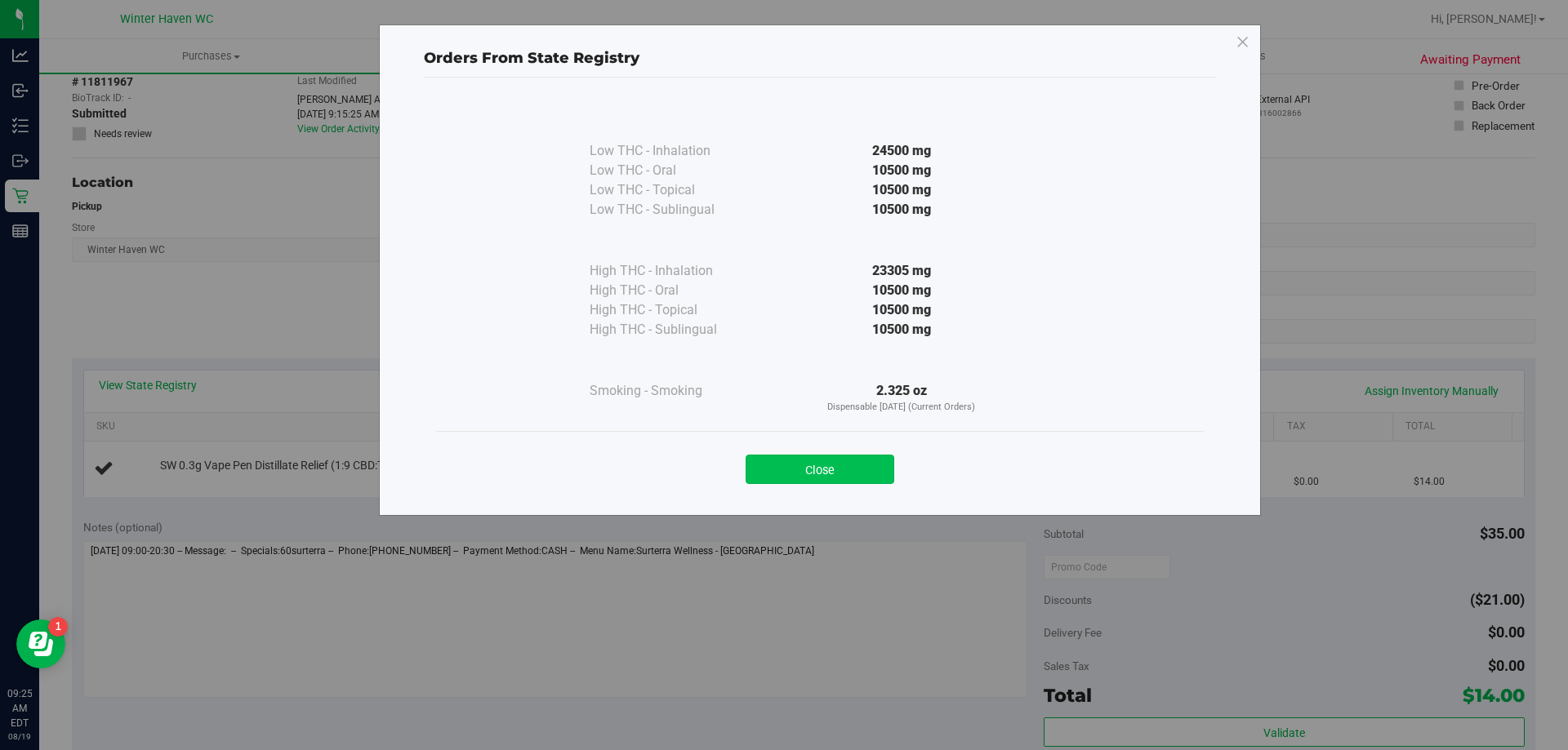
click at [803, 472] on button "Close" at bounding box center [819, 470] width 148 height 29
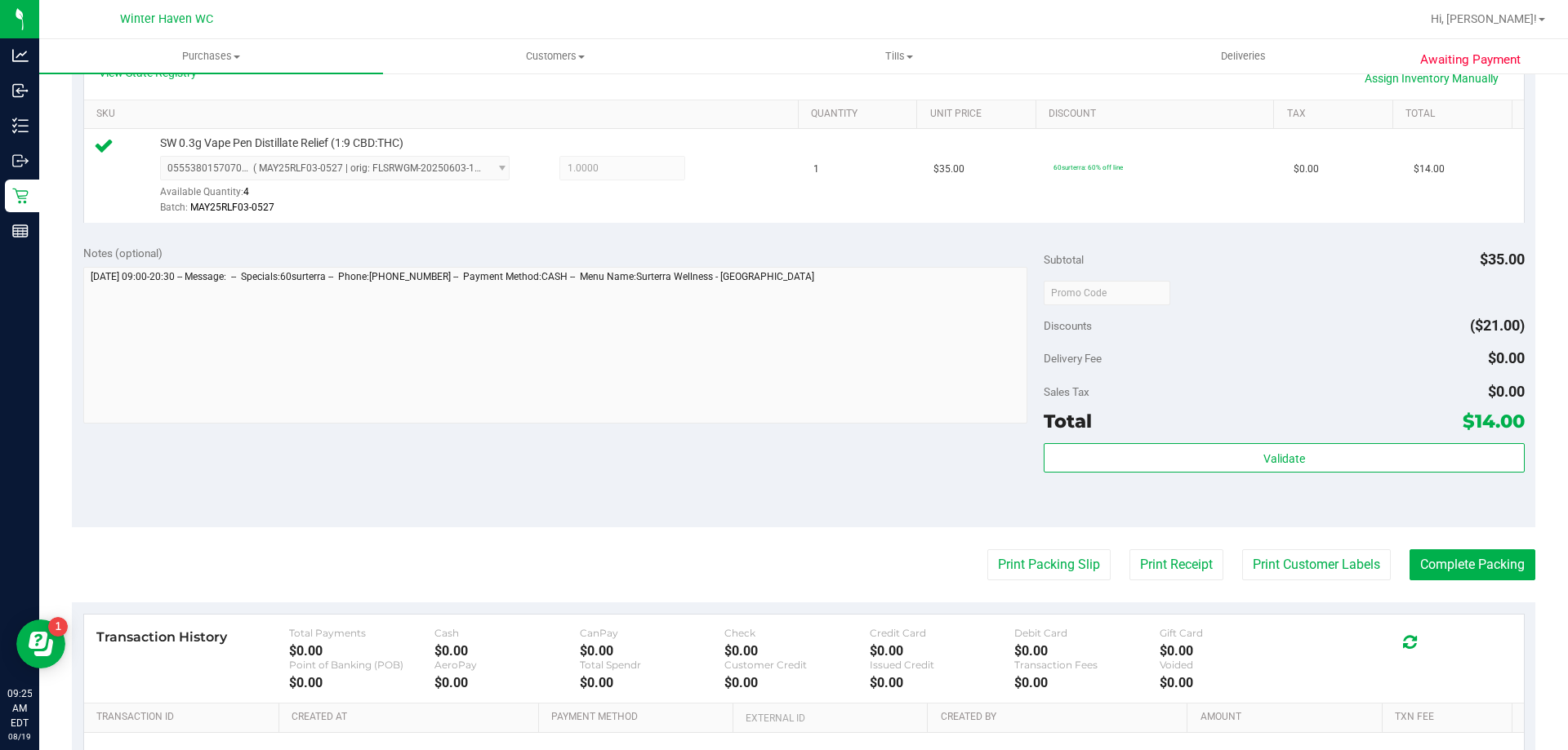
scroll to position [408, 0]
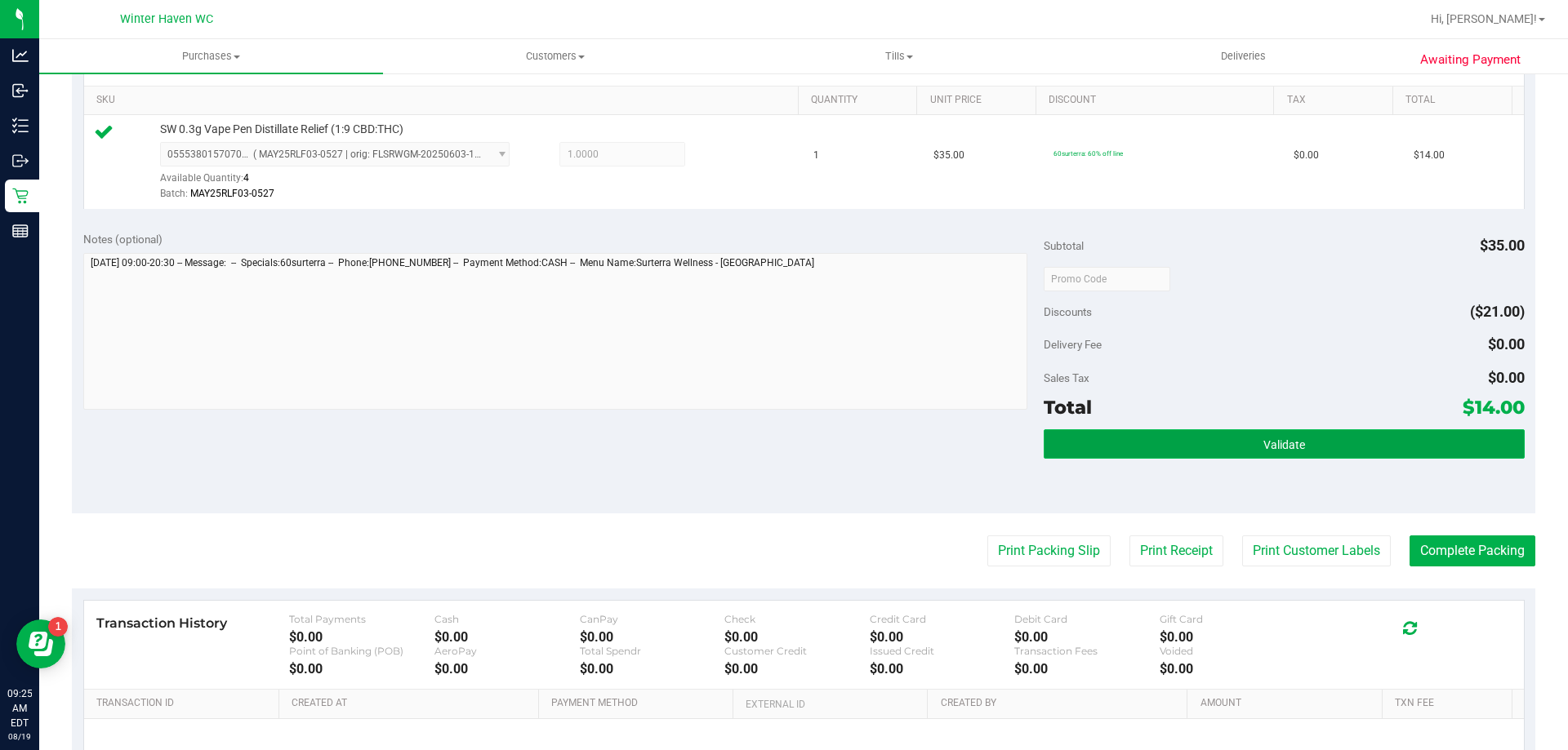
click at [1270, 441] on span "Validate" at bounding box center [1284, 444] width 42 height 13
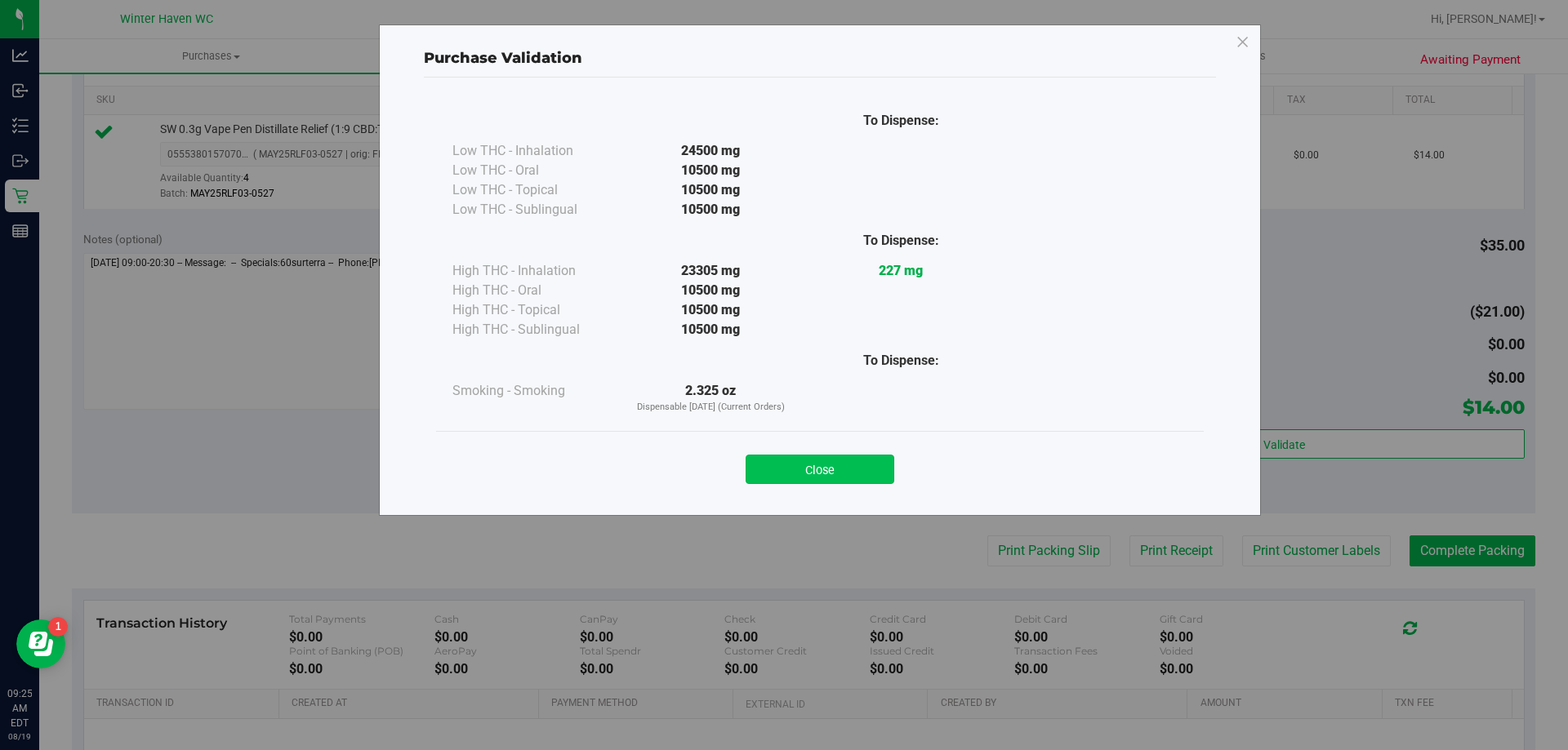
click at [838, 474] on button "Close" at bounding box center [819, 470] width 148 height 29
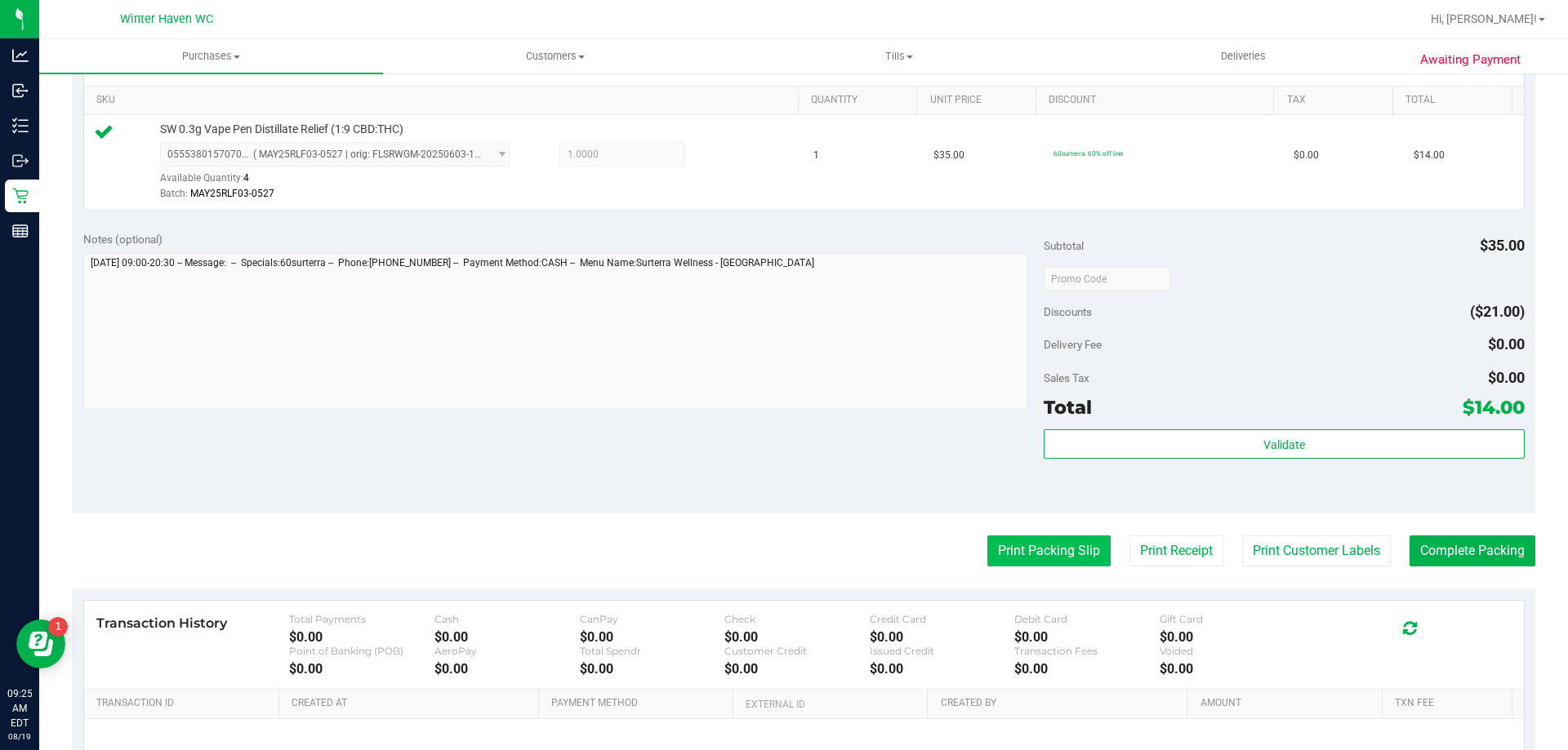
click at [1014, 554] on button "Print Packing Slip" at bounding box center [1049, 551] width 123 height 31
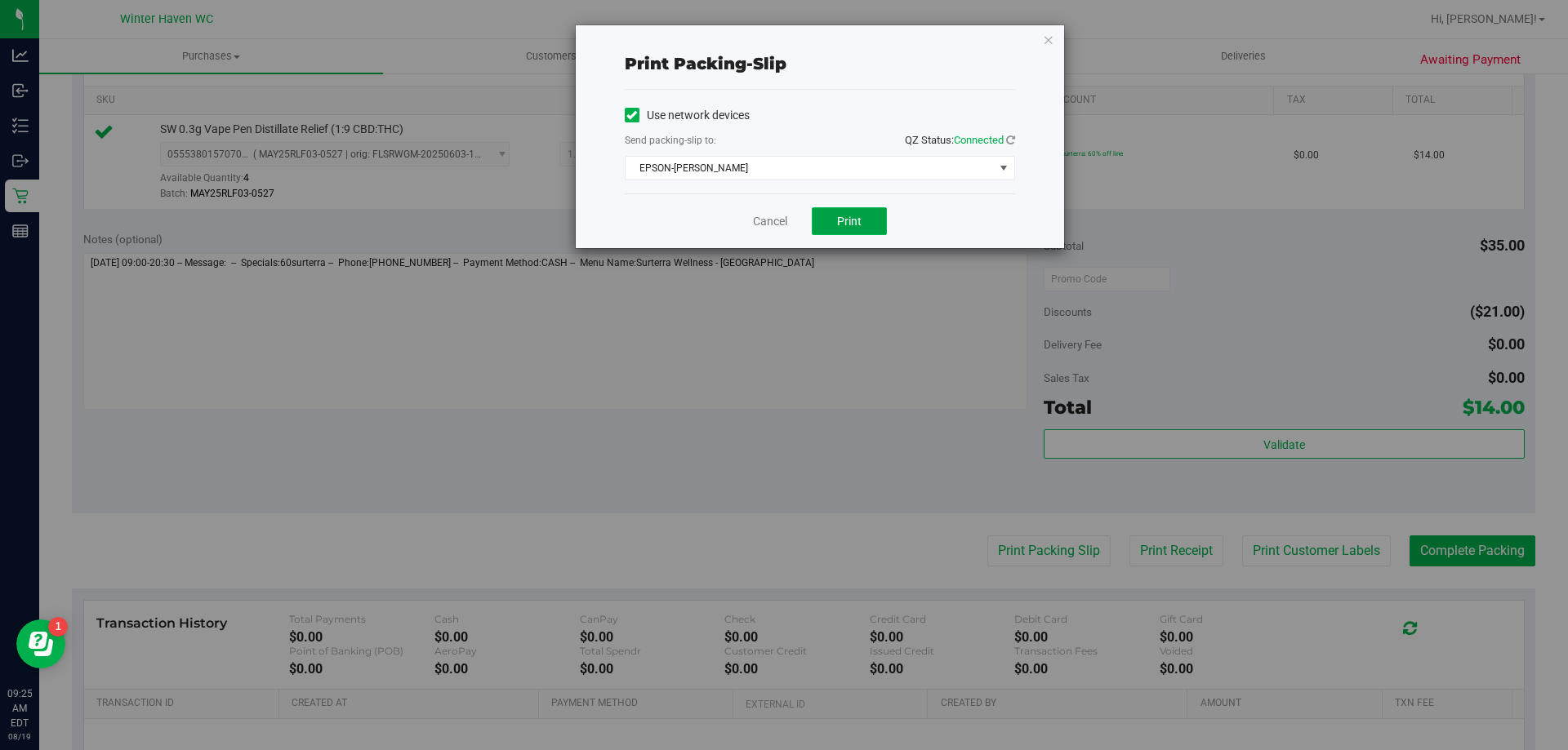
click at [858, 221] on span "Print" at bounding box center [849, 220] width 24 height 13
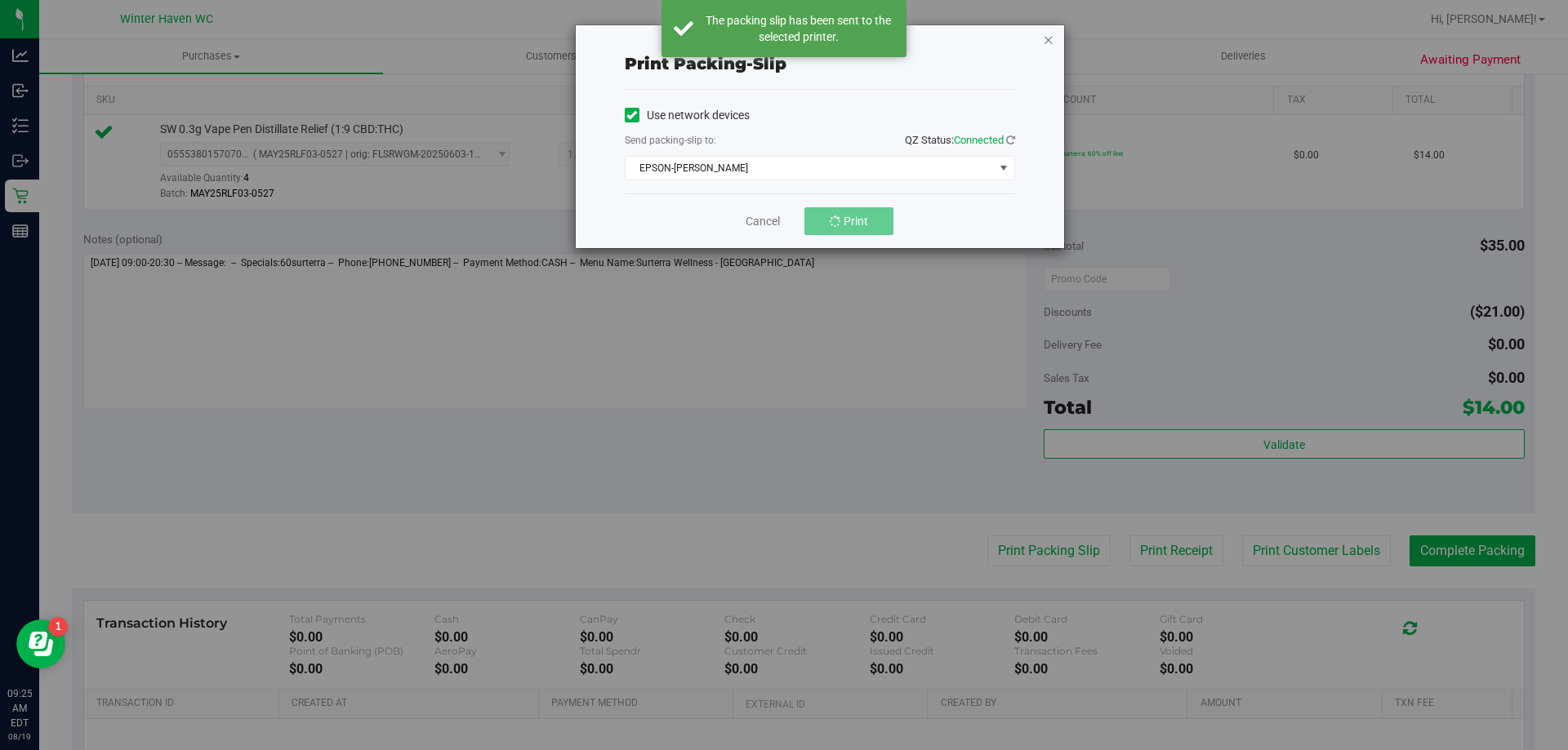
click at [1044, 39] on icon "button" at bounding box center [1049, 39] width 12 height 19
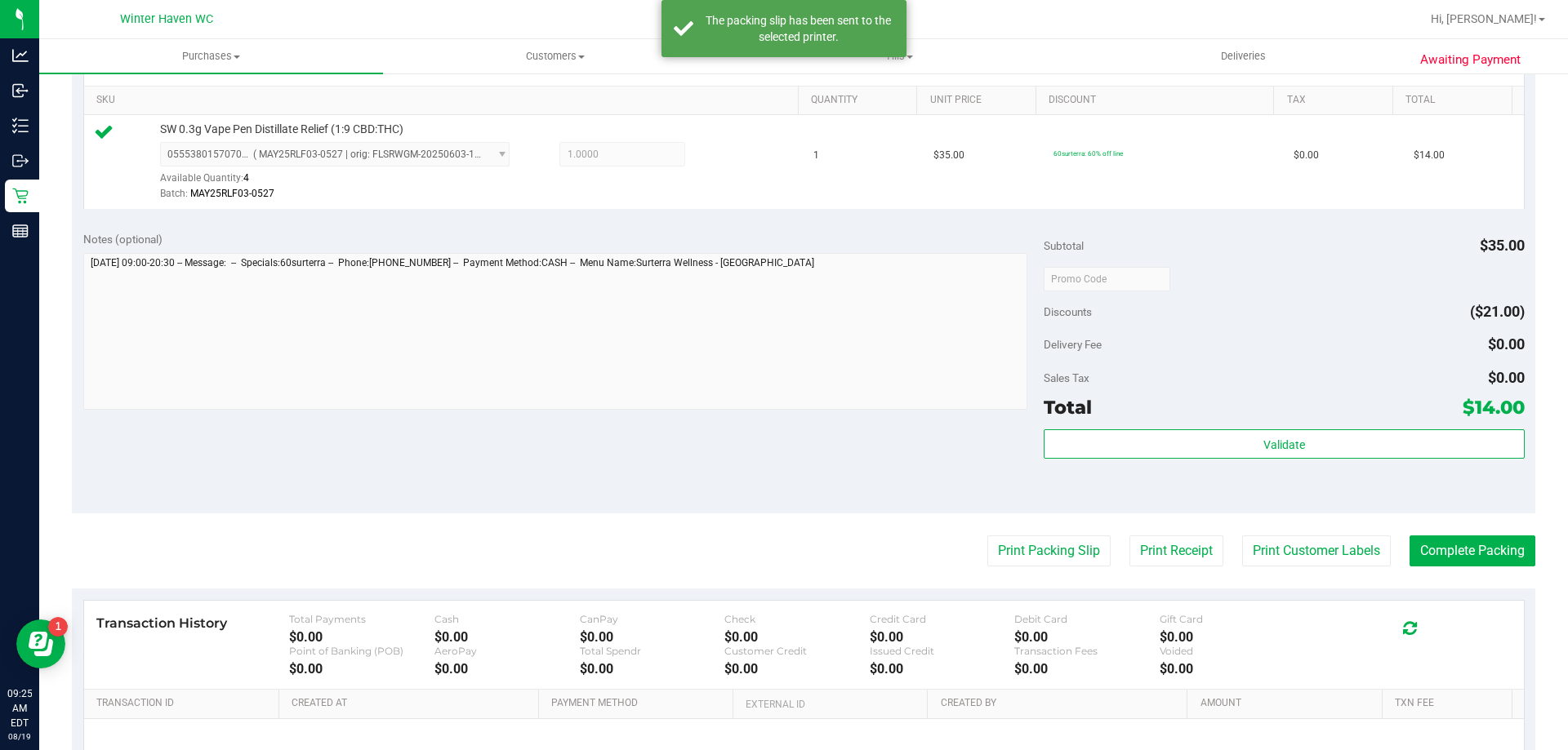
click at [1488, 571] on purchase-details "Back Edit Purchase Cancel Purchase View Profile # 11811967 BioTrack ID: - Submi…" at bounding box center [803, 287] width 1463 height 1215
click at [1478, 560] on button "Complete Packing" at bounding box center [1473, 551] width 126 height 31
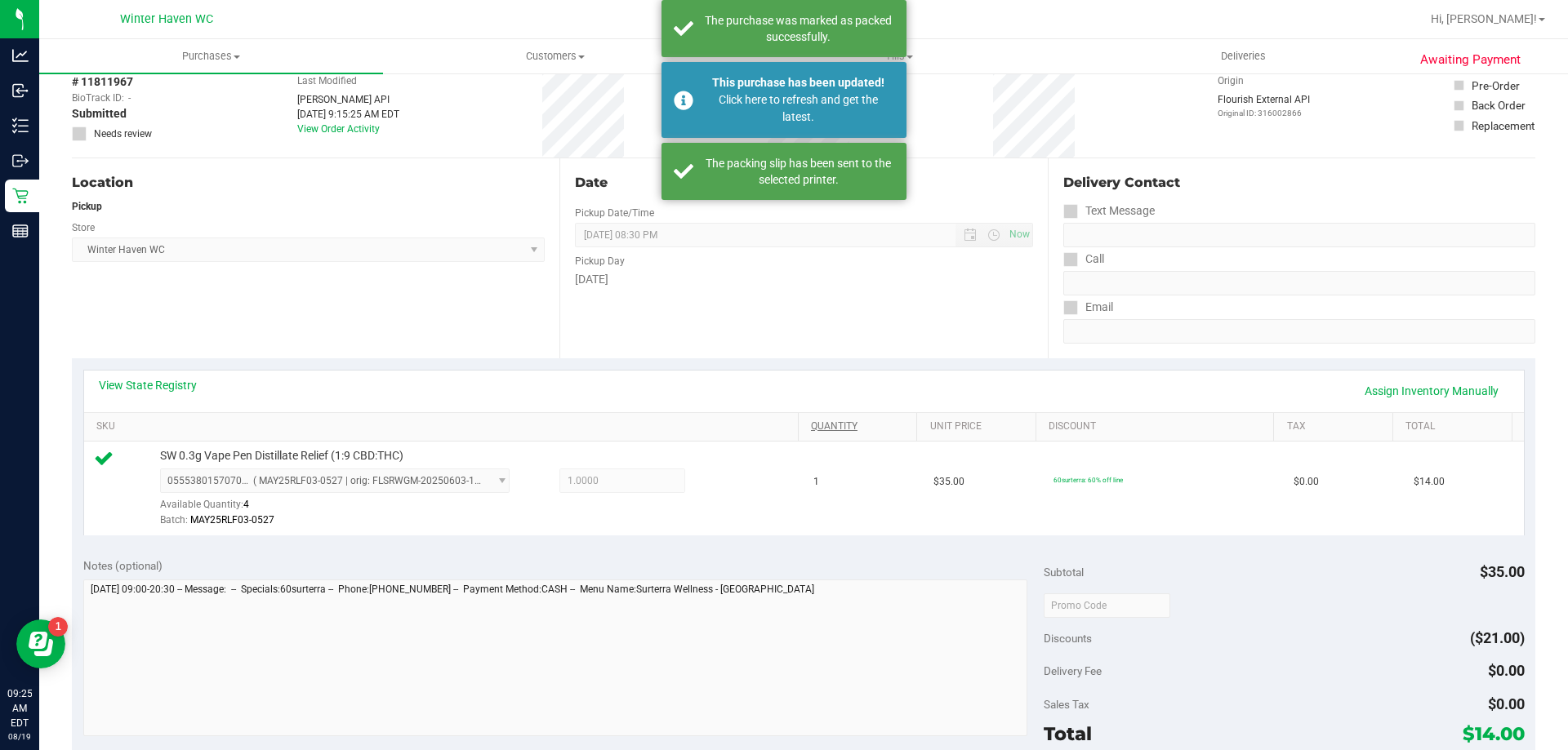
scroll to position [0, 0]
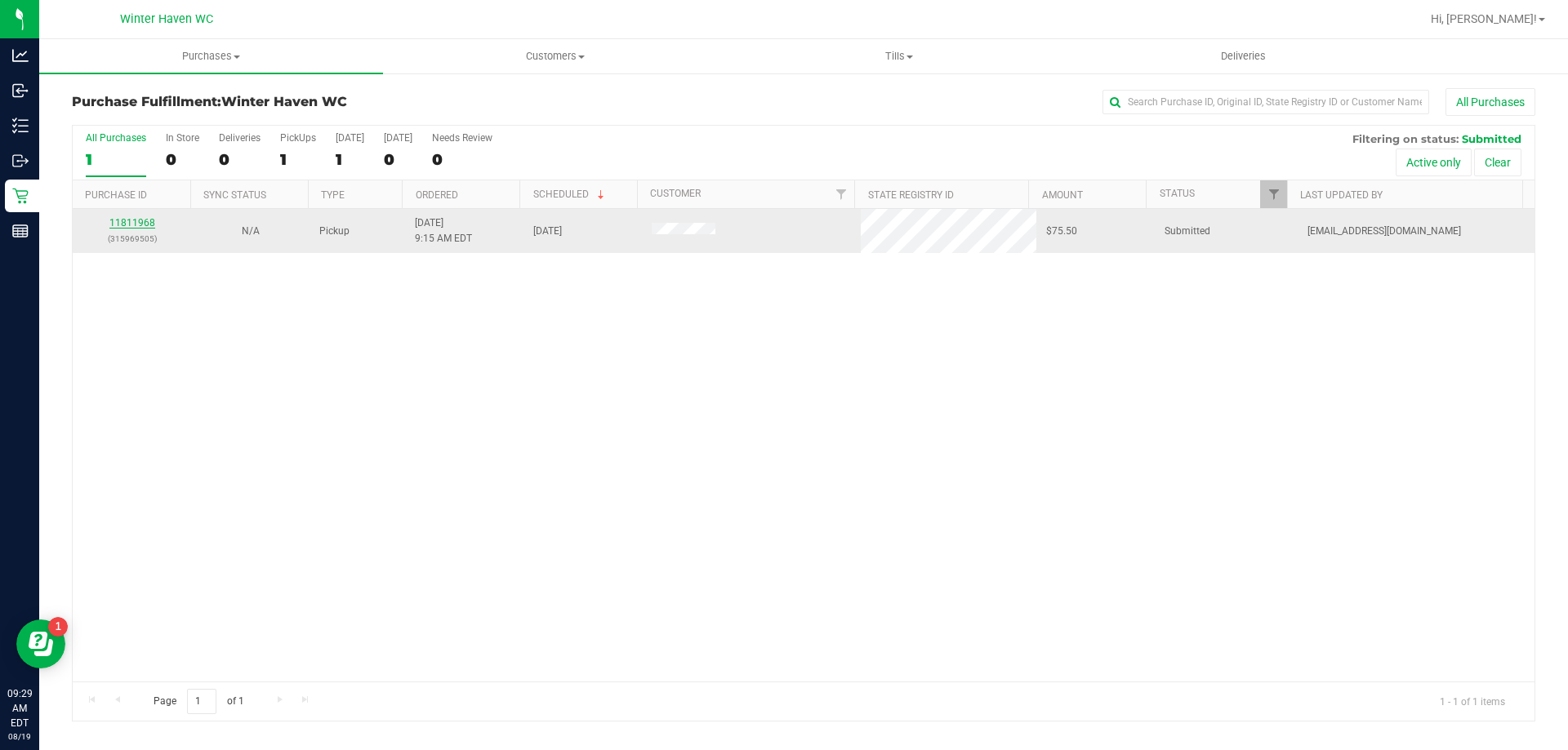
click at [136, 218] on link "11811968" at bounding box center [132, 223] width 46 height 12
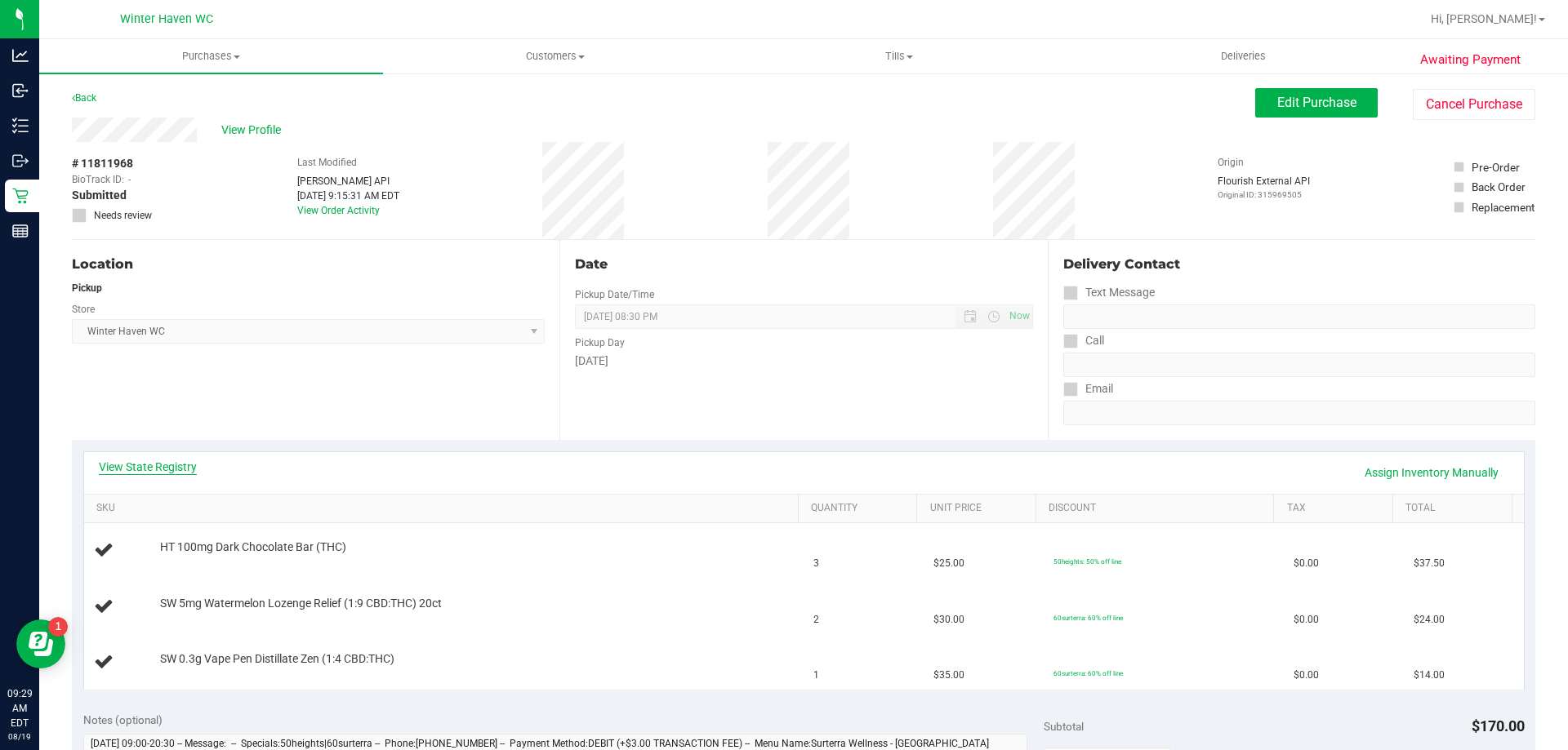
click at [164, 462] on link "View State Registry" at bounding box center [147, 467] width 98 height 16
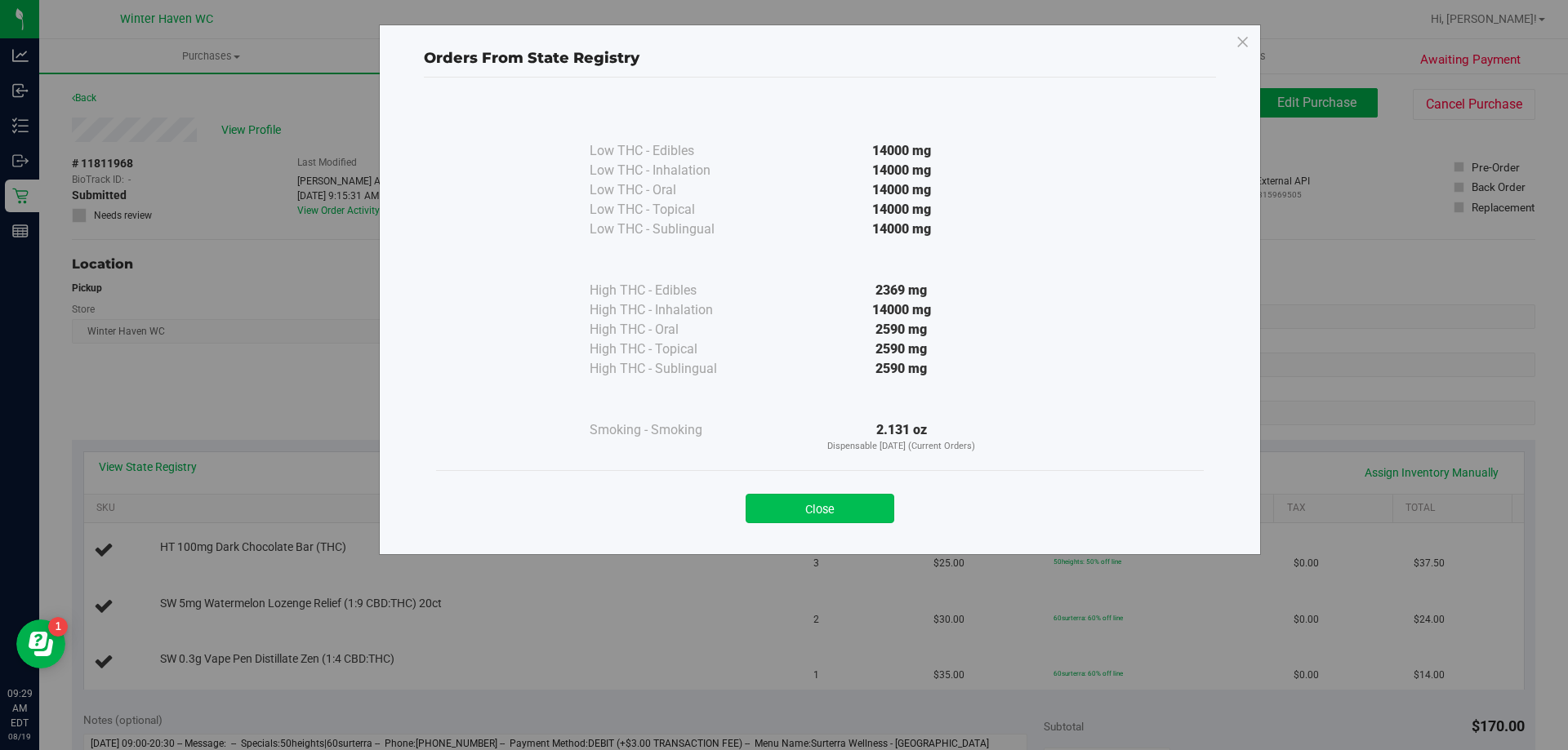
click at [808, 503] on button "Close" at bounding box center [819, 508] width 148 height 29
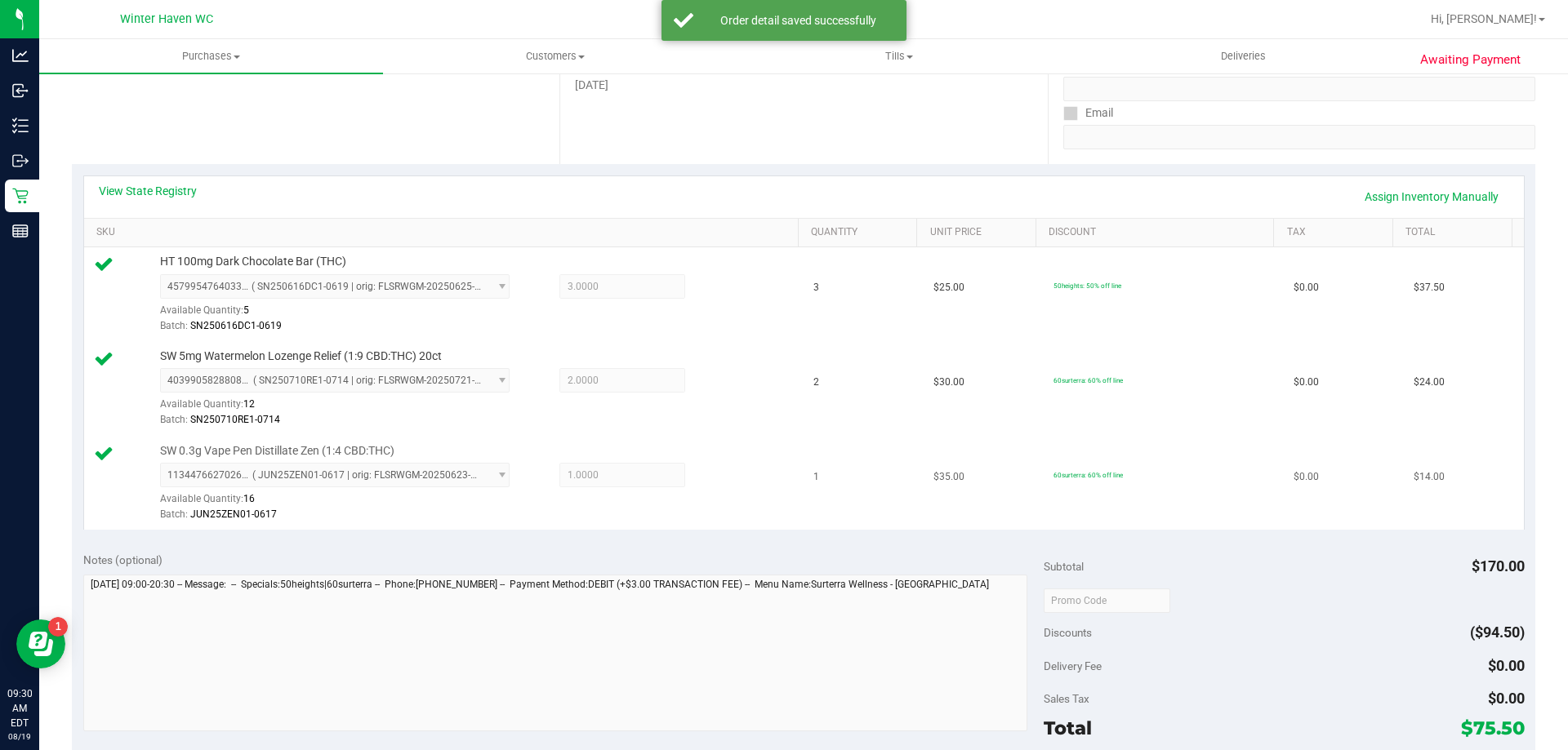
scroll to position [571, 0]
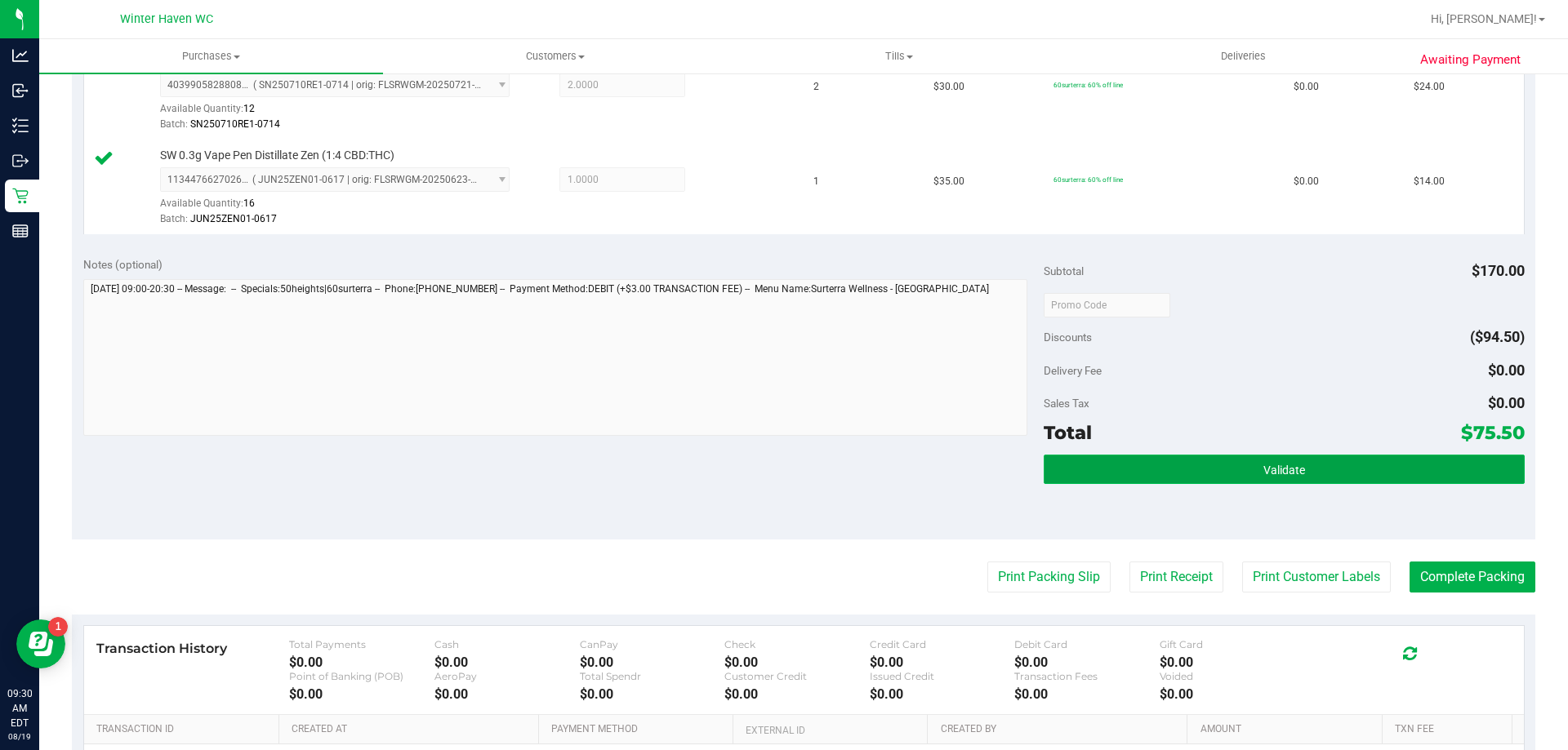
click at [1173, 477] on button "Validate" at bounding box center [1284, 470] width 480 height 29
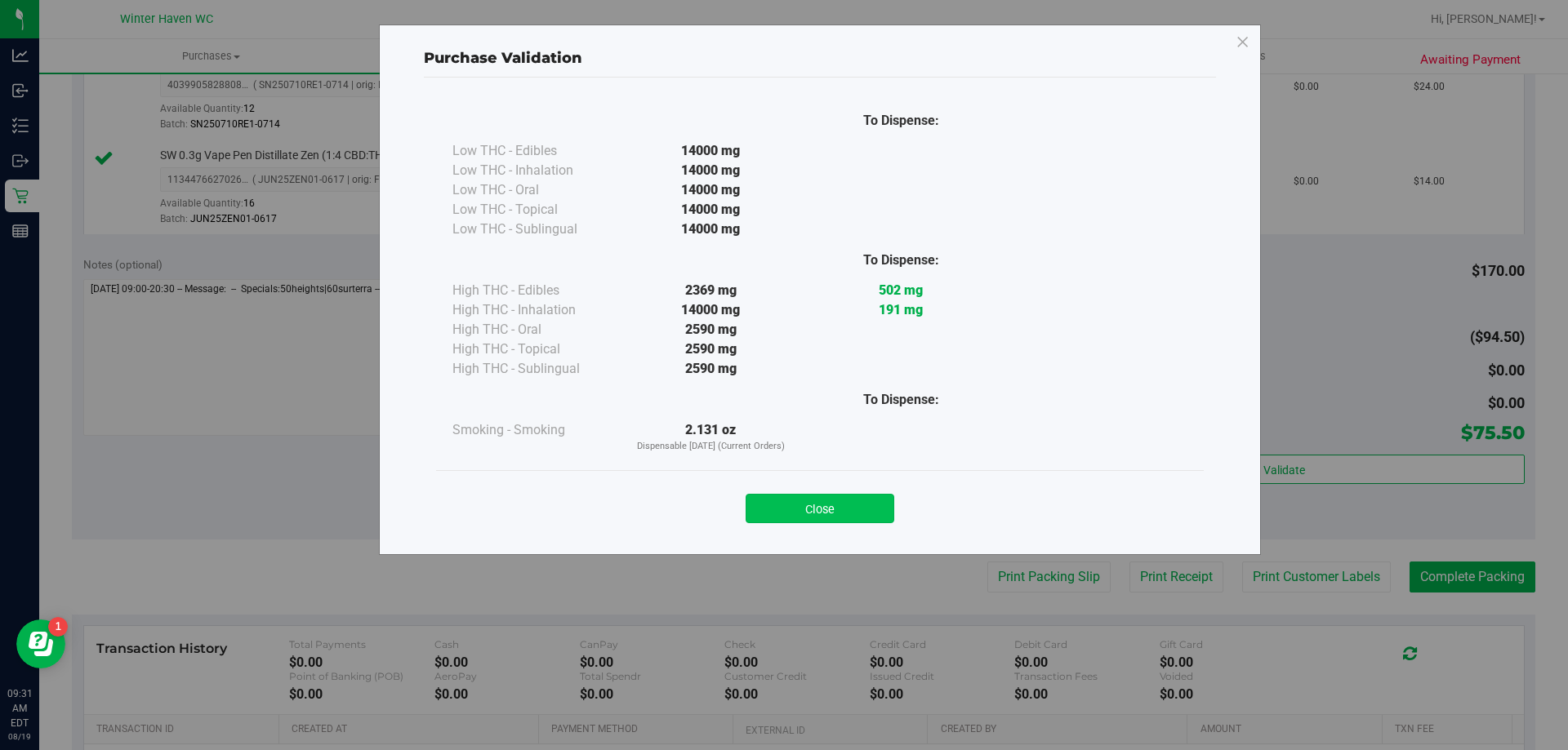
click at [776, 515] on button "Close" at bounding box center [819, 508] width 148 height 29
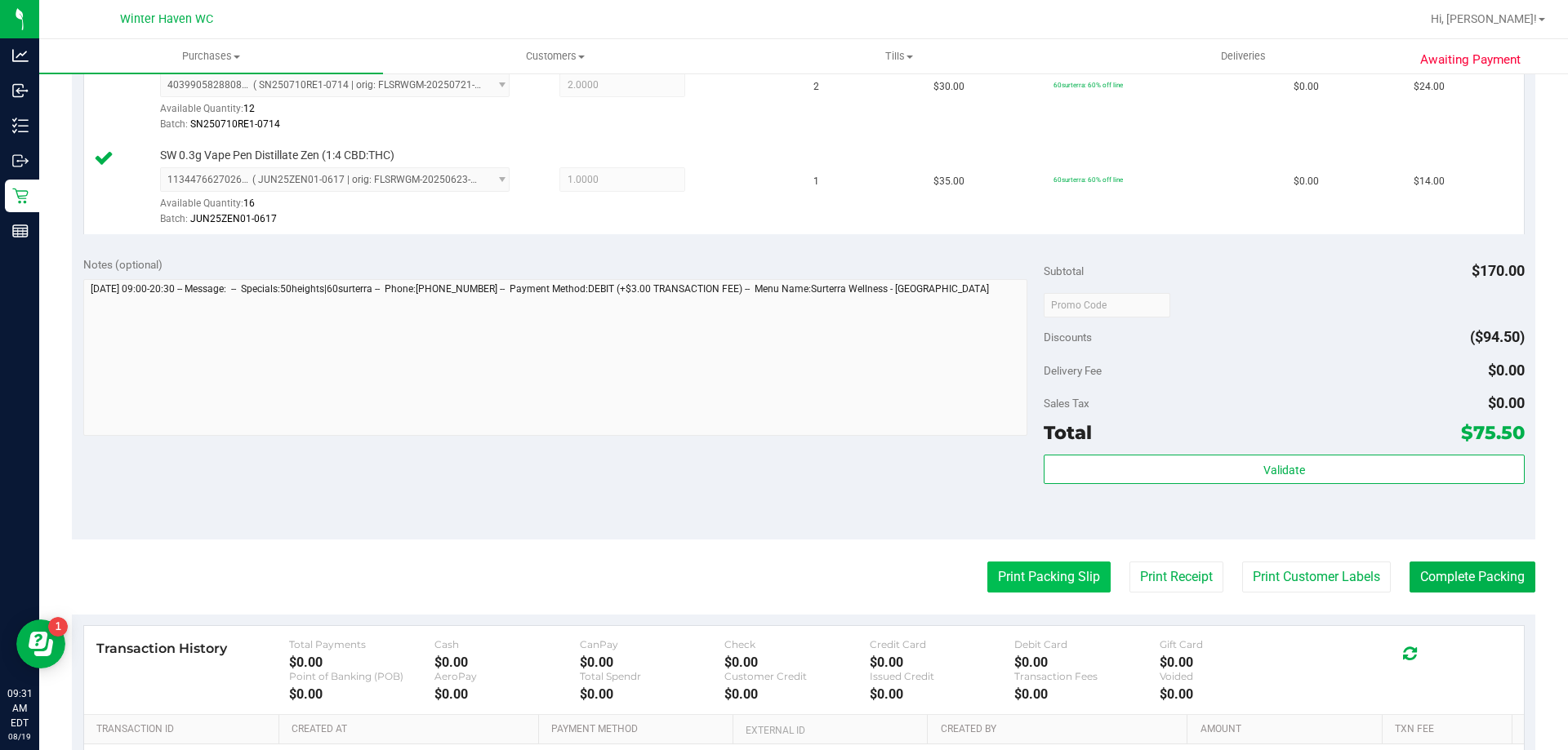
click at [1062, 576] on button "Print Packing Slip" at bounding box center [1049, 577] width 123 height 31
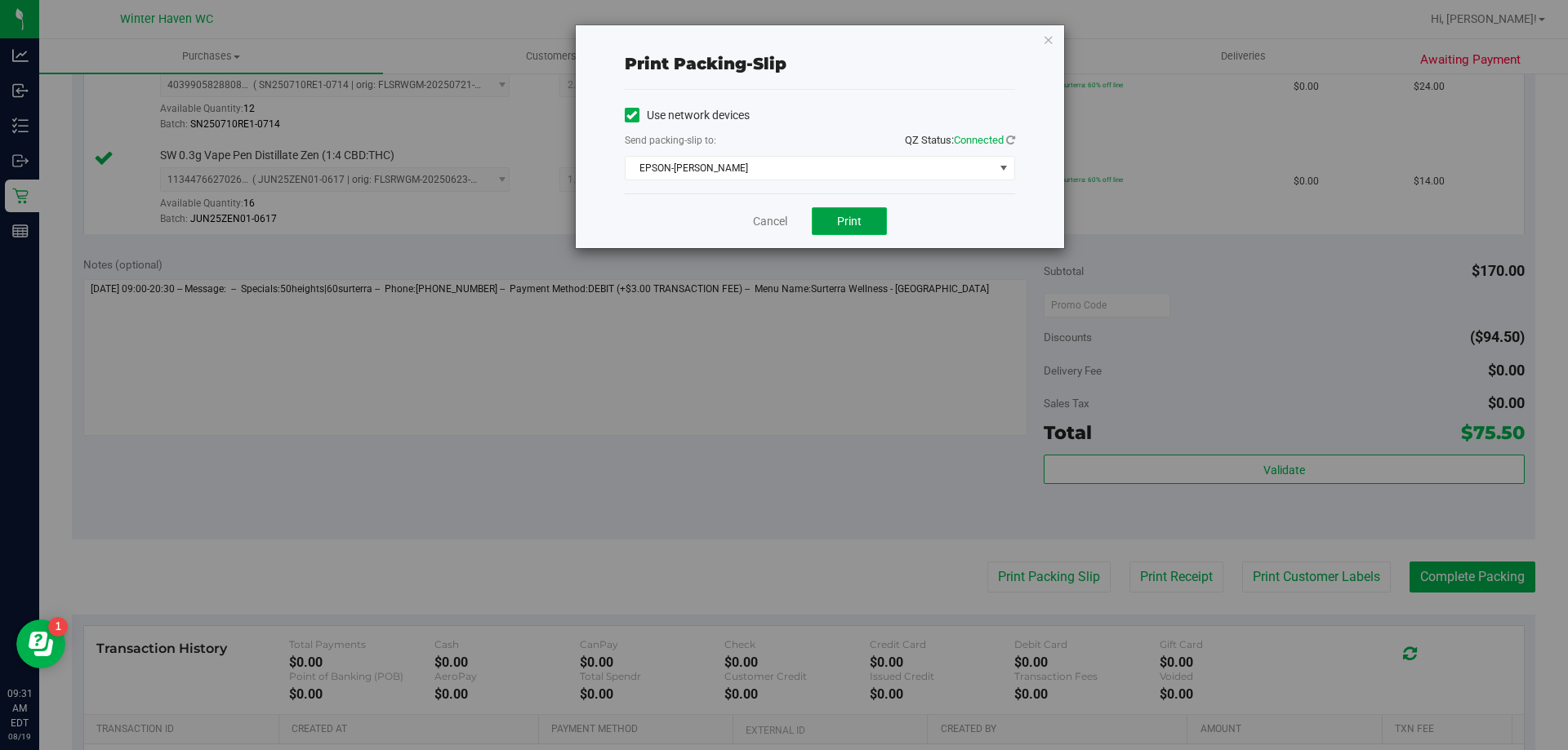
click at [865, 223] on button "Print" at bounding box center [849, 221] width 75 height 28
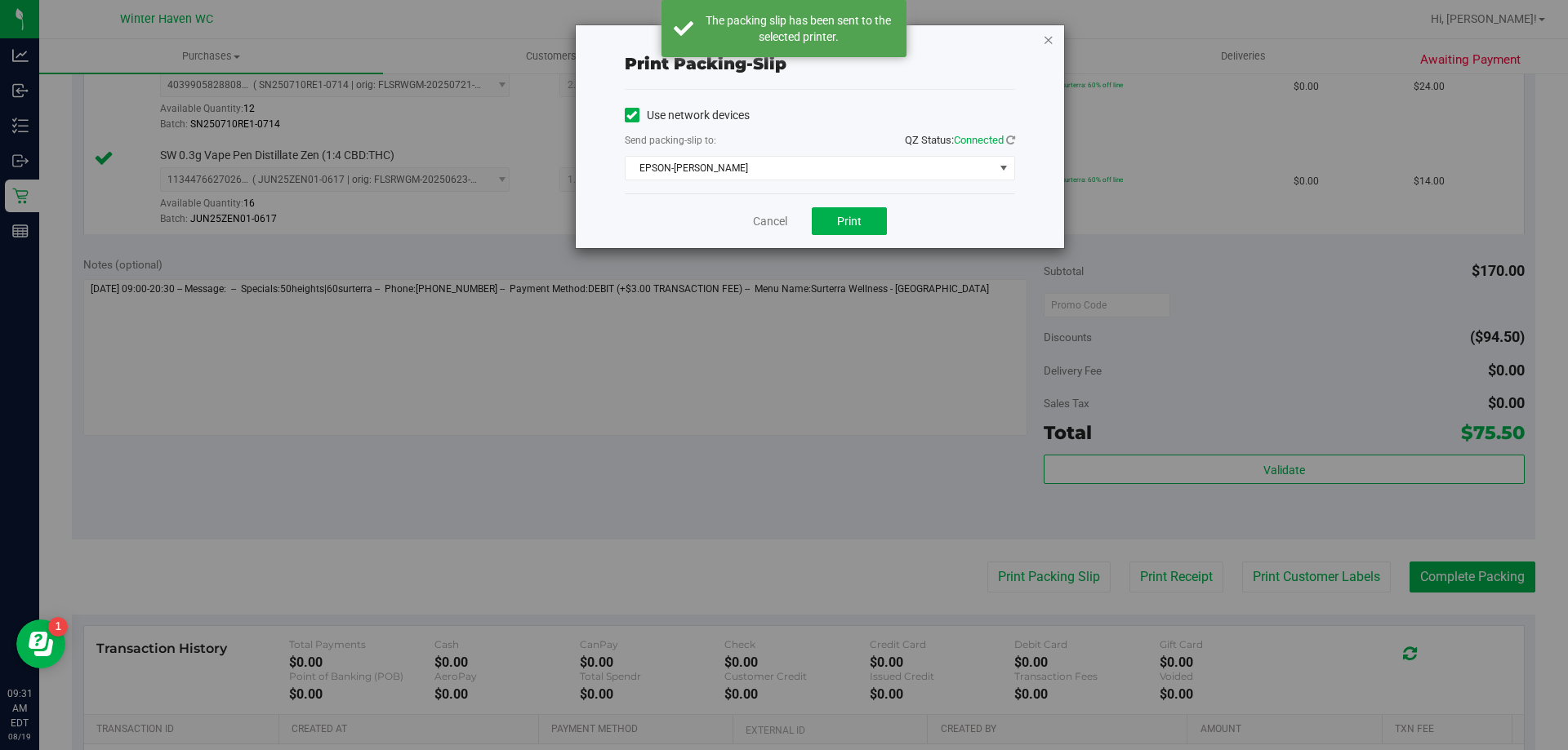
click at [1050, 38] on icon "button" at bounding box center [1049, 39] width 12 height 19
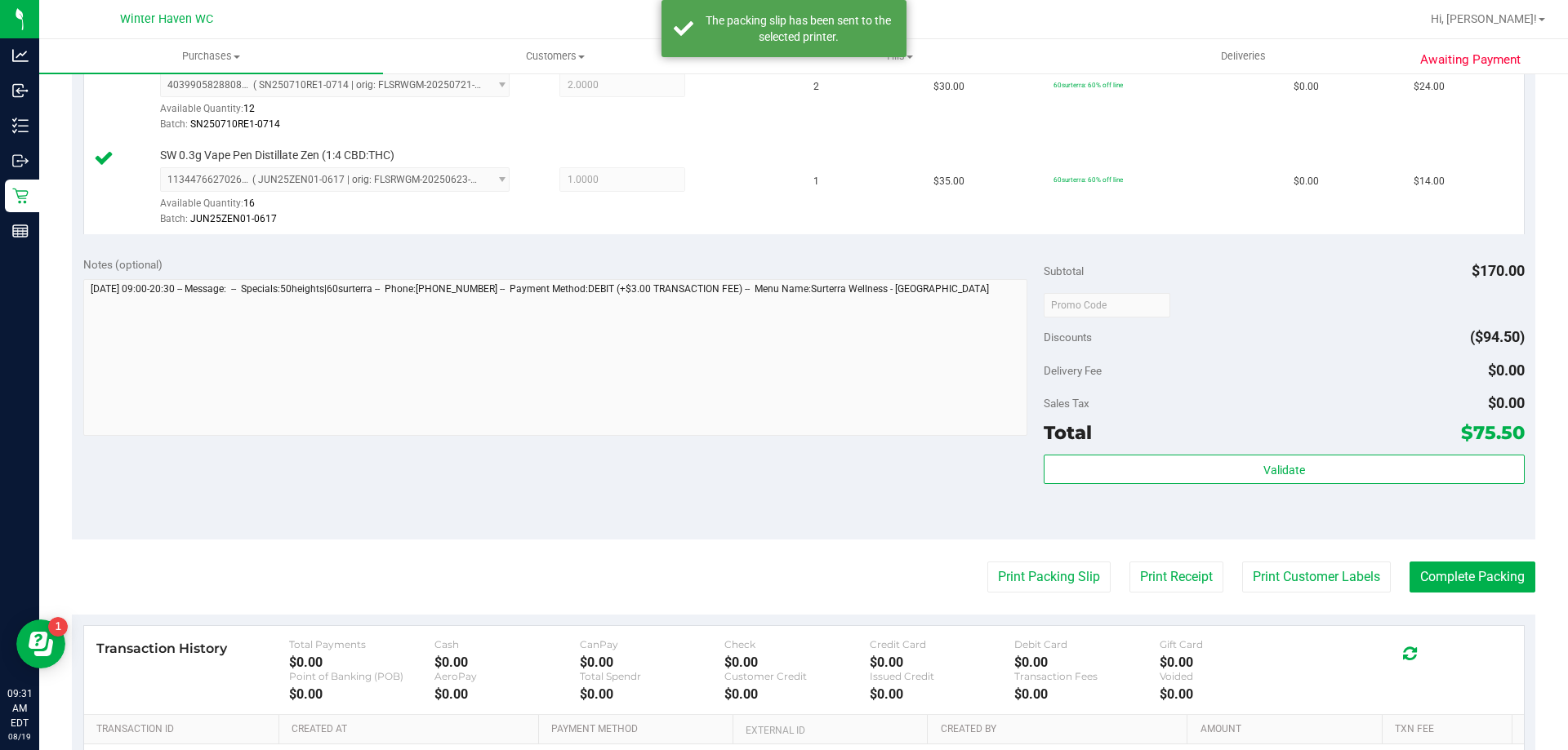
click at [1481, 594] on purchase-details "Back Edit Purchase Cancel Purchase View Profile # 11811968 BioTrack ID: - Submi…" at bounding box center [803, 218] width 1463 height 1404
click at [1478, 585] on button "Complete Packing" at bounding box center [1473, 577] width 126 height 31
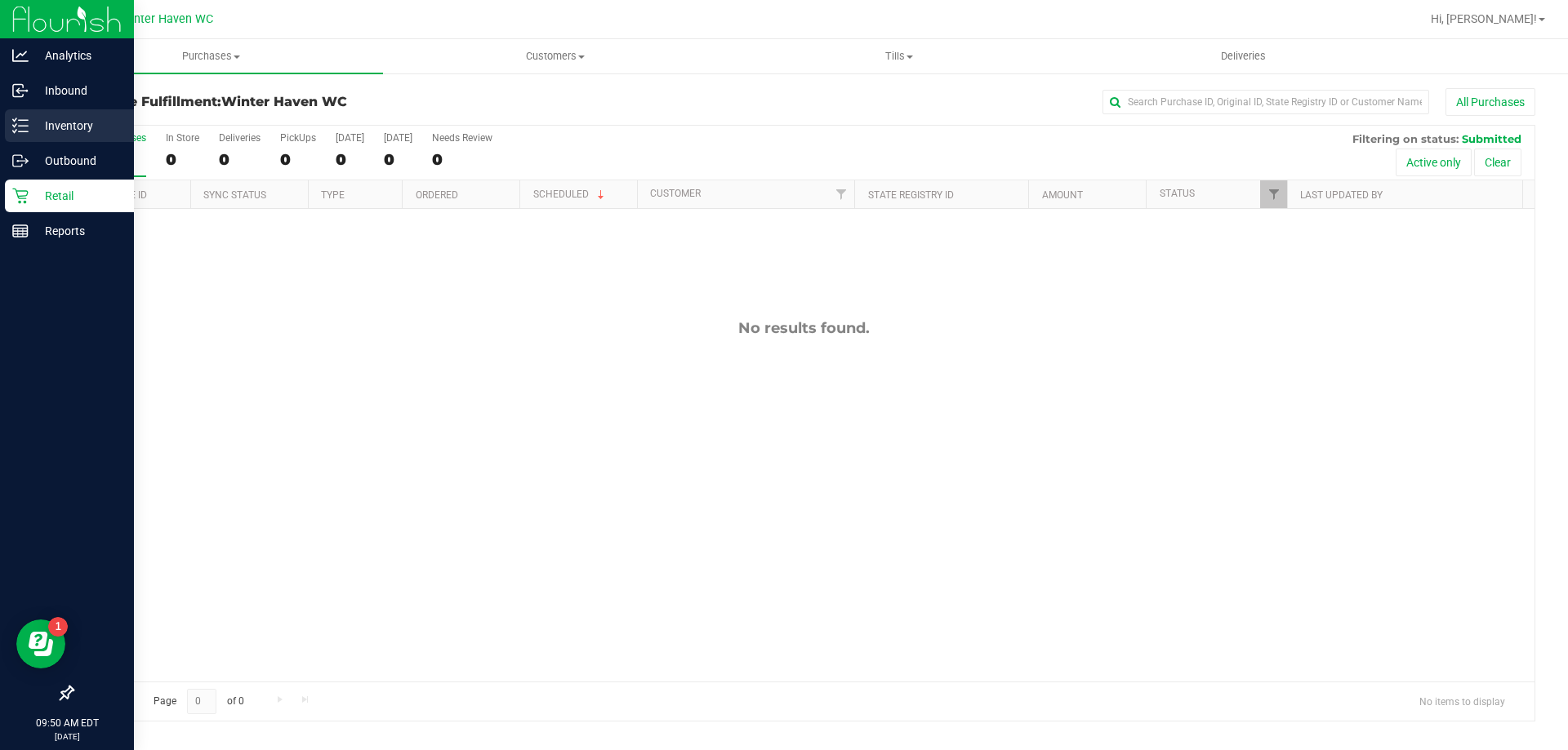
click at [50, 119] on p "Inventory" at bounding box center [77, 126] width 98 height 19
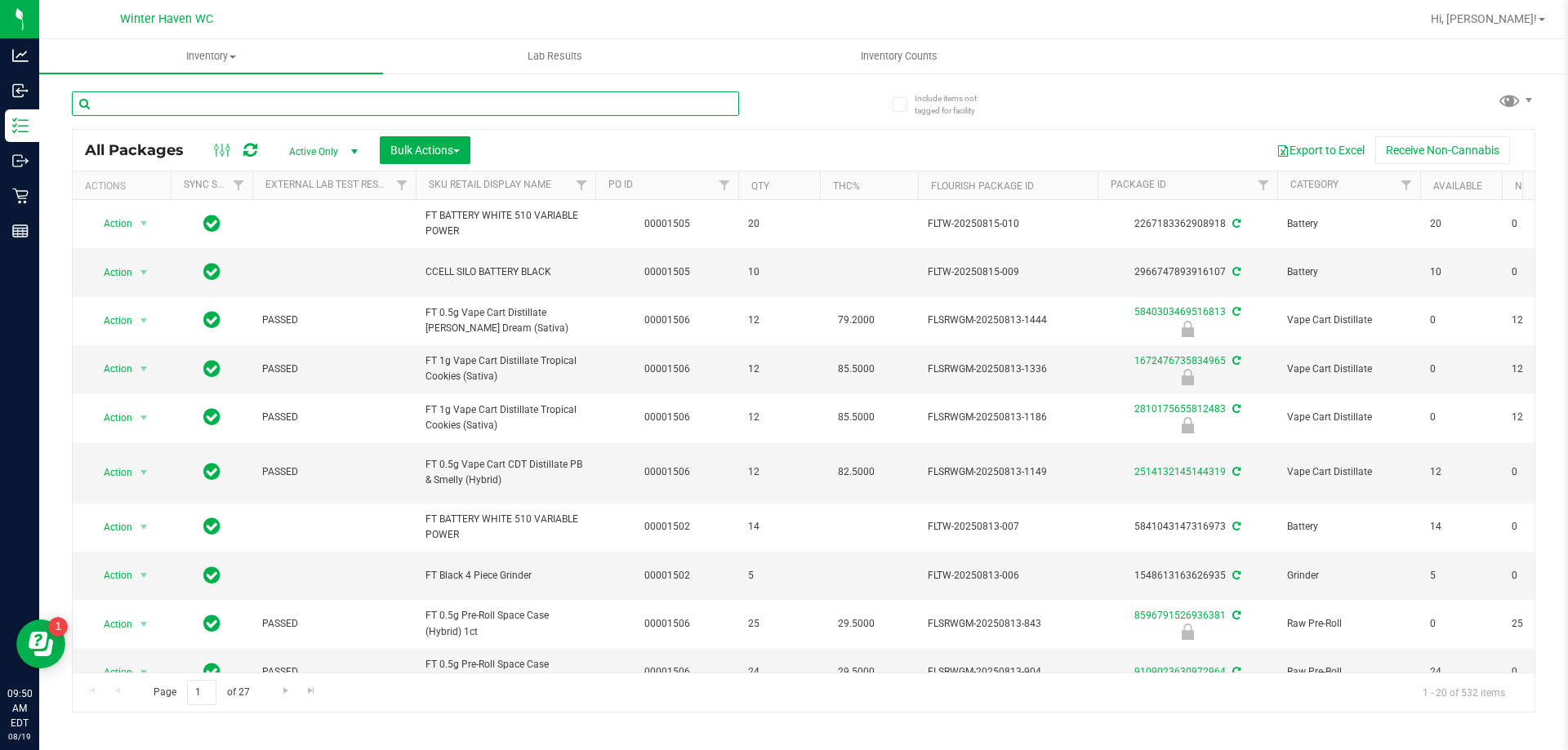
click at [322, 106] on input "text" at bounding box center [406, 103] width 668 height 24
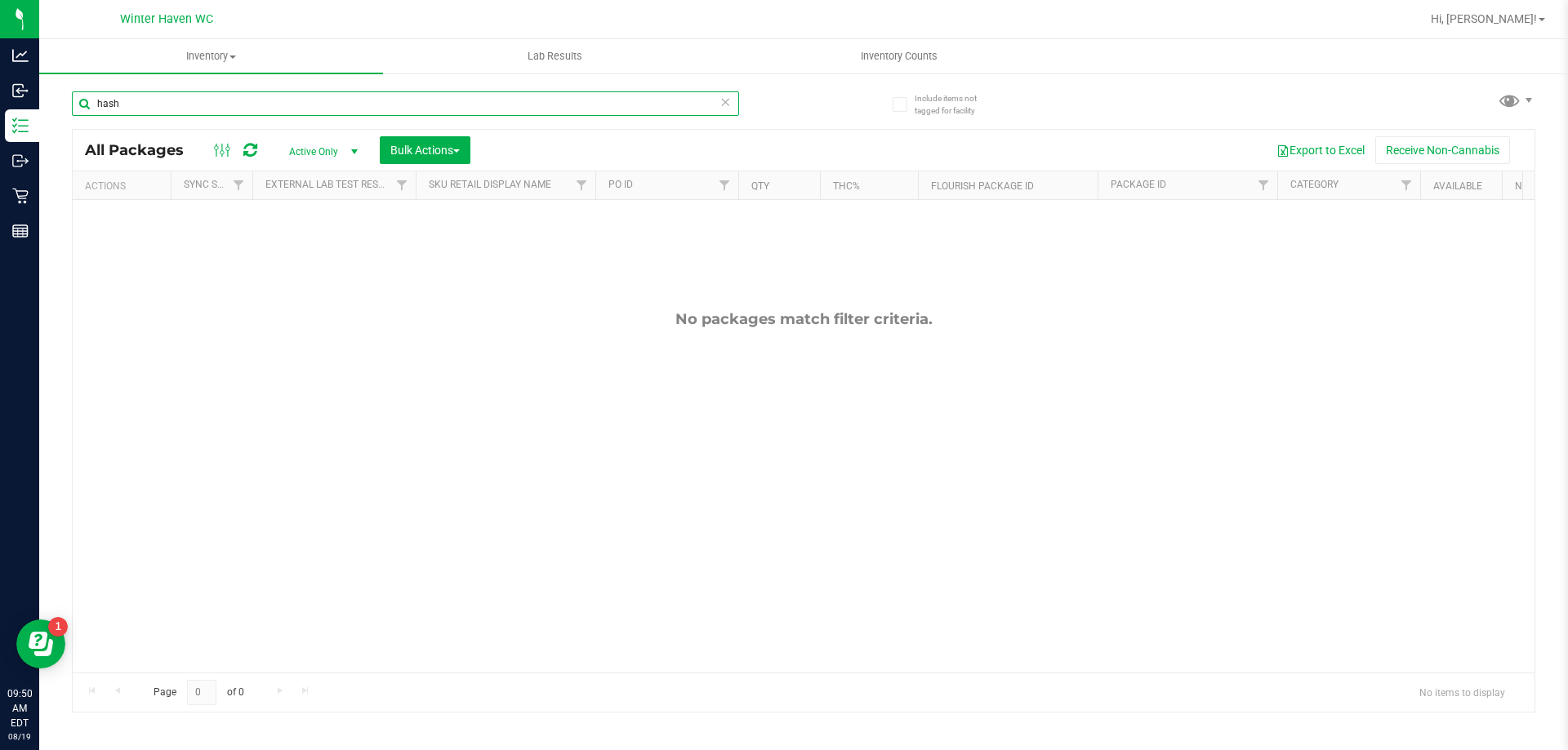
click at [382, 106] on input "hash" at bounding box center [406, 103] width 668 height 24
type input "h"
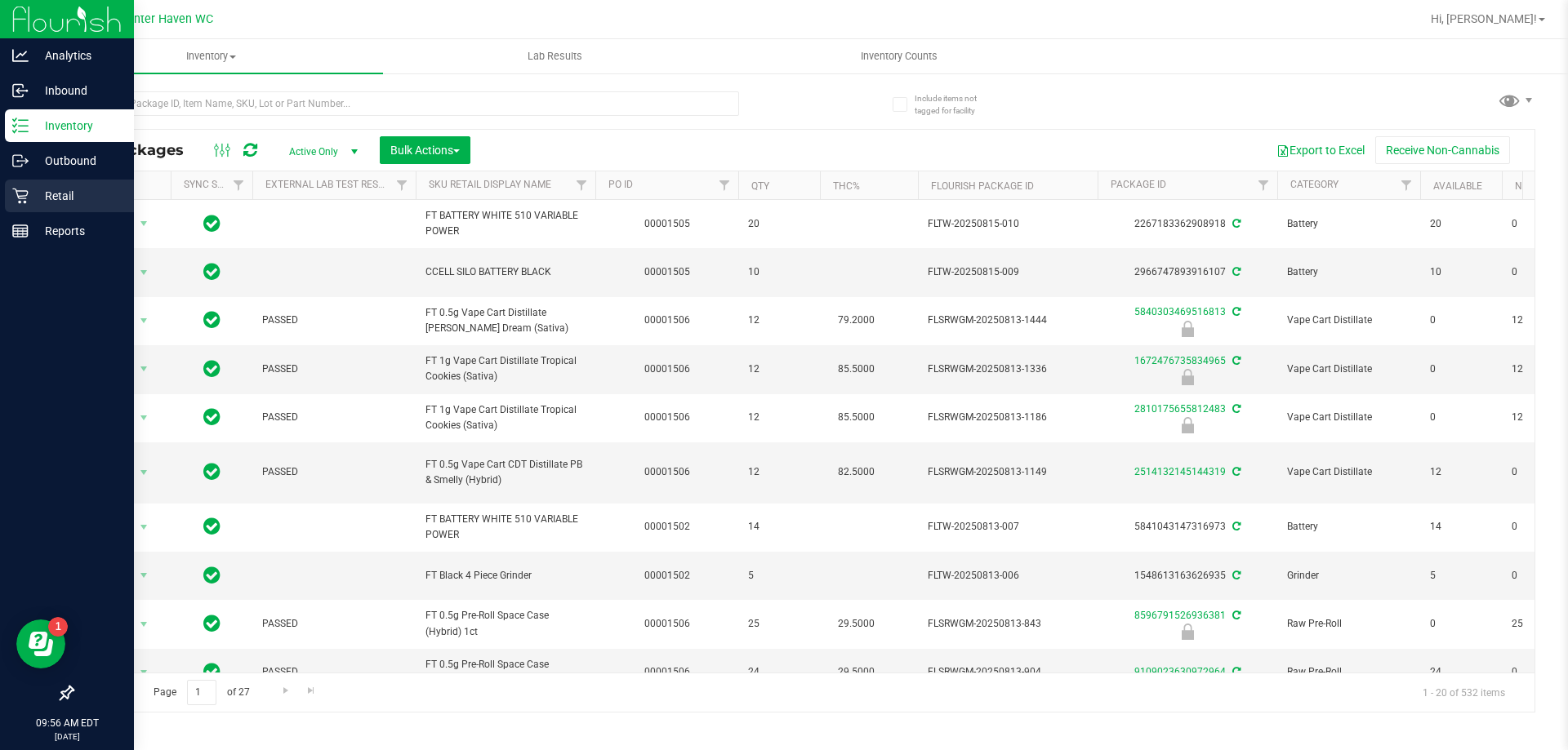
click at [61, 197] on p "Retail" at bounding box center [77, 196] width 98 height 19
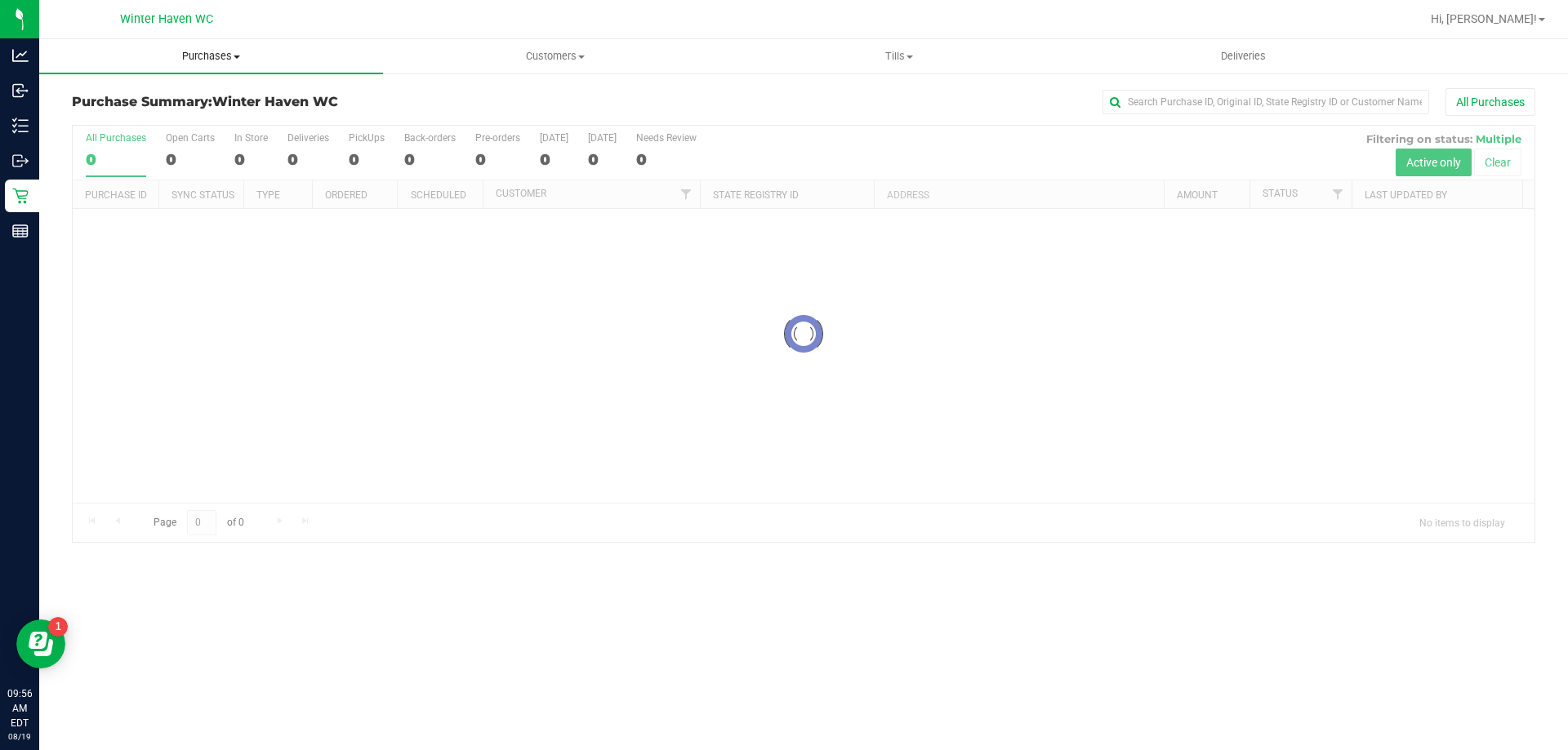
click at [212, 54] on span "Purchases" at bounding box center [211, 55] width 343 height 15
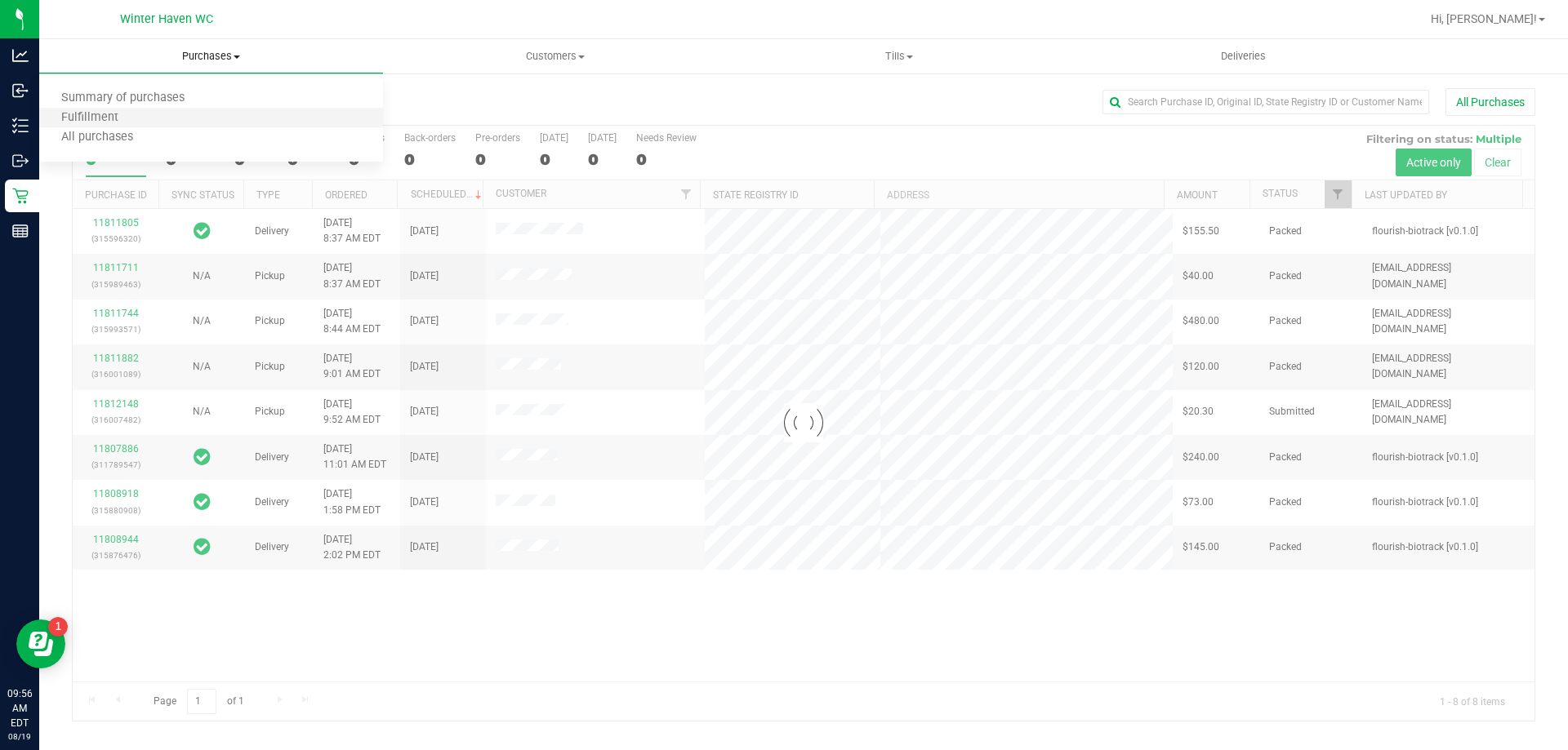
click at [157, 121] on li "Fulfillment" at bounding box center [211, 118] width 343 height 19
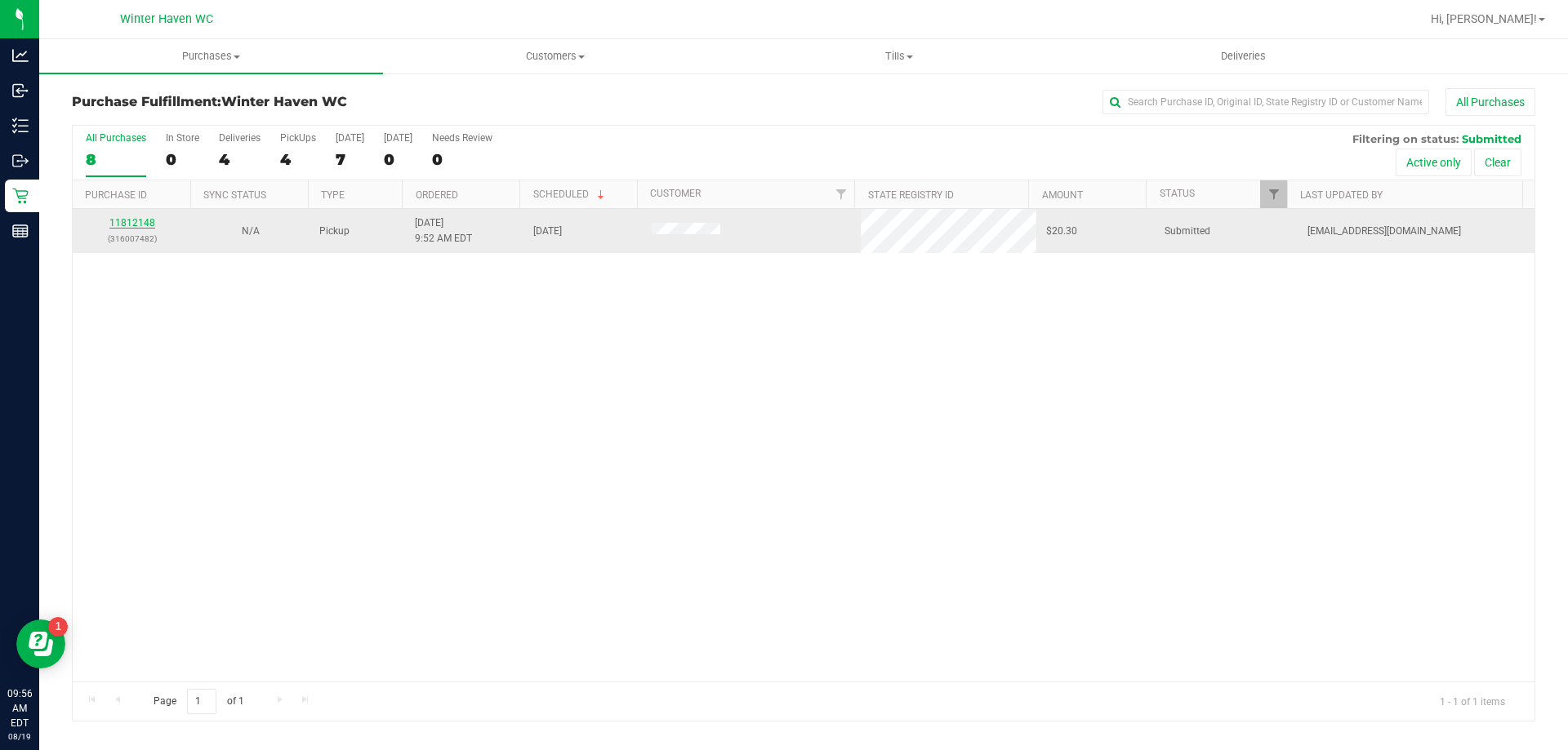
click at [115, 223] on link "11812148" at bounding box center [132, 223] width 46 height 12
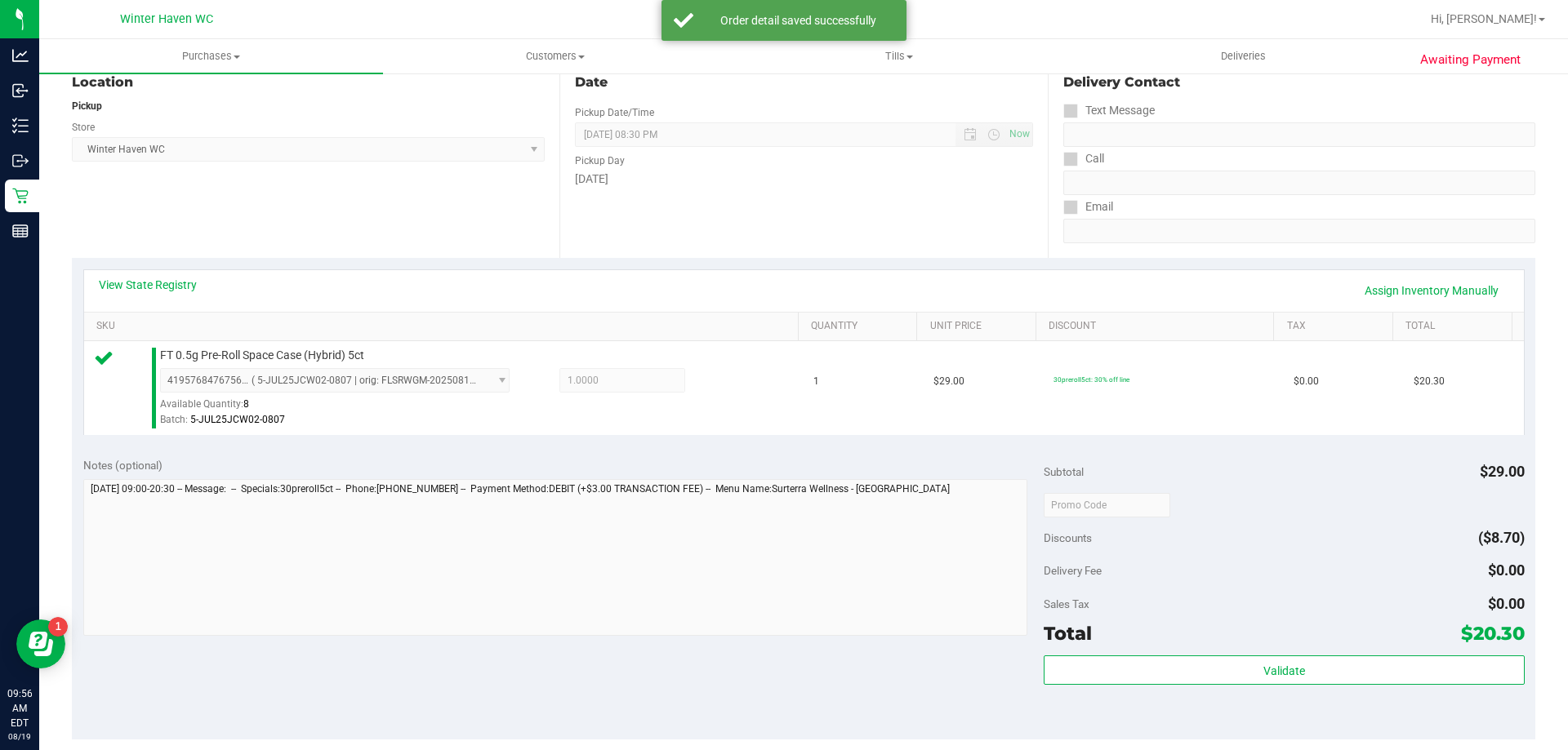
scroll to position [408, 0]
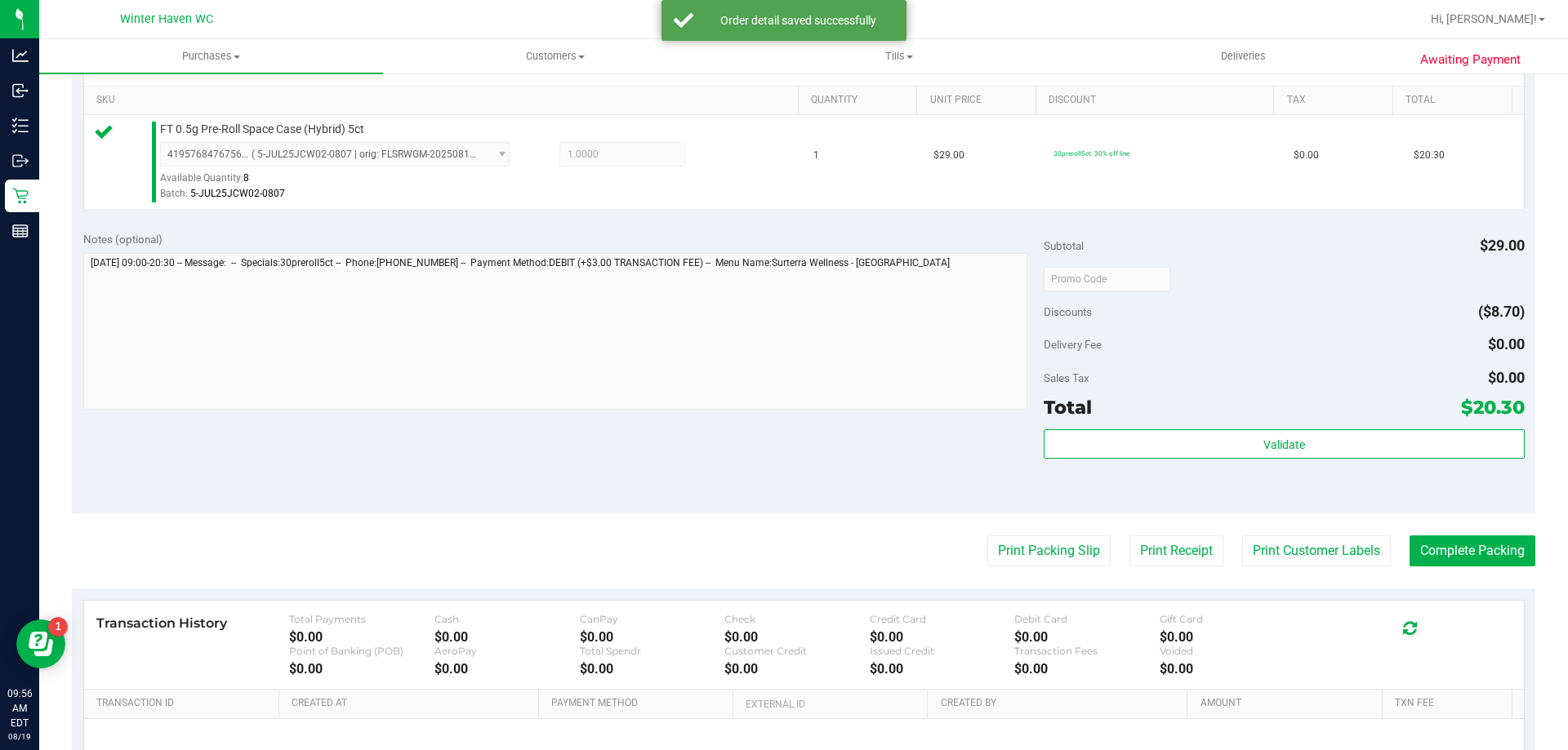
click at [1371, 462] on div "Validate" at bounding box center [1284, 467] width 480 height 74
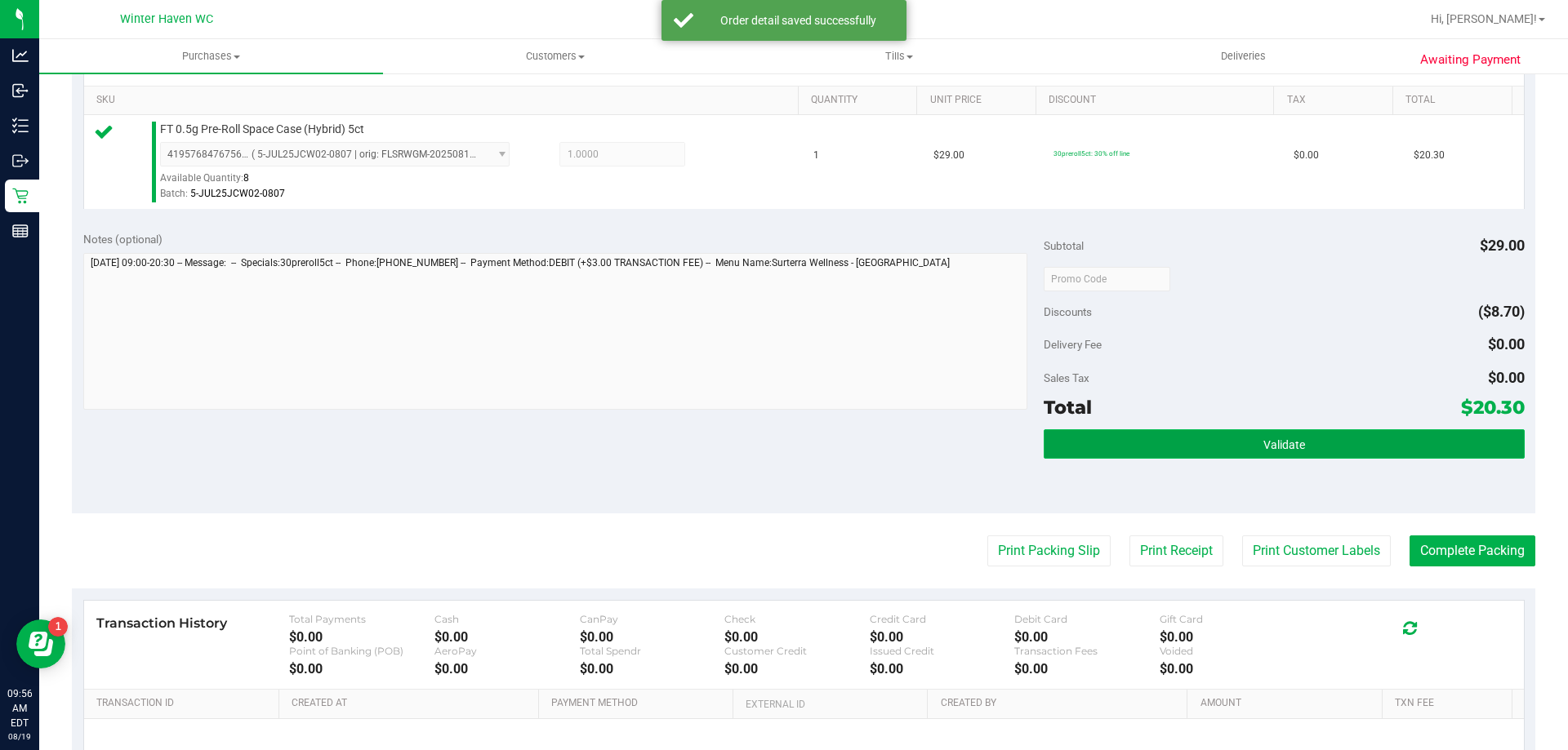
click at [1365, 444] on button "Validate" at bounding box center [1284, 444] width 480 height 29
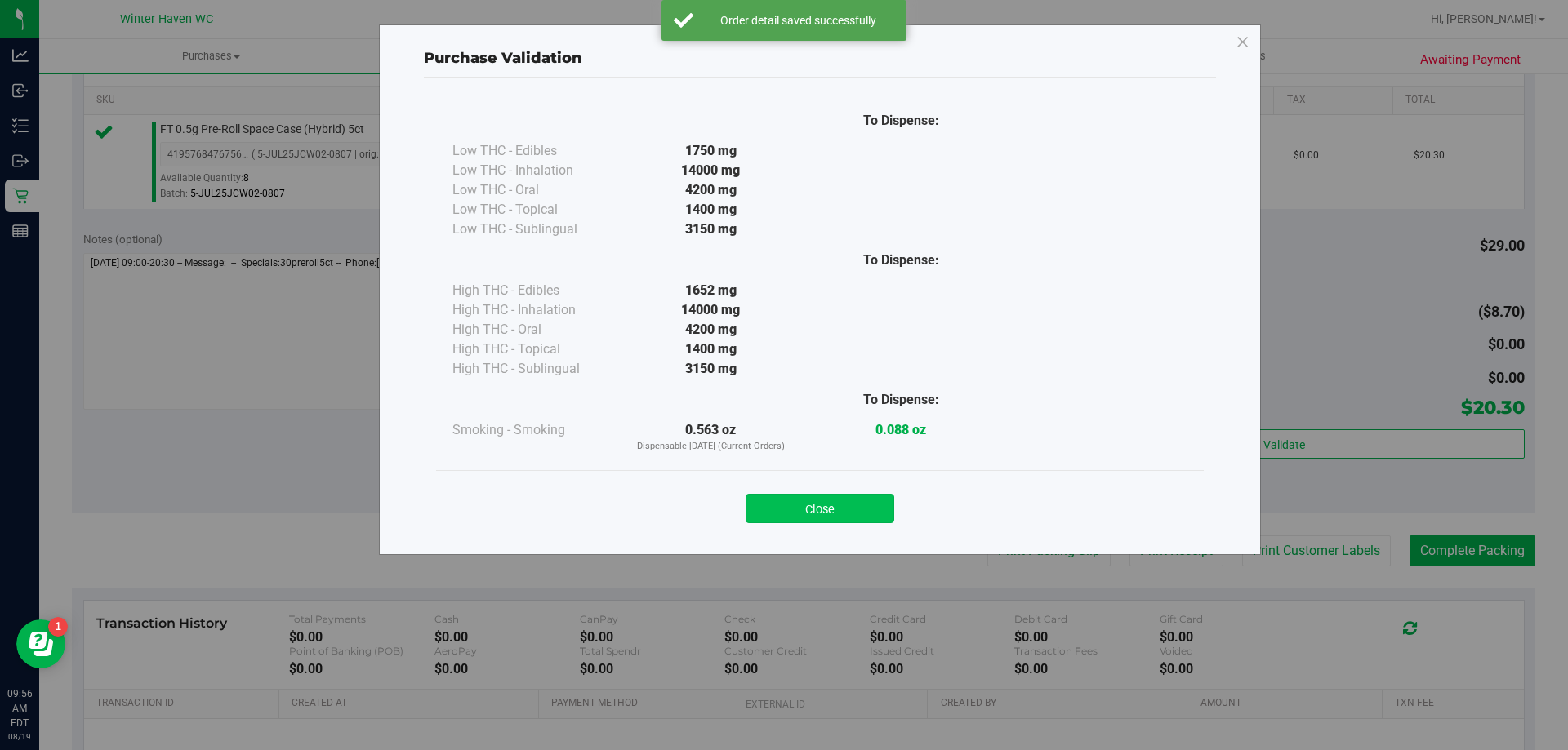
click at [876, 501] on button "Close" at bounding box center [819, 508] width 148 height 29
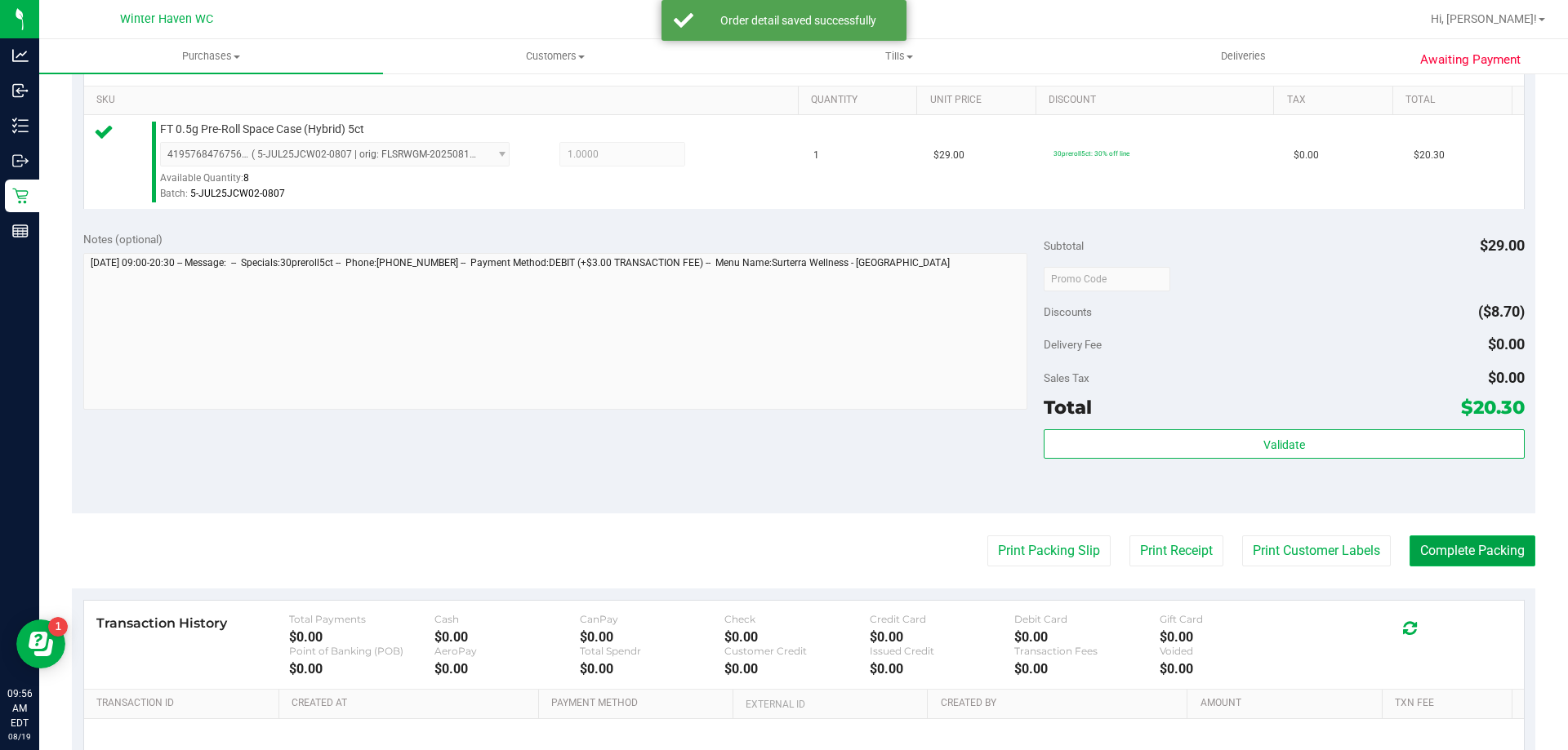
click at [1464, 559] on button "Complete Packing" at bounding box center [1473, 551] width 126 height 31
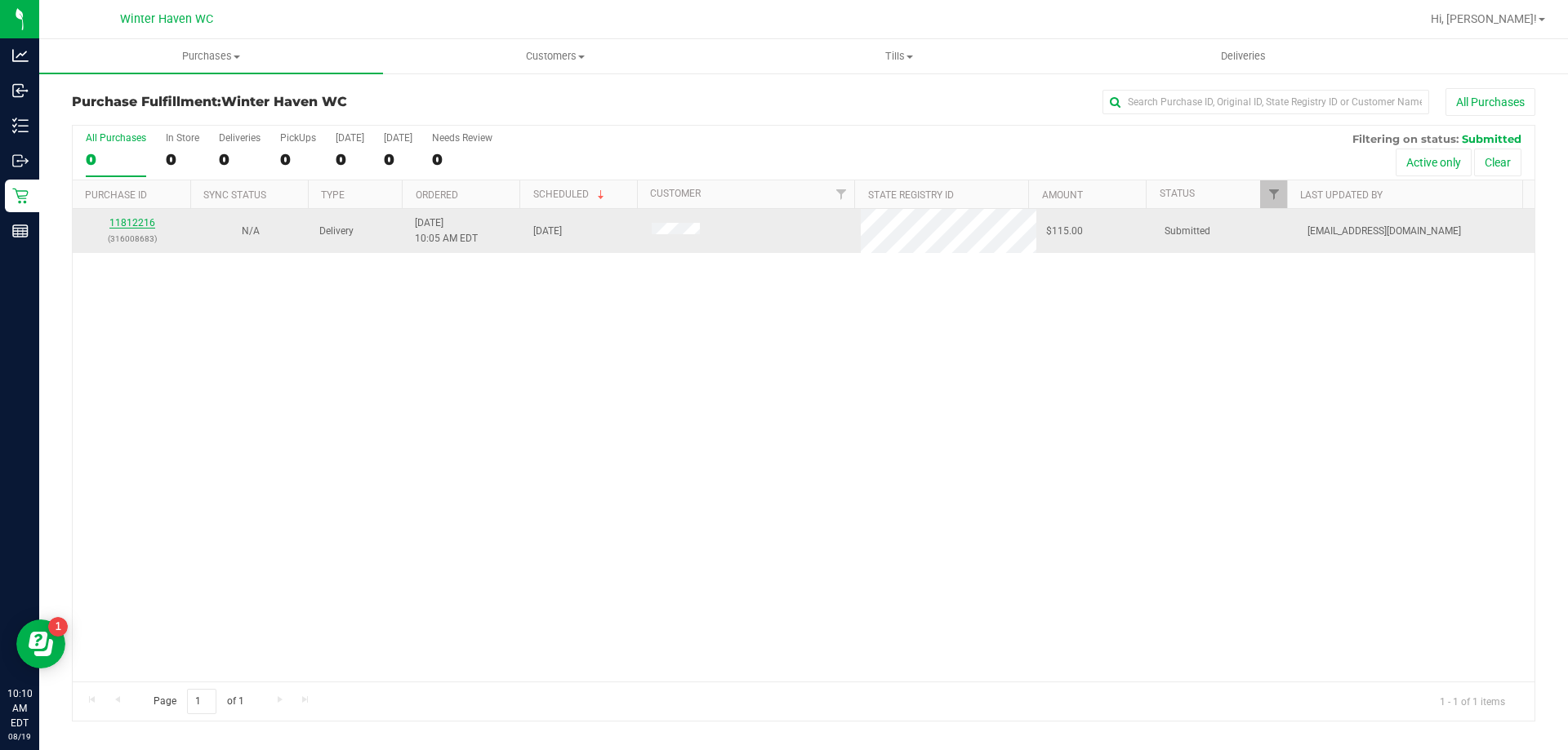
click at [130, 225] on link "11812216" at bounding box center [132, 223] width 46 height 12
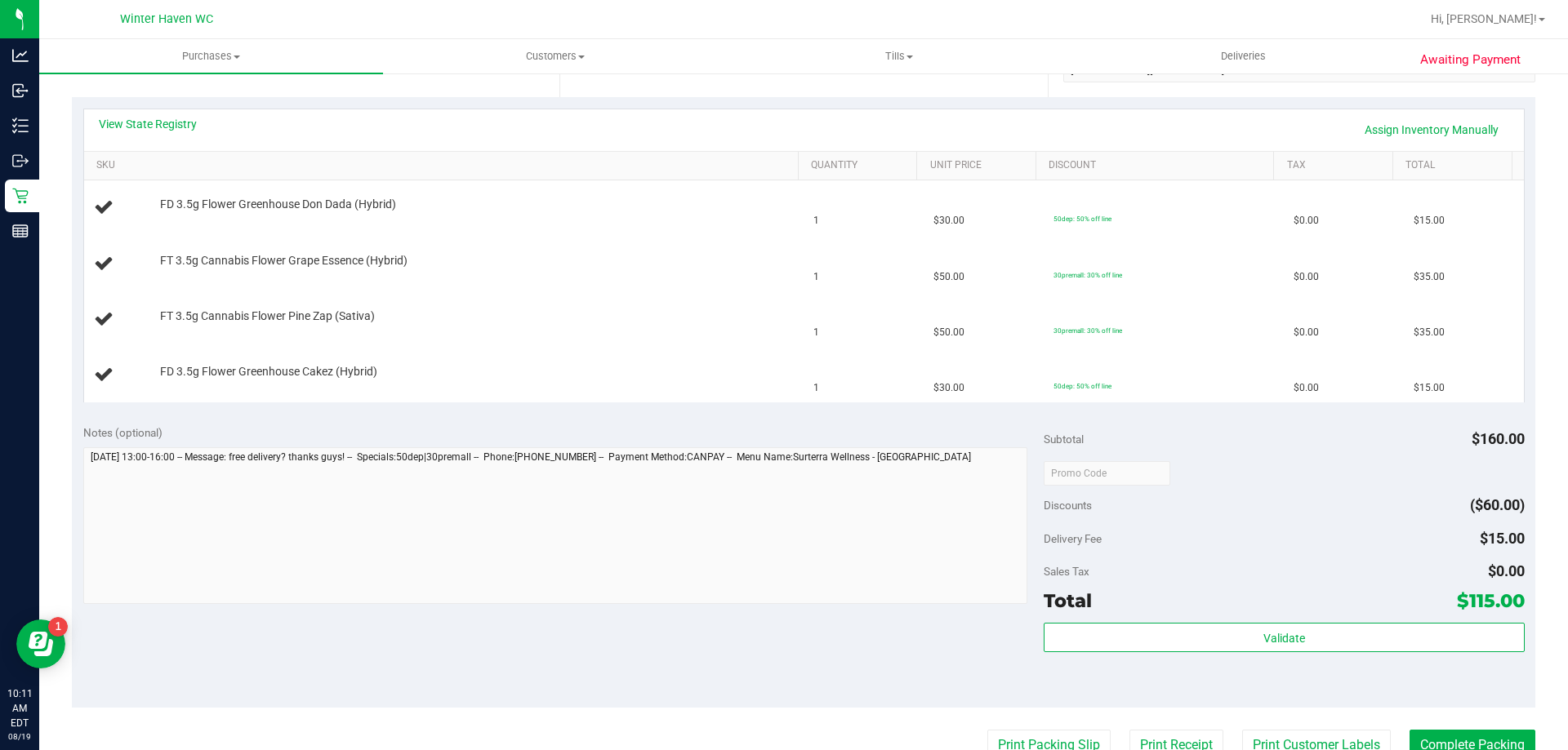
scroll to position [245, 0]
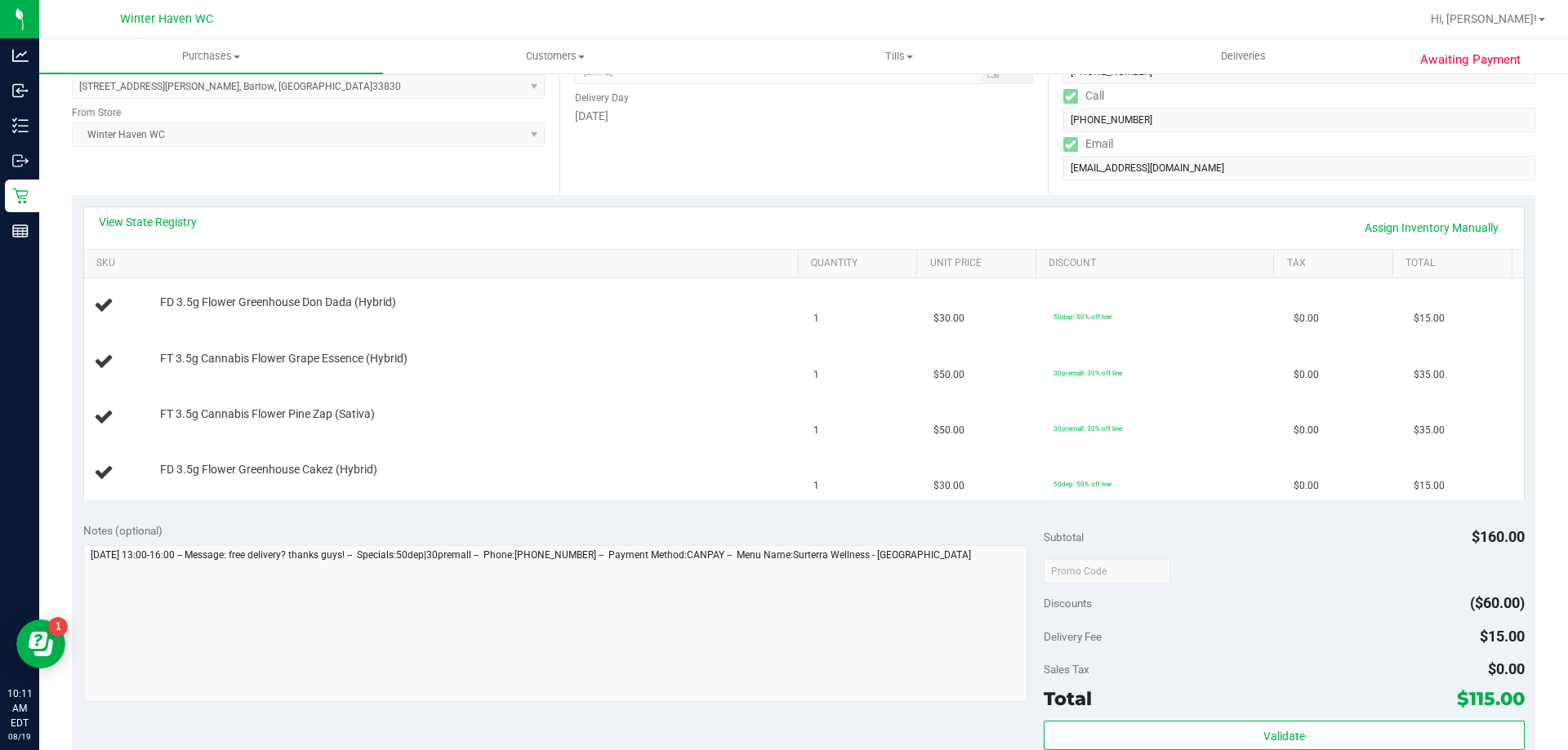
click at [188, 212] on div "View State Registry Assign Inventory Manually" at bounding box center [804, 228] width 1440 height 42
click at [188, 216] on link "View State Registry" at bounding box center [147, 222] width 98 height 16
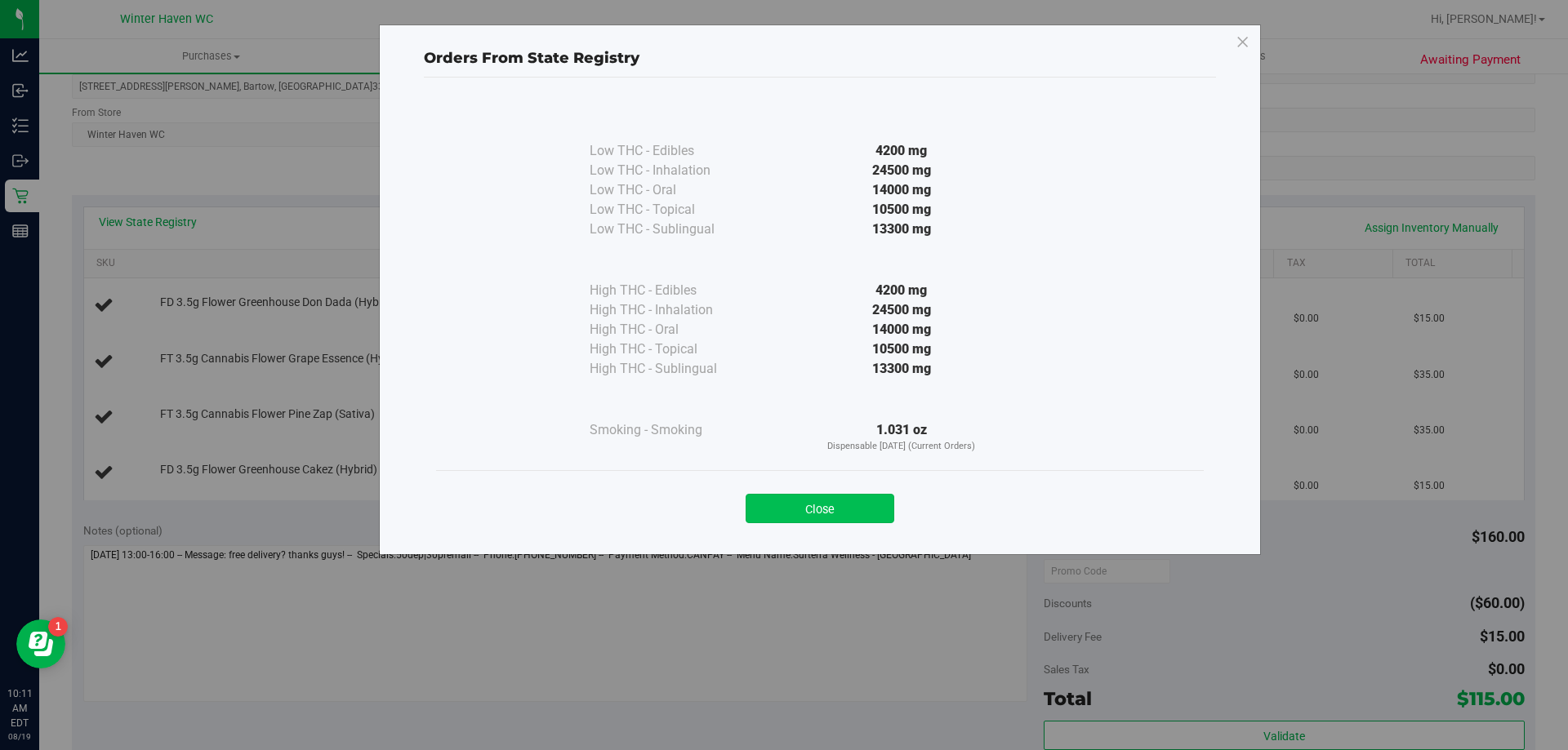
click at [876, 513] on button "Close" at bounding box center [819, 508] width 148 height 29
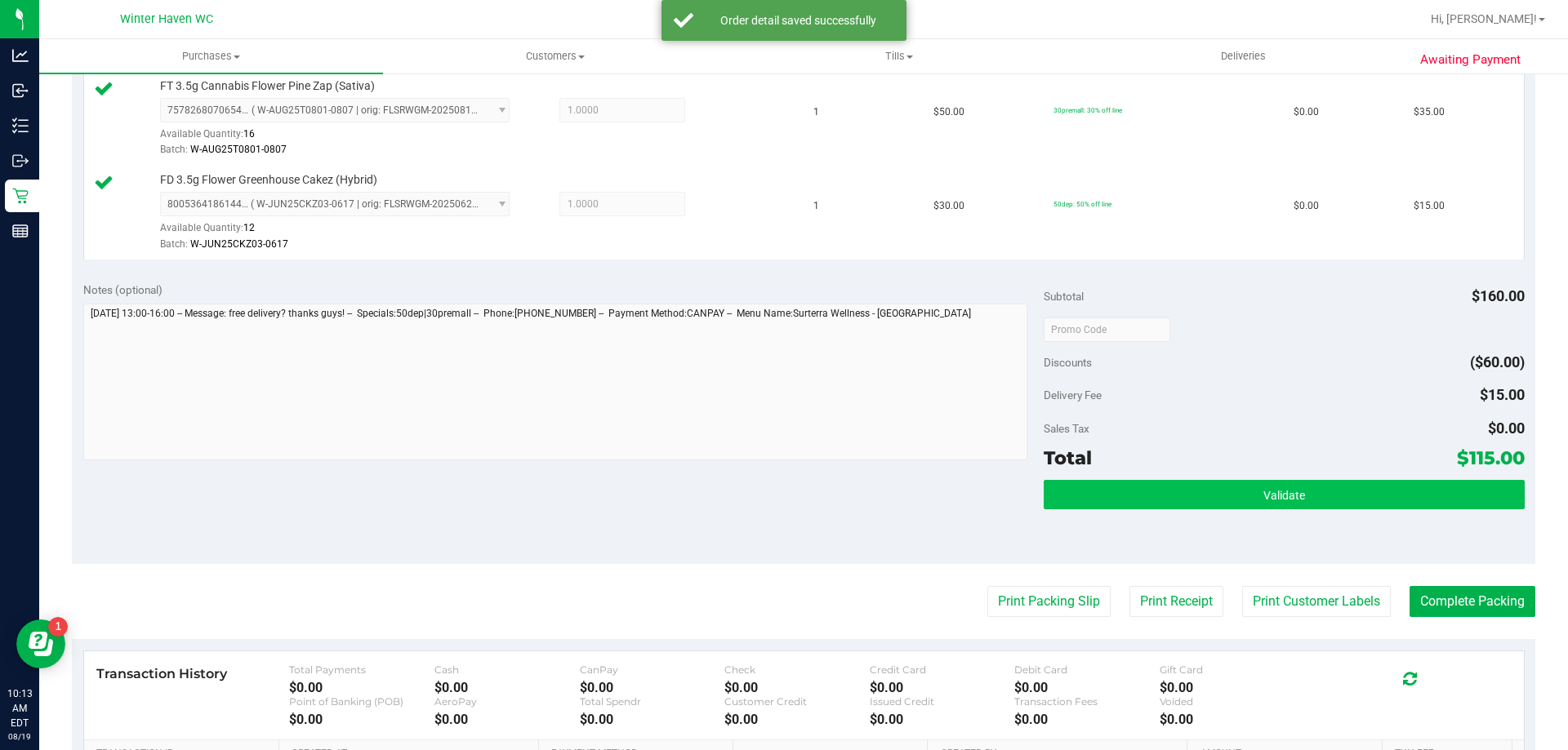
scroll to position [653, 0]
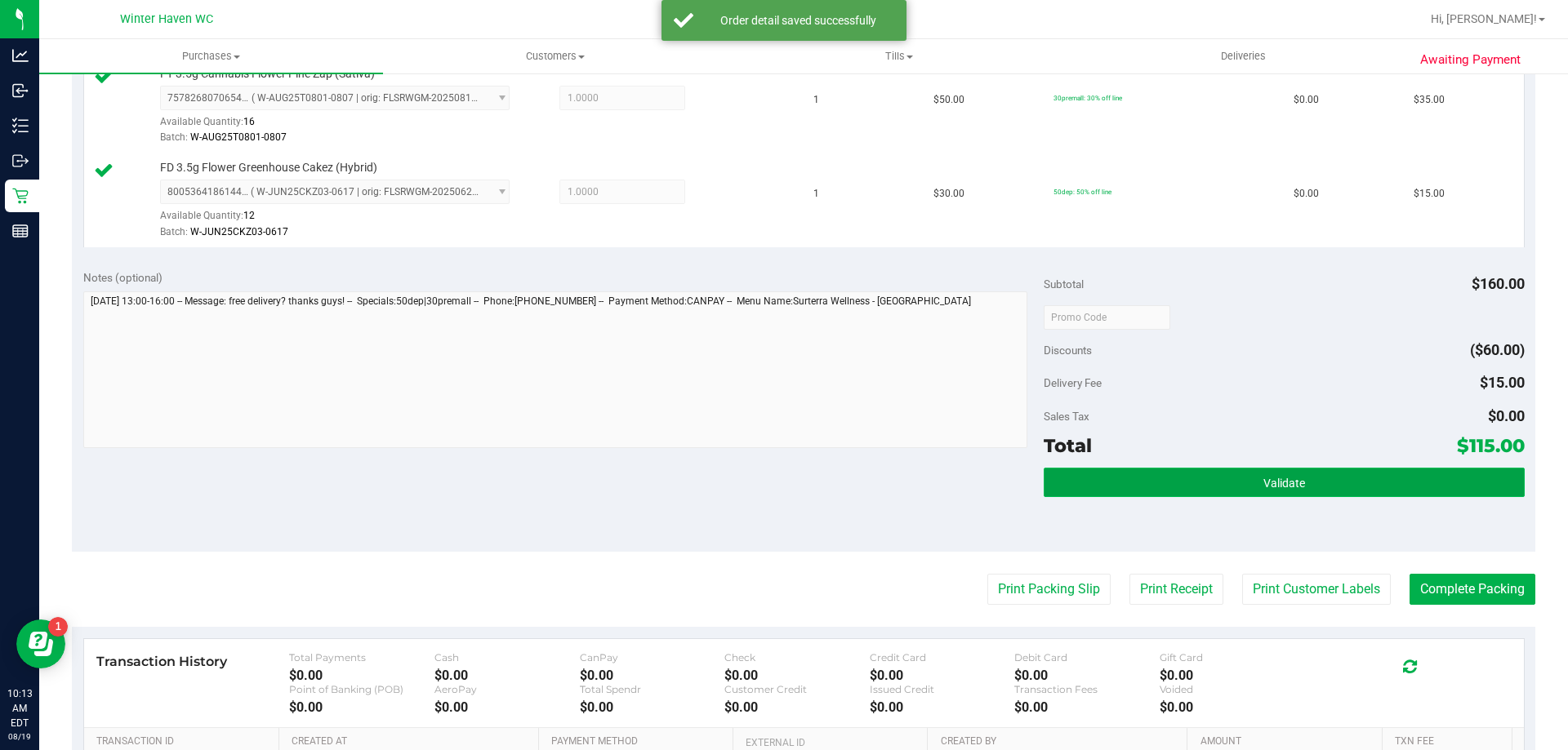
click at [1183, 487] on button "Validate" at bounding box center [1284, 482] width 480 height 29
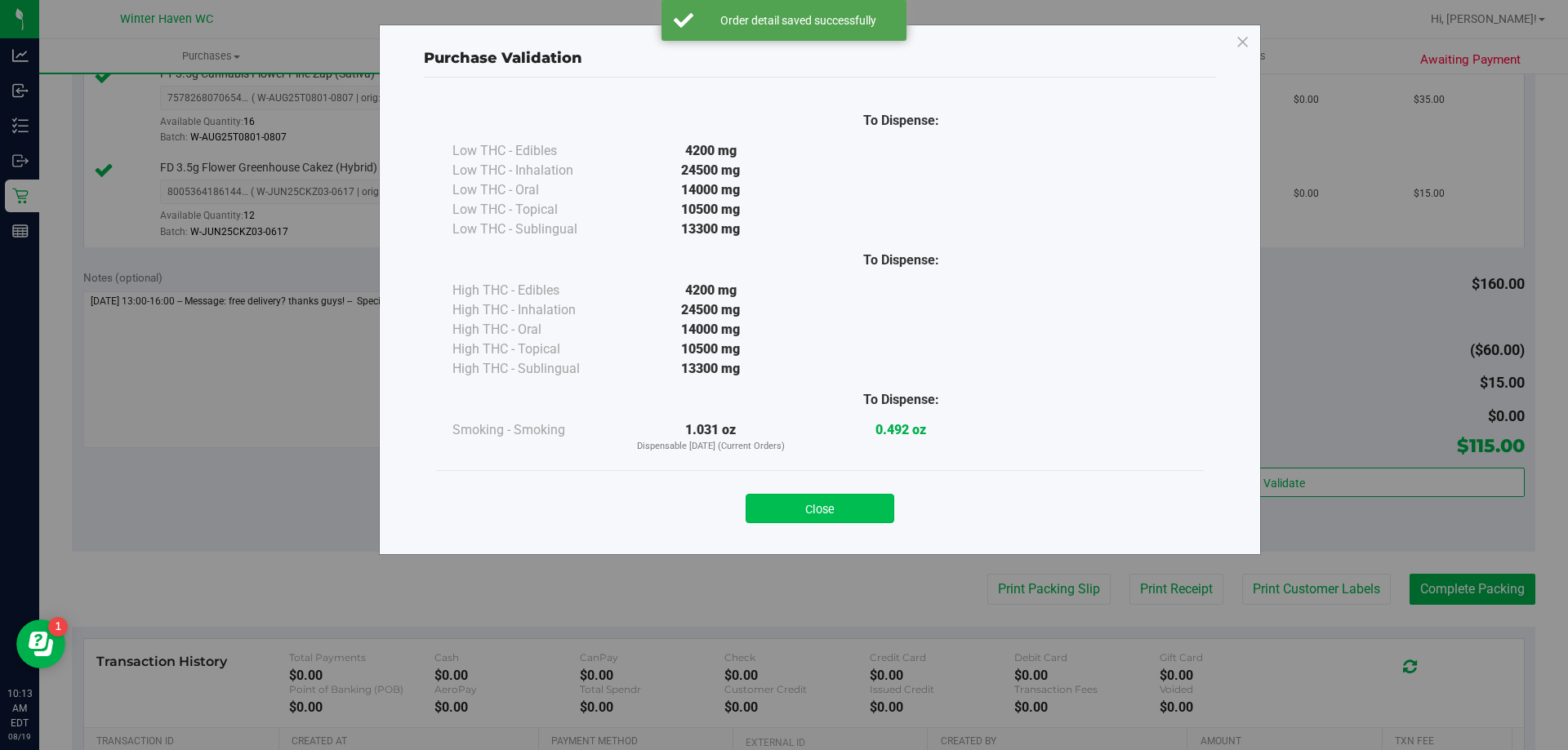
click at [814, 515] on button "Close" at bounding box center [819, 508] width 148 height 29
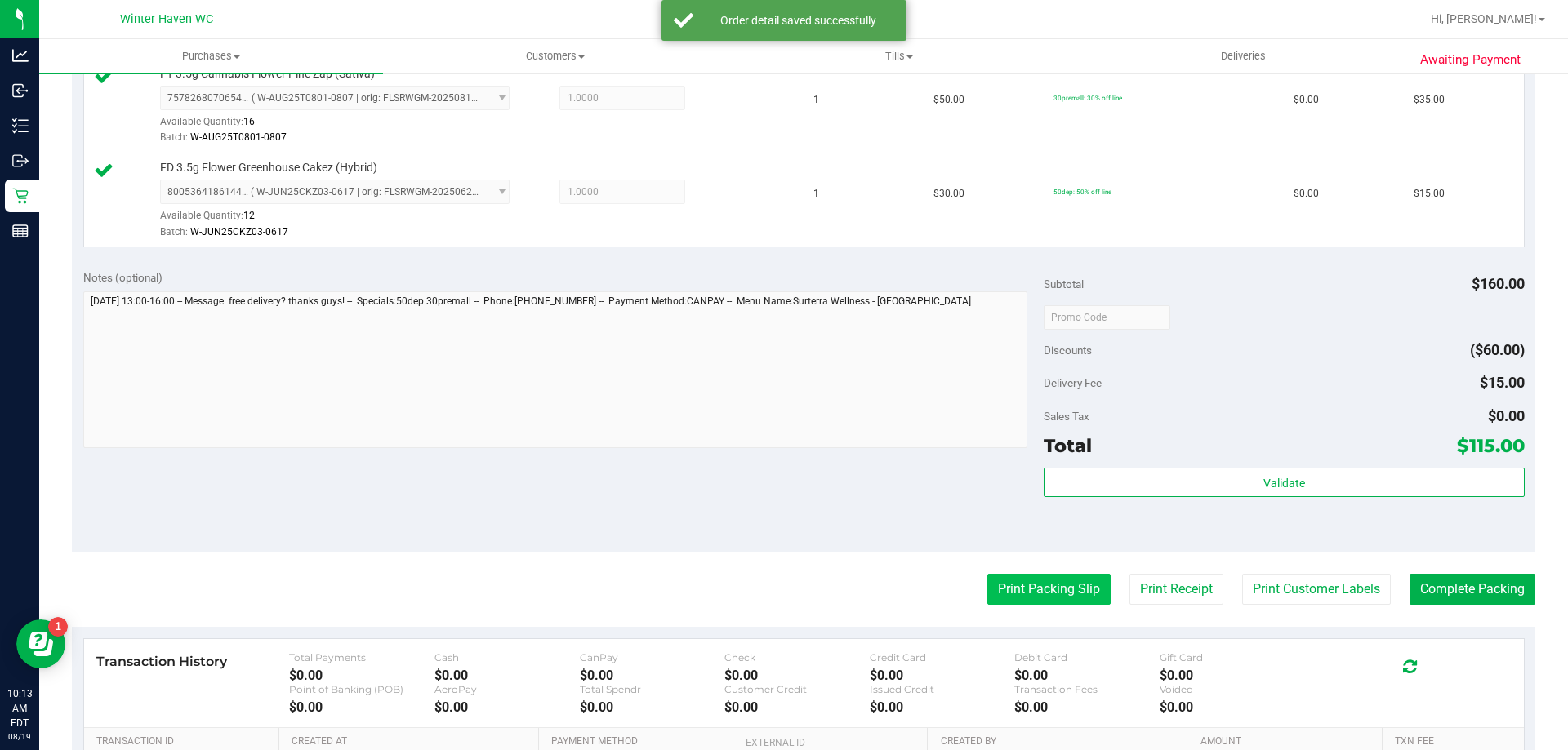
click at [1027, 588] on button "Print Packing Slip" at bounding box center [1049, 590] width 123 height 31
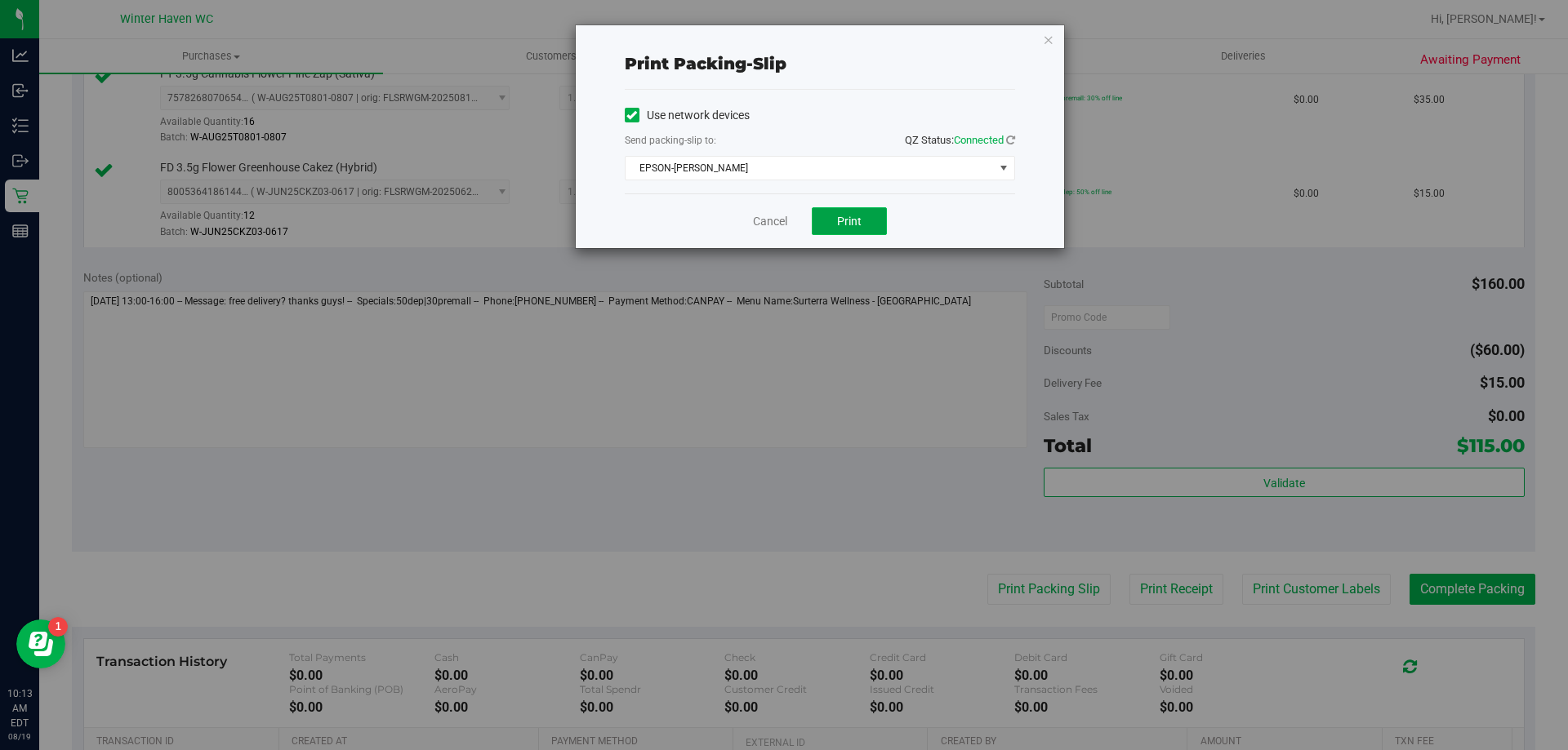
click at [860, 225] on span "Print" at bounding box center [849, 220] width 24 height 13
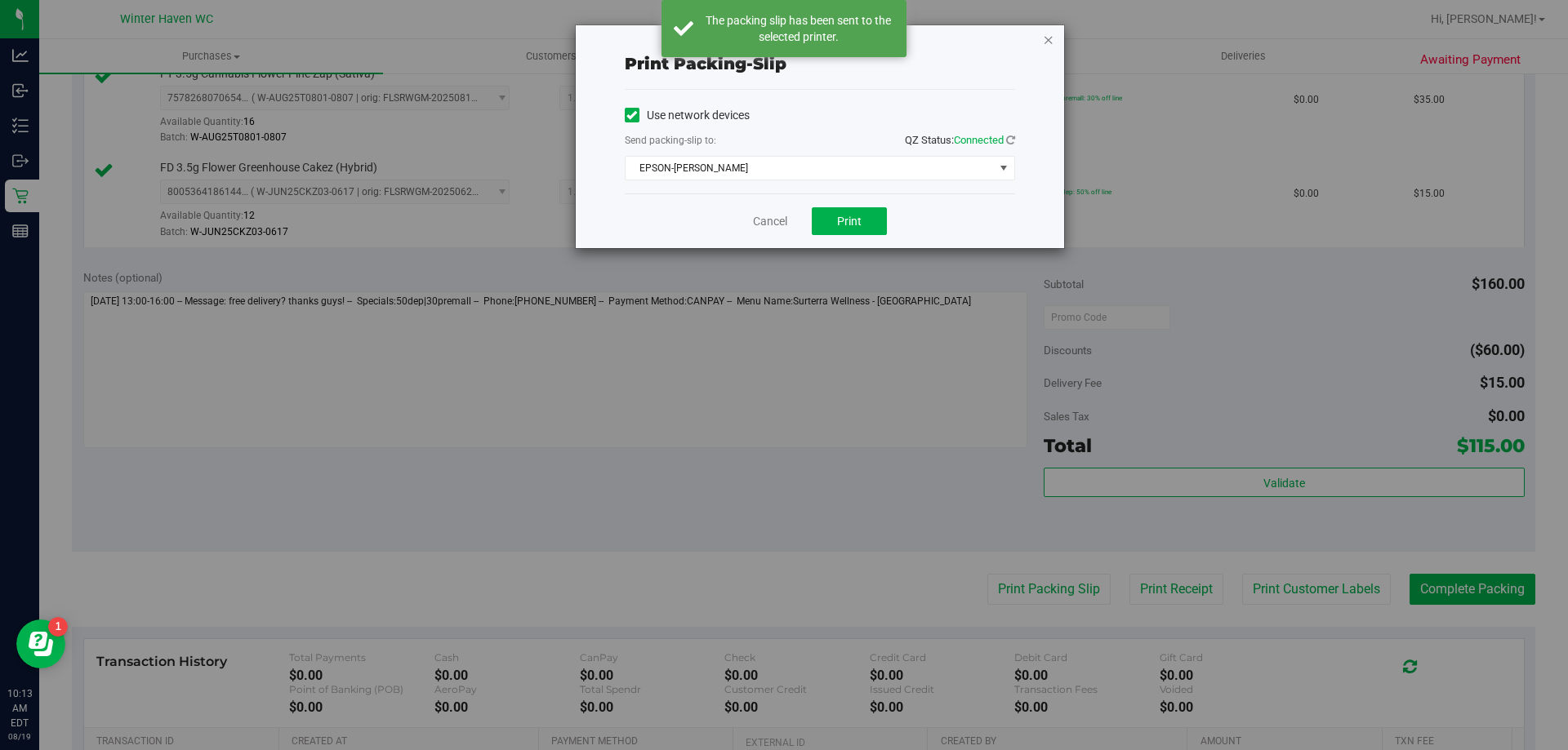
click at [1047, 47] on icon "button" at bounding box center [1049, 39] width 12 height 19
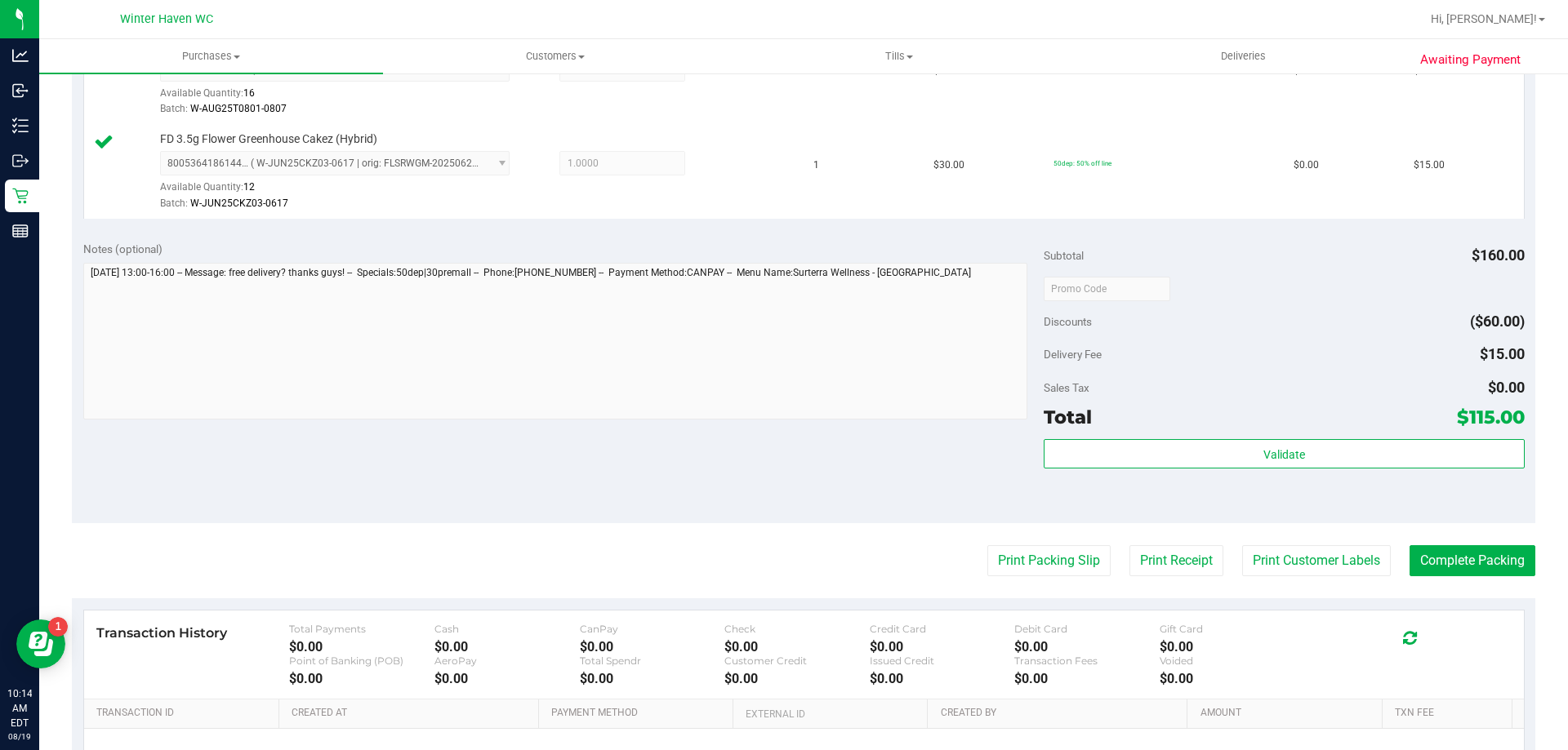
scroll to position [704, 0]
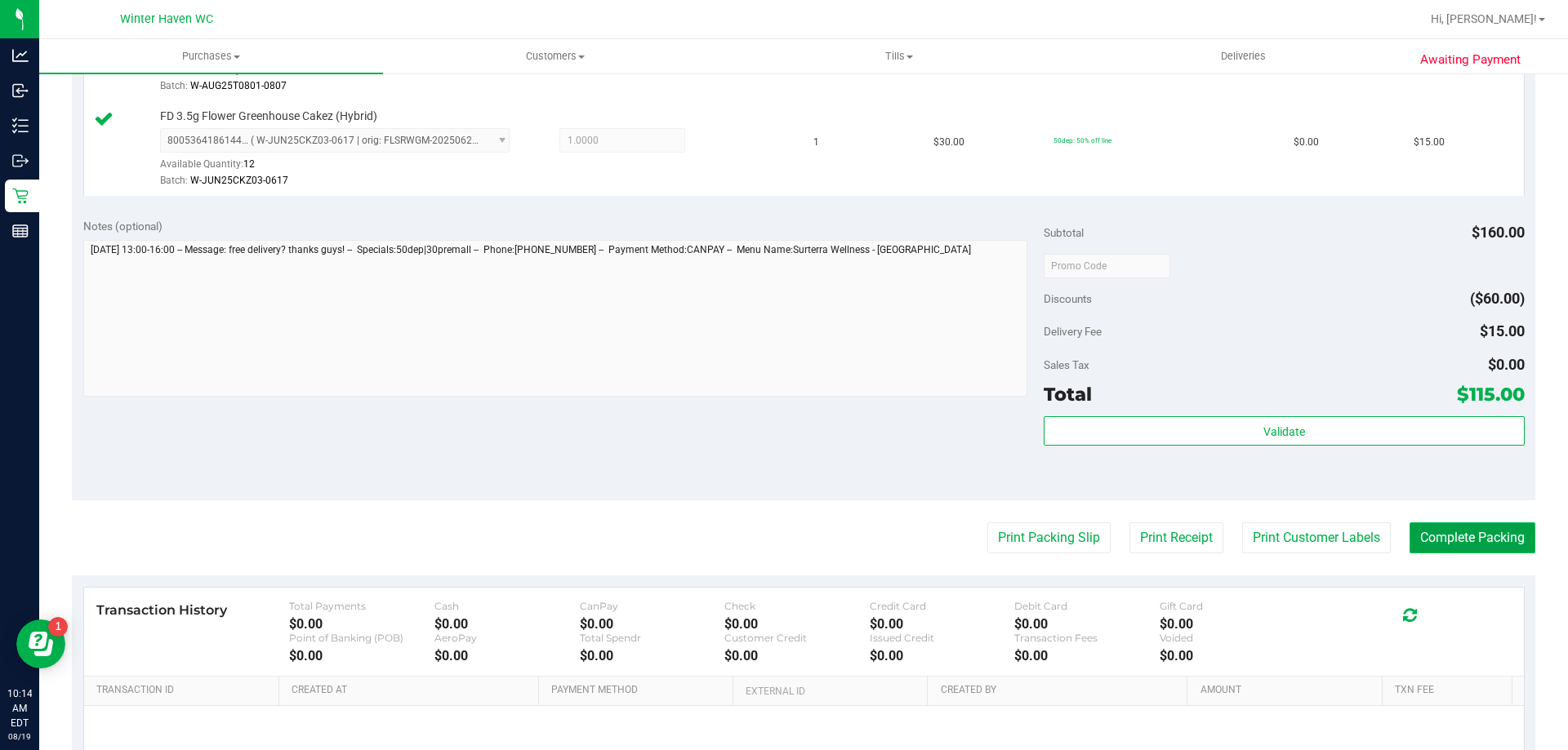
click at [1428, 534] on button "Complete Packing" at bounding box center [1473, 538] width 126 height 31
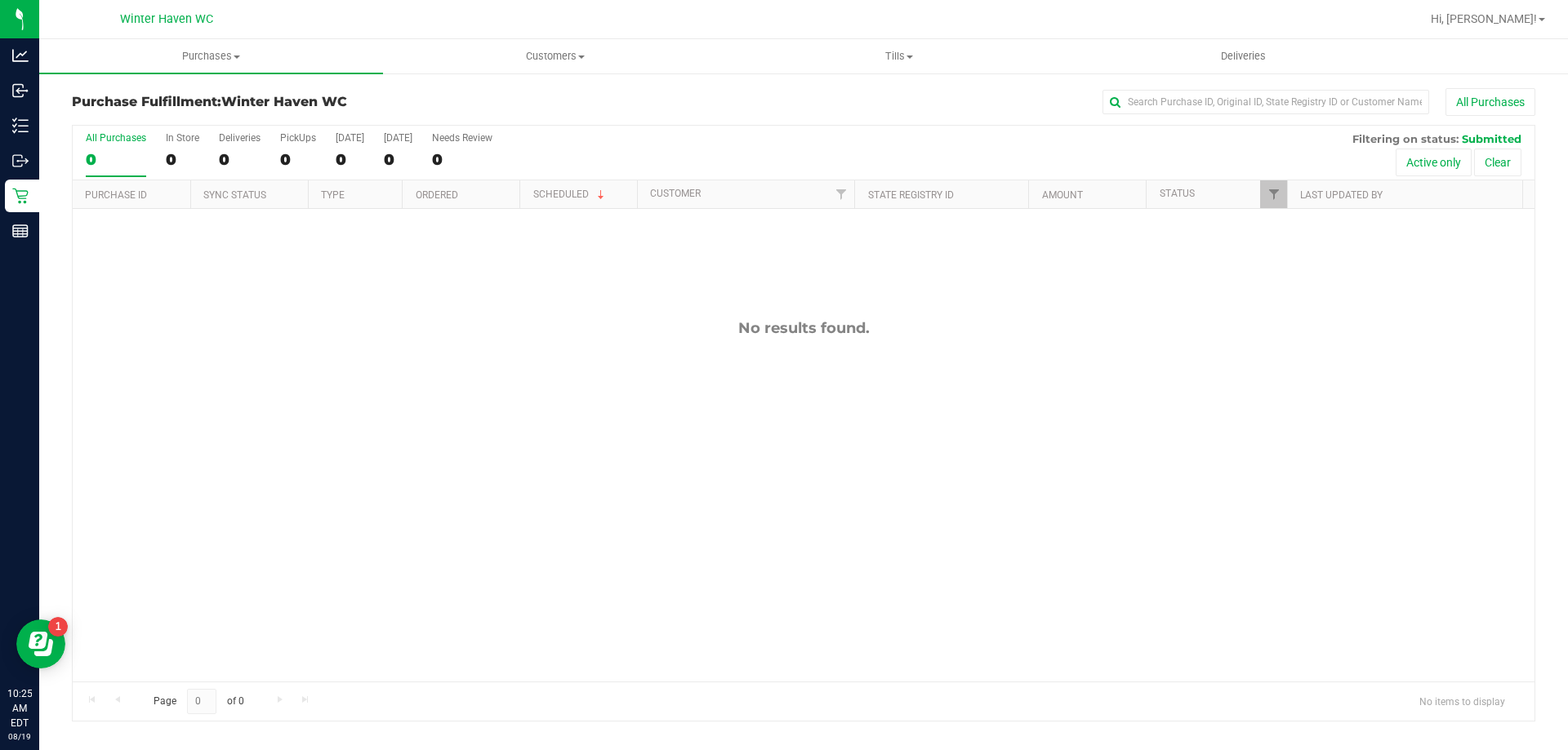
click at [418, 475] on div "No results found." at bounding box center [803, 500] width 1462 height 583
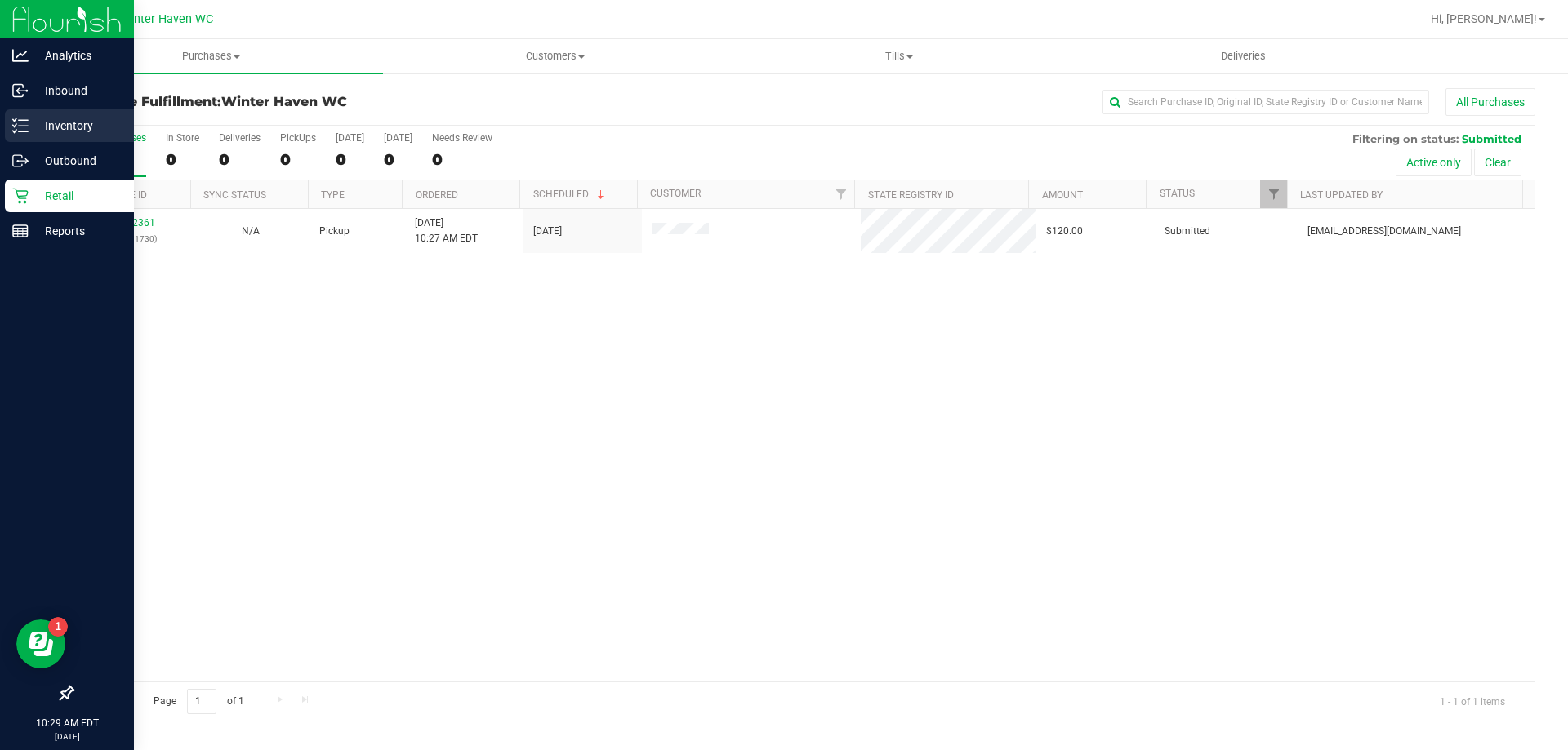
click at [27, 114] on div "Inventory" at bounding box center [69, 126] width 129 height 33
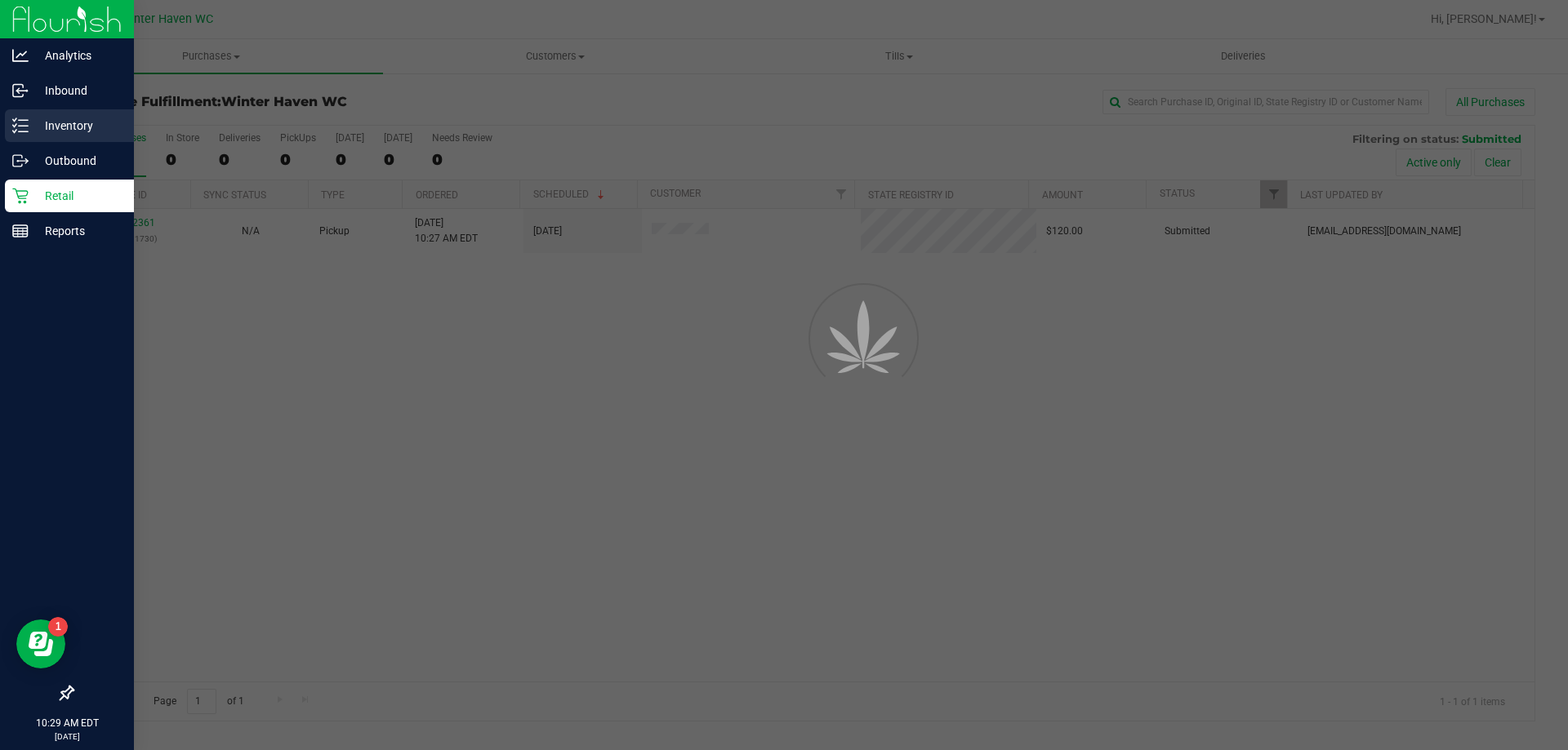
click at [31, 125] on p "Inventory" at bounding box center [77, 126] width 98 height 19
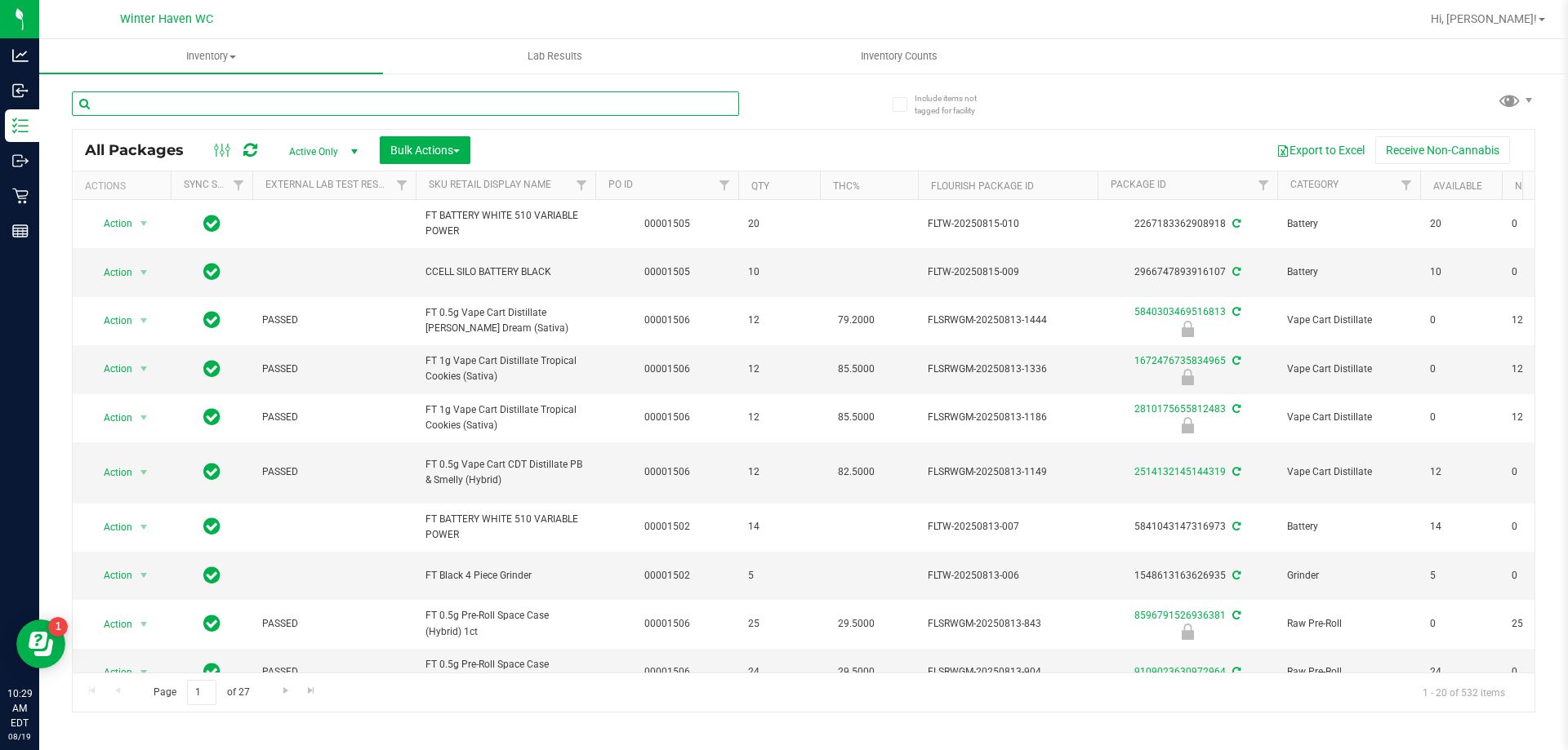
click at [276, 107] on input "text" at bounding box center [406, 103] width 668 height 24
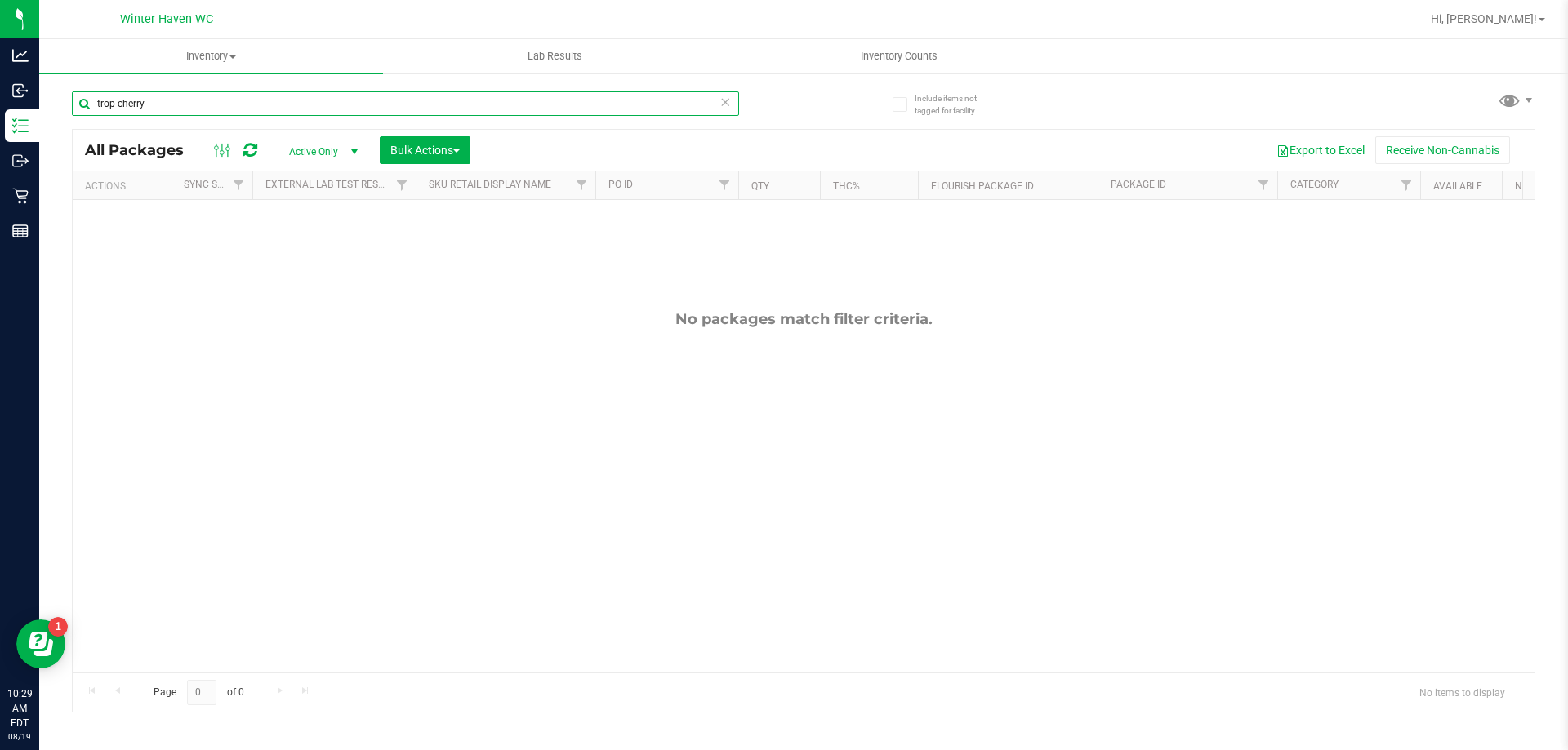
type input "trop cherry"
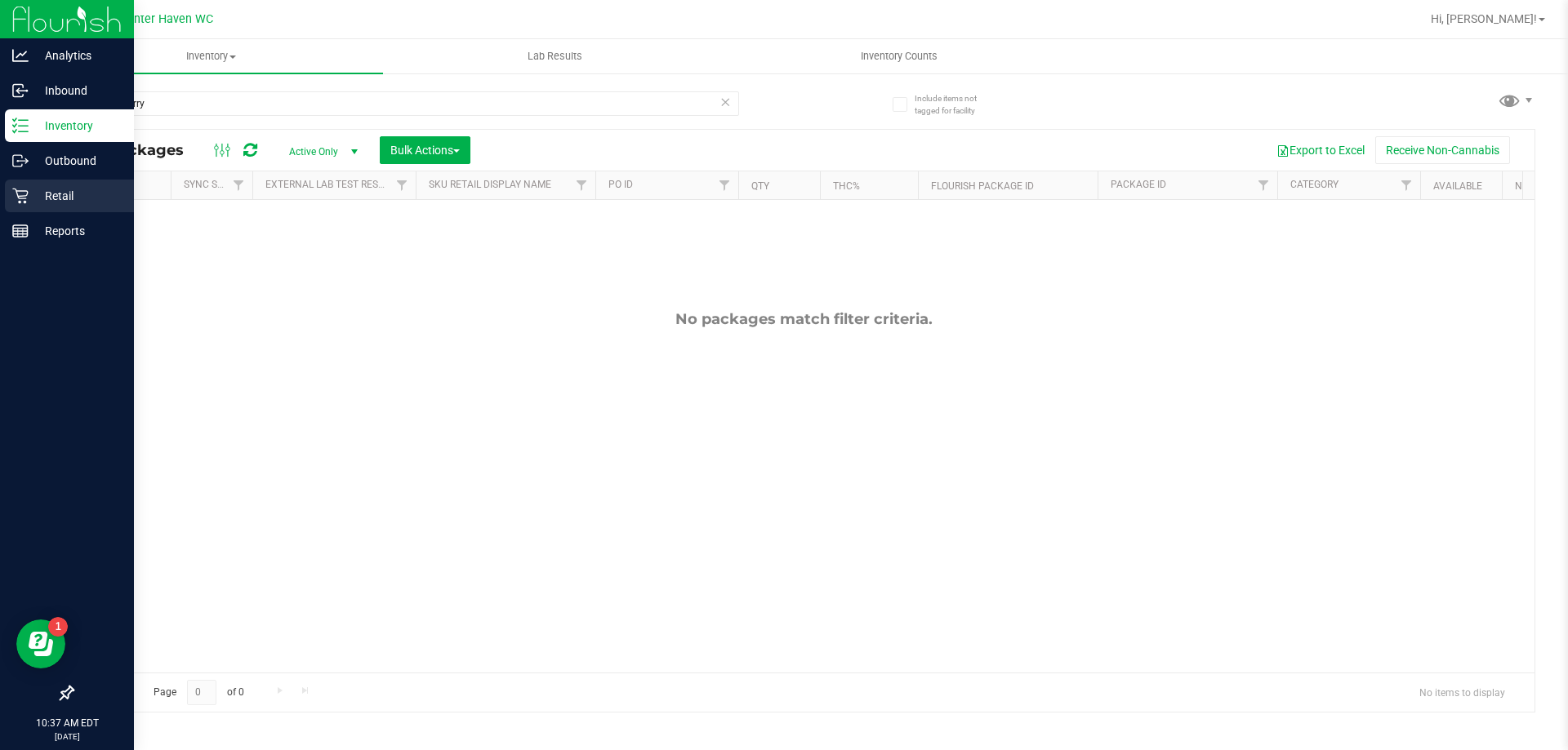
click at [45, 200] on p "Retail" at bounding box center [77, 196] width 98 height 19
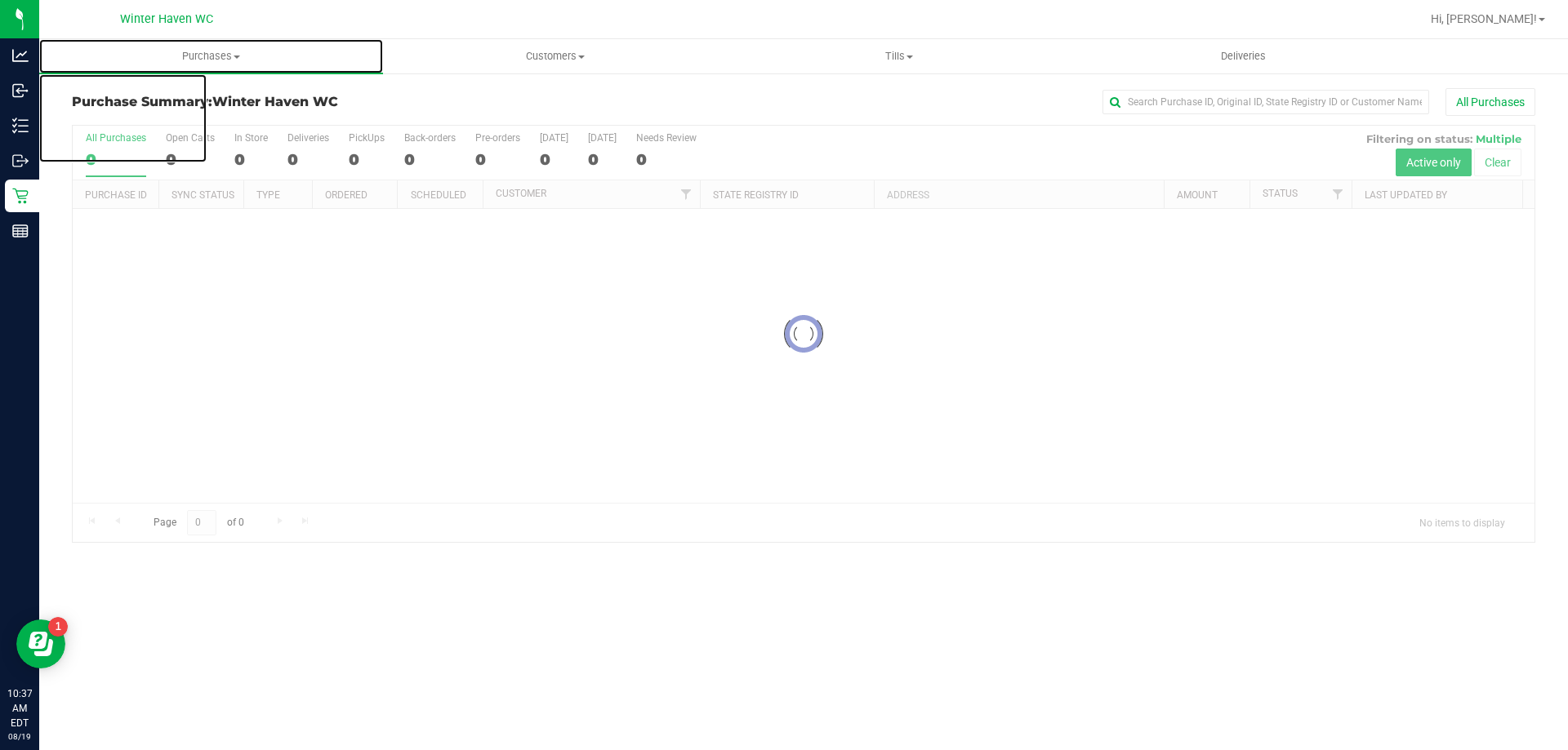
click at [210, 57] on span "Purchases" at bounding box center [211, 55] width 343 height 15
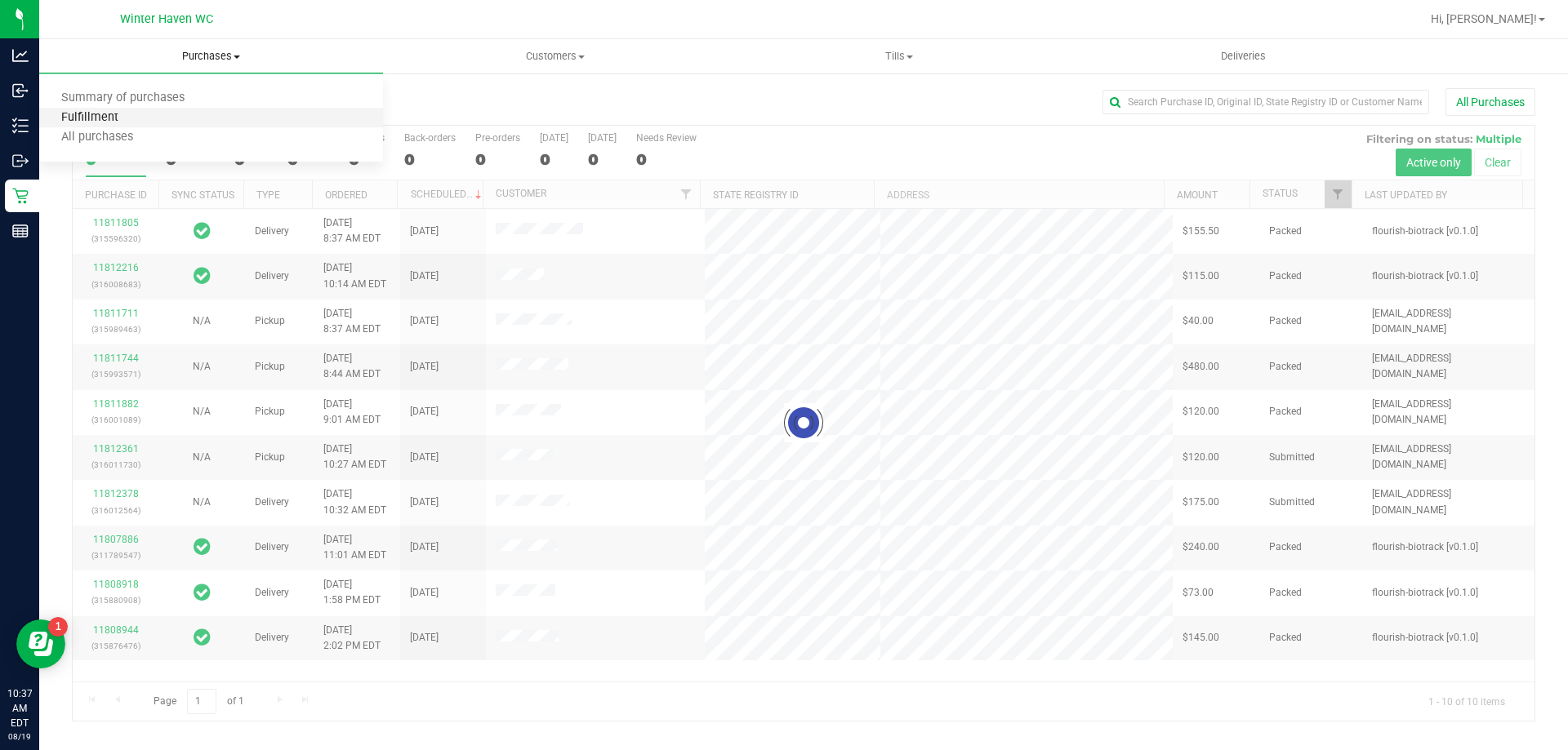
click at [120, 125] on span "Fulfillment" at bounding box center [89, 117] width 101 height 14
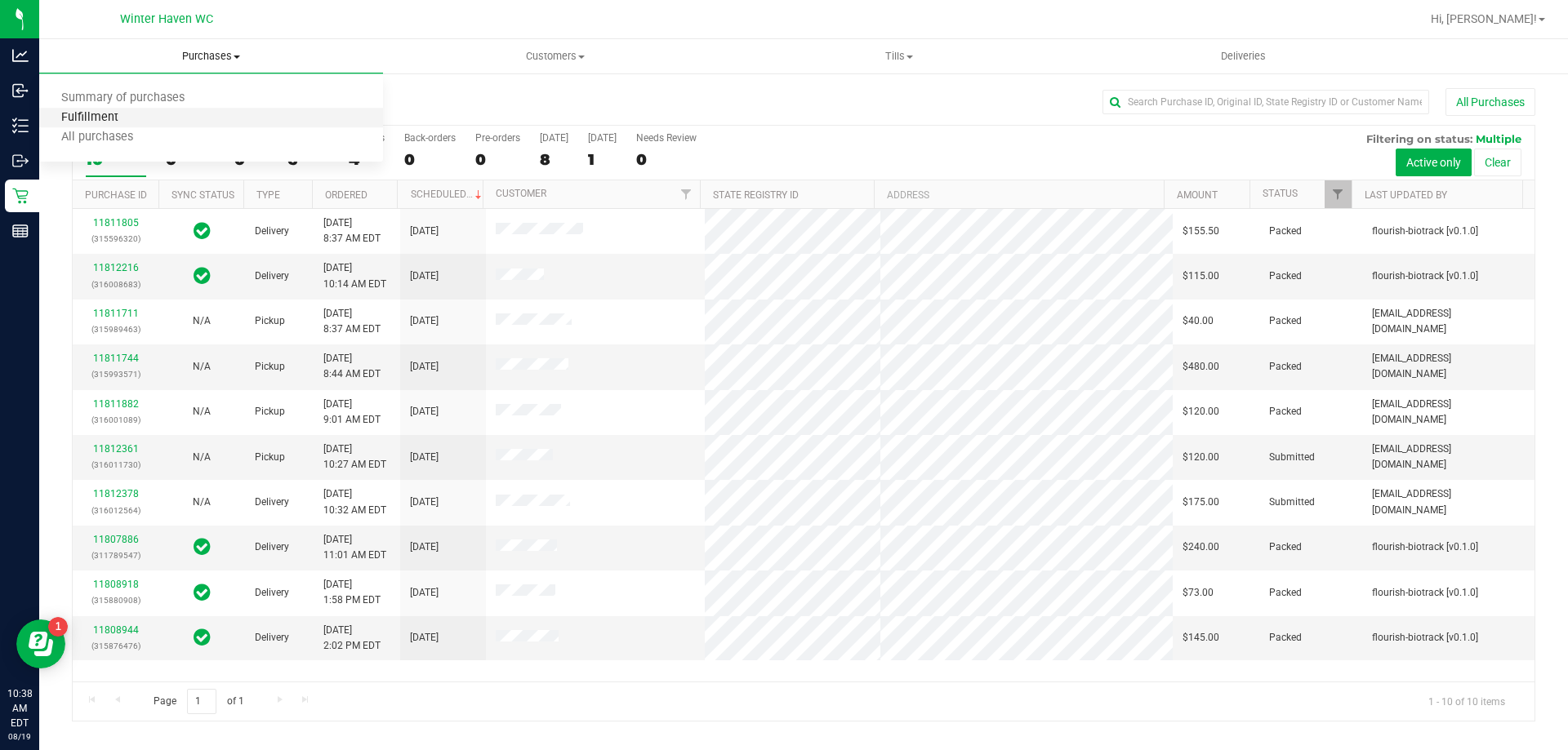
click at [120, 125] on span "Fulfillment" at bounding box center [89, 117] width 101 height 14
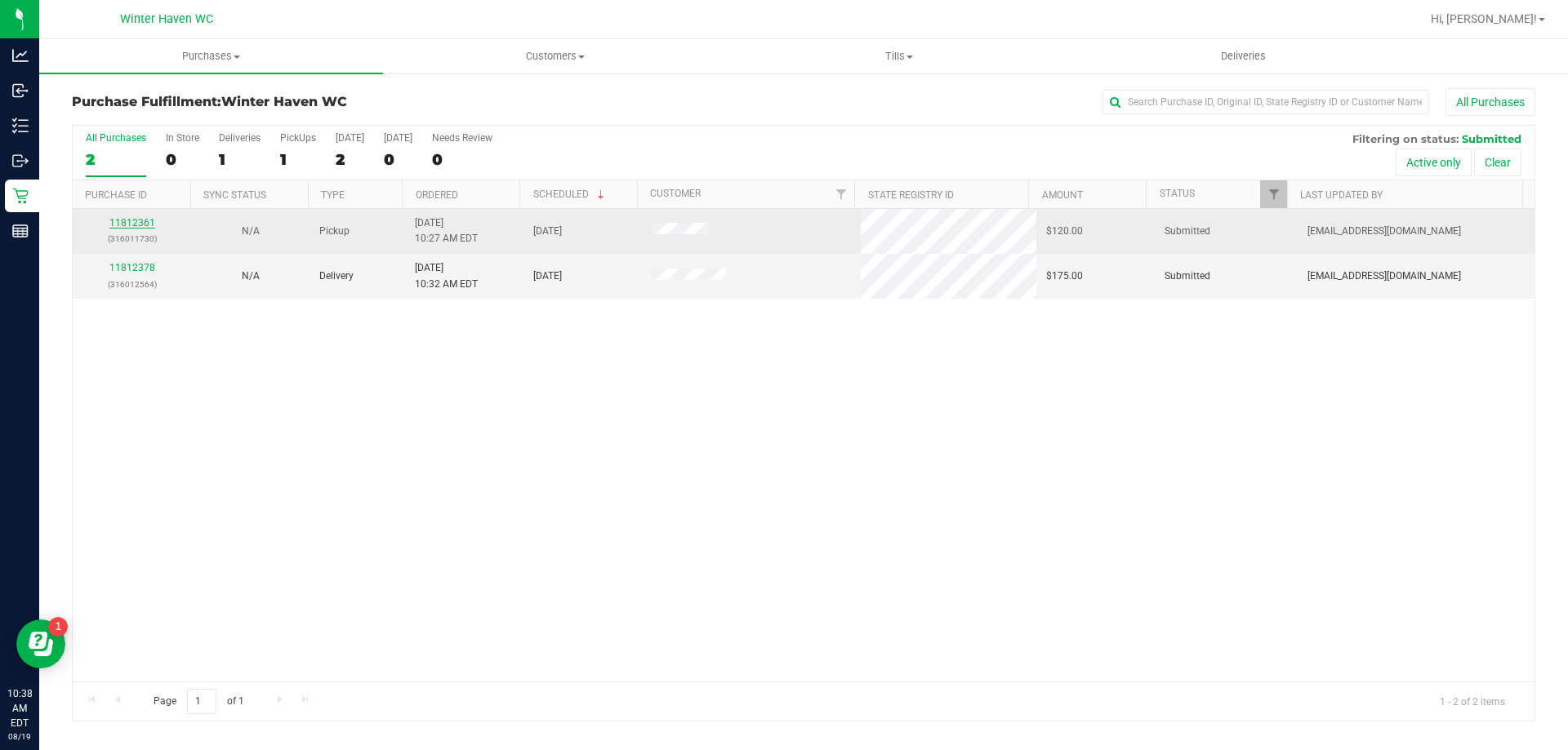
click at [120, 222] on link "11812361" at bounding box center [132, 223] width 46 height 12
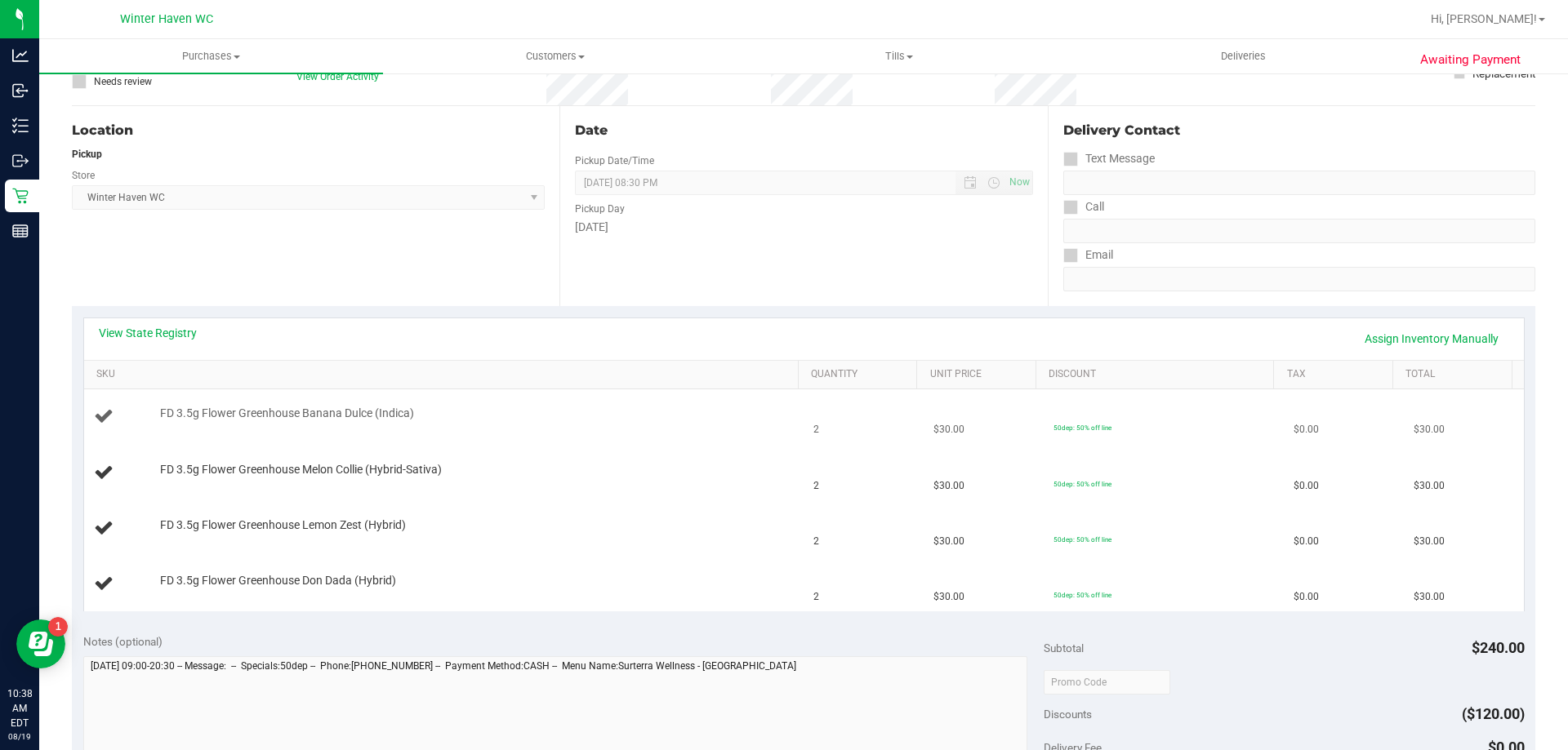
scroll to position [163, 0]
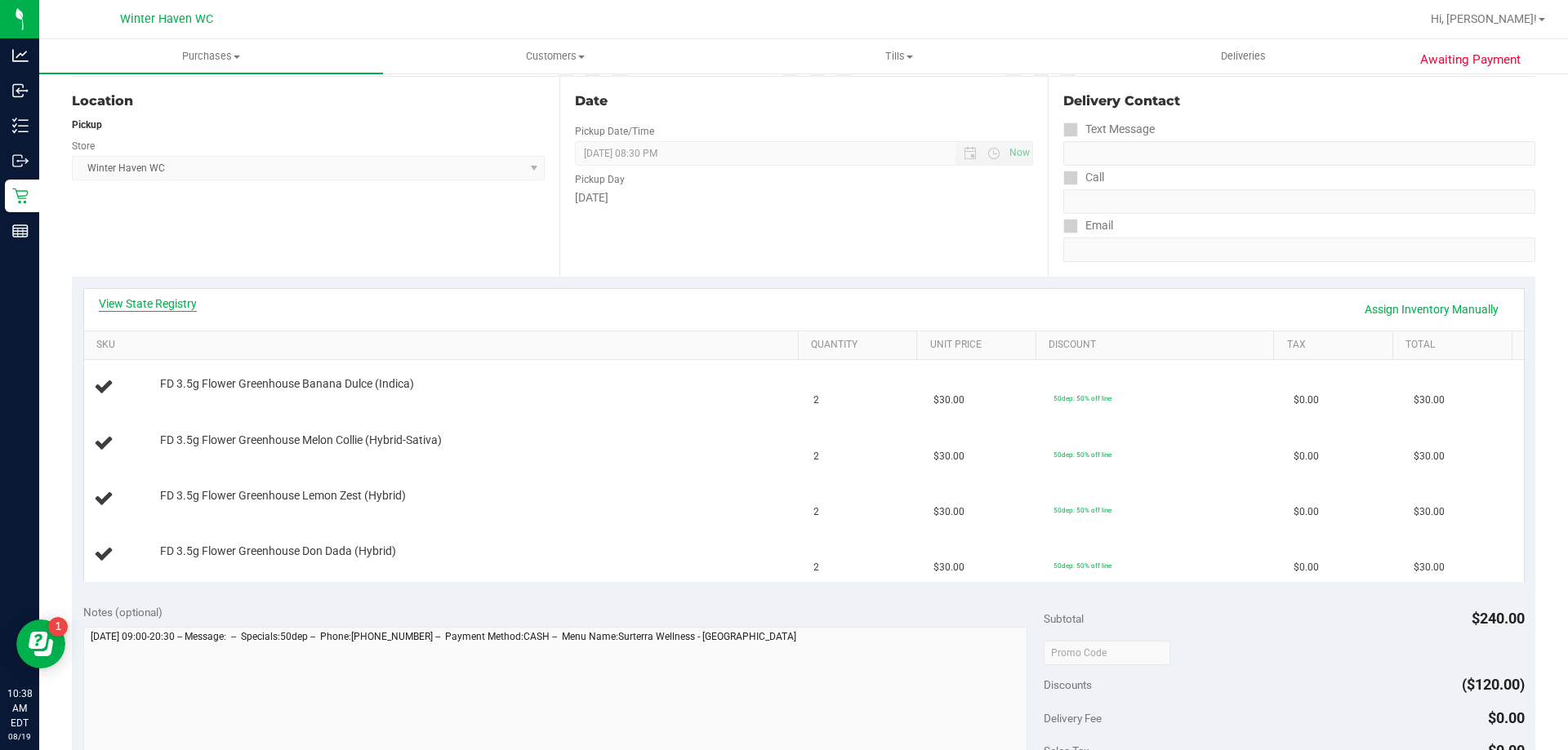
click at [180, 306] on link "View State Registry" at bounding box center [147, 304] width 98 height 16
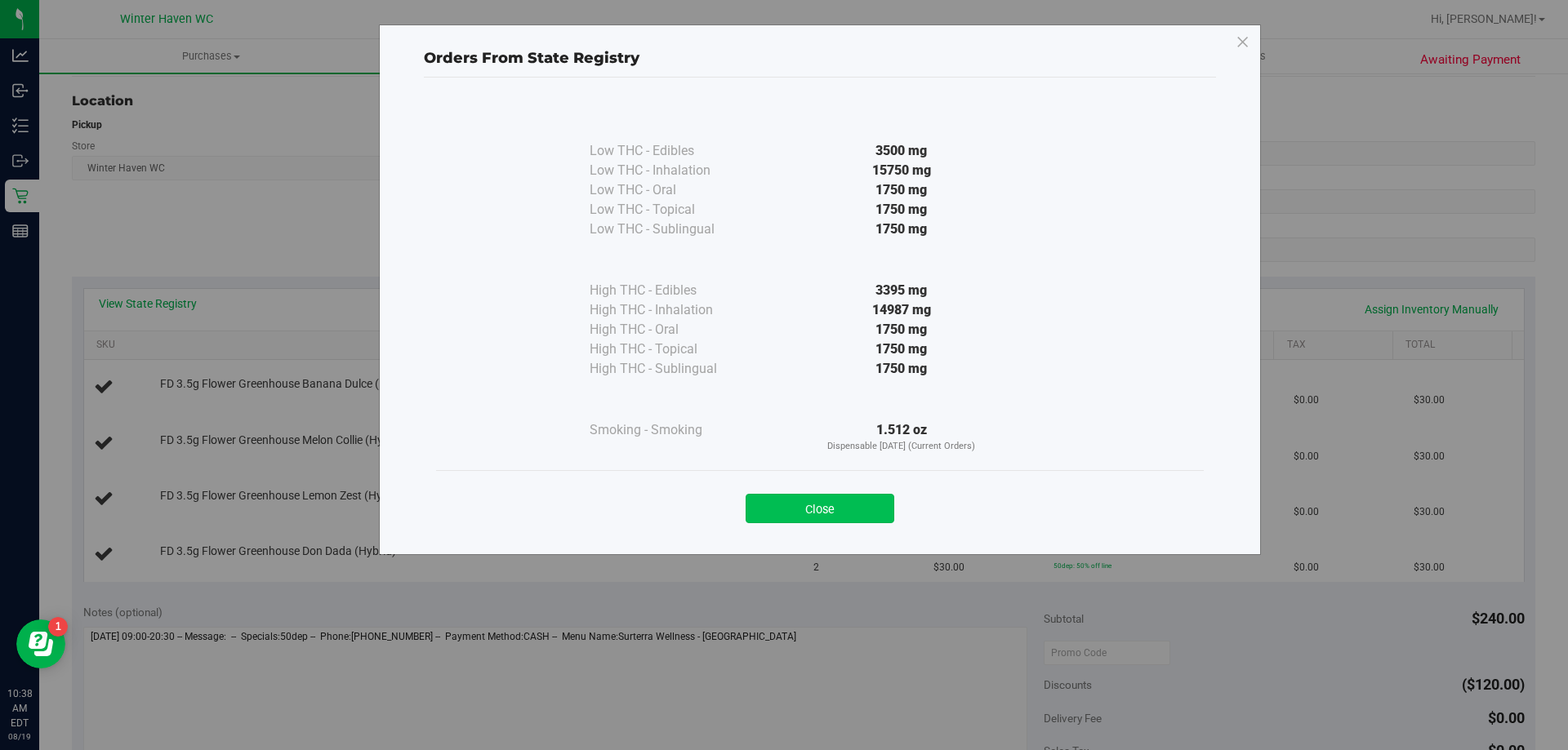
click at [840, 507] on button "Close" at bounding box center [819, 508] width 148 height 29
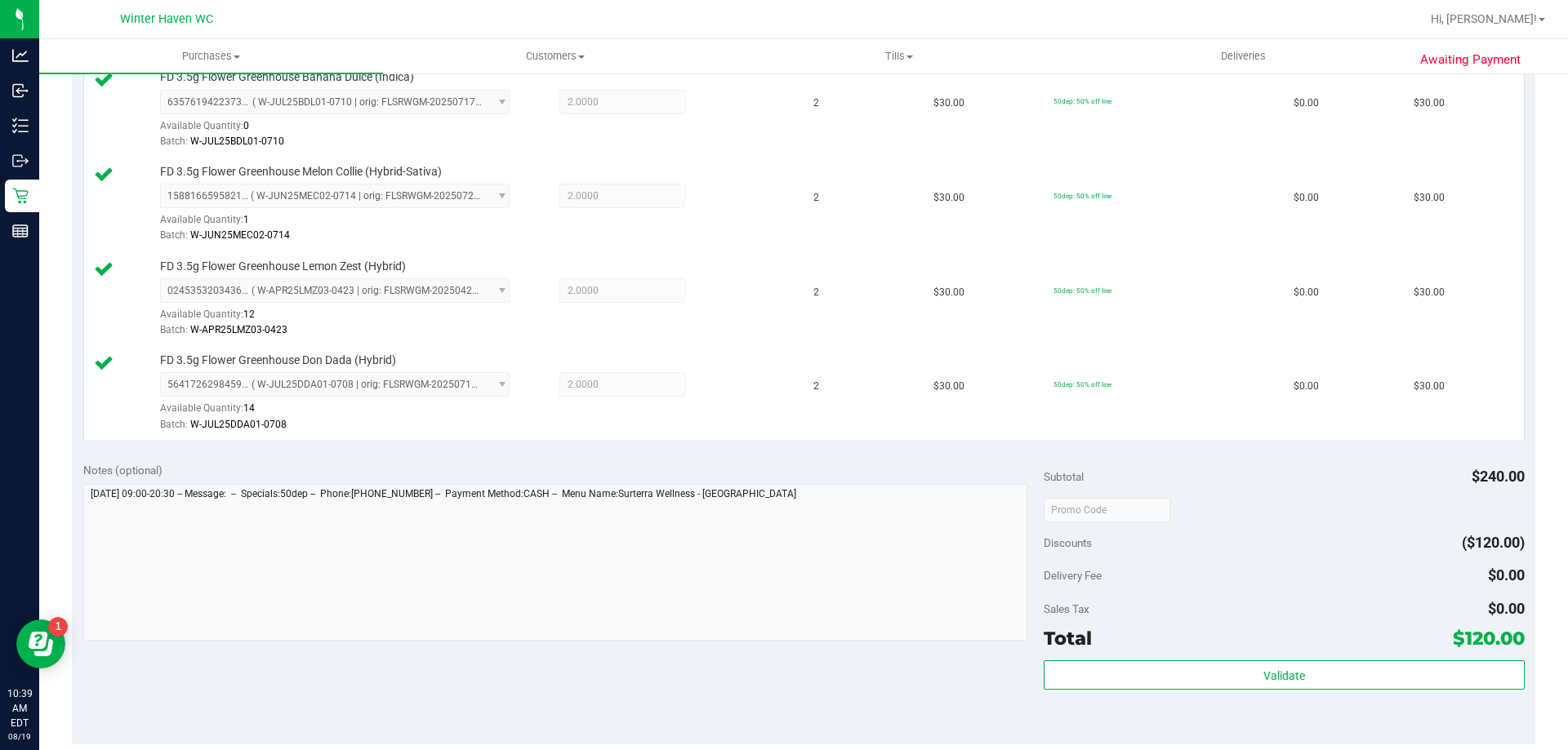
scroll to position [490, 0]
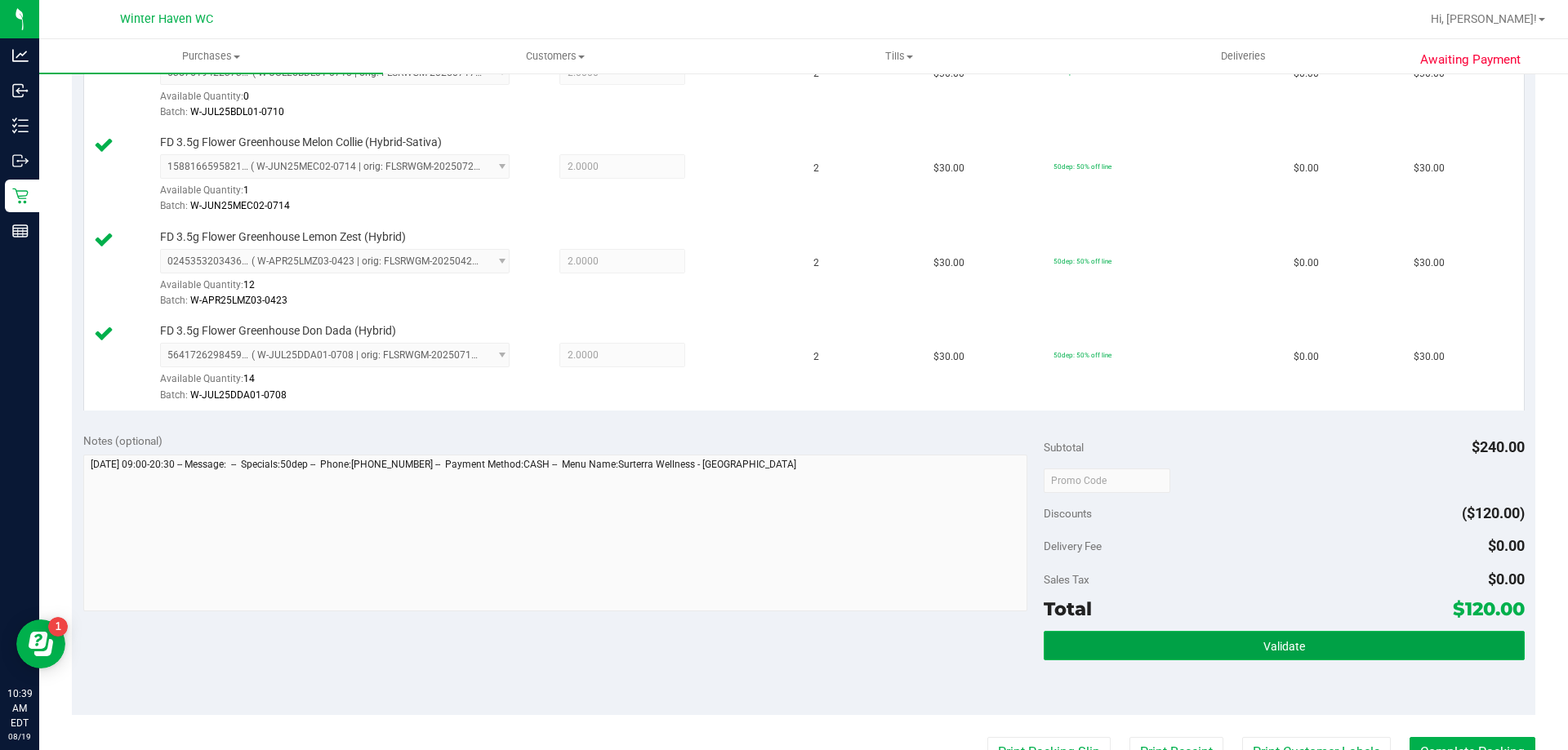
click at [1284, 645] on span "Validate" at bounding box center [1284, 646] width 42 height 13
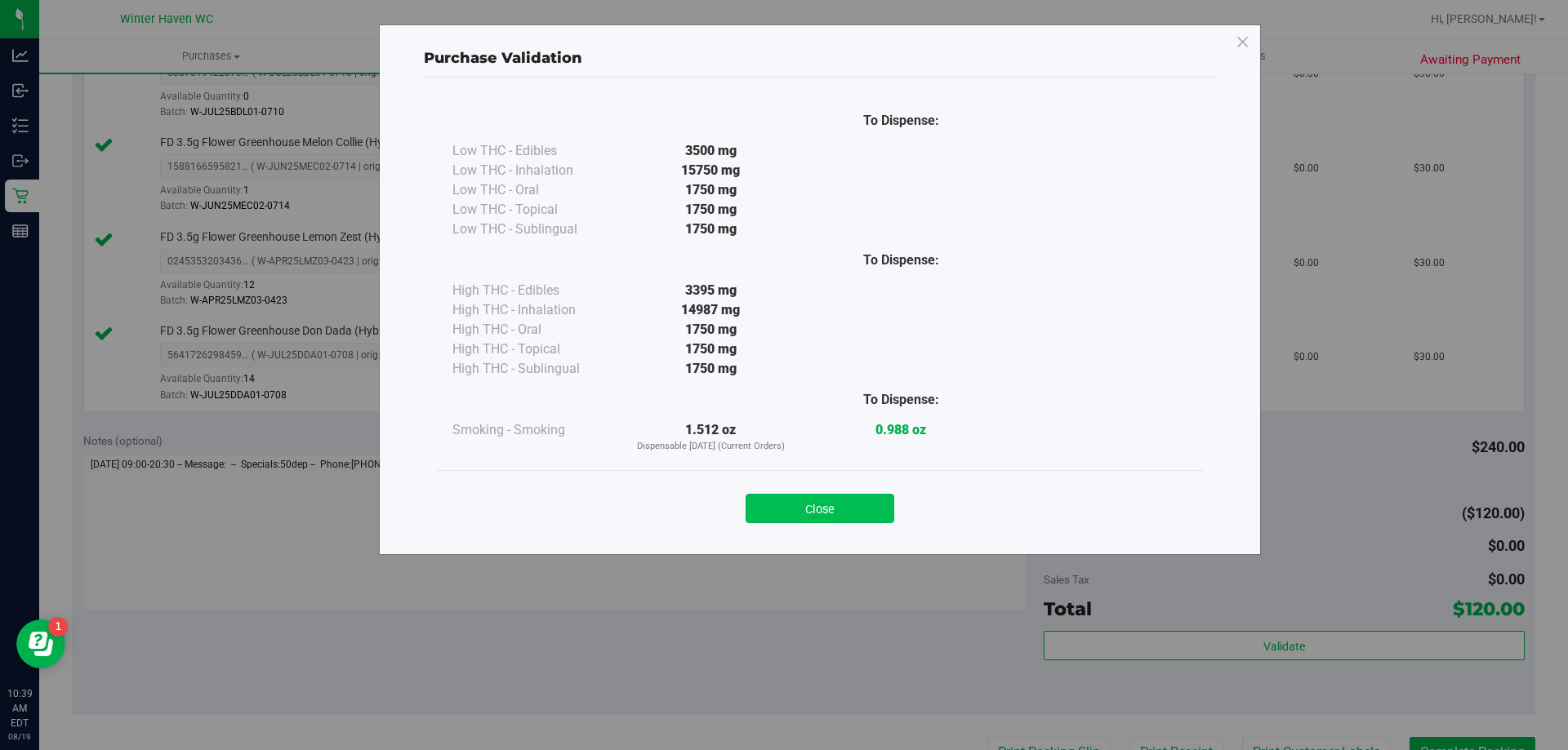
click at [826, 512] on button "Close" at bounding box center [819, 508] width 148 height 29
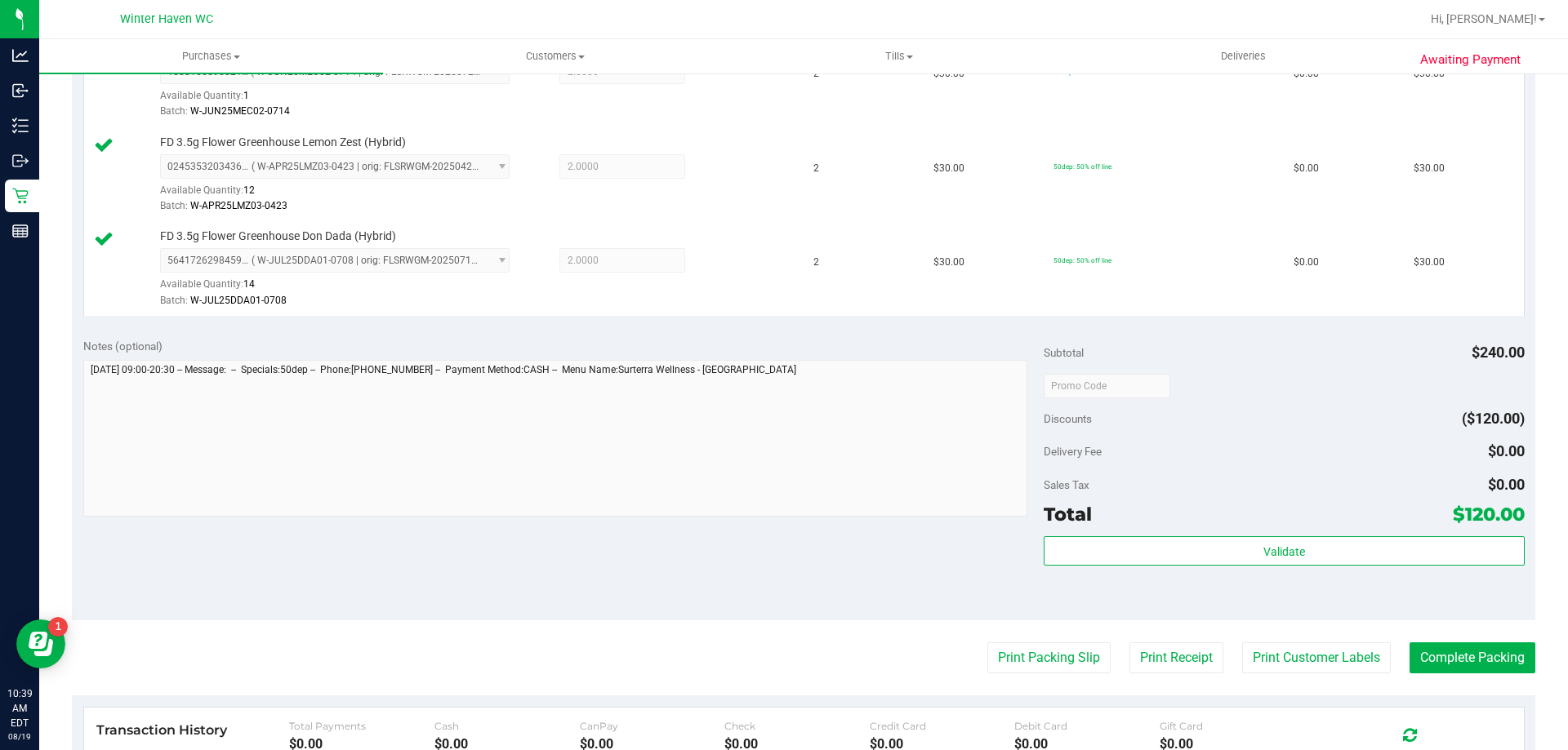
scroll to position [734, 0]
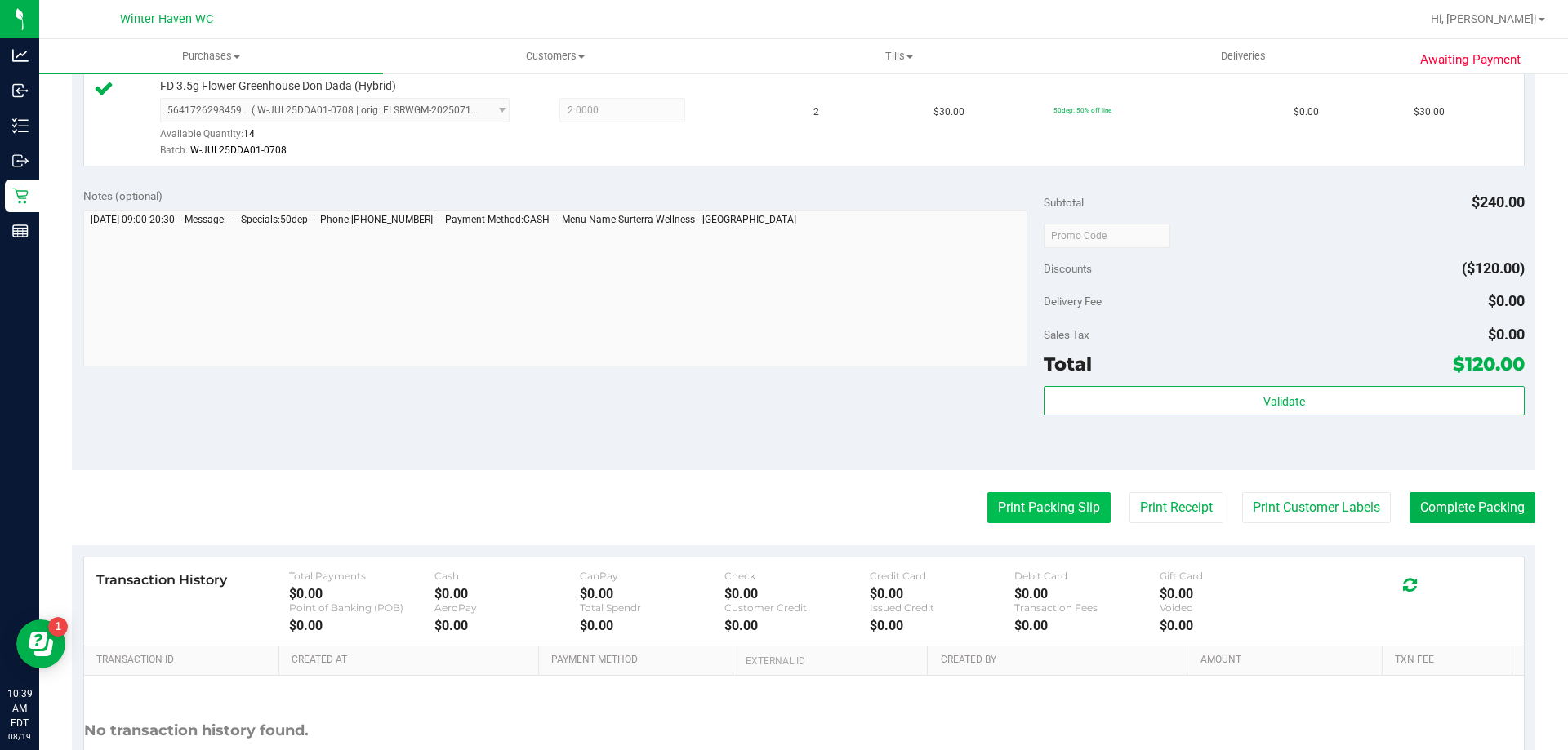
click at [1008, 504] on button "Print Packing Slip" at bounding box center [1049, 508] width 123 height 31
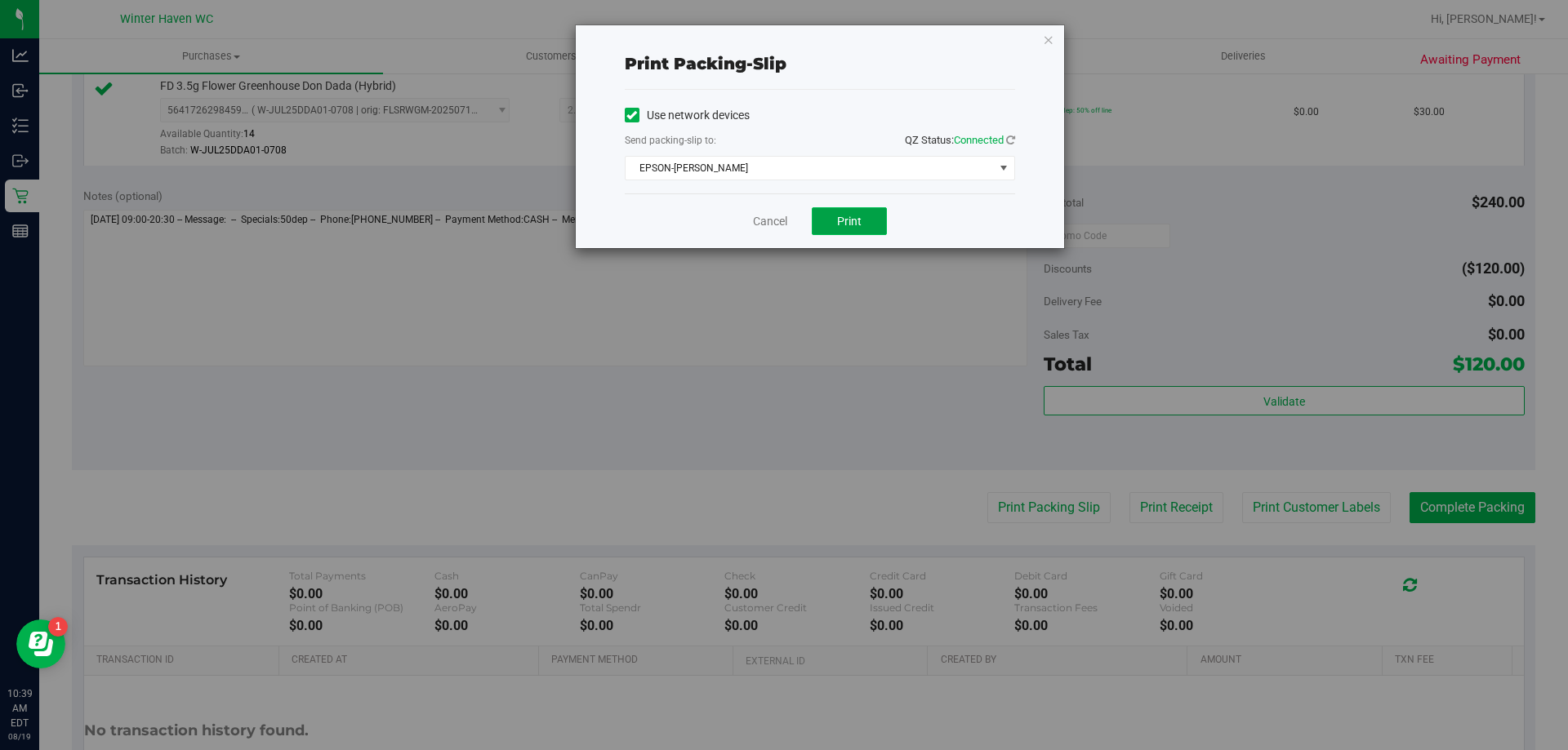
click at [846, 220] on span "Print" at bounding box center [849, 220] width 24 height 13
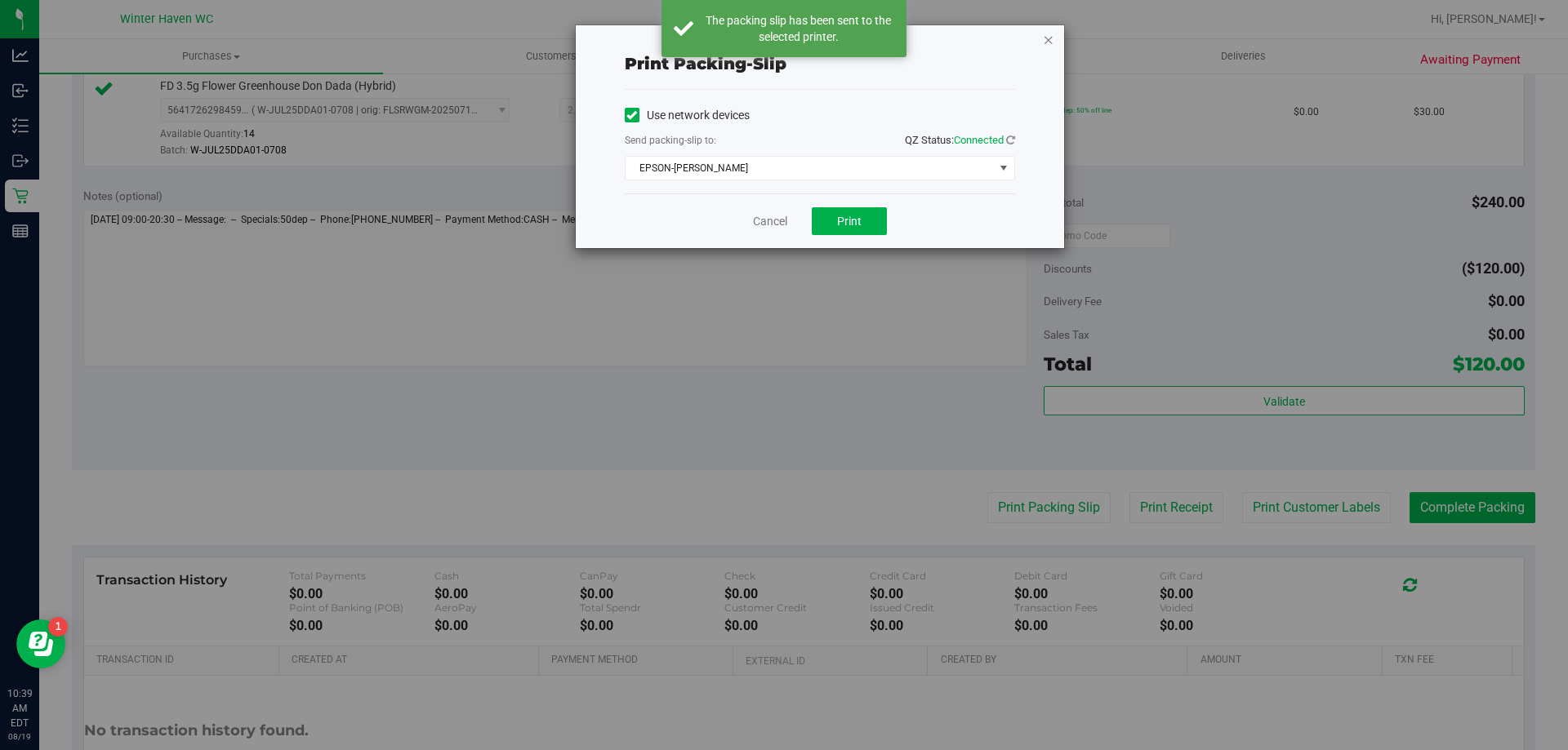
click at [1050, 39] on icon "button" at bounding box center [1049, 39] width 12 height 19
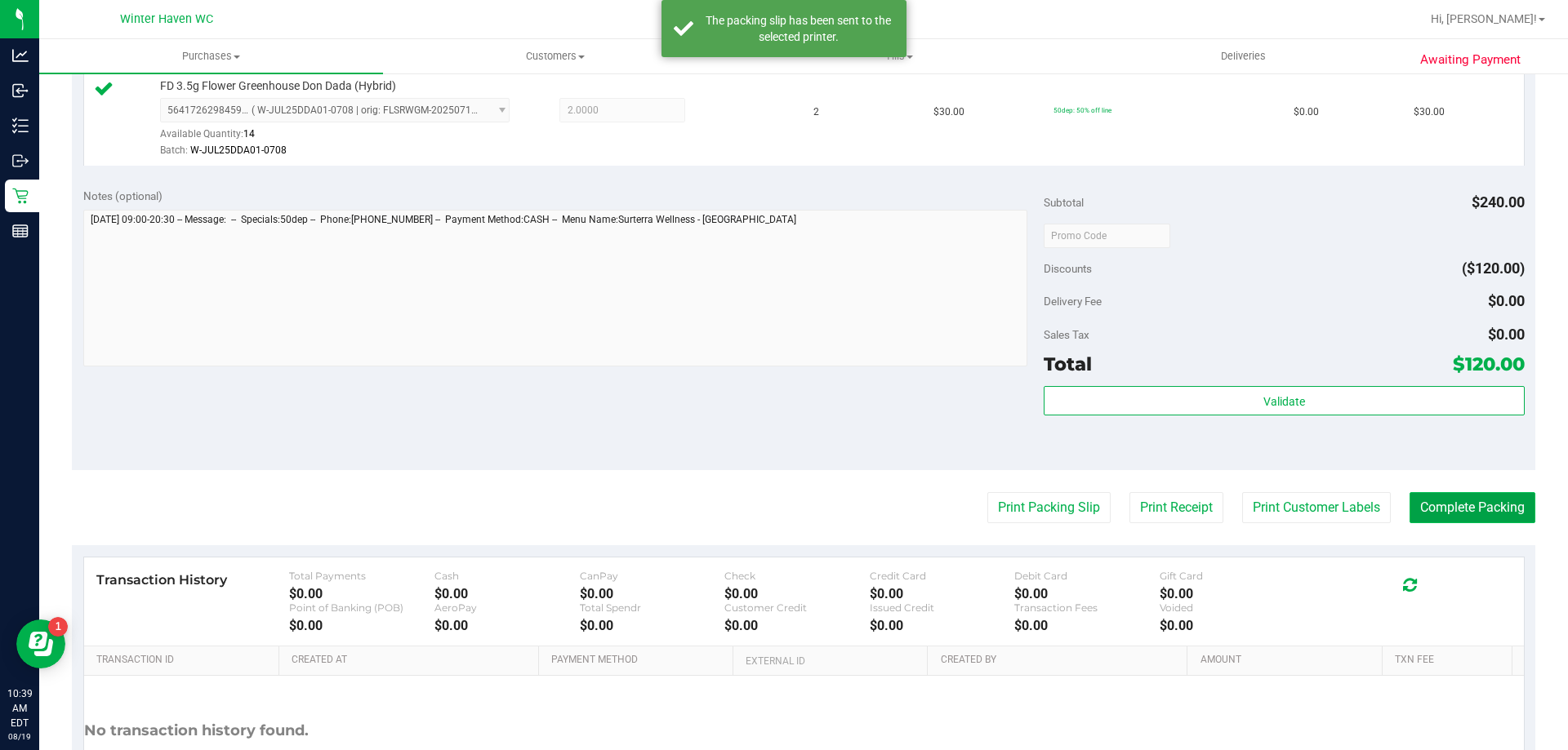
click at [1460, 519] on button "Complete Packing" at bounding box center [1473, 508] width 126 height 31
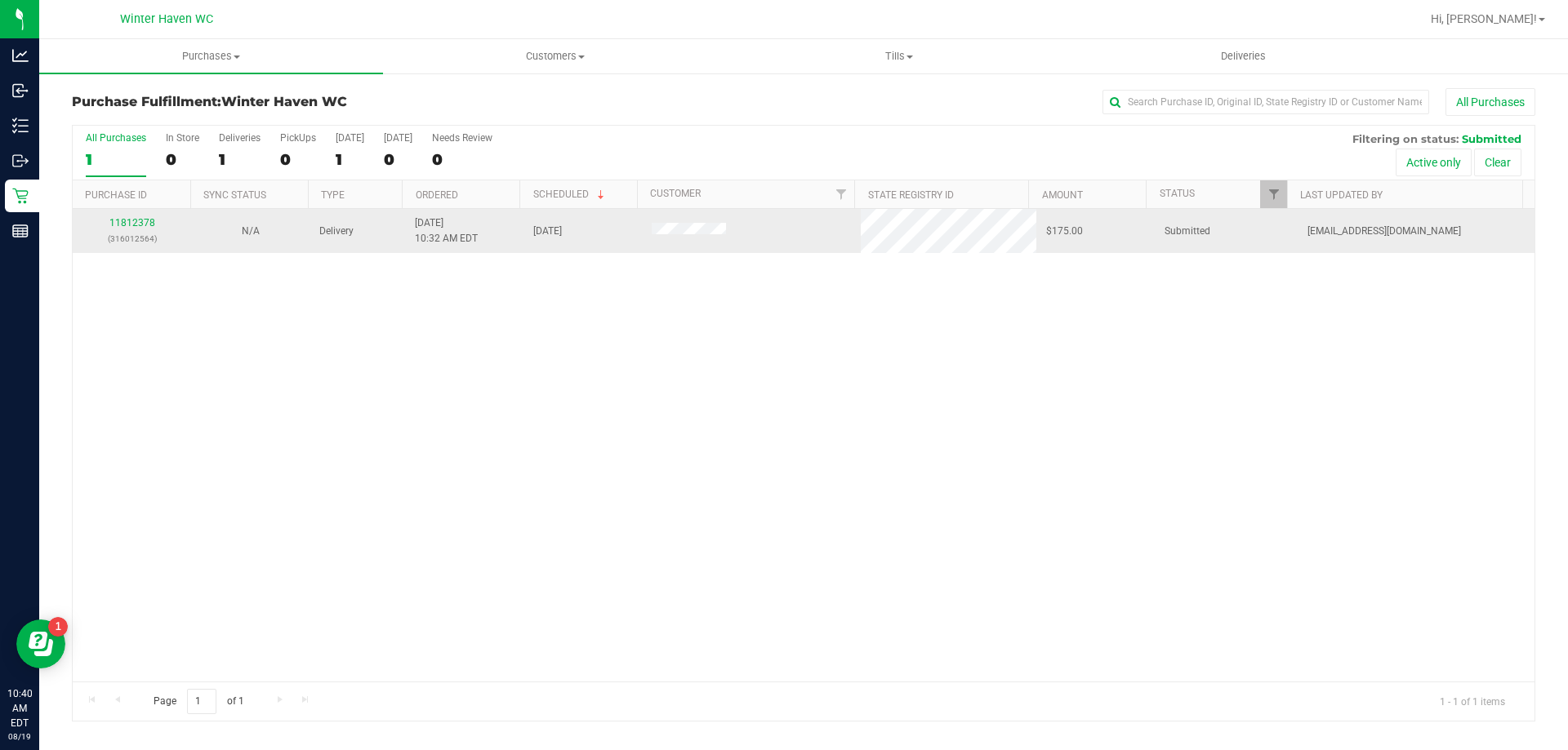
click at [141, 233] on p "(316012564)" at bounding box center [132, 239] width 99 height 16
click at [142, 227] on link "11812378" at bounding box center [132, 223] width 46 height 12
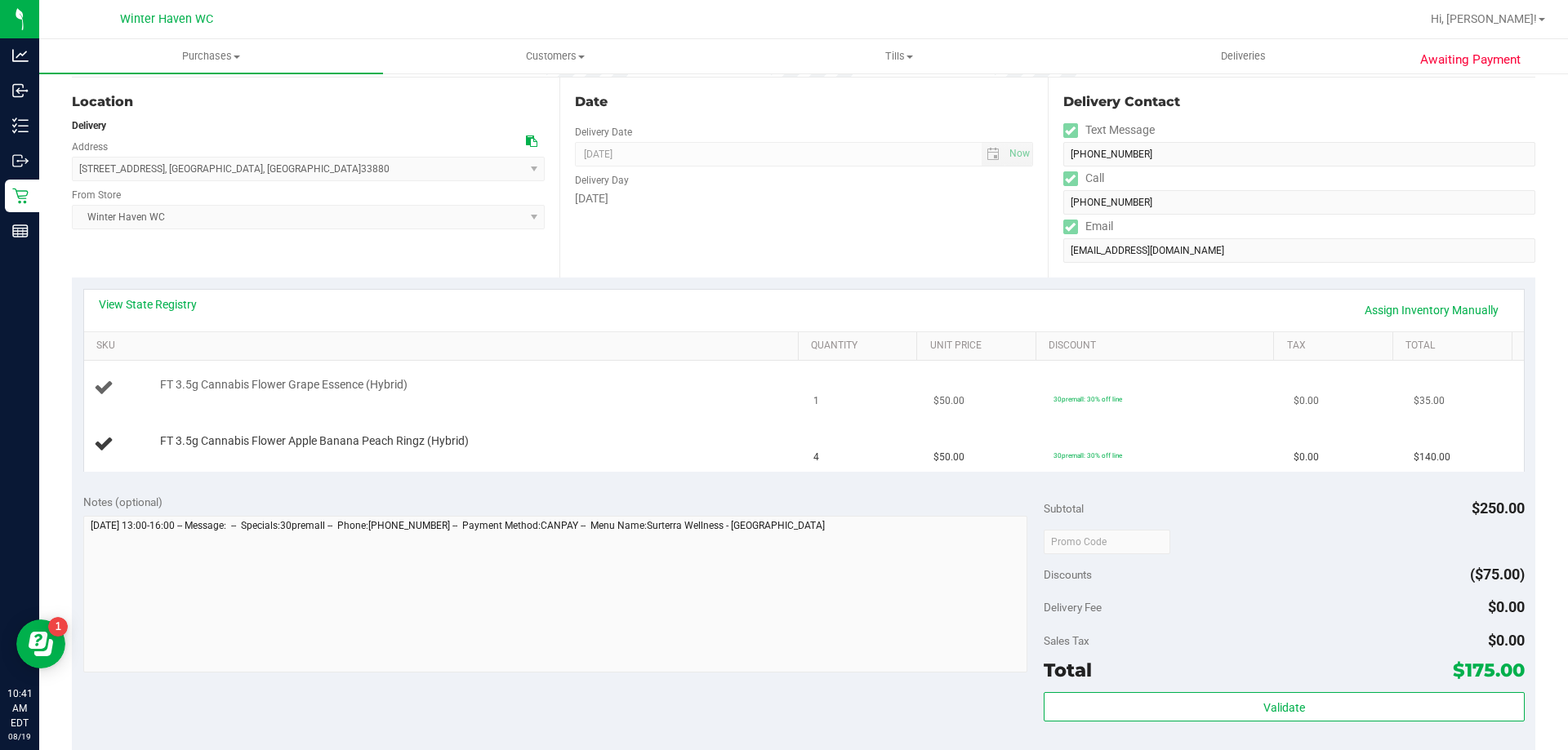
scroll to position [163, 0]
click at [141, 307] on link "View State Registry" at bounding box center [147, 304] width 98 height 16
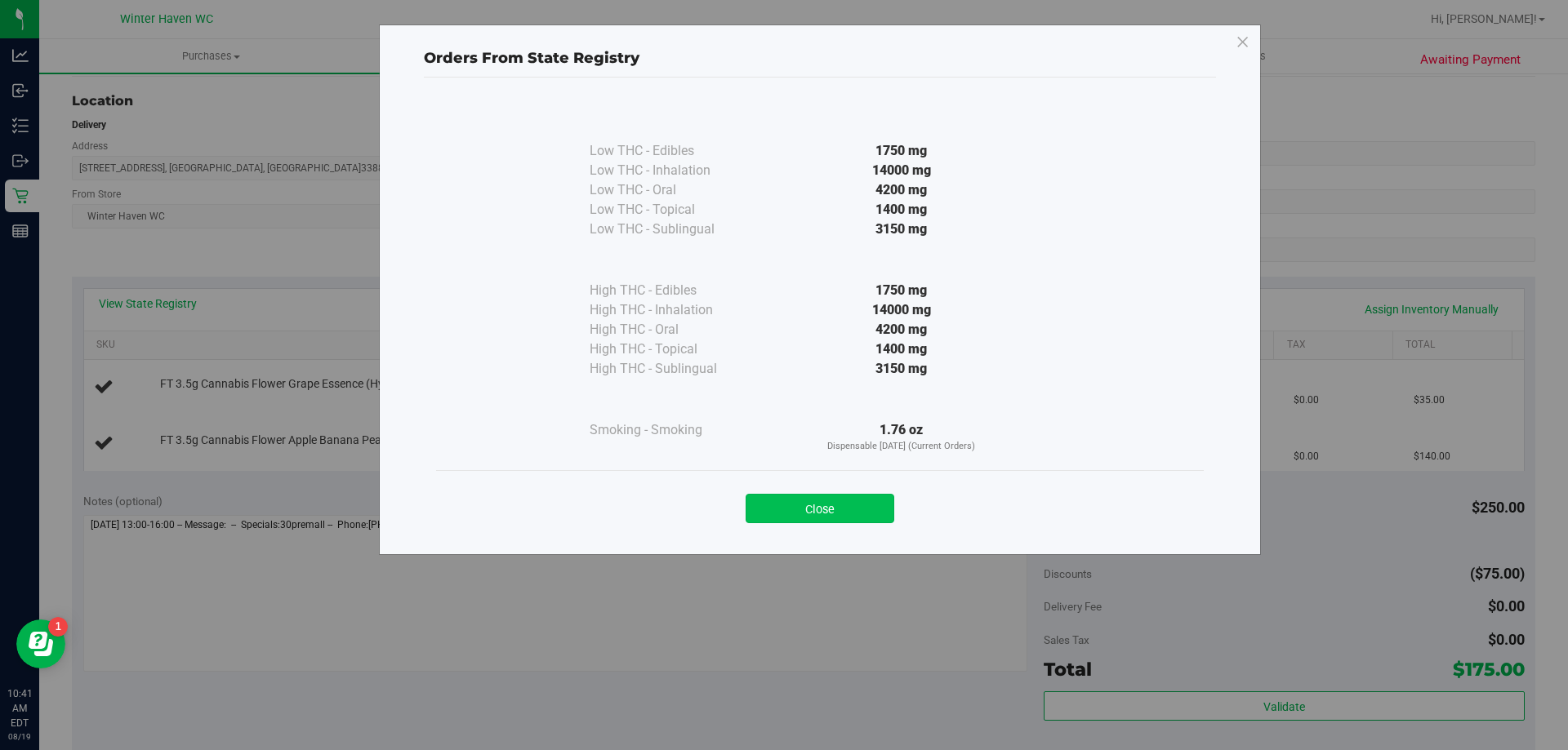
click at [811, 511] on button "Close" at bounding box center [819, 508] width 148 height 29
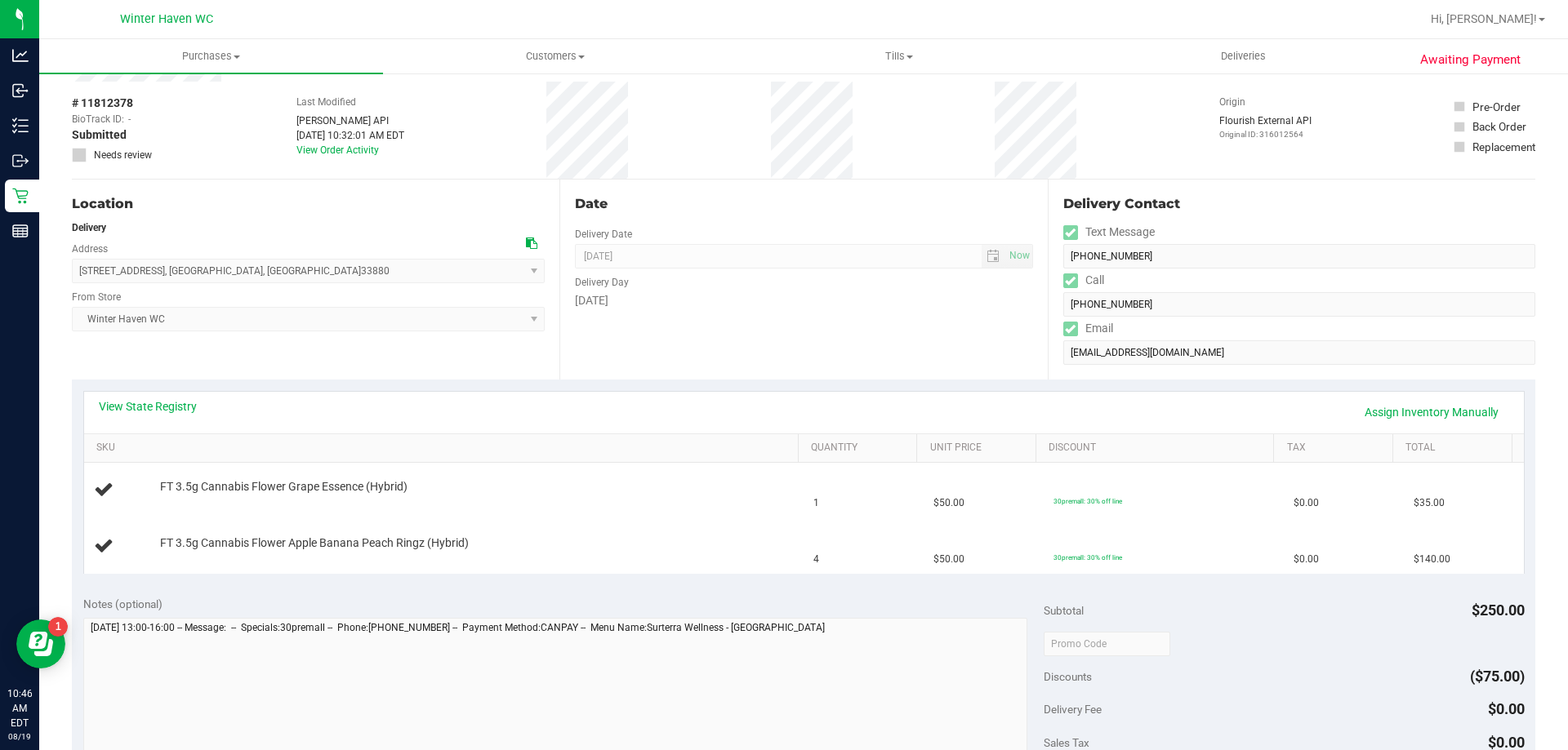
scroll to position [0, 0]
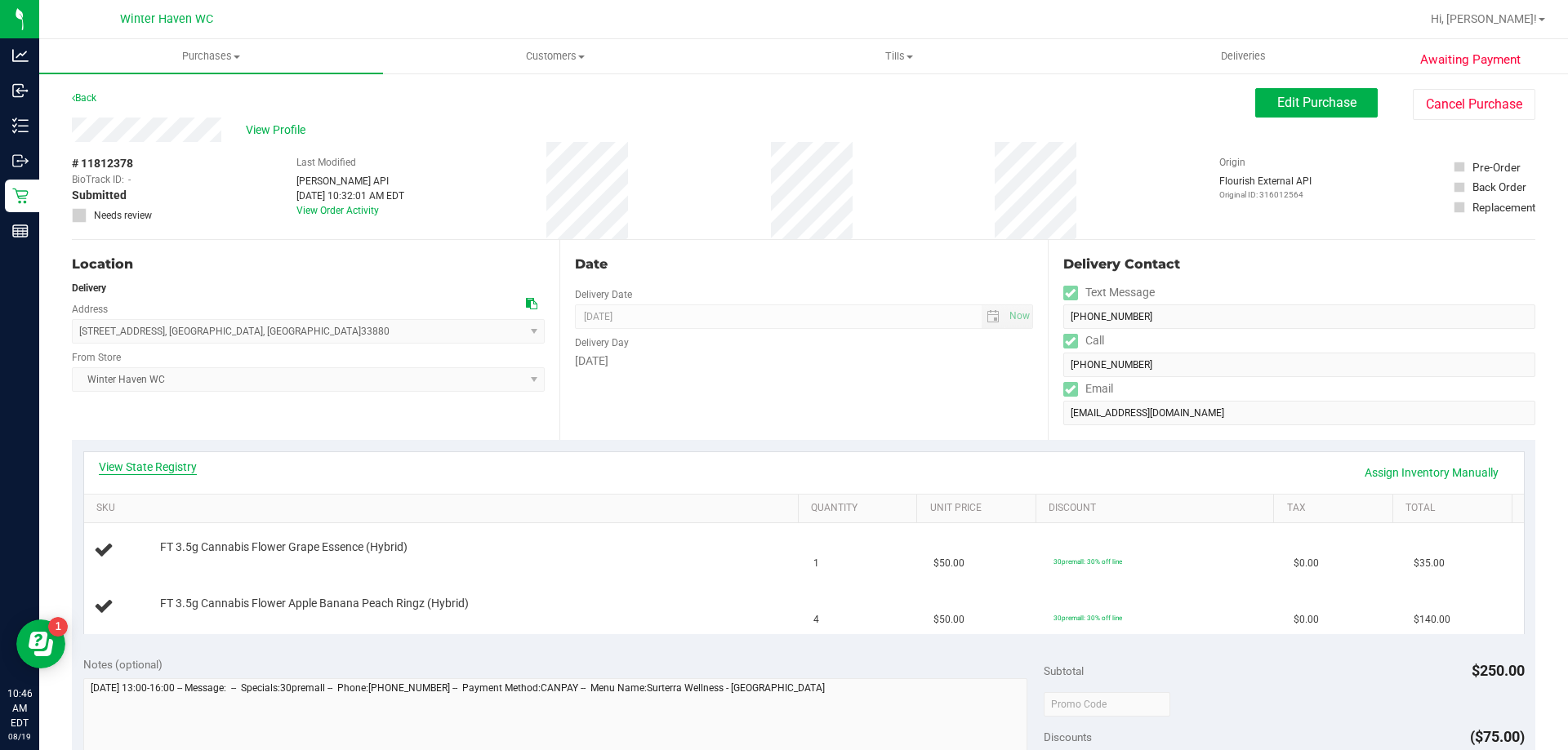
click at [128, 462] on link "View State Registry" at bounding box center [147, 467] width 98 height 16
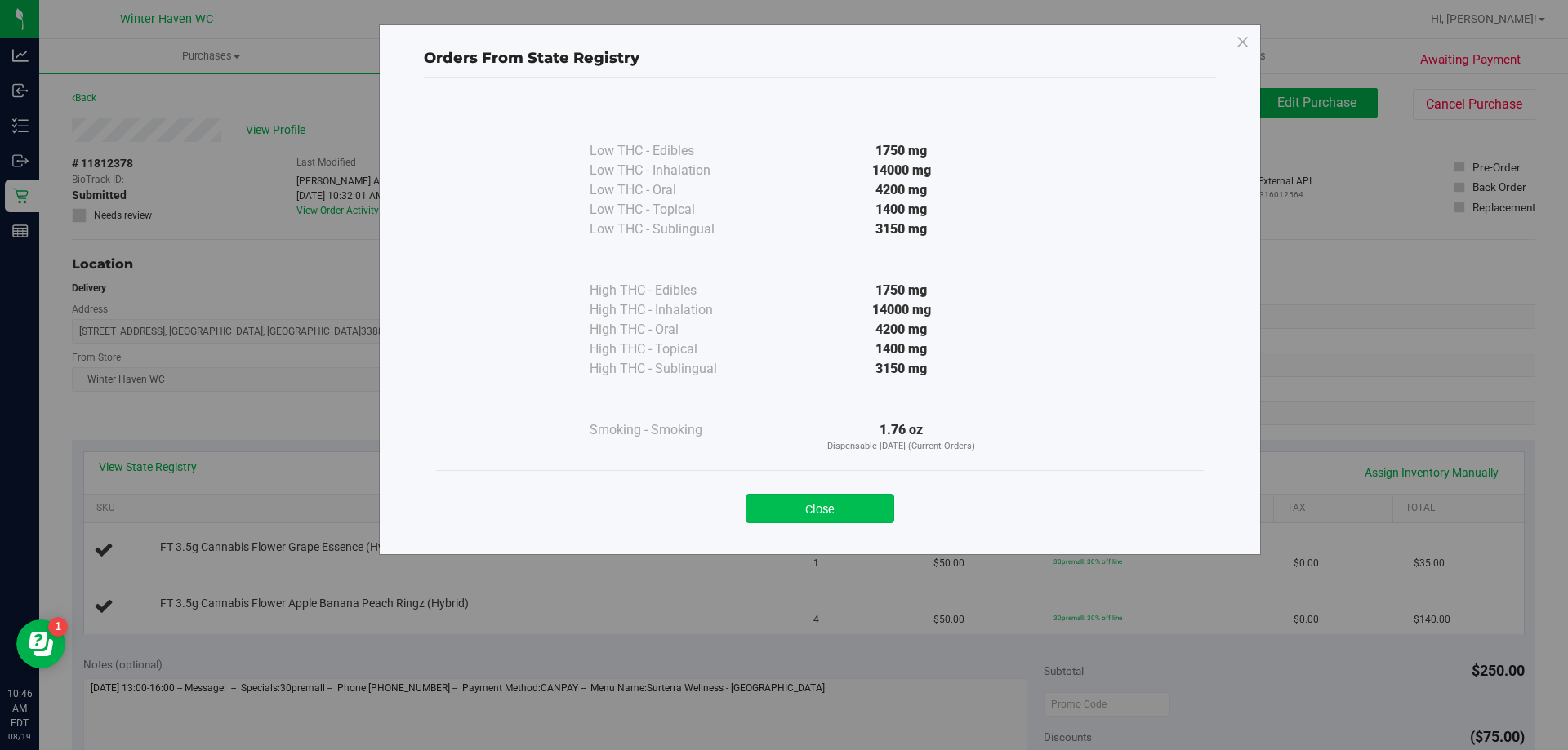
click at [792, 507] on button "Close" at bounding box center [819, 508] width 148 height 29
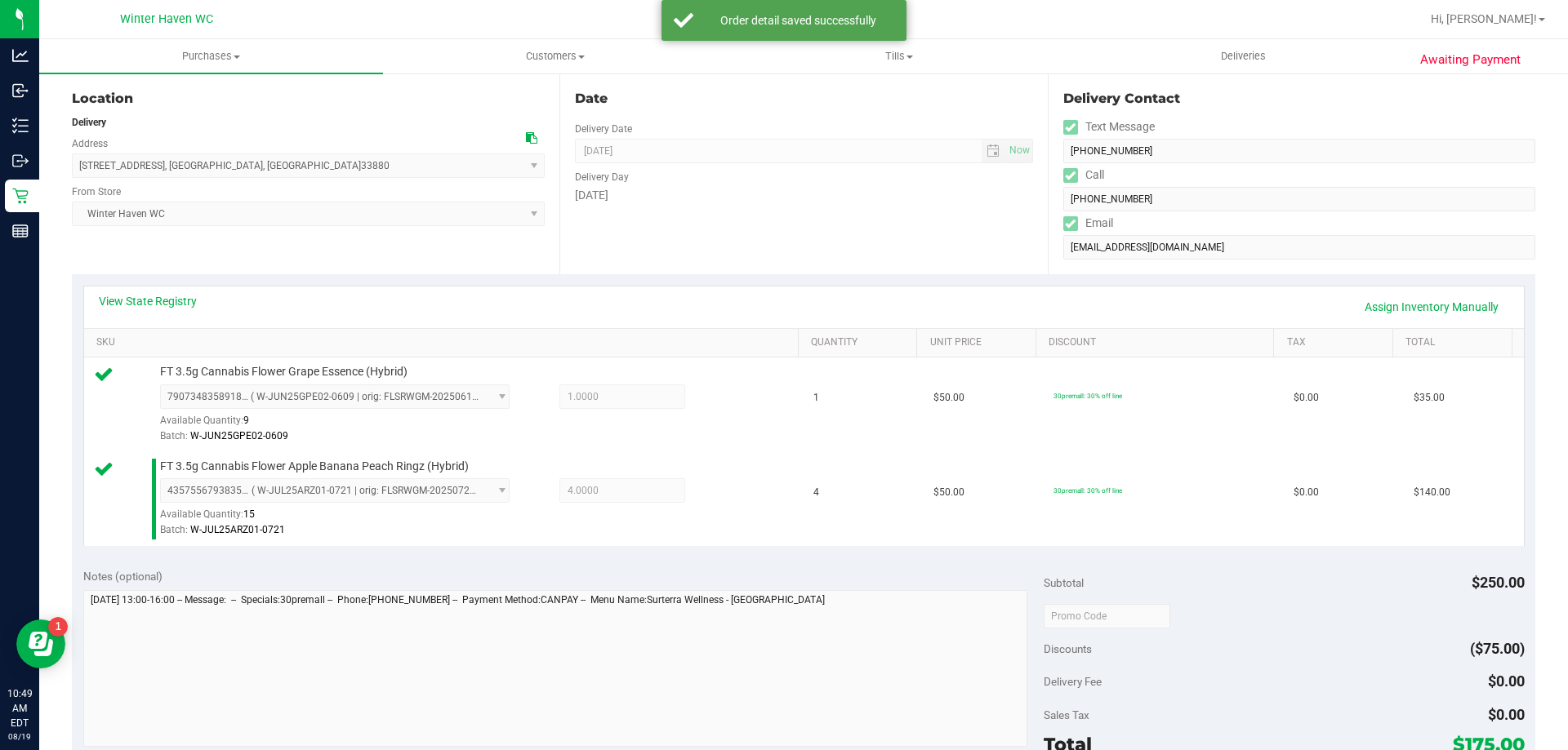
scroll to position [245, 0]
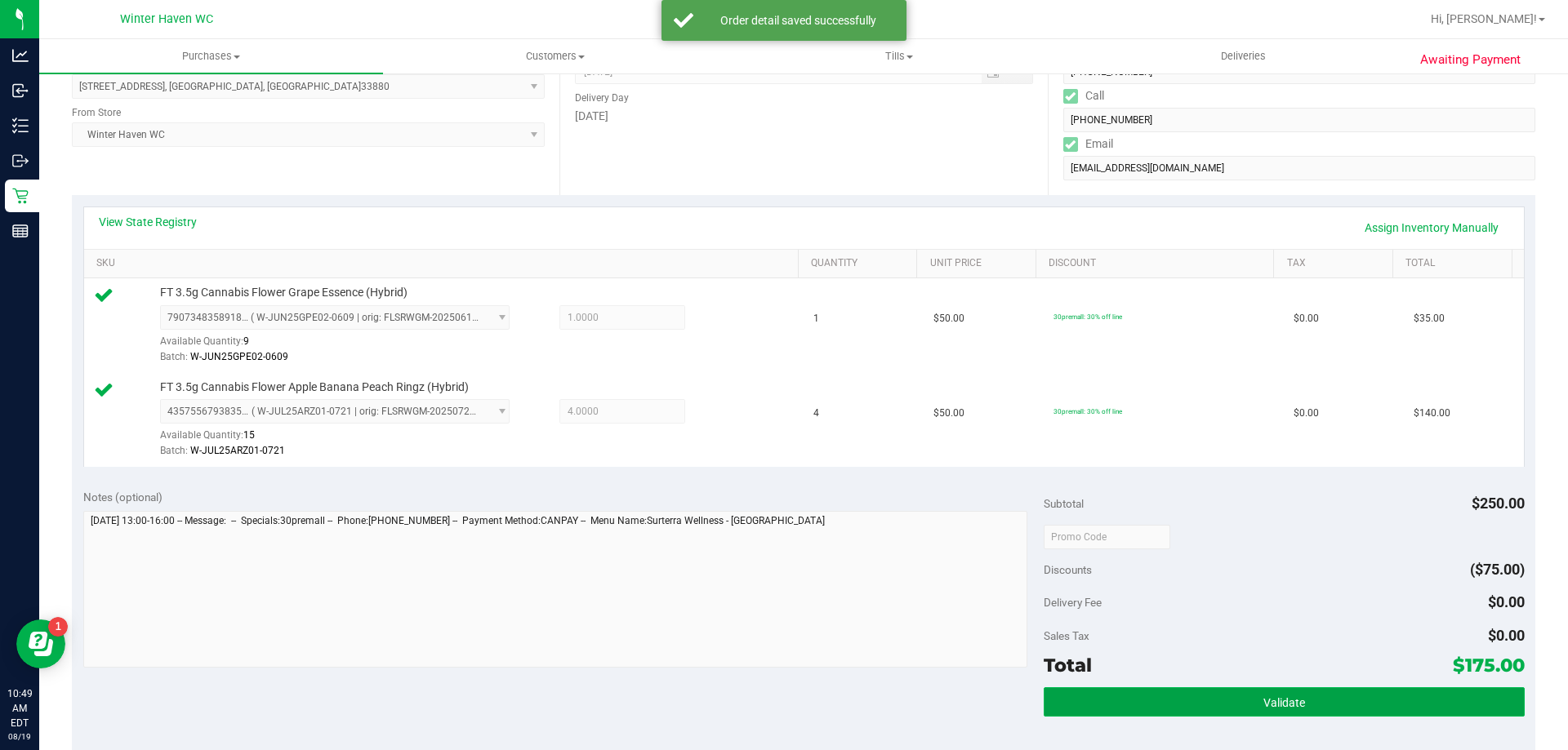
click at [1263, 704] on span "Validate" at bounding box center [1284, 702] width 42 height 13
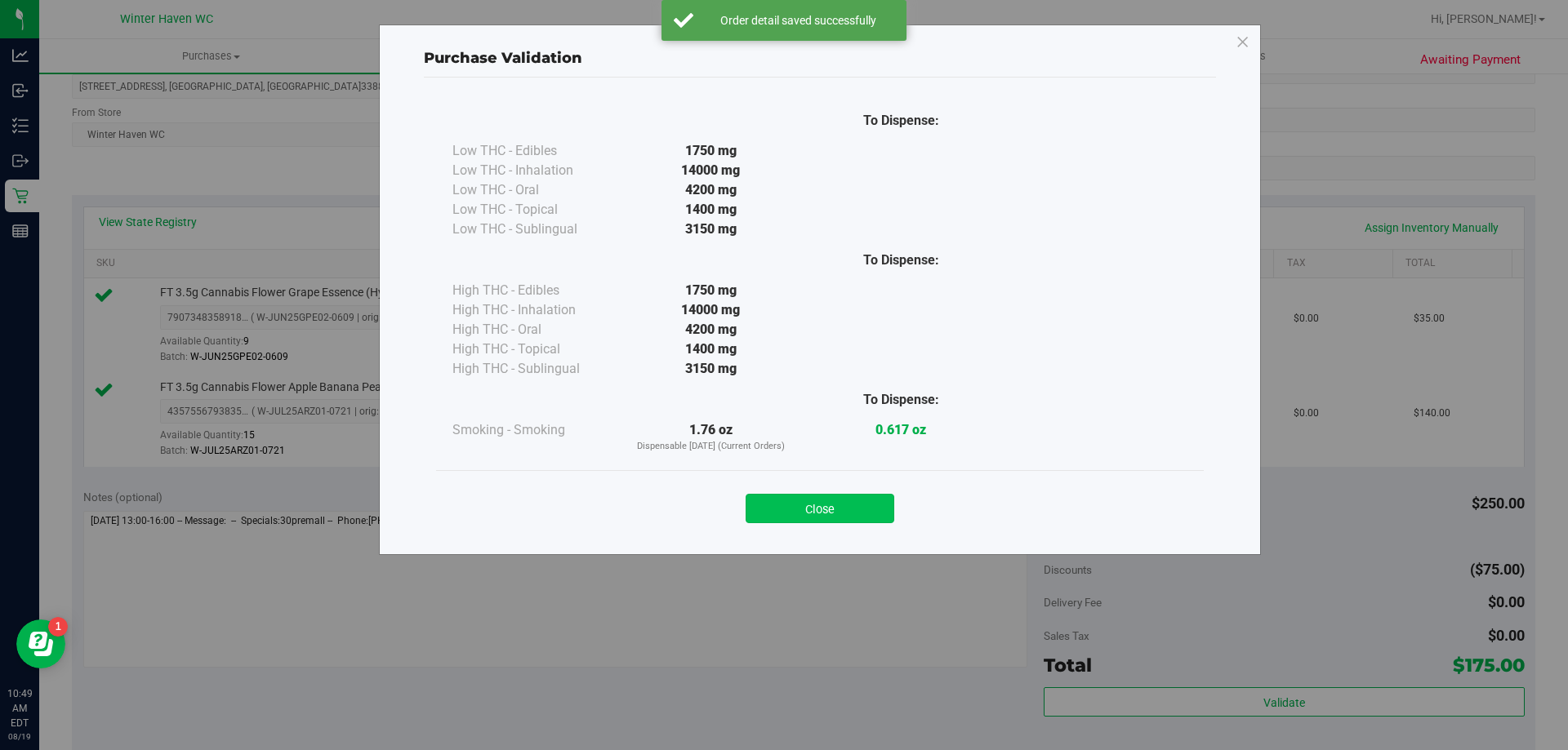
click at [756, 514] on button "Close" at bounding box center [819, 508] width 148 height 29
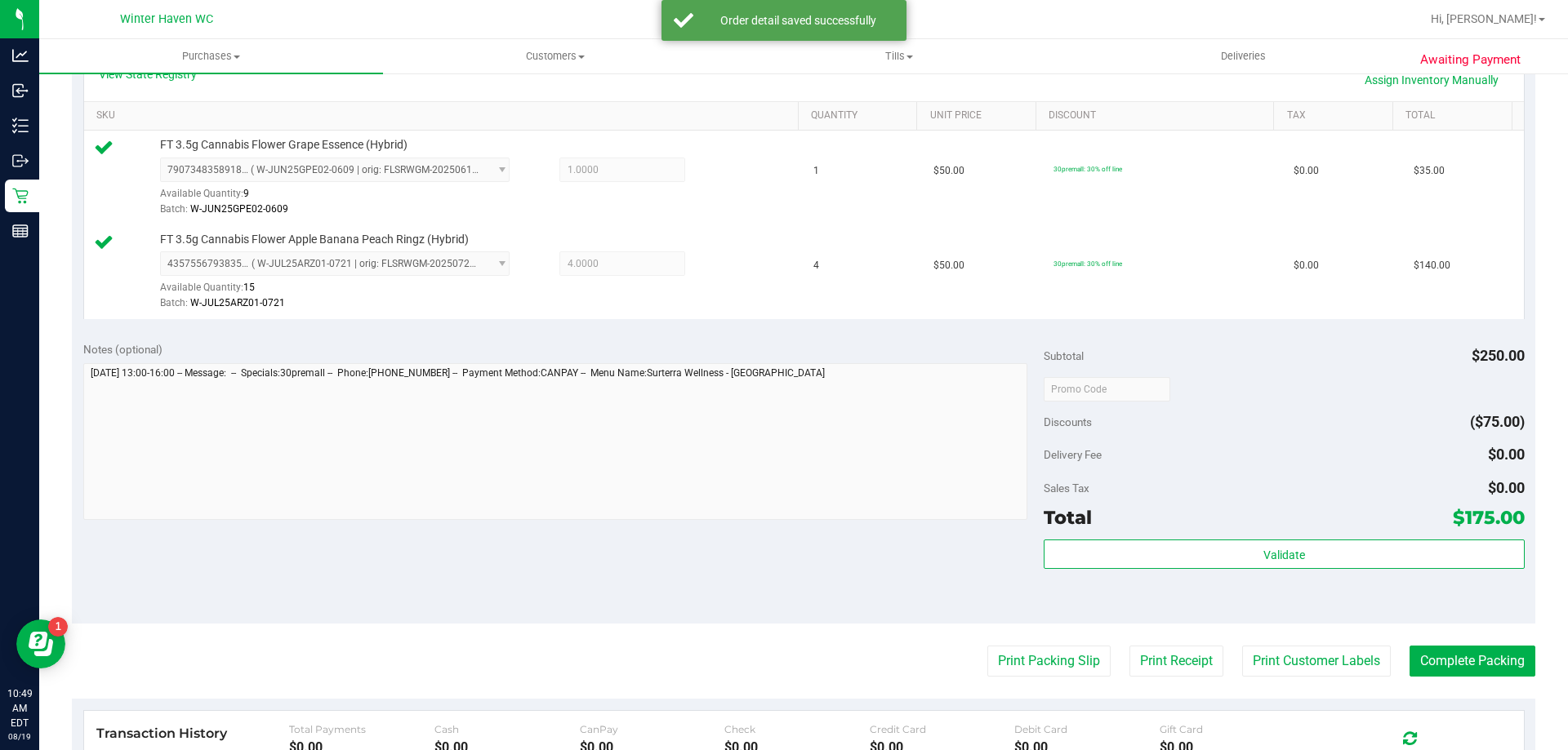
scroll to position [571, 0]
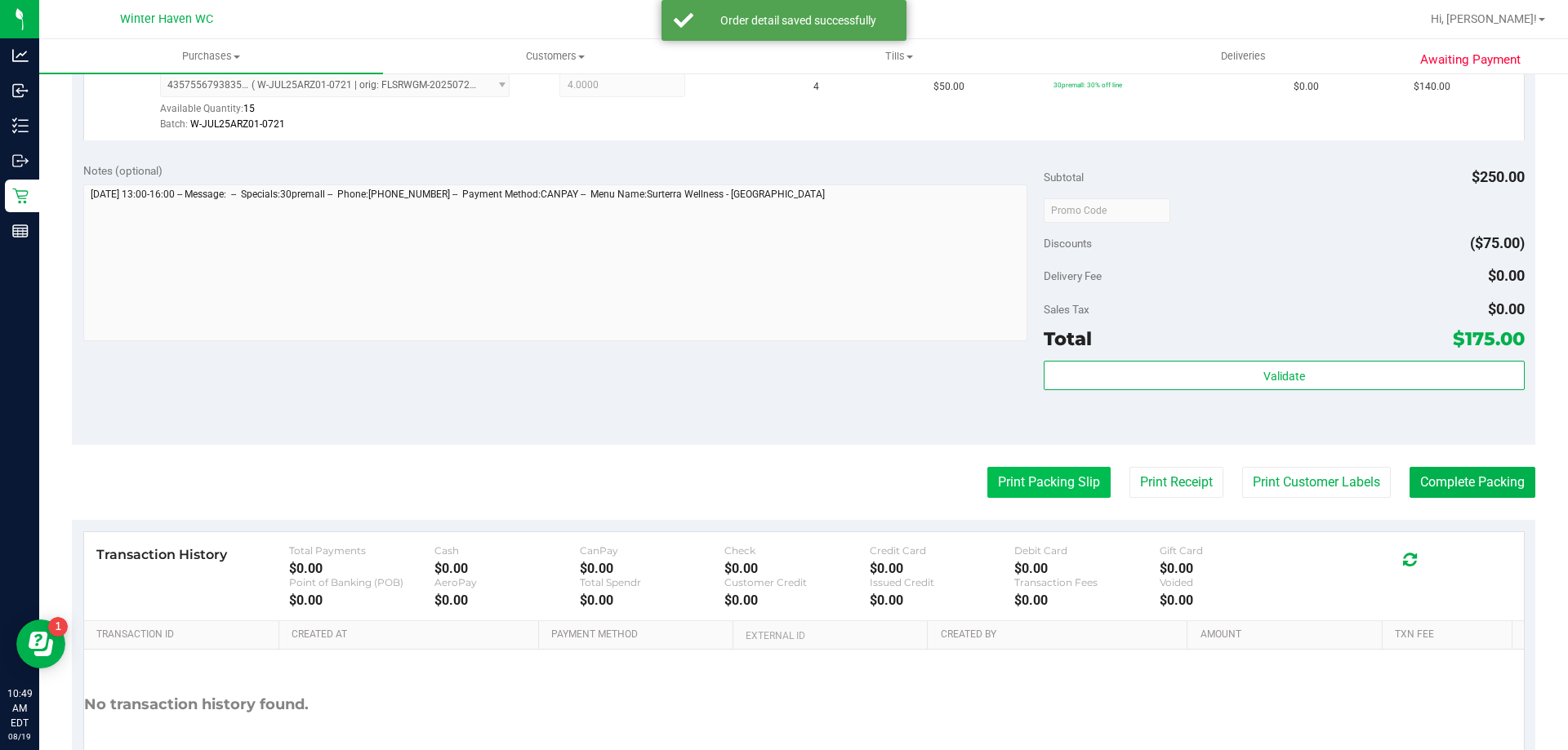
click at [1040, 482] on button "Print Packing Slip" at bounding box center [1049, 482] width 123 height 31
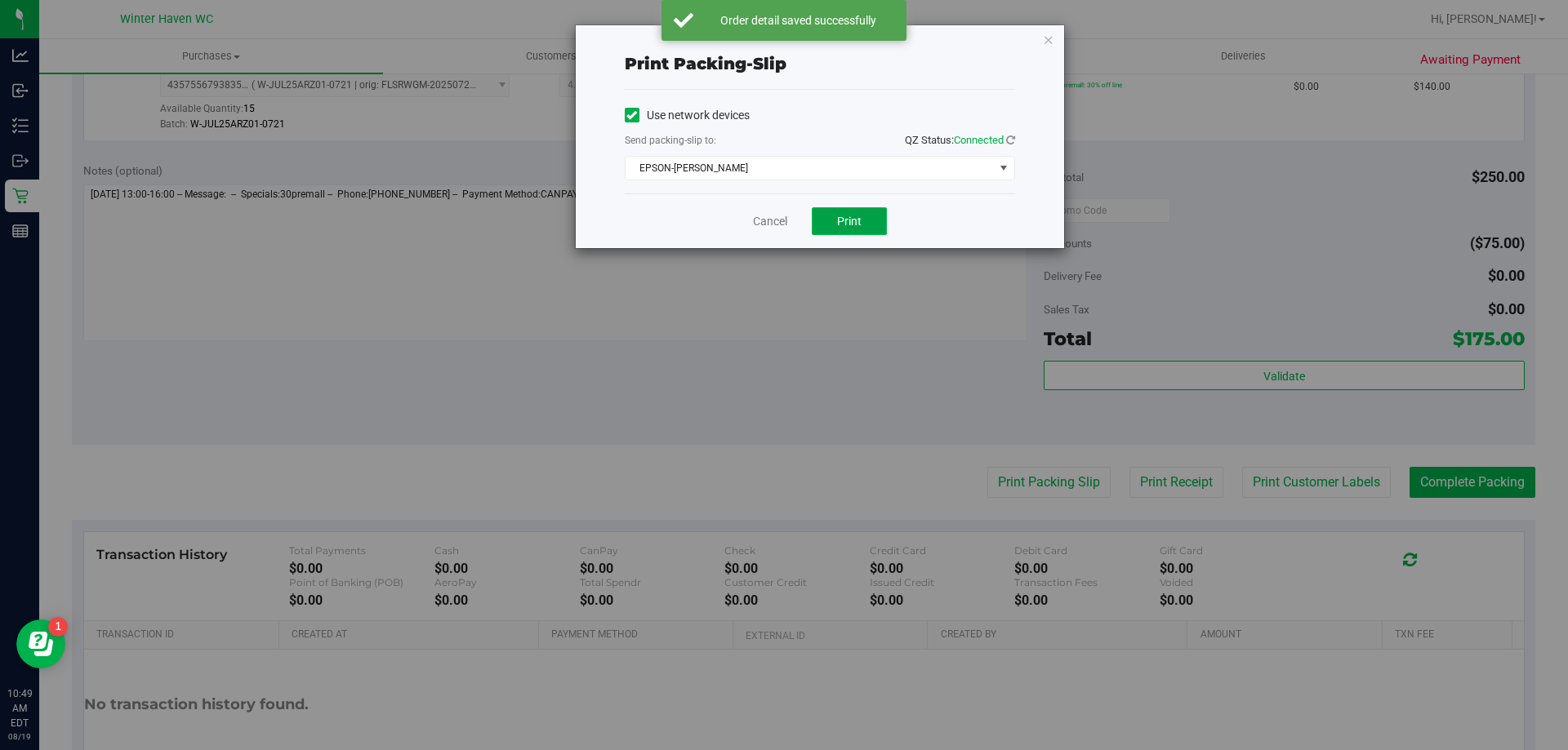
click at [857, 219] on span "Print" at bounding box center [849, 220] width 24 height 13
click at [1047, 39] on icon "button" at bounding box center [1049, 39] width 12 height 19
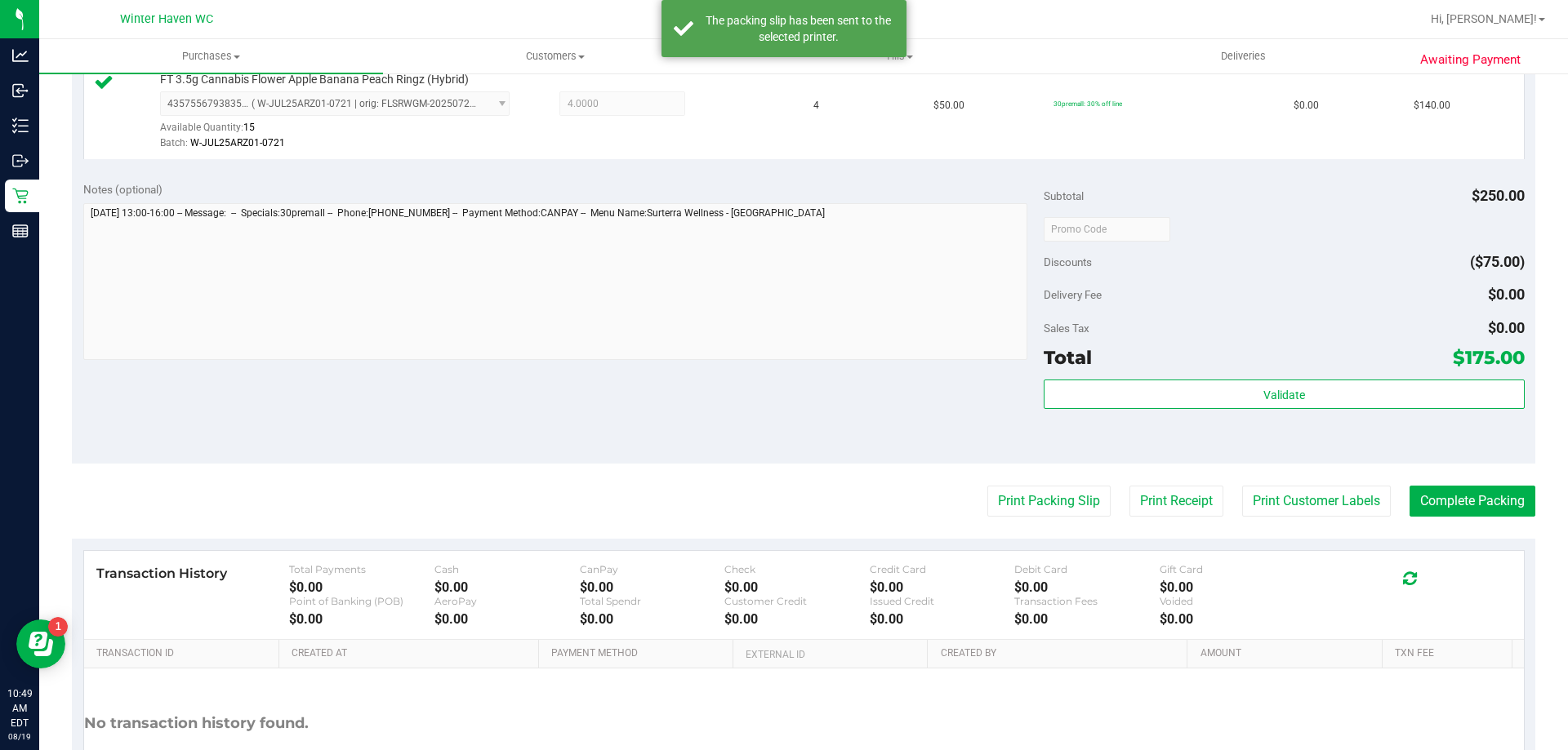
scroll to position [516, 0]
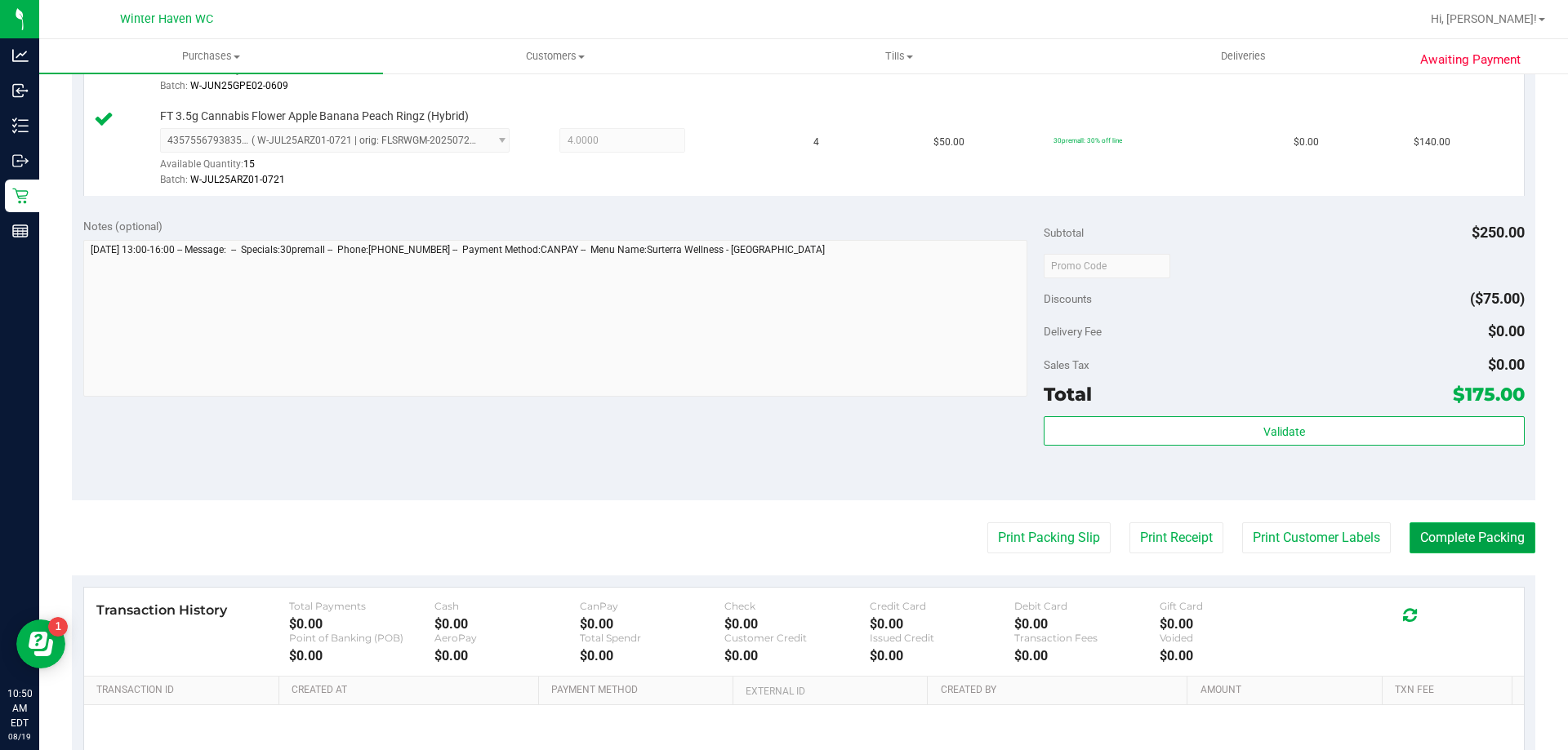
click at [1485, 553] on button "Complete Packing" at bounding box center [1473, 538] width 126 height 31
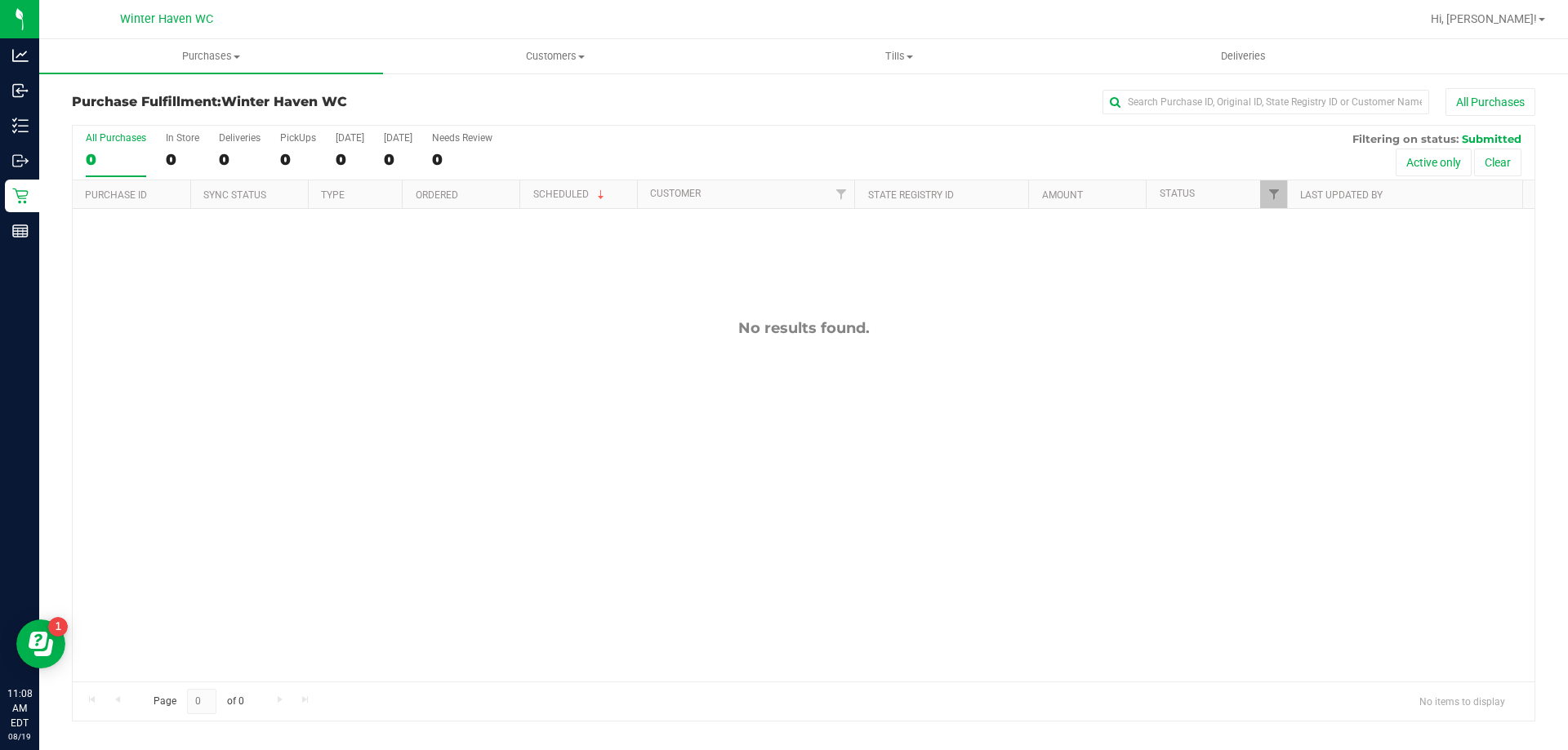
click at [393, 349] on div "No results found." at bounding box center [803, 500] width 1462 height 583
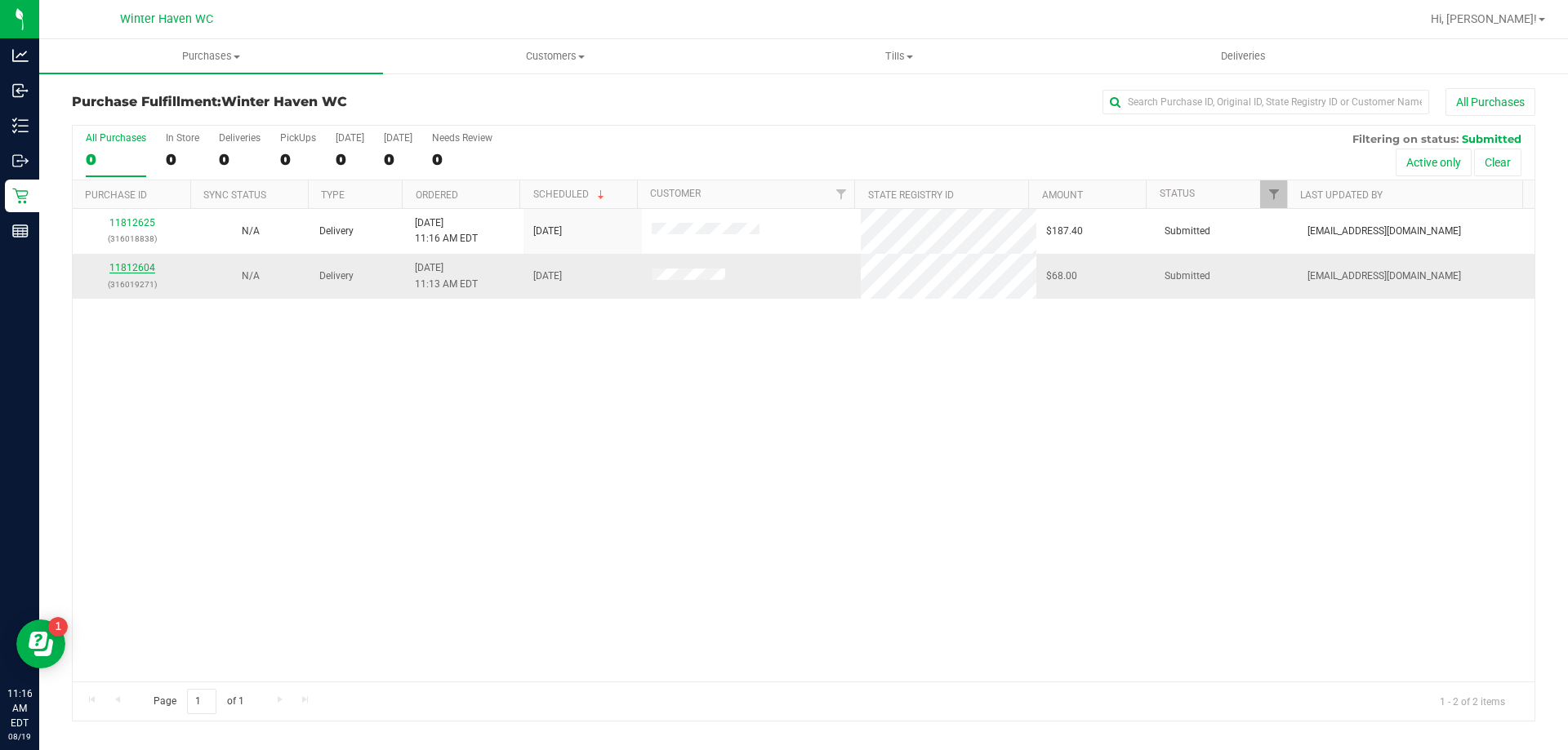
click at [130, 267] on link "11812604" at bounding box center [132, 268] width 46 height 12
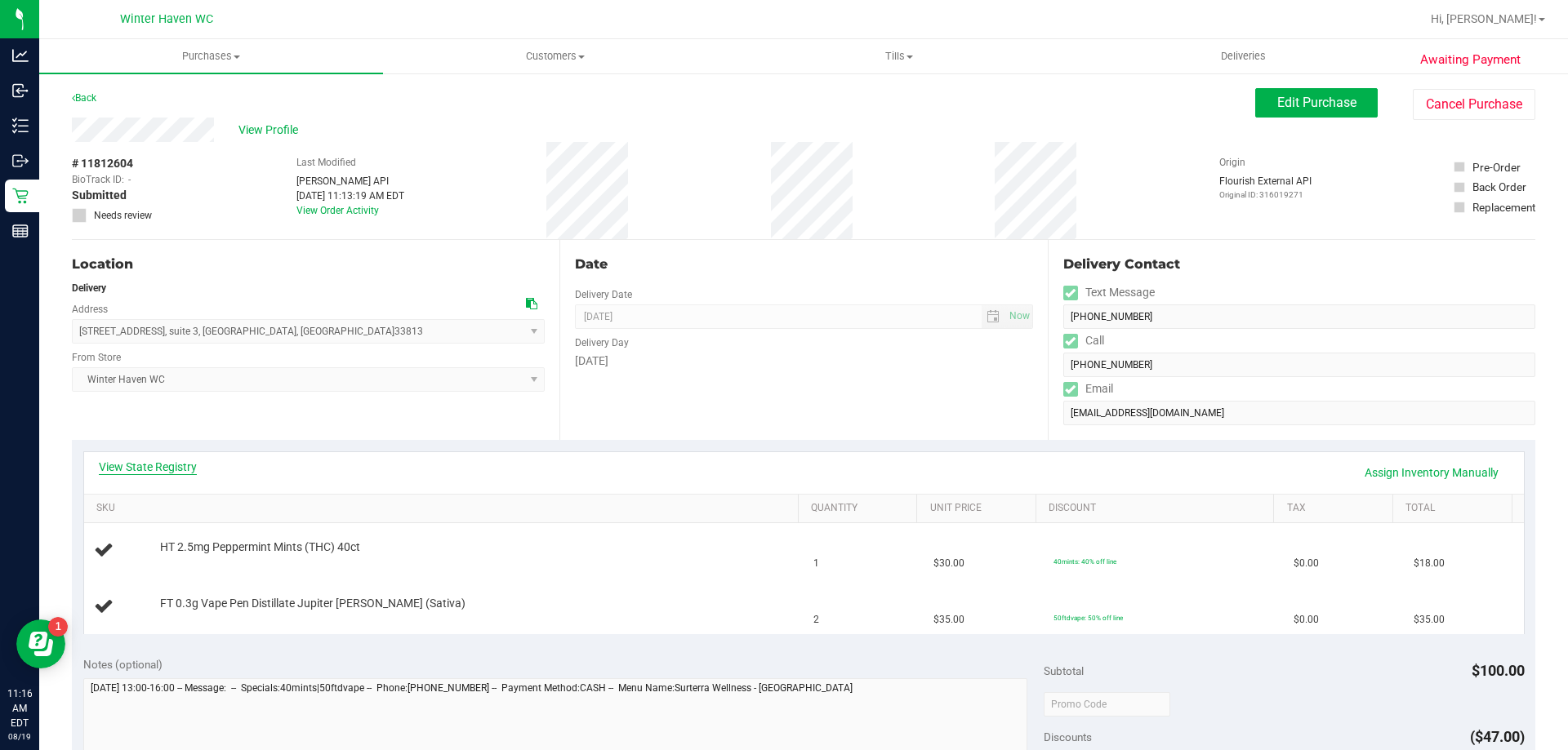
click at [137, 463] on link "View State Registry" at bounding box center [147, 467] width 98 height 16
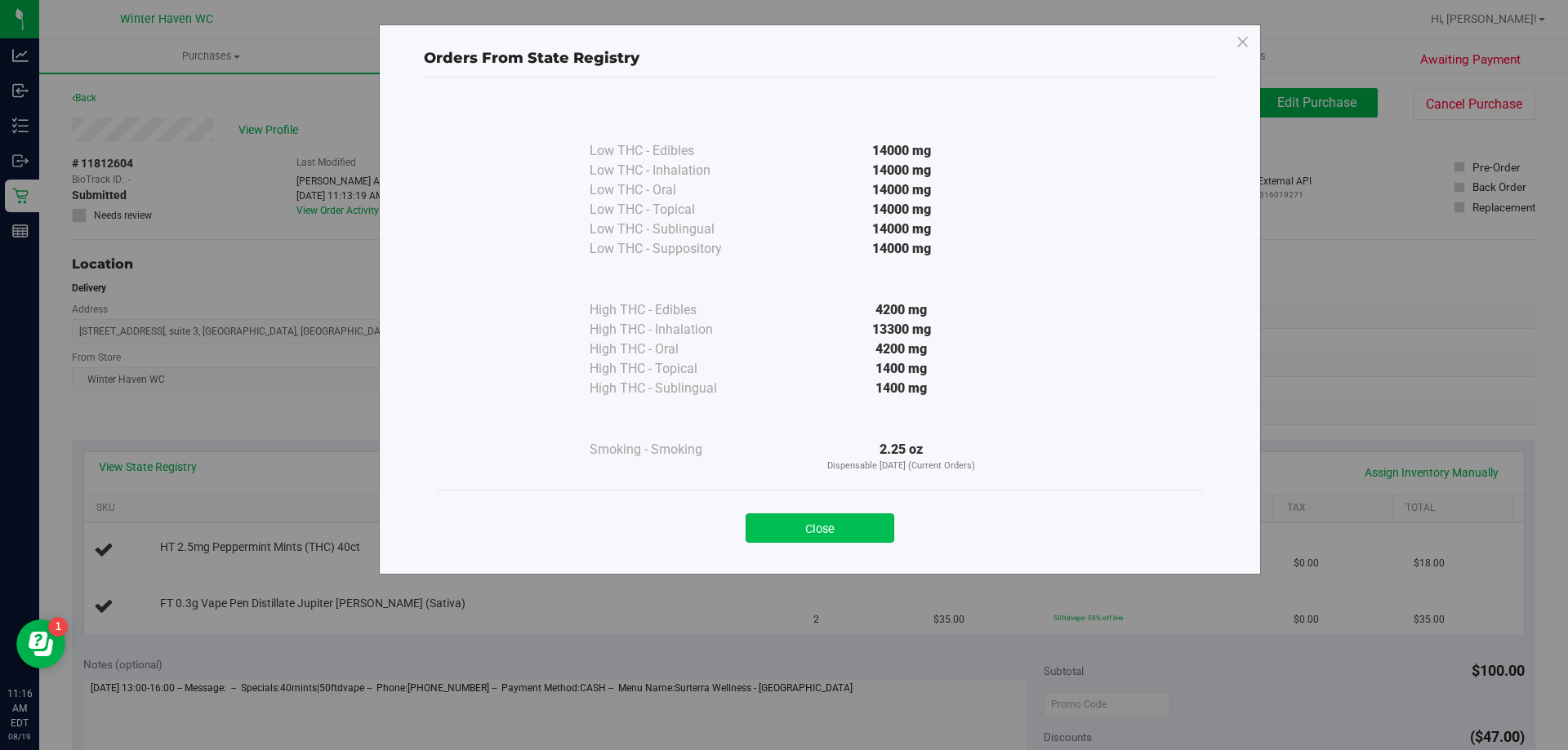
click at [775, 536] on button "Close" at bounding box center [819, 528] width 148 height 29
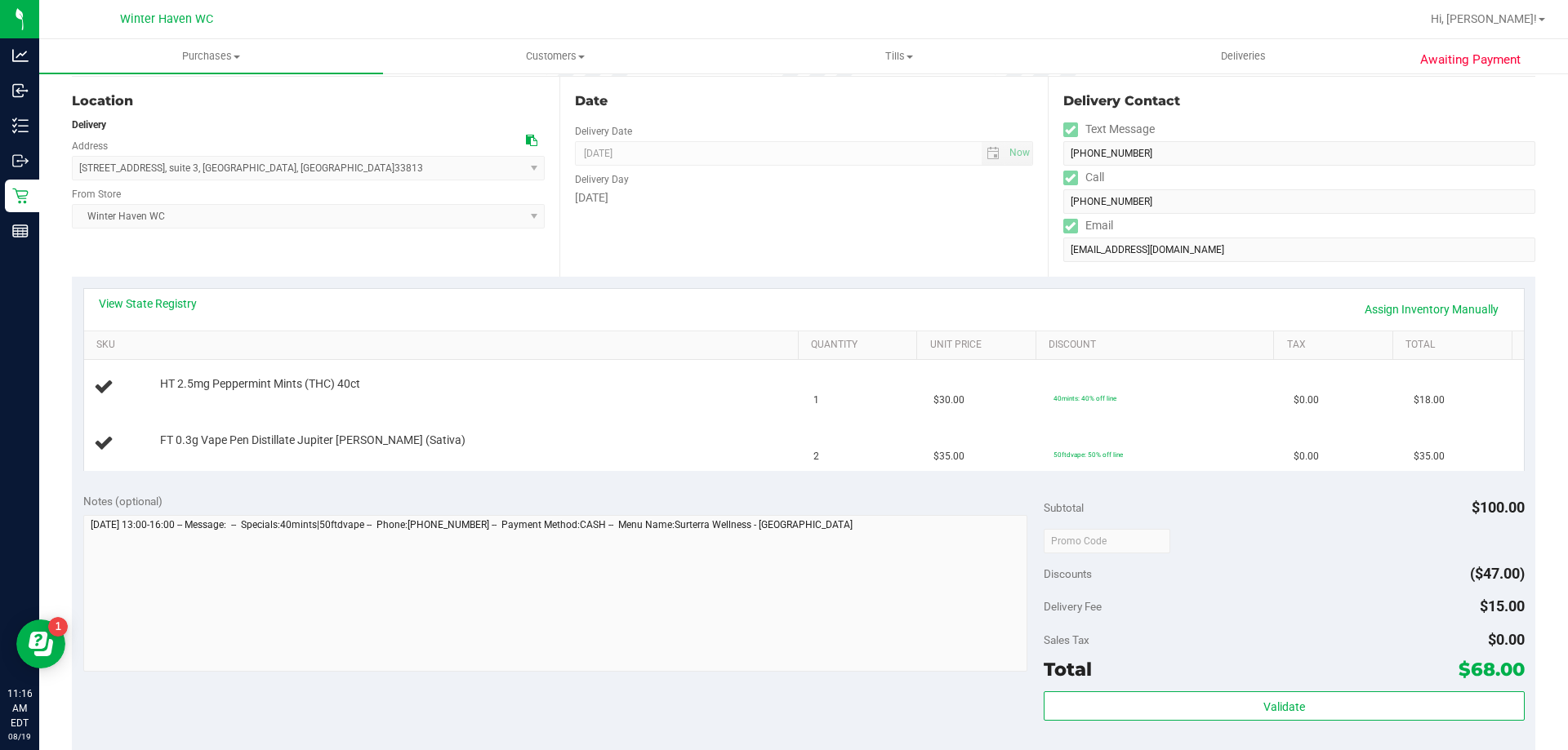
scroll to position [245, 0]
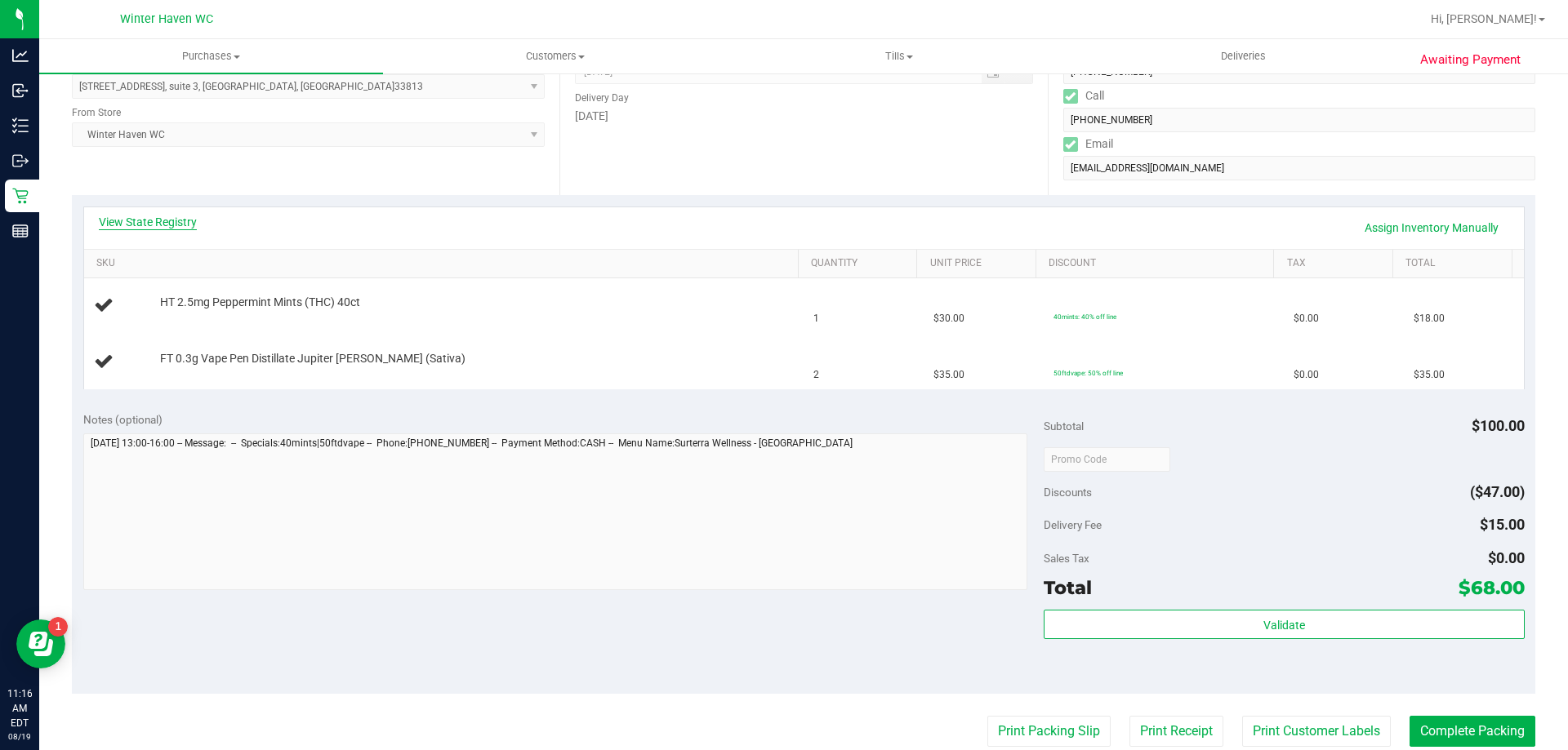
click at [159, 219] on link "View State Registry" at bounding box center [147, 222] width 98 height 16
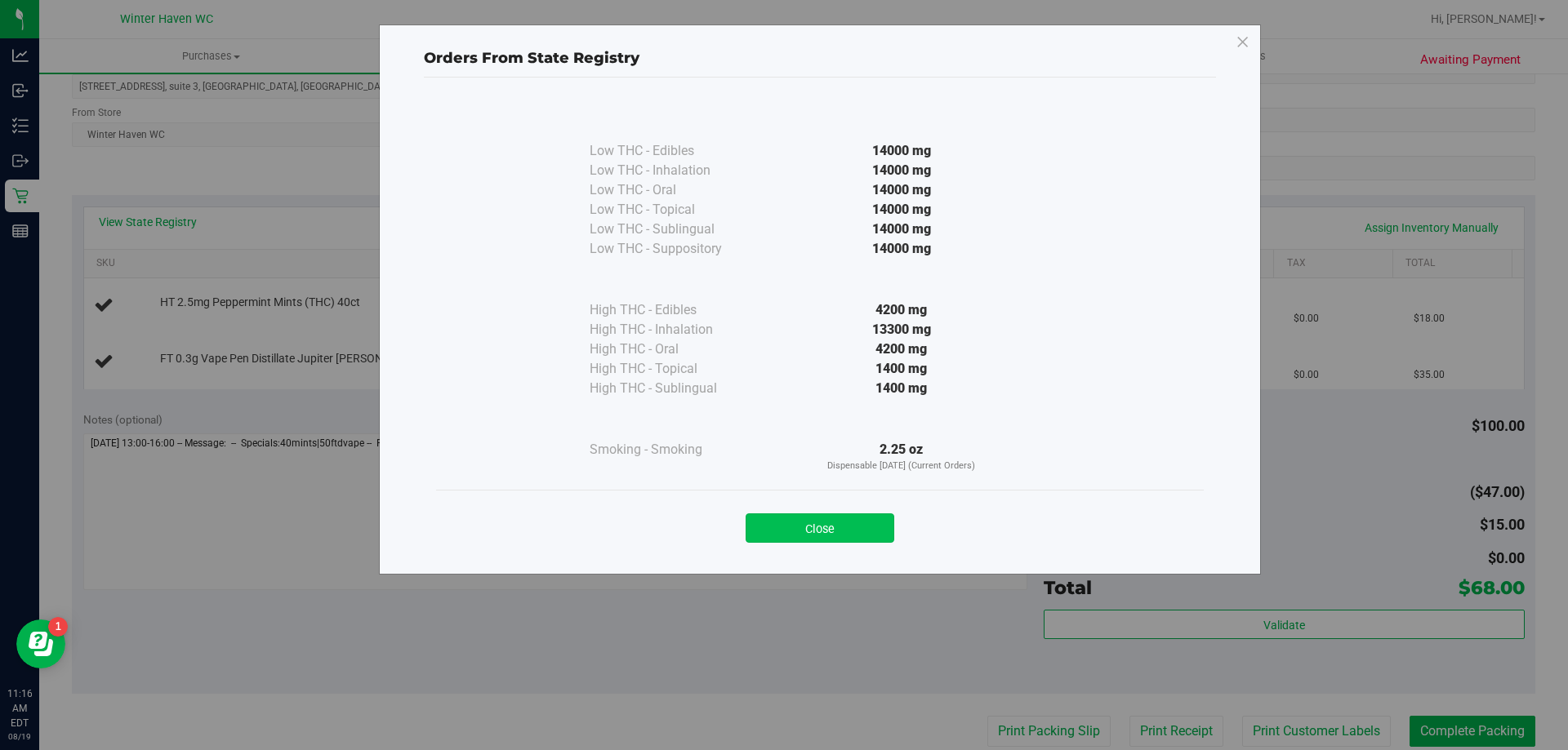
click at [870, 525] on button "Close" at bounding box center [819, 528] width 148 height 29
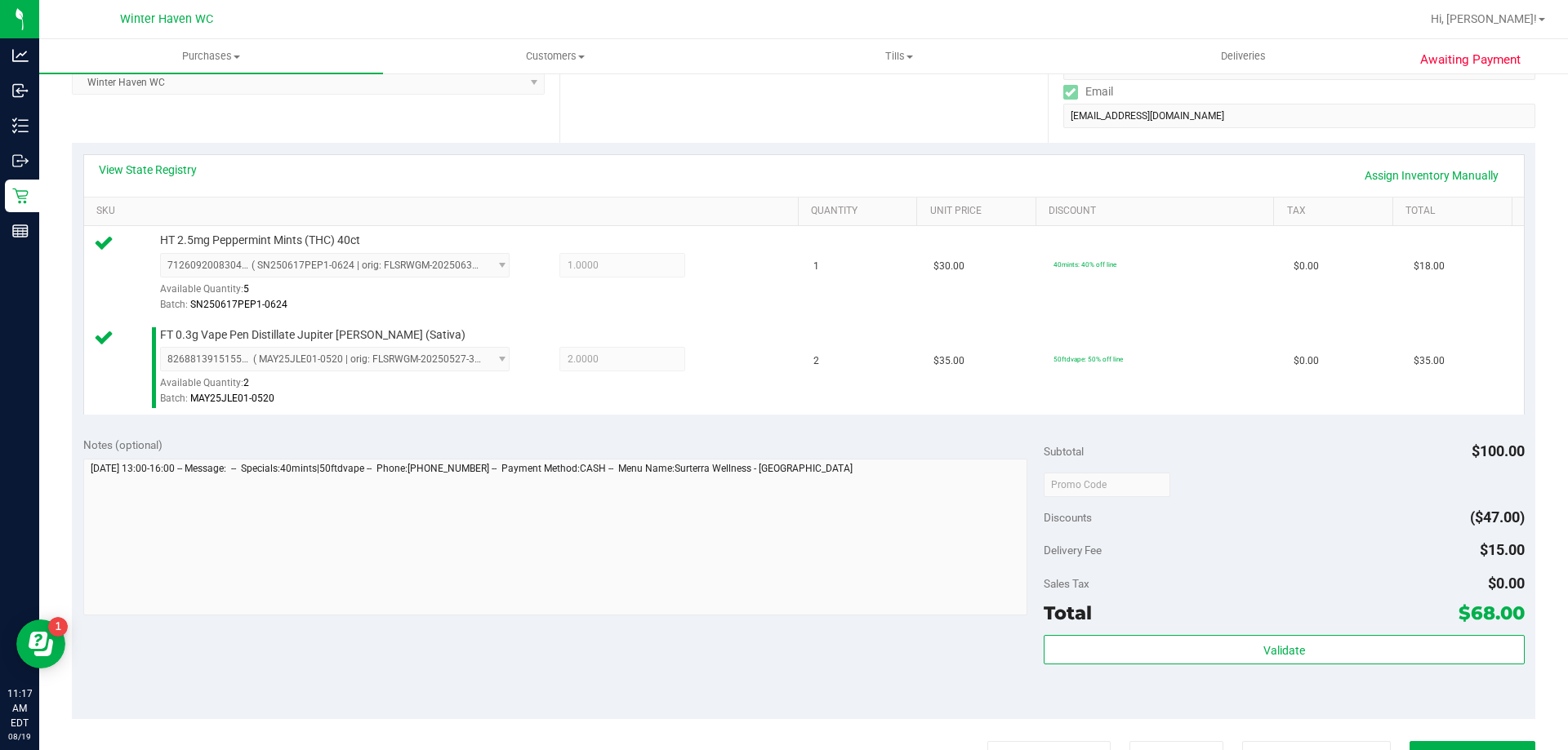
scroll to position [327, 0]
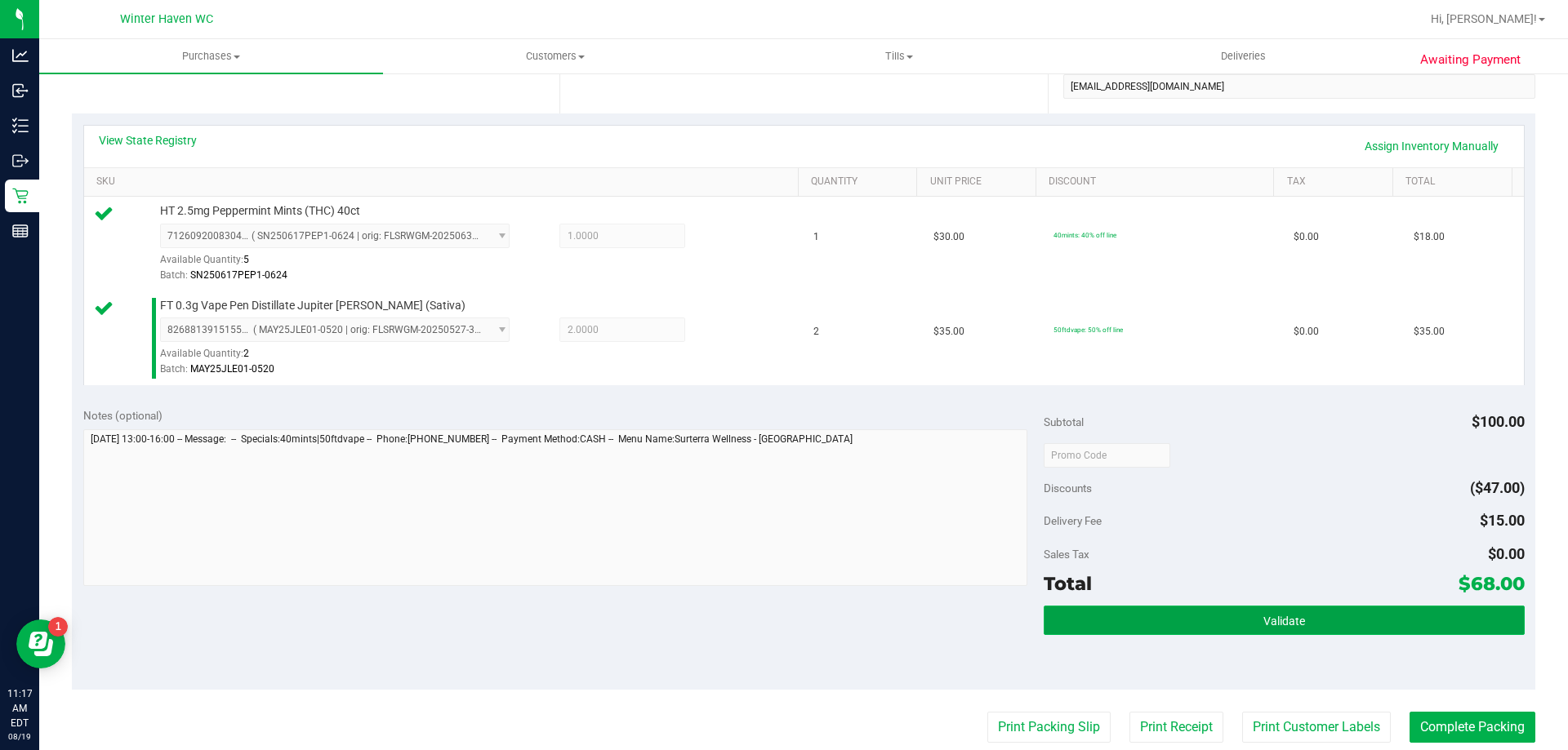
click at [1191, 614] on button "Validate" at bounding box center [1284, 621] width 480 height 29
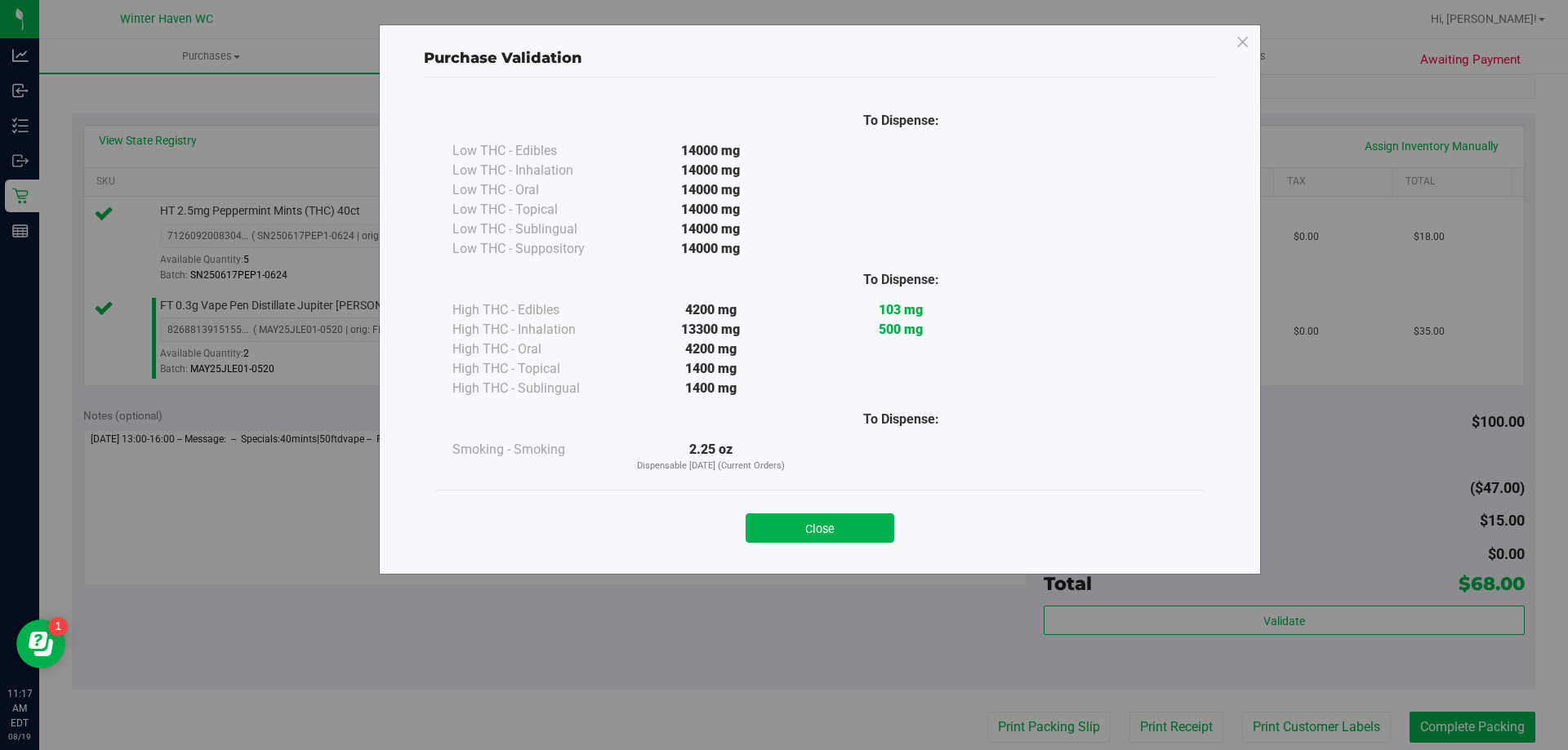
click at [853, 551] on div "Close" at bounding box center [819, 523] width 768 height 66
click at [850, 534] on button "Close" at bounding box center [819, 528] width 148 height 29
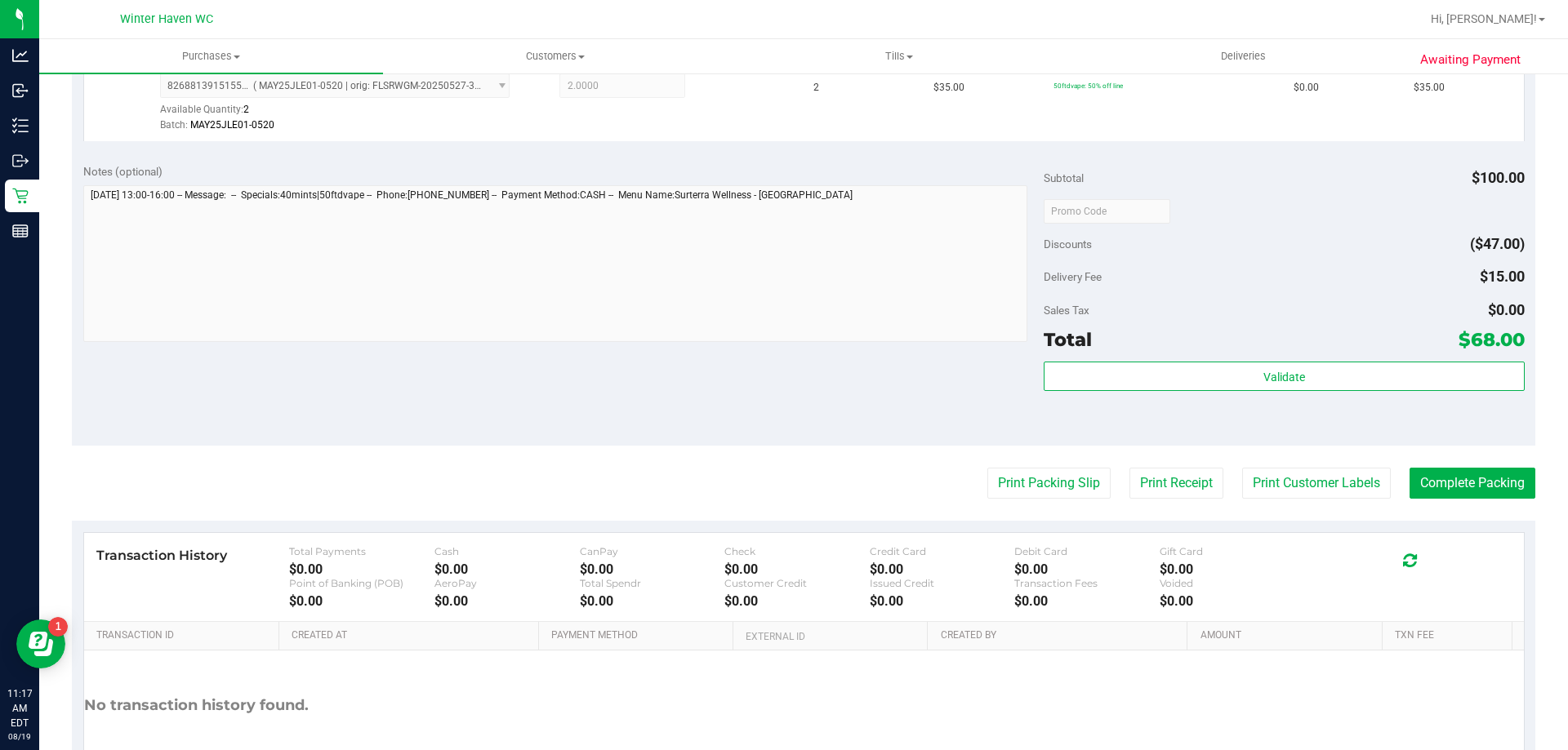
scroll to position [571, 0]
click at [1031, 490] on button "Print Packing Slip" at bounding box center [1049, 482] width 123 height 31
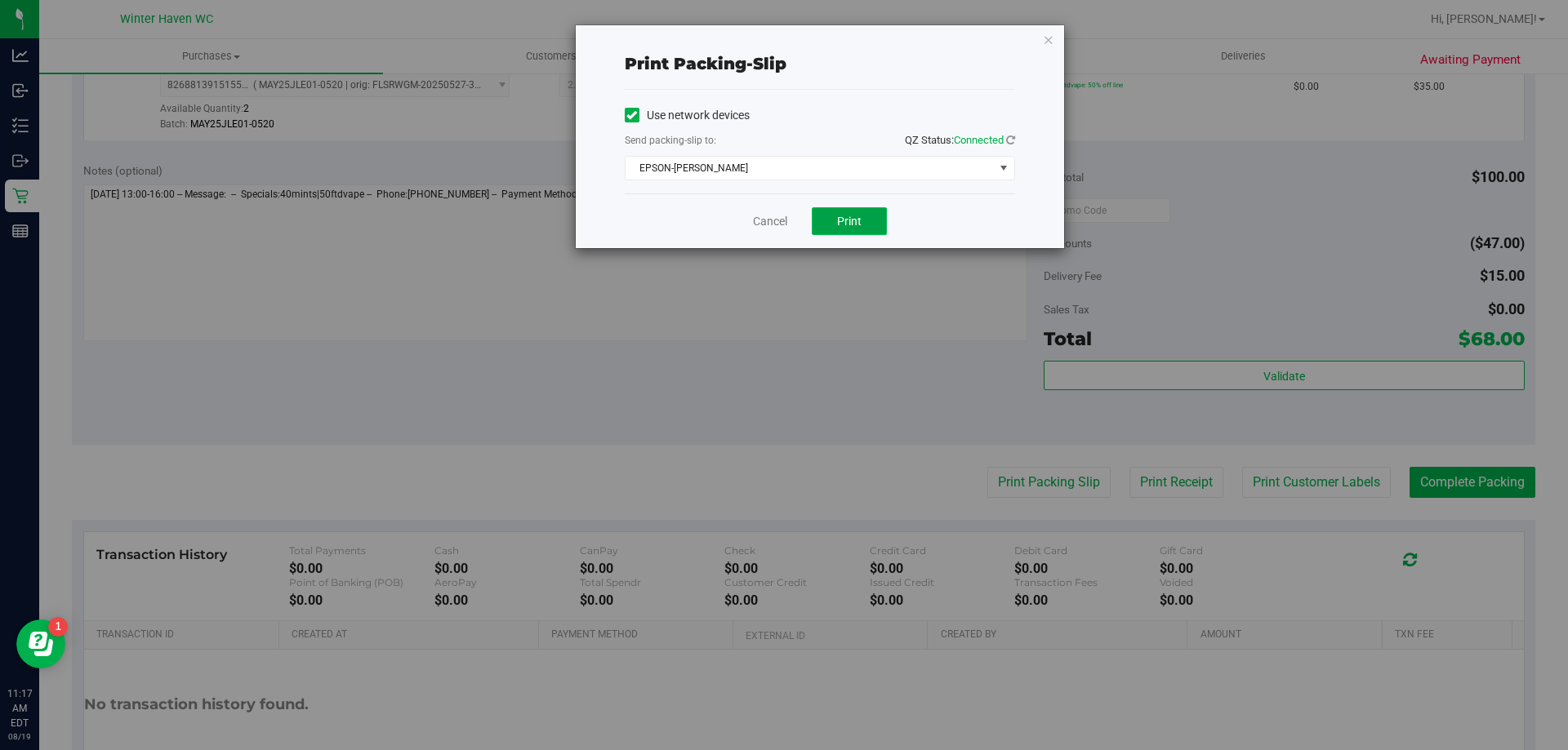
click at [840, 221] on span "Print" at bounding box center [849, 220] width 24 height 13
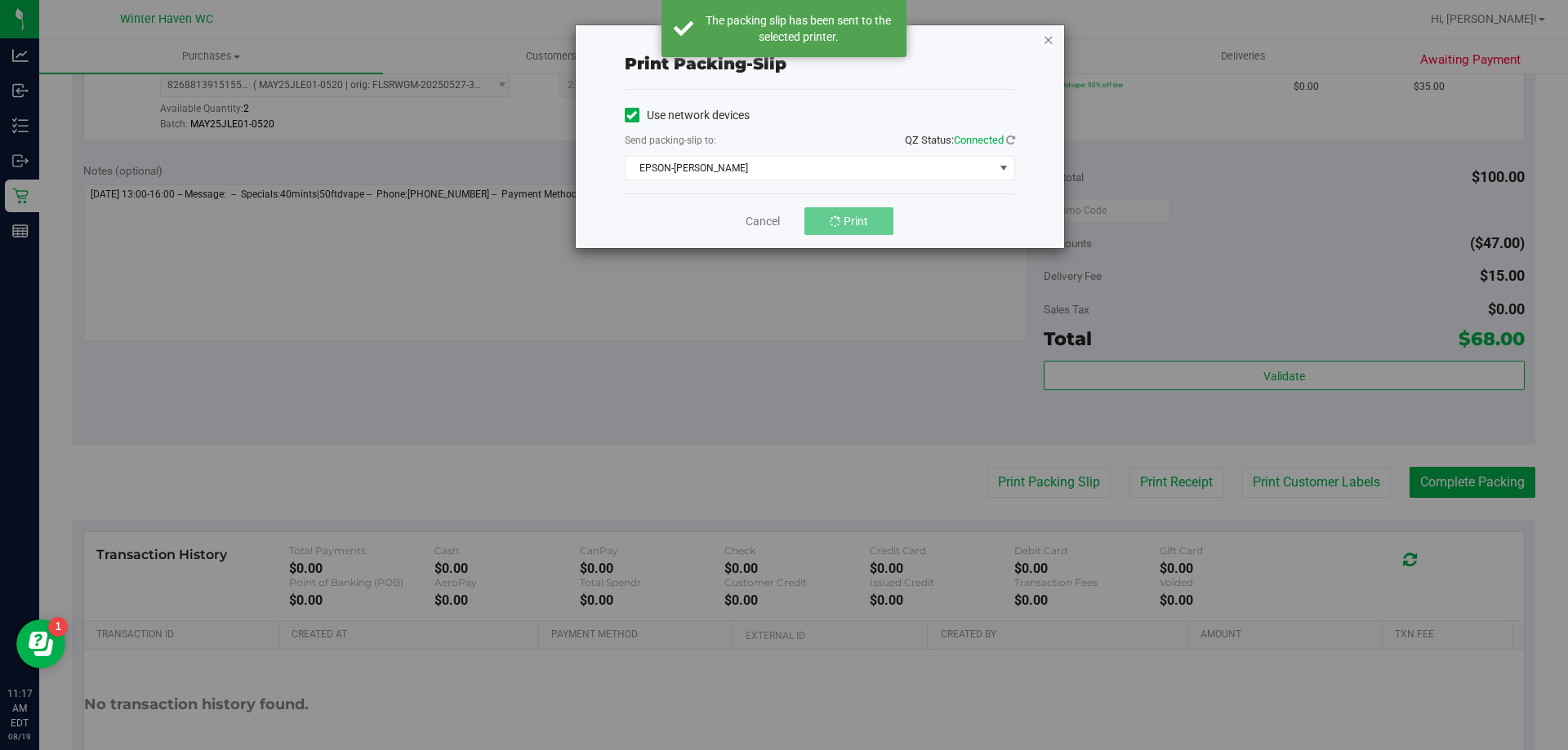
click at [1049, 41] on icon "button" at bounding box center [1049, 39] width 12 height 19
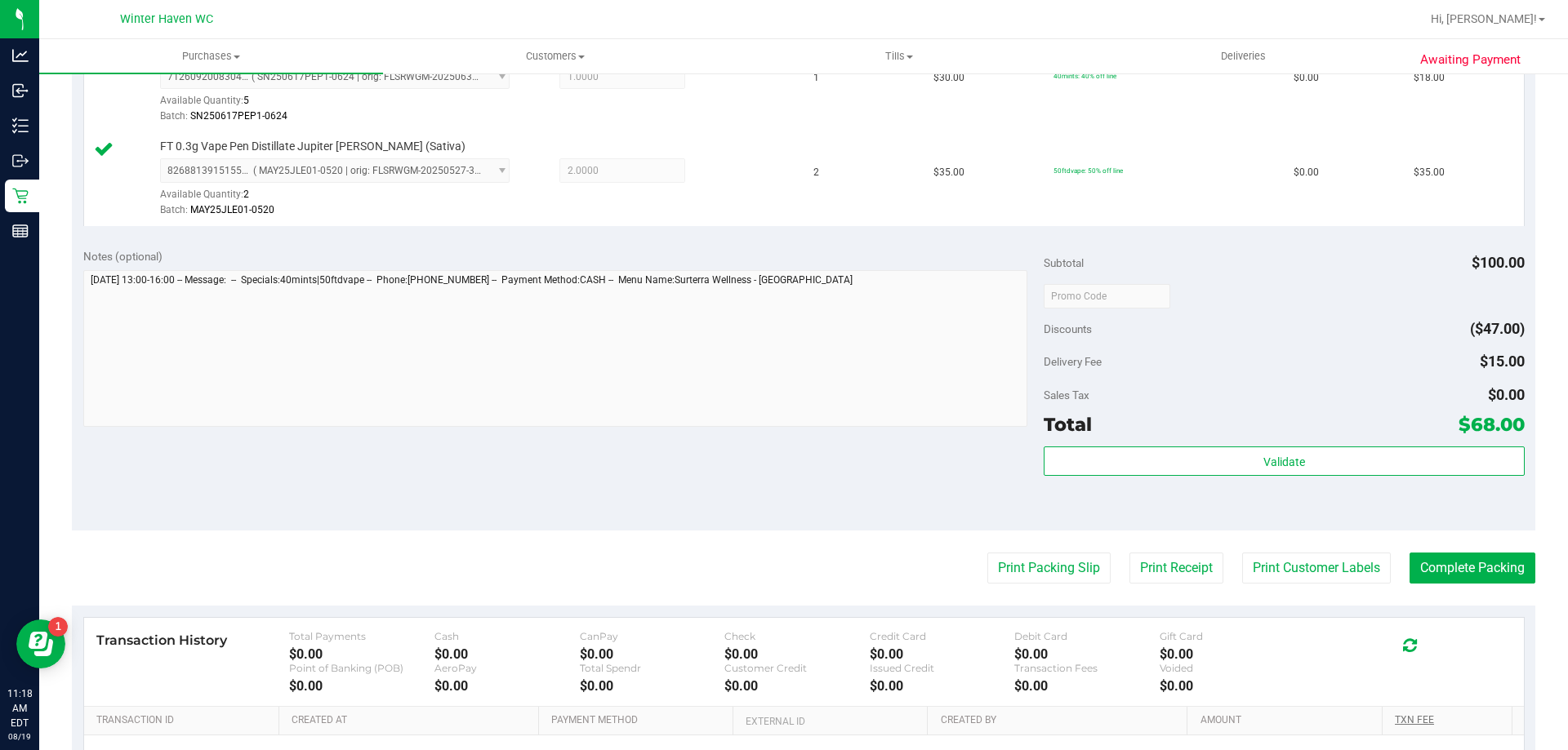
scroll to position [679, 0]
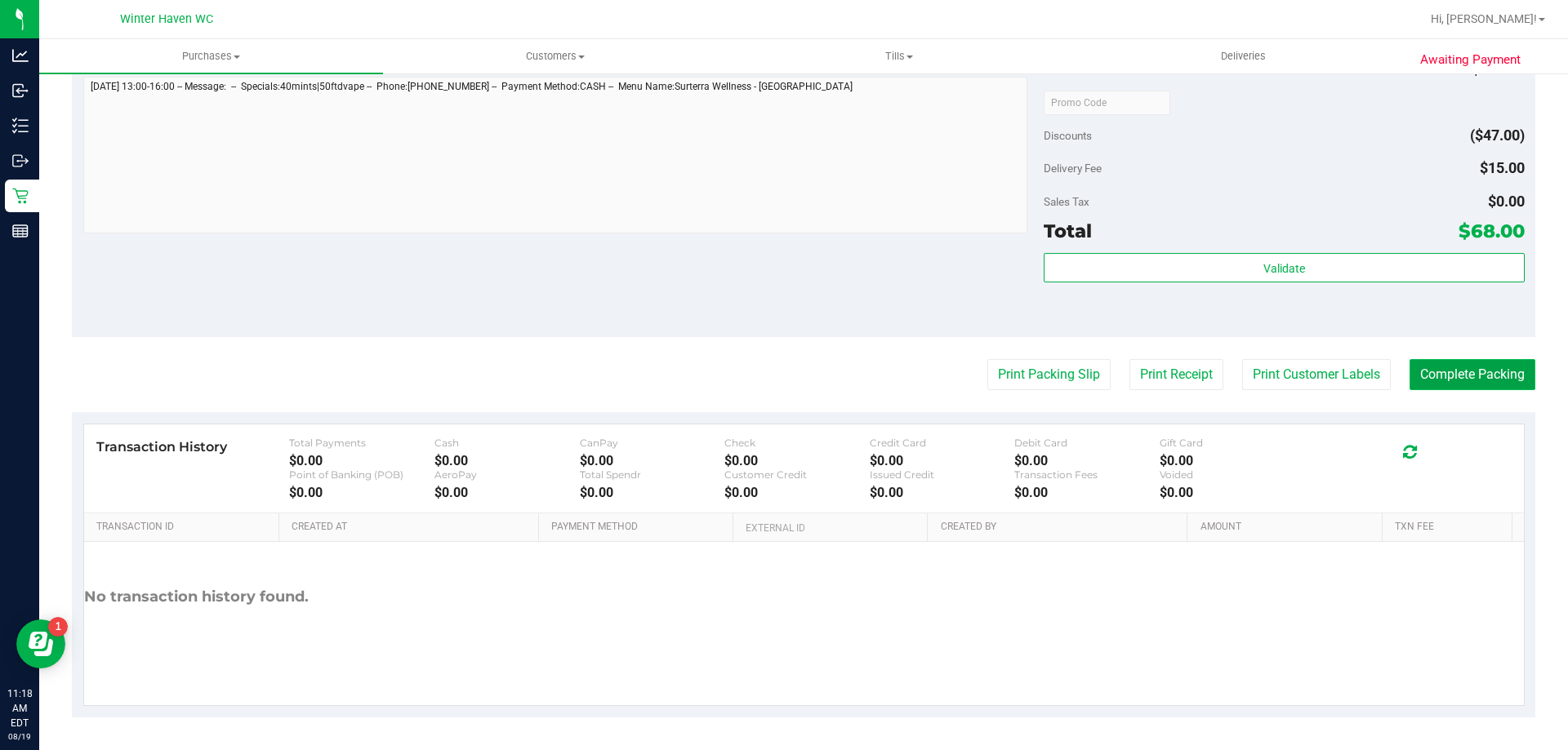
click at [1429, 388] on button "Complete Packing" at bounding box center [1473, 375] width 126 height 31
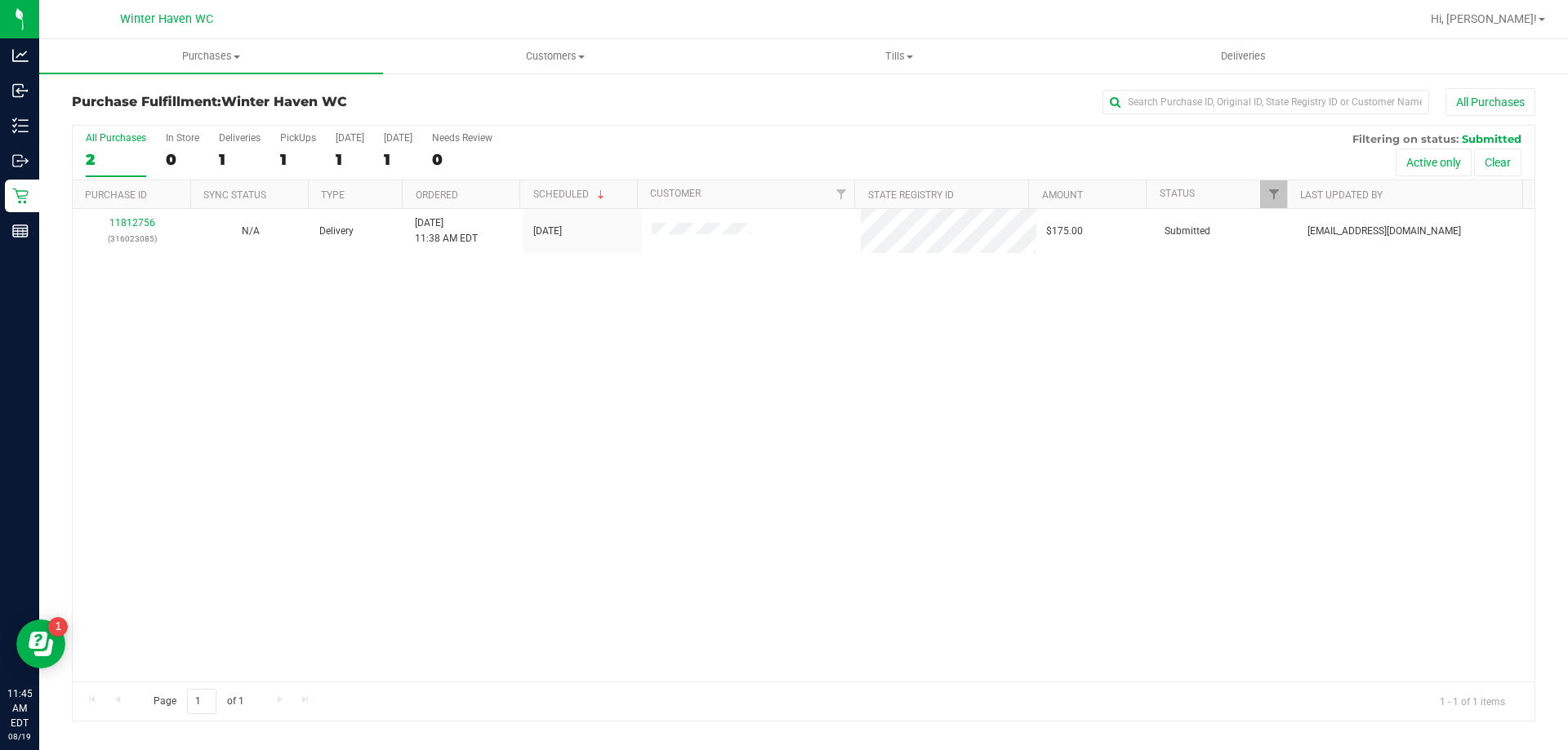
click at [273, 476] on div "11812756 (316023085) N/A Delivery 8/19/2025 11:38 AM EDT 8/20/2025 $175.00 Subm…" at bounding box center [803, 444] width 1462 height 473
click at [662, 331] on div "11812815 (316025791) N/A Pickup 8/19/2025 11:49 AM EDT 8/19/2025 $56.00 Submitt…" at bounding box center [803, 444] width 1462 height 473
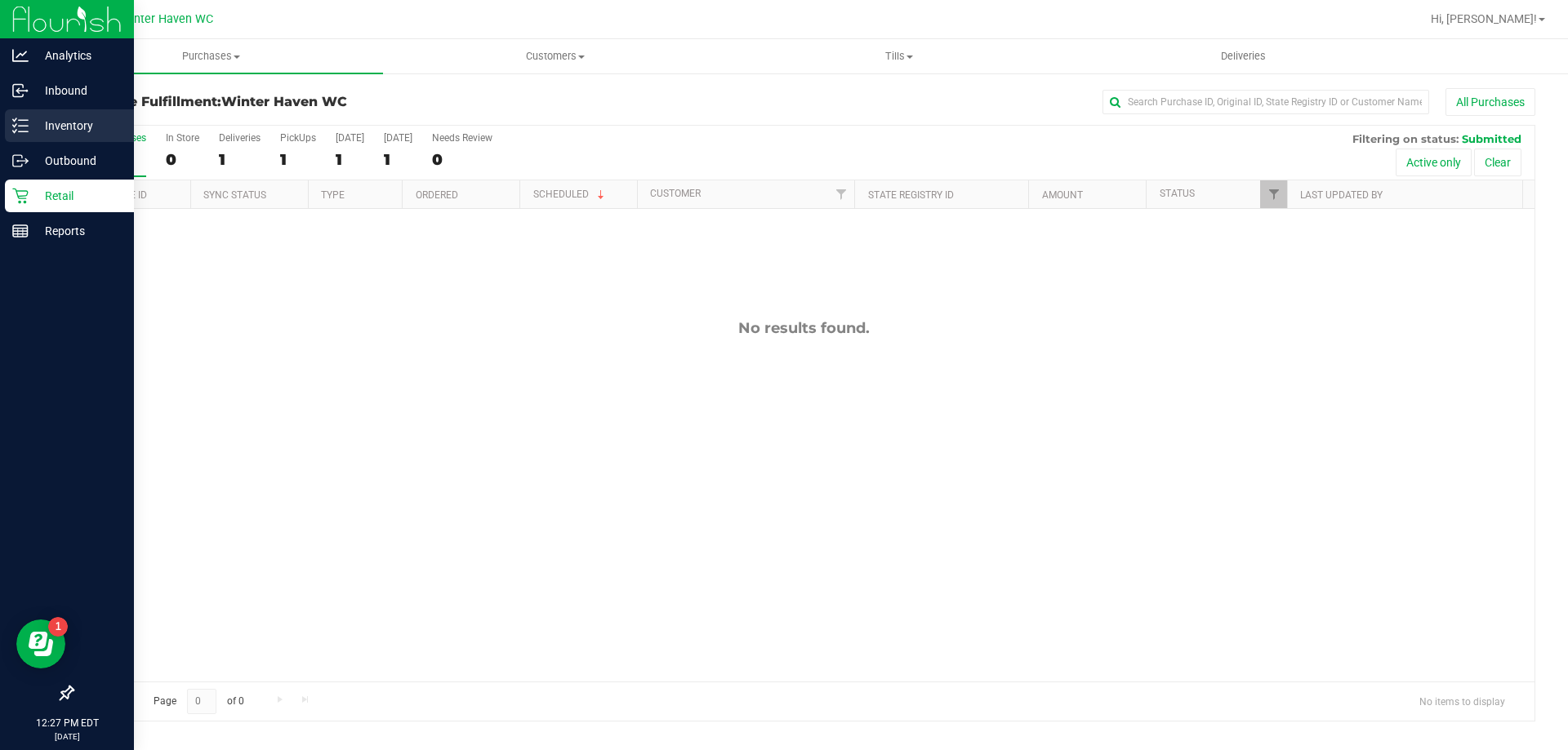
click at [57, 123] on p "Inventory" at bounding box center [77, 126] width 98 height 19
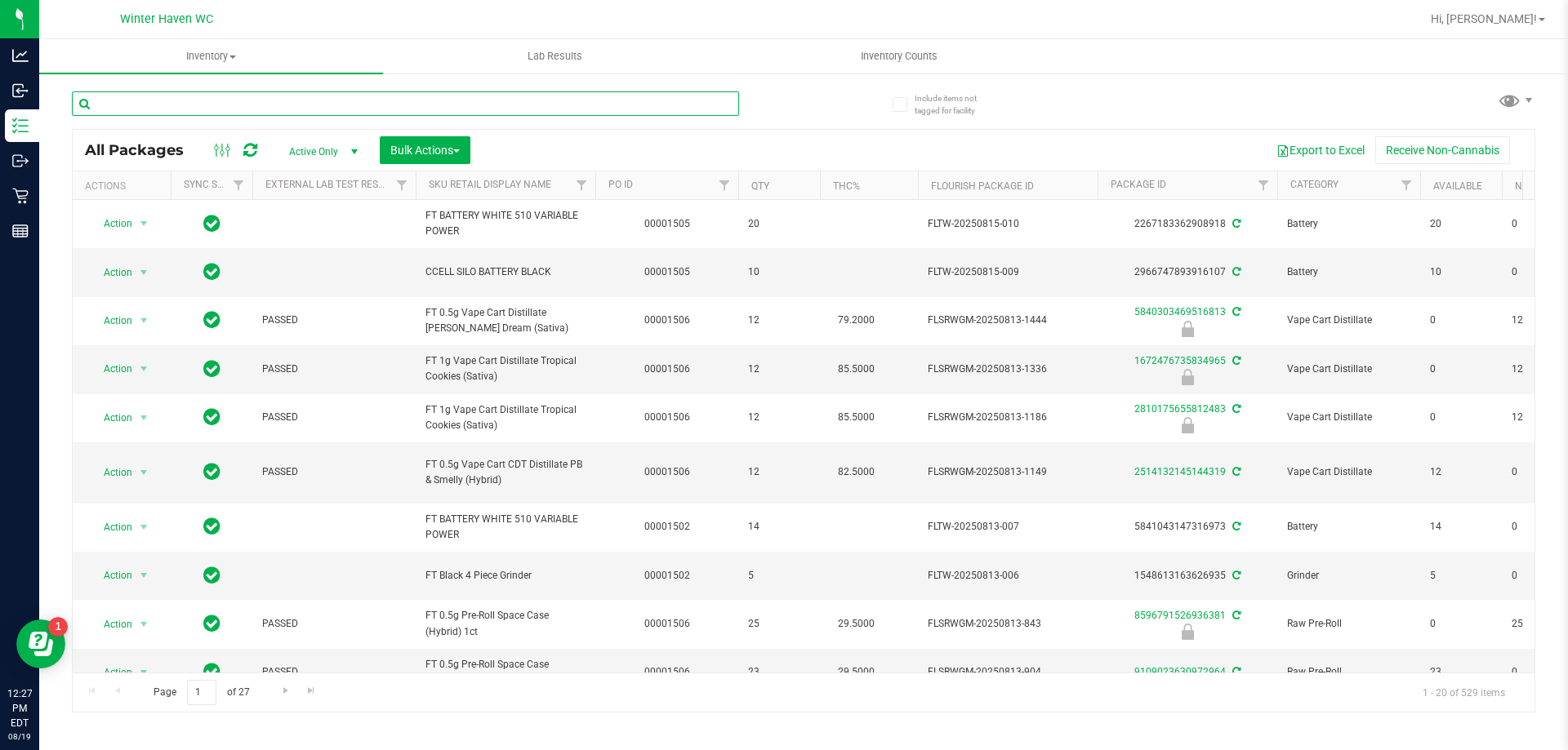
click at [396, 108] on input "text" at bounding box center [406, 103] width 668 height 24
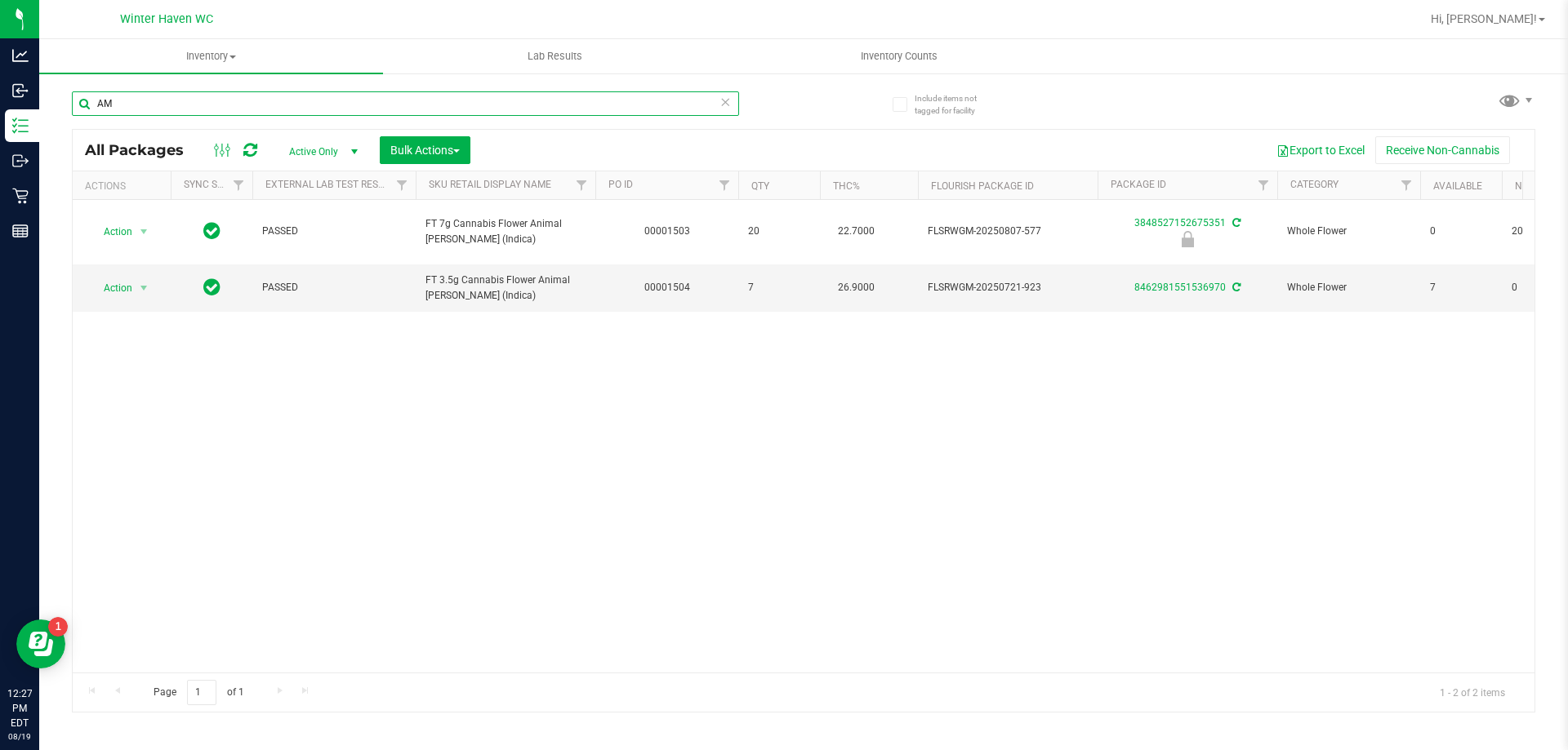
type input "A"
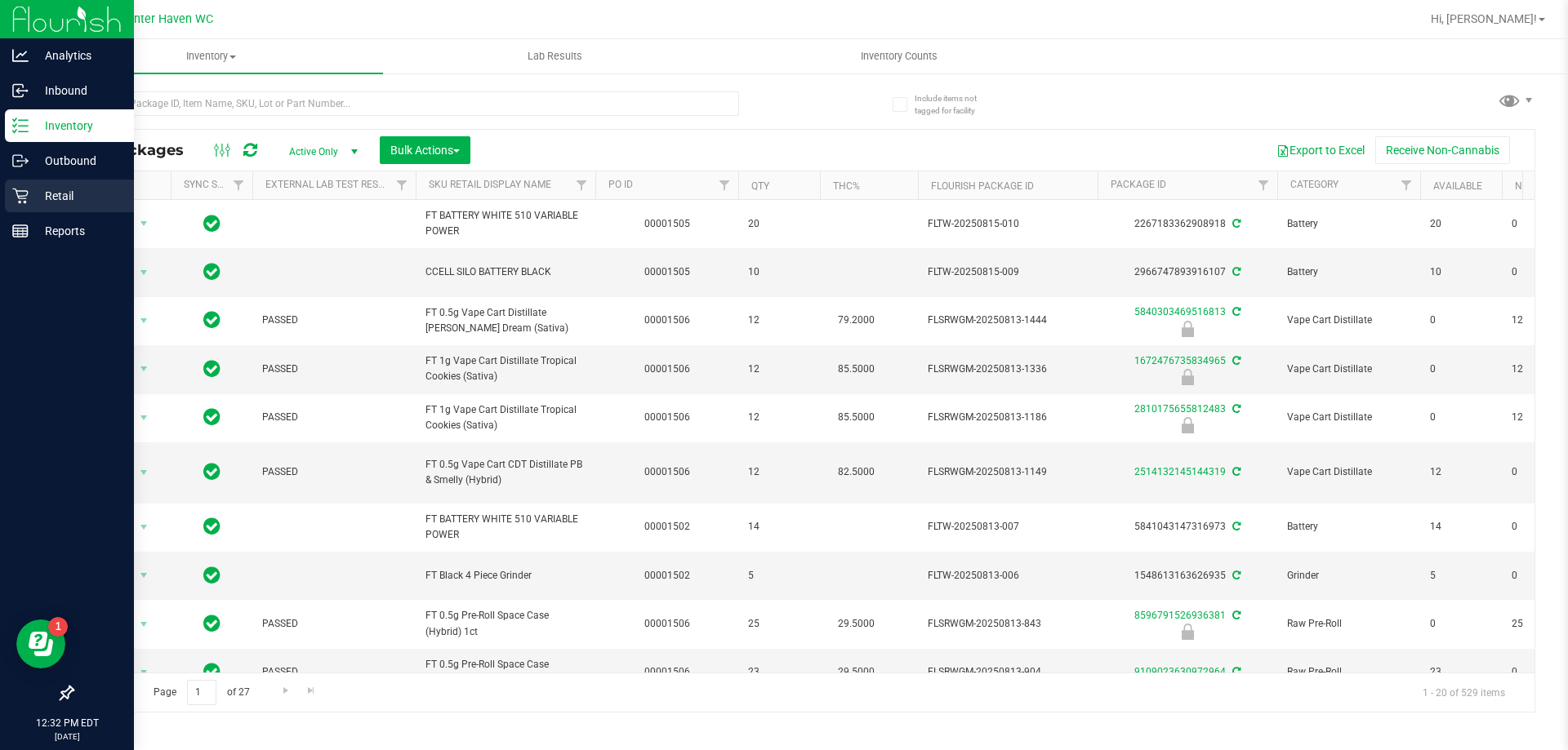
click at [44, 208] on div "Retail" at bounding box center [69, 196] width 129 height 33
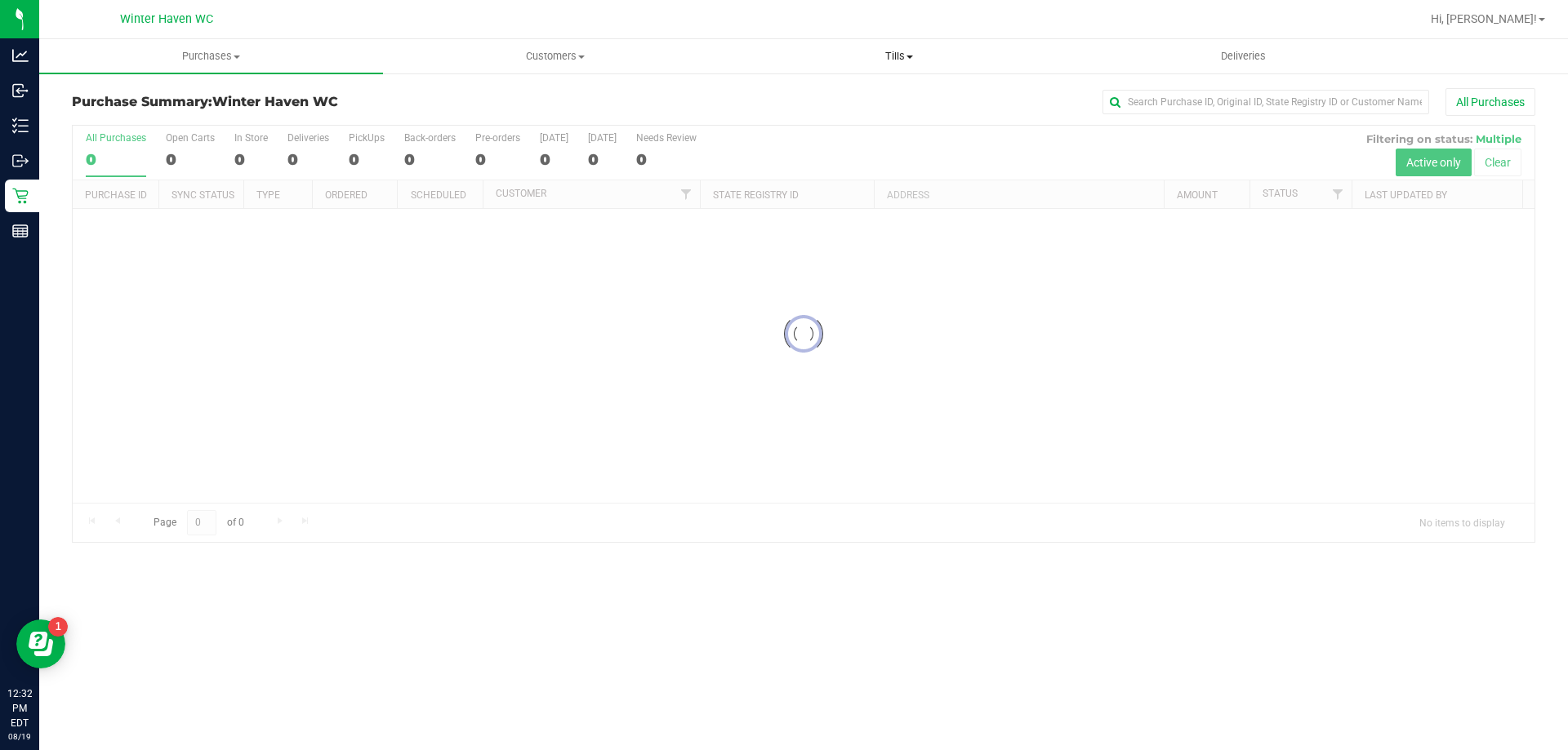
click at [892, 58] on span "Tills" at bounding box center [898, 55] width 343 height 15
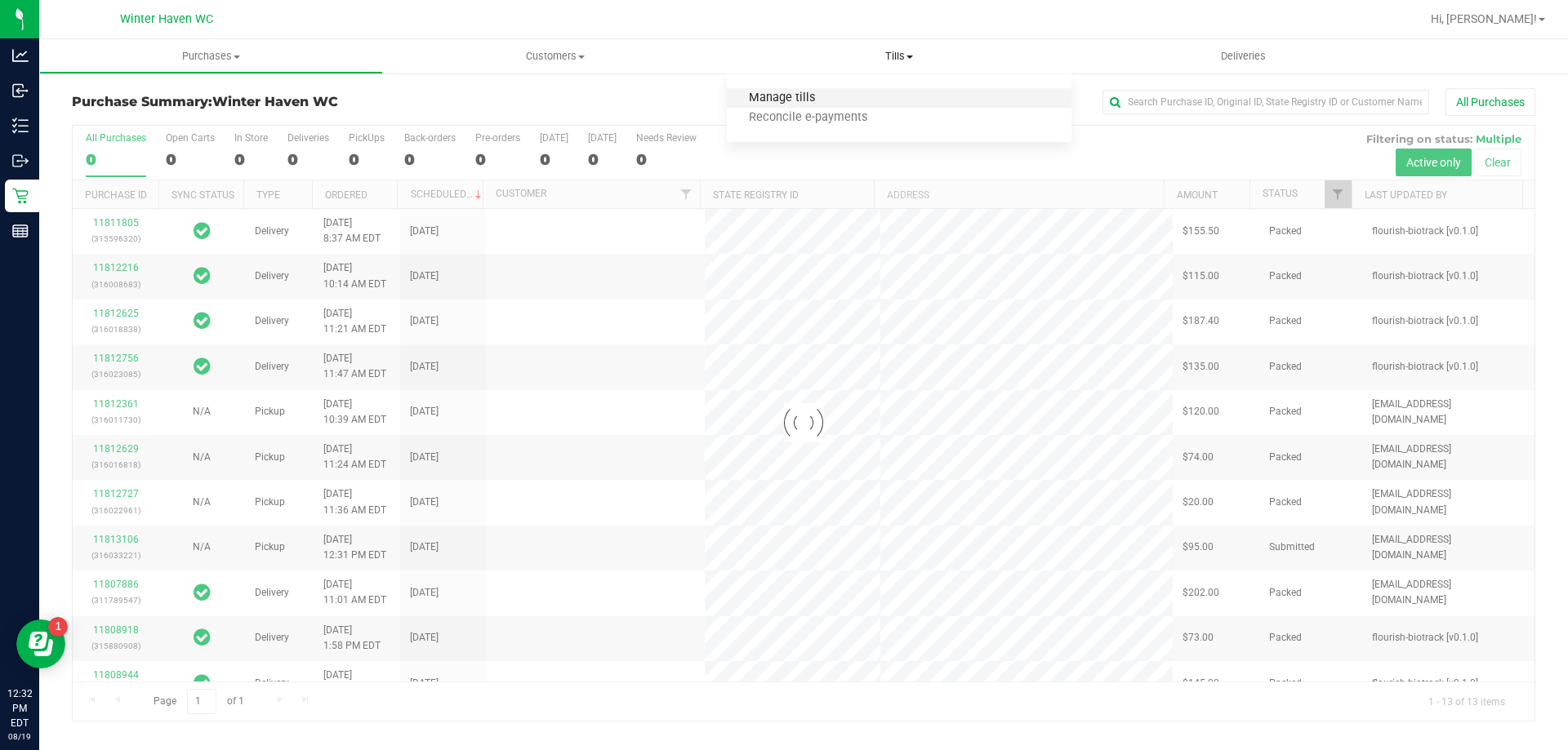
click at [812, 99] on span "Manage tills" at bounding box center [782, 98] width 111 height 14
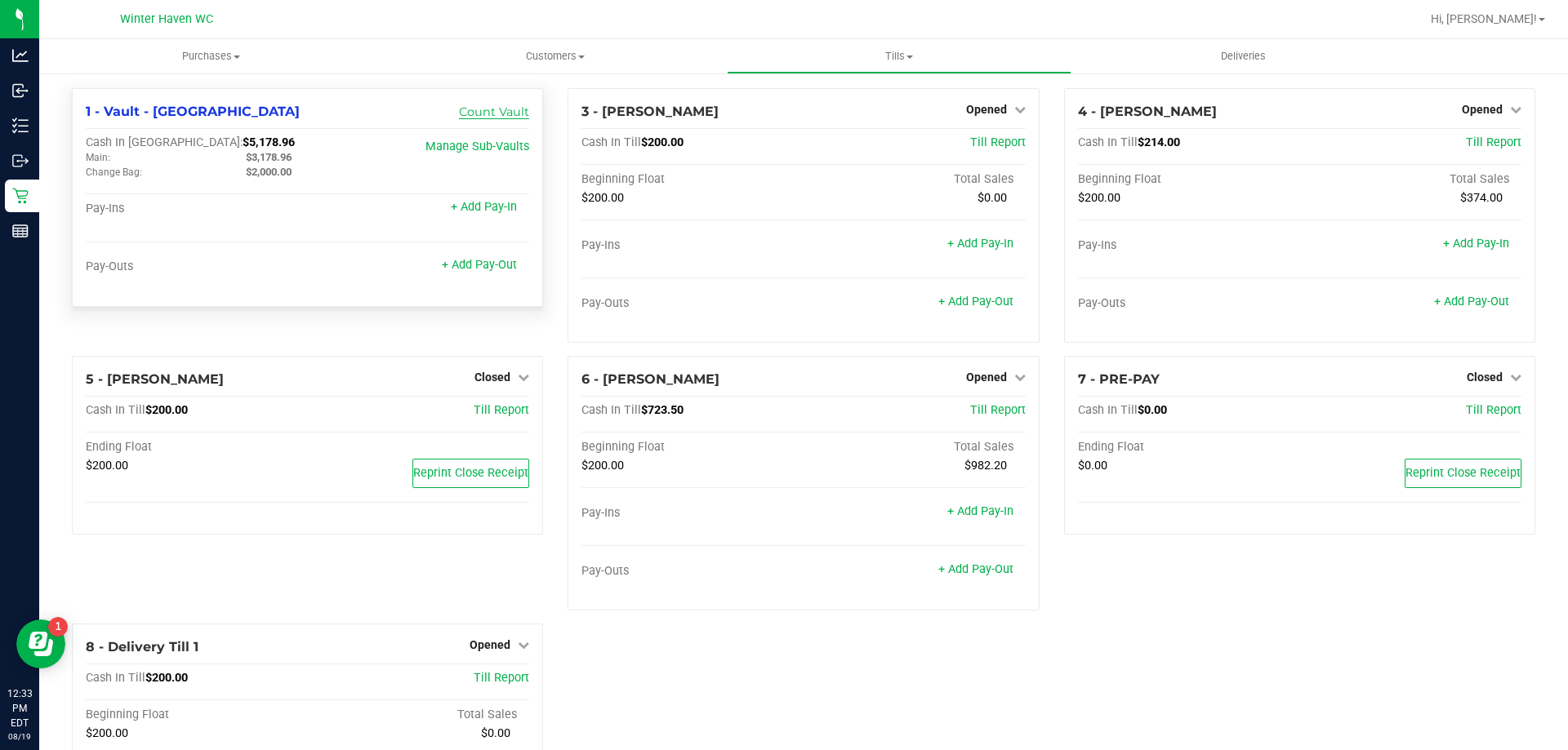
click at [497, 114] on link "Count Vault" at bounding box center [494, 112] width 70 height 15
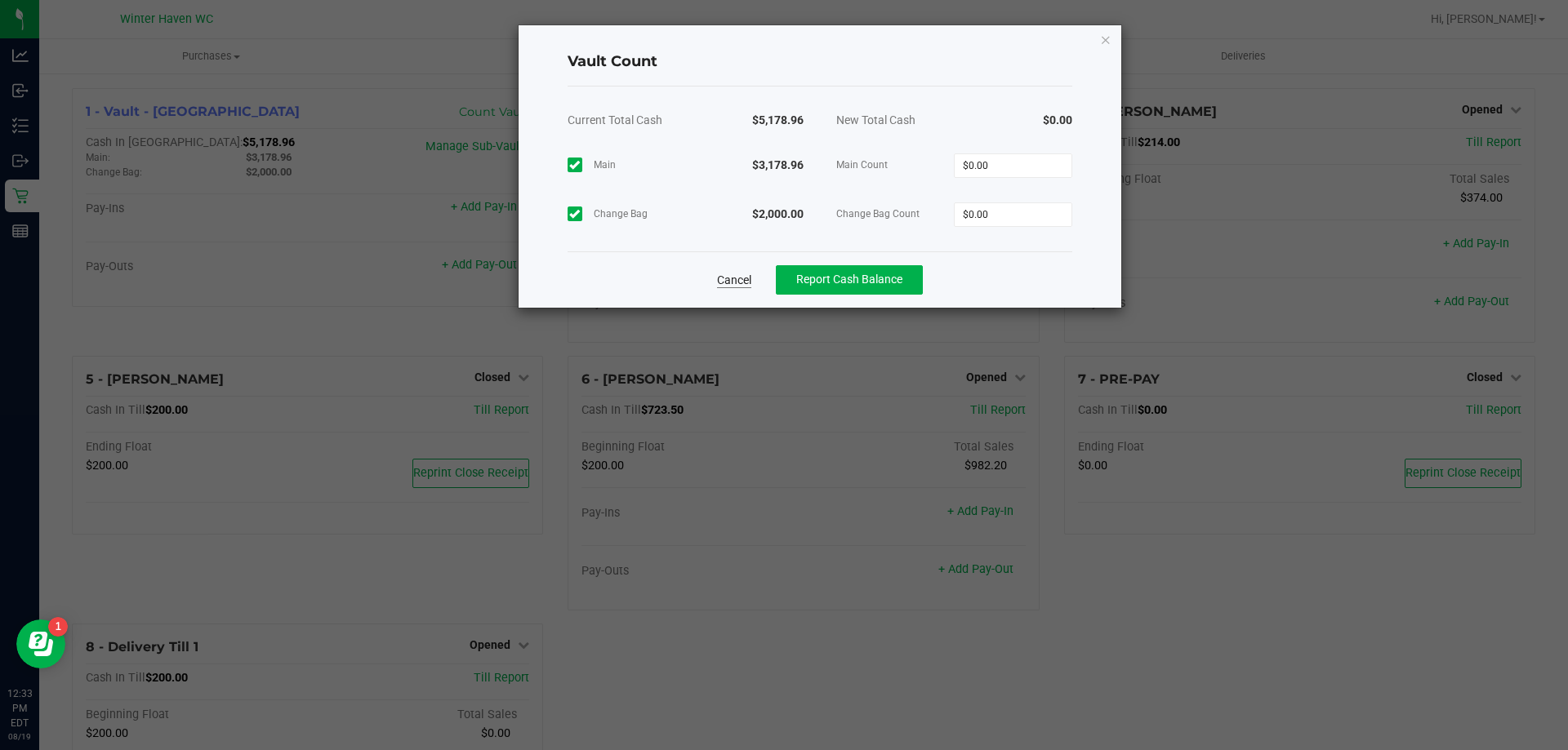
click at [734, 286] on link "Cancel" at bounding box center [734, 279] width 34 height 16
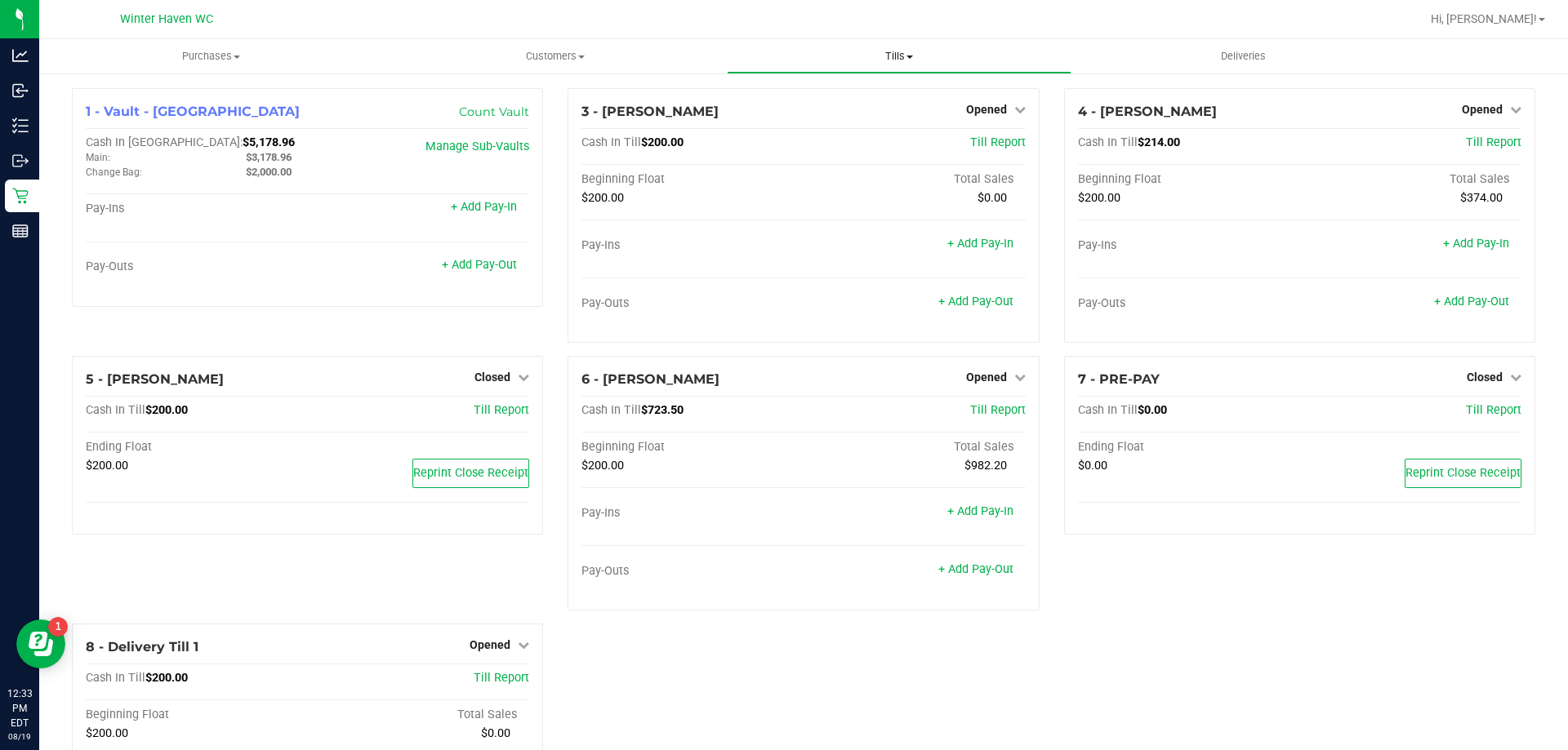
click at [901, 58] on span "Tills" at bounding box center [898, 55] width 343 height 15
click at [849, 114] on span "Reconcile e-payments" at bounding box center [807, 117] width 162 height 14
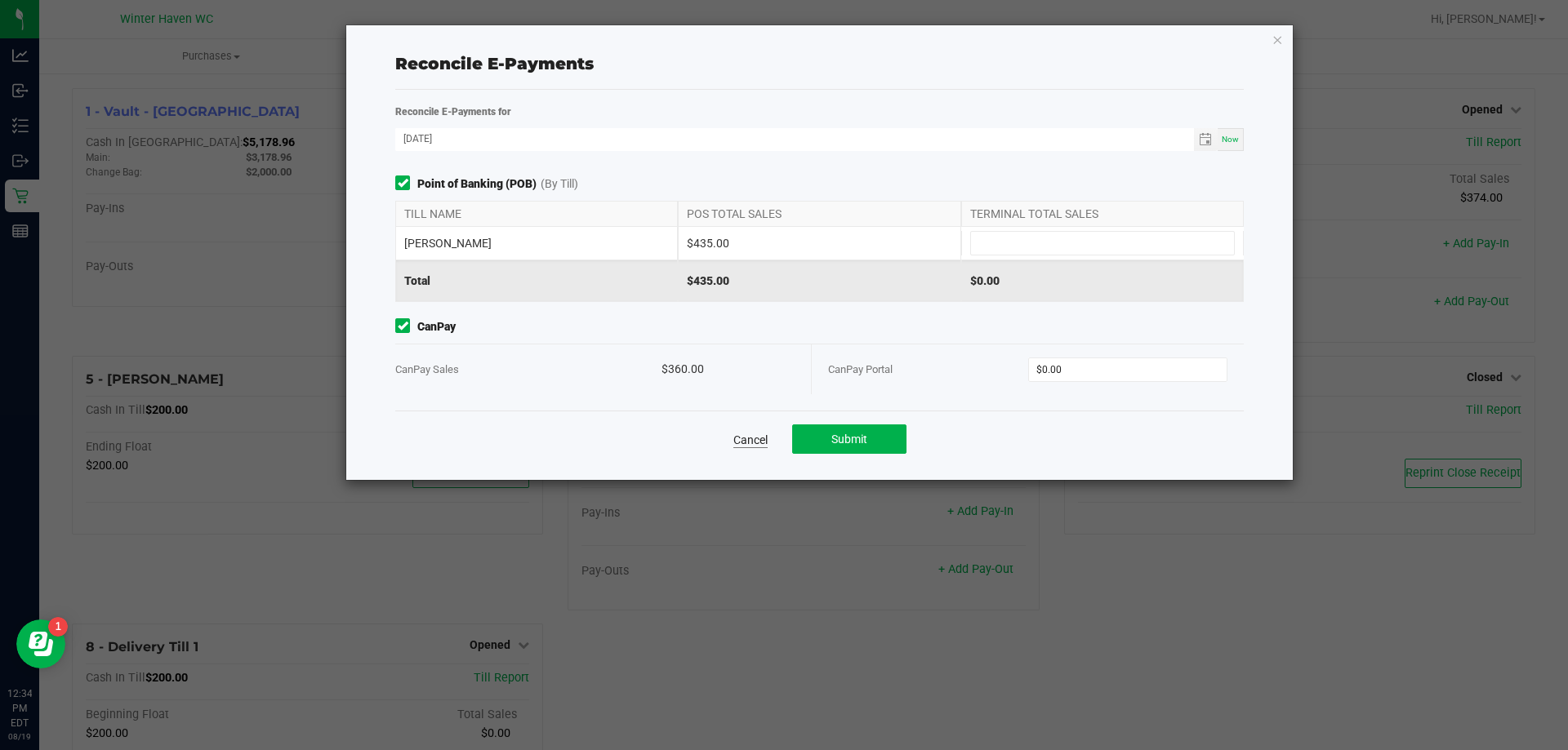
click at [756, 436] on link "Cancel" at bounding box center [750, 440] width 34 height 16
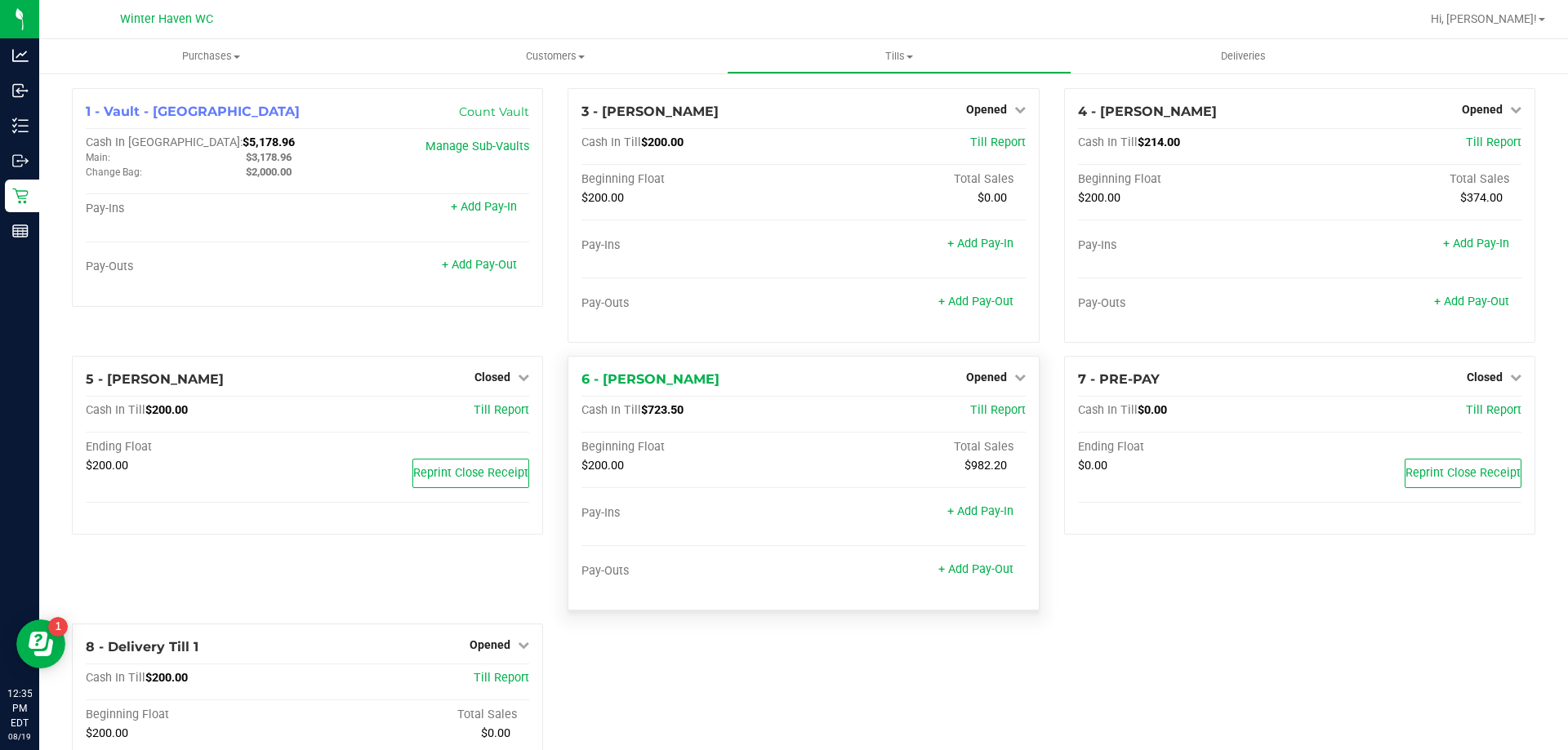
click at [780, 383] on div "6 - JEAN-YU Opened Close Till" at bounding box center [802, 379] width 443 height 19
click at [784, 342] on div "3 - JAMES-BROWN Opened Close Till Cash In Till $200.00 Till Report Beginning Fl…" at bounding box center [802, 222] width 496 height 268
click at [1526, 1] on nav "Winter Haven WC Hi, Jordan!" at bounding box center [803, 19] width 1529 height 39
click at [1525, 14] on span "Hi, Jordan!" at bounding box center [1484, 18] width 106 height 13
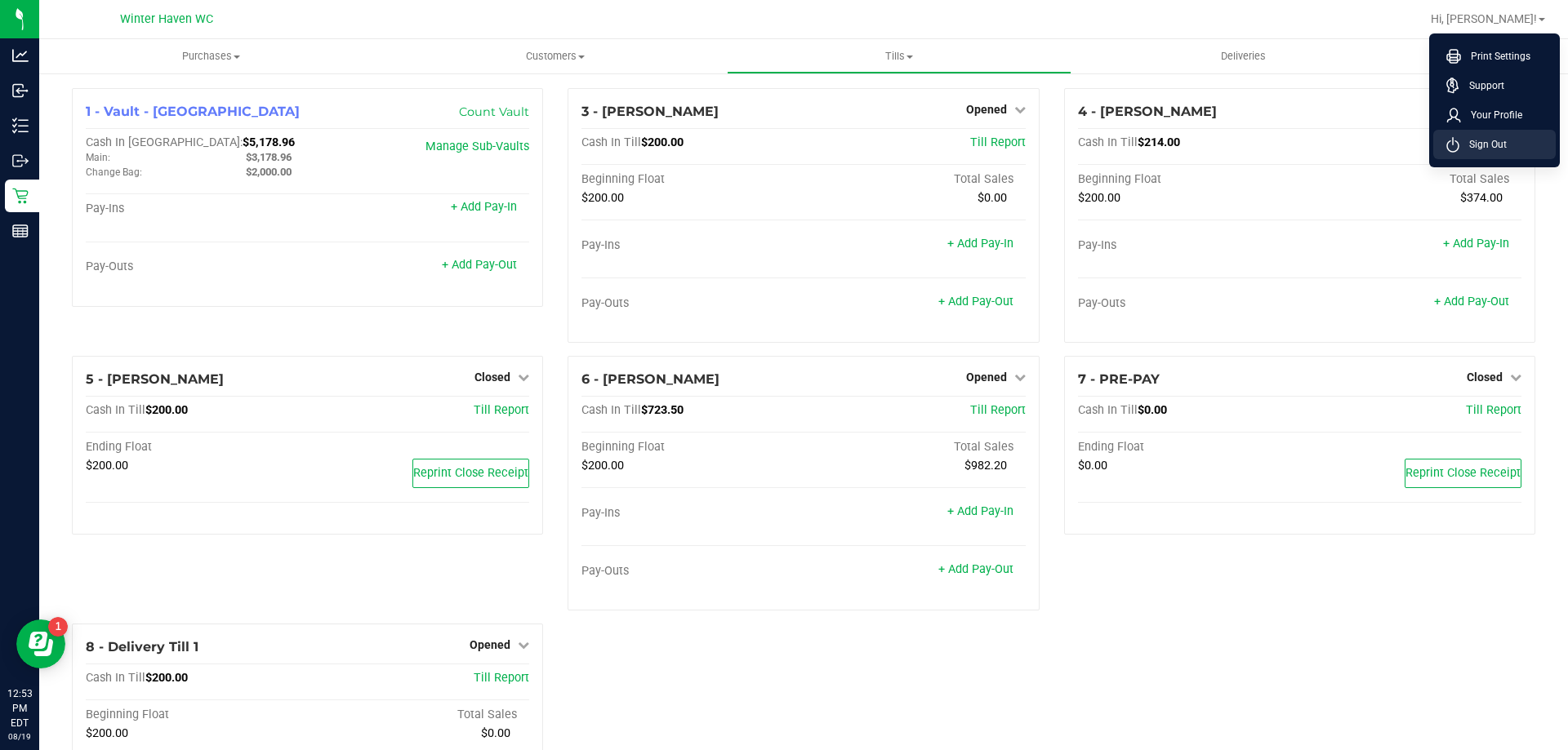
click at [1468, 137] on span "Sign Out" at bounding box center [1483, 145] width 48 height 16
